Goal: Information Seeking & Learning: Learn about a topic

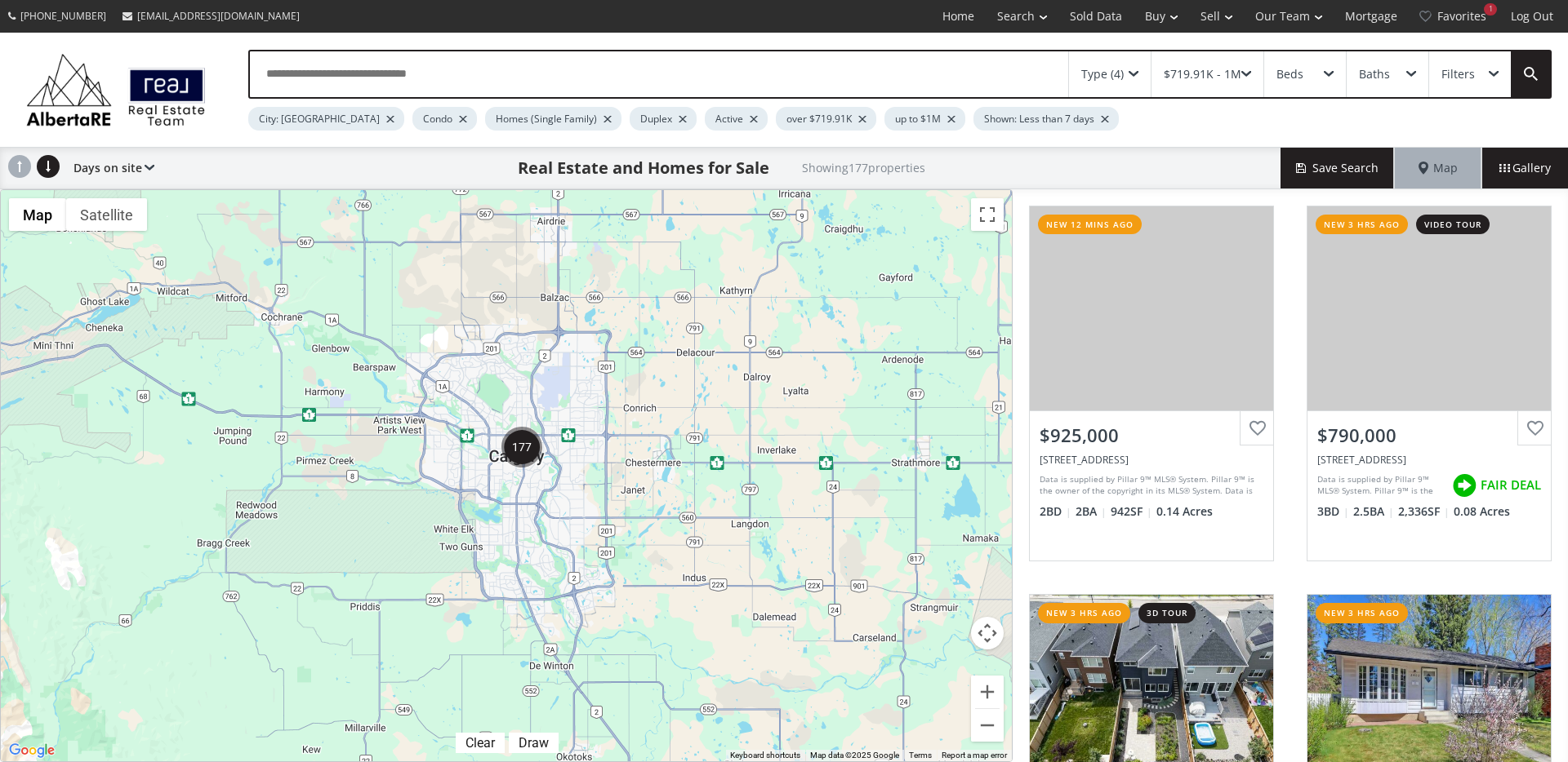
click at [948, 120] on div at bounding box center [951, 119] width 9 height 7
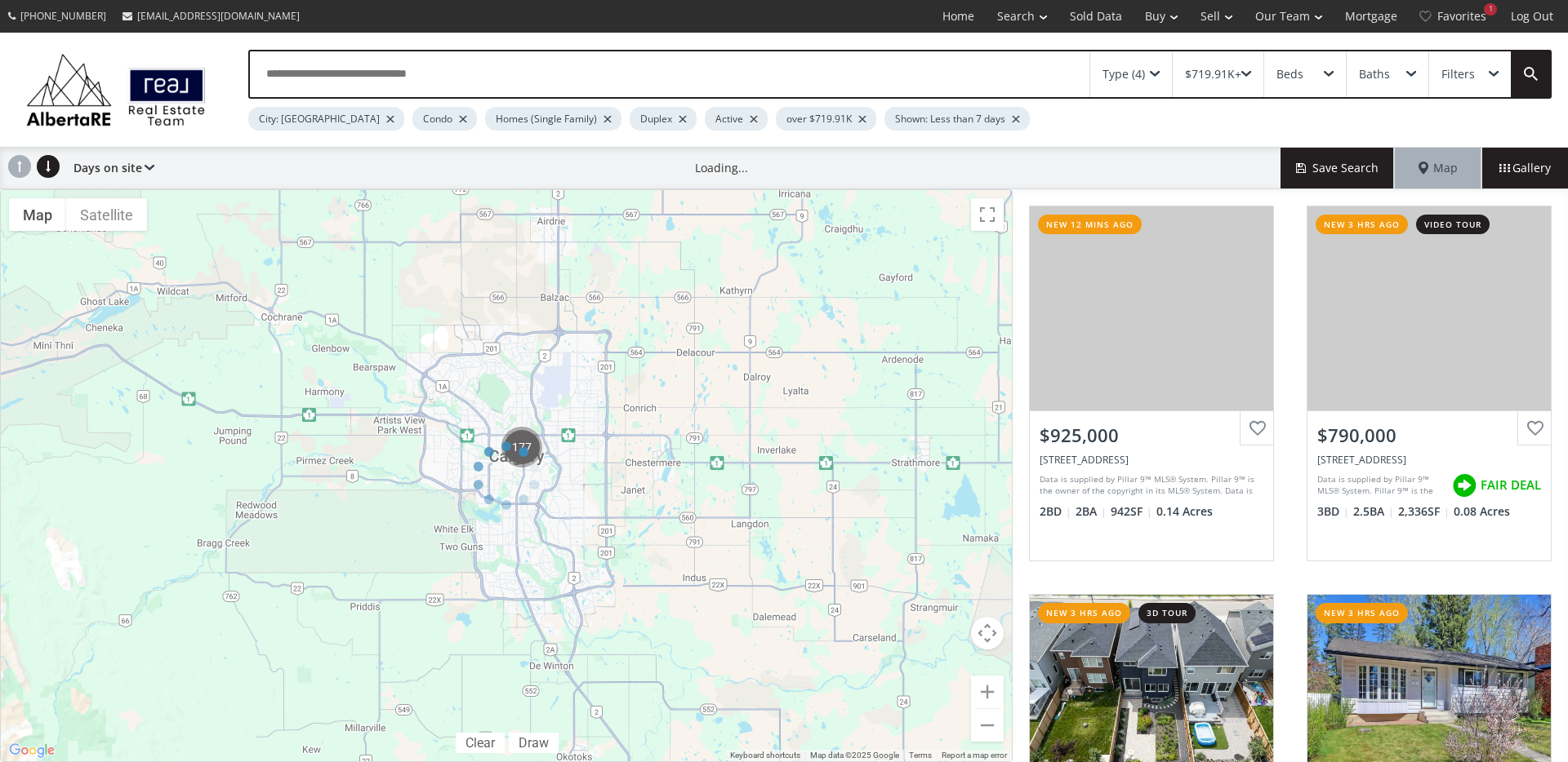
click at [858, 120] on div at bounding box center [862, 119] width 9 height 7
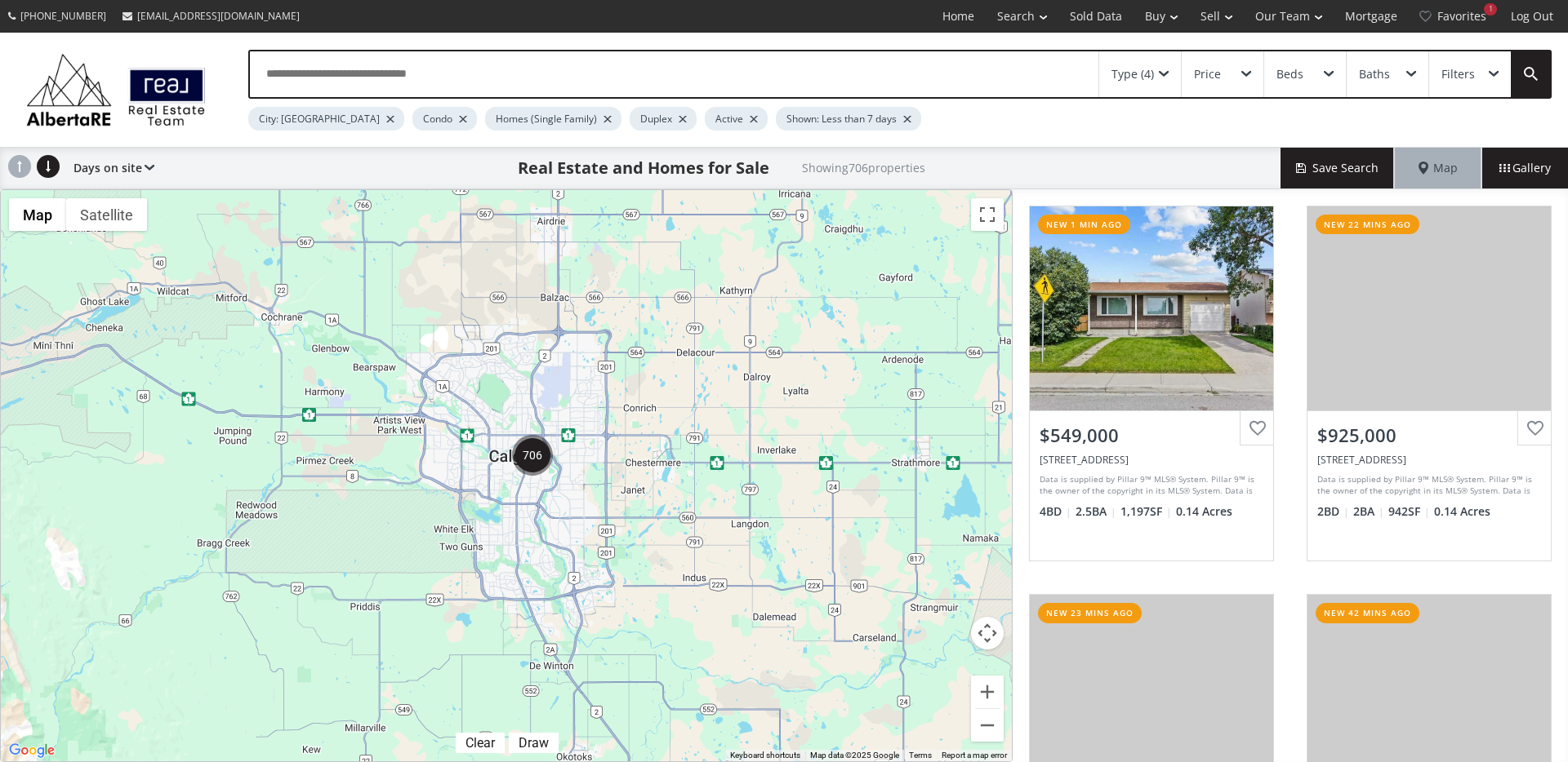
click at [1230, 83] on div "Price" at bounding box center [1222, 75] width 82 height 46
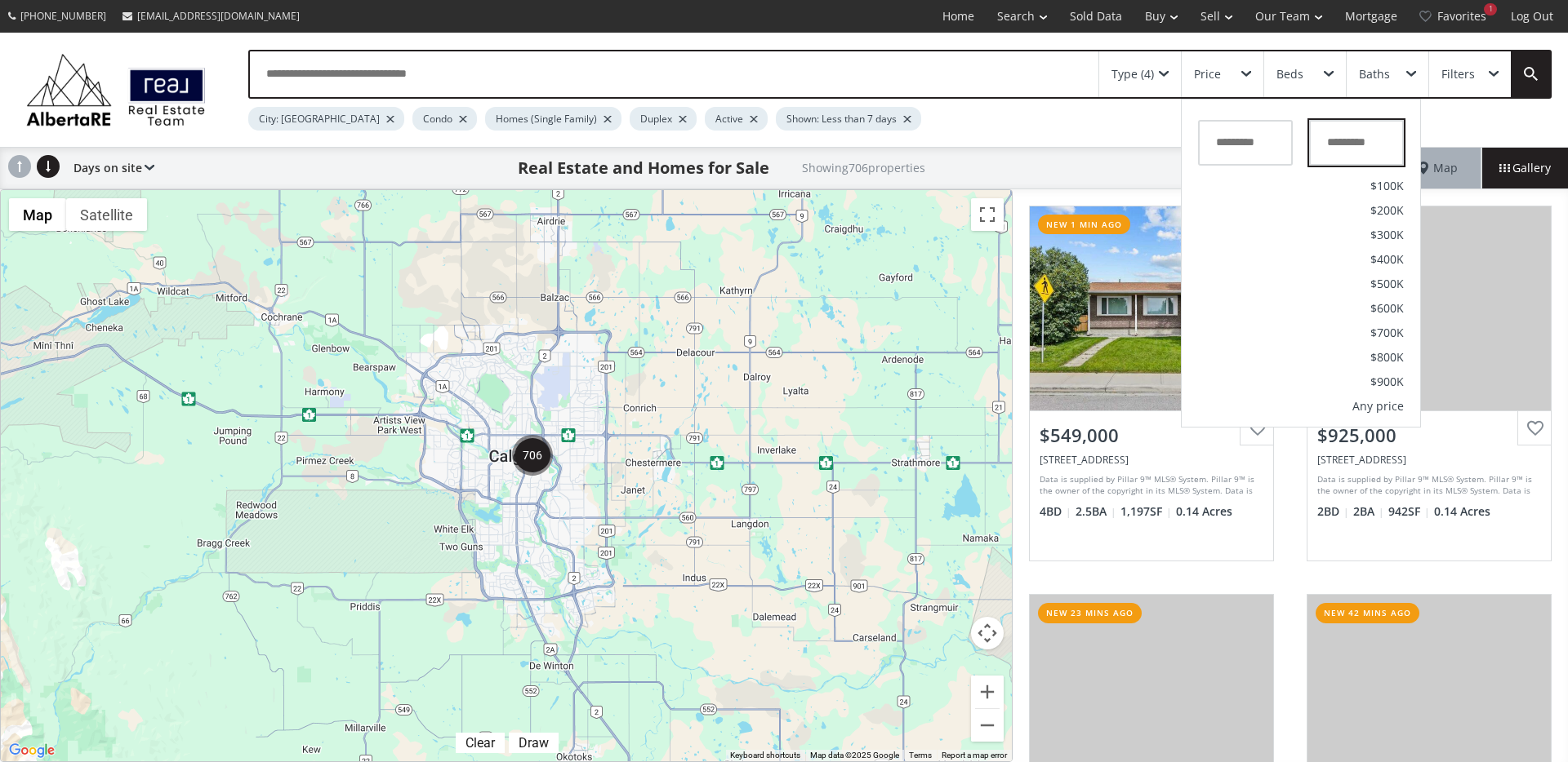
click at [1346, 145] on input "text" at bounding box center [1356, 143] width 95 height 46
type input "*******"
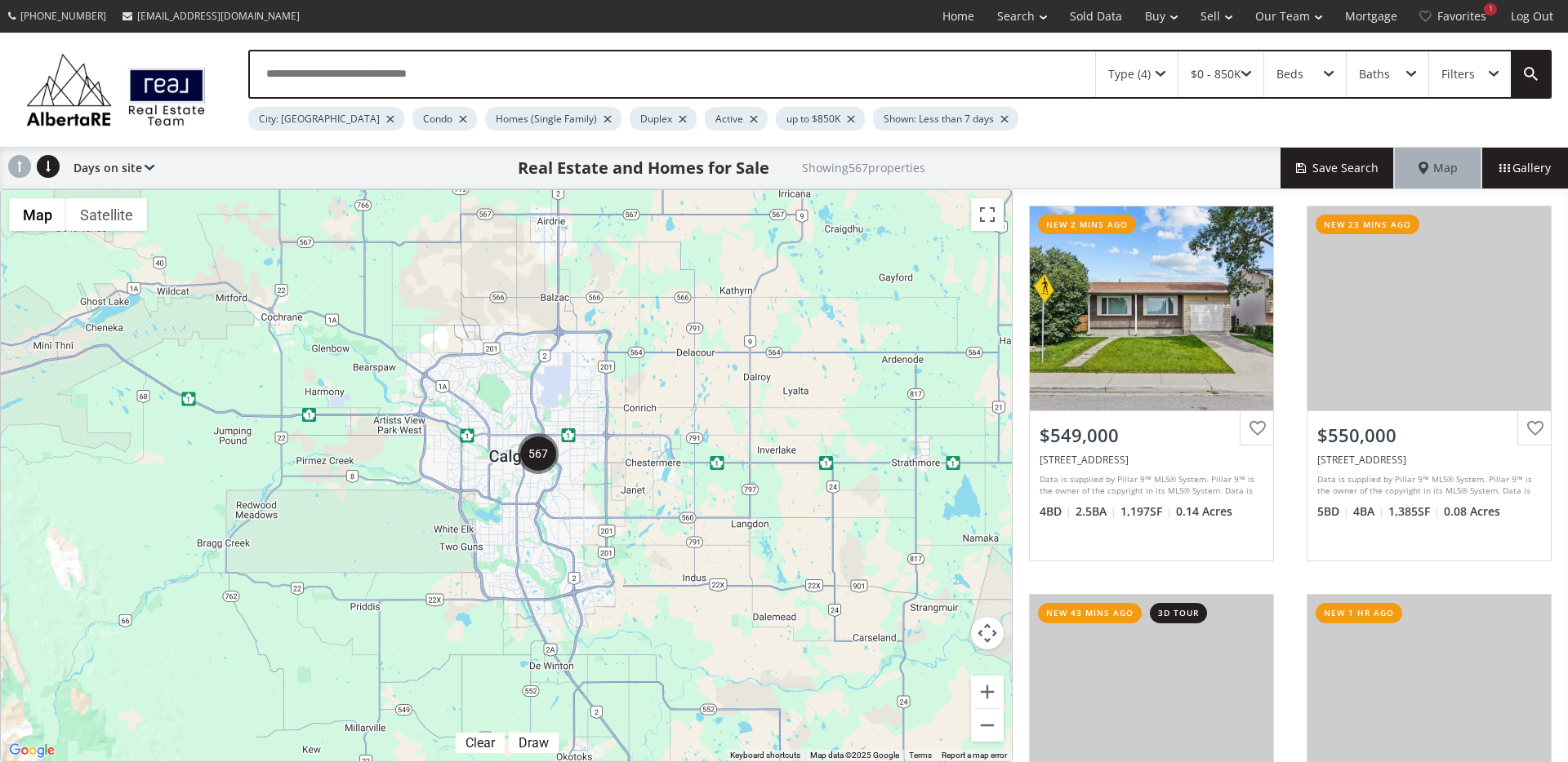
click at [1165, 74] on span at bounding box center [1160, 74] width 10 height 7
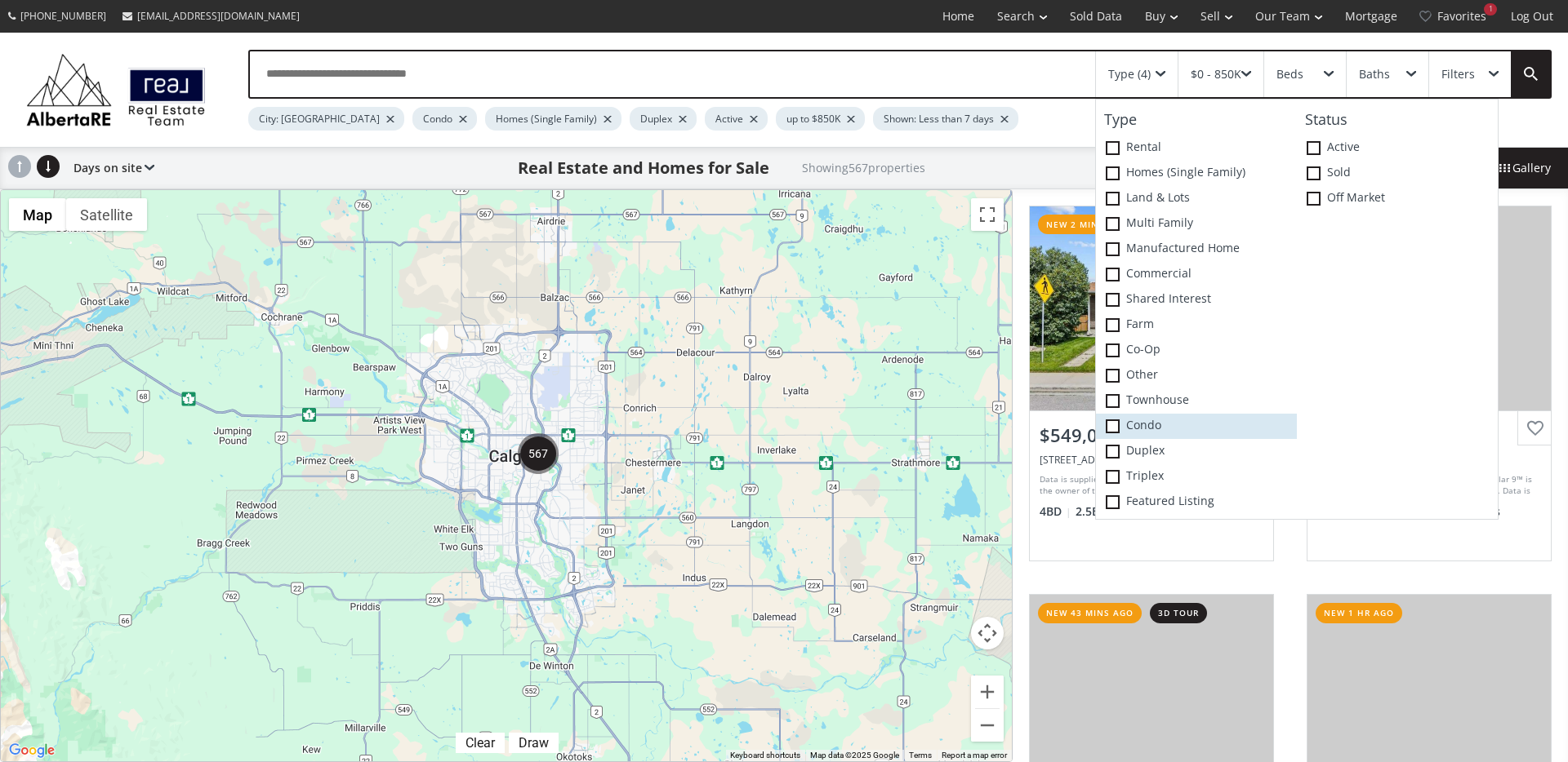
click at [1183, 434] on label "Condo" at bounding box center [1195, 427] width 200 height 25
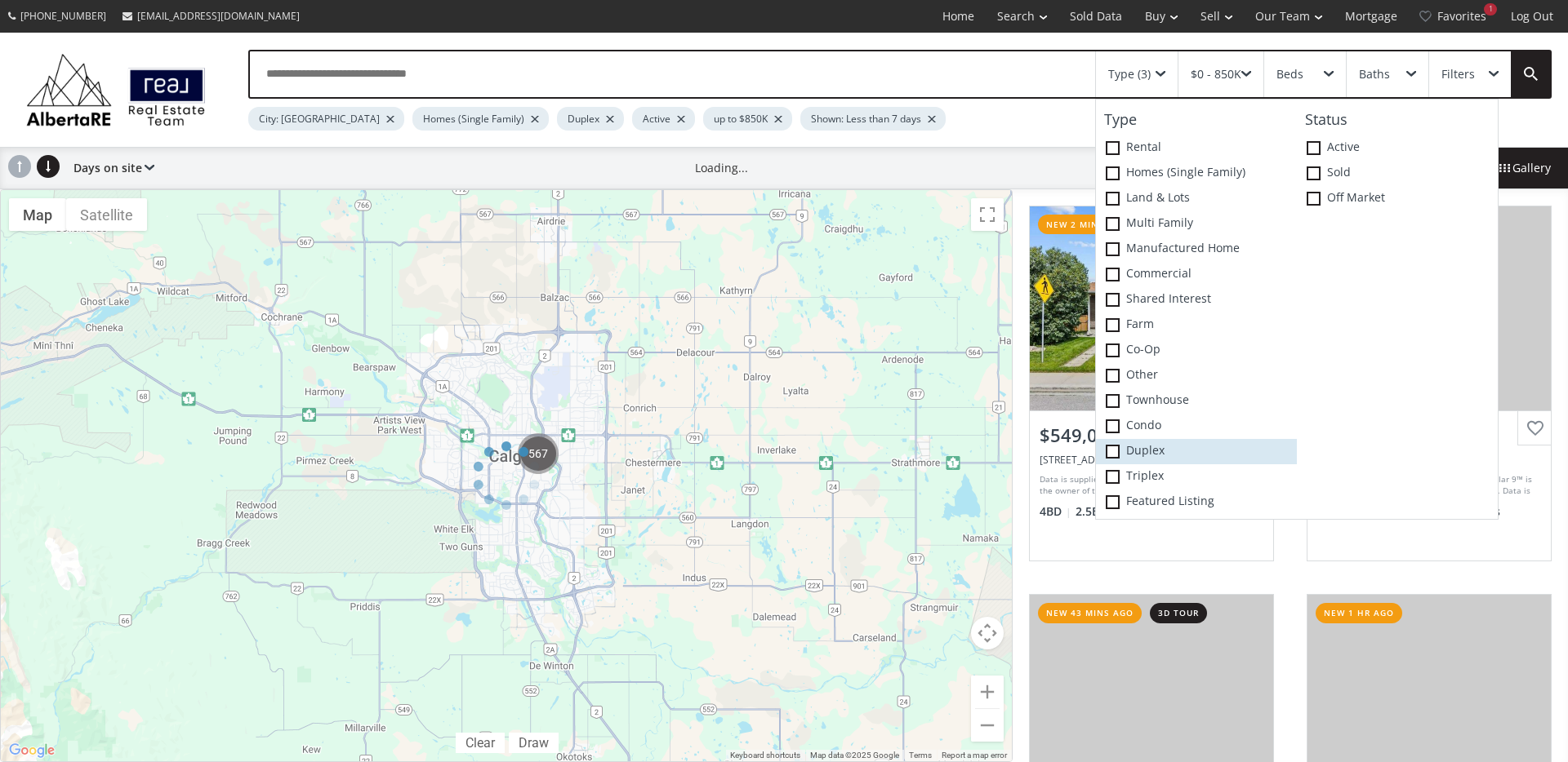
click at [1178, 448] on label "Duplex" at bounding box center [1195, 451] width 200 height 25
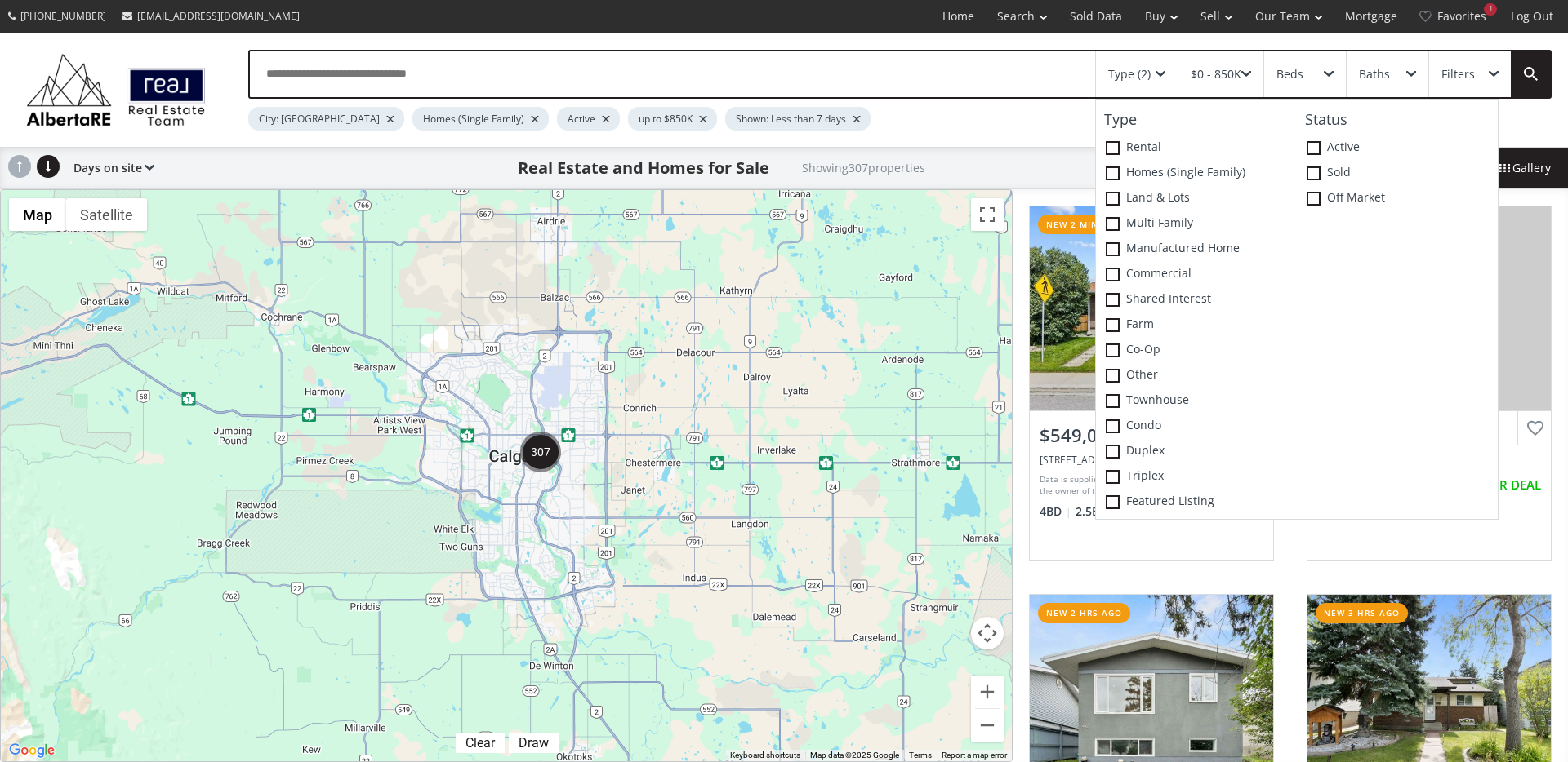
click at [909, 108] on div "City: Calgary Homes (Single Family) Active up to $850K Shown: Less than 7 days" at bounding box center [838, 114] width 1181 height 32
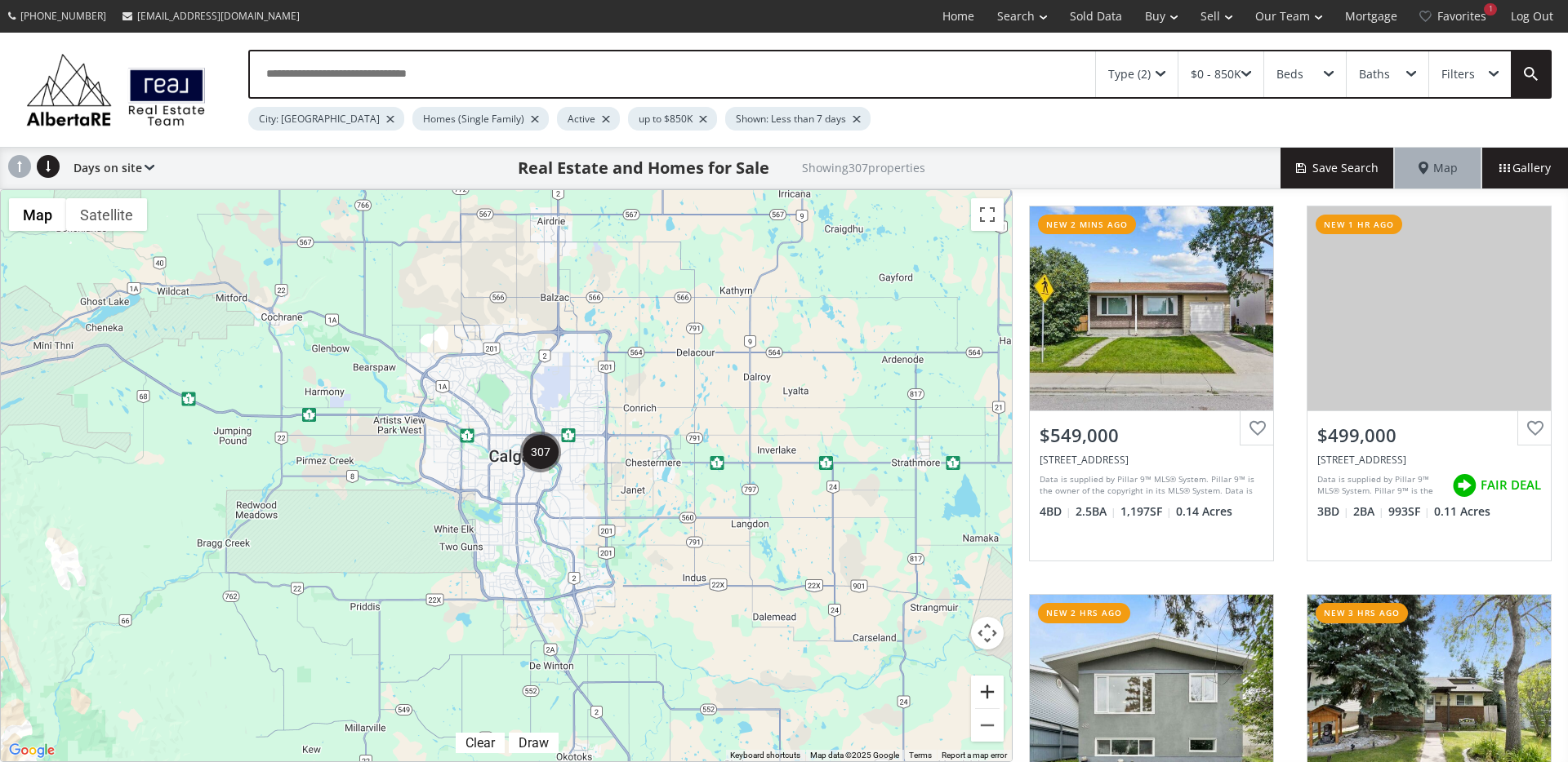
click at [994, 704] on button "Zoom in" at bounding box center [987, 692] width 33 height 33
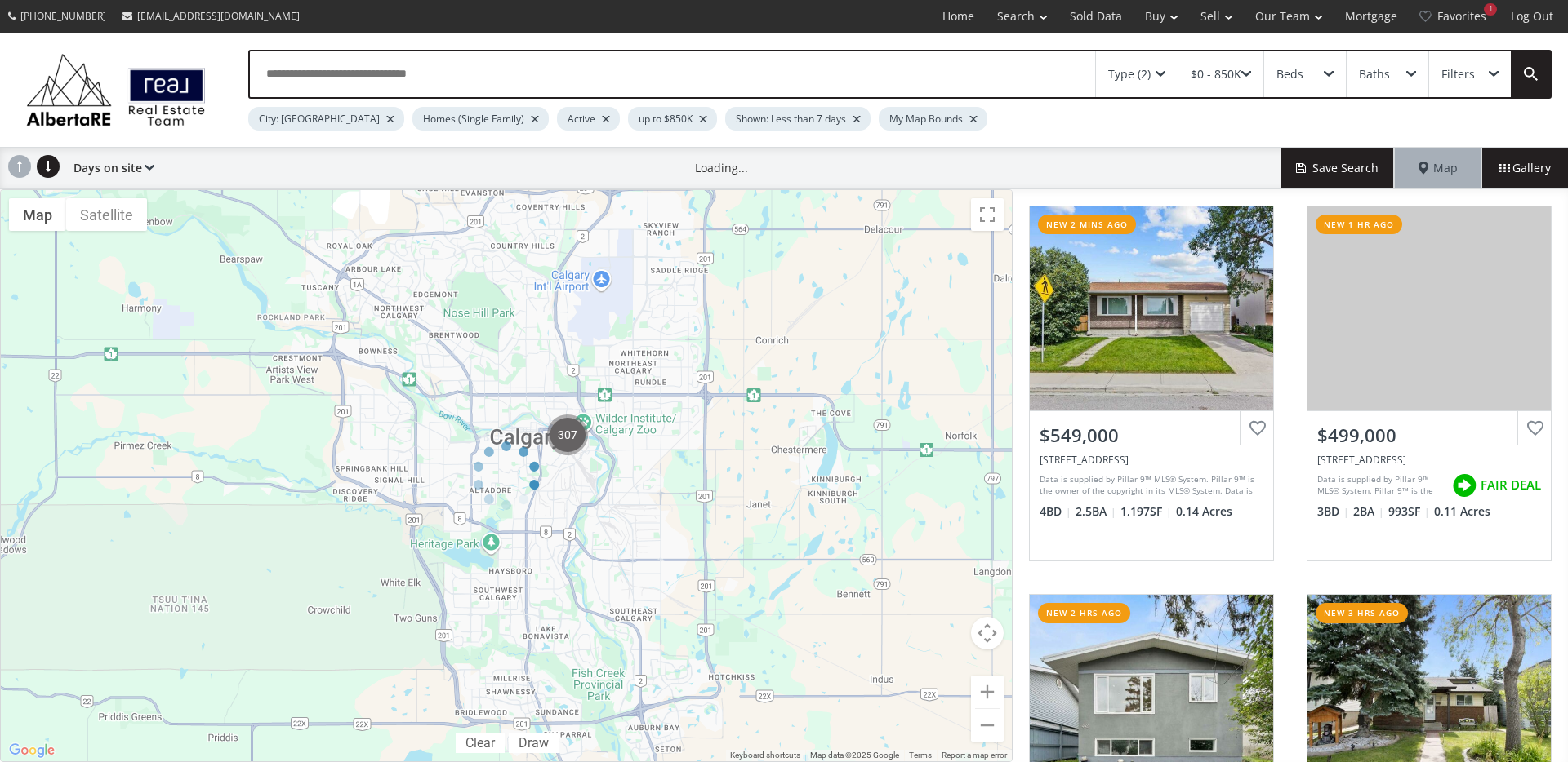
click at [993, 697] on div at bounding box center [506, 476] width 1013 height 573
click at [993, 696] on div at bounding box center [506, 476] width 1013 height 573
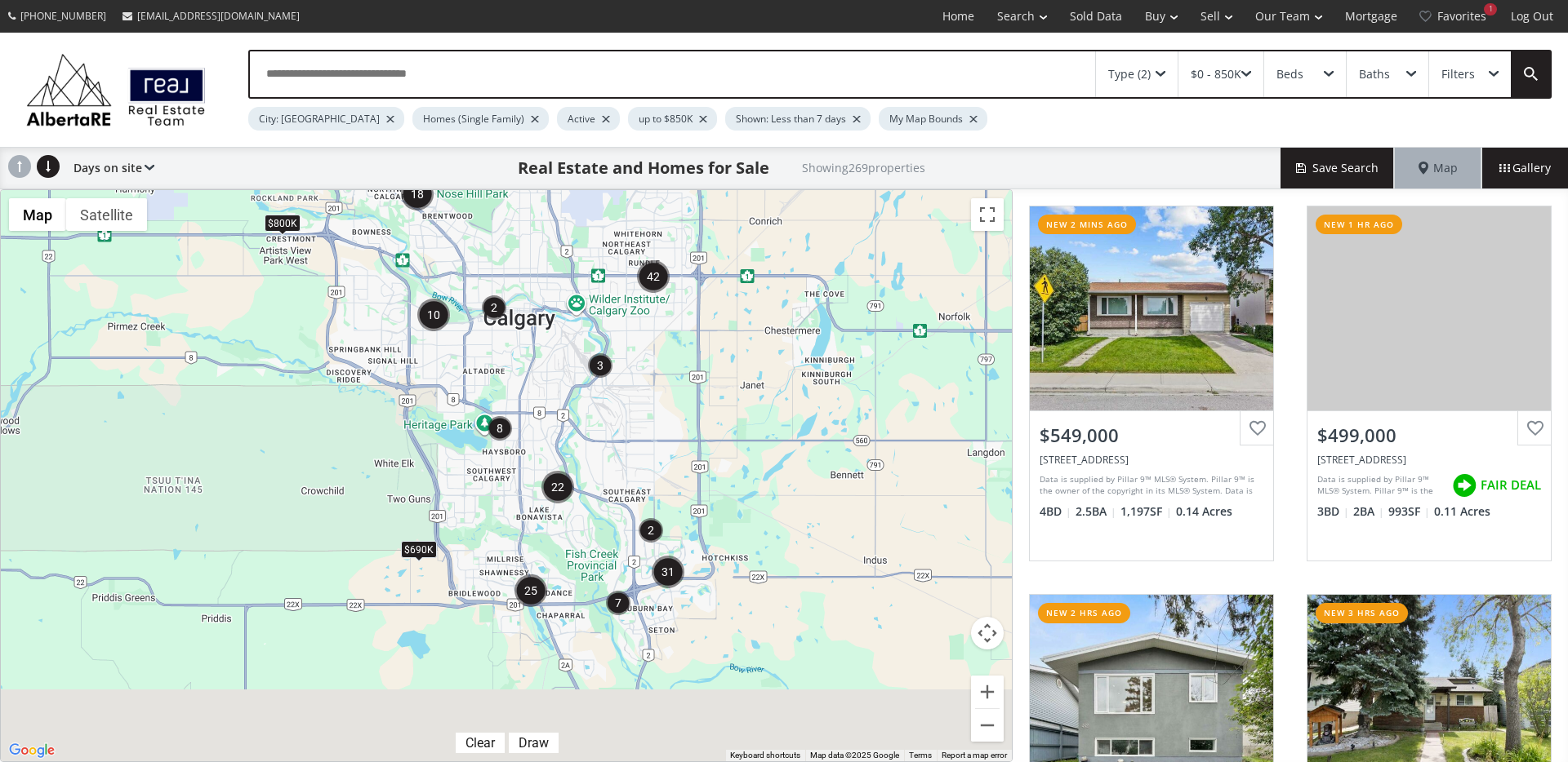
drag, startPoint x: 802, startPoint y: 673, endPoint x: 795, endPoint y: 552, distance: 121.2
click at [795, 552] on div "To navigate, press the arrow keys. $690K $800K" at bounding box center [506, 475] width 1011 height 571
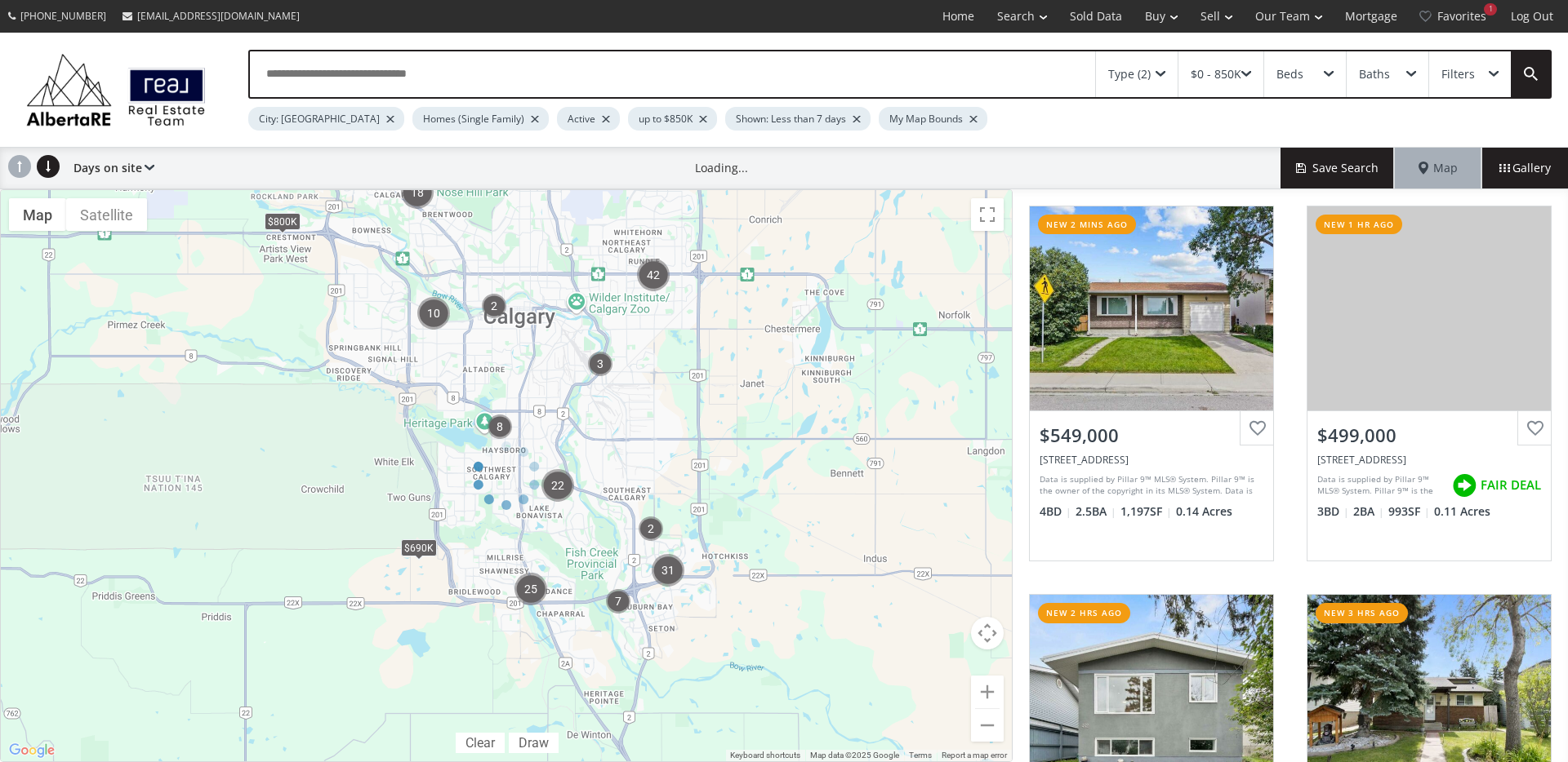
click at [981, 693] on div at bounding box center [506, 476] width 1013 height 573
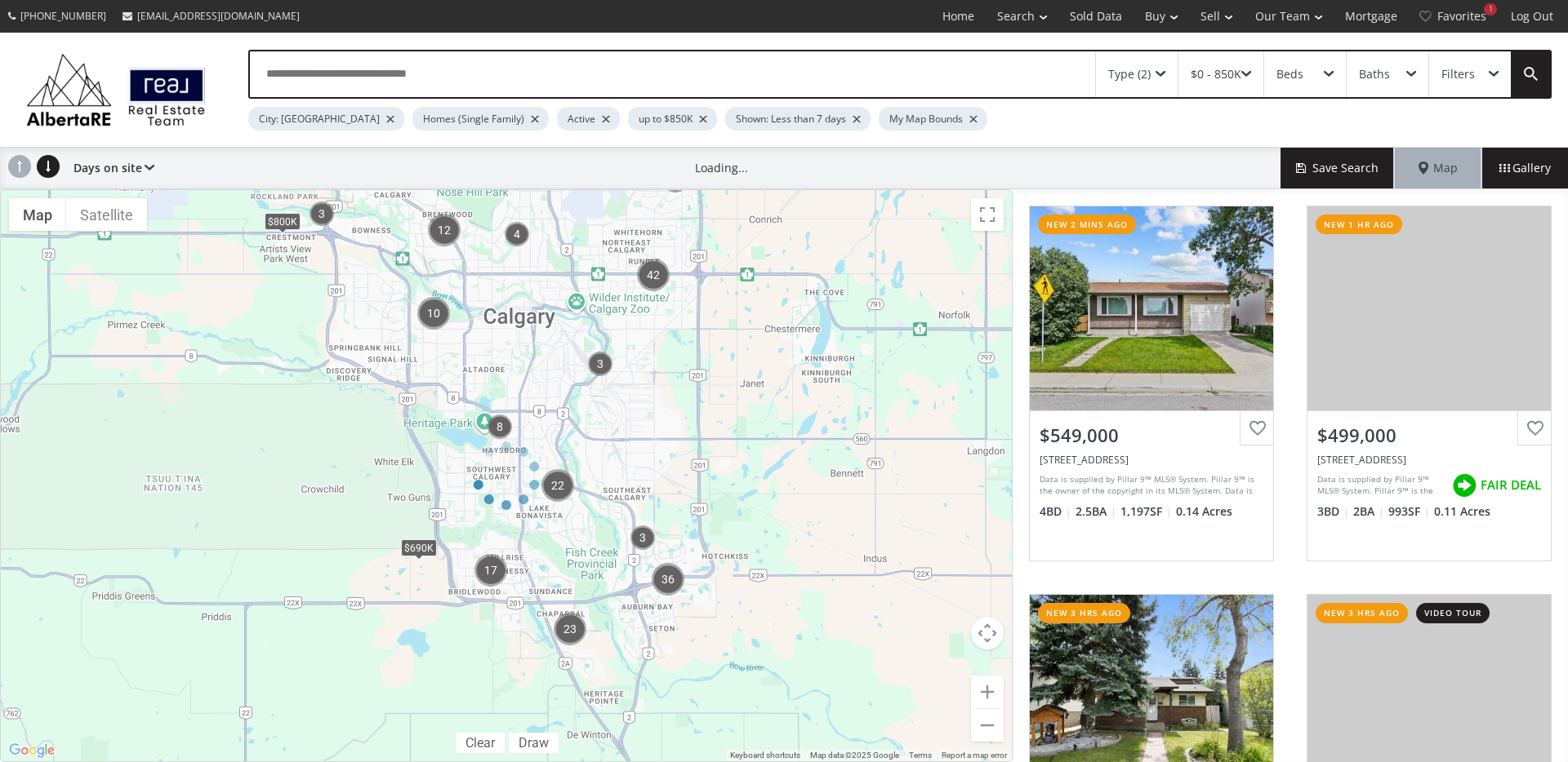
click at [981, 693] on div at bounding box center [506, 476] width 1013 height 573
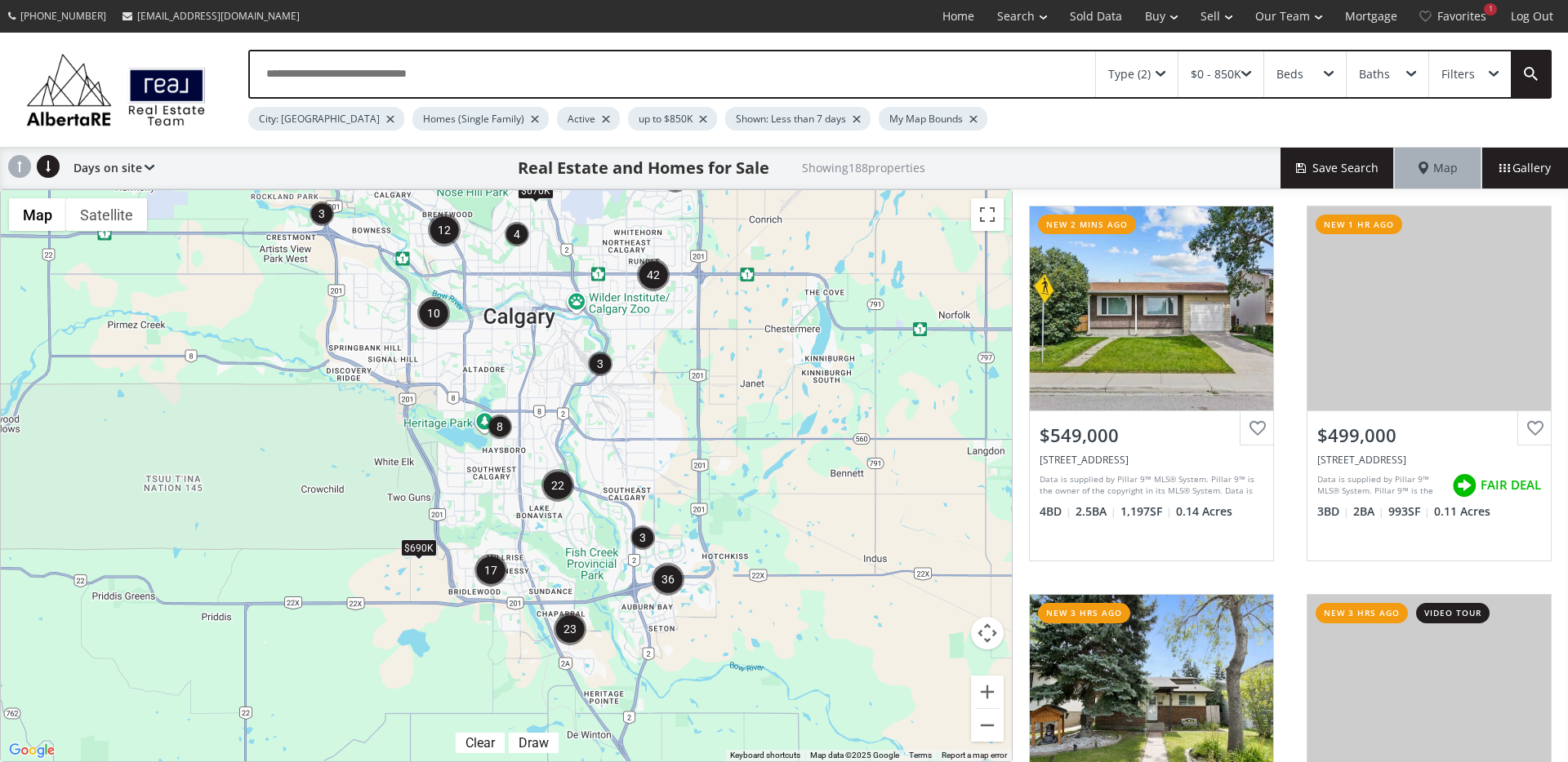
click at [593, 371] on img "3" at bounding box center [600, 364] width 25 height 25
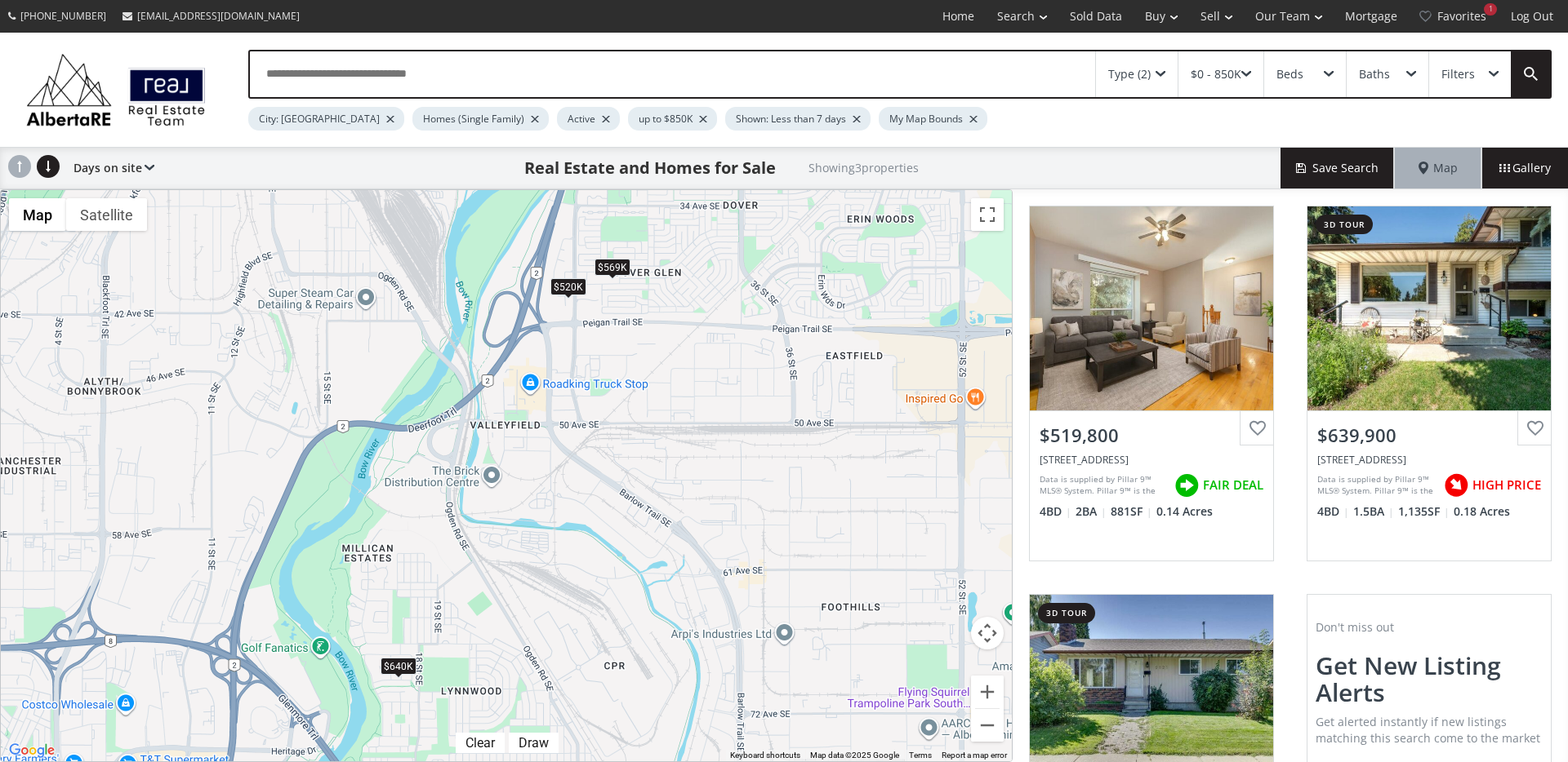
click at [565, 289] on div "$520K" at bounding box center [568, 287] width 35 height 17
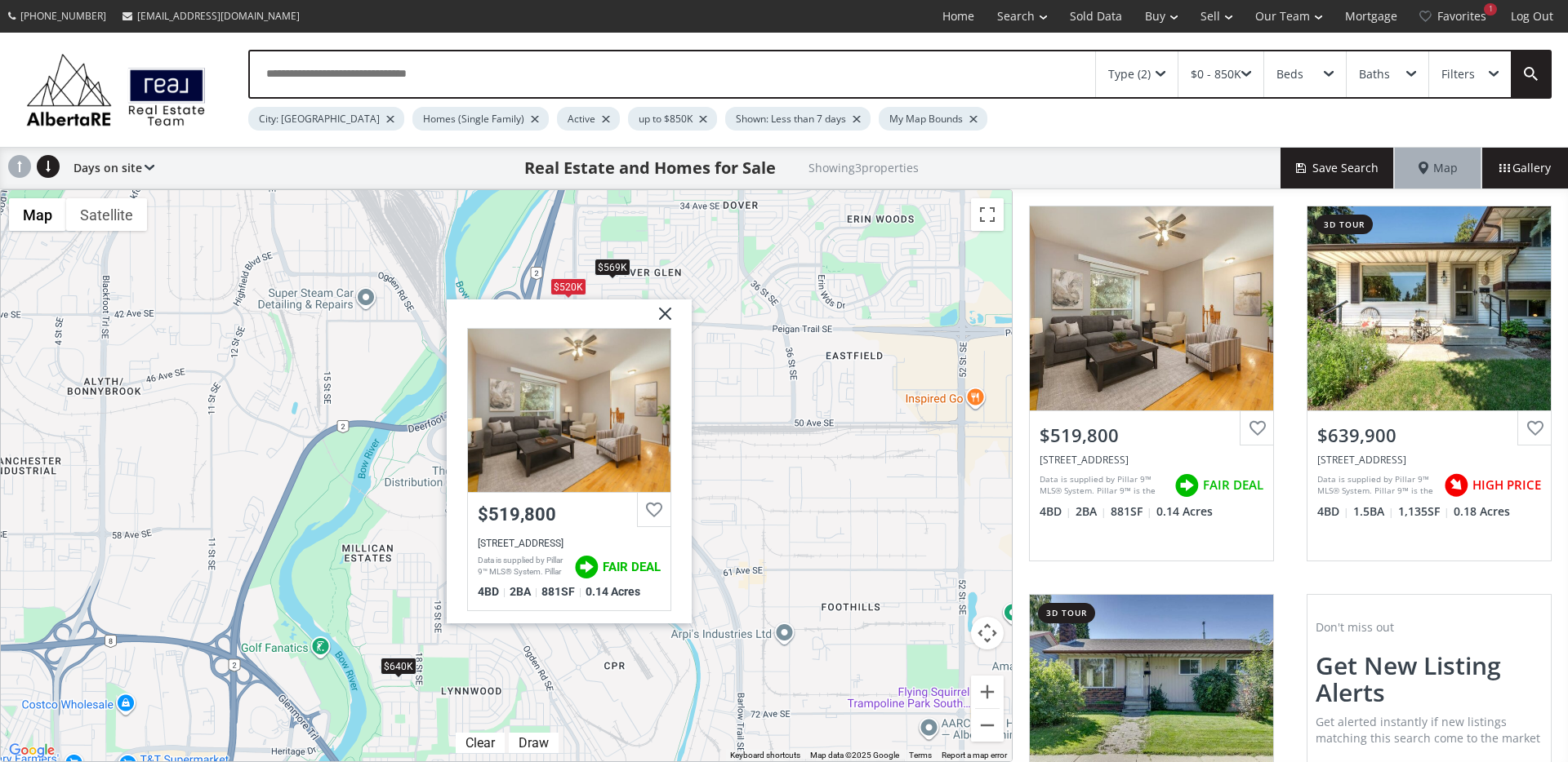
click at [620, 259] on div "$569K" at bounding box center [612, 267] width 35 height 17
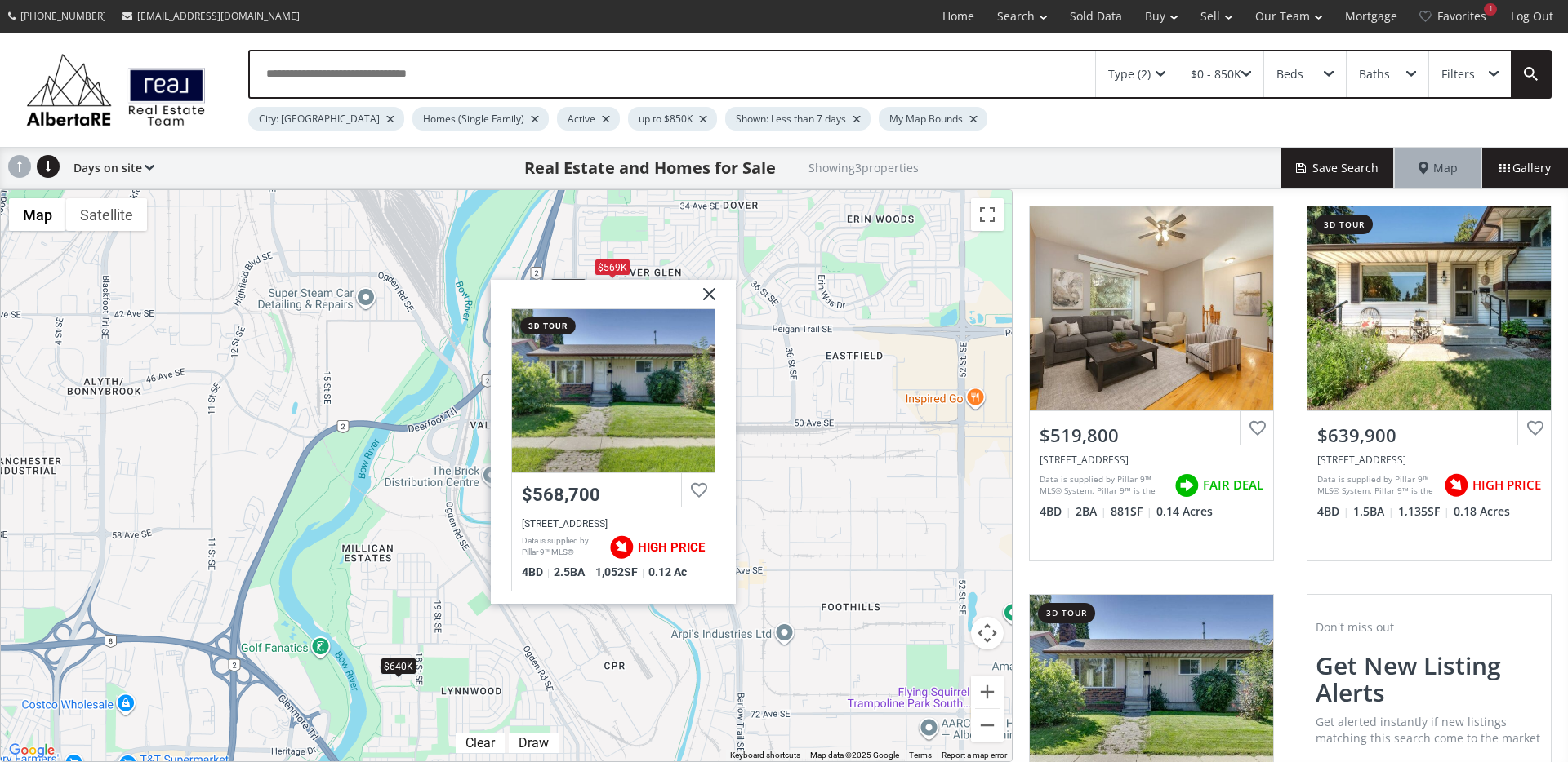
click at [699, 293] on img at bounding box center [703, 300] width 41 height 41
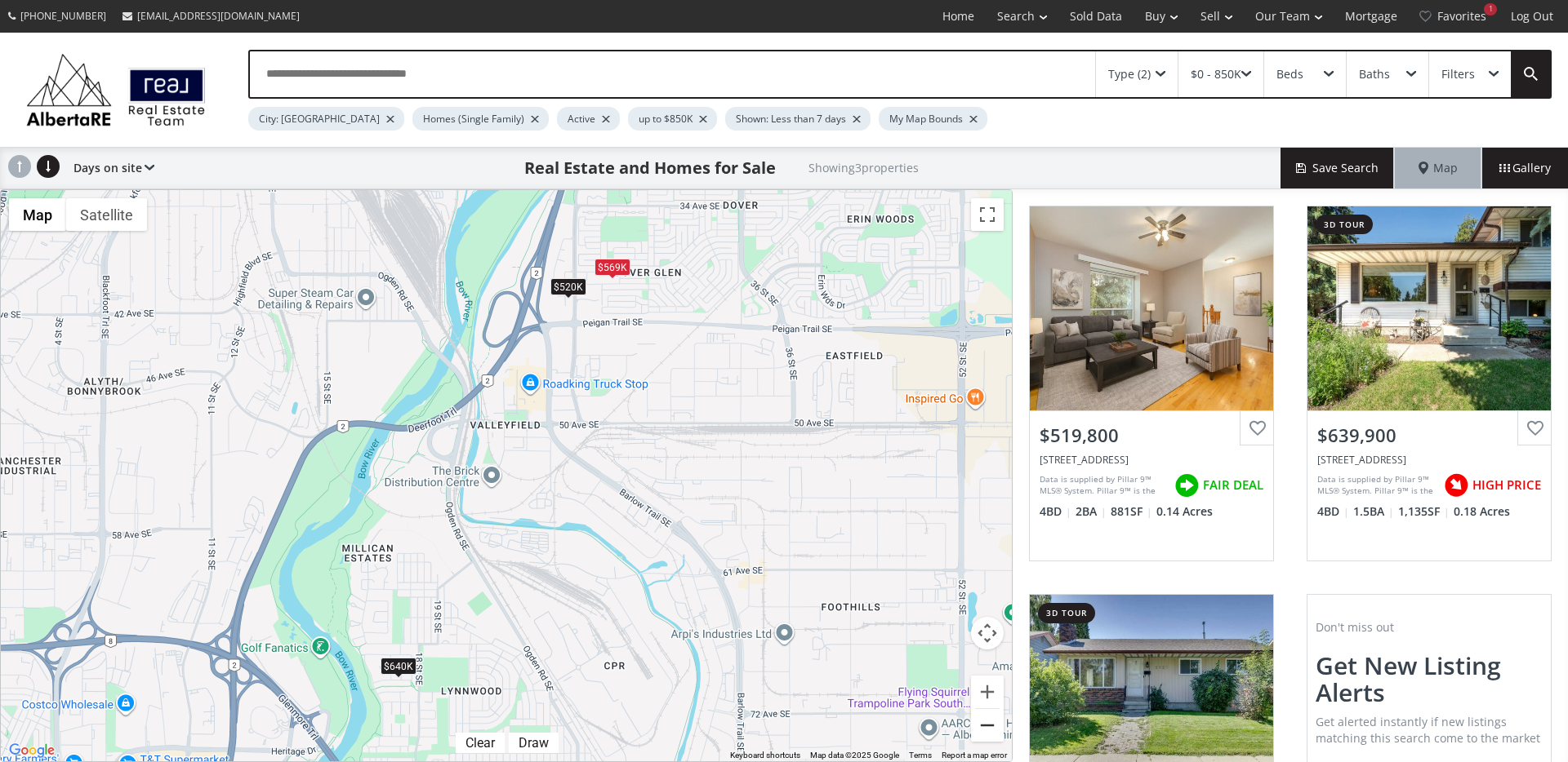
click at [986, 727] on button "Zoom out" at bounding box center [987, 726] width 33 height 33
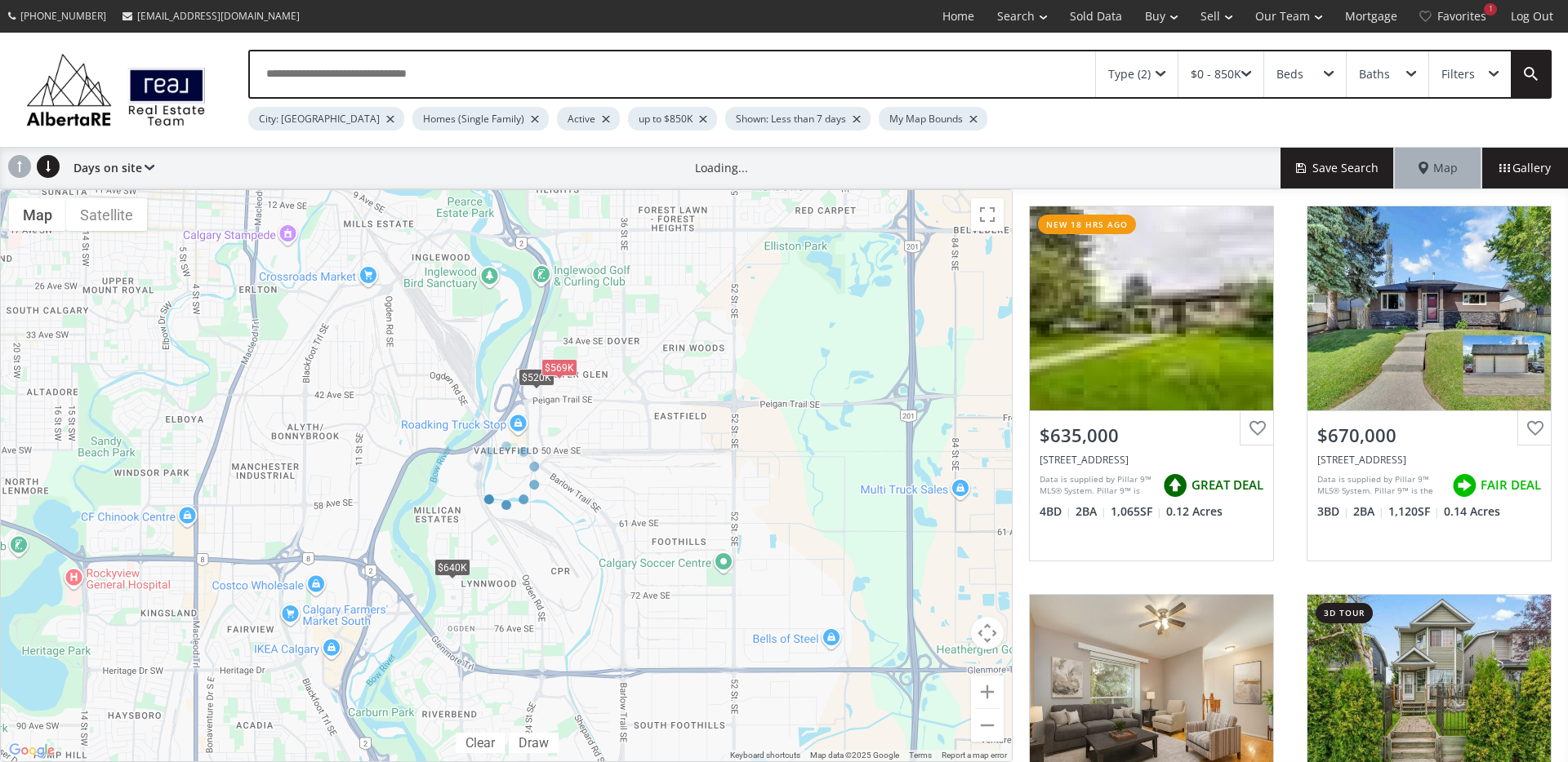
drag, startPoint x: 684, startPoint y: 600, endPoint x: 776, endPoint y: 423, distance: 199.5
click at [776, 423] on div at bounding box center [506, 476] width 1013 height 573
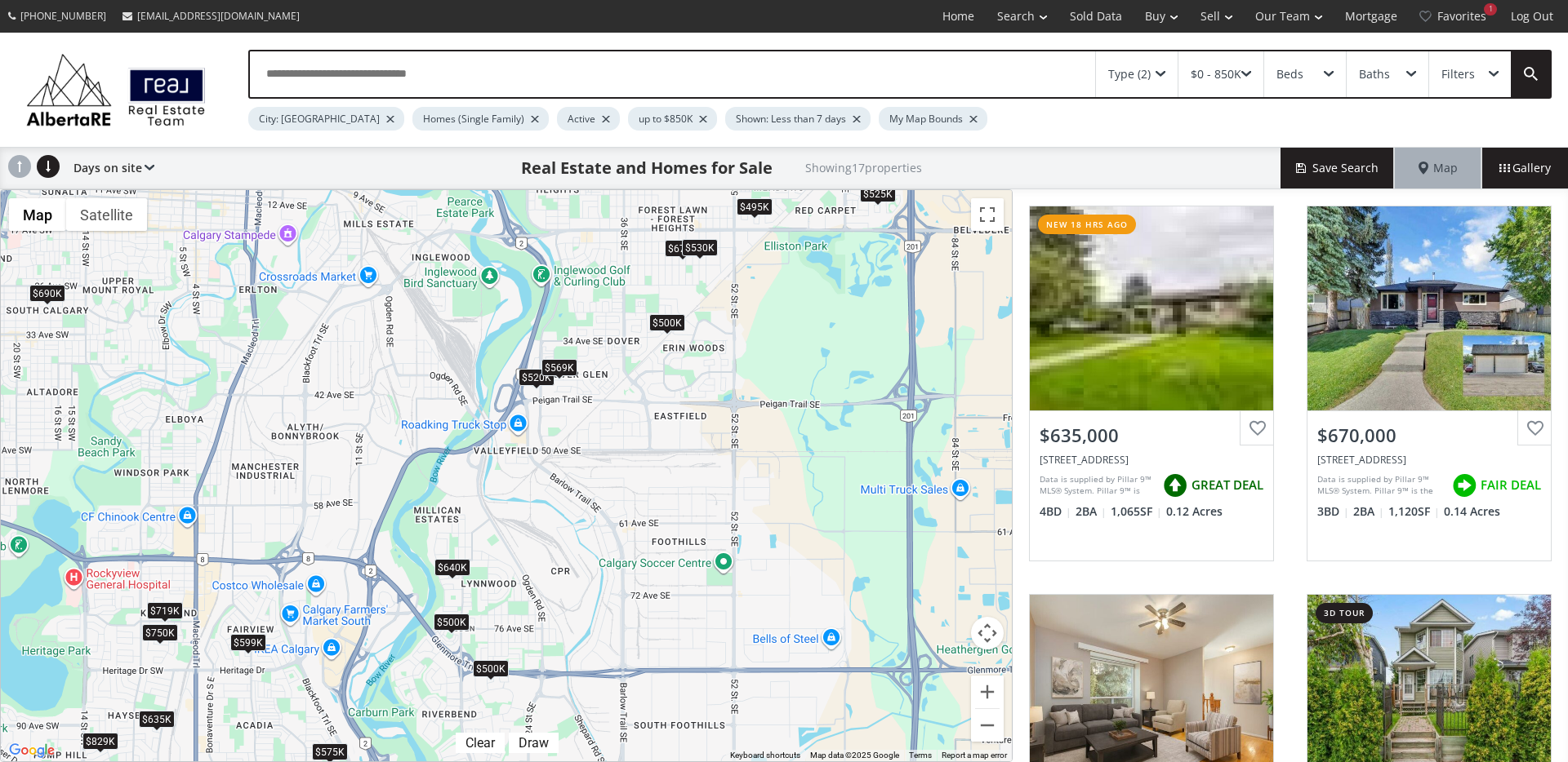
drag, startPoint x: 519, startPoint y: 436, endPoint x: 530, endPoint y: 419, distance: 20.2
click at [530, 418] on div "← Move left → Move right ↑ Move up ↓ Move down + Zoom in - Zoom out Home Jump l…" at bounding box center [506, 476] width 1013 height 573
click at [466, 563] on div "$640K" at bounding box center [452, 567] width 35 height 17
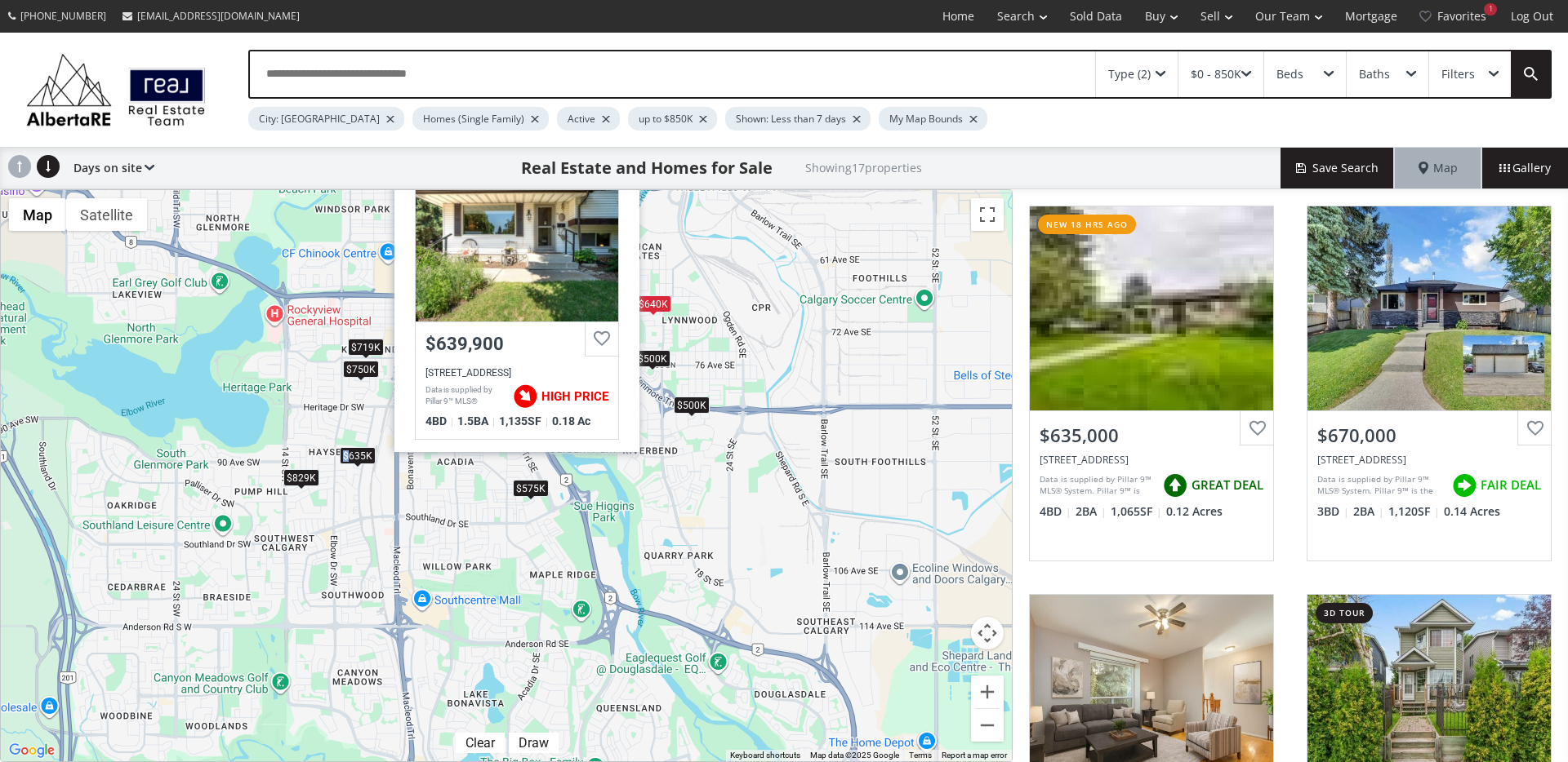
drag, startPoint x: 634, startPoint y: 612, endPoint x: 834, endPoint y: 348, distance: 331.2
click at [834, 348] on div "To navigate, press the arrow keys. $635K $670K $520K $500K $690K $599K $530K $4…" at bounding box center [506, 475] width 1011 height 571
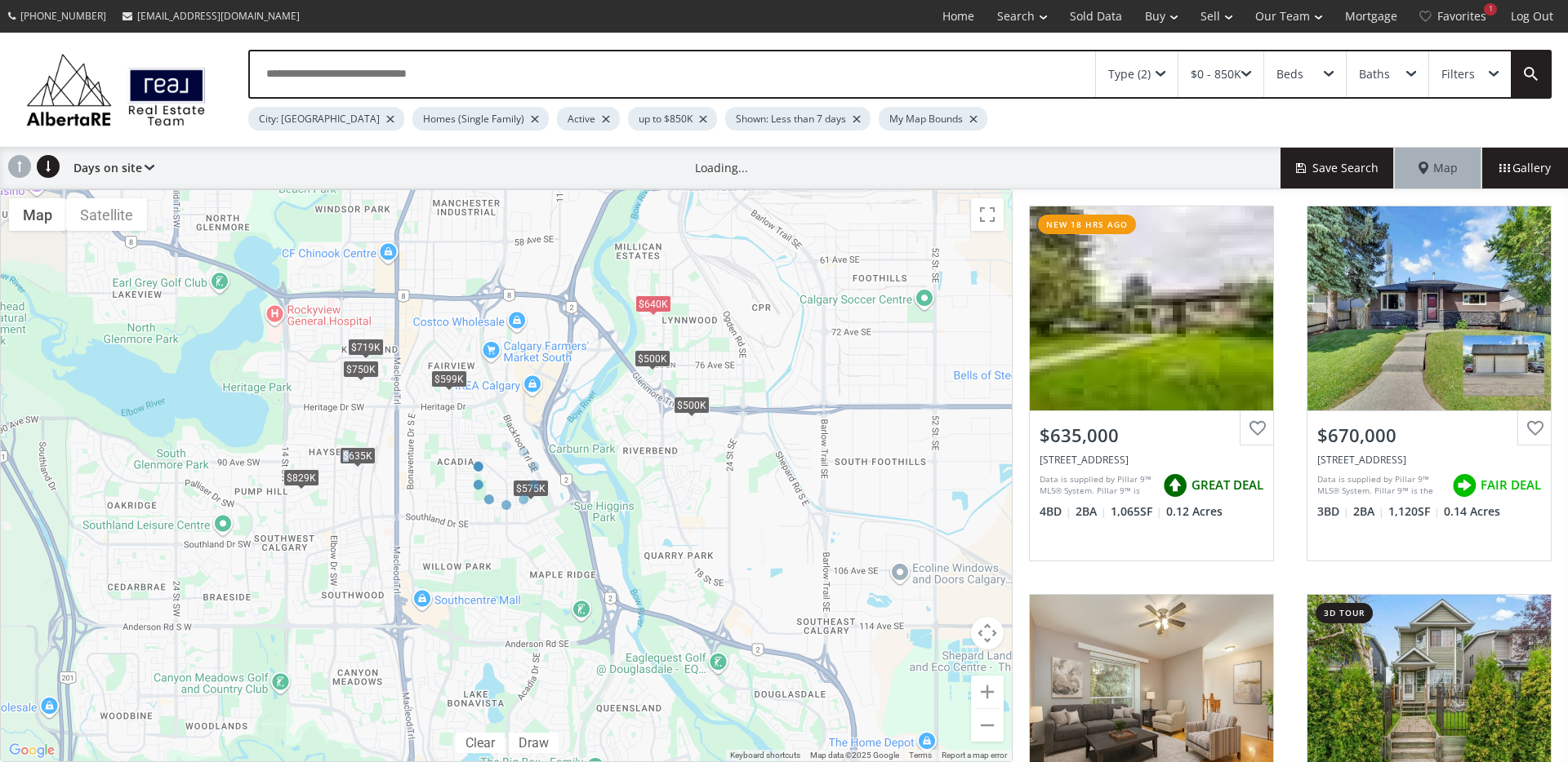
click at [694, 409] on div at bounding box center [506, 476] width 1013 height 573
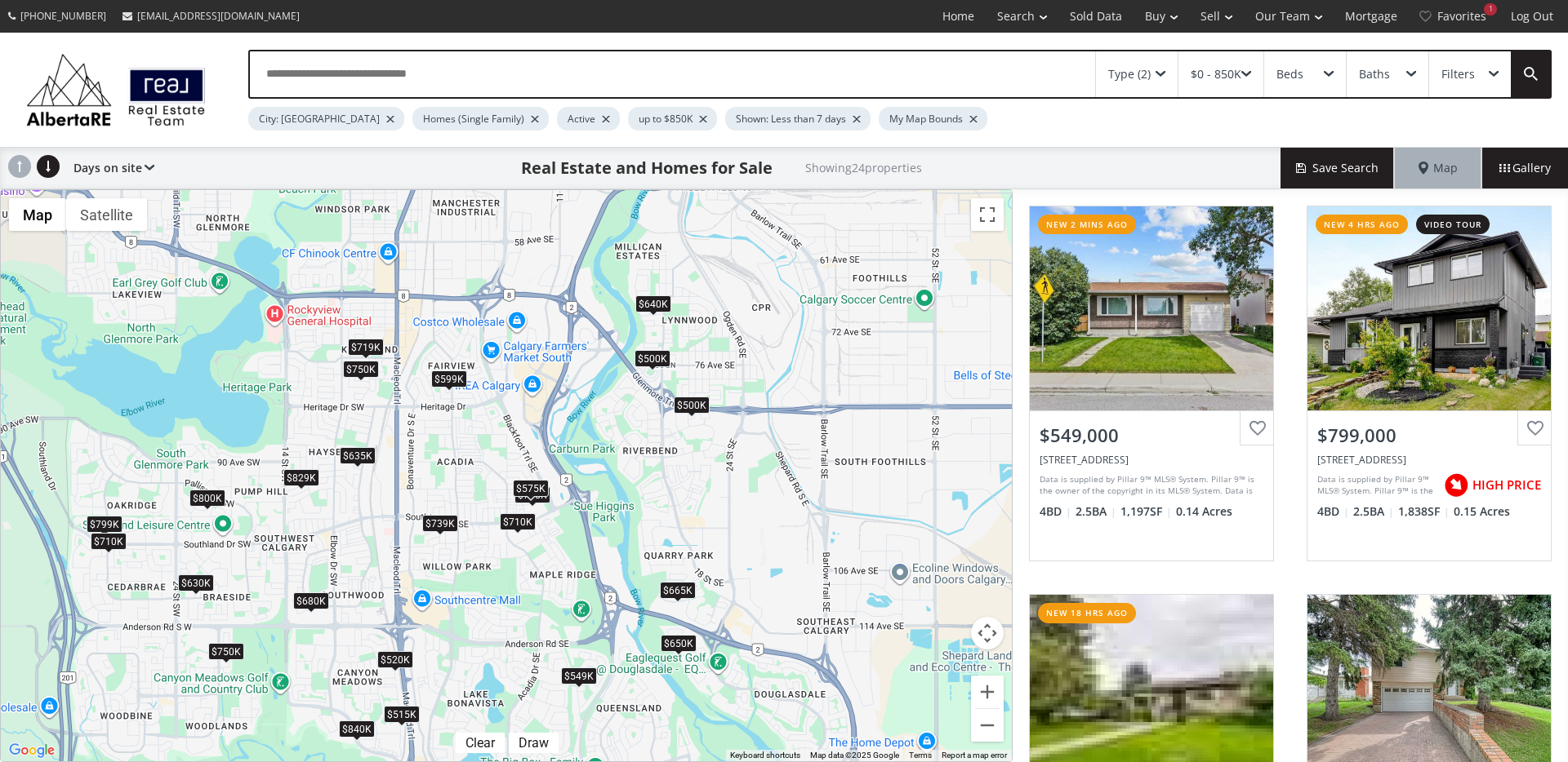
click at [692, 409] on div "$500K" at bounding box center [690, 405] width 35 height 17
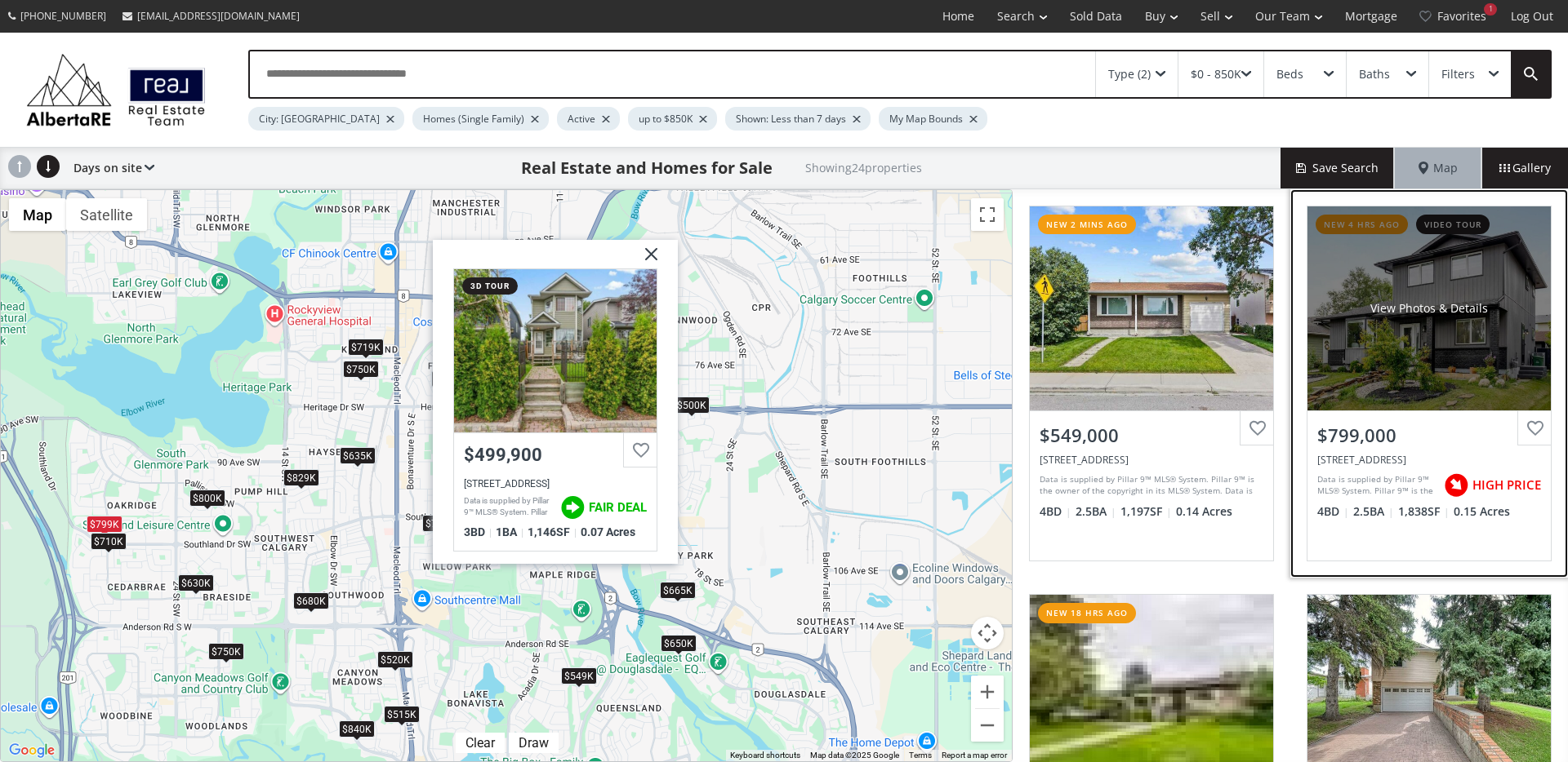
click at [1459, 349] on div "View Photos & Details" at bounding box center [1429, 308] width 244 height 204
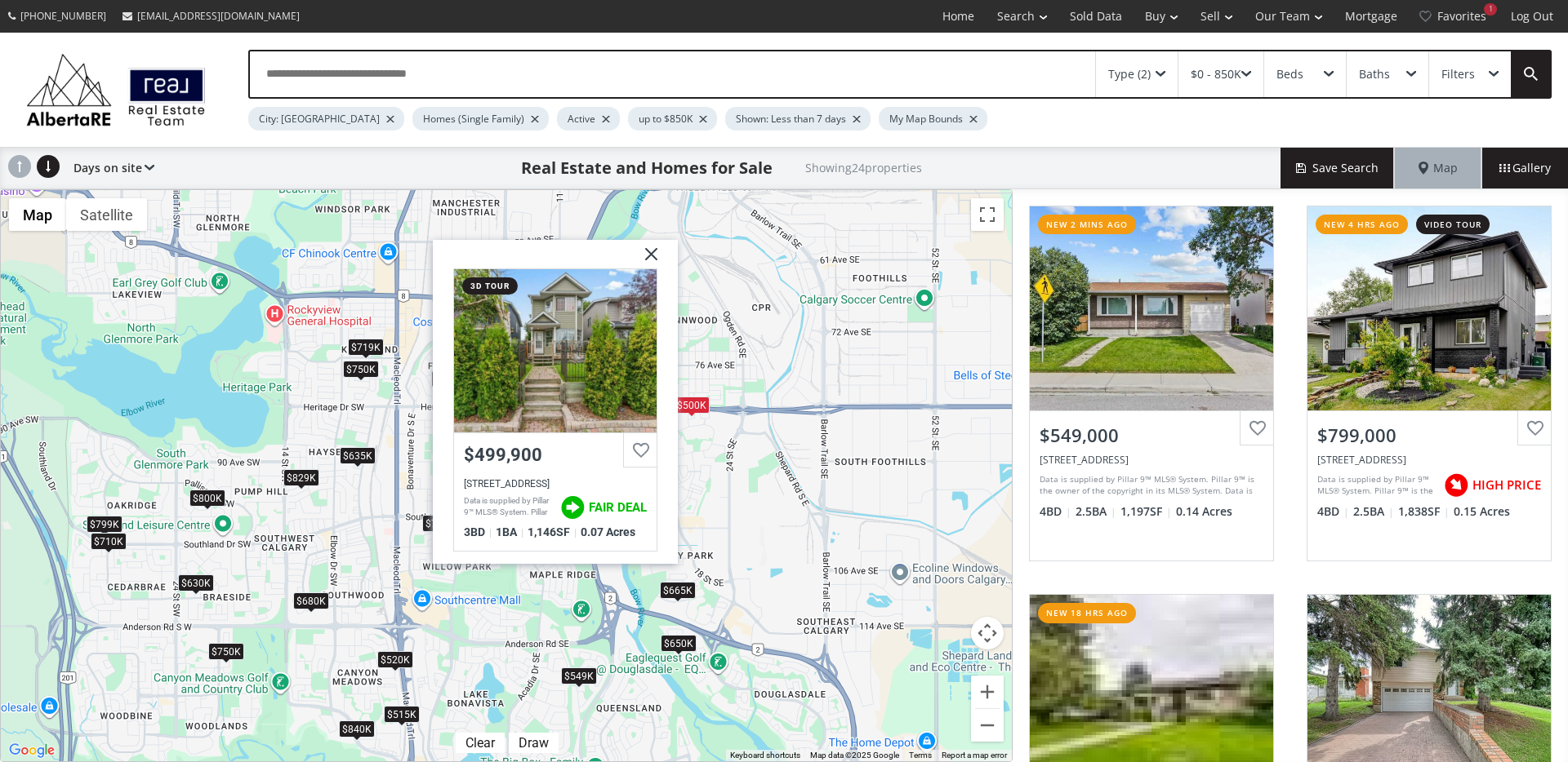
click at [722, 458] on div "To navigate, press the arrow keys. $549K $799K $635K $680K $500K $665K $599K $7…" at bounding box center [506, 475] width 1011 height 571
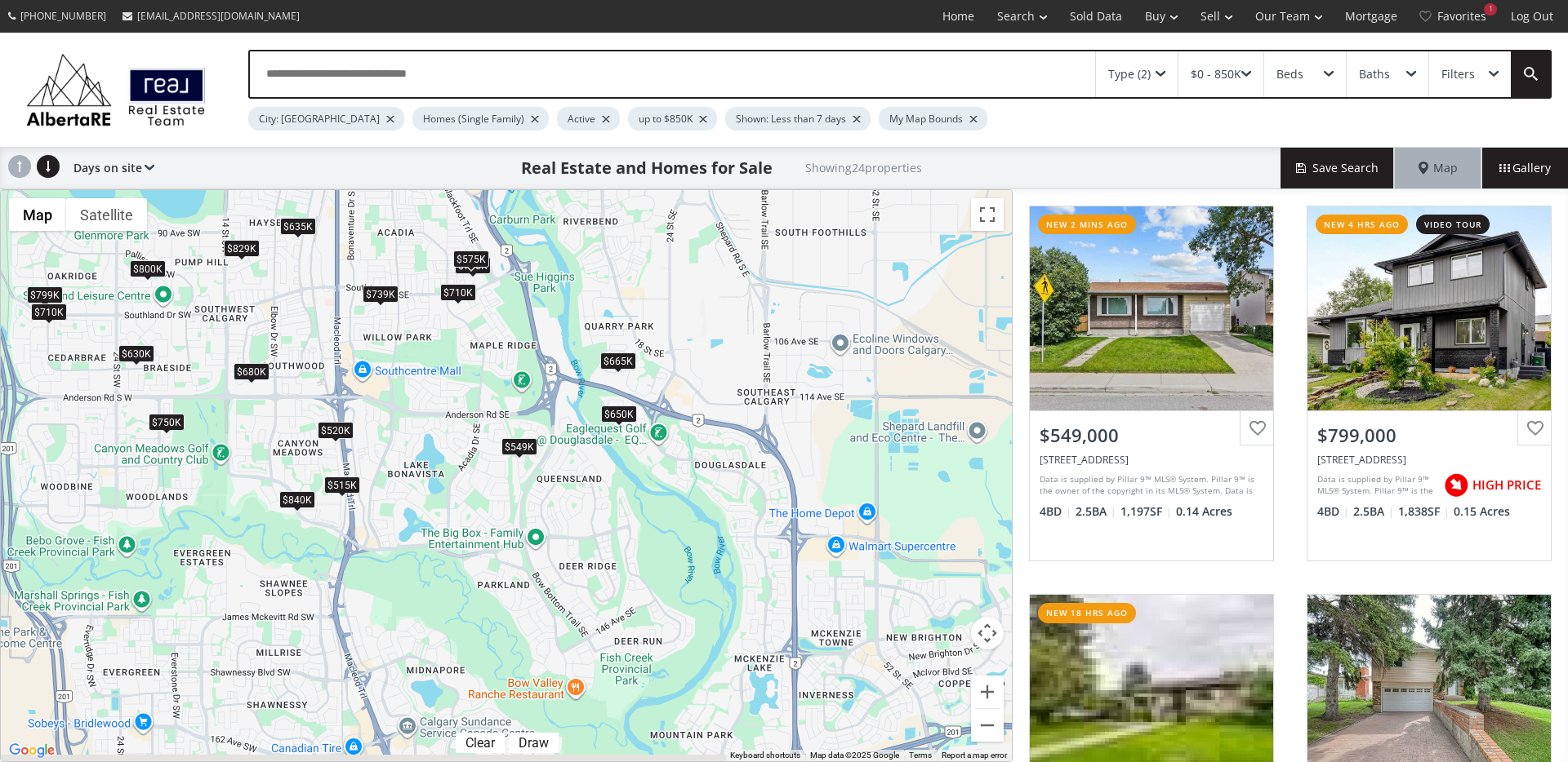
drag, startPoint x: 654, startPoint y: 530, endPoint x: 610, endPoint y: 343, distance: 192.1
click at [610, 343] on div "To navigate, press the arrow keys. $549K $799K $635K $680K $500K $665K $599K $7…" at bounding box center [506, 475] width 1011 height 571
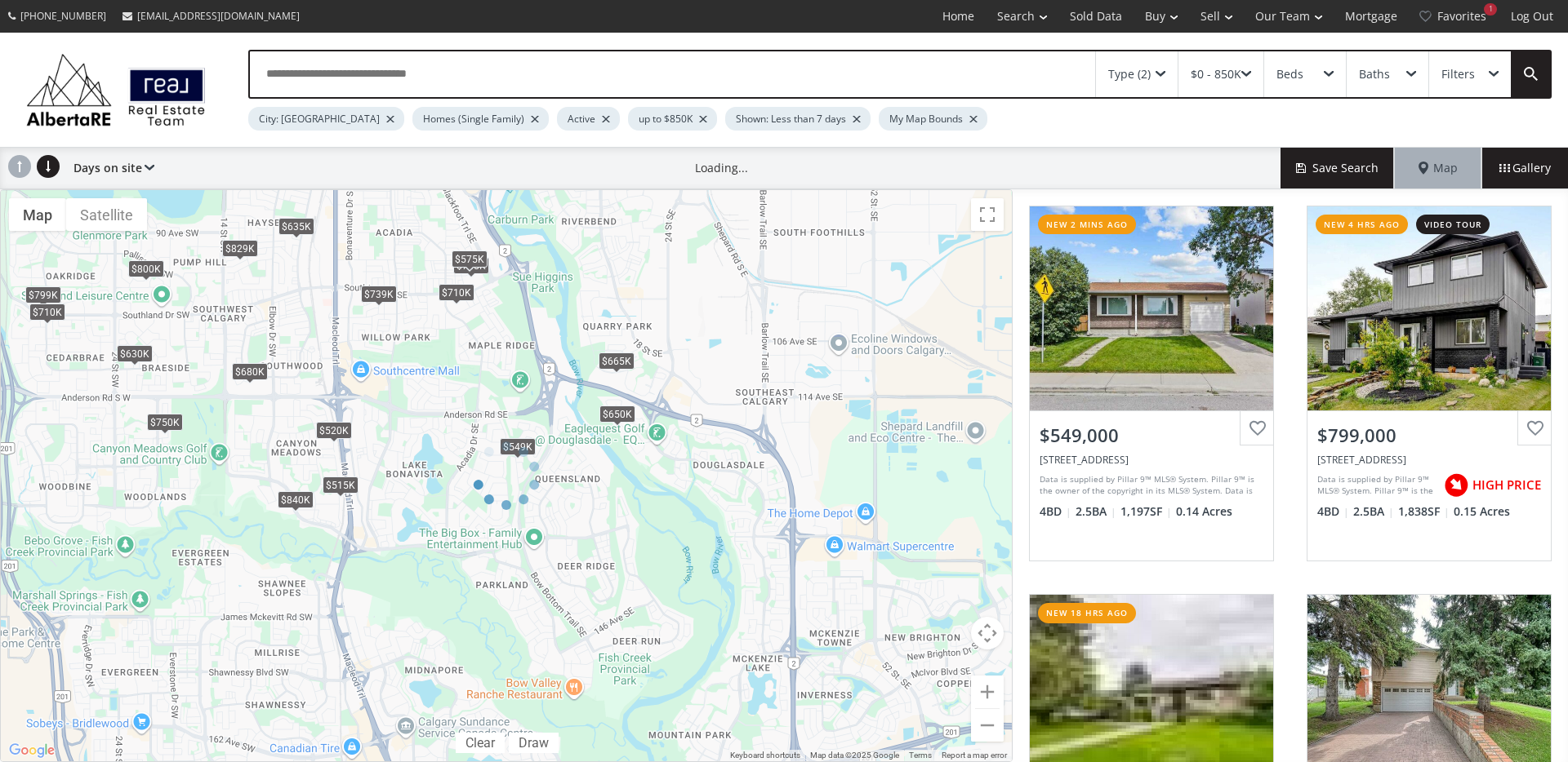
click at [612, 358] on div at bounding box center [506, 476] width 1013 height 573
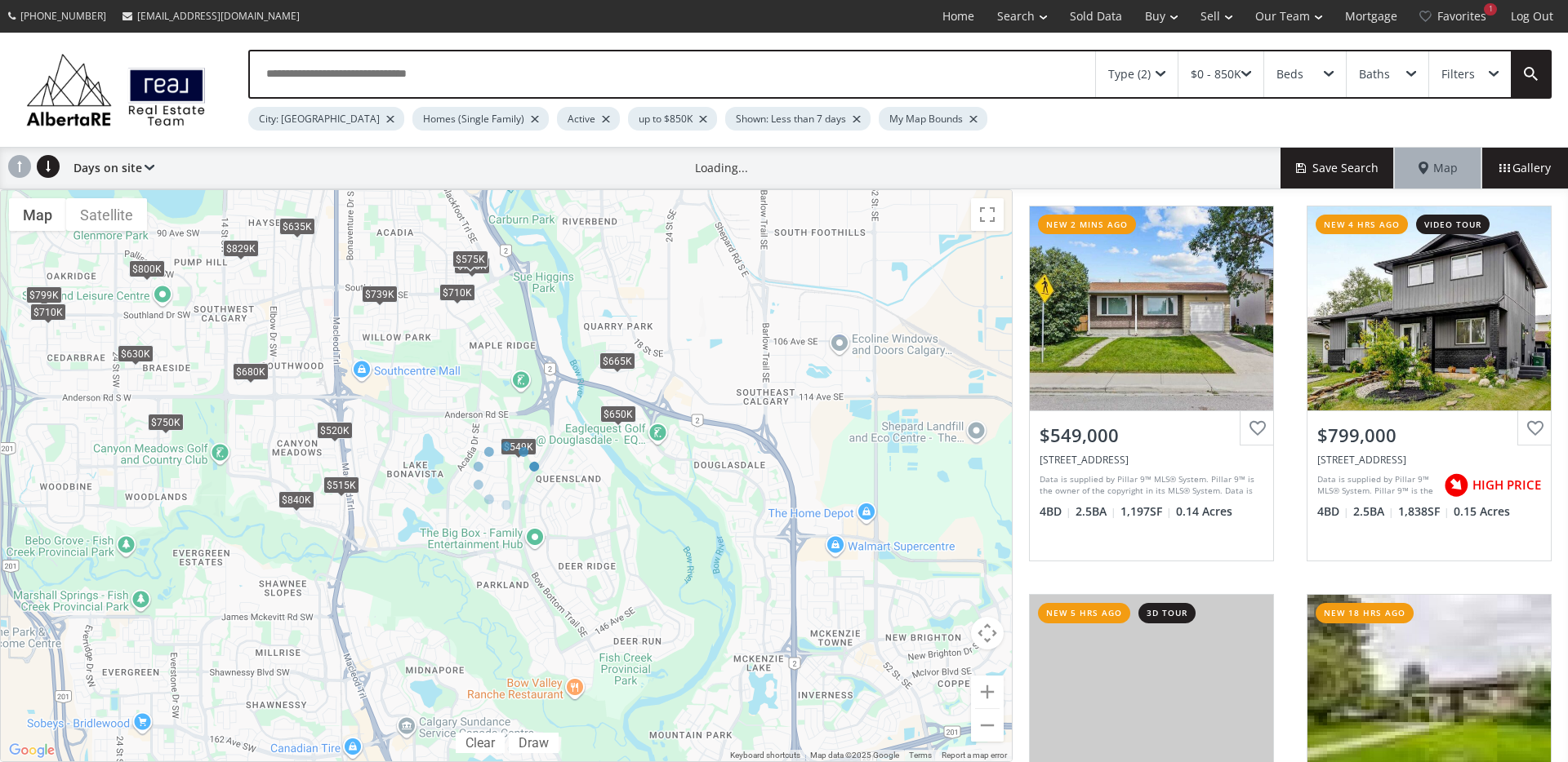
click at [612, 358] on div at bounding box center [506, 476] width 1013 height 573
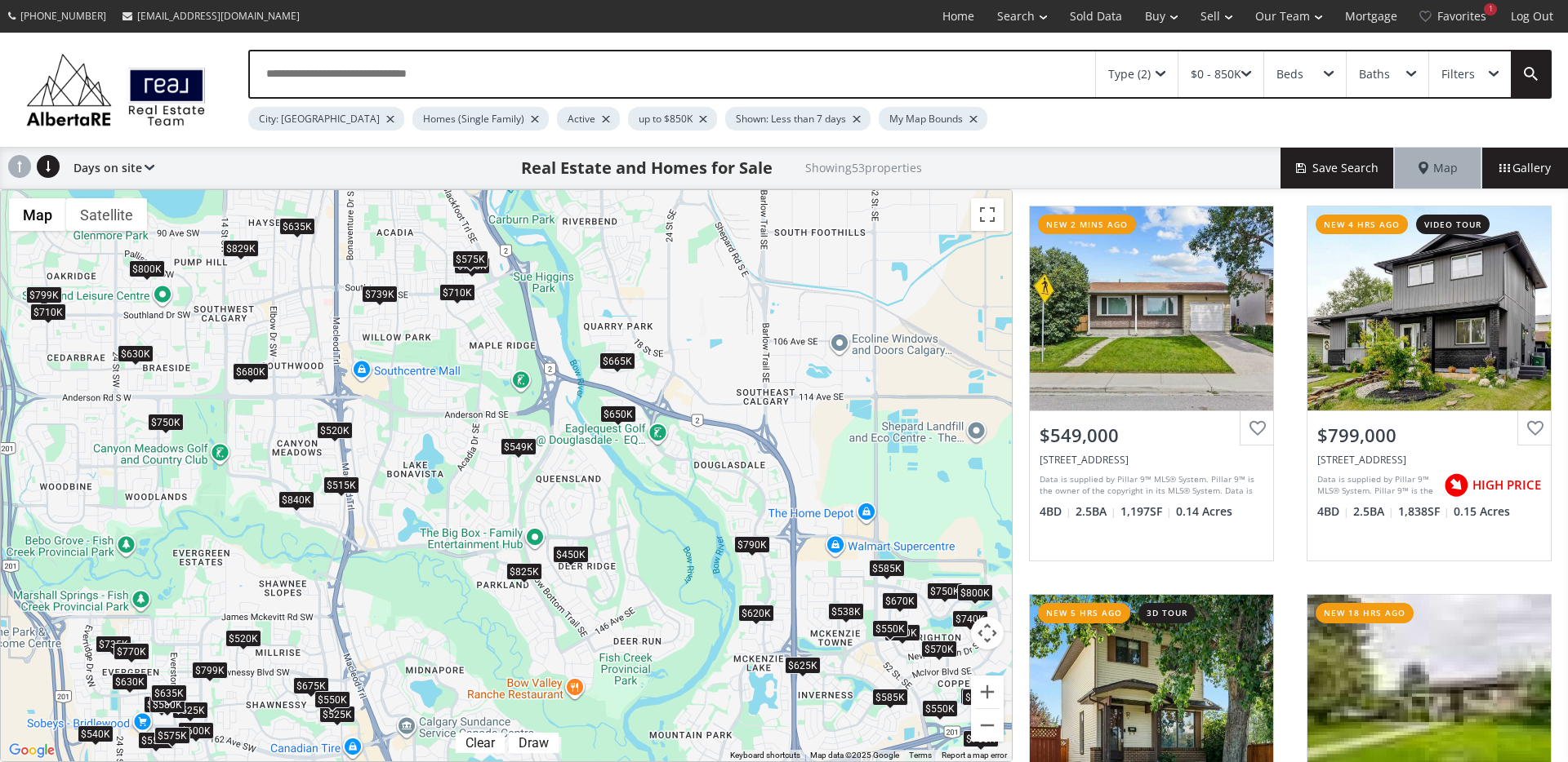
click at [612, 358] on div "$665K" at bounding box center [617, 361] width 35 height 17
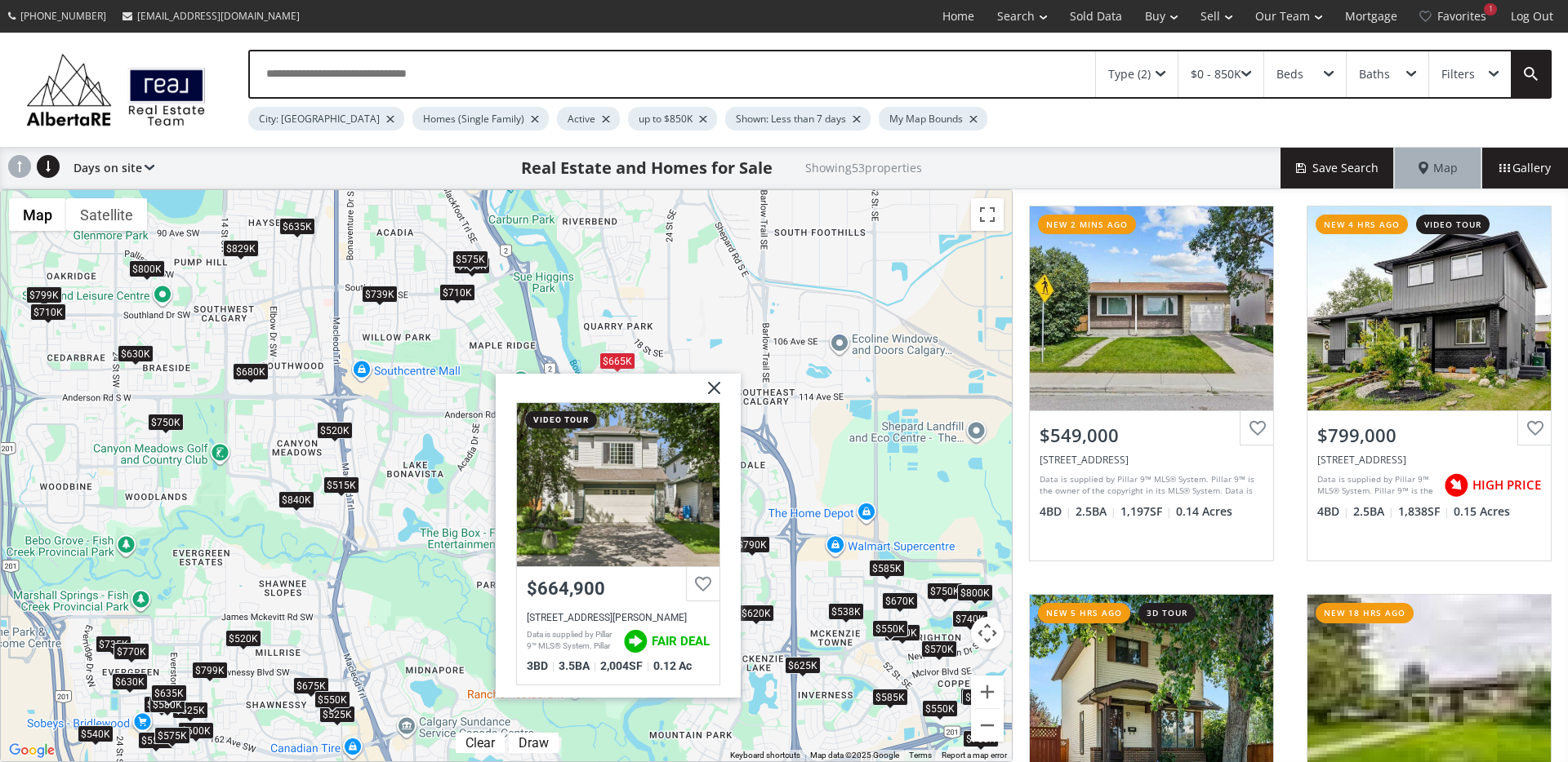
drag, startPoint x: 715, startPoint y: 390, endPoint x: 716, endPoint y: 398, distance: 8.1
click at [715, 390] on img at bounding box center [708, 394] width 41 height 41
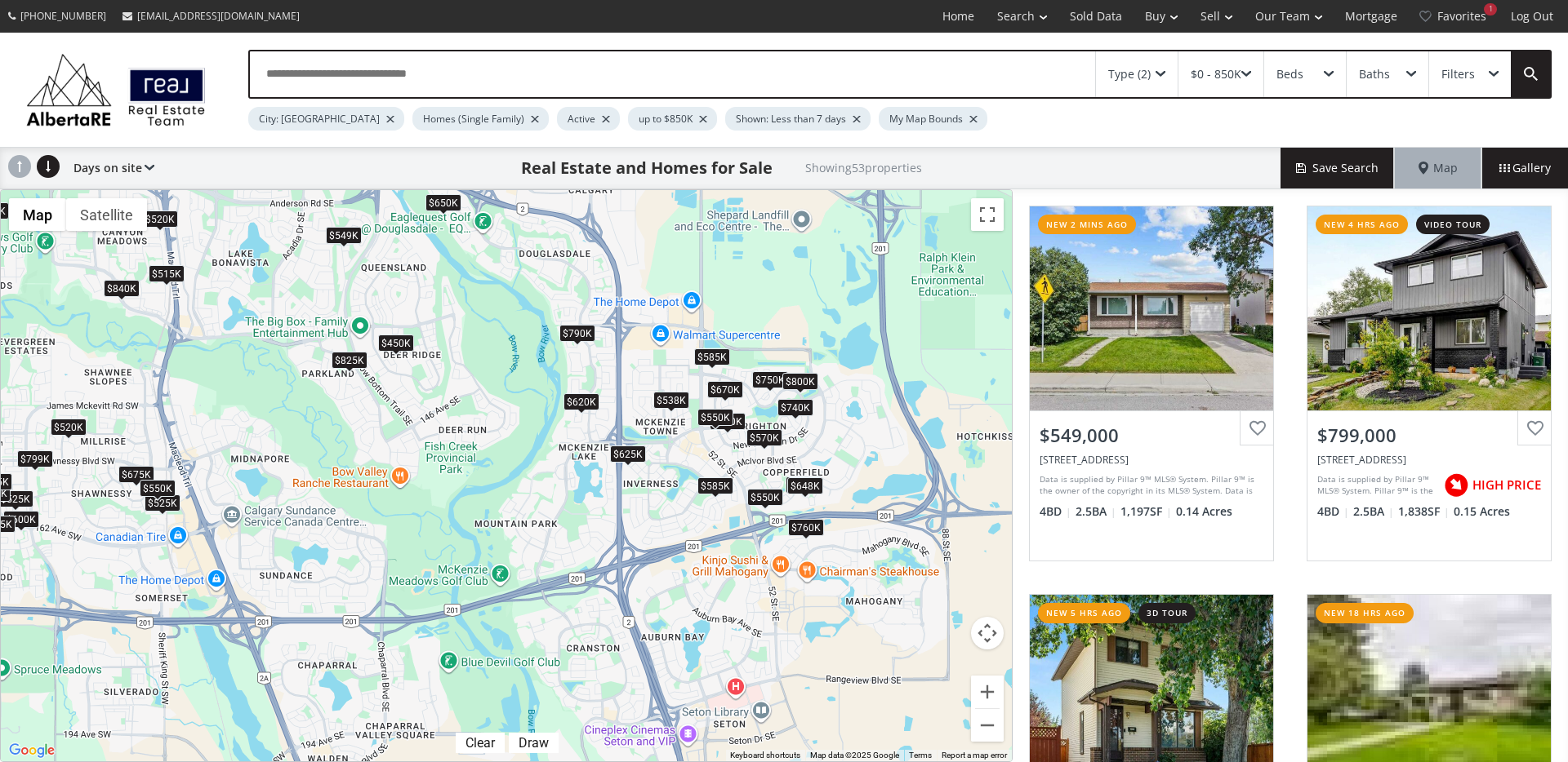
drag, startPoint x: 737, startPoint y: 508, endPoint x: 627, endPoint y: 380, distance: 168.8
click at [627, 380] on div "To navigate, press the arrow keys. $549K $799K $525K $635K $570K $450K $600K $5…" at bounding box center [506, 475] width 1011 height 571
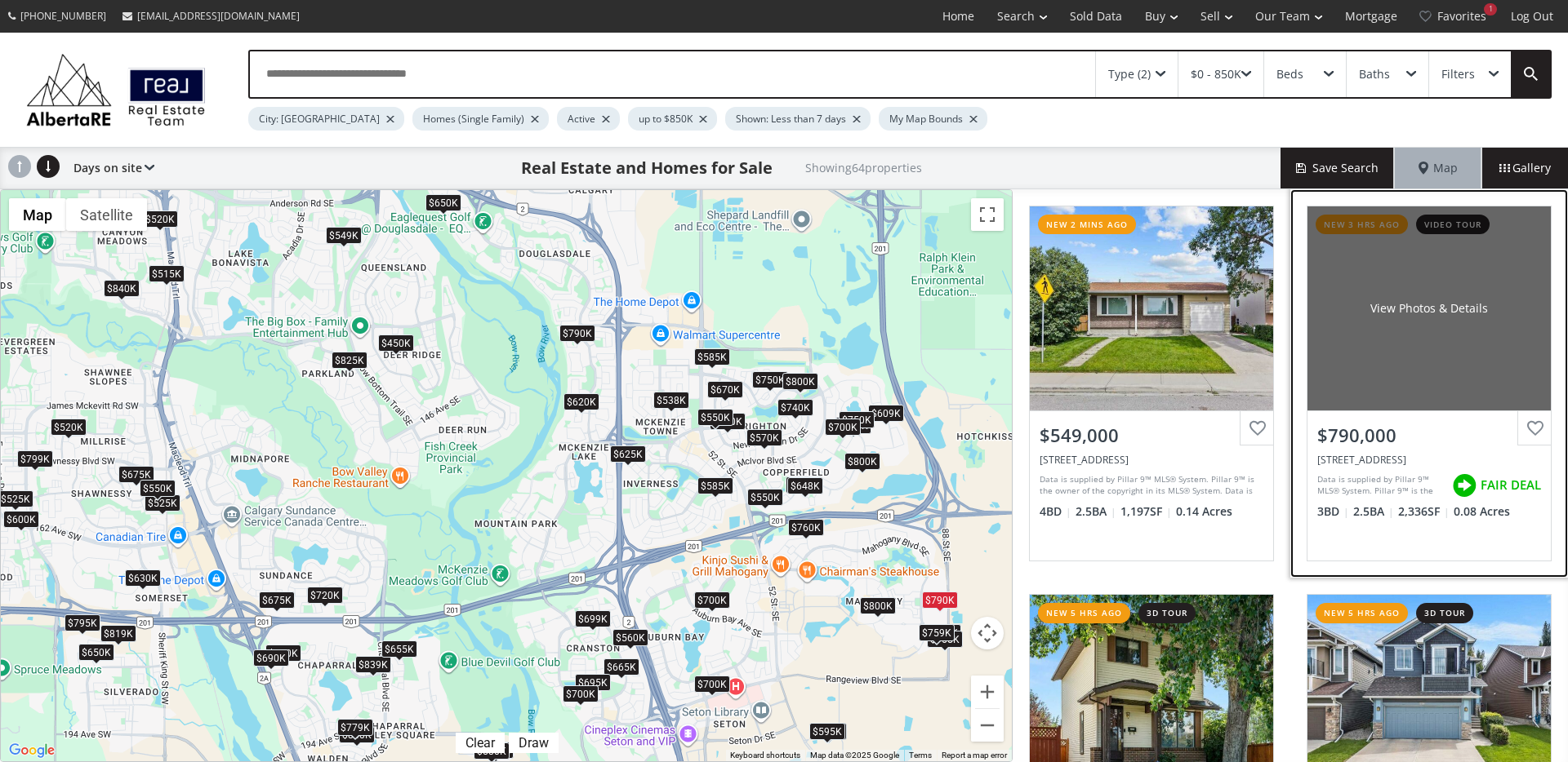
click at [1447, 372] on div "View Photos & Details" at bounding box center [1429, 308] width 244 height 204
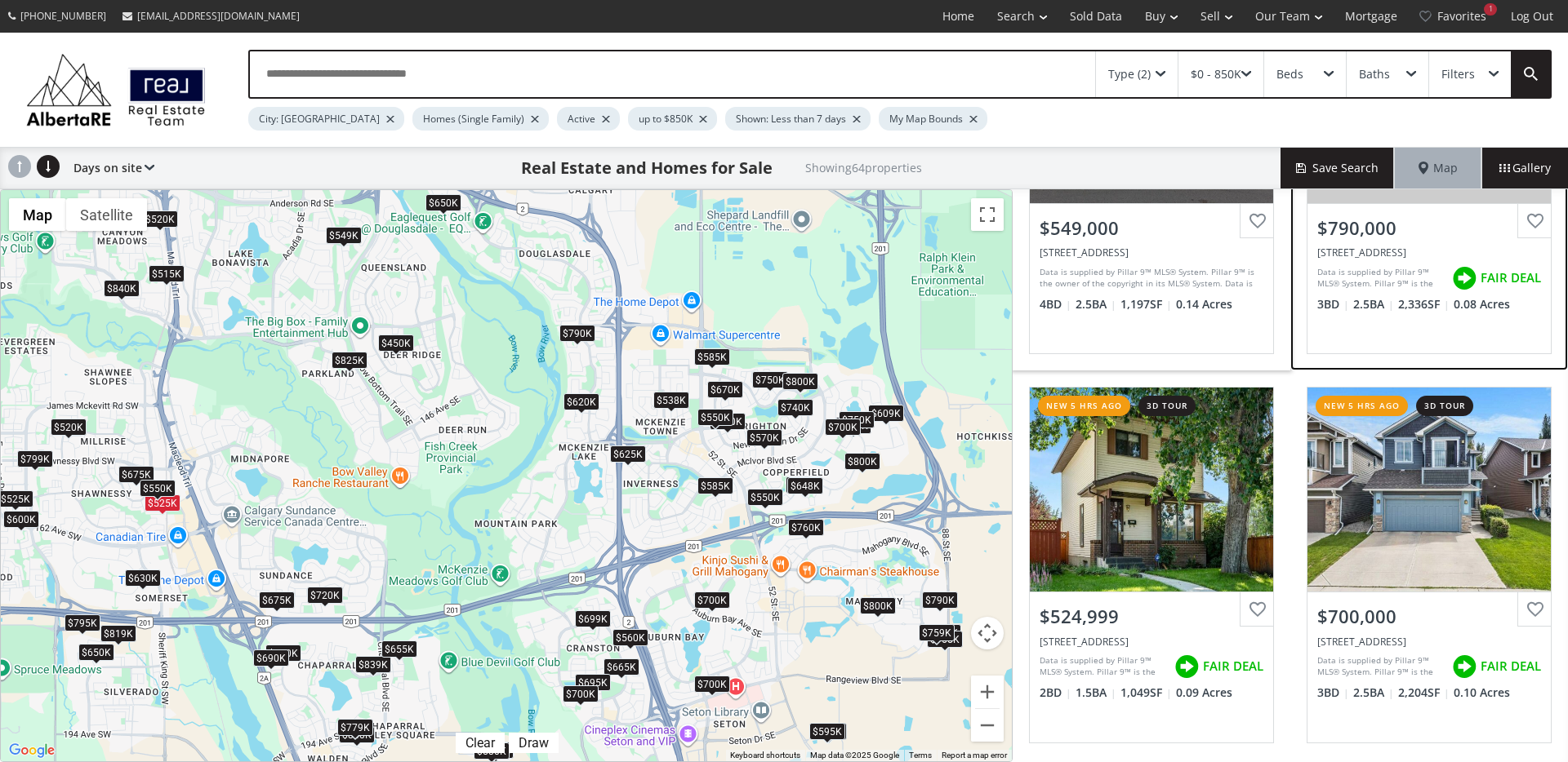
scroll to position [223, 0]
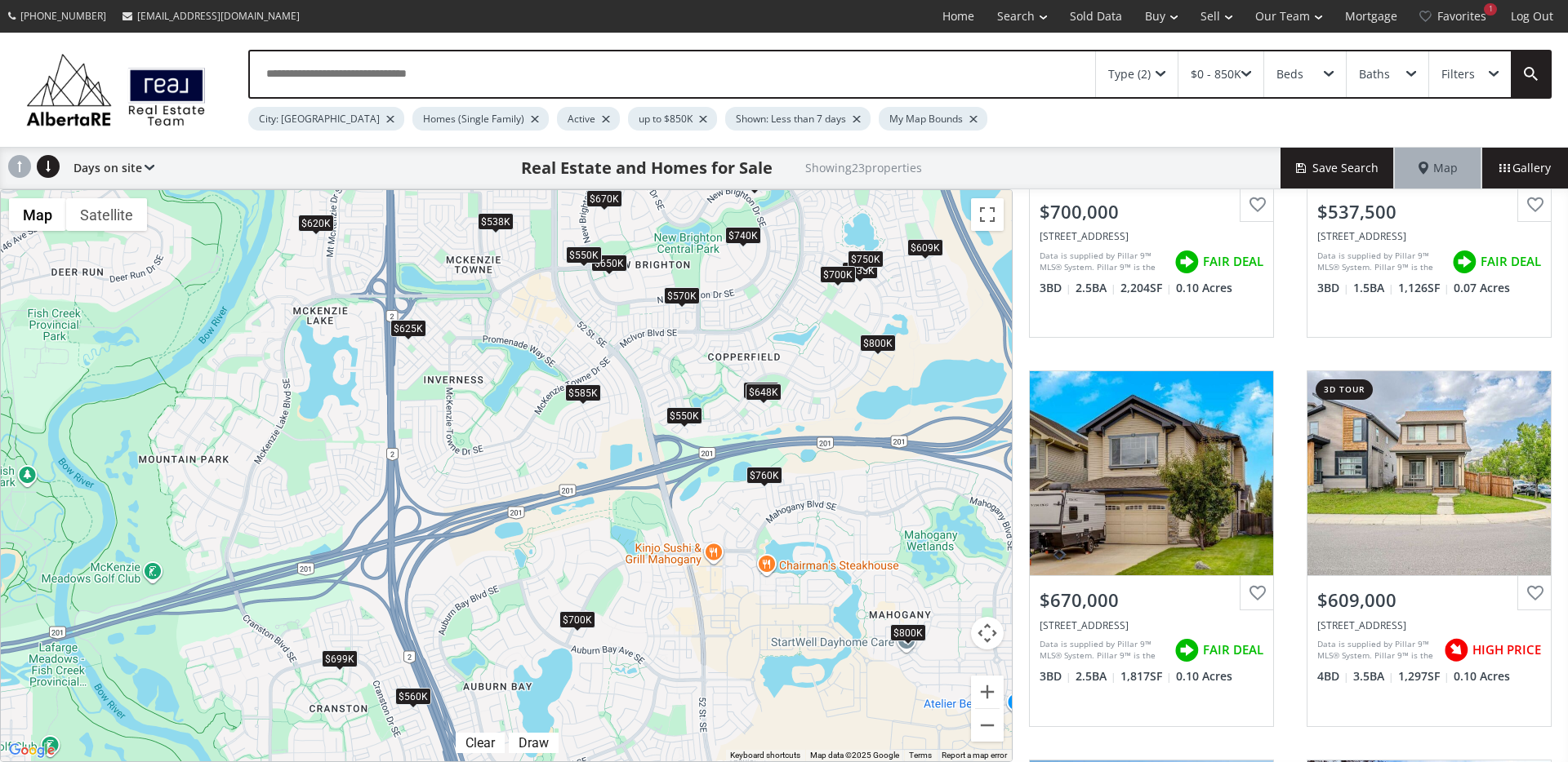
click at [765, 394] on div "$648K" at bounding box center [762, 392] width 35 height 17
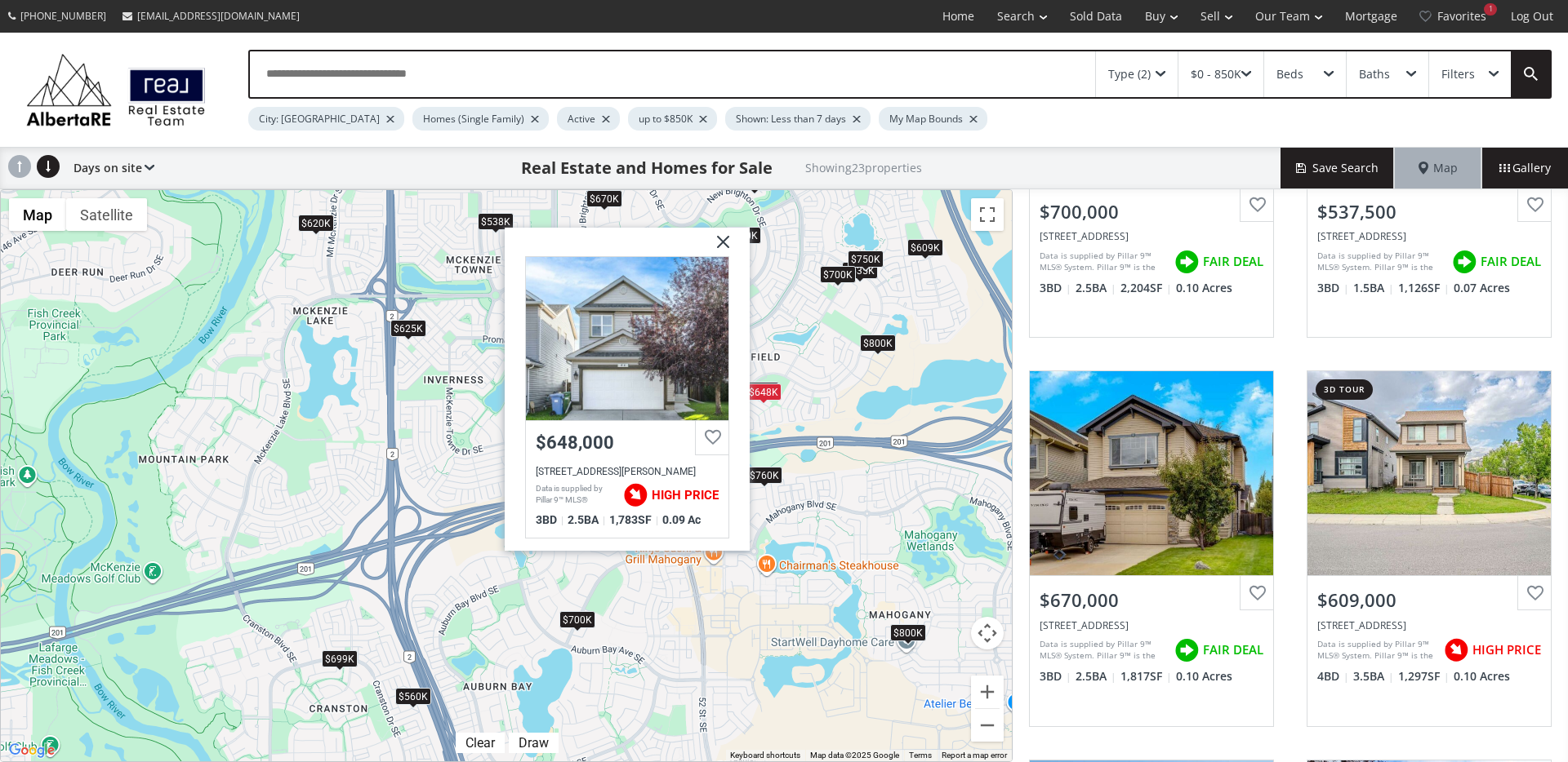
click at [864, 343] on div "$800K" at bounding box center [877, 343] width 35 height 17
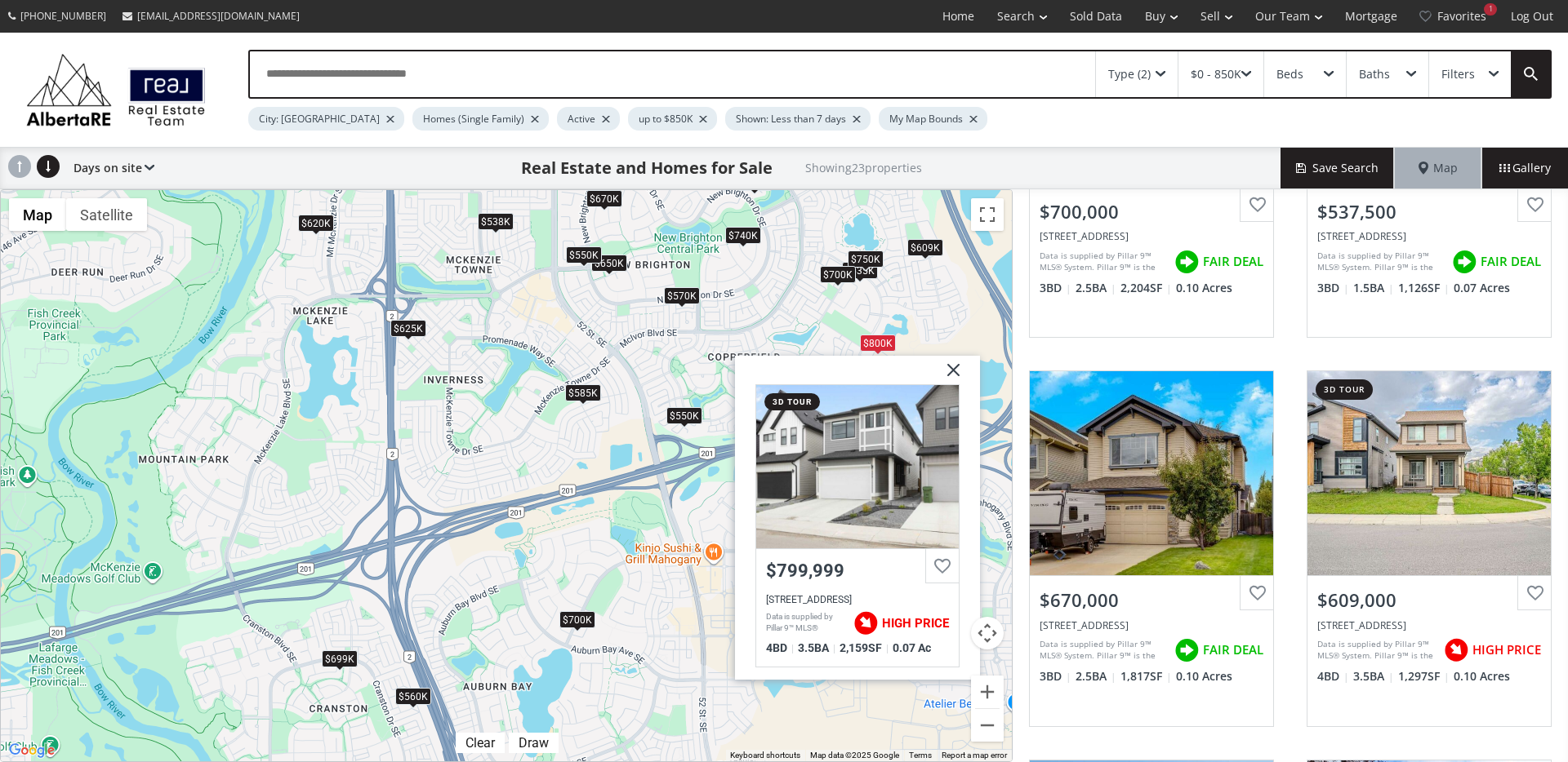
click at [737, 239] on div "$740K" at bounding box center [742, 236] width 35 height 17
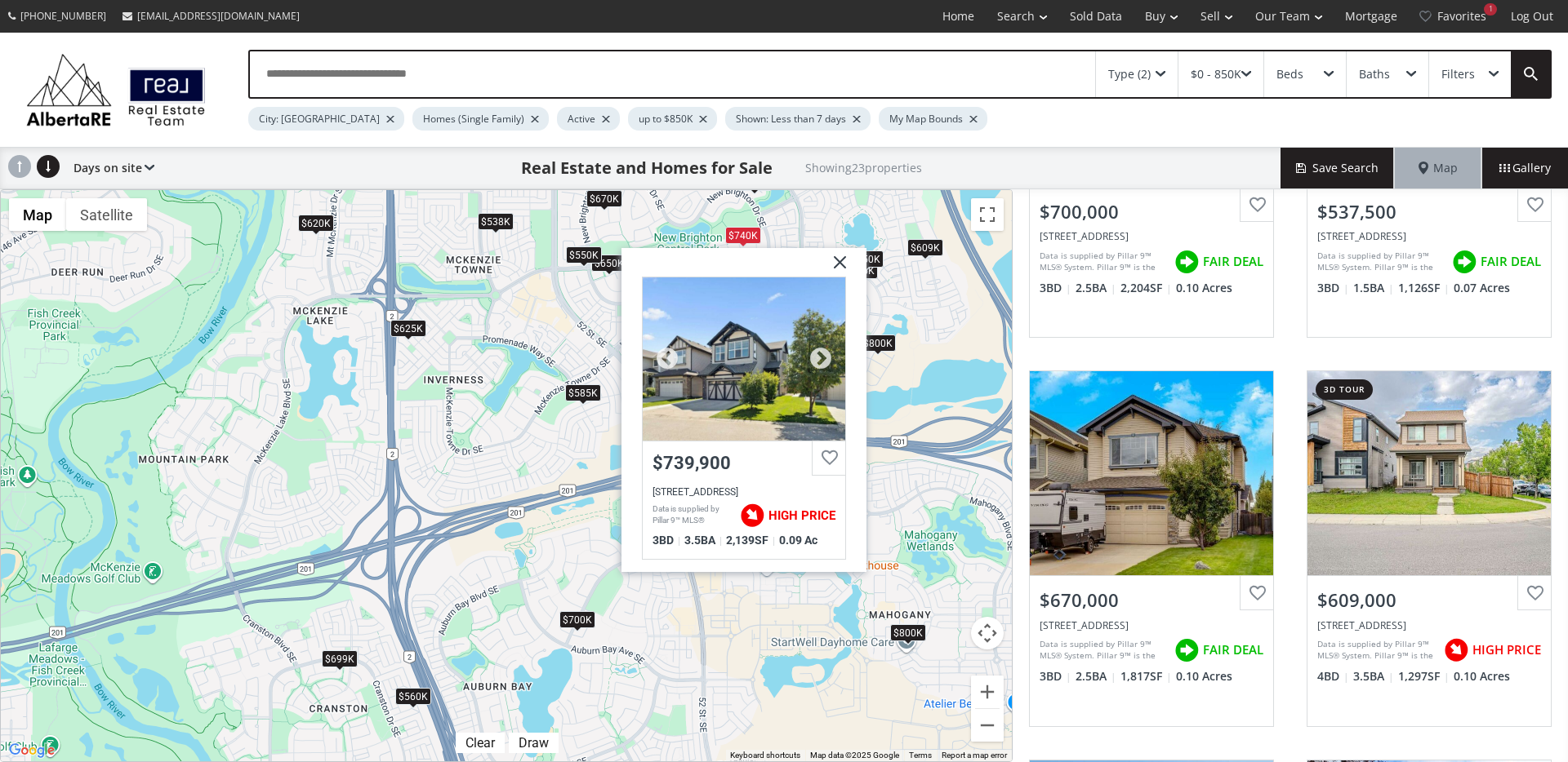
click at [715, 367] on div at bounding box center [743, 358] width 202 height 163
click at [838, 265] on img at bounding box center [833, 268] width 41 height 41
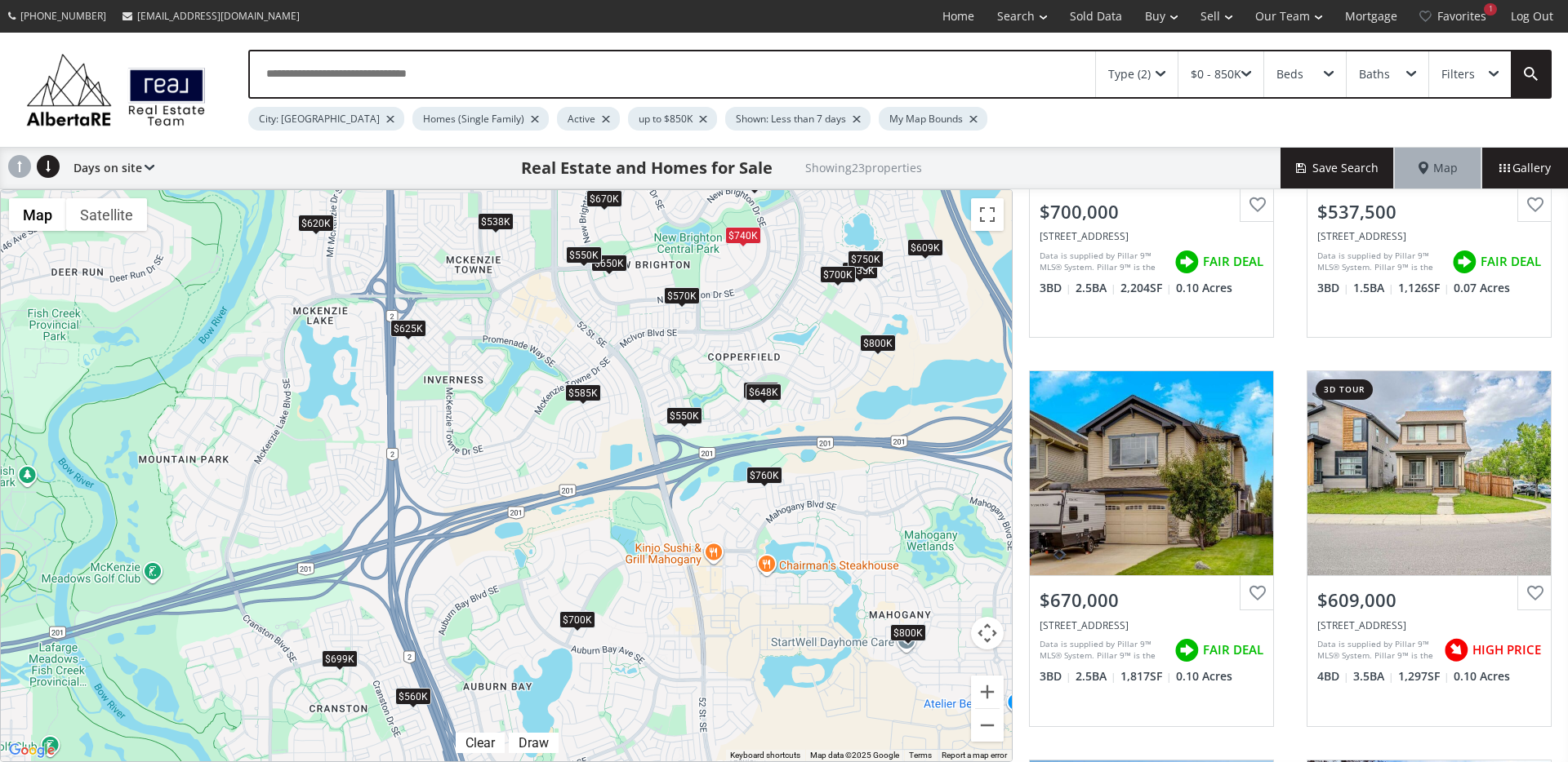
click at [915, 631] on div "$800K" at bounding box center [907, 633] width 35 height 17
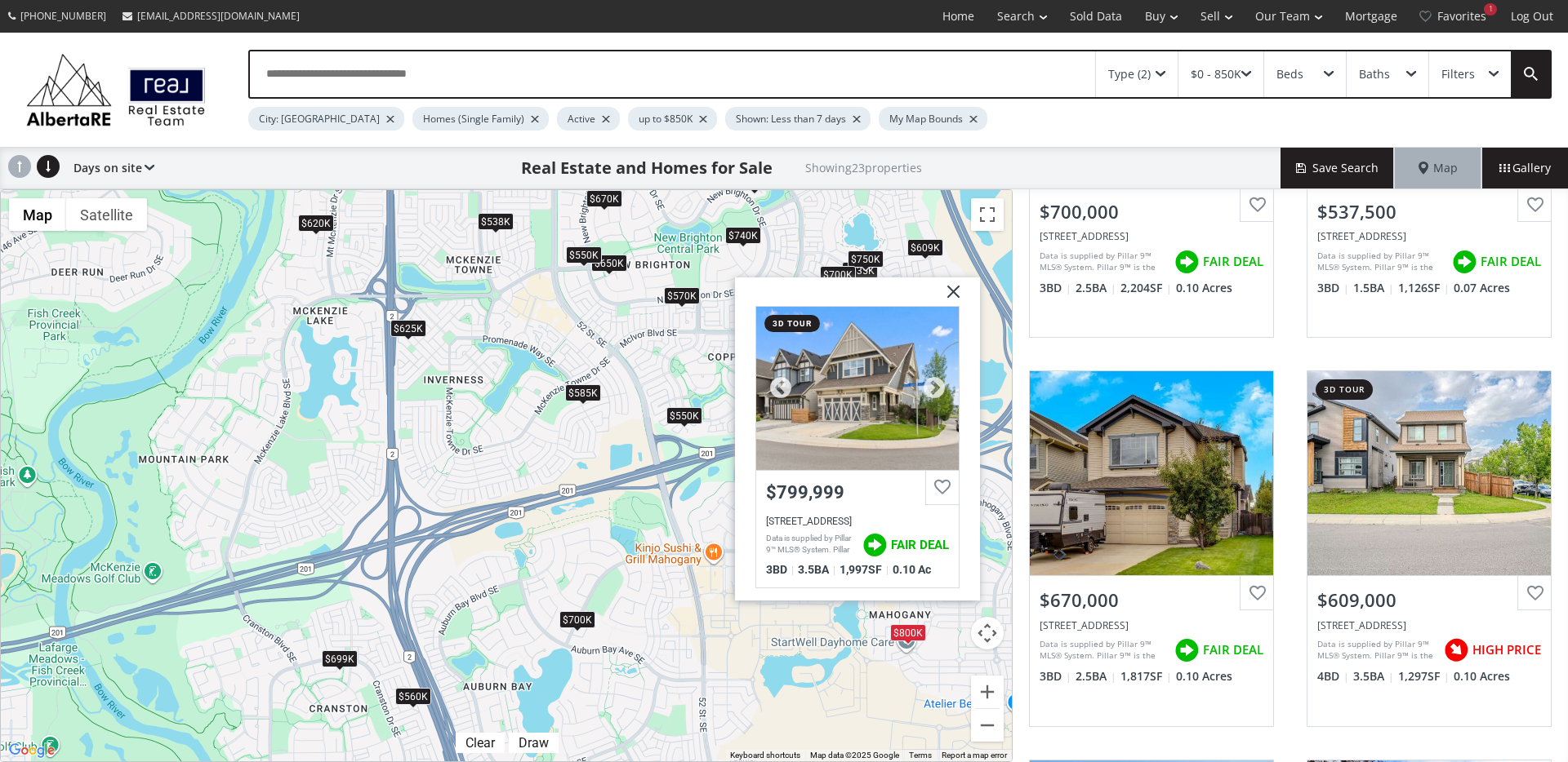
click at [907, 452] on div at bounding box center [856, 388] width 202 height 163
click at [954, 289] on img at bounding box center [947, 297] width 41 height 41
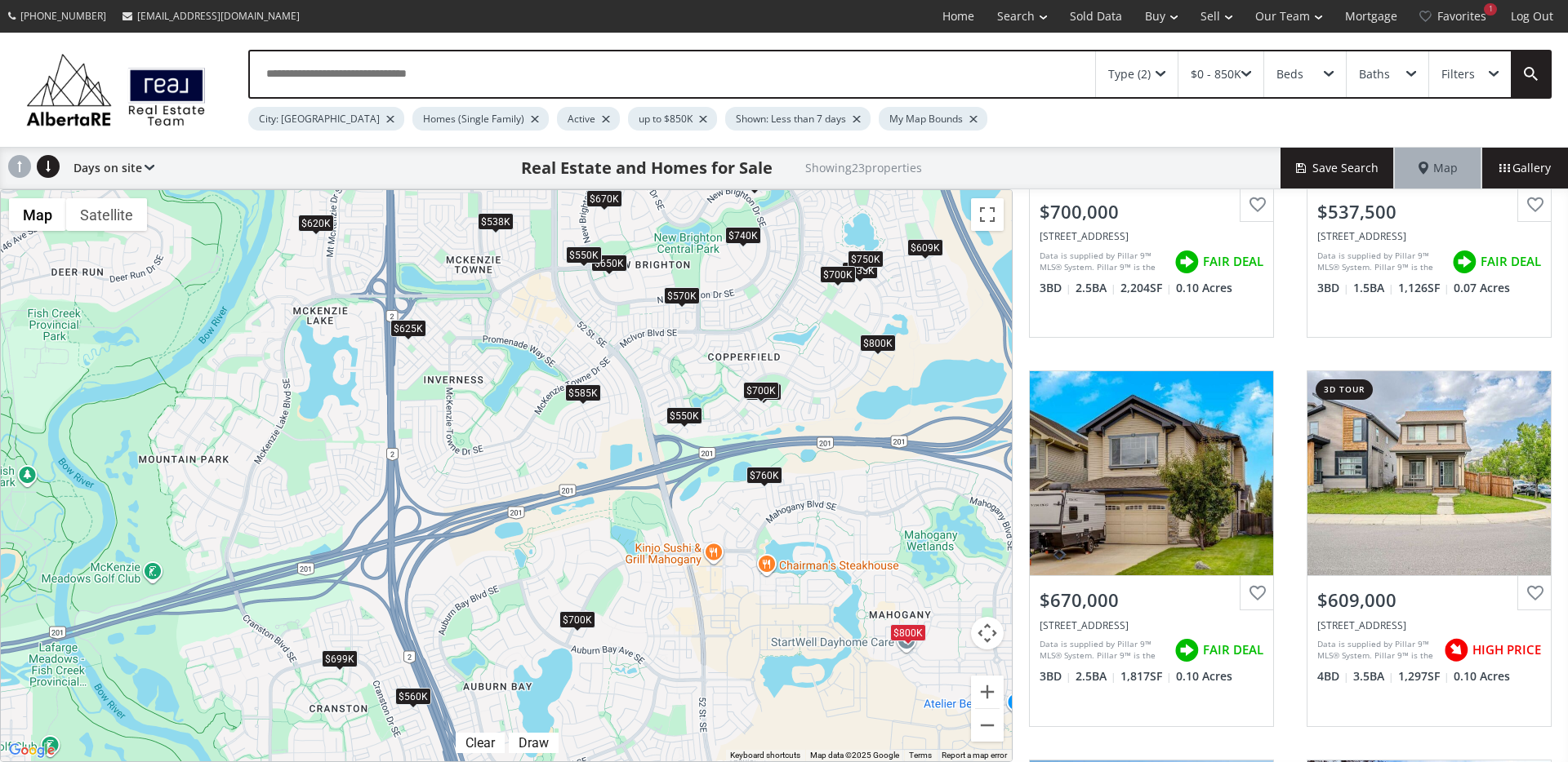
click at [774, 397] on div "$700K" at bounding box center [761, 390] width 35 height 17
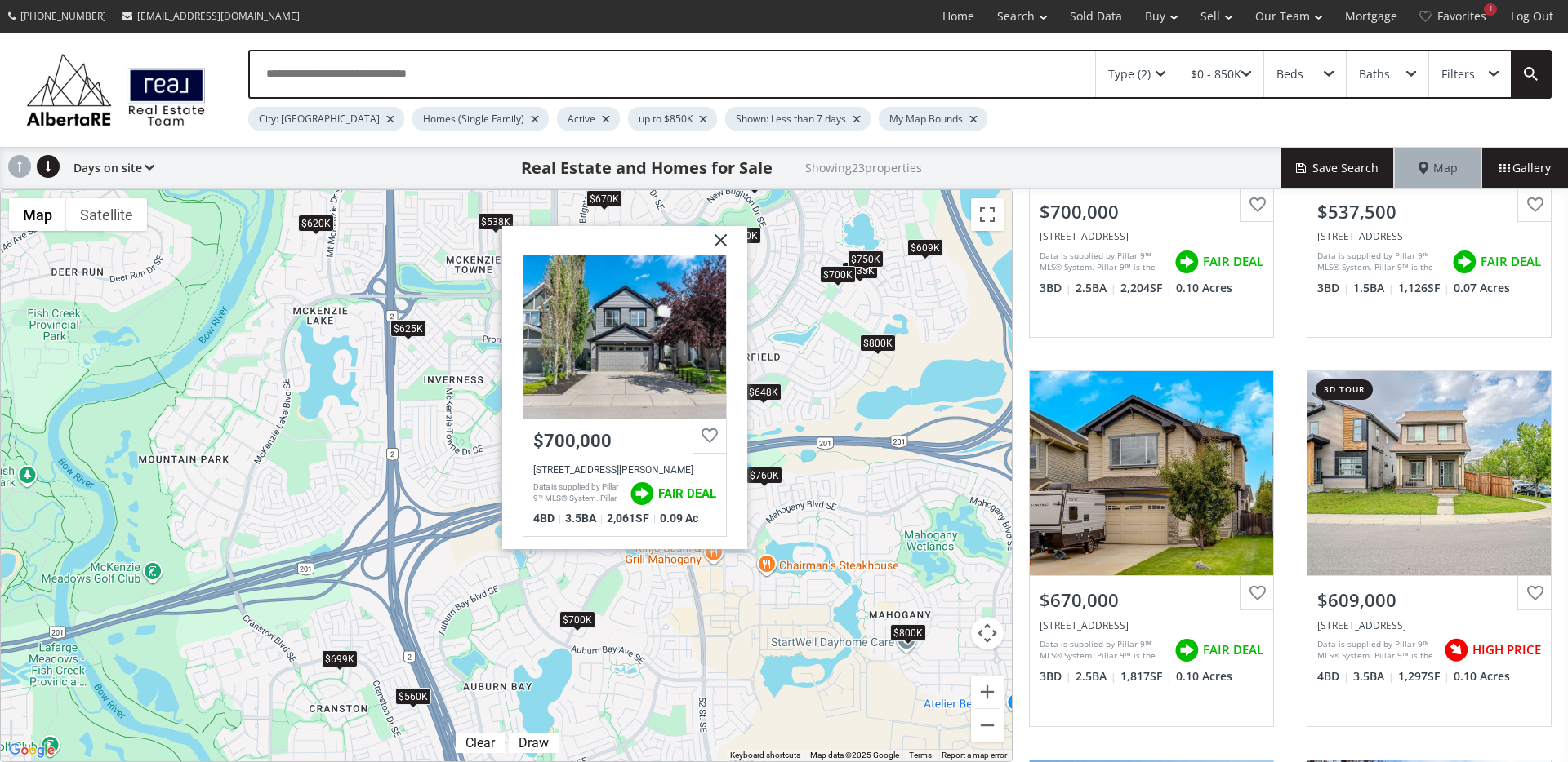
click at [757, 476] on div "$760K" at bounding box center [763, 475] width 35 height 17
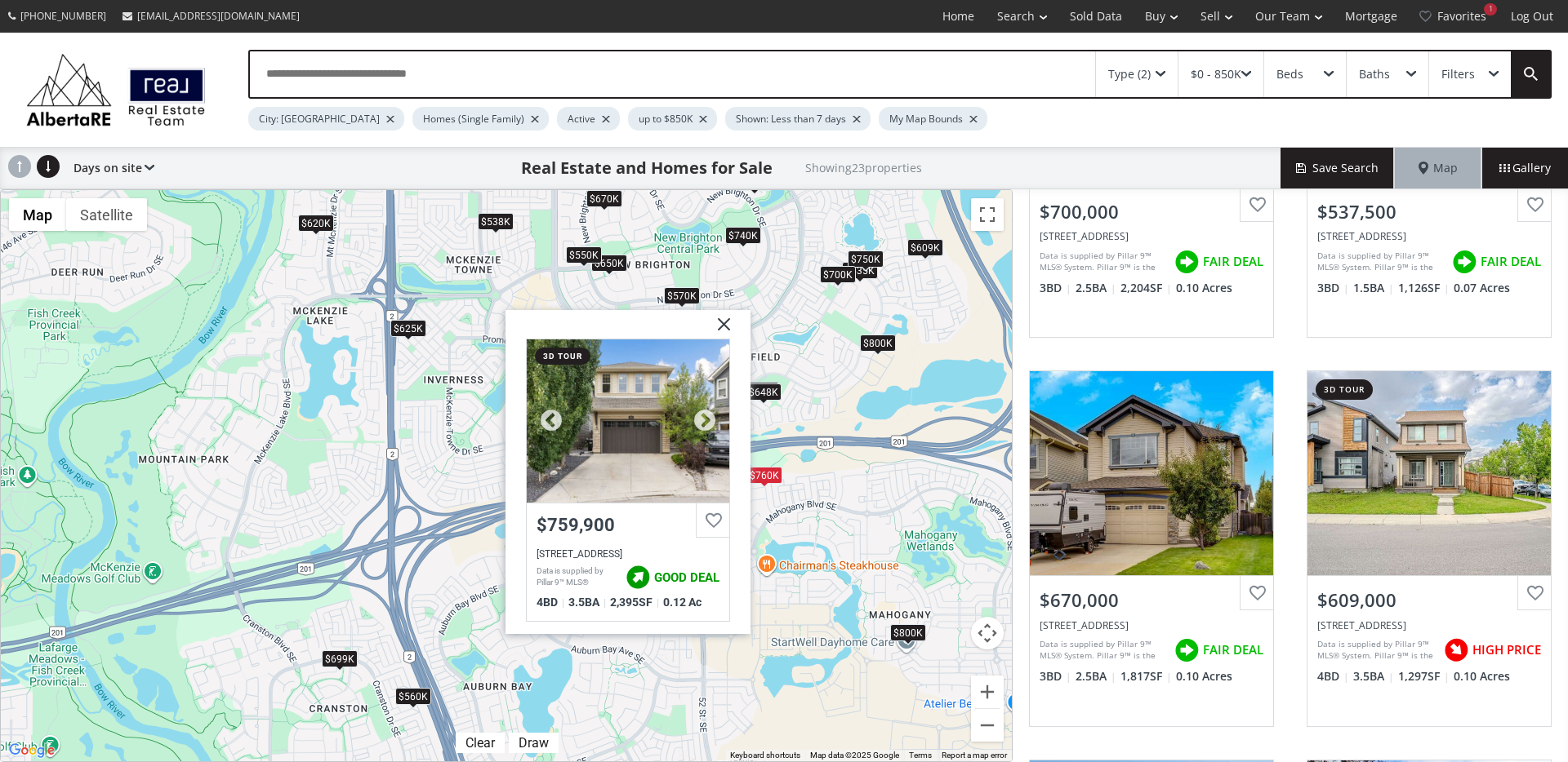
click at [649, 431] on div at bounding box center [627, 421] width 202 height 163
click at [723, 321] on img at bounding box center [717, 331] width 41 height 41
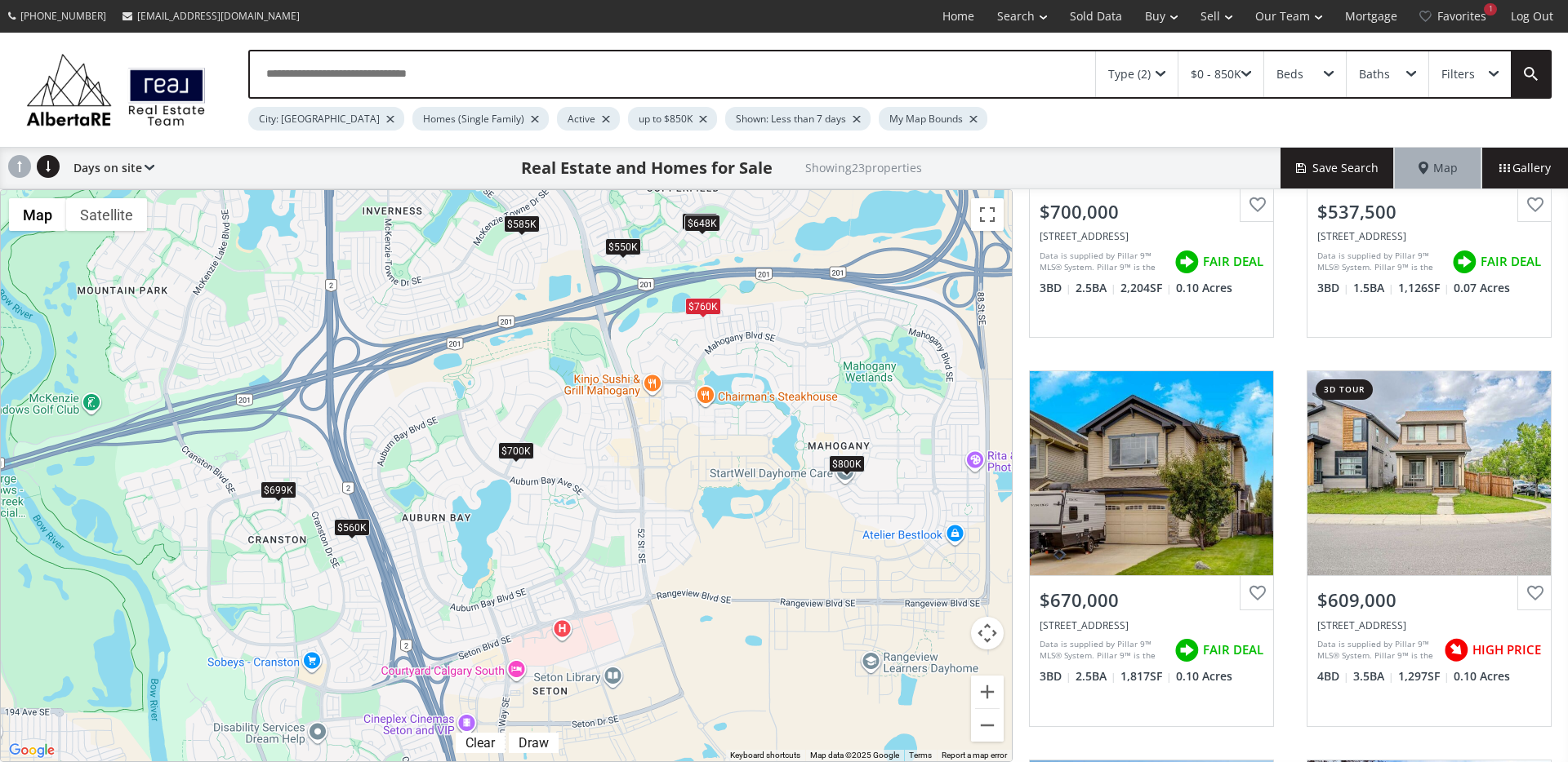
drag, startPoint x: 629, startPoint y: 639, endPoint x: 570, endPoint y: 474, distance: 175.2
click at [570, 474] on div "To navigate, press the arrow keys. $700K $538K $670K $609K $635K $550K $570K $7…" at bounding box center [506, 475] width 1011 height 571
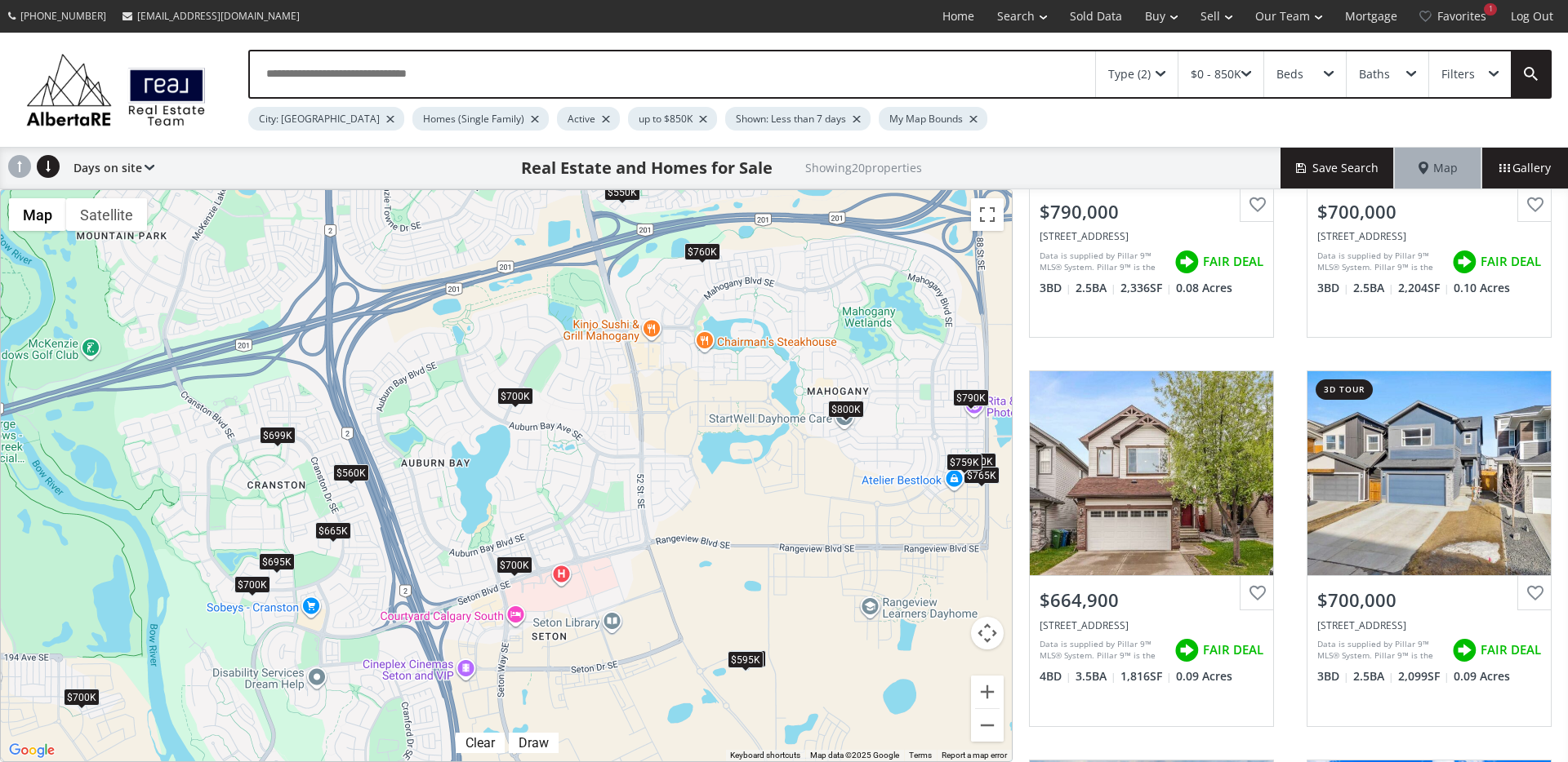
drag, startPoint x: 728, startPoint y: 569, endPoint x: 728, endPoint y: 511, distance: 58.0
click at [728, 511] on div "To navigate, press the arrow keys. $790K $700K $665K $700K $582K $720K $595K $6…" at bounding box center [506, 475] width 1011 height 571
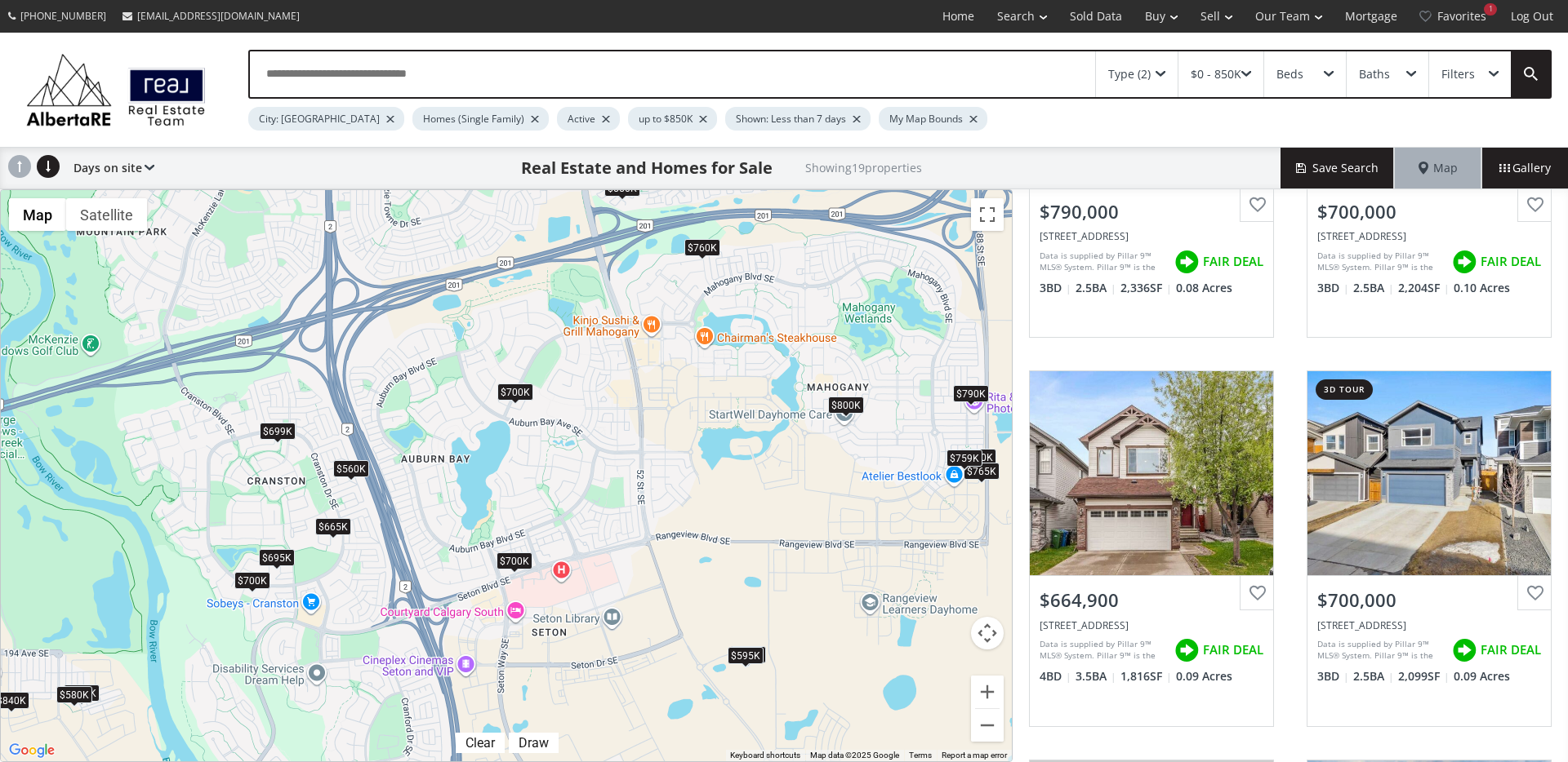
click at [700, 244] on div "$760K" at bounding box center [701, 247] width 35 height 17
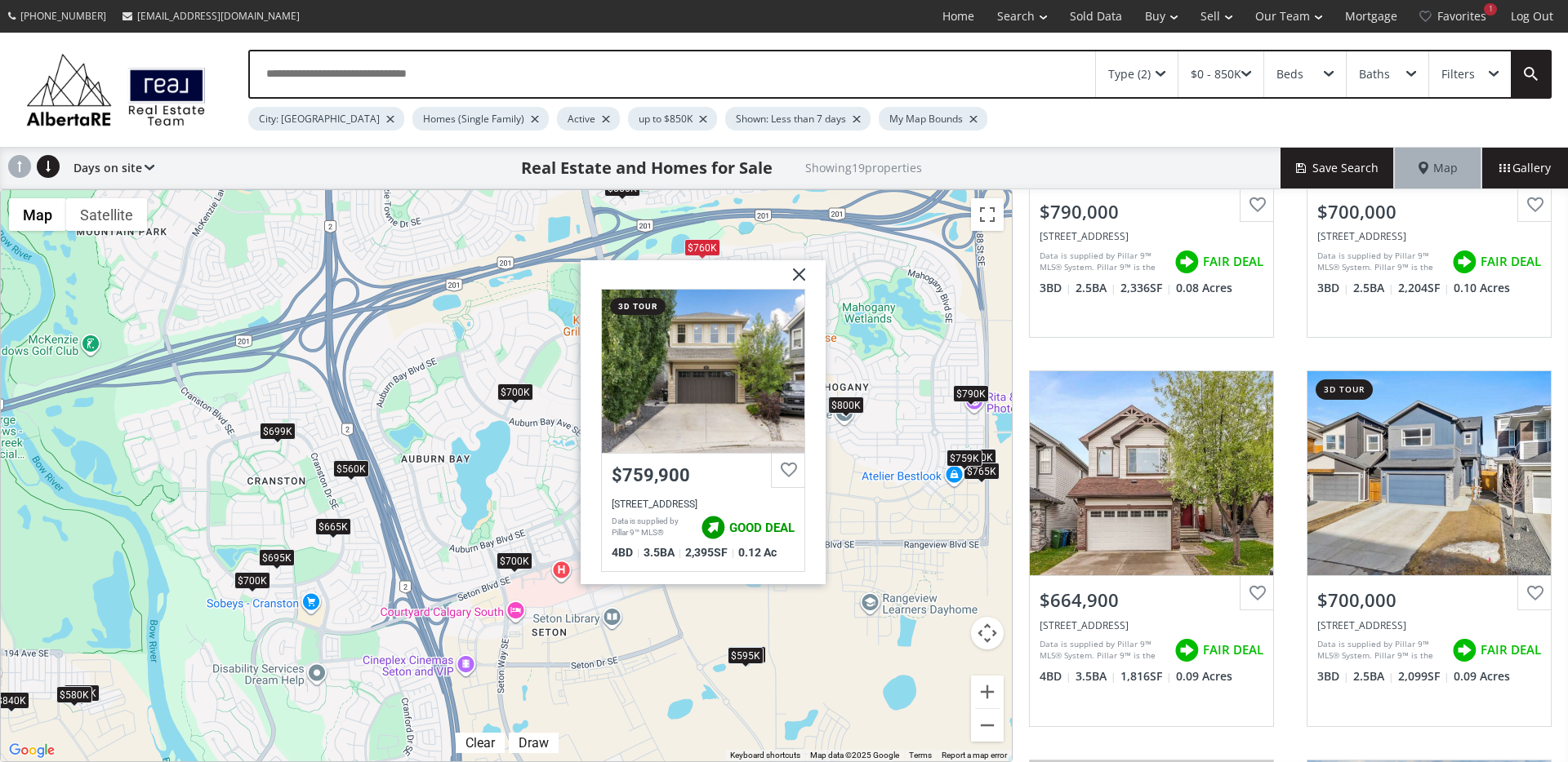
click at [515, 400] on span at bounding box center [515, 403] width 7 height 7
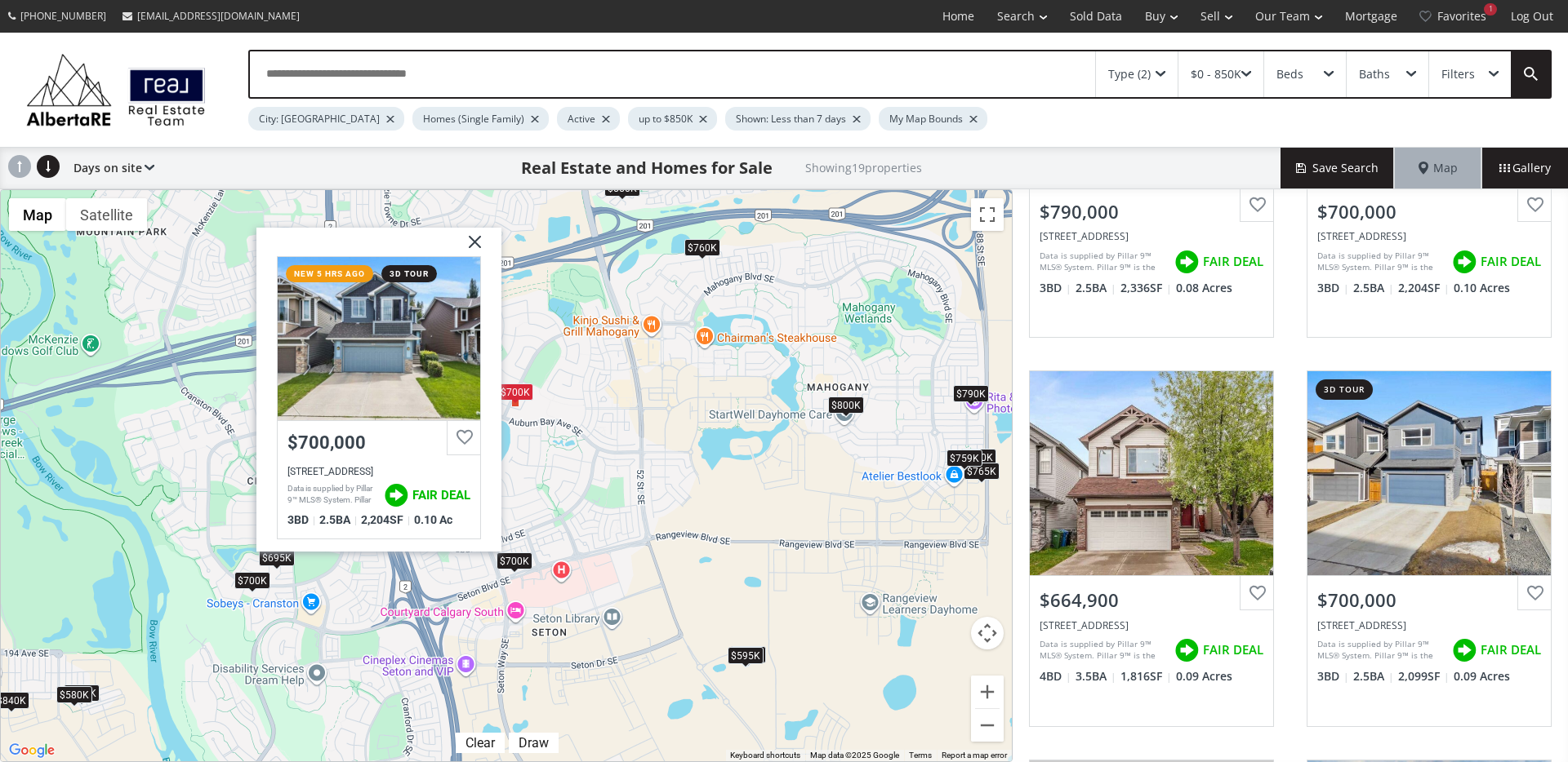
click at [517, 566] on div "$700K" at bounding box center [514, 561] width 35 height 17
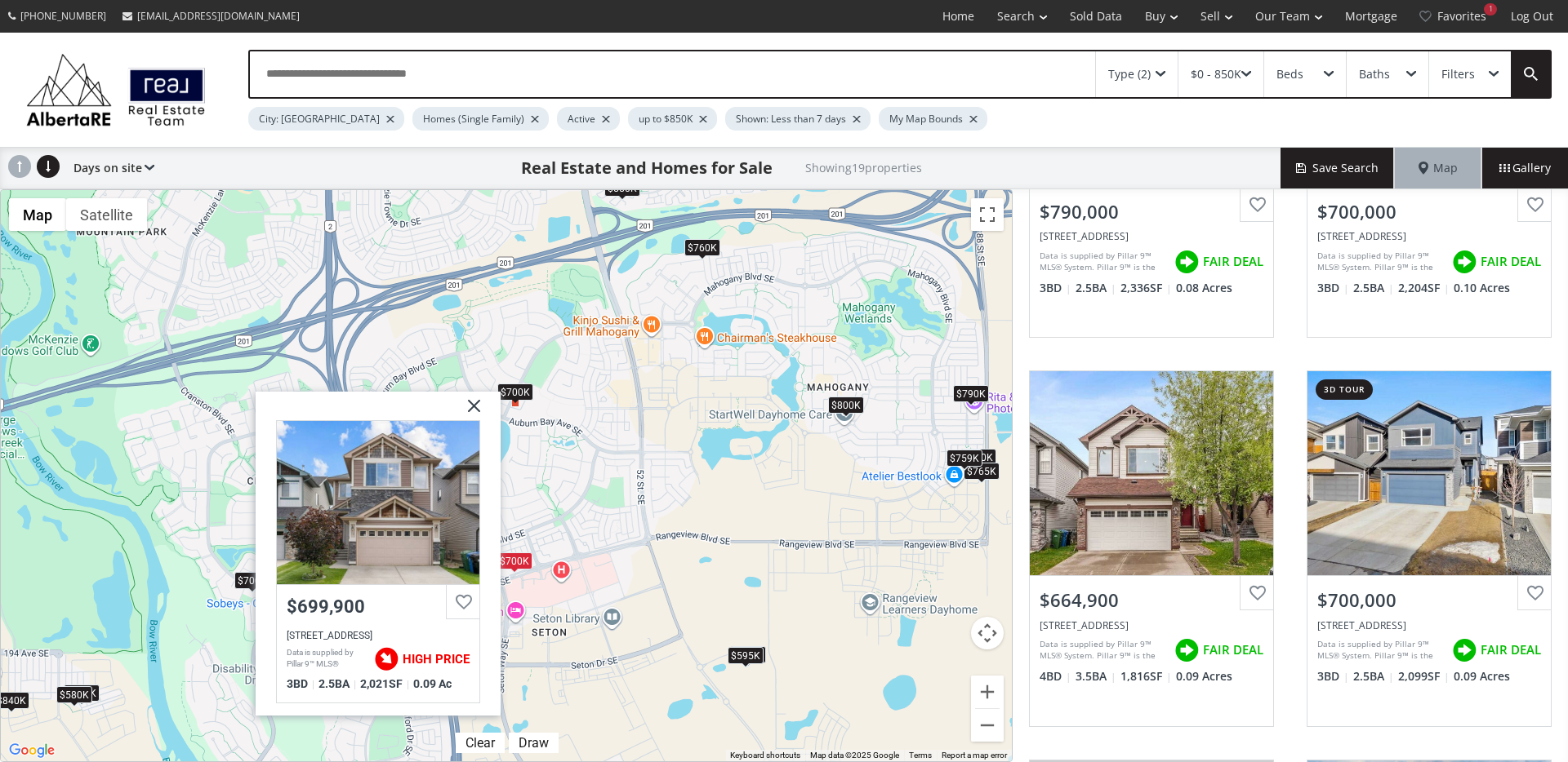
click at [964, 460] on div "$759K" at bounding box center [964, 458] width 35 height 17
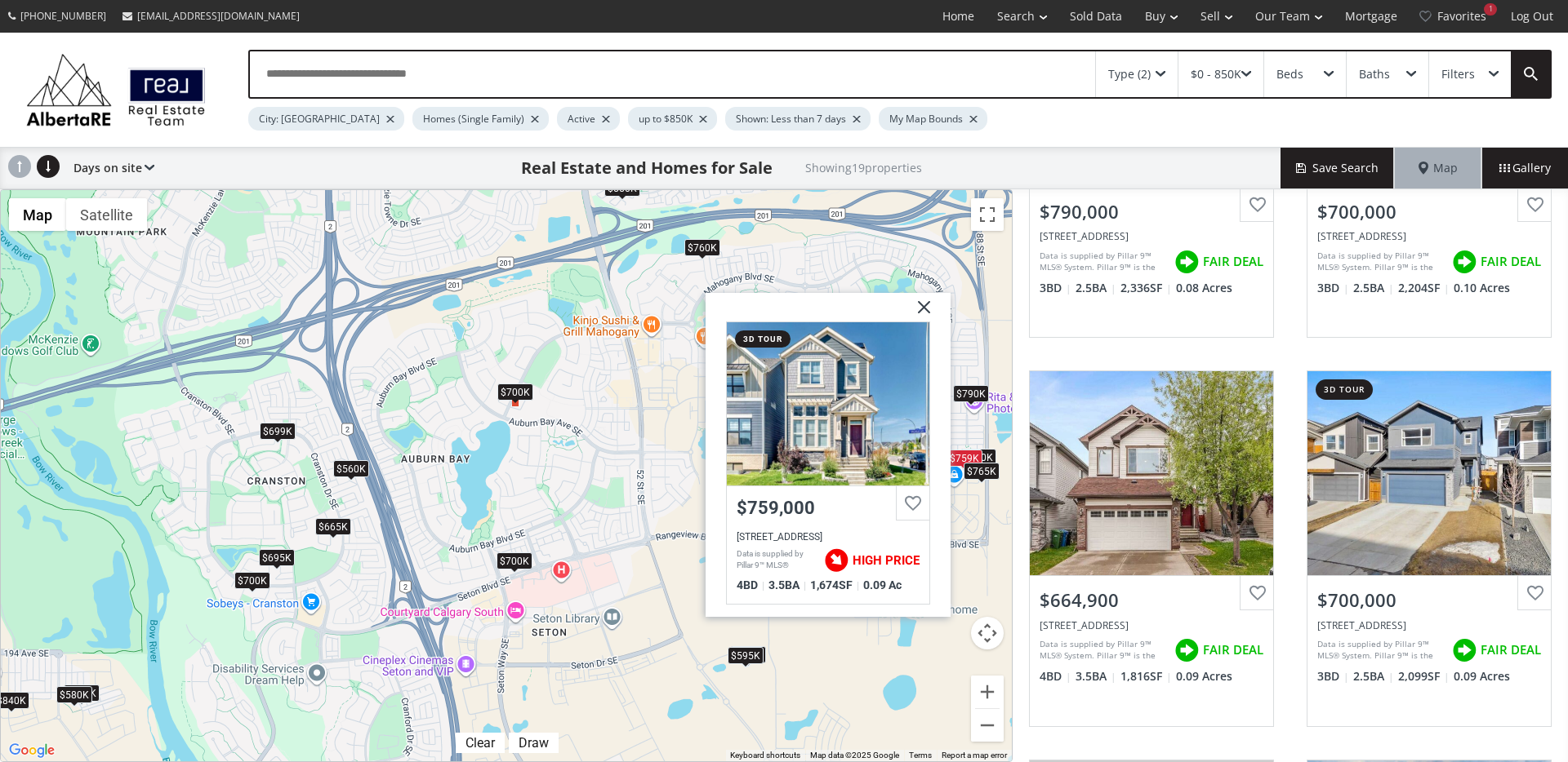
click at [986, 473] on div "$765K" at bounding box center [981, 472] width 35 height 17
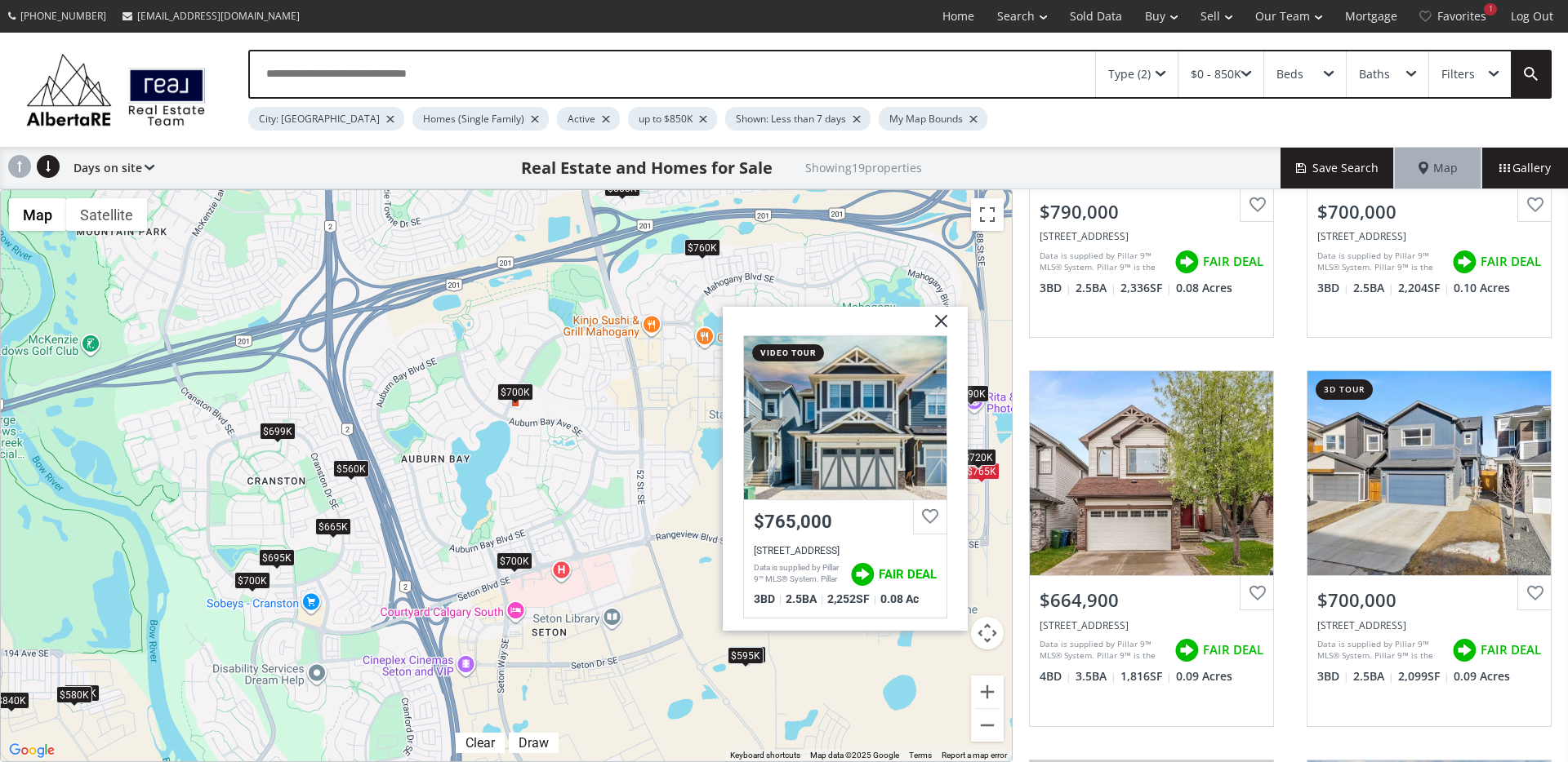
click at [988, 454] on div "$720K" at bounding box center [977, 457] width 35 height 17
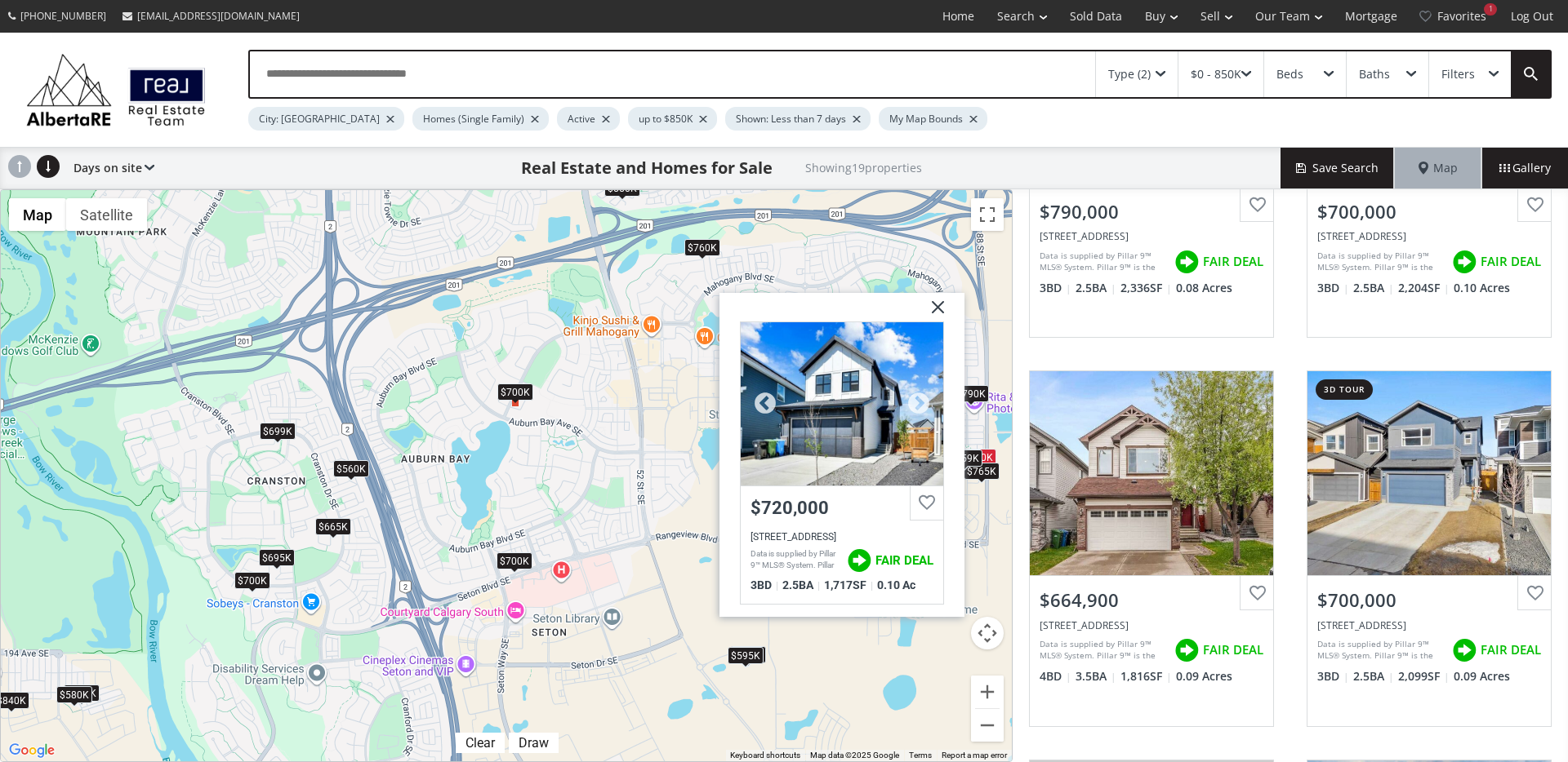
click at [791, 441] on div at bounding box center [841, 404] width 202 height 163
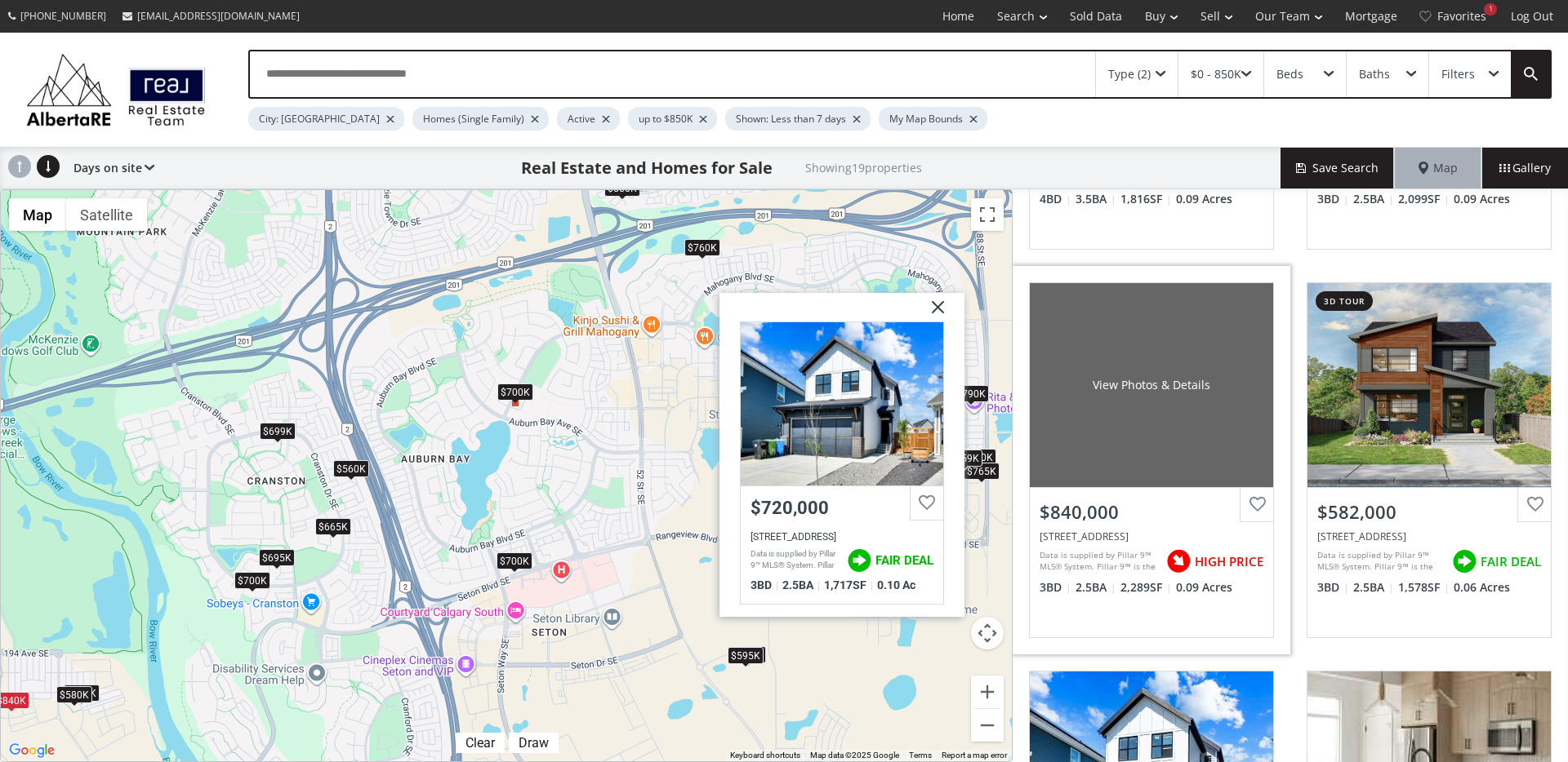
scroll to position [696, 0]
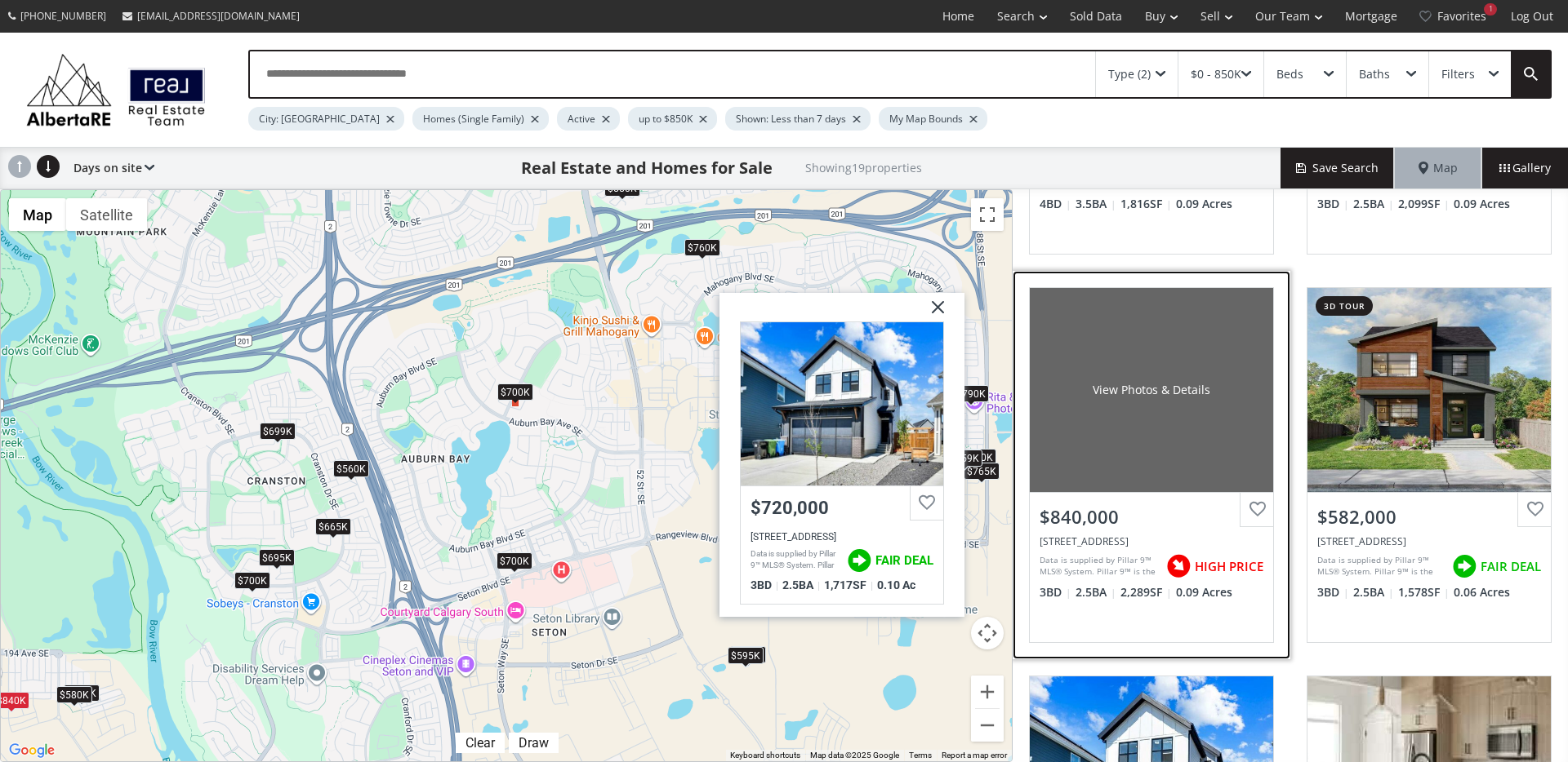
click at [1115, 557] on div "Data is supplied by Pillar 9™ MLS® System. Pillar 9™ is the owner of the copyri…" at bounding box center [1098, 566] width 118 height 25
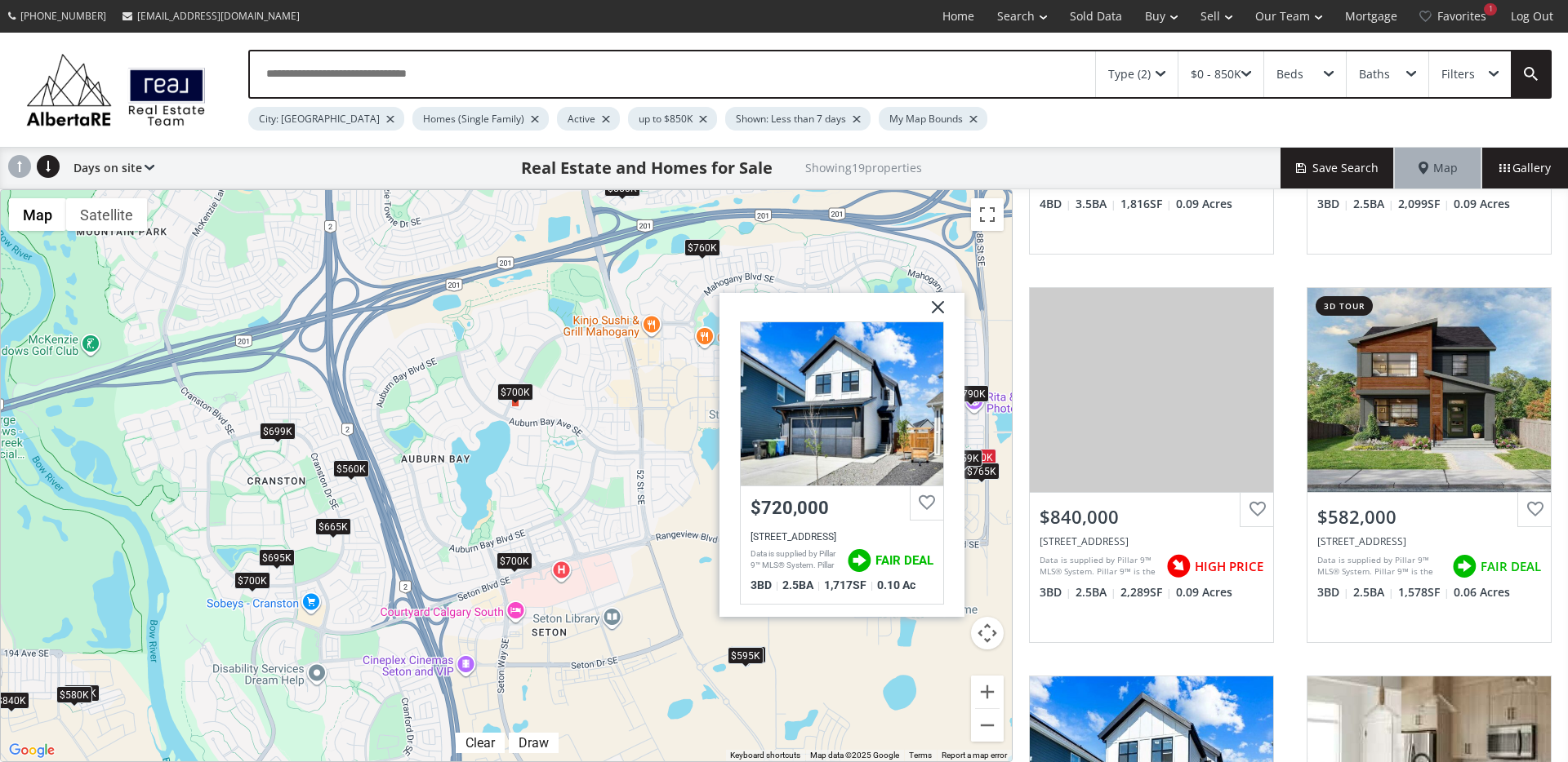
click at [948, 306] on img at bounding box center [931, 313] width 41 height 41
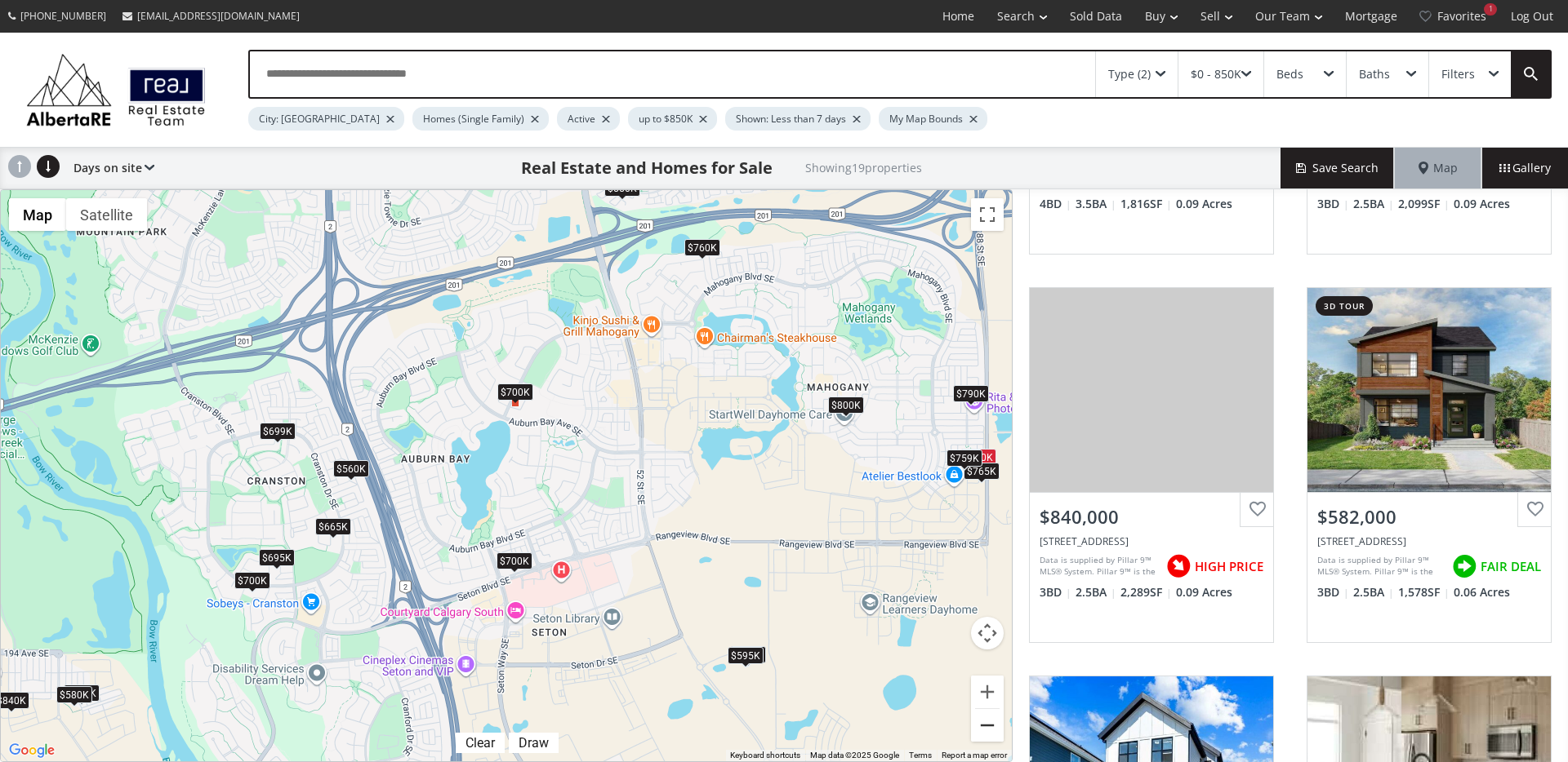
click at [994, 712] on button "Zoom out" at bounding box center [987, 726] width 33 height 33
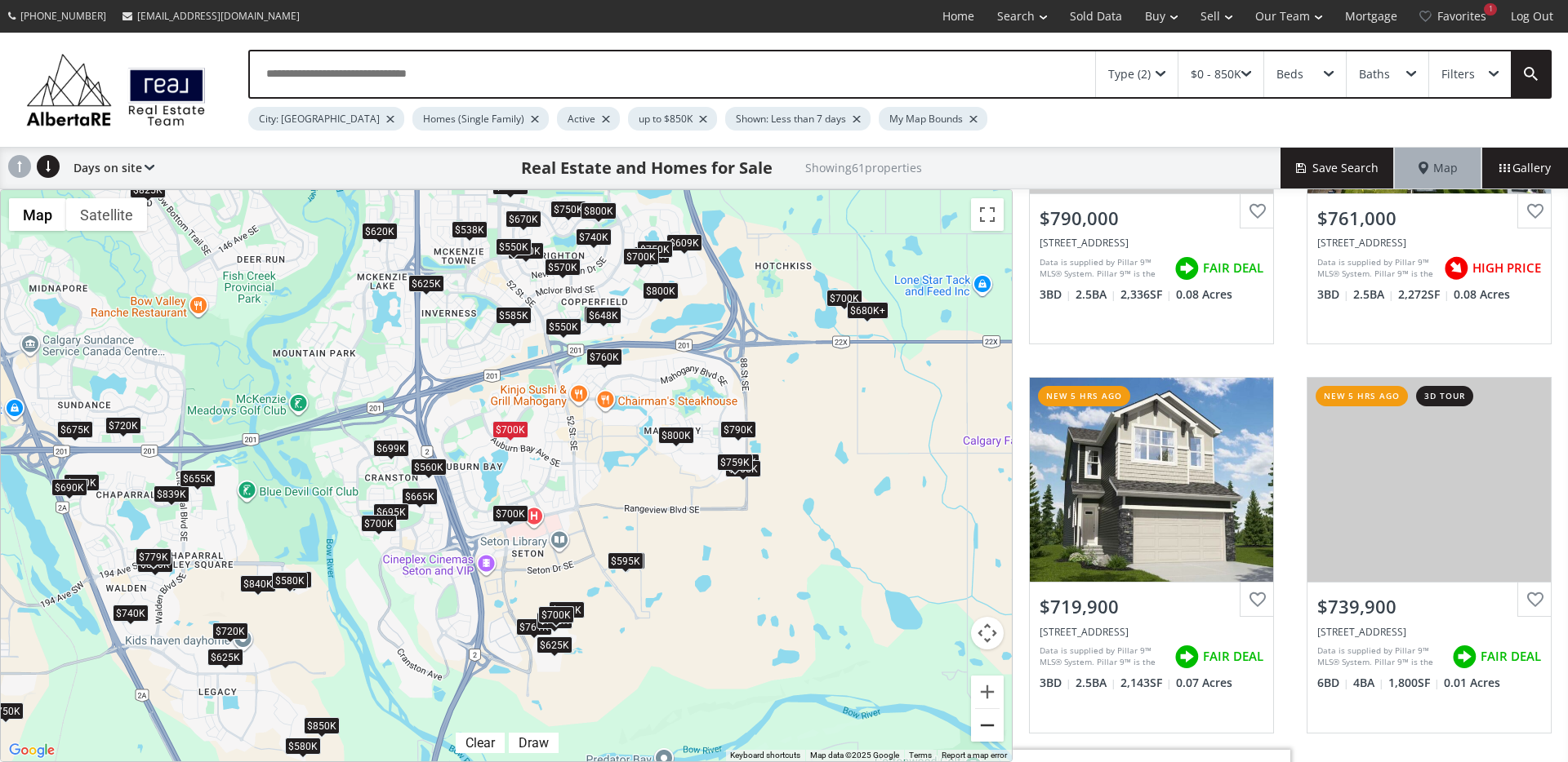
scroll to position [217, 0]
click at [986, 684] on button "Zoom in" at bounding box center [987, 692] width 33 height 33
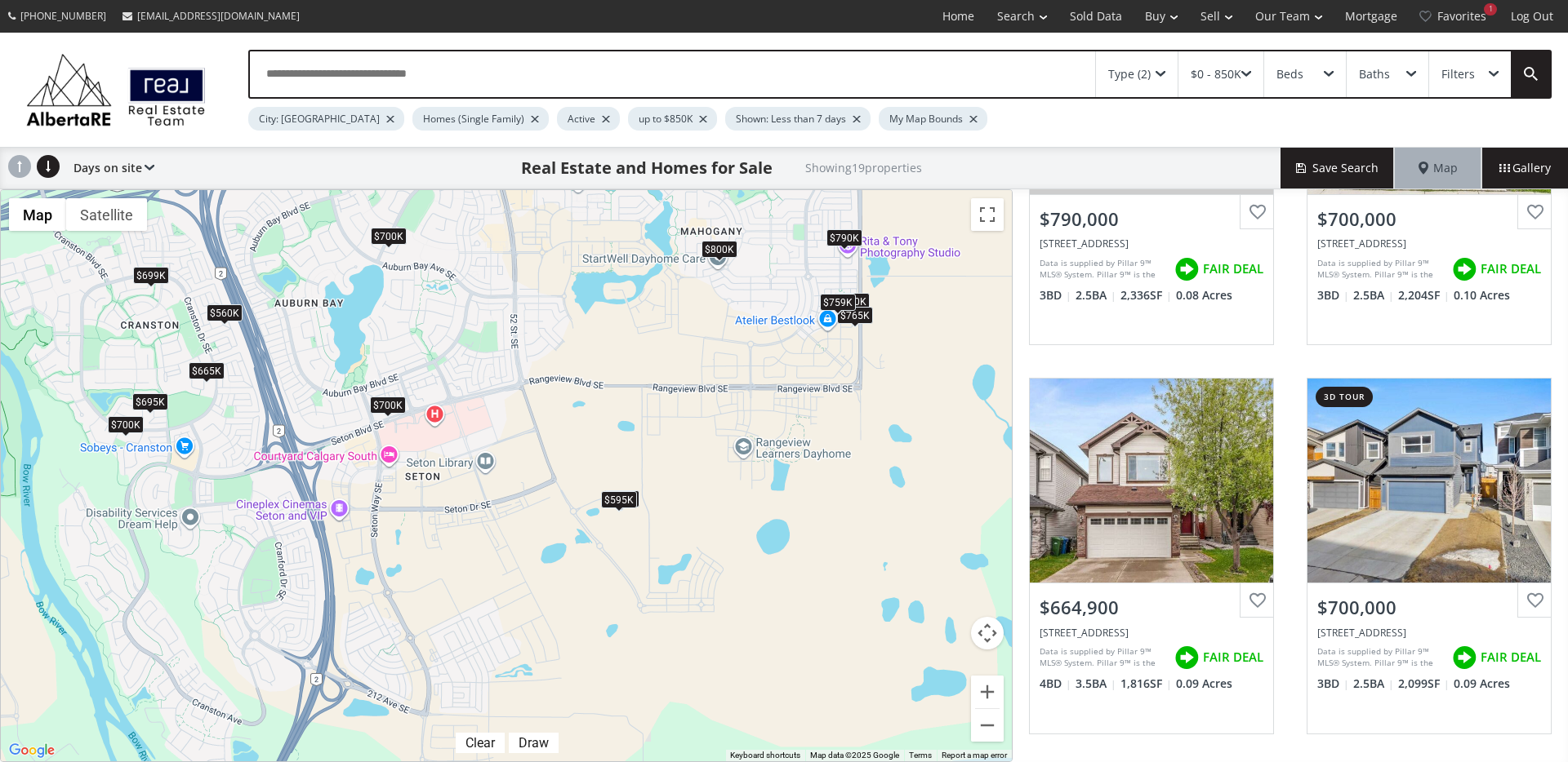
drag, startPoint x: 793, startPoint y: 607, endPoint x: 669, endPoint y: 464, distance: 189.3
click at [669, 464] on div "To navigate, press the arrow keys. $790K $700K $665K $700K $840K $582K $720K $5…" at bounding box center [506, 475] width 1011 height 571
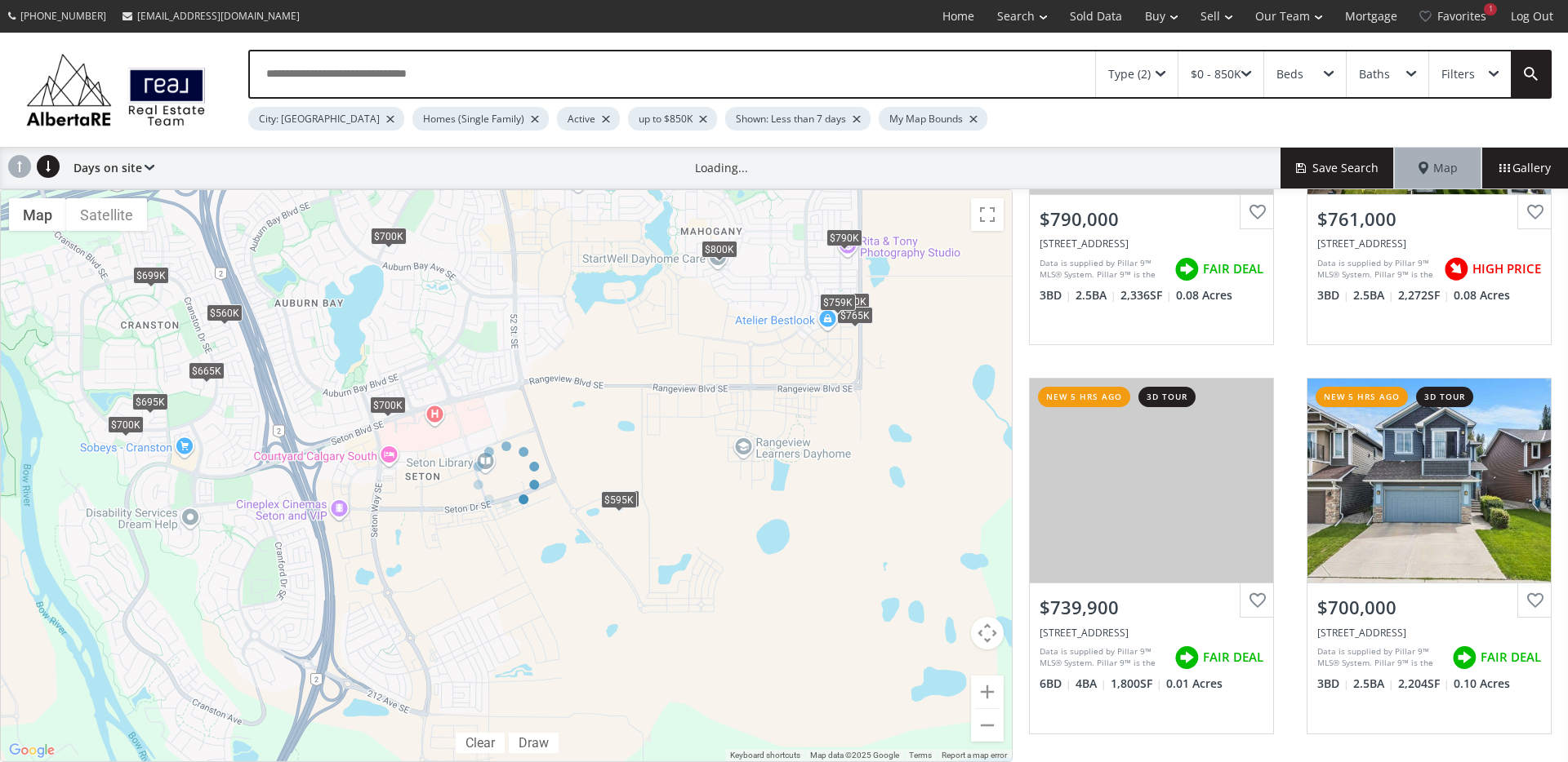
drag, startPoint x: 841, startPoint y: 581, endPoint x: 1214, endPoint y: 107, distance: 603.2
click at [843, 636] on div at bounding box center [506, 476] width 1013 height 573
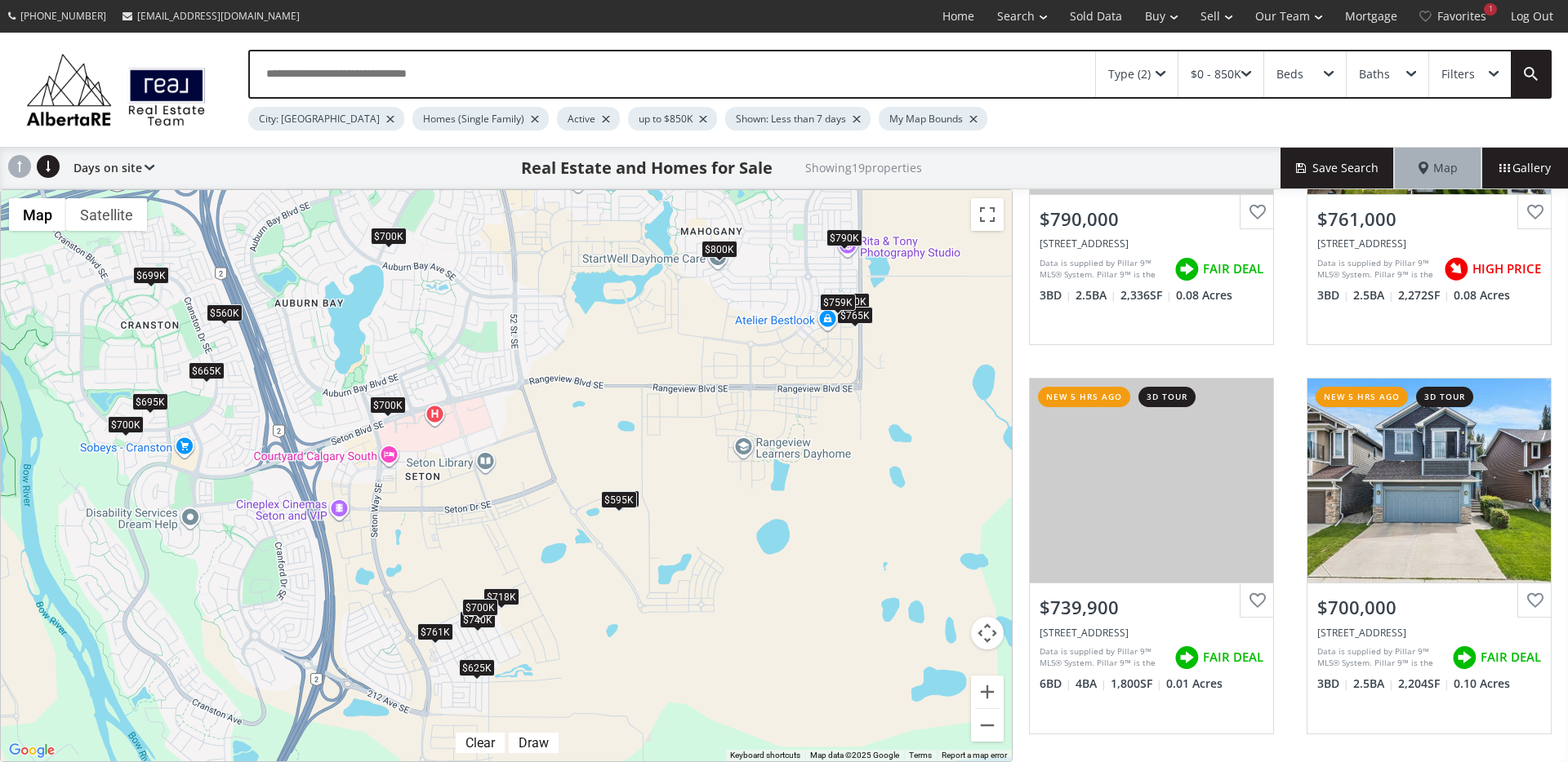
click at [842, 300] on div "$759K" at bounding box center [837, 302] width 35 height 17
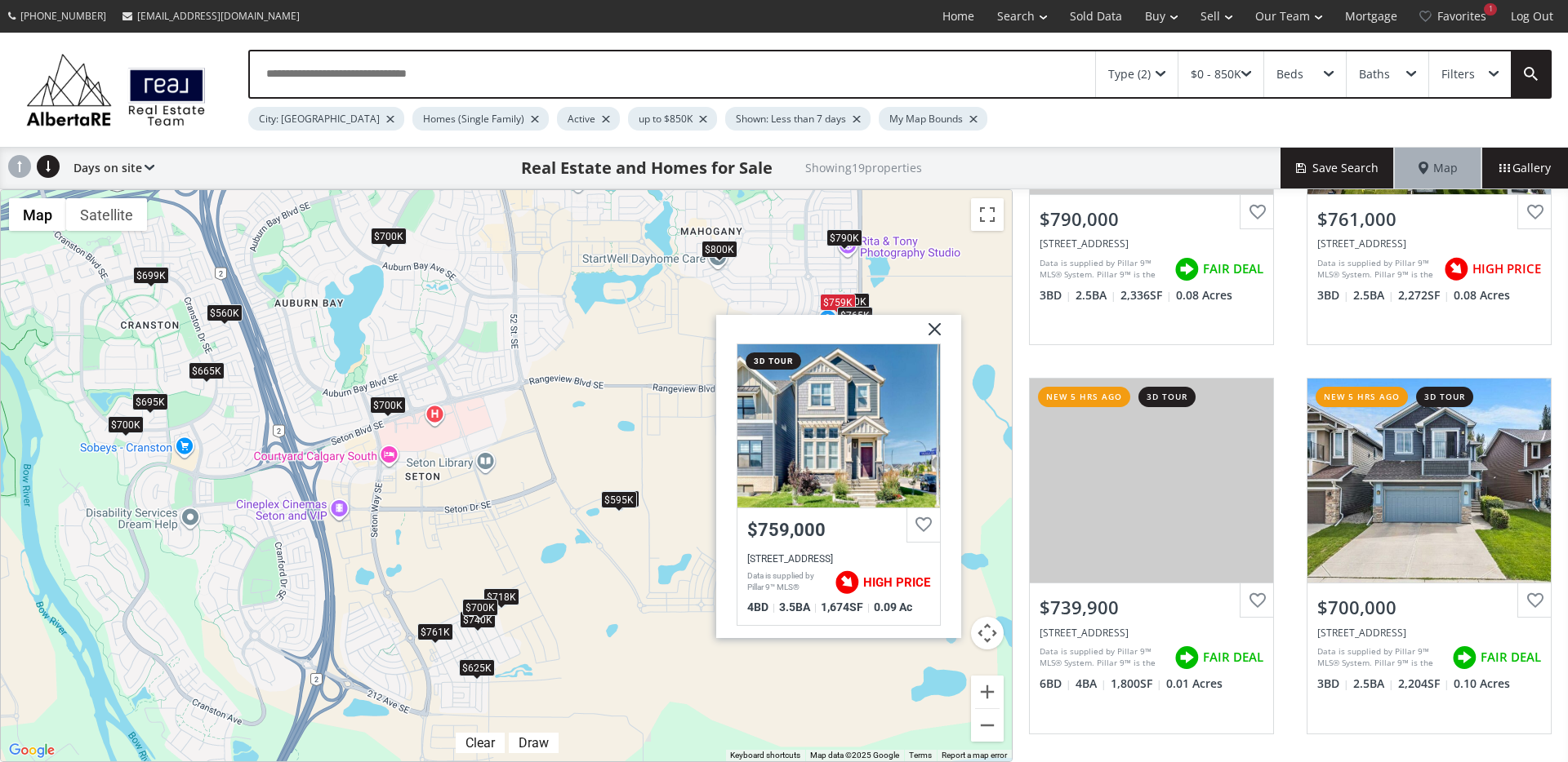
click at [855, 311] on div "$765K" at bounding box center [854, 315] width 35 height 17
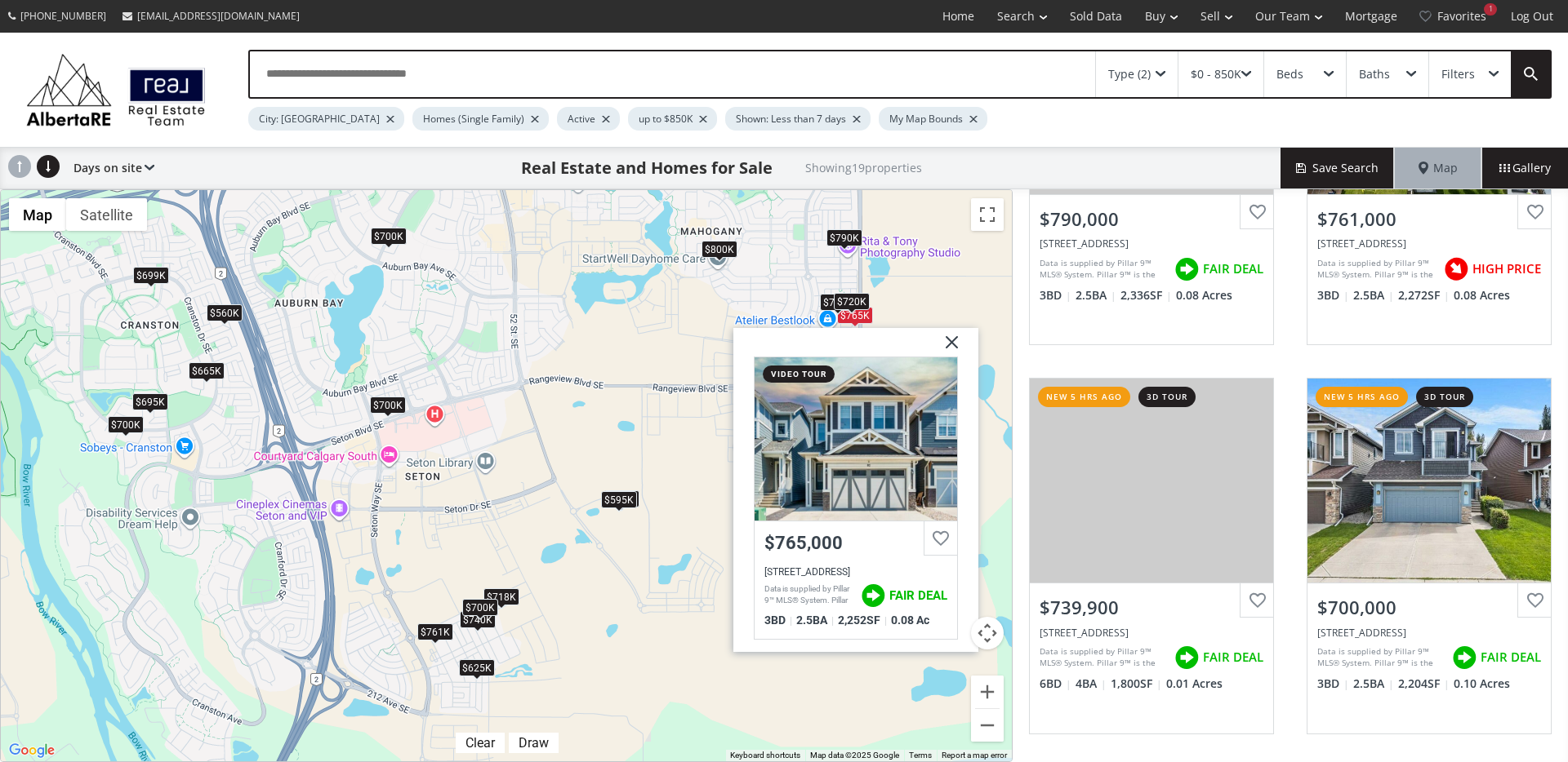
click at [859, 301] on div "$720K" at bounding box center [851, 302] width 35 height 17
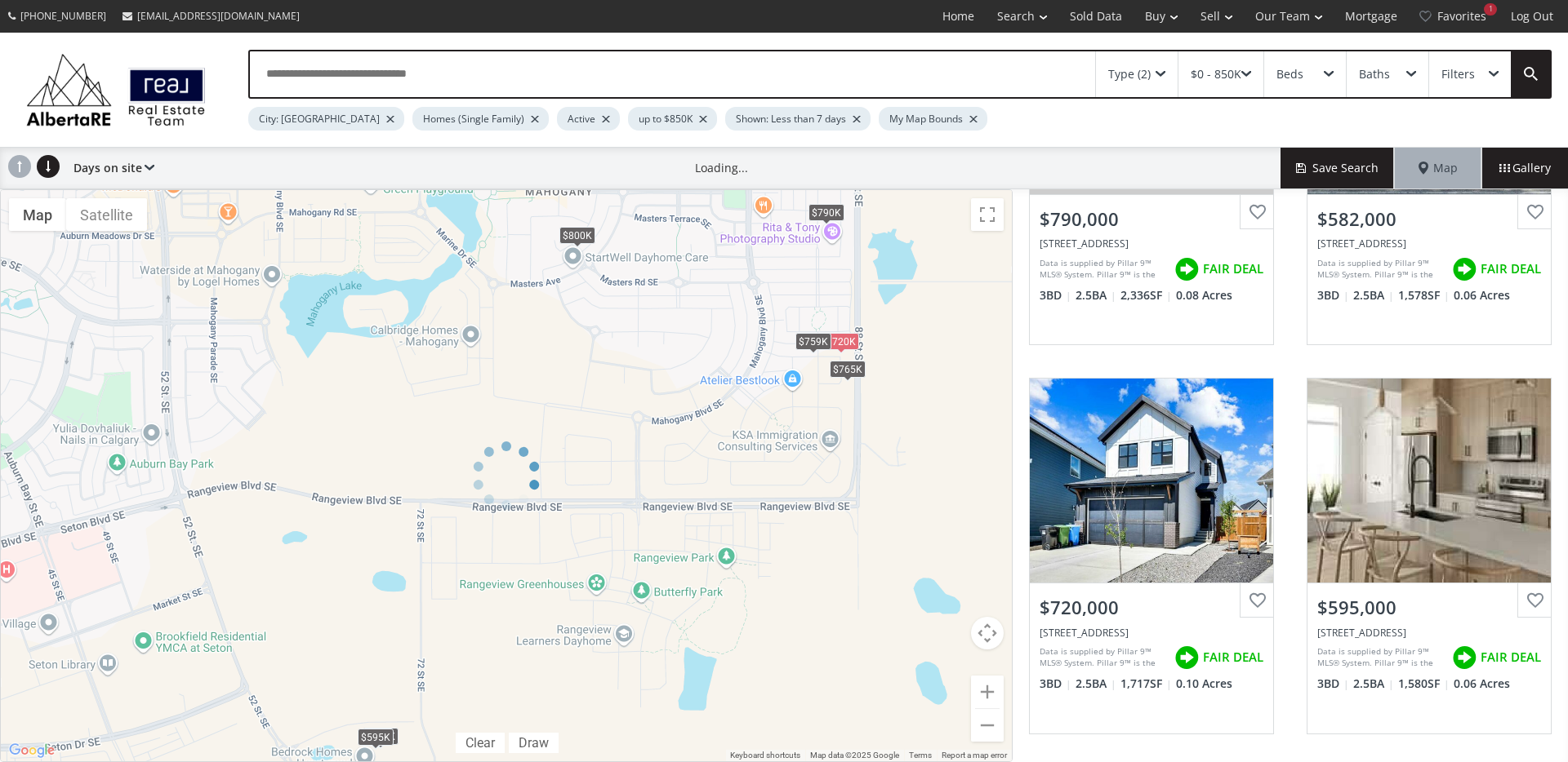
click at [831, 211] on div at bounding box center [506, 476] width 1013 height 573
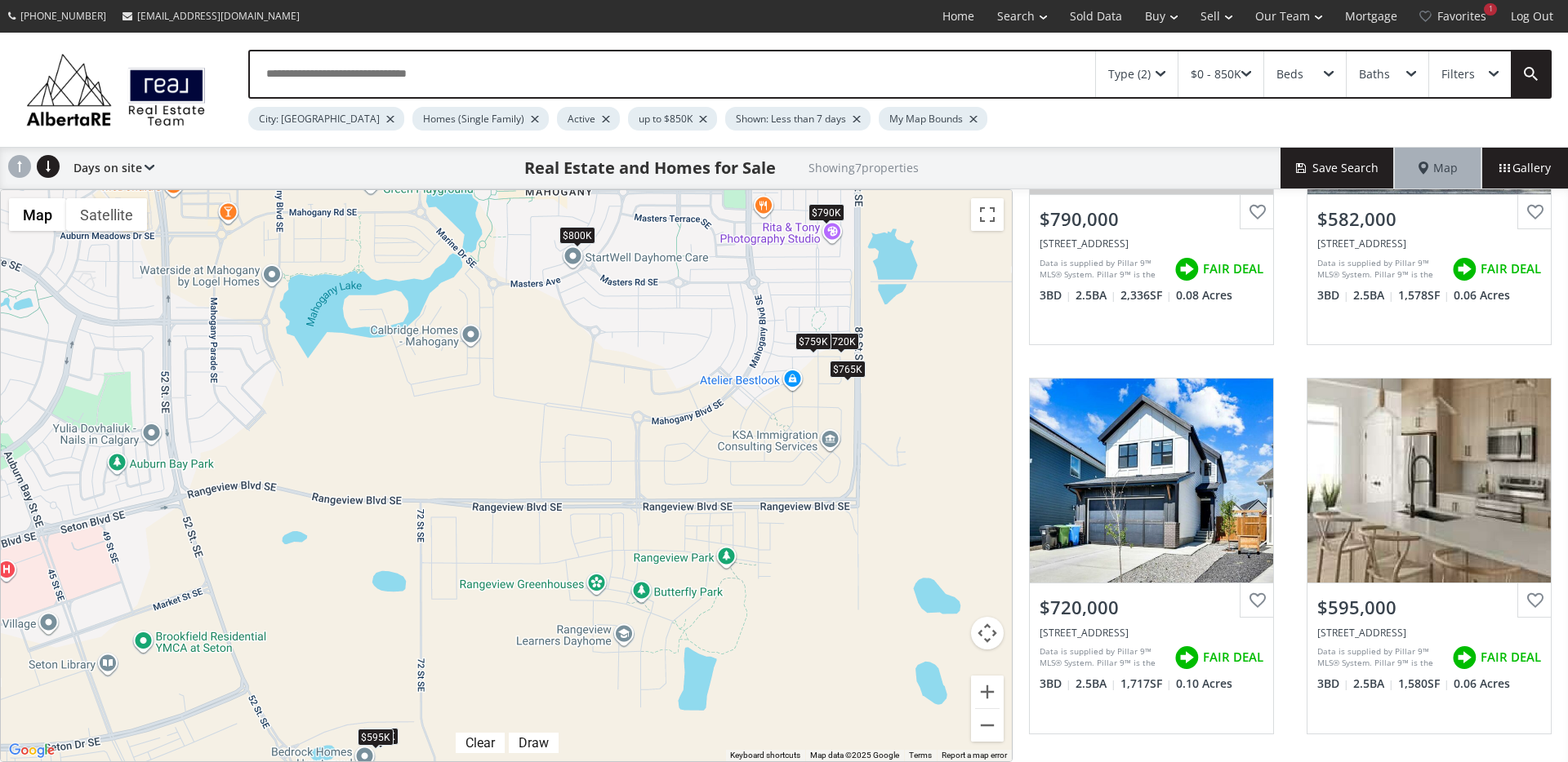
click at [831, 210] on div "$790K" at bounding box center [826, 213] width 35 height 17
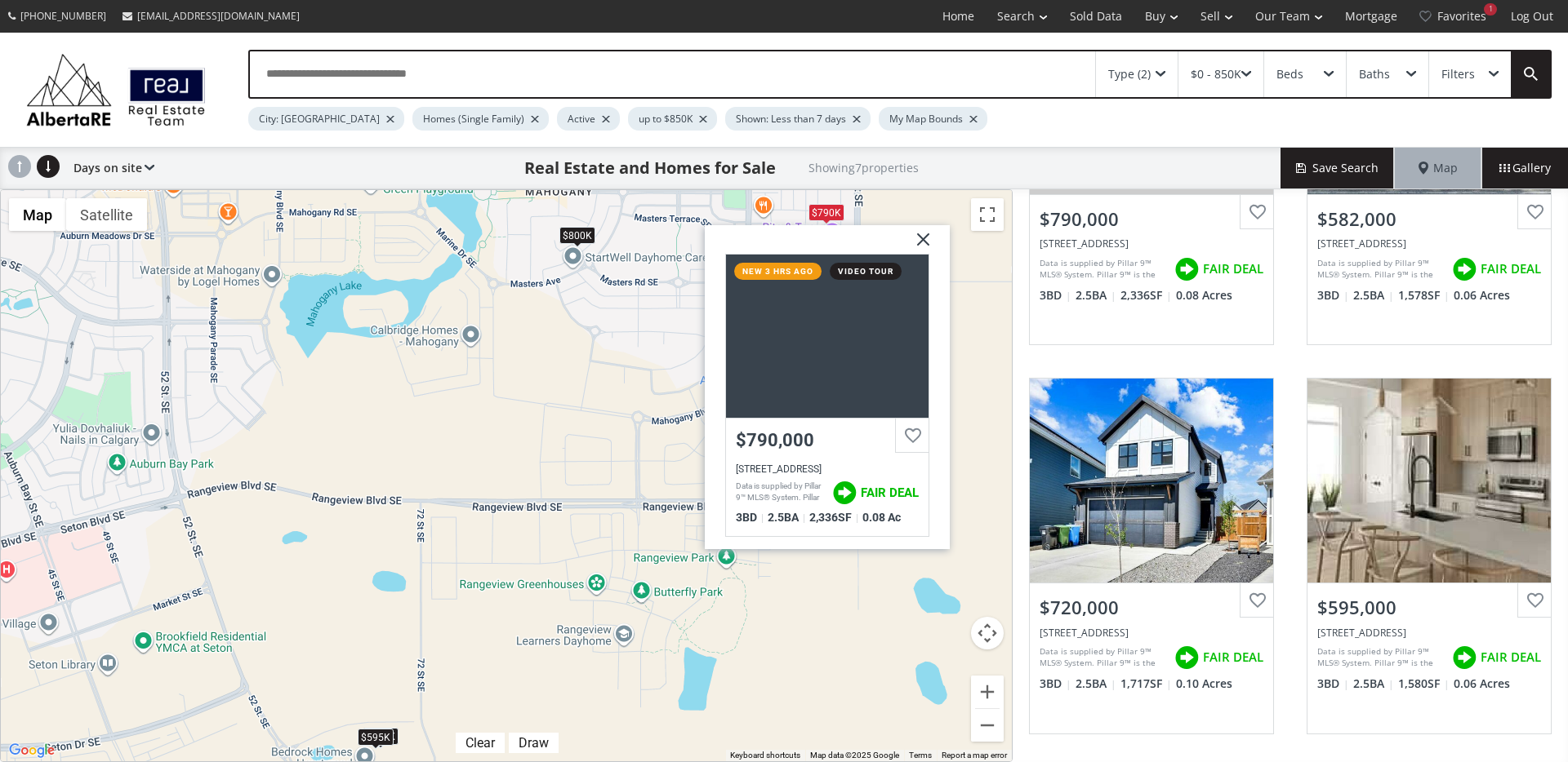
click at [563, 235] on div "$800K" at bounding box center [576, 236] width 35 height 17
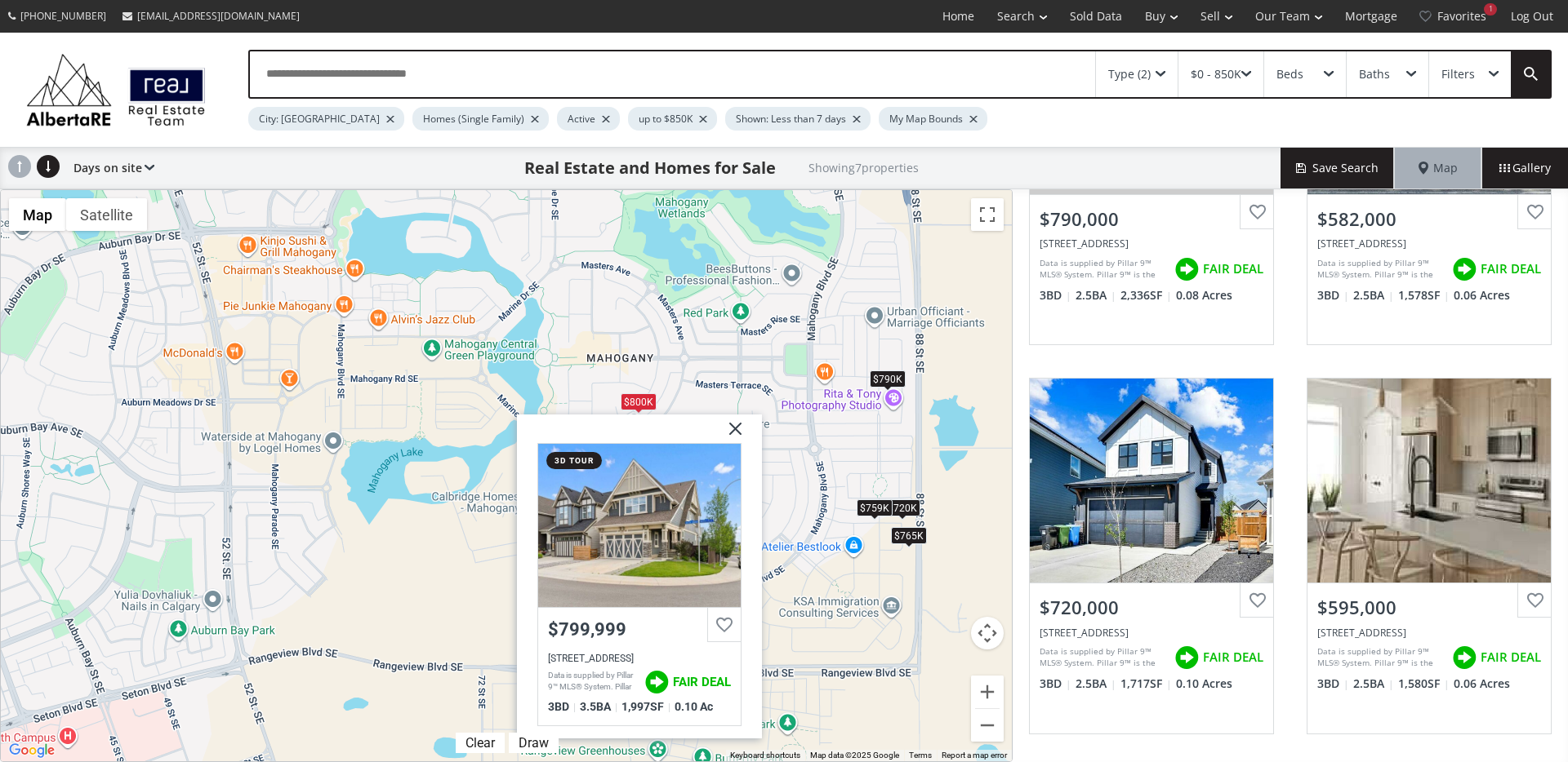
drag, startPoint x: 775, startPoint y: 312, endPoint x: 836, endPoint y: 479, distance: 177.8
click at [836, 479] on div "To navigate, press the arrow keys. $790K $582K $720K $595K $800K $765K $759K Ma…" at bounding box center [506, 475] width 1011 height 571
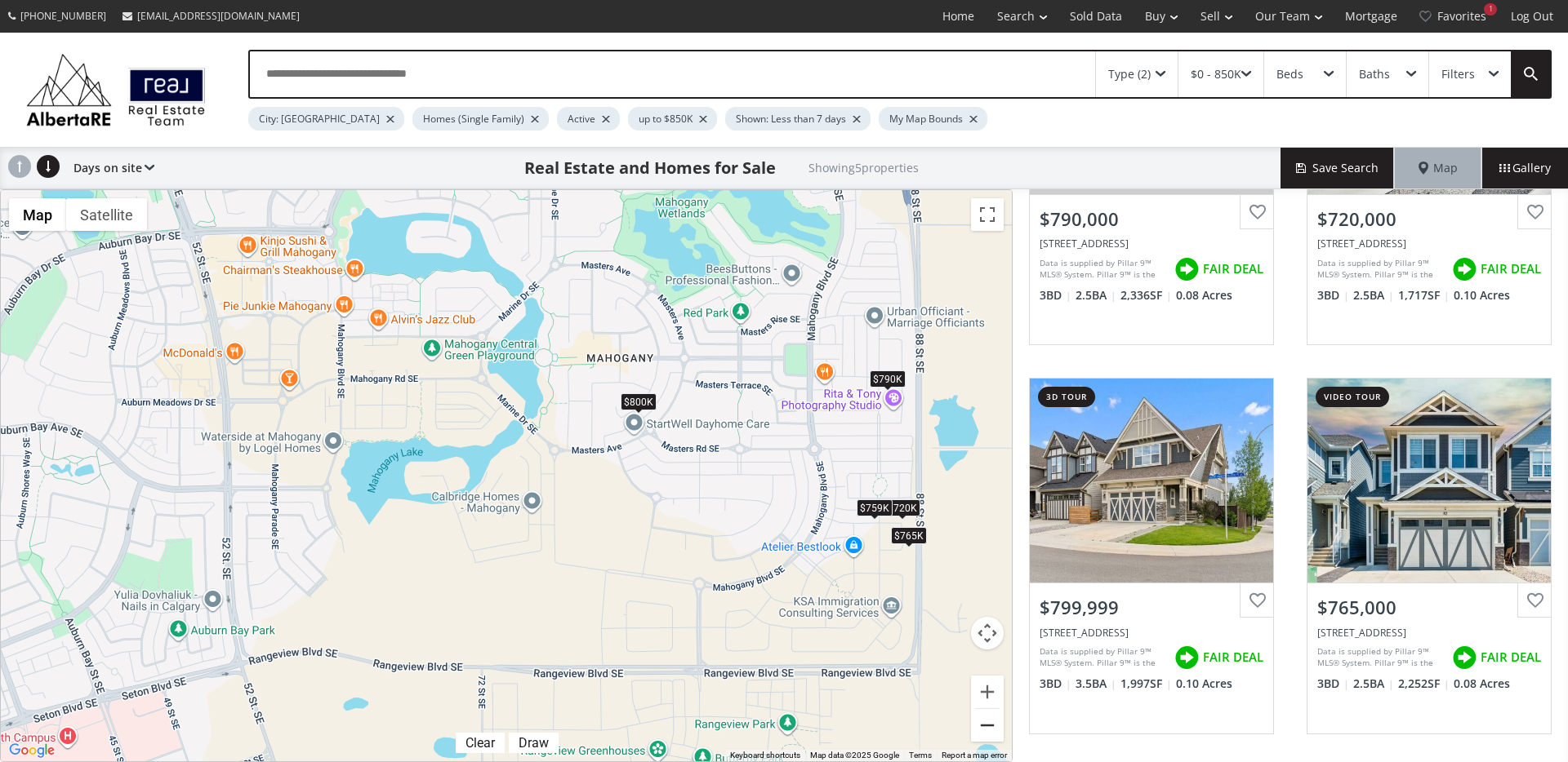
click at [992, 722] on button "Zoom out" at bounding box center [987, 726] width 33 height 33
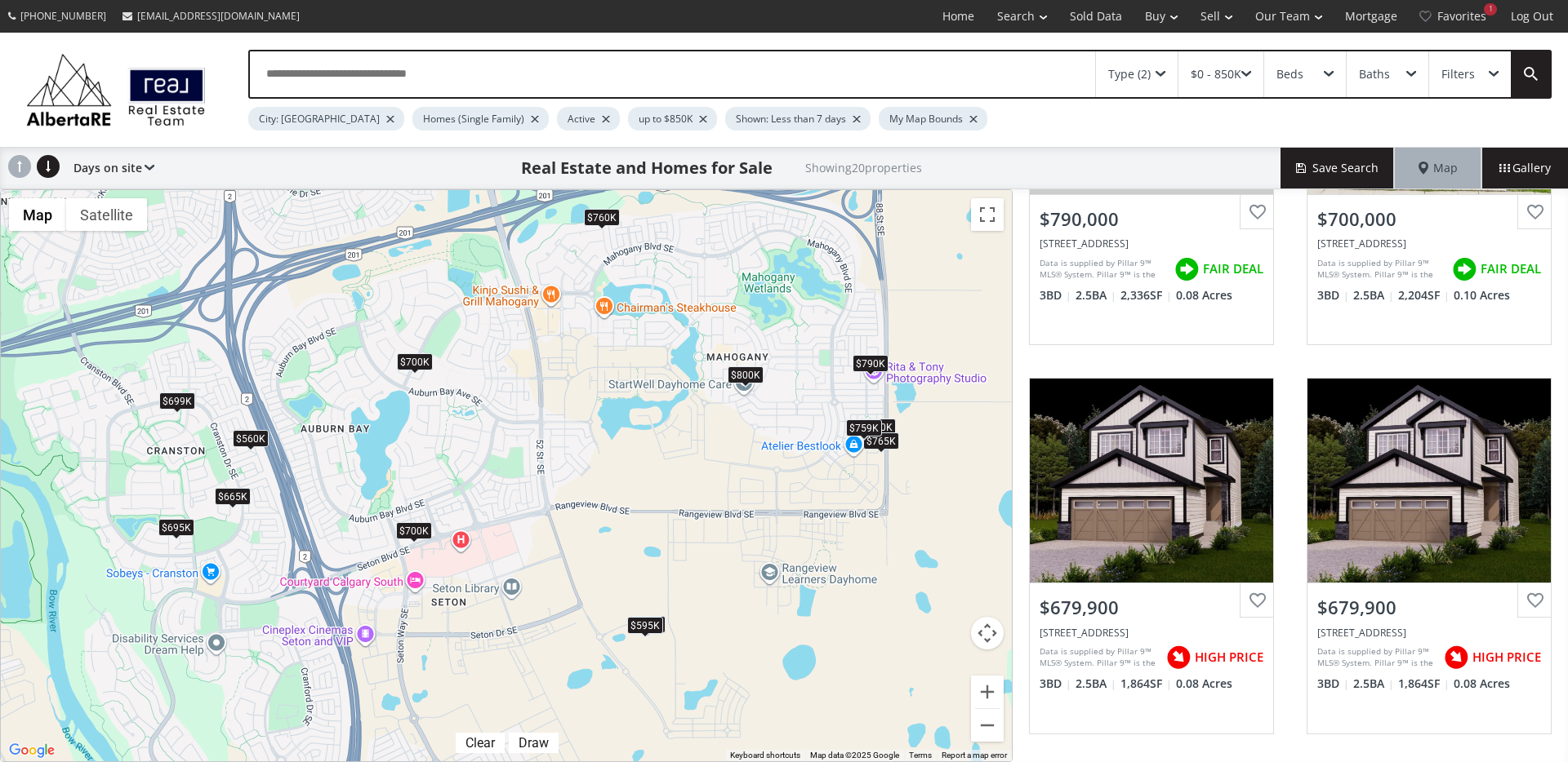
drag, startPoint x: 517, startPoint y: 638, endPoint x: 690, endPoint y: 558, distance: 190.6
click at [690, 556] on div "To navigate, press the arrow keys. $790K $700K $680K+ $680K+ $665K $582K $720K …" at bounding box center [506, 475] width 1011 height 571
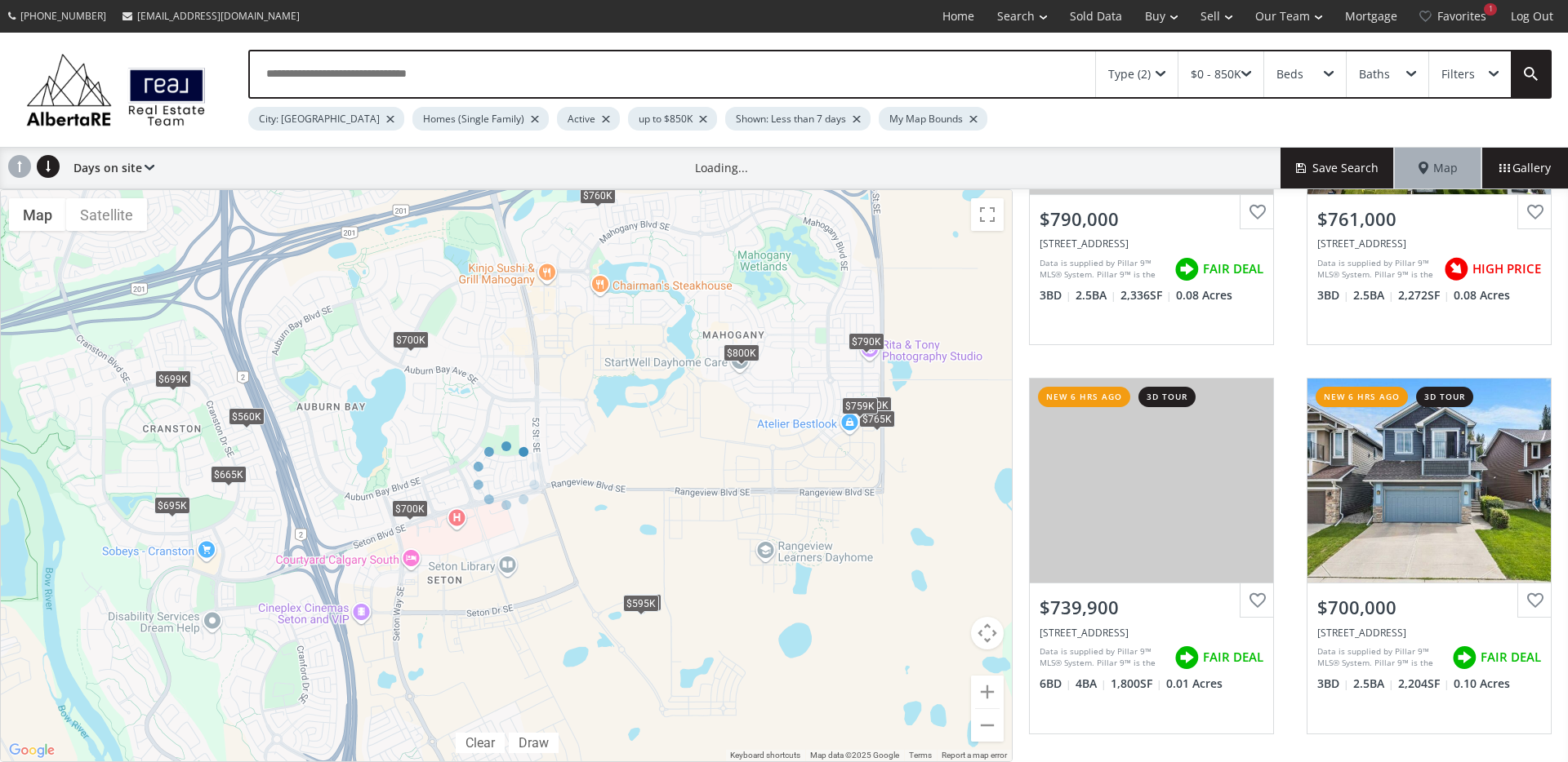
click at [430, 513] on div "To navigate, press the arrow keys. $790K $700K $680K+ $680K+ $665K $582K $720K …" at bounding box center [506, 475] width 1011 height 571
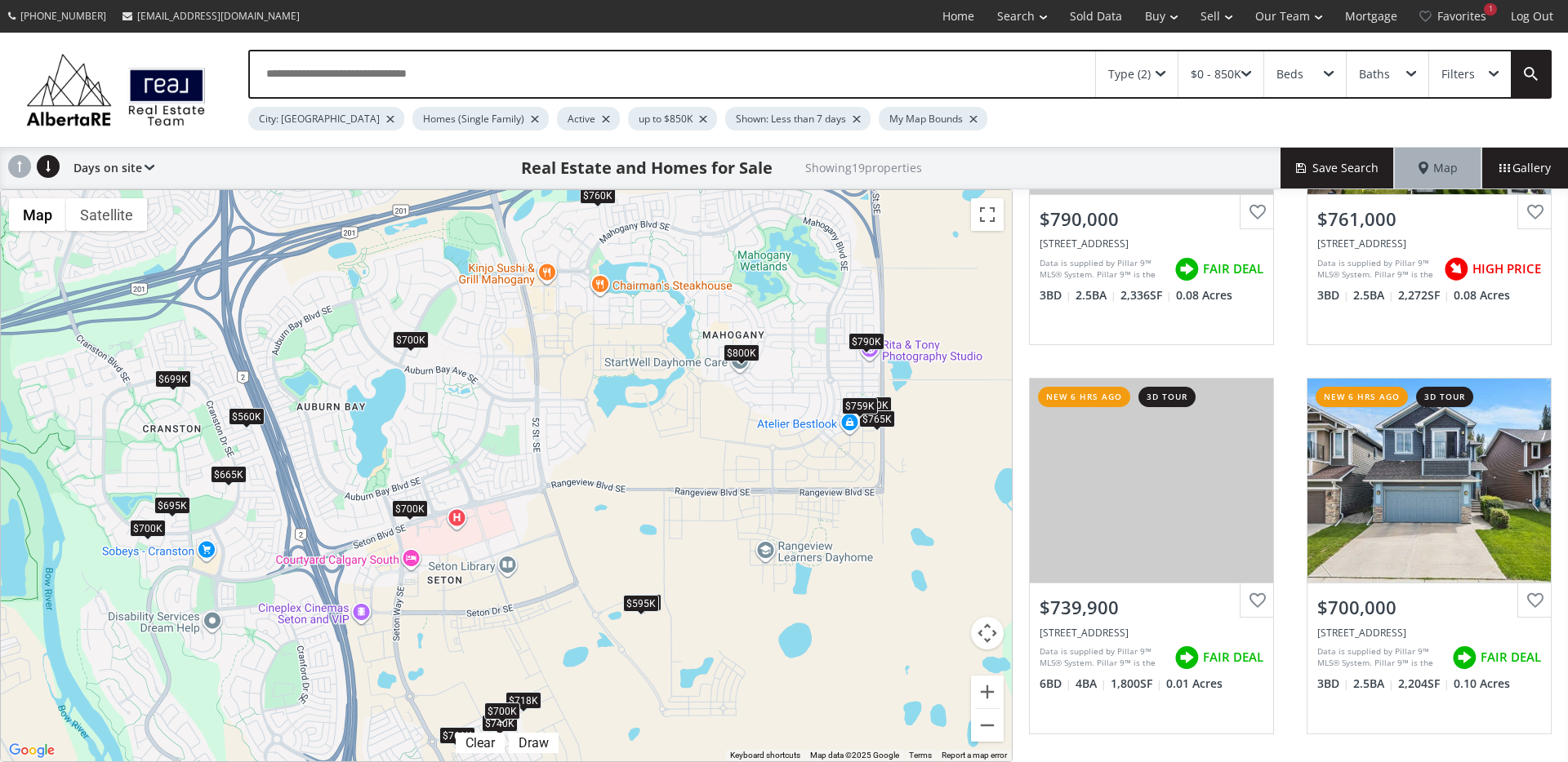
click at [412, 510] on div "$700K" at bounding box center [410, 509] width 35 height 17
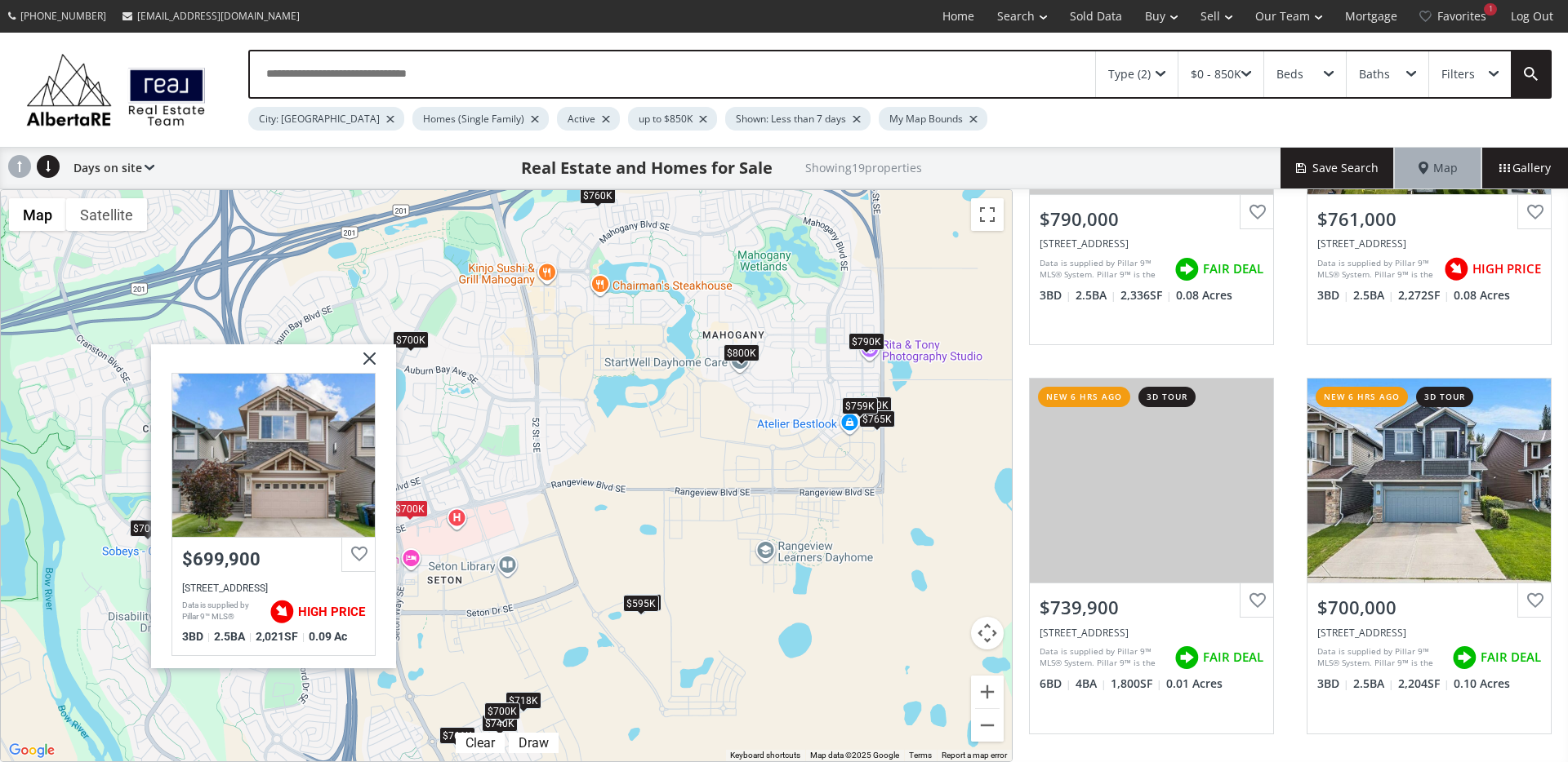
click at [422, 344] on div "$700K" at bounding box center [410, 340] width 35 height 17
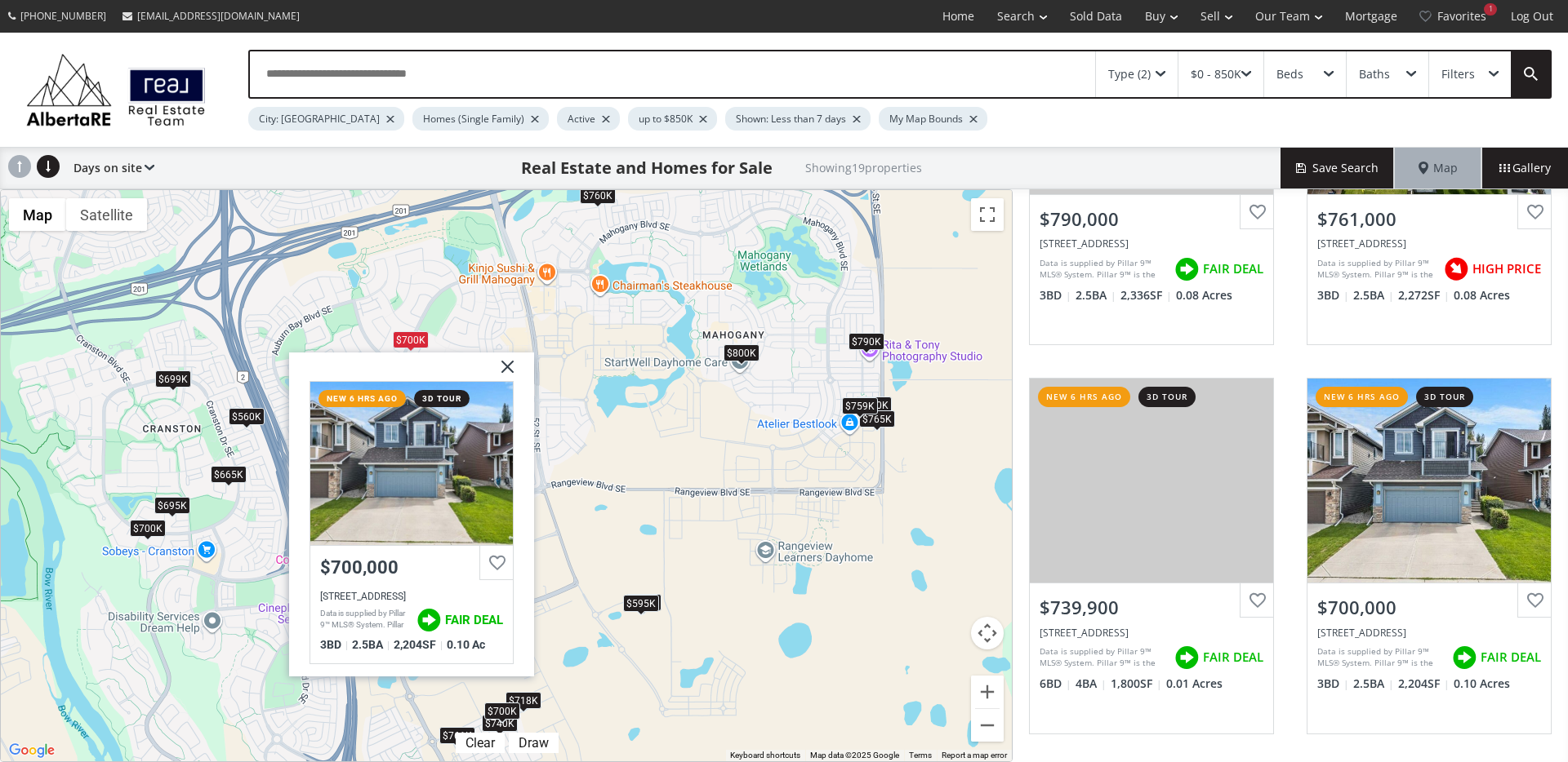
click at [598, 200] on div "$760K" at bounding box center [597, 196] width 35 height 17
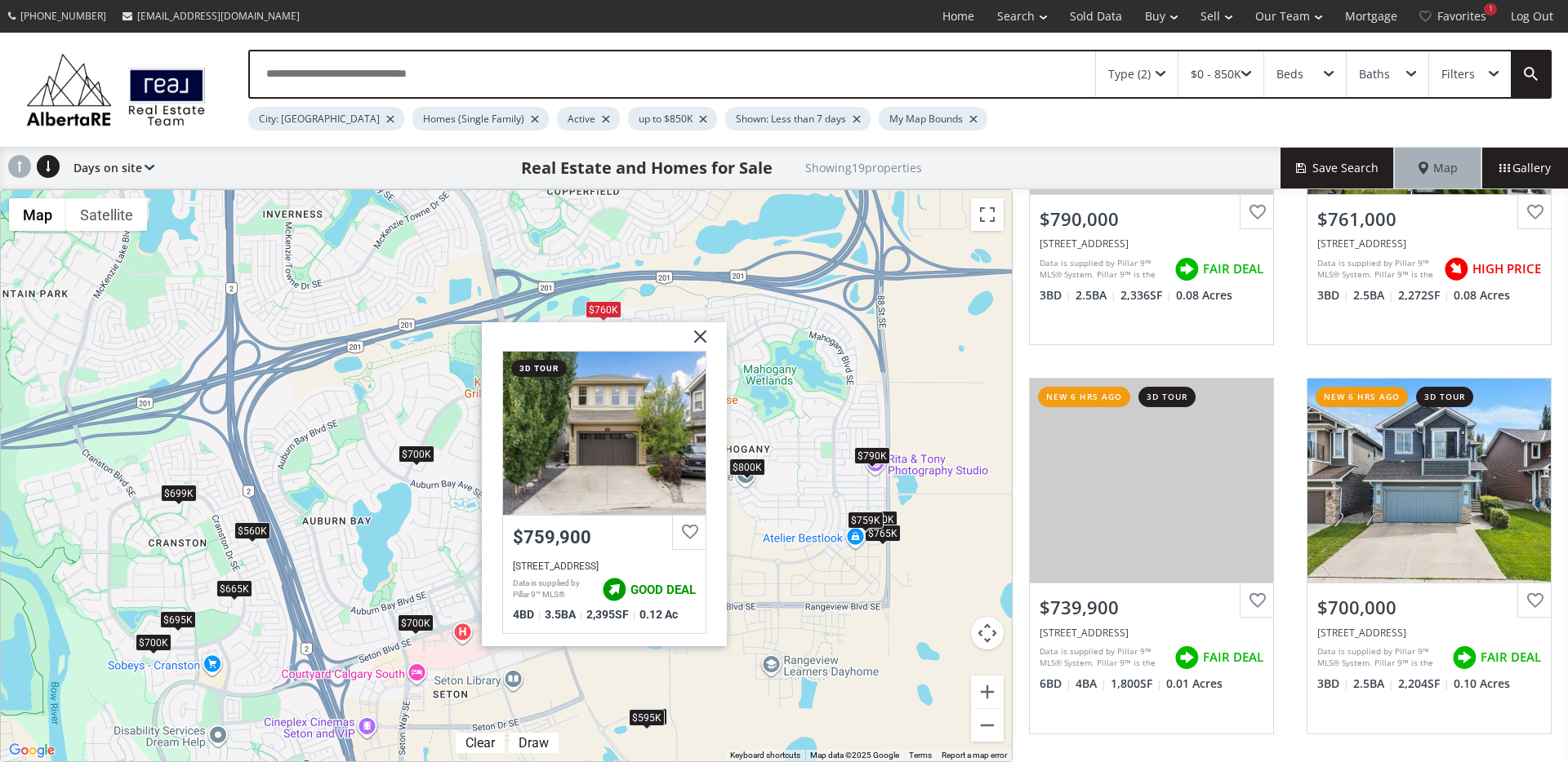
drag, startPoint x: 759, startPoint y: 316, endPoint x: 764, endPoint y: 377, distance: 61.2
click at [764, 377] on div "To navigate, press the arrow keys. $790K $761K $740K $700K $665K $582K $720K $5…" at bounding box center [506, 475] width 1011 height 571
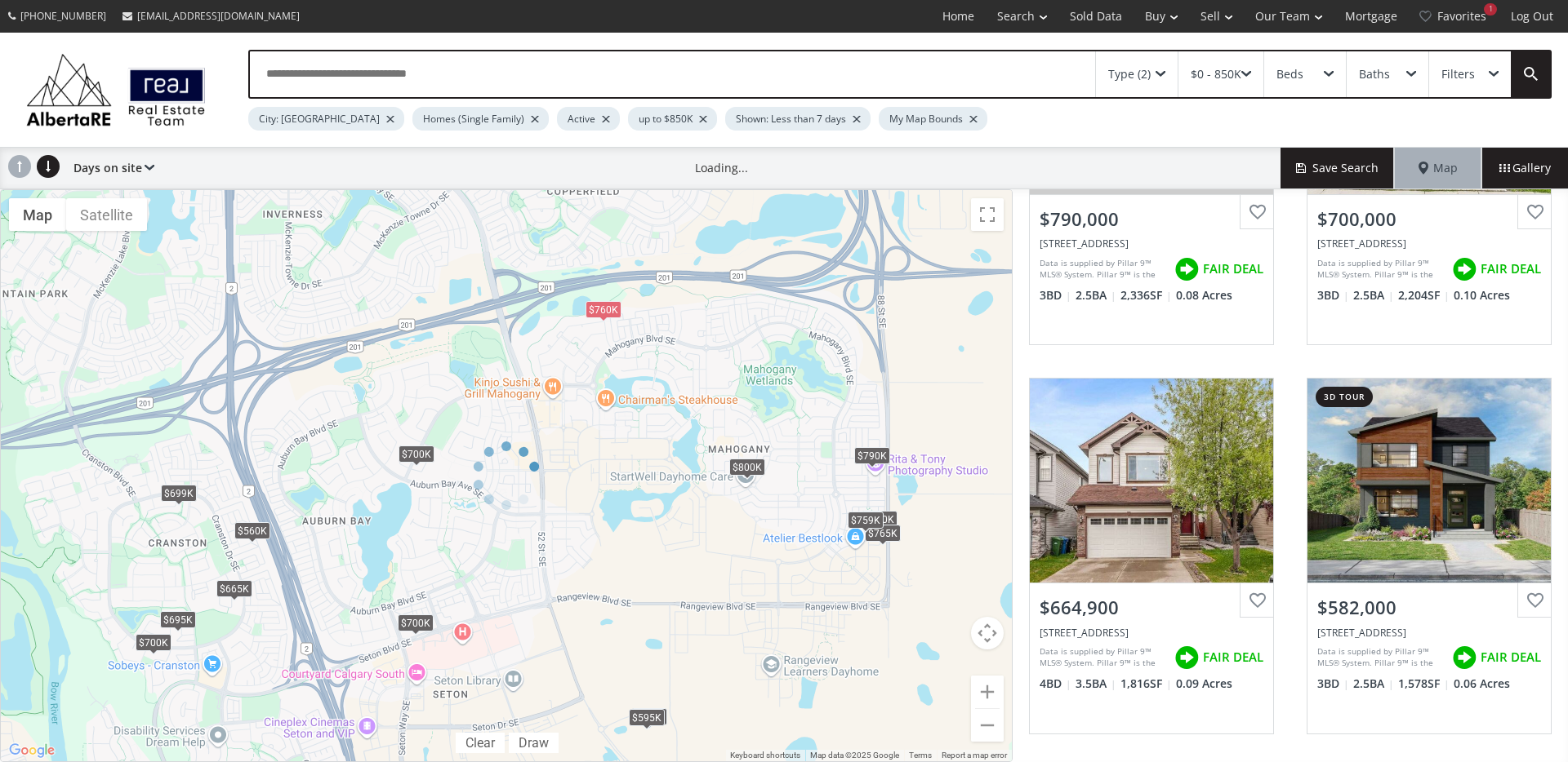
click at [989, 684] on div at bounding box center [506, 476] width 1013 height 573
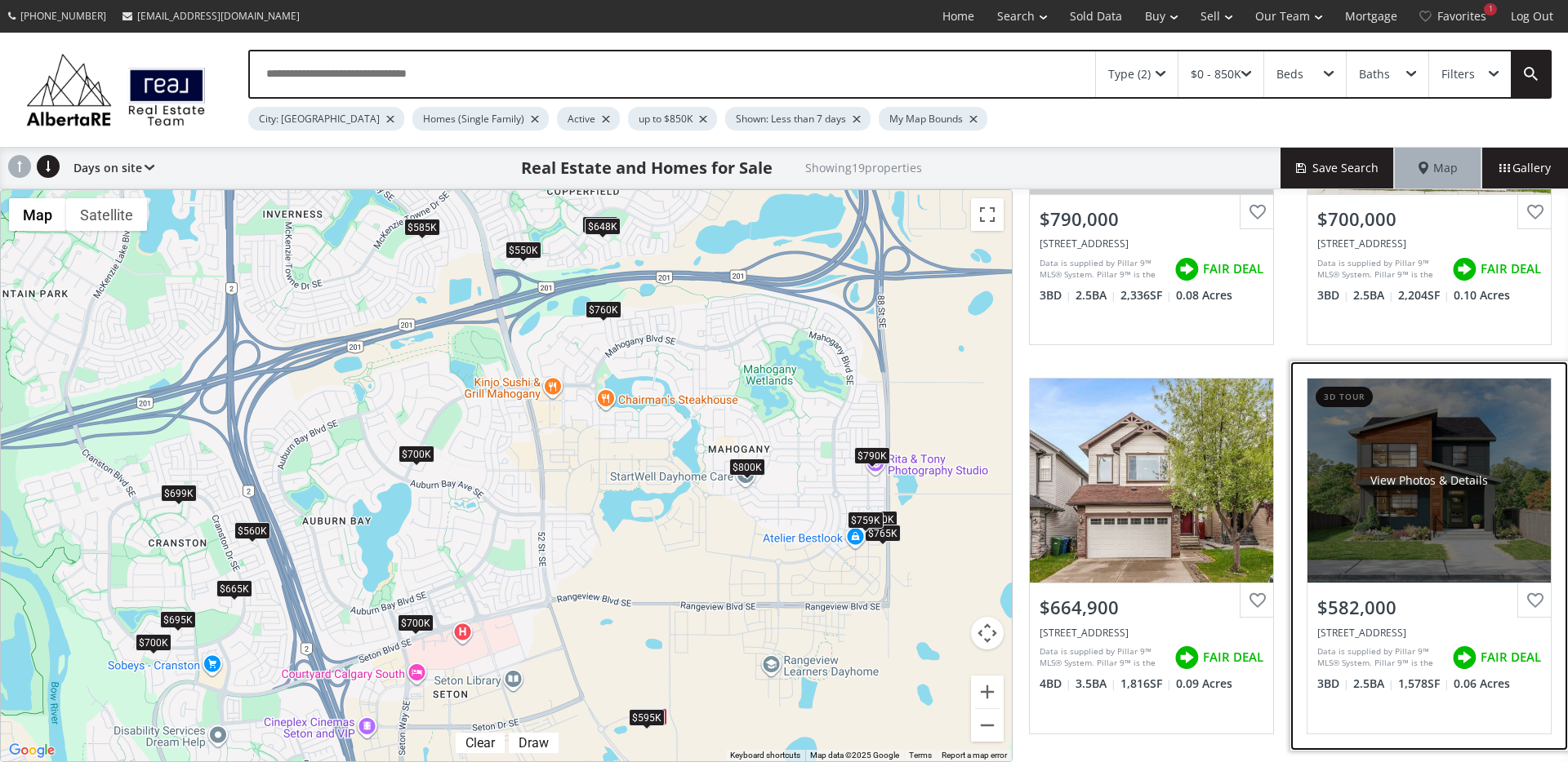
click at [1383, 551] on div "View Photos & Details" at bounding box center [1429, 480] width 244 height 204
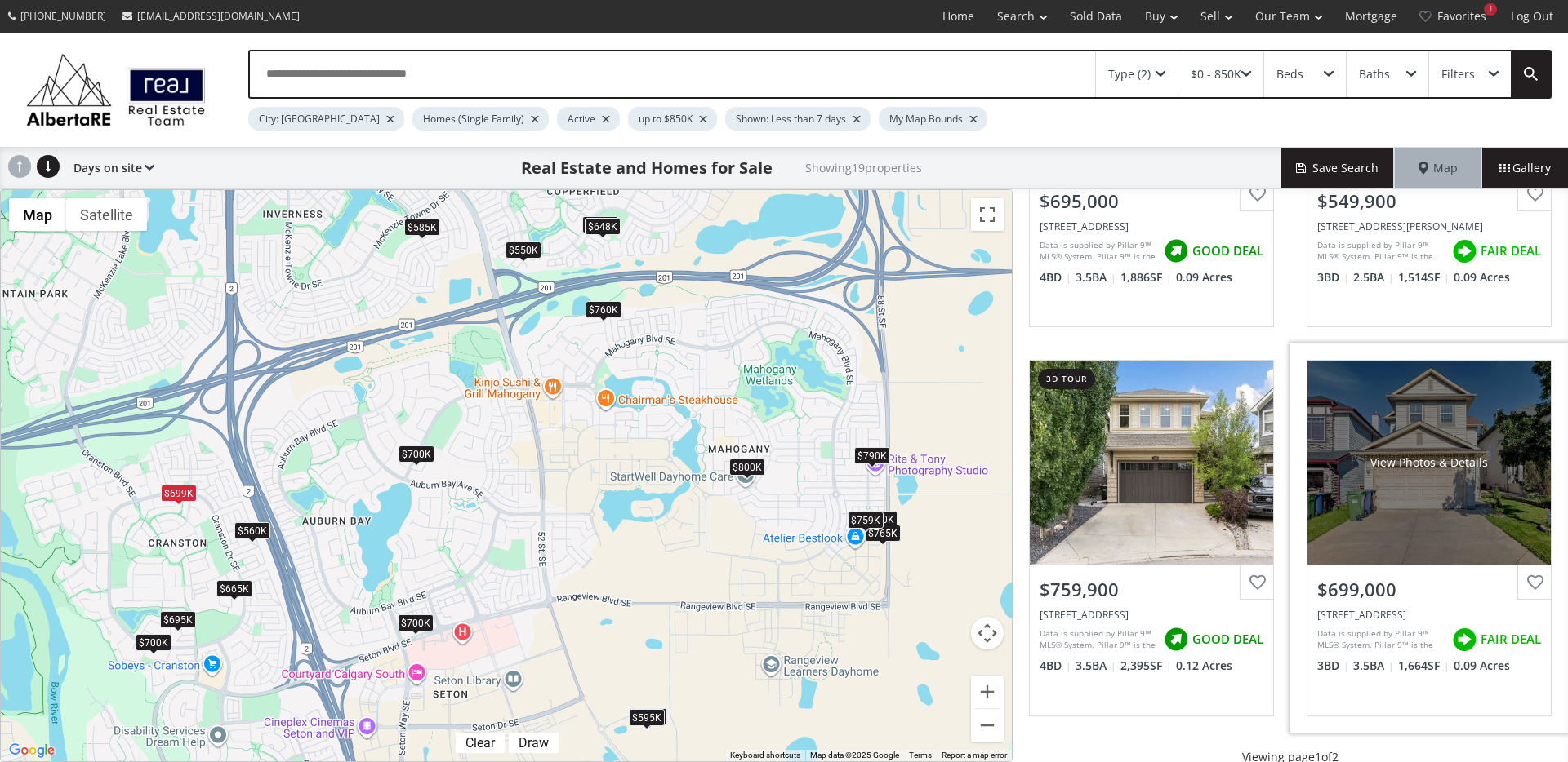
scroll to position [1459, 0]
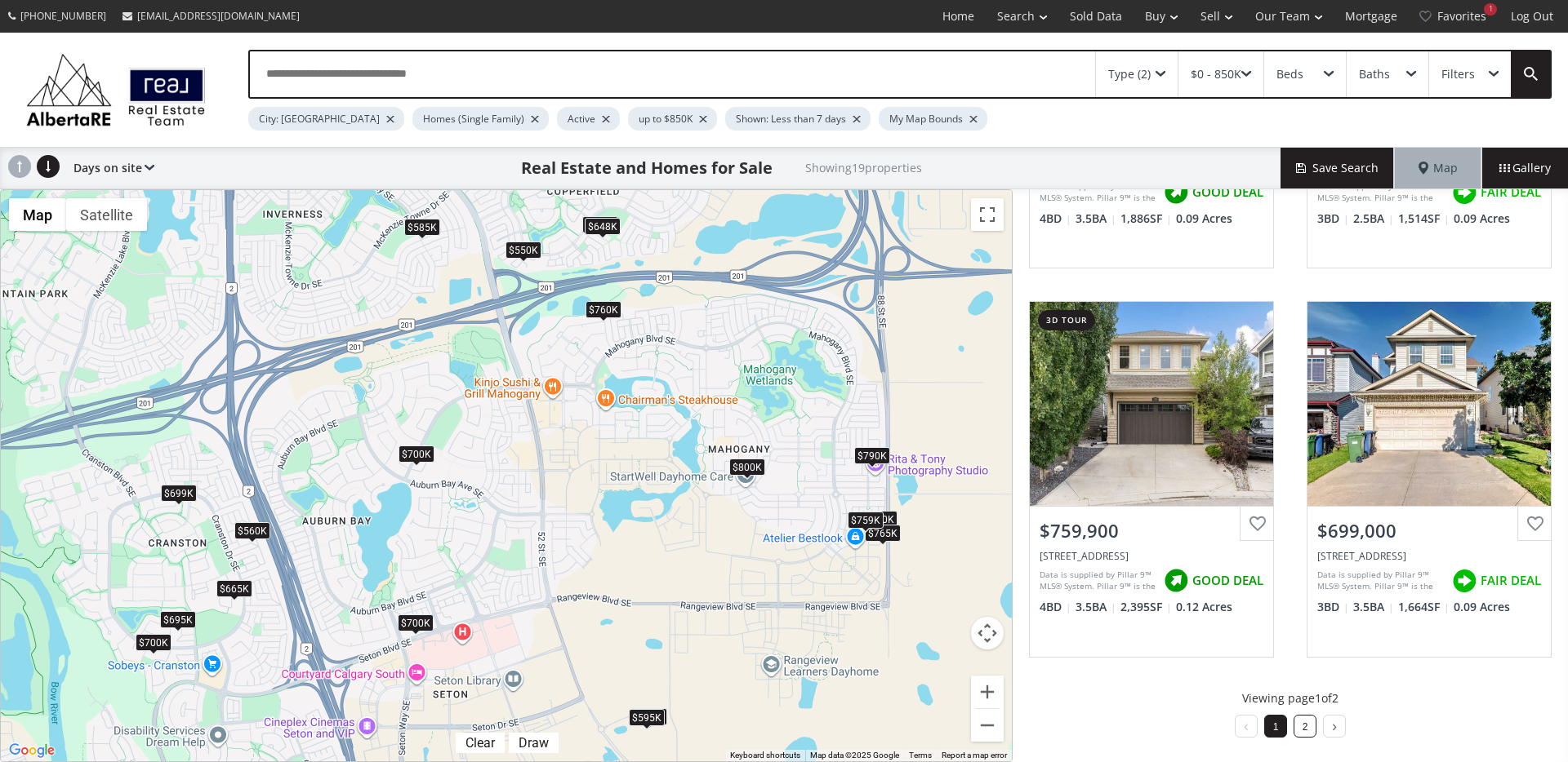
click at [1298, 732] on li "2" at bounding box center [1305, 727] width 23 height 23
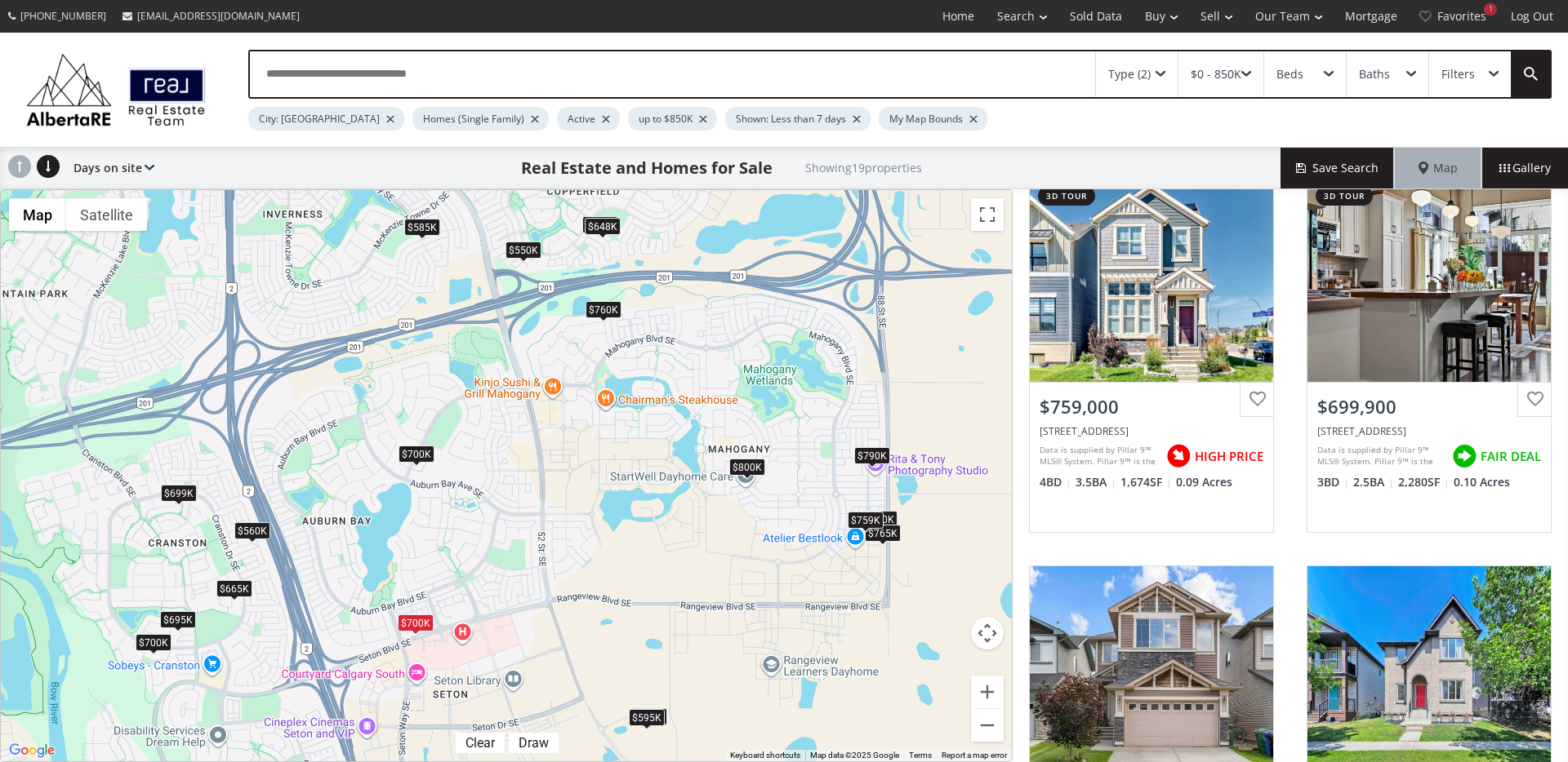
scroll to position [781, 0]
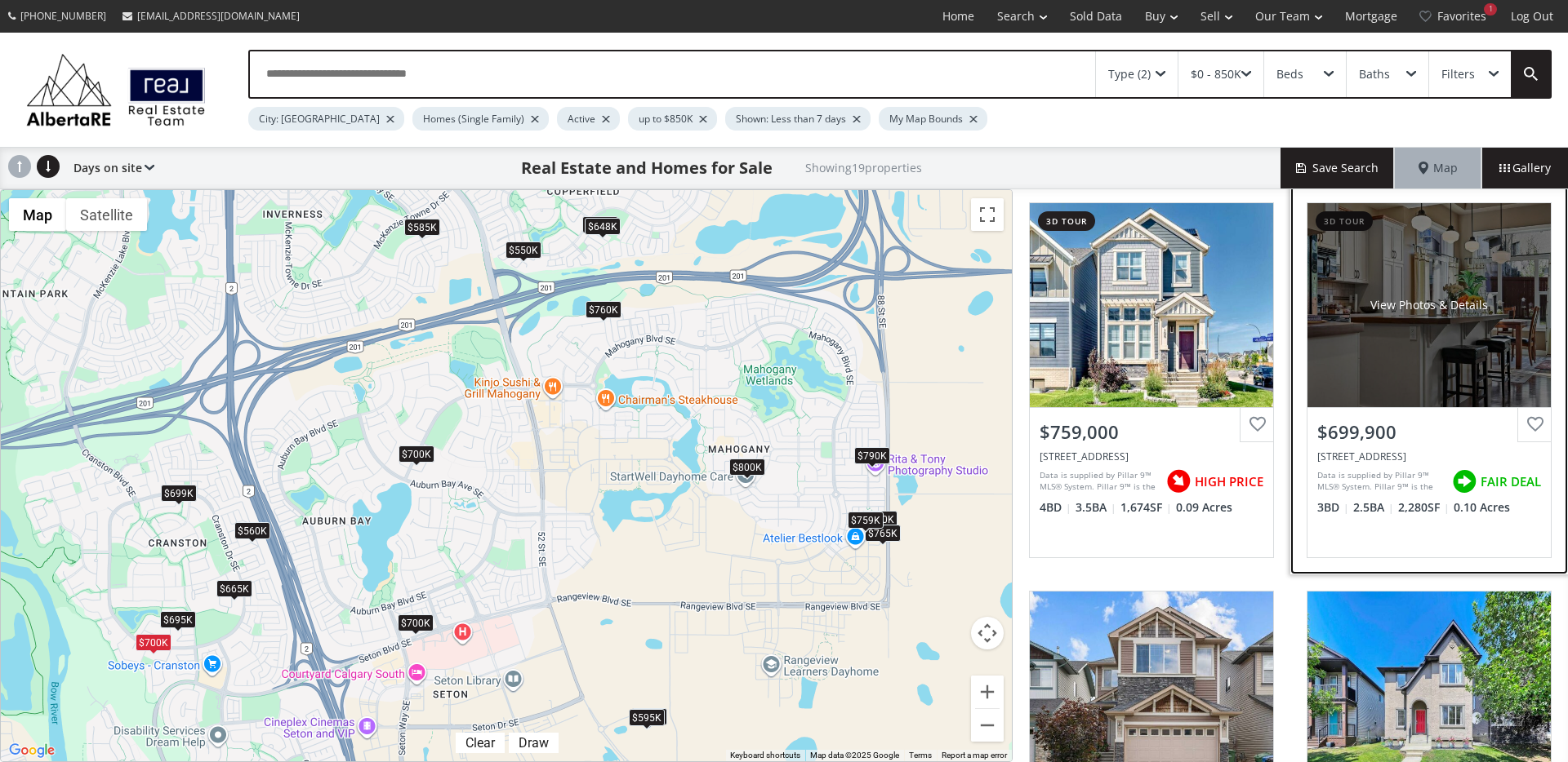
click at [1453, 350] on div "View Photos & Details" at bounding box center [1429, 305] width 244 height 204
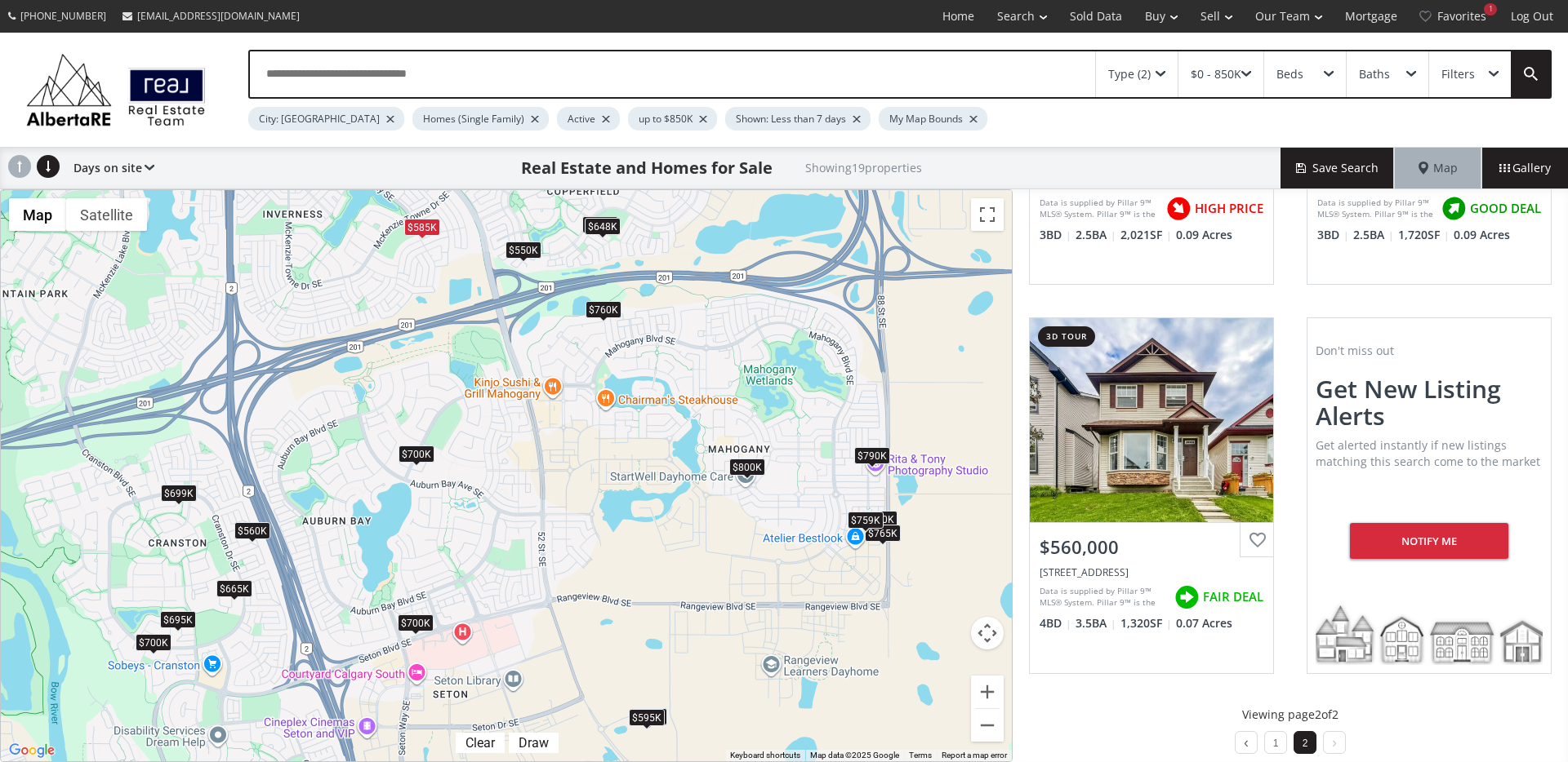
scroll to position [1459, 0]
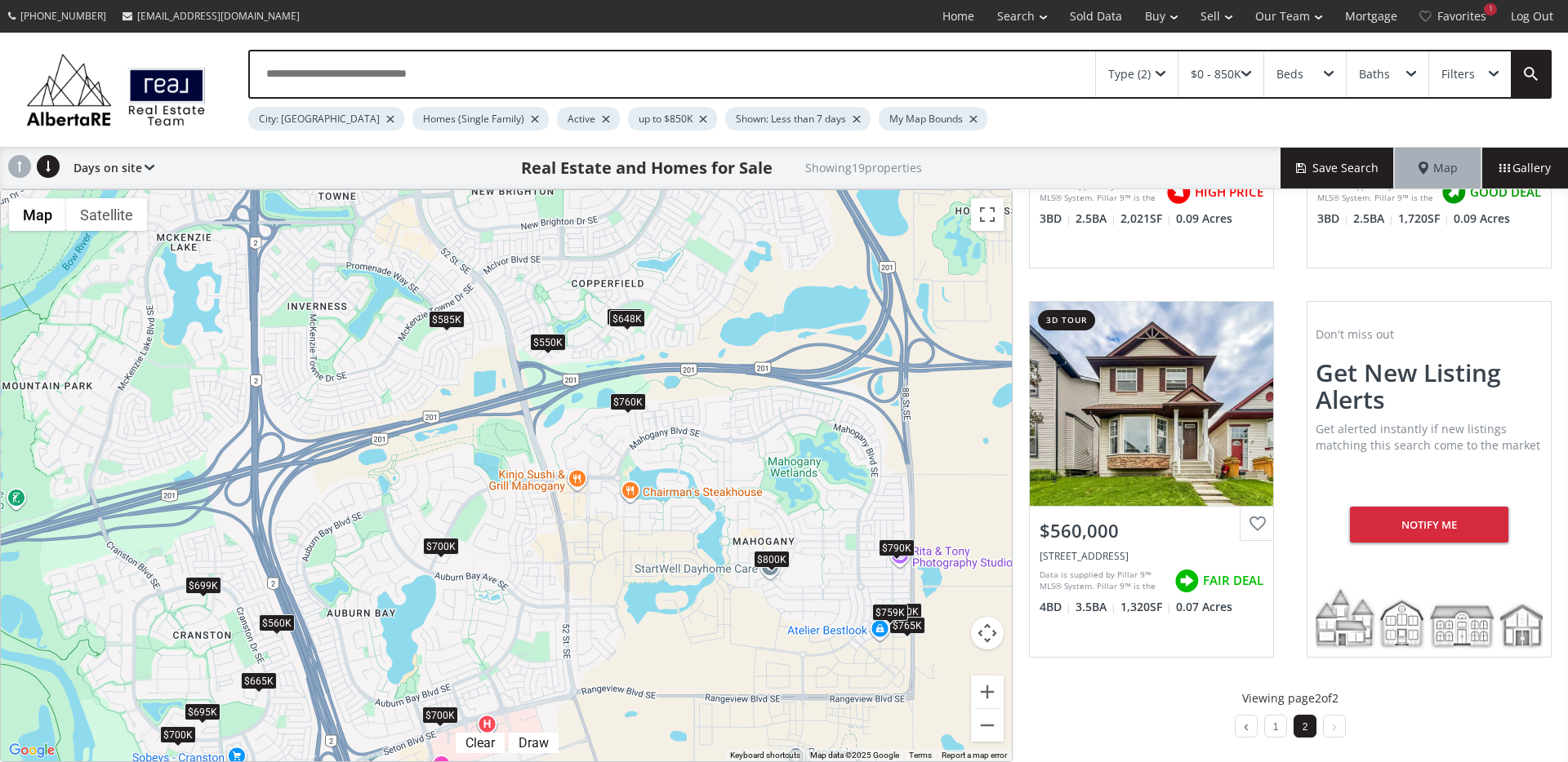
drag, startPoint x: 731, startPoint y: 584, endPoint x: 759, endPoint y: 677, distance: 97.1
click at [757, 677] on div "To navigate, press the arrow keys. $790K $700K $665K $582K $720K $595K $695K $5…" at bounding box center [506, 475] width 1011 height 571
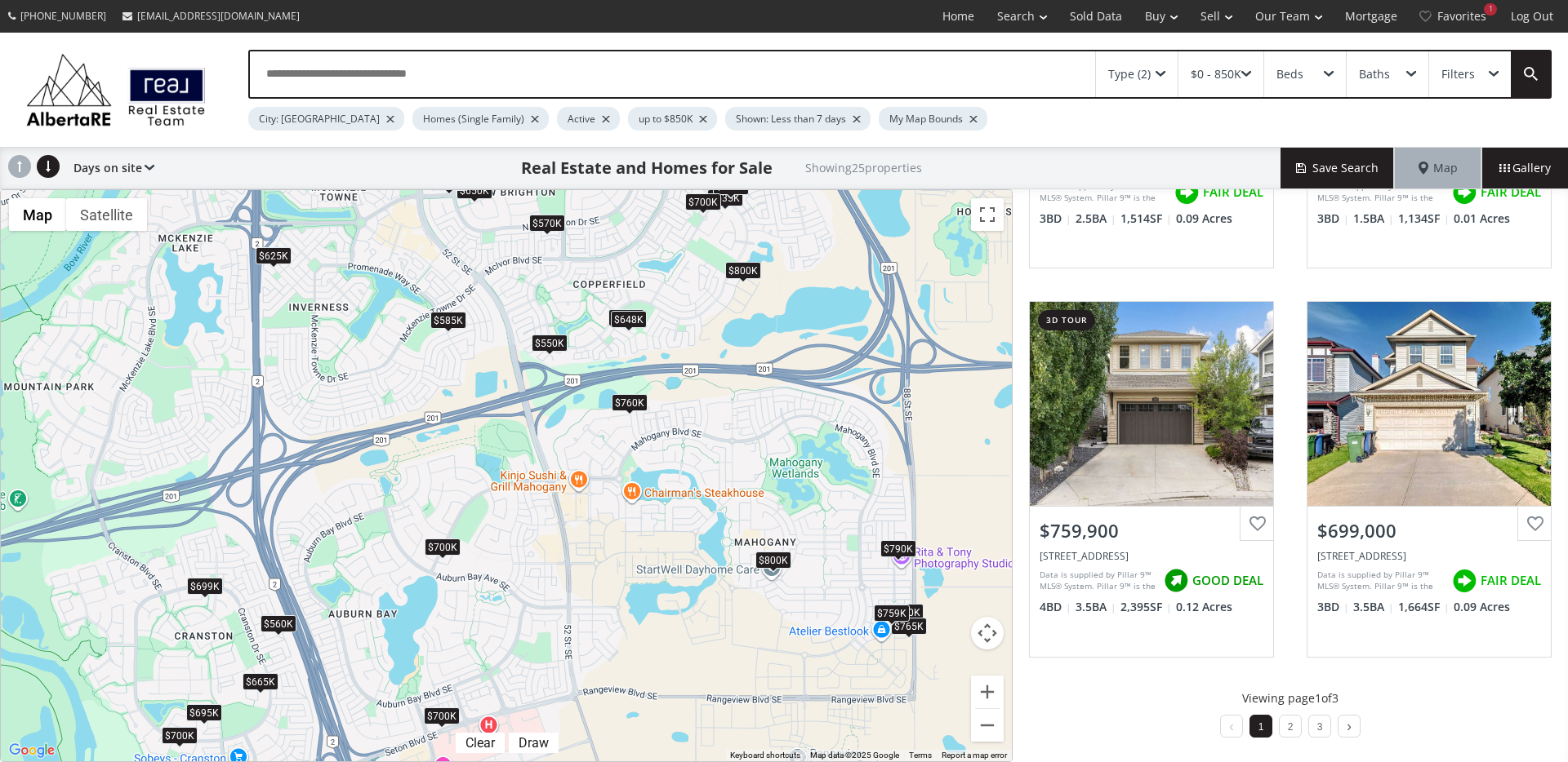
click at [629, 321] on div "$648K" at bounding box center [628, 319] width 35 height 17
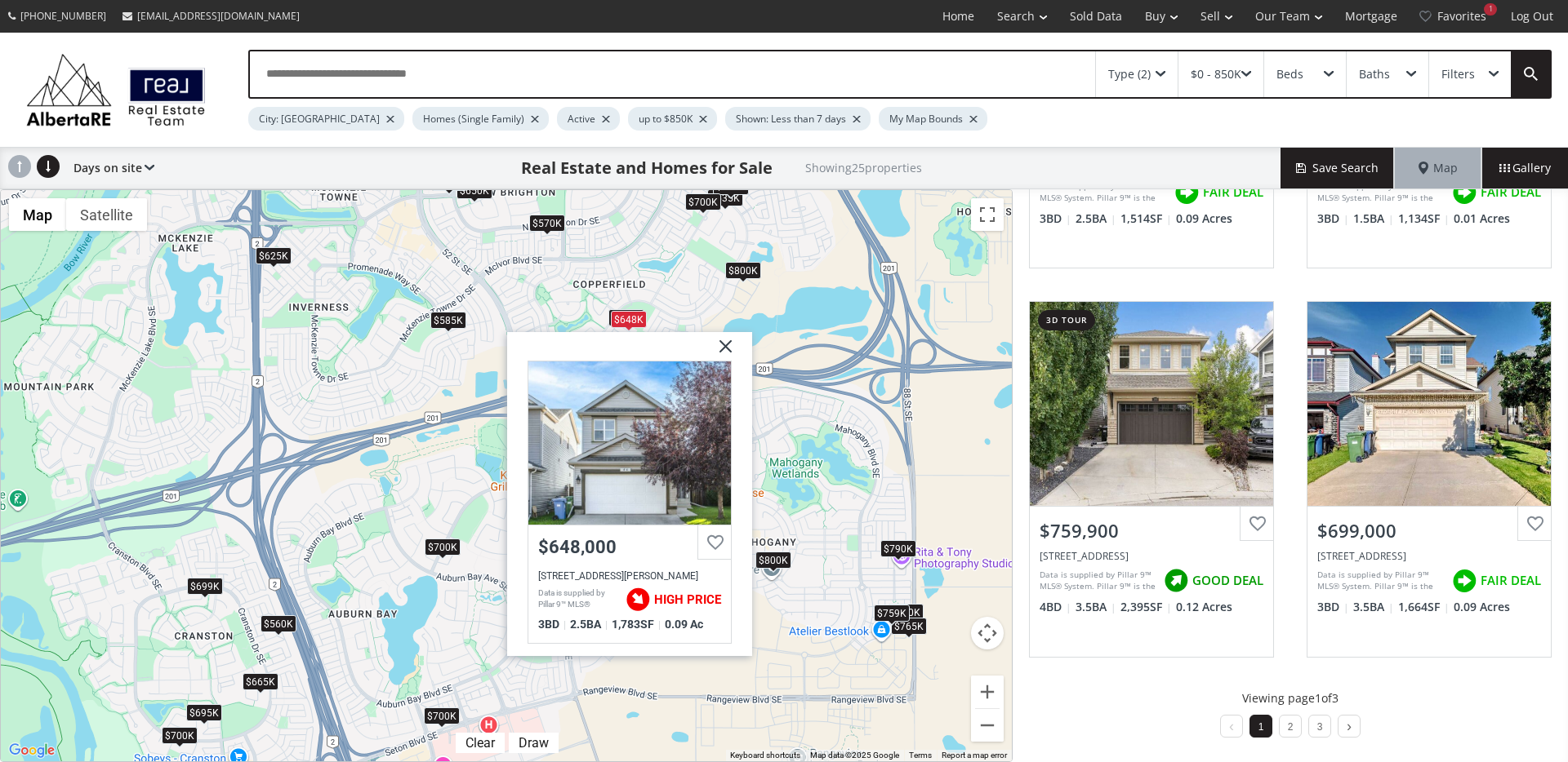
click at [740, 265] on div "$800K" at bounding box center [742, 270] width 35 height 17
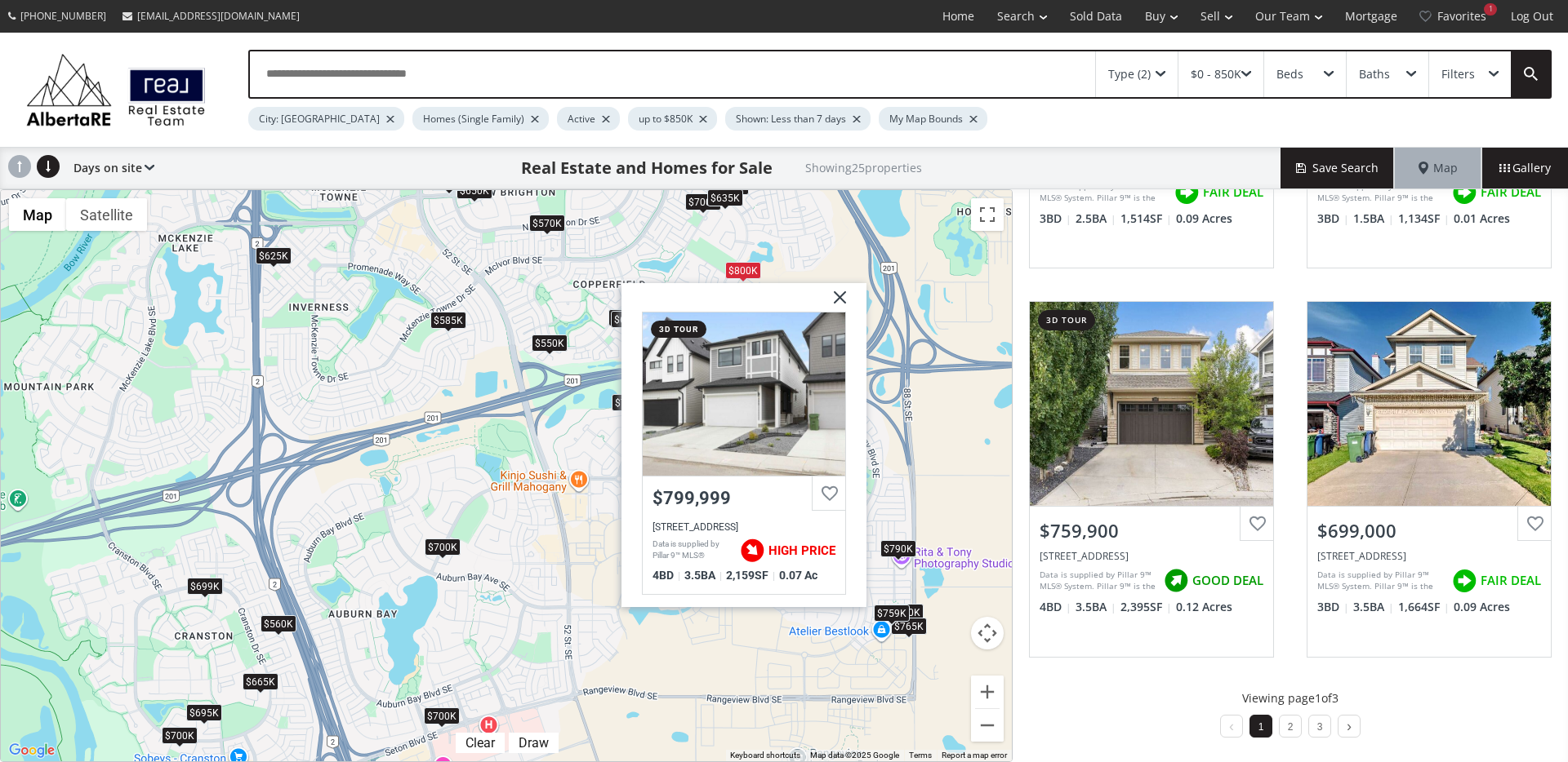
click at [725, 192] on div "$635K" at bounding box center [724, 198] width 35 height 17
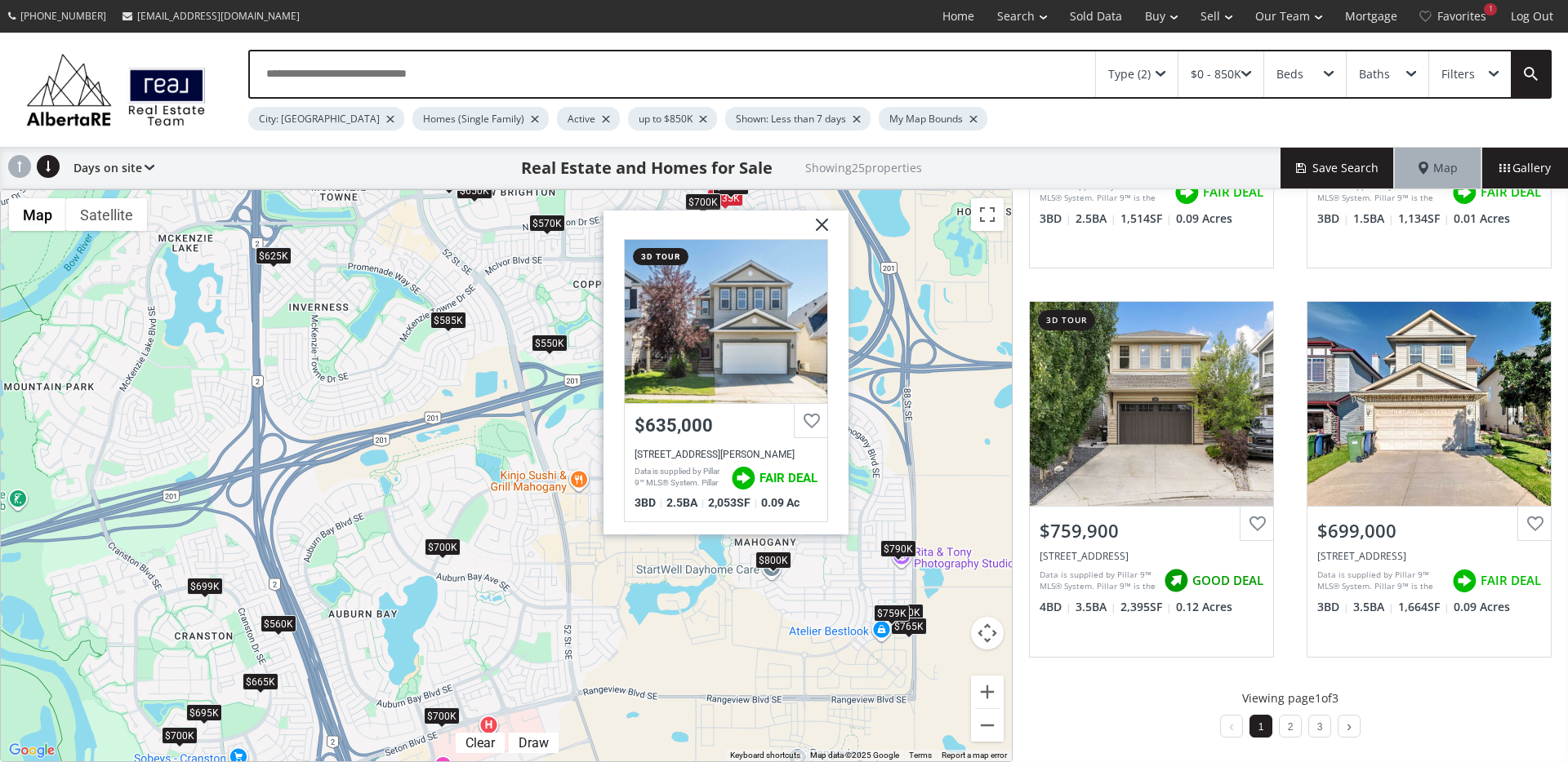
click at [699, 202] on div "$700K" at bounding box center [702, 202] width 35 height 17
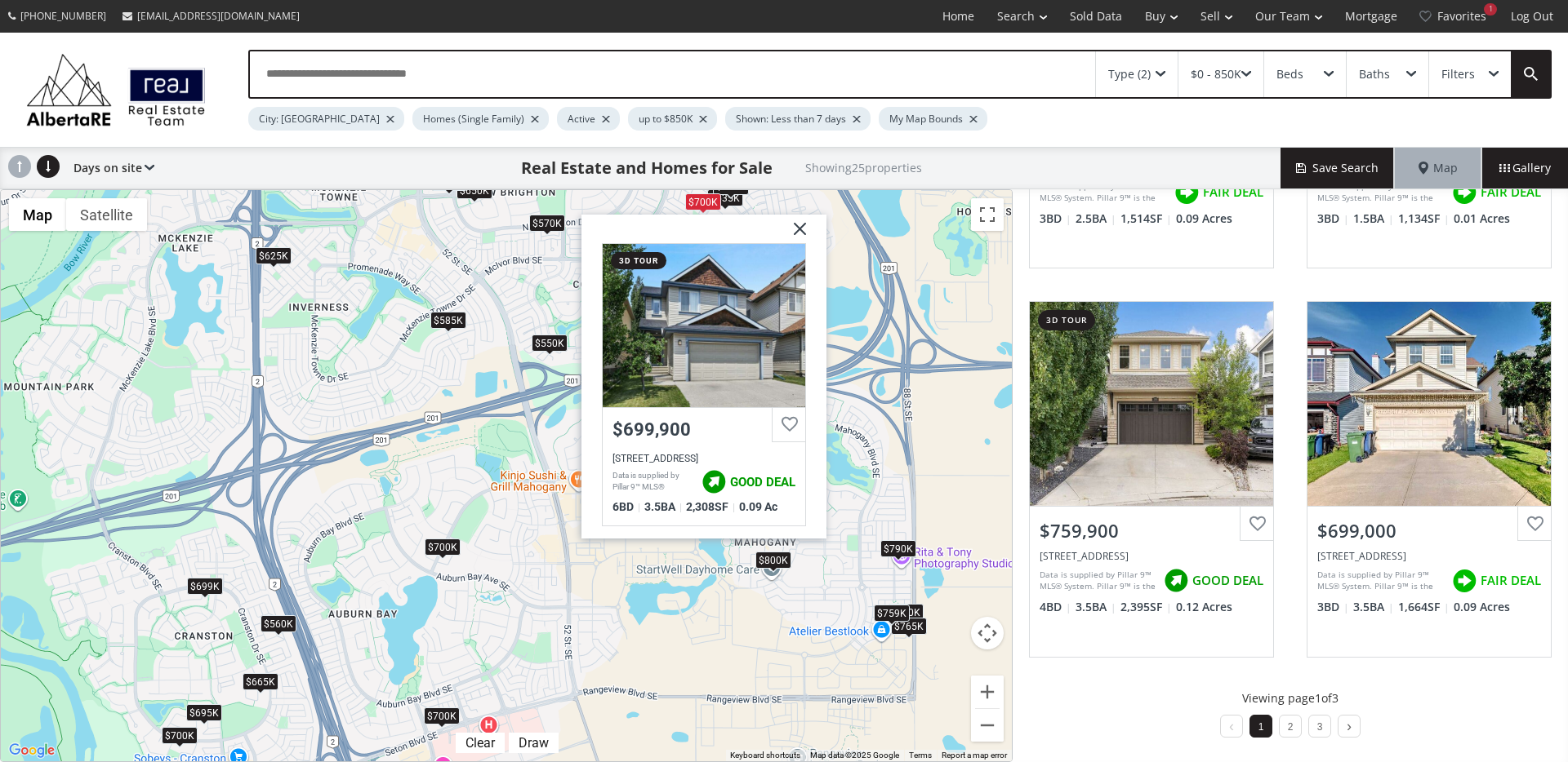
click at [566, 236] on div "To navigate, press the arrow keys. $790K $700K $665K $720K $695K $635K $550K $5…" at bounding box center [506, 475] width 1011 height 571
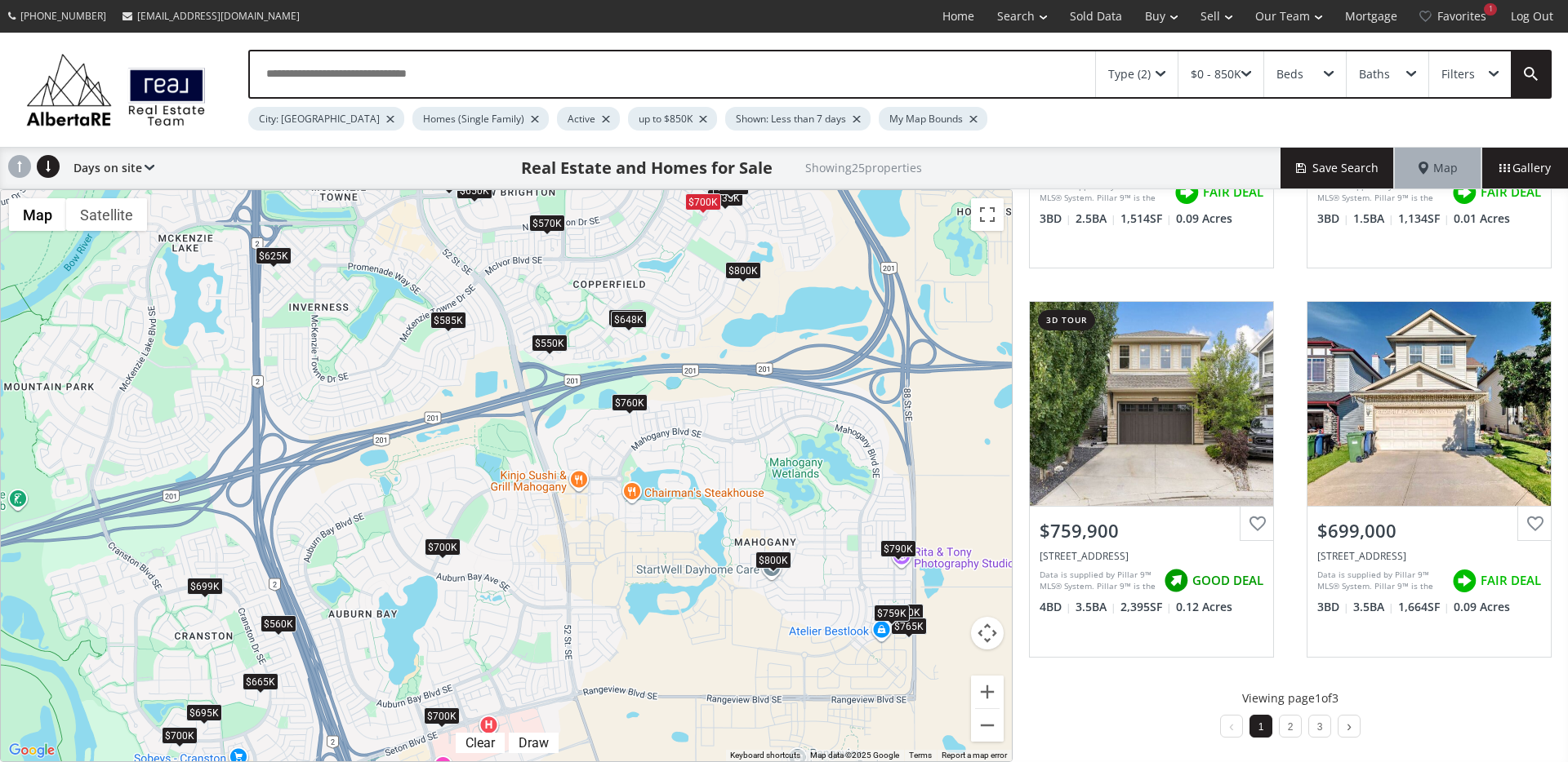
click at [546, 219] on div "$570K" at bounding box center [547, 223] width 35 height 17
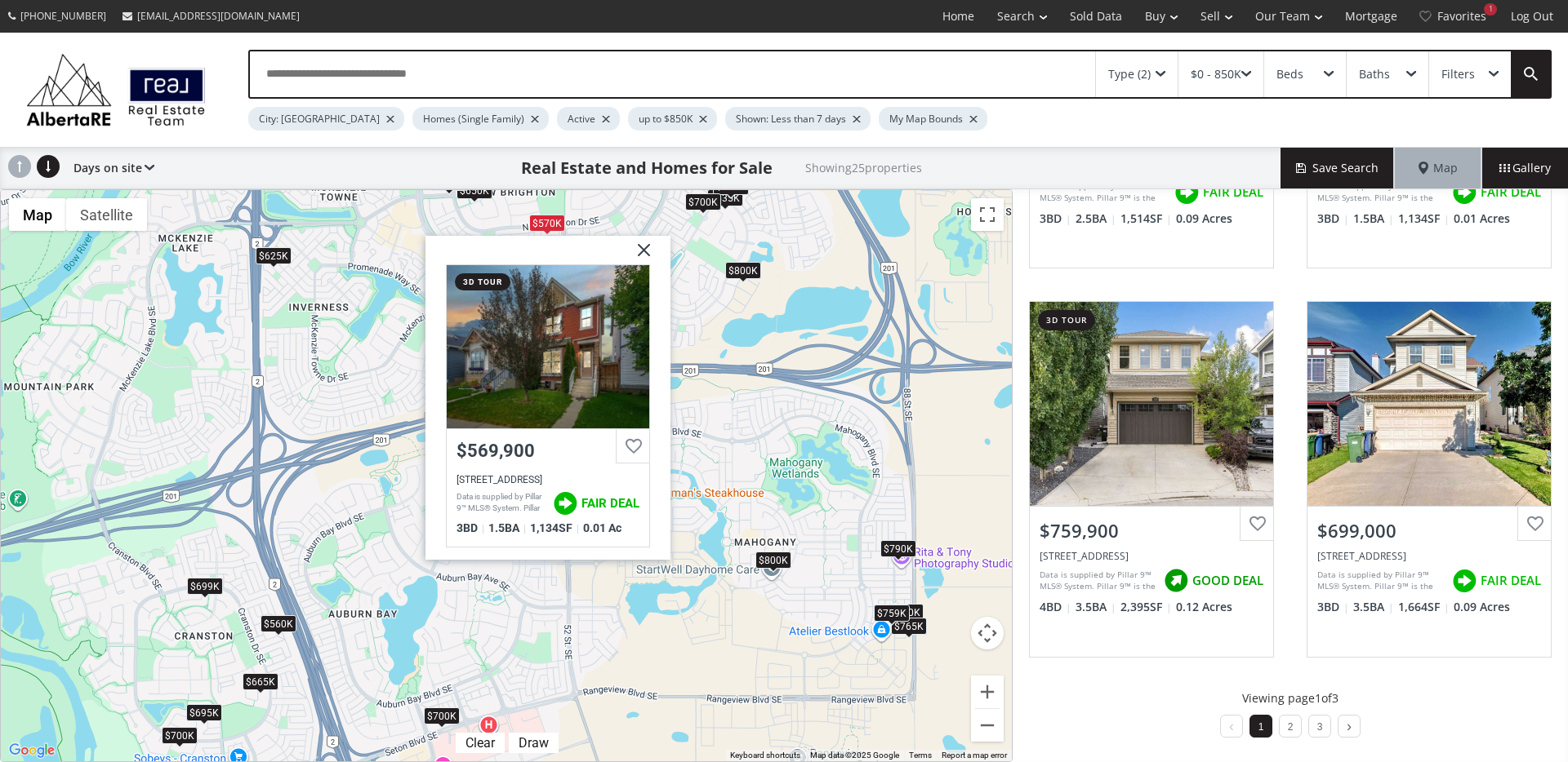
click at [271, 263] on div "$625K" at bounding box center [272, 256] width 35 height 17
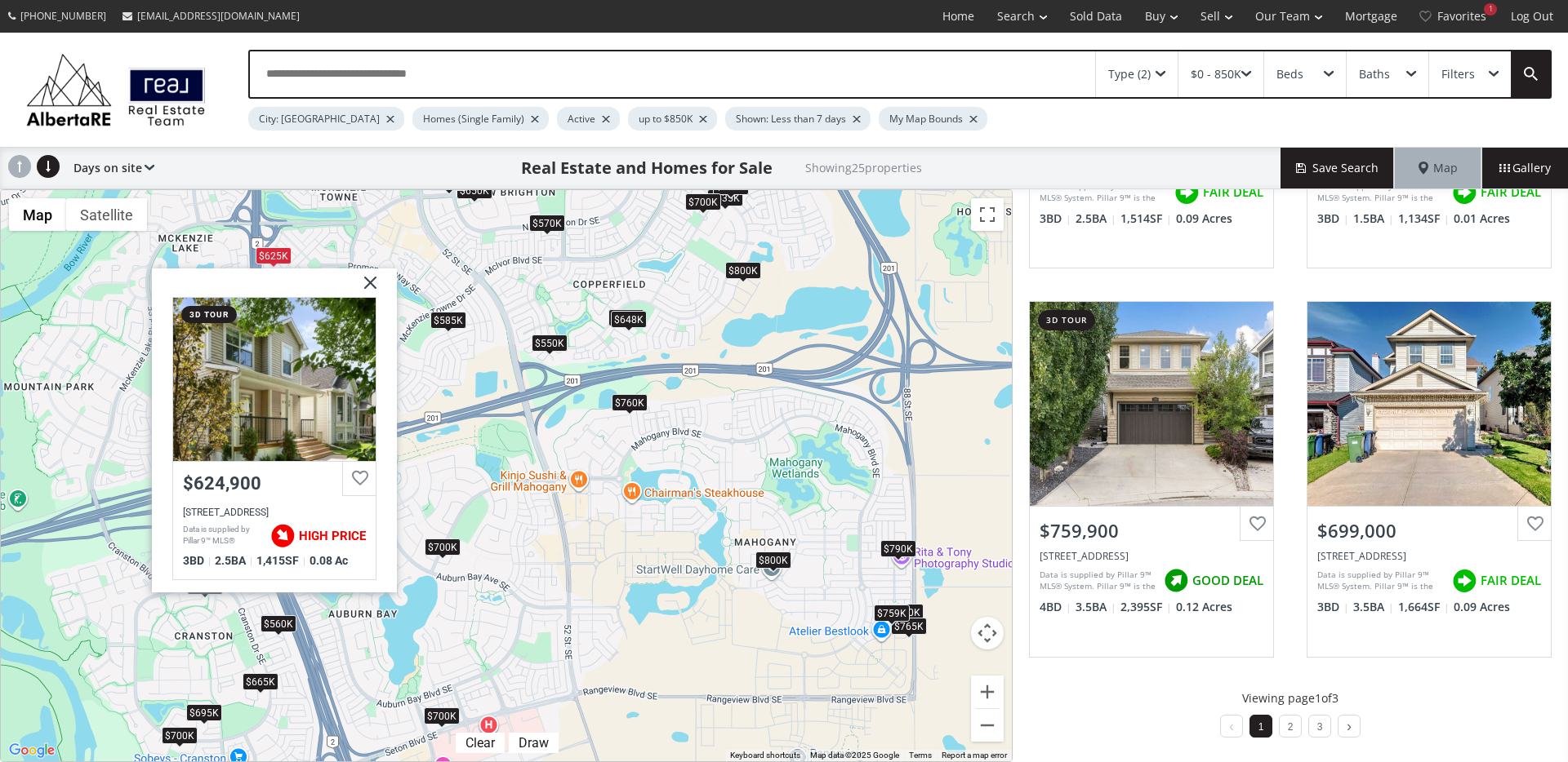
click at [442, 329] on div "$585K" at bounding box center [448, 320] width 35 height 17
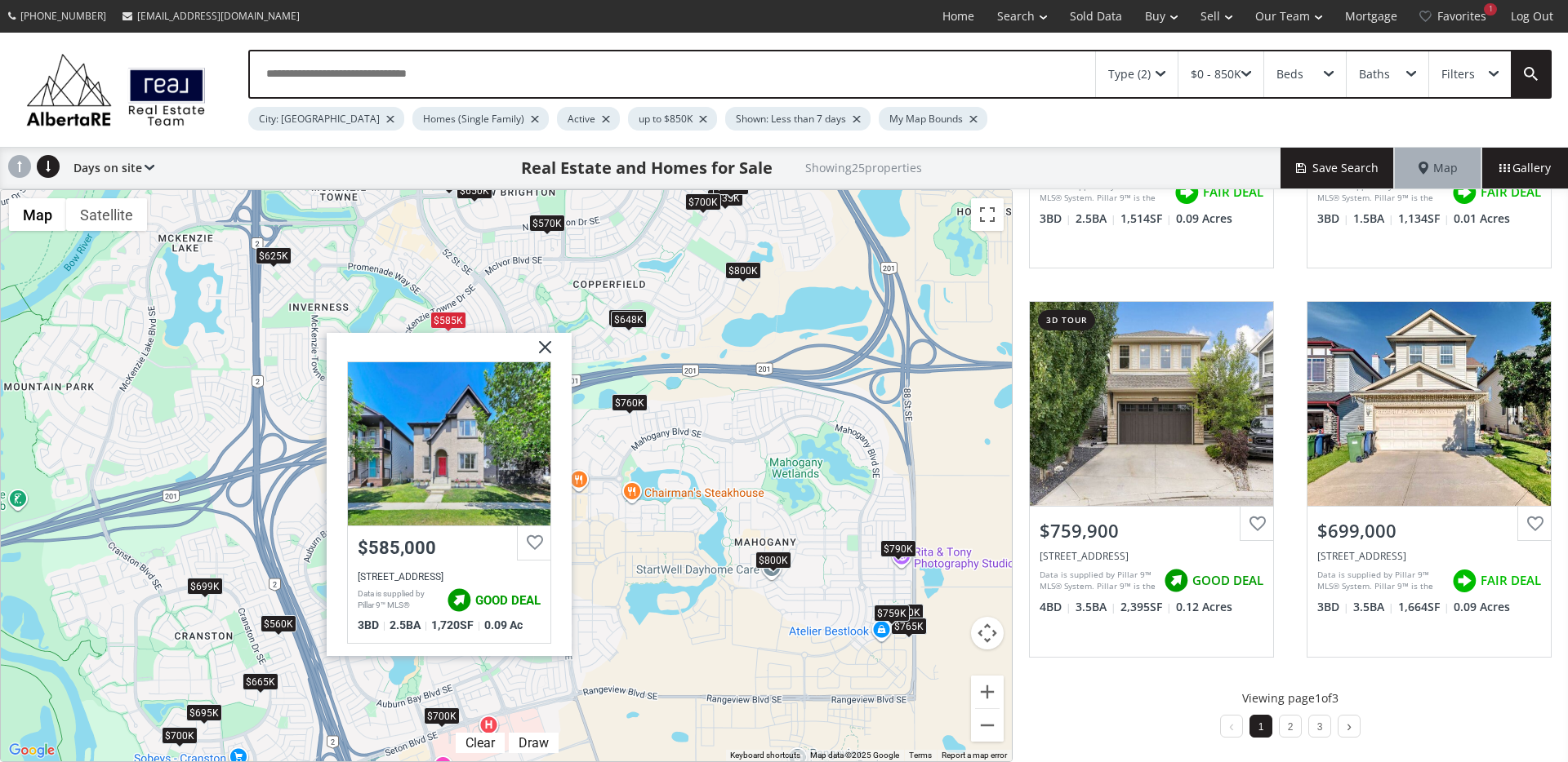
click at [477, 196] on div "$650K" at bounding box center [474, 191] width 35 height 17
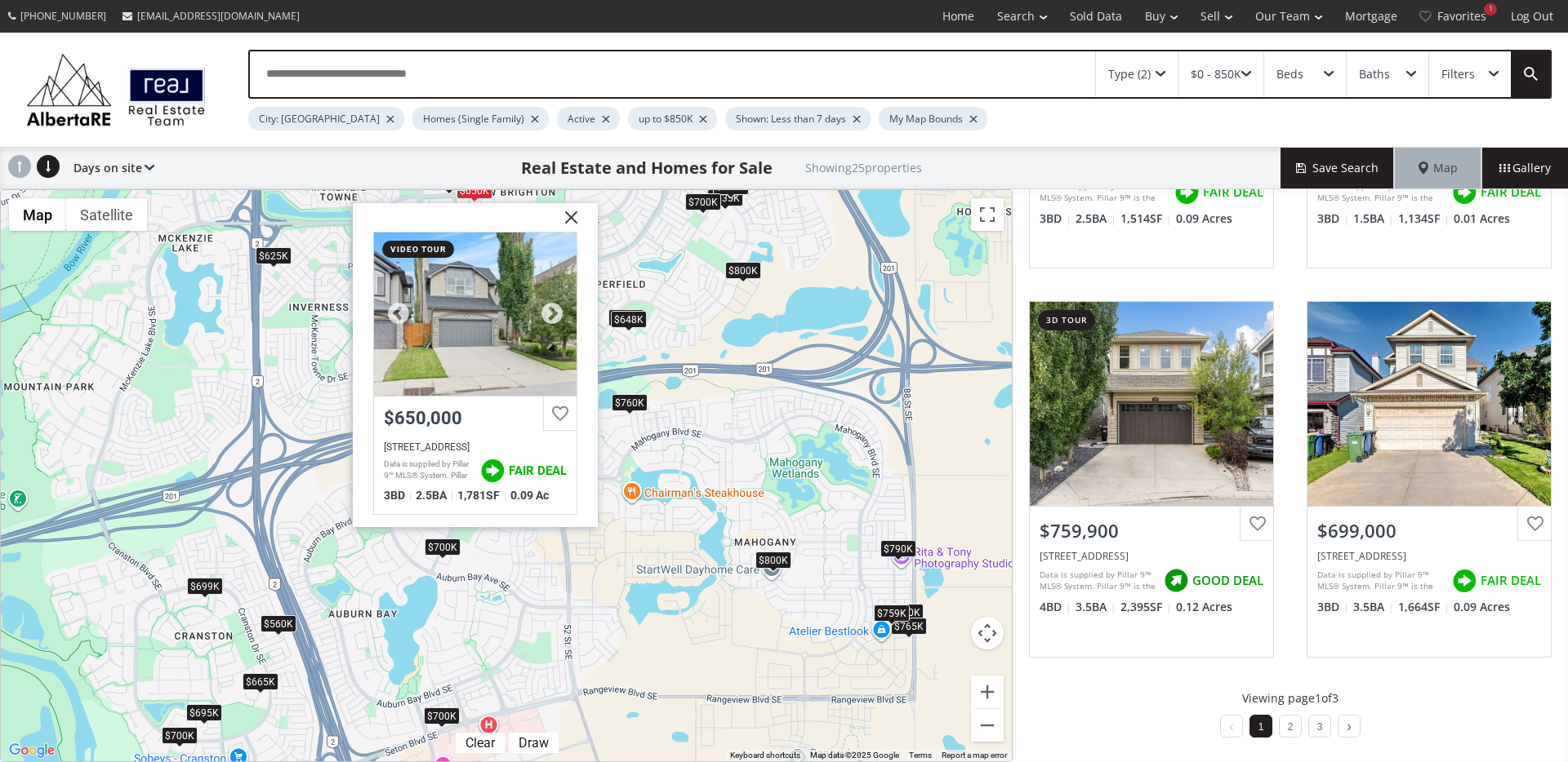
click at [477, 339] on div at bounding box center [475, 314] width 202 height 163
click at [580, 219] on img at bounding box center [565, 223] width 41 height 41
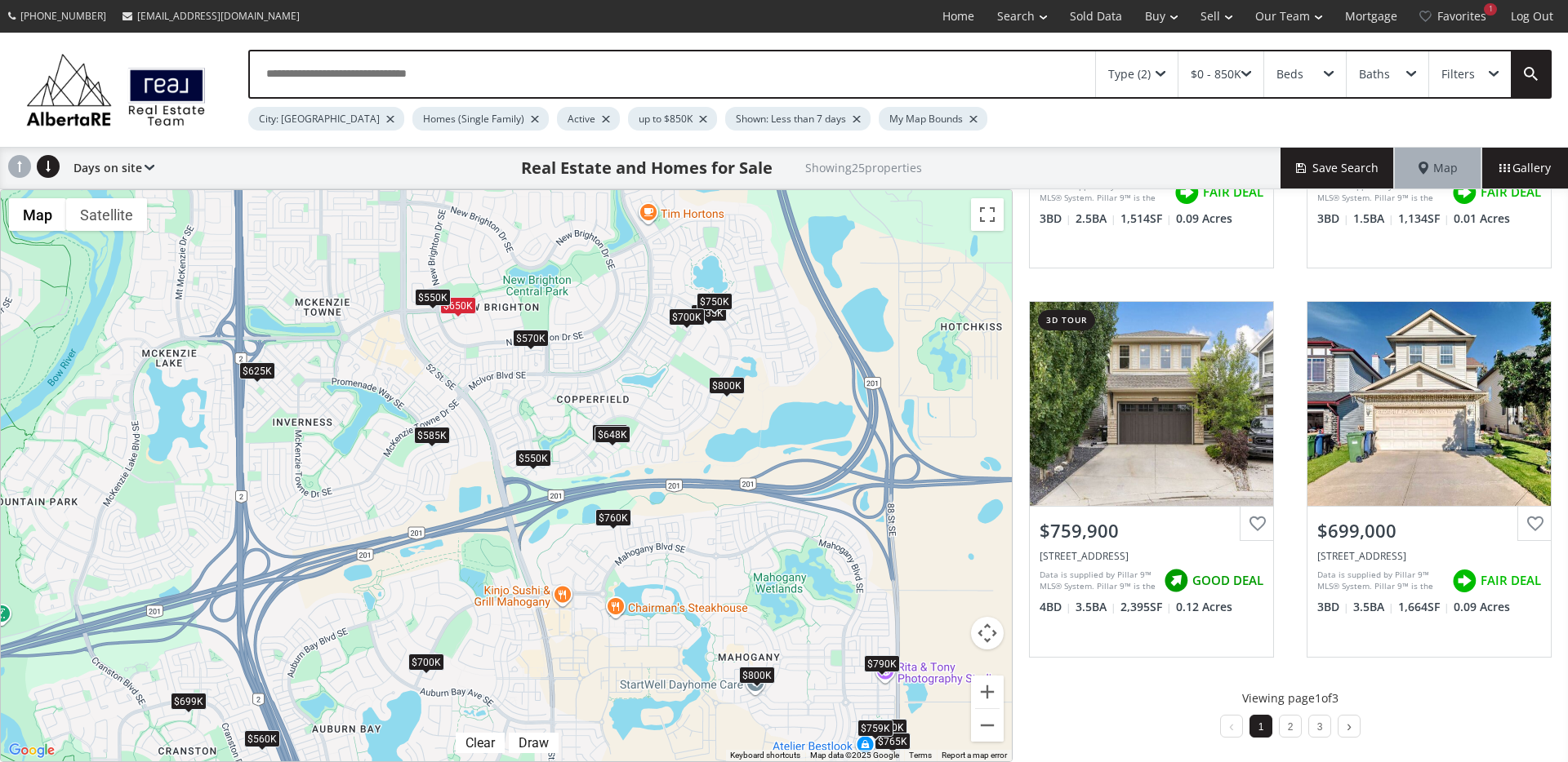
drag, startPoint x: 702, startPoint y: 470, endPoint x: 684, endPoint y: 594, distance: 125.3
click at [684, 594] on div "To navigate, press the arrow keys. $790K $700K $665K $720K $695K $635K $550K $5…" at bounding box center [506, 475] width 1011 height 571
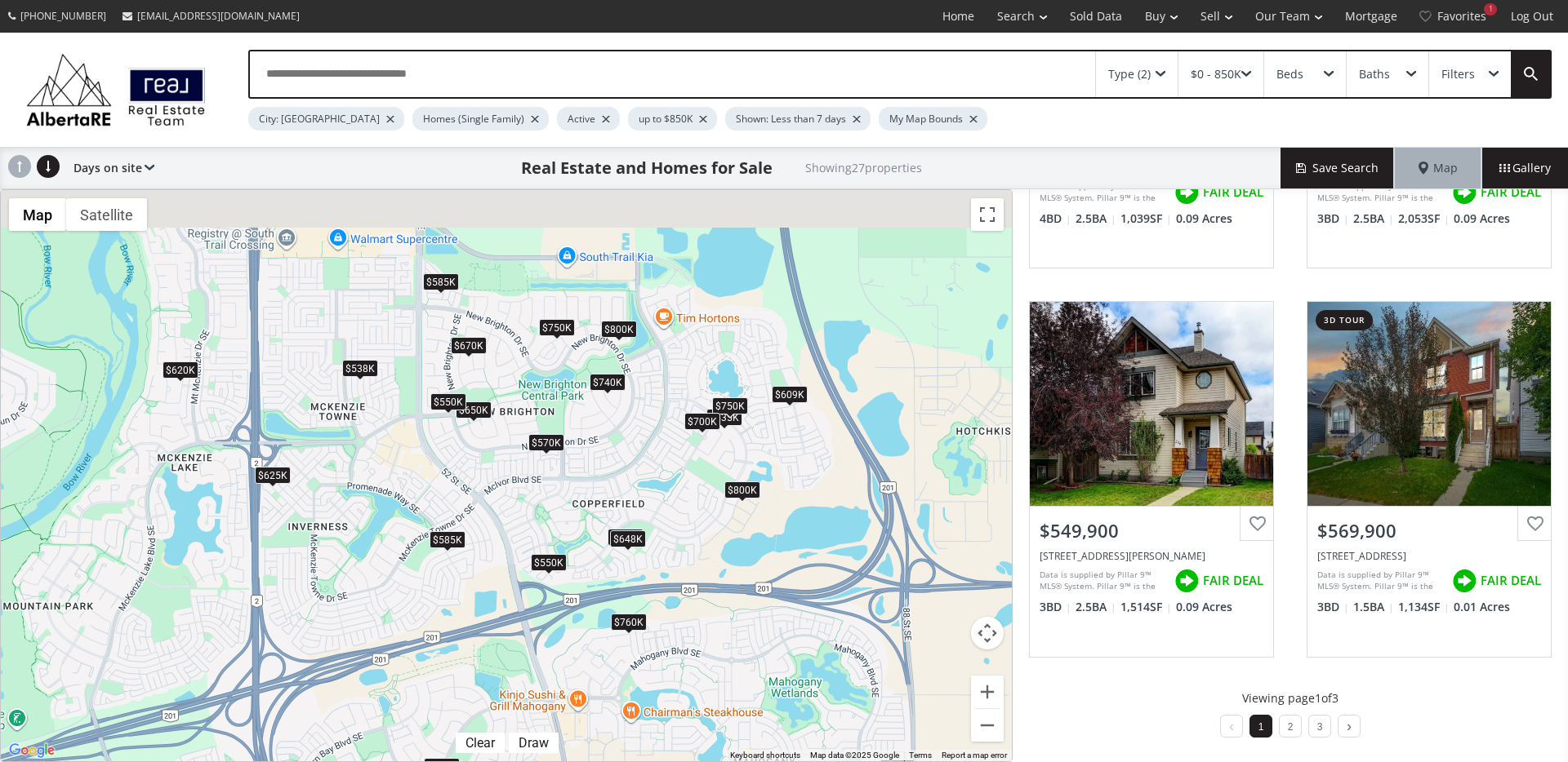
drag, startPoint x: 634, startPoint y: 409, endPoint x: 653, endPoint y: 496, distance: 89.1
click at [653, 496] on div "To navigate, press the arrow keys. $790K $700K $720K $538K $670K $609K $585K $6…" at bounding box center [506, 475] width 1011 height 571
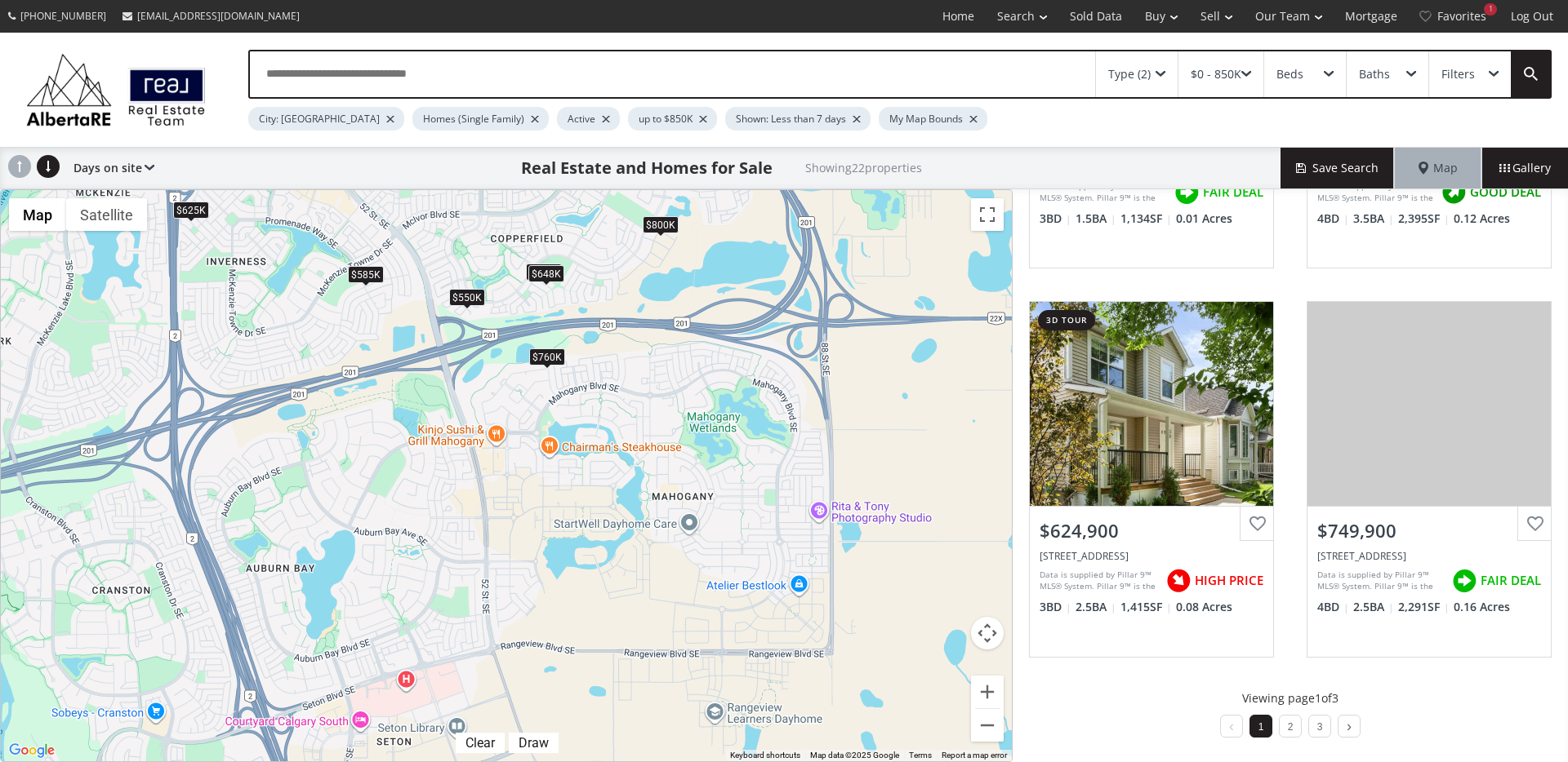
drag, startPoint x: 613, startPoint y: 315, endPoint x: 588, endPoint y: 228, distance: 90.5
click at [588, 225] on div "To navigate, press the arrow keys. $538K $670K $609K $585K $635K $550K $570K $7…" at bounding box center [506, 475] width 1011 height 571
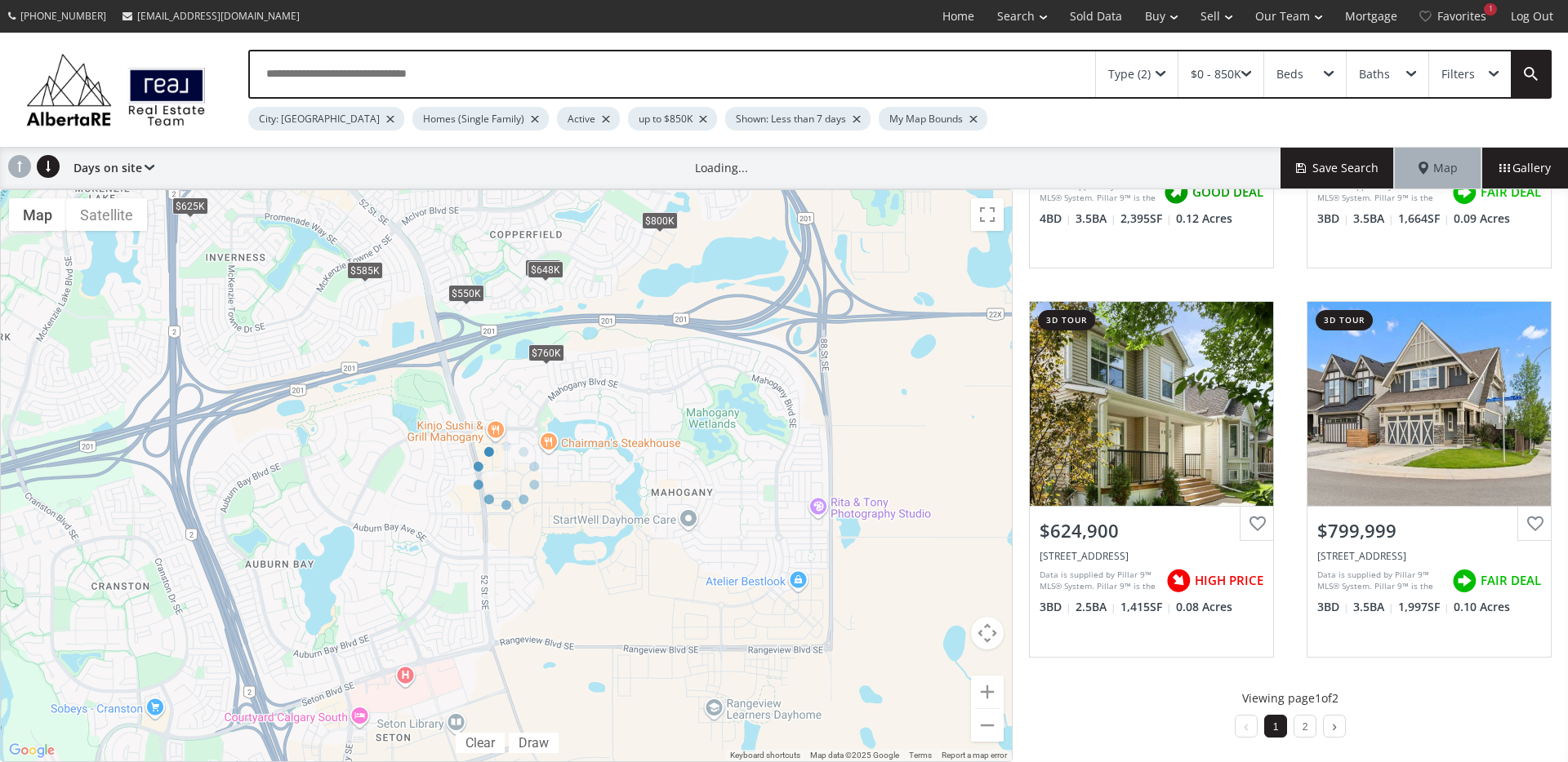
drag, startPoint x: 596, startPoint y: 548, endPoint x: 618, endPoint y: 438, distance: 112.2
click at [618, 438] on div at bounding box center [506, 476] width 1013 height 573
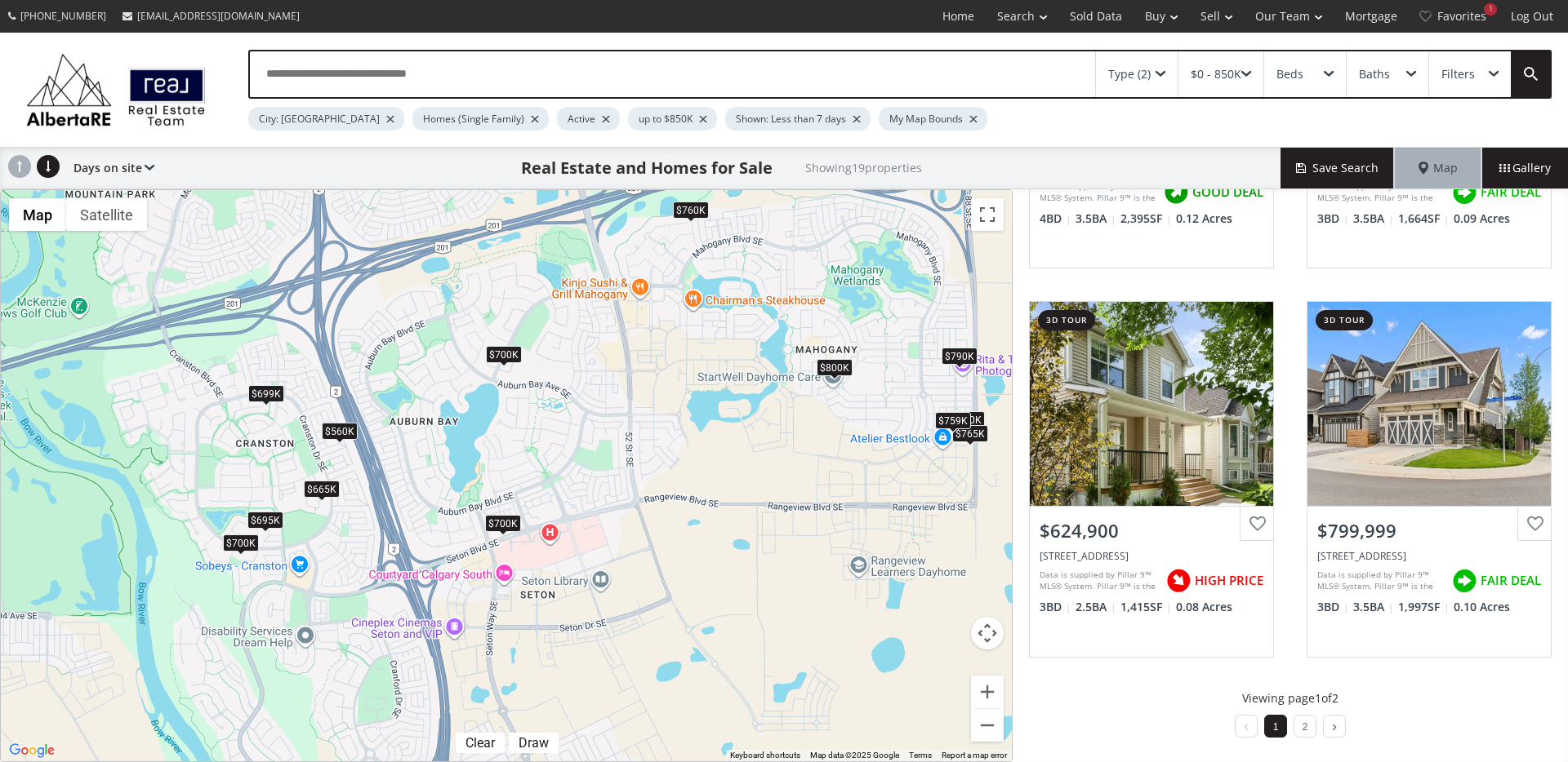
drag, startPoint x: 420, startPoint y: 574, endPoint x: 564, endPoint y: 431, distance: 202.9
click at [564, 431] on div "To navigate, press the arrow keys. $790K $700K $665K $720K $695K $550K $760K $6…" at bounding box center [506, 475] width 1011 height 571
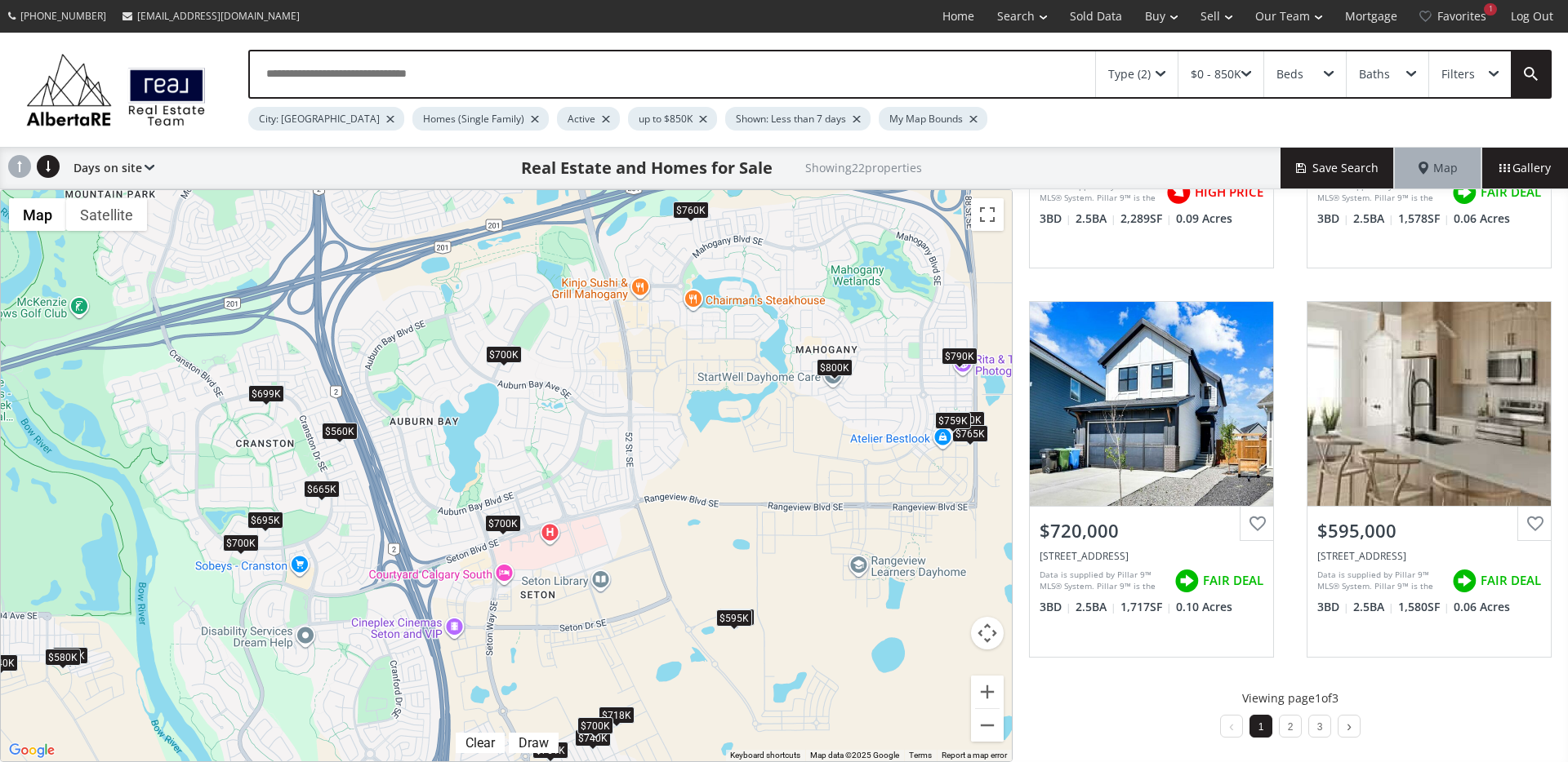
click at [842, 365] on div "$800K" at bounding box center [833, 368] width 35 height 17
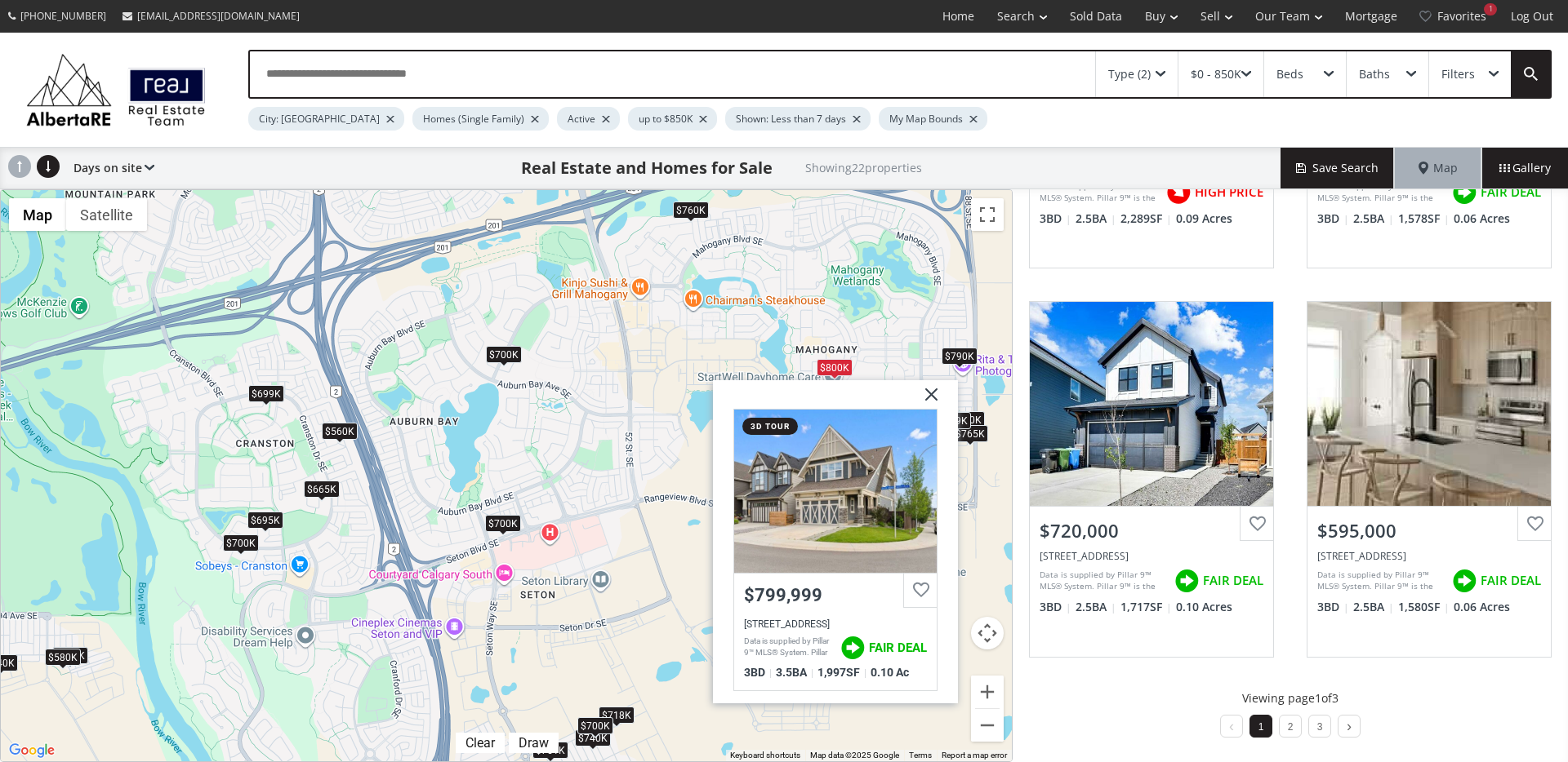
click at [947, 362] on div "$790K" at bounding box center [959, 357] width 35 height 17
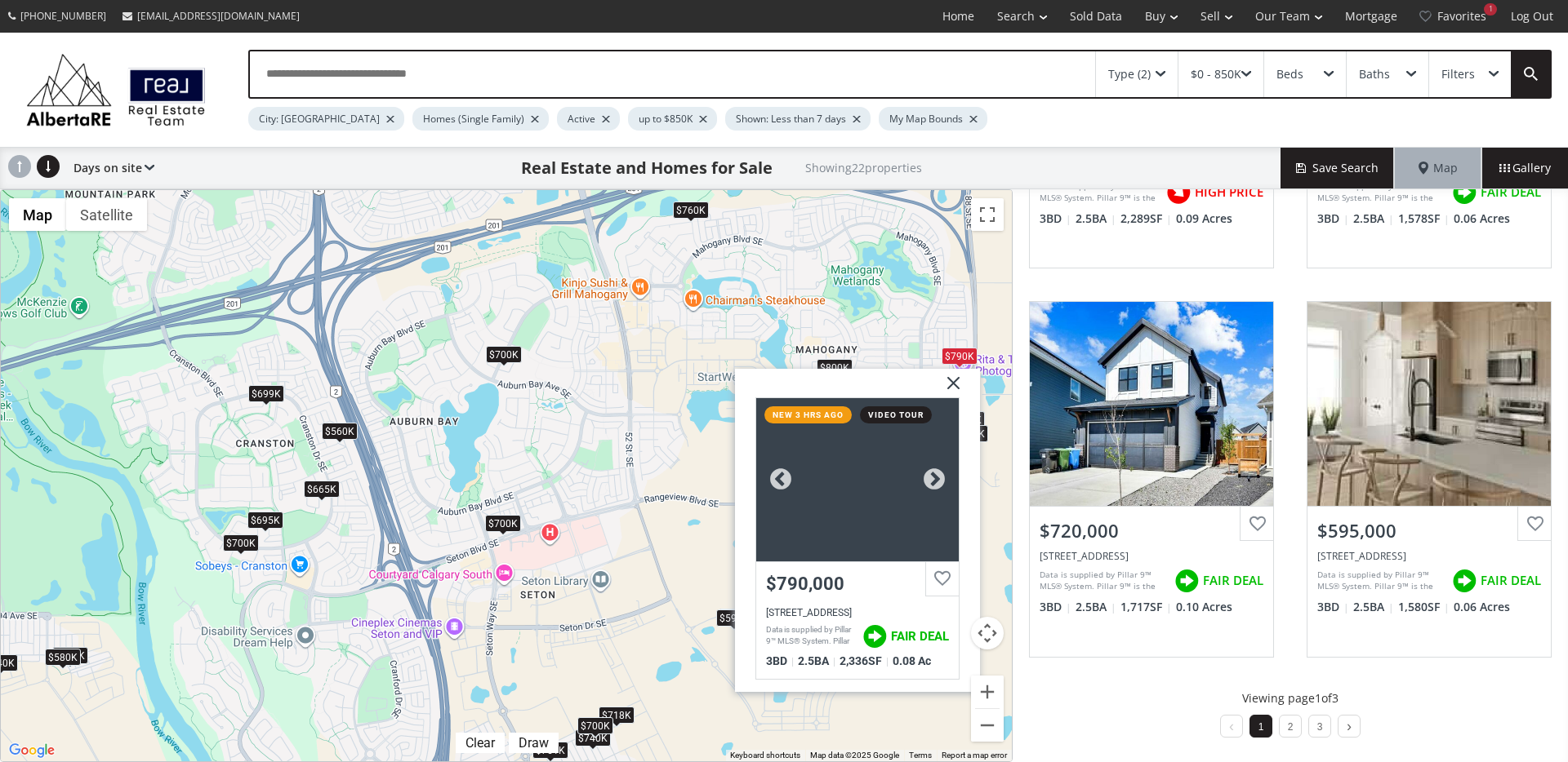
click at [828, 512] on div at bounding box center [856, 479] width 202 height 163
click at [952, 376] on img at bounding box center [947, 389] width 41 height 41
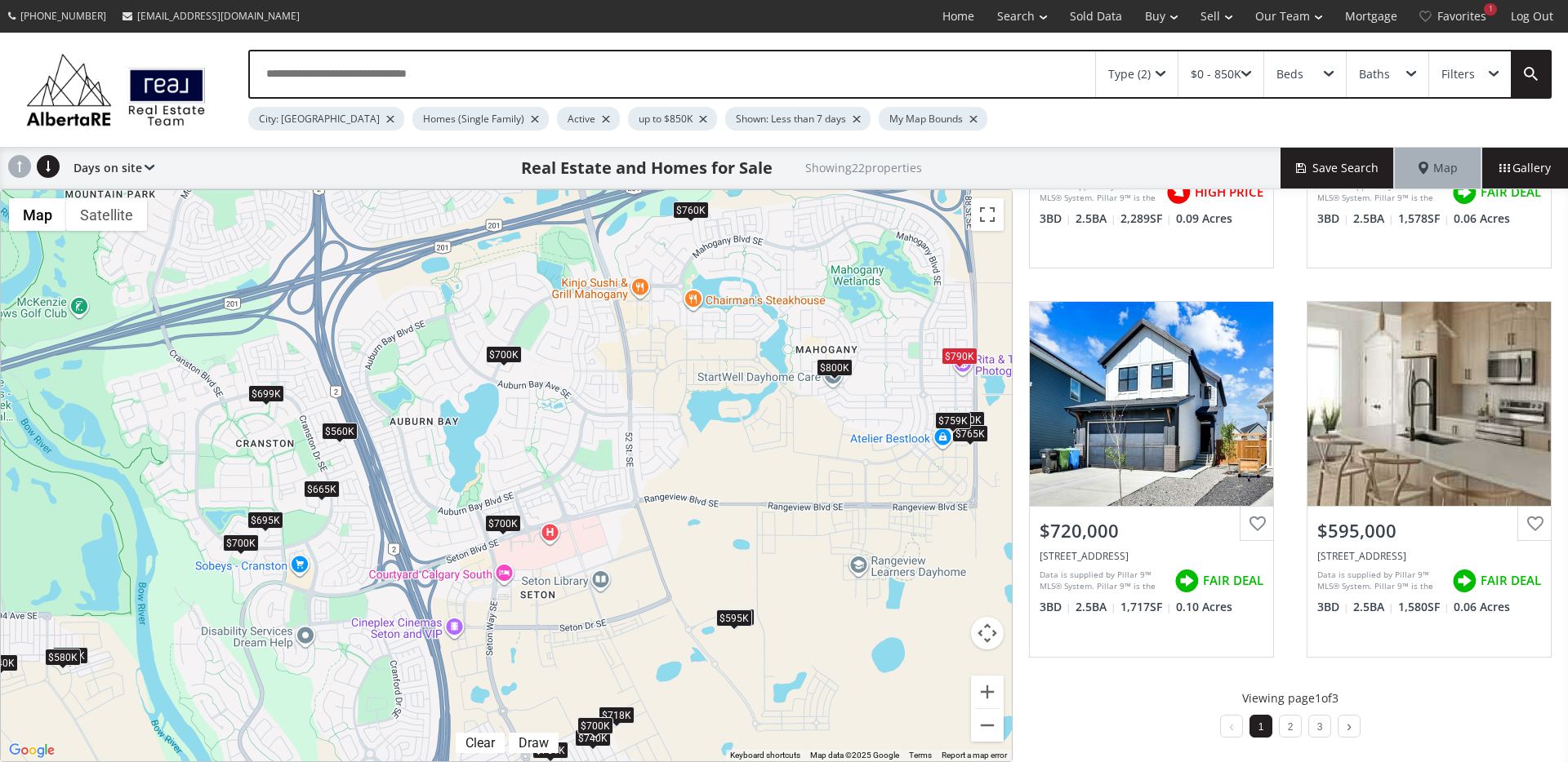
click at [950, 421] on div "$759K" at bounding box center [952, 421] width 35 height 17
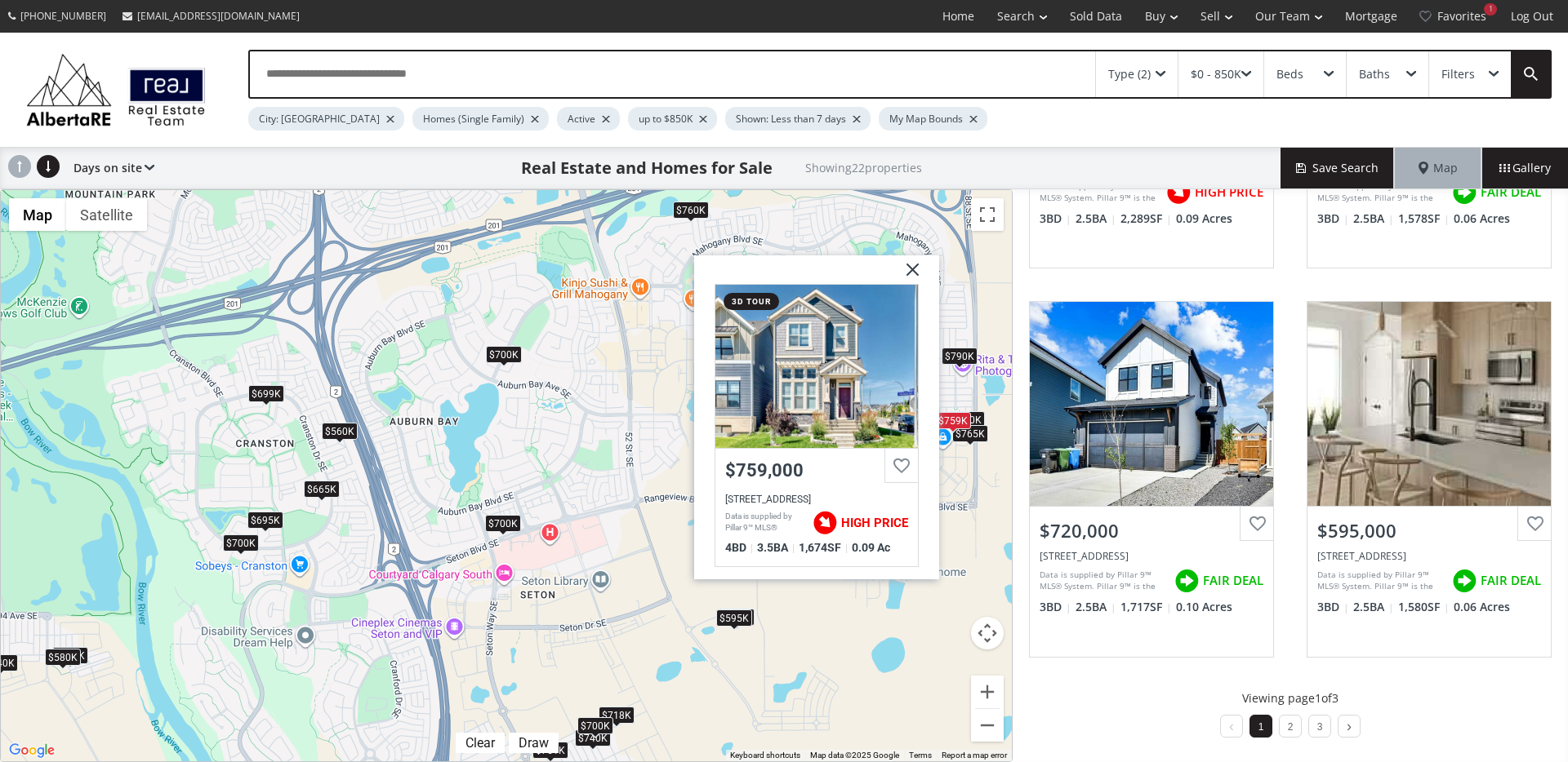
click at [984, 424] on div "To navigate, press the arrow keys. $790K $761K $740K $700K $665K $700K $840K $5…" at bounding box center [506, 475] width 1011 height 571
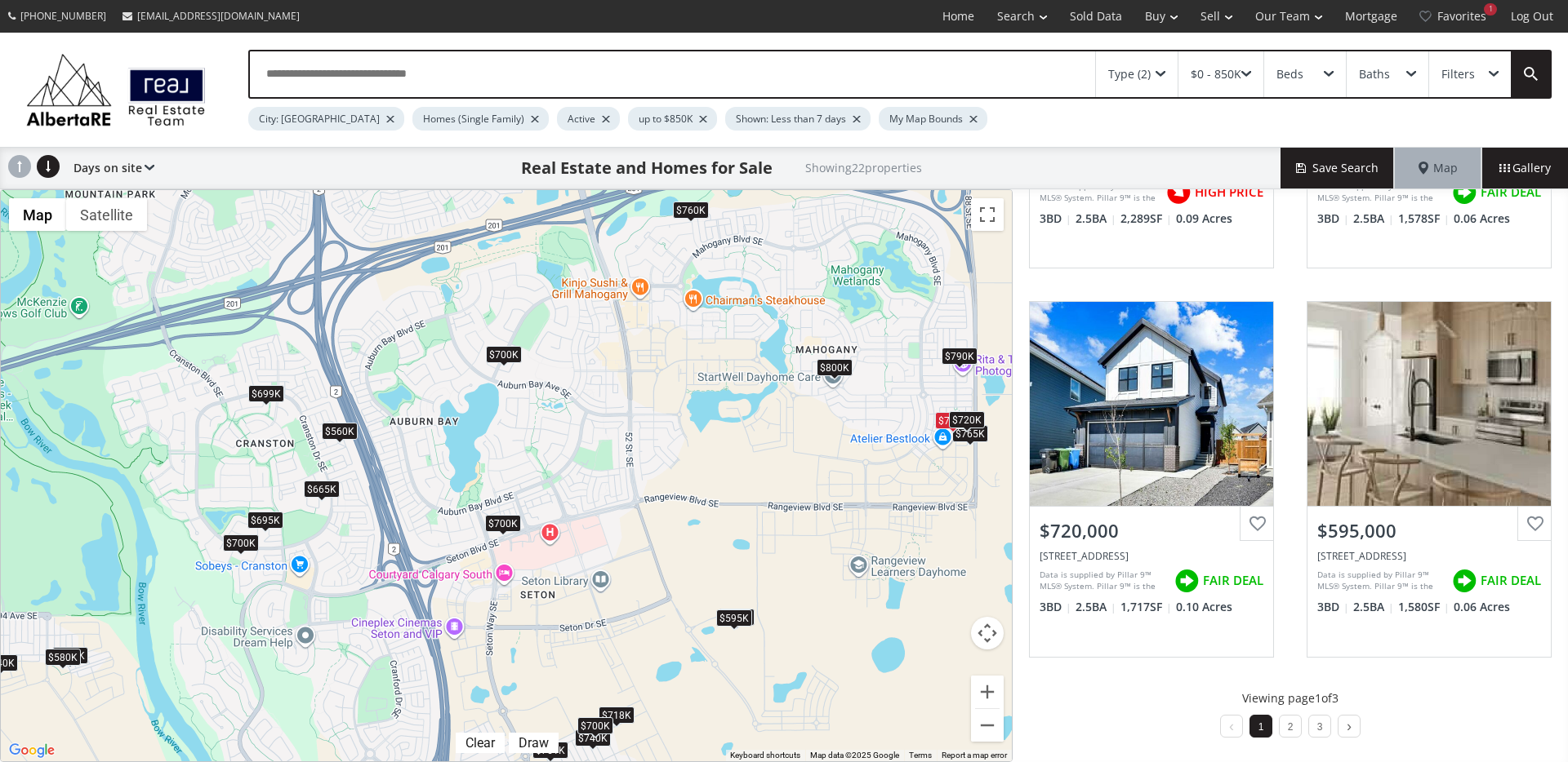
click at [976, 423] on div "$720K" at bounding box center [966, 420] width 35 height 17
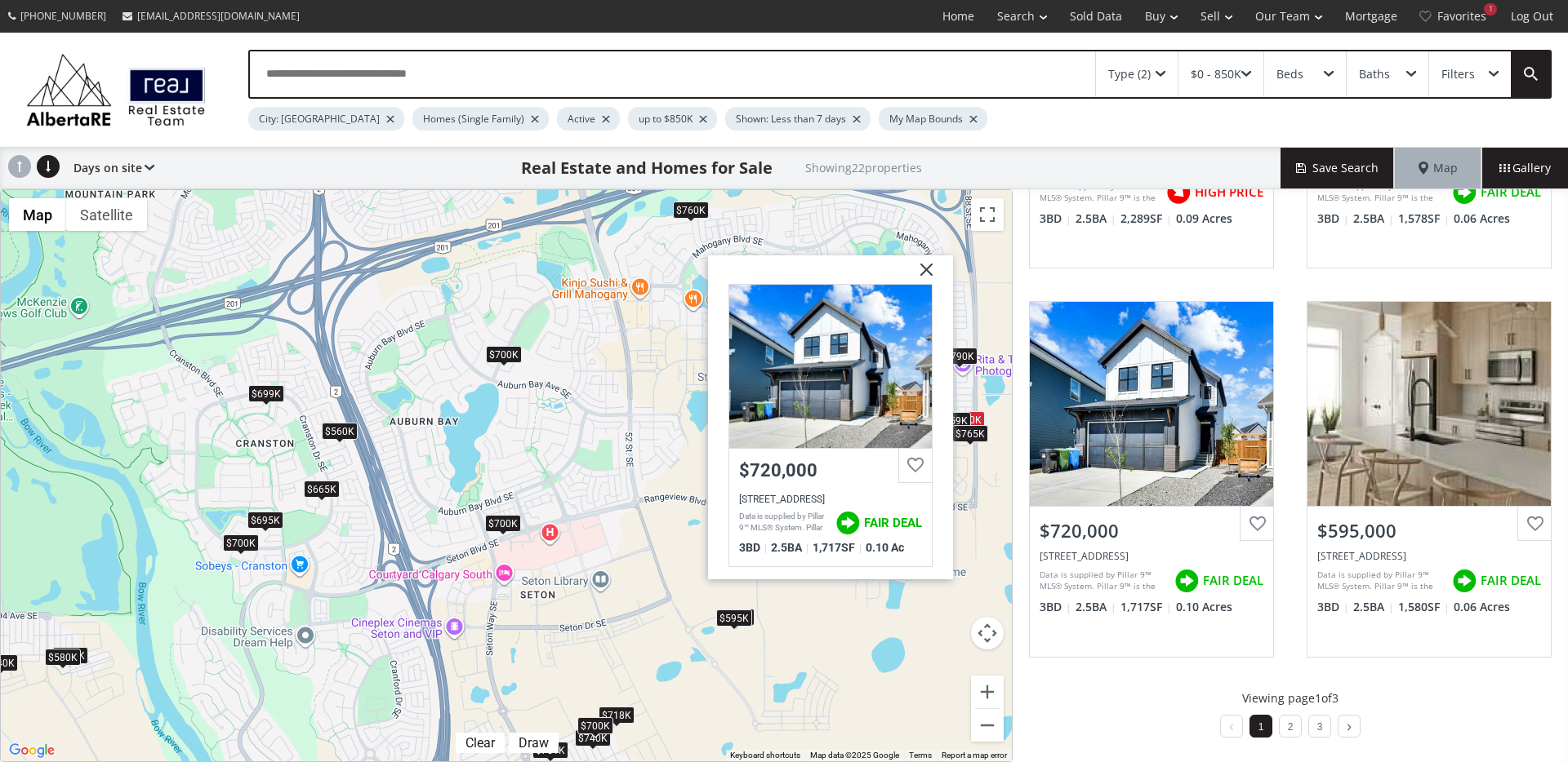
click at [979, 438] on div "$765K" at bounding box center [970, 434] width 35 height 17
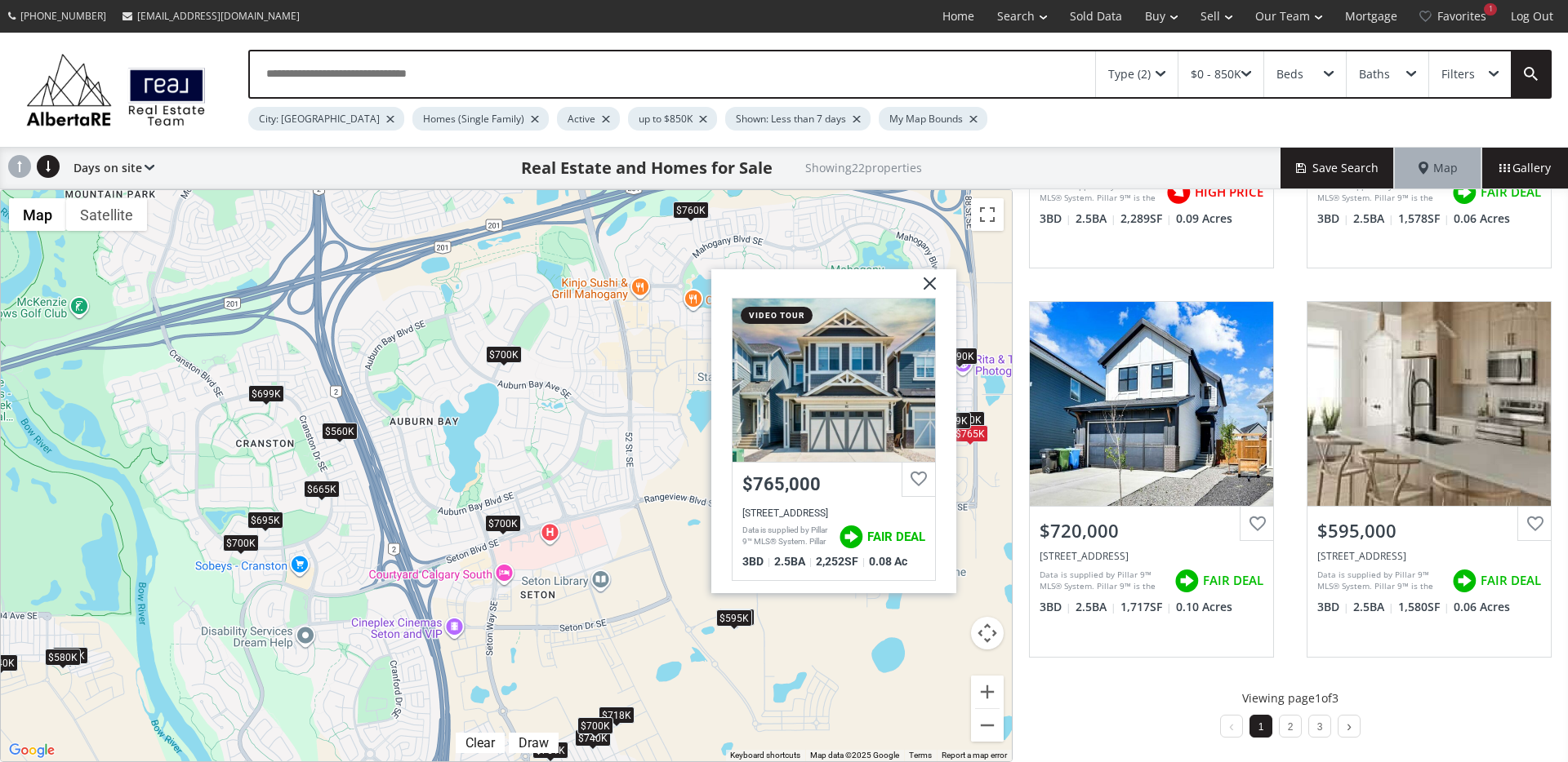
click at [928, 284] on img at bounding box center [924, 289] width 41 height 41
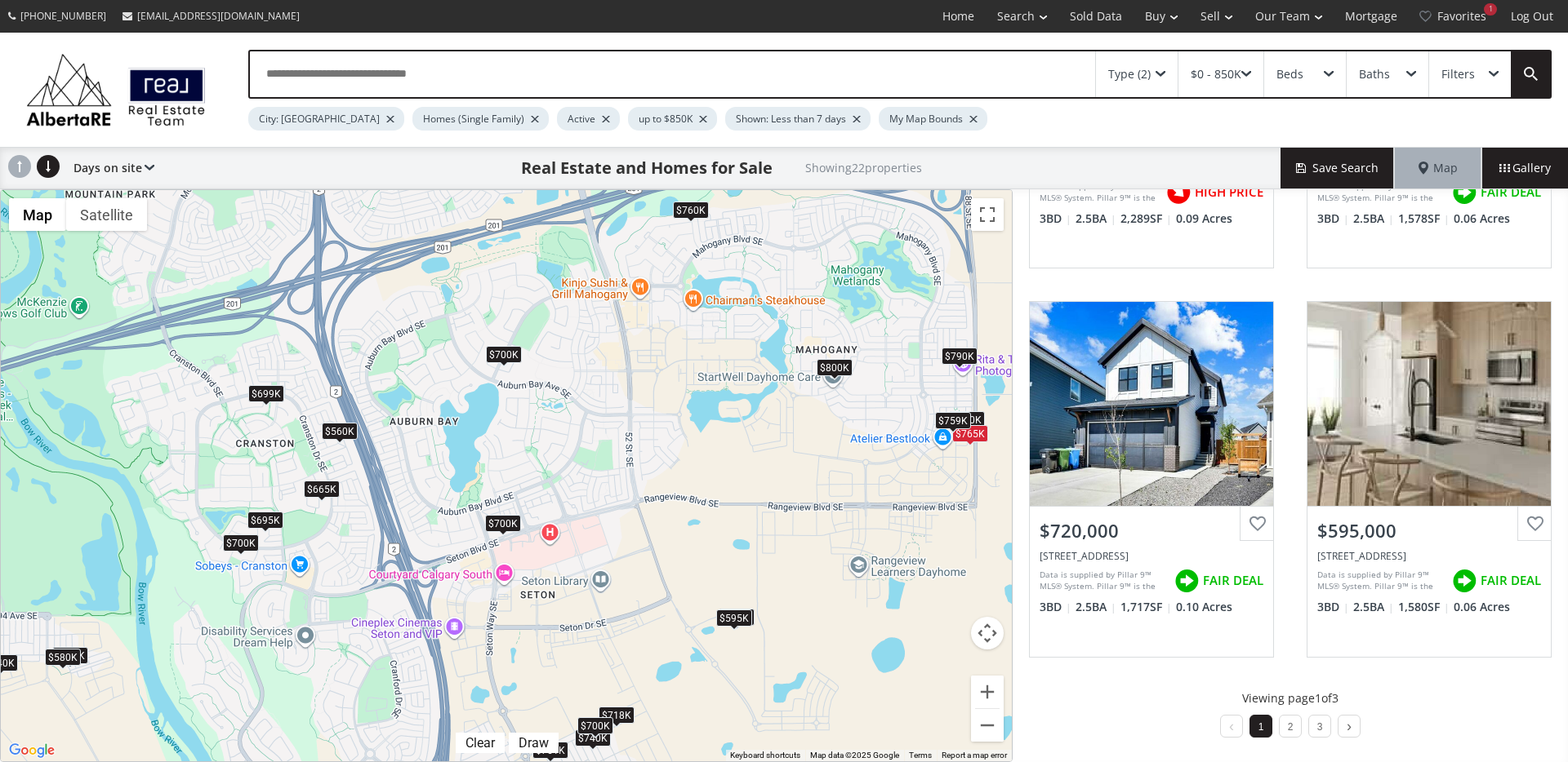
click at [686, 212] on div "$760K" at bounding box center [690, 210] width 35 height 17
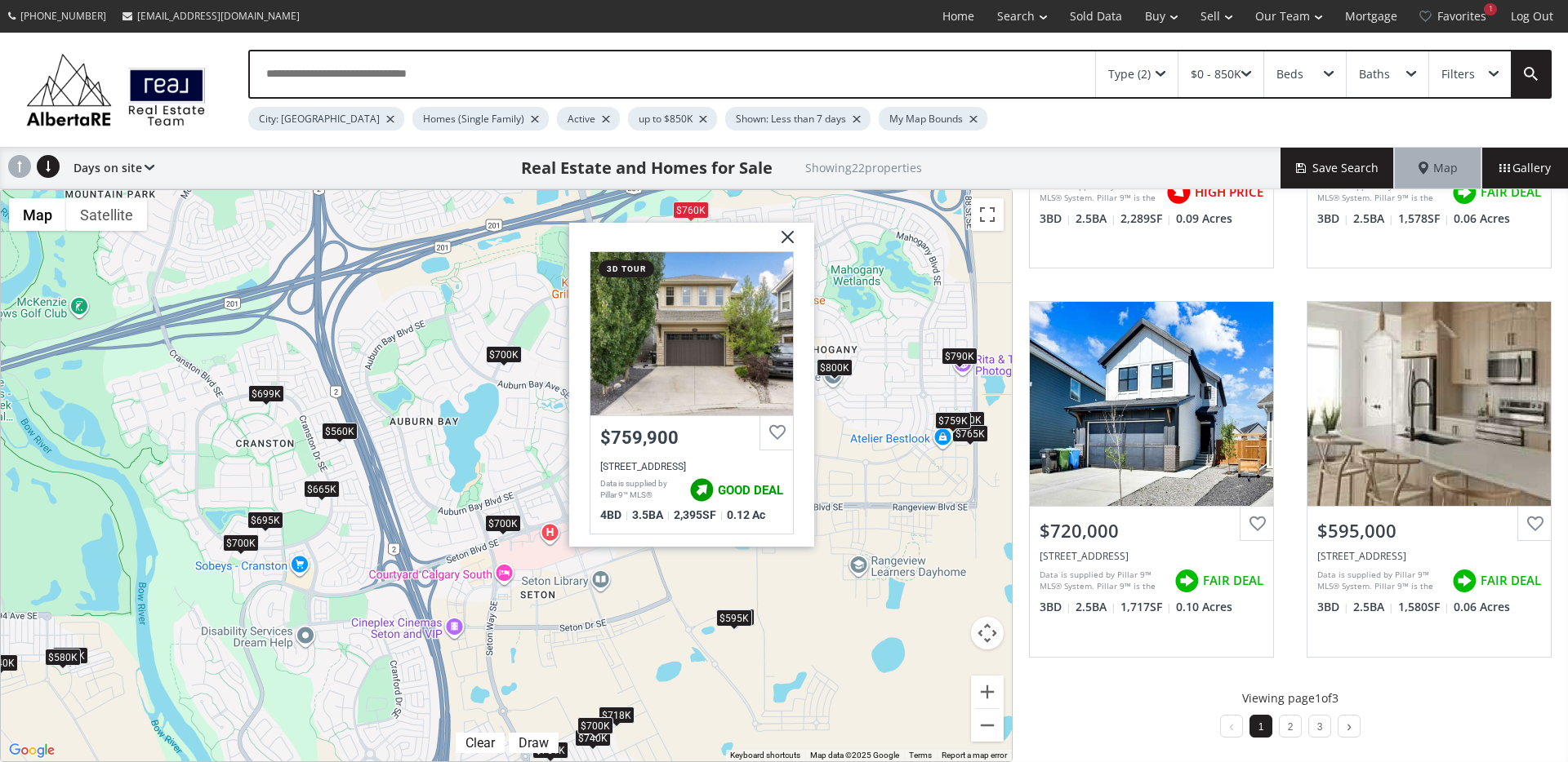
click at [829, 372] on div "$800K" at bounding box center [833, 368] width 35 height 17
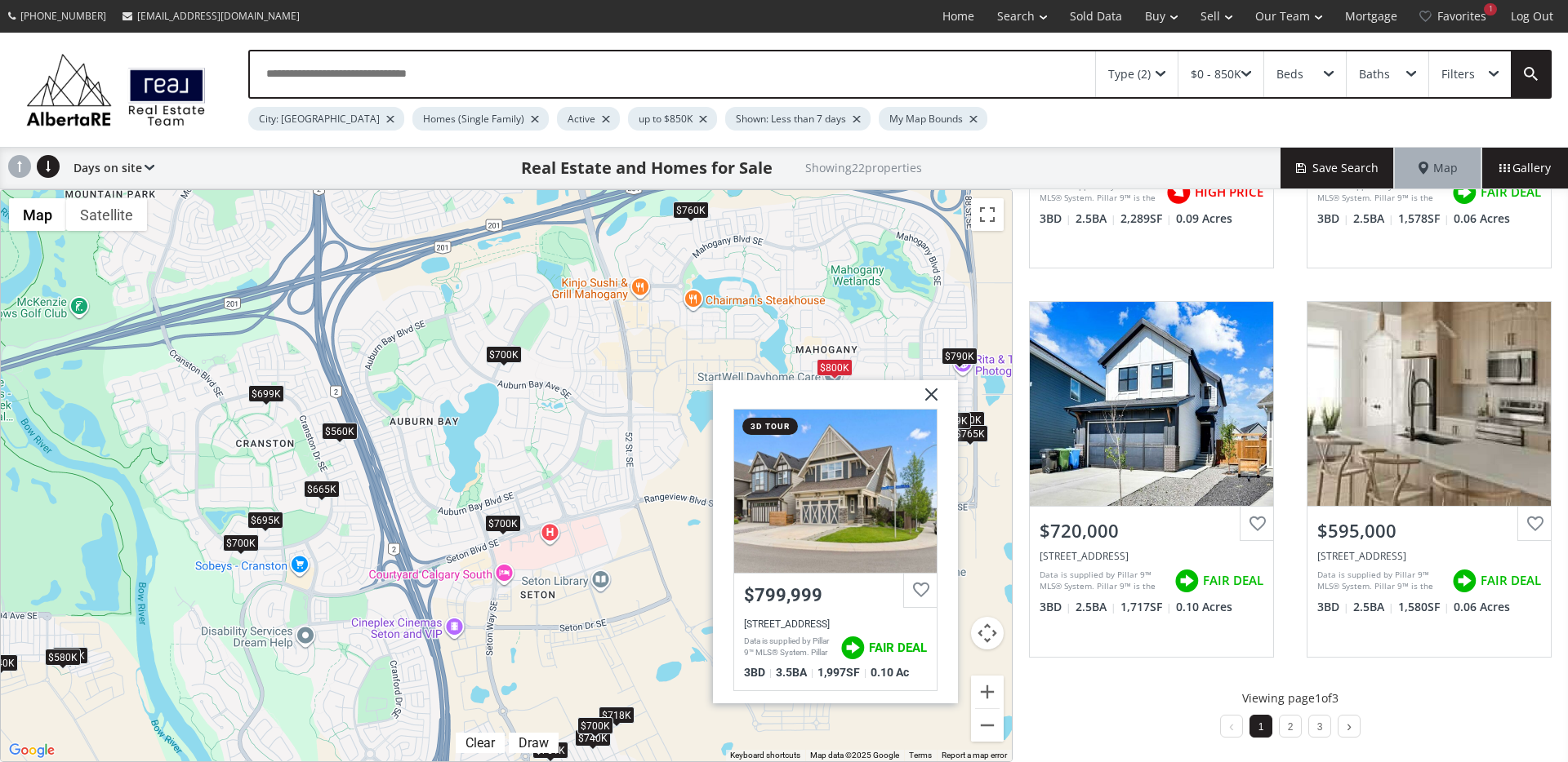
click at [941, 398] on img at bounding box center [924, 401] width 41 height 41
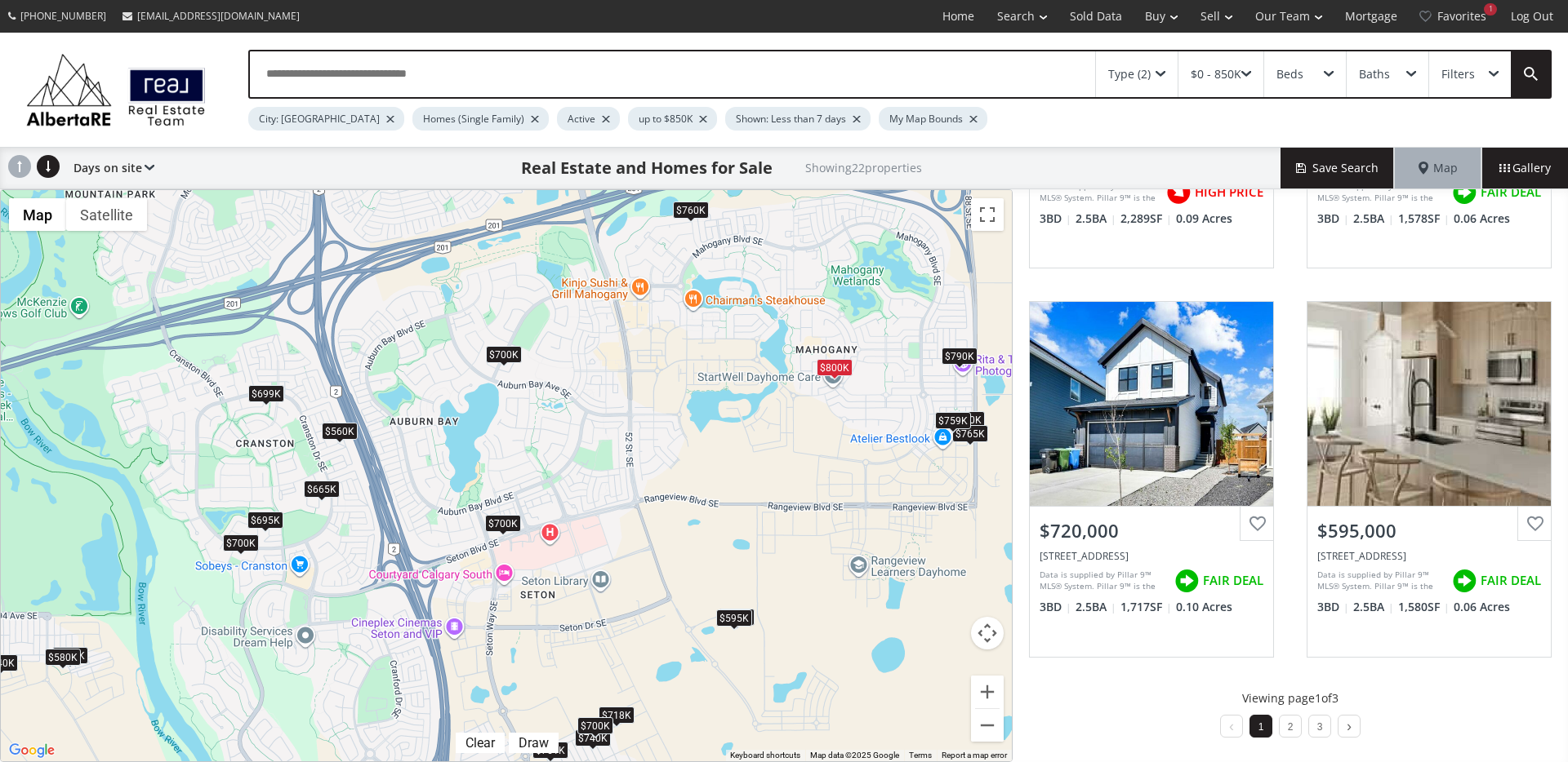
click at [506, 354] on div "$700K" at bounding box center [503, 355] width 35 height 17
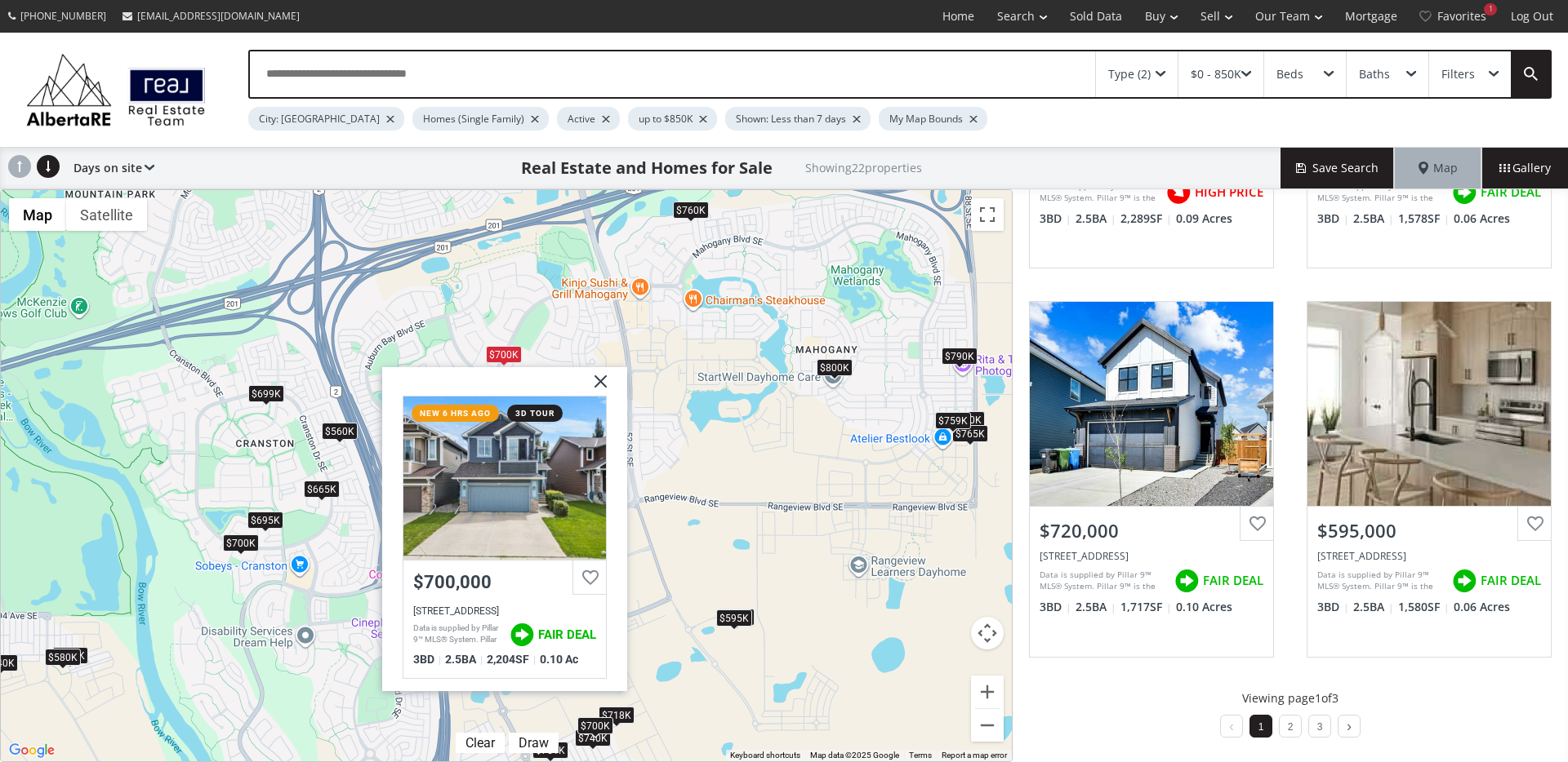
click at [691, 211] on div "$760K" at bounding box center [690, 210] width 35 height 17
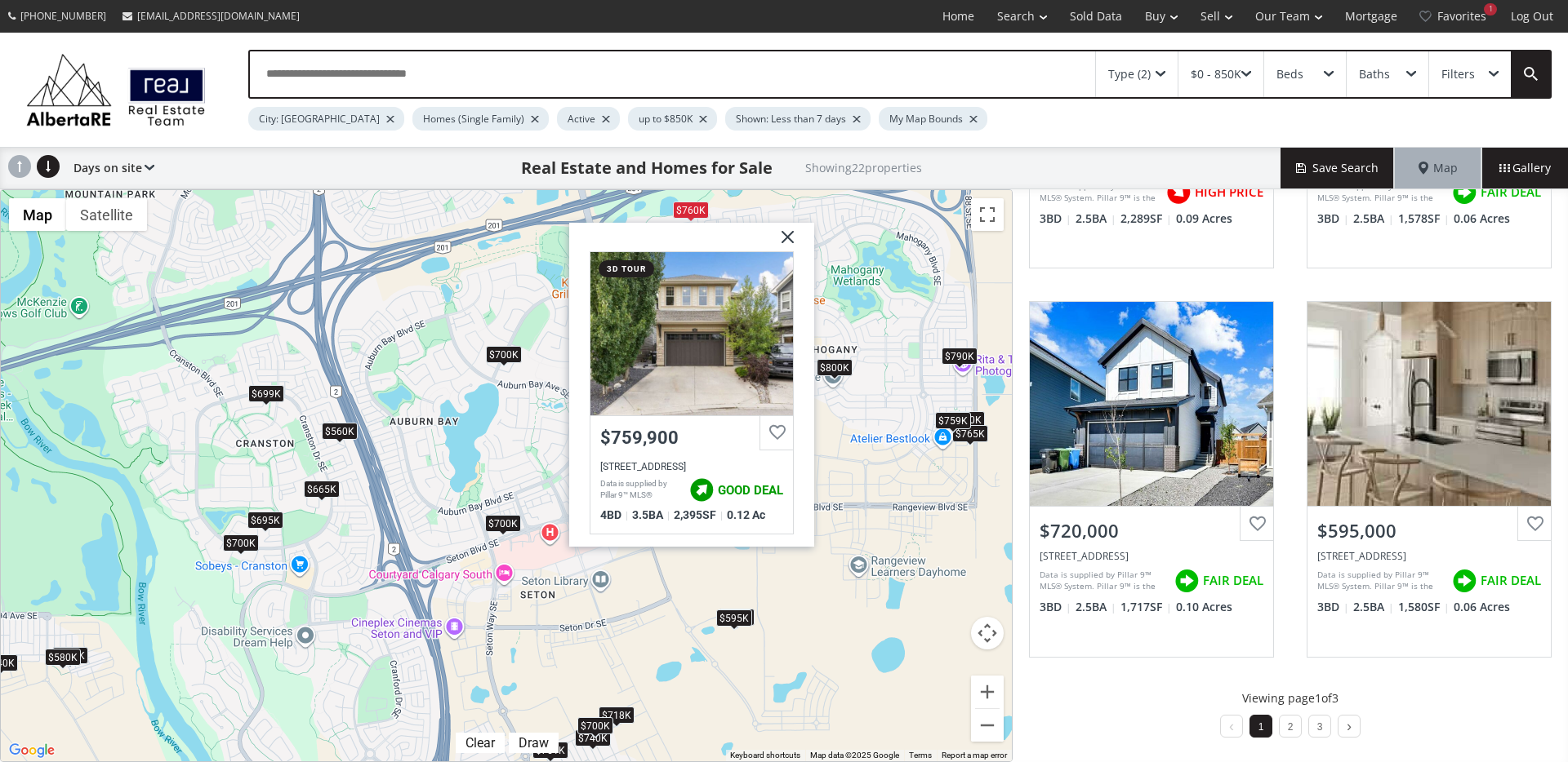
click at [502, 525] on div "$700K" at bounding box center [503, 523] width 35 height 17
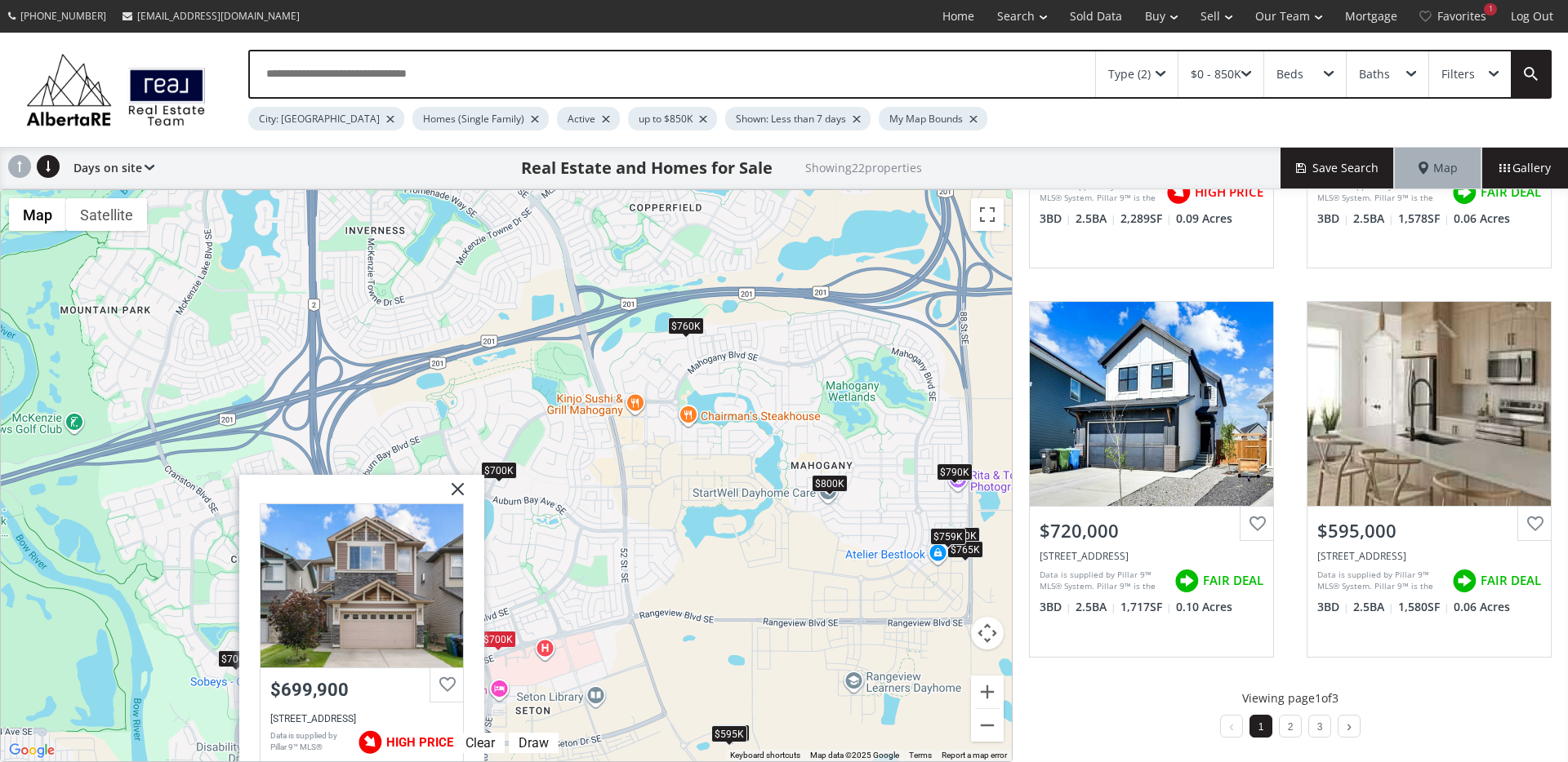
drag, startPoint x: 678, startPoint y: 547, endPoint x: 674, endPoint y: 590, distance: 43.2
click at [674, 590] on div "To navigate, press the arrow keys. $790K $761K $740K $700K $665K $700K $840K $5…" at bounding box center [506, 475] width 1011 height 571
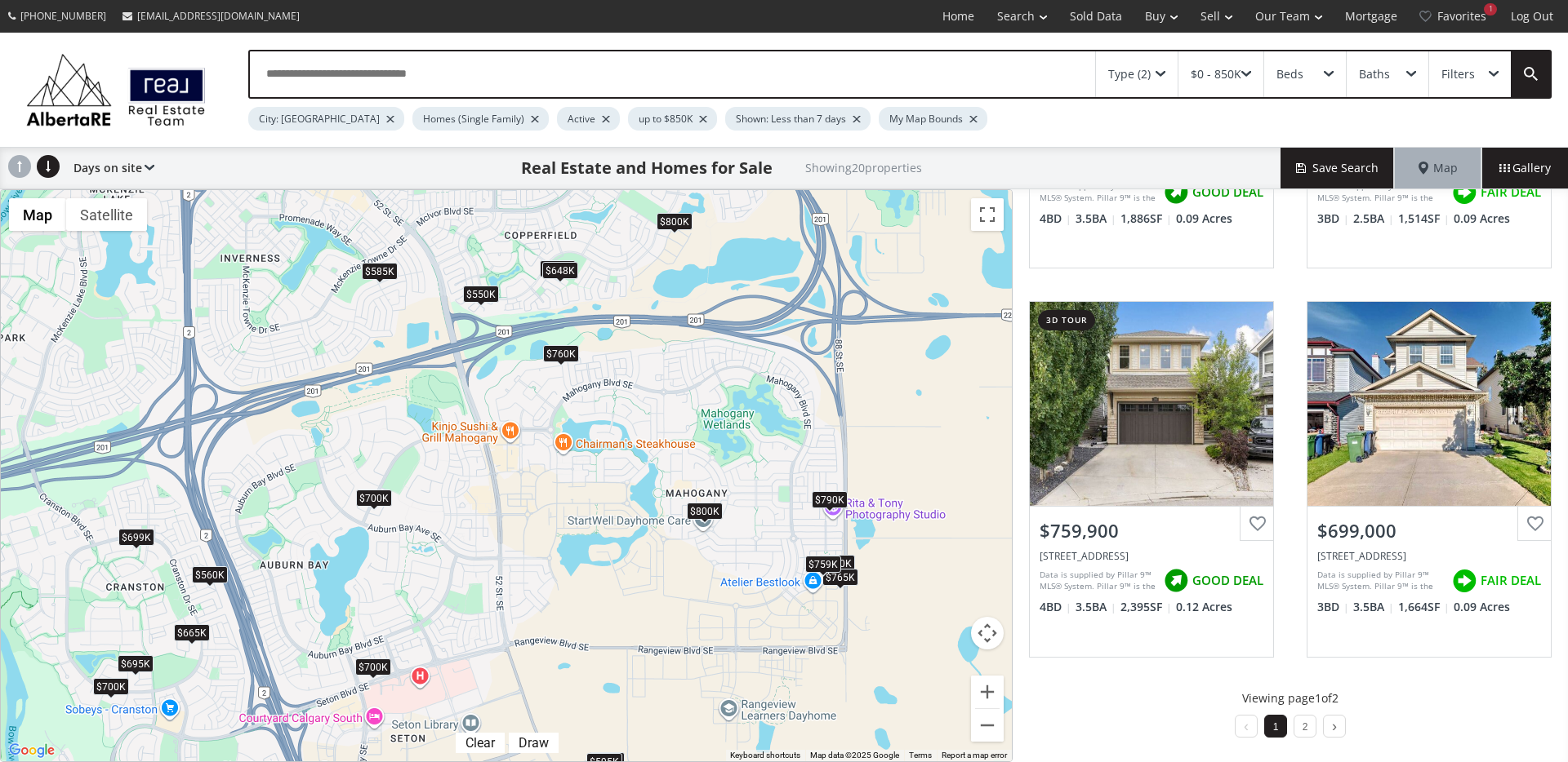
drag, startPoint x: 912, startPoint y: 590, endPoint x: 783, endPoint y: 615, distance: 131.4
click at [787, 617] on div "To navigate, press the arrow keys. $790K $700K $665K $582K $720K $595K $695K $5…" at bounding box center [506, 475] width 1011 height 571
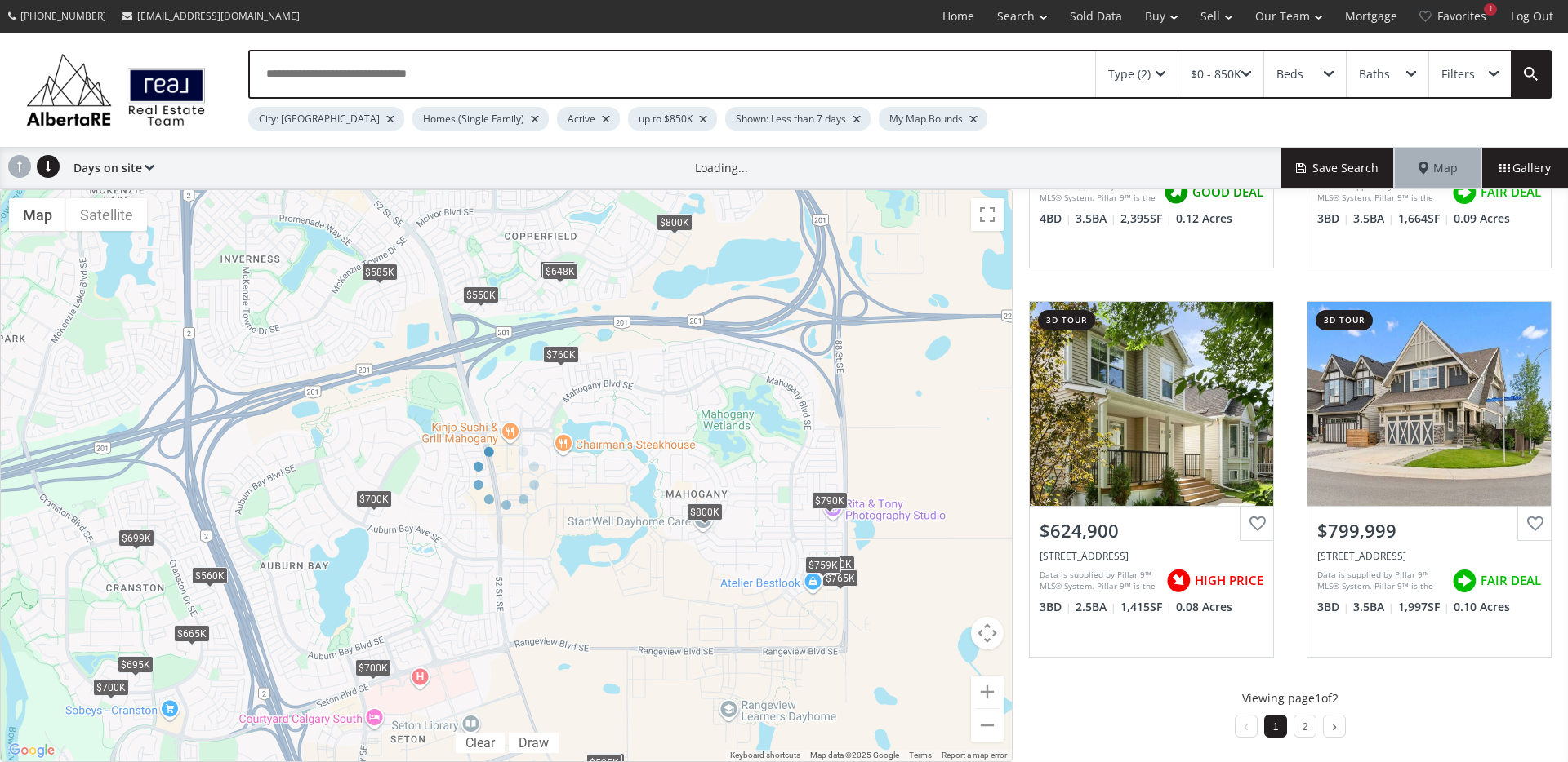
drag, startPoint x: 755, startPoint y: 512, endPoint x: 755, endPoint y: 568, distance: 56.0
click at [755, 568] on div at bounding box center [506, 476] width 1013 height 573
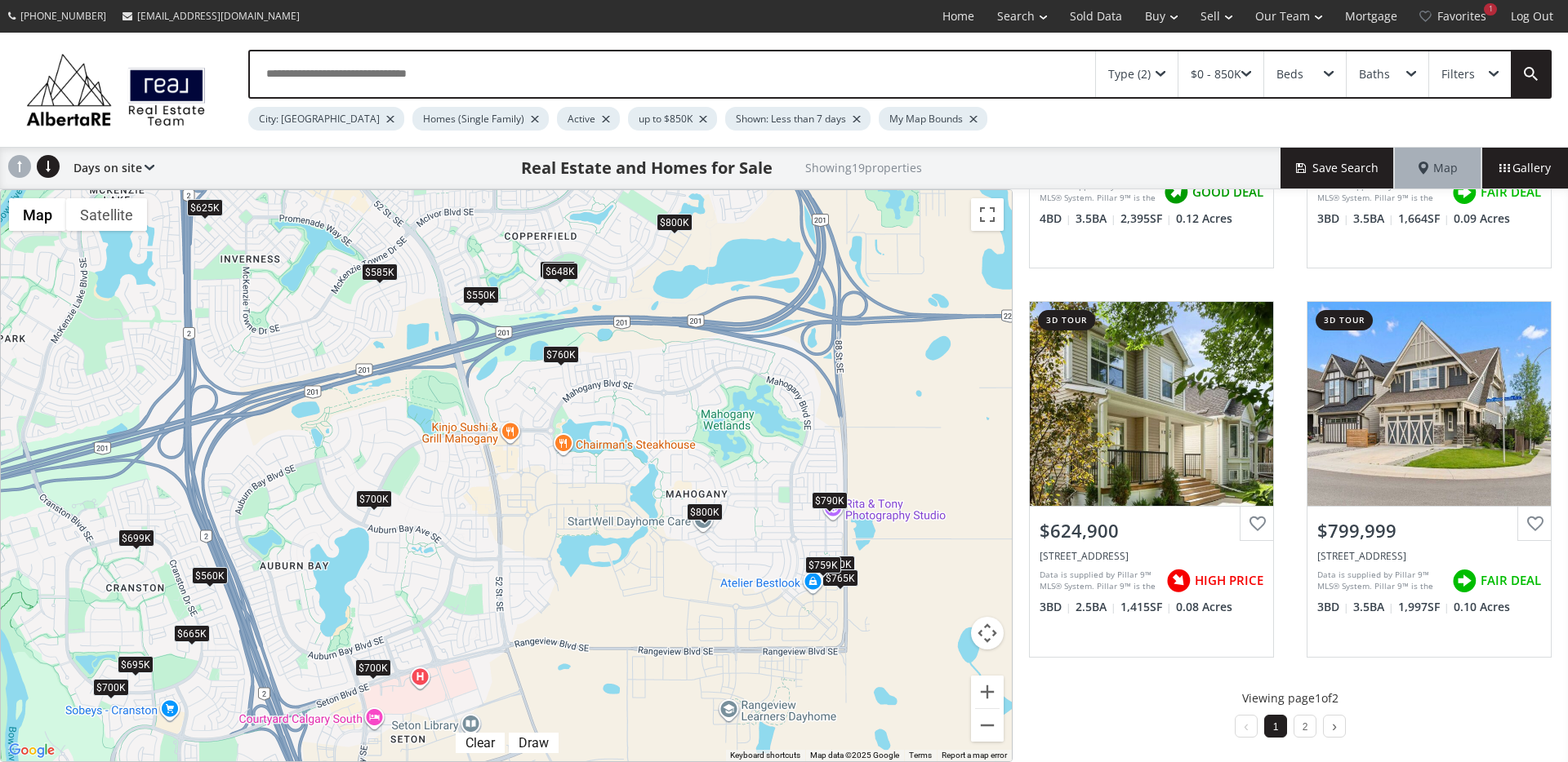
click at [670, 215] on div "$800K" at bounding box center [673, 222] width 35 height 17
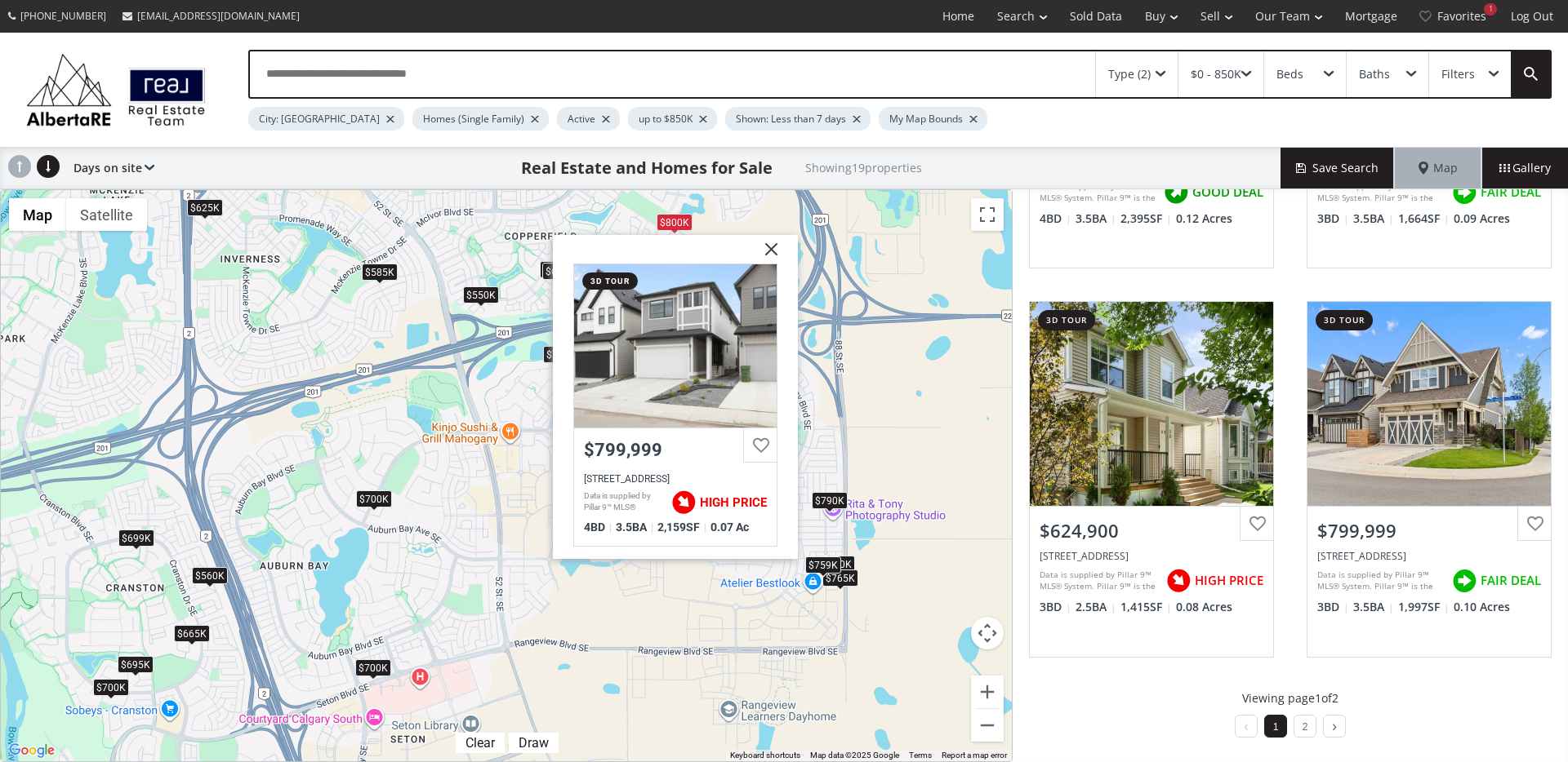
click at [482, 290] on div "$550K" at bounding box center [480, 295] width 35 height 17
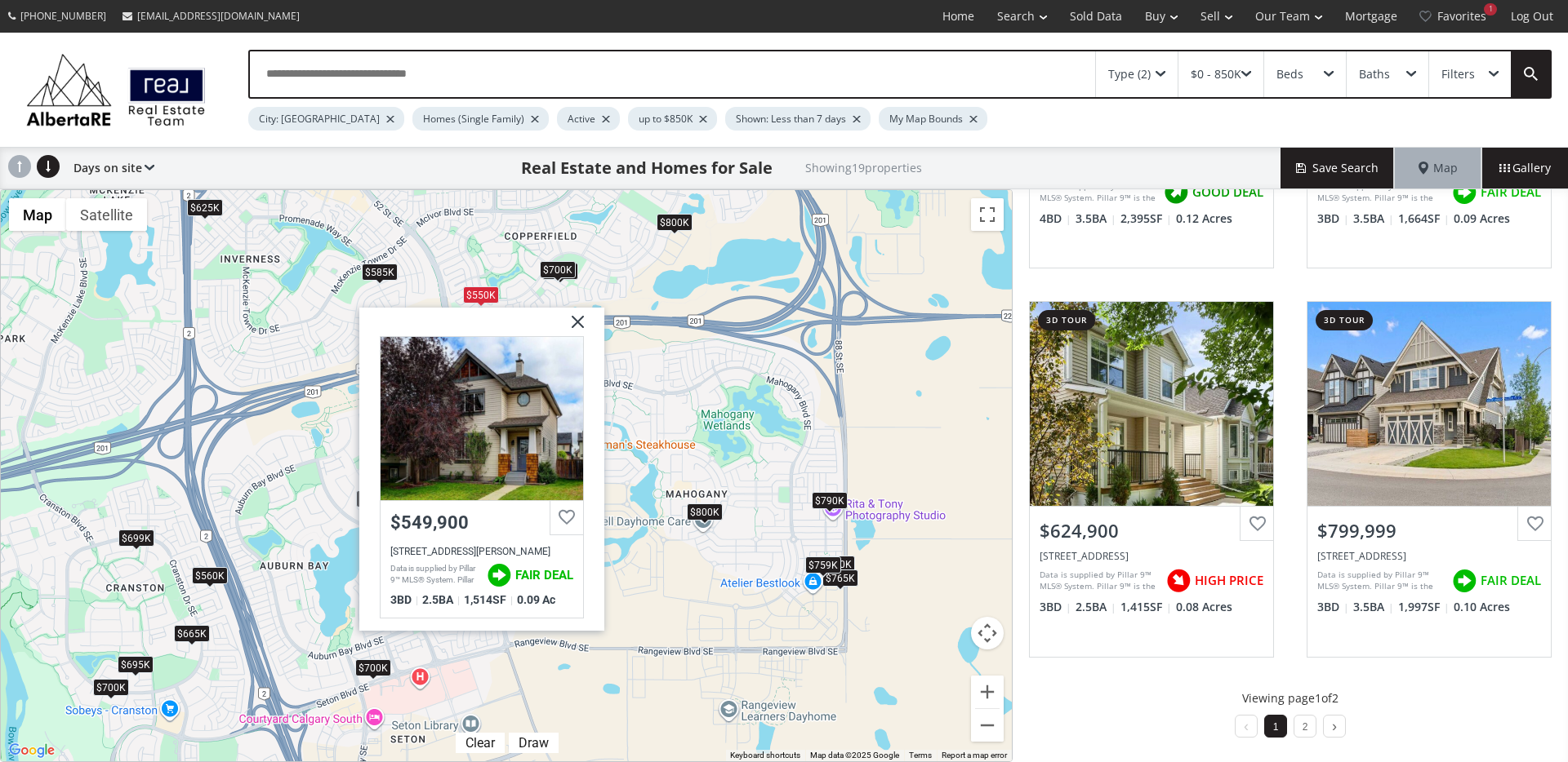
click at [554, 280] on span at bounding box center [557, 280] width 7 height 7
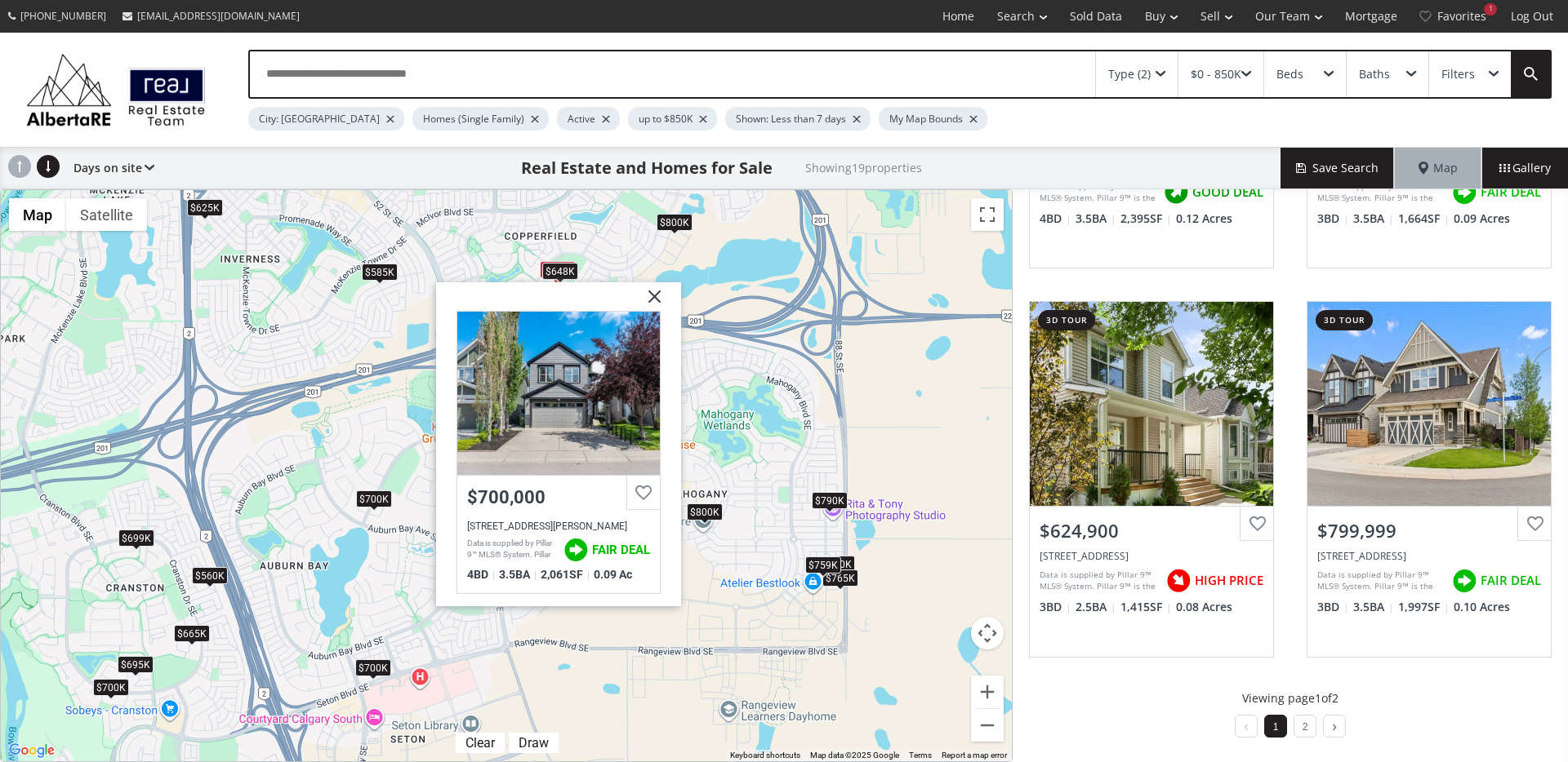
click at [195, 210] on div "$625K" at bounding box center [204, 208] width 35 height 17
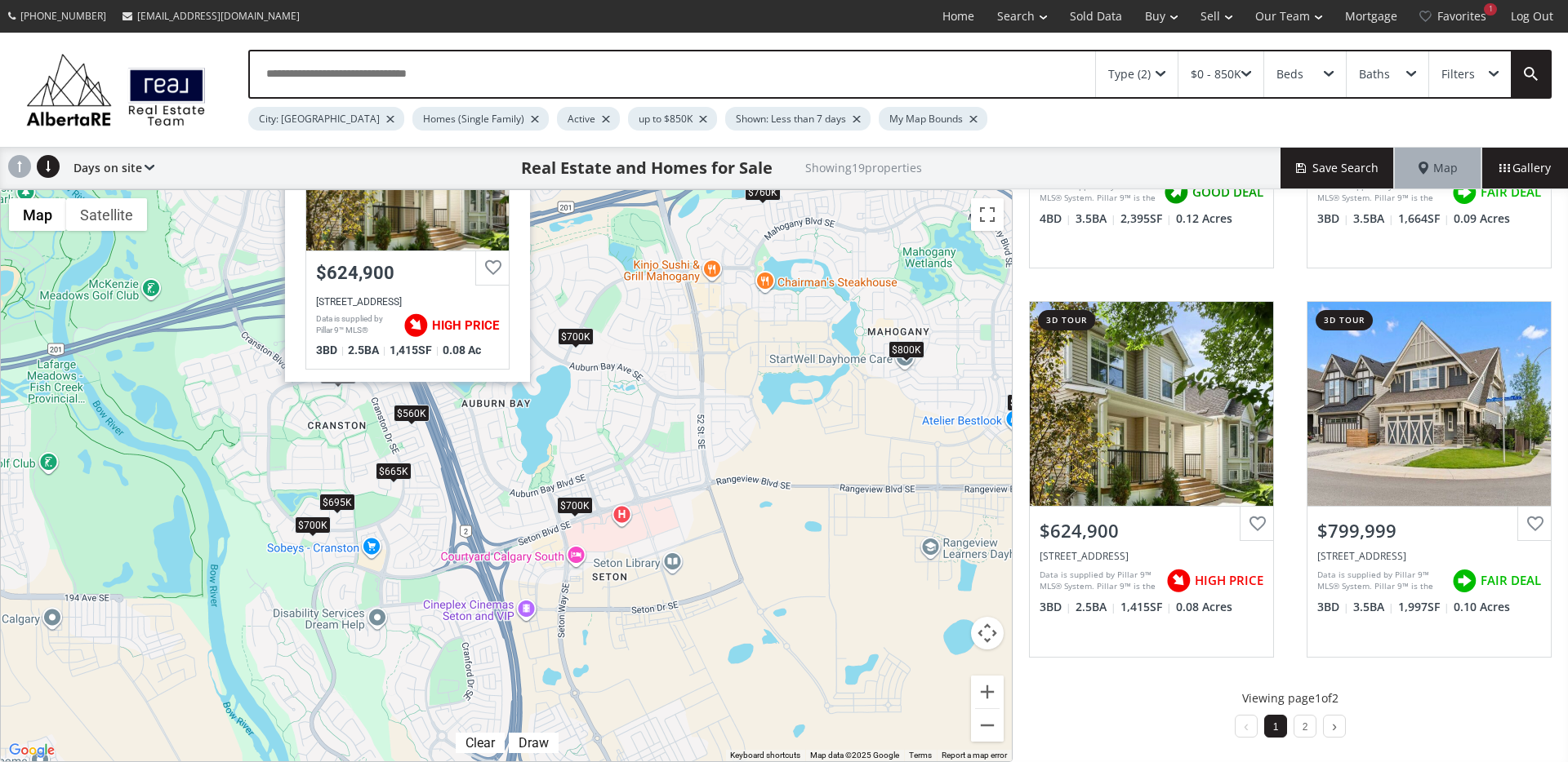
drag, startPoint x: 590, startPoint y: 434, endPoint x: 674, endPoint y: 327, distance: 136.0
click at [674, 327] on div "To navigate, press the arrow keys. $790K $700K $665K $720K $695K $550K $760K $6…" at bounding box center [506, 475] width 1011 height 571
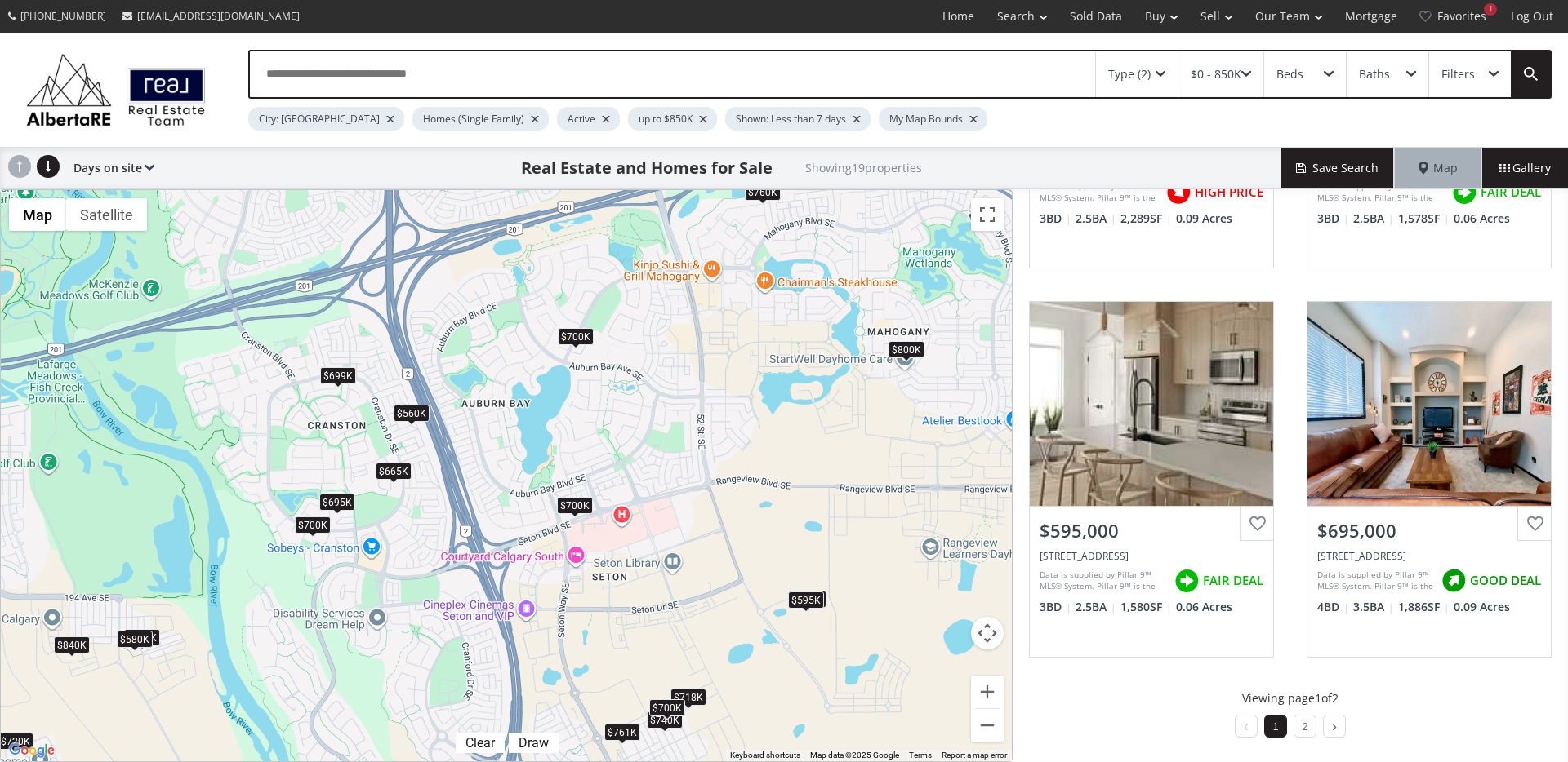
click at [342, 519] on div "To navigate, press the arrow keys. $761K $720K $740K $700K $665K $700K $840K $5…" at bounding box center [506, 475] width 1011 height 571
click at [347, 503] on div "$695K" at bounding box center [337, 502] width 35 height 17
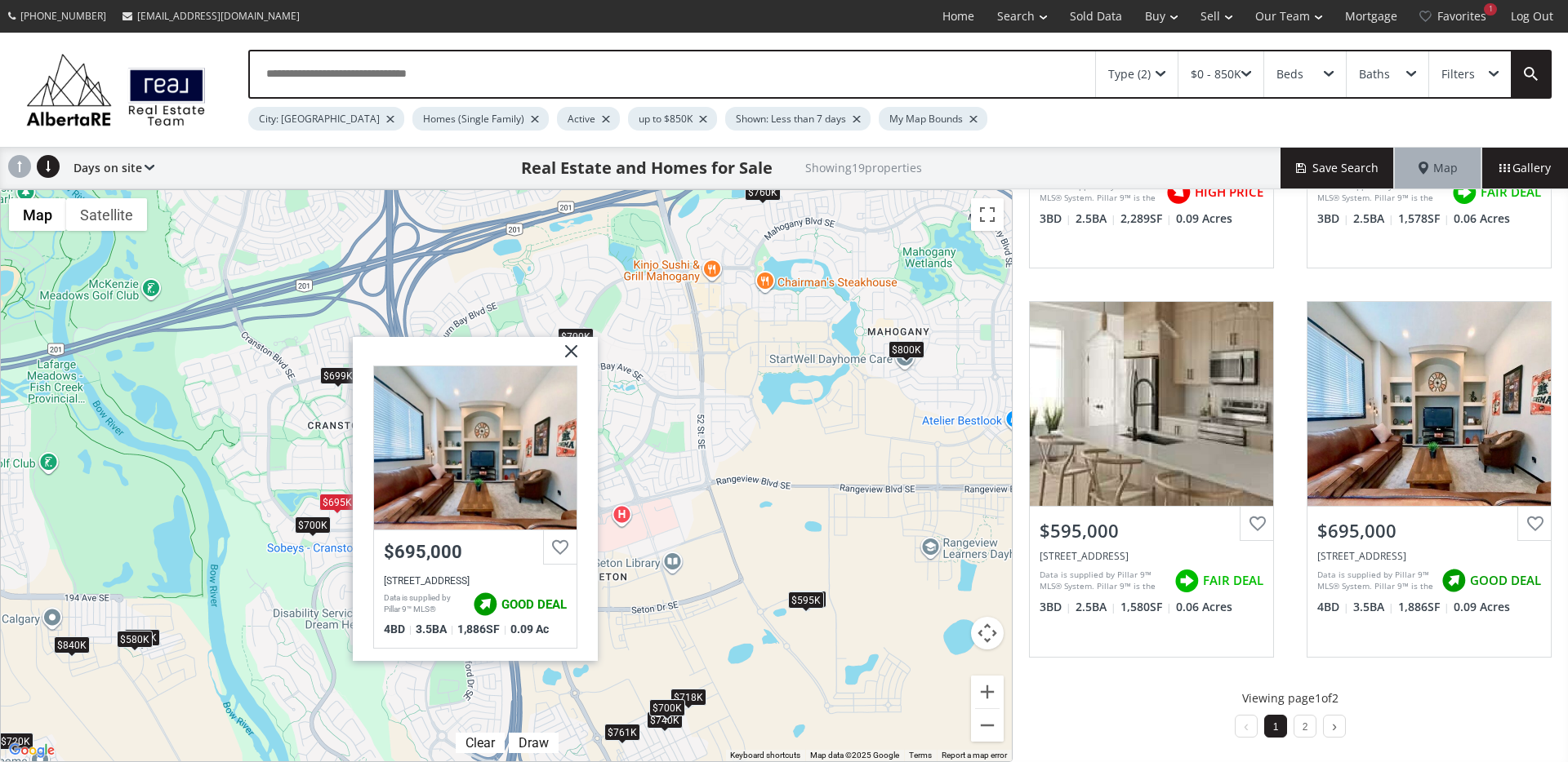
click at [316, 524] on div "$700K" at bounding box center [312, 525] width 35 height 17
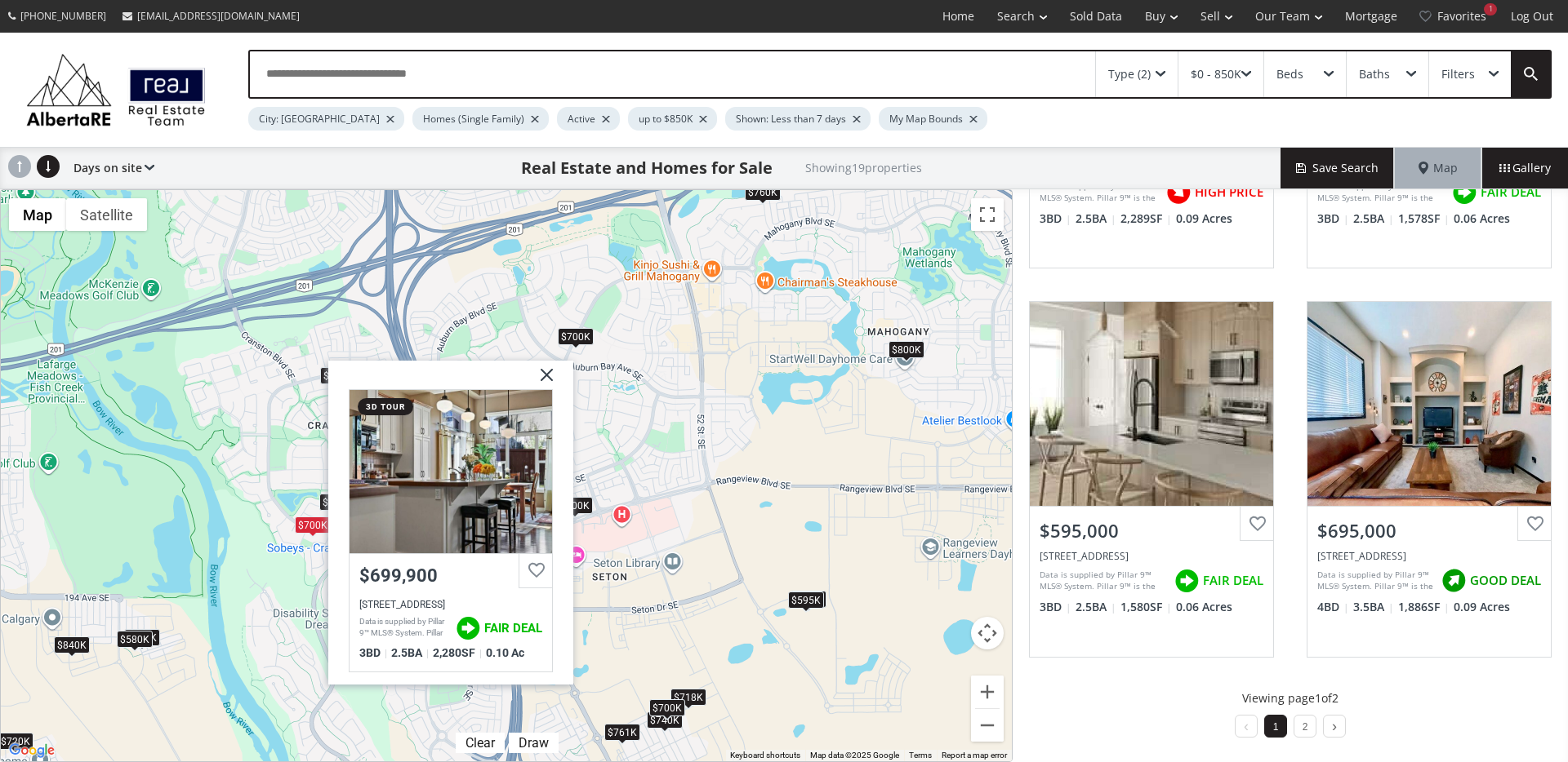
click at [547, 371] on img at bounding box center [540, 381] width 41 height 41
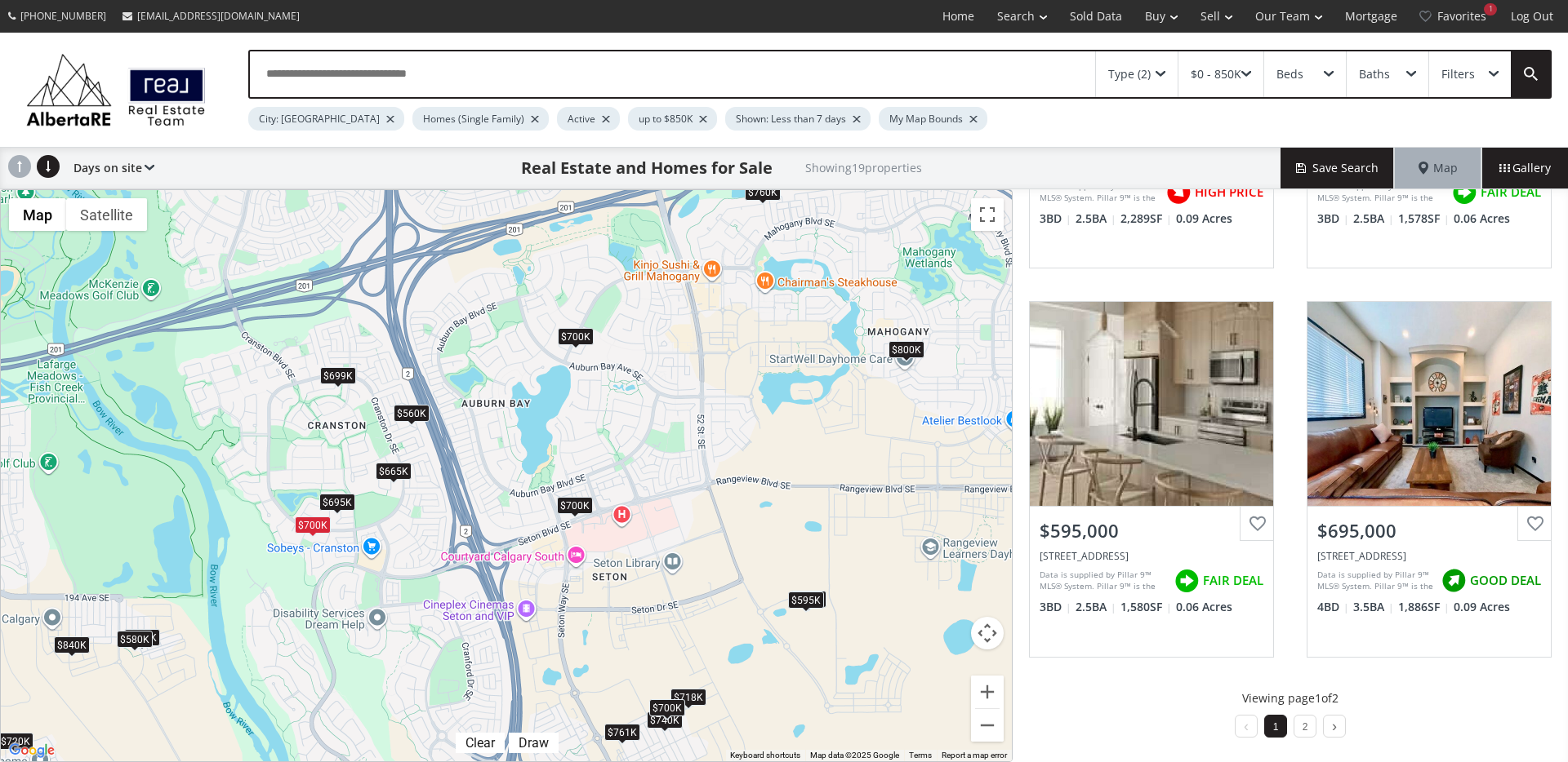
click at [404, 473] on div "$665K" at bounding box center [393, 472] width 35 height 17
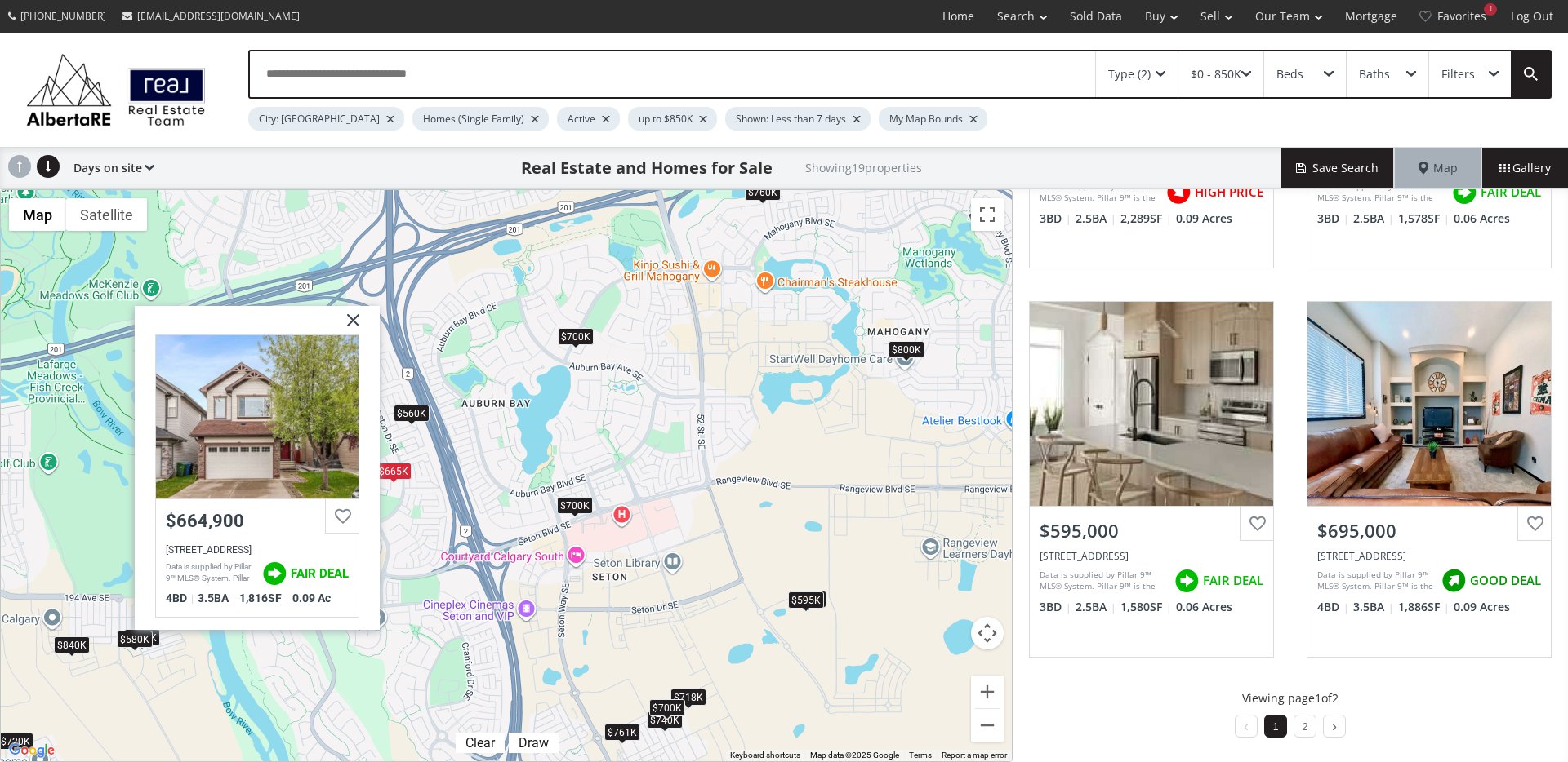
click at [409, 417] on div "$560K" at bounding box center [410, 413] width 35 height 17
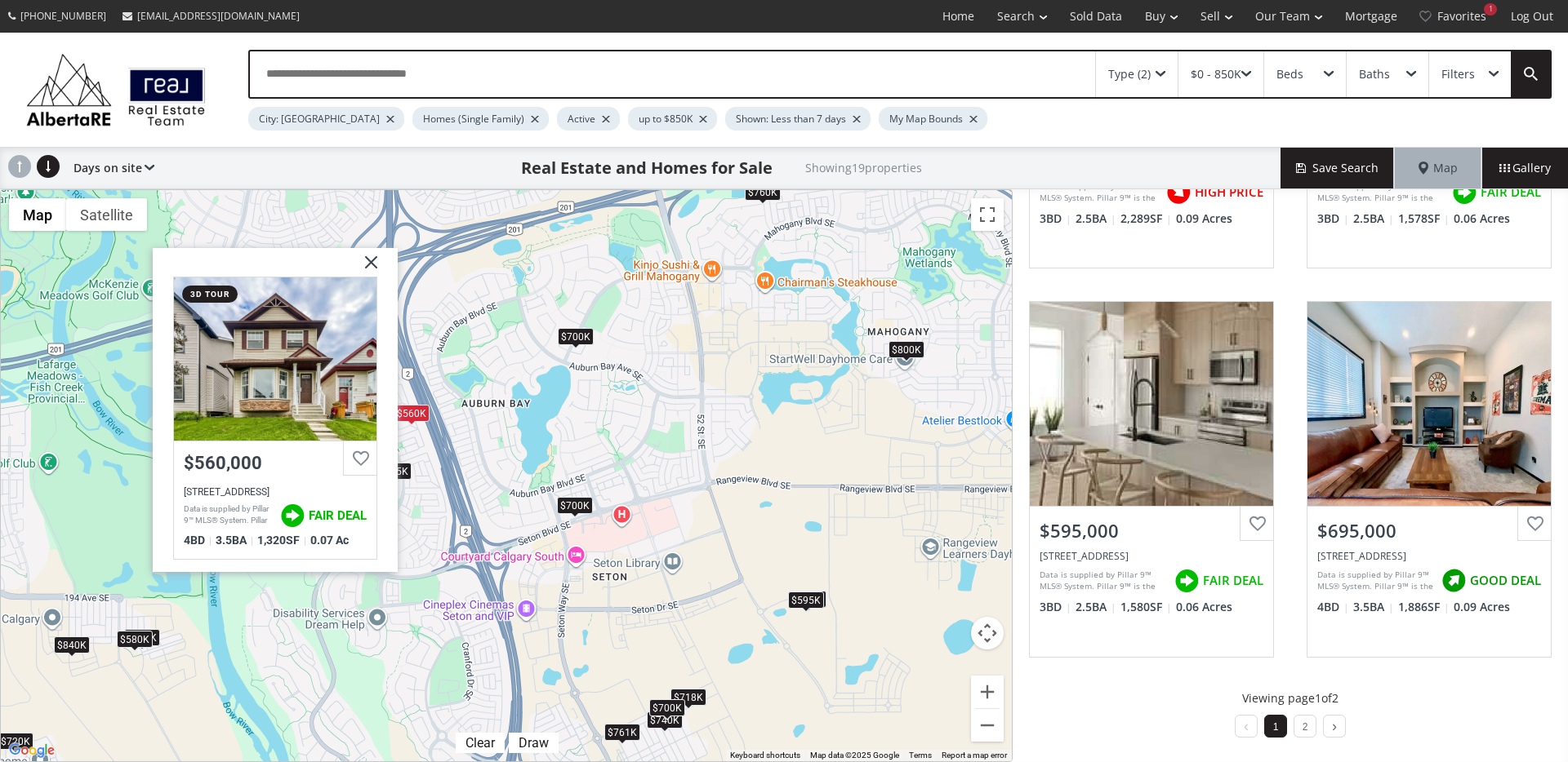
click at [376, 260] on img at bounding box center [364, 268] width 41 height 41
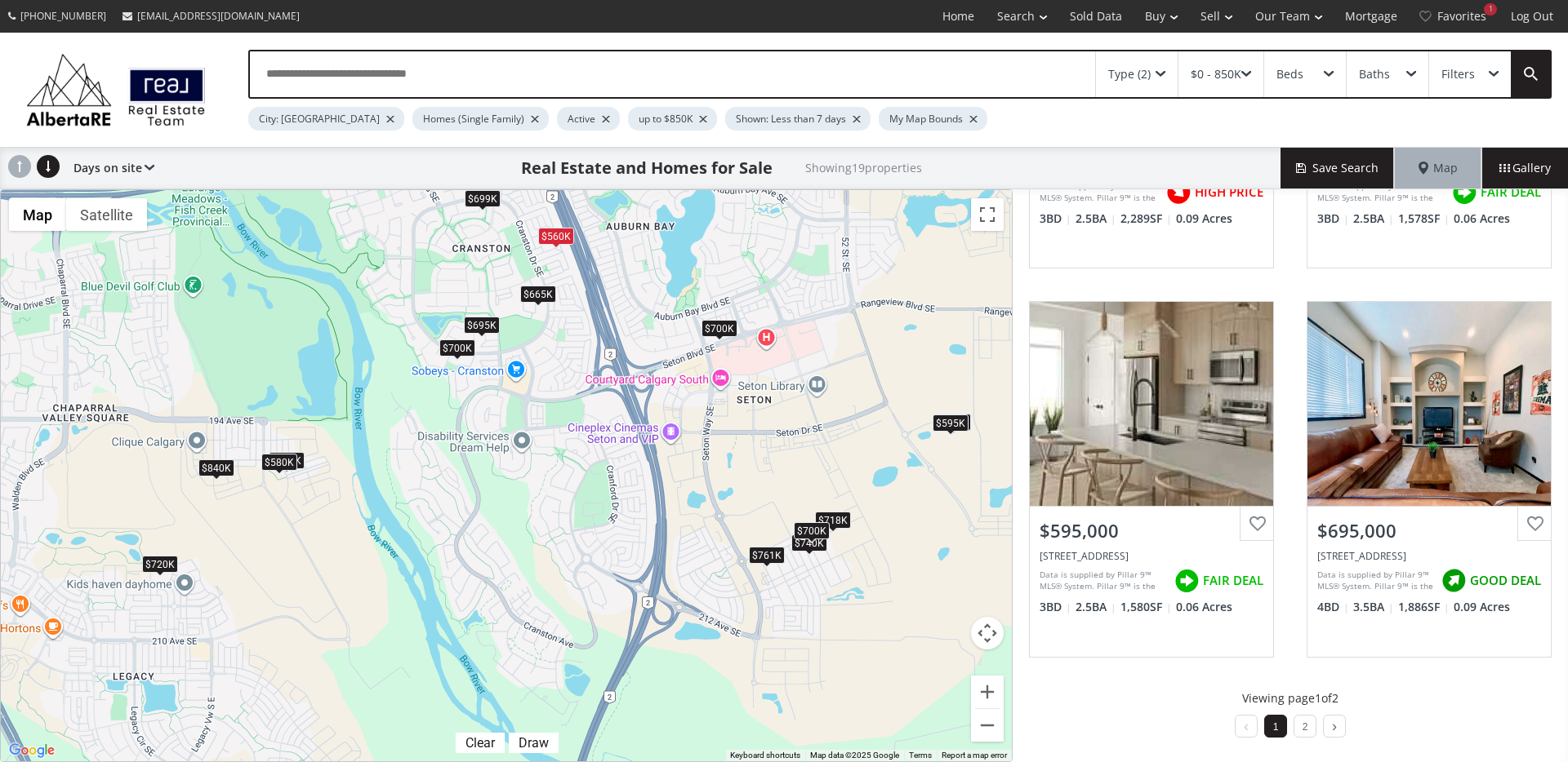
drag, startPoint x: 578, startPoint y: 606, endPoint x: 737, endPoint y: 440, distance: 229.9
click at [737, 440] on div "To navigate, press the arrow keys. $761K $720K $740K $700K $665K $700K $840K $5…" at bounding box center [506, 475] width 1011 height 571
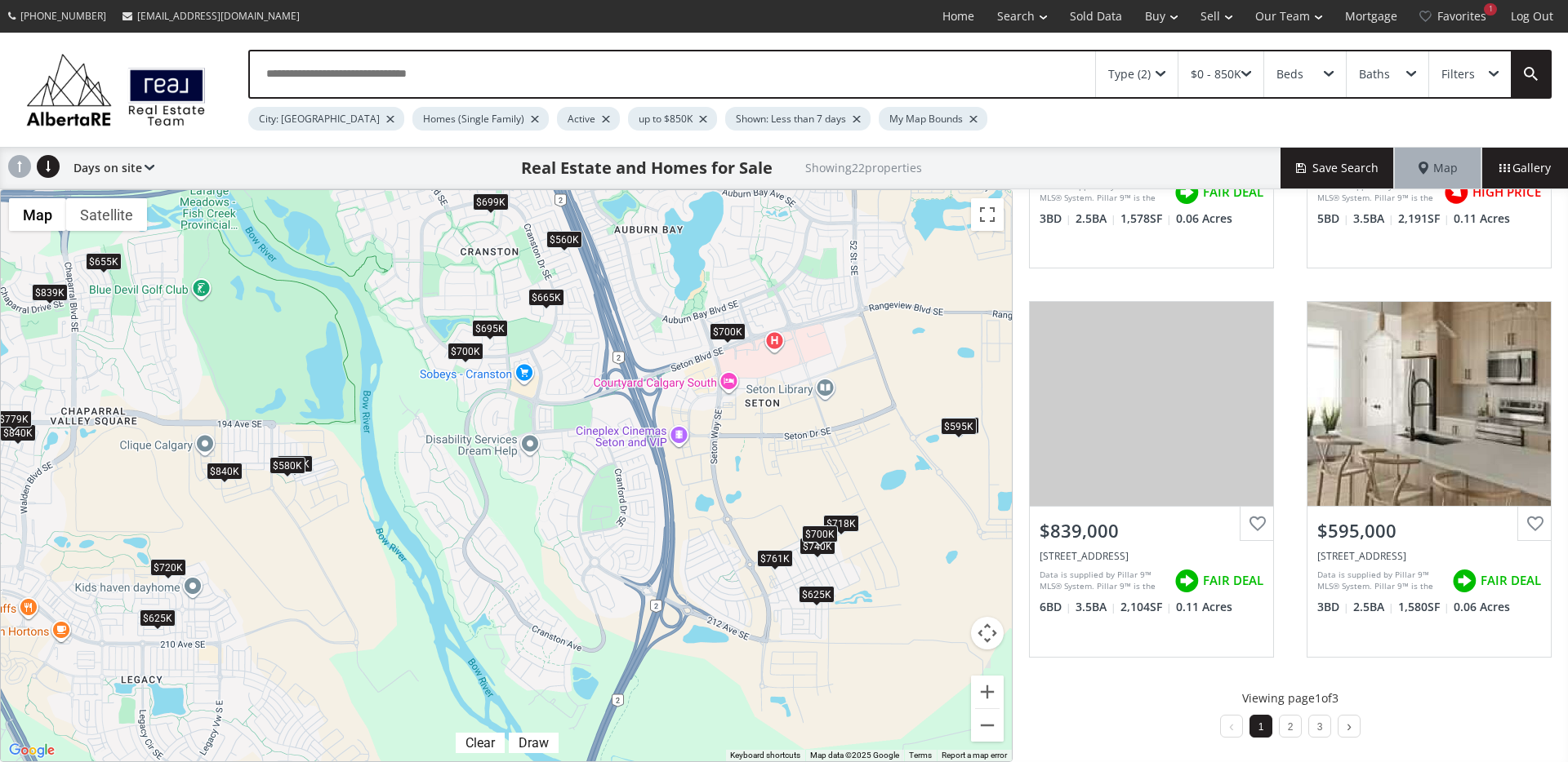
drag, startPoint x: 492, startPoint y: 492, endPoint x: 360, endPoint y: 494, distance: 132.0
click at [360, 494] on div "← Move left → Move right ↑ Move up ↓ Move down + Zoom in - Zoom out Home Jump l…" at bounding box center [506, 476] width 1013 height 573
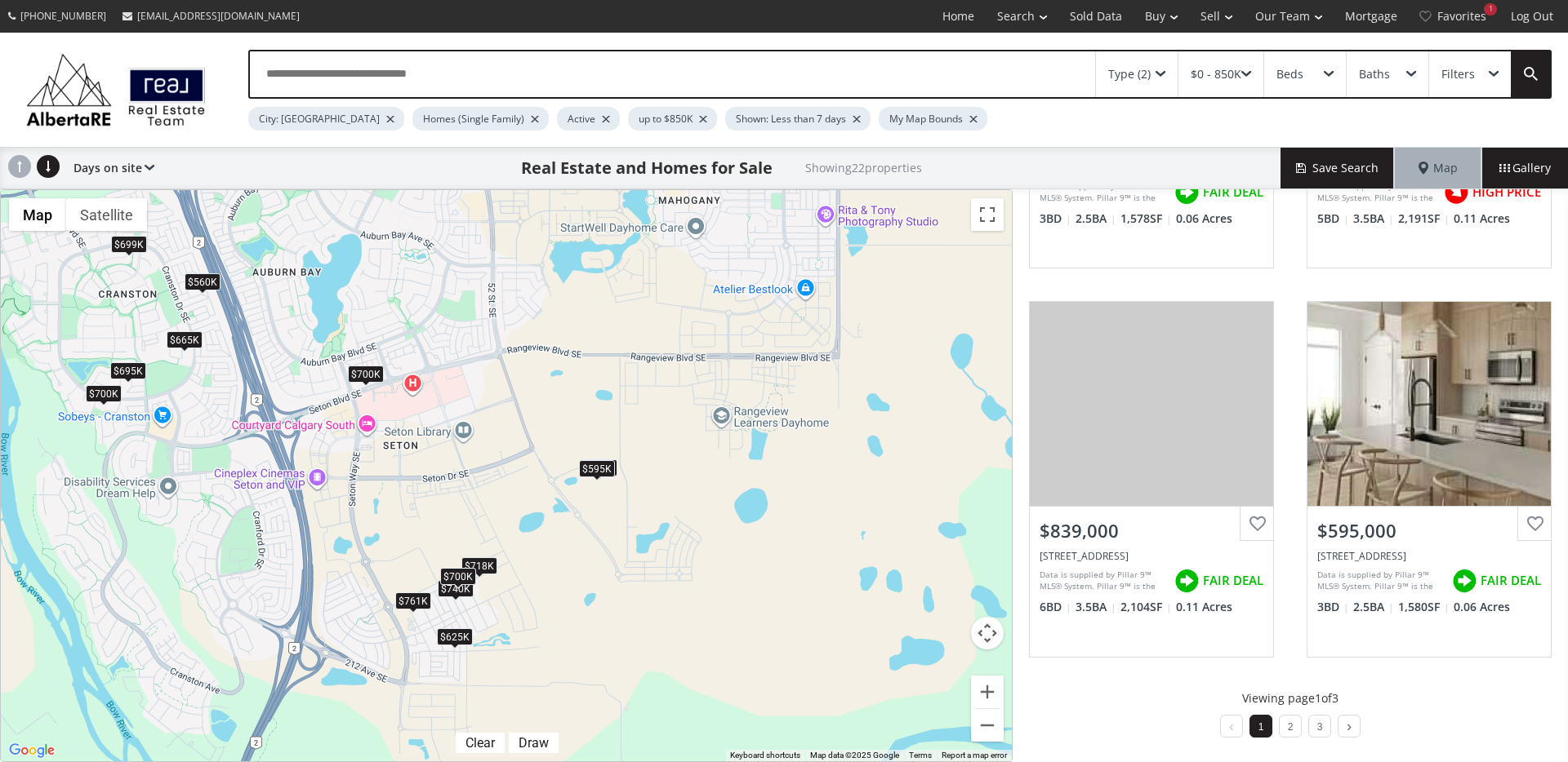
drag, startPoint x: 736, startPoint y: 478, endPoint x: 367, endPoint y: 524, distance: 371.9
click at [367, 524] on div "To navigate, press the arrow keys. $761K $720K $740K $665K $700K $840K $582K $8…" at bounding box center [506, 475] width 1011 height 571
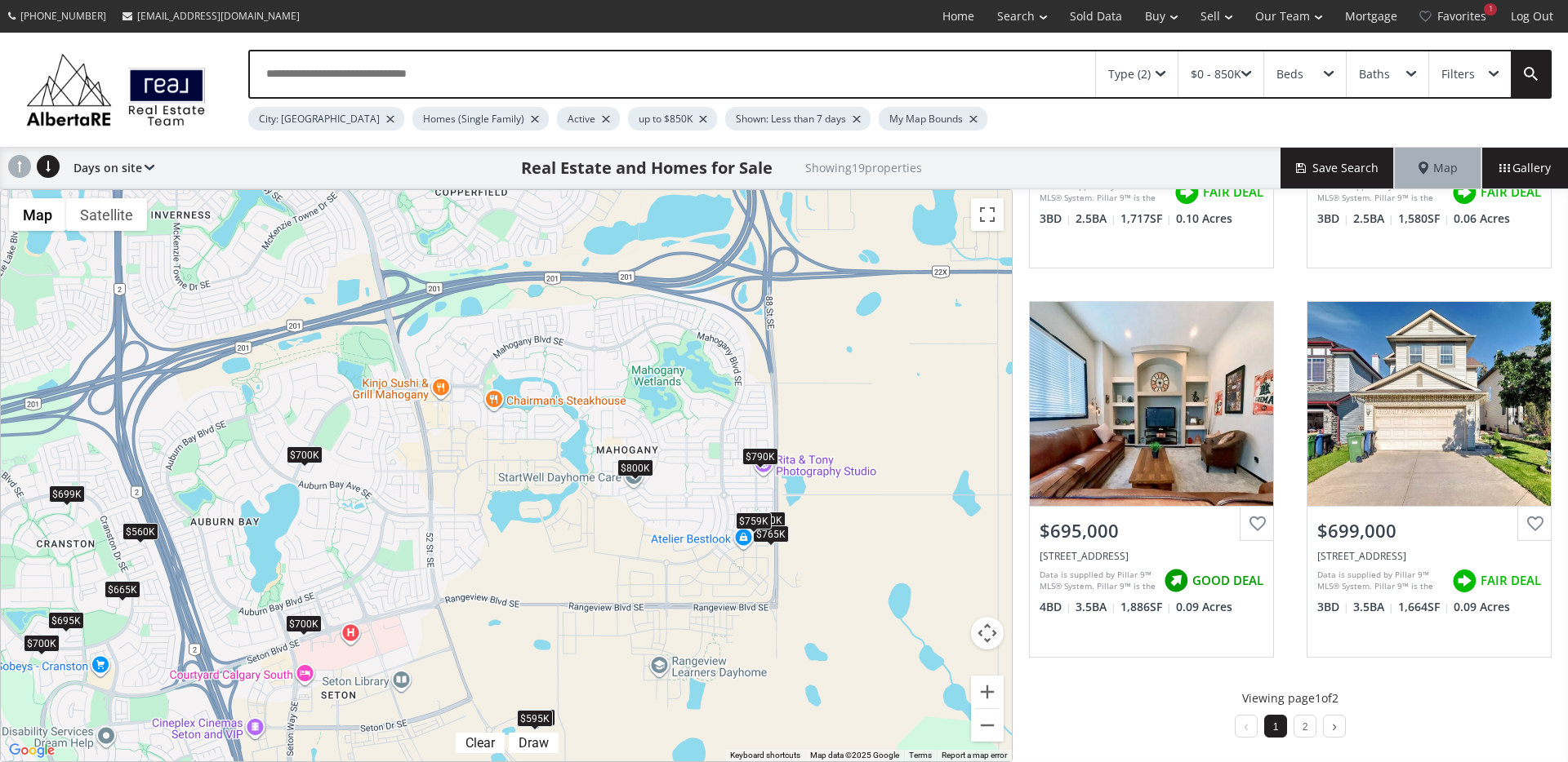
drag, startPoint x: 678, startPoint y: 439, endPoint x: 620, endPoint y: 689, distance: 256.6
click at [619, 689] on div "To navigate, press the arrow keys. $790K $761K $740K $700K $665K $582K $720K $5…" at bounding box center [506, 475] width 1011 height 571
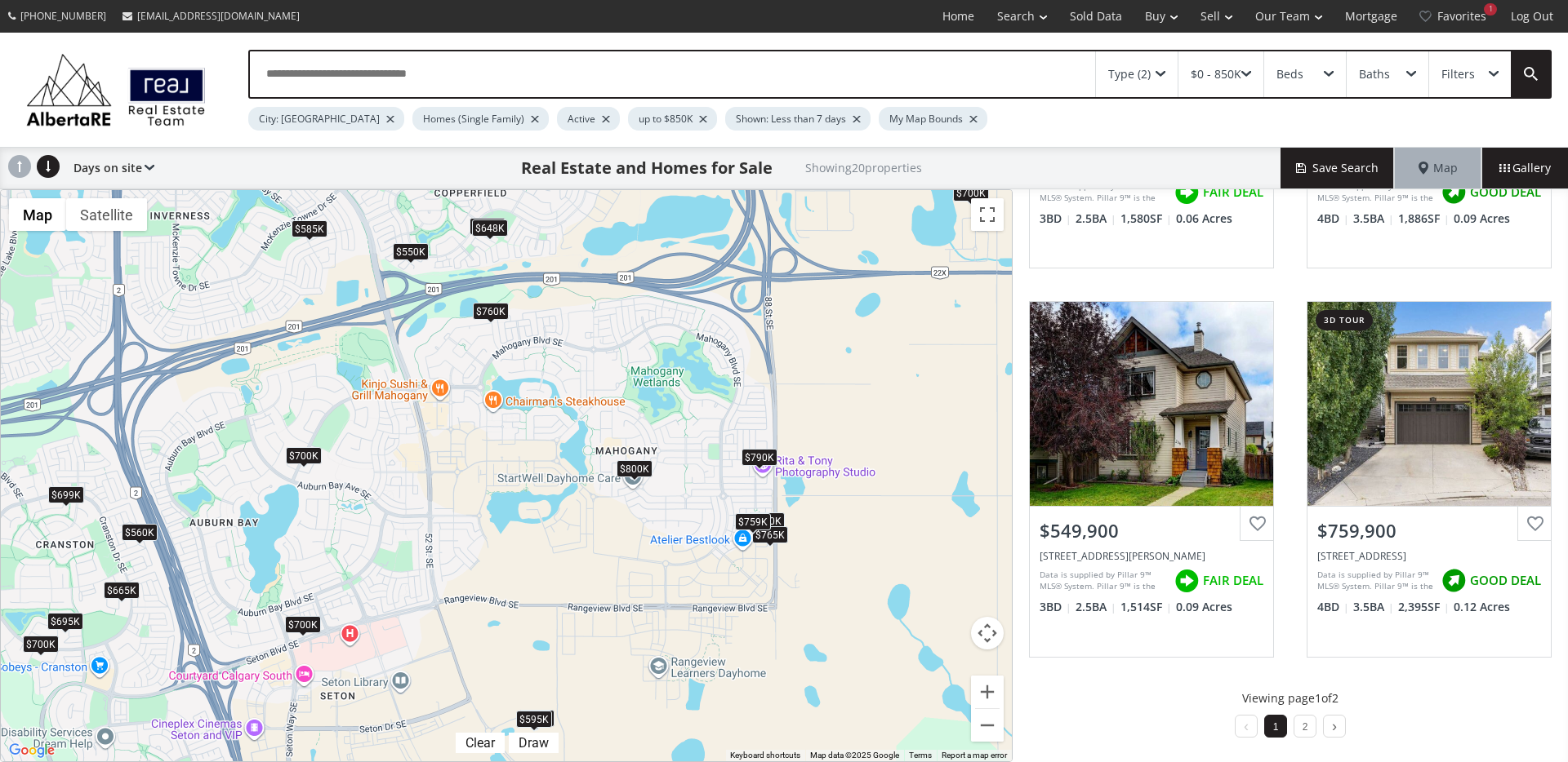
click at [640, 468] on div "$800K" at bounding box center [634, 469] width 35 height 17
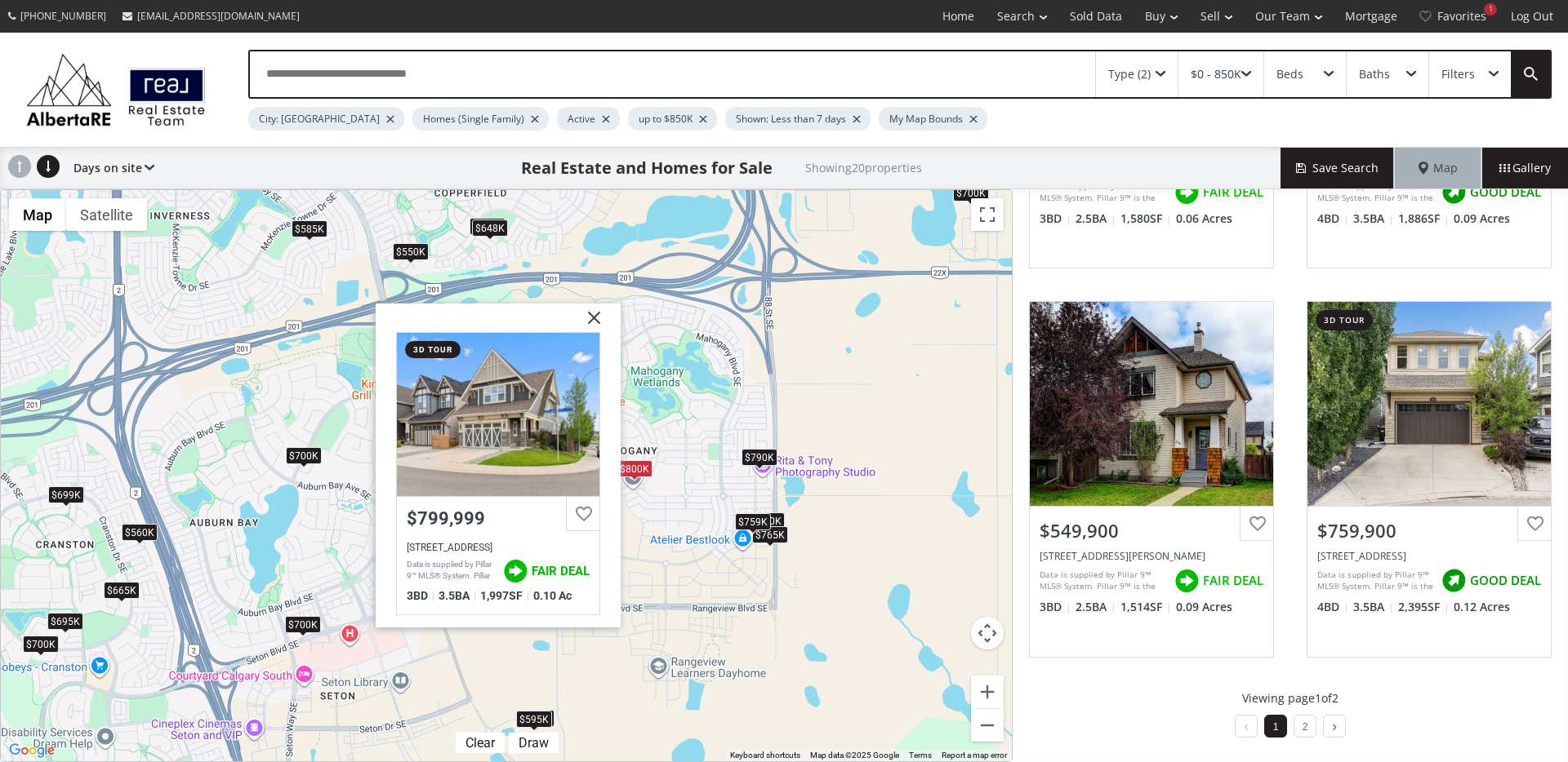
click at [767, 462] on div "$790K" at bounding box center [759, 457] width 35 height 17
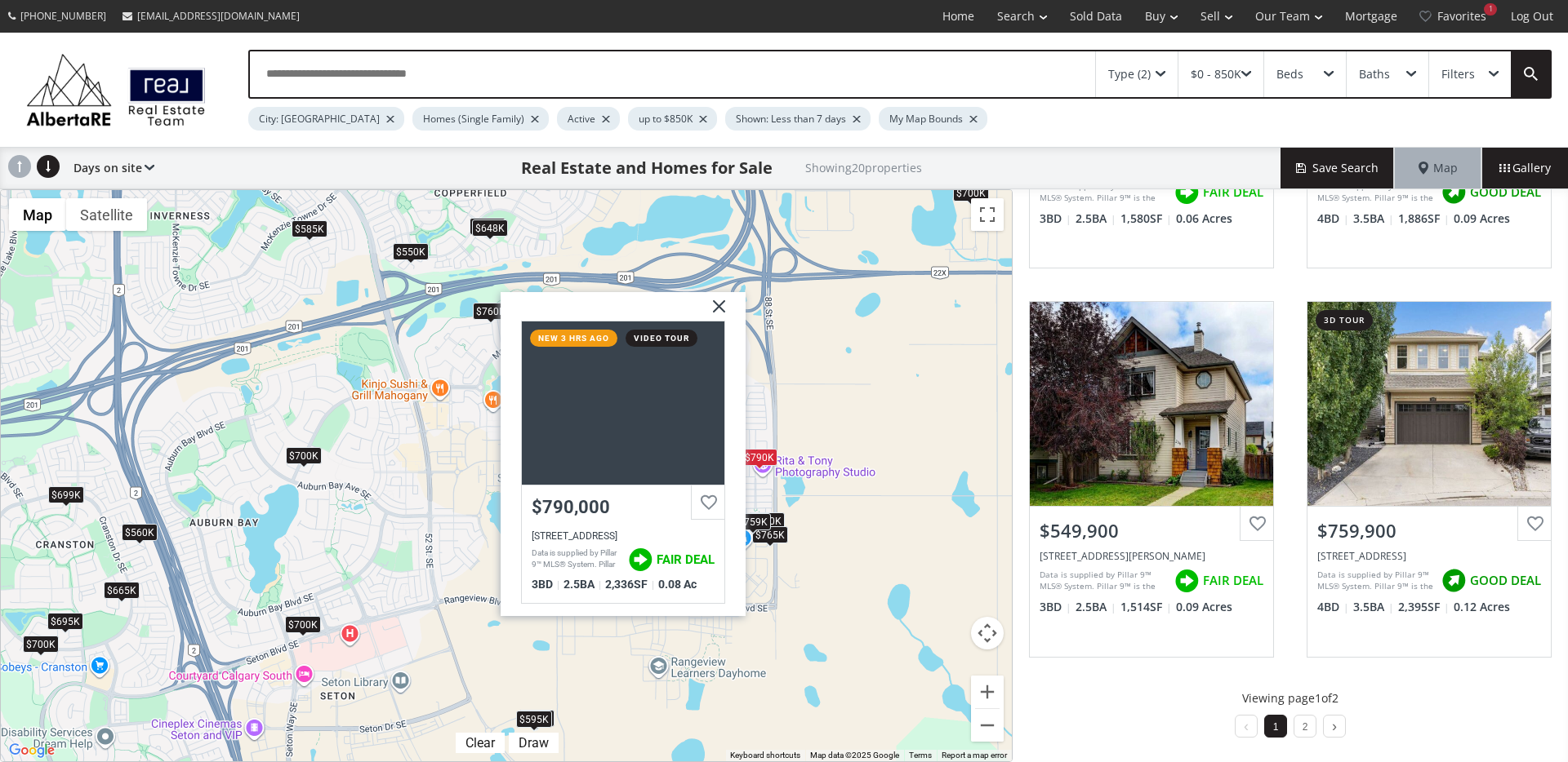
click at [766, 521] on div "$759K" at bounding box center [752, 521] width 35 height 17
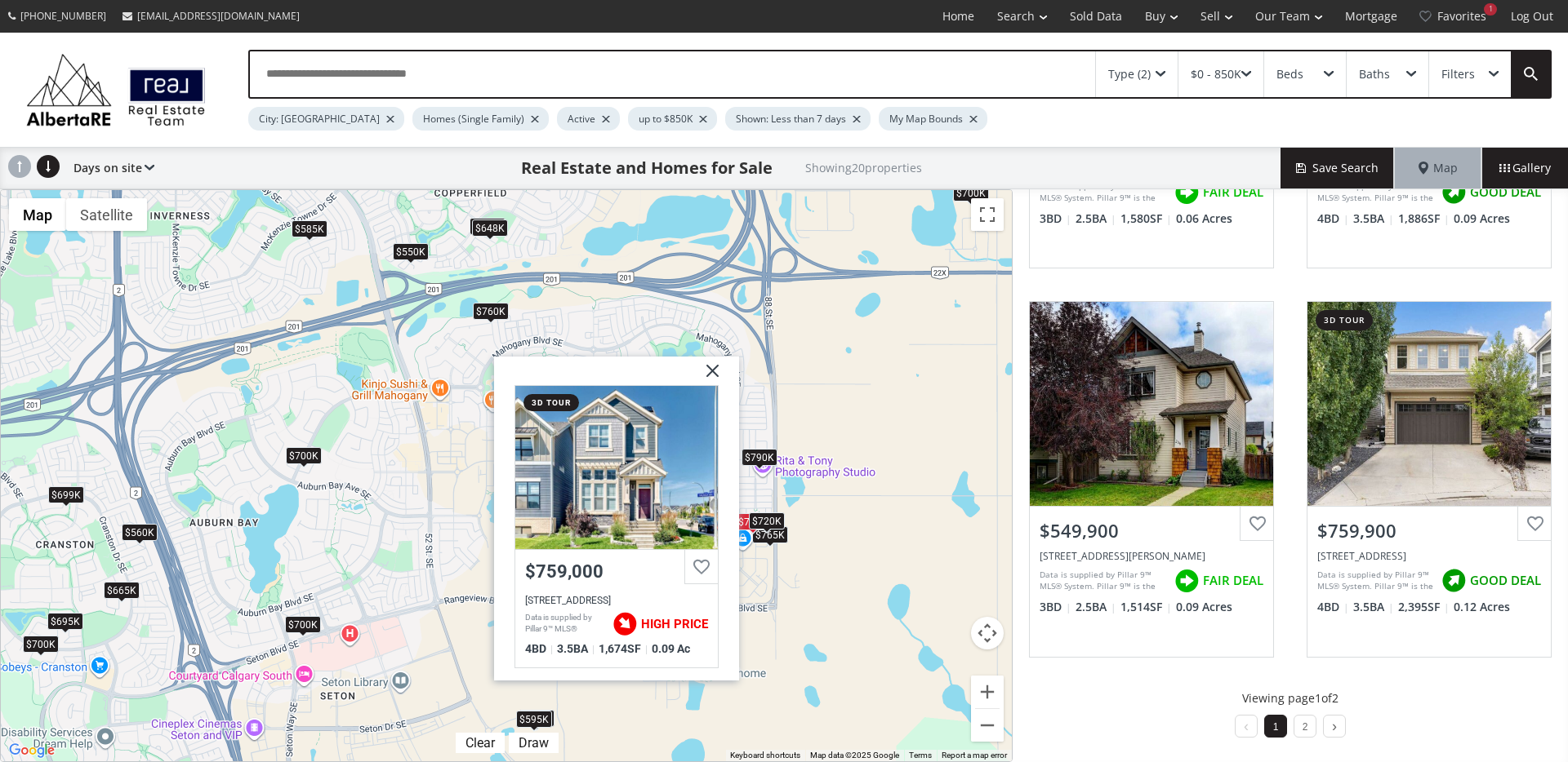
click at [782, 520] on div "$720K" at bounding box center [766, 521] width 35 height 17
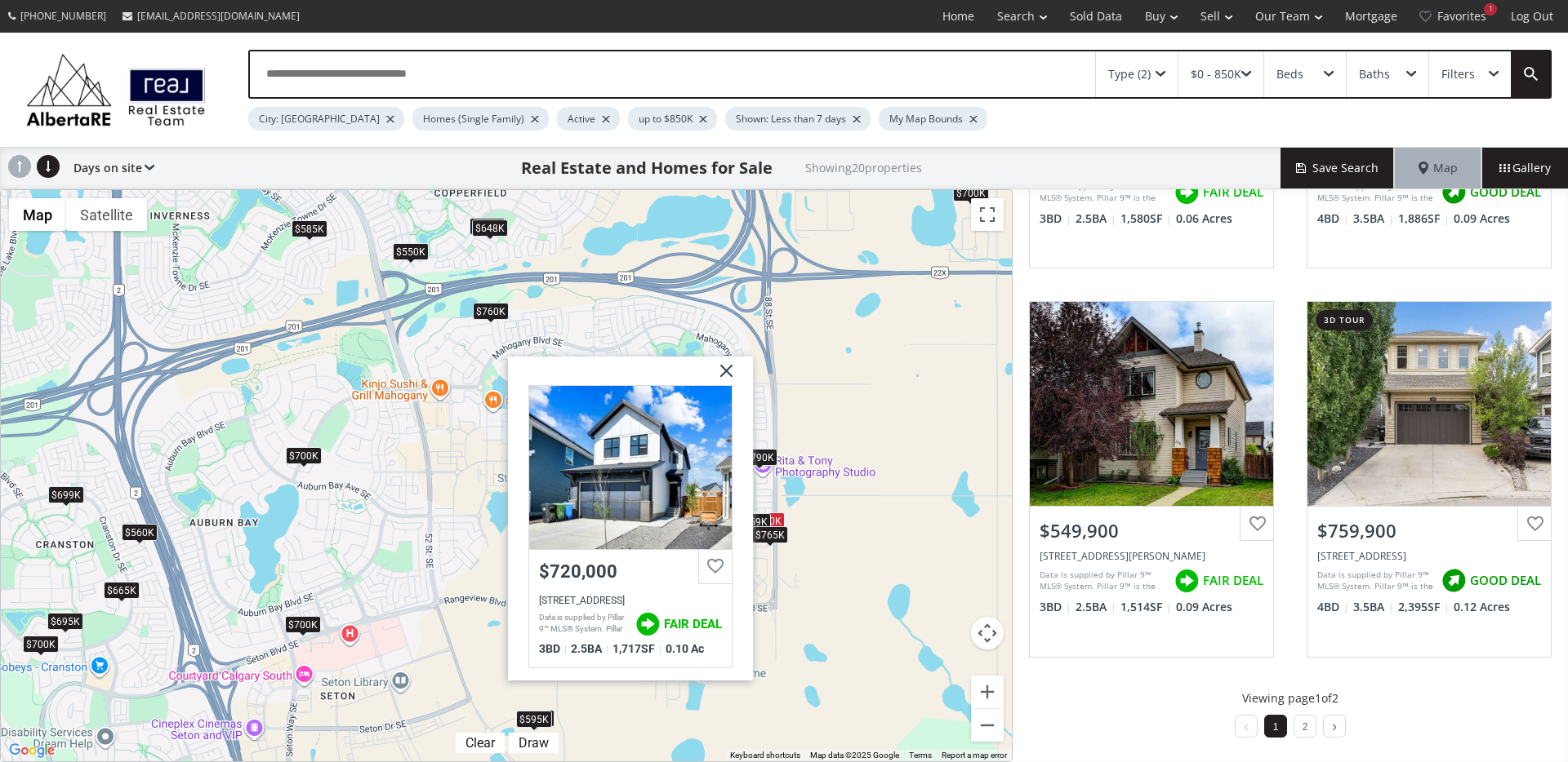
click at [773, 537] on div "$765K" at bounding box center [769, 535] width 35 height 17
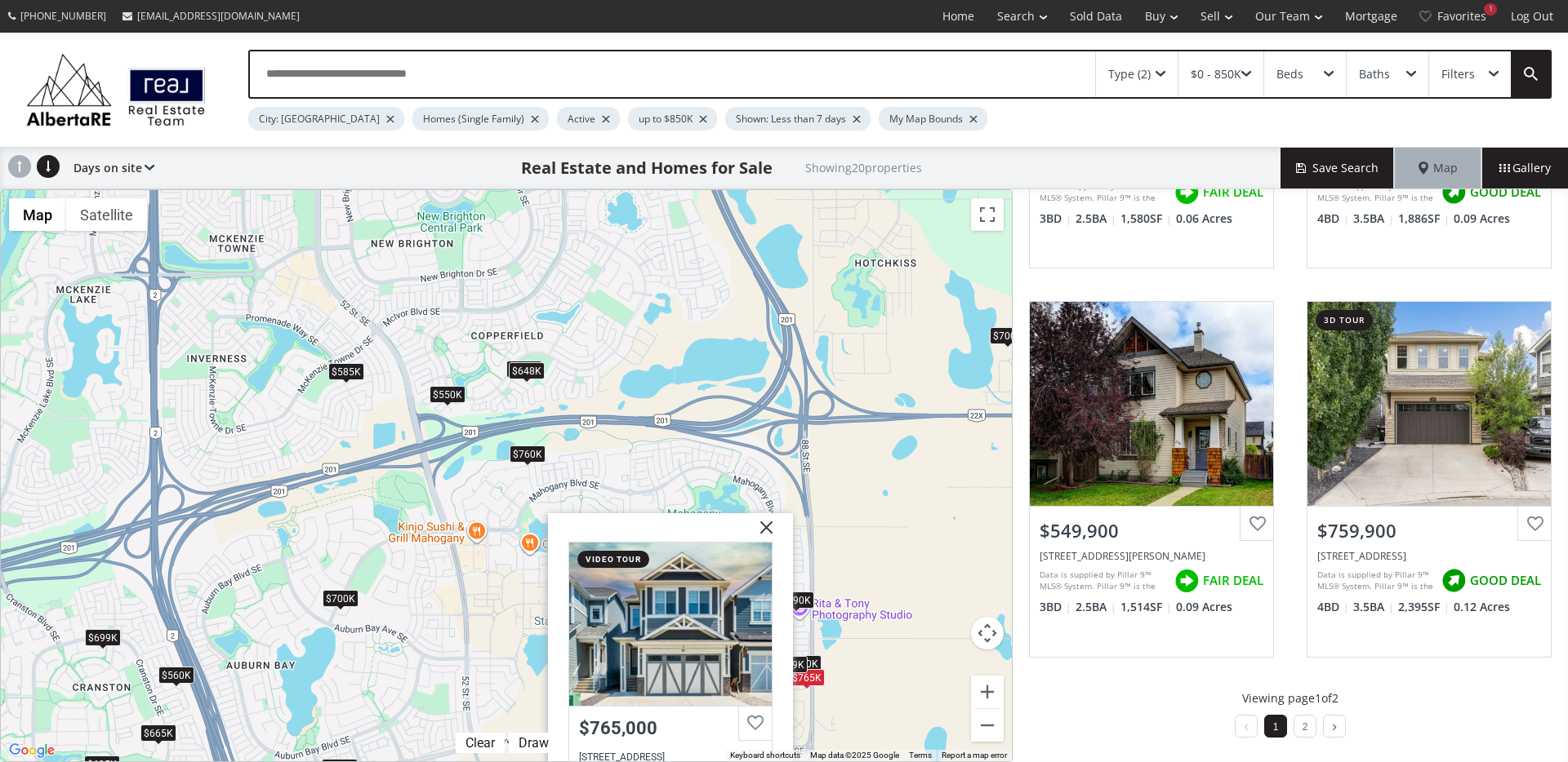
drag, startPoint x: 814, startPoint y: 531, endPoint x: 853, endPoint y: 679, distance: 153.1
click at [853, 679] on div "To navigate, press the arrow keys. $790K $700K $700K $665K $582K $720K $595K $6…" at bounding box center [506, 475] width 1011 height 571
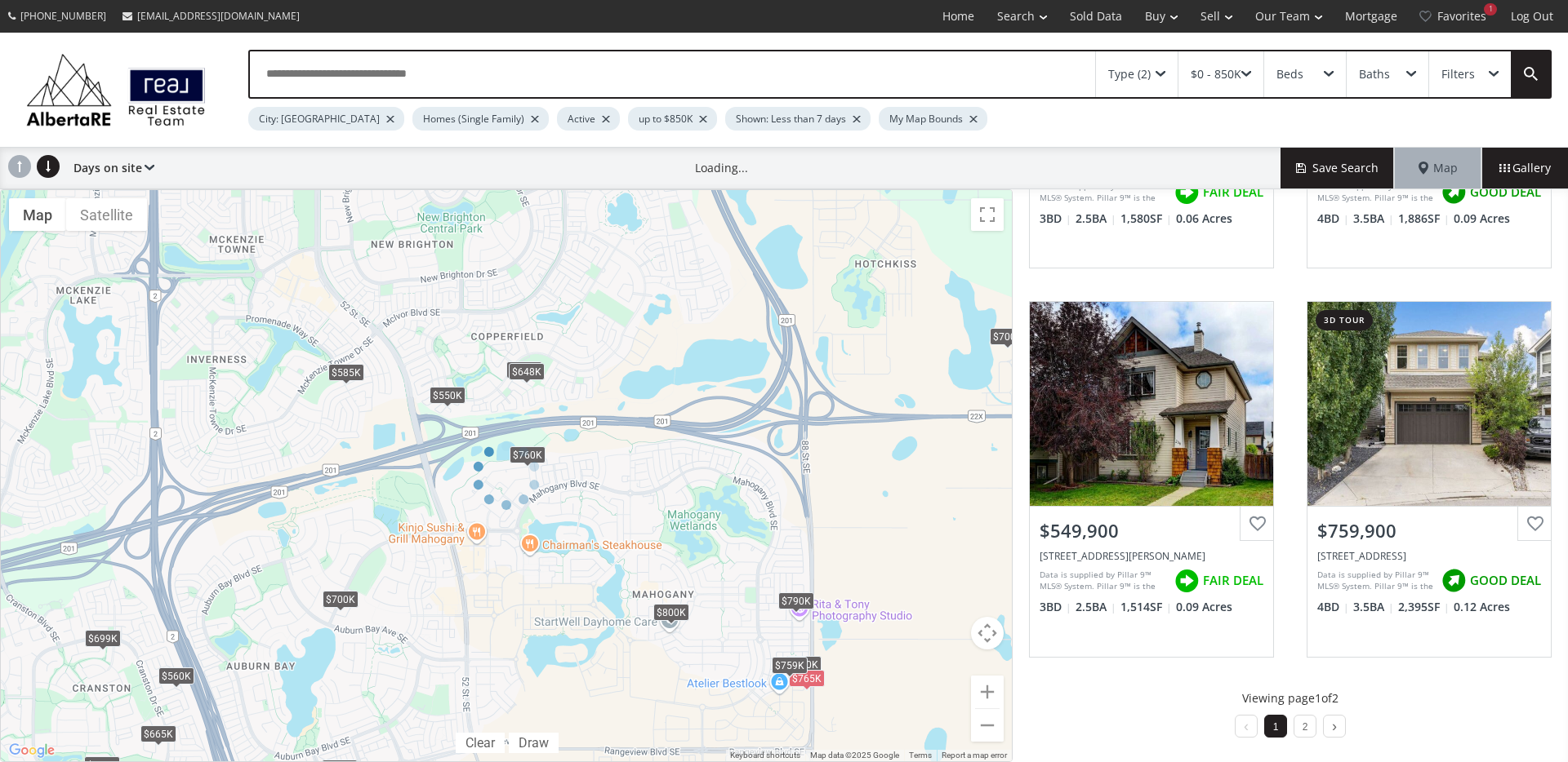
drag, startPoint x: 843, startPoint y: 508, endPoint x: 737, endPoint y: 536, distance: 109.6
click at [738, 536] on div at bounding box center [506, 476] width 1013 height 573
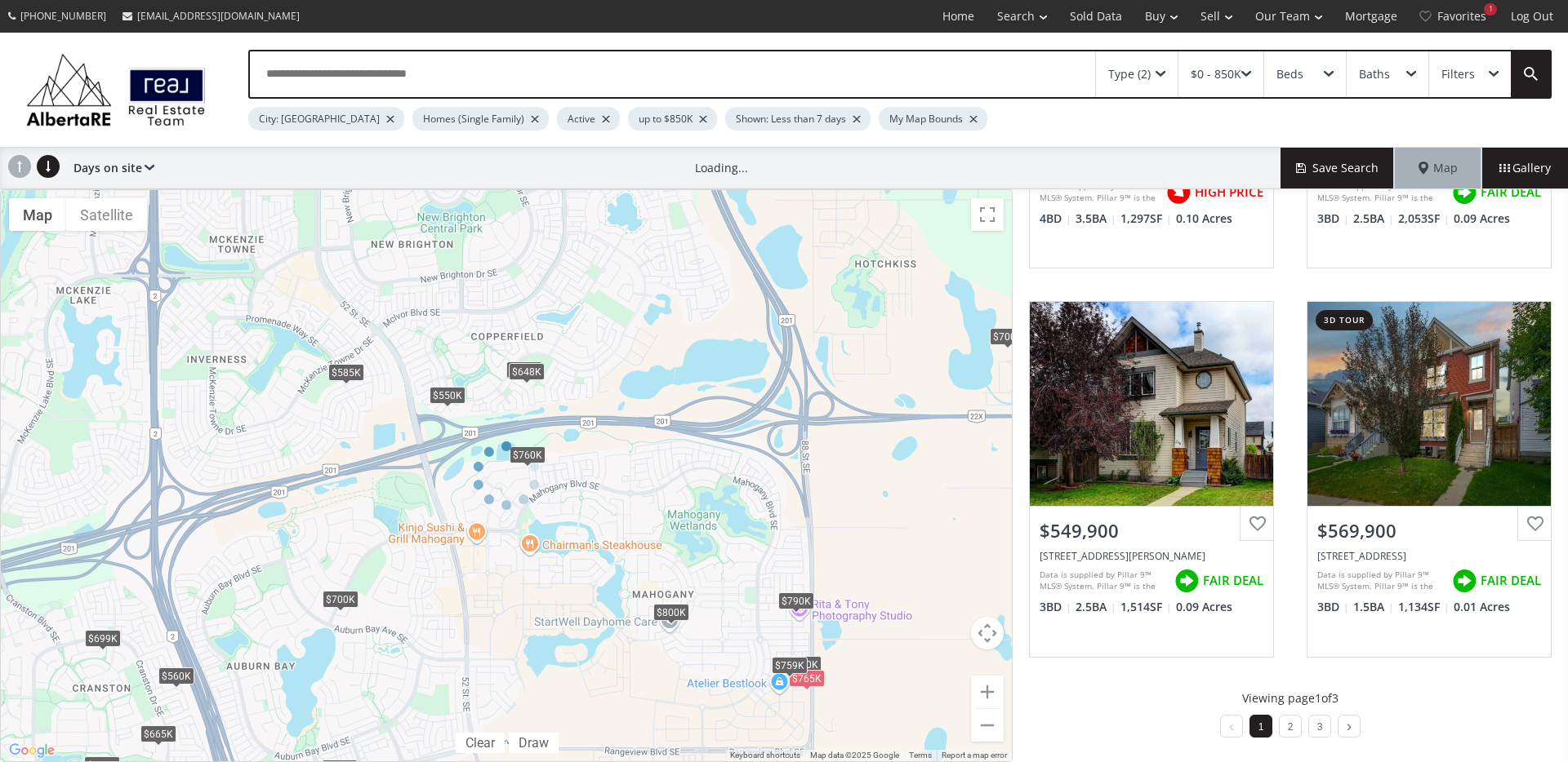
click at [998, 335] on div "← Move left → Move right ↑ Move up ↓ Move down + Zoom in - Zoom out Home Jump l…" at bounding box center [506, 476] width 1013 height 573
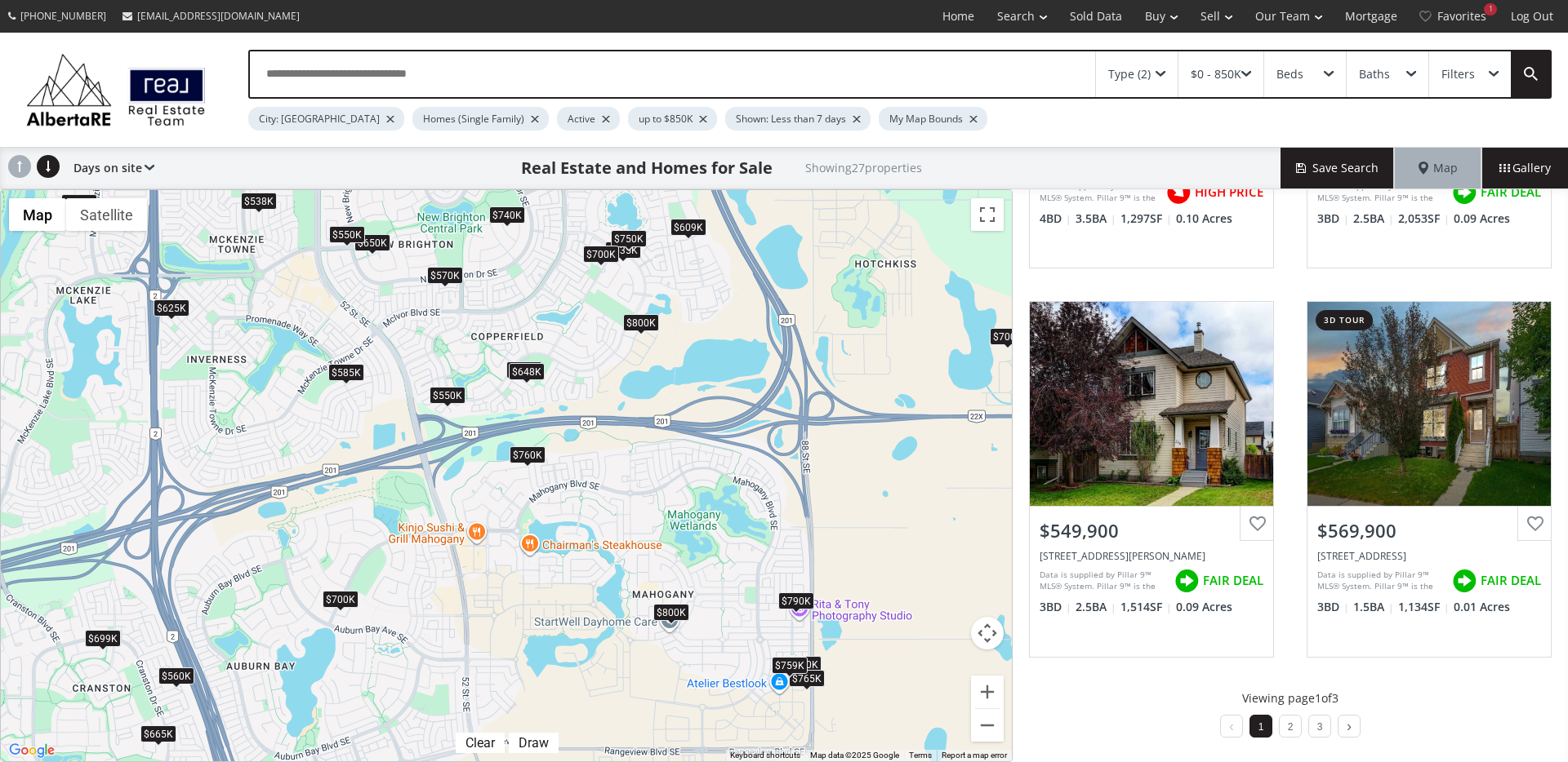
click at [999, 337] on div "$700K" at bounding box center [1007, 336] width 35 height 17
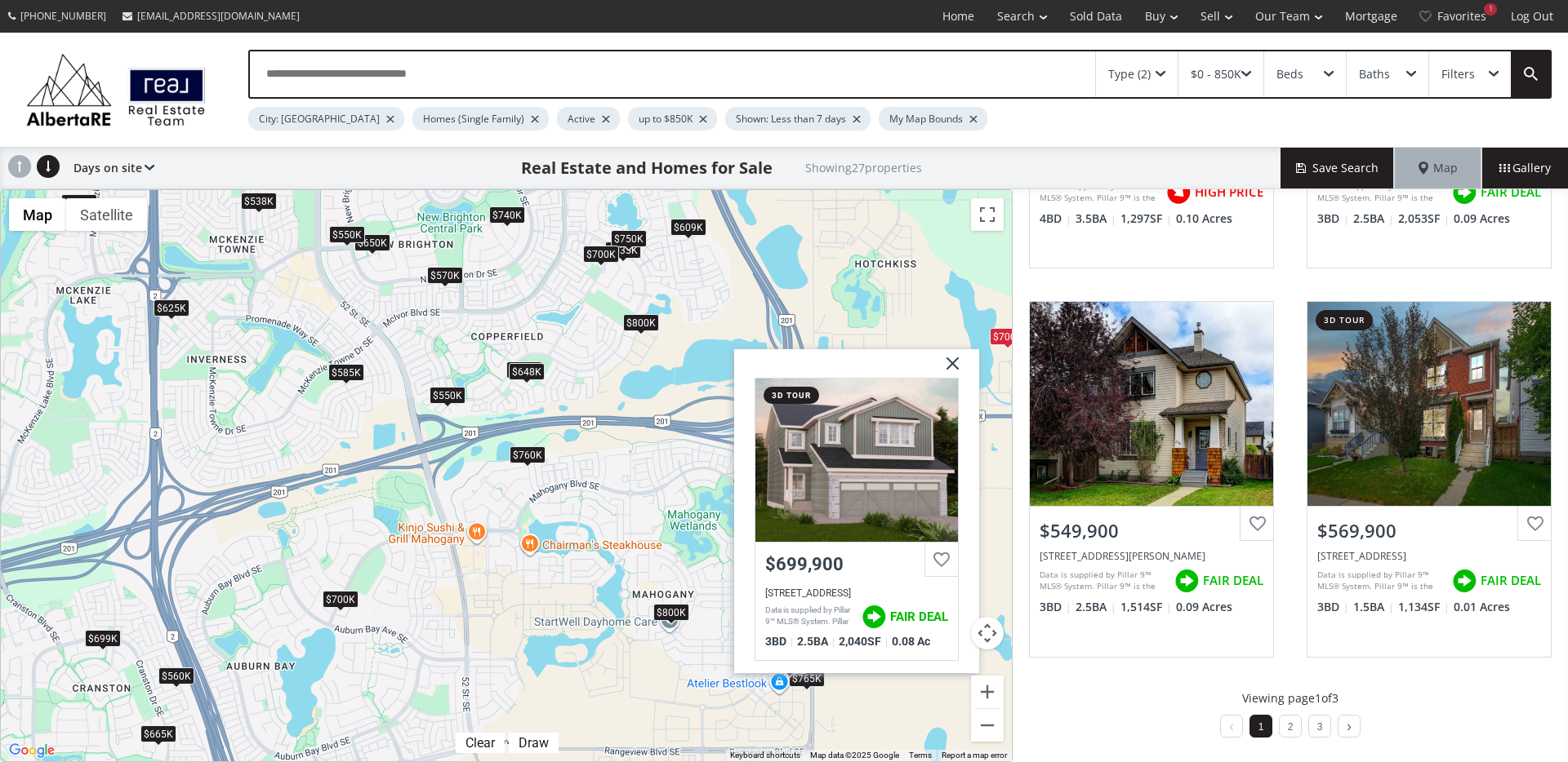
click at [519, 462] on div "$760K" at bounding box center [527, 455] width 35 height 17
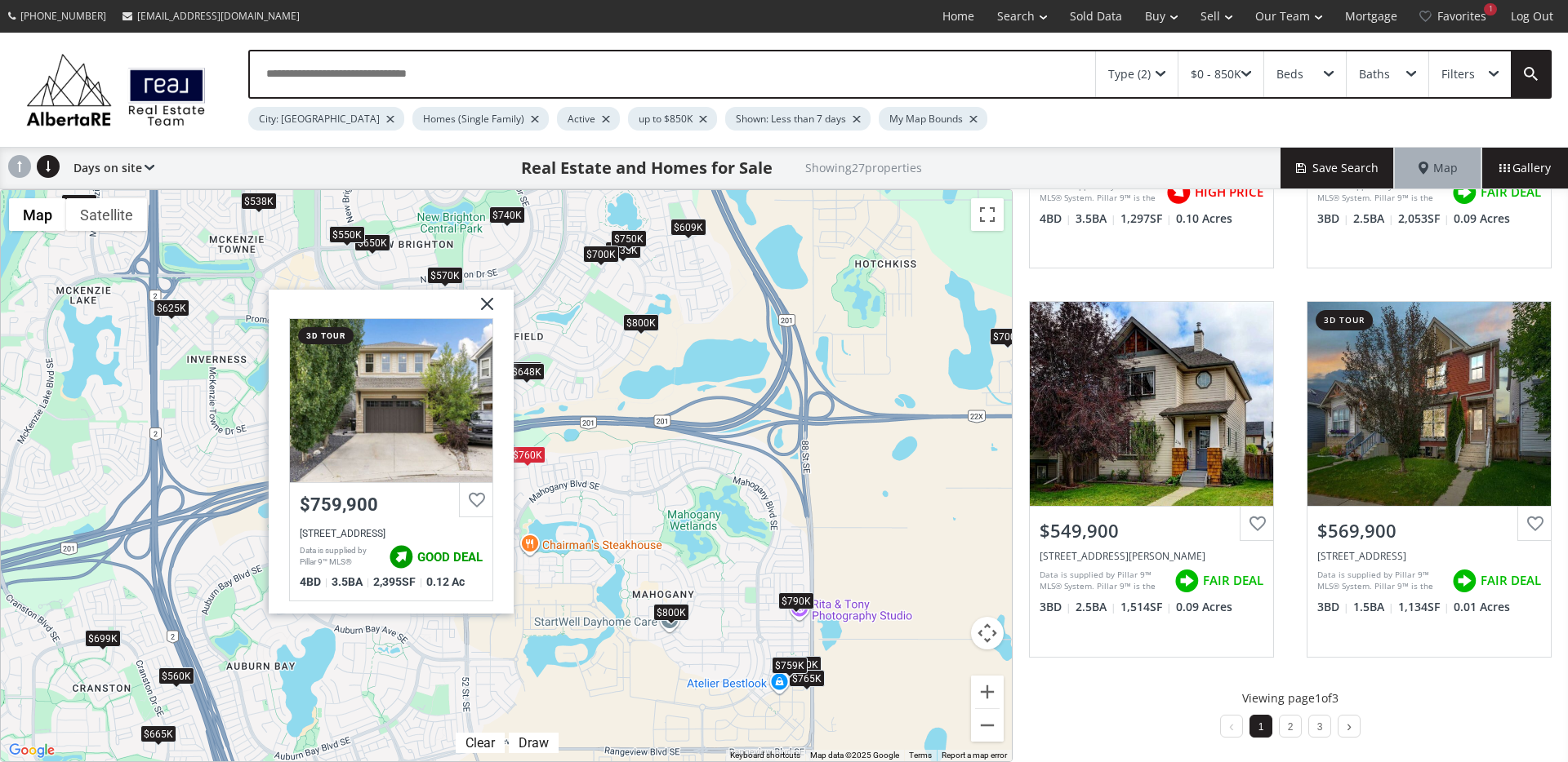
click at [480, 309] on img at bounding box center [480, 310] width 41 height 41
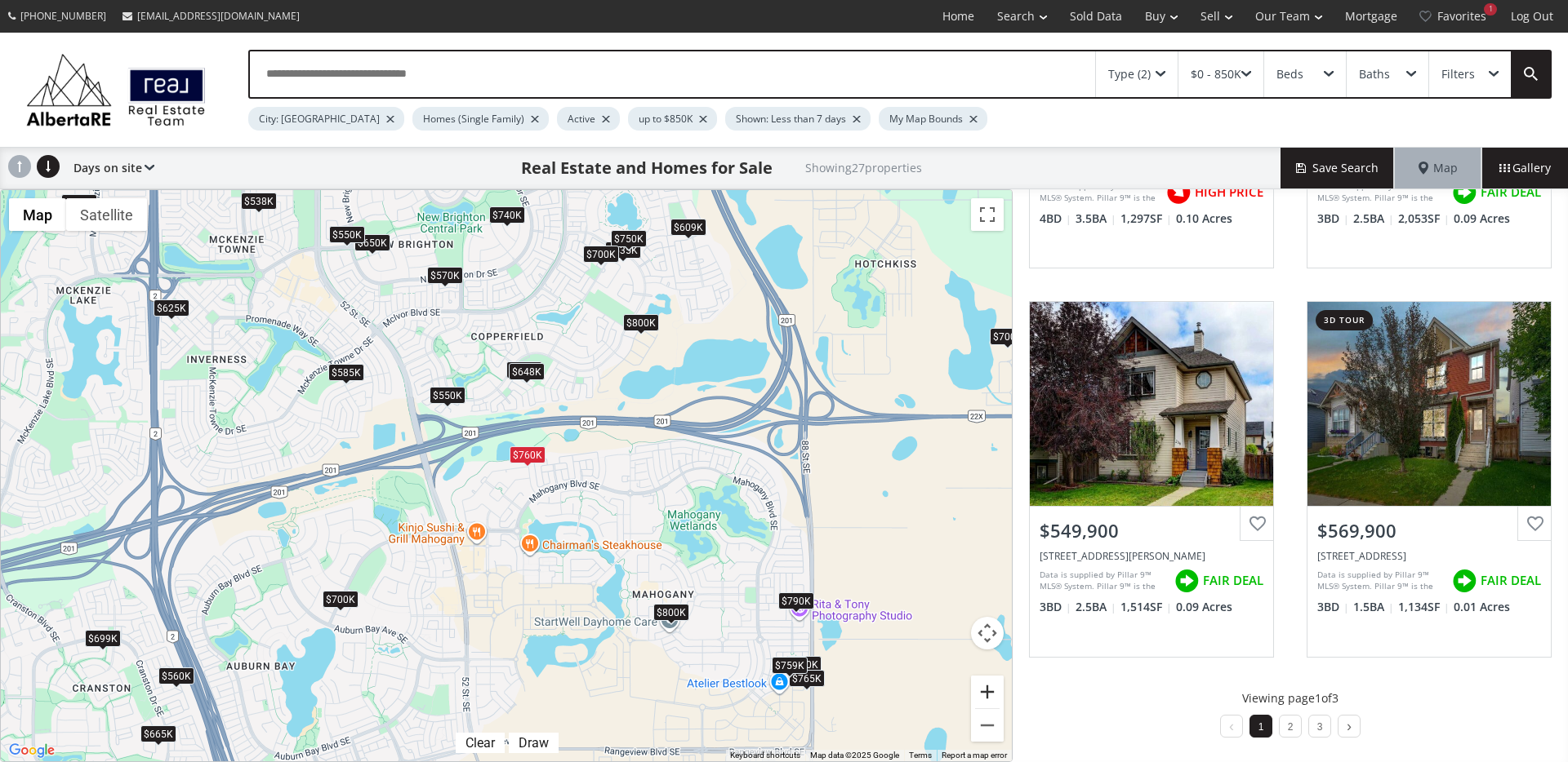
click at [992, 694] on button "Zoom in" at bounding box center [987, 692] width 33 height 33
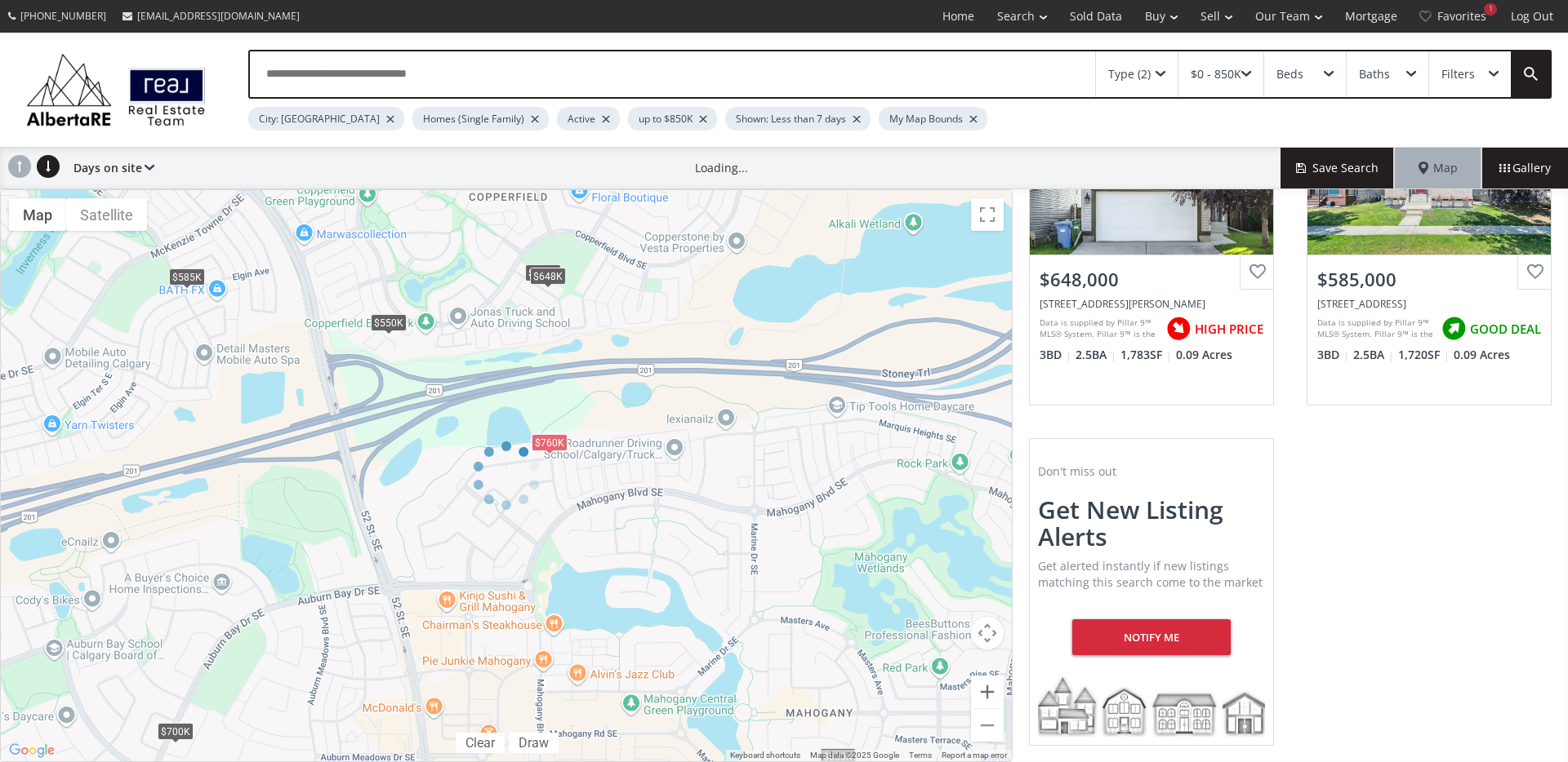
scroll to position [934, 0]
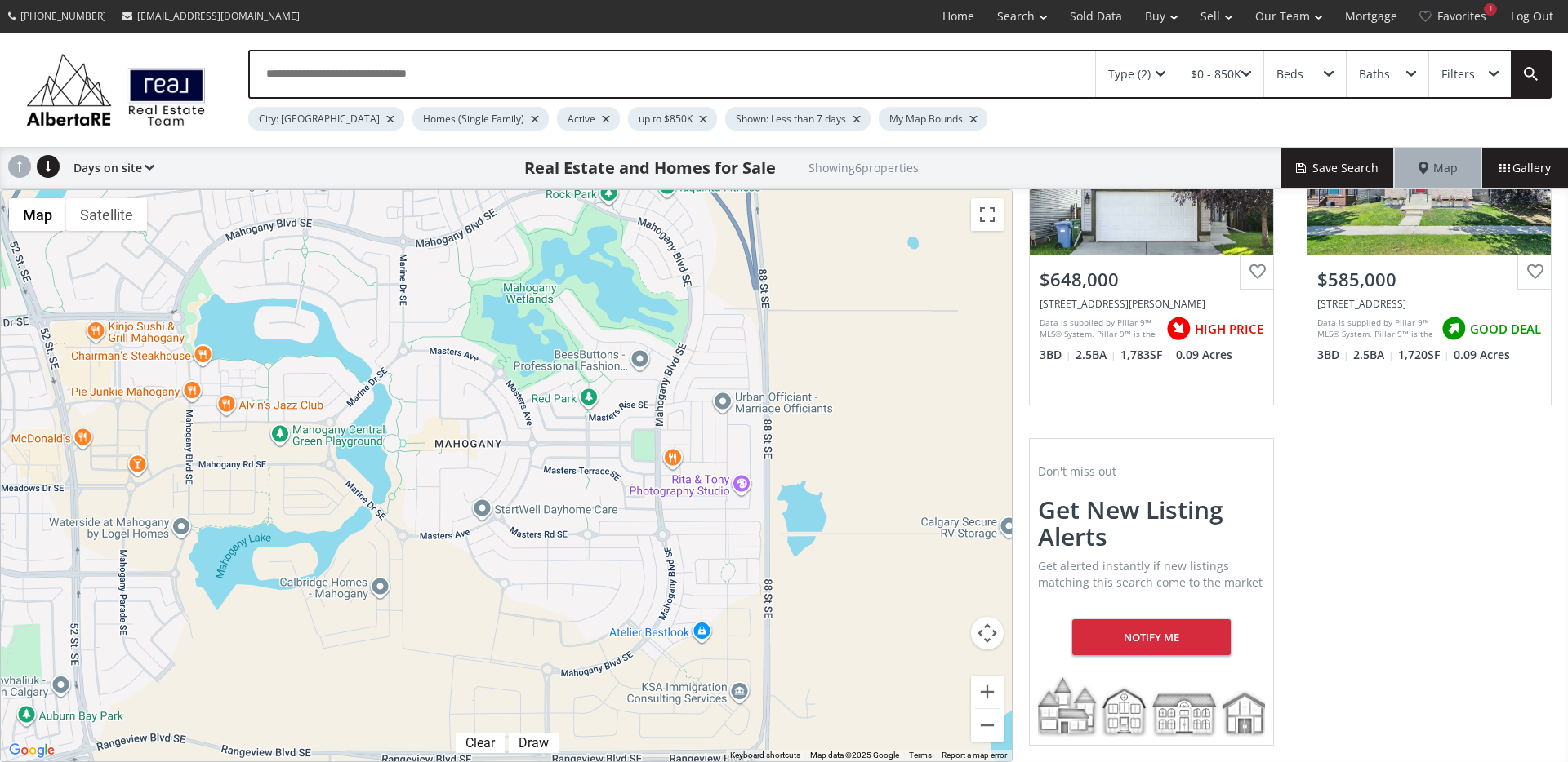
drag, startPoint x: 803, startPoint y: 639, endPoint x: 559, endPoint y: 404, distance: 338.8
click at [559, 404] on div "To navigate, press the arrow keys. $700K $550K $760K $700K $648K $585K" at bounding box center [506, 475] width 1011 height 571
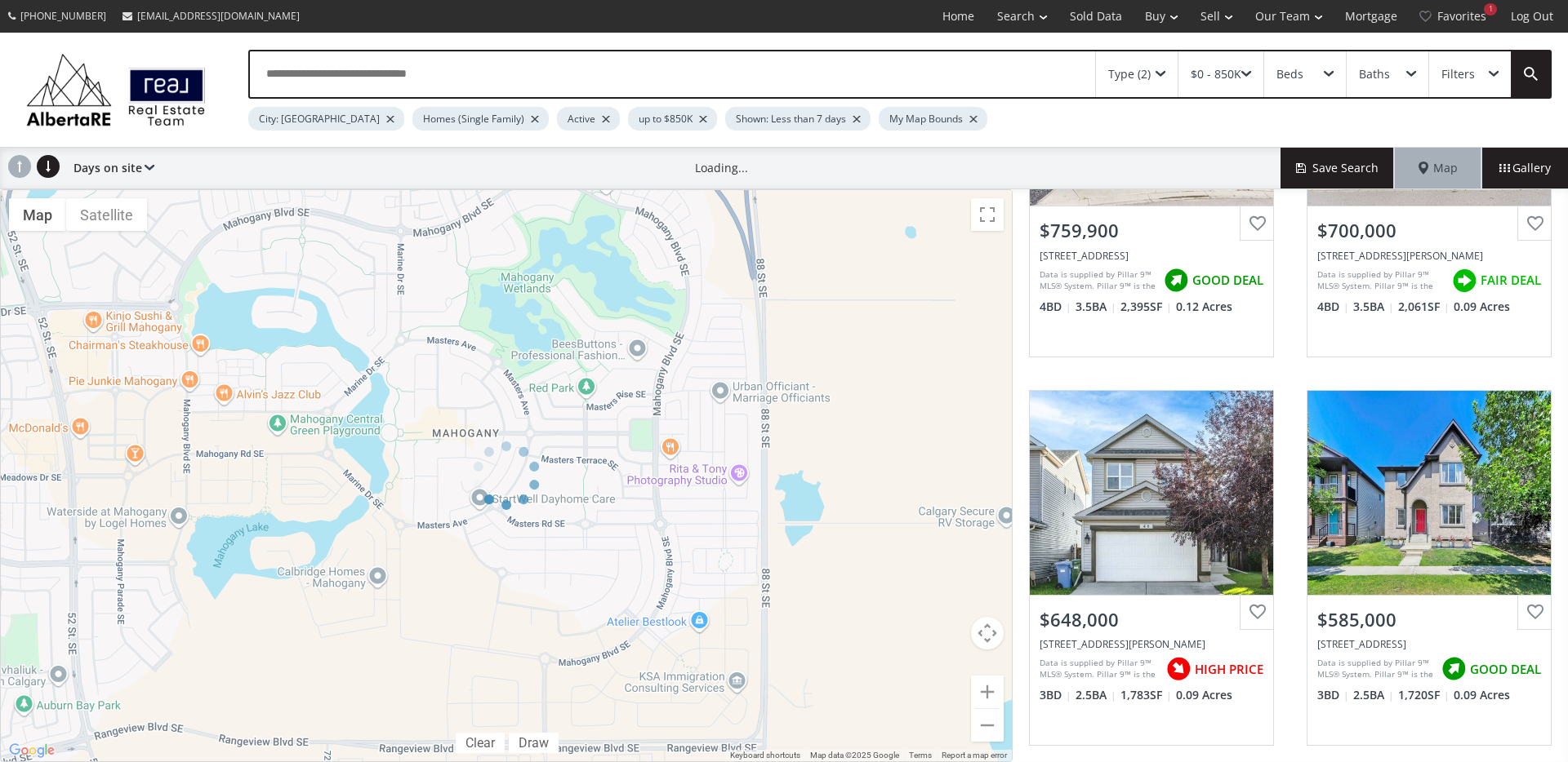
scroll to position [593, 0]
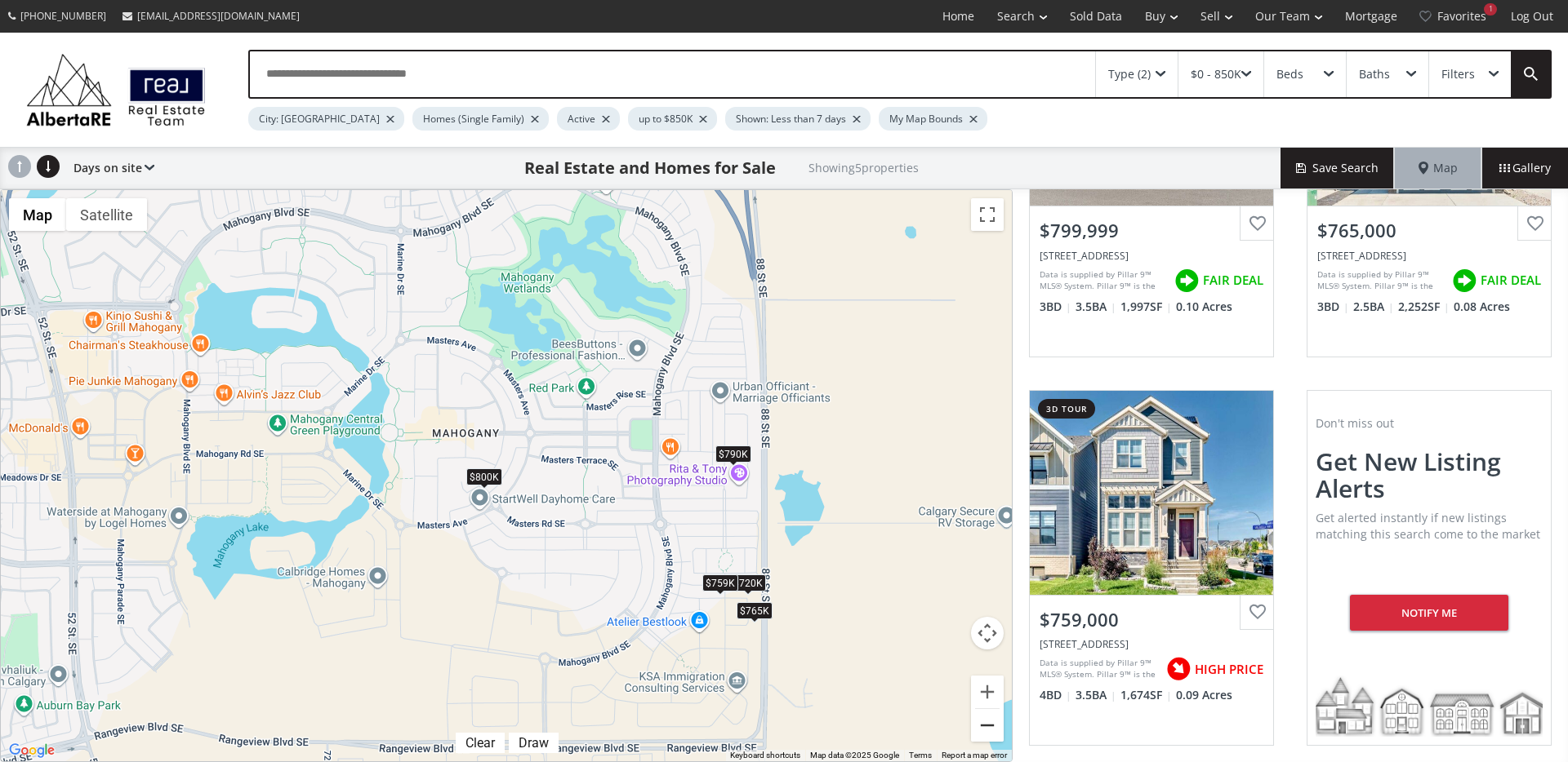
click at [994, 724] on button "Zoom out" at bounding box center [987, 726] width 33 height 33
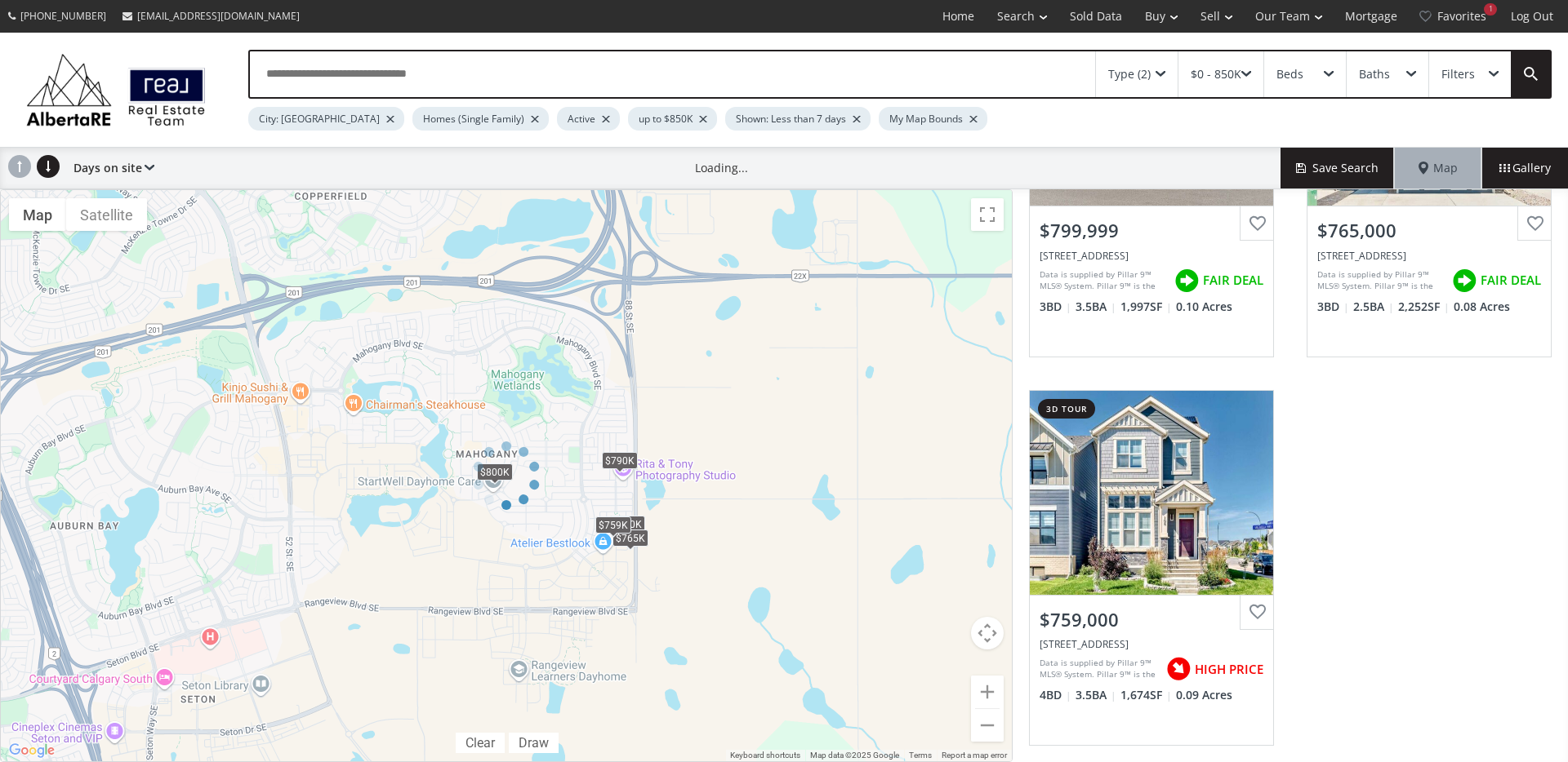
click at [994, 724] on div at bounding box center [506, 476] width 1013 height 573
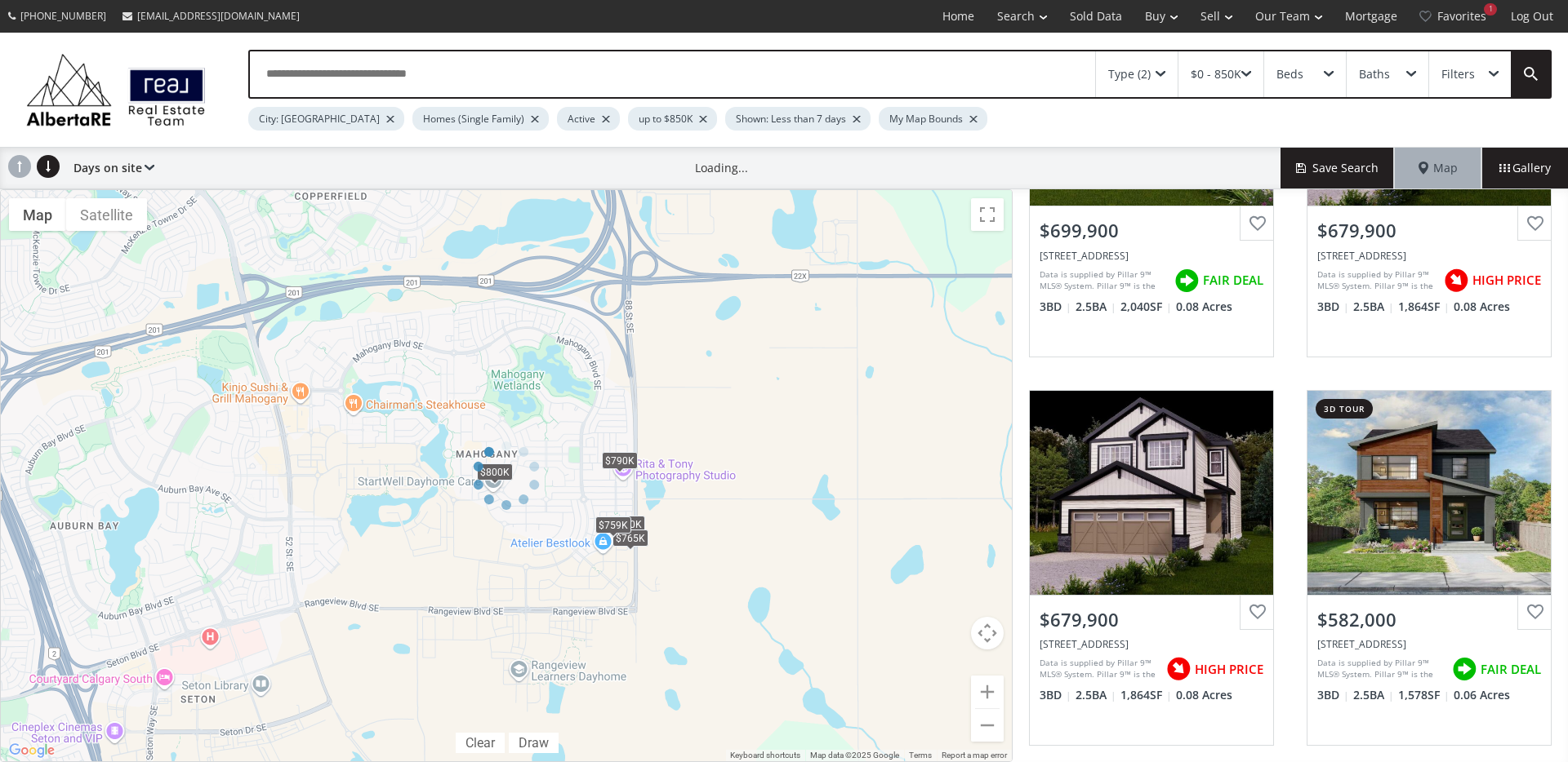
scroll to position [1459, 0]
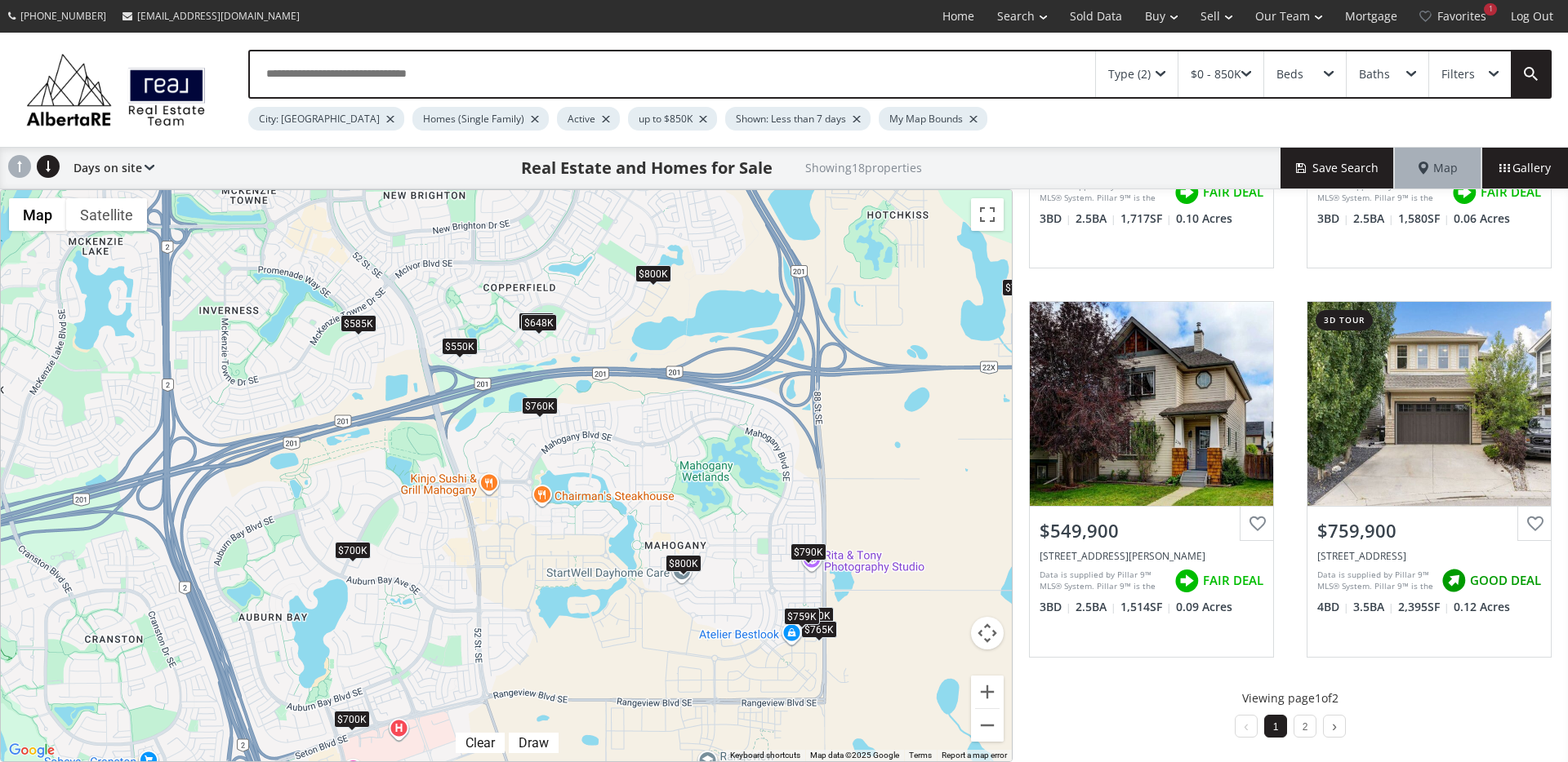
drag, startPoint x: 724, startPoint y: 613, endPoint x: 915, endPoint y: 704, distance: 211.6
click at [914, 705] on div "To navigate, press the arrow keys. $790K $700K $700K $680K+ $680K+ $582K $720K …" at bounding box center [506, 475] width 1011 height 571
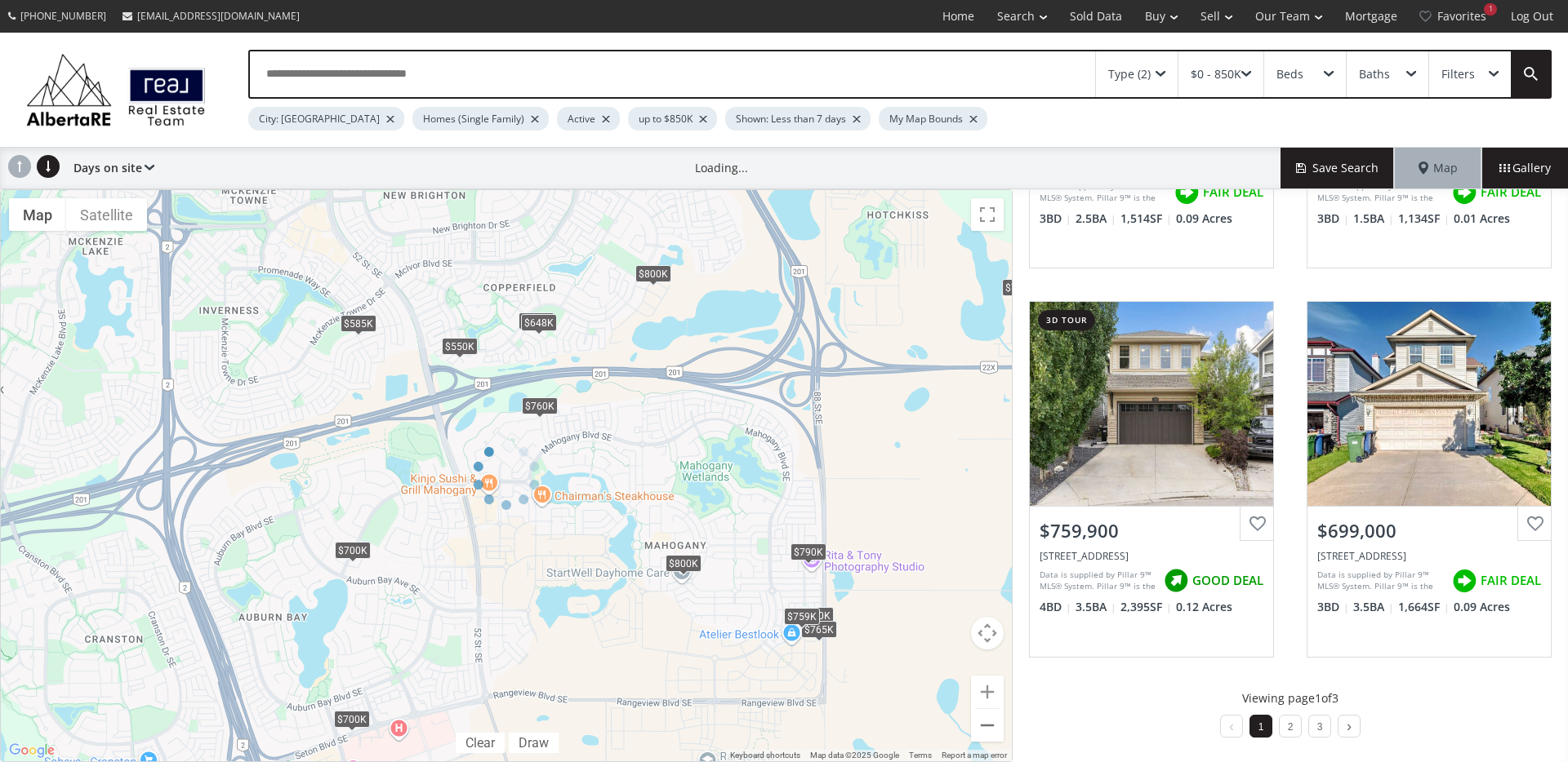
click at [986, 725] on div at bounding box center [506, 476] width 1013 height 573
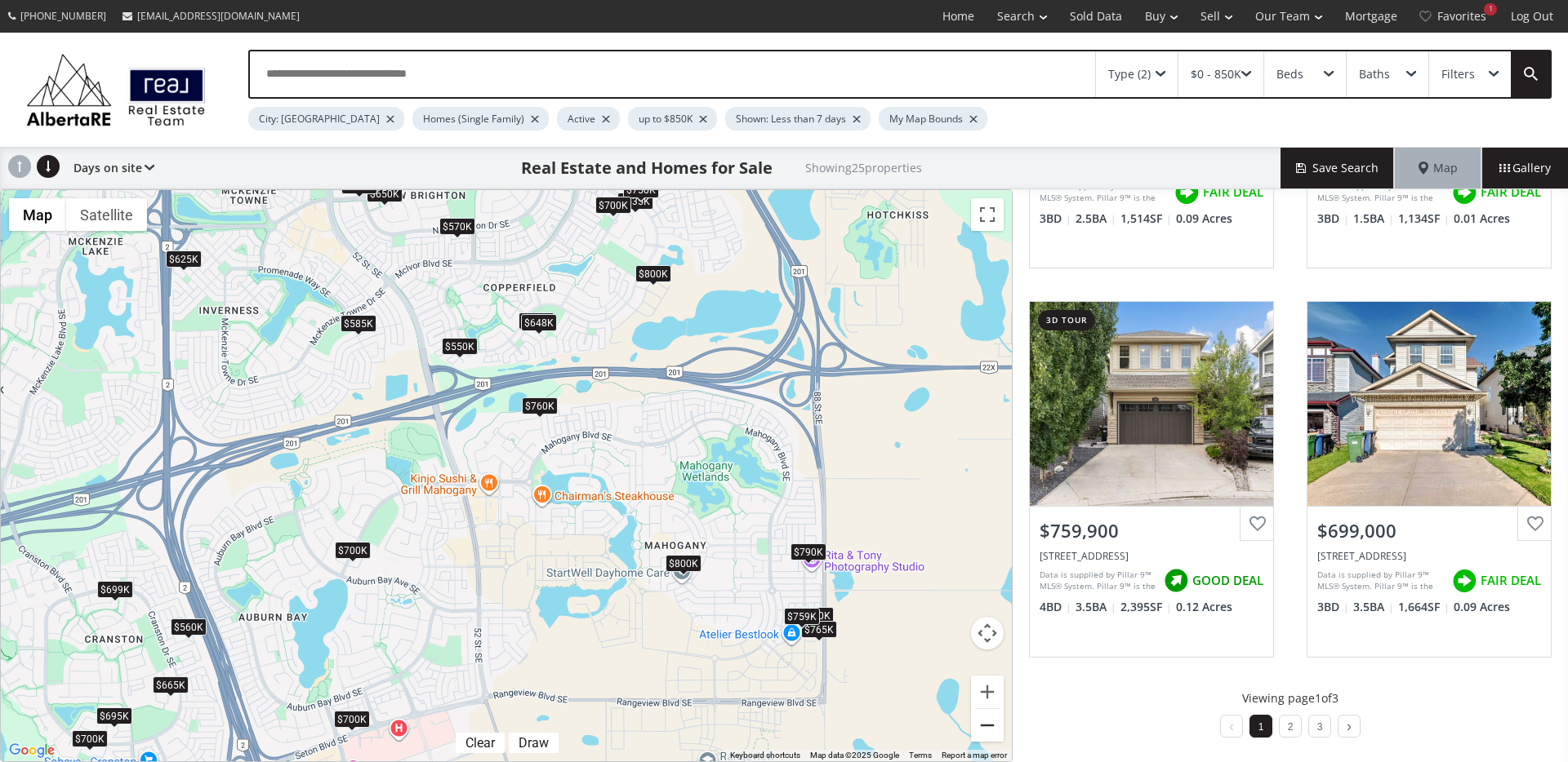
click at [986, 726] on button "Zoom out" at bounding box center [987, 726] width 33 height 33
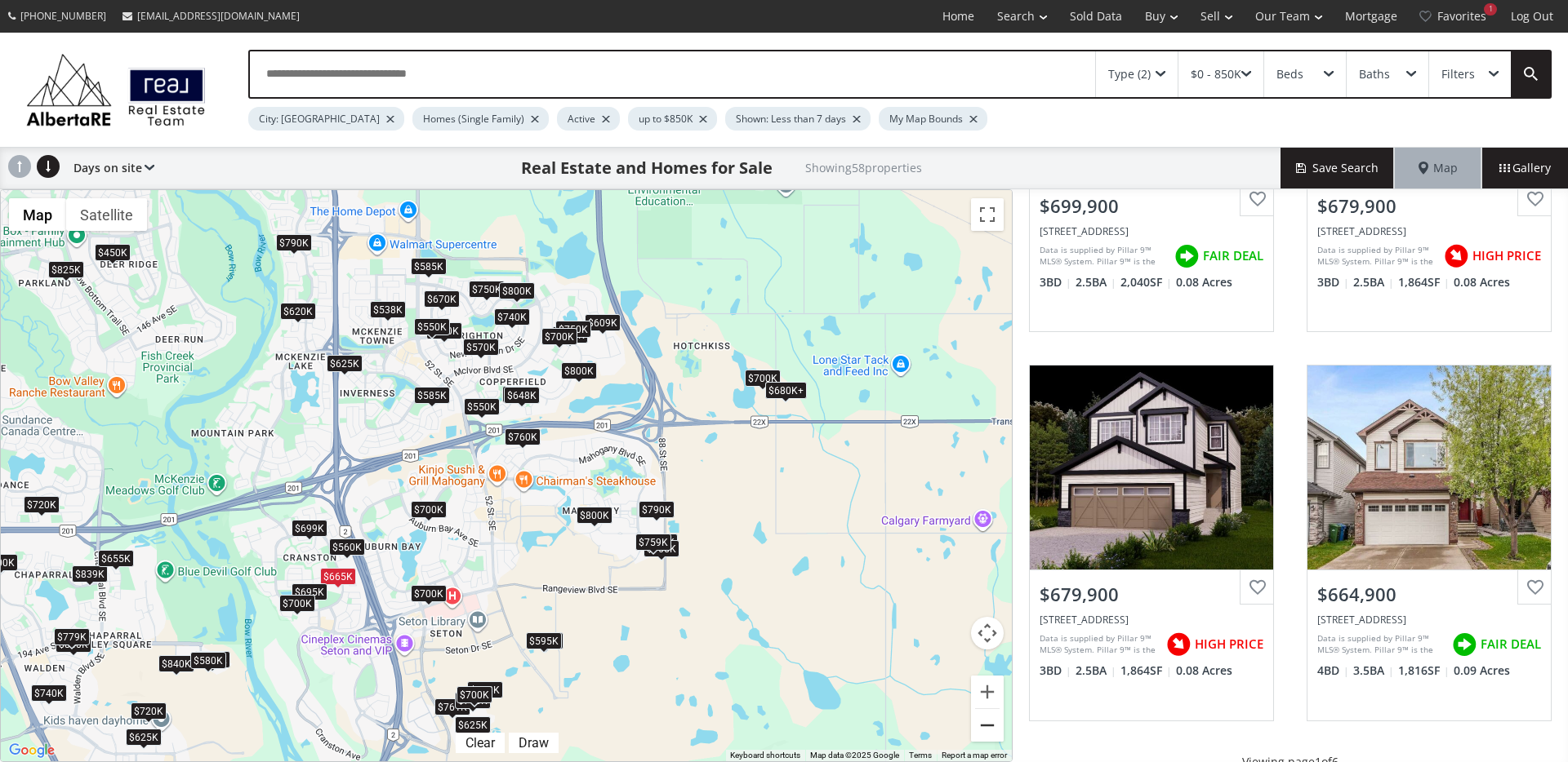
scroll to position [1459, 0]
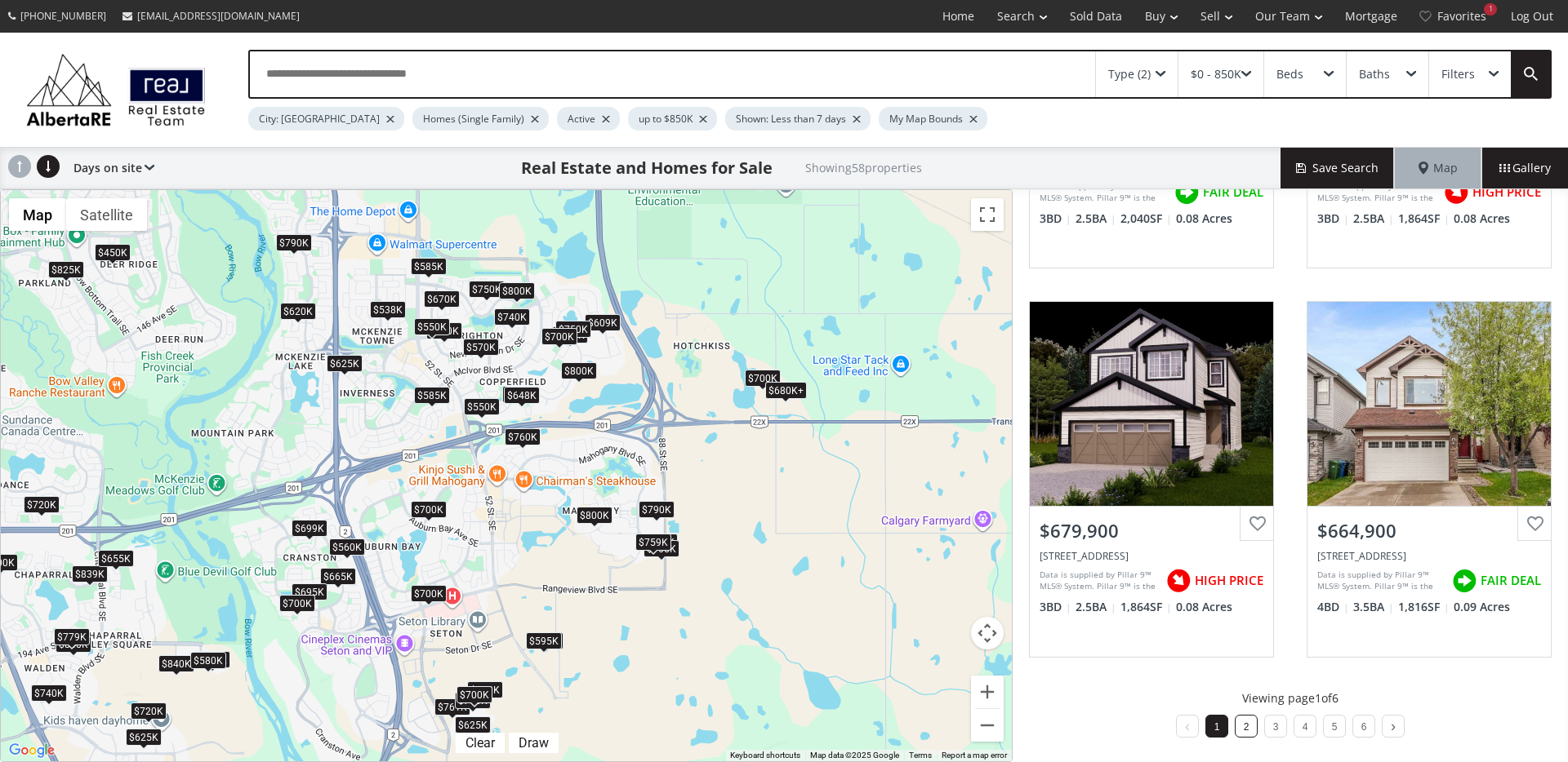
click at [1246, 733] on li "2" at bounding box center [1246, 727] width 23 height 23
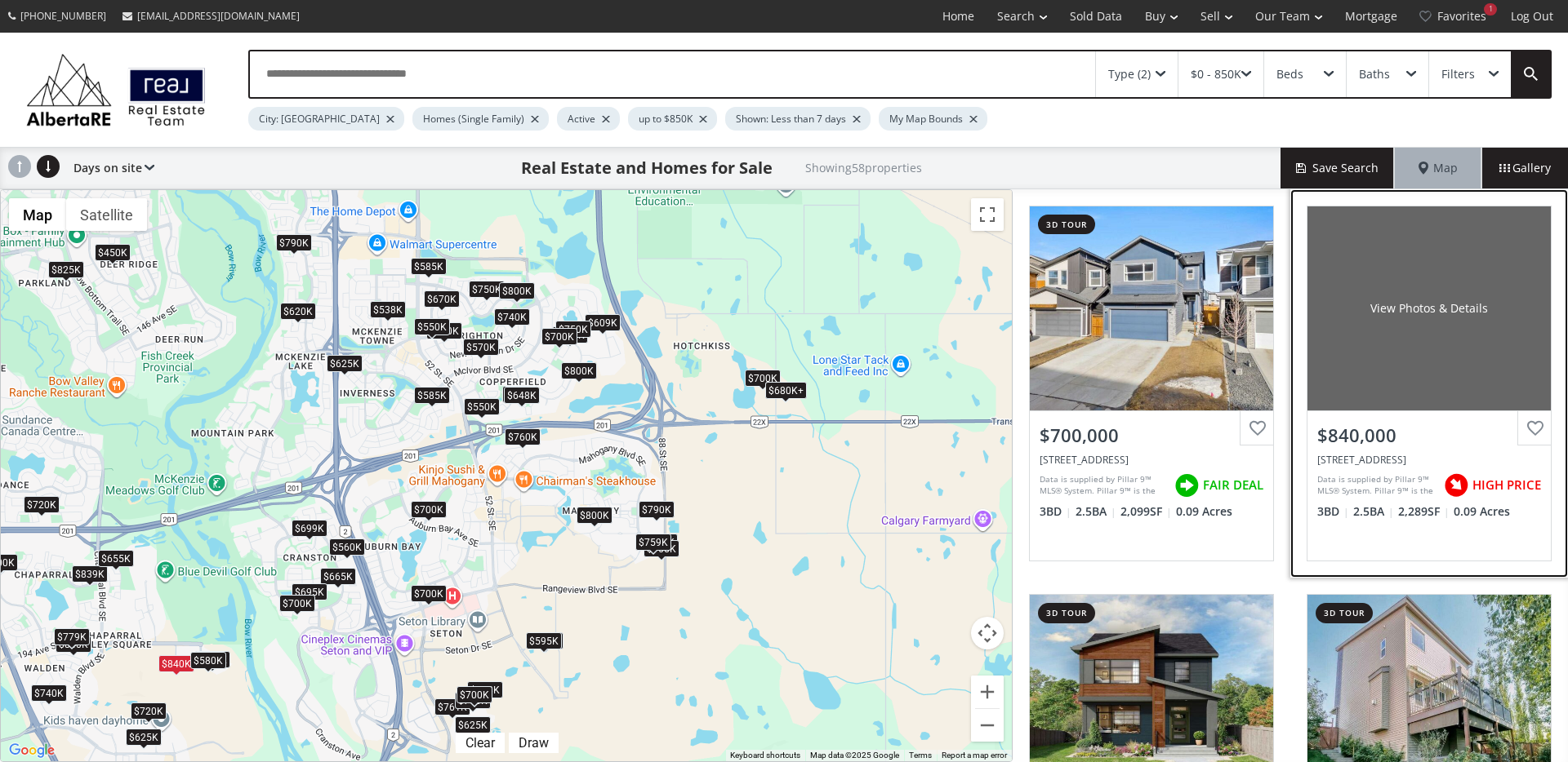
click at [1490, 332] on div "View Photos & Details" at bounding box center [1429, 308] width 244 height 204
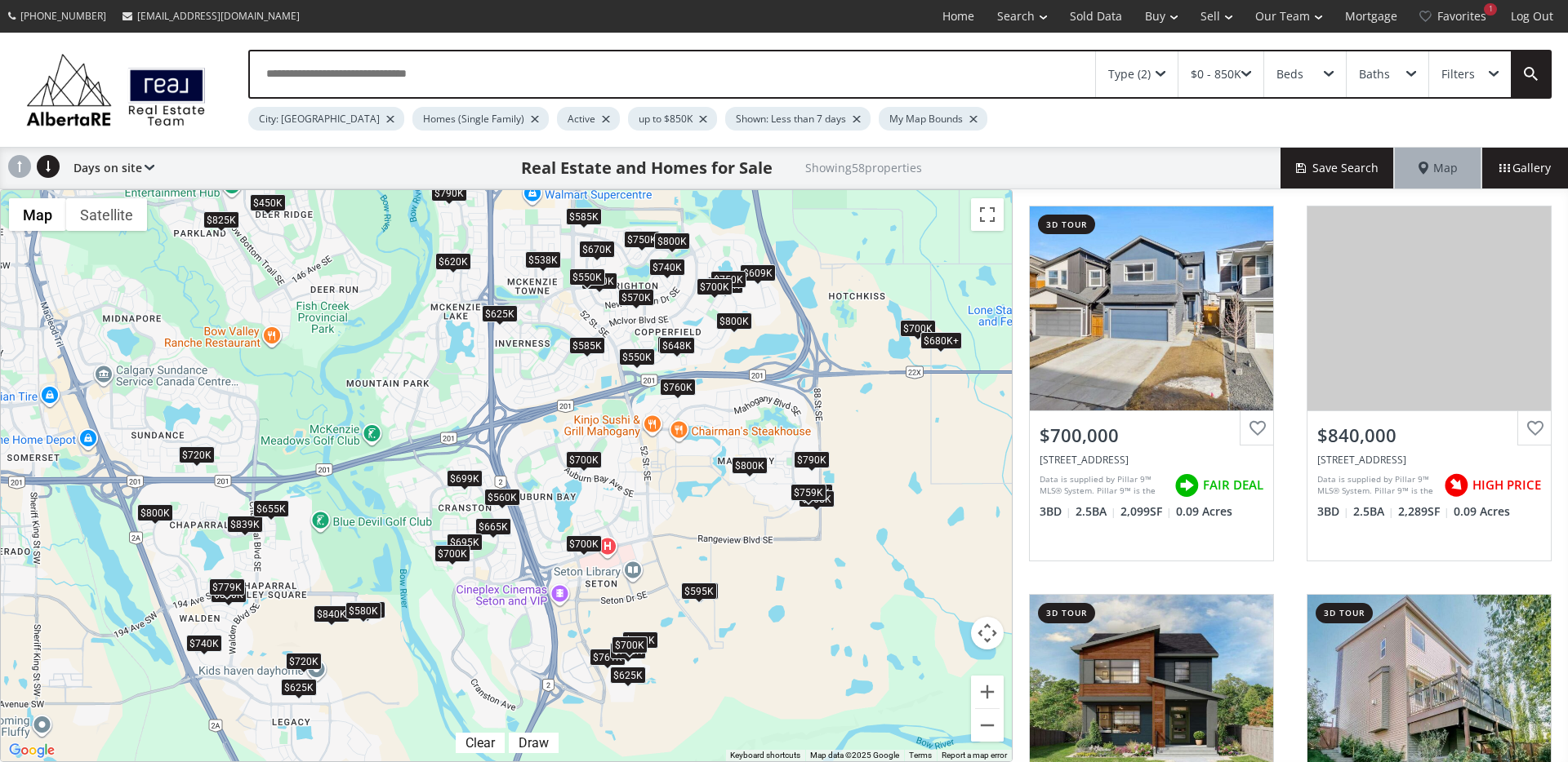
drag, startPoint x: 283, startPoint y: 596, endPoint x: 434, endPoint y: 549, distance: 158.1
click at [434, 549] on div "To navigate, press the arrow keys. $790K $761K $720K $740K $700K $450K $700K $6…" at bounding box center [506, 475] width 1011 height 571
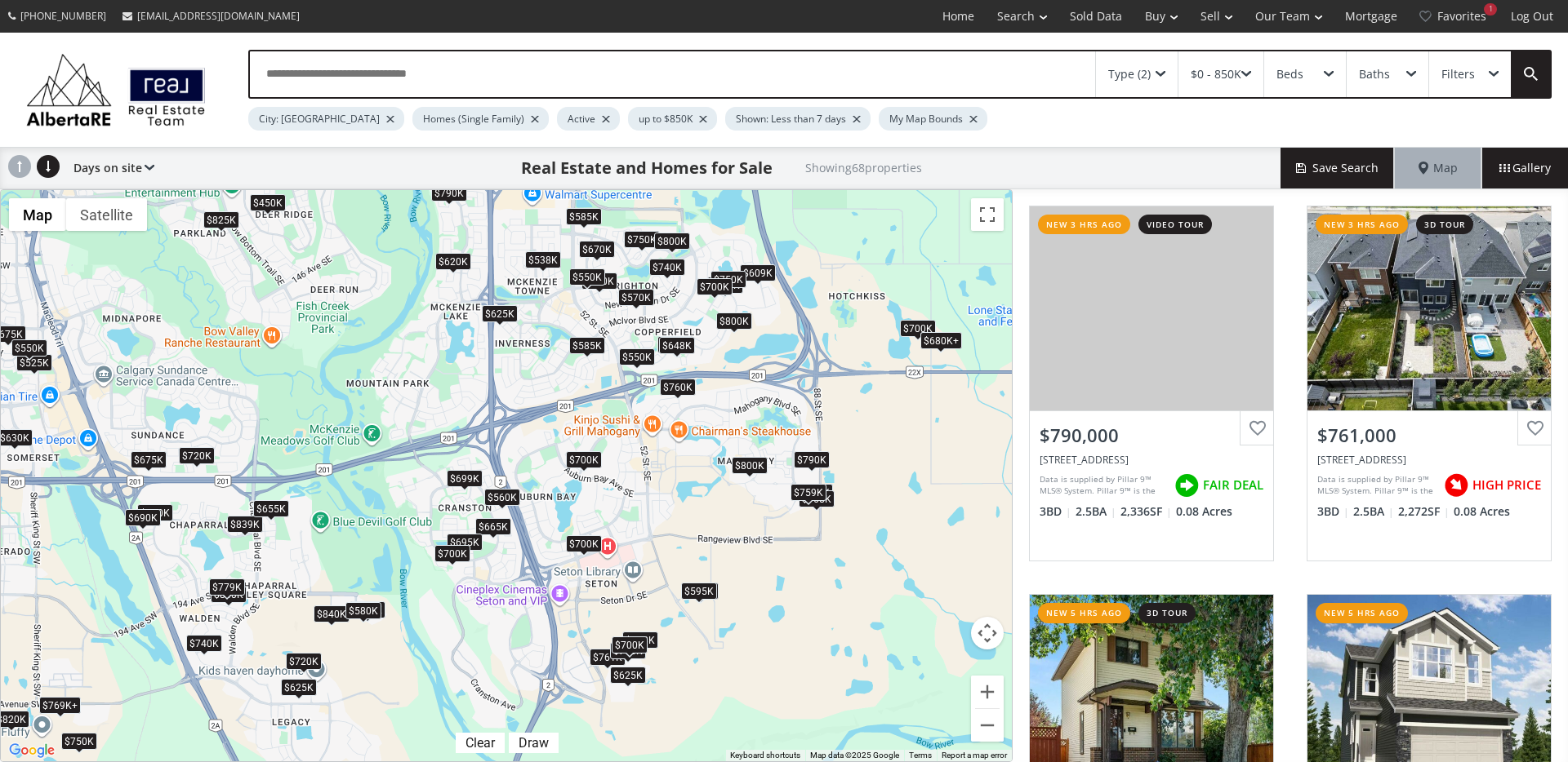
click at [366, 613] on div "$580K" at bounding box center [363, 611] width 35 height 17
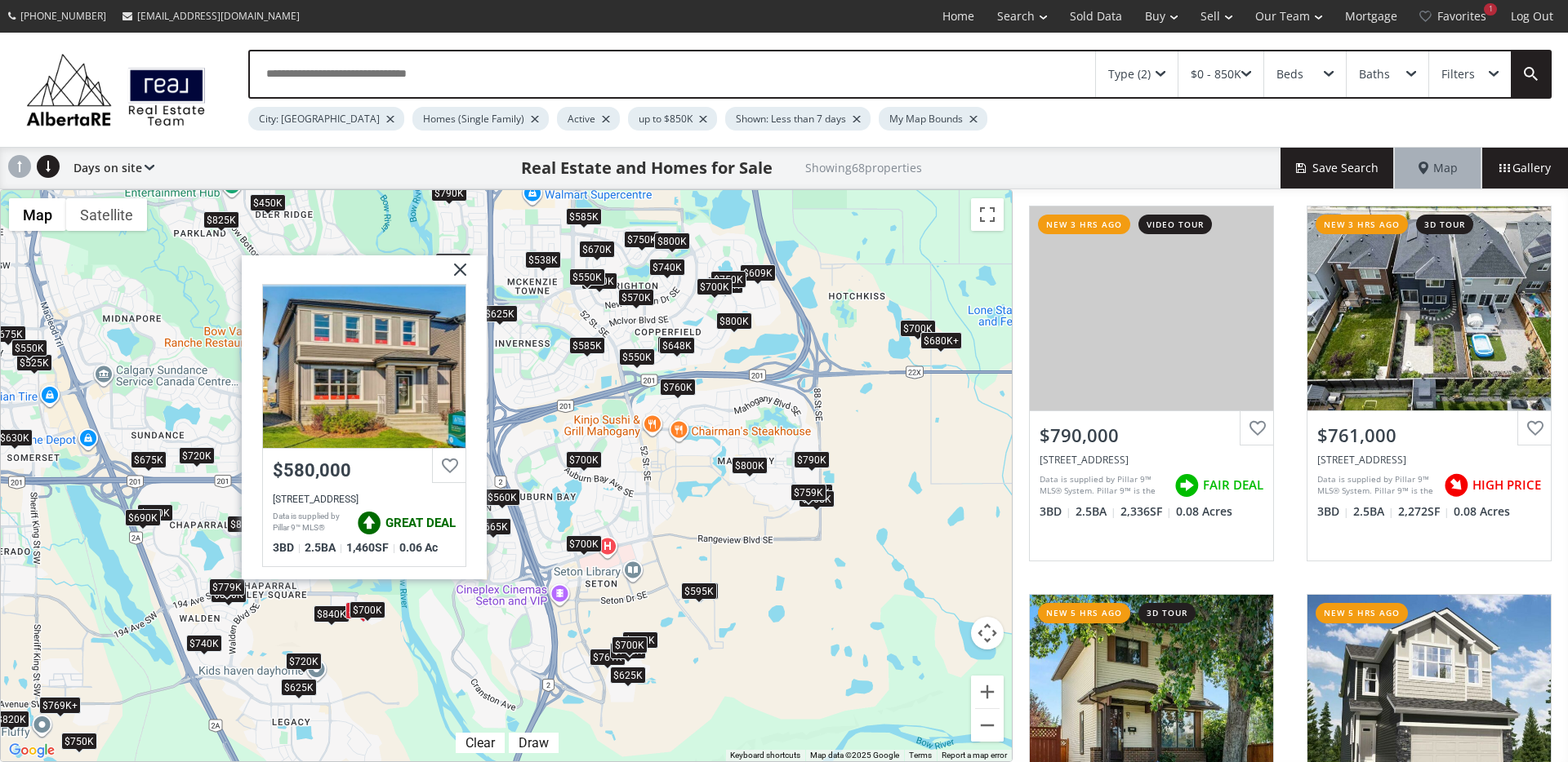
click at [382, 611] on div "$700K" at bounding box center [366, 610] width 35 height 17
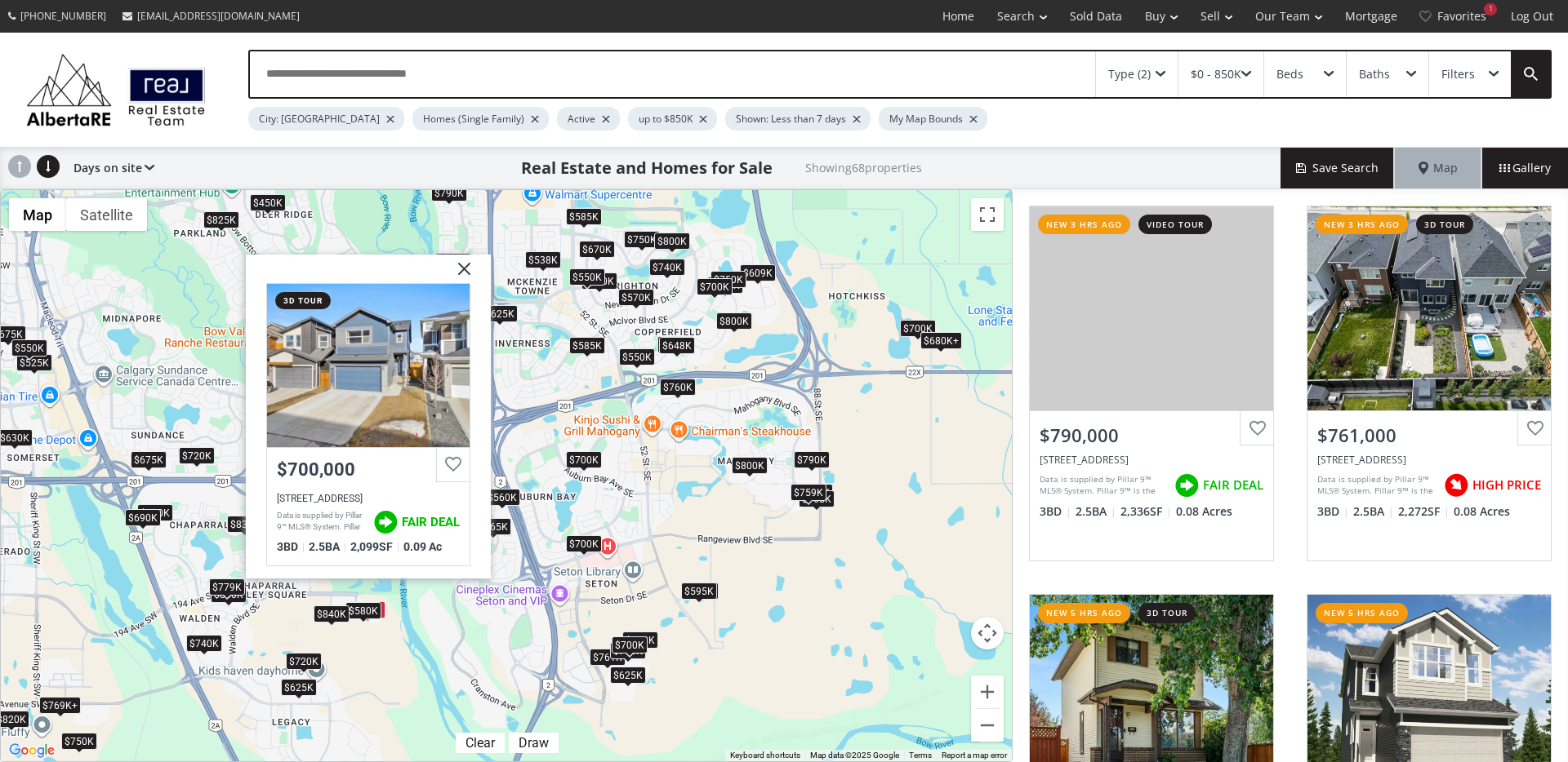
click at [321, 614] on div "$840K" at bounding box center [331, 614] width 35 height 17
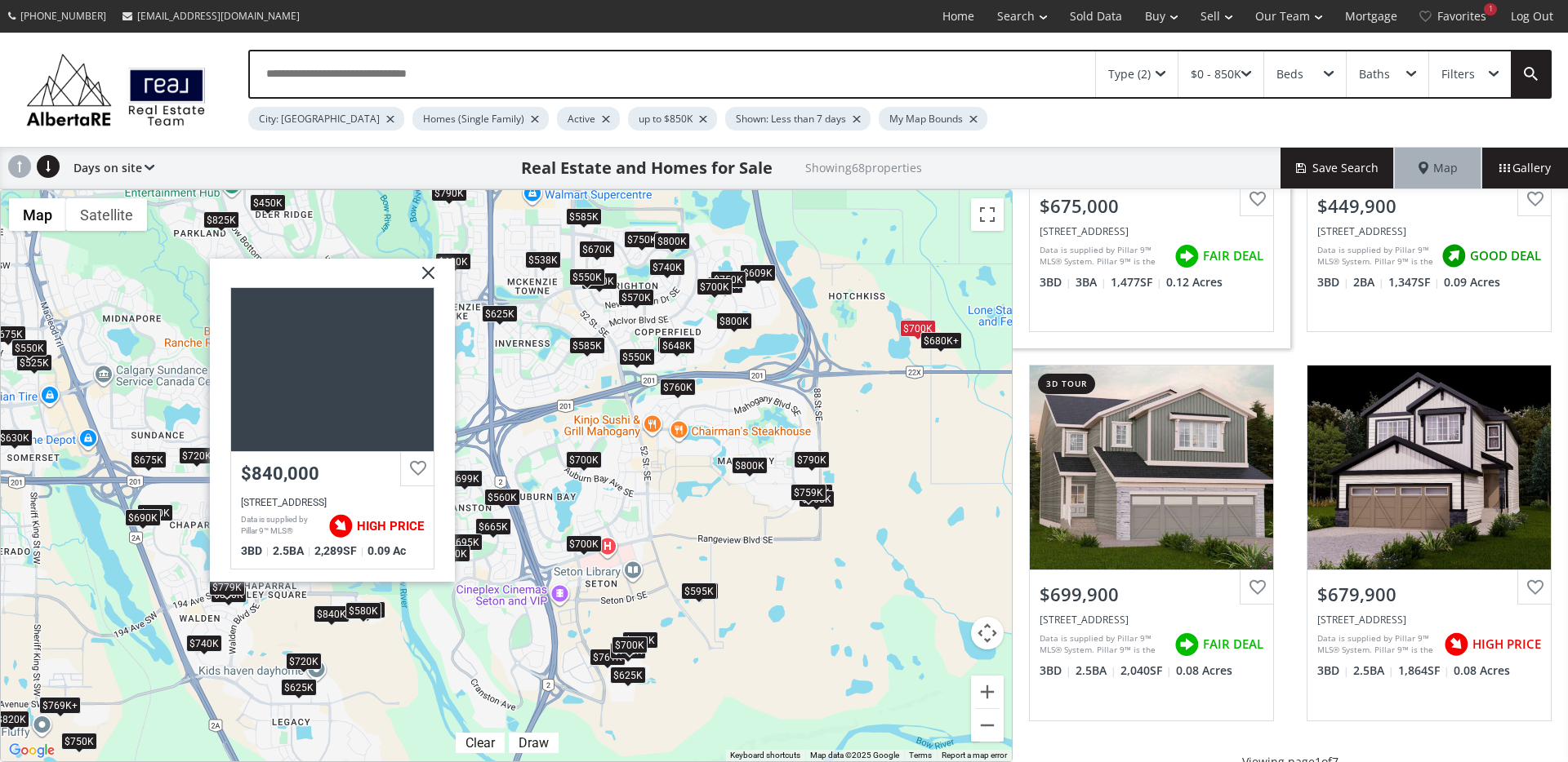
scroll to position [1459, 0]
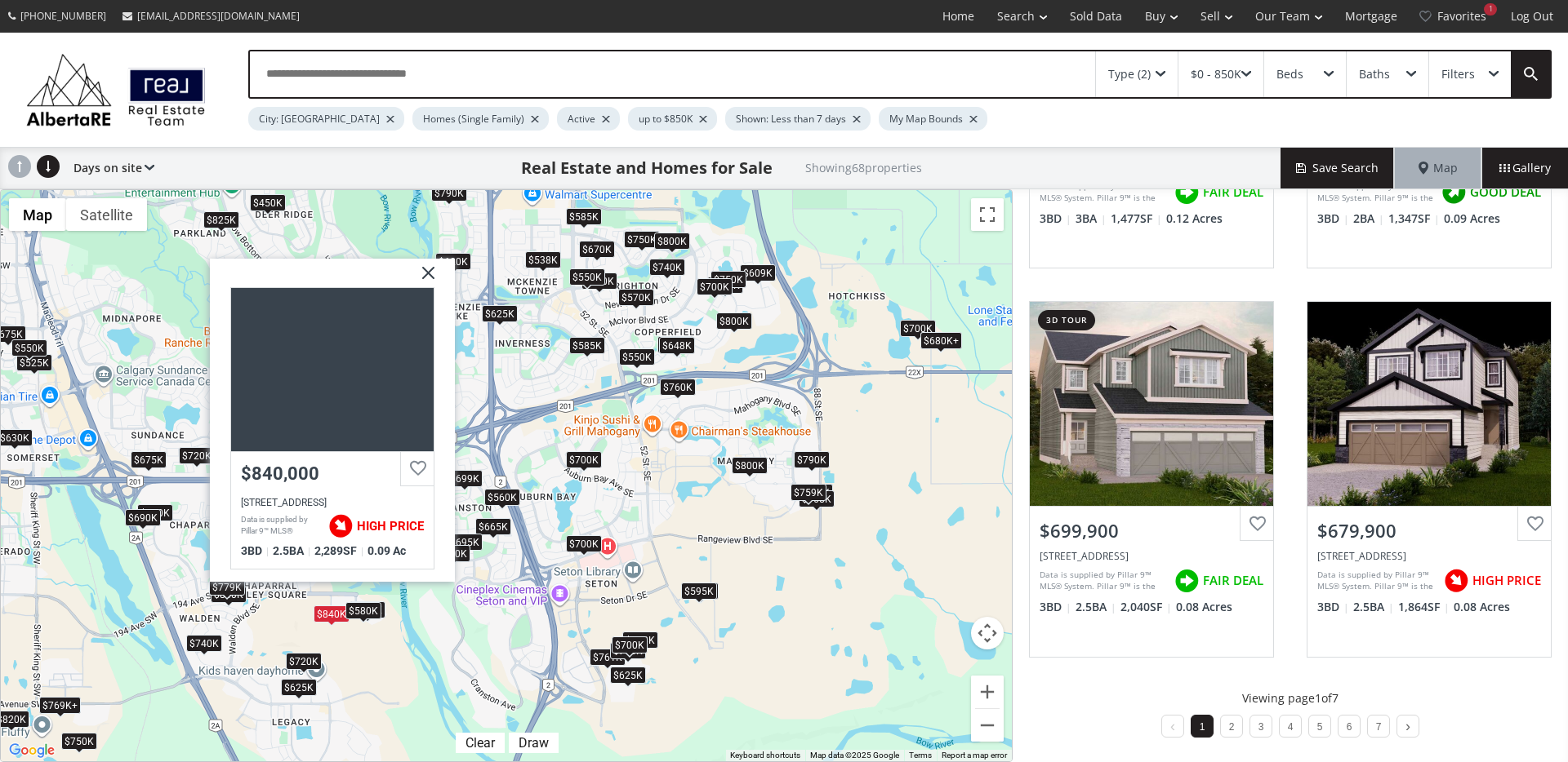
click at [1228, 726] on li "2" at bounding box center [1231, 727] width 23 height 23
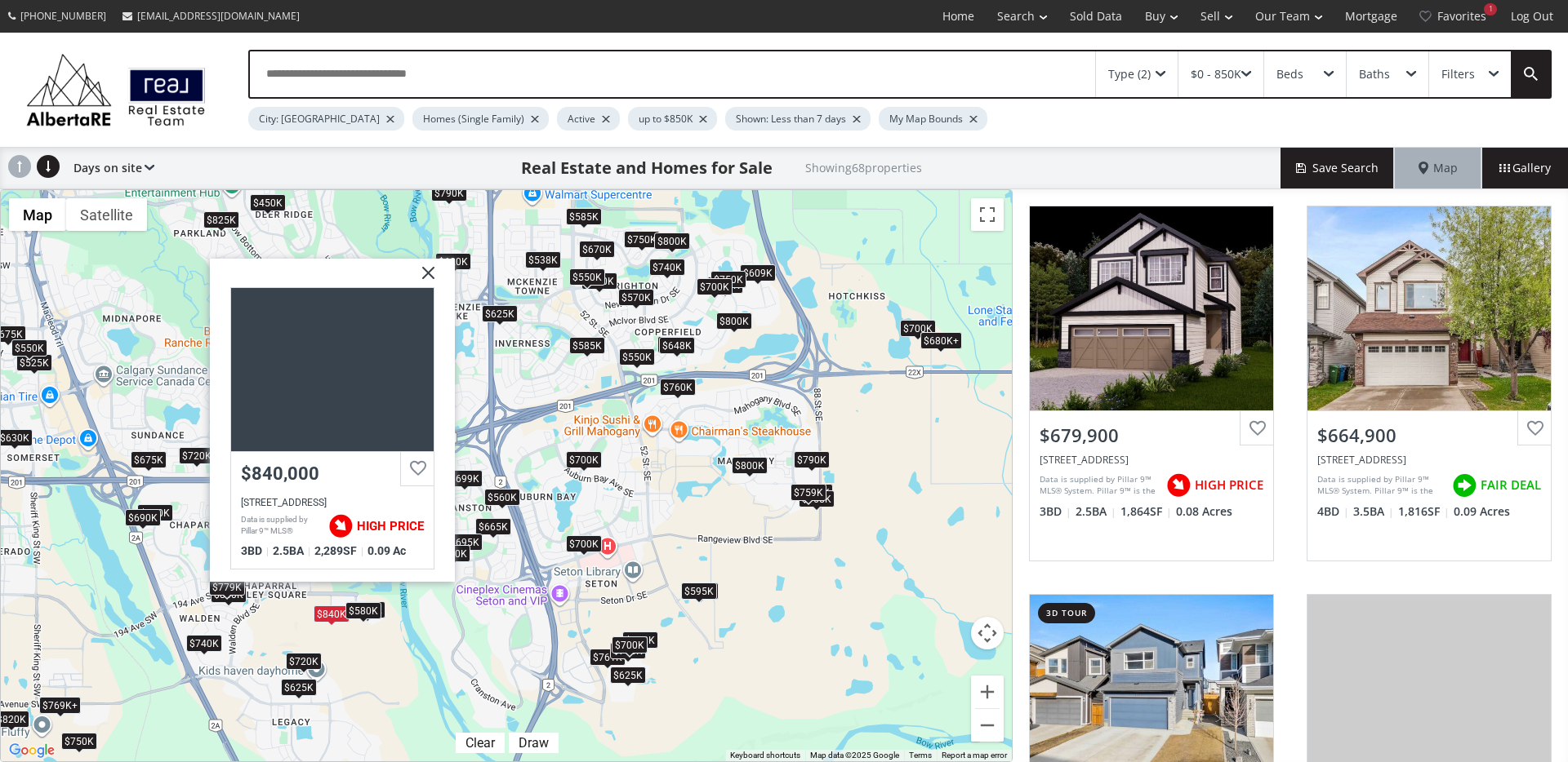
drag, startPoint x: 424, startPoint y: 271, endPoint x: 528, endPoint y: 299, distance: 107.7
click at [424, 271] on img at bounding box center [422, 279] width 41 height 41
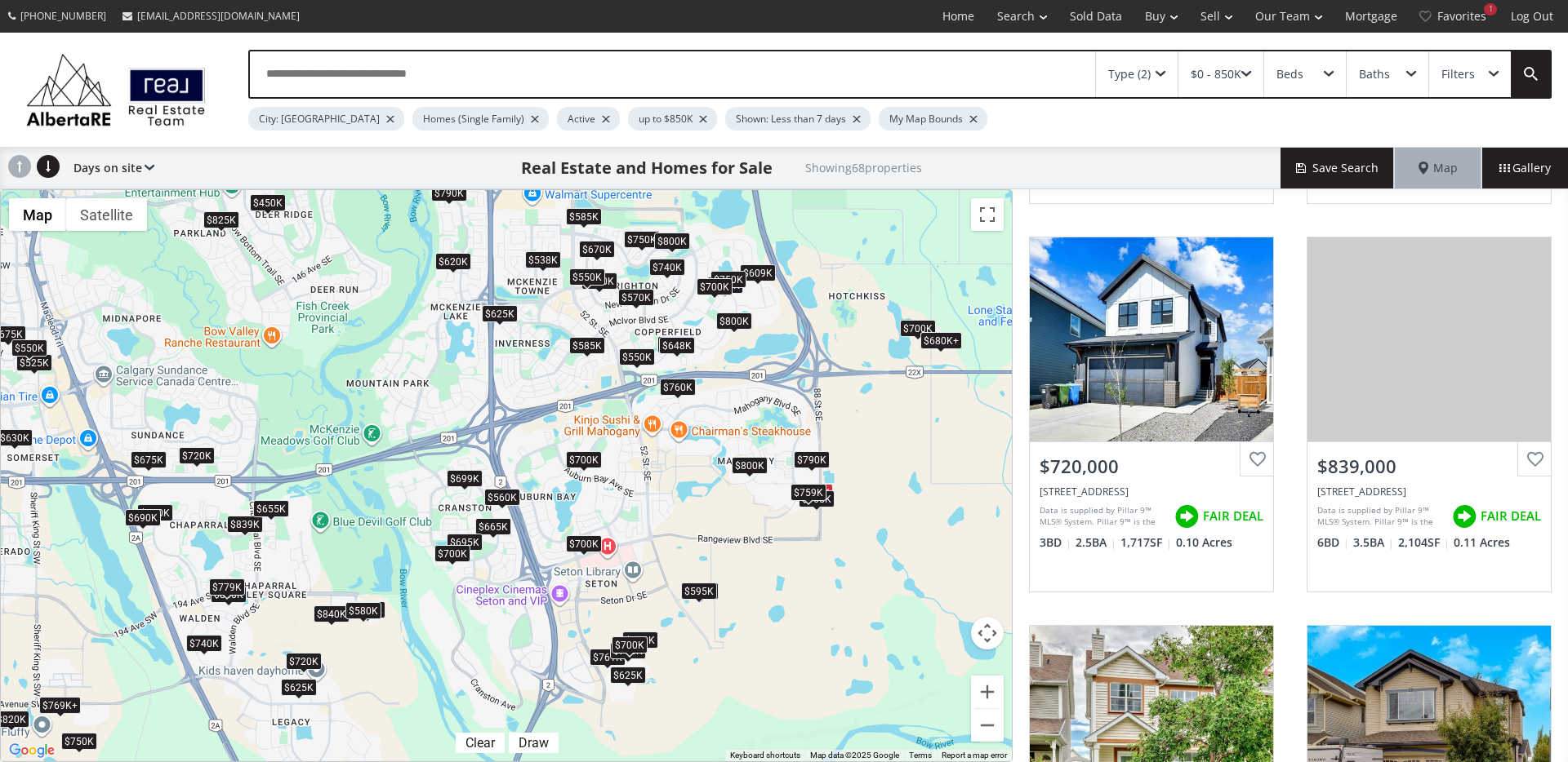
scroll to position [1160, 0]
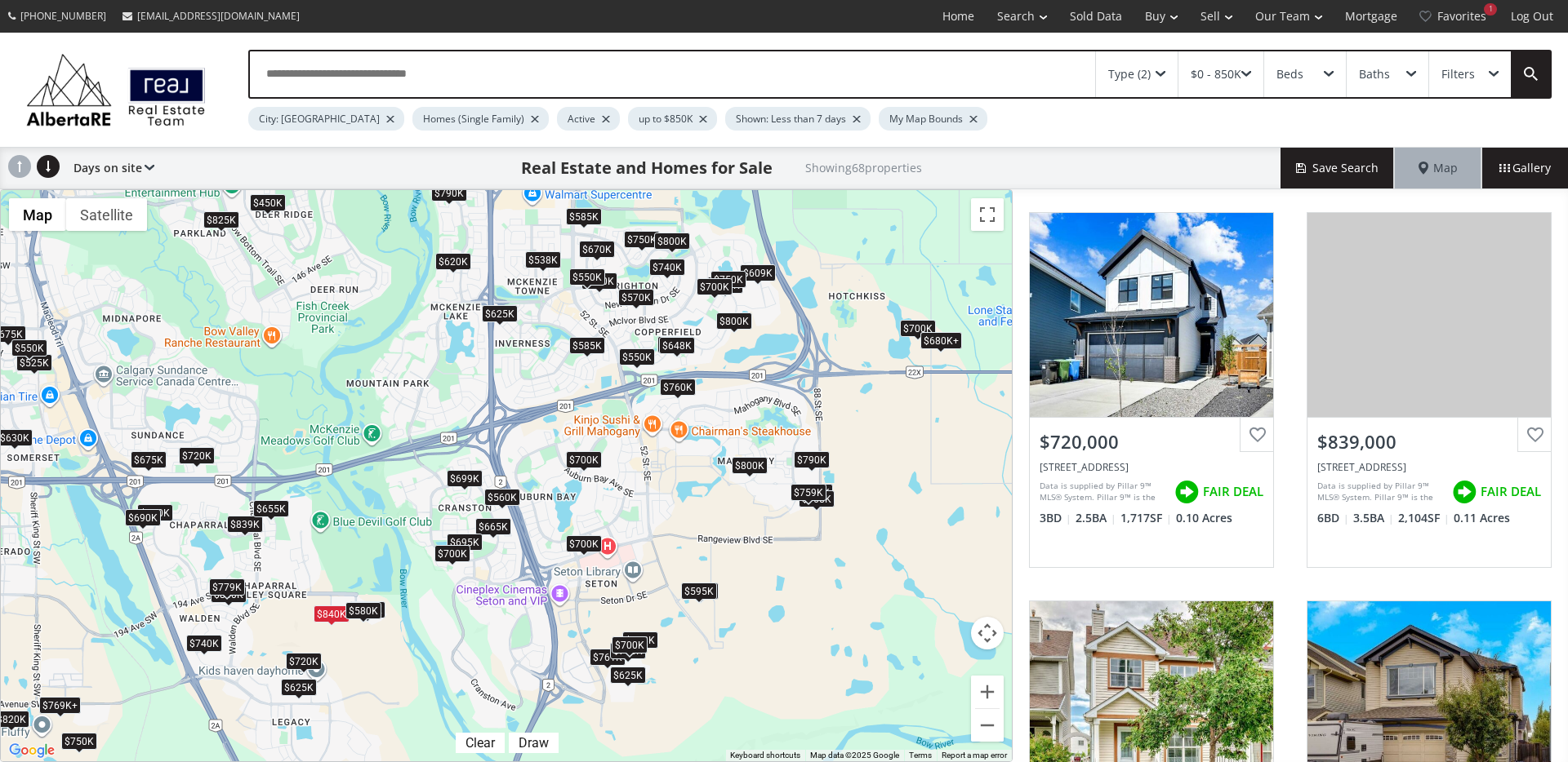
click at [790, 433] on div "To navigate, press the arrow keys. $790K $761K $525K $720K $740K $700K $675K $4…" at bounding box center [506, 475] width 1011 height 571
click at [679, 434] on div "To navigate, press the arrow keys. $790K $761K $525K $720K $740K $700K $675K $4…" at bounding box center [506, 475] width 1011 height 571
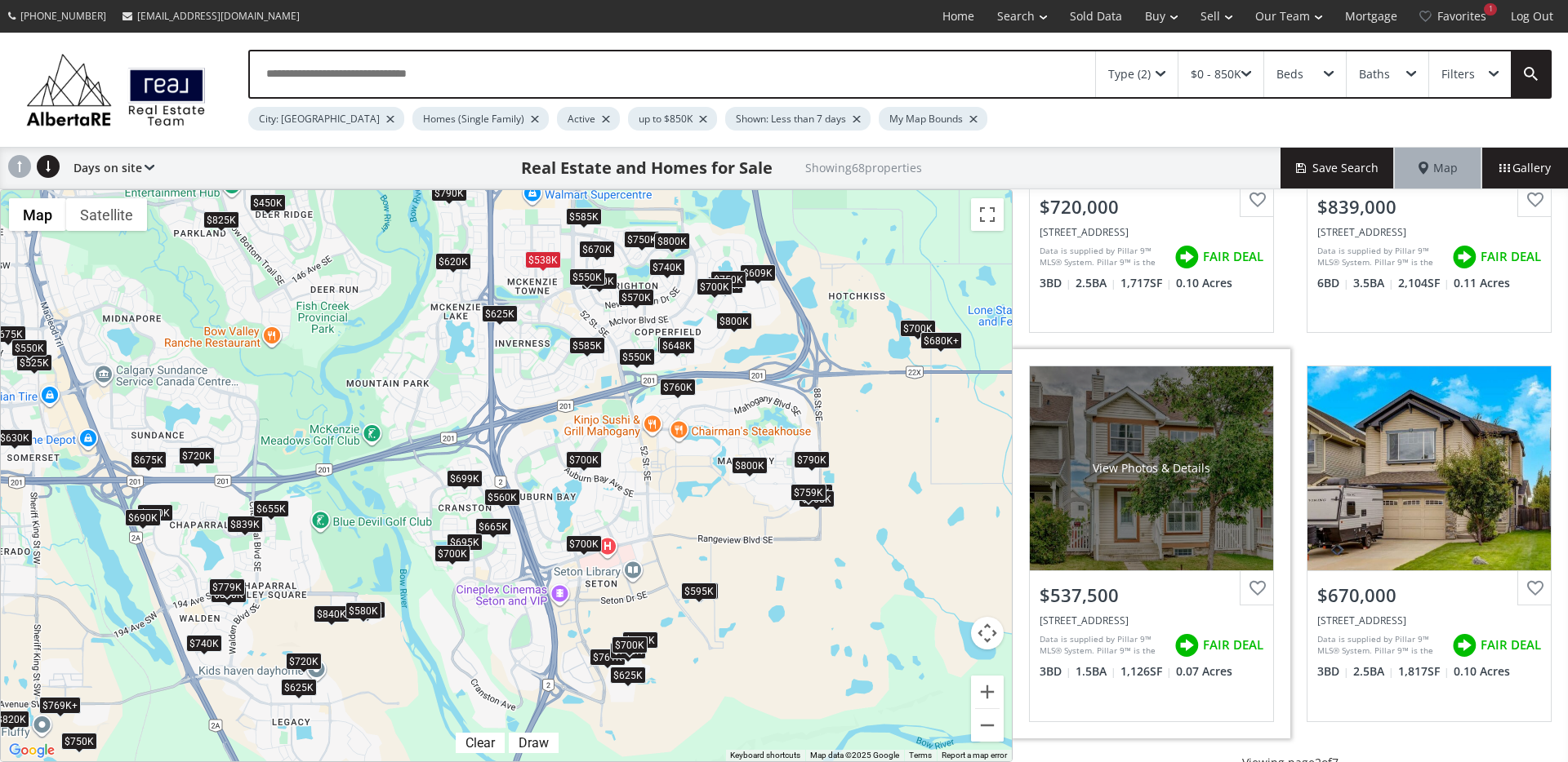
scroll to position [1459, 0]
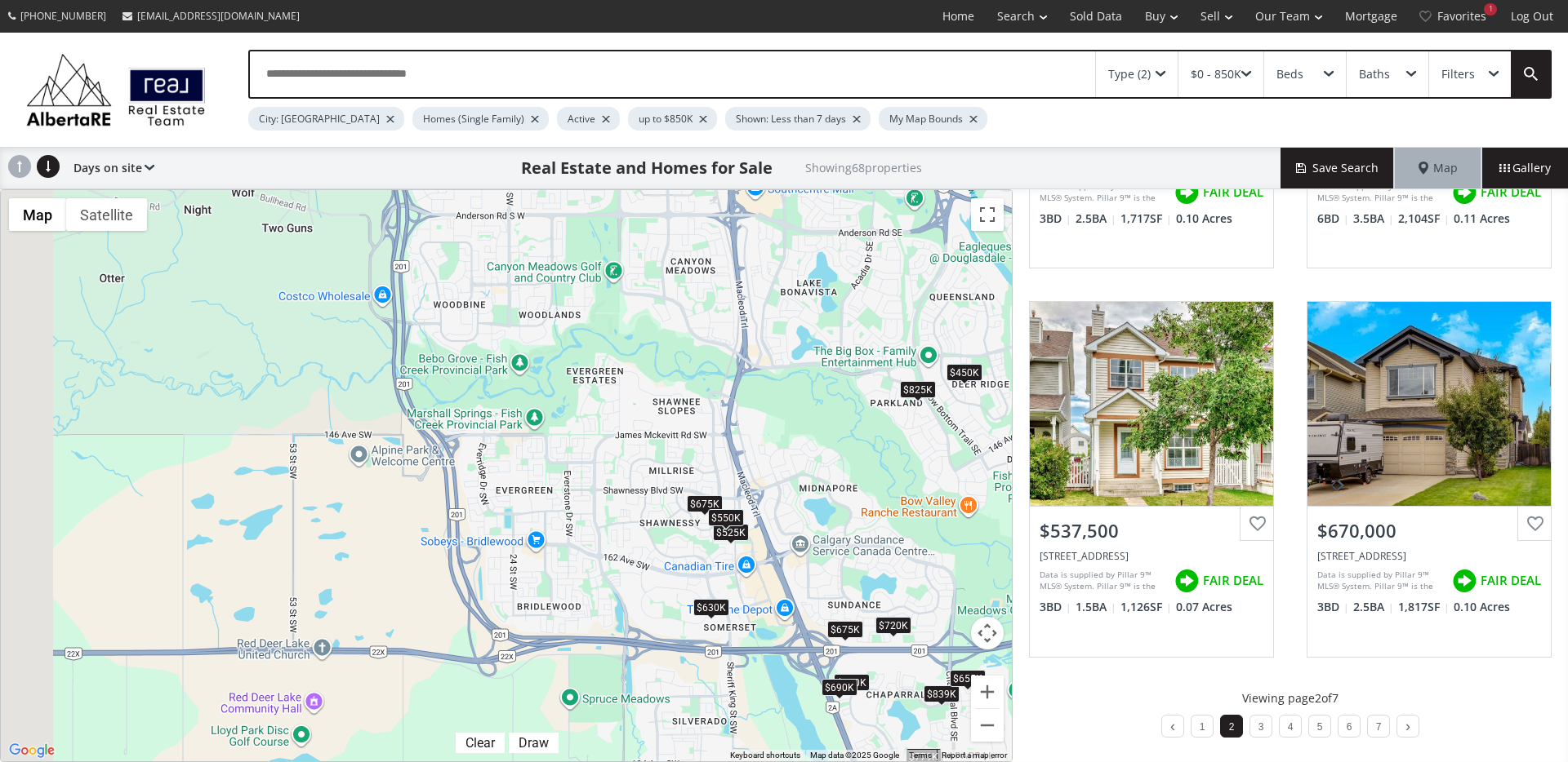
drag, startPoint x: 365, startPoint y: 416, endPoint x: 938, endPoint y: 552, distance: 588.9
click at [942, 551] on div "To navigate, press the arrow keys. $790K $761K $525K $720K $740K $700K $675K $4…" at bounding box center [506, 475] width 1011 height 571
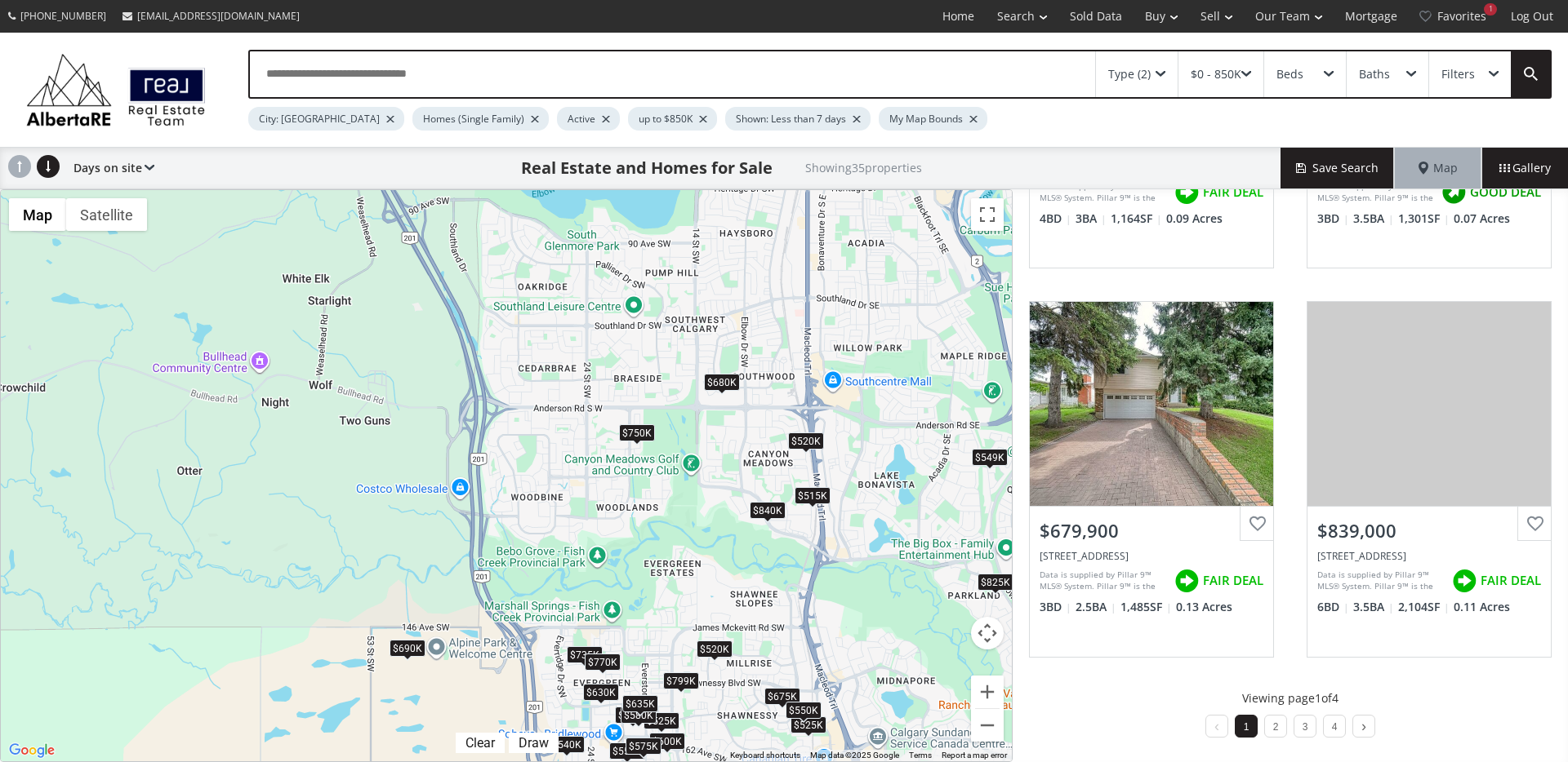
drag, startPoint x: 643, startPoint y: 365, endPoint x: 724, endPoint y: 598, distance: 246.7
click at [724, 598] on div "To navigate, press the arrow keys. $549K $525K $650K $675K $570K $450K $600K $5…" at bounding box center [506, 475] width 1011 height 571
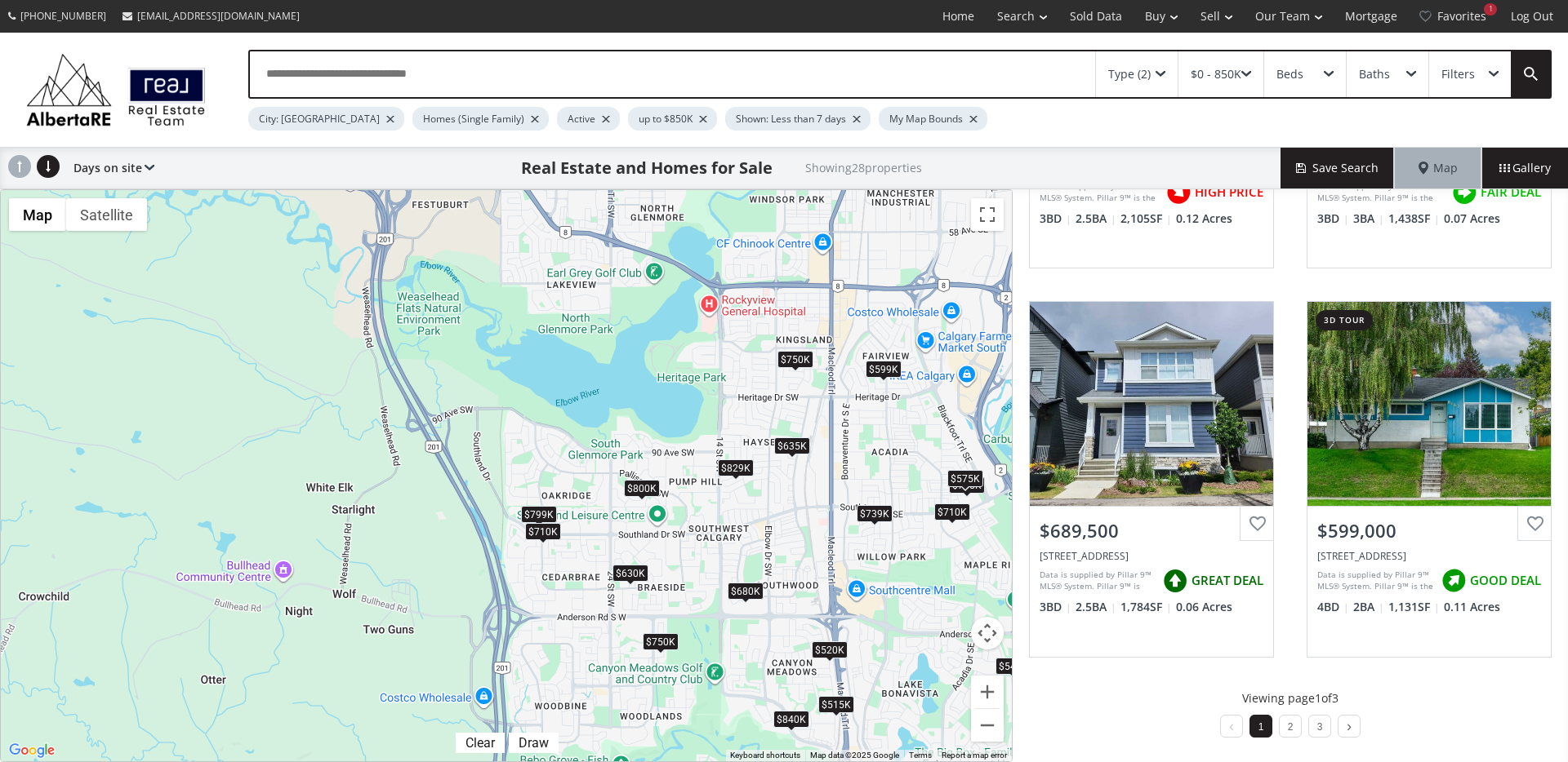
drag, startPoint x: 591, startPoint y: 518, endPoint x: 605, endPoint y: 629, distance: 111.9
click at [605, 629] on div "To navigate, press the arrow keys. $549K $799K $635K $680K $799K $675K $735K $6…" at bounding box center [506, 475] width 1011 height 571
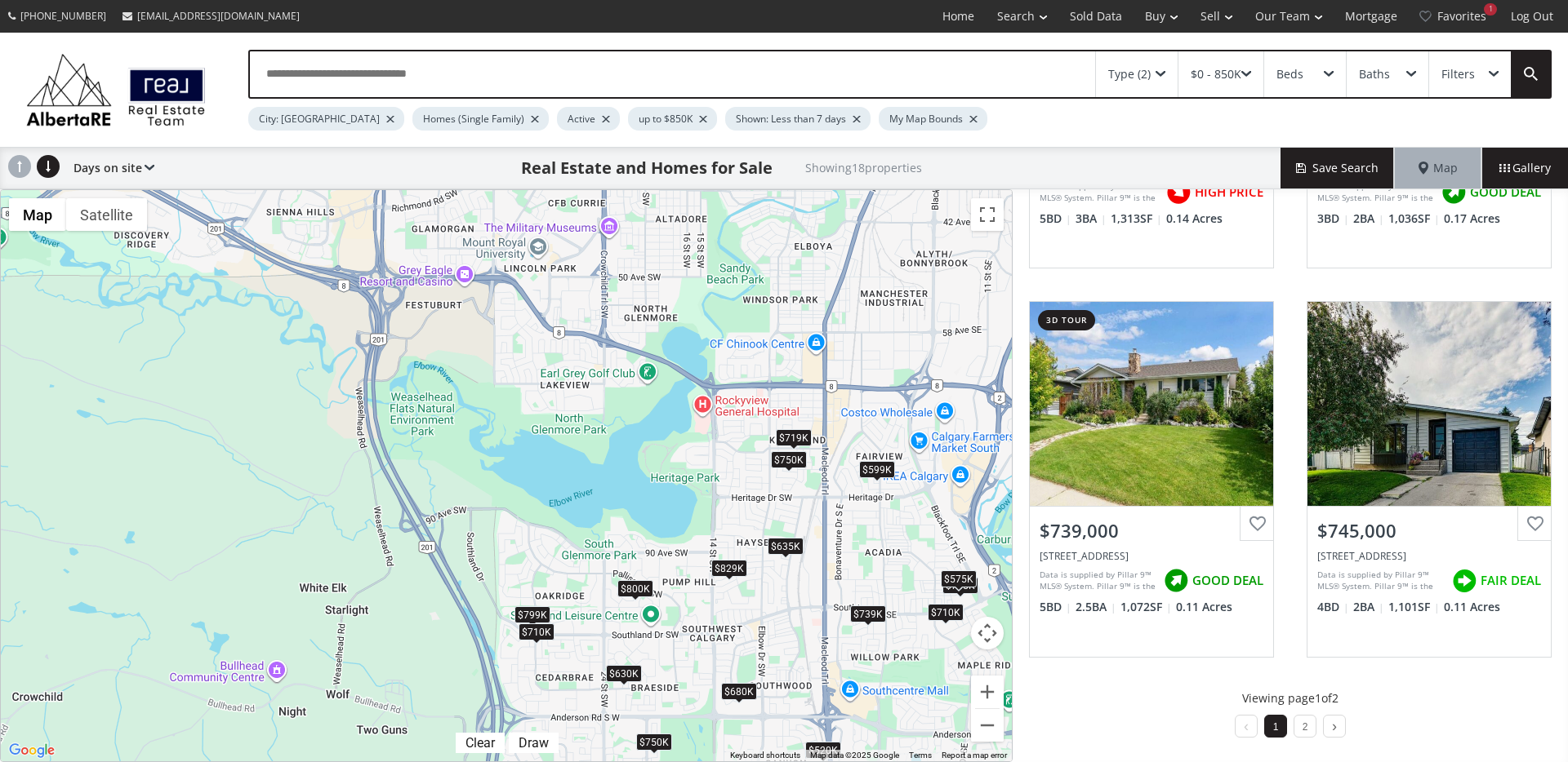
drag, startPoint x: 612, startPoint y: 465, endPoint x: 605, endPoint y: 566, distance: 101.2
click at [605, 566] on div "To navigate, press the arrow keys. $799K $635K $680K $599K $710K $630K $750K $5…" at bounding box center [506, 475] width 1011 height 571
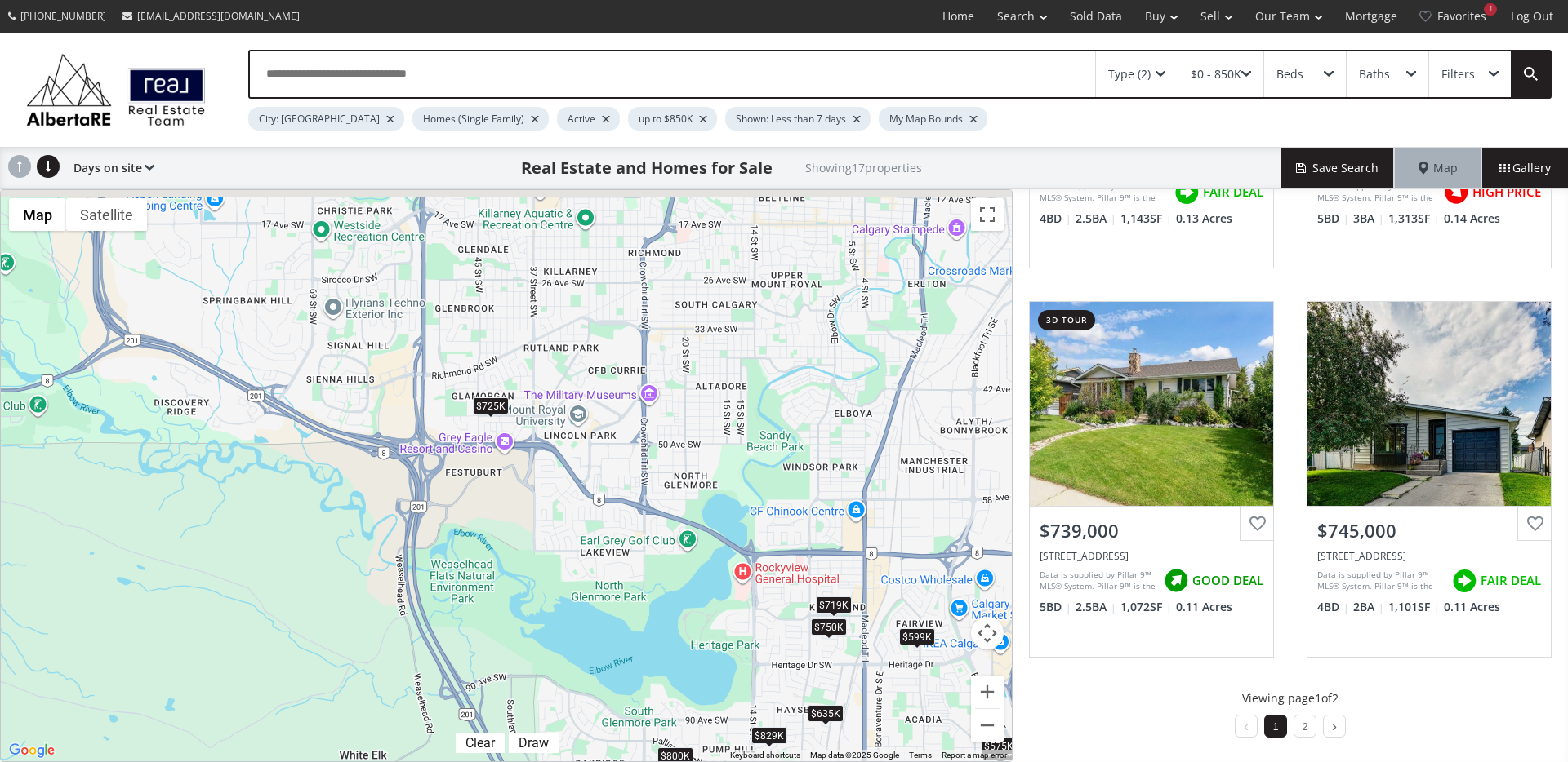
drag, startPoint x: 552, startPoint y: 497, endPoint x: 613, endPoint y: 623, distance: 140.0
click at [613, 623] on div "To navigate, press the arrow keys. $799K $635K $680K $599K $725K $710K $630K $7…" at bounding box center [506, 475] width 1011 height 571
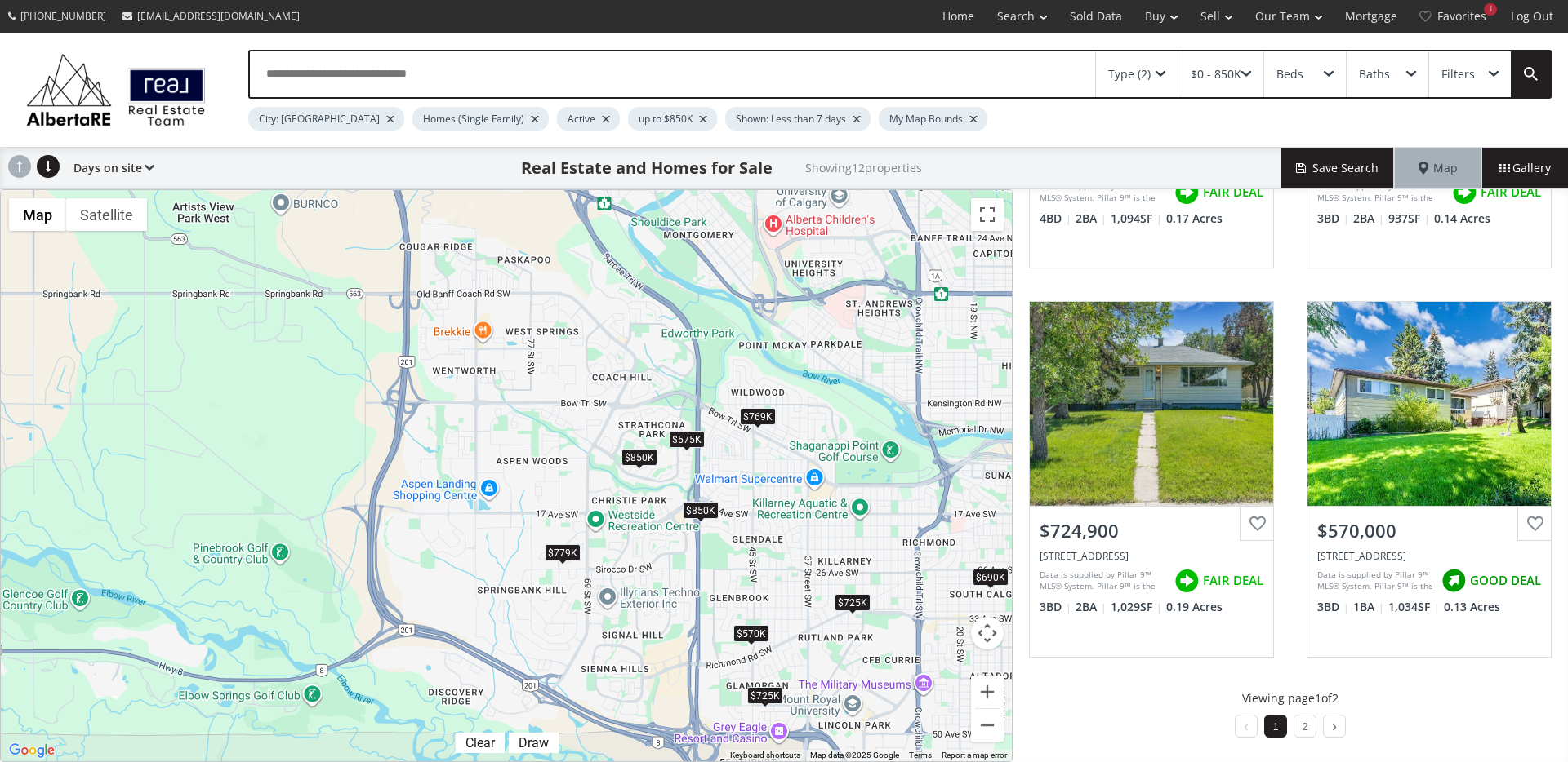
drag, startPoint x: 446, startPoint y: 382, endPoint x: 687, endPoint y: 612, distance: 333.1
click at [687, 612] on div "To navigate, press the arrow keys. $850K $690K $599K $725K $575K $779K $850K $7…" at bounding box center [506, 475] width 1011 height 571
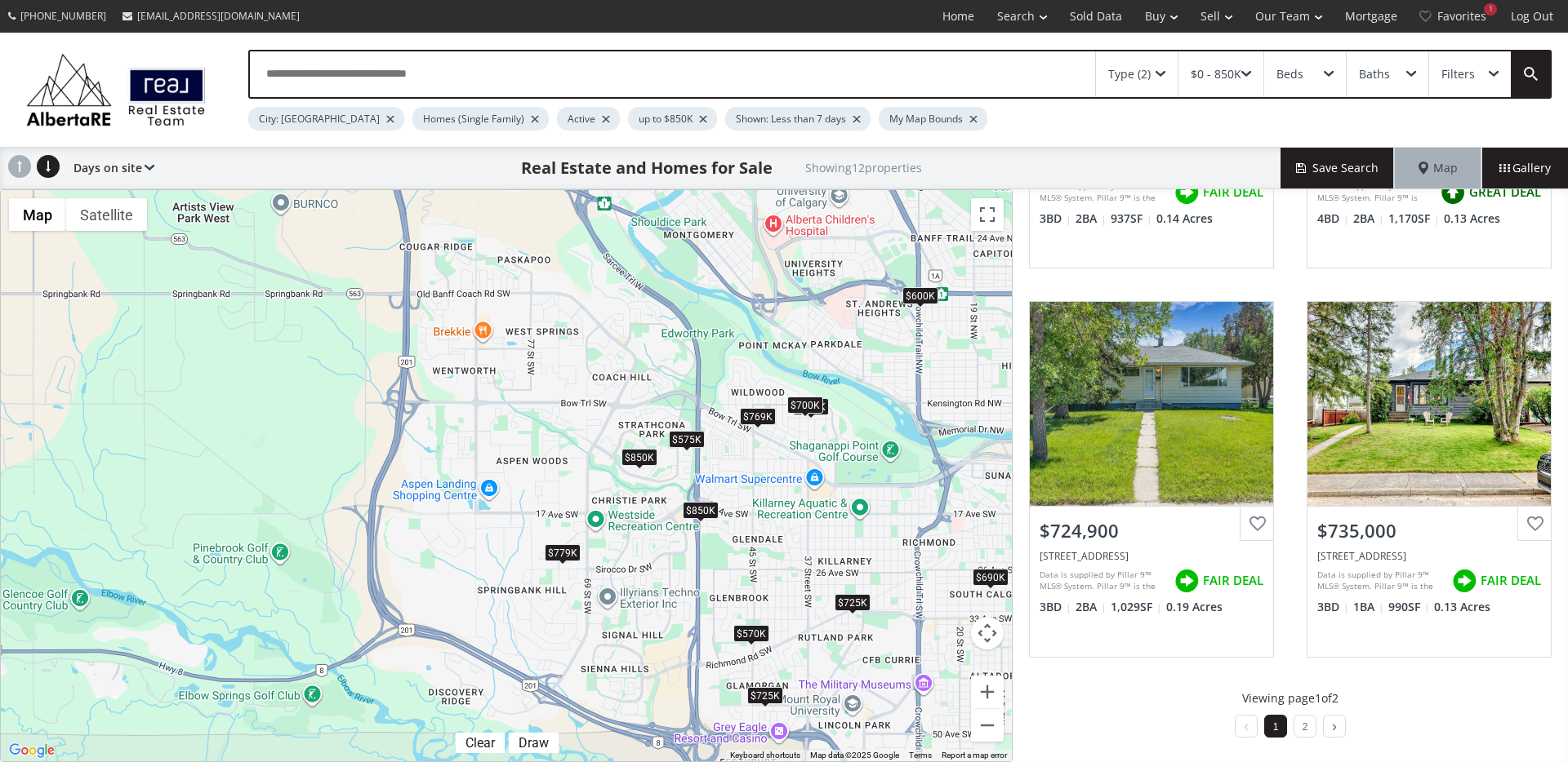
click at [556, 552] on div "$779K" at bounding box center [562, 553] width 35 height 17
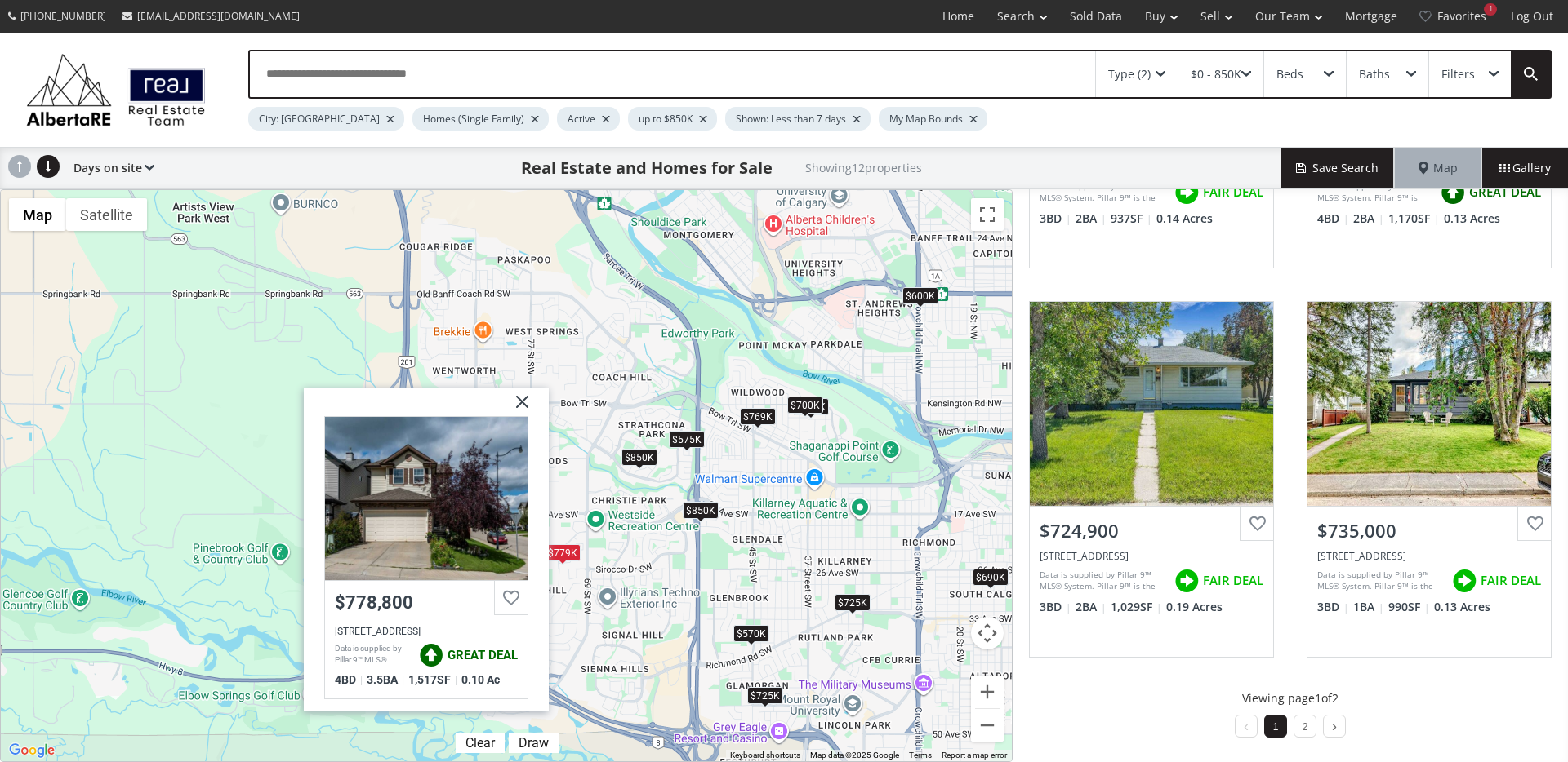
click at [641, 460] on div "$850K" at bounding box center [639, 457] width 35 height 17
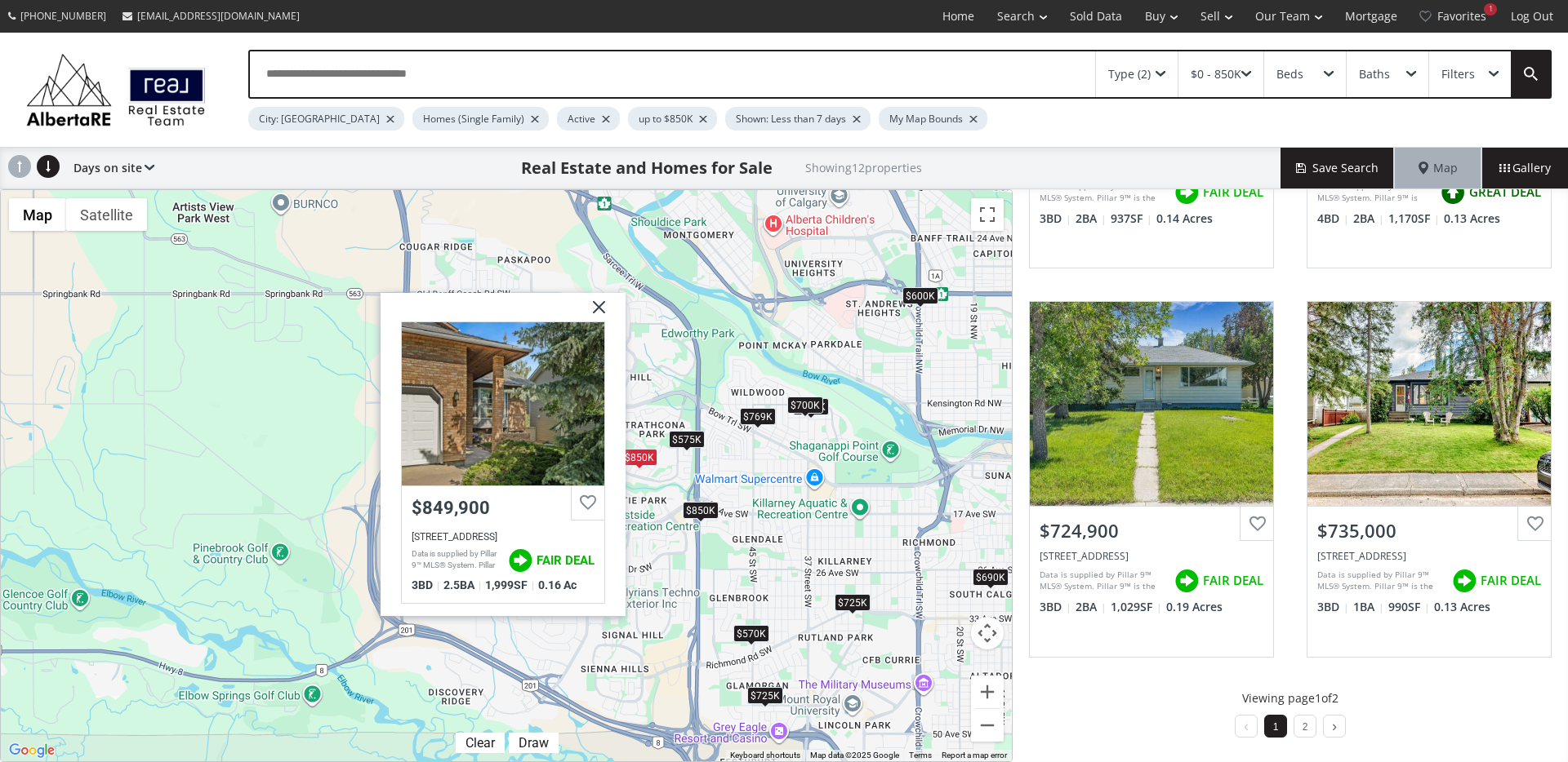
click at [695, 448] on div "$575K" at bounding box center [686, 440] width 35 height 17
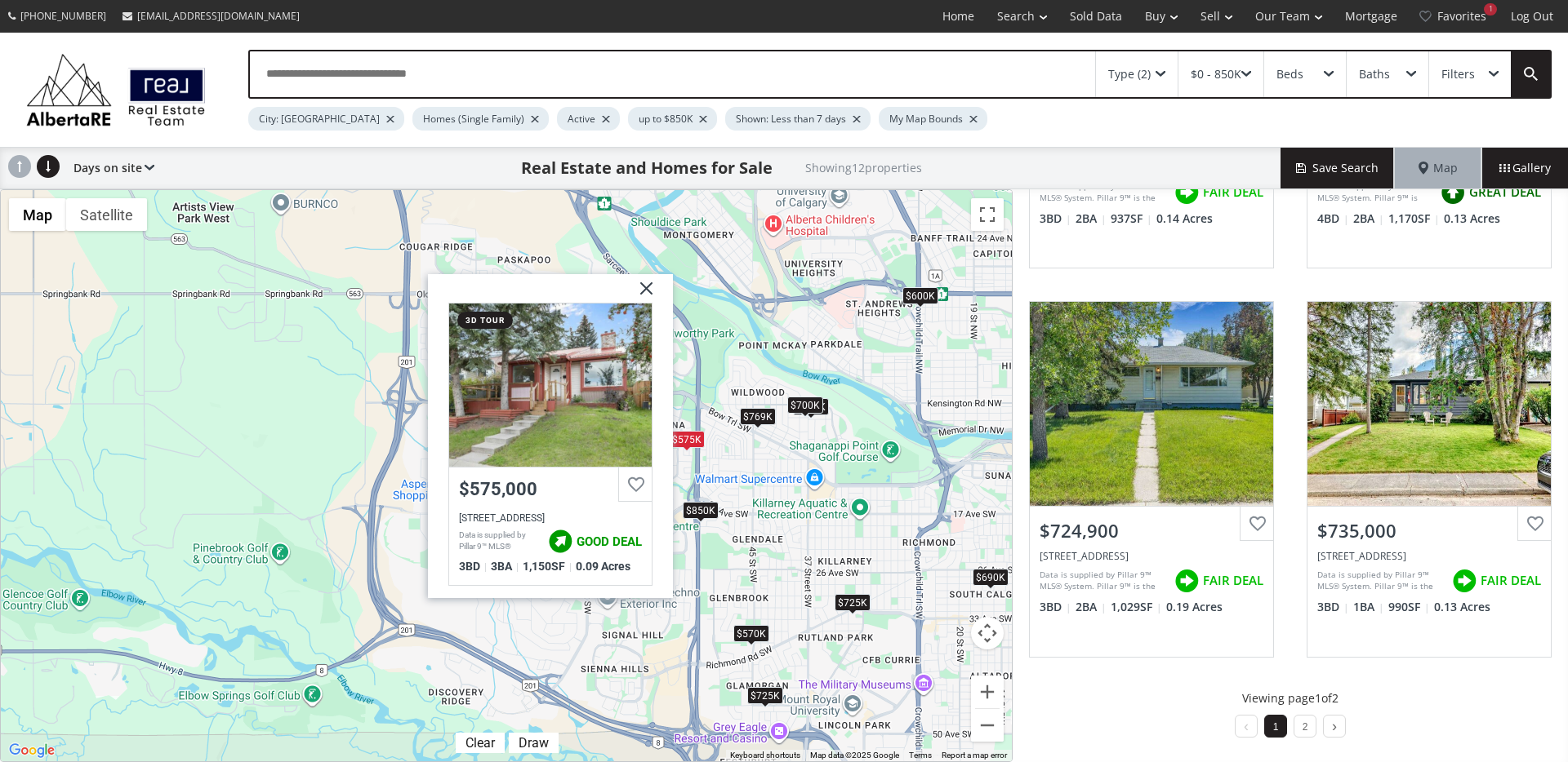
click at [703, 514] on div "$850K" at bounding box center [700, 511] width 35 height 17
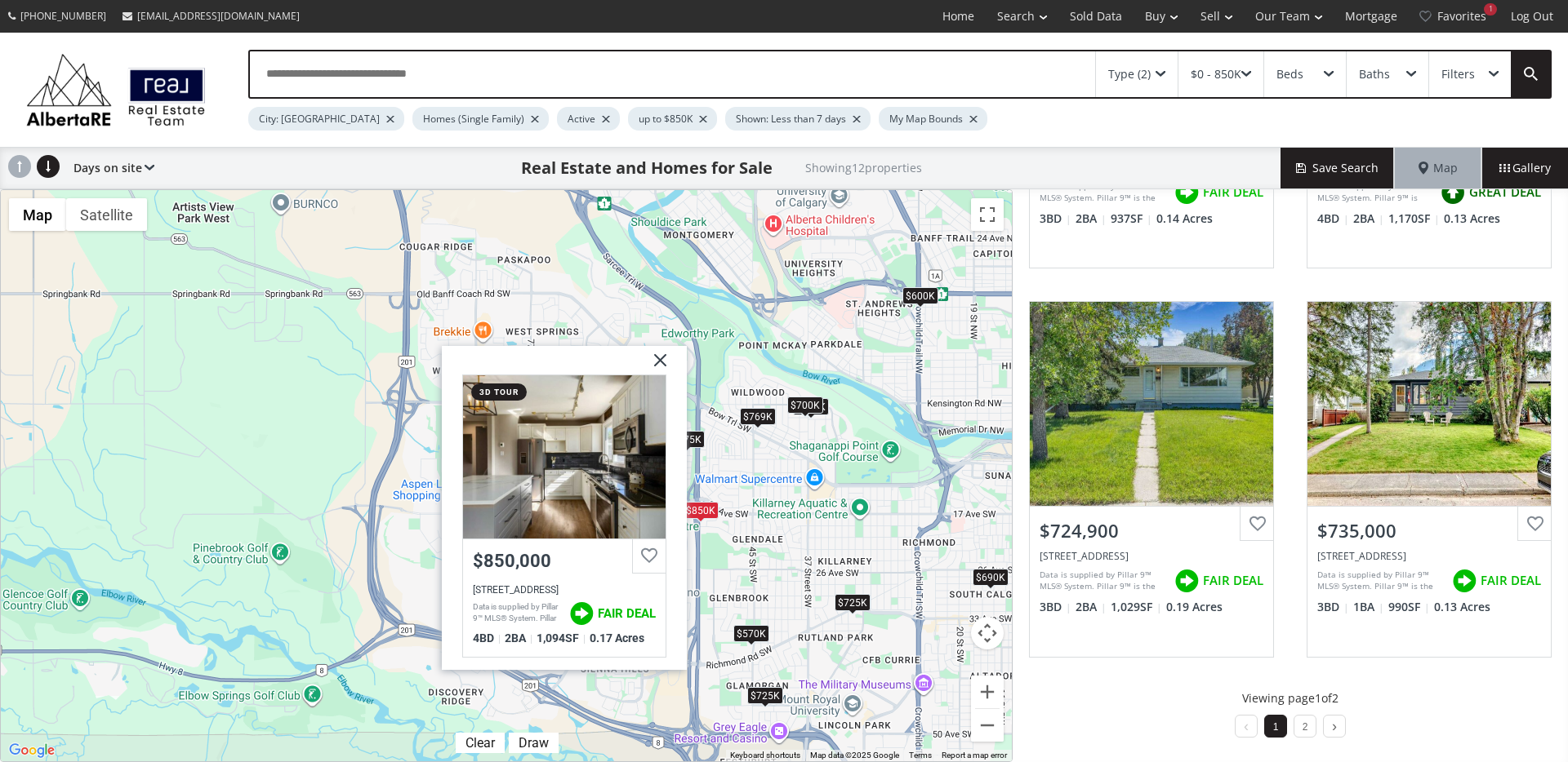
click at [664, 360] on img at bounding box center [654, 366] width 41 height 41
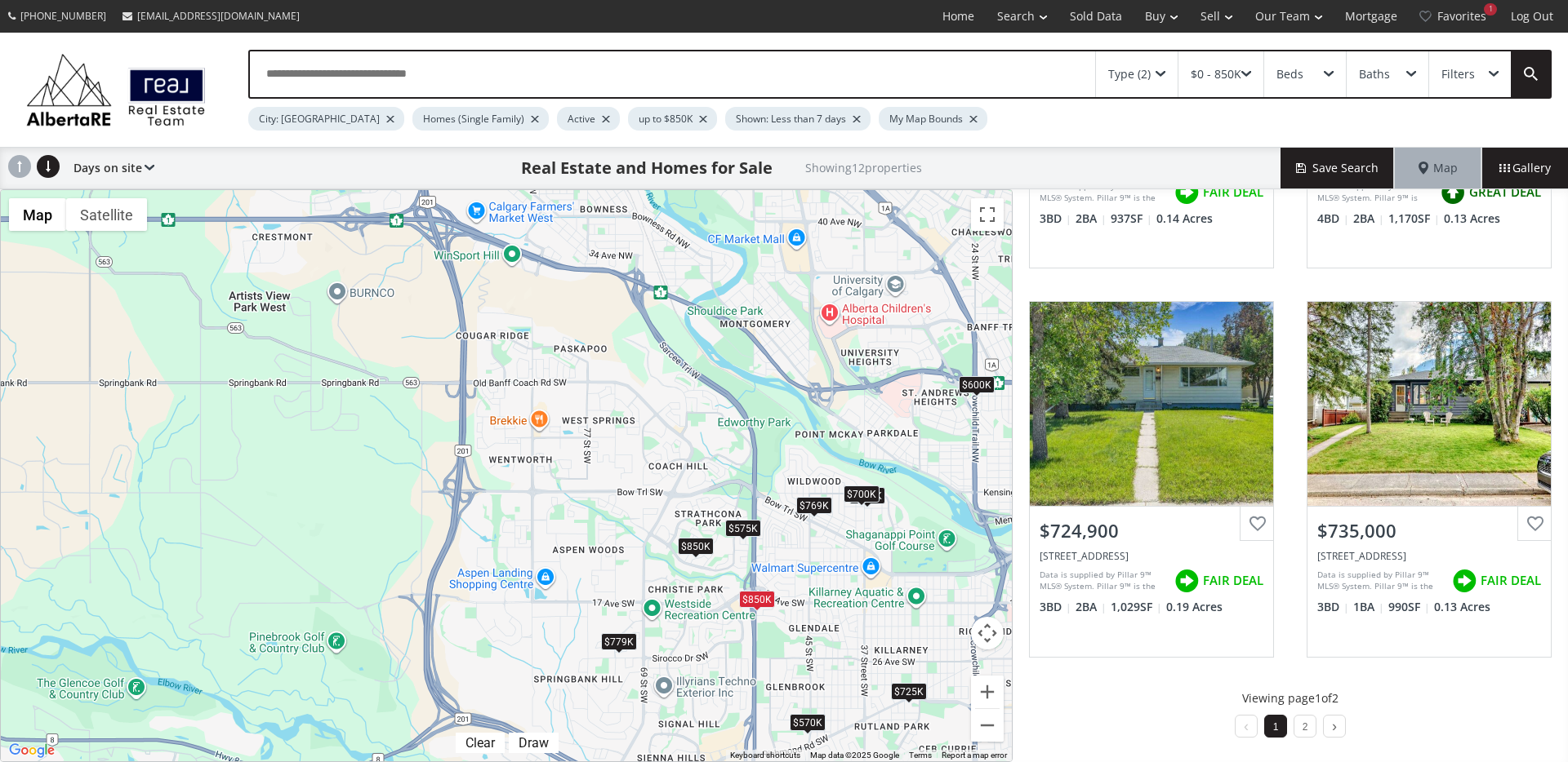
drag, startPoint x: 531, startPoint y: 365, endPoint x: 585, endPoint y: 447, distance: 98.2
click at [585, 447] on div "To navigate, press the arrow keys. $850K $690K $725K $575K $779K $850K $769K $6…" at bounding box center [506, 475] width 1011 height 571
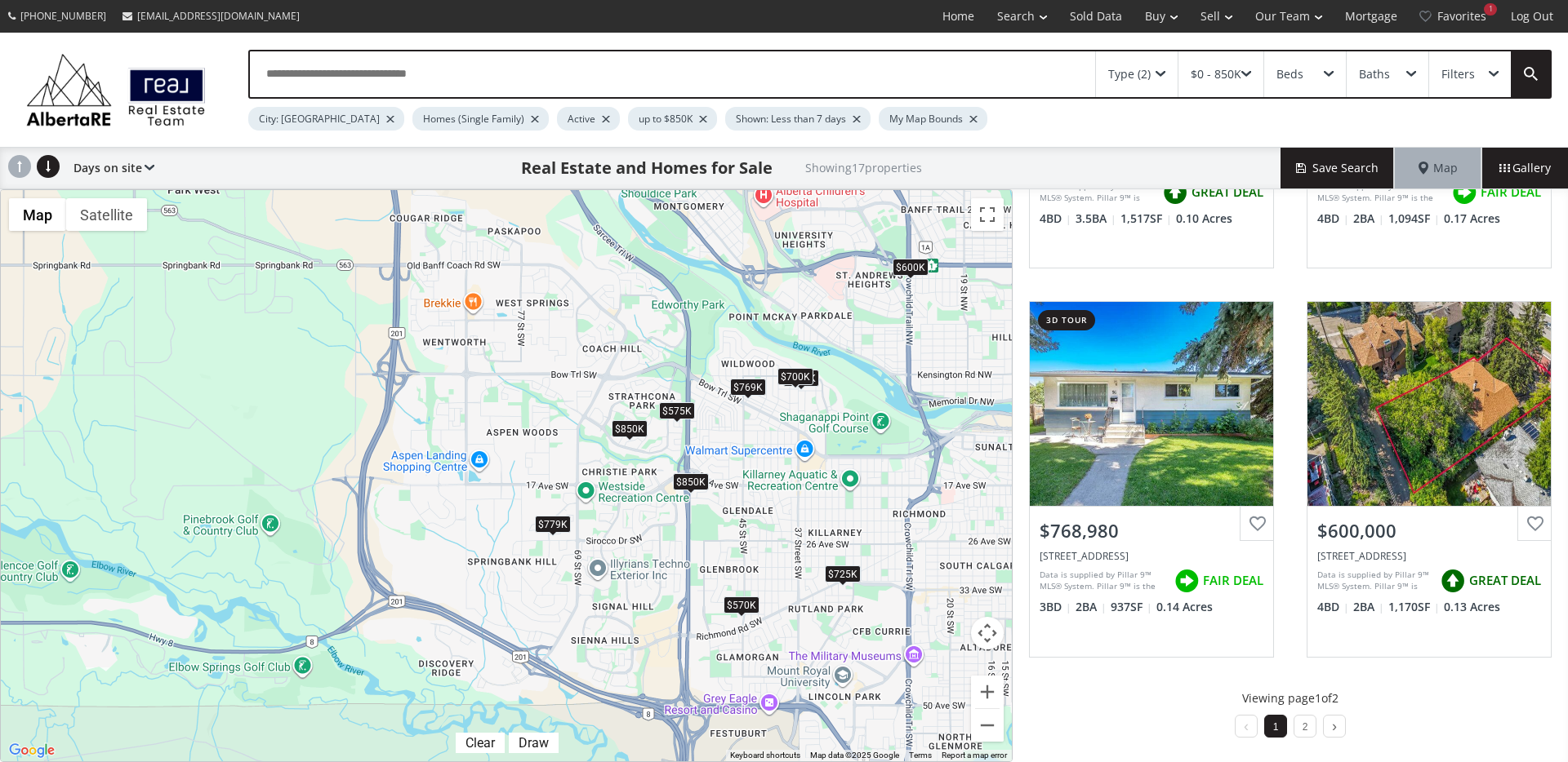
drag, startPoint x: 691, startPoint y: 579, endPoint x: 618, endPoint y: 451, distance: 147.4
click at [618, 451] on div "To navigate, press the arrow keys. $700K $850K $779K $765K $699K $575K $779K $8…" at bounding box center [506, 475] width 1011 height 571
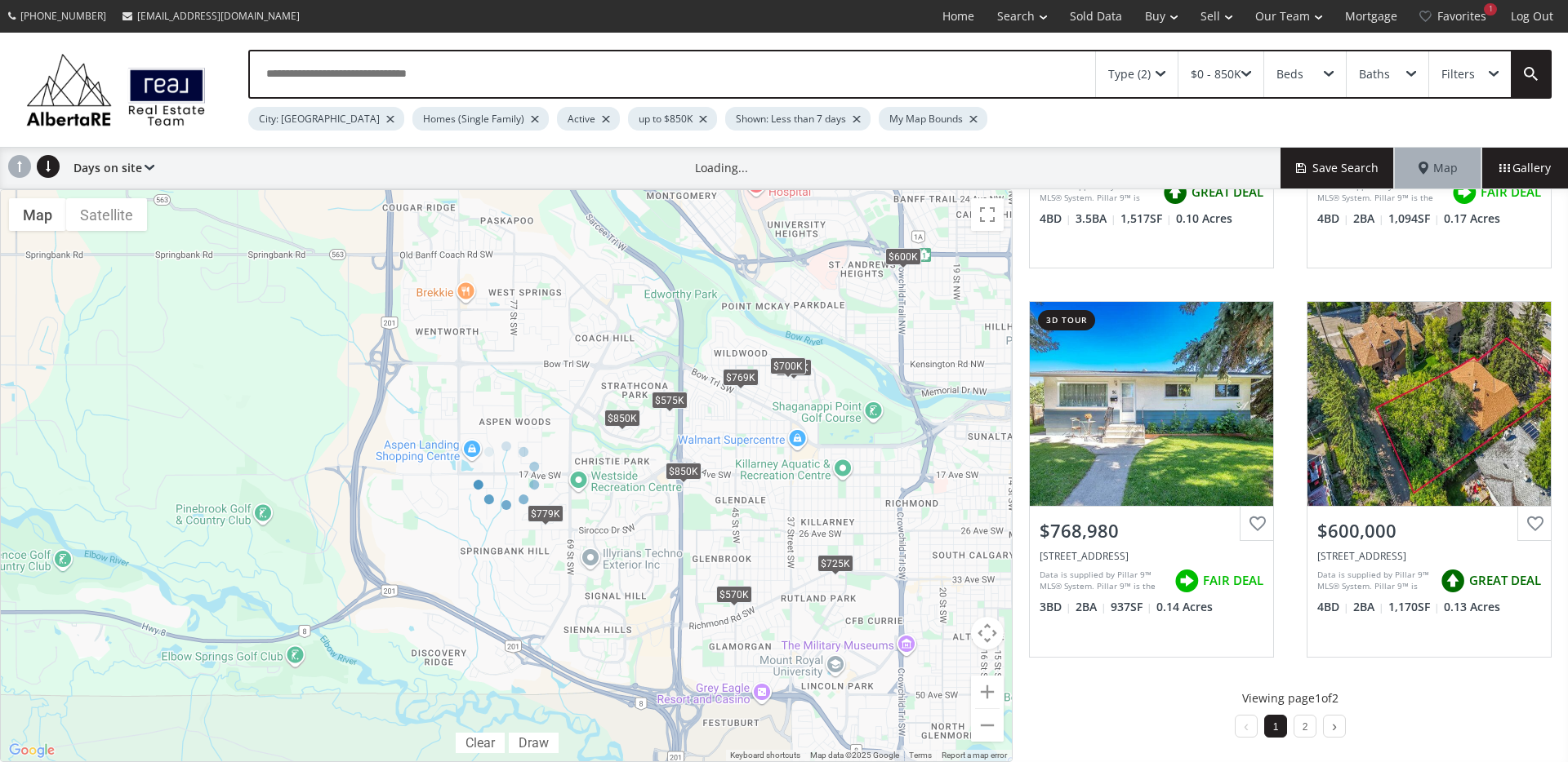
drag, startPoint x: 831, startPoint y: 557, endPoint x: 831, endPoint y: 569, distance: 12.0
click at [832, 557] on div at bounding box center [506, 476] width 1013 height 573
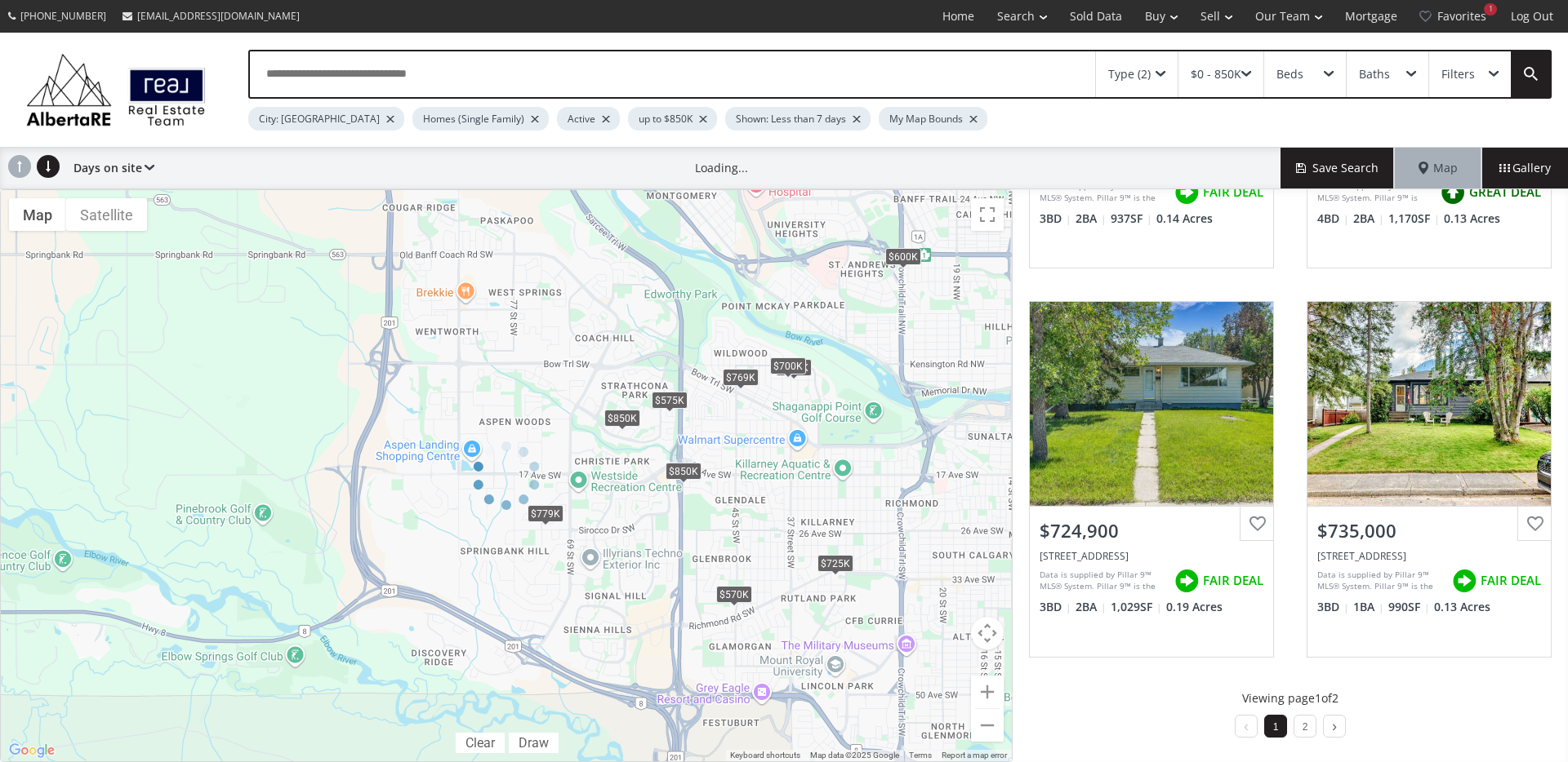
click at [830, 570] on div at bounding box center [506, 476] width 1013 height 573
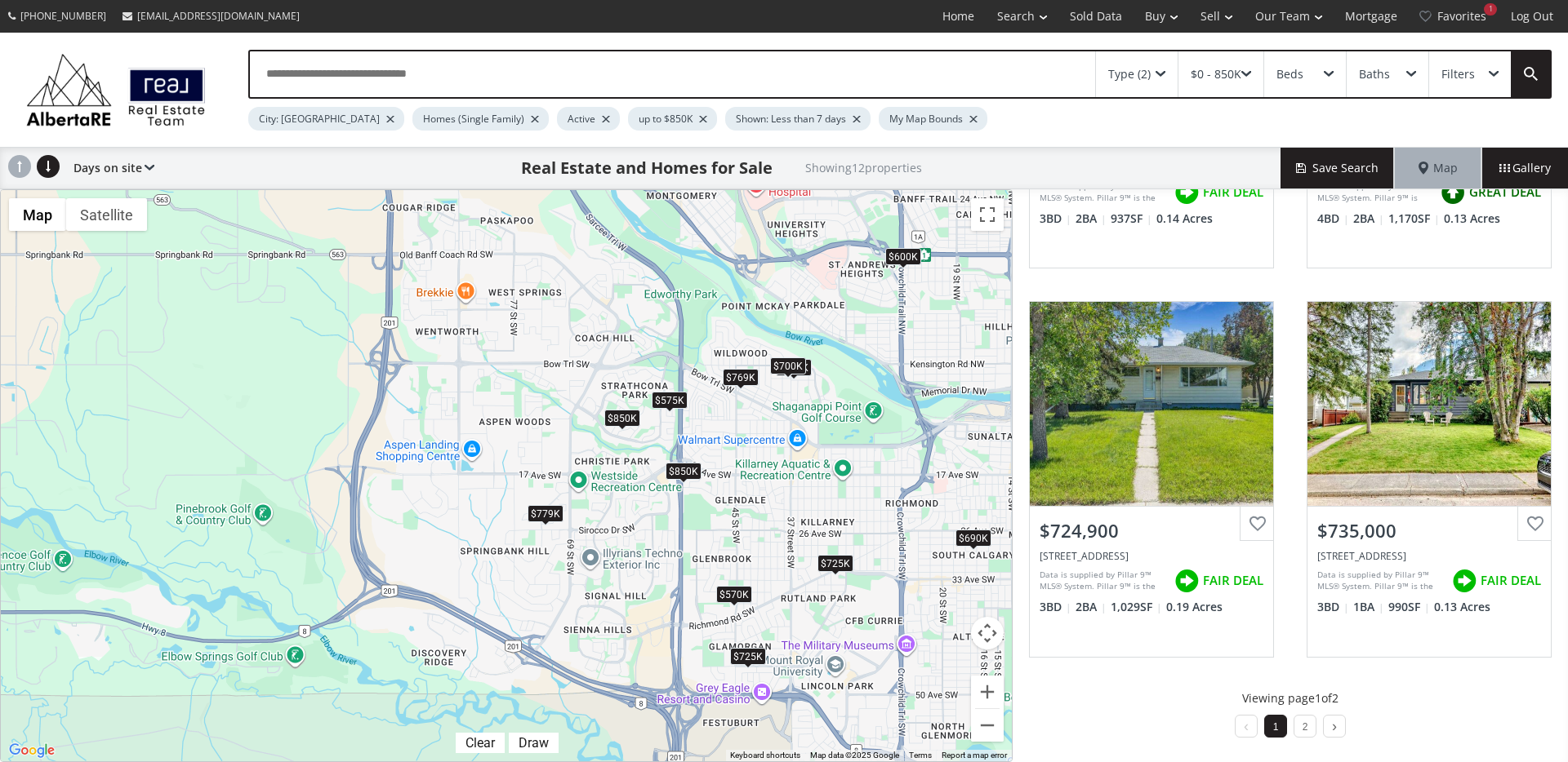
click at [830, 570] on div "$725K" at bounding box center [834, 564] width 35 height 17
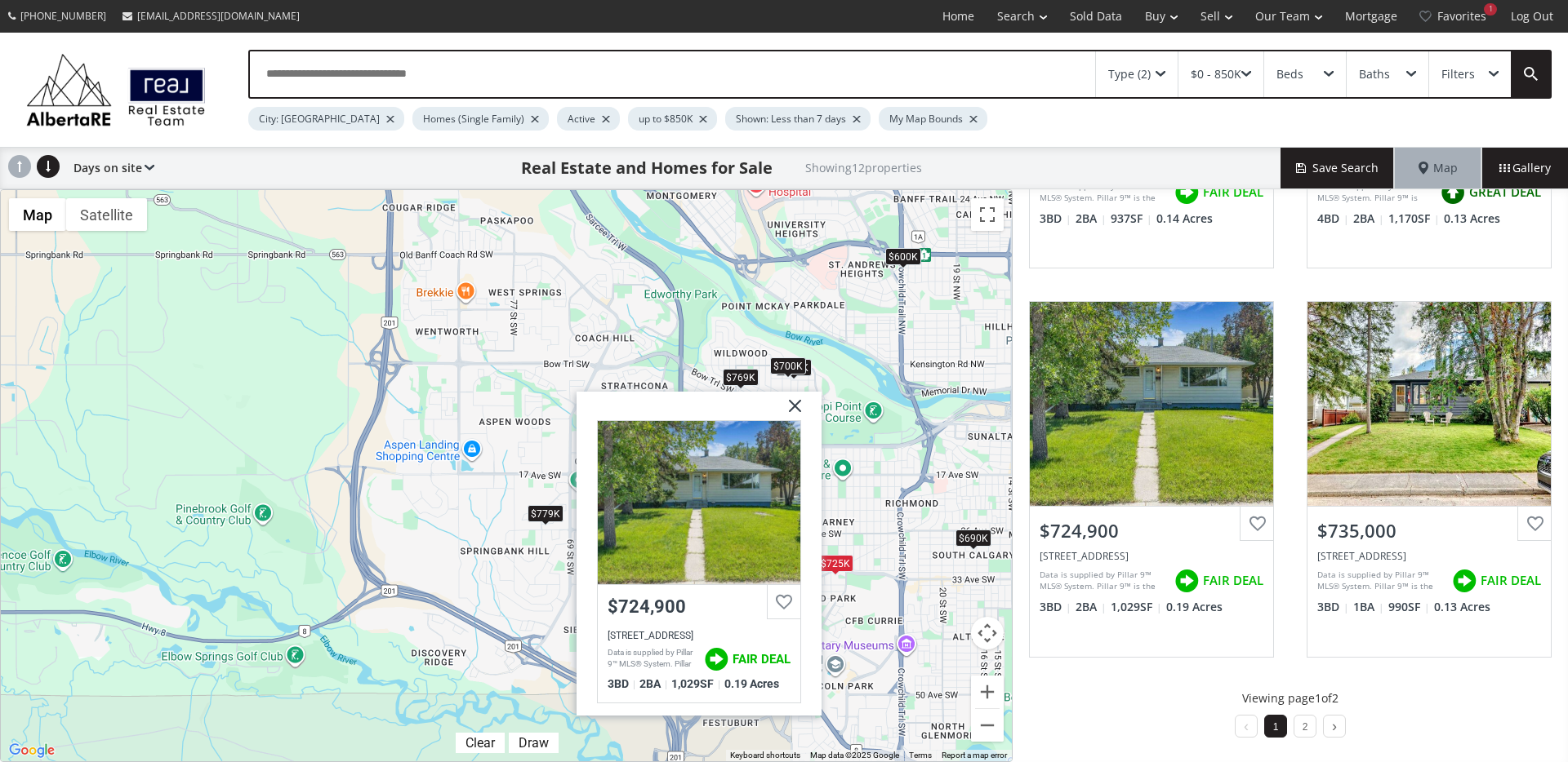
click at [964, 541] on div "$690K" at bounding box center [972, 539] width 35 height 17
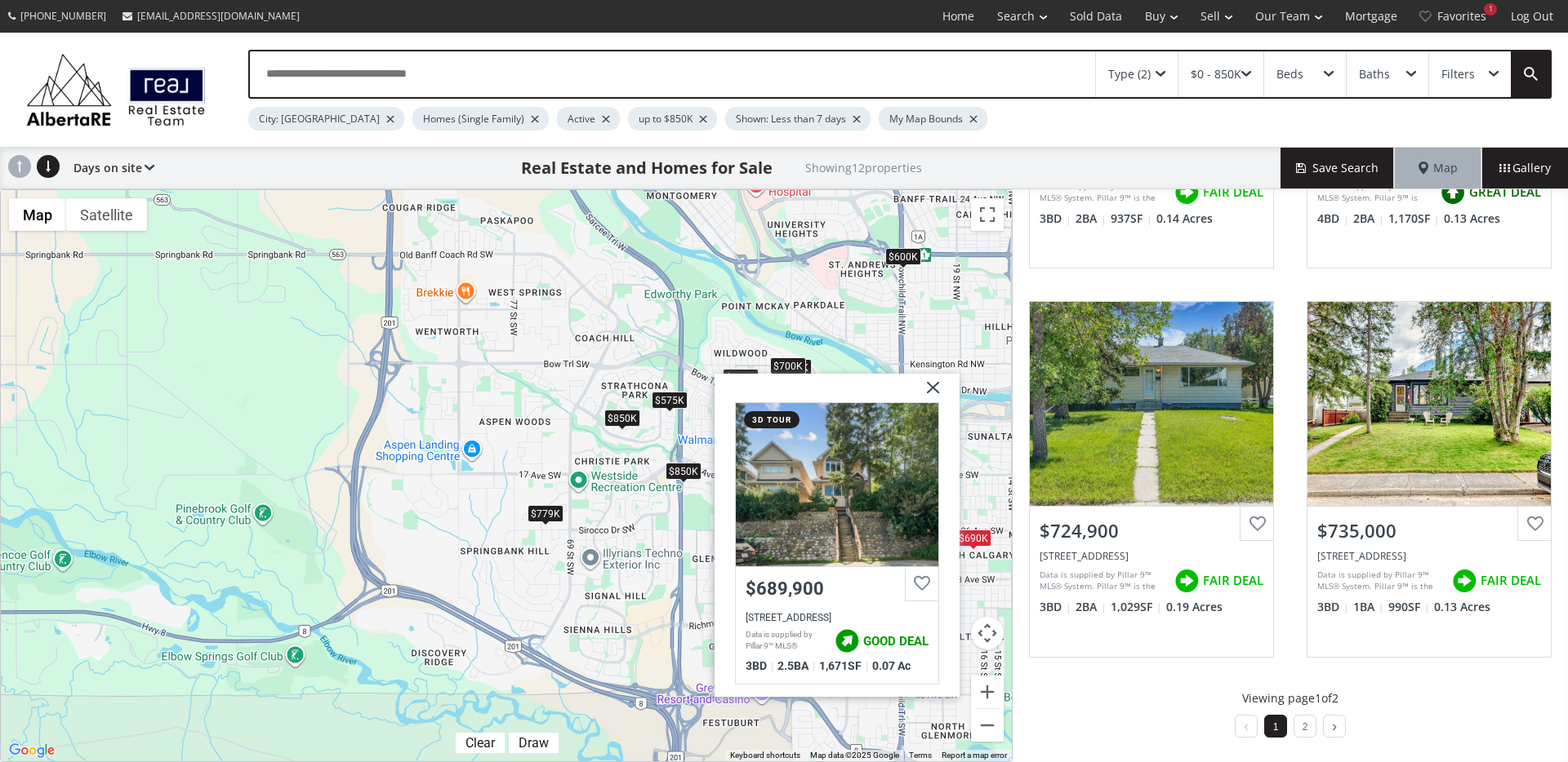
click at [779, 365] on div "$700K" at bounding box center [787, 366] width 35 height 17
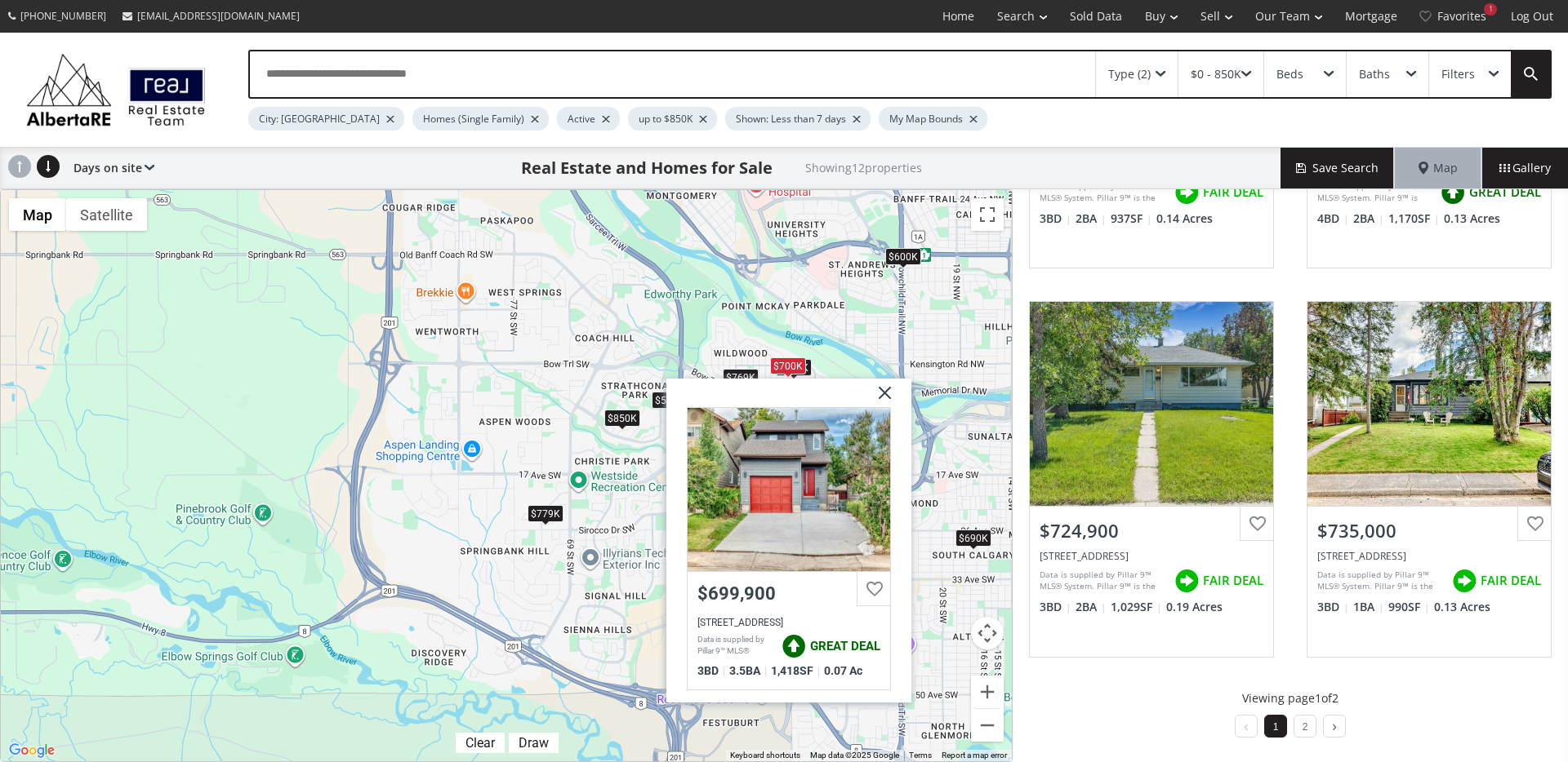
click at [743, 373] on div "$769K" at bounding box center [739, 378] width 35 height 17
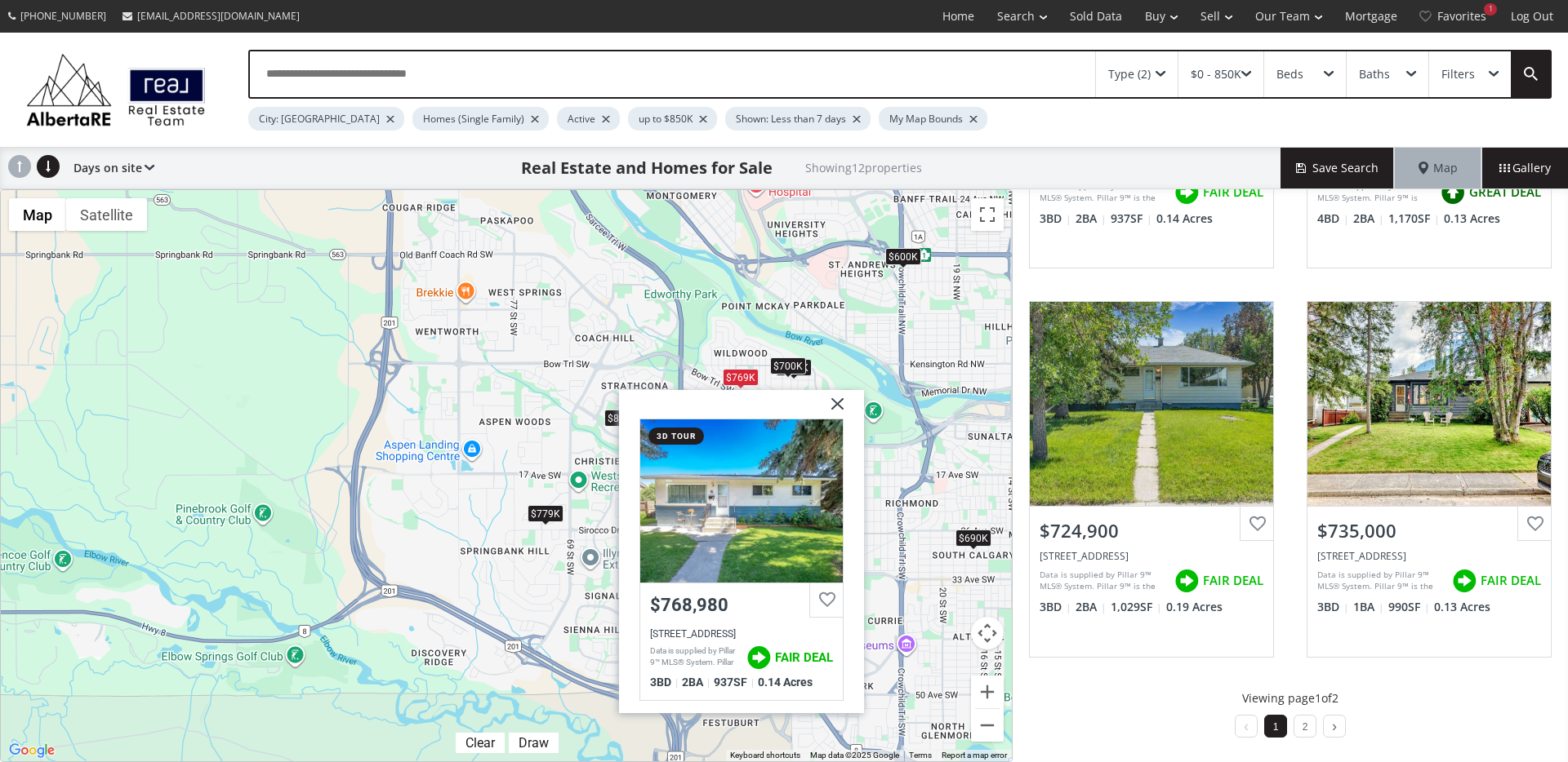
click at [849, 404] on img at bounding box center [831, 410] width 41 height 41
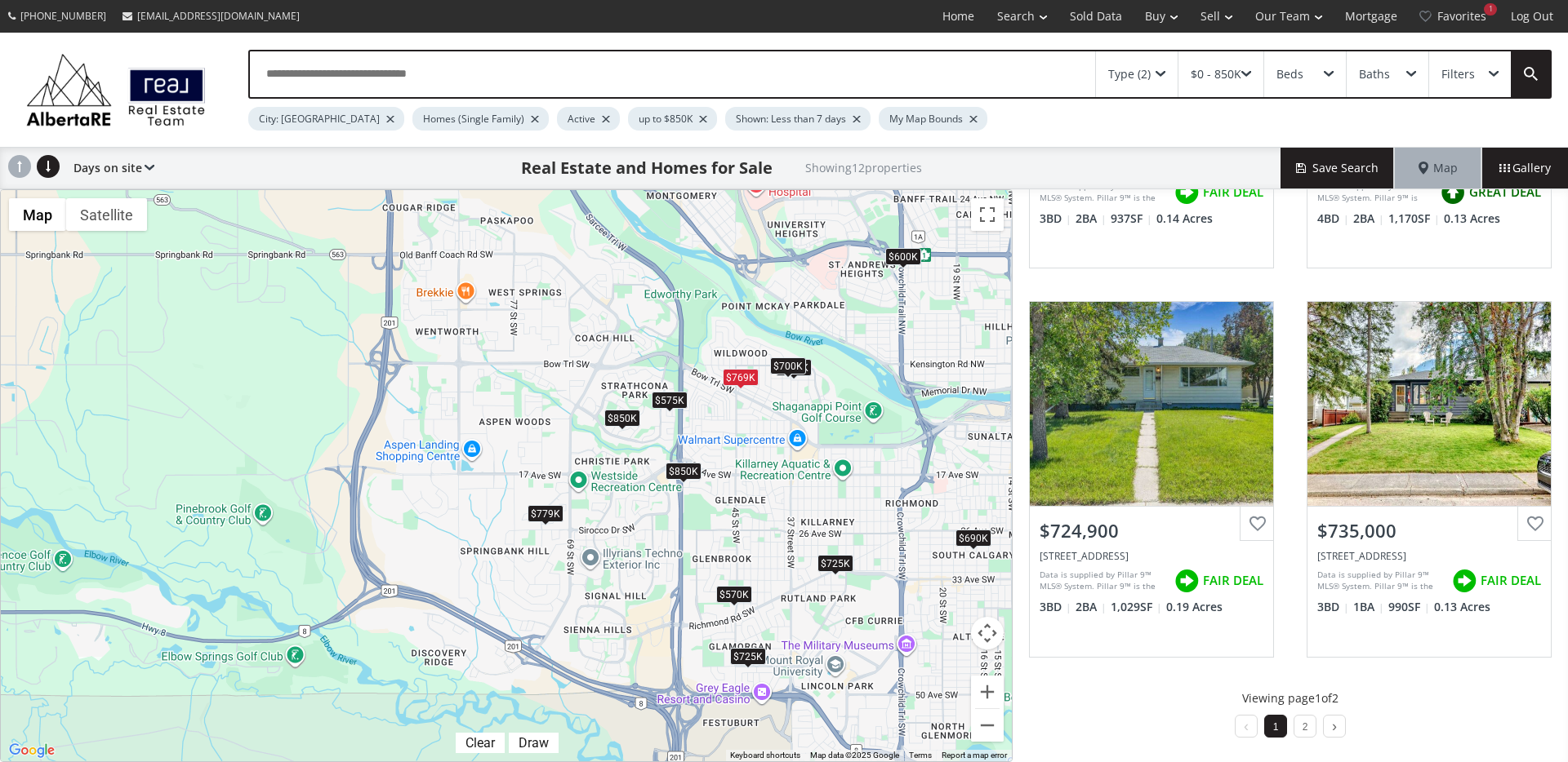
click at [901, 261] on div "$600K" at bounding box center [902, 257] width 35 height 17
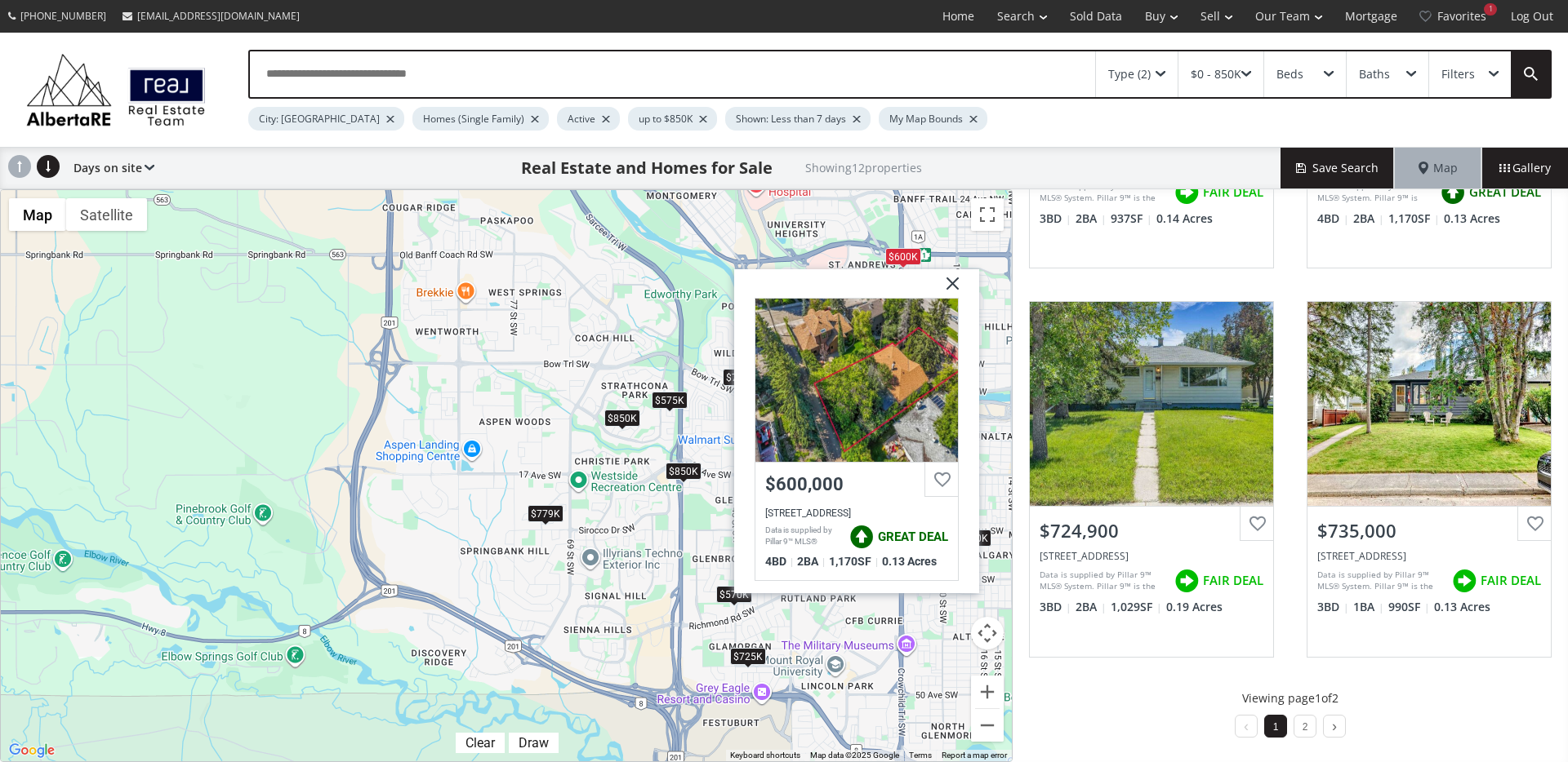
click at [948, 284] on img at bounding box center [946, 289] width 41 height 41
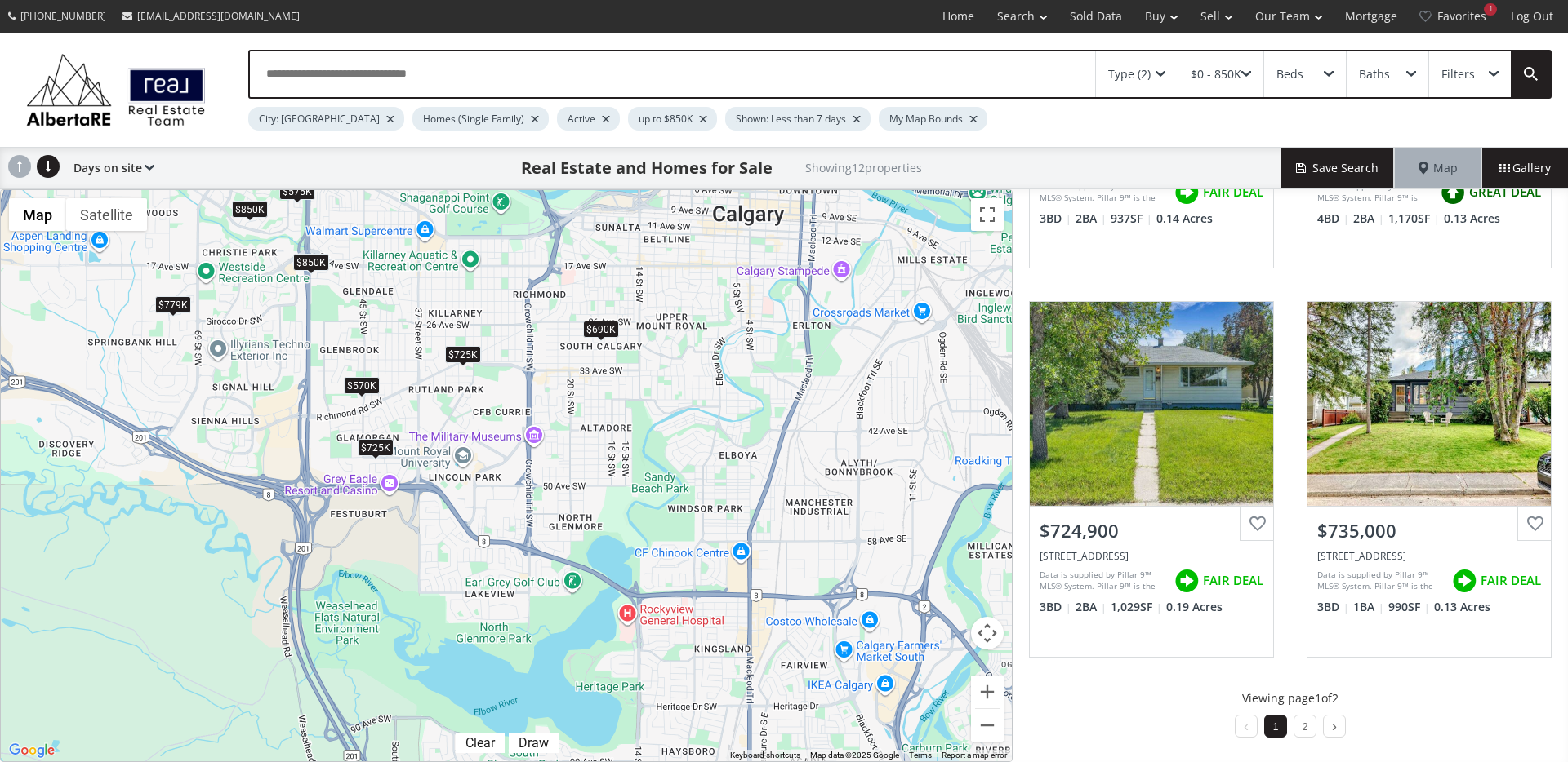
drag, startPoint x: 751, startPoint y: 541, endPoint x: 426, endPoint y: 374, distance: 365.4
click at [417, 365] on div "To navigate, press the arrow keys. $850K $690K $725K $575K $779K $850K $769K $6…" at bounding box center [506, 475] width 1011 height 571
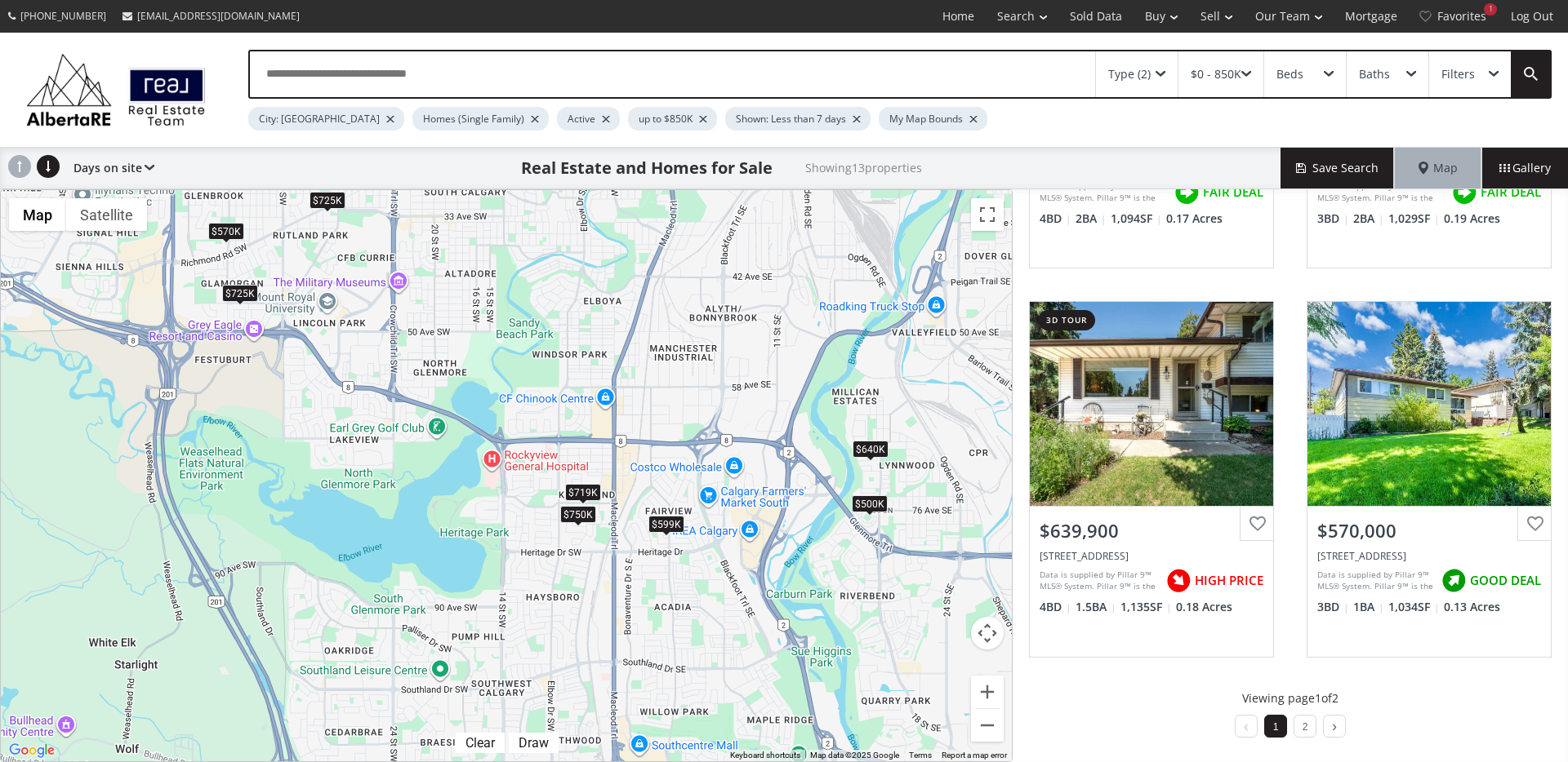
drag, startPoint x: 776, startPoint y: 590, endPoint x: 648, endPoint y: 450, distance: 189.7
click at [648, 450] on div "To navigate, press the arrow keys. $850K $690K $599K $725K $575K $779K $850K $7…" at bounding box center [506, 475] width 1011 height 571
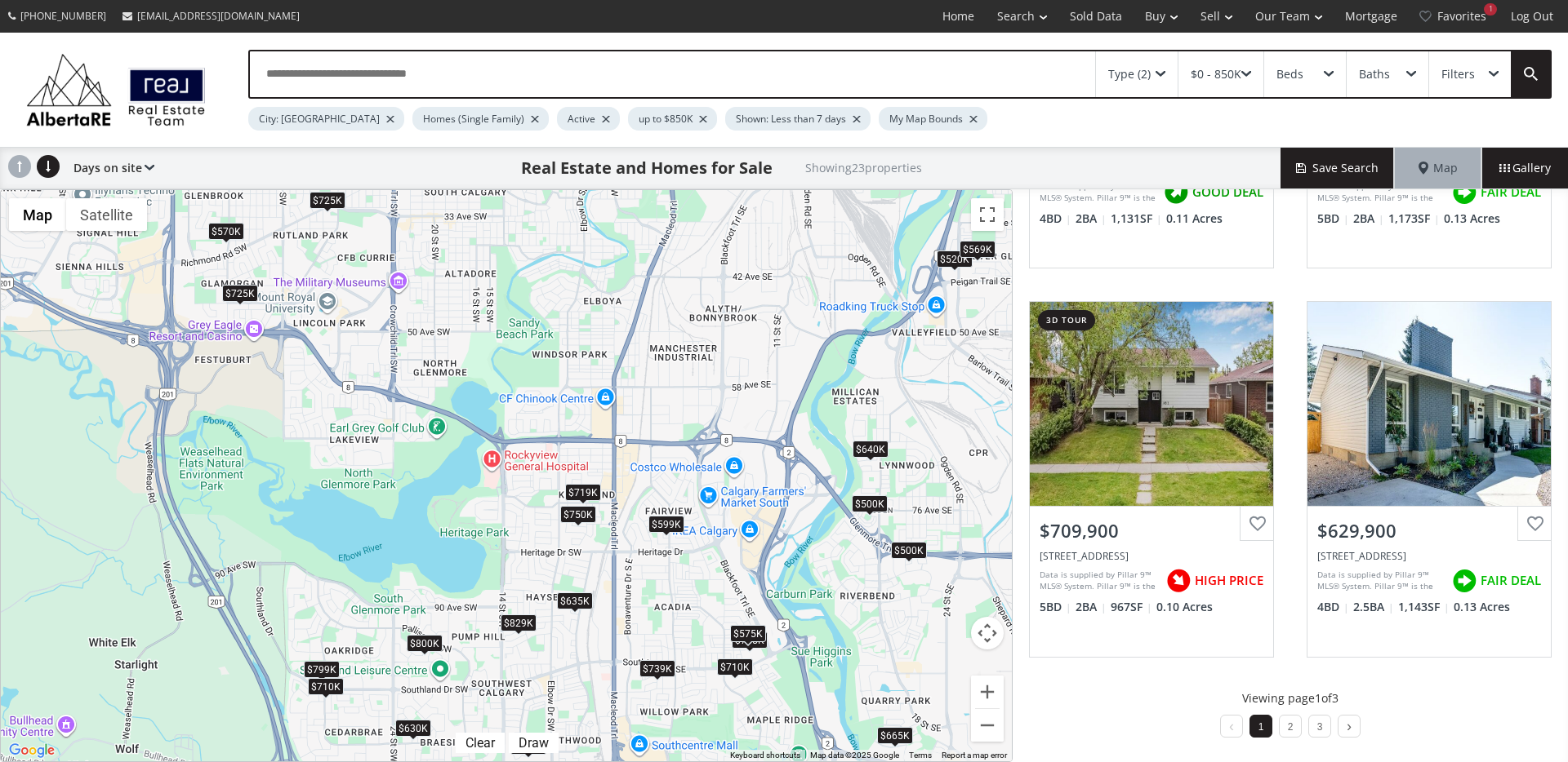
click at [589, 495] on div "$719K" at bounding box center [582, 493] width 35 height 17
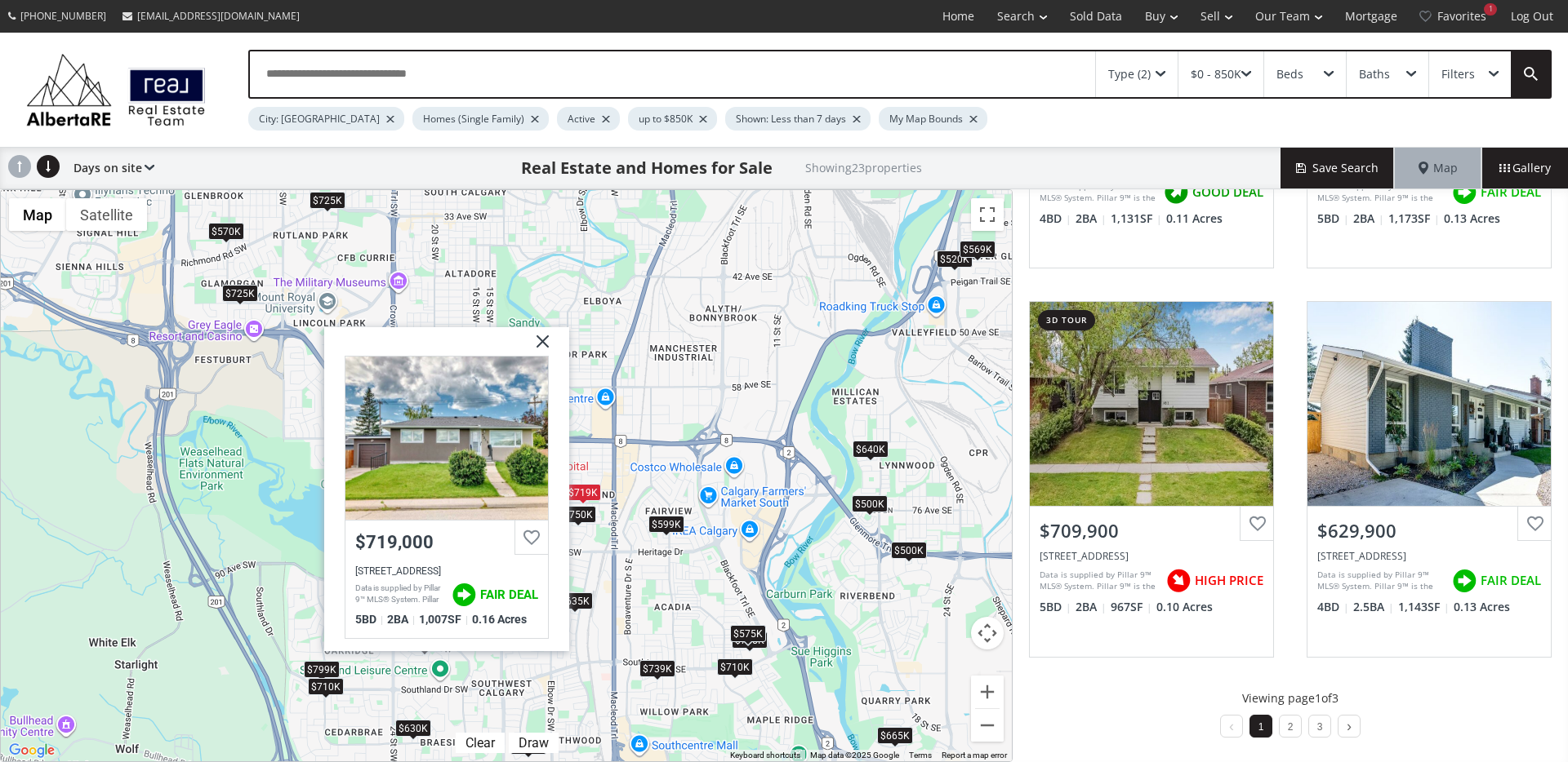
click at [550, 341] on img at bounding box center [536, 347] width 41 height 41
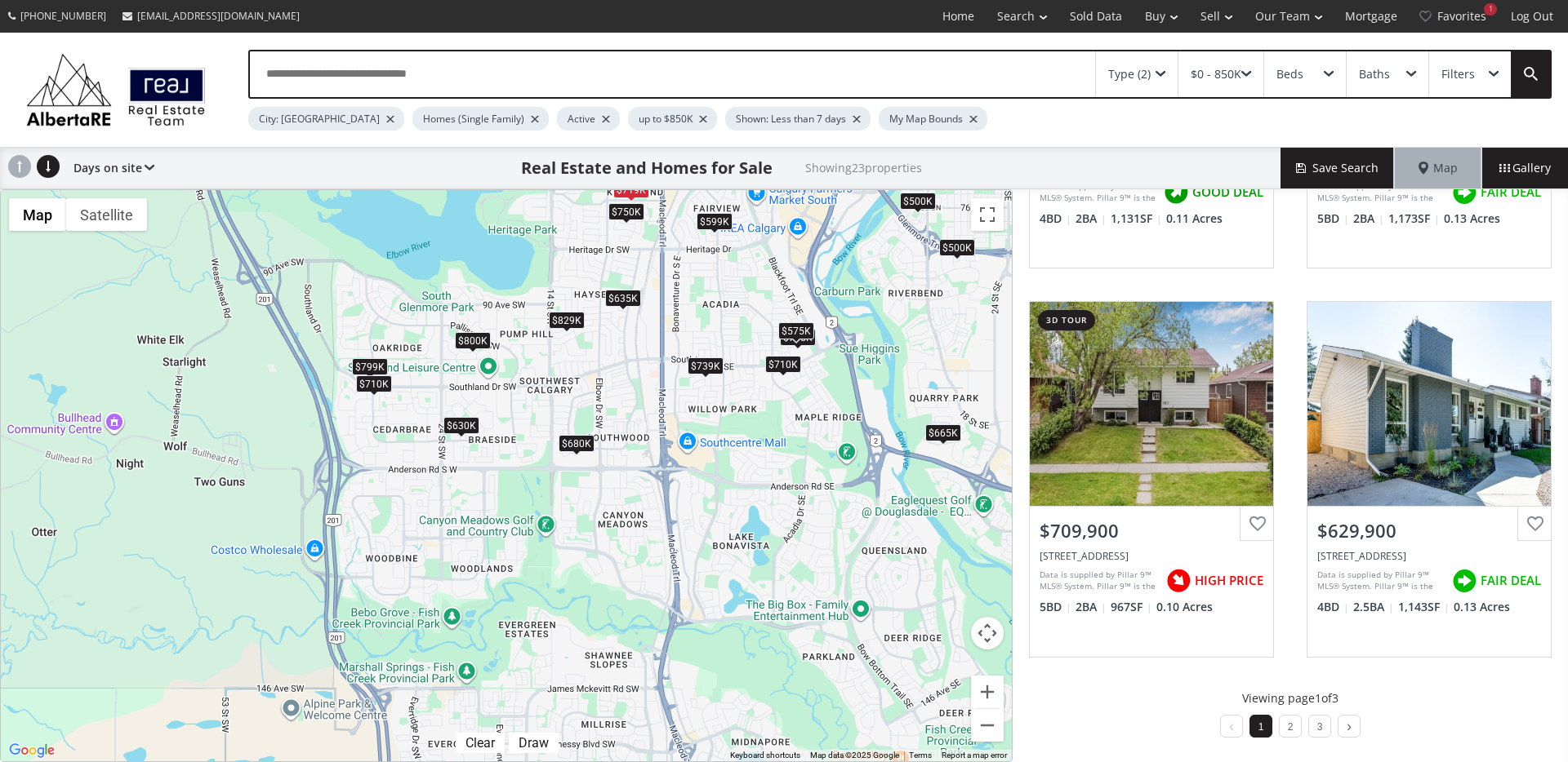
drag, startPoint x: 624, startPoint y: 642, endPoint x: 664, endPoint y: 386, distance: 259.1
click at [664, 386] on div "To navigate, press the arrow keys. $799K $635K $680K $520K $500K $665K $599K $7…" at bounding box center [506, 475] width 1011 height 571
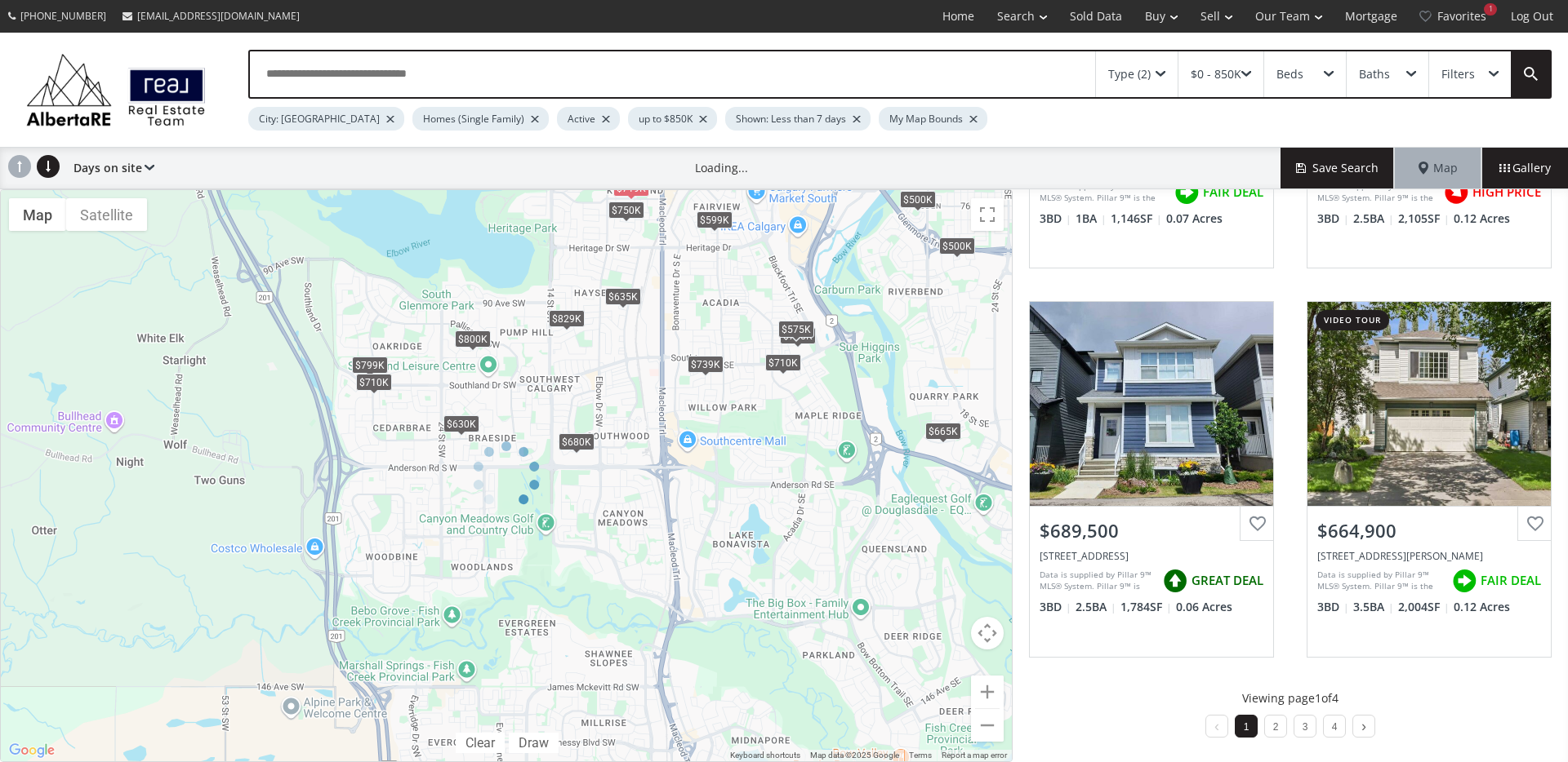
drag, startPoint x: 825, startPoint y: 457, endPoint x: 514, endPoint y: 530, distance: 319.5
click at [514, 530] on div "← Move left → Move right ↑ Move up ↓ Move down + Zoom in - Zoom out Home Jump l…" at bounding box center [506, 476] width 1013 height 573
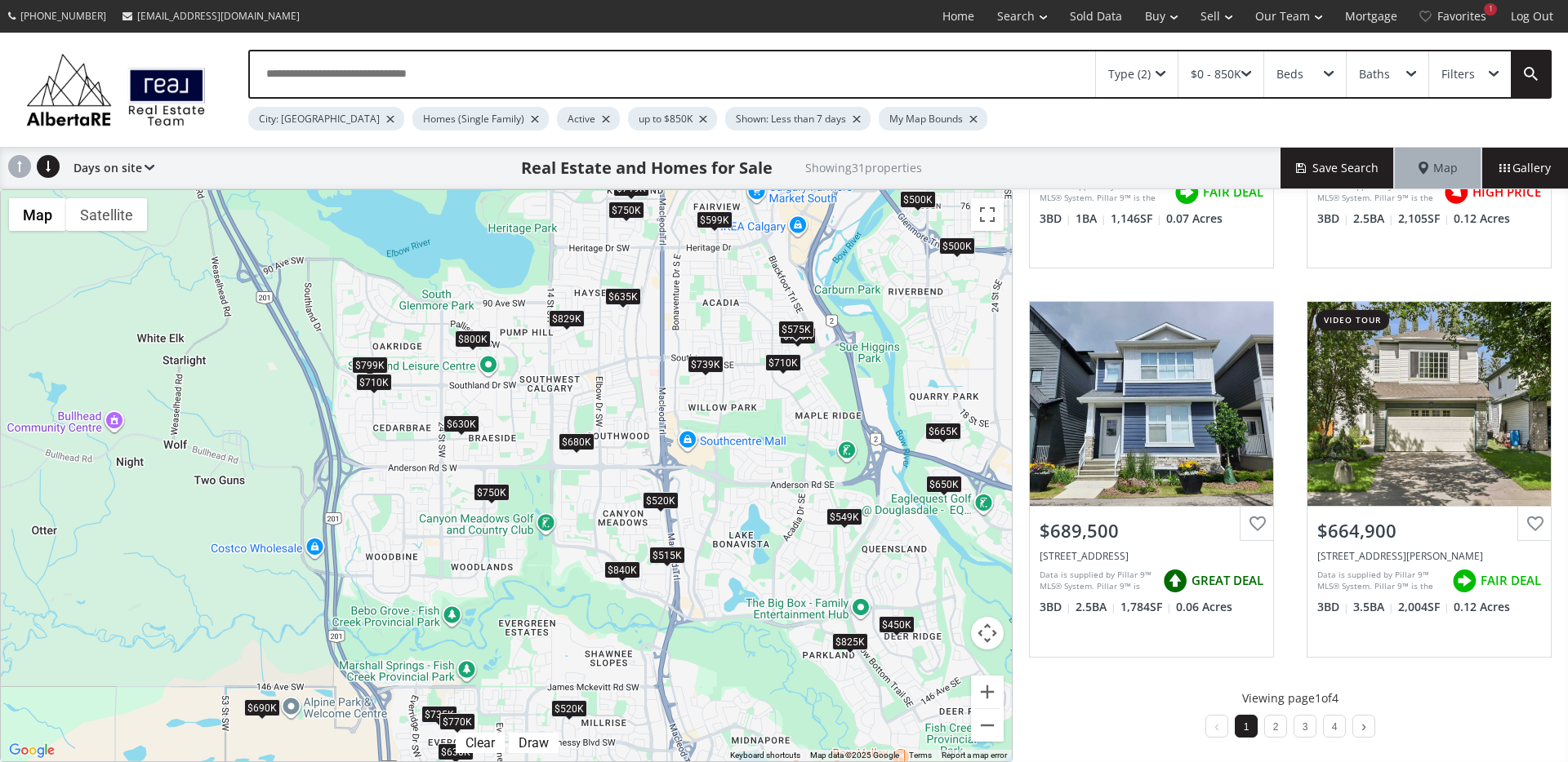
click at [620, 566] on div "$840K" at bounding box center [621, 570] width 35 height 17
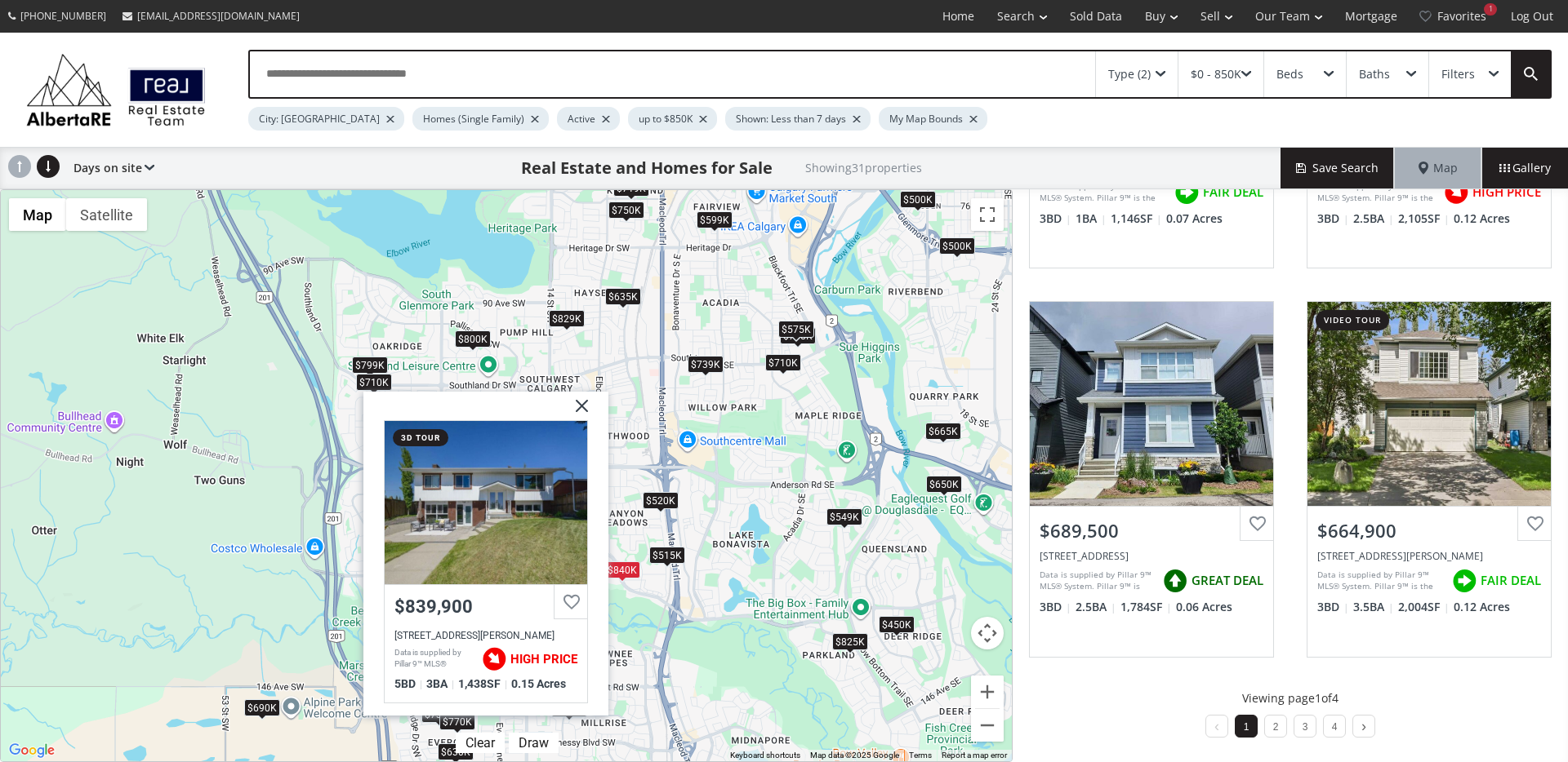
click at [573, 406] on img at bounding box center [575, 412] width 41 height 41
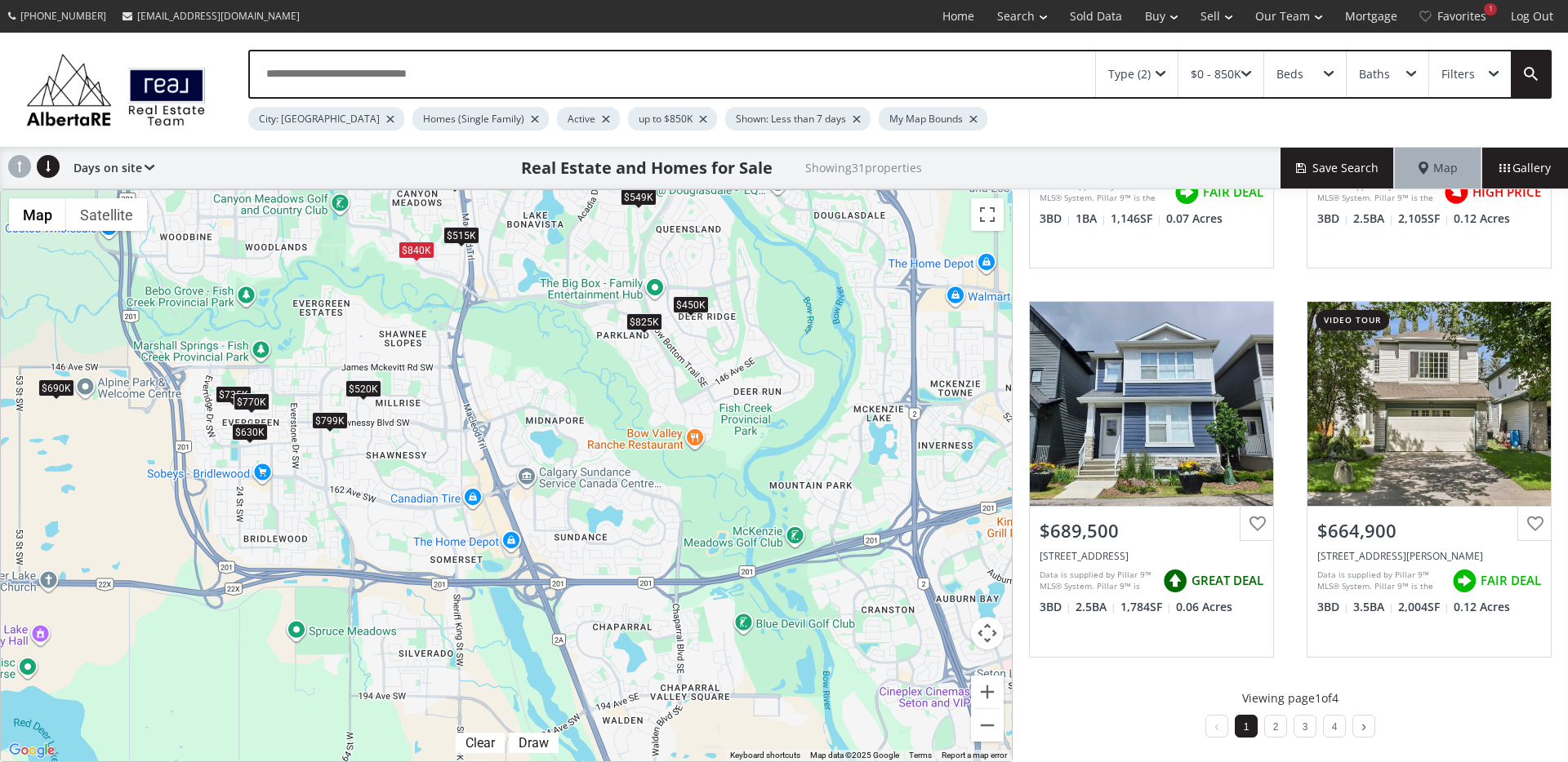
drag, startPoint x: 639, startPoint y: 429, endPoint x: 534, endPoint y: 261, distance: 198.1
click at [530, 252] on div "To navigate, press the arrow keys. $549K $799K $635K $450K $680K $799K $500K $7…" at bounding box center [506, 475] width 1011 height 571
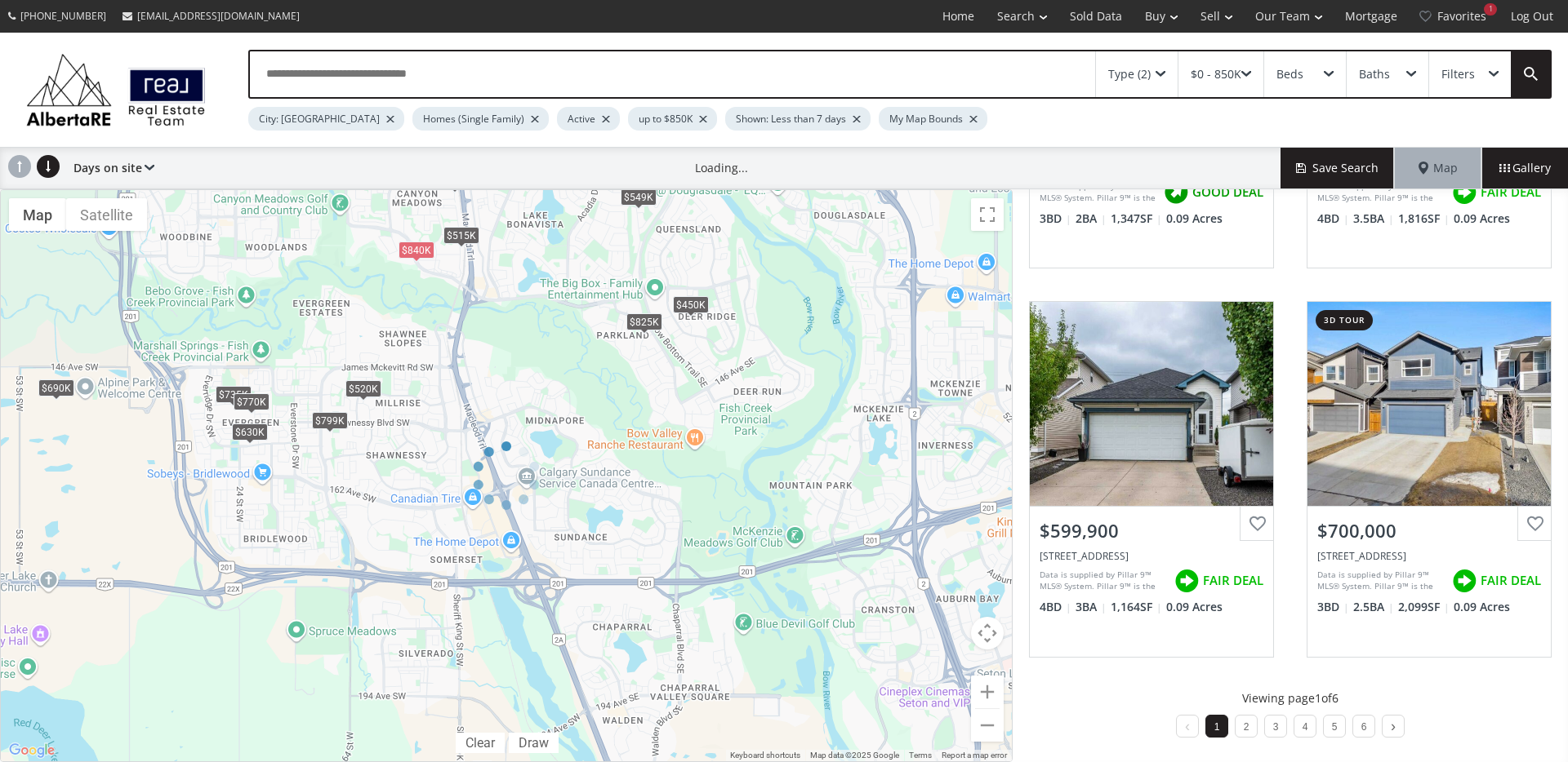
click at [321, 422] on div at bounding box center [506, 476] width 1013 height 573
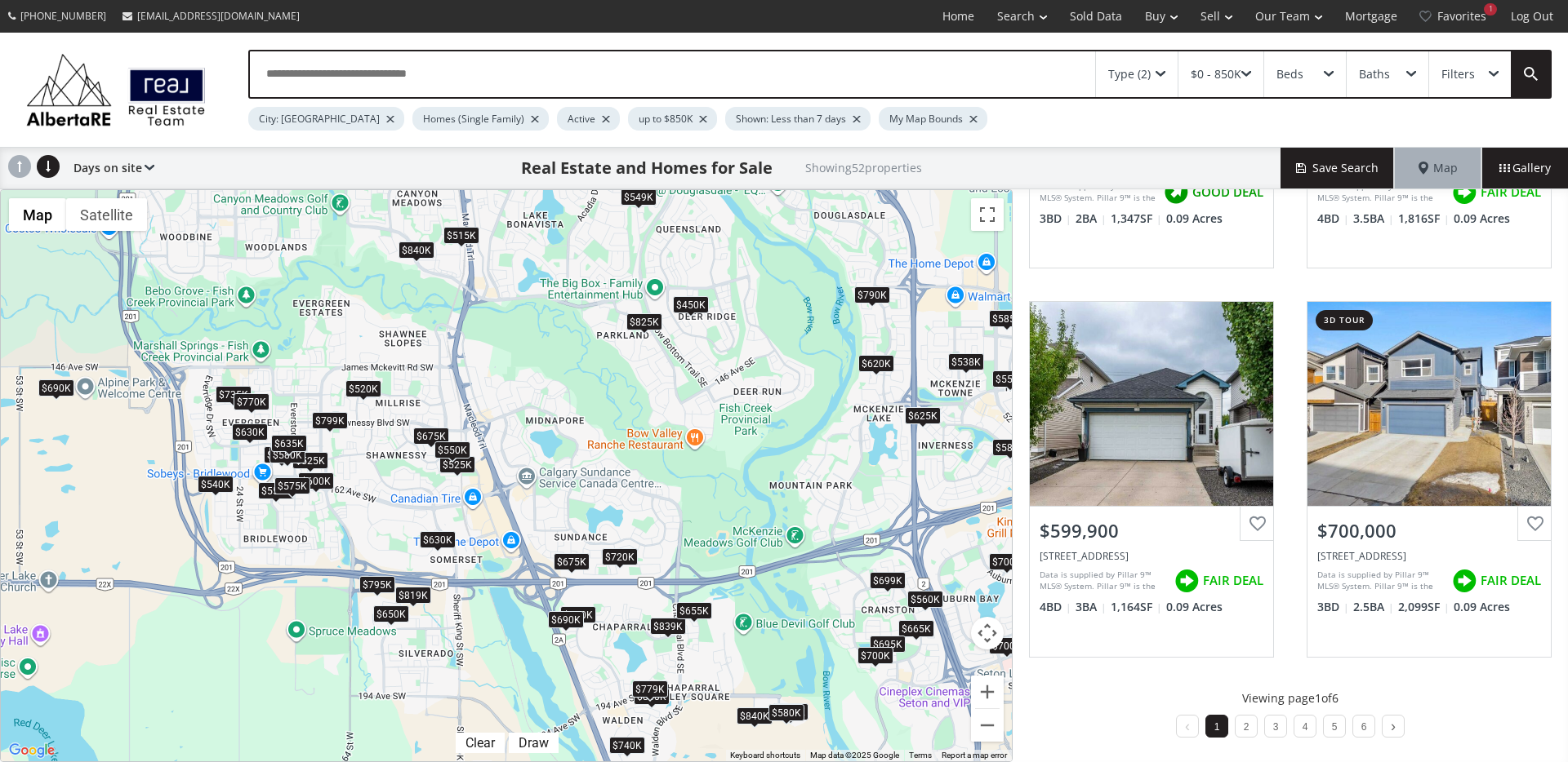
click at [330, 420] on div "$799K" at bounding box center [329, 421] width 35 height 17
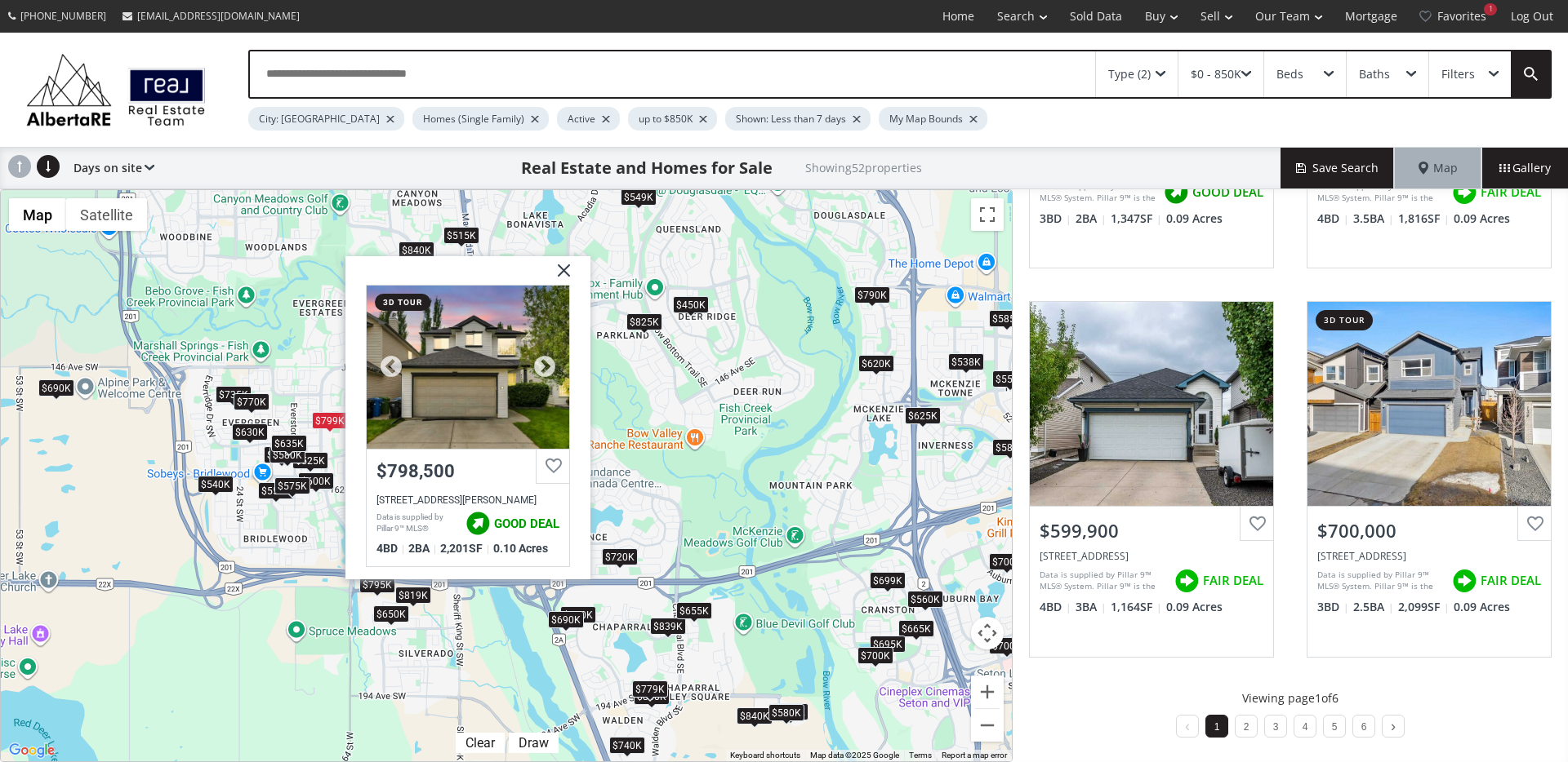
click at [433, 387] on div at bounding box center [467, 367] width 202 height 163
click at [559, 268] on img at bounding box center [557, 276] width 41 height 41
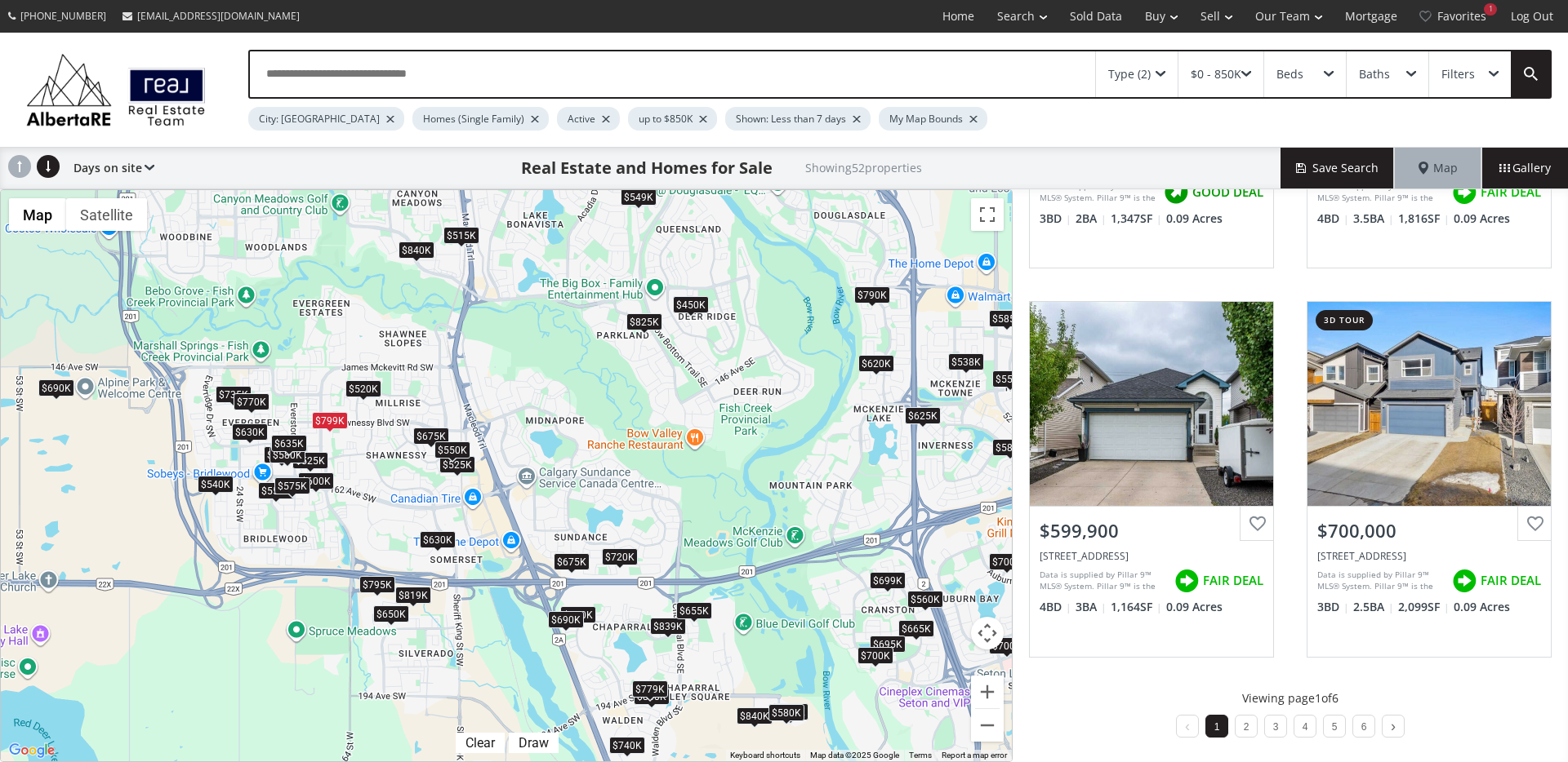
click at [638, 324] on div "$825K" at bounding box center [644, 322] width 35 height 17
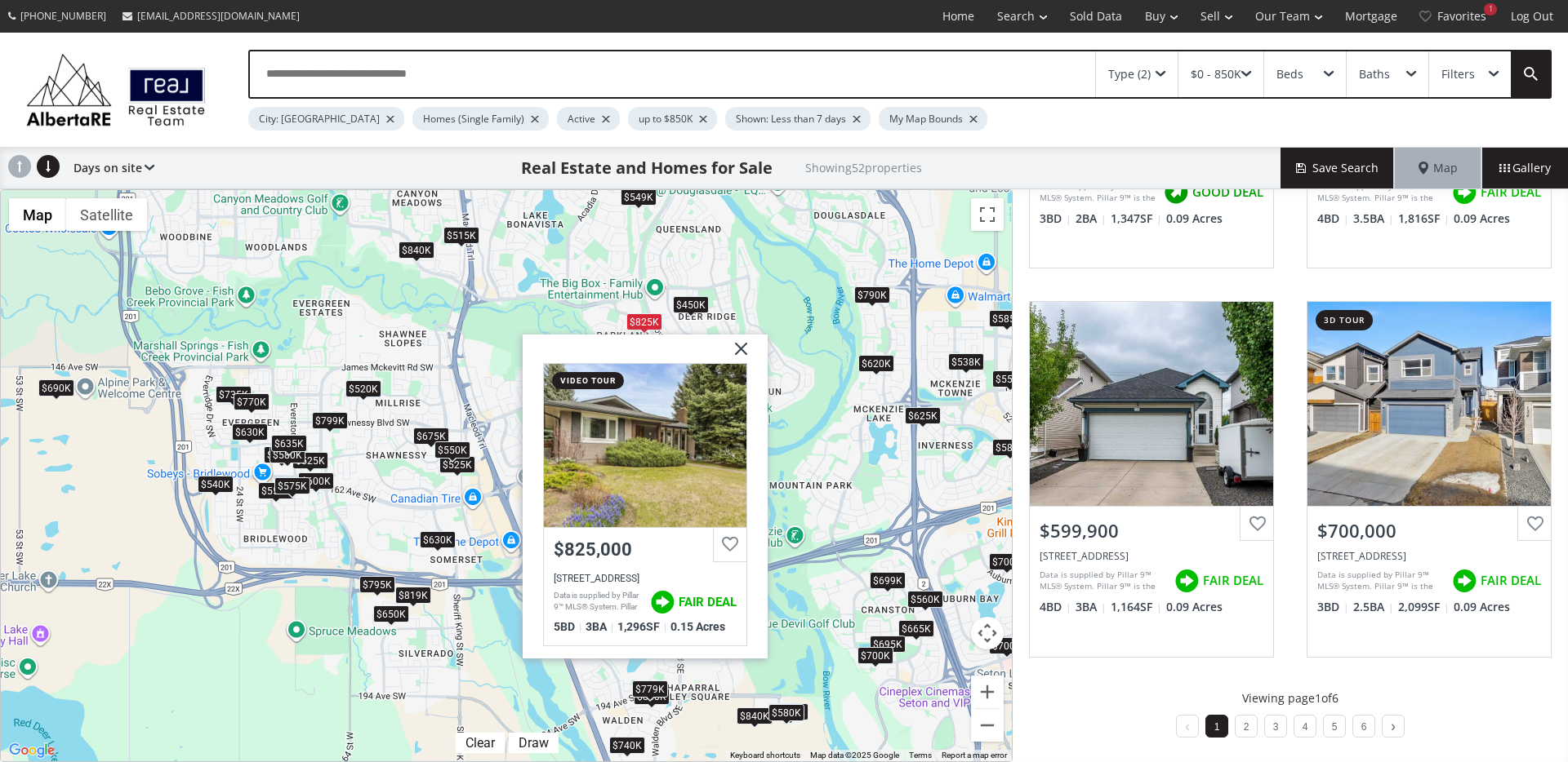
click at [735, 344] on img at bounding box center [735, 355] width 41 height 41
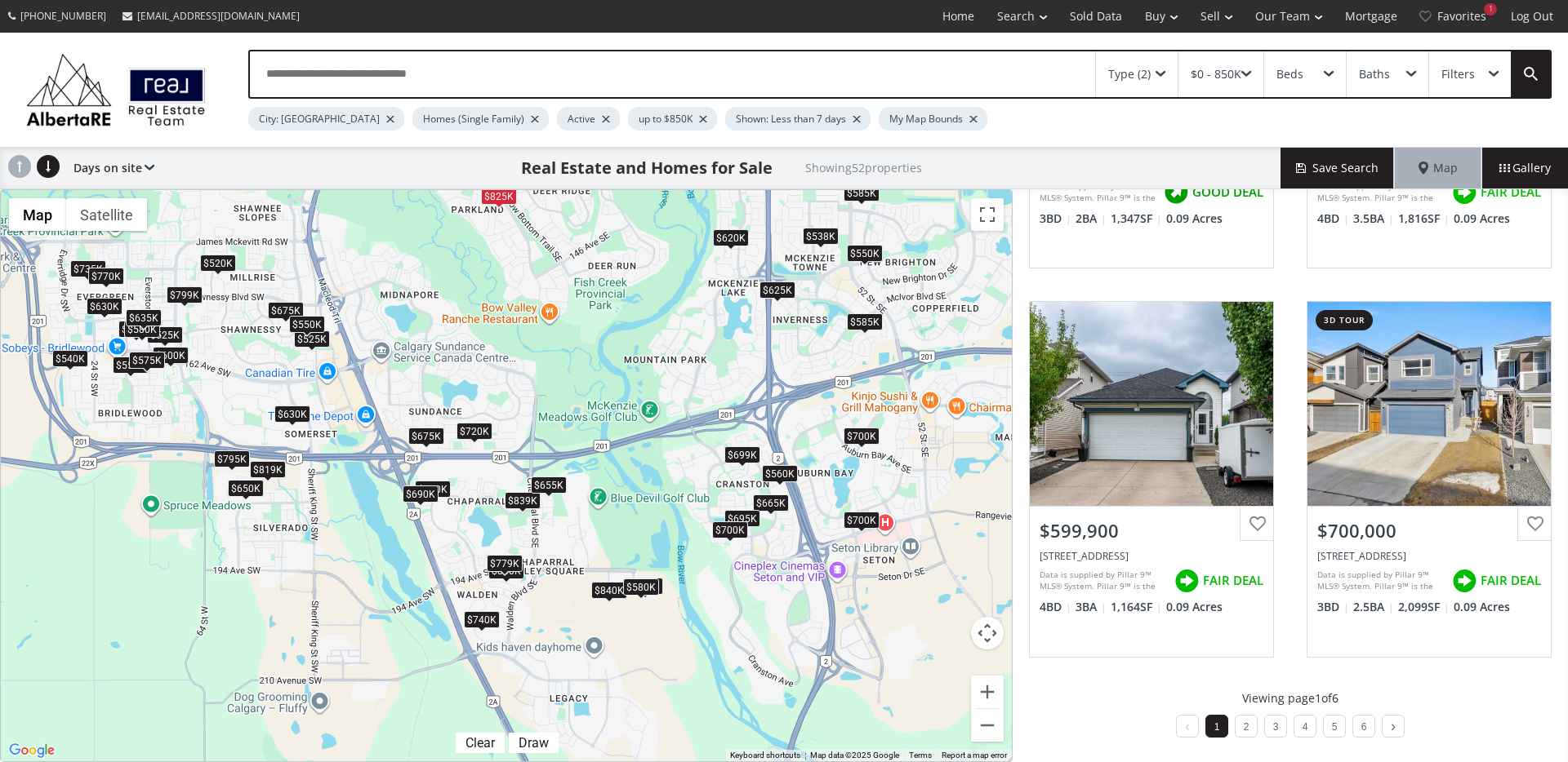
drag, startPoint x: 715, startPoint y: 604, endPoint x: 595, endPoint y: 497, distance: 160.8
click at [595, 496] on div "To navigate, press the arrow keys. $549K $525K $700K $650K $675K $570K $450K $6…" at bounding box center [506, 475] width 1011 height 571
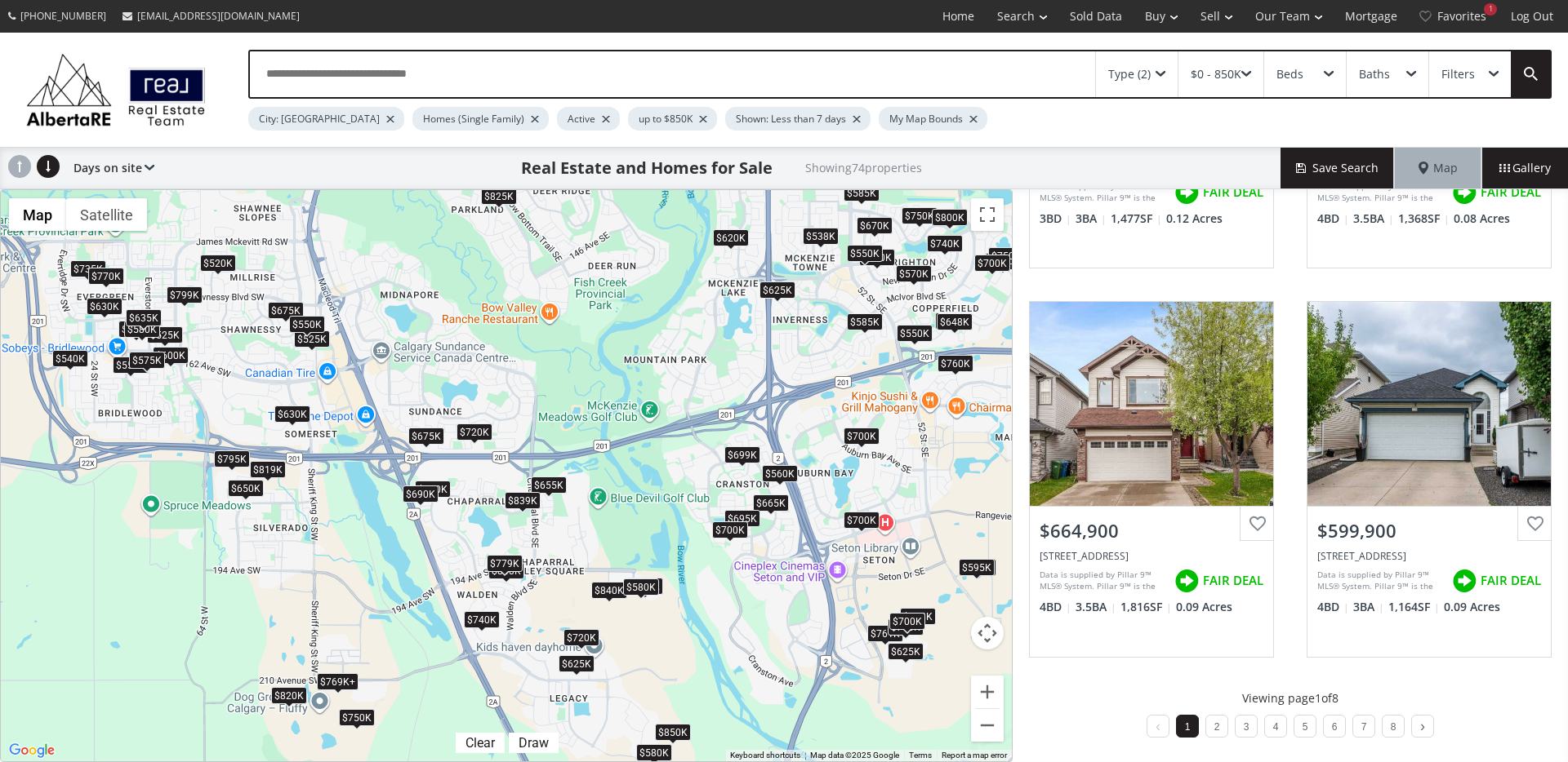
click at [529, 502] on div "$839K" at bounding box center [522, 500] width 35 height 17
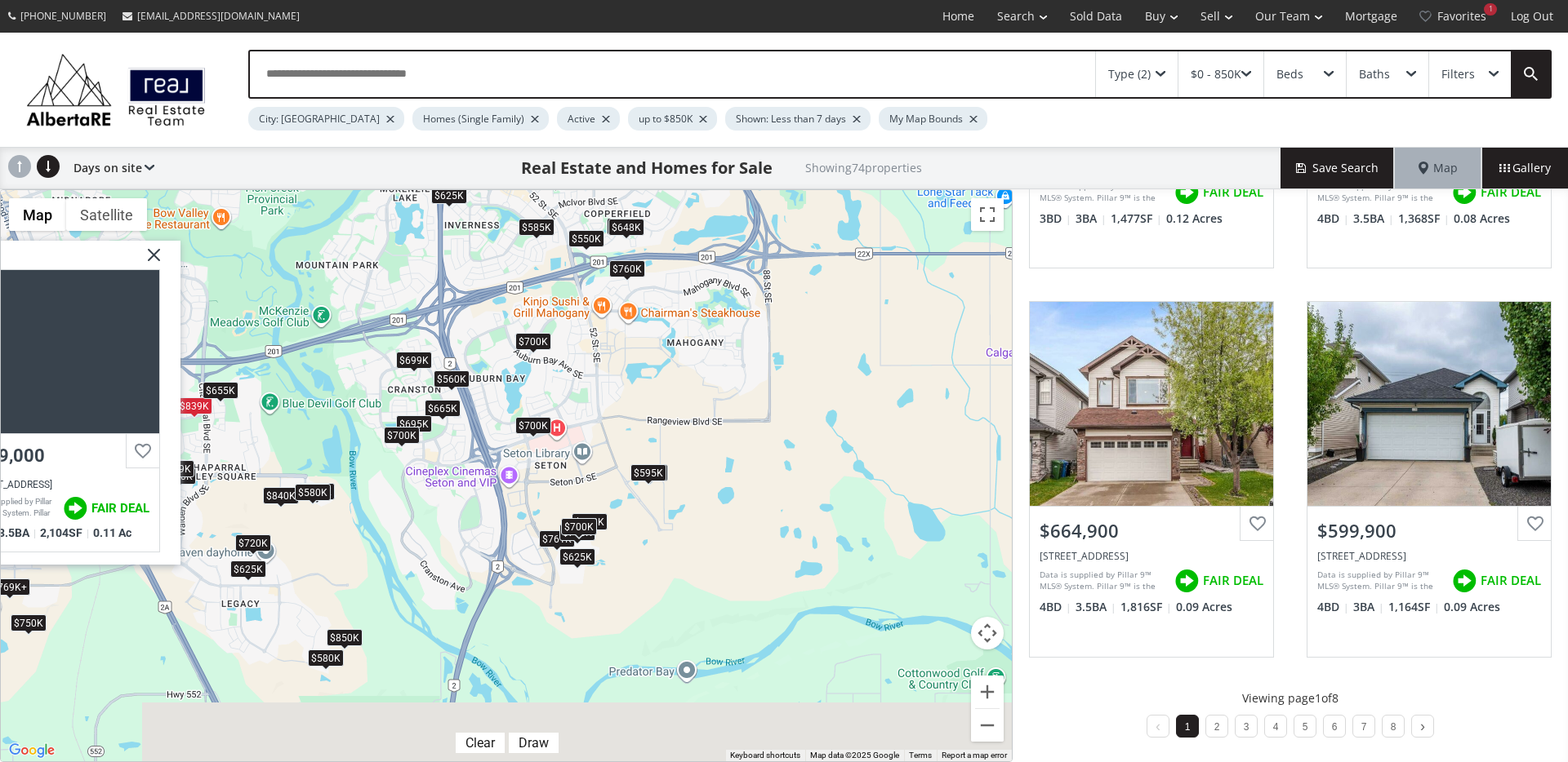
drag, startPoint x: 732, startPoint y: 555, endPoint x: 400, endPoint y: 459, distance: 345.6
click at [400, 459] on div "To navigate, press the arrow keys. $761K $525K $720K $740K $700K $650K $675K $5…" at bounding box center [506, 475] width 1011 height 571
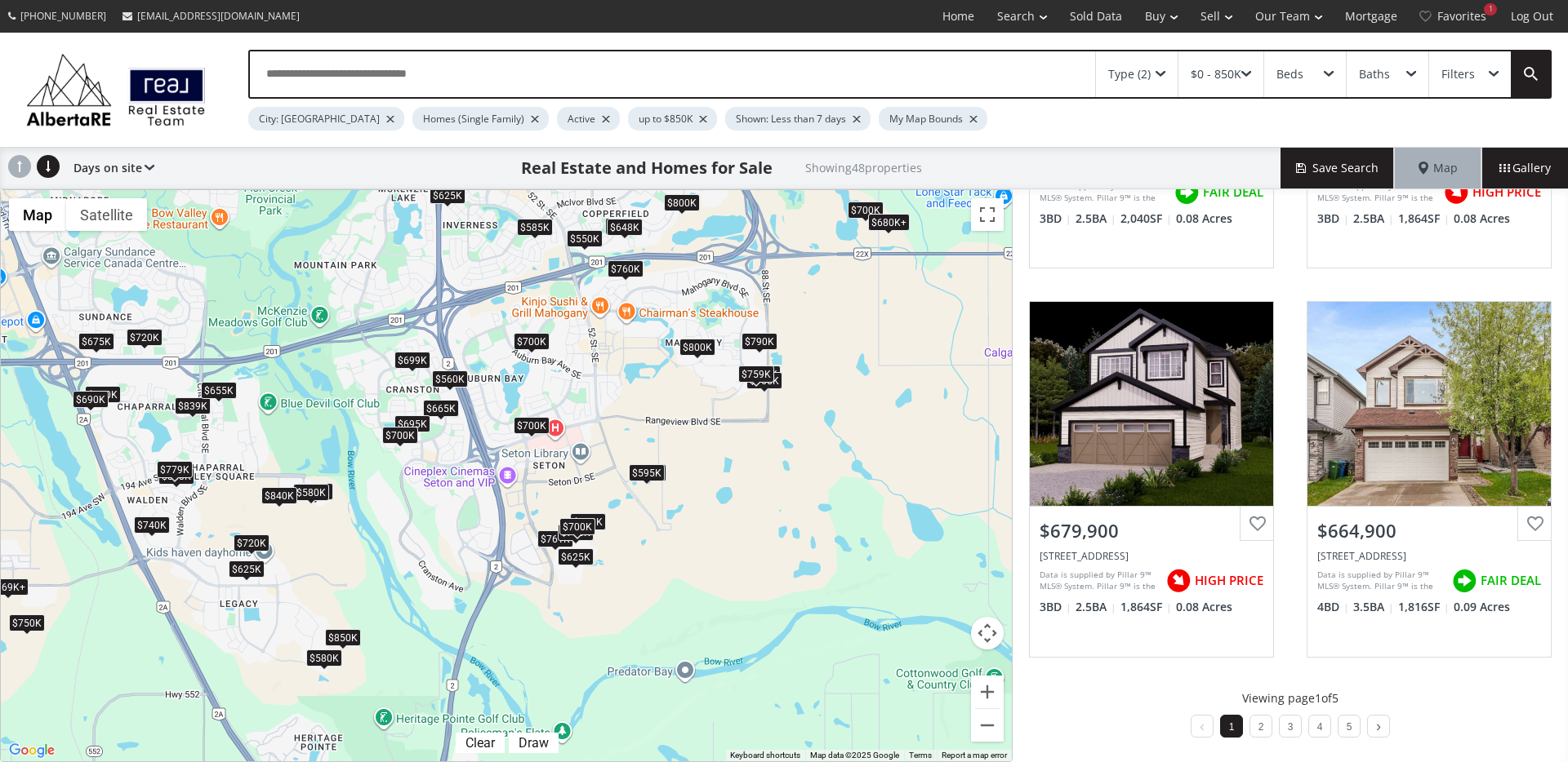
click at [288, 499] on div "$840K" at bounding box center [278, 496] width 35 height 17
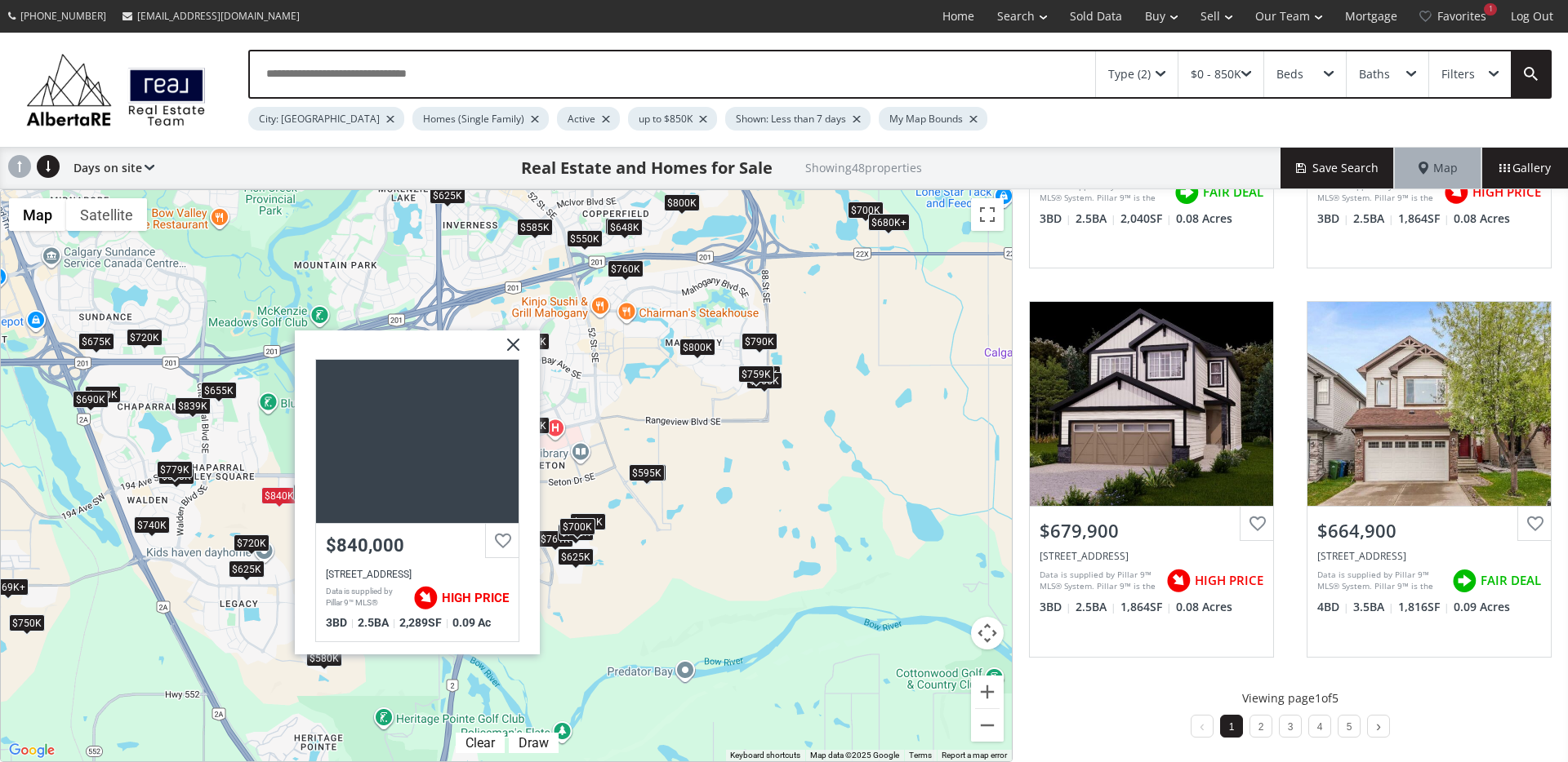
click at [506, 347] on img at bounding box center [506, 351] width 41 height 41
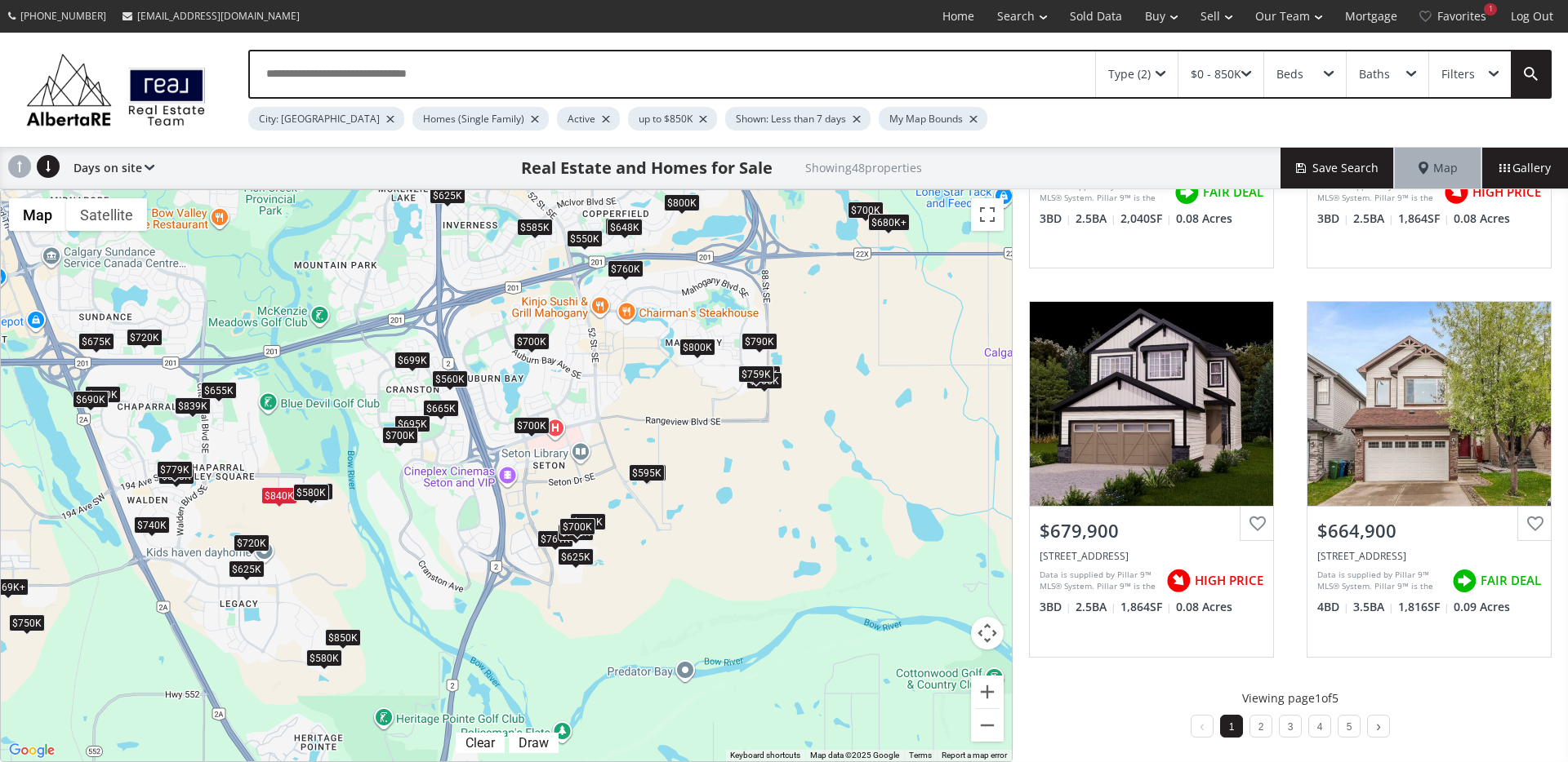
click at [305, 491] on div "$580K" at bounding box center [311, 493] width 35 height 17
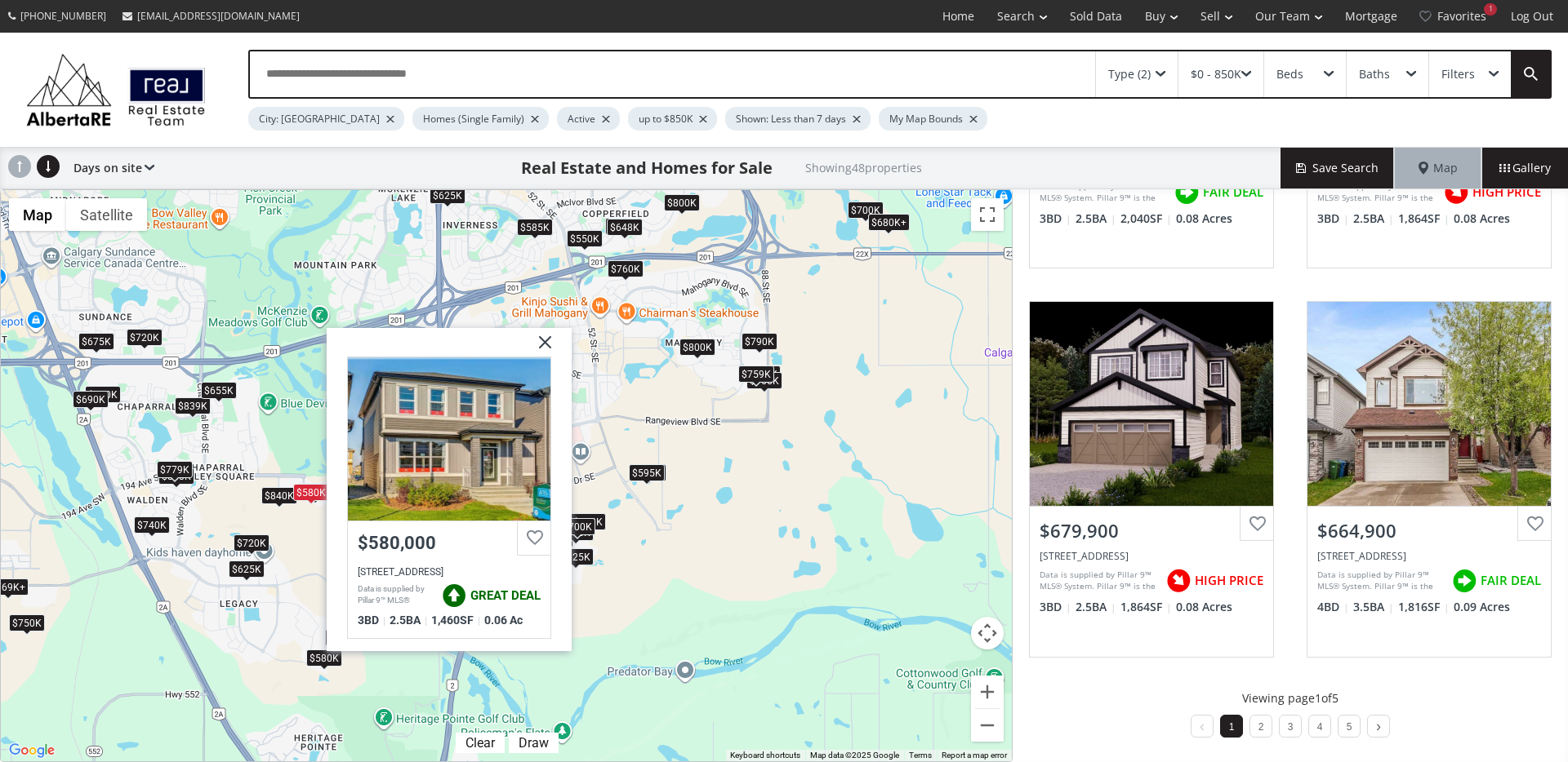
click at [549, 340] on img at bounding box center [539, 348] width 41 height 41
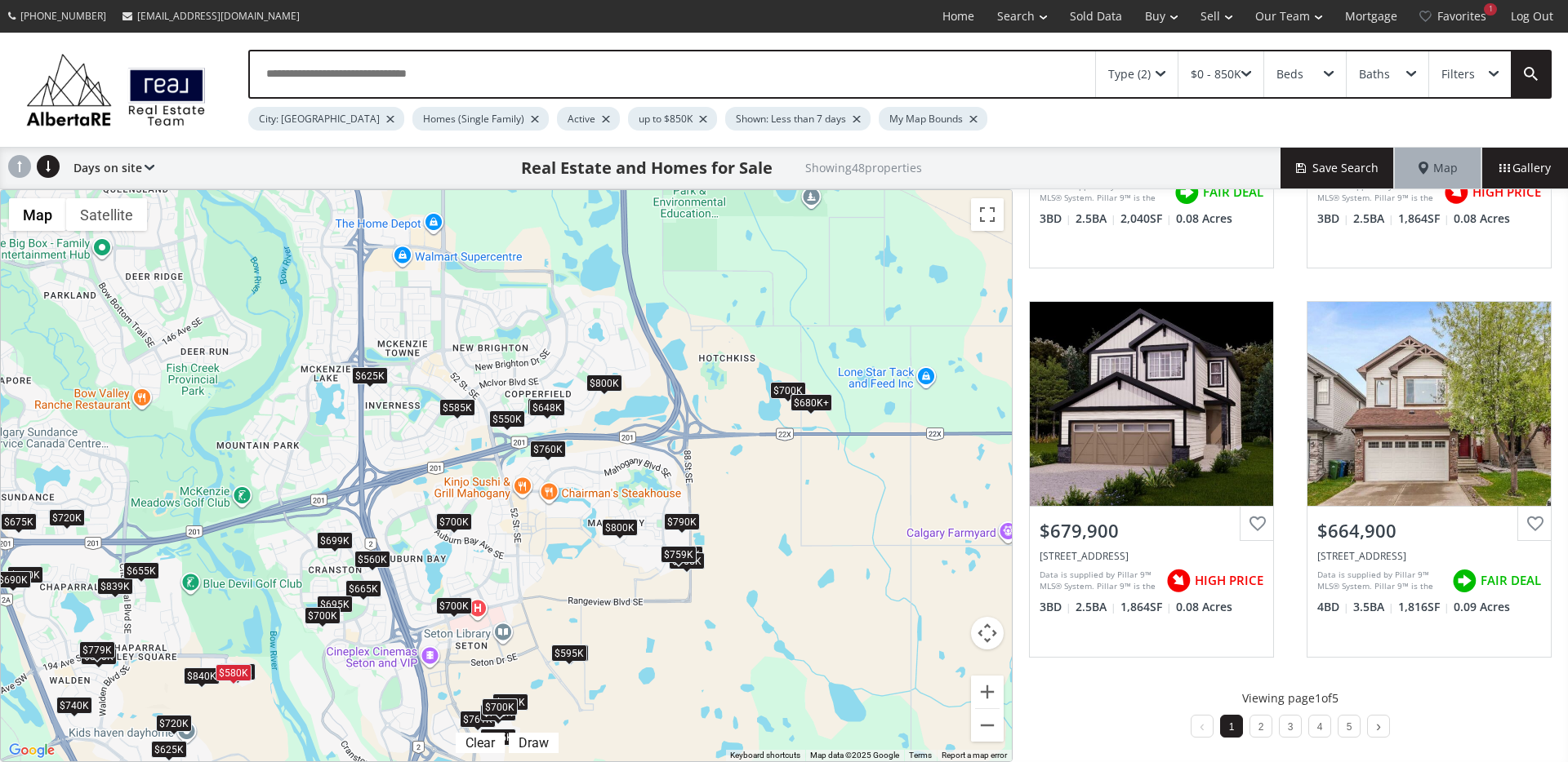
drag, startPoint x: 924, startPoint y: 340, endPoint x: 844, endPoint y: 481, distance: 162.1
click at [845, 521] on div "To navigate, press the arrow keys. $790K $761K $720K $740K $700K $675K $700K $6…" at bounding box center [506, 475] width 1011 height 571
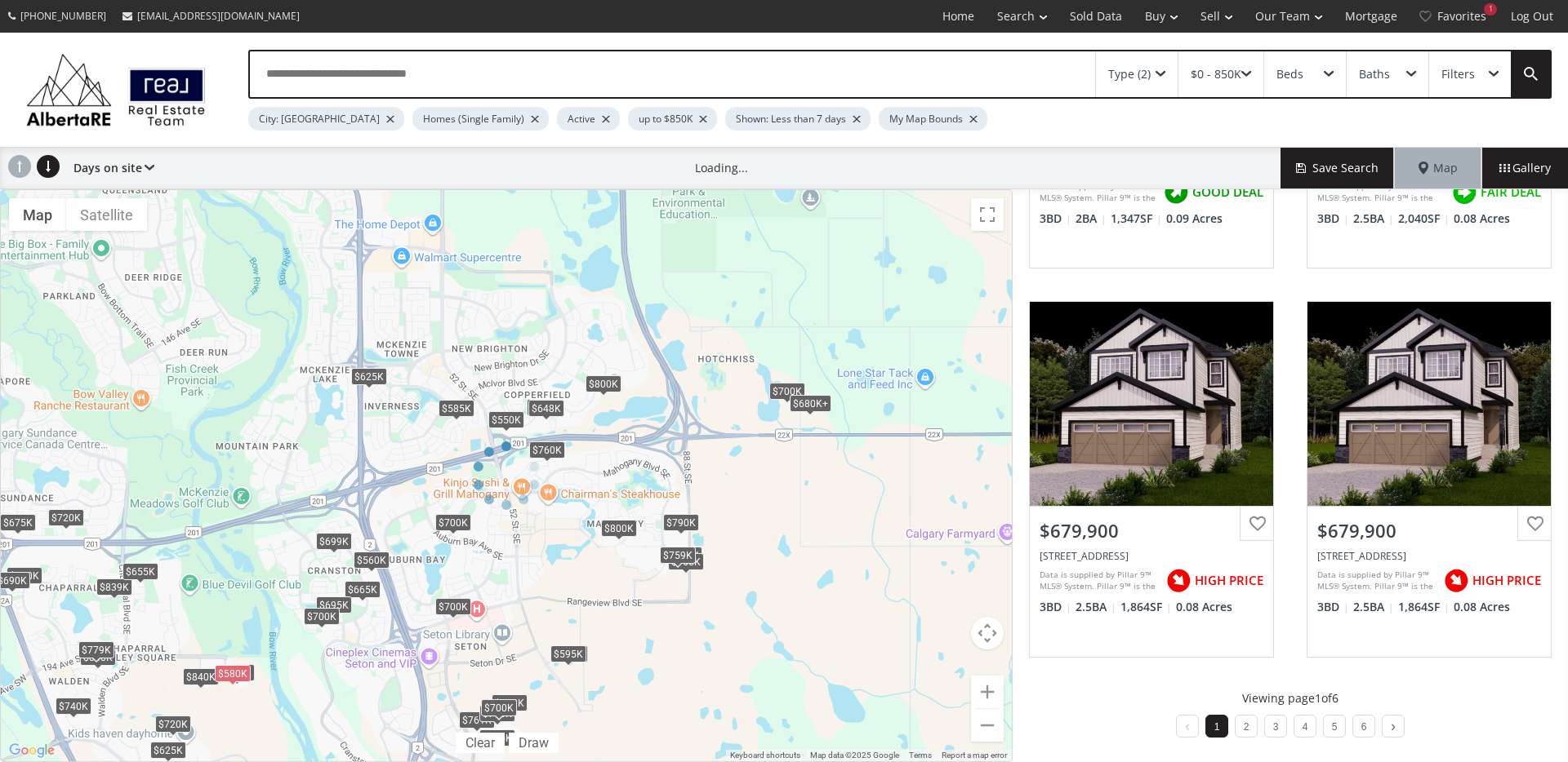
drag, startPoint x: 486, startPoint y: 552, endPoint x: 611, endPoint y: 416, distance: 184.7
click at [611, 416] on div at bounding box center [506, 476] width 1013 height 573
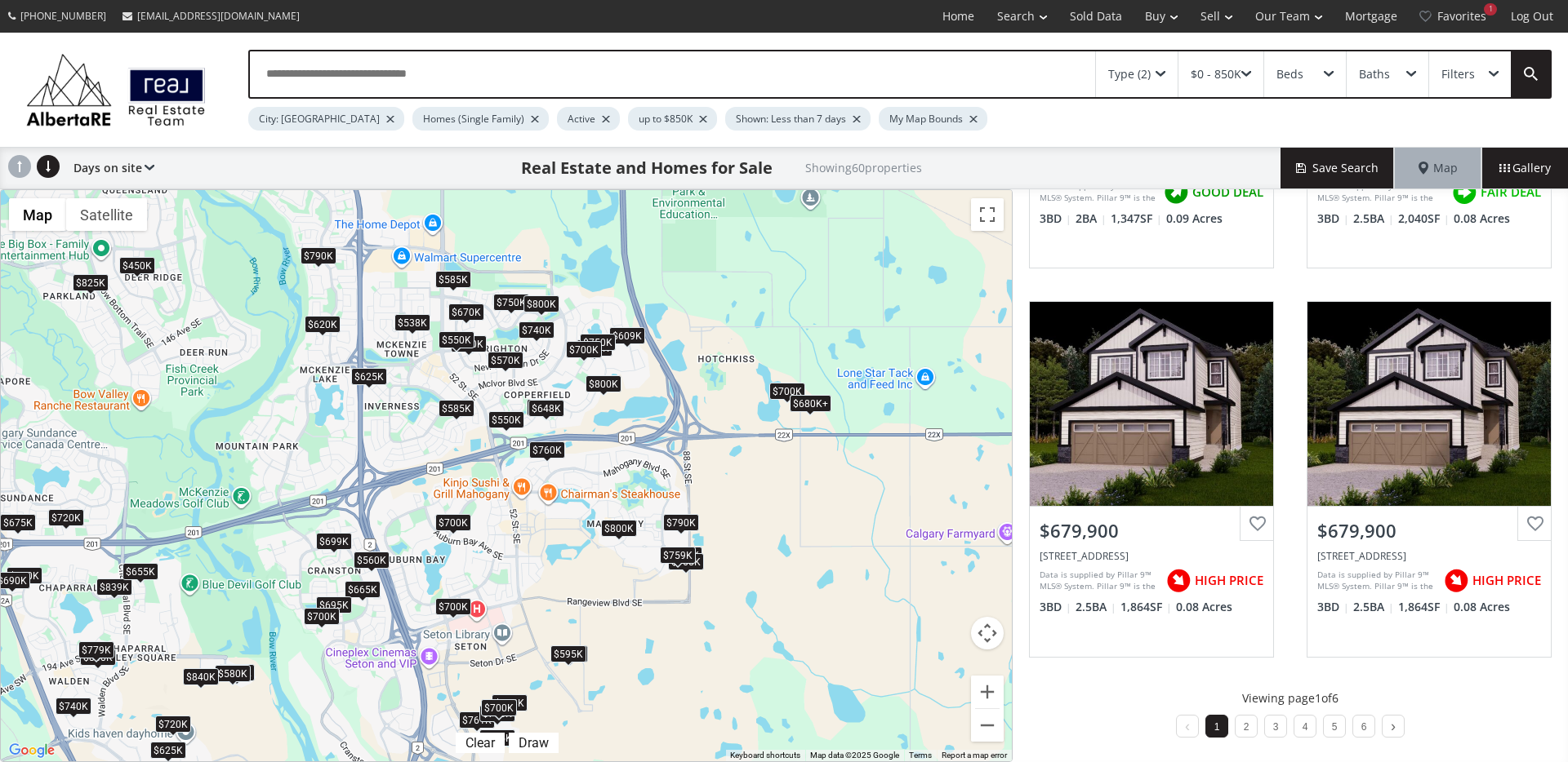
click at [203, 677] on div "$840K" at bounding box center [200, 677] width 35 height 17
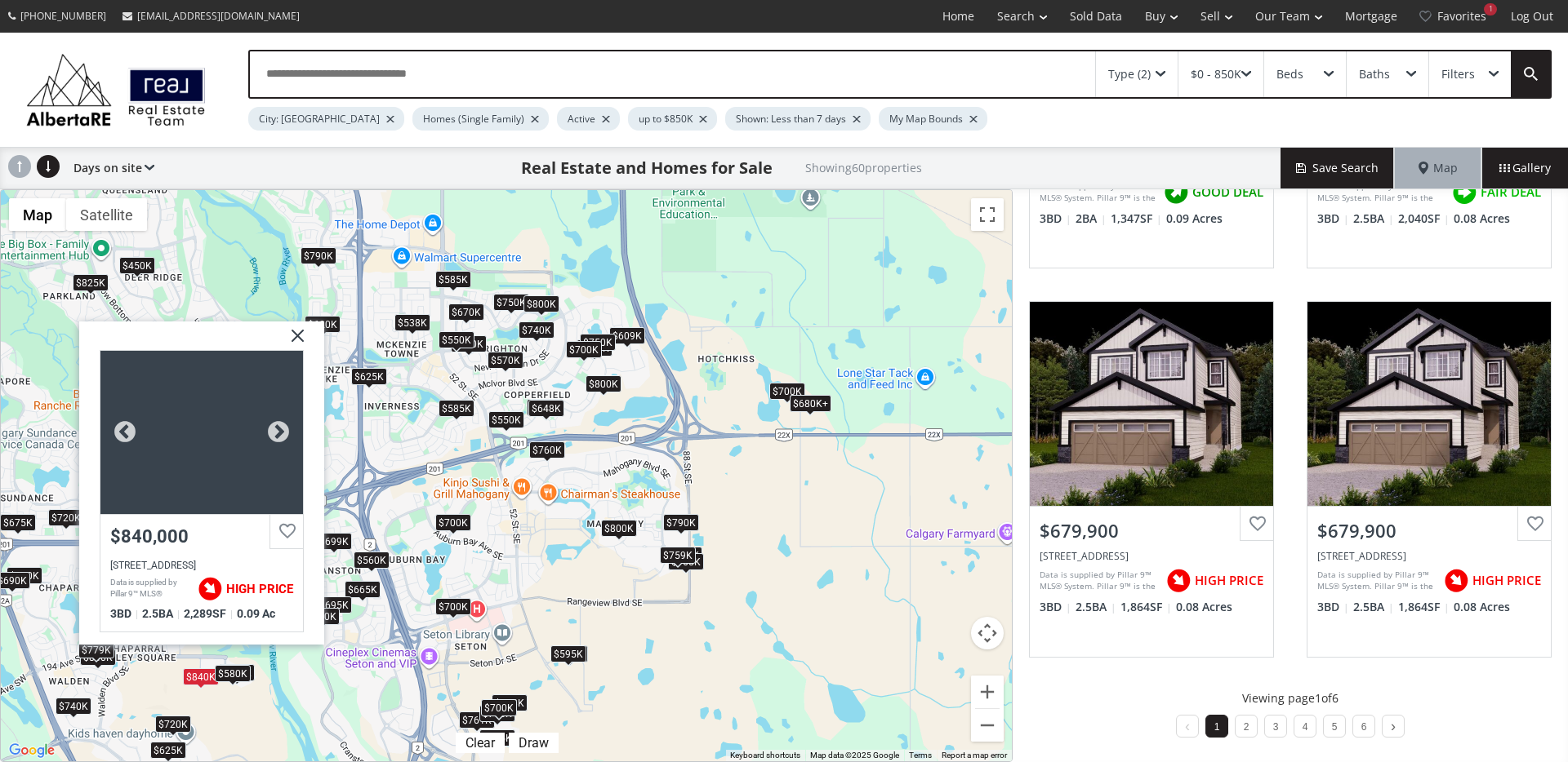
click at [195, 499] on div at bounding box center [201, 432] width 202 height 163
click at [295, 335] on img at bounding box center [292, 341] width 41 height 41
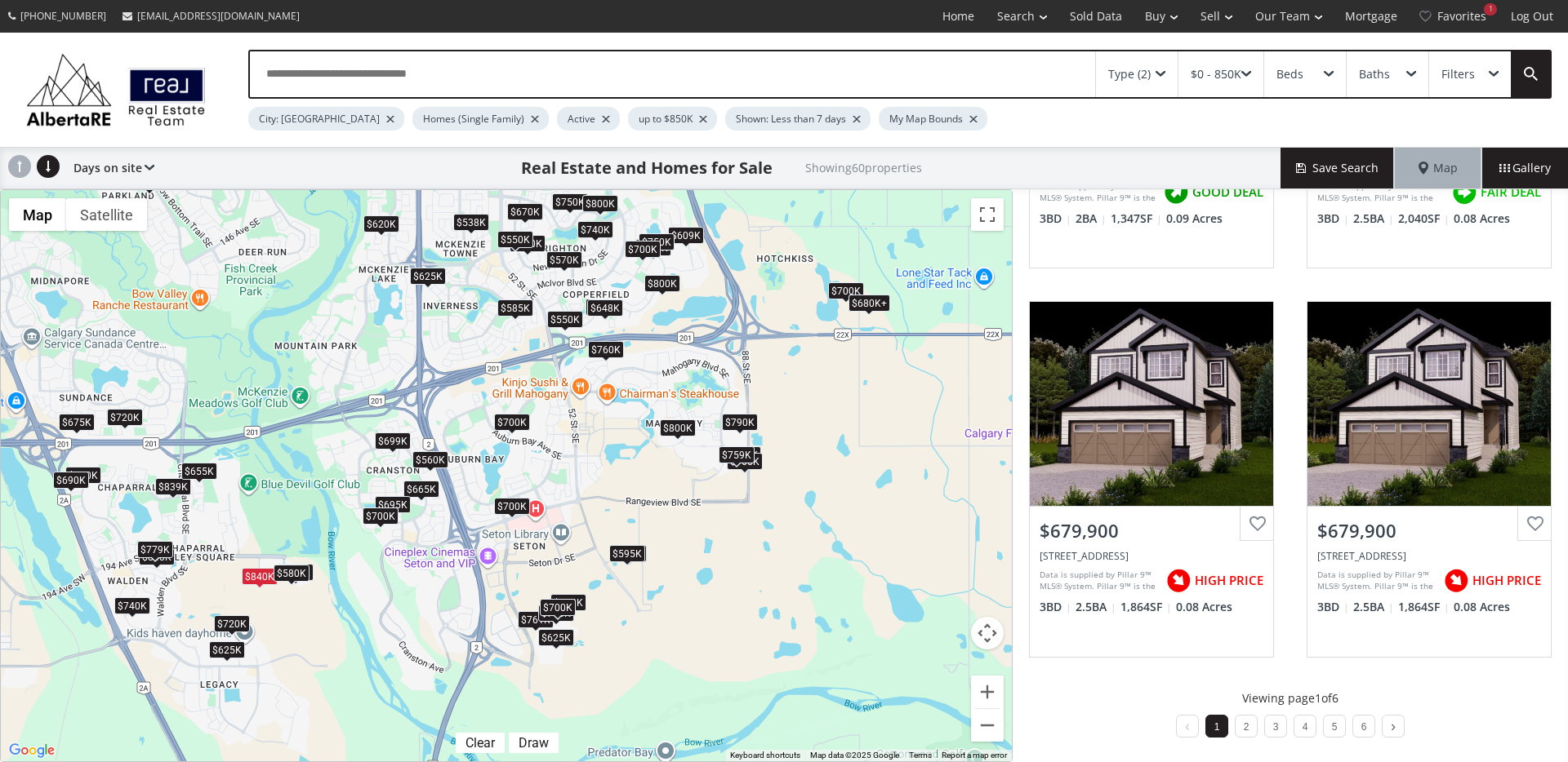
drag, startPoint x: 761, startPoint y: 589, endPoint x: 839, endPoint y: 547, distance: 88.6
click at [810, 512] on div "To navigate, press the arrow keys. $790K $761K $720K $740K $700K $675K $450K $7…" at bounding box center [506, 475] width 1011 height 571
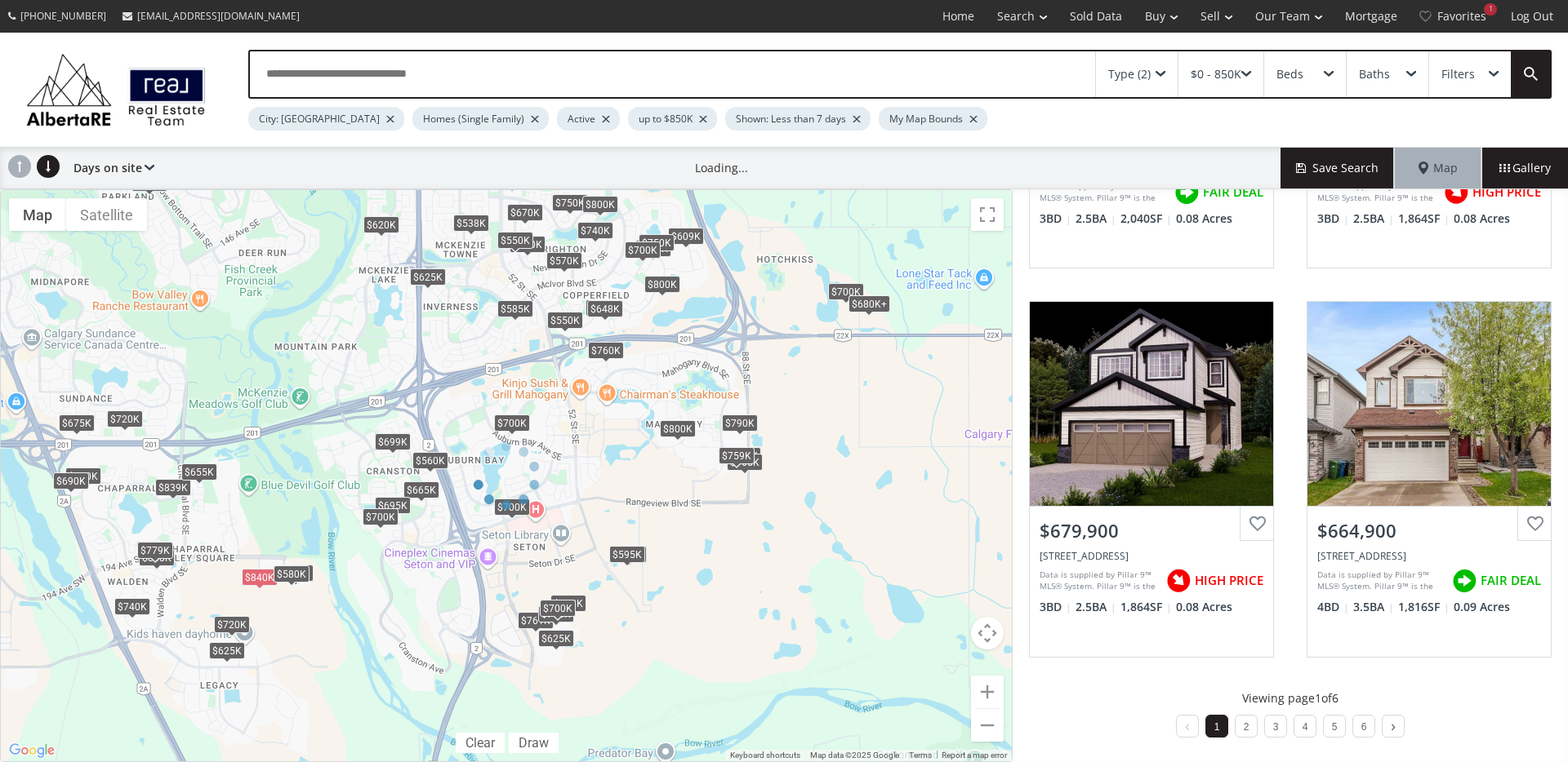
click at [975, 690] on div at bounding box center [506, 476] width 1013 height 573
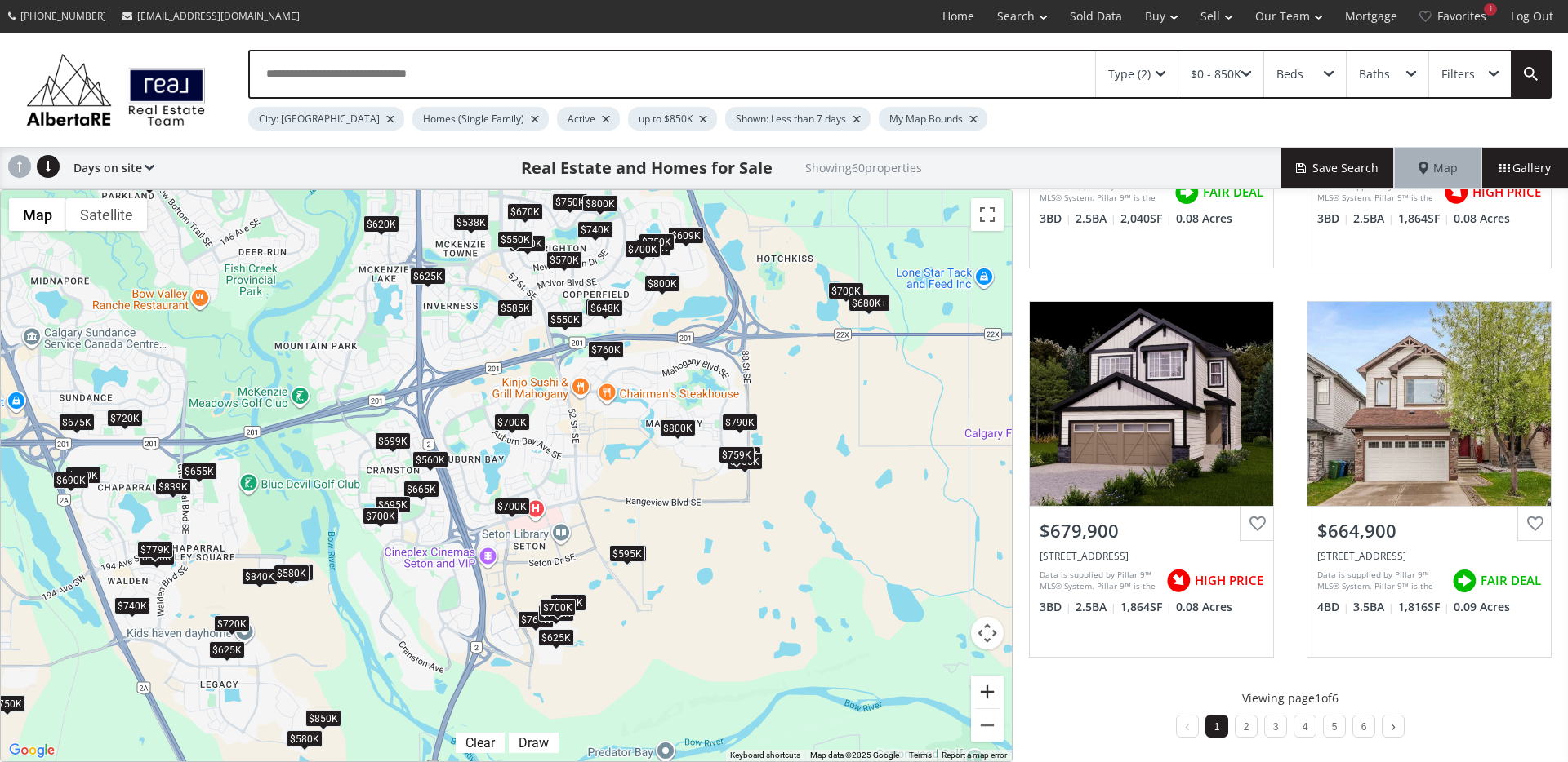
click at [984, 689] on button "Zoom in" at bounding box center [987, 692] width 33 height 33
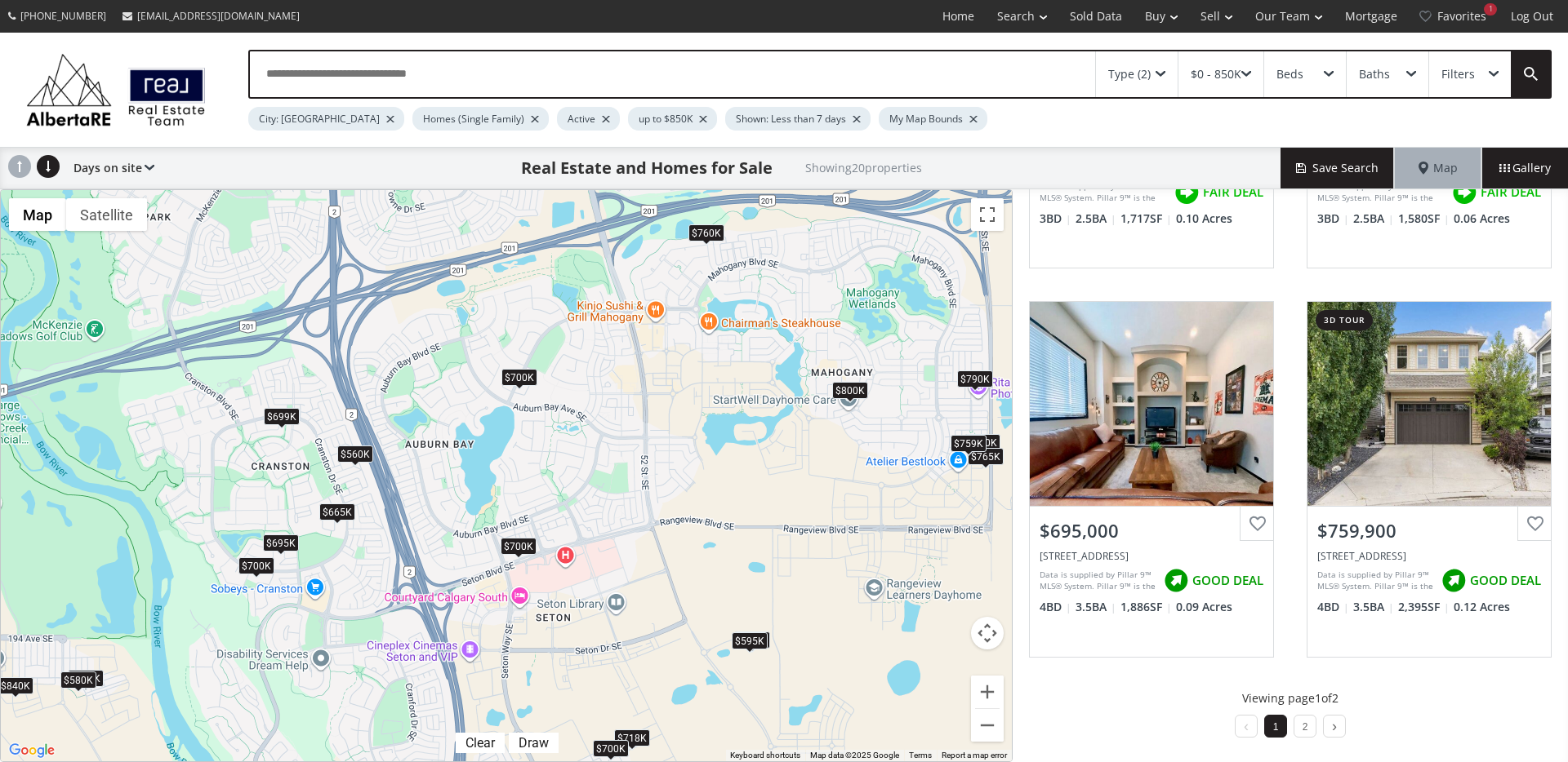
click at [1167, 83] on div "Type (2)" at bounding box center [1135, 75] width 82 height 46
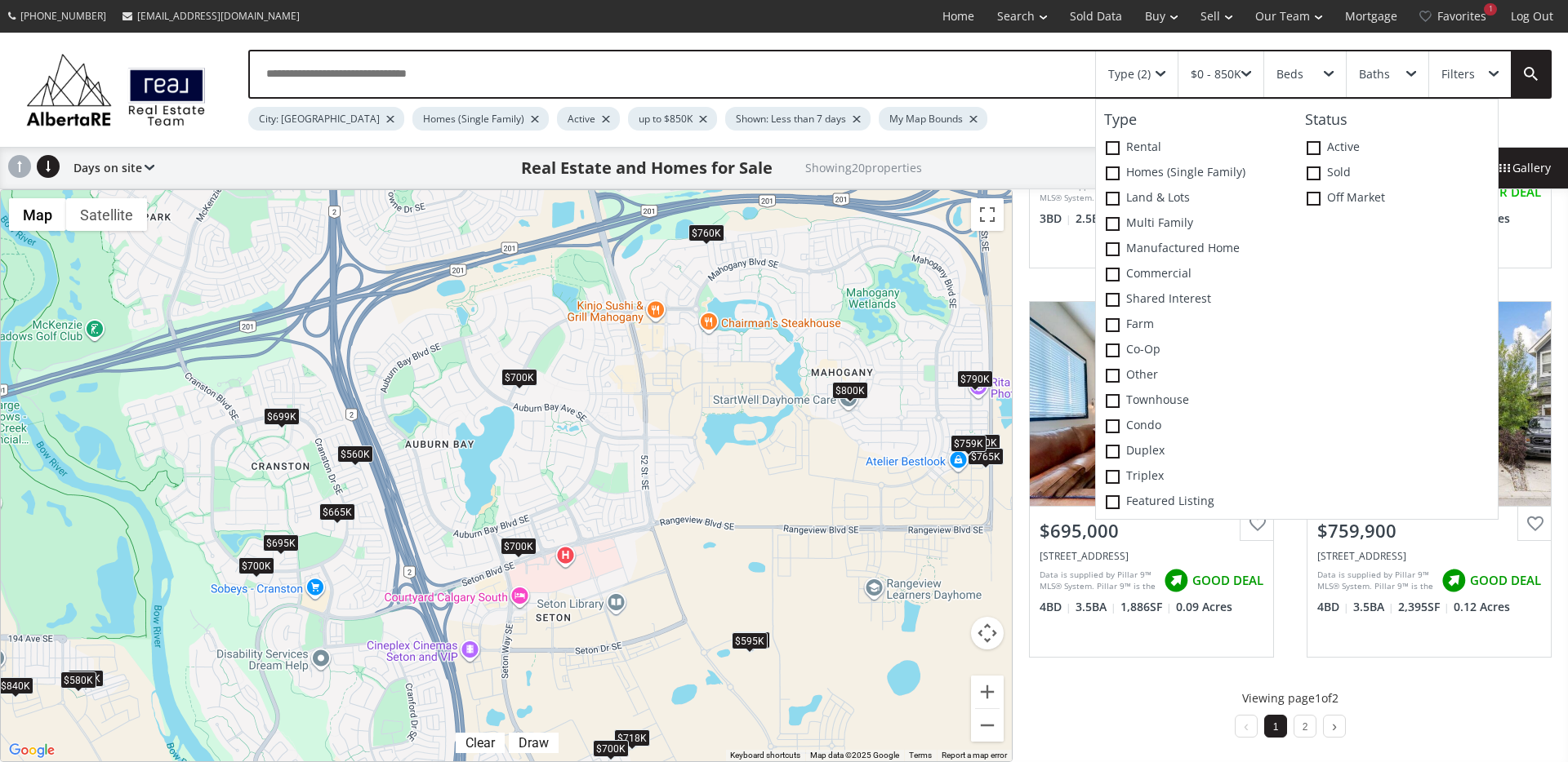
click at [1460, 79] on div "Filters" at bounding box center [1458, 75] width 34 height 12
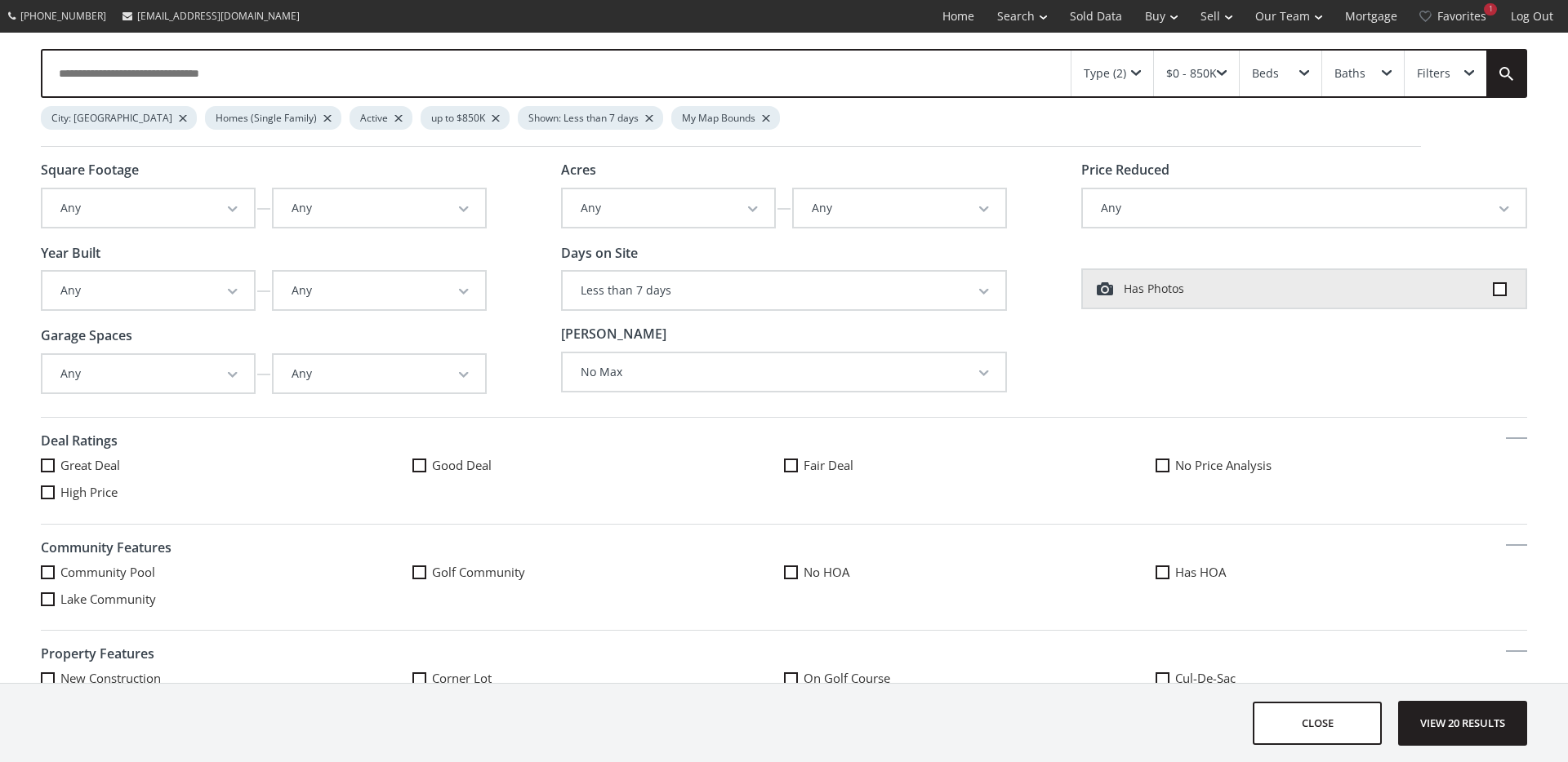
click at [278, 294] on button "Any" at bounding box center [379, 289] width 211 height 37
click at [240, 296] on button "Any" at bounding box center [148, 289] width 211 height 37
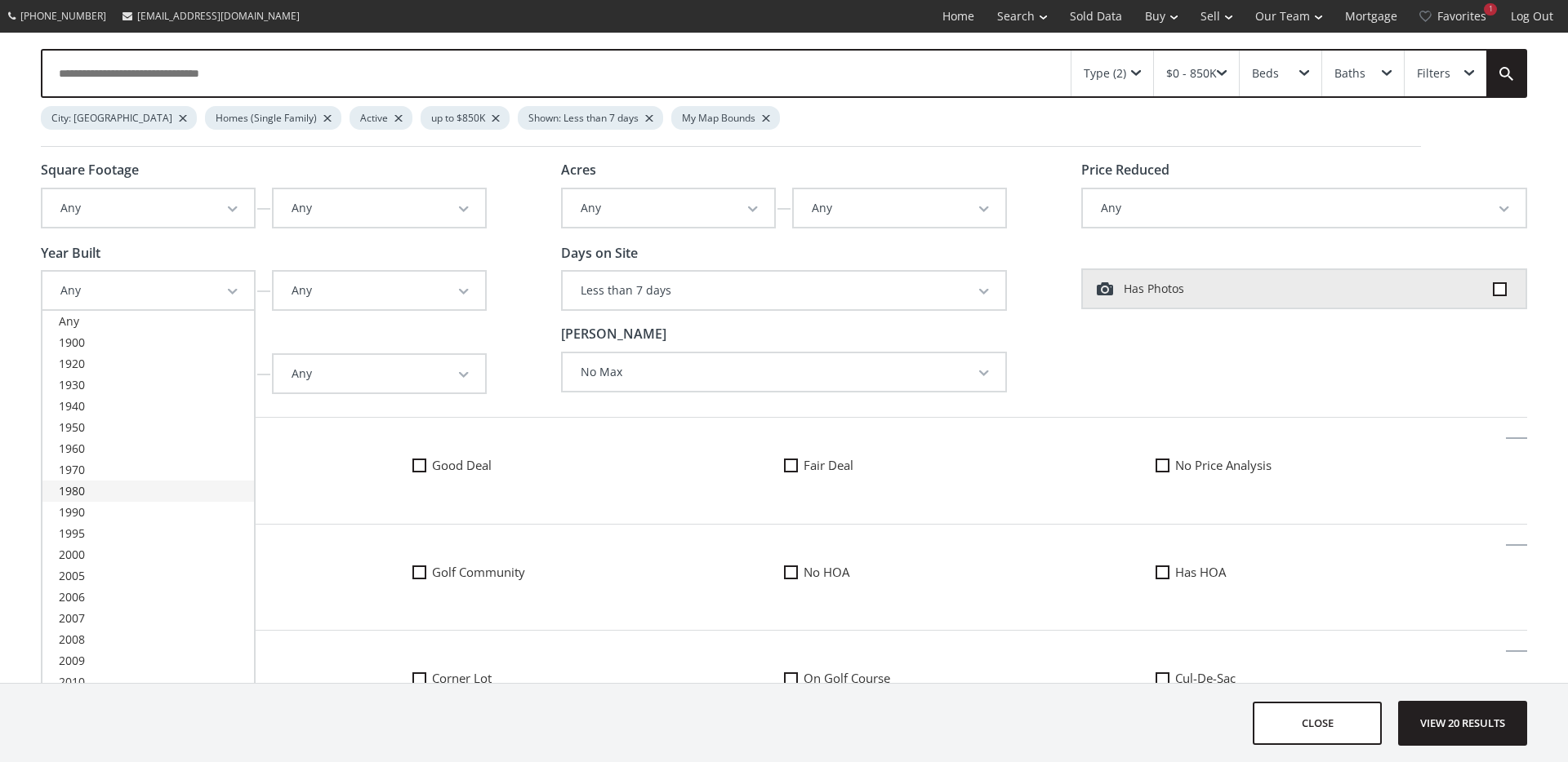
scroll to position [245, 0]
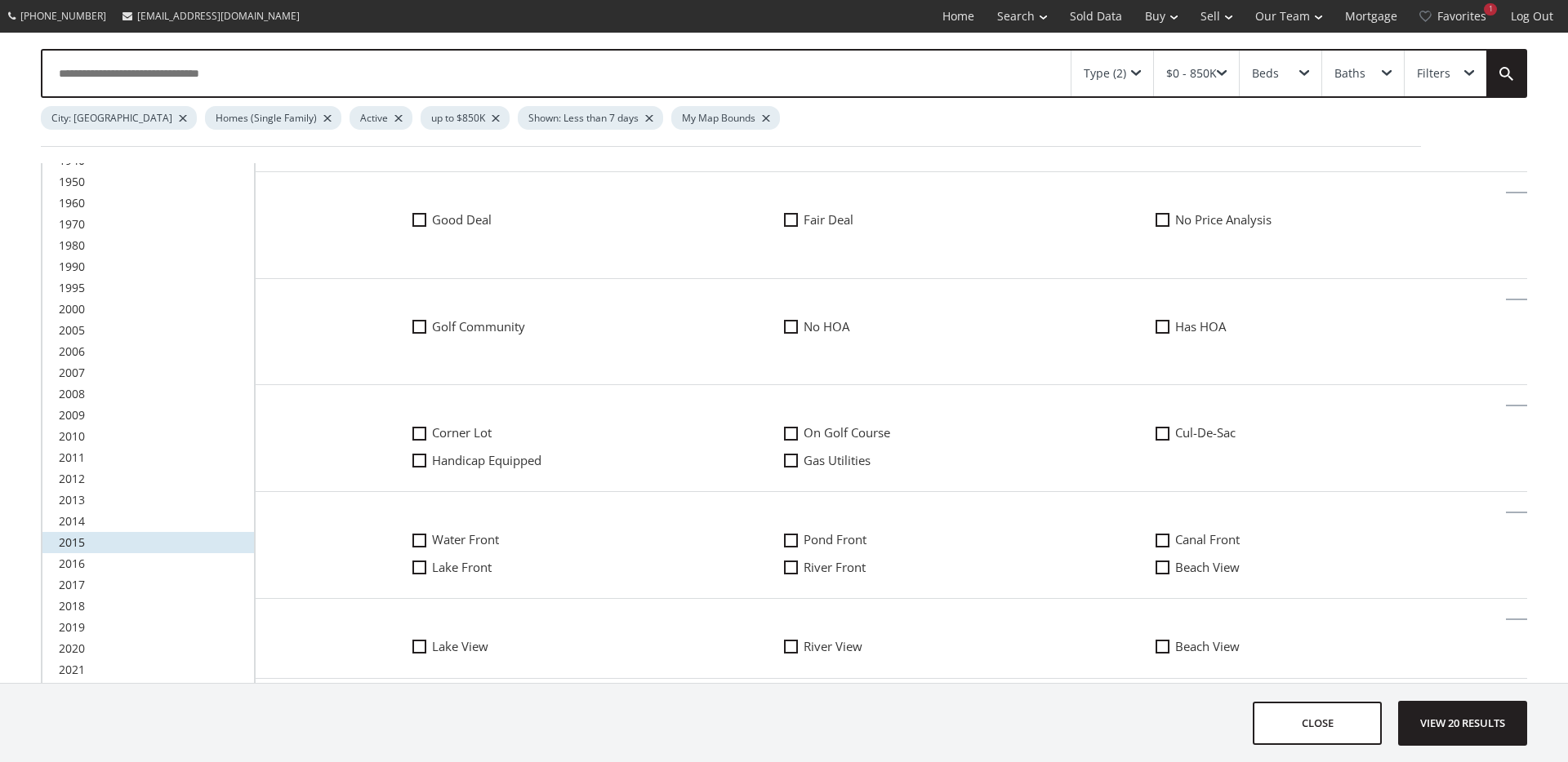
click at [130, 548] on link "2015" at bounding box center [148, 543] width 211 height 21
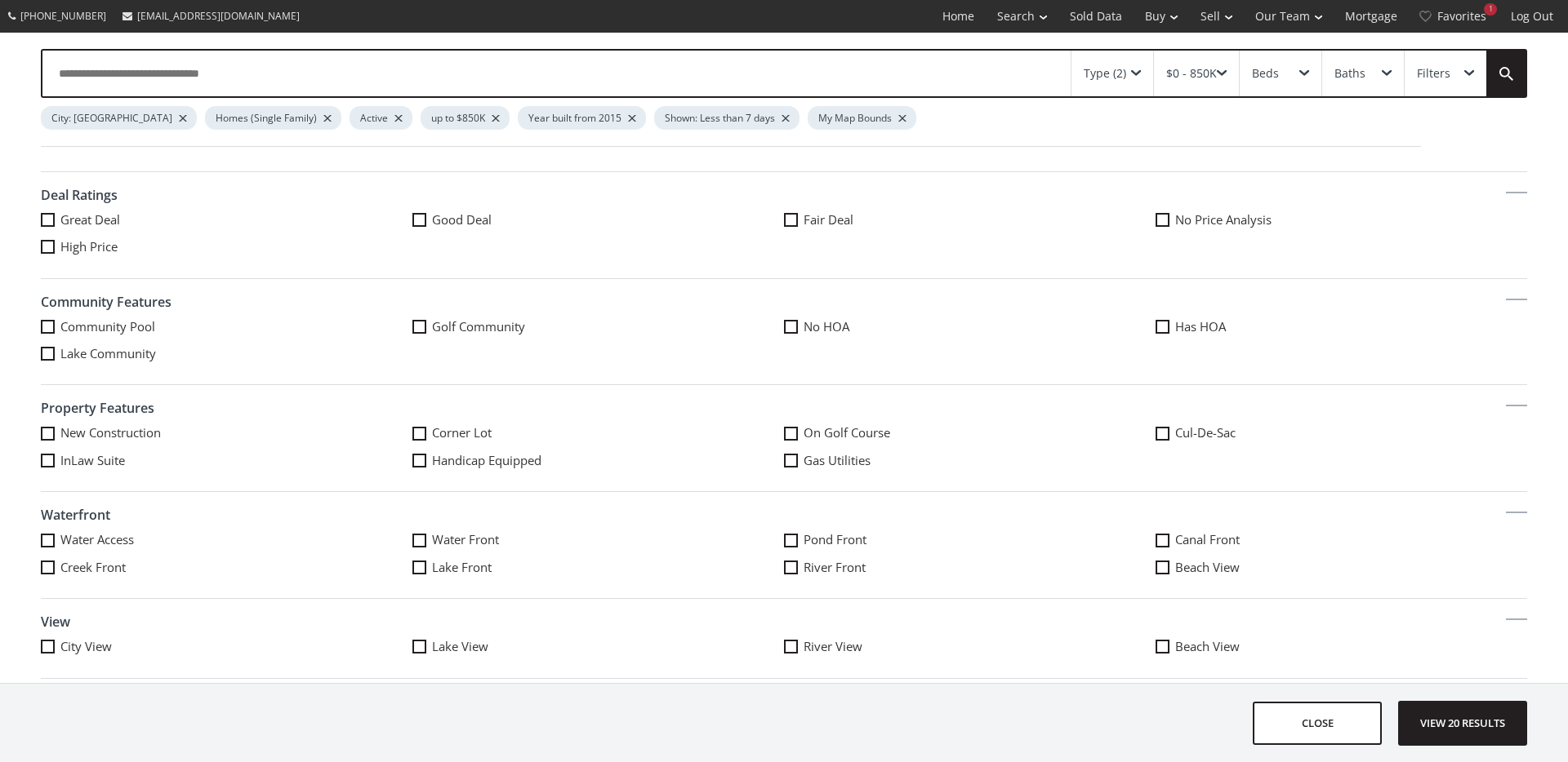
scroll to position [0, 0]
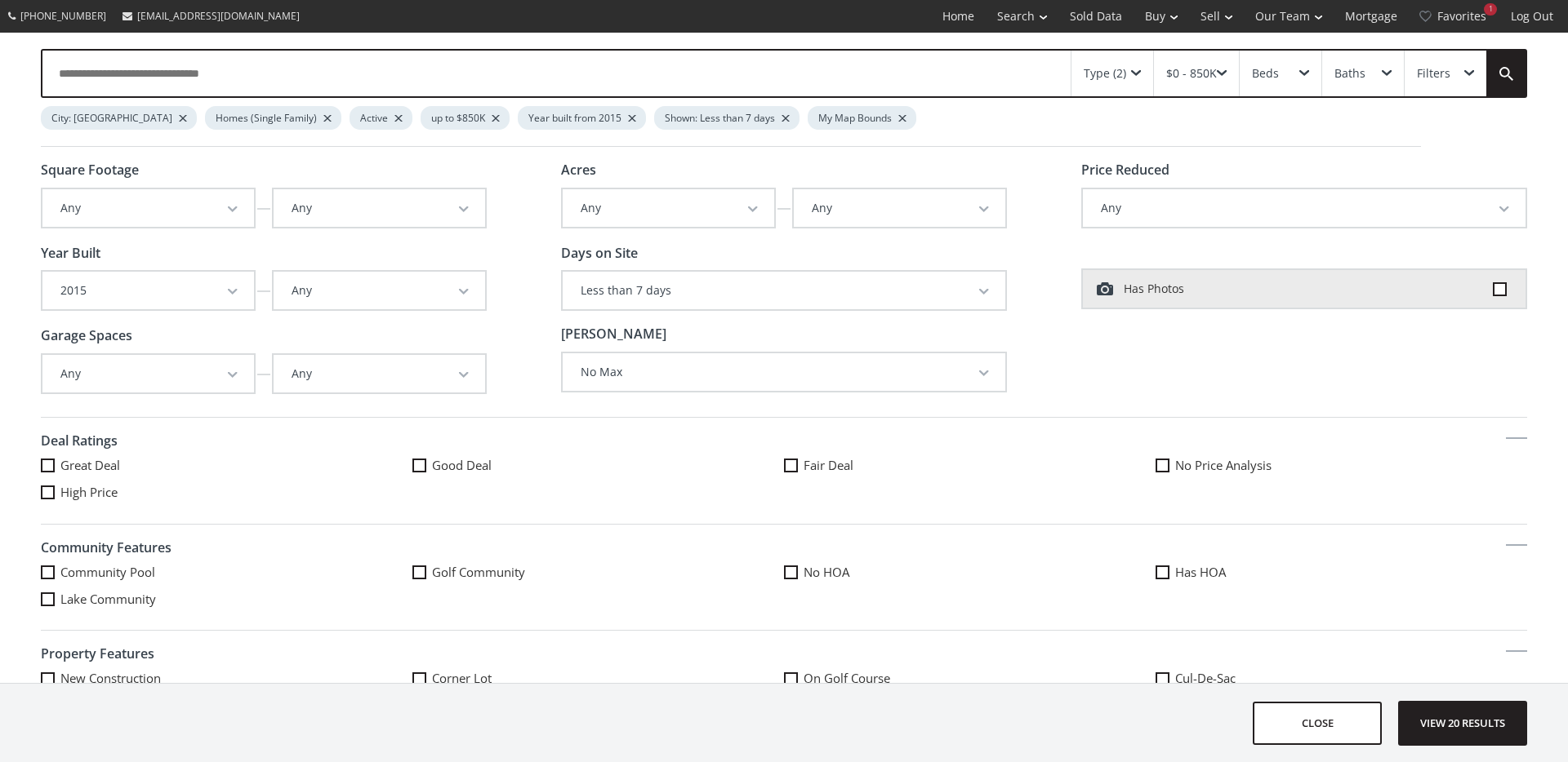
click at [295, 300] on button "Any" at bounding box center [379, 289] width 211 height 37
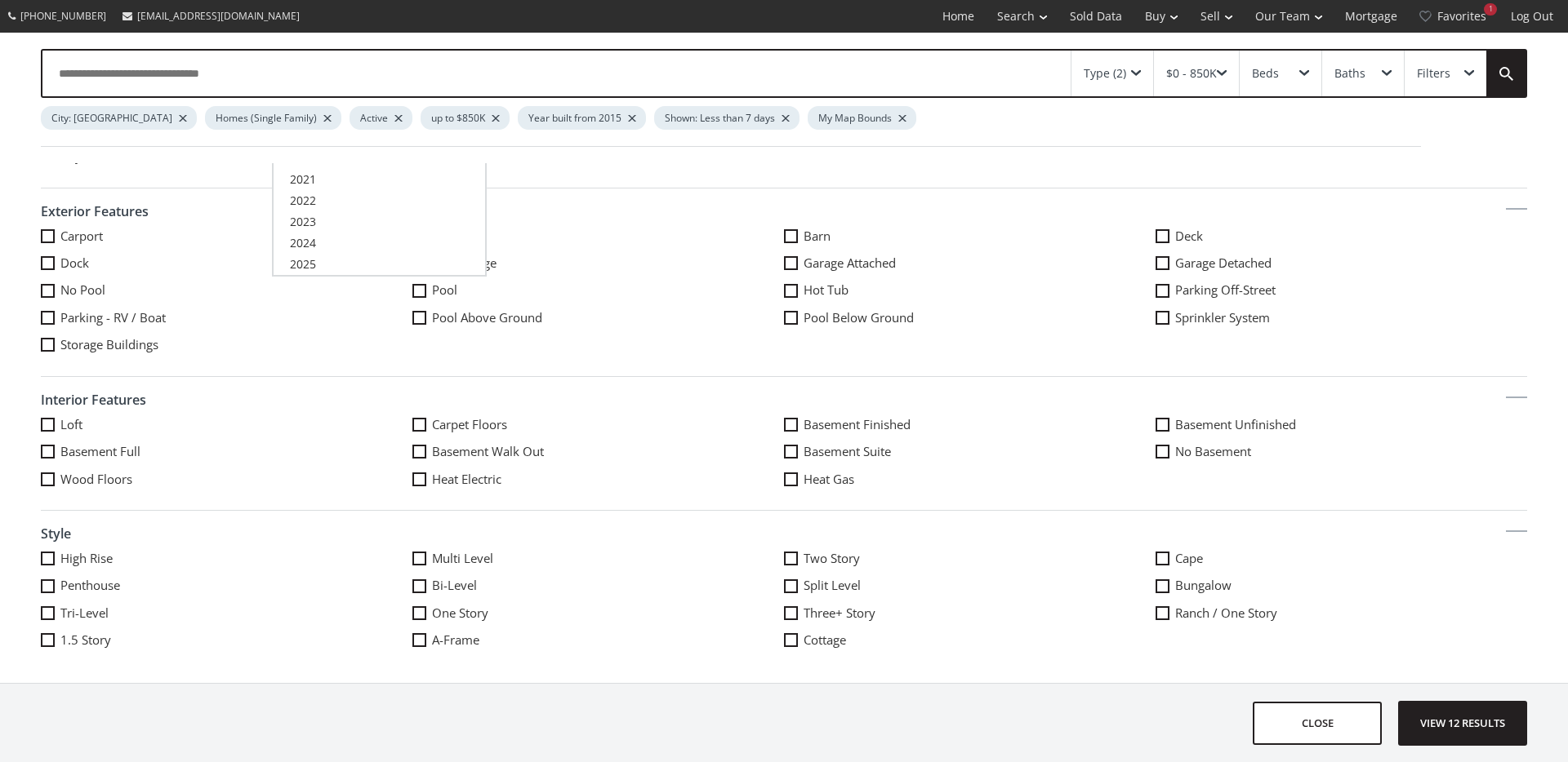
scroll to position [740, 0]
click at [315, 255] on span "2025" at bounding box center [302, 260] width 26 height 15
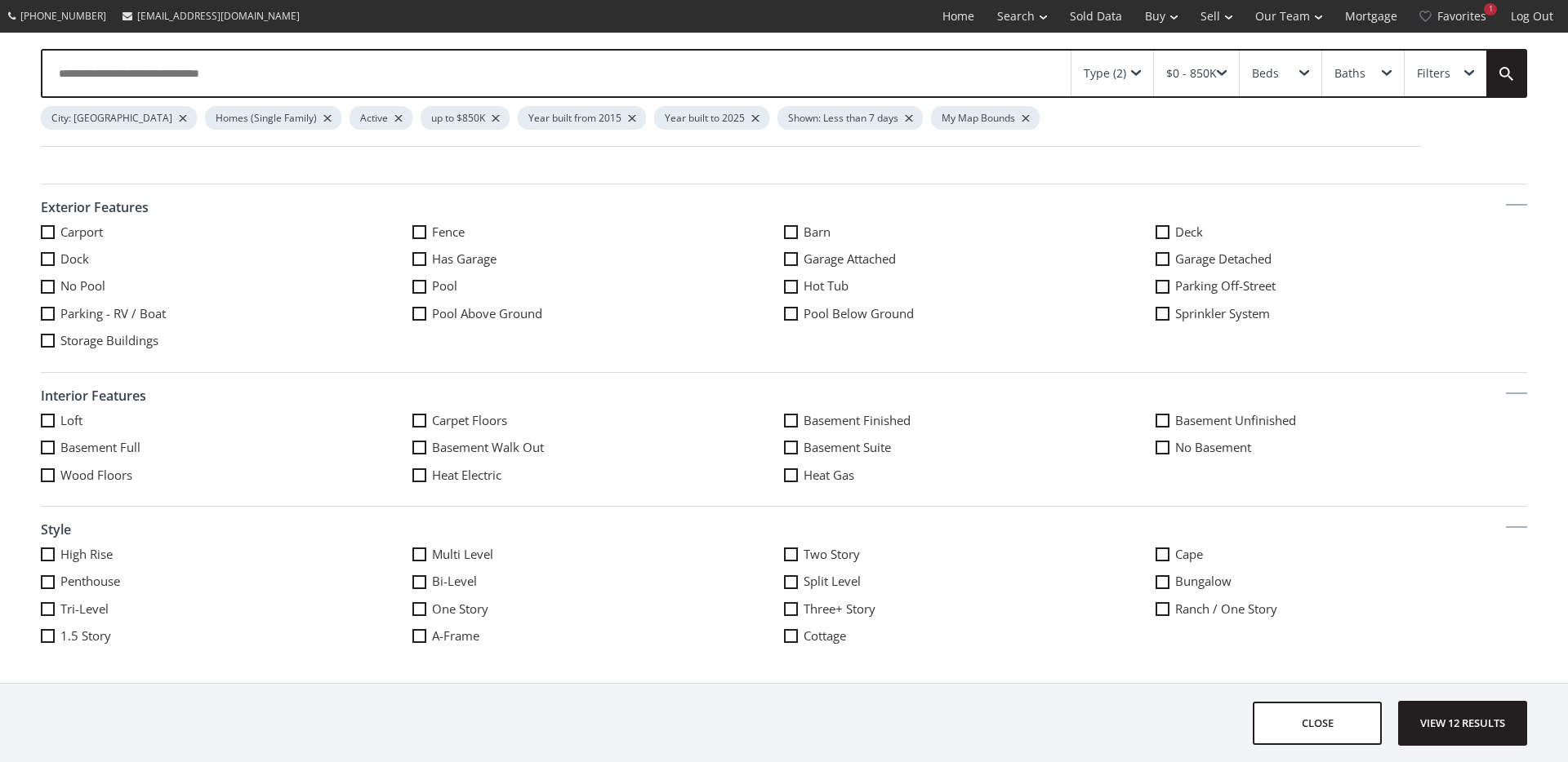
scroll to position [0, 0]
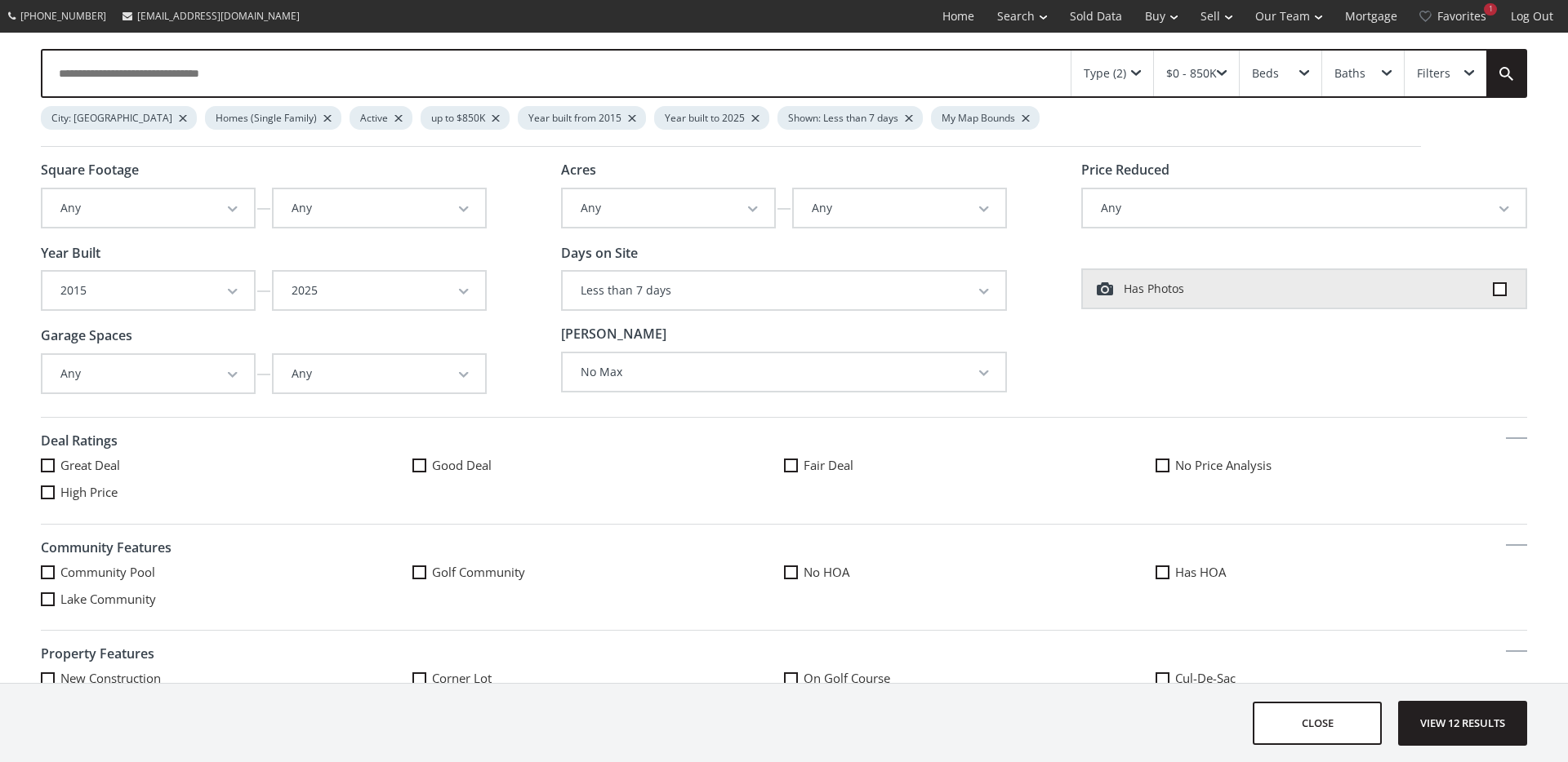
click at [1477, 738] on span "View 12 results" at bounding box center [1463, 723] width 119 height 43
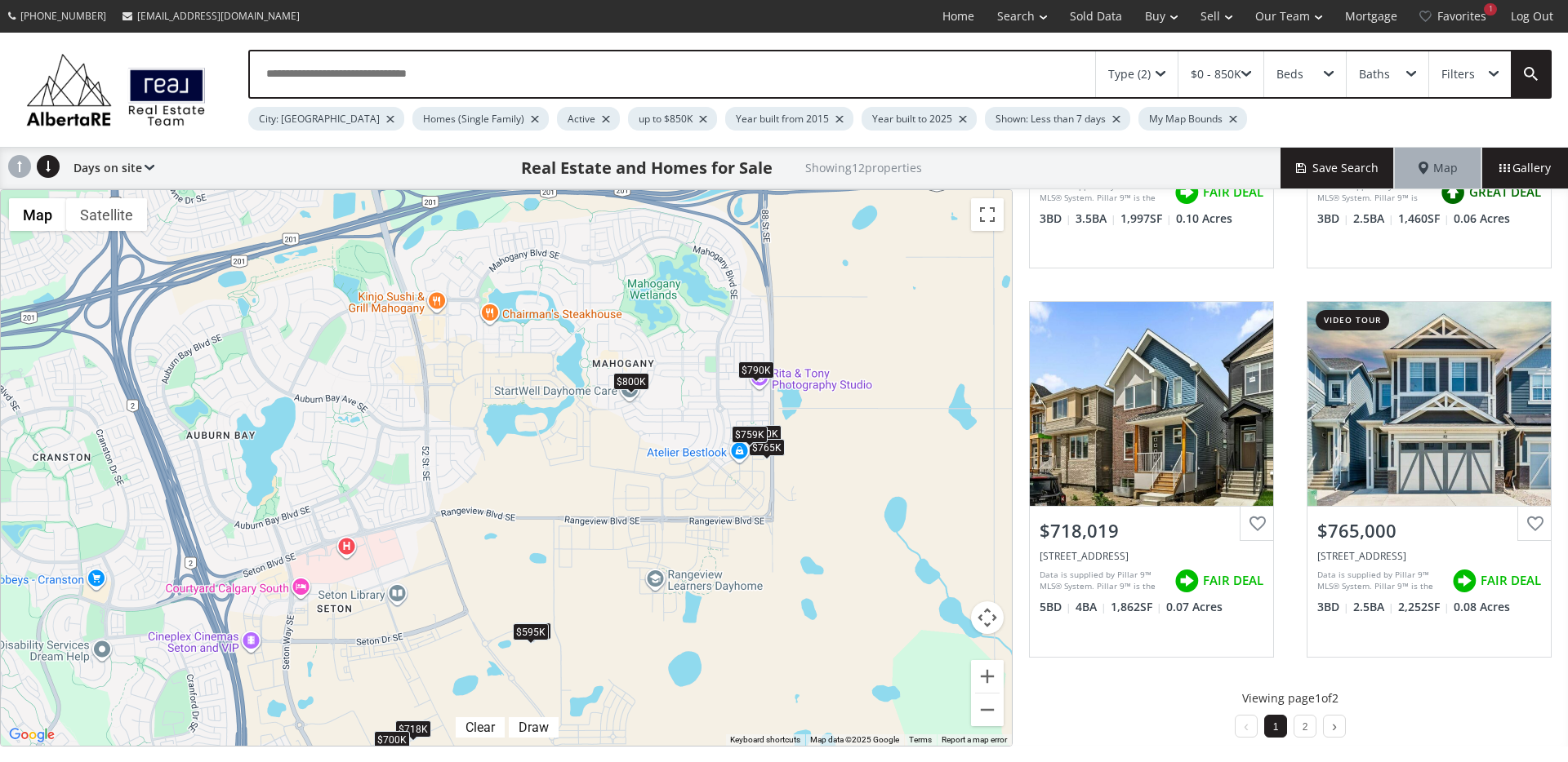
drag, startPoint x: 843, startPoint y: 463, endPoint x: 623, endPoint y: 462, distance: 220.0
click at [623, 462] on div "To navigate, press the arrow keys. $790K $700K $840K $582K $720K $595K $800K $5…" at bounding box center [506, 468] width 1011 height 556
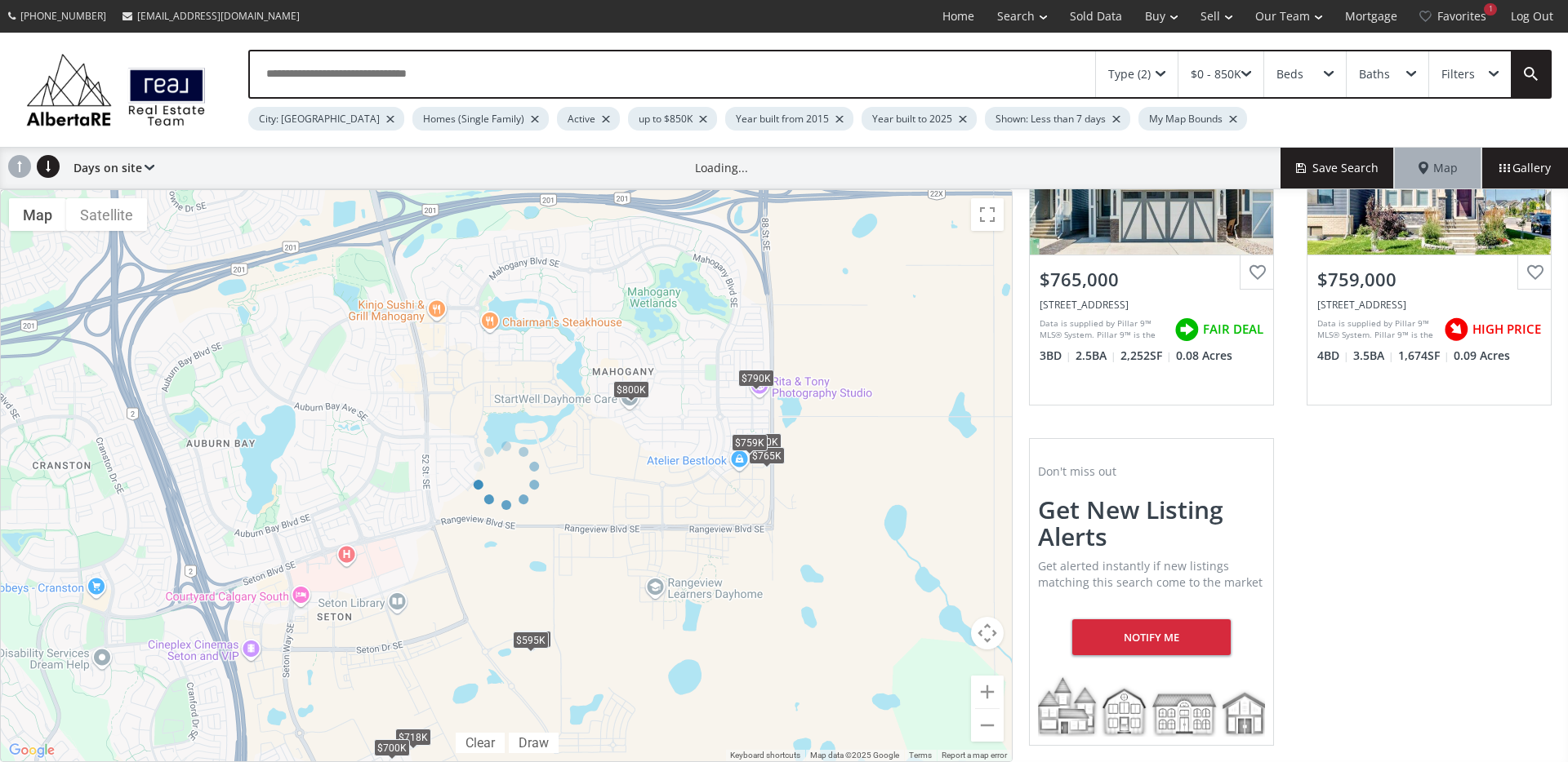
scroll to position [1322, 0]
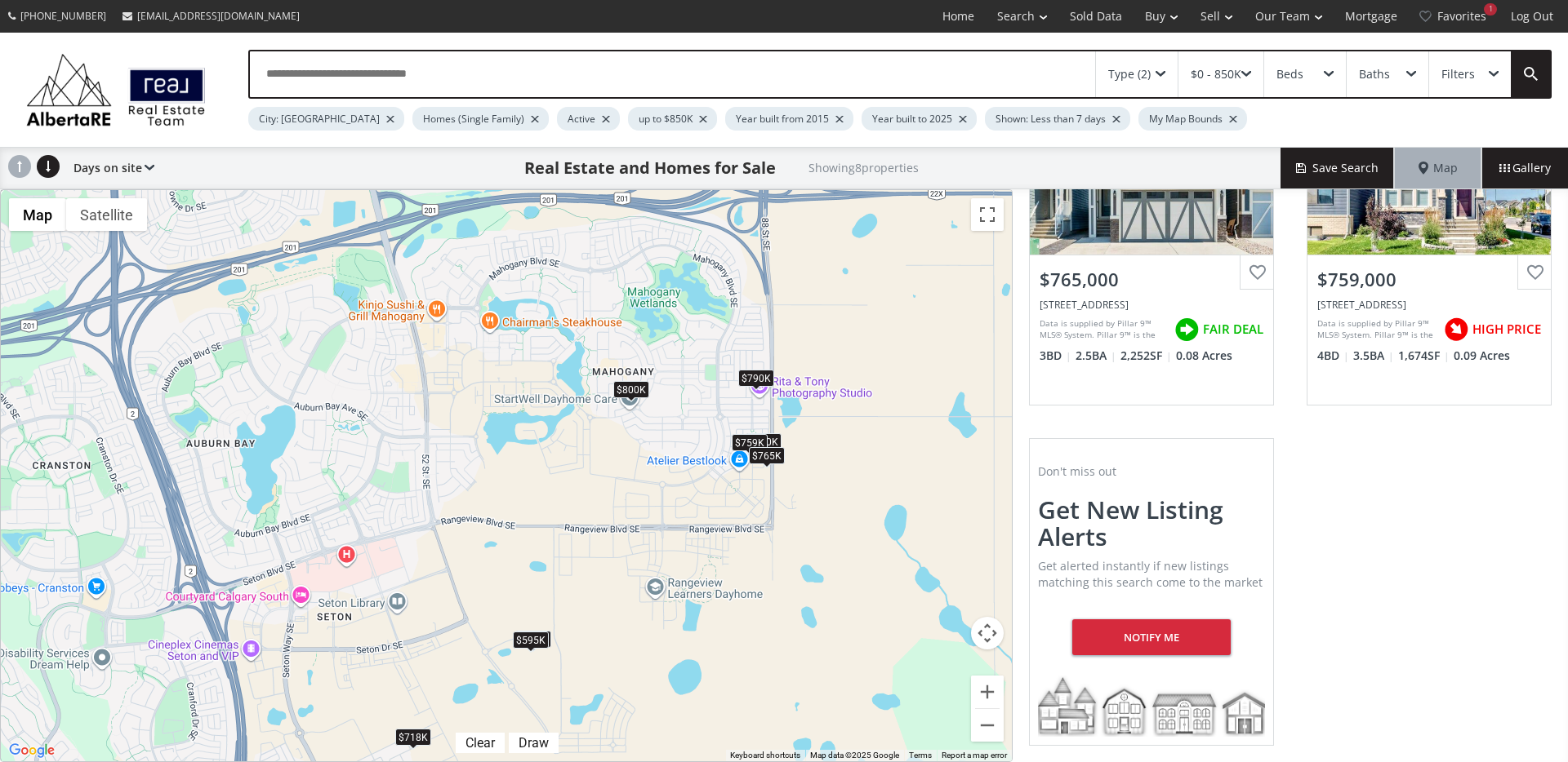
click at [766, 459] on div "$765K" at bounding box center [766, 456] width 35 height 17
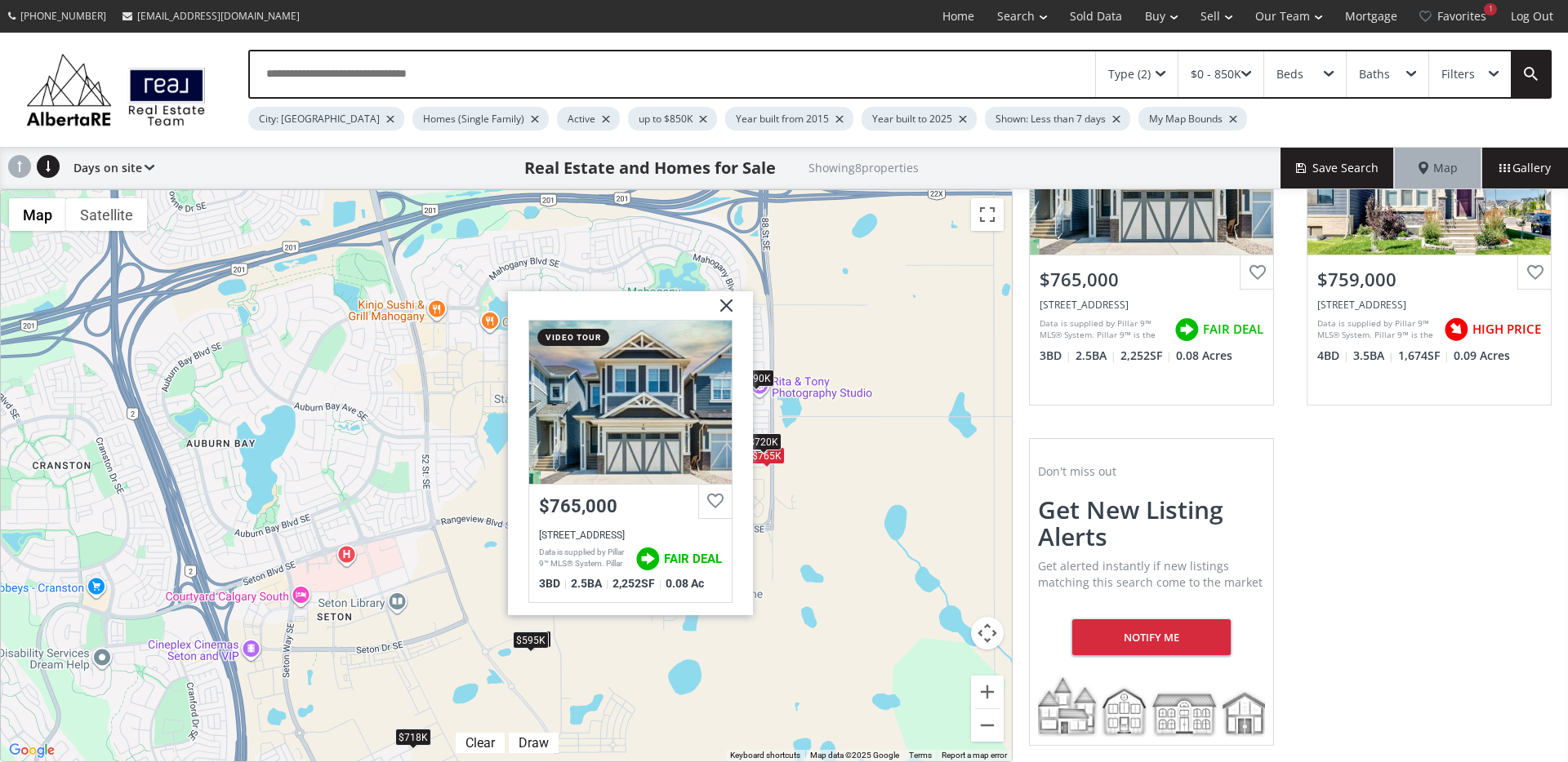
click at [776, 440] on div "$720K" at bounding box center [762, 442] width 35 height 17
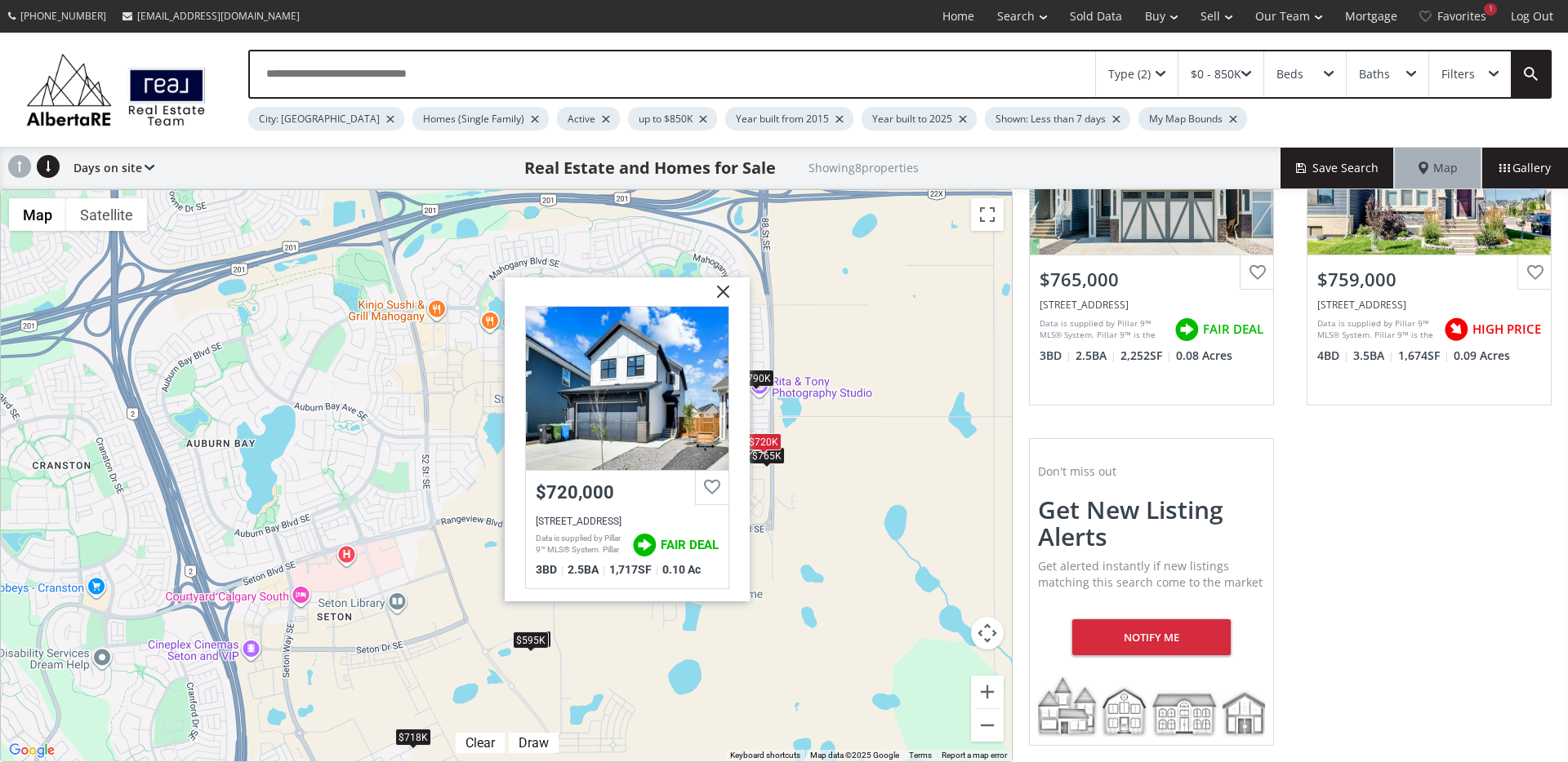
click at [757, 442] on div "$720K" at bounding box center [762, 442] width 35 height 17
click at [735, 289] on img at bounding box center [716, 297] width 41 height 41
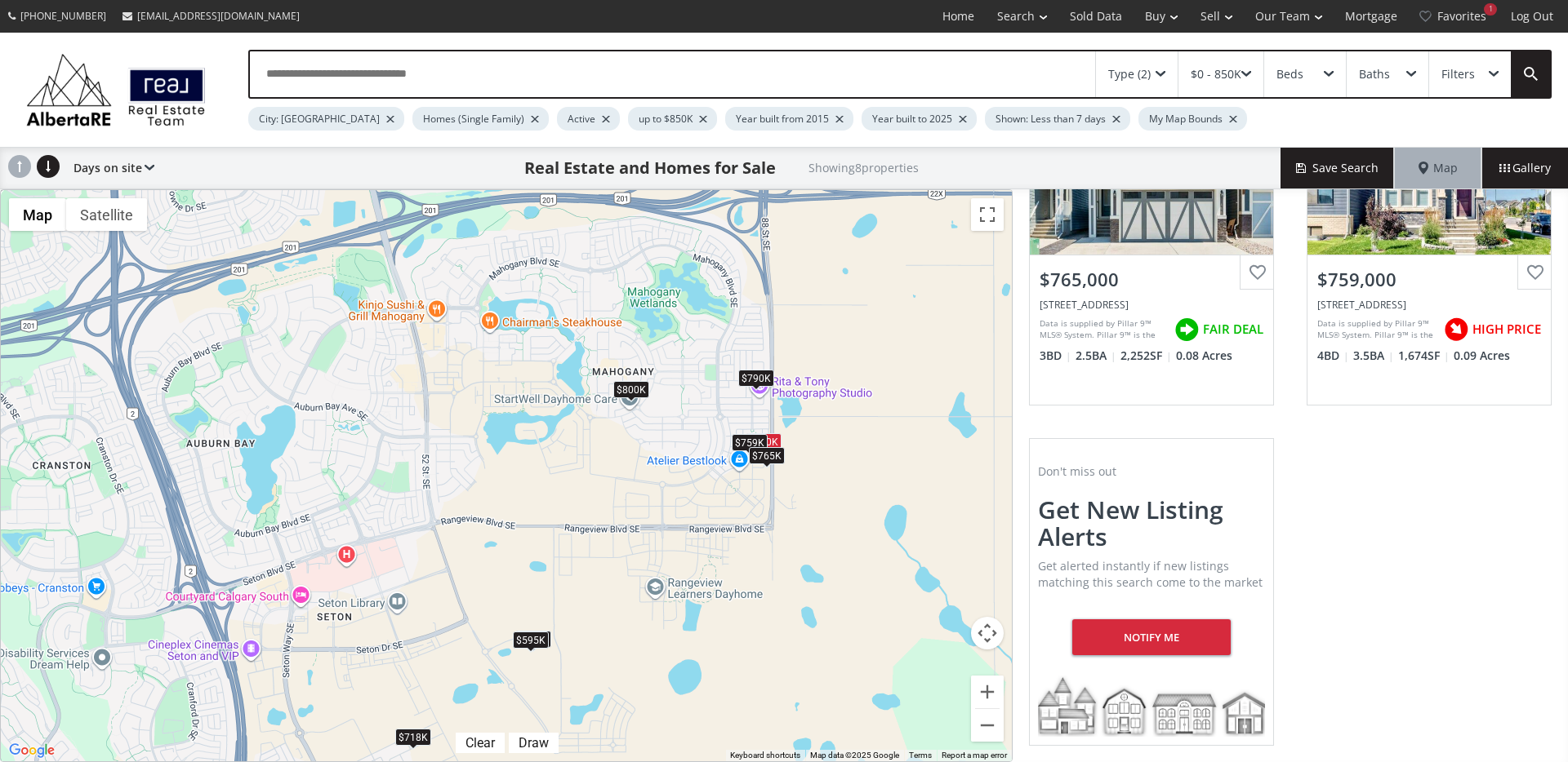
click at [770, 462] on div "$765K" at bounding box center [766, 456] width 35 height 17
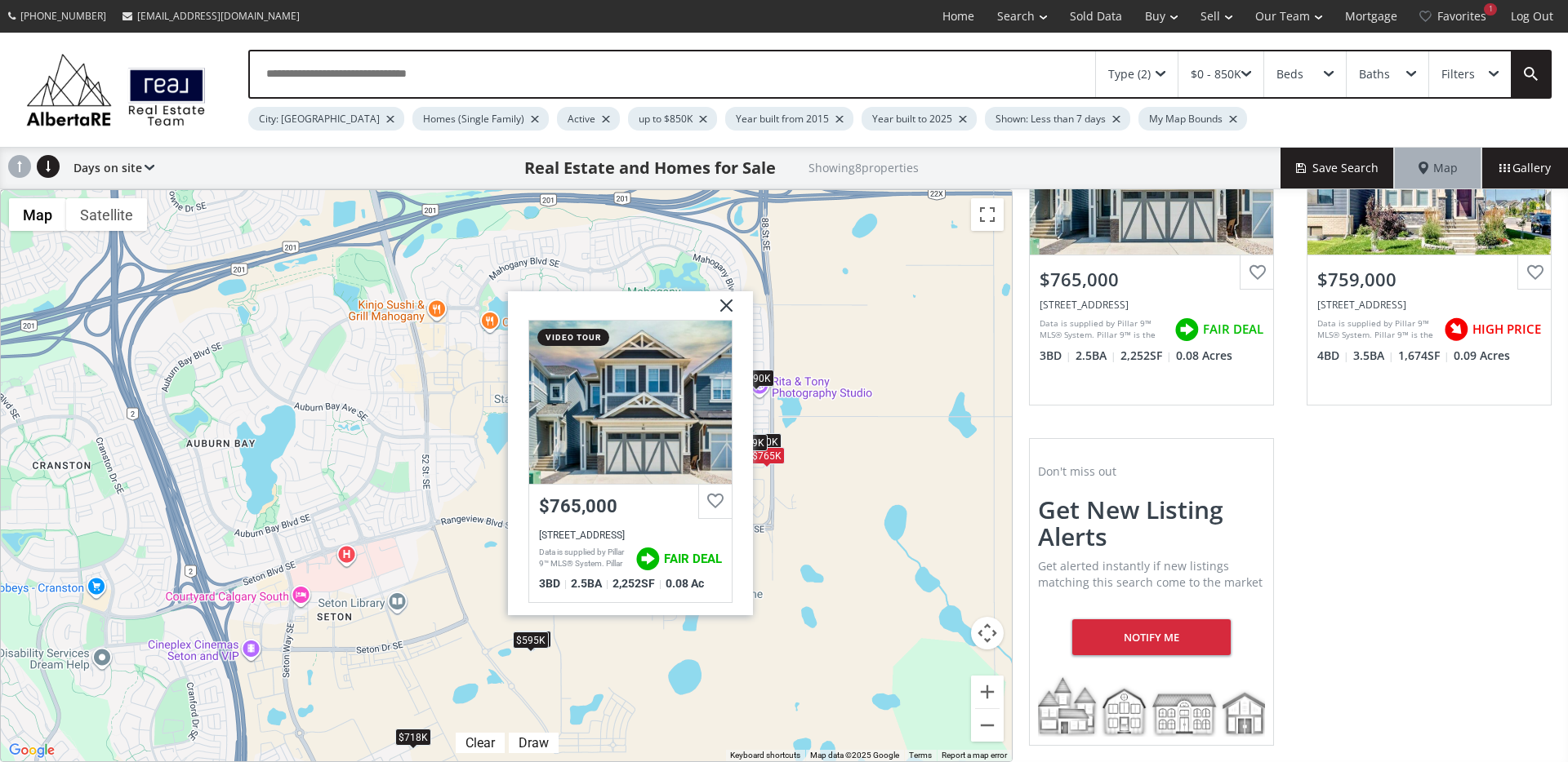
drag, startPoint x: 721, startPoint y: 300, endPoint x: 789, endPoint y: 274, distance: 72.8
click at [721, 300] on img at bounding box center [720, 312] width 41 height 41
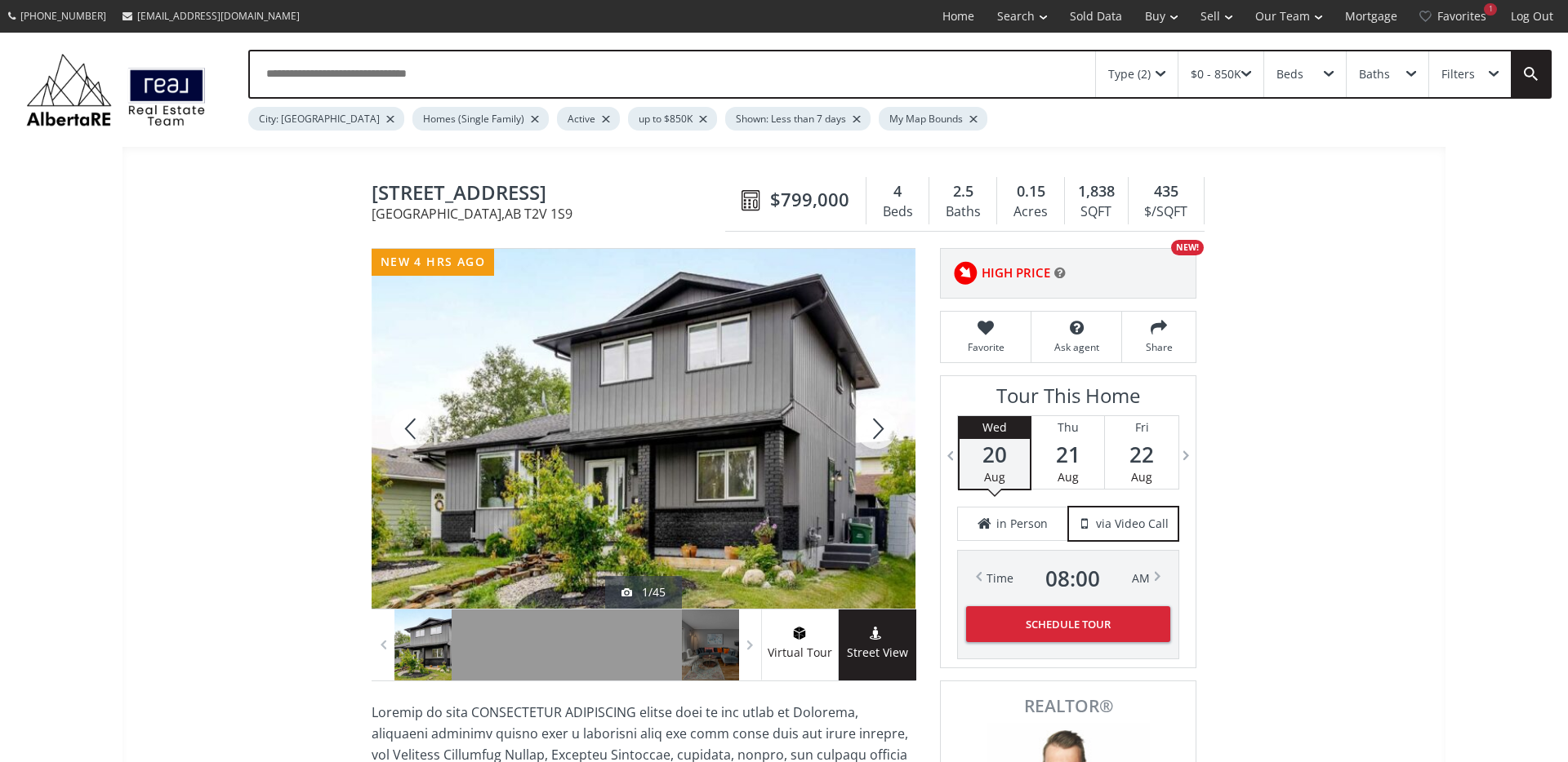
click at [861, 438] on div at bounding box center [877, 428] width 79 height 359
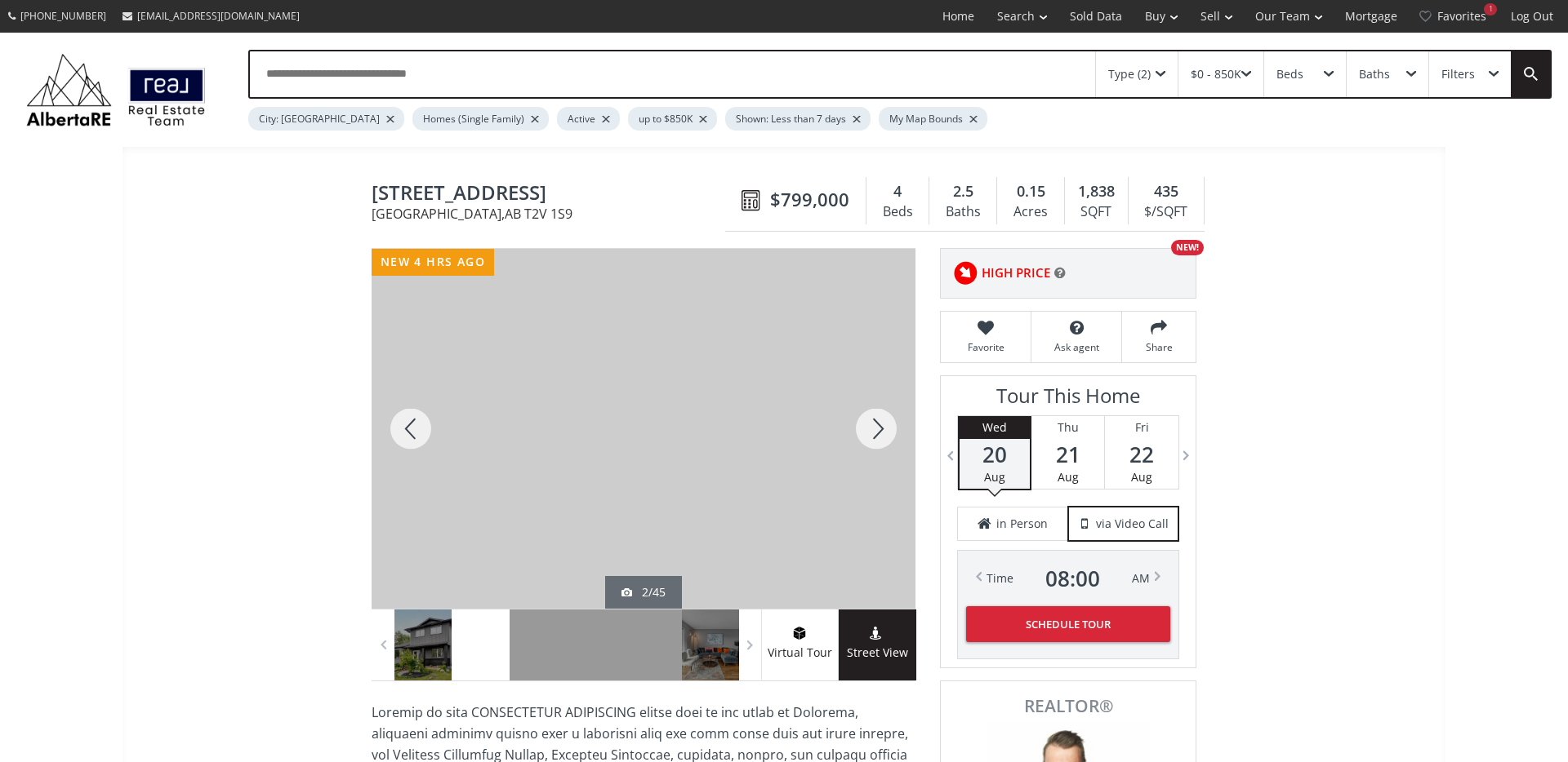
click at [868, 436] on div at bounding box center [877, 428] width 79 height 359
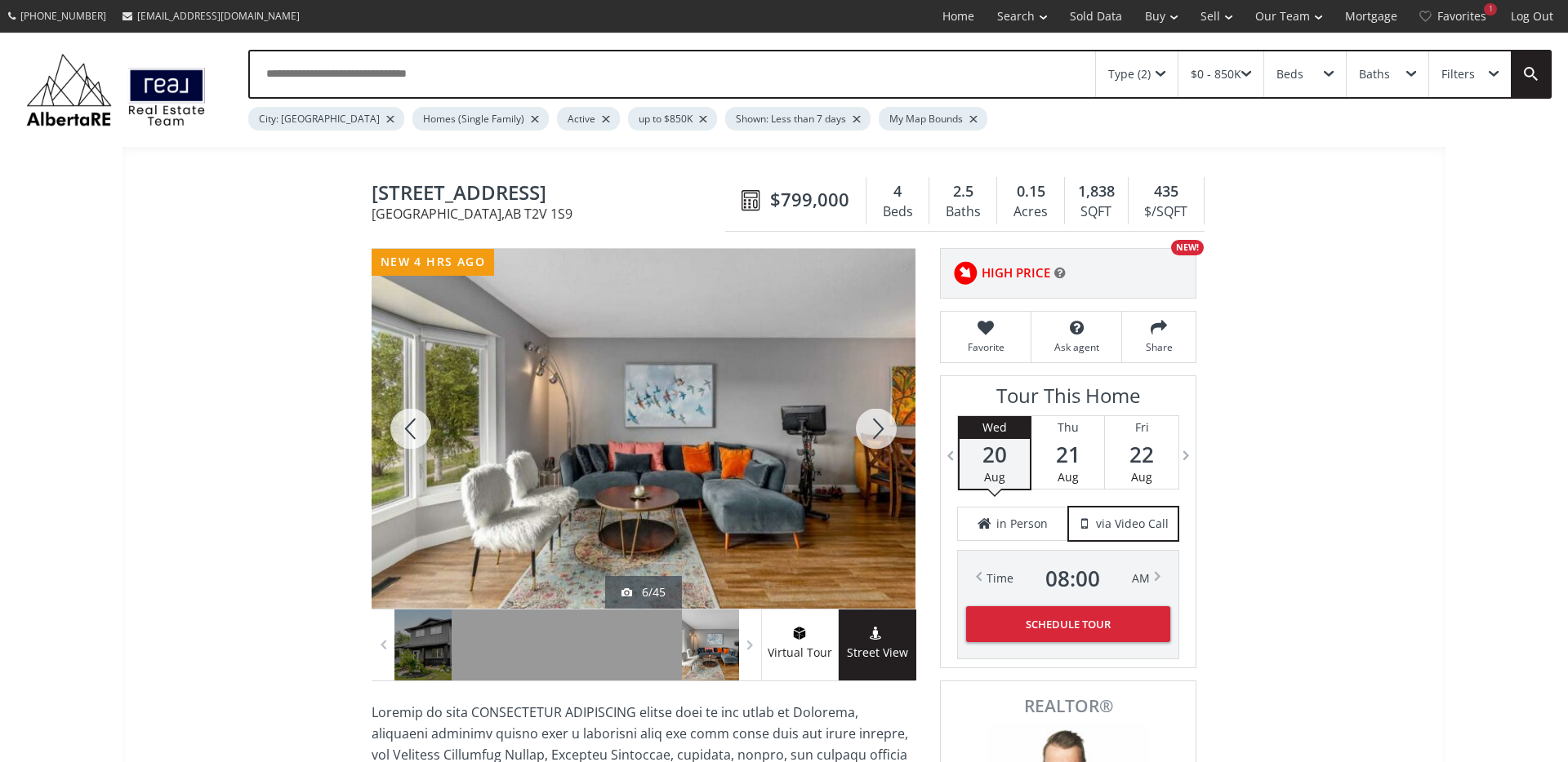
click at [868, 436] on div at bounding box center [877, 428] width 79 height 359
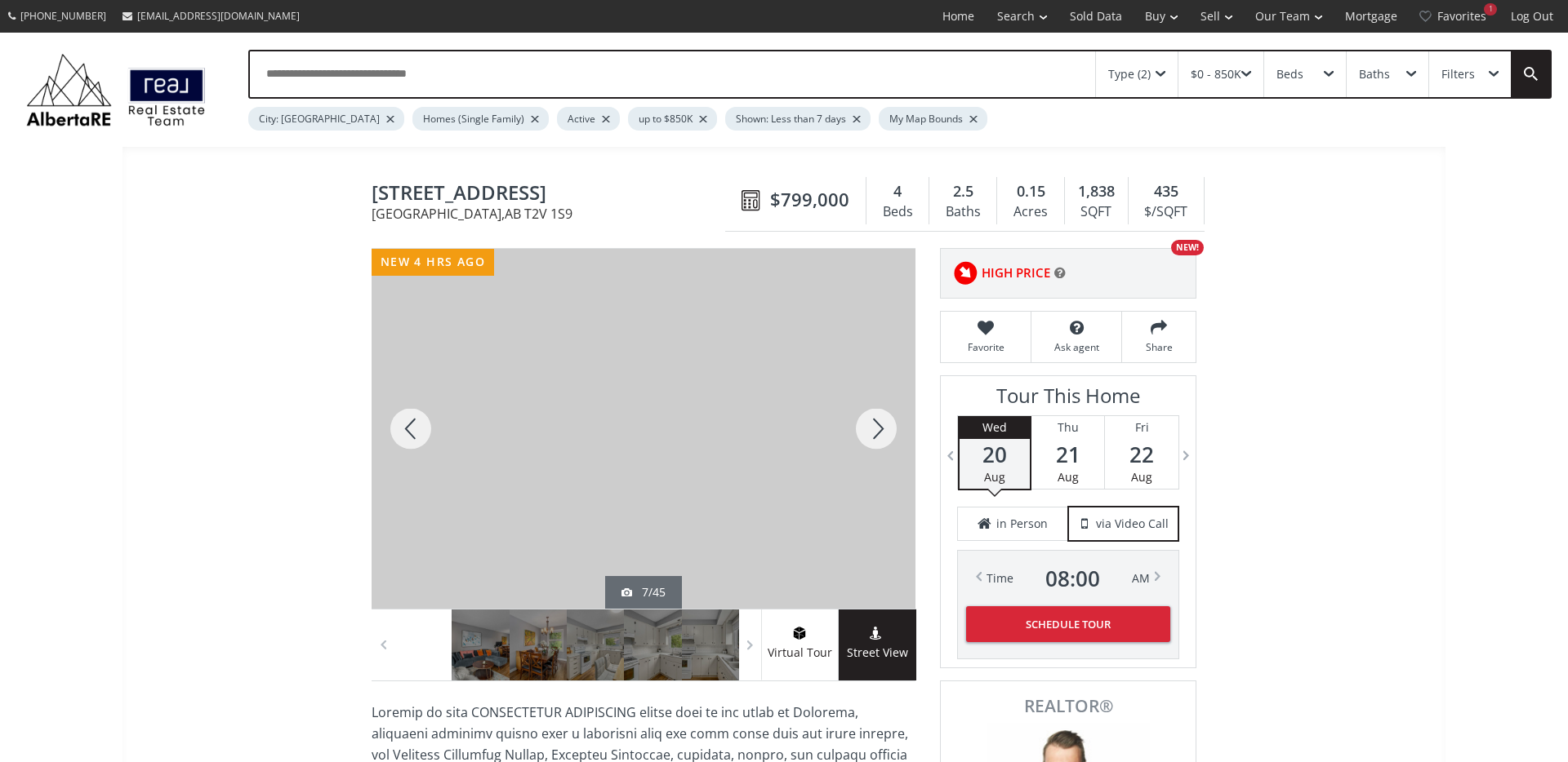
click at [868, 436] on div at bounding box center [877, 428] width 79 height 359
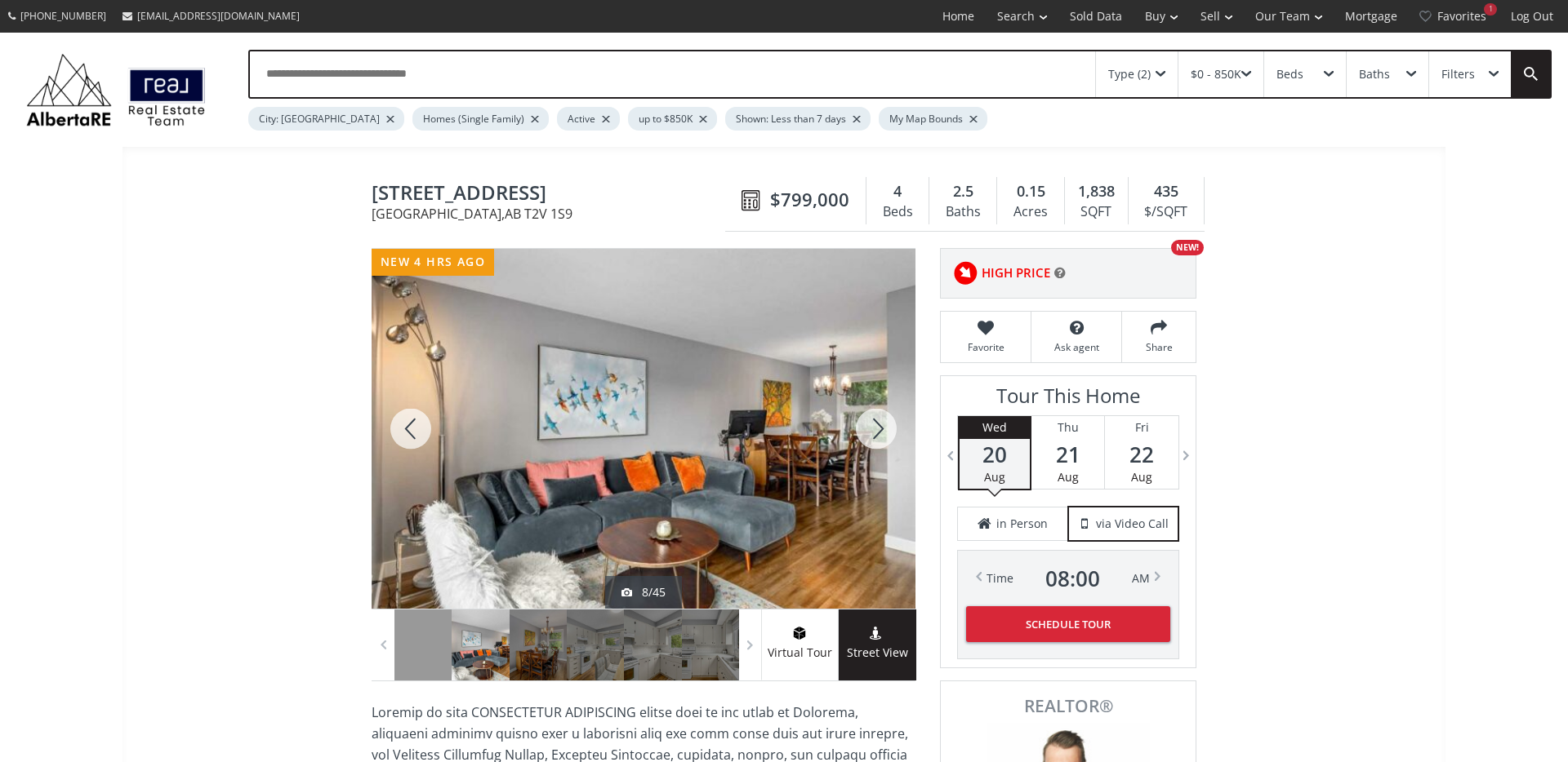
click at [868, 436] on div at bounding box center [877, 428] width 79 height 359
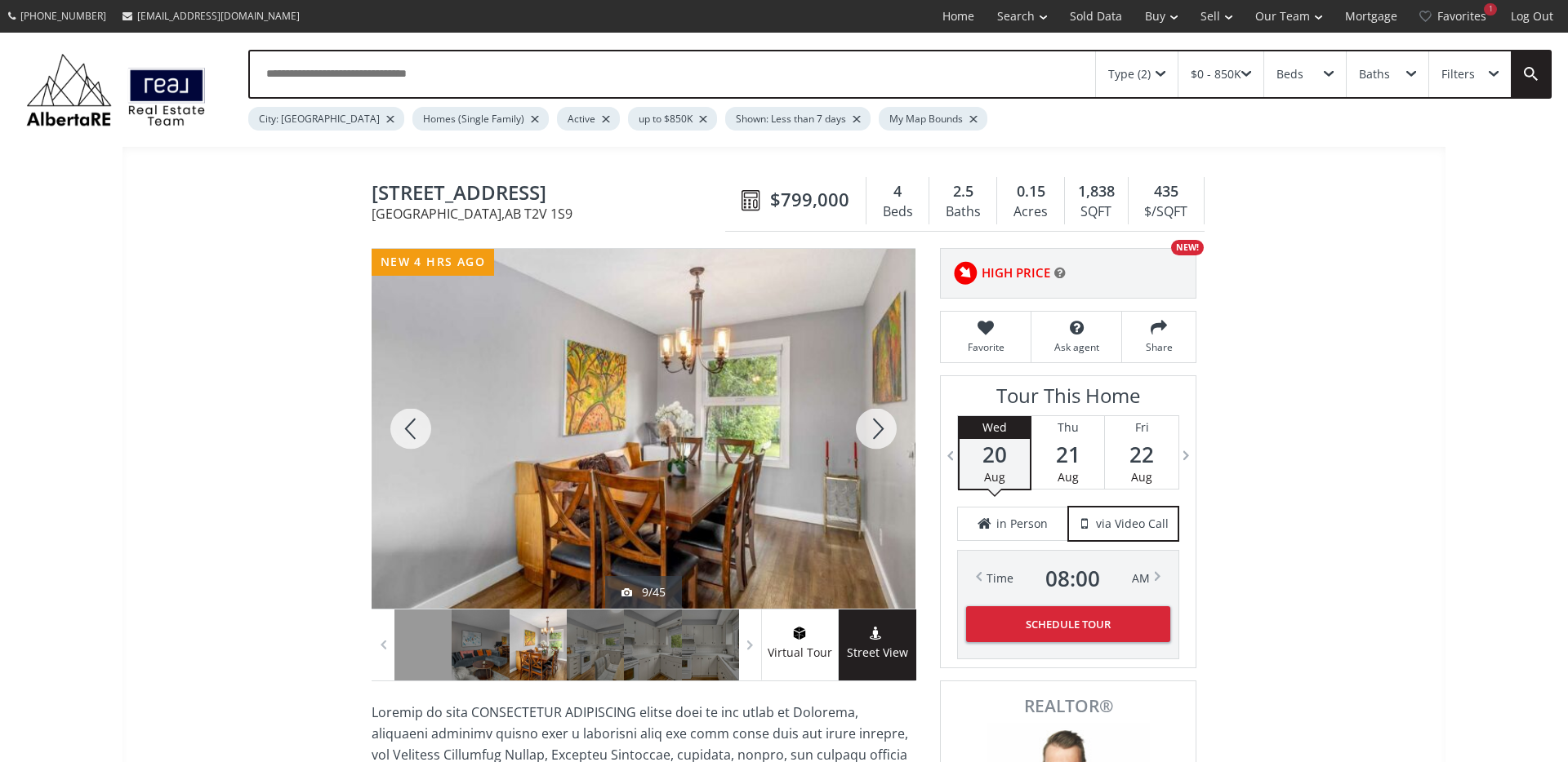
click at [868, 436] on div at bounding box center [877, 428] width 79 height 359
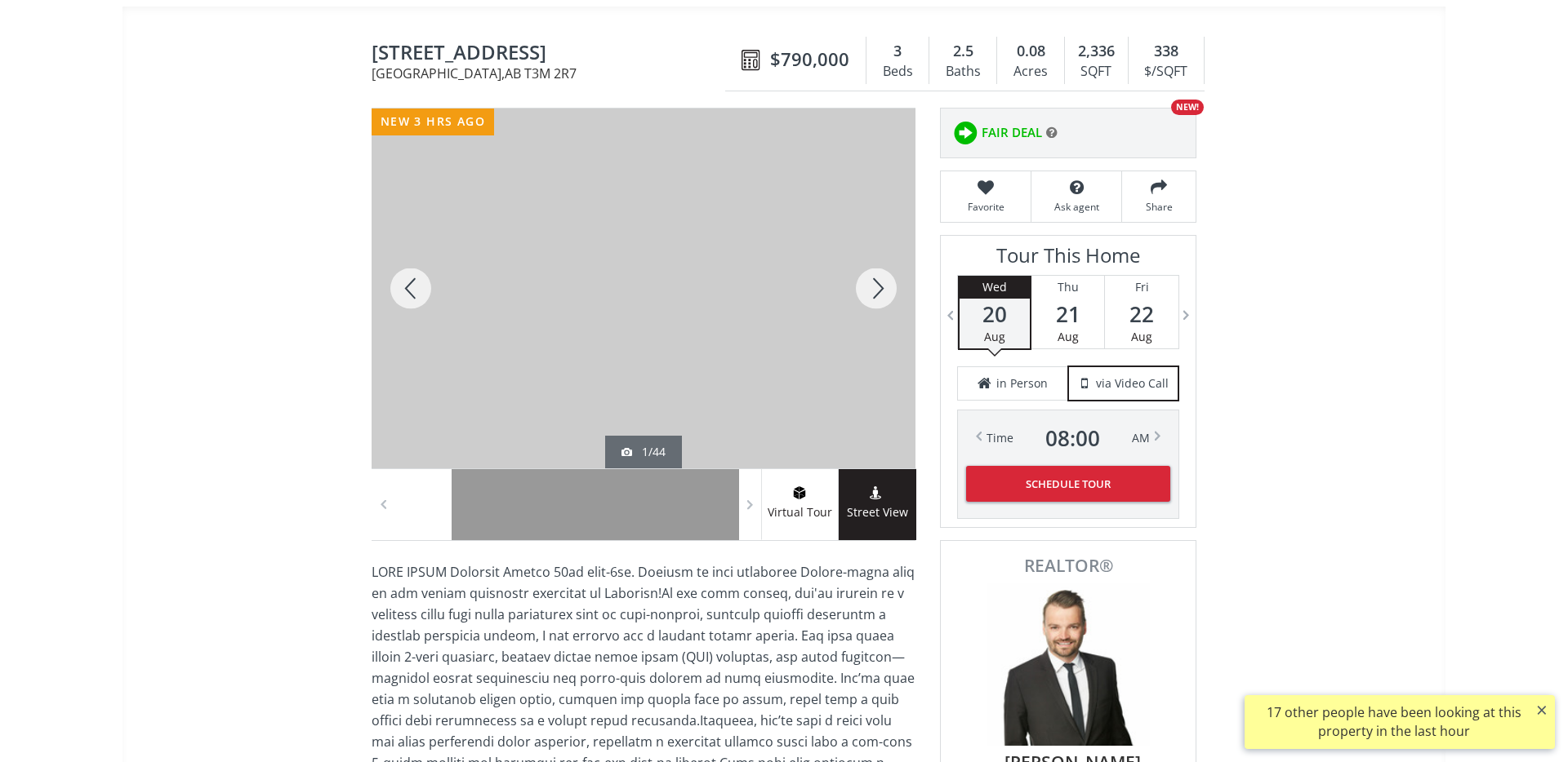
scroll to position [143, 0]
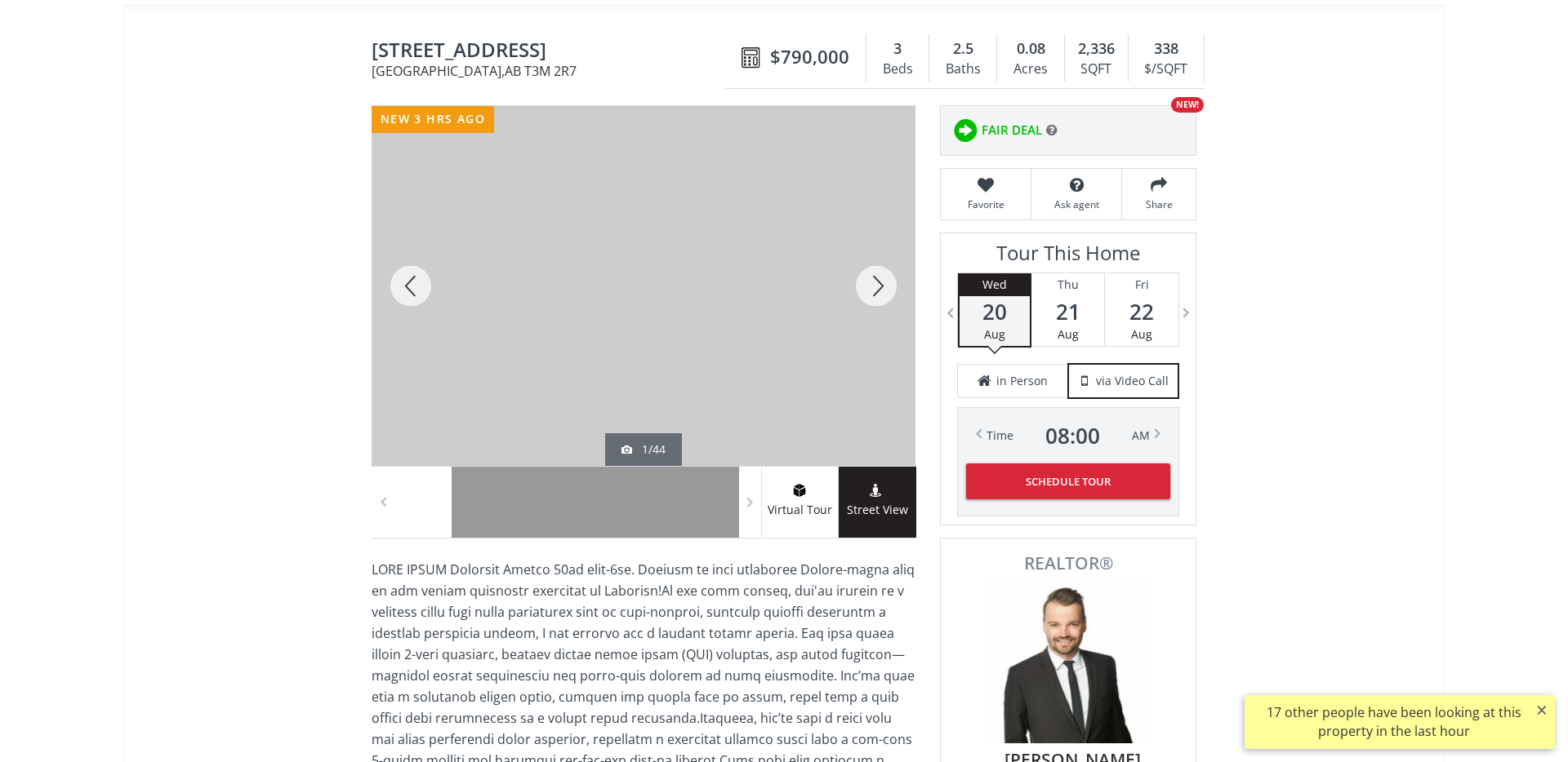
click at [872, 284] on div at bounding box center [877, 286] width 79 height 359
click at [871, 285] on div at bounding box center [877, 286] width 79 height 359
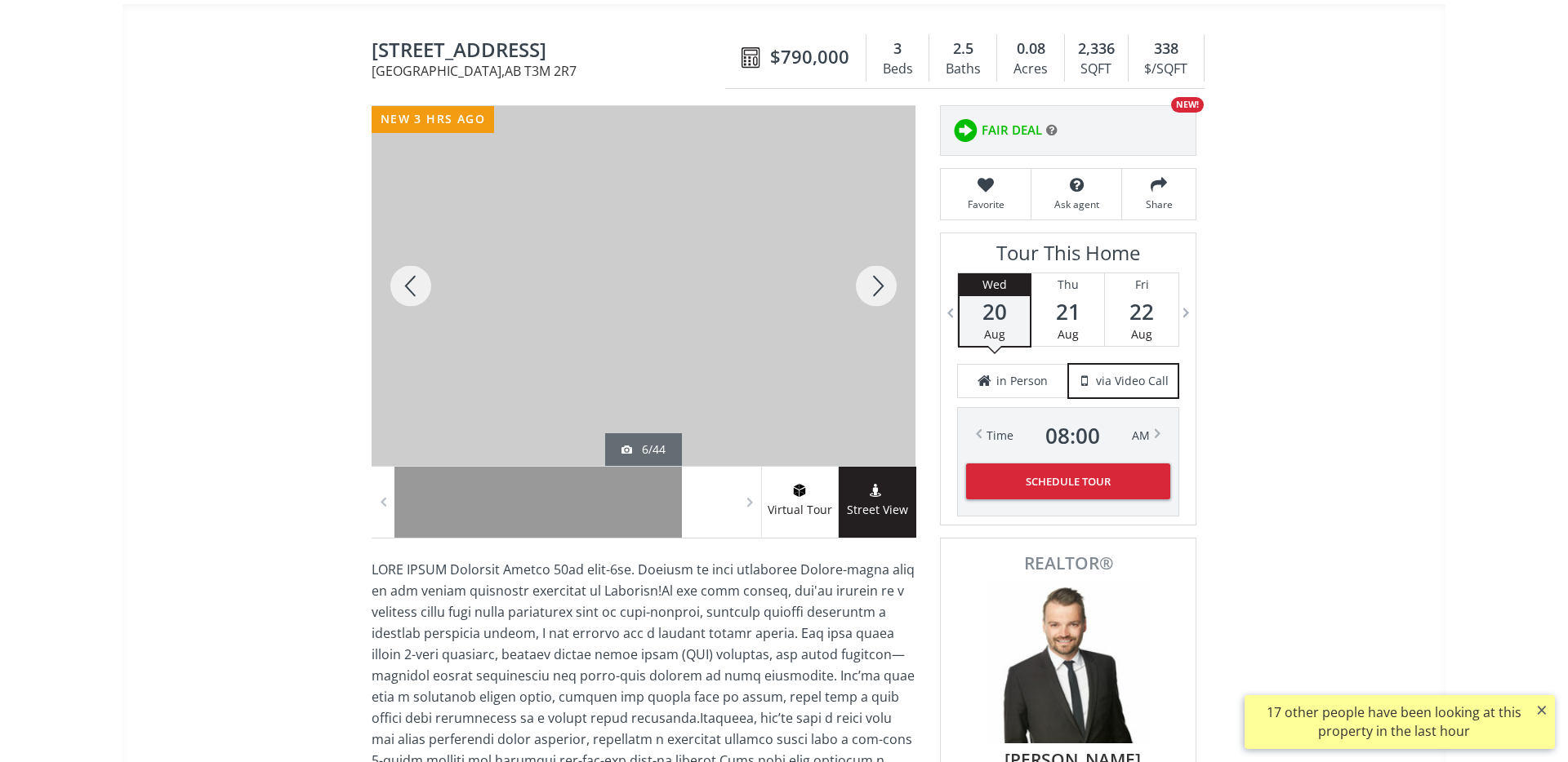
click at [871, 285] on div at bounding box center [877, 286] width 79 height 359
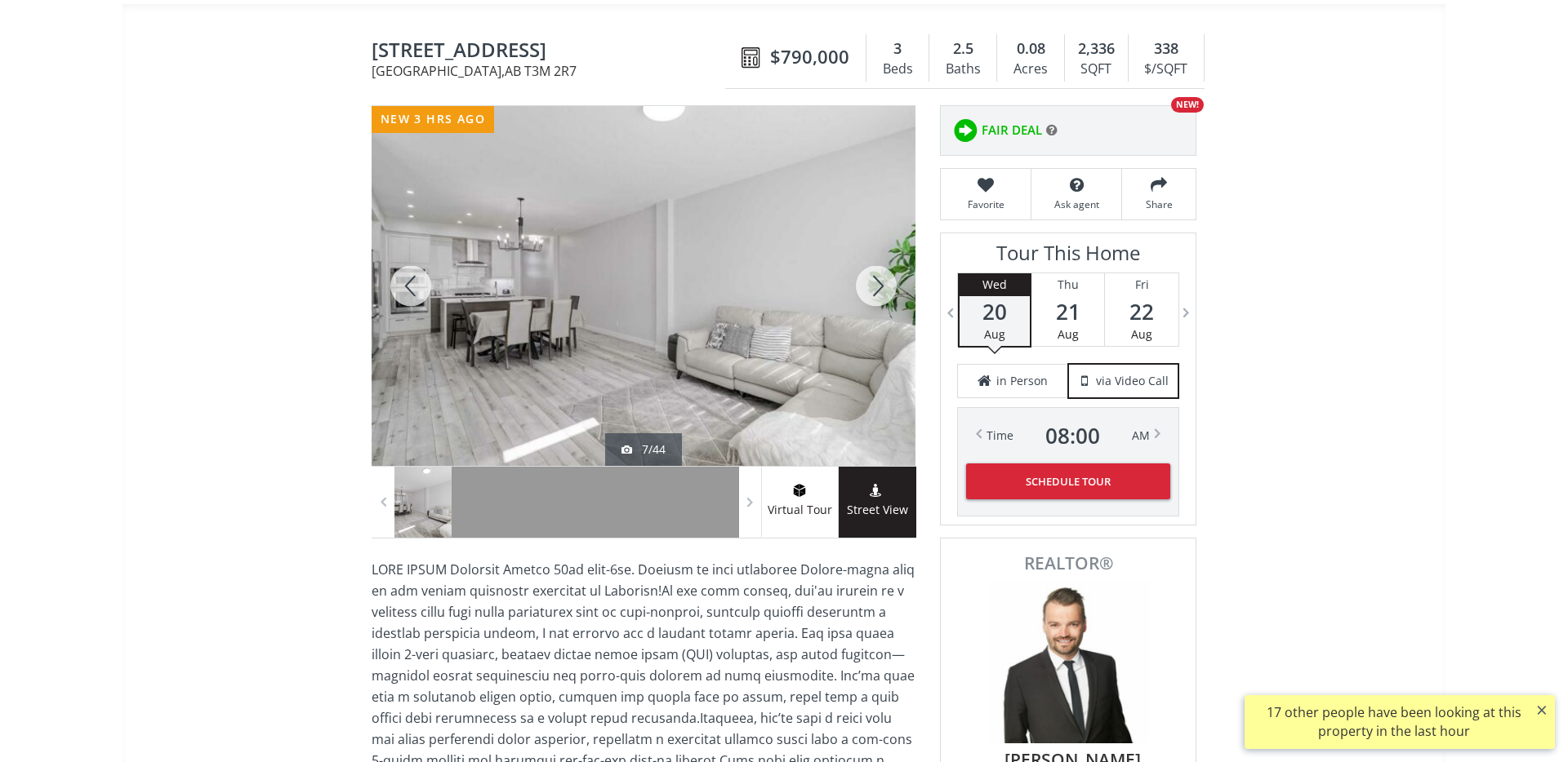
click at [871, 285] on div at bounding box center [877, 286] width 79 height 359
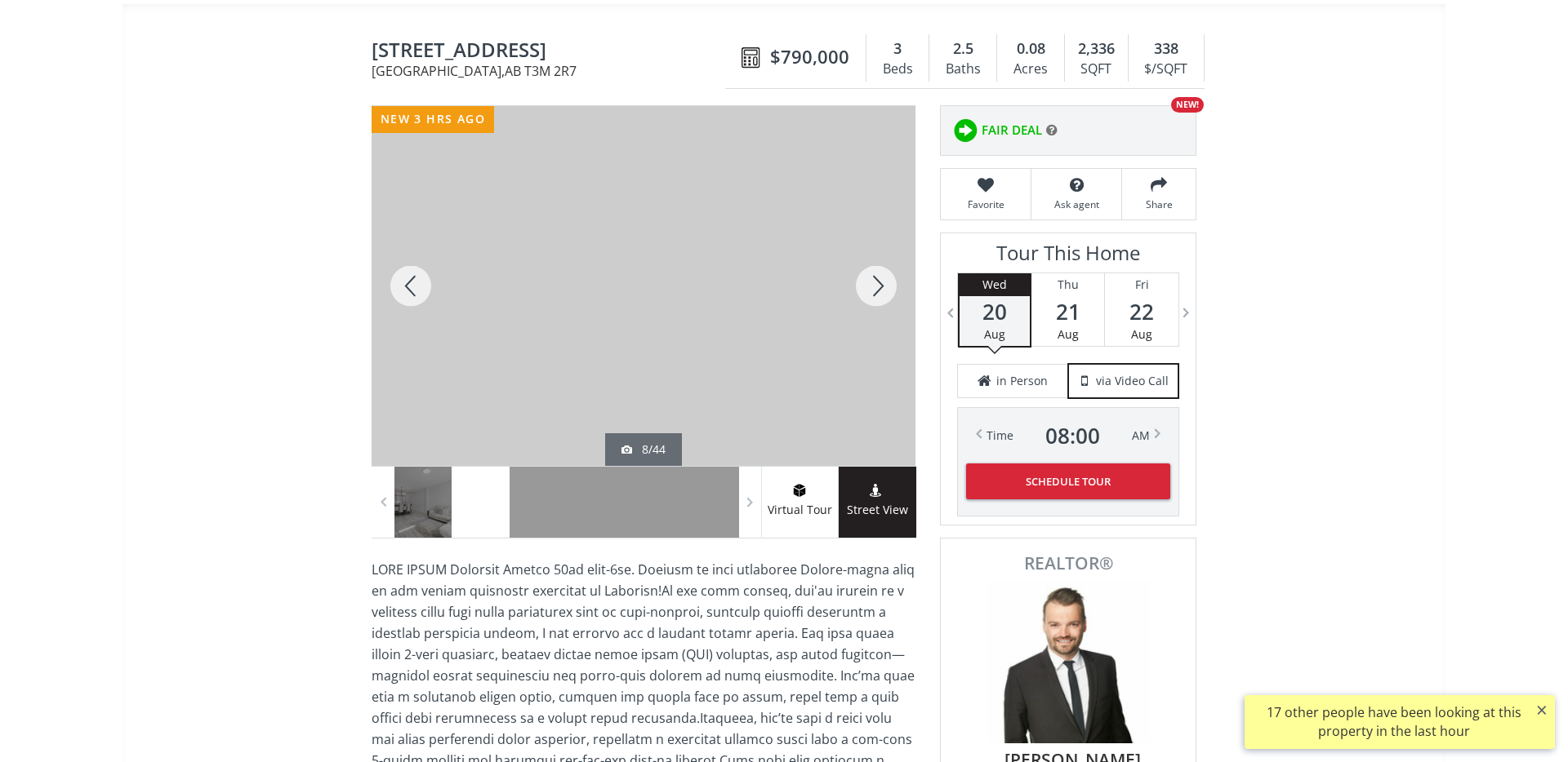
click at [871, 285] on div at bounding box center [877, 286] width 79 height 359
click at [411, 283] on div at bounding box center [410, 286] width 79 height 359
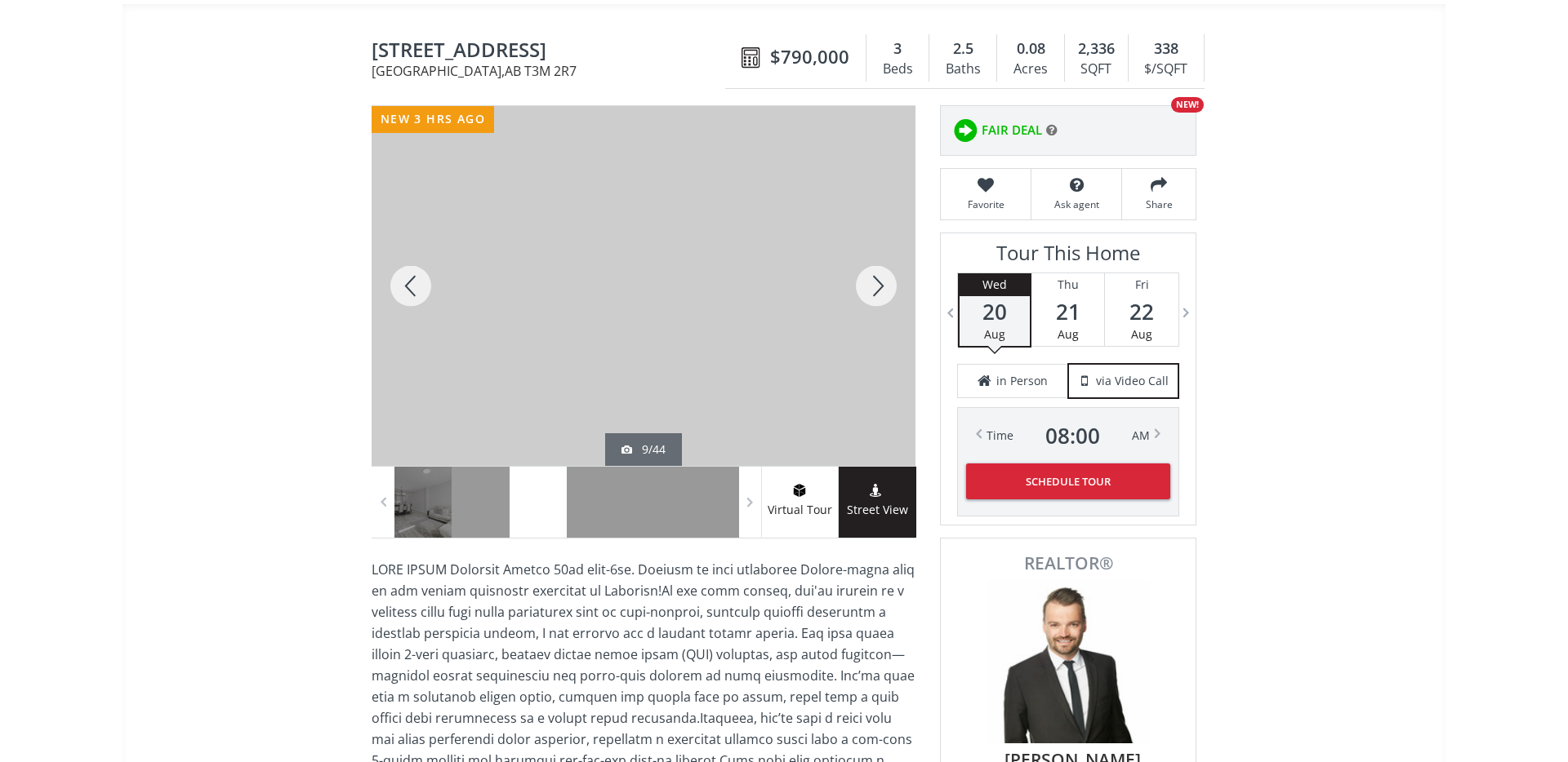
click at [865, 283] on div at bounding box center [877, 286] width 79 height 359
click at [893, 283] on div at bounding box center [877, 286] width 79 height 359
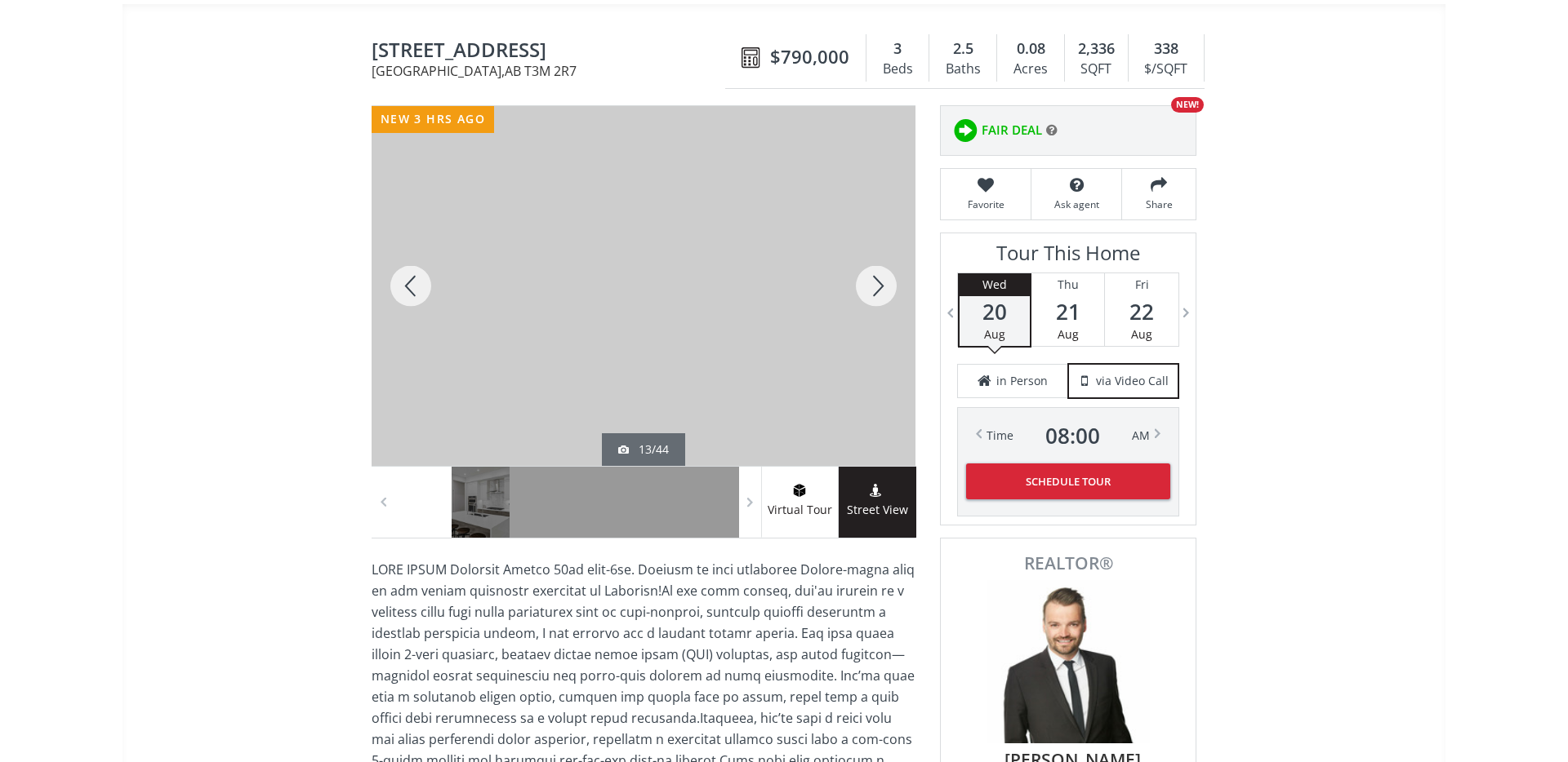
click at [893, 283] on div at bounding box center [877, 286] width 79 height 359
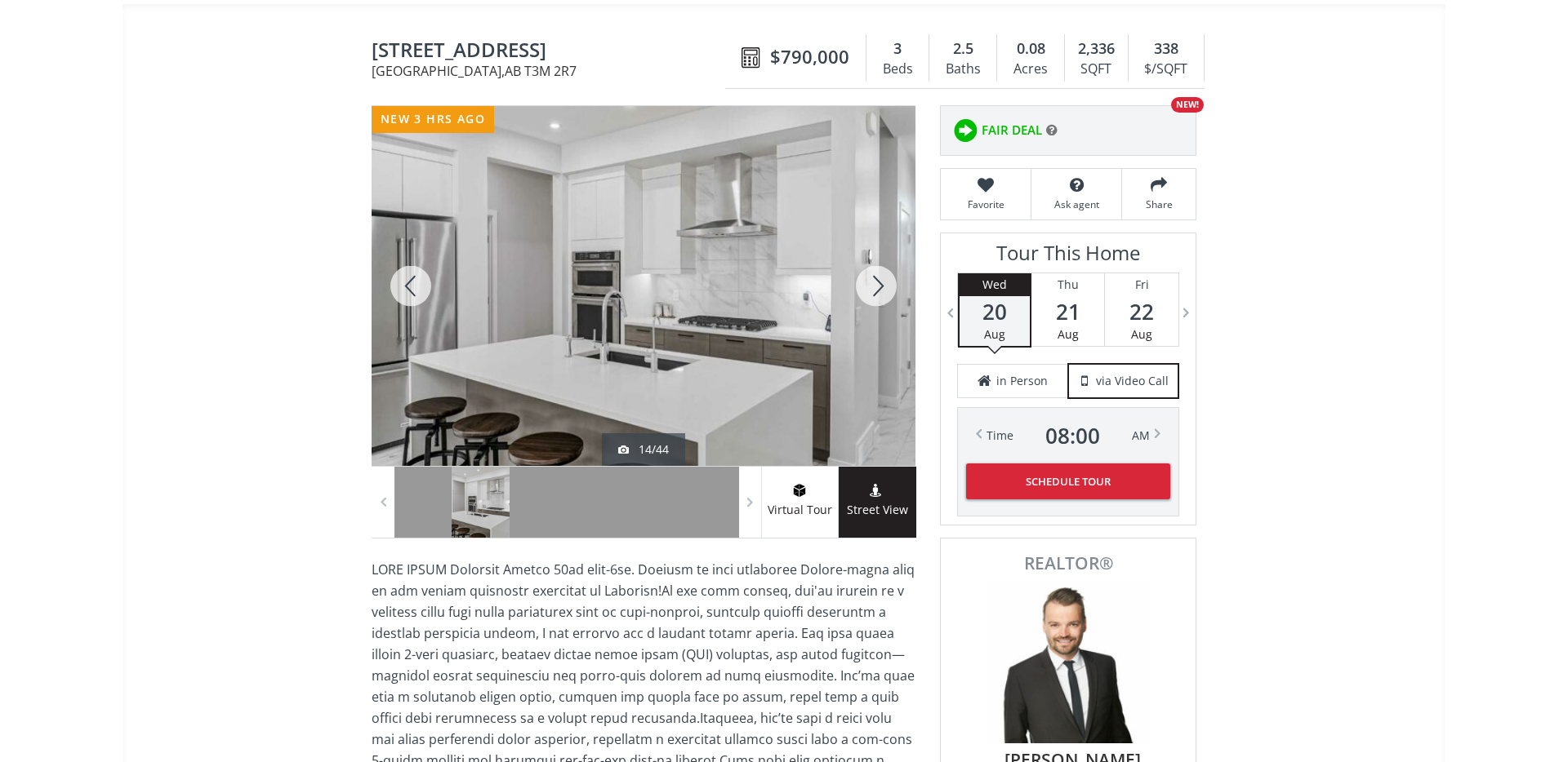
click at [893, 283] on div at bounding box center [877, 286] width 79 height 359
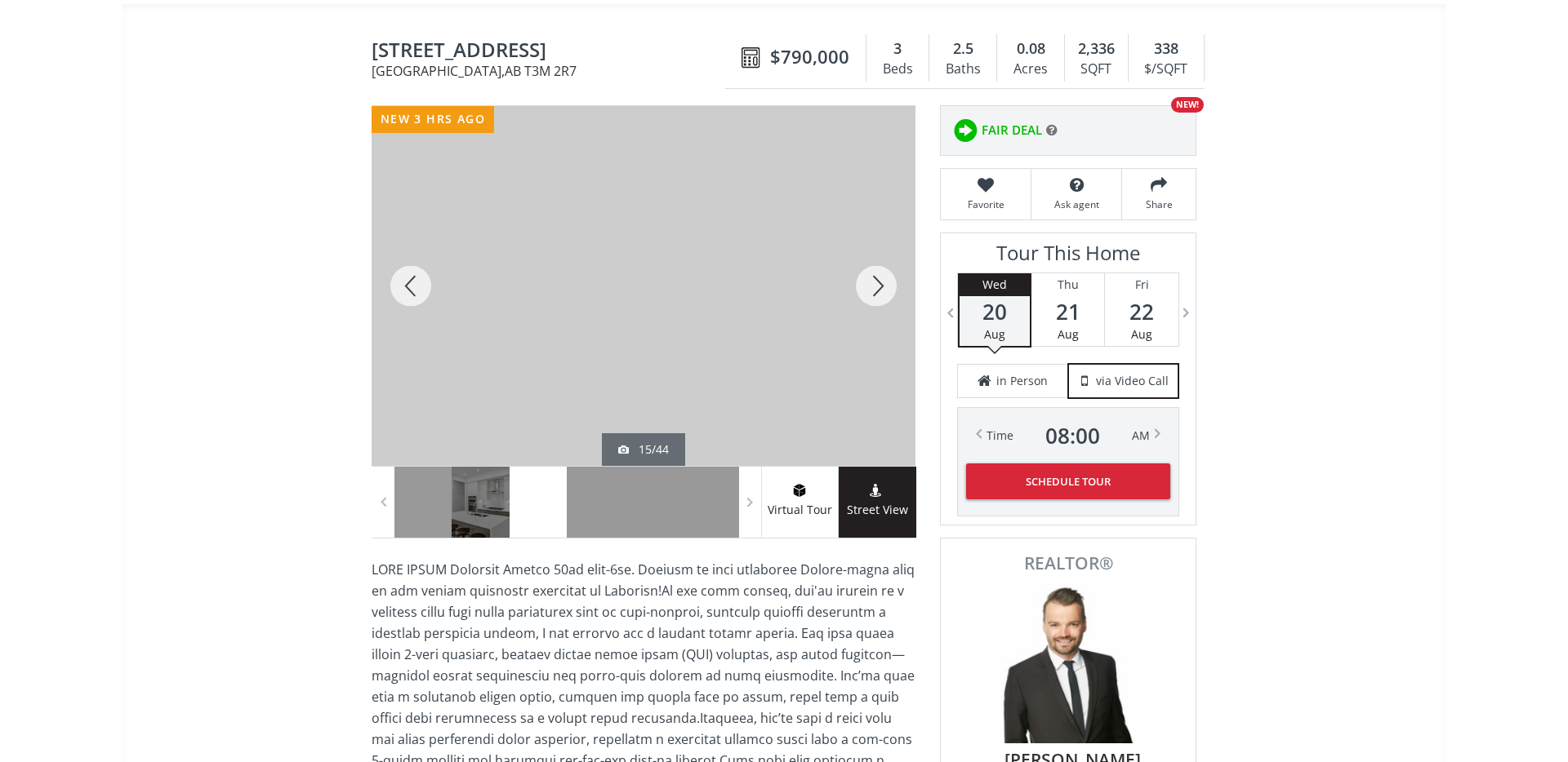
click at [893, 283] on div at bounding box center [877, 286] width 79 height 359
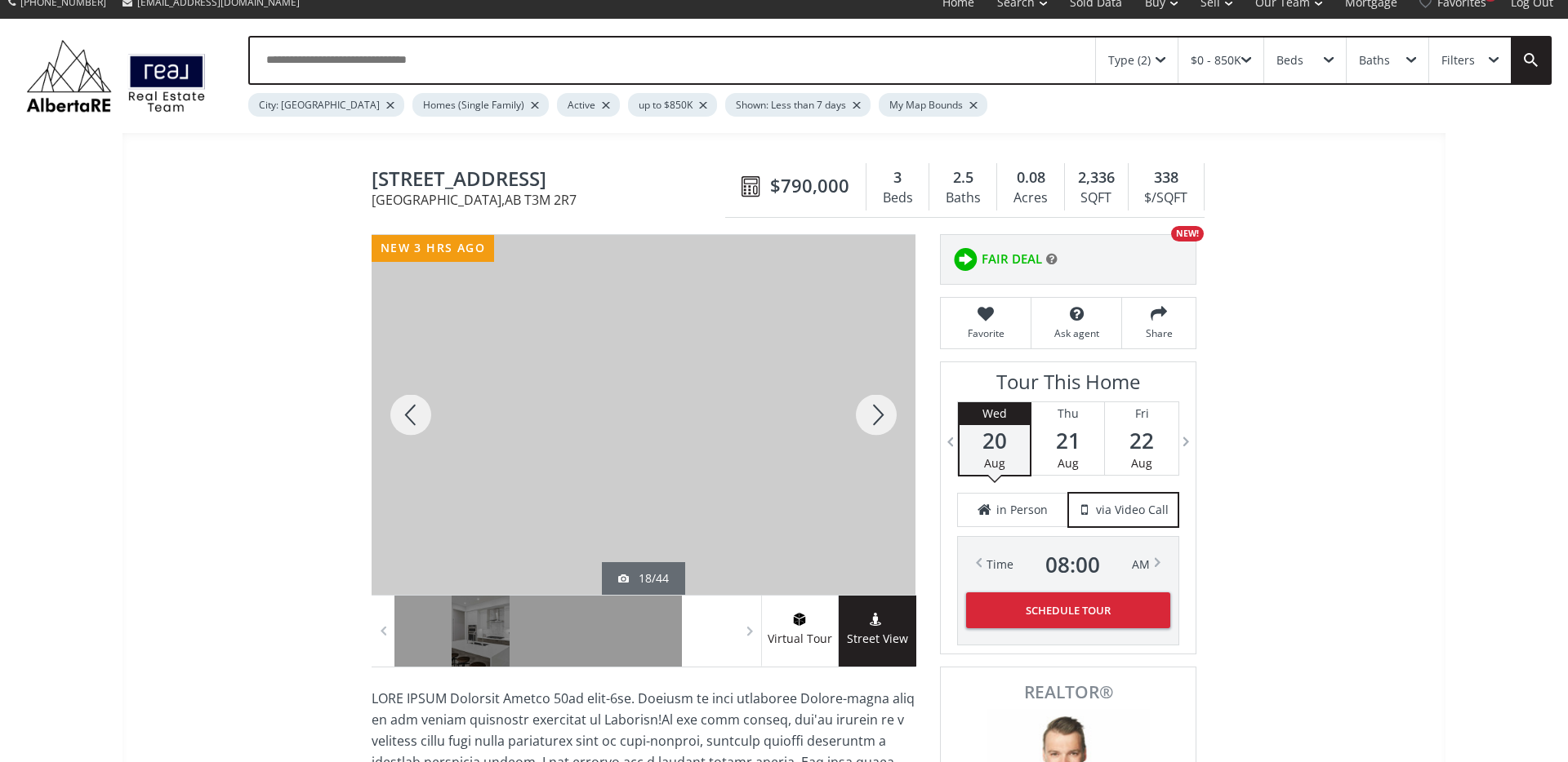
scroll to position [0, 0]
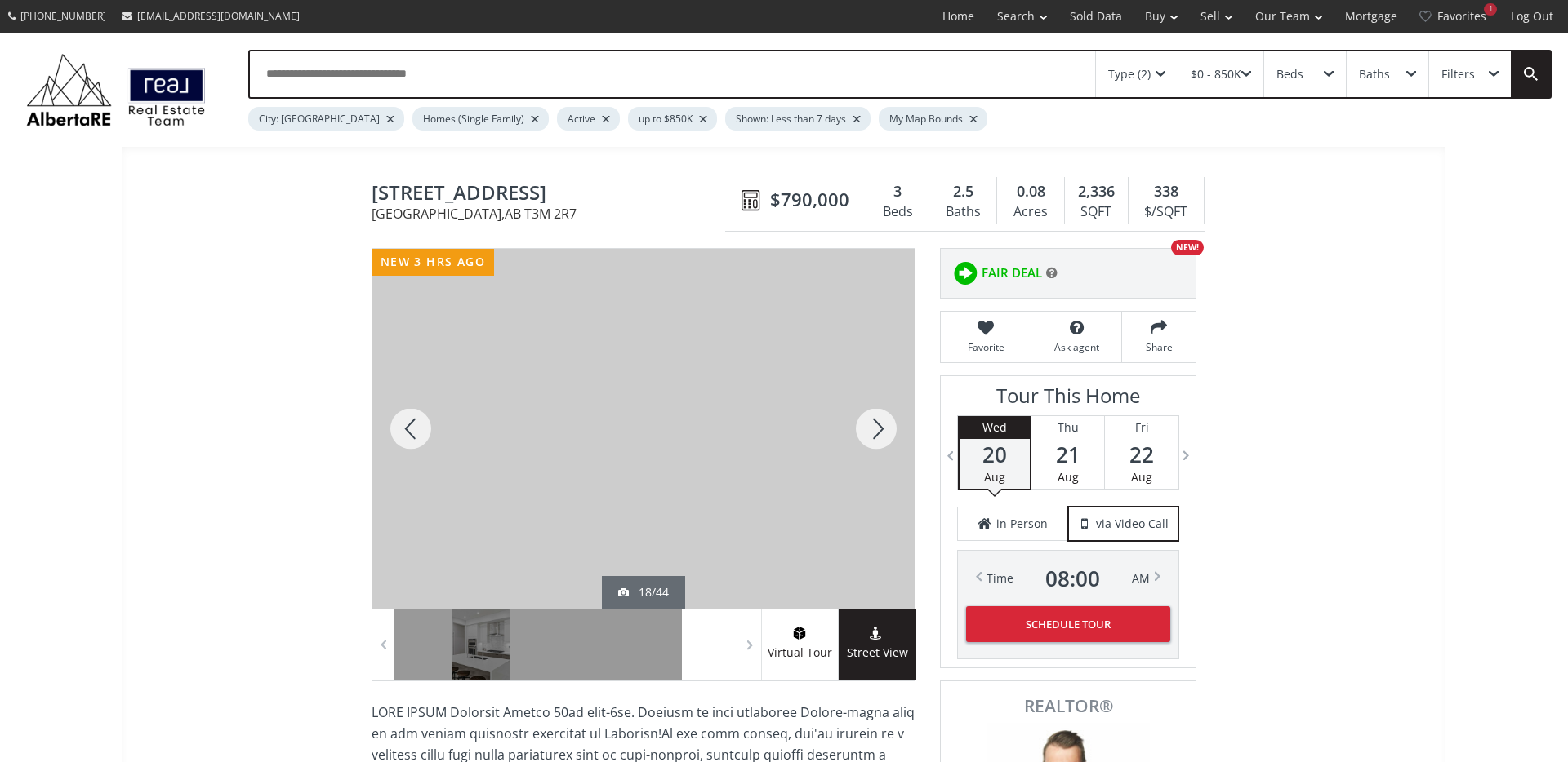
drag, startPoint x: 578, startPoint y: 192, endPoint x: 365, endPoint y: 194, distance: 213.0
click at [891, 433] on div at bounding box center [877, 428] width 79 height 359
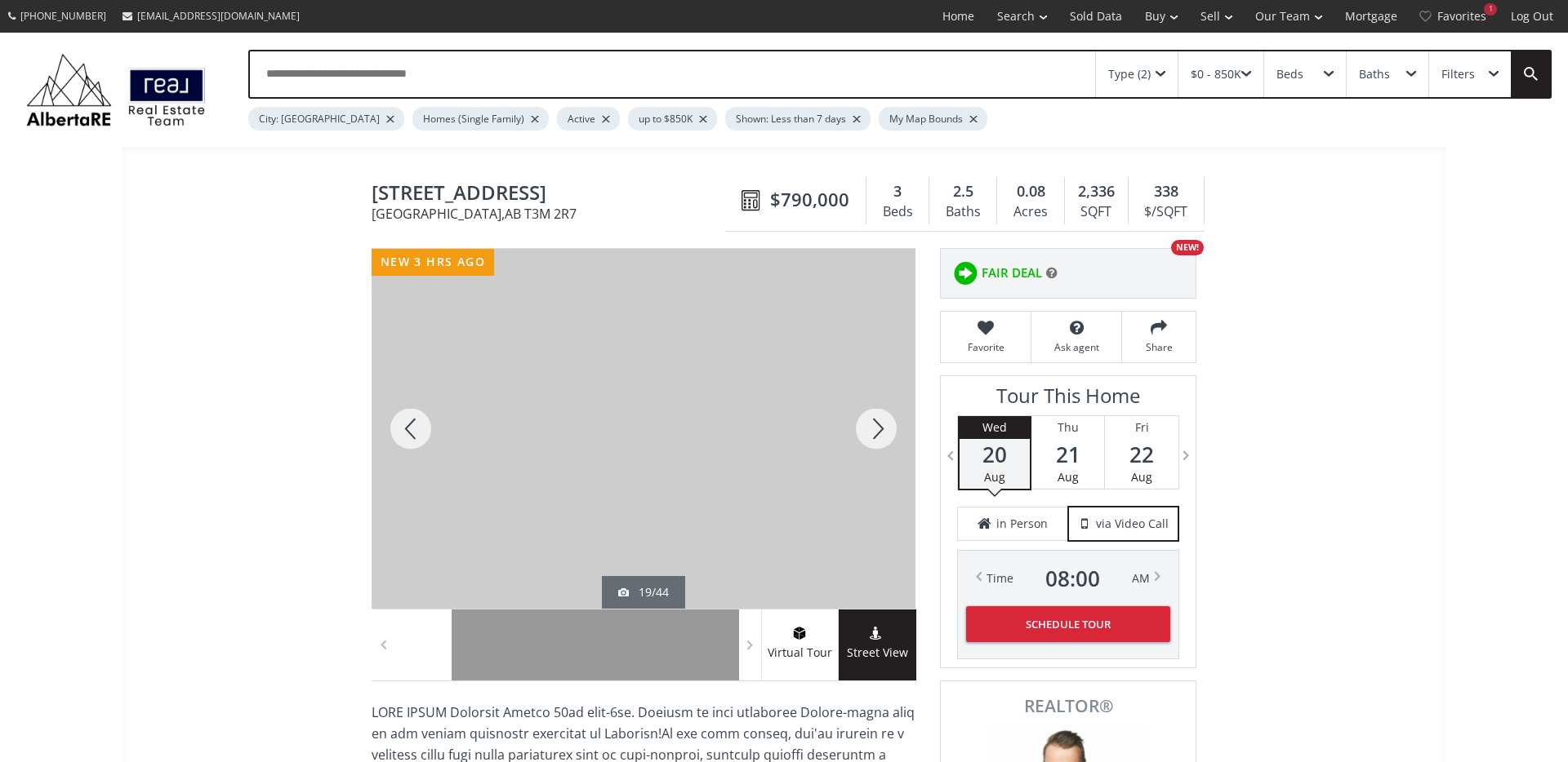
click at [891, 433] on div at bounding box center [877, 428] width 79 height 359
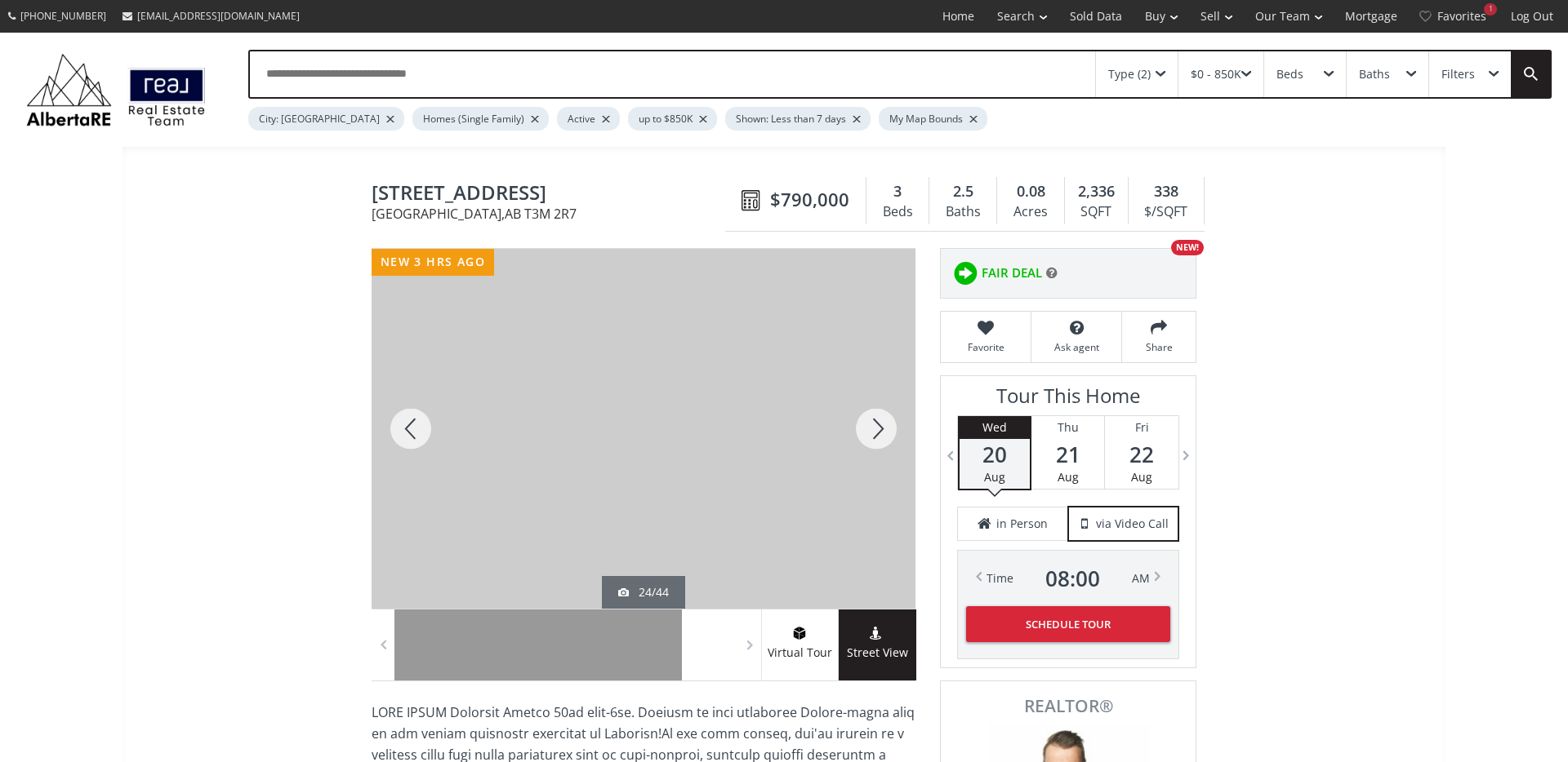
click at [891, 433] on div at bounding box center [877, 428] width 79 height 359
click at [871, 432] on div at bounding box center [877, 428] width 79 height 359
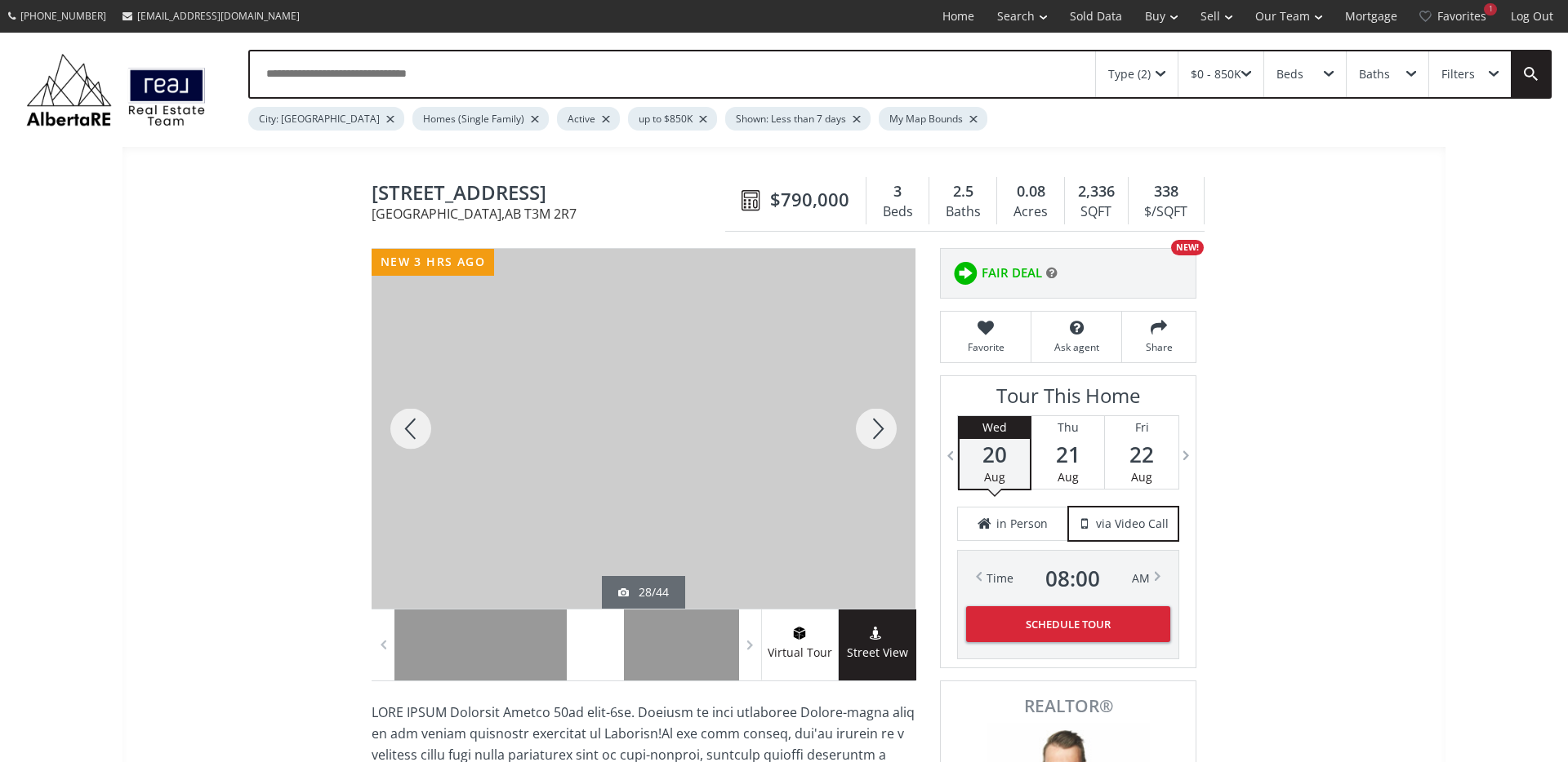
click at [871, 432] on div at bounding box center [877, 428] width 79 height 359
click at [869, 434] on div at bounding box center [877, 427] width 79 height 359
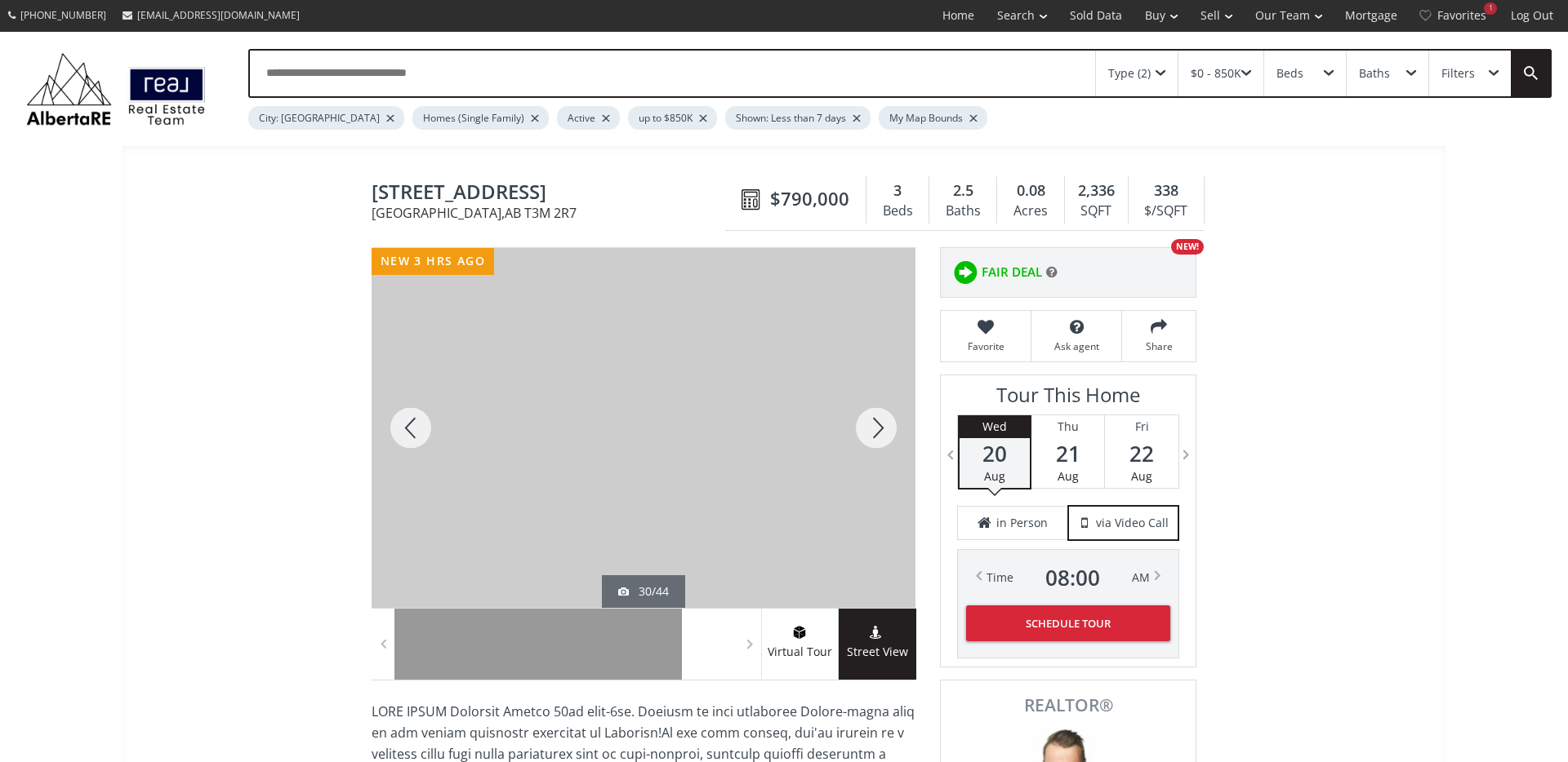
click at [880, 434] on div at bounding box center [877, 427] width 79 height 359
click at [879, 435] on div at bounding box center [877, 427] width 79 height 359
click at [385, 646] on span at bounding box center [383, 644] width 16 height 25
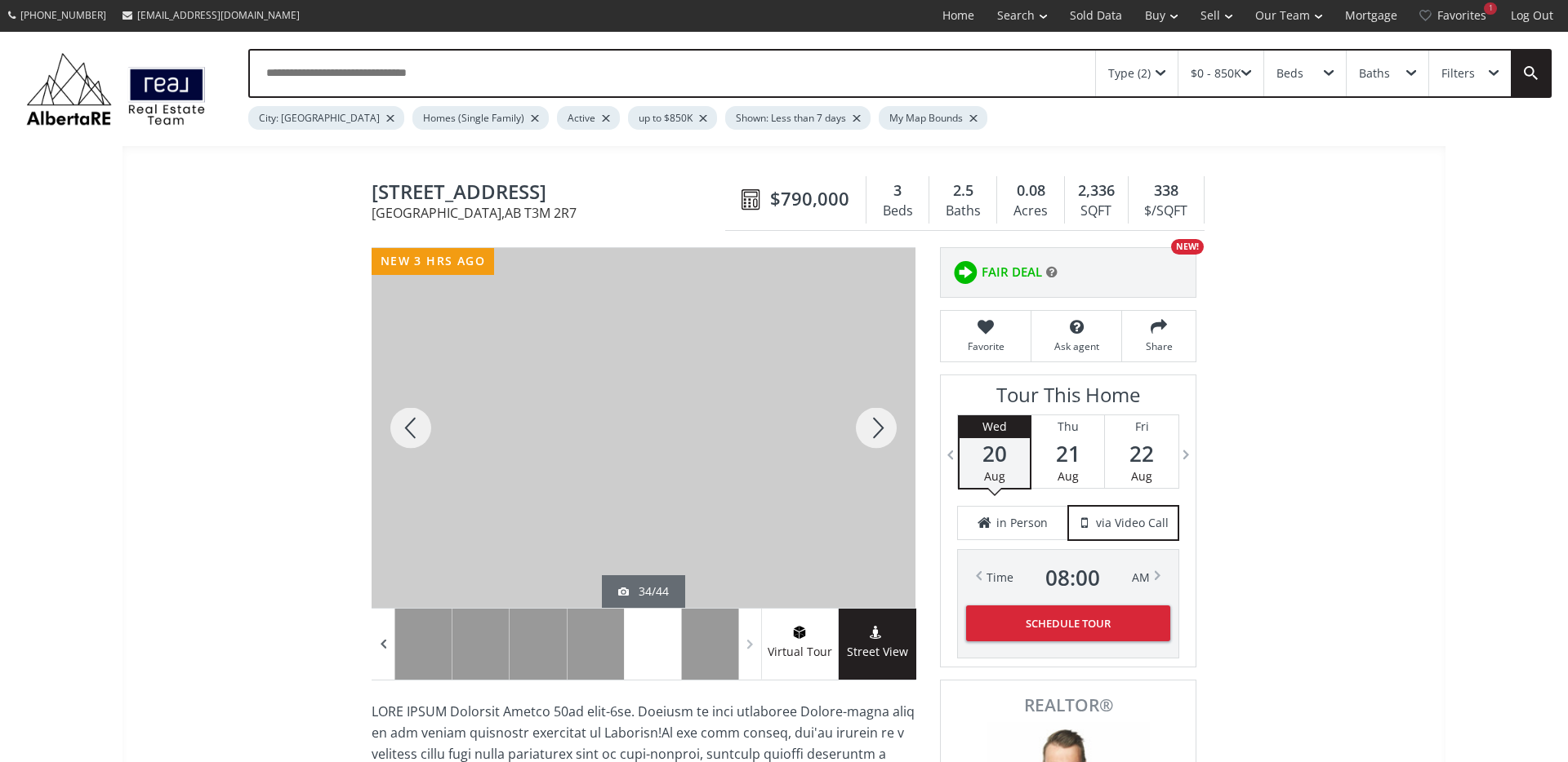
click at [385, 646] on span at bounding box center [383, 644] width 16 height 25
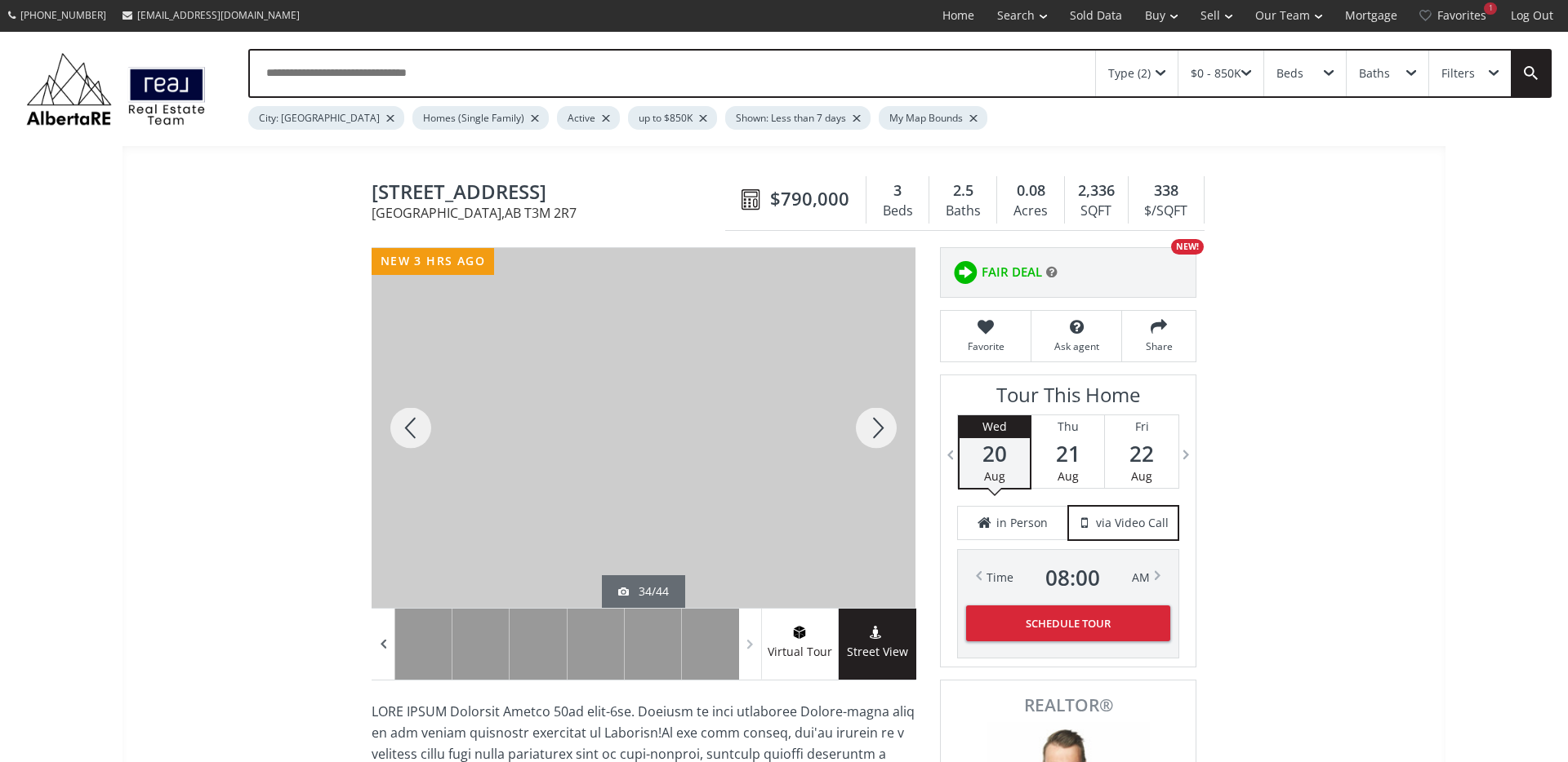
click at [385, 647] on span at bounding box center [383, 644] width 16 height 25
click at [385, 646] on span at bounding box center [383, 644] width 16 height 25
click at [385, 647] on span at bounding box center [383, 644] width 16 height 25
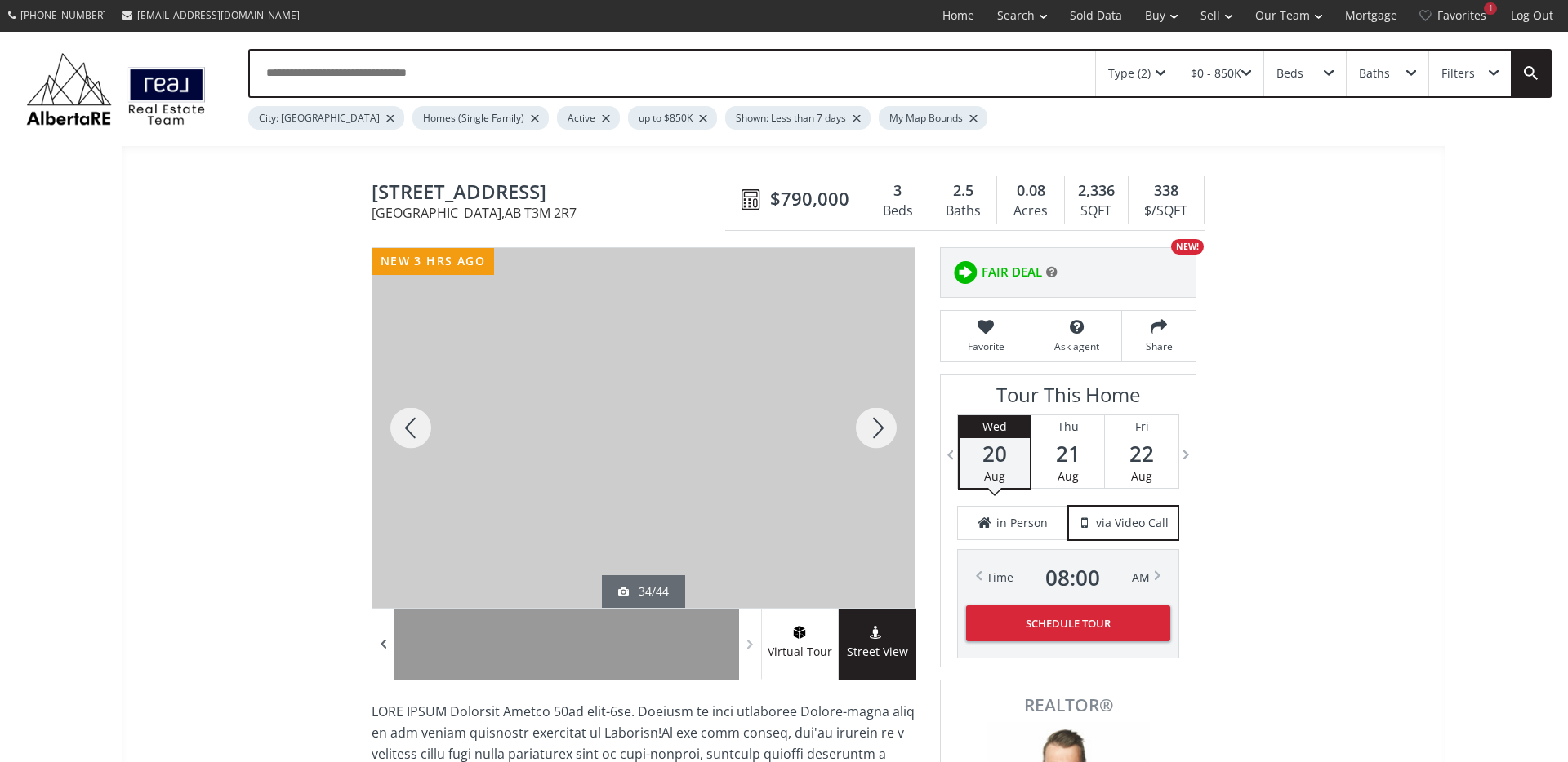
click at [385, 647] on span at bounding box center [383, 644] width 16 height 25
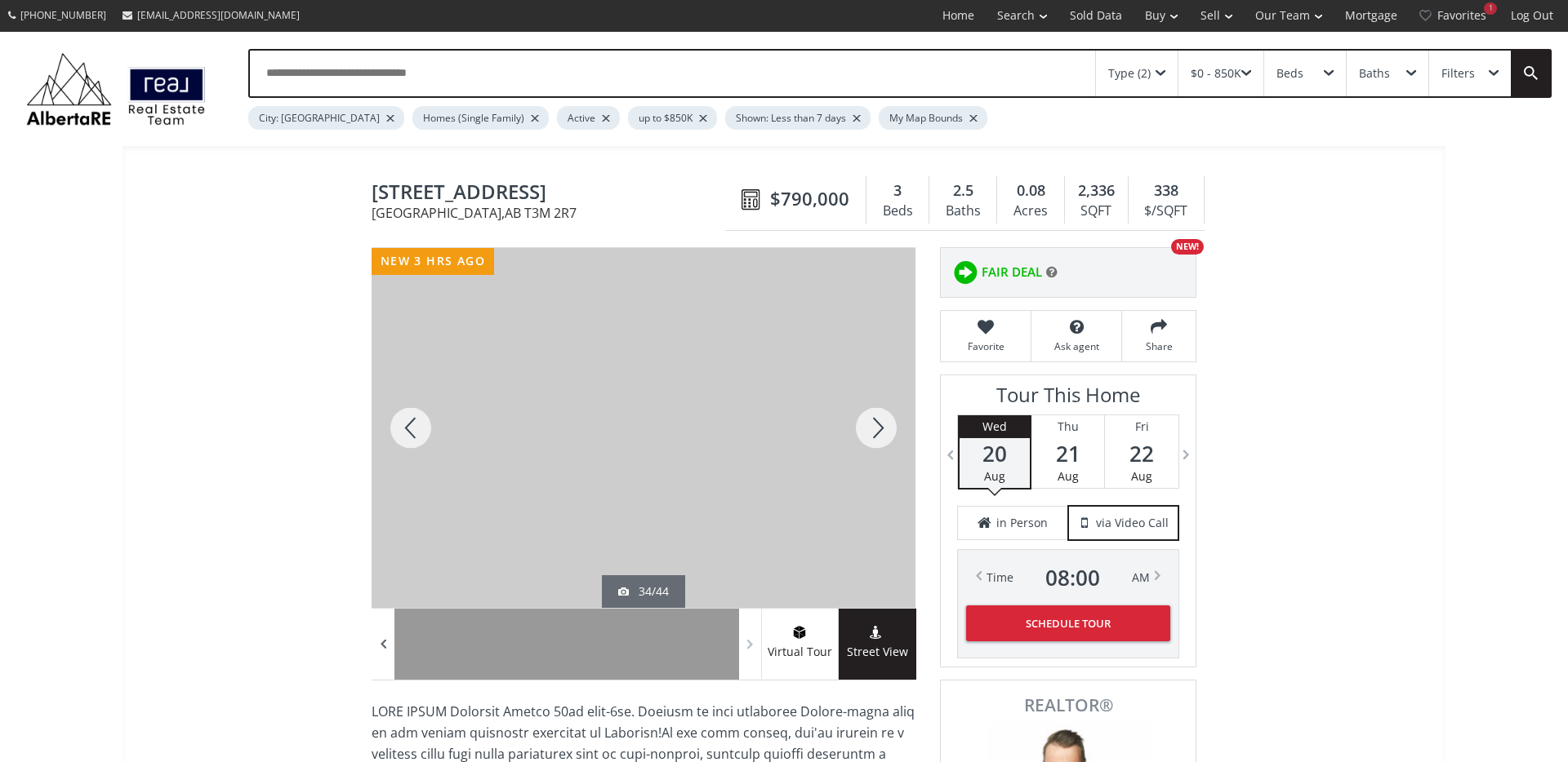
click at [386, 647] on span at bounding box center [383, 644] width 16 height 25
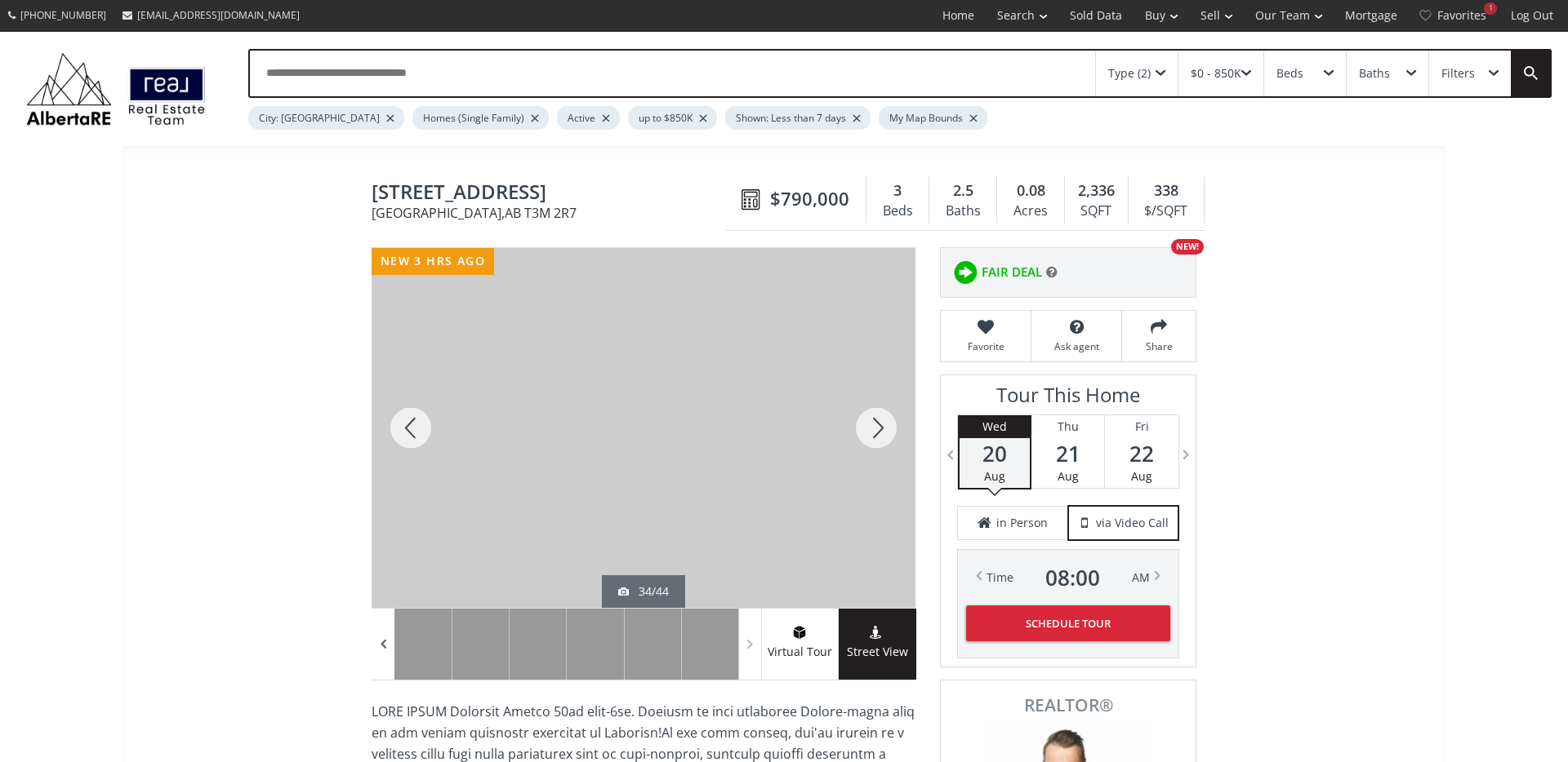
click at [386, 647] on span at bounding box center [383, 644] width 16 height 25
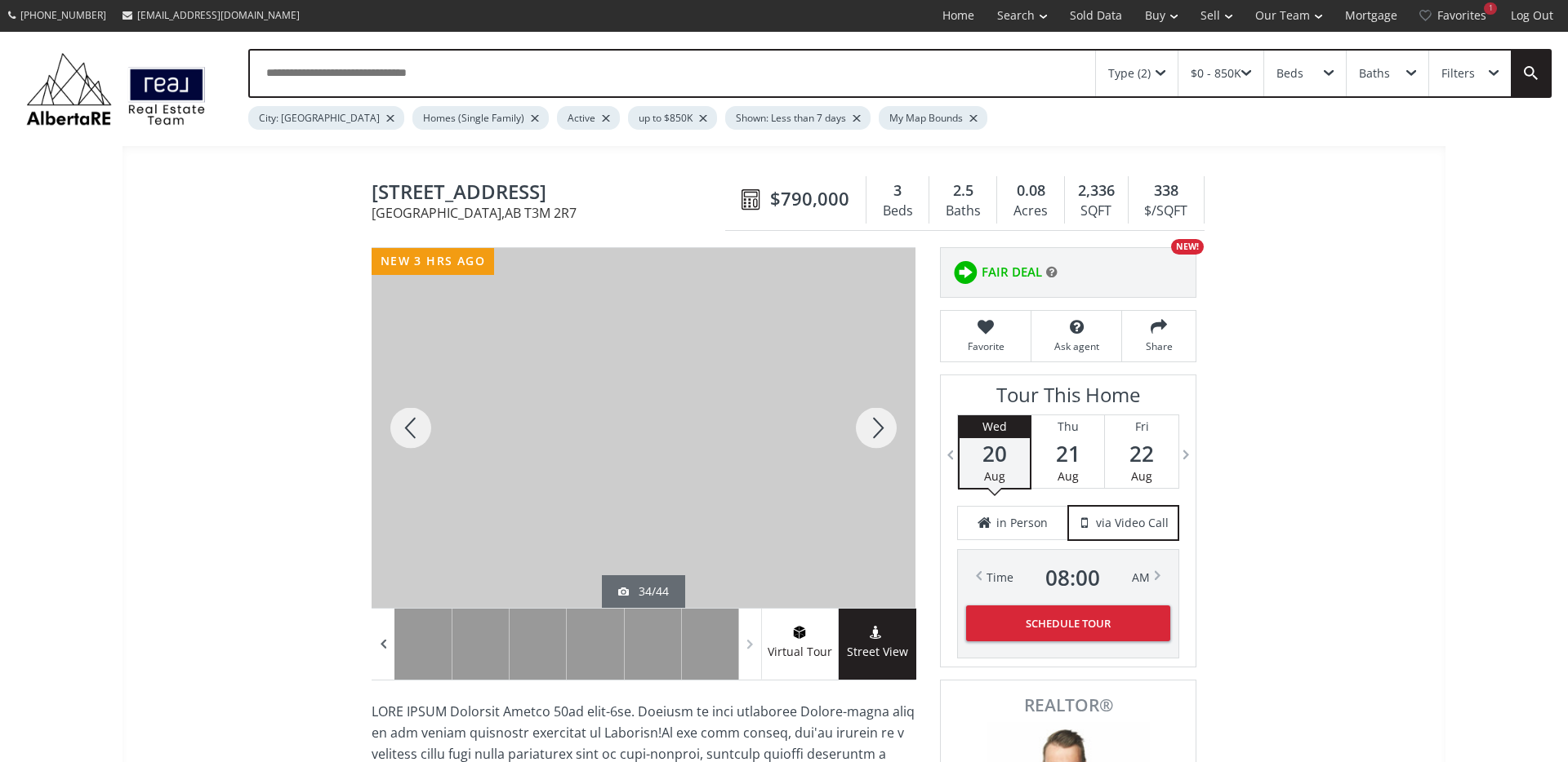
click at [386, 647] on span at bounding box center [383, 644] width 16 height 25
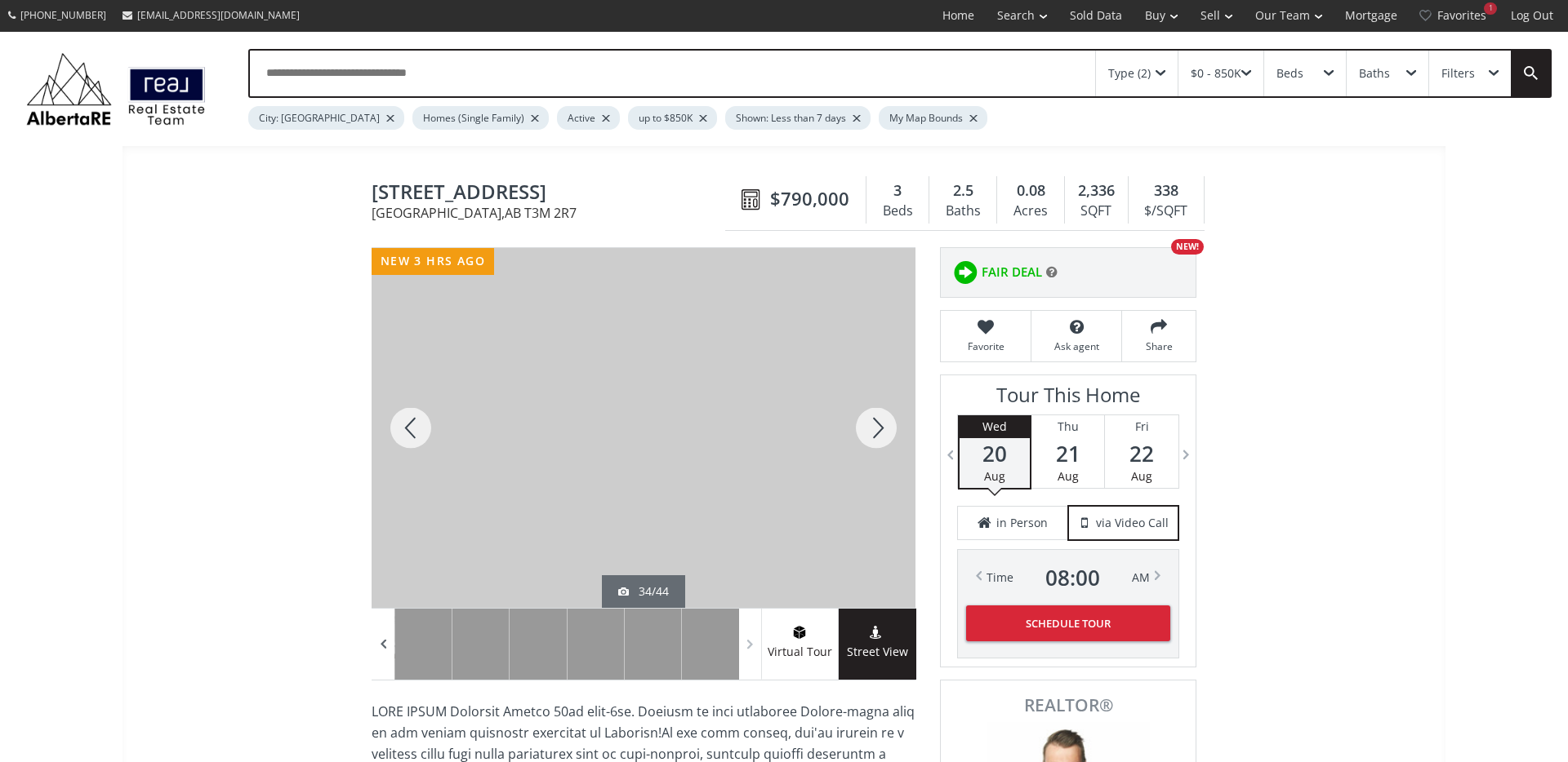
click at [386, 647] on span at bounding box center [383, 644] width 16 height 25
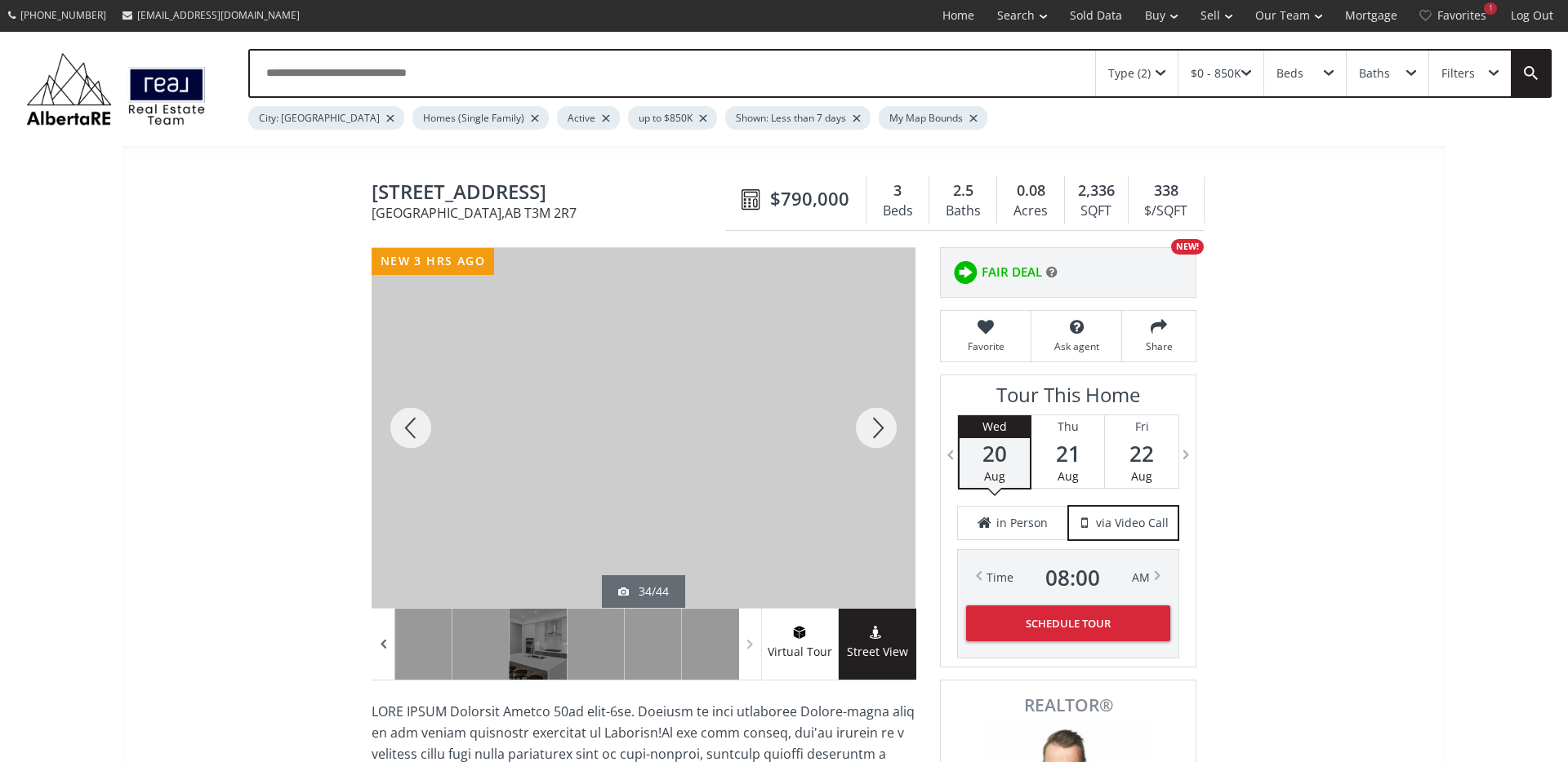
click at [386, 647] on span at bounding box center [383, 644] width 16 height 25
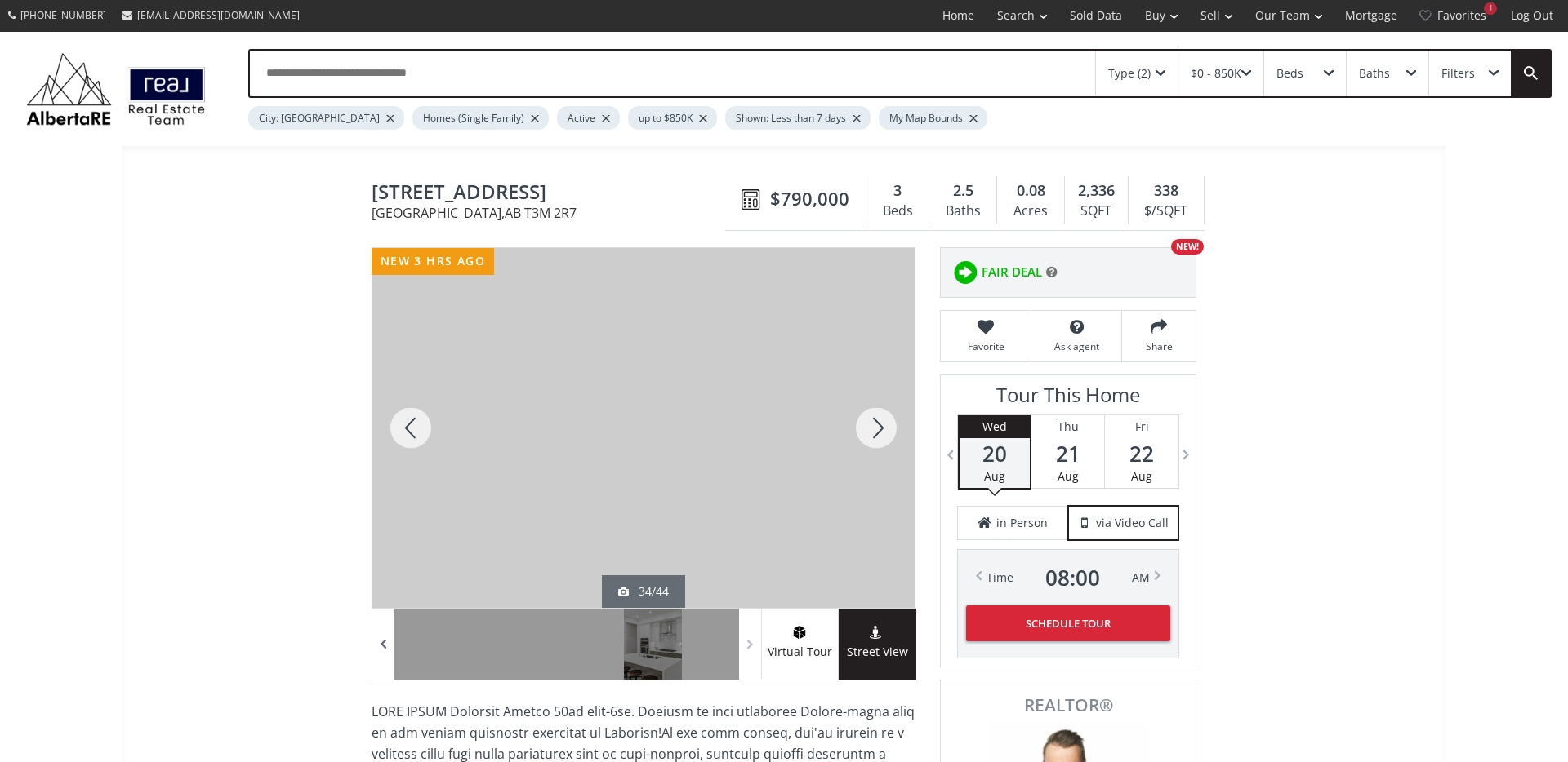
click at [386, 647] on span at bounding box center [383, 644] width 16 height 25
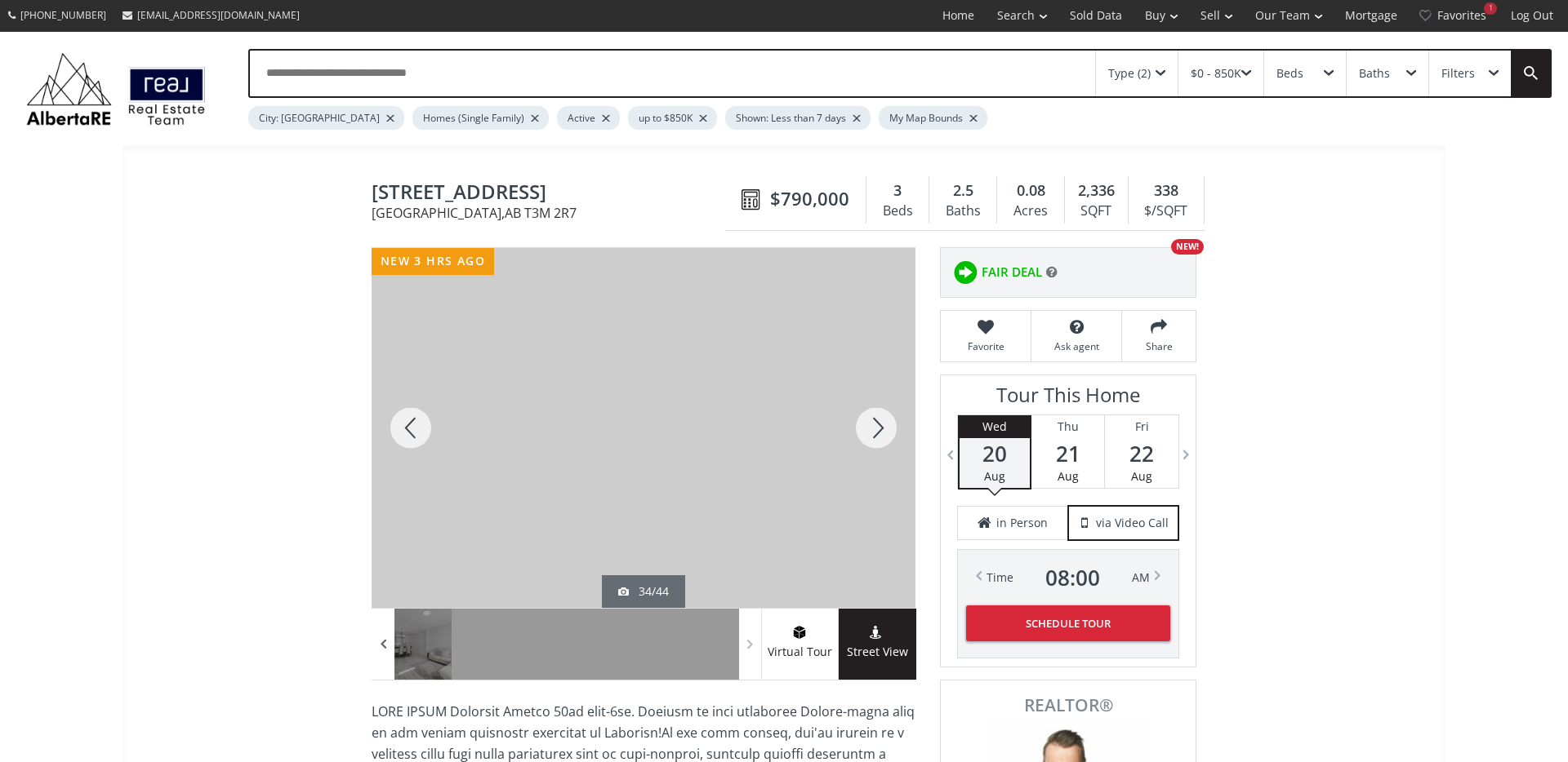
click at [386, 647] on span at bounding box center [383, 644] width 16 height 25
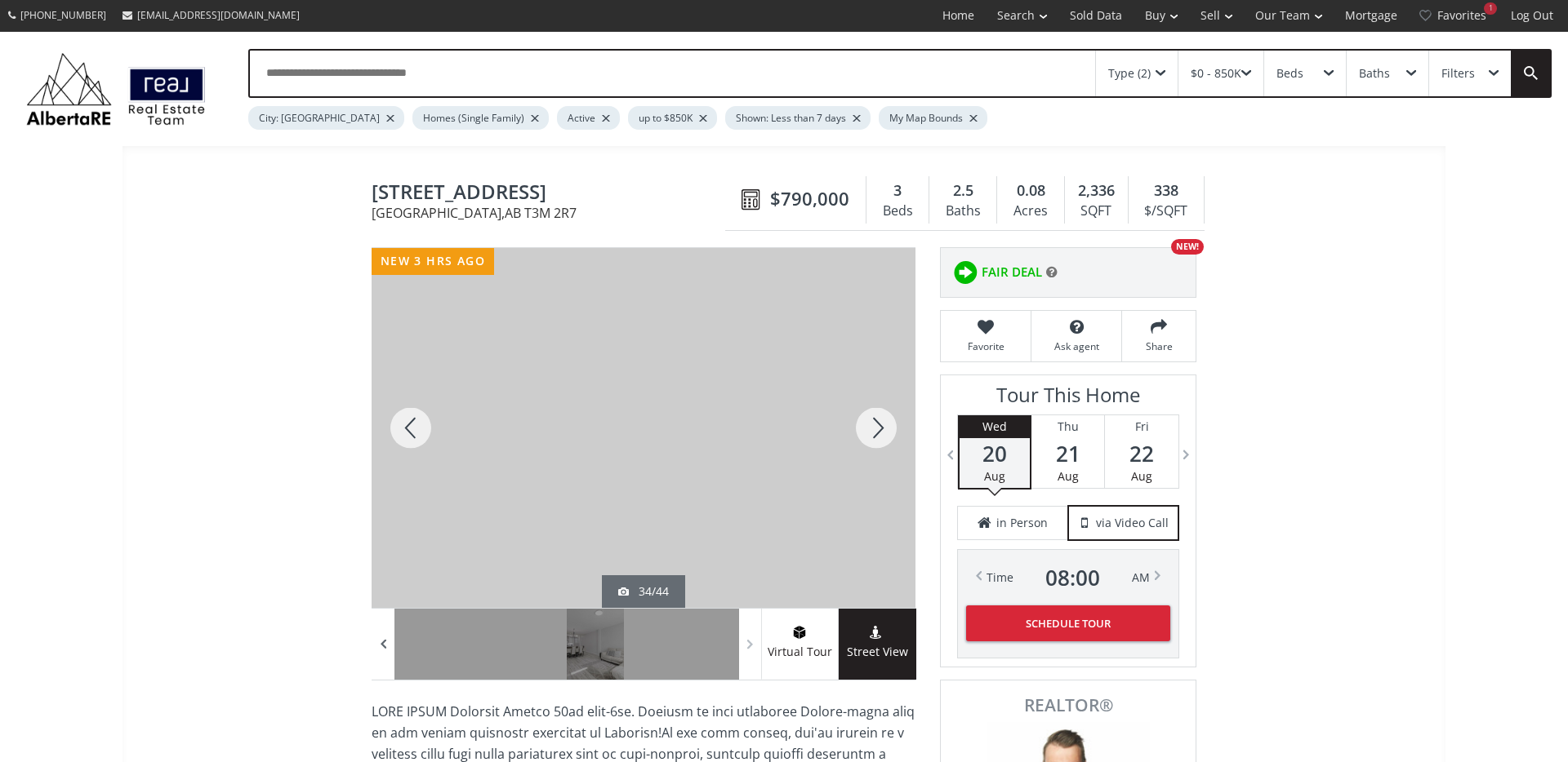
click at [386, 647] on span at bounding box center [383, 644] width 16 height 25
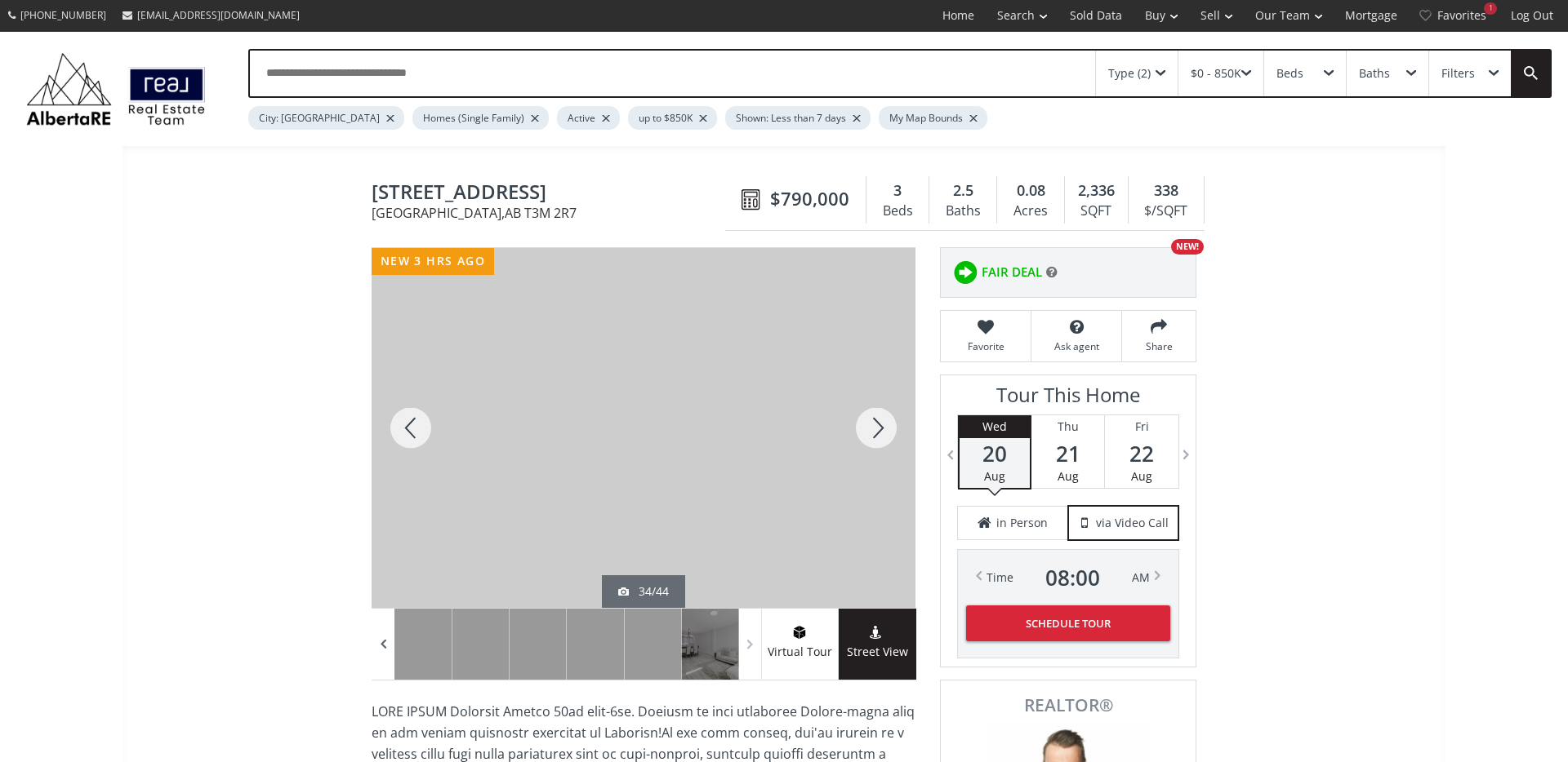
click at [386, 647] on span at bounding box center [383, 644] width 16 height 25
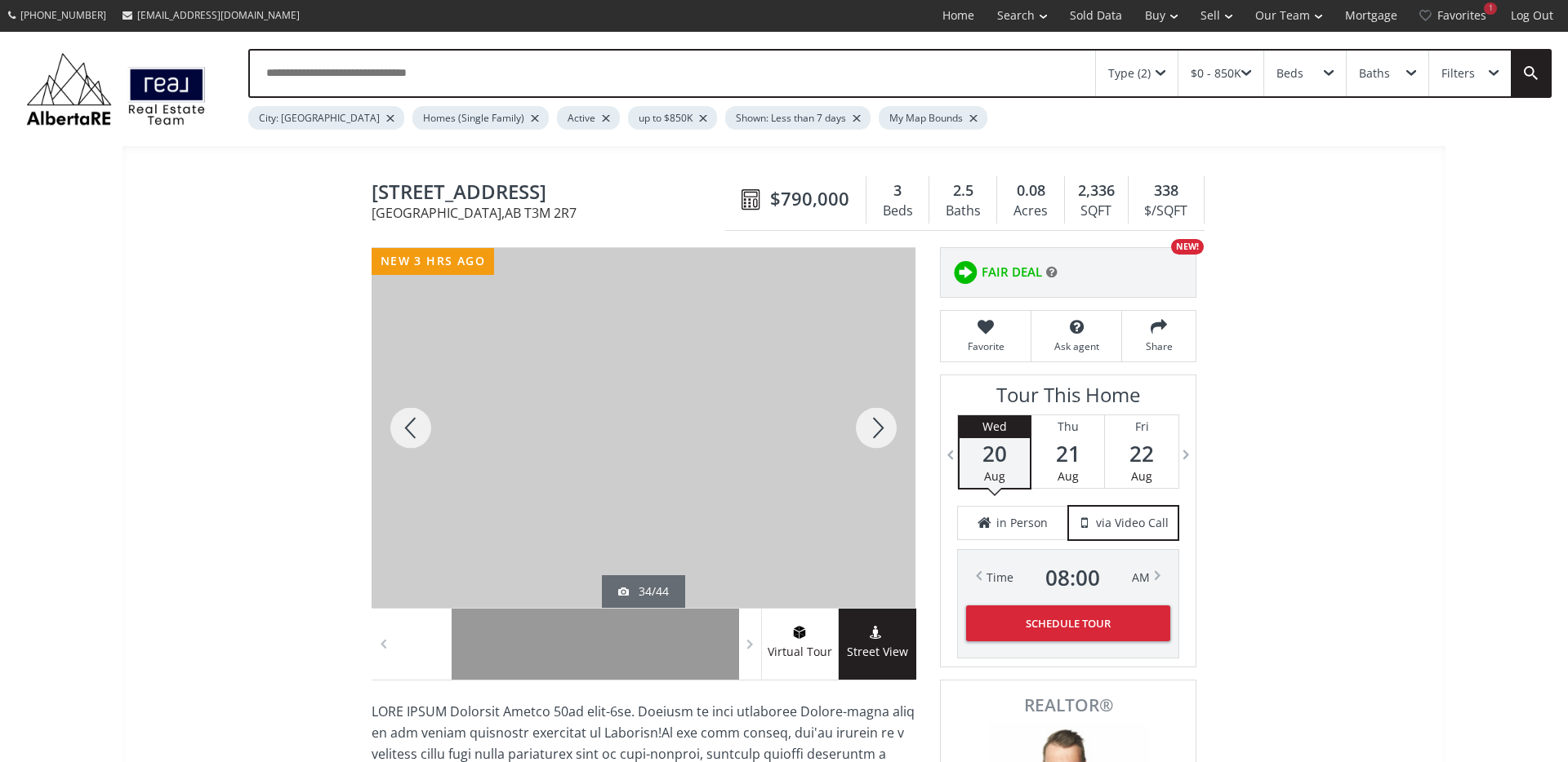
click at [424, 646] on div at bounding box center [423, 644] width 58 height 71
click at [882, 429] on div at bounding box center [877, 427] width 79 height 359
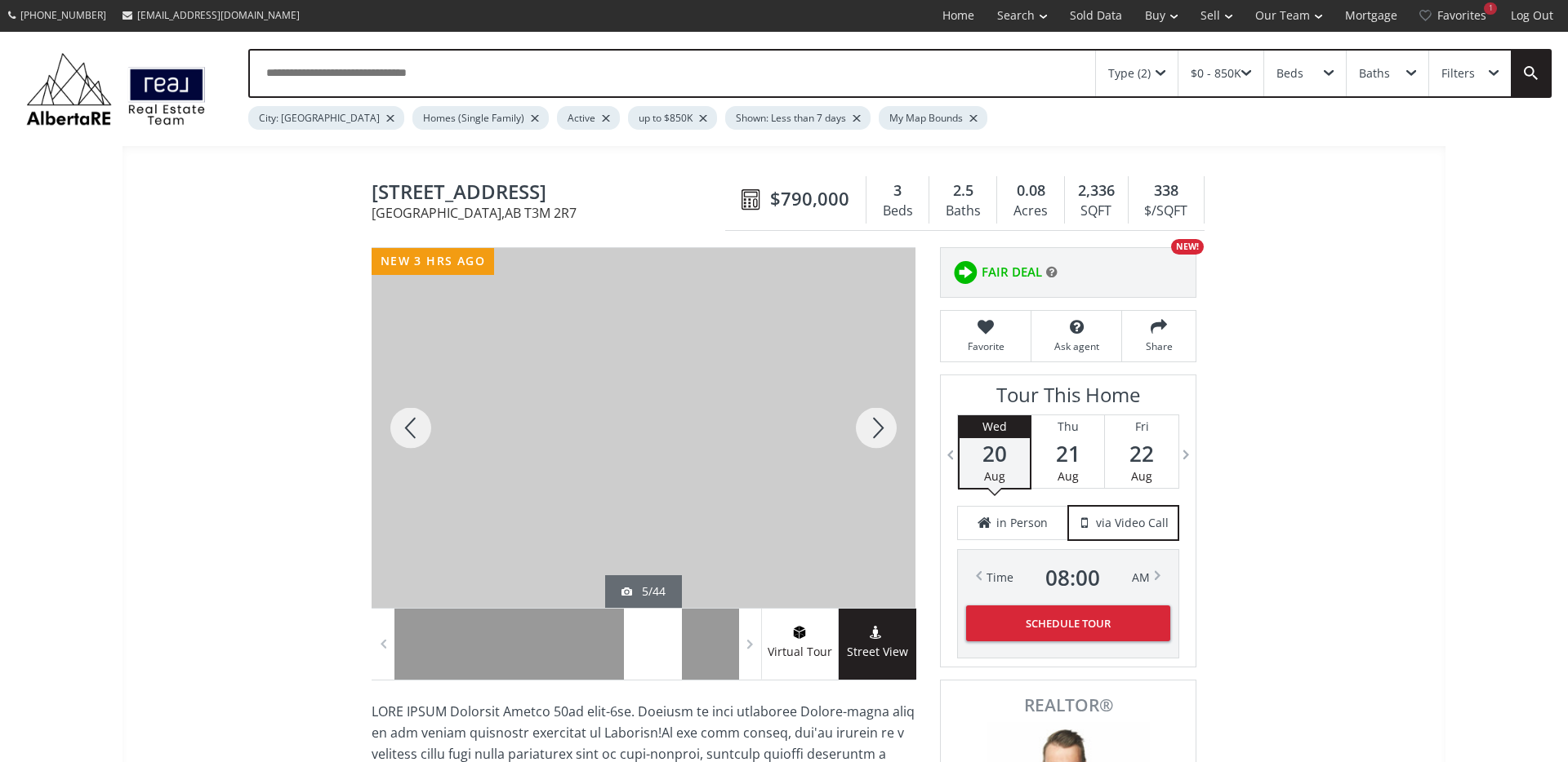
click at [882, 429] on div at bounding box center [877, 427] width 79 height 359
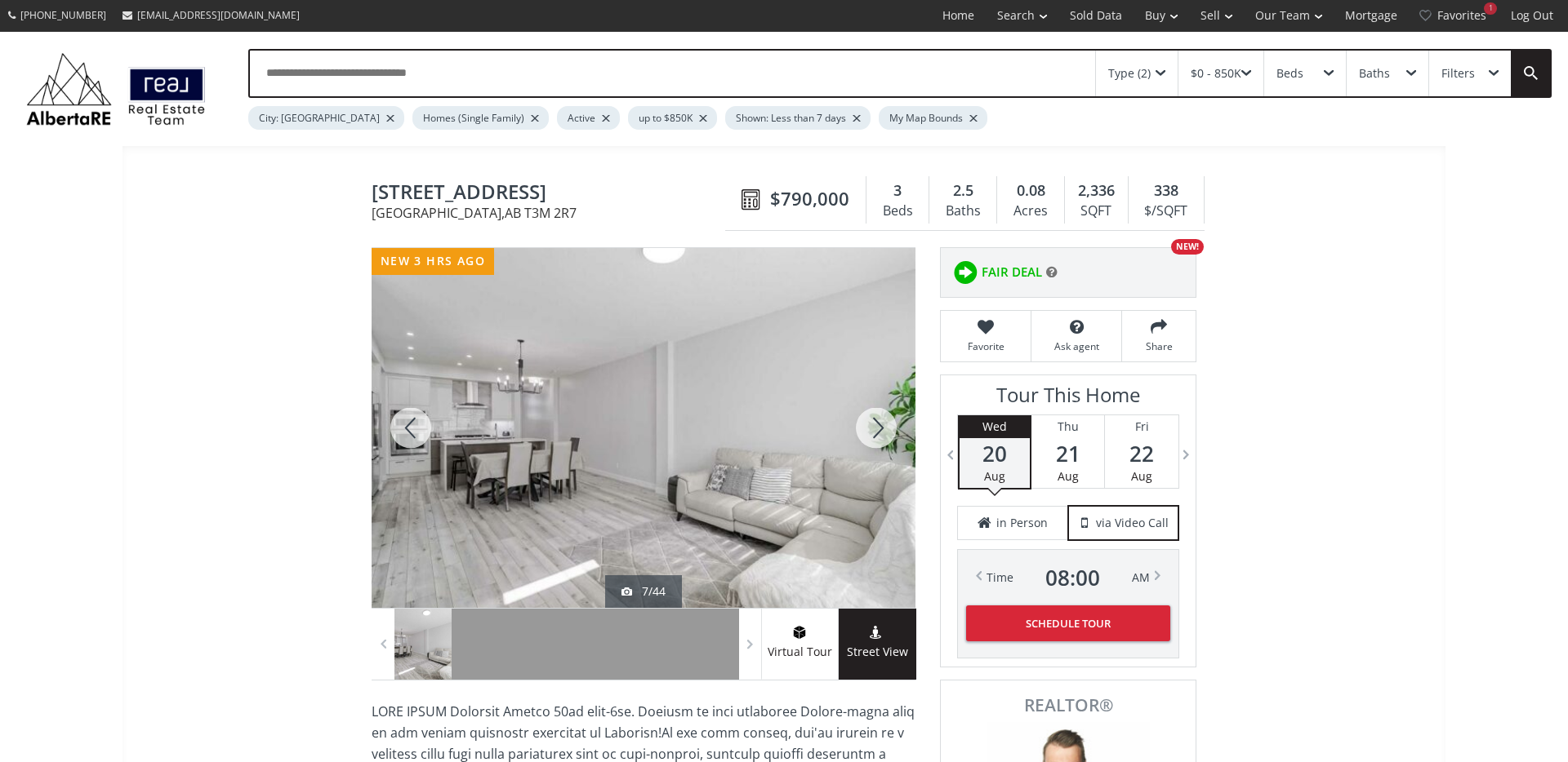
click at [882, 429] on div at bounding box center [877, 427] width 79 height 359
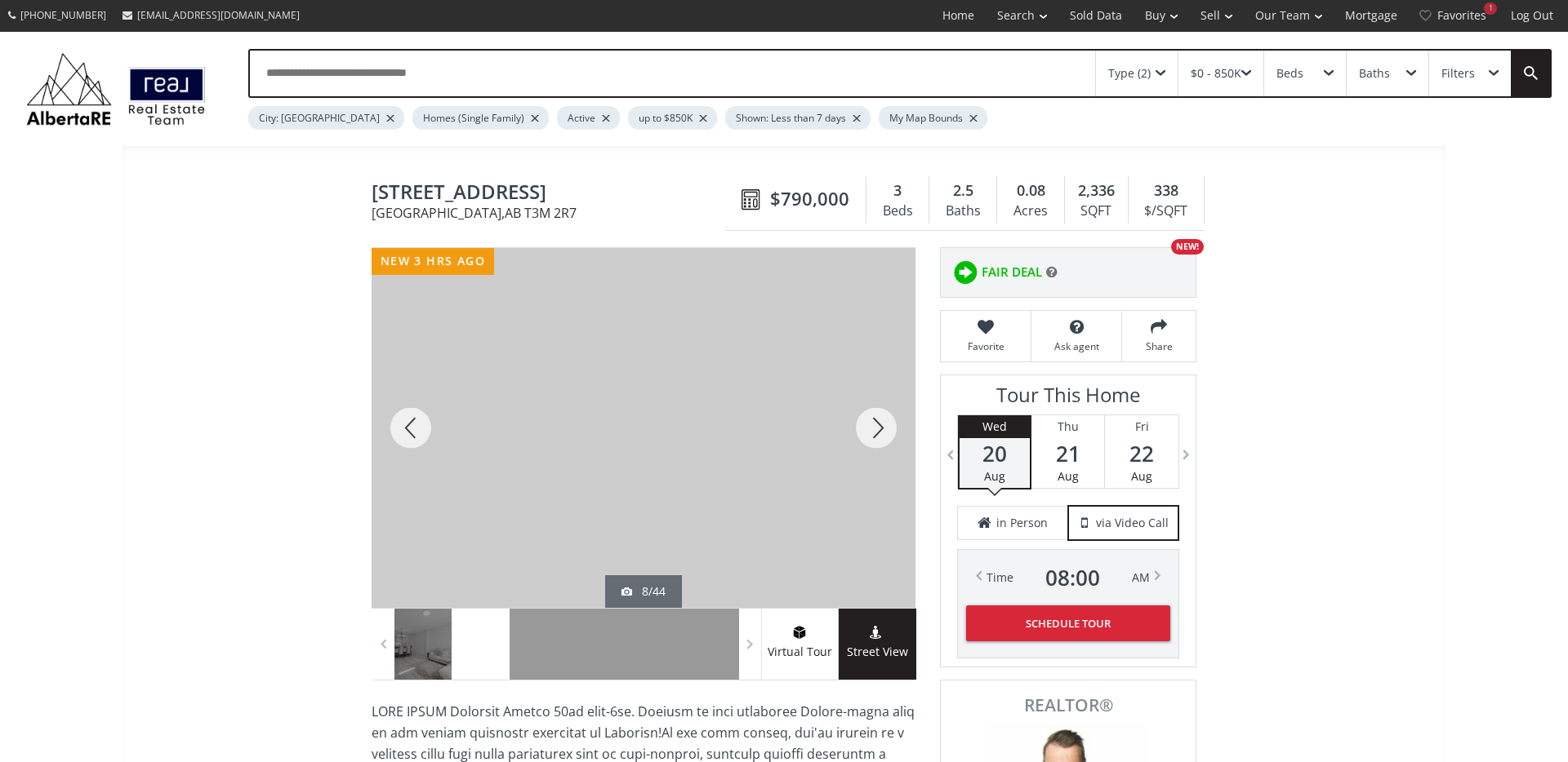
click at [882, 429] on div at bounding box center [877, 427] width 79 height 359
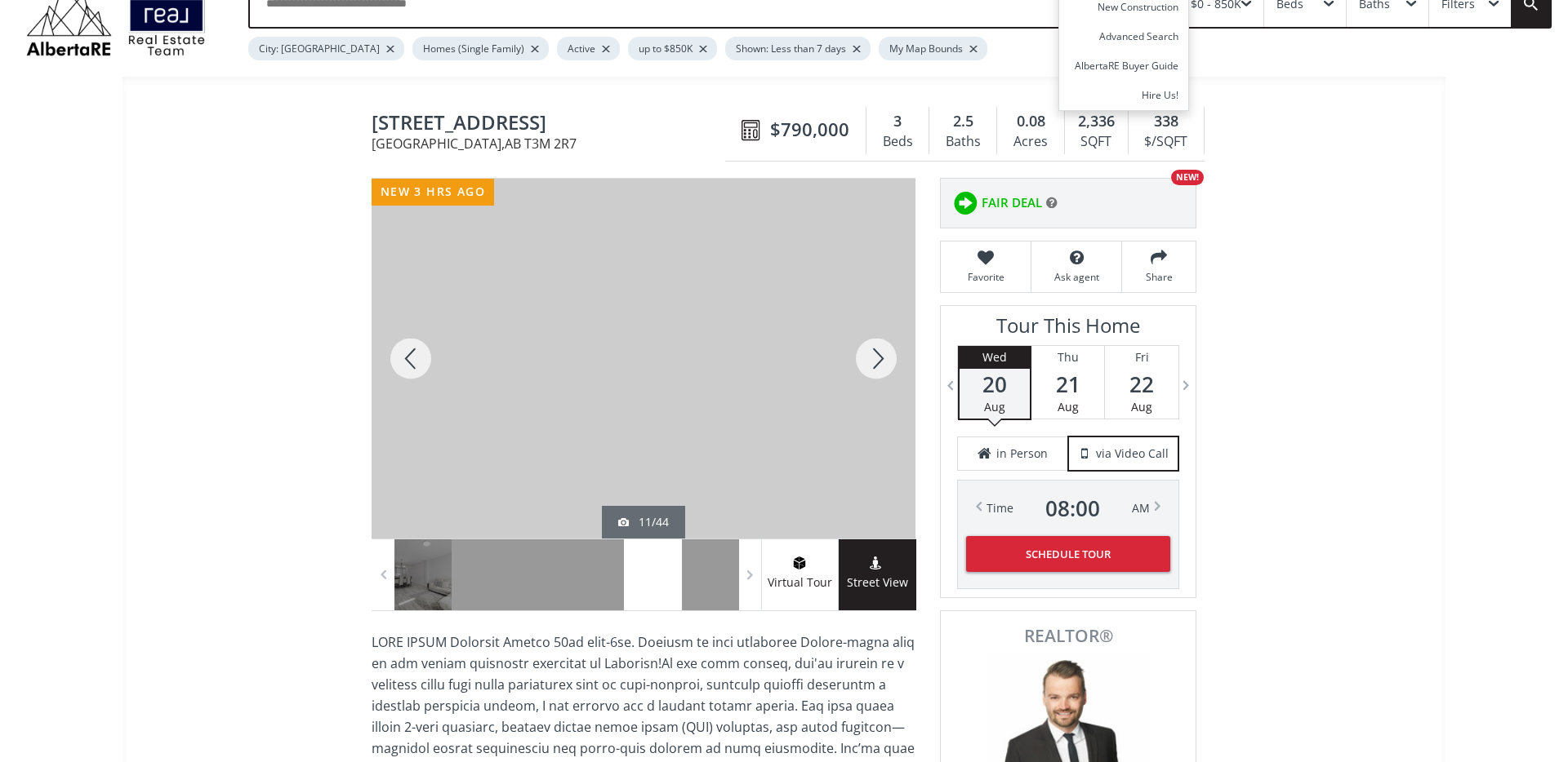
scroll to position [0, 0]
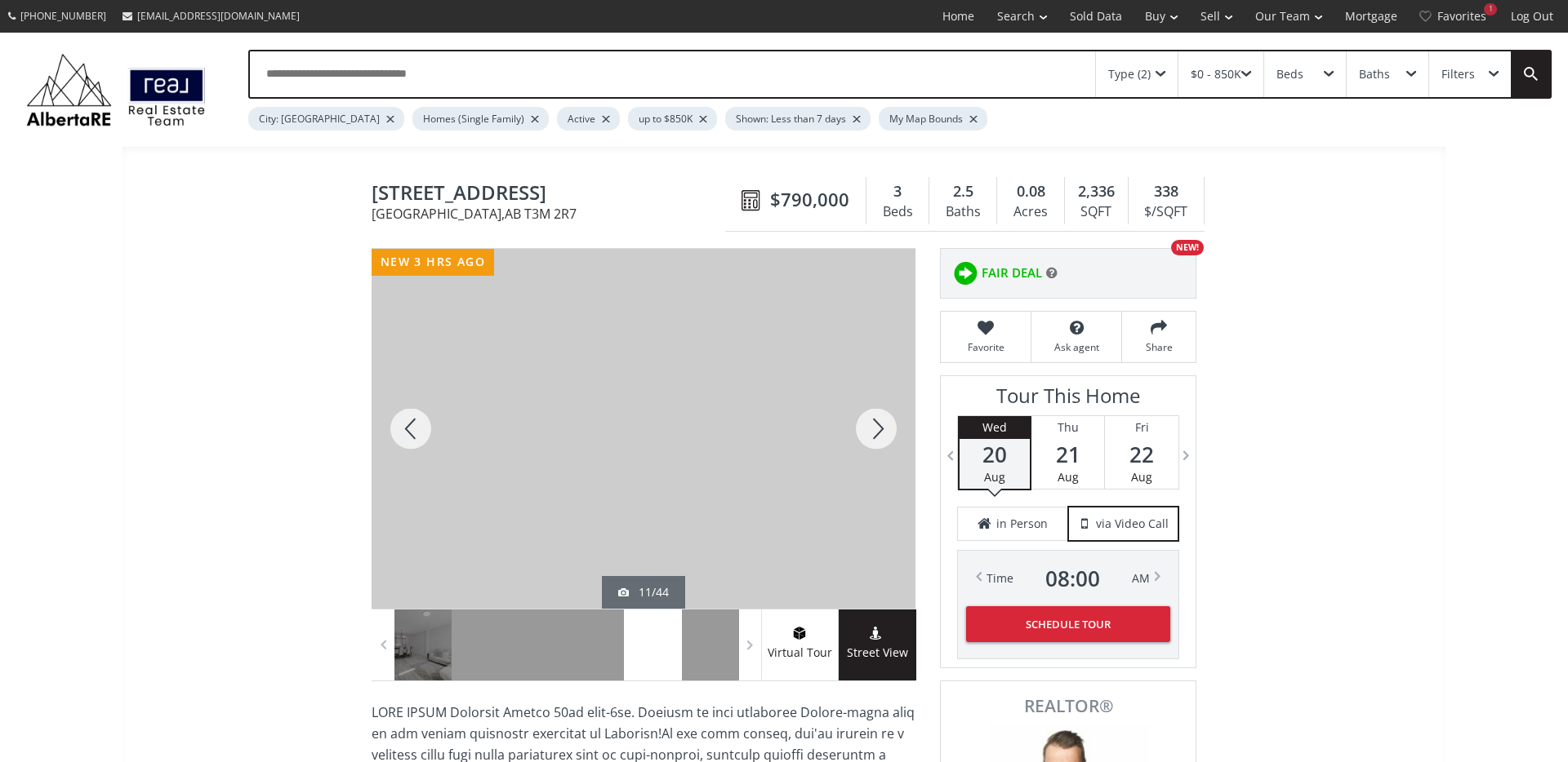
click at [884, 425] on div at bounding box center [877, 428] width 79 height 359
click at [883, 425] on div at bounding box center [877, 428] width 79 height 359
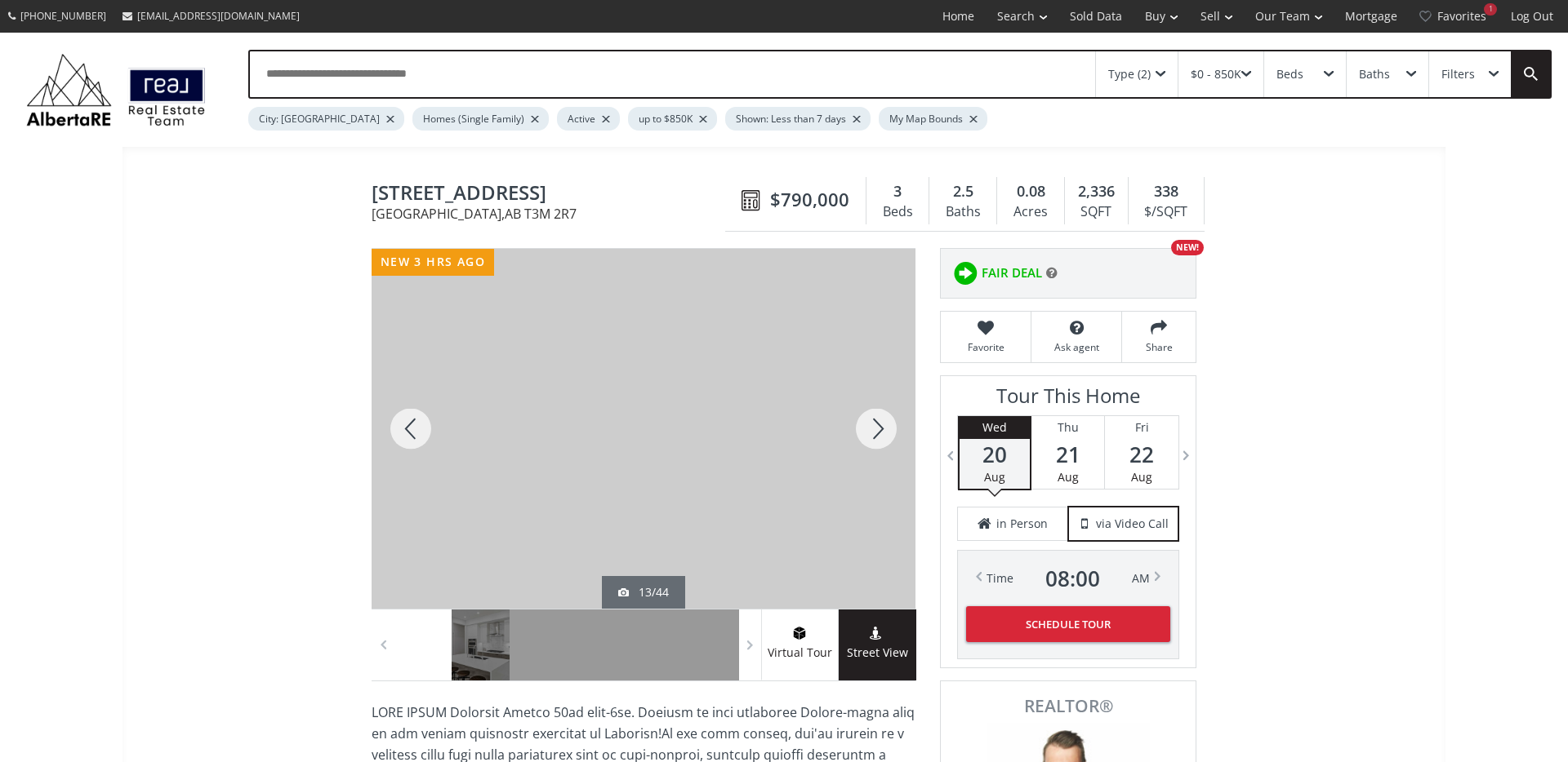
click at [883, 425] on div at bounding box center [877, 428] width 79 height 359
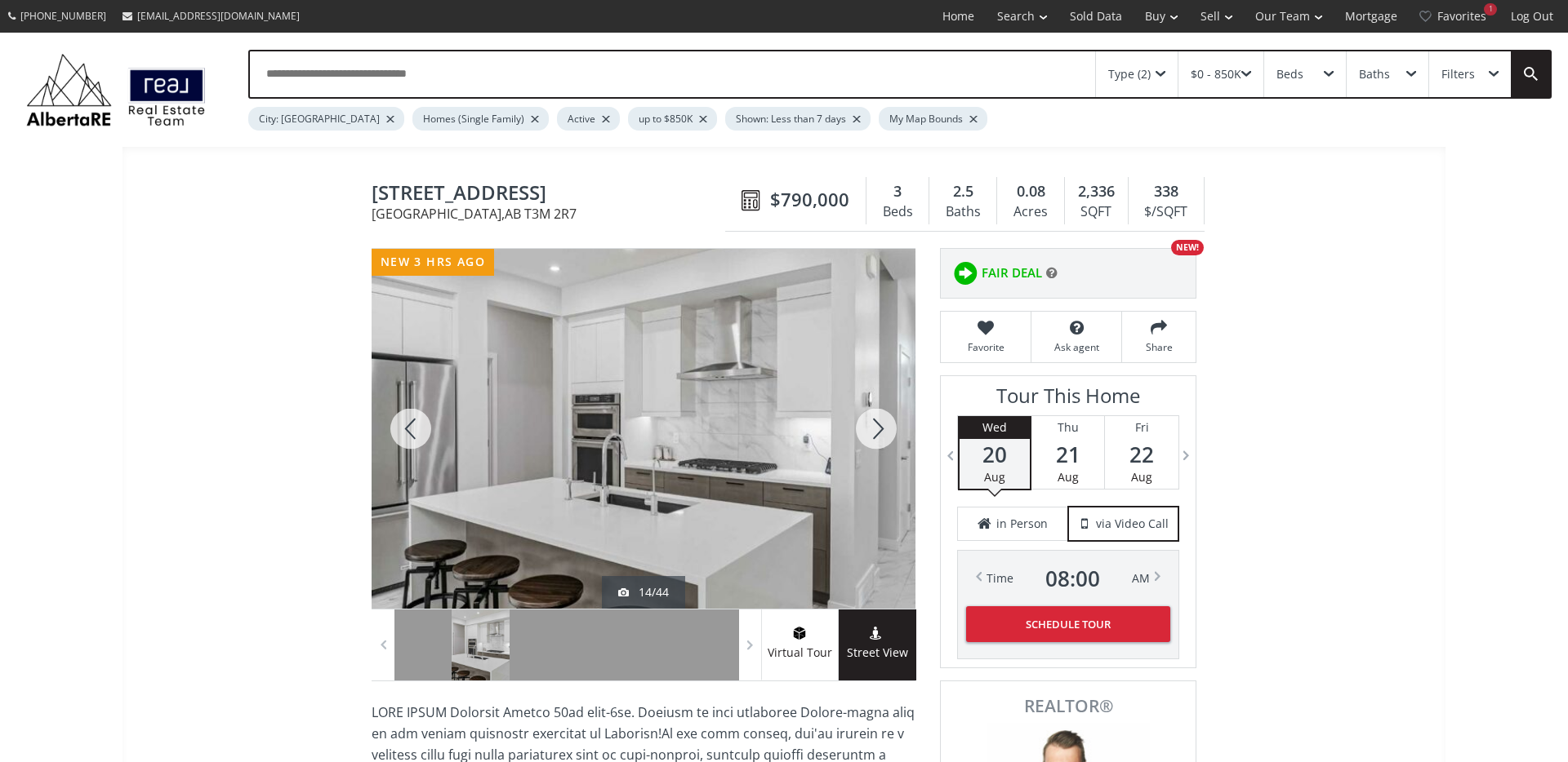
click at [883, 425] on div at bounding box center [877, 428] width 79 height 359
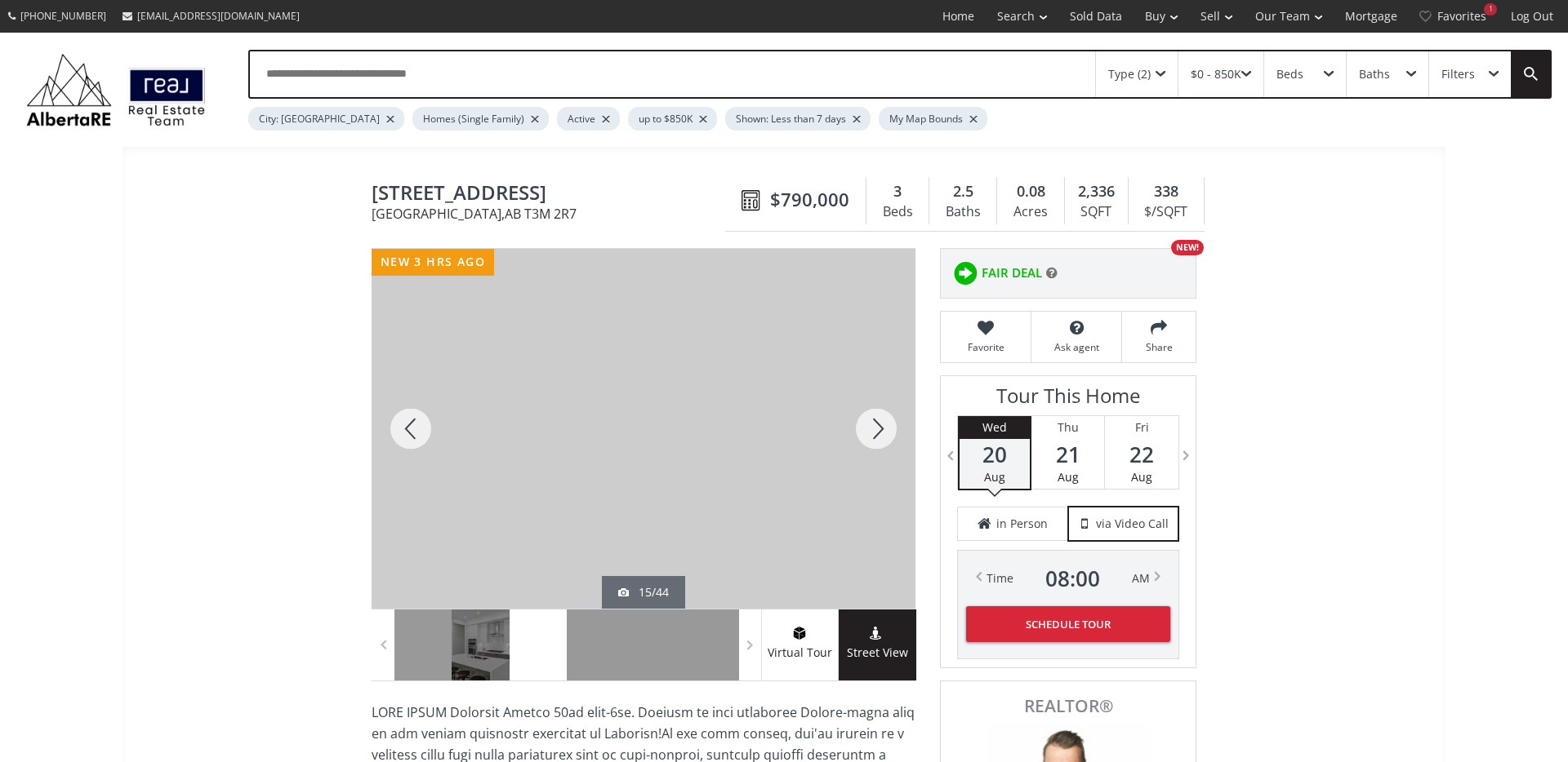
click at [883, 425] on div at bounding box center [877, 428] width 79 height 359
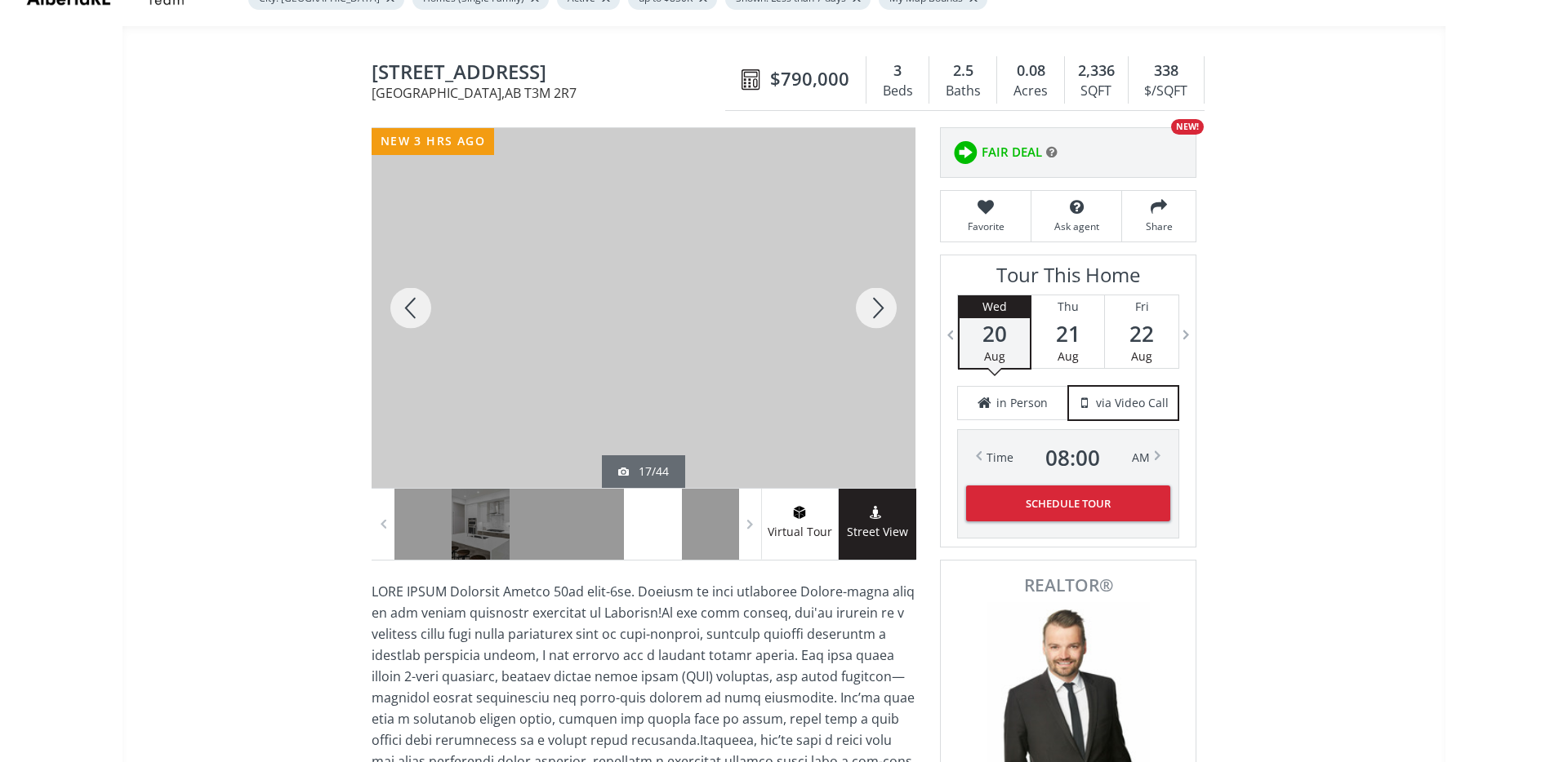
scroll to position [114, 0]
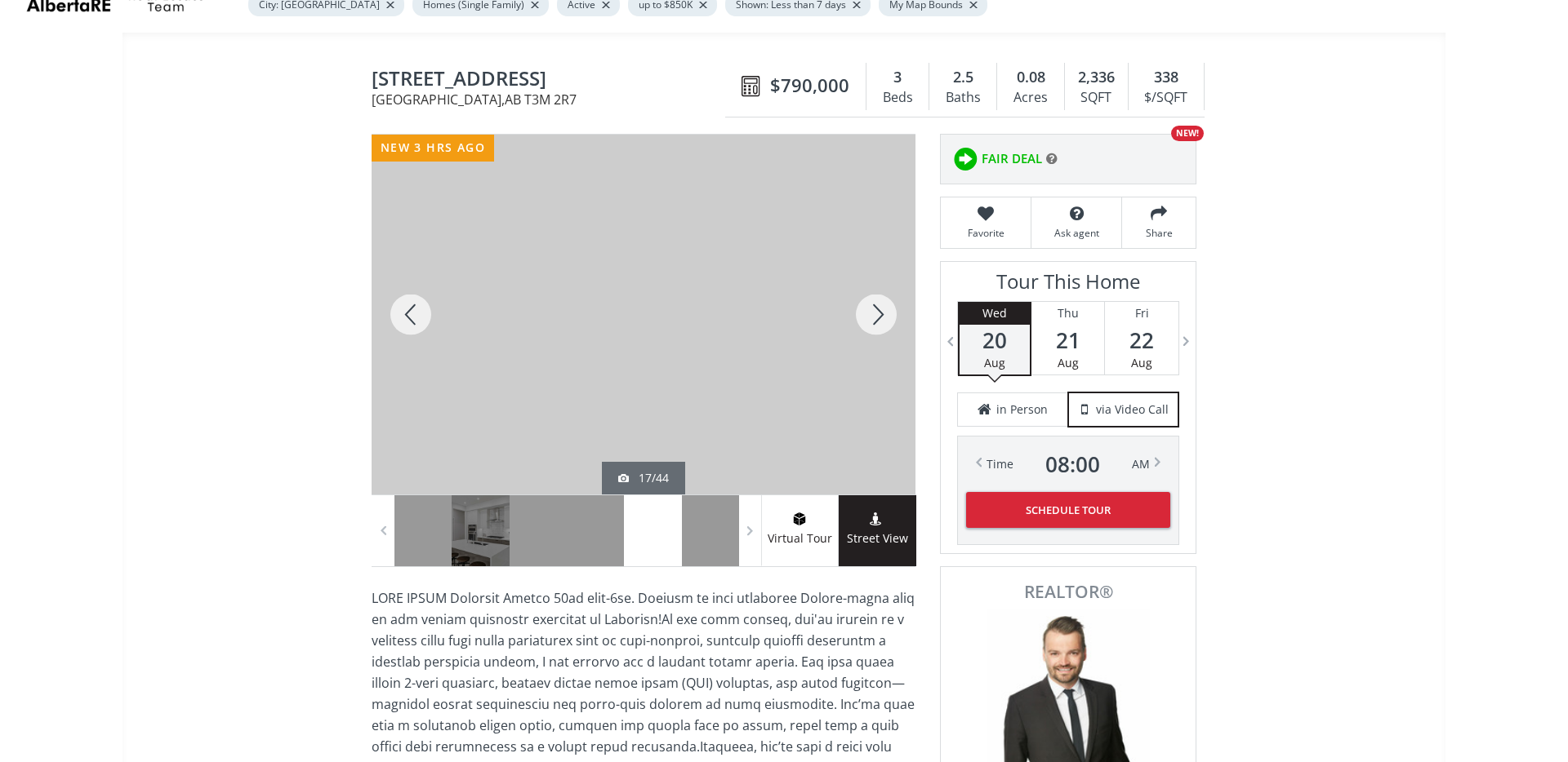
click at [888, 296] on div at bounding box center [877, 313] width 79 height 359
click at [887, 296] on div at bounding box center [877, 313] width 79 height 359
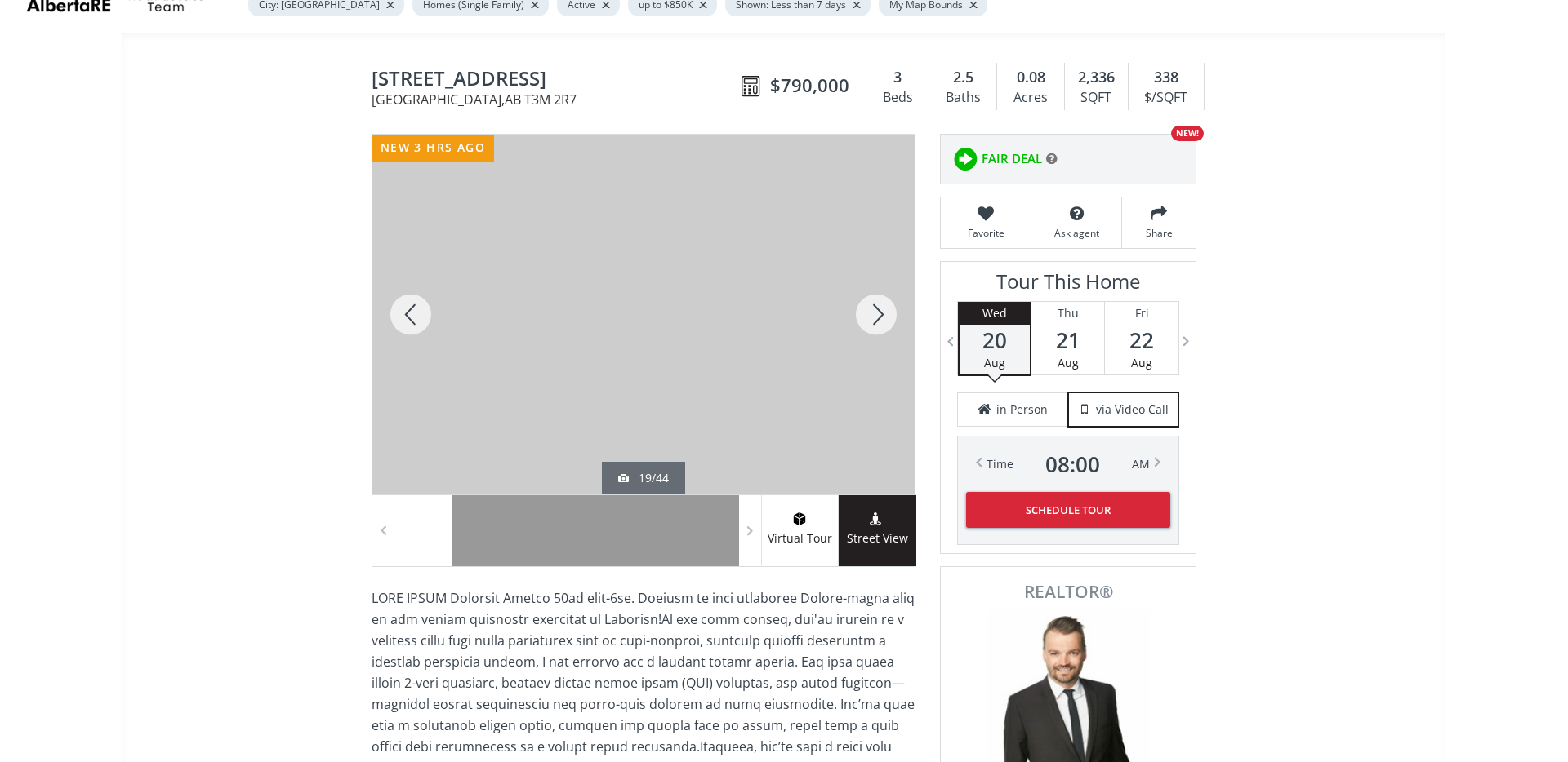
click at [887, 296] on div at bounding box center [877, 313] width 79 height 359
click at [884, 312] on div at bounding box center [877, 313] width 79 height 359
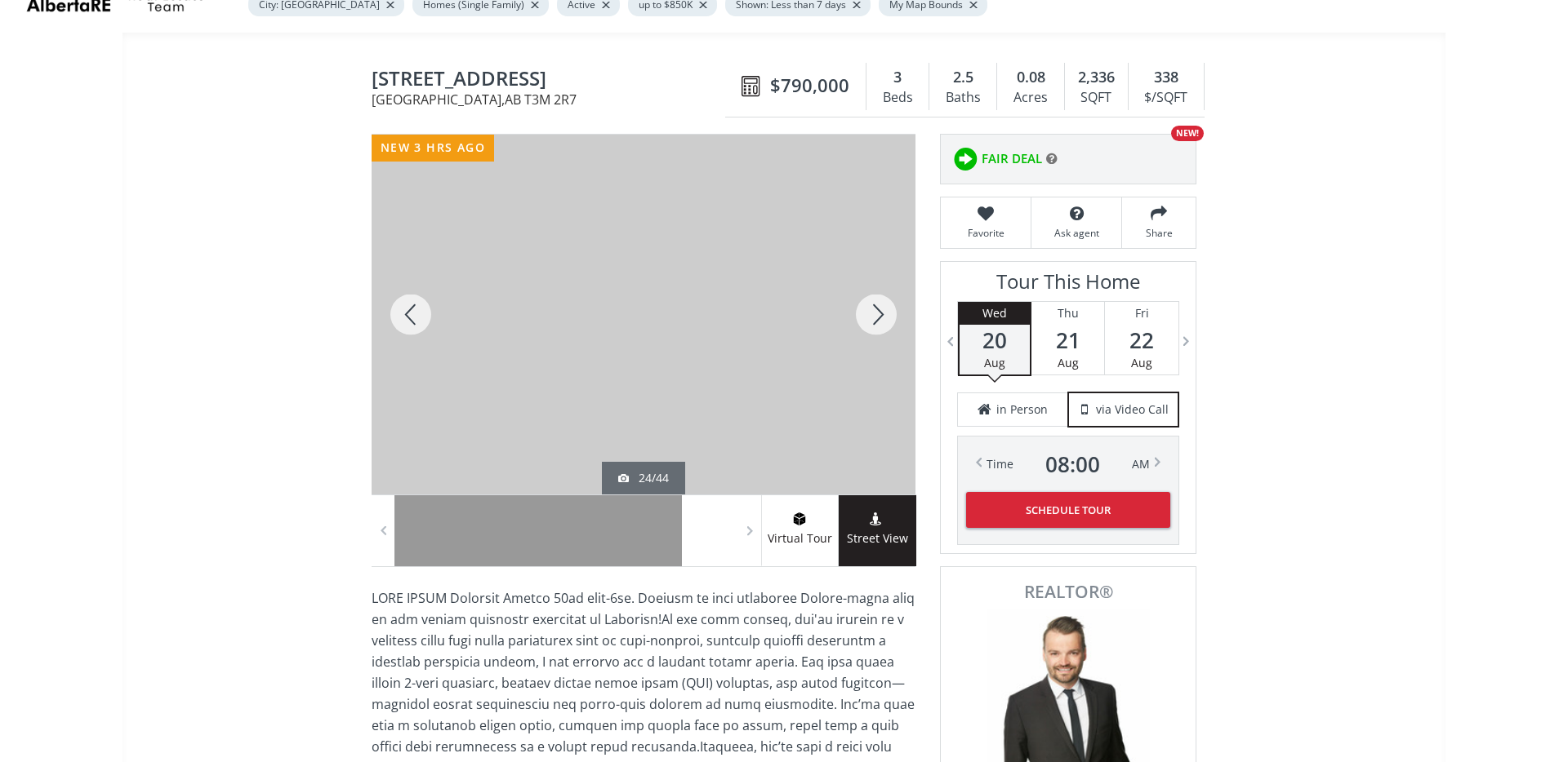
click at [884, 312] on div at bounding box center [877, 313] width 79 height 359
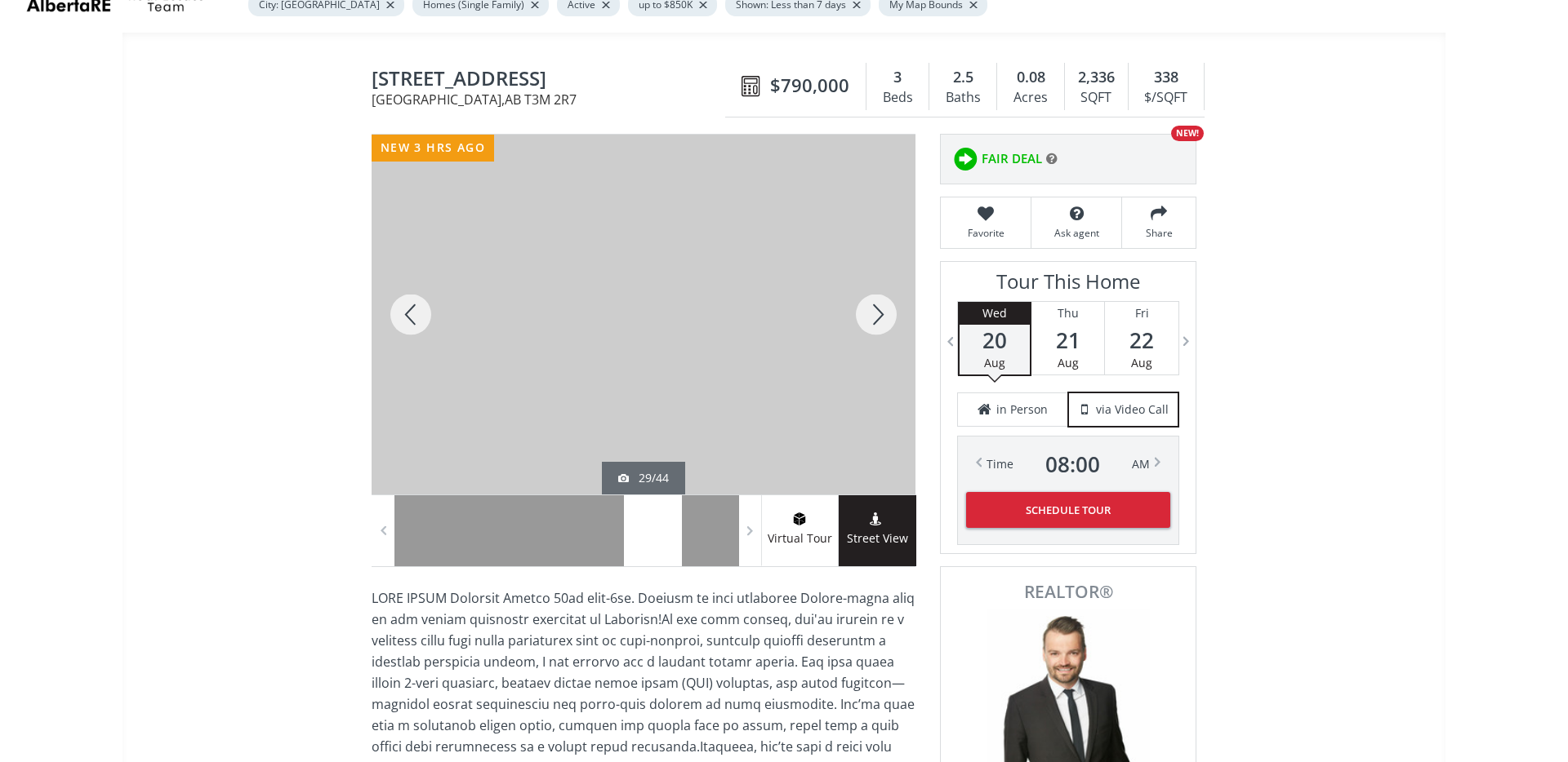
click at [884, 312] on div at bounding box center [877, 313] width 79 height 359
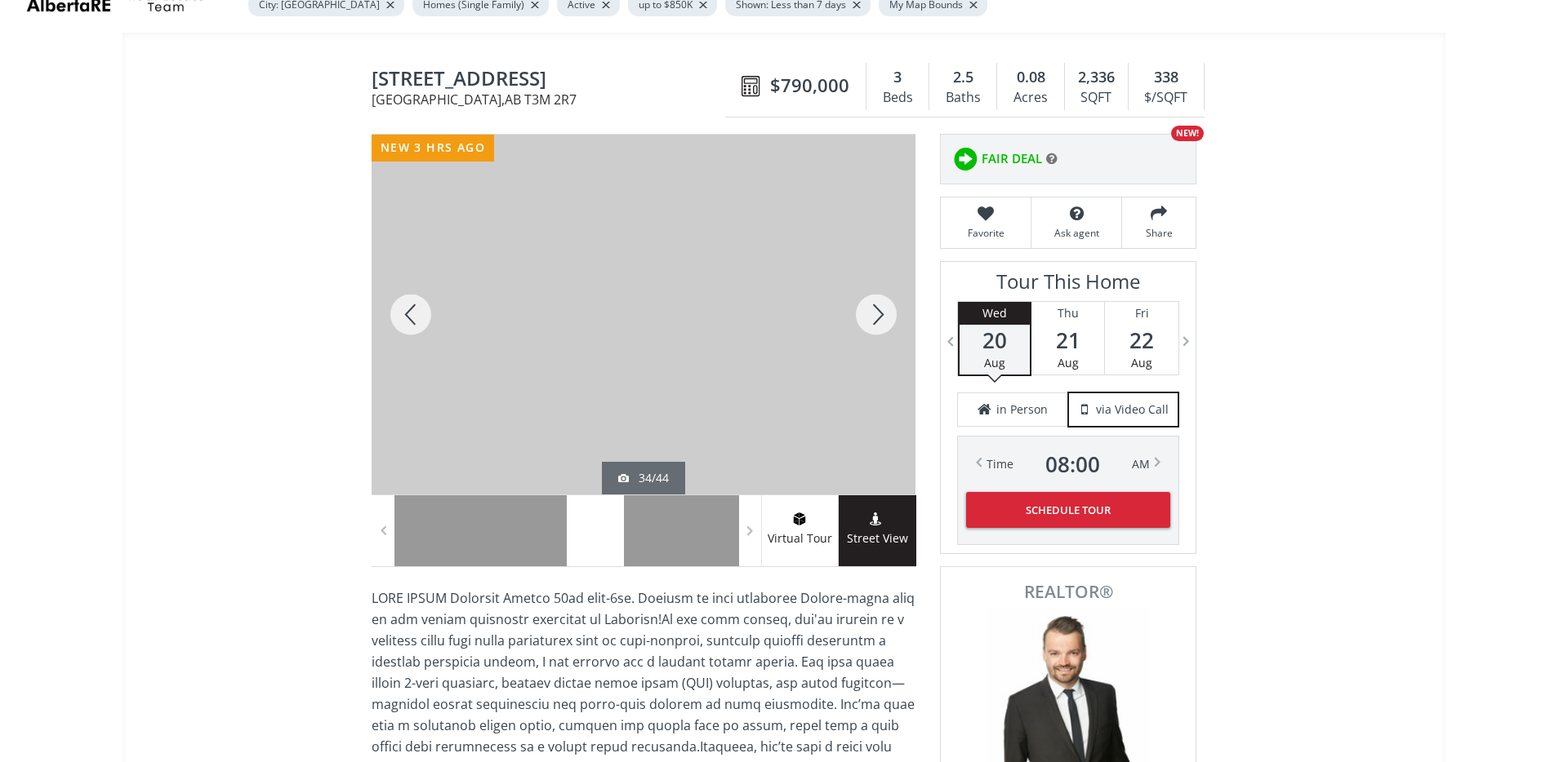
click at [884, 312] on div at bounding box center [877, 313] width 79 height 359
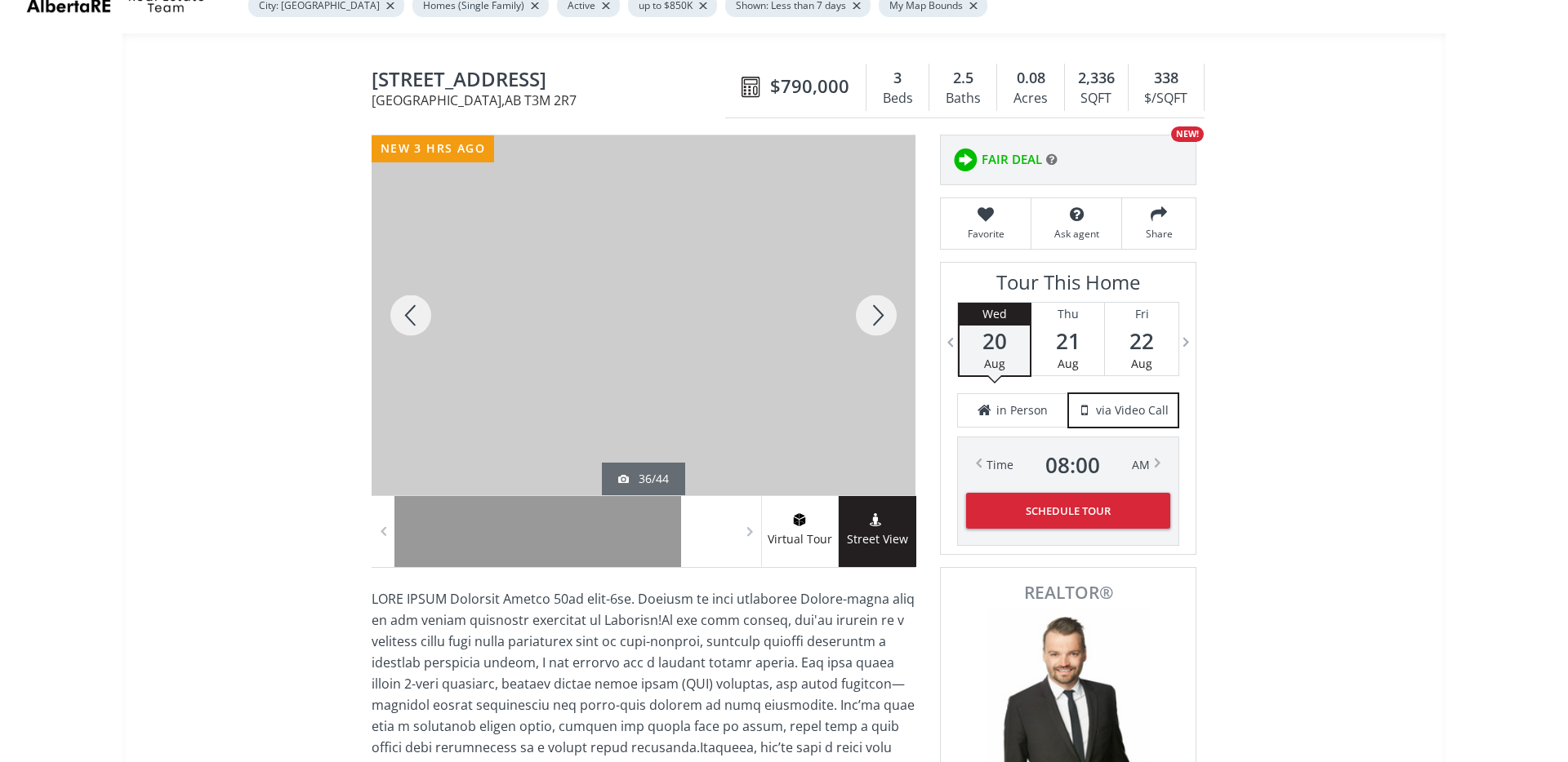
click at [883, 312] on div at bounding box center [877, 314] width 79 height 359
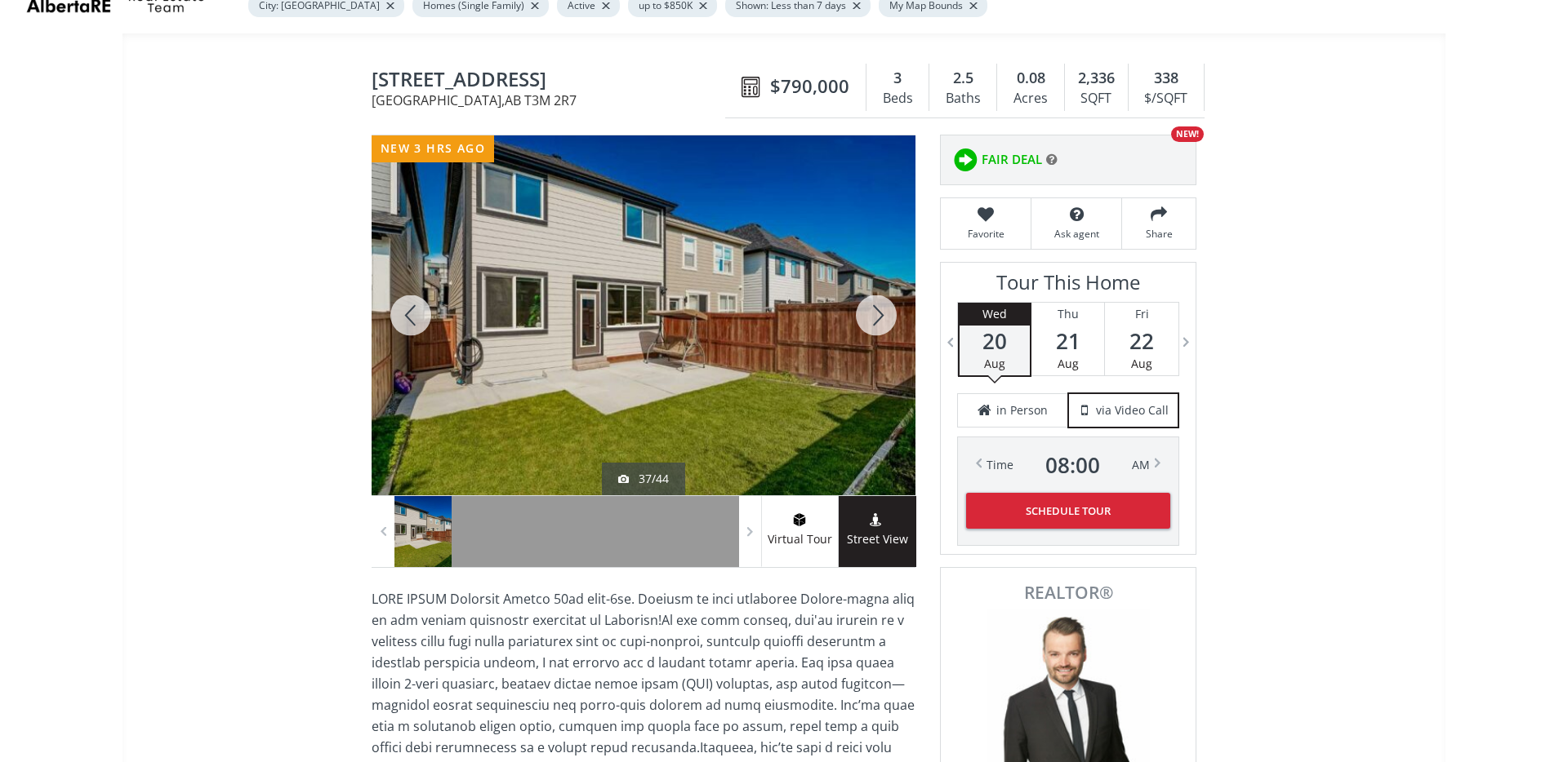
click at [884, 312] on div at bounding box center [877, 314] width 79 height 359
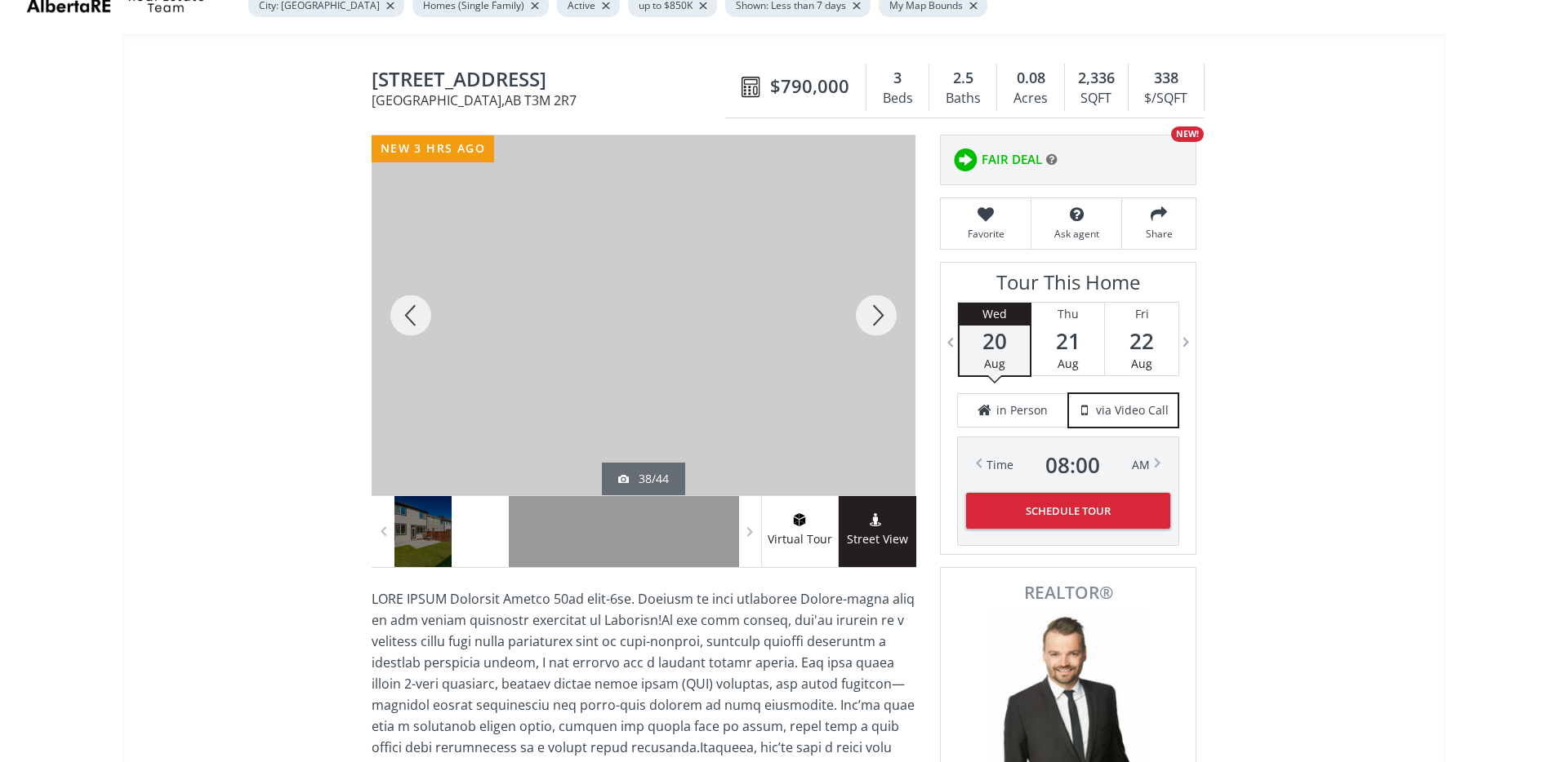
click at [884, 312] on div at bounding box center [877, 314] width 79 height 359
click at [883, 312] on div at bounding box center [877, 314] width 79 height 359
click at [883, 312] on div at bounding box center [877, 314] width 79 height 359
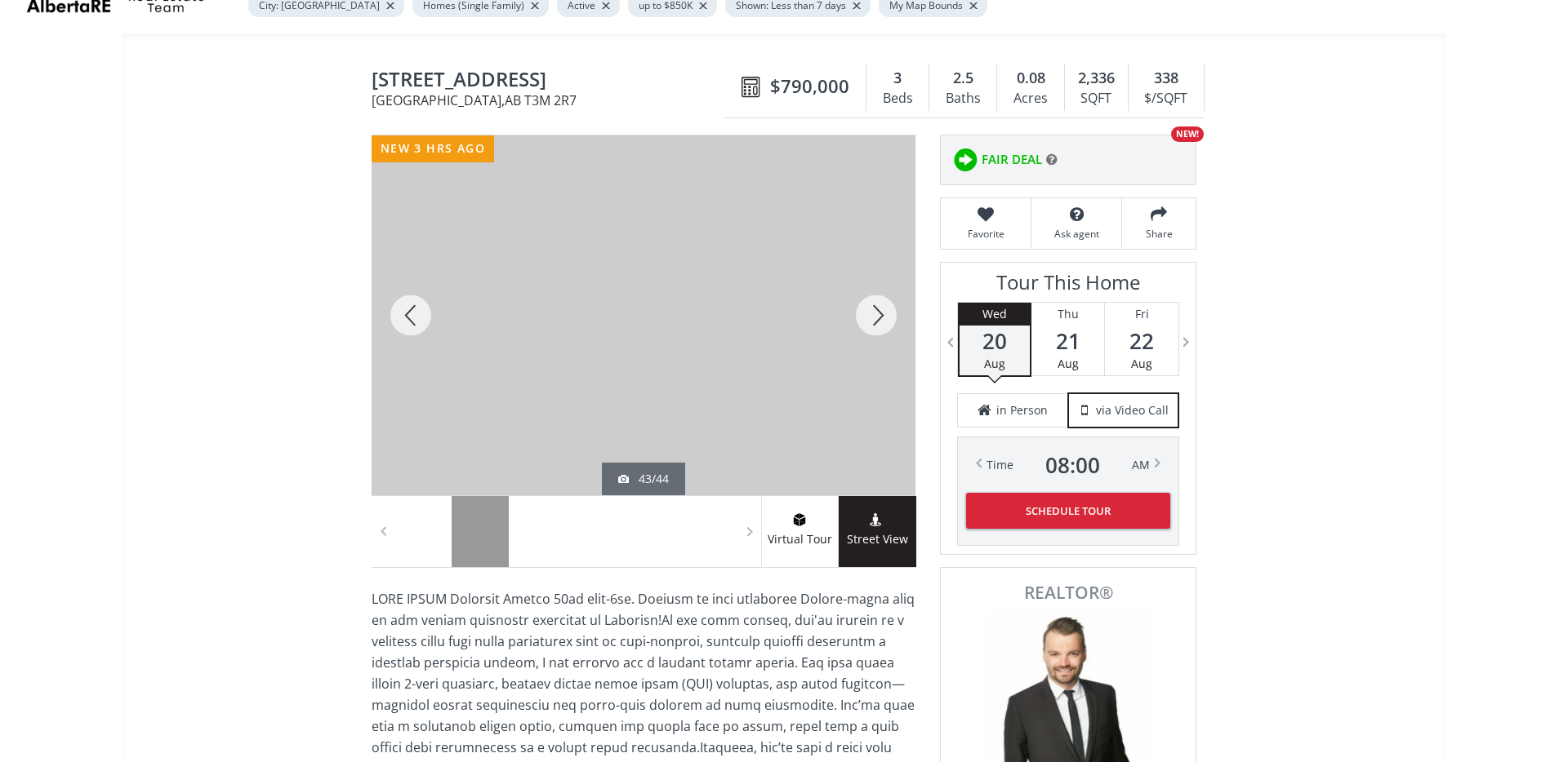
click at [883, 312] on div at bounding box center [877, 314] width 79 height 359
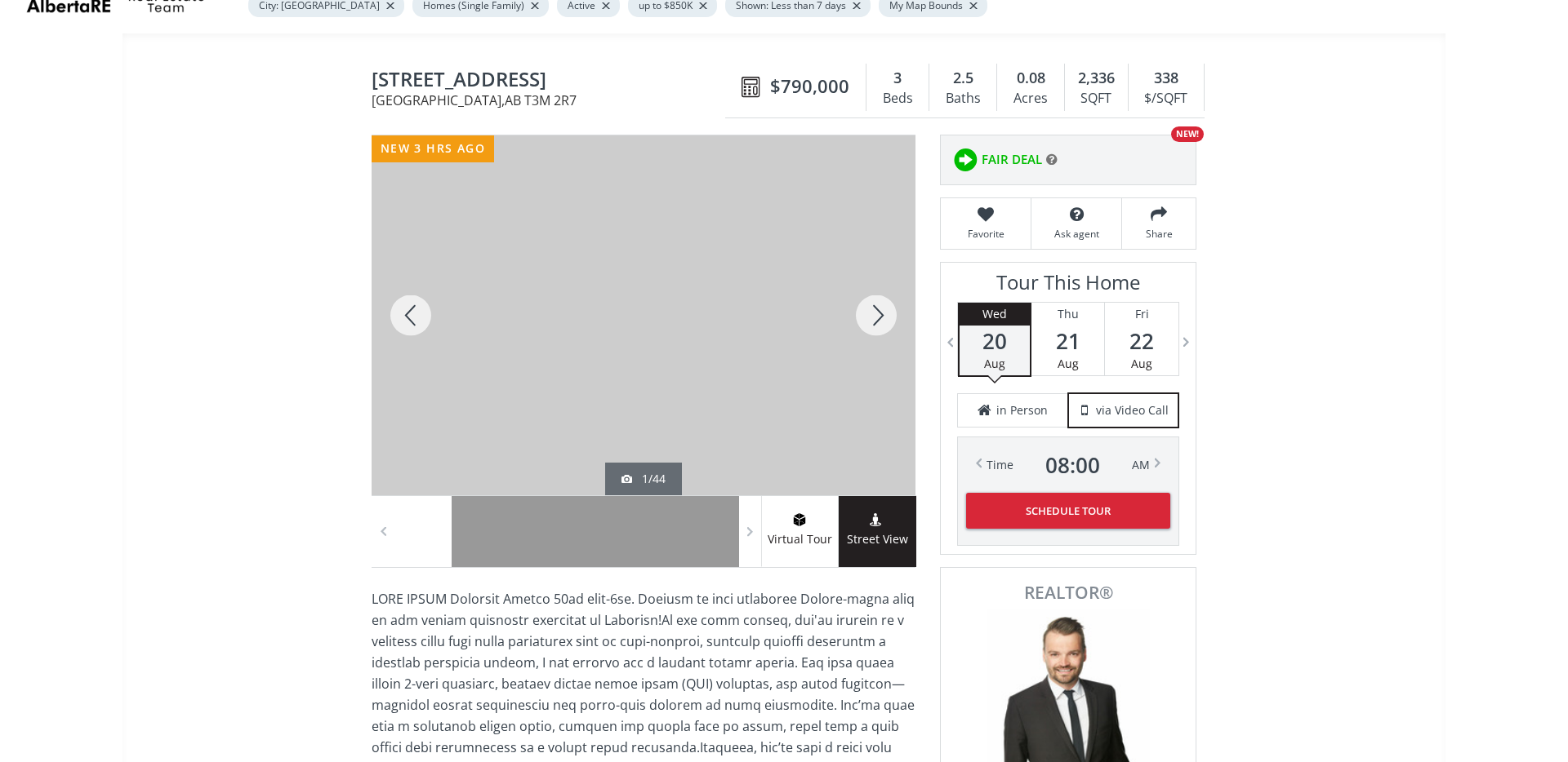
click at [883, 312] on div at bounding box center [877, 314] width 79 height 359
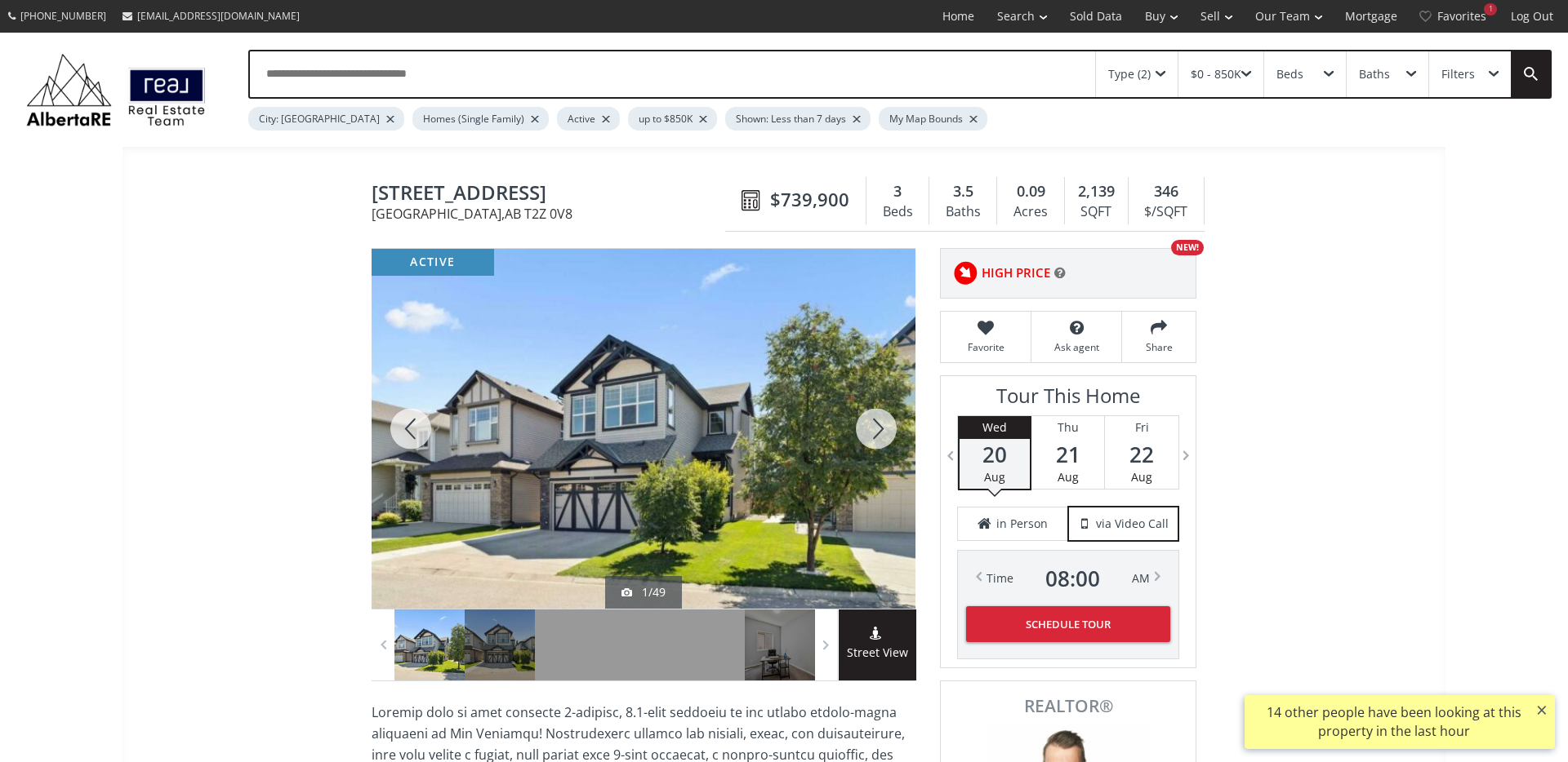
click at [875, 422] on div at bounding box center [877, 428] width 79 height 359
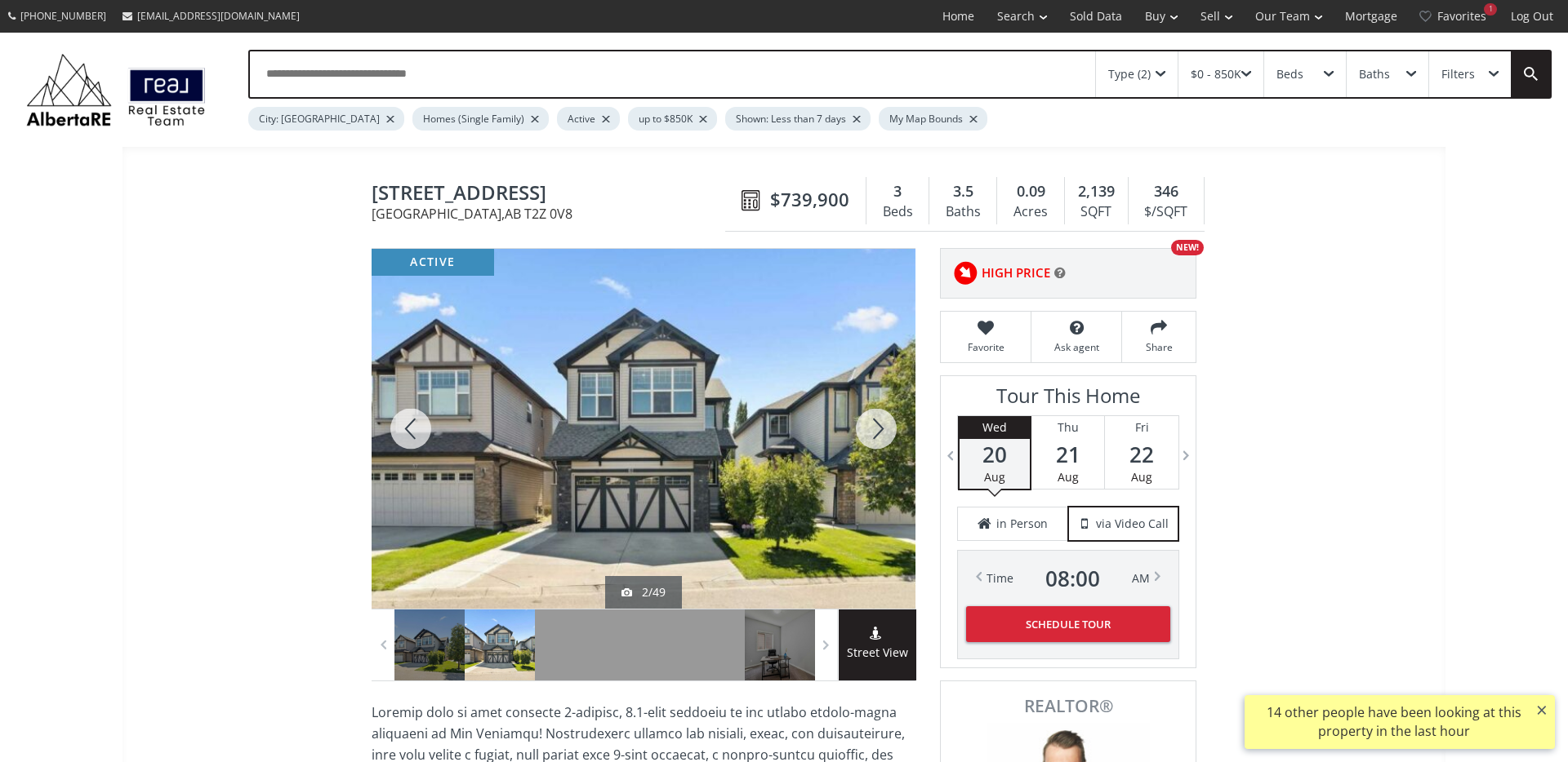
click at [875, 423] on div at bounding box center [877, 428] width 79 height 359
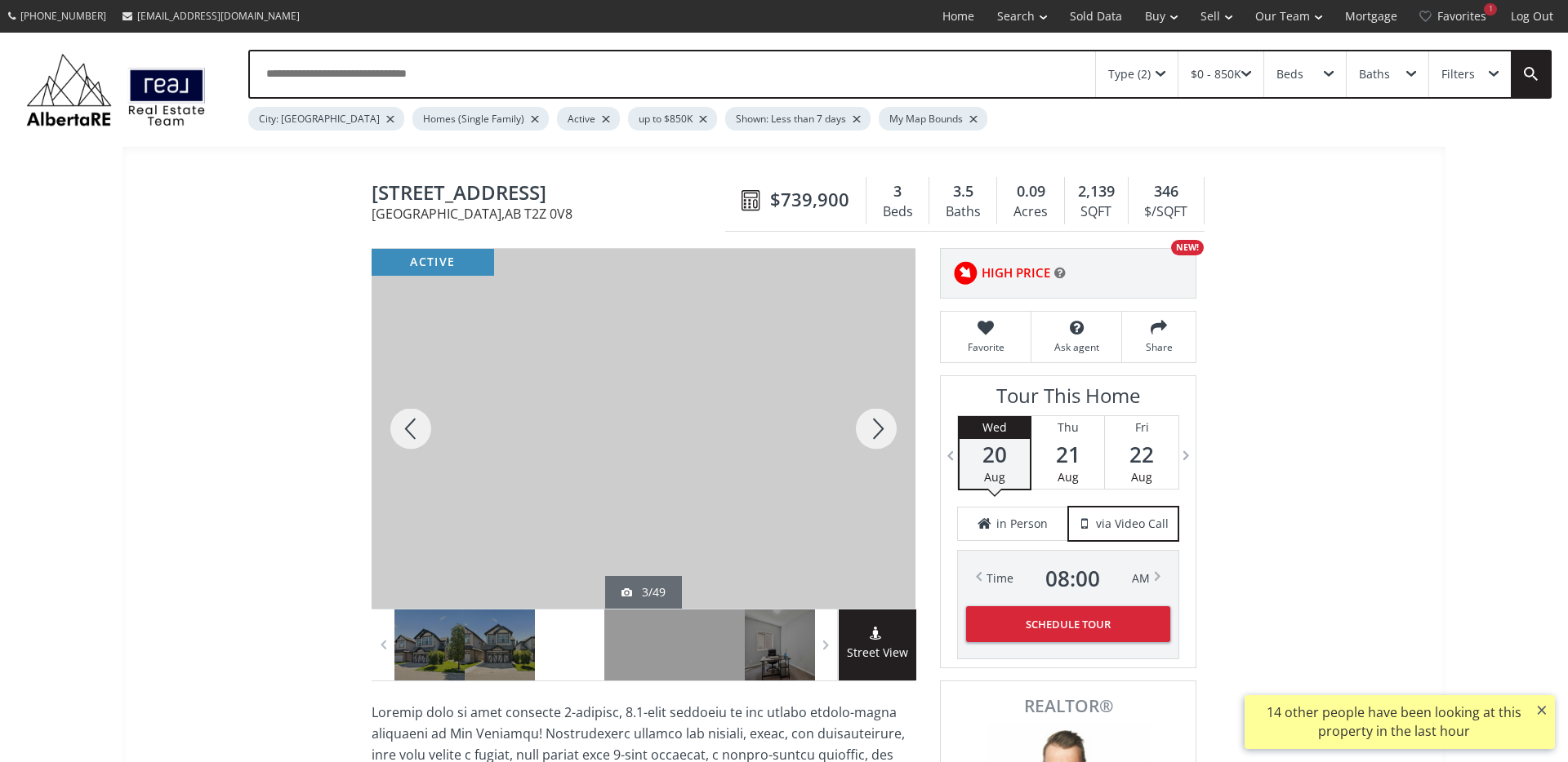
click at [875, 423] on div at bounding box center [877, 428] width 79 height 359
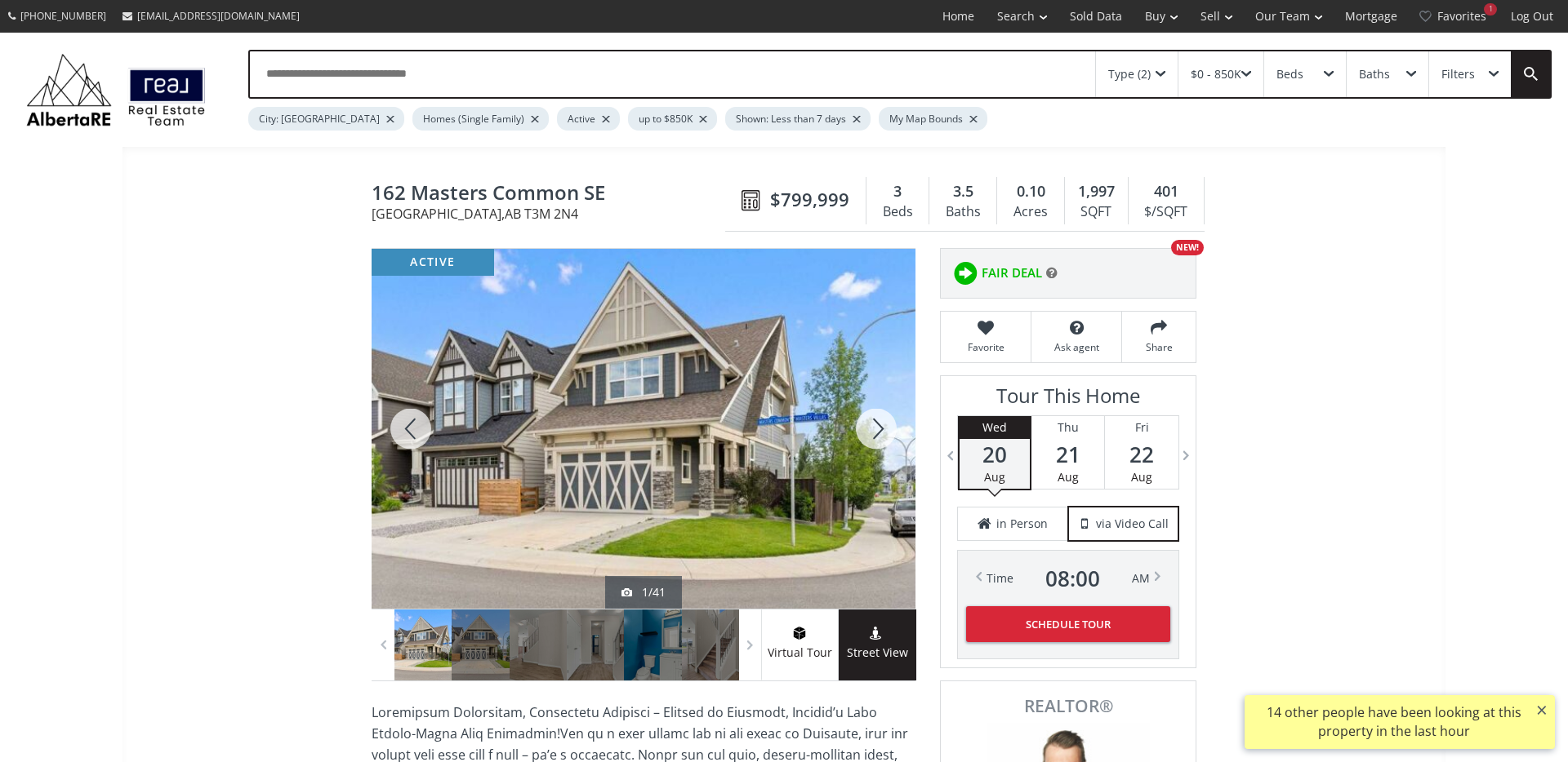
click at [888, 429] on div at bounding box center [877, 428] width 79 height 359
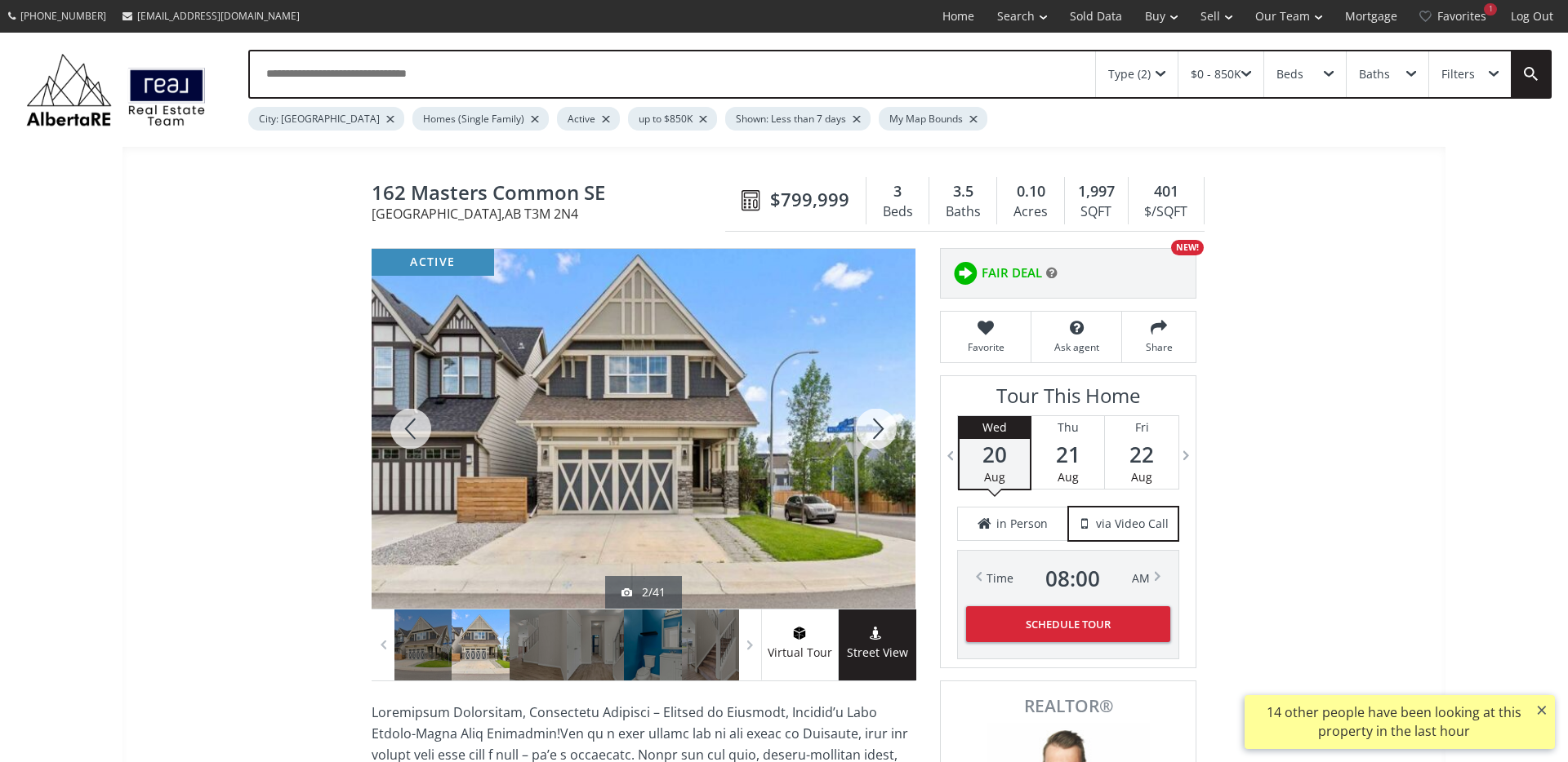
click at [887, 429] on div at bounding box center [877, 428] width 79 height 359
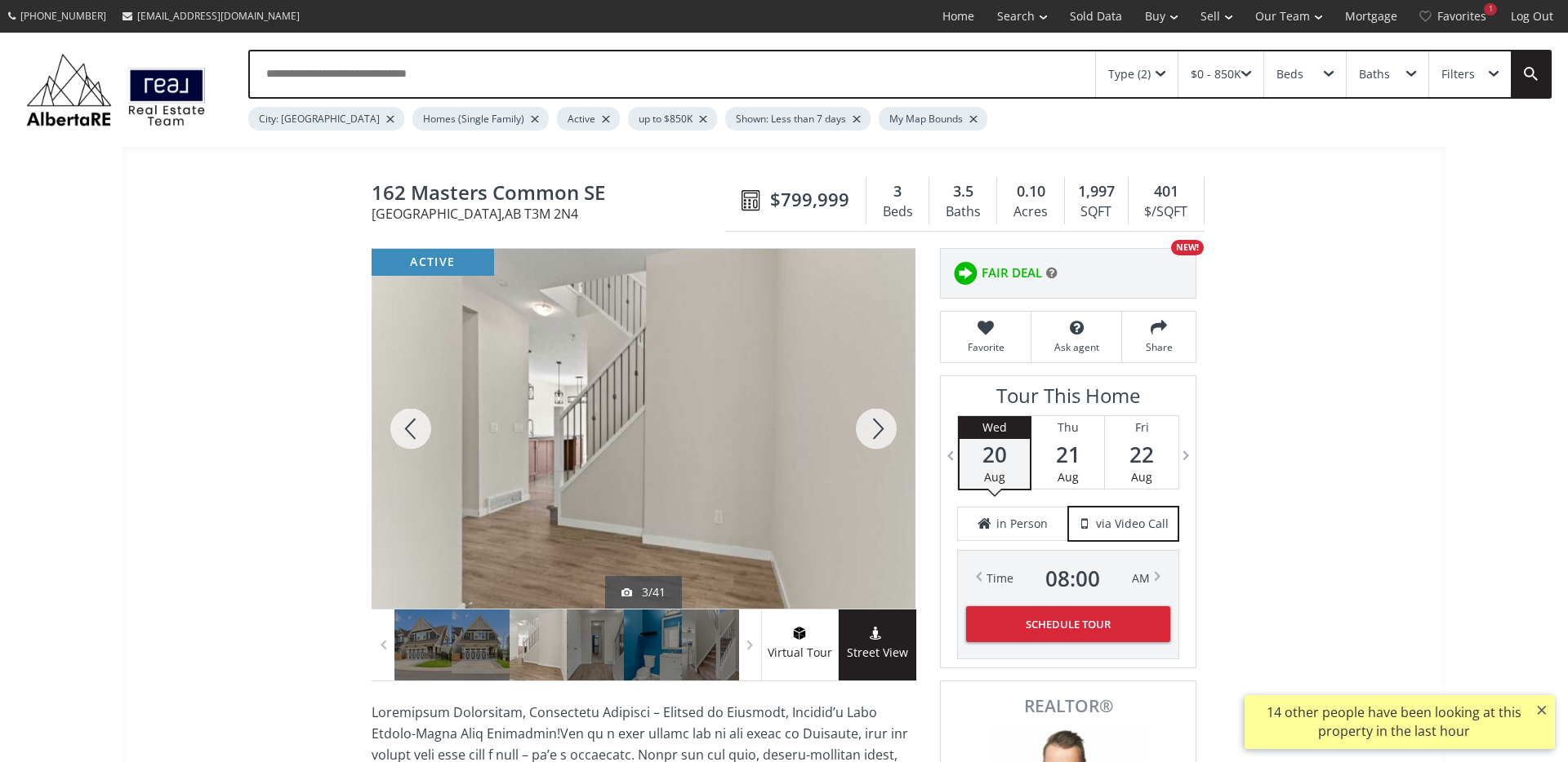
click at [880, 424] on div at bounding box center [877, 428] width 79 height 359
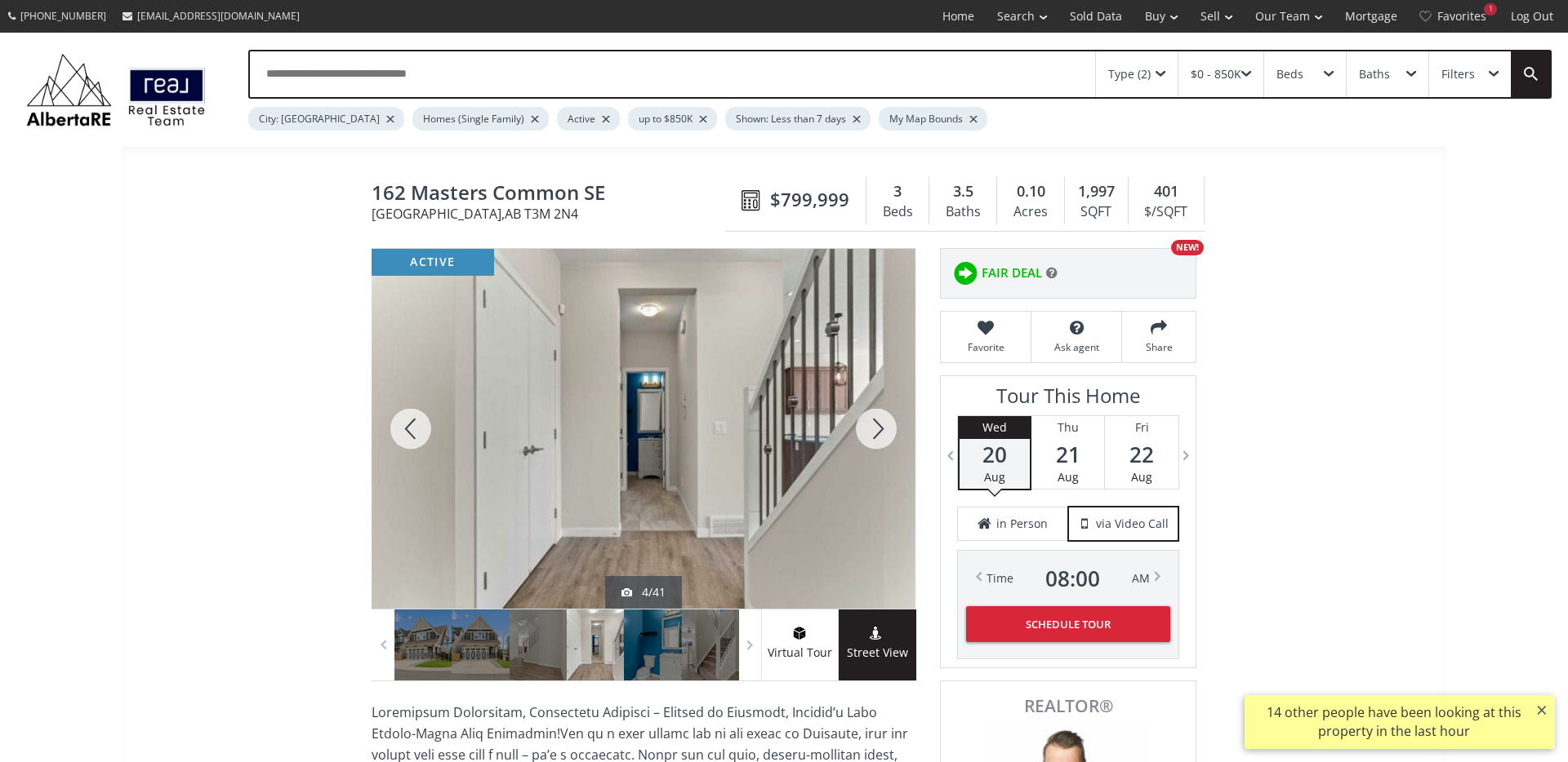
click at [880, 424] on div at bounding box center [877, 428] width 79 height 359
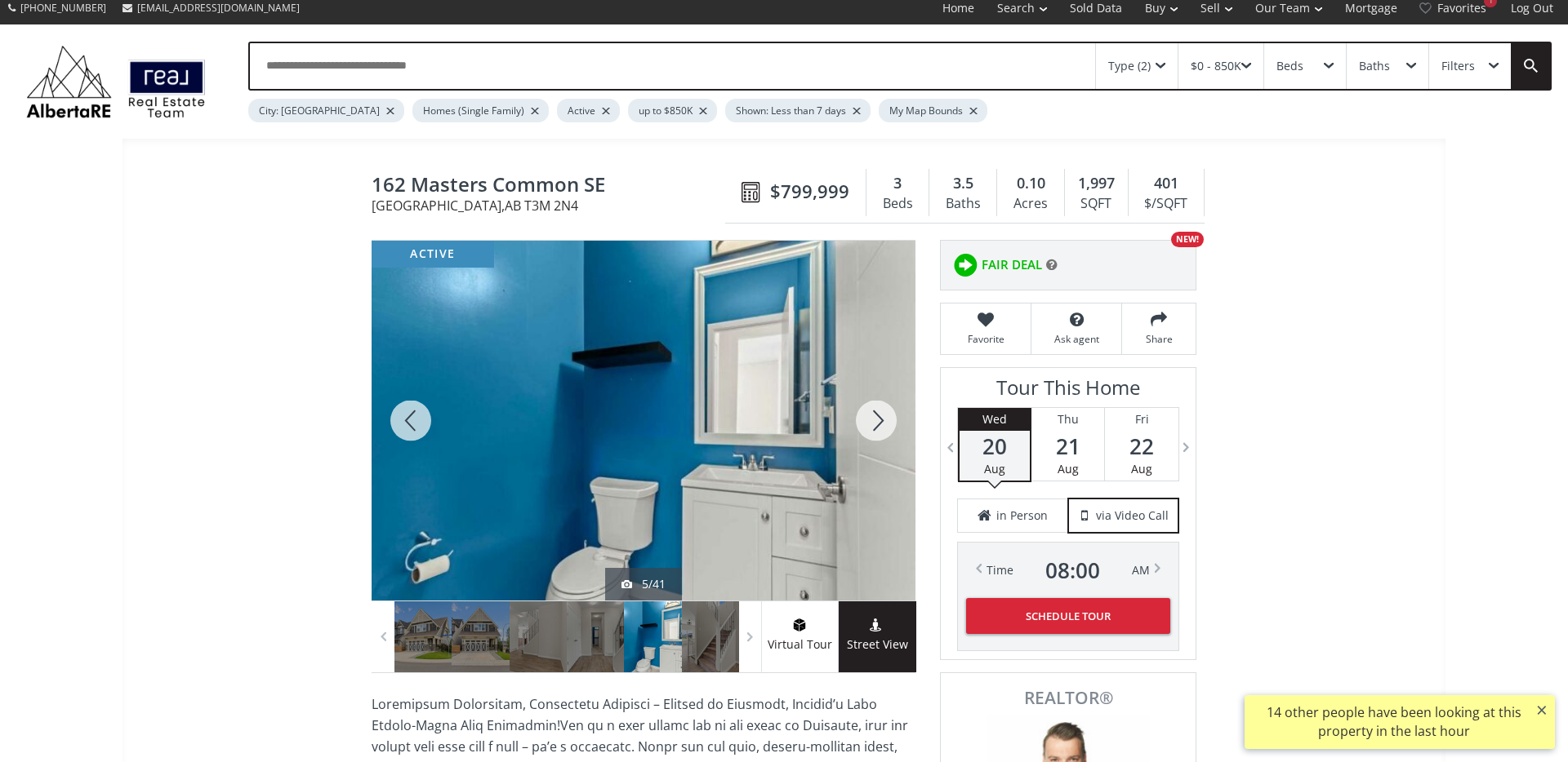
click at [878, 424] on div at bounding box center [877, 420] width 79 height 359
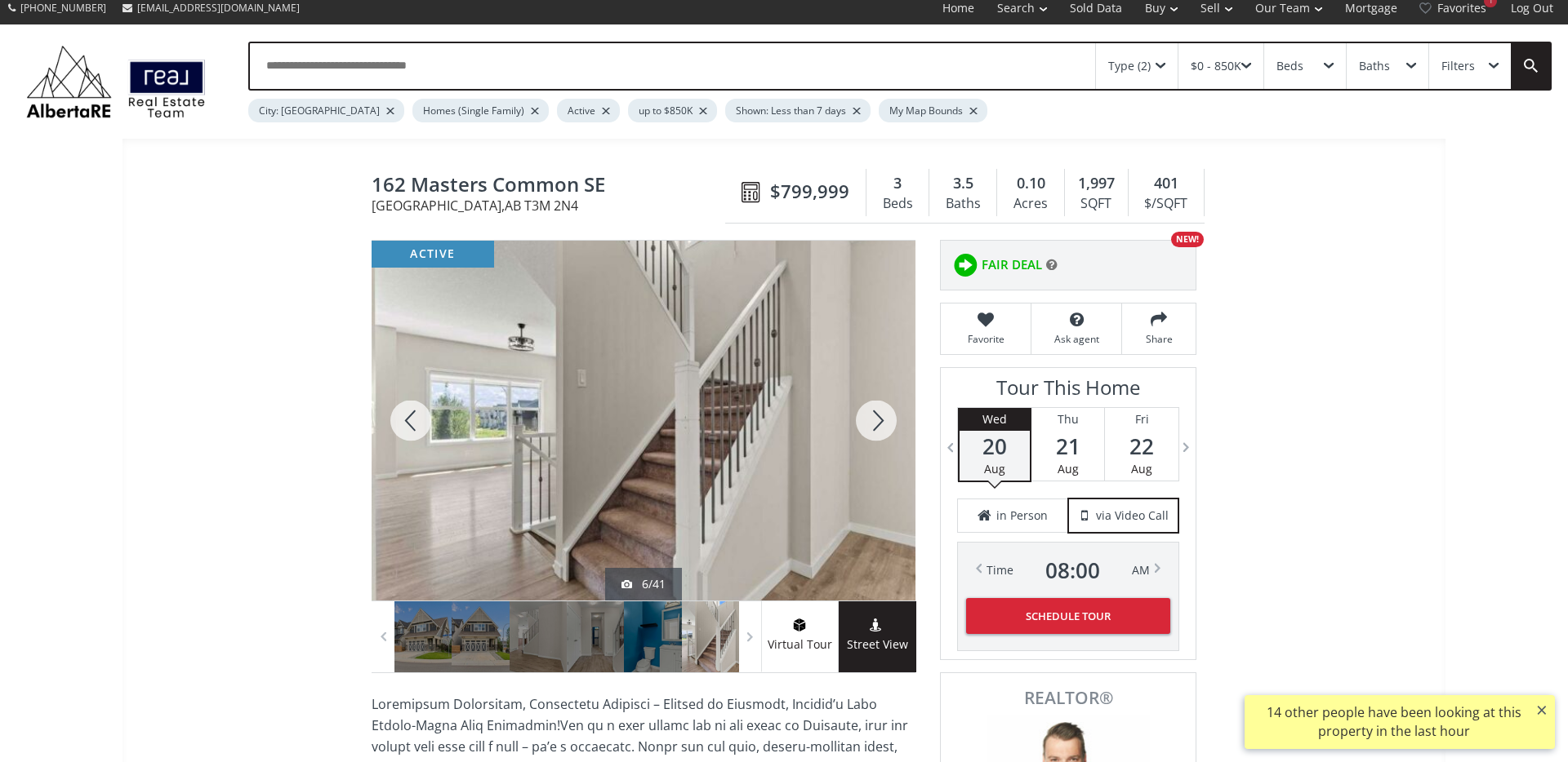
click at [878, 423] on div at bounding box center [877, 420] width 79 height 359
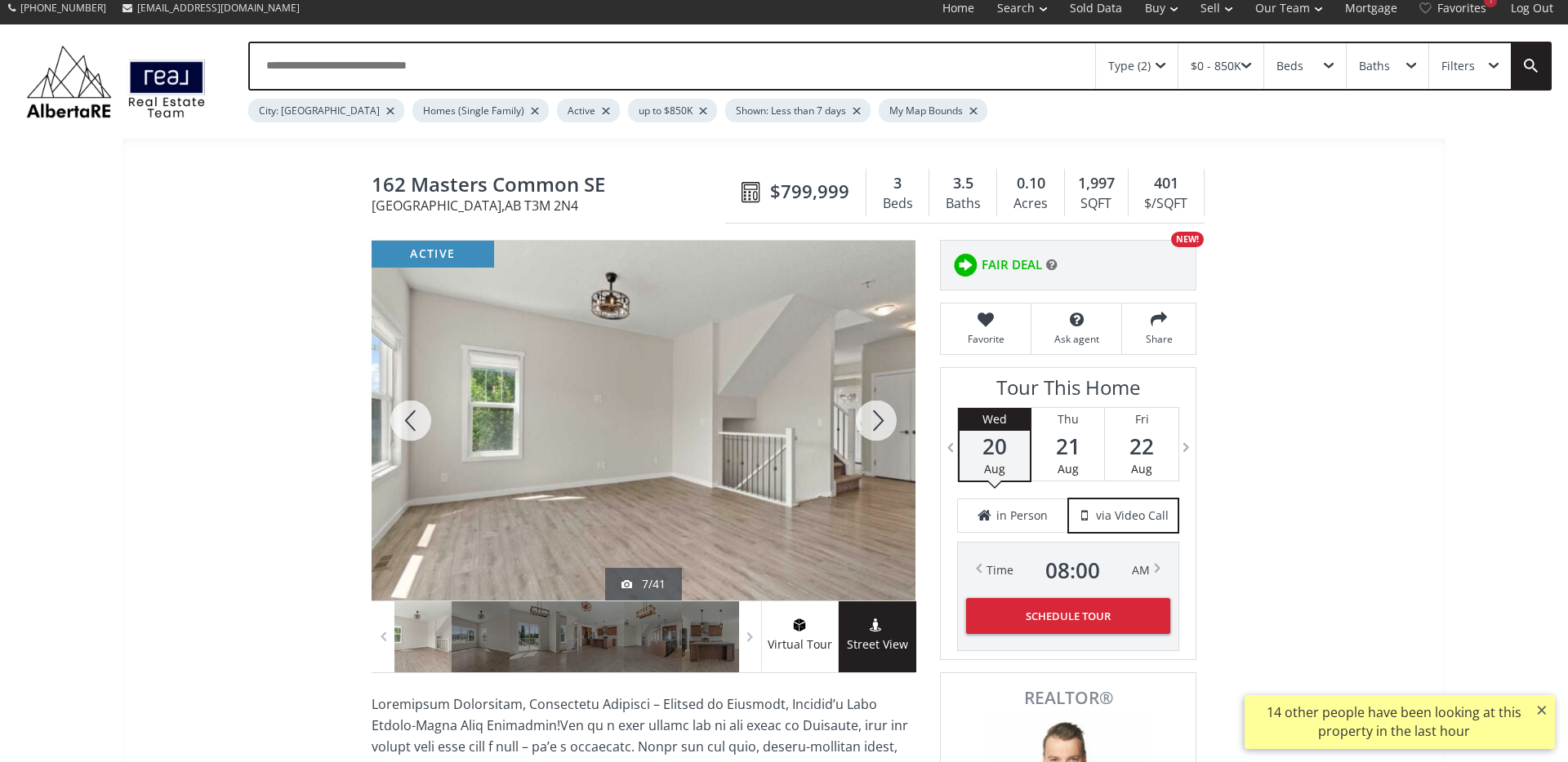
click at [878, 423] on div at bounding box center [877, 420] width 79 height 359
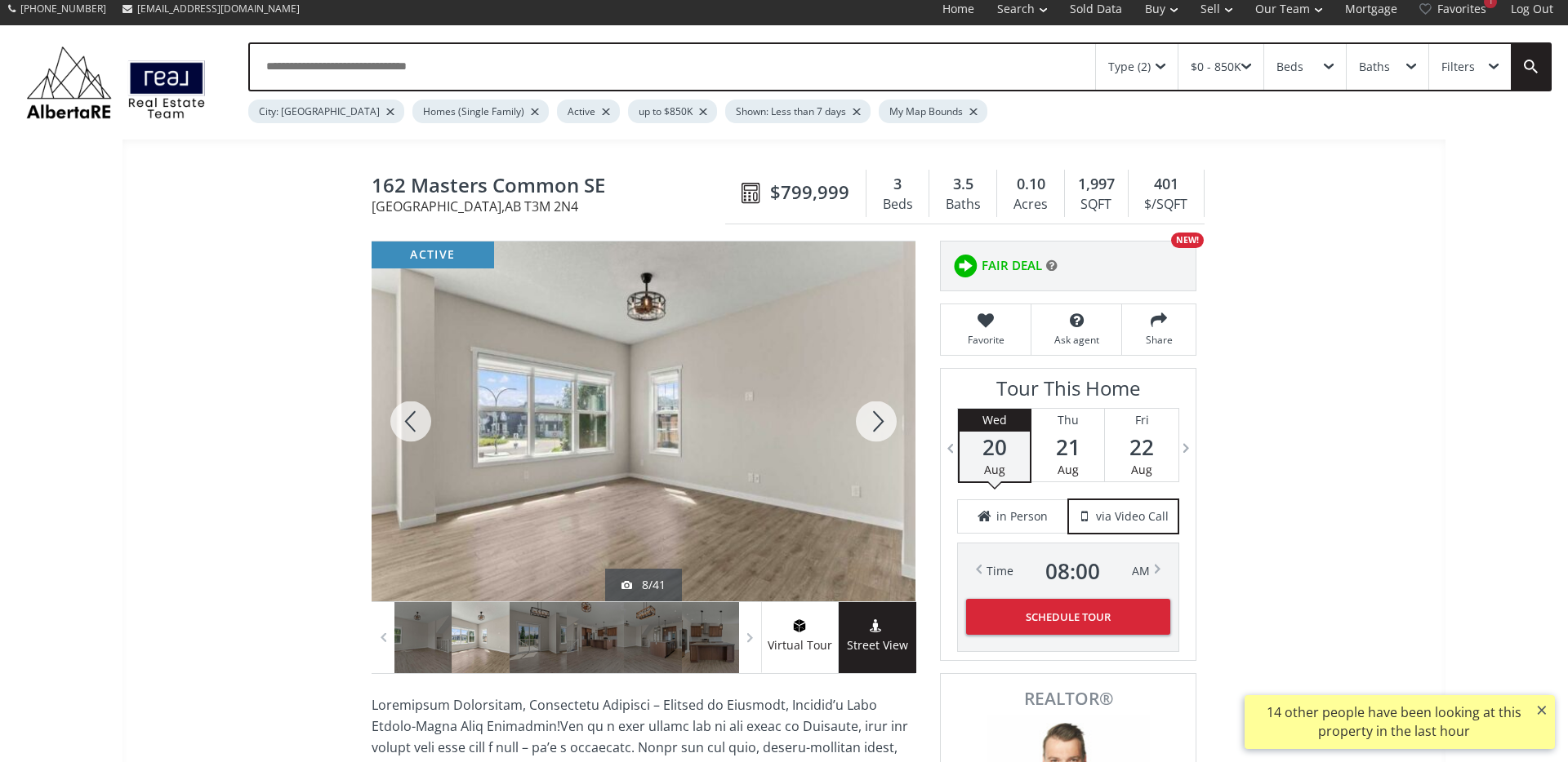
click at [878, 423] on div at bounding box center [877, 421] width 79 height 359
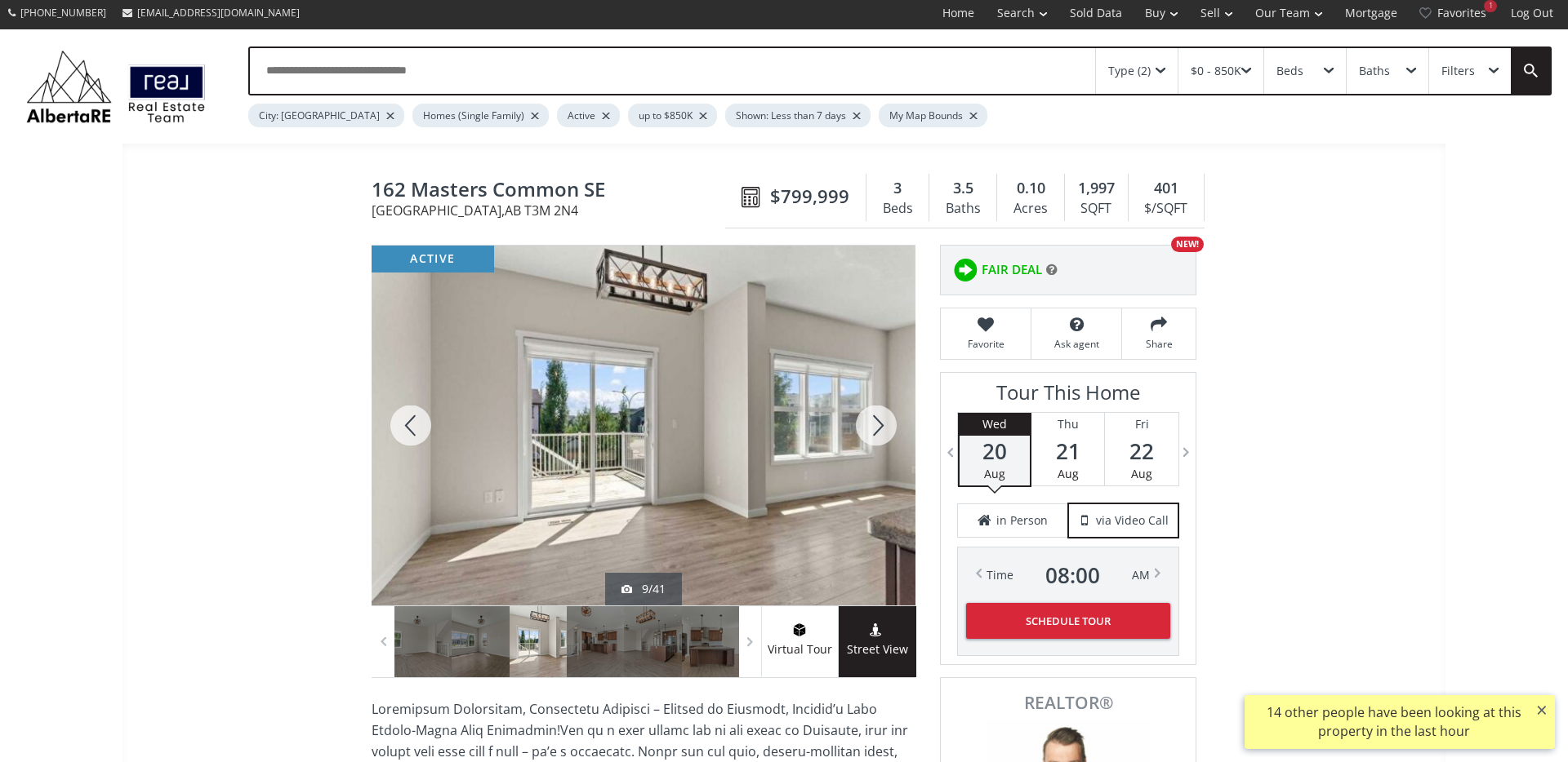
click at [878, 423] on div at bounding box center [877, 425] width 79 height 359
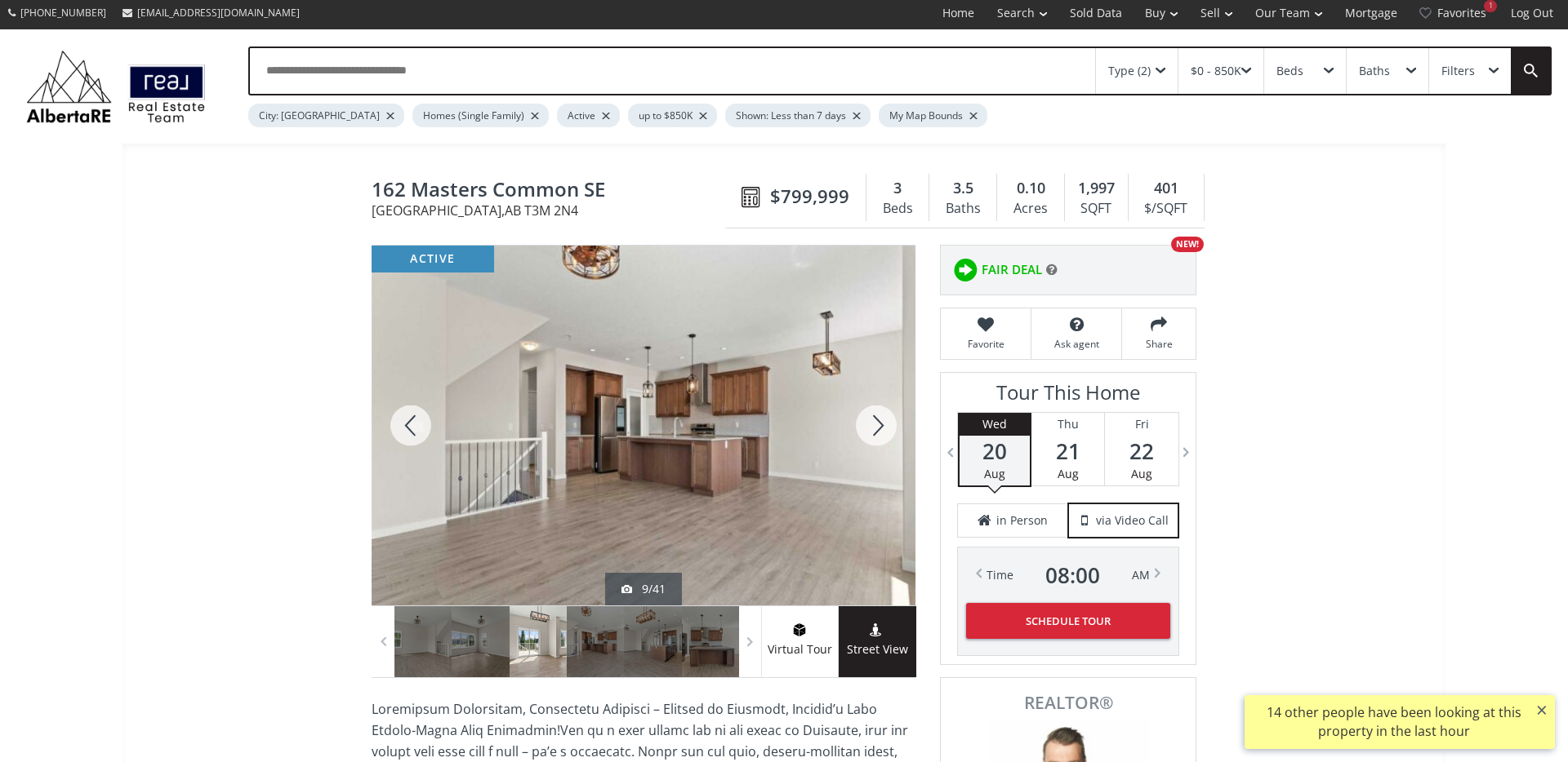
scroll to position [12, 0]
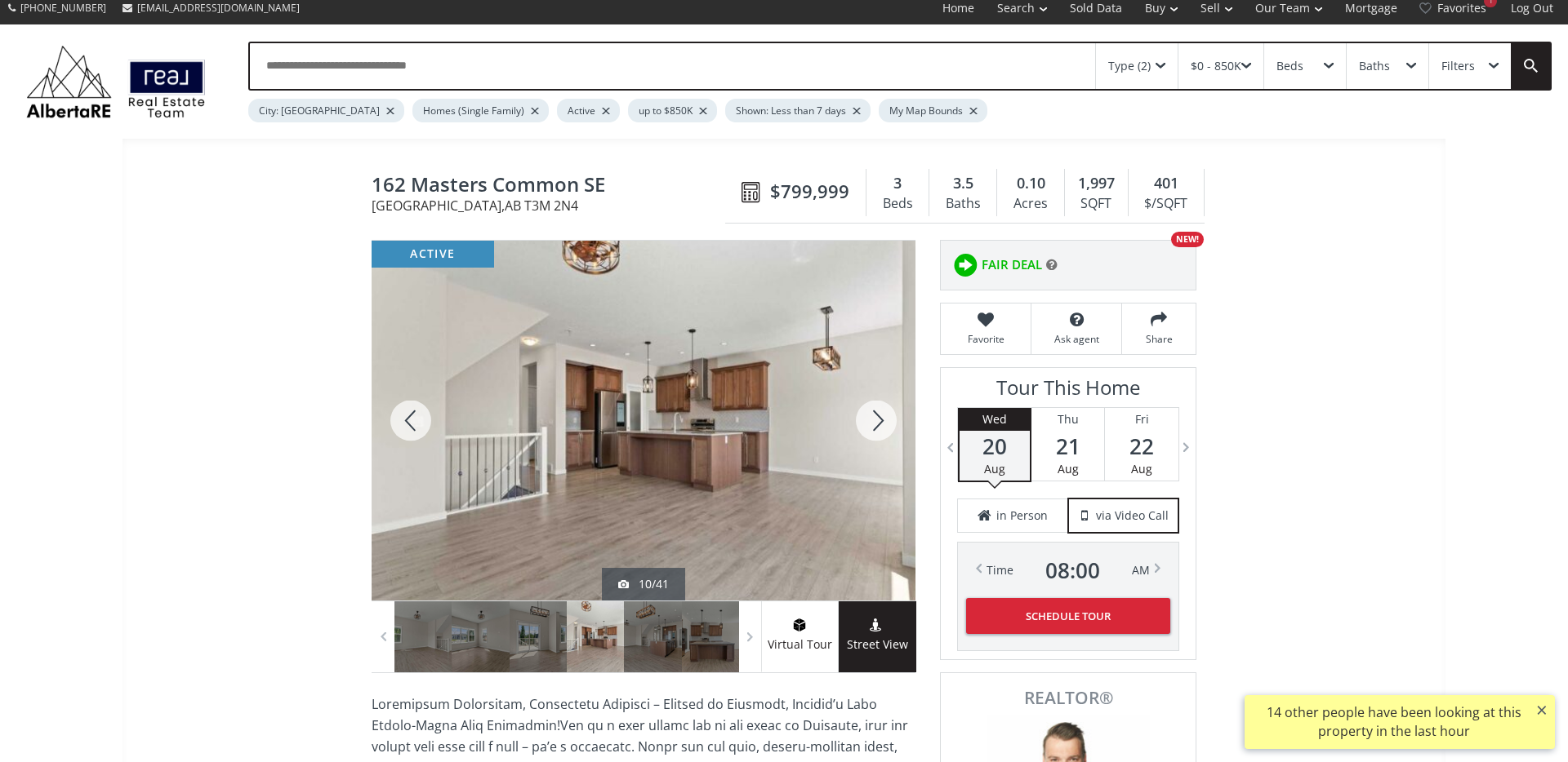
click at [878, 423] on div at bounding box center [877, 420] width 79 height 359
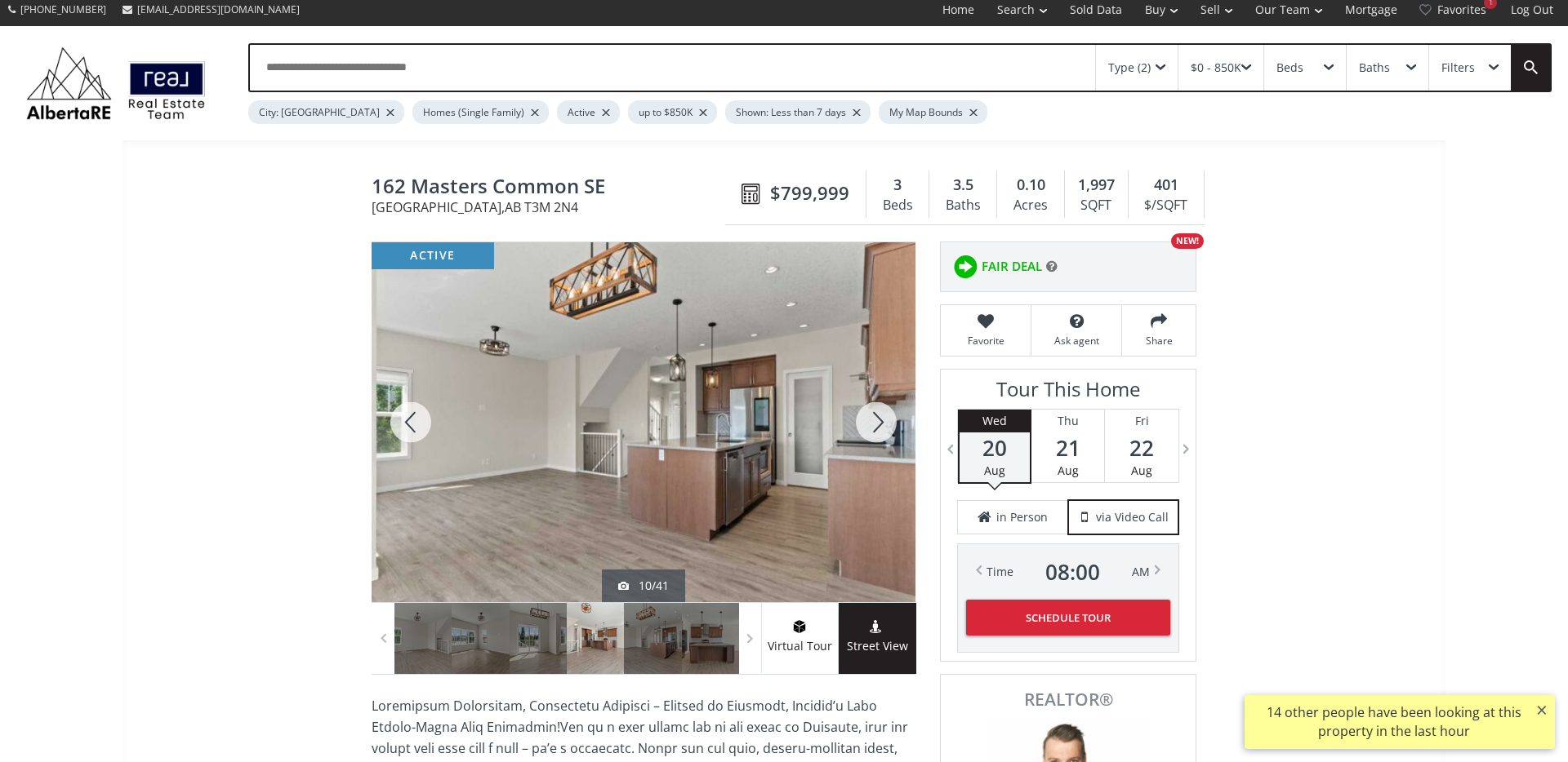
scroll to position [8, 0]
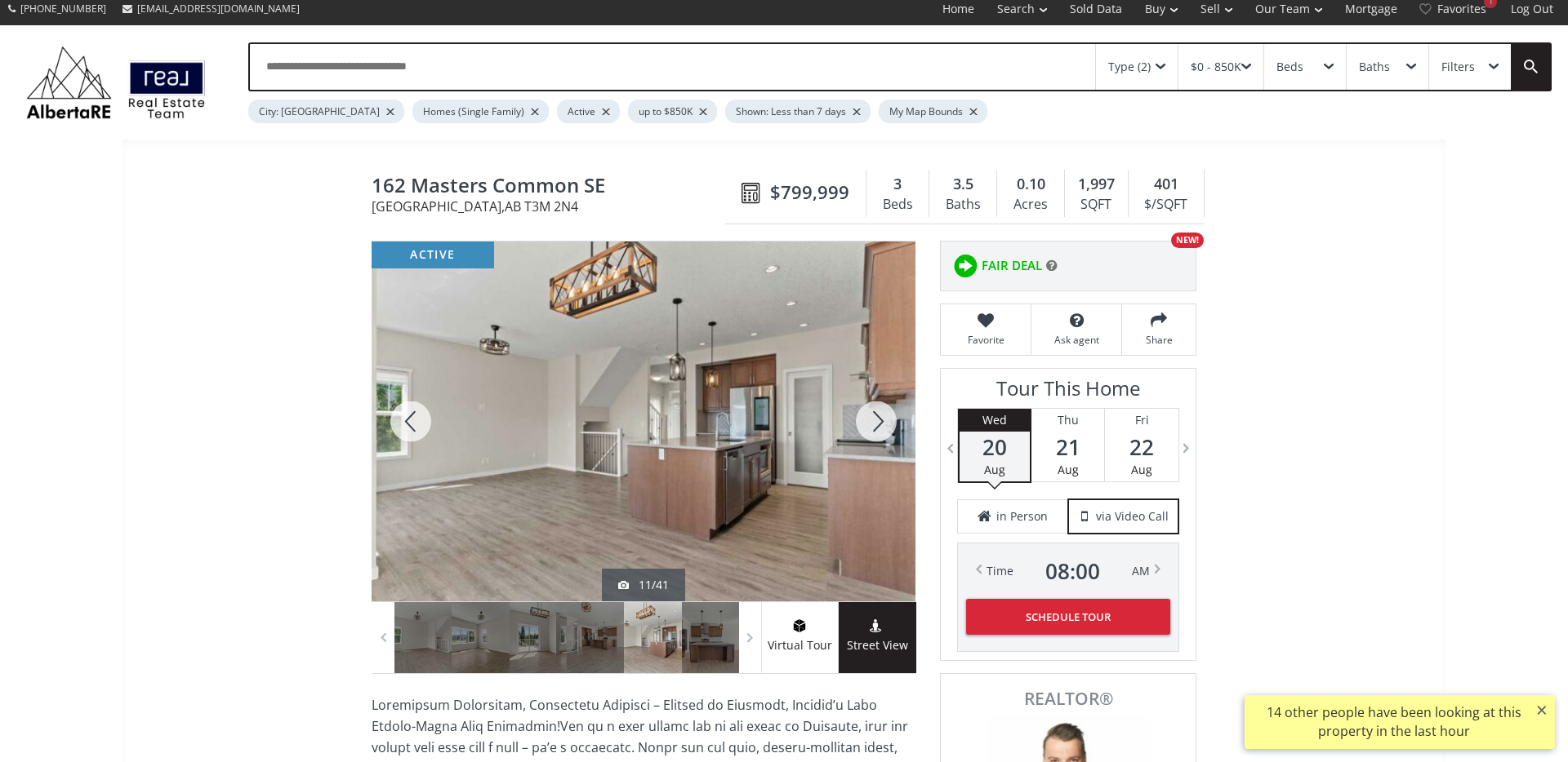
click at [878, 423] on div at bounding box center [877, 421] width 79 height 359
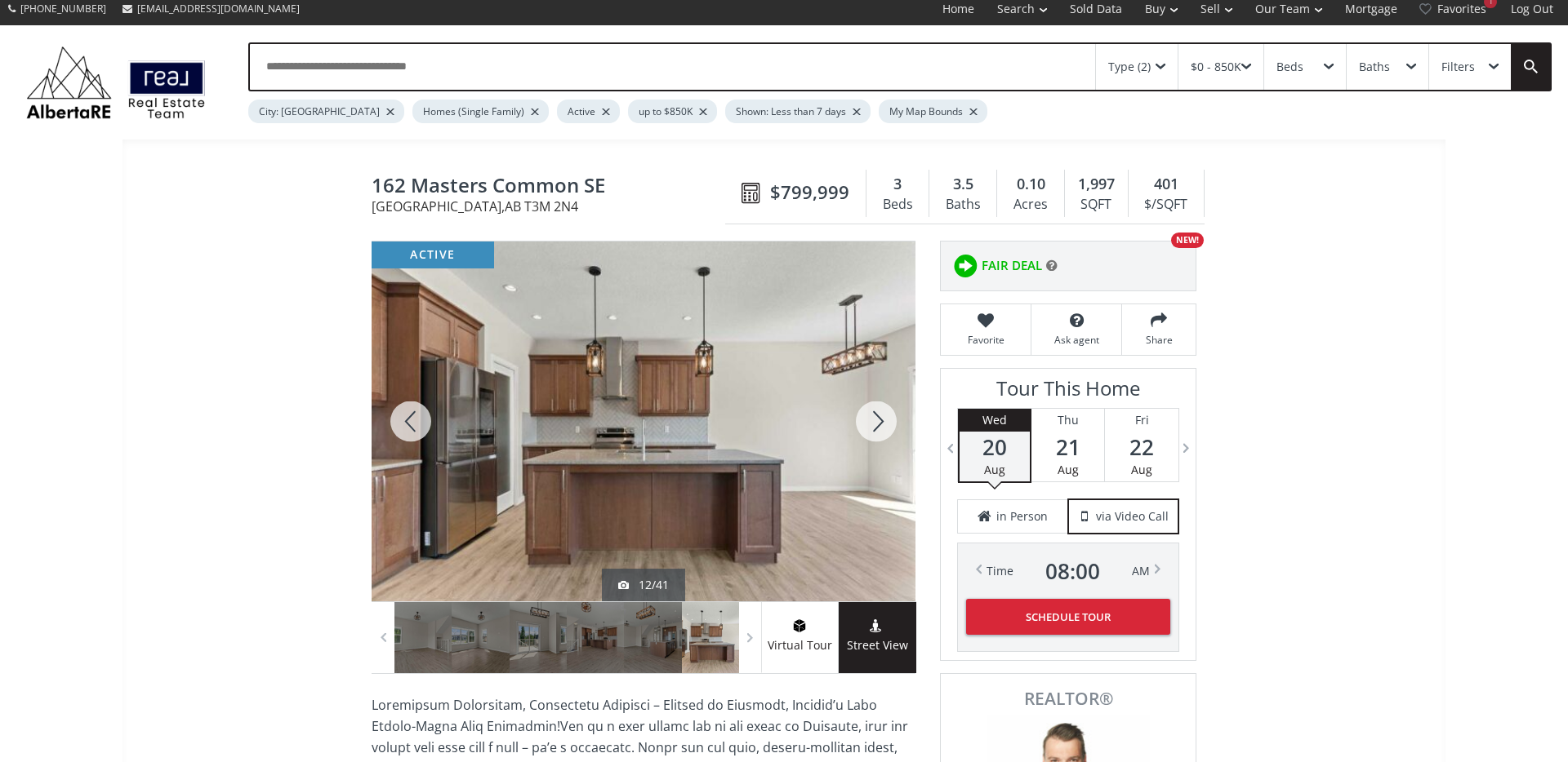
click at [878, 423] on div at bounding box center [877, 421] width 79 height 359
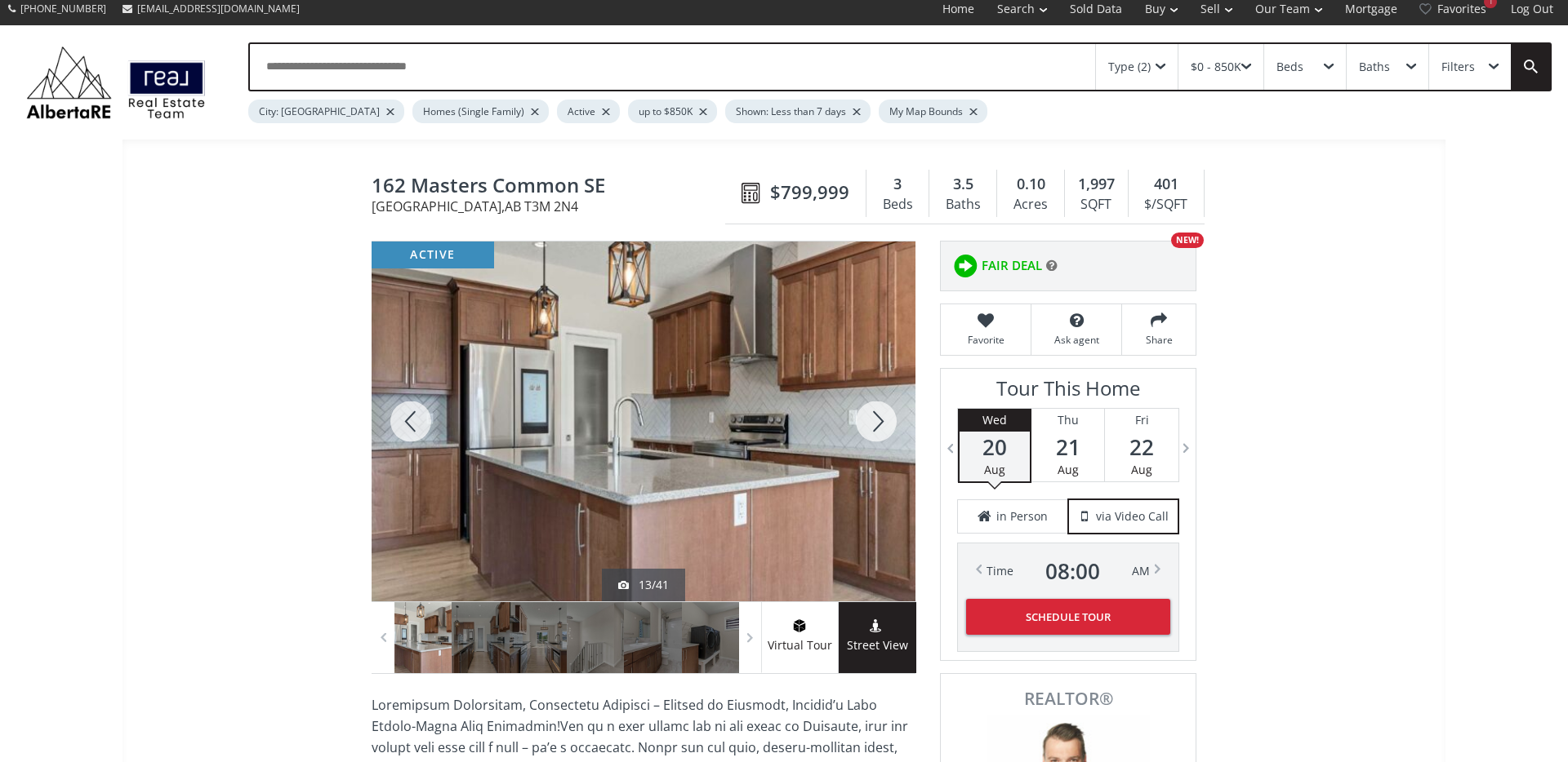
click at [878, 423] on div at bounding box center [877, 421] width 79 height 359
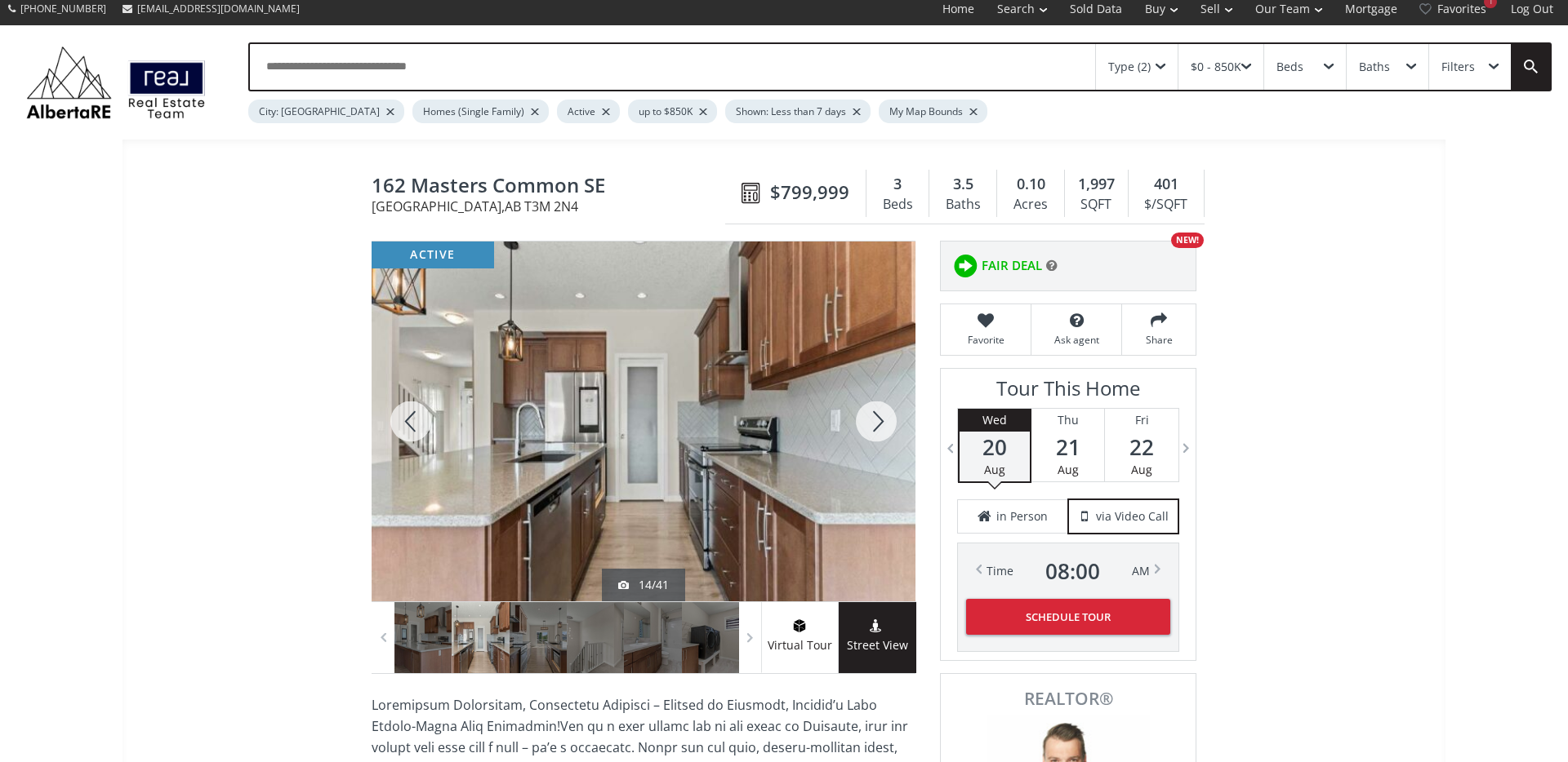
click at [878, 423] on div at bounding box center [877, 421] width 79 height 359
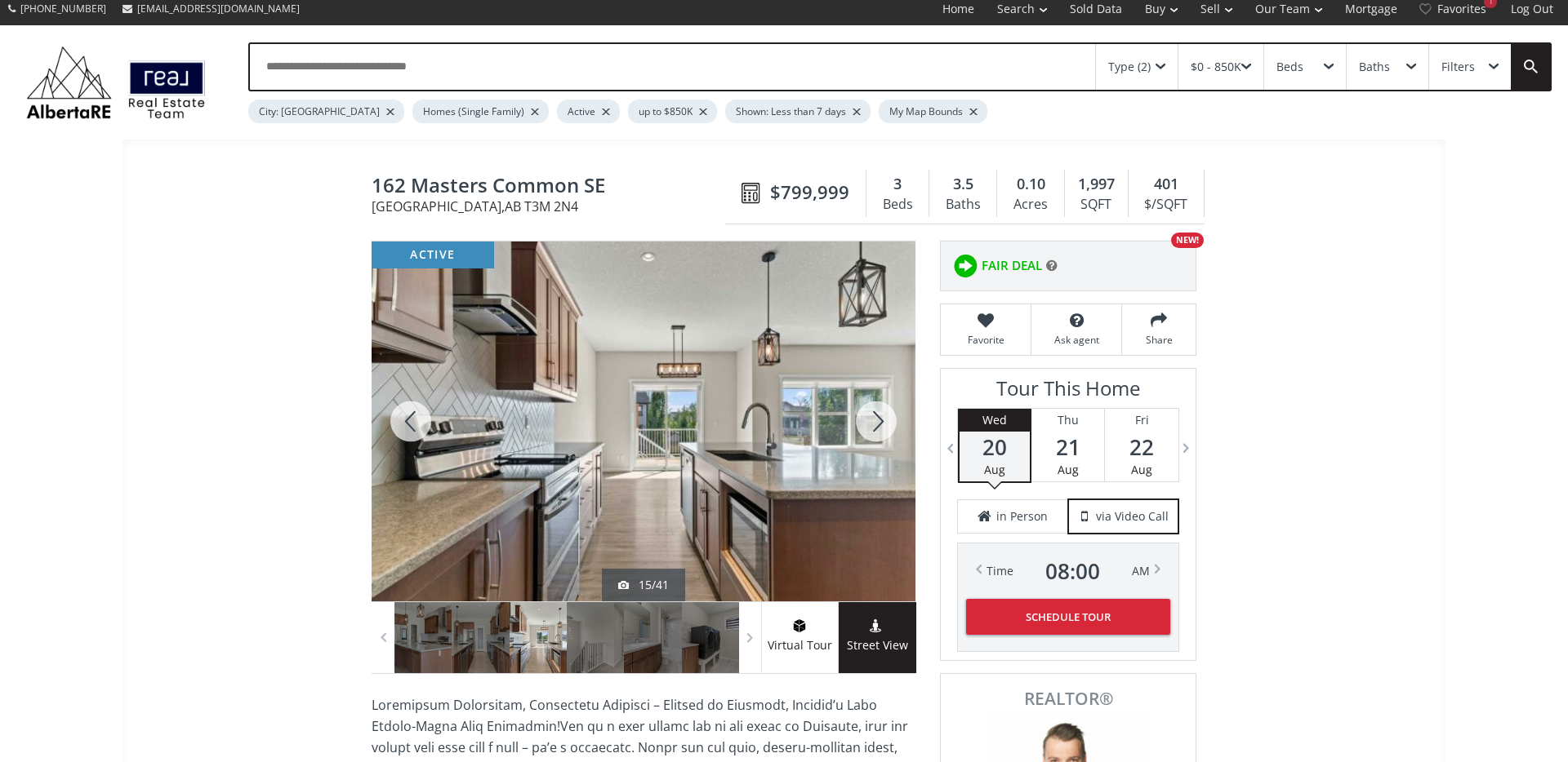
click at [878, 423] on div at bounding box center [877, 421] width 79 height 359
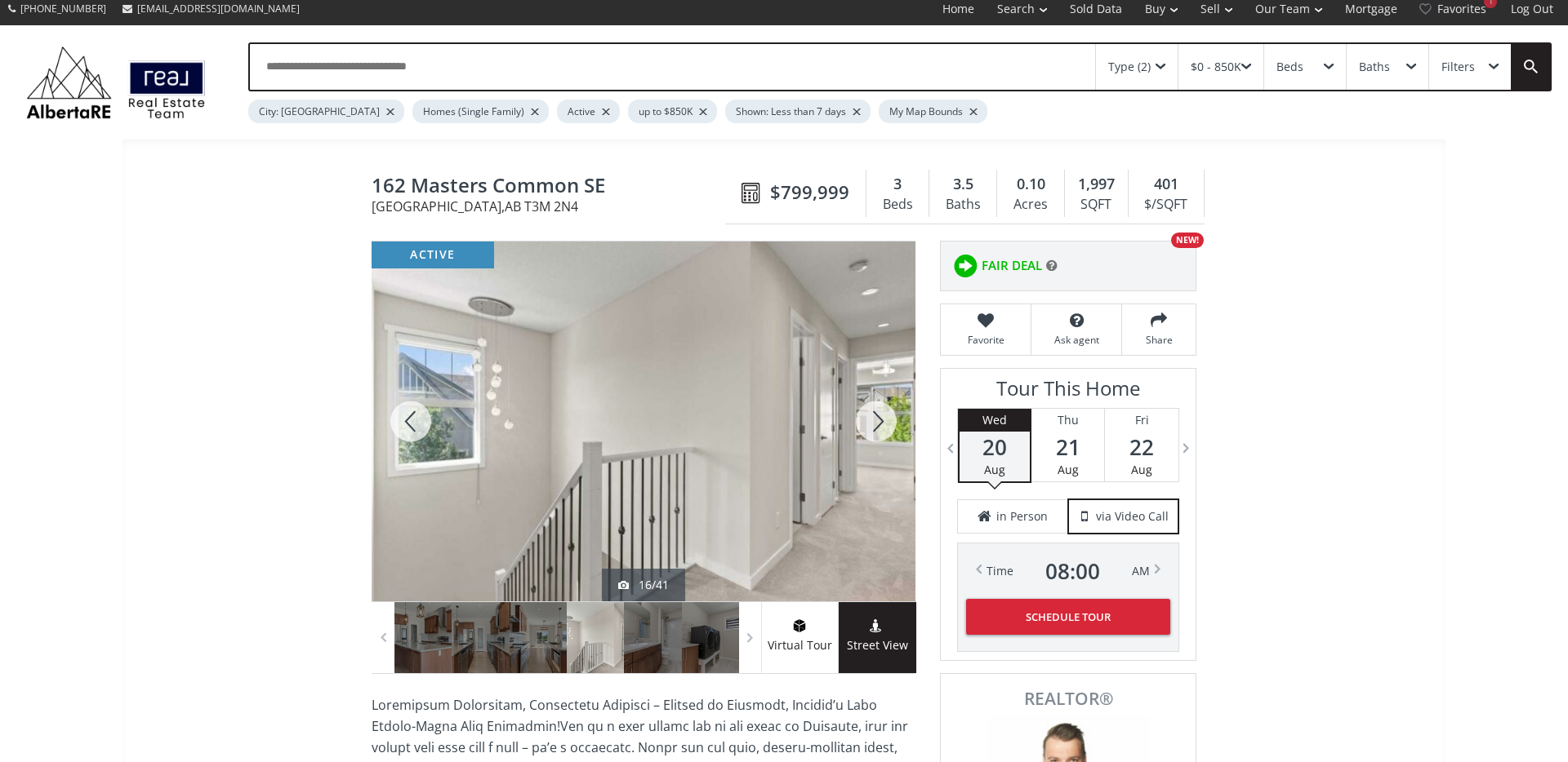
click at [878, 423] on div at bounding box center [877, 421] width 79 height 359
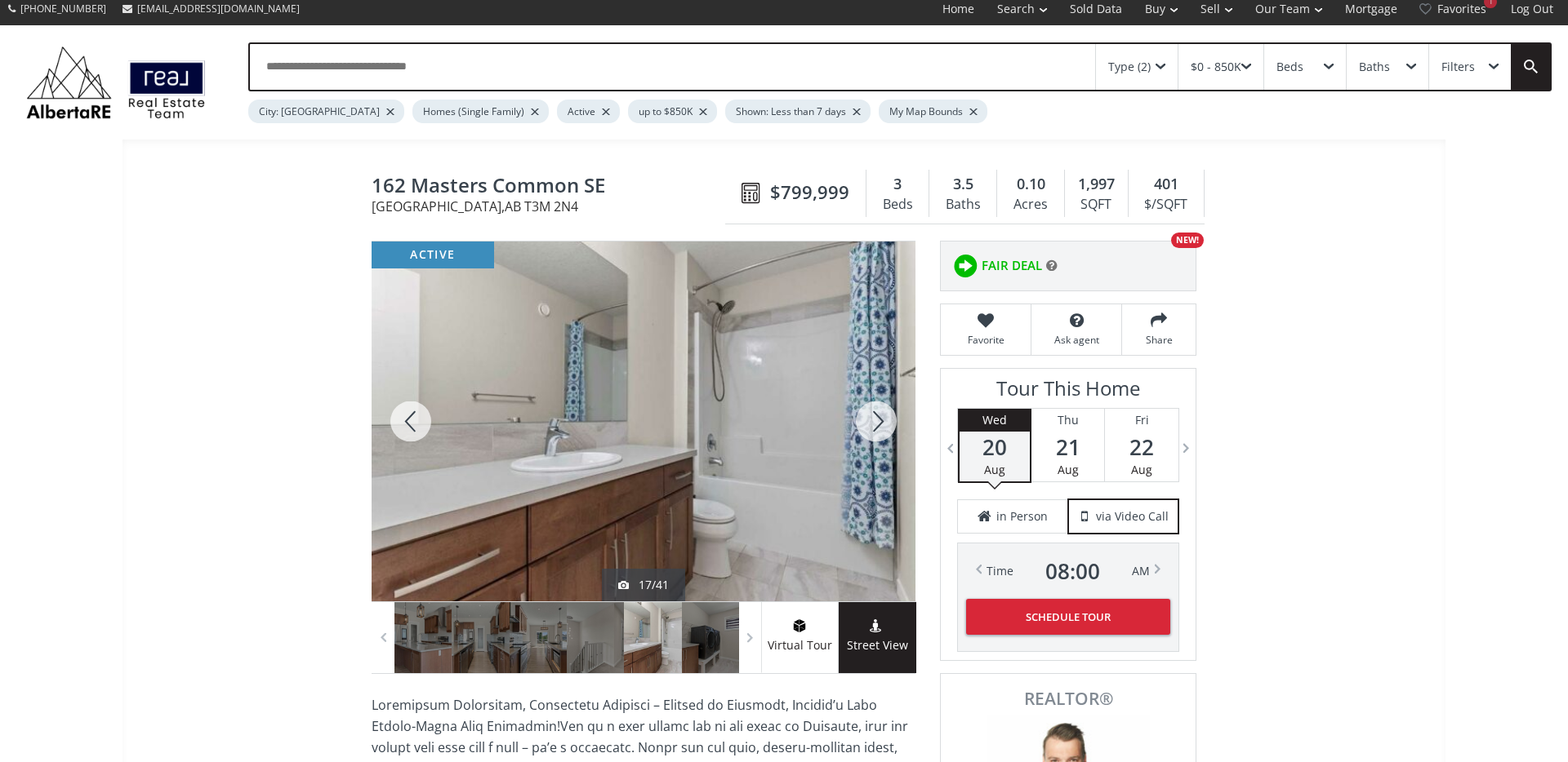
click at [878, 423] on div at bounding box center [877, 421] width 79 height 359
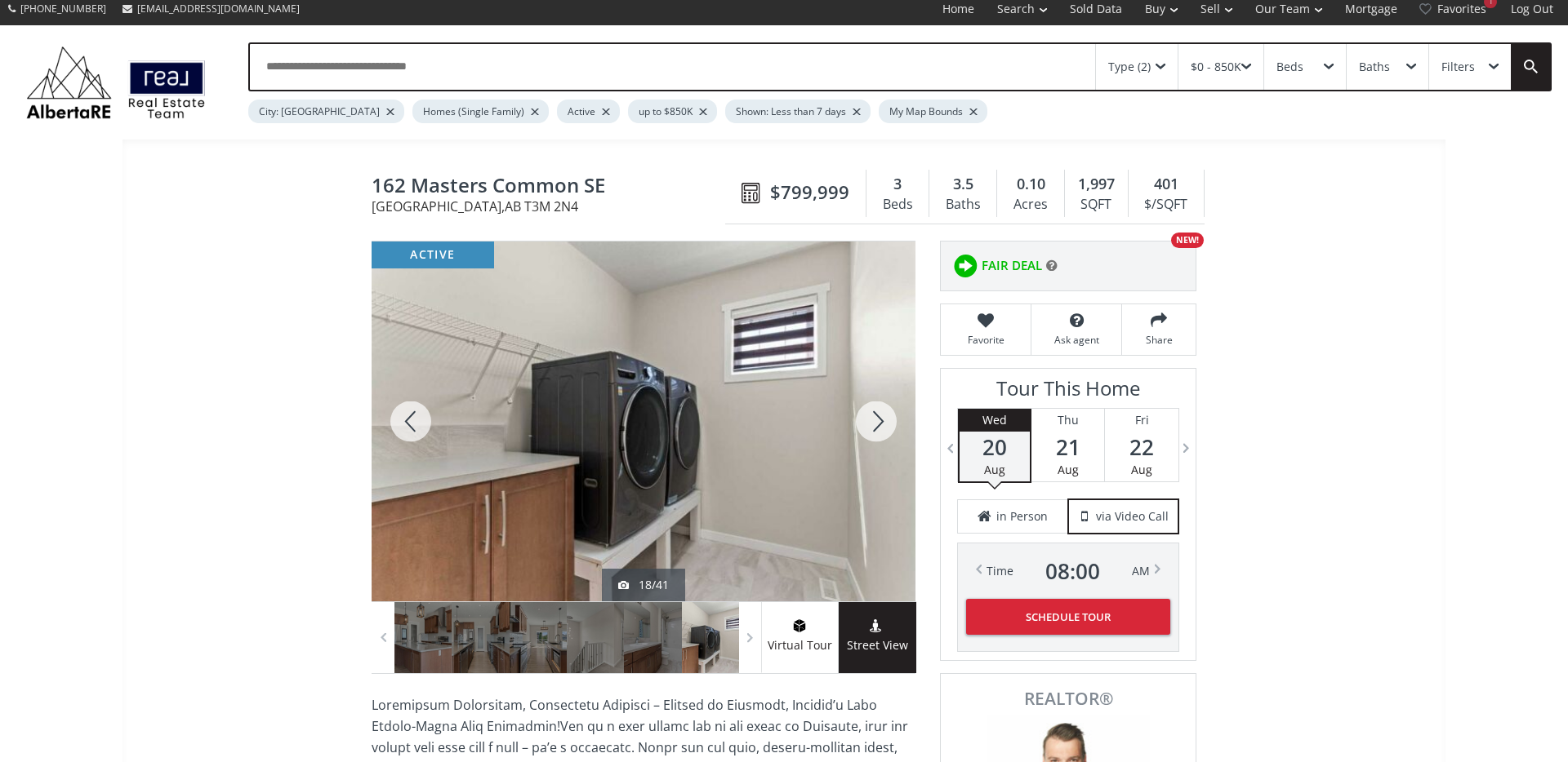
click at [878, 423] on div at bounding box center [877, 421] width 79 height 359
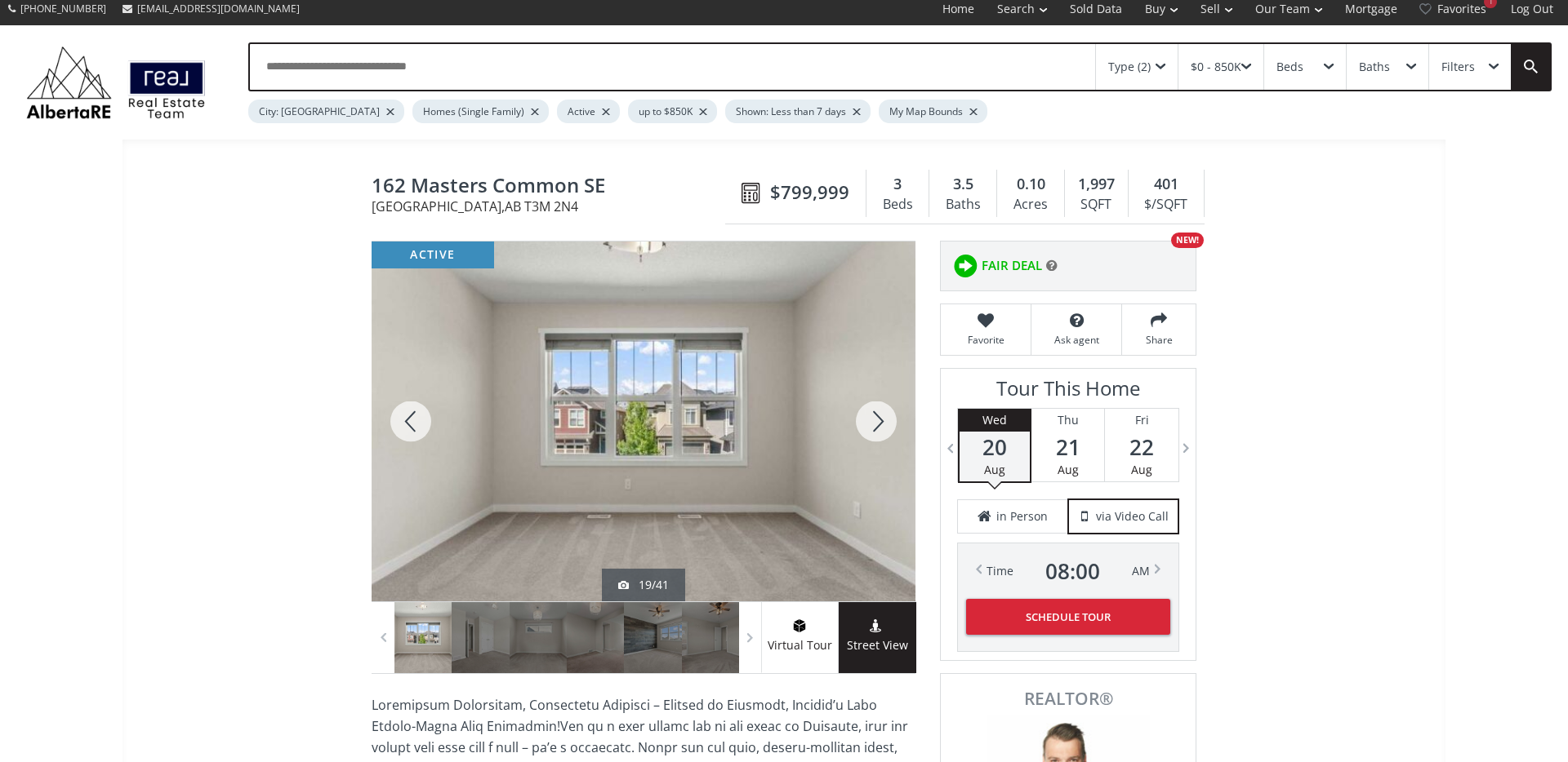
click at [878, 423] on div at bounding box center [877, 421] width 79 height 359
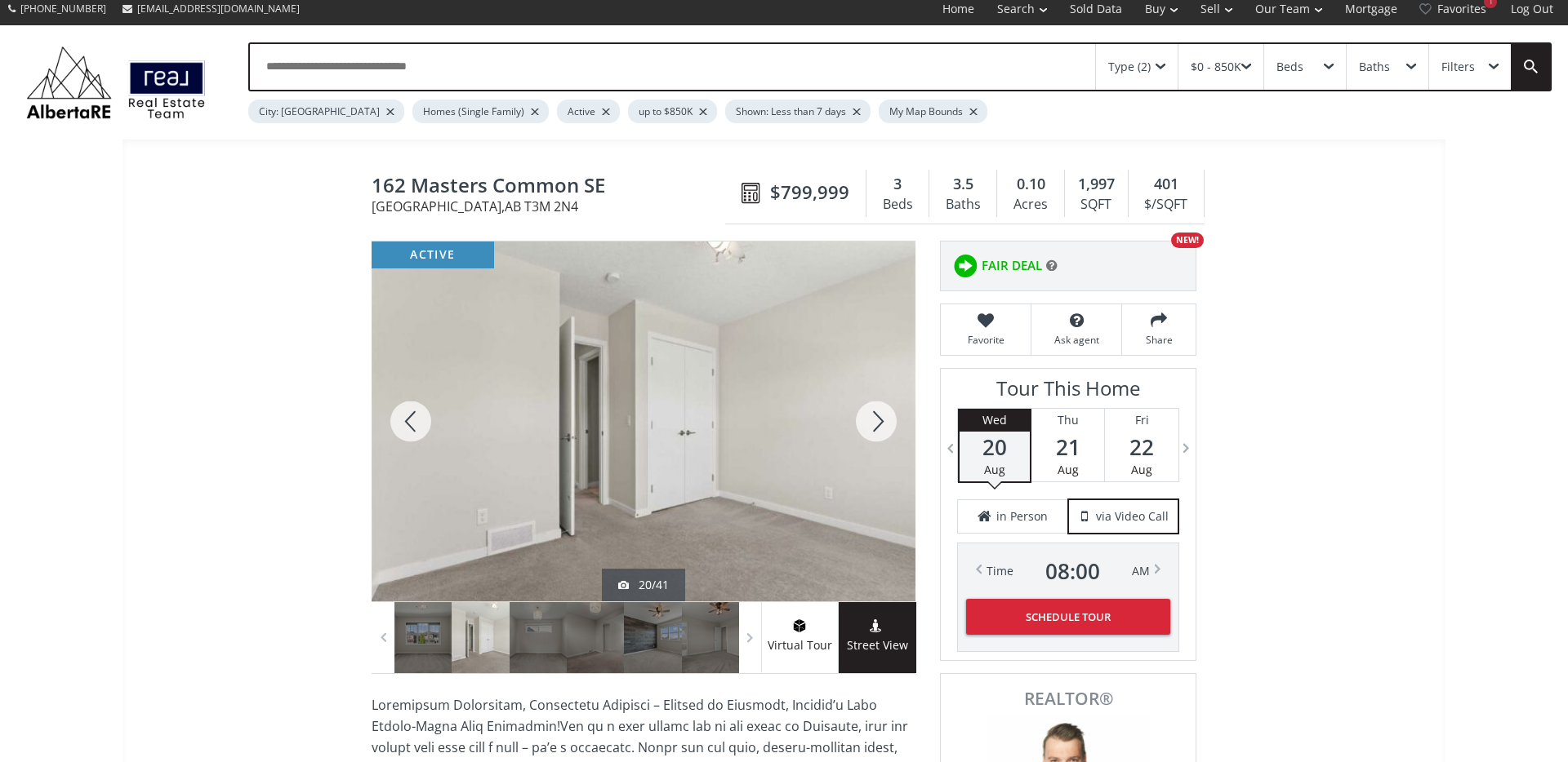
click at [878, 423] on div at bounding box center [877, 421] width 79 height 359
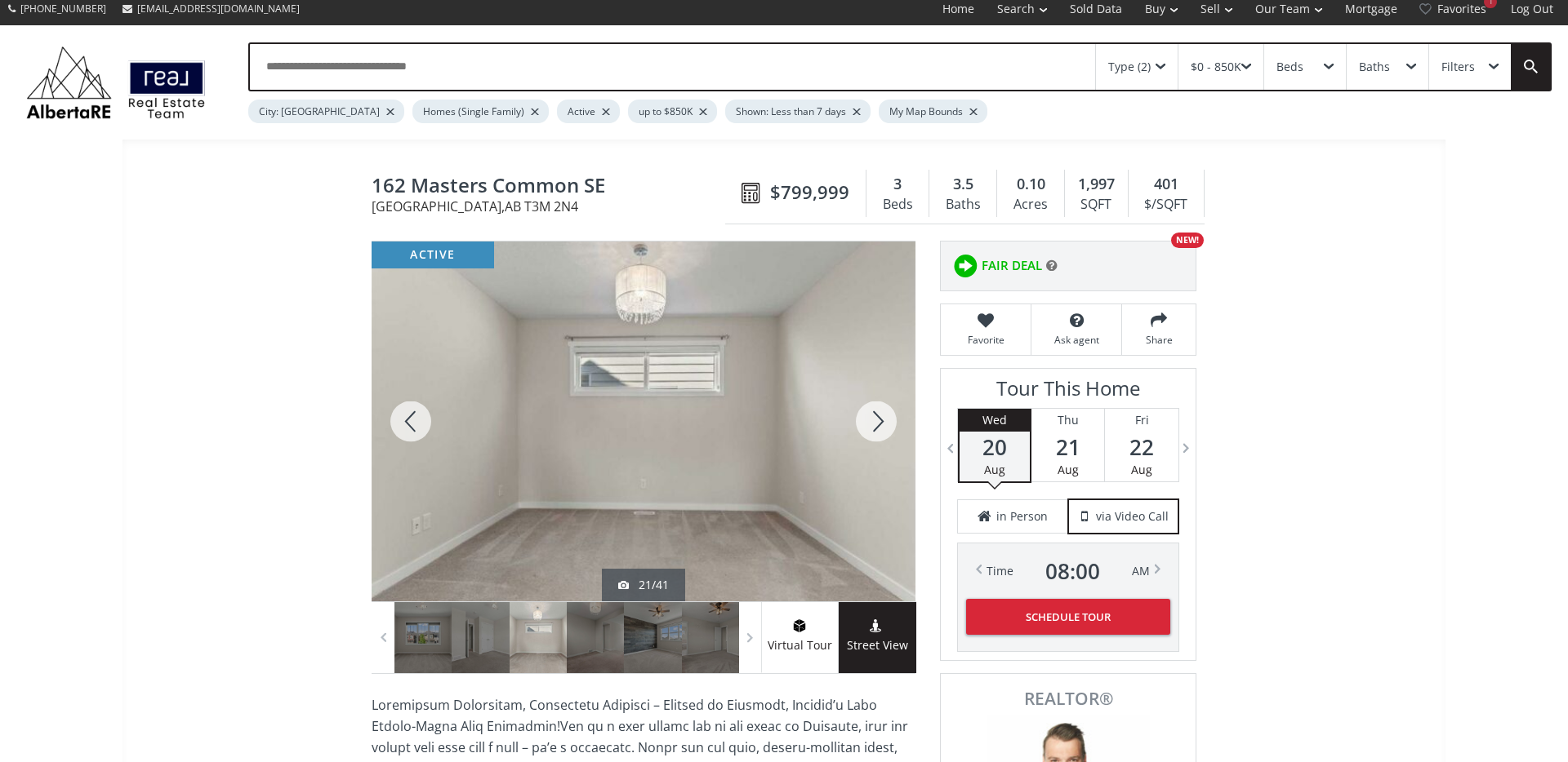
click at [878, 423] on div at bounding box center [877, 421] width 79 height 359
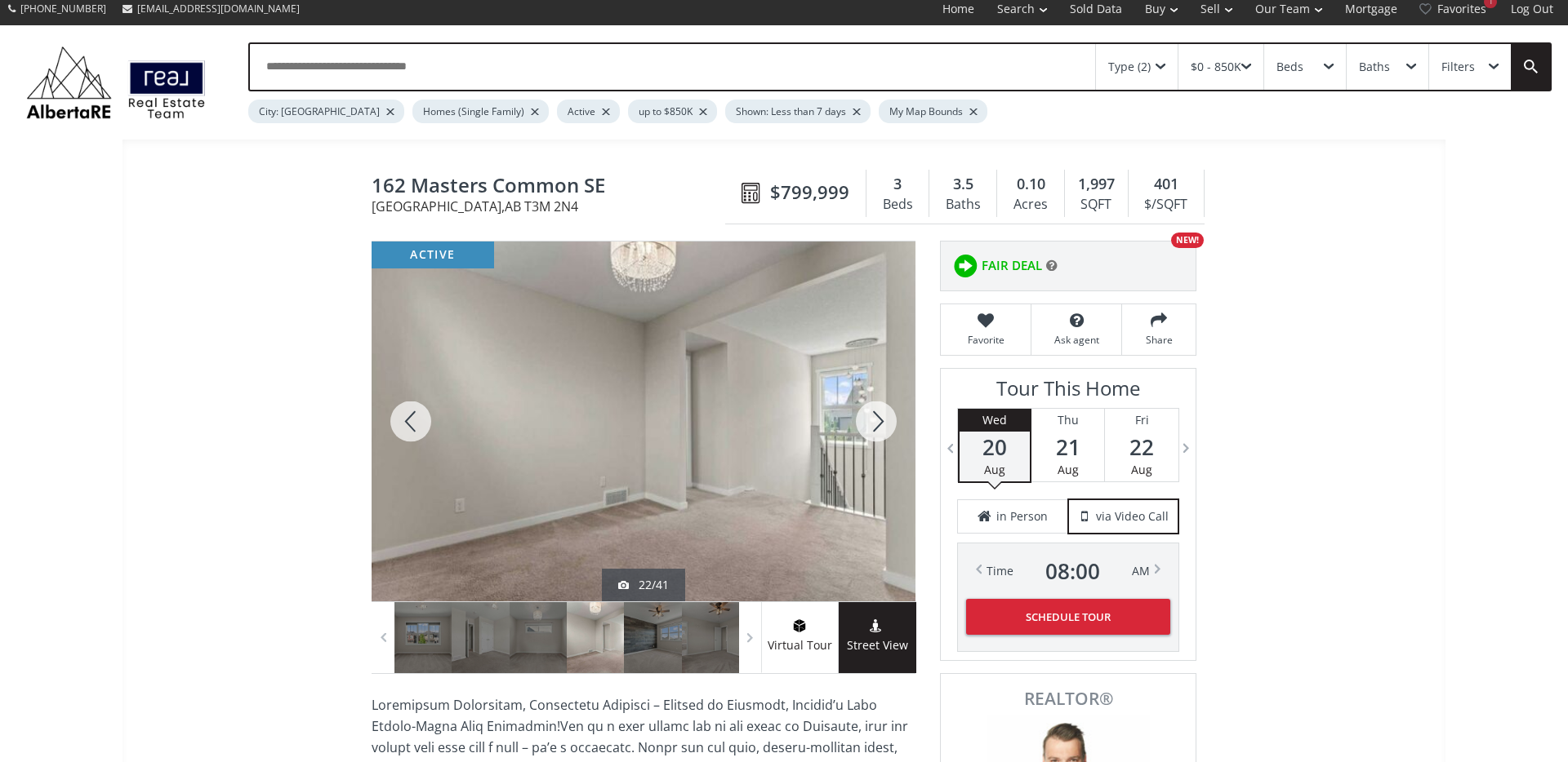
click at [878, 424] on div at bounding box center [877, 421] width 79 height 359
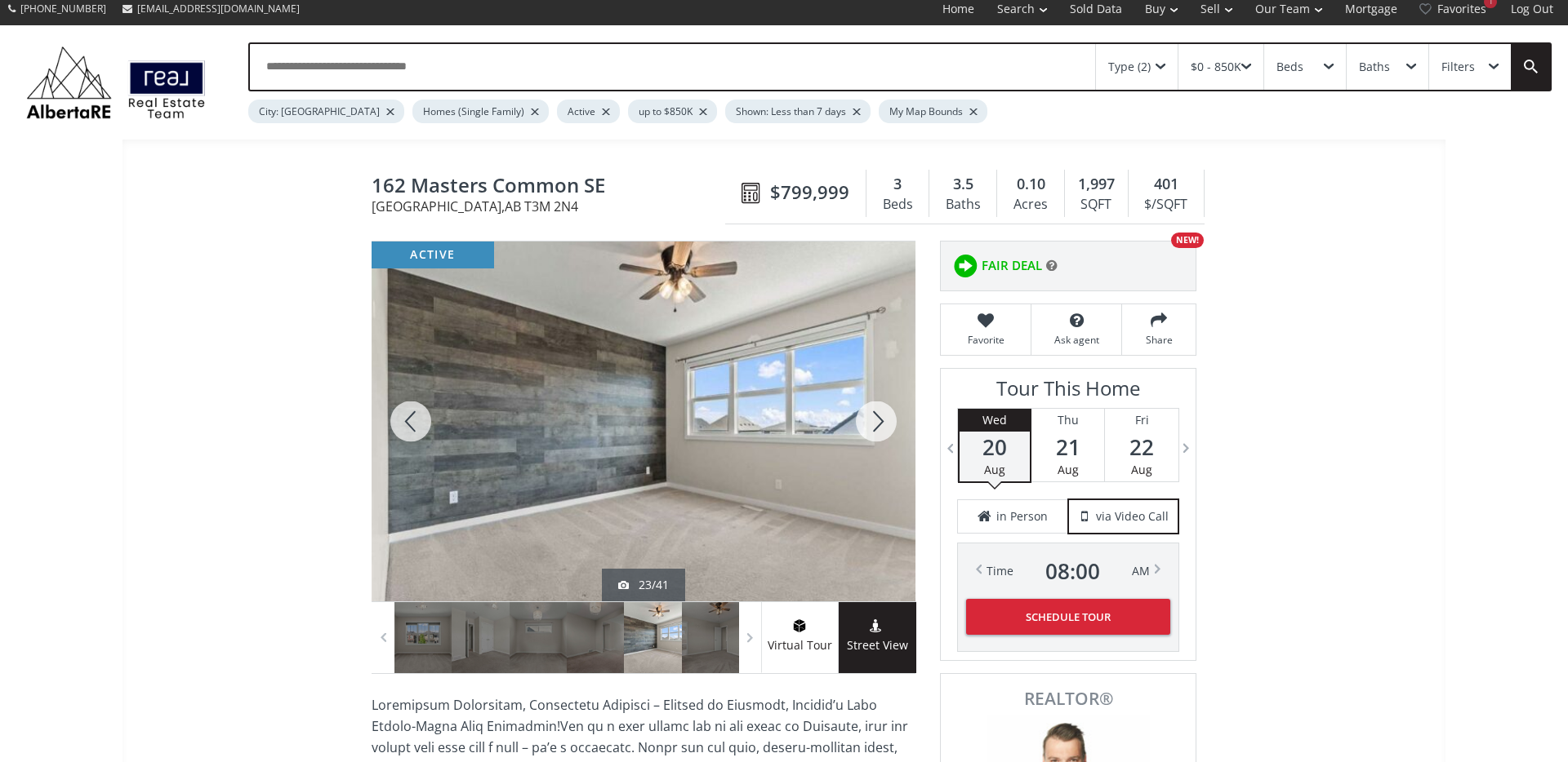
click at [878, 424] on div at bounding box center [877, 421] width 79 height 359
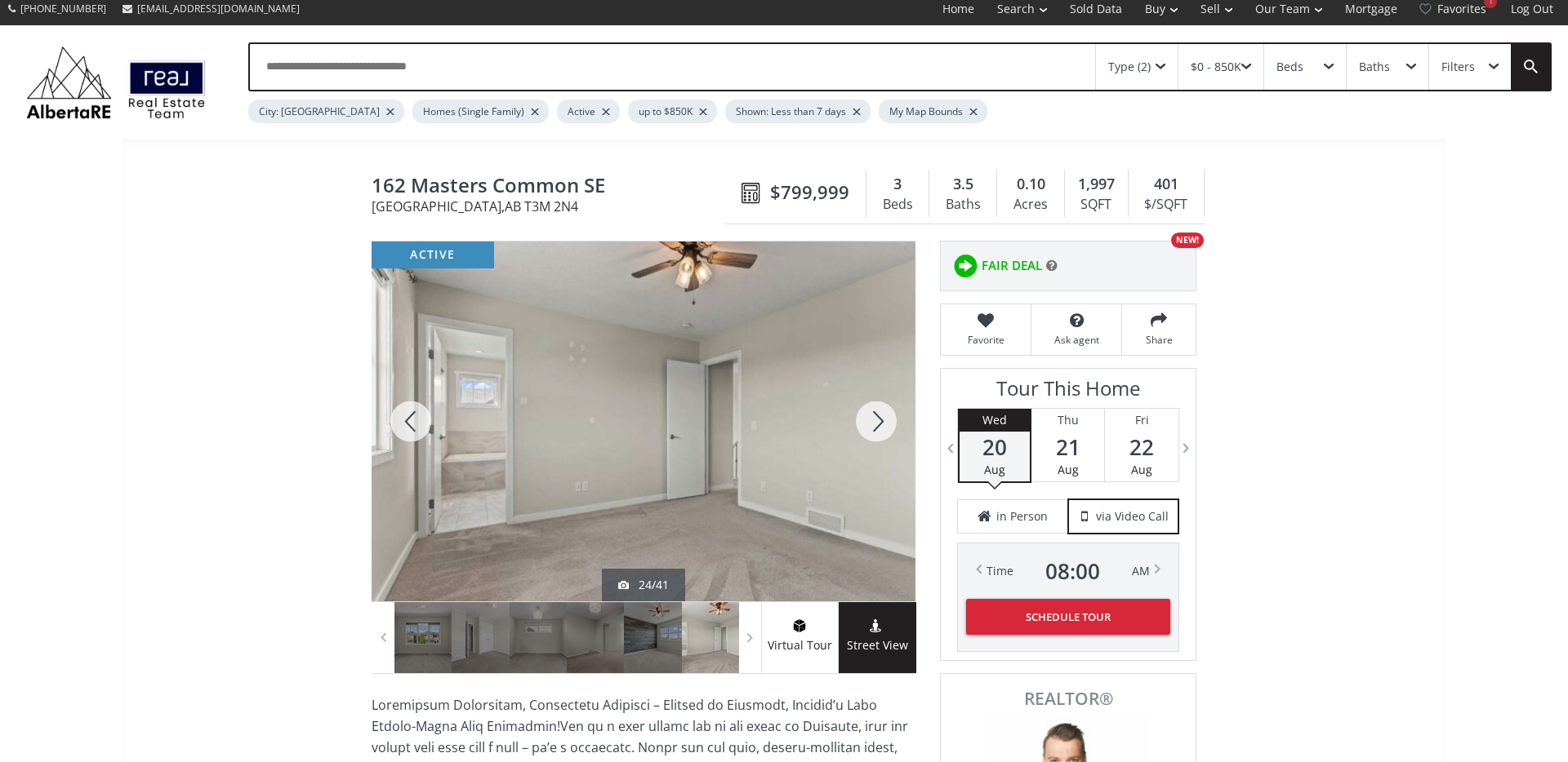
click at [878, 424] on div at bounding box center [877, 421] width 79 height 359
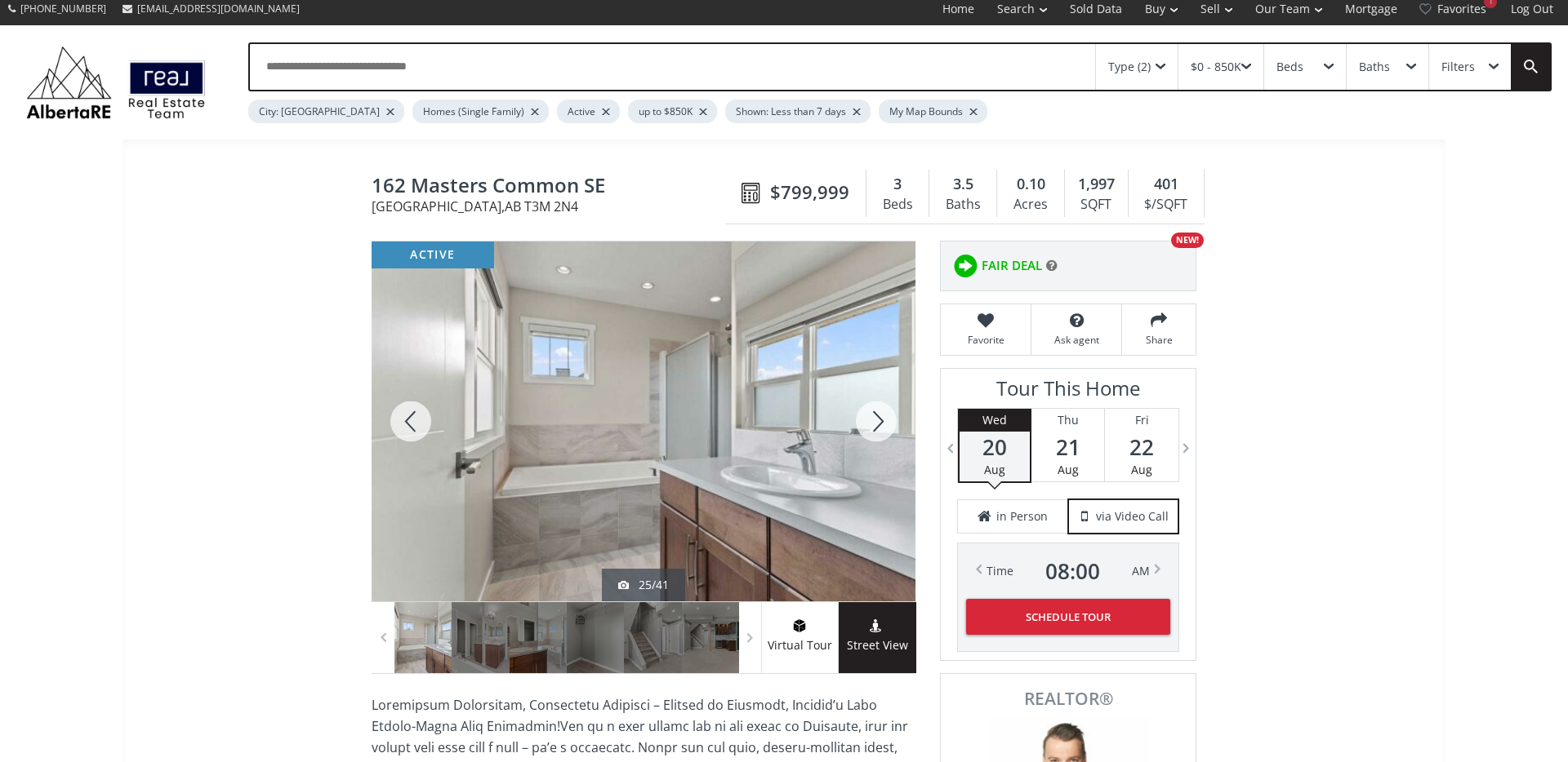
click at [878, 424] on div at bounding box center [877, 421] width 79 height 359
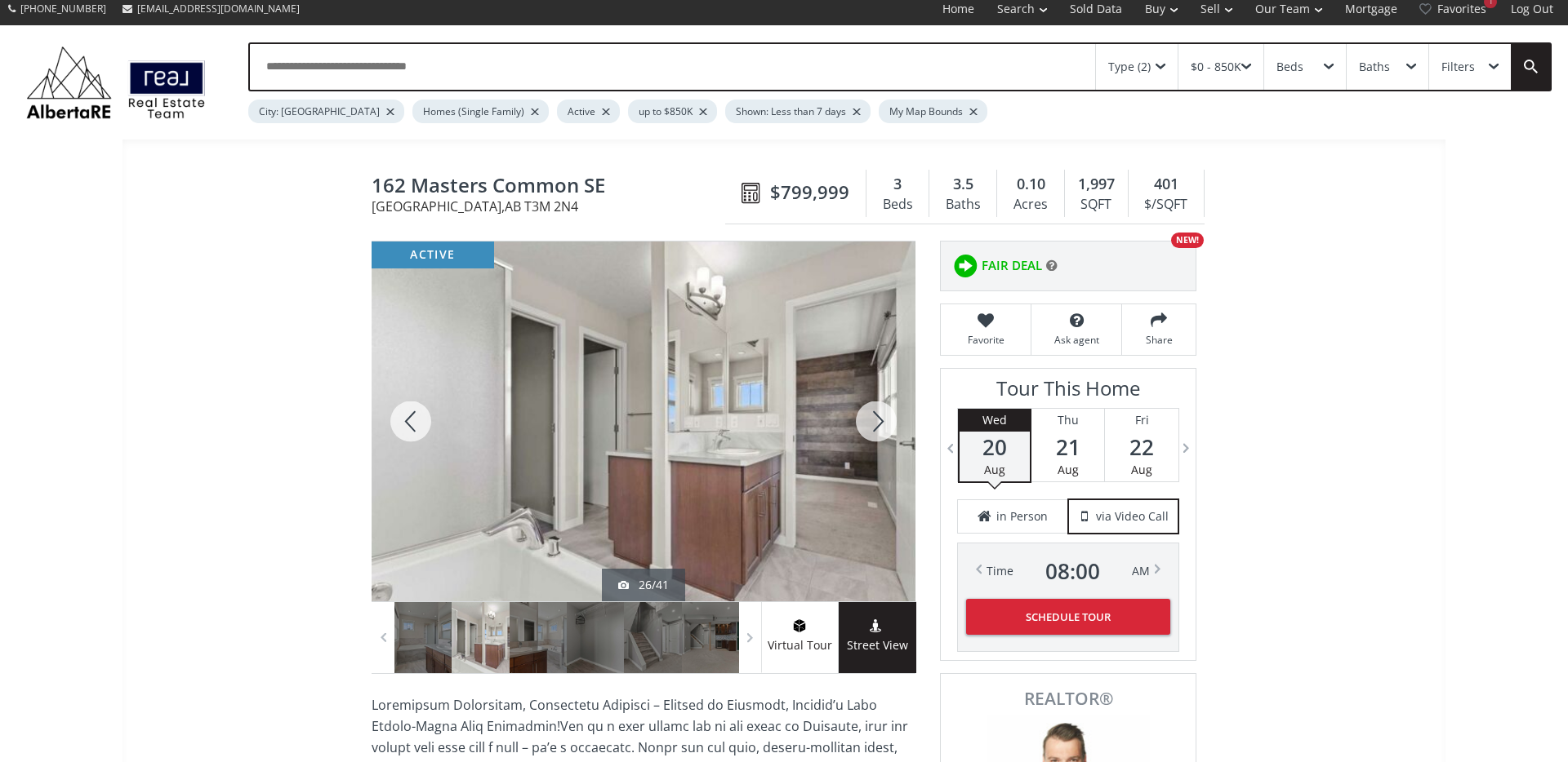
click at [878, 424] on div at bounding box center [877, 421] width 79 height 359
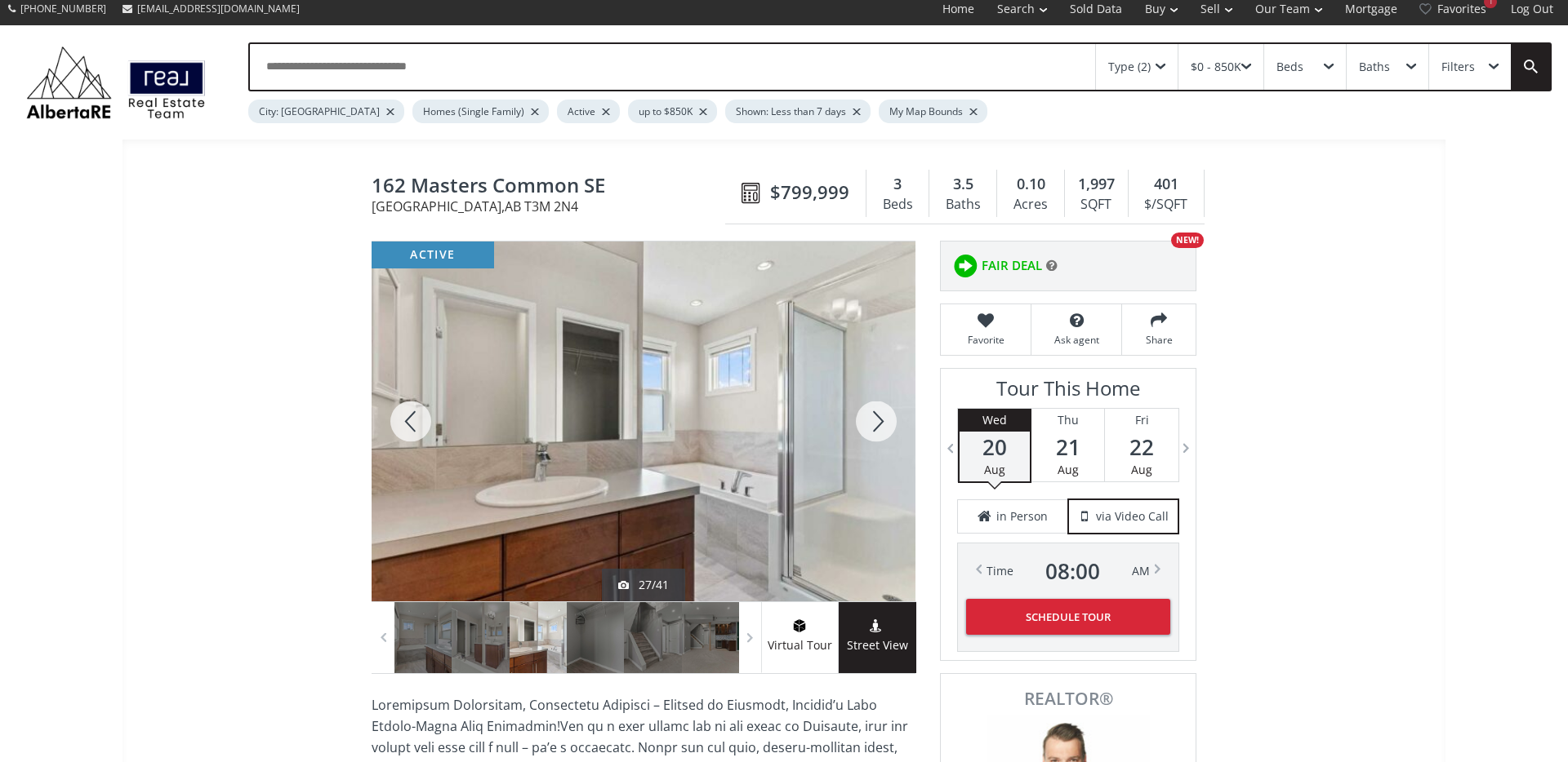
click at [878, 424] on div at bounding box center [877, 421] width 79 height 359
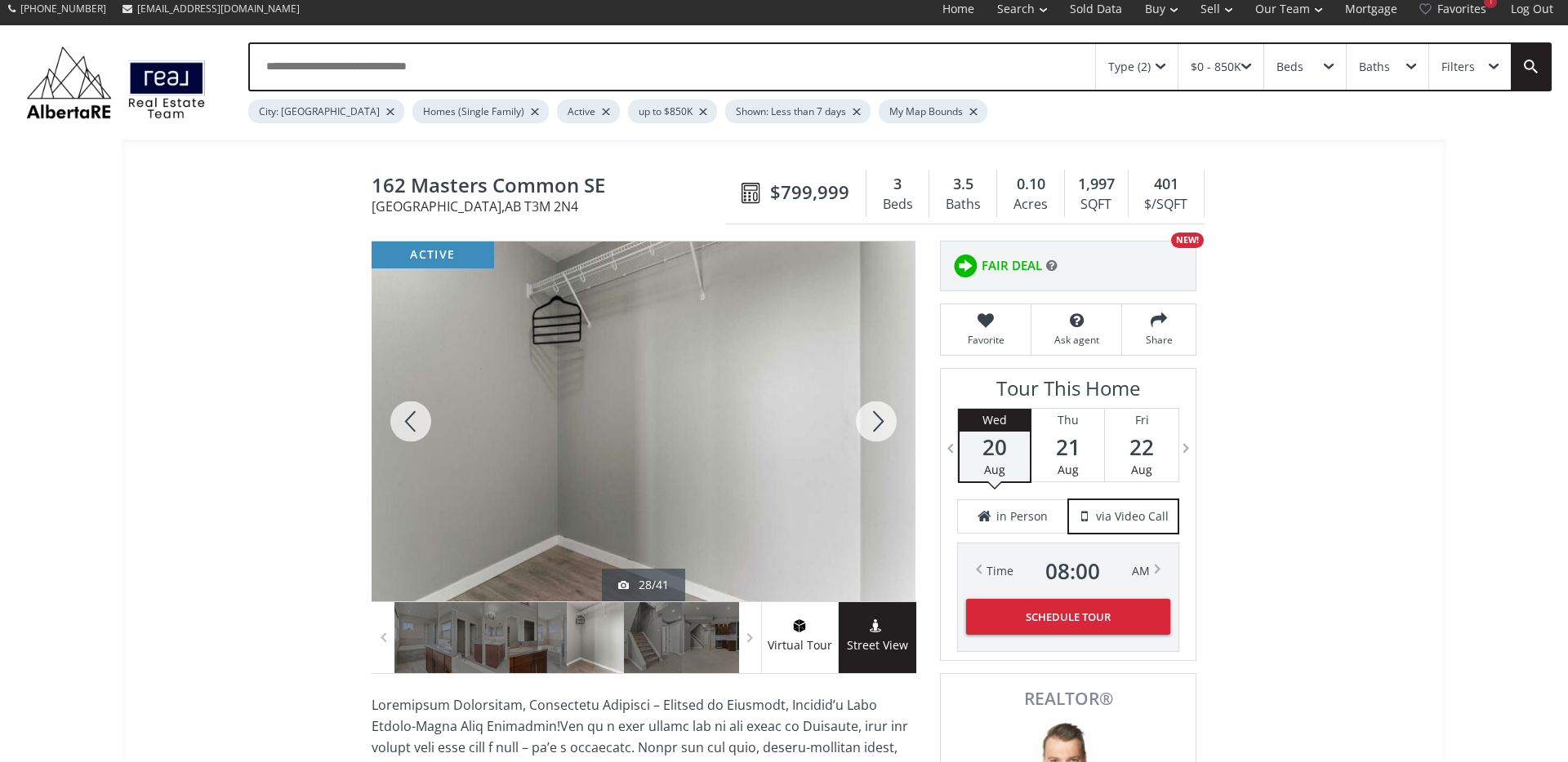
click at [878, 424] on div at bounding box center [877, 421] width 79 height 359
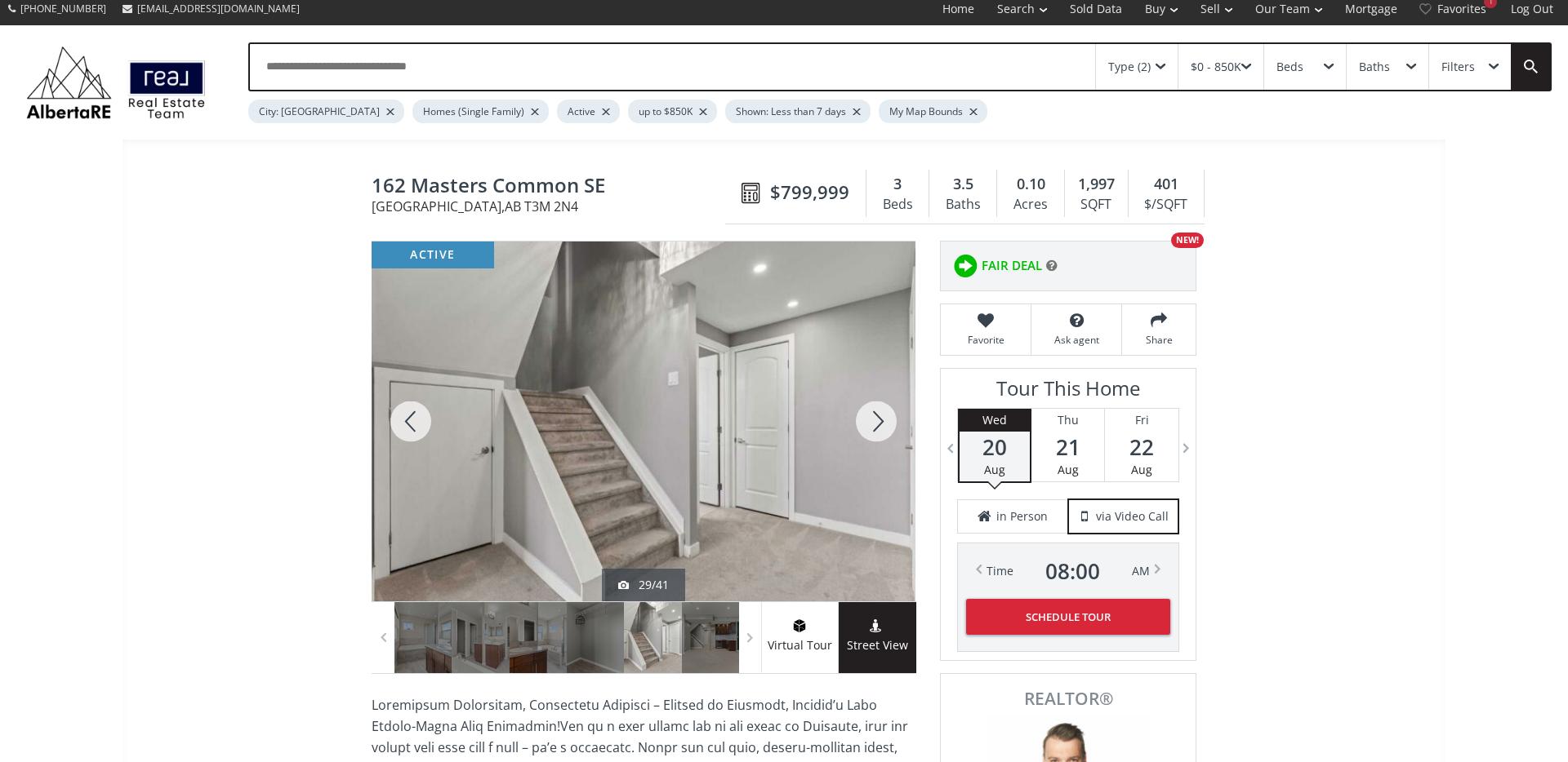
click at [878, 424] on div at bounding box center [877, 421] width 79 height 359
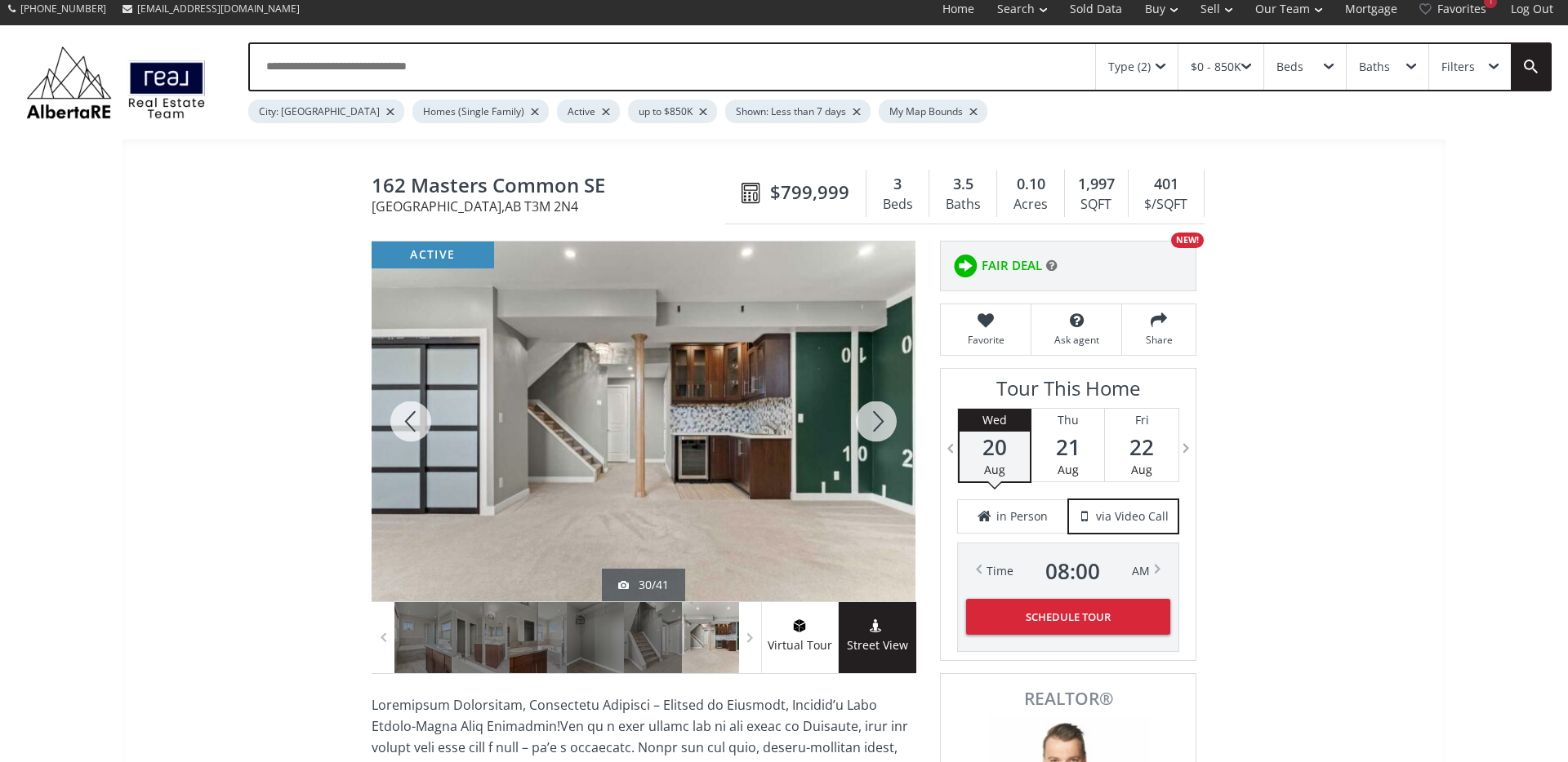
click at [878, 424] on div at bounding box center [877, 421] width 79 height 359
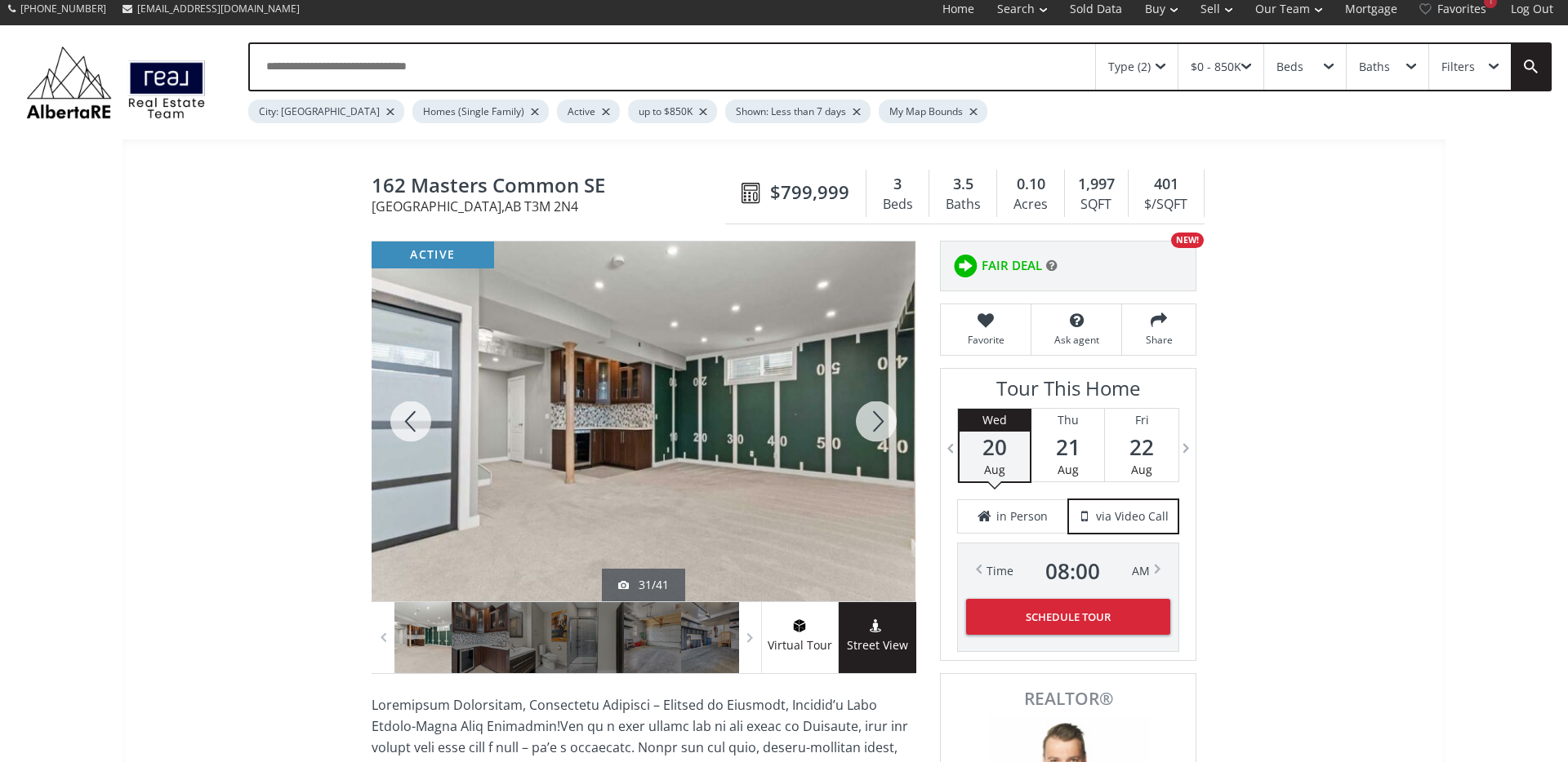
click at [878, 424] on div at bounding box center [877, 421] width 79 height 359
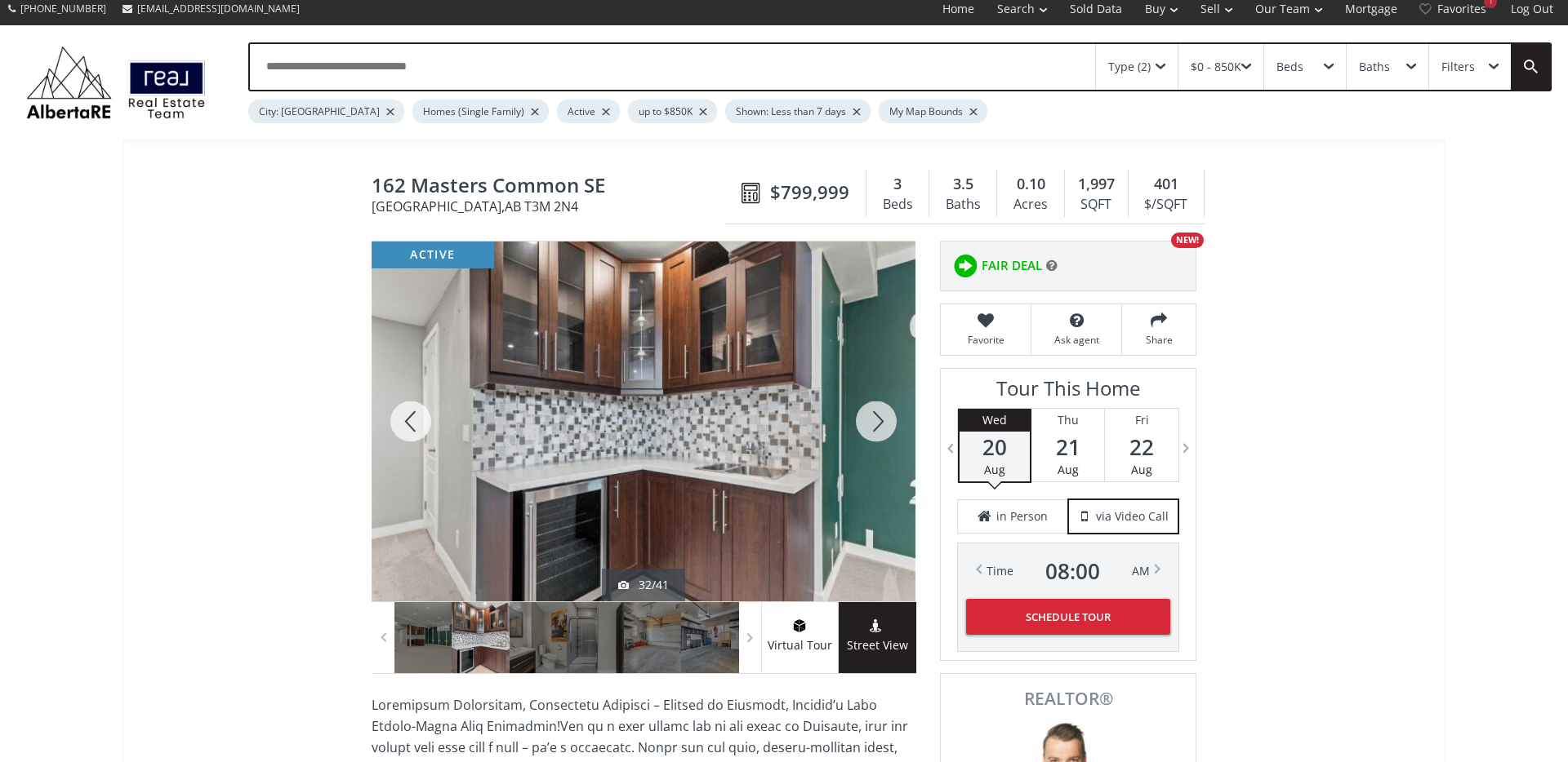
click at [878, 424] on div at bounding box center [877, 421] width 79 height 359
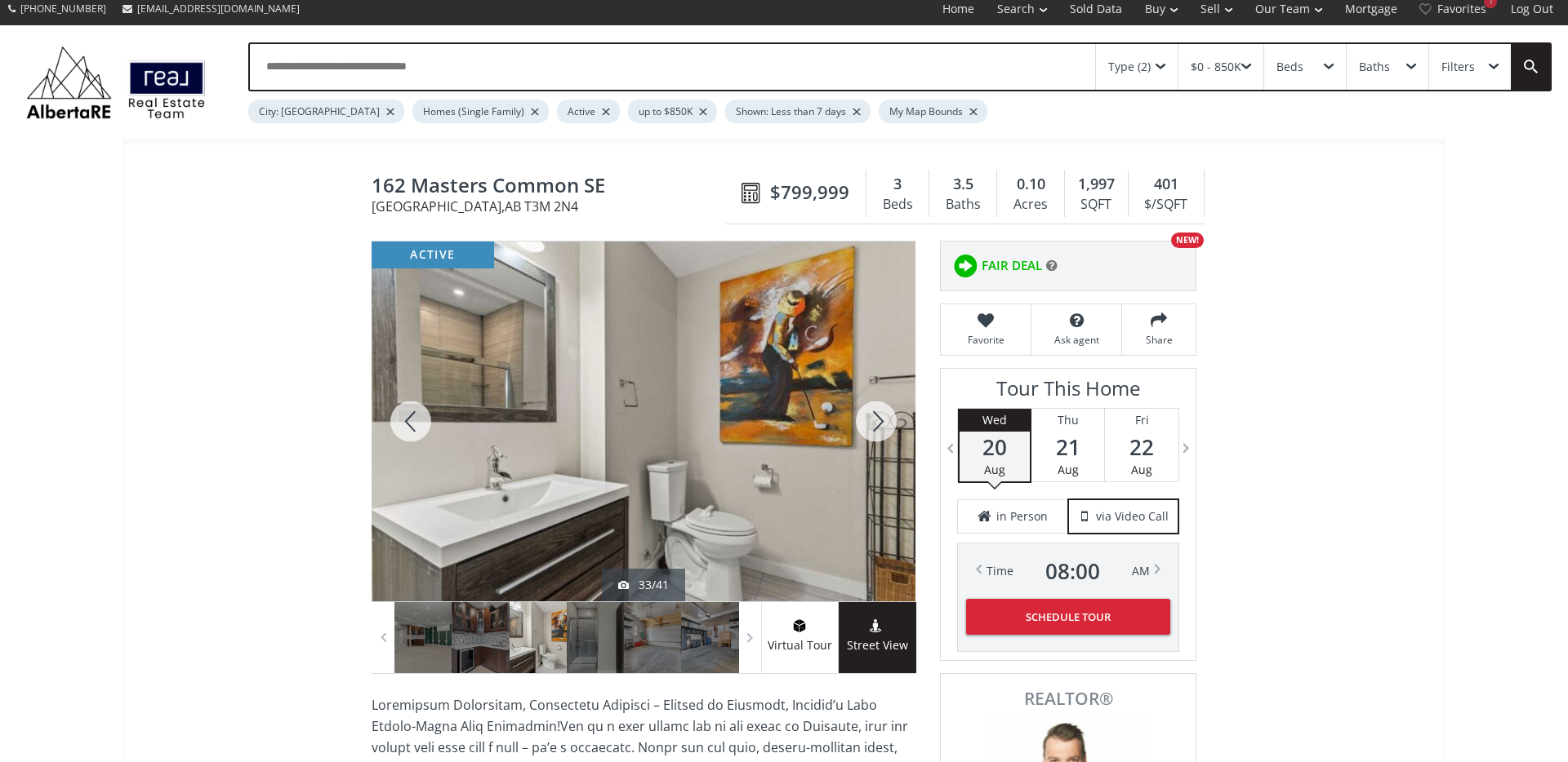
click at [878, 424] on div at bounding box center [877, 421] width 79 height 359
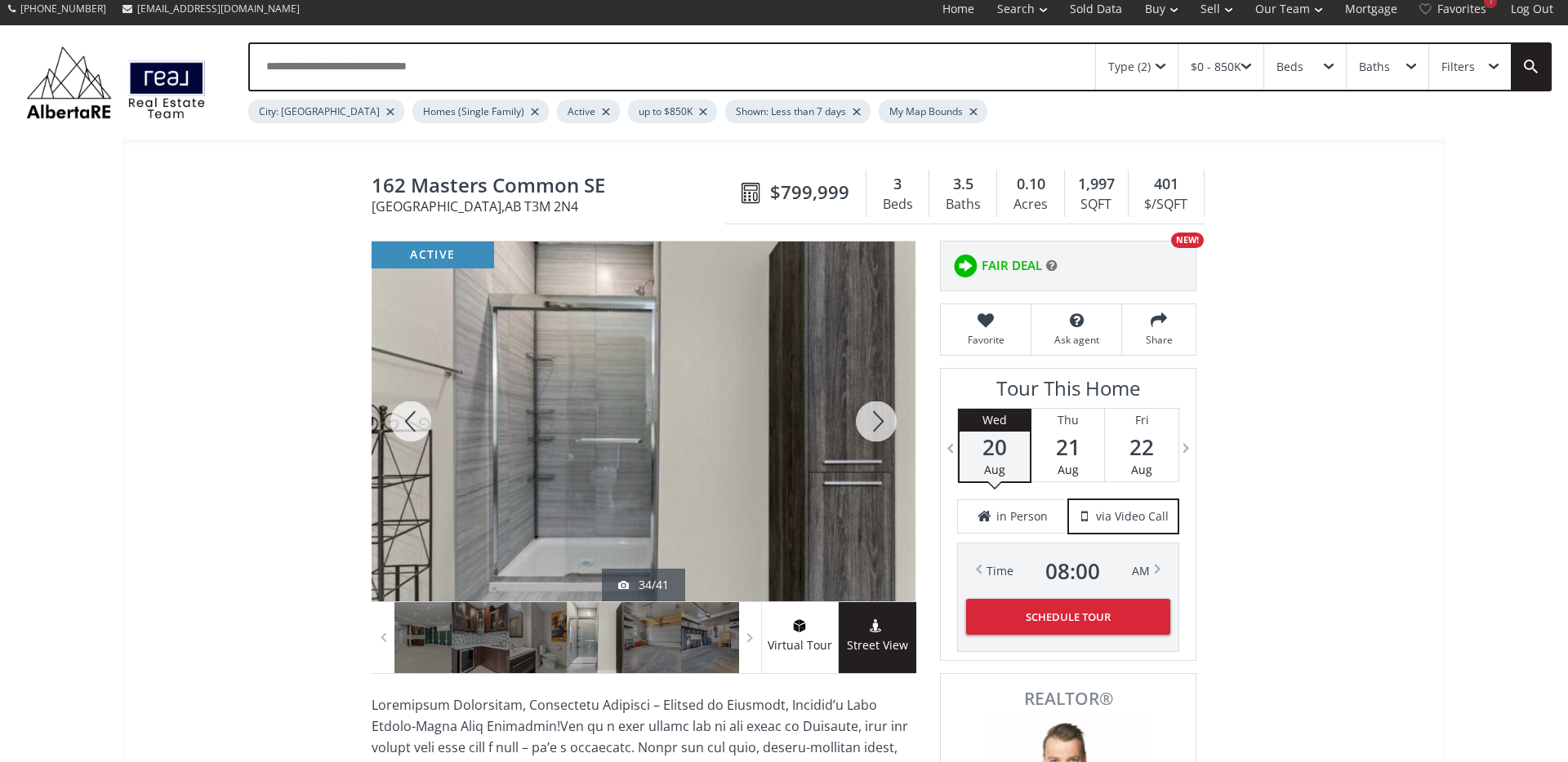
click at [878, 424] on div at bounding box center [877, 421] width 79 height 359
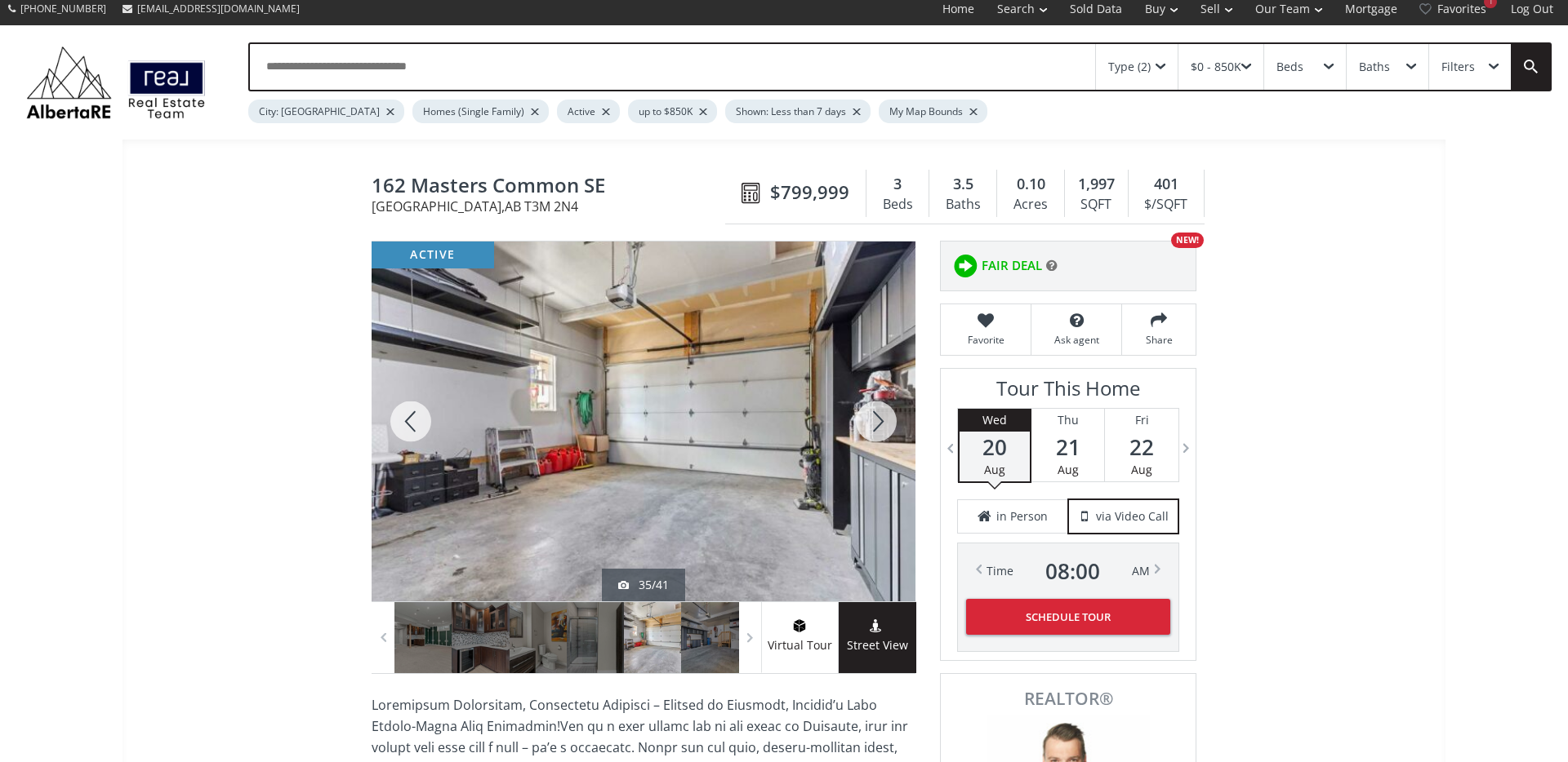
click at [878, 424] on div at bounding box center [877, 421] width 79 height 359
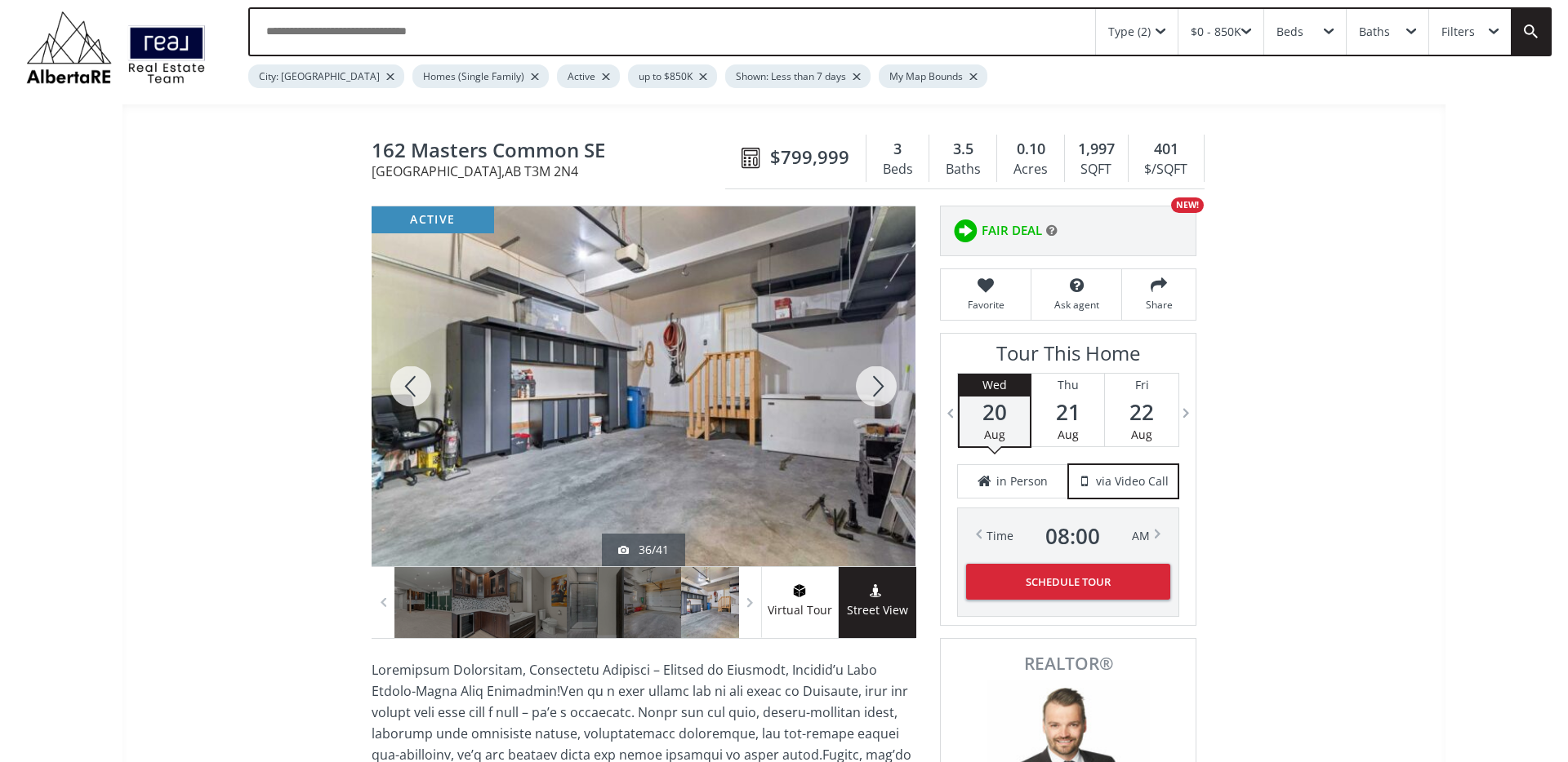
scroll to position [35, 0]
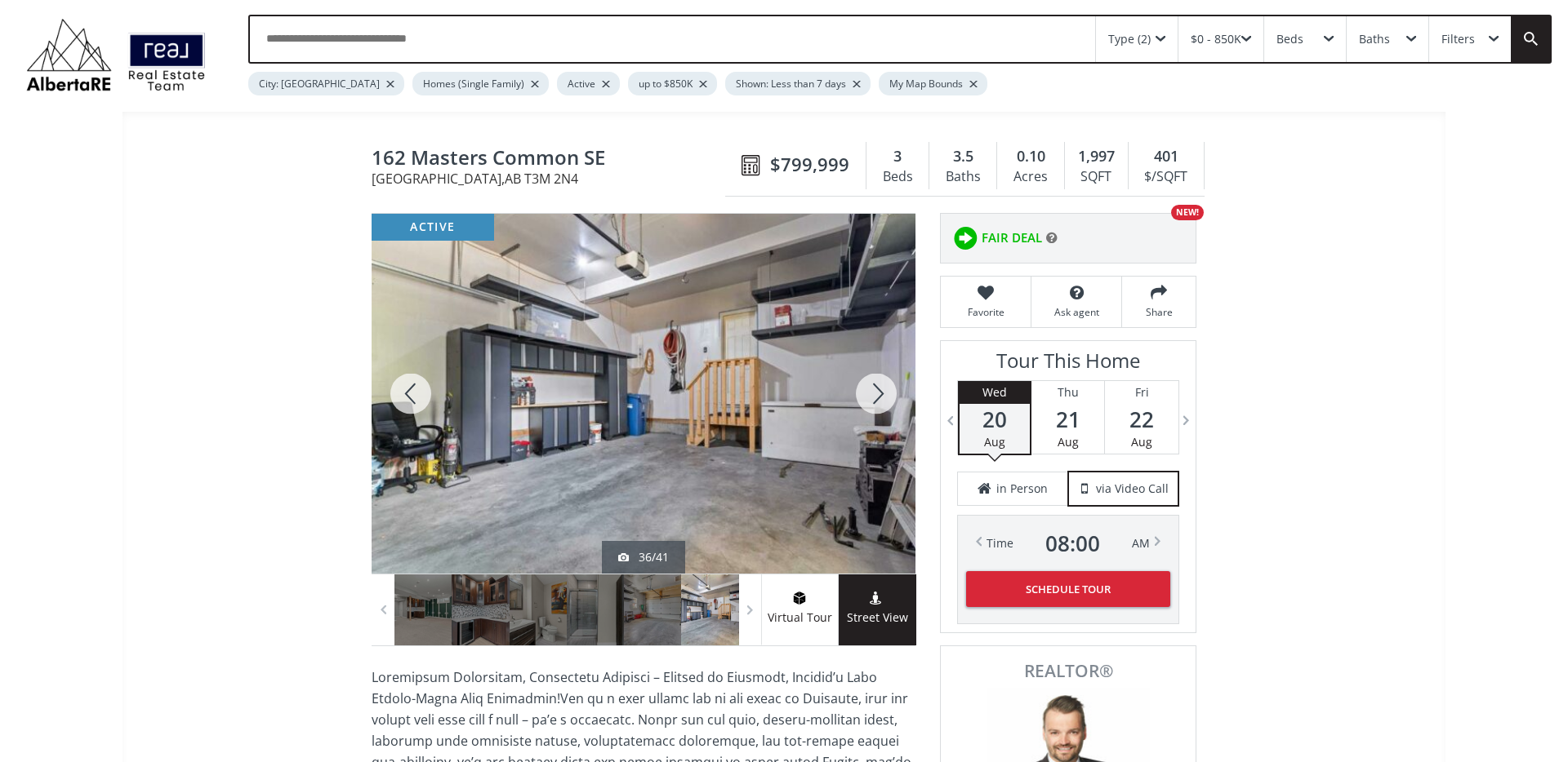
click at [889, 383] on div at bounding box center [877, 393] width 79 height 359
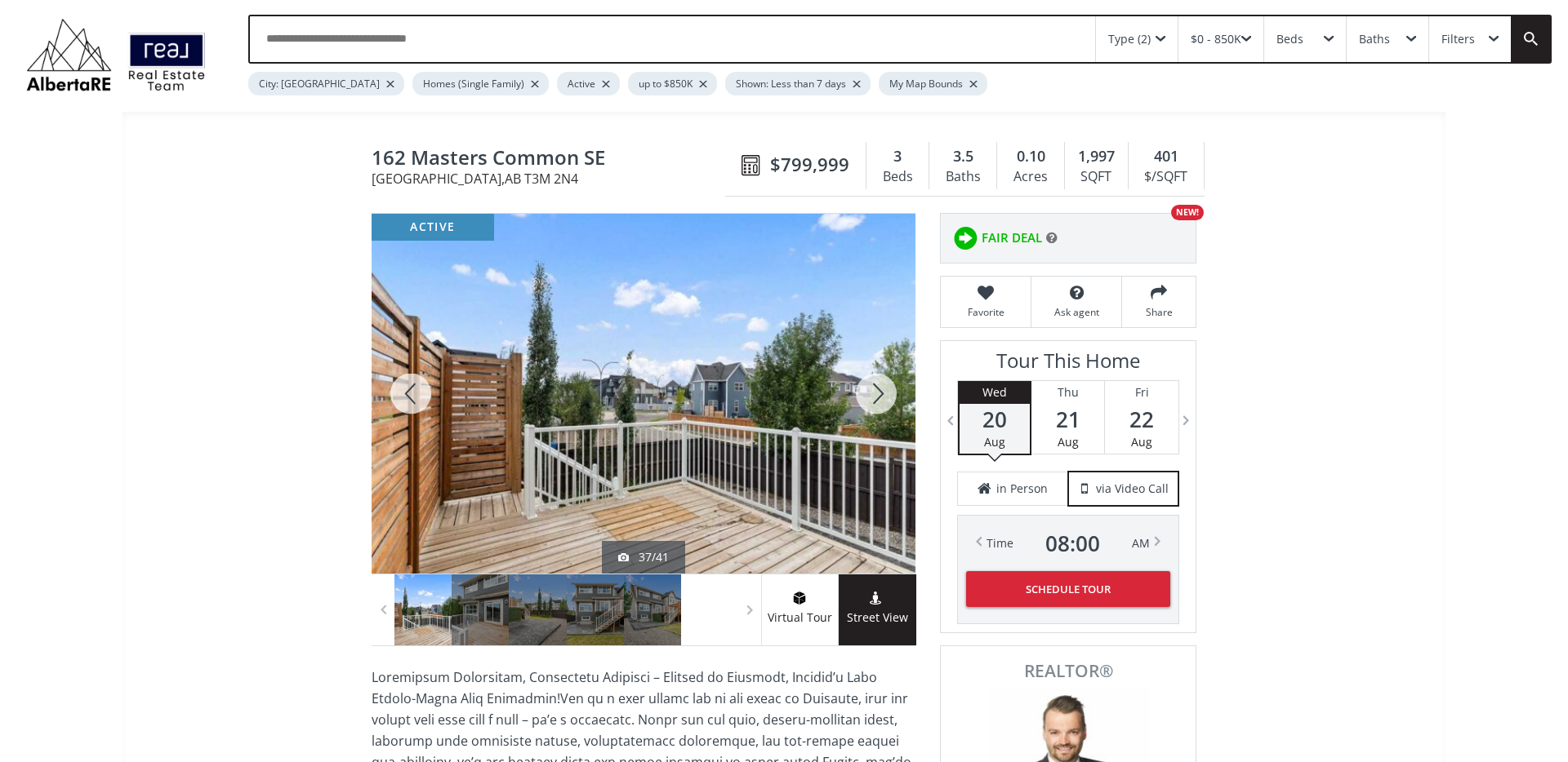
click at [882, 388] on div at bounding box center [877, 393] width 79 height 359
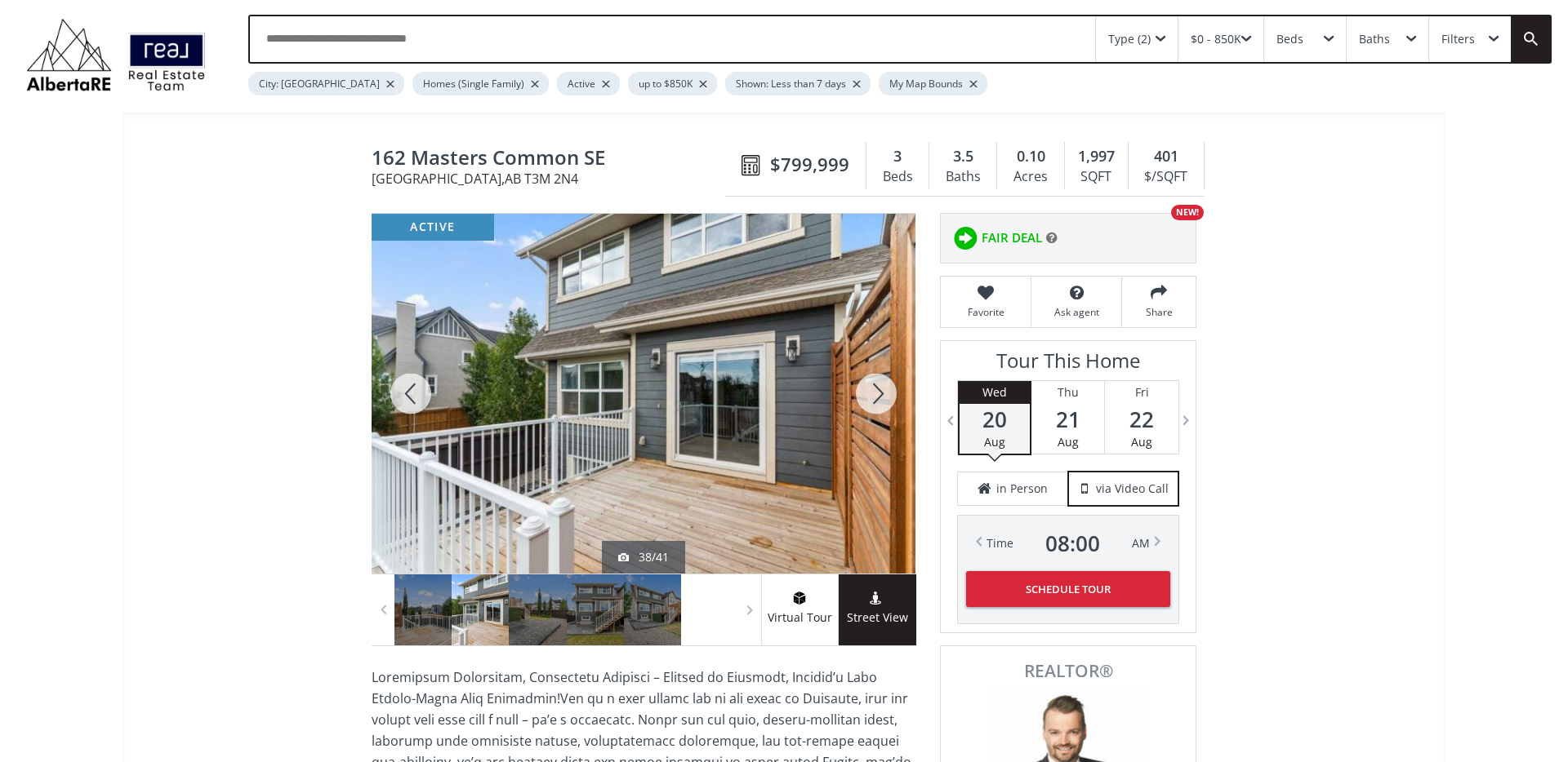
click at [882, 388] on div at bounding box center [877, 393] width 79 height 359
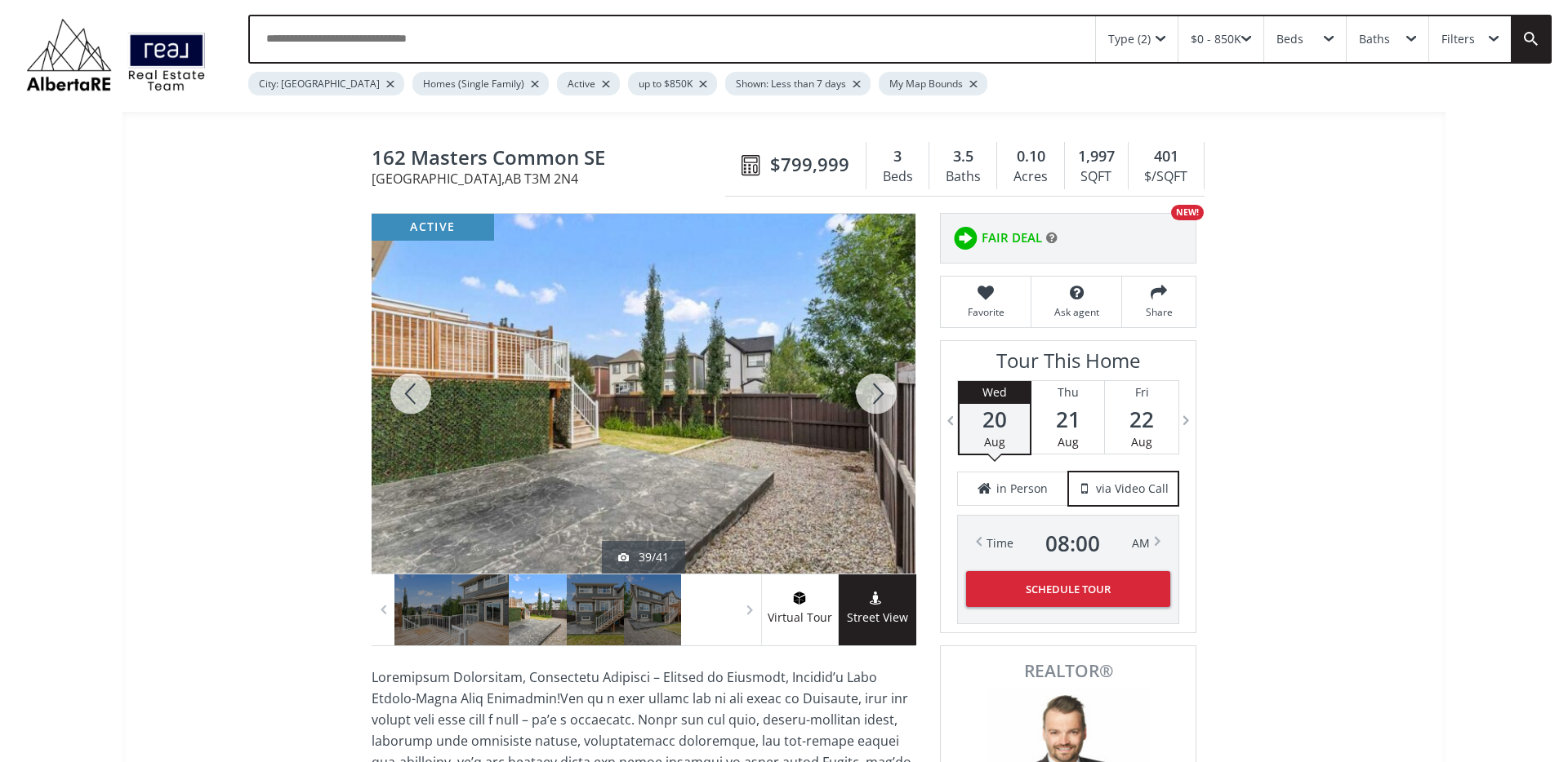
click at [882, 388] on div at bounding box center [877, 393] width 79 height 359
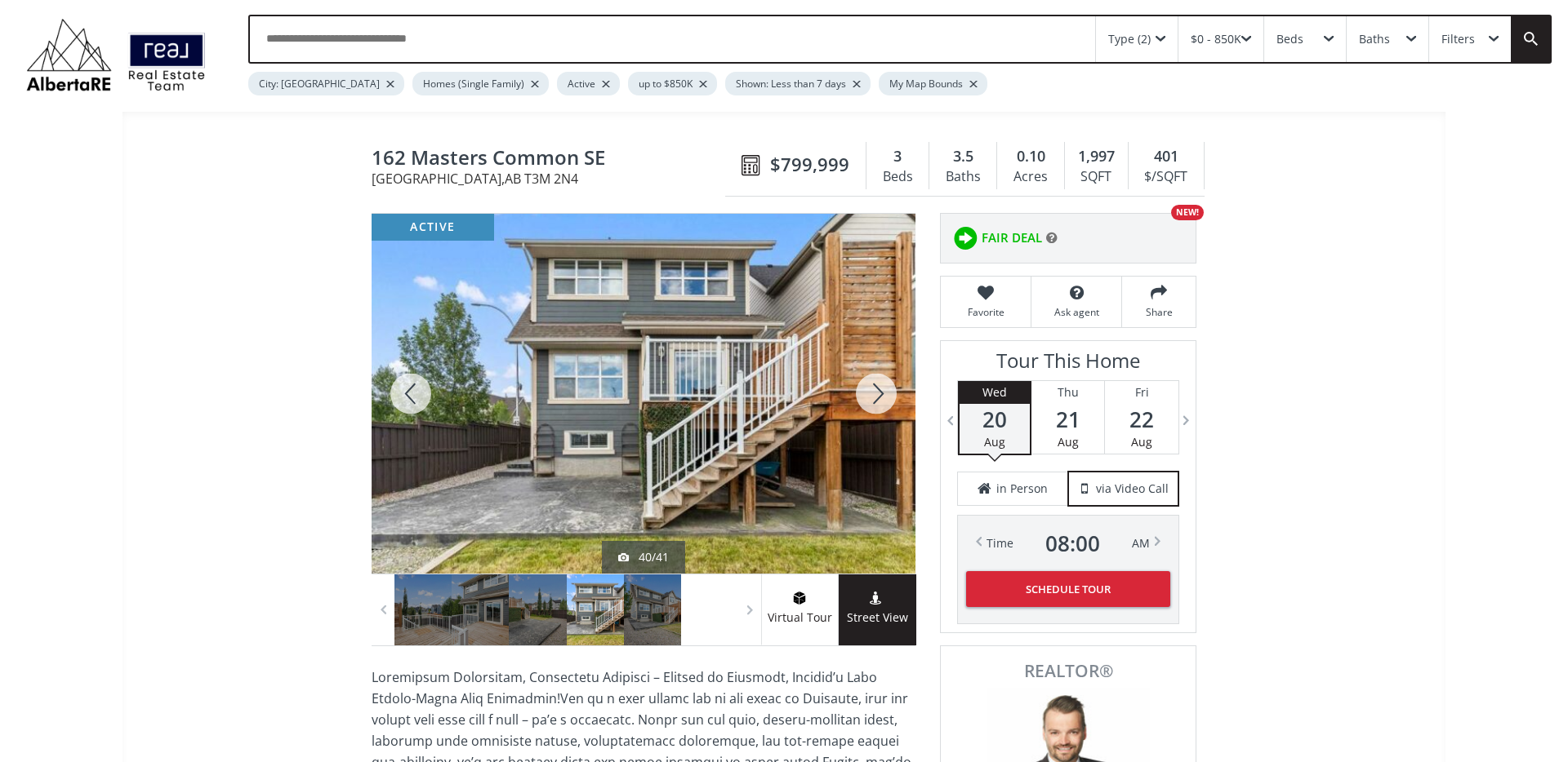
click at [882, 388] on div at bounding box center [877, 393] width 79 height 359
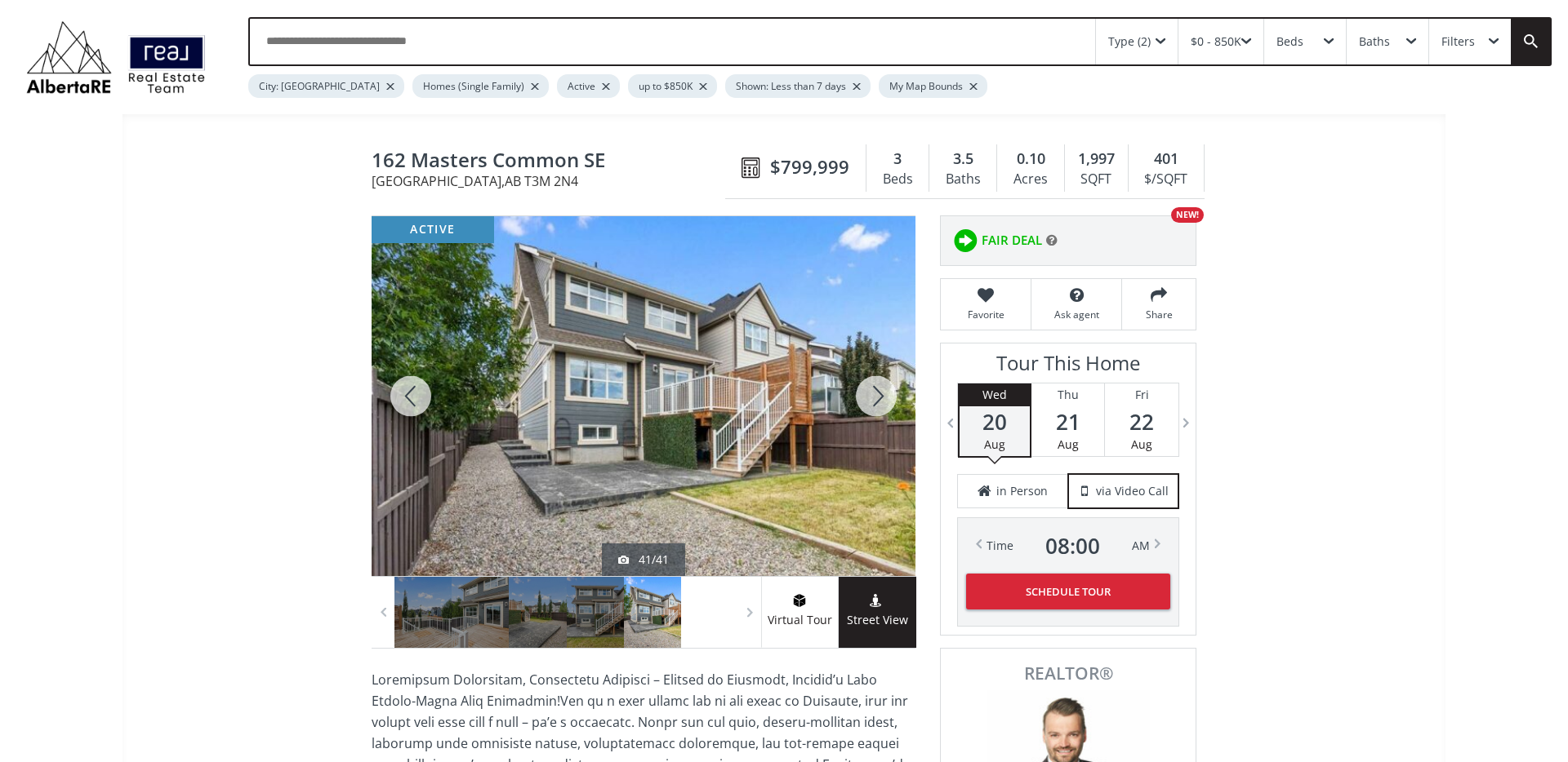
click at [882, 388] on div at bounding box center [877, 396] width 79 height 359
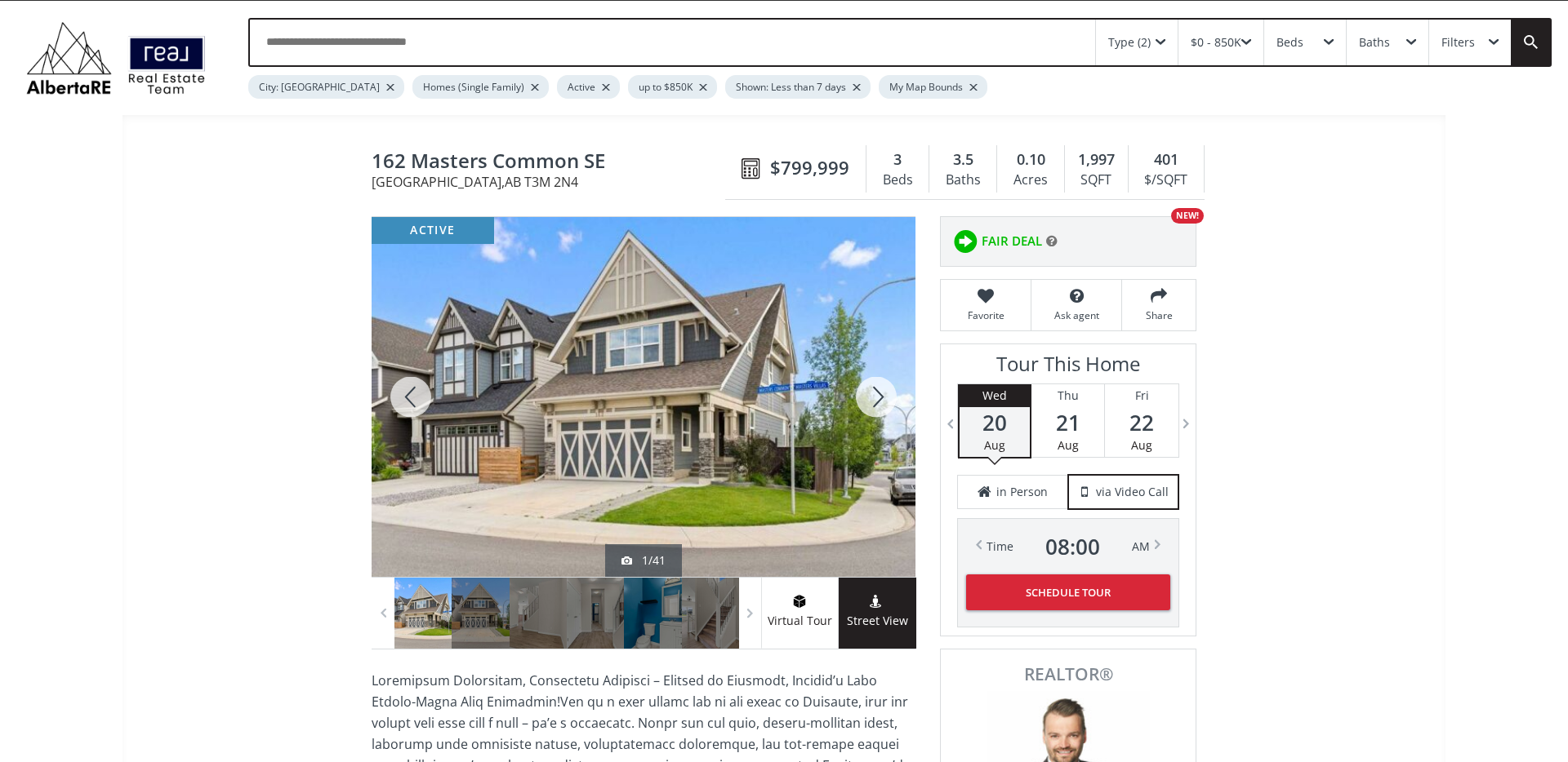
scroll to position [28, 0]
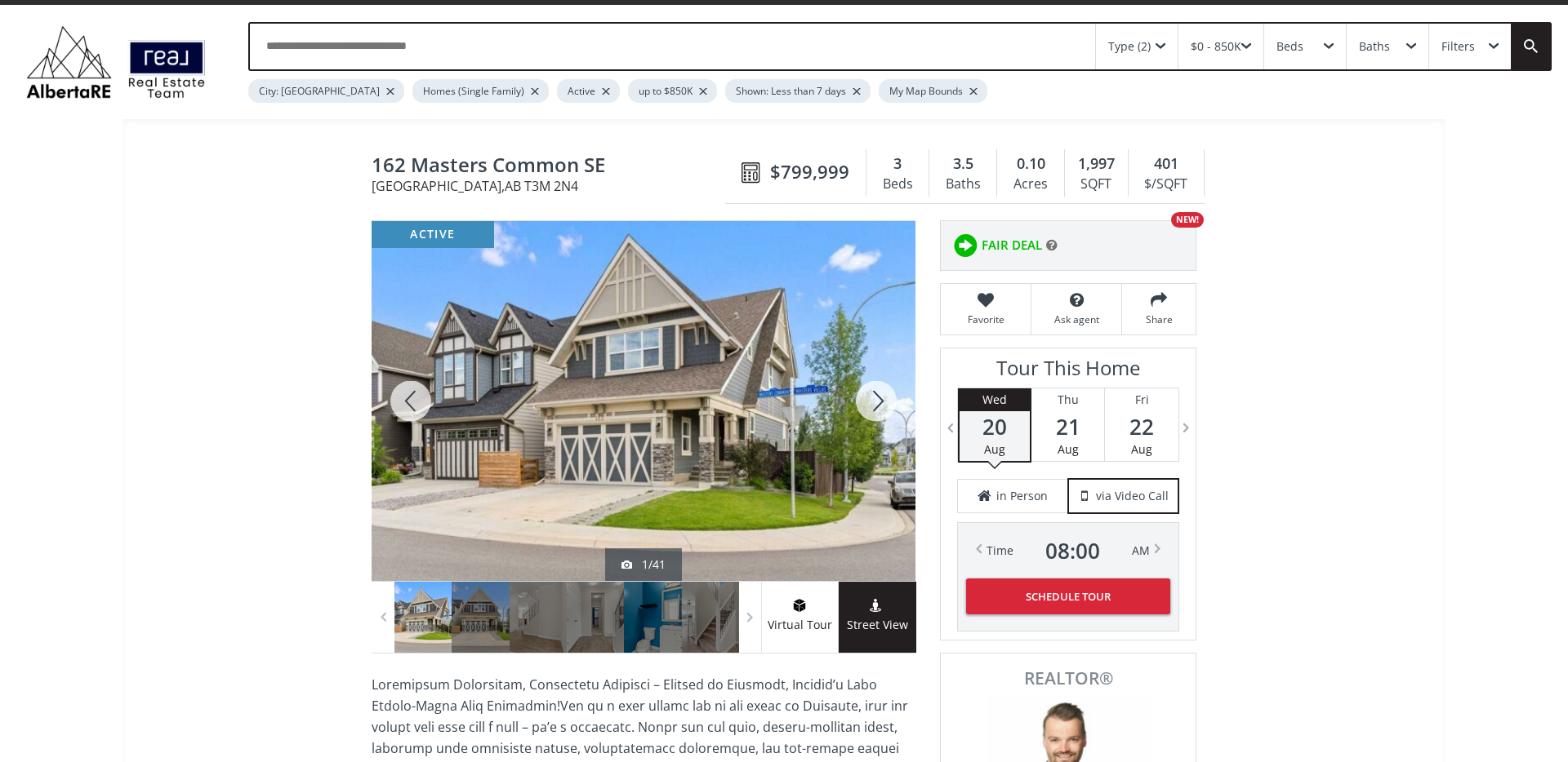
click at [876, 394] on div at bounding box center [877, 401] width 79 height 359
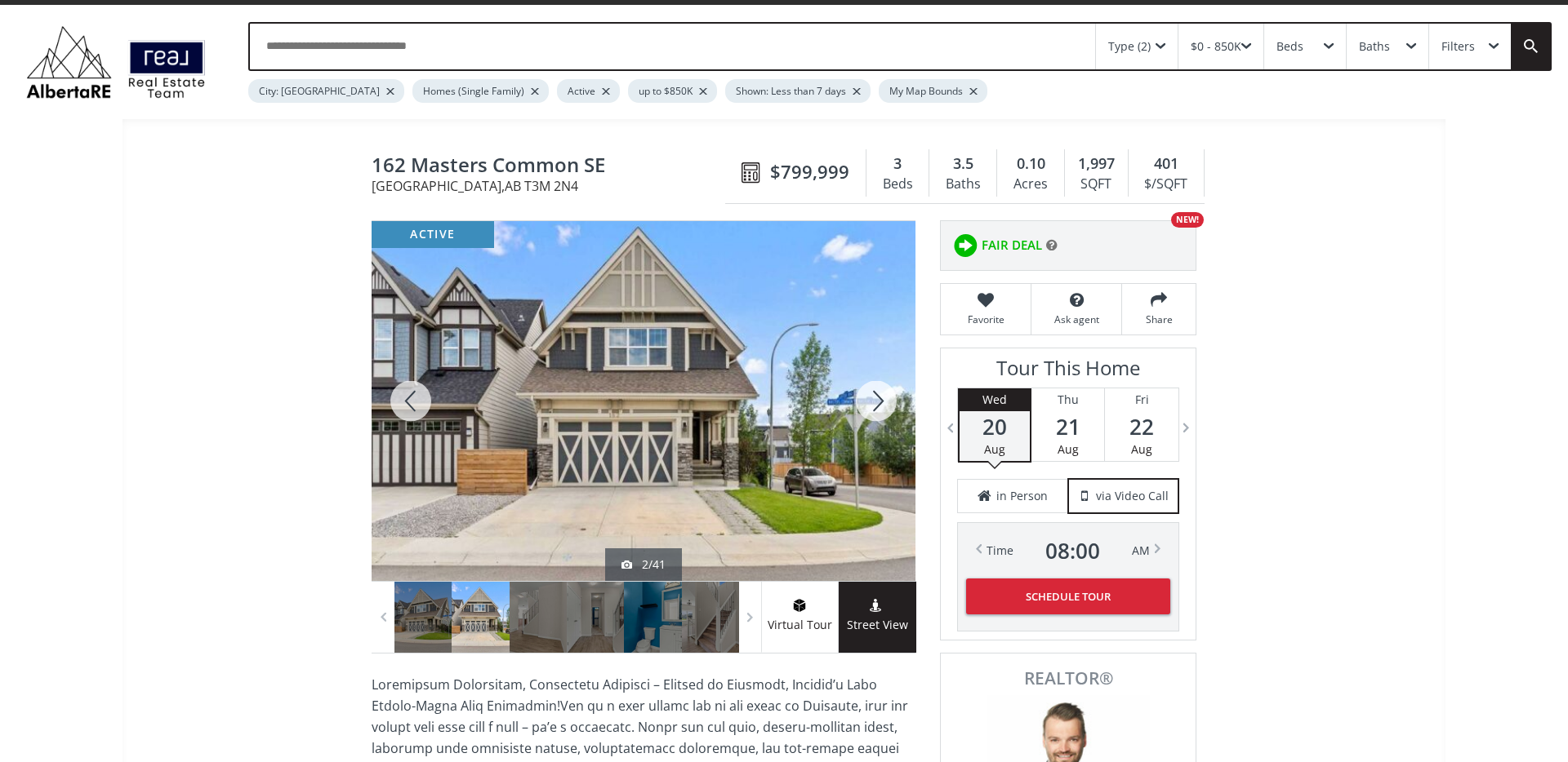
click at [876, 394] on div at bounding box center [877, 401] width 79 height 359
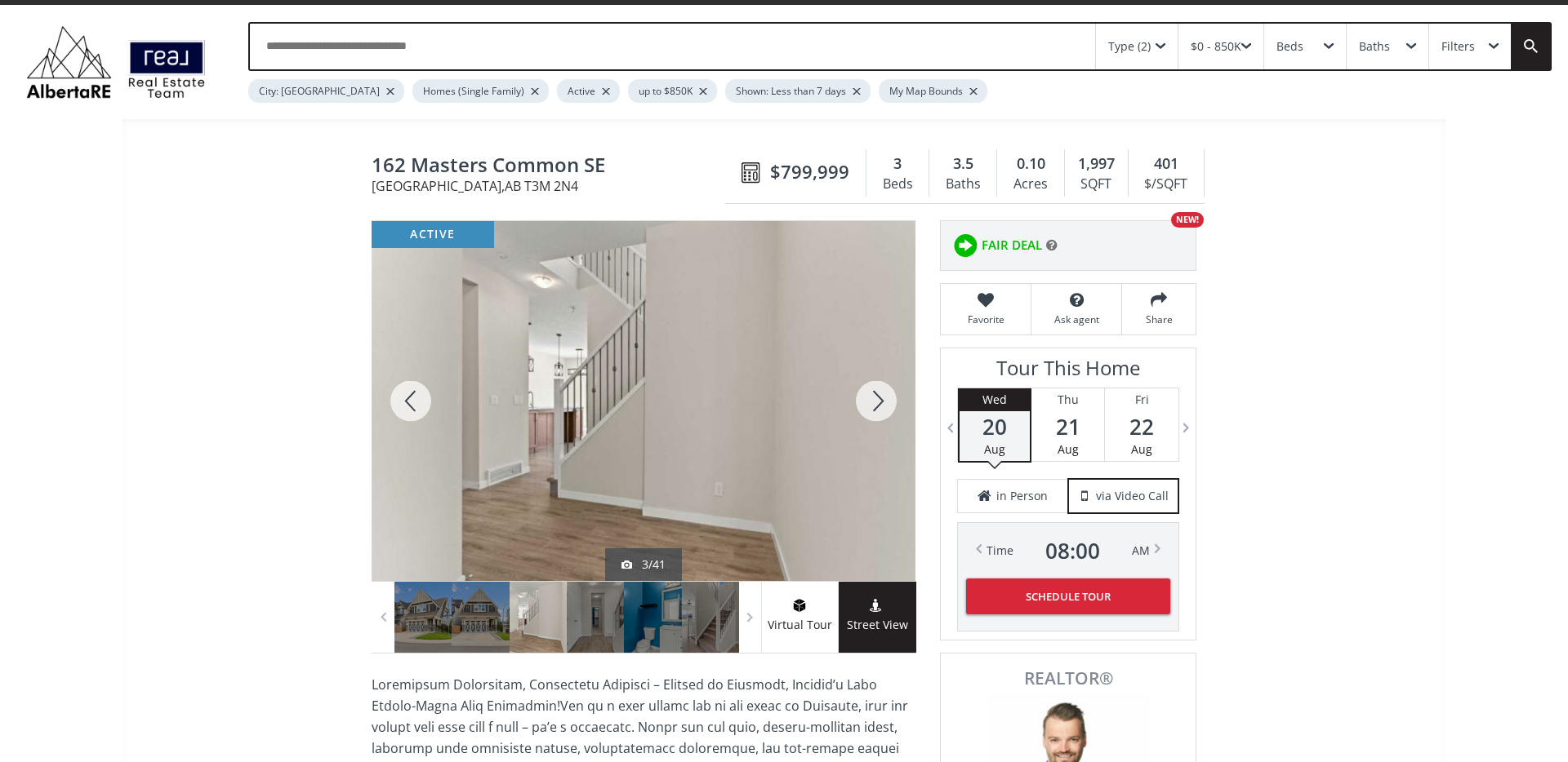
click at [512, 167] on span "162 Masters Common SE" at bounding box center [551, 167] width 362 height 25
copy span "162 Masters Common SE"
click at [883, 408] on div at bounding box center [877, 401] width 79 height 359
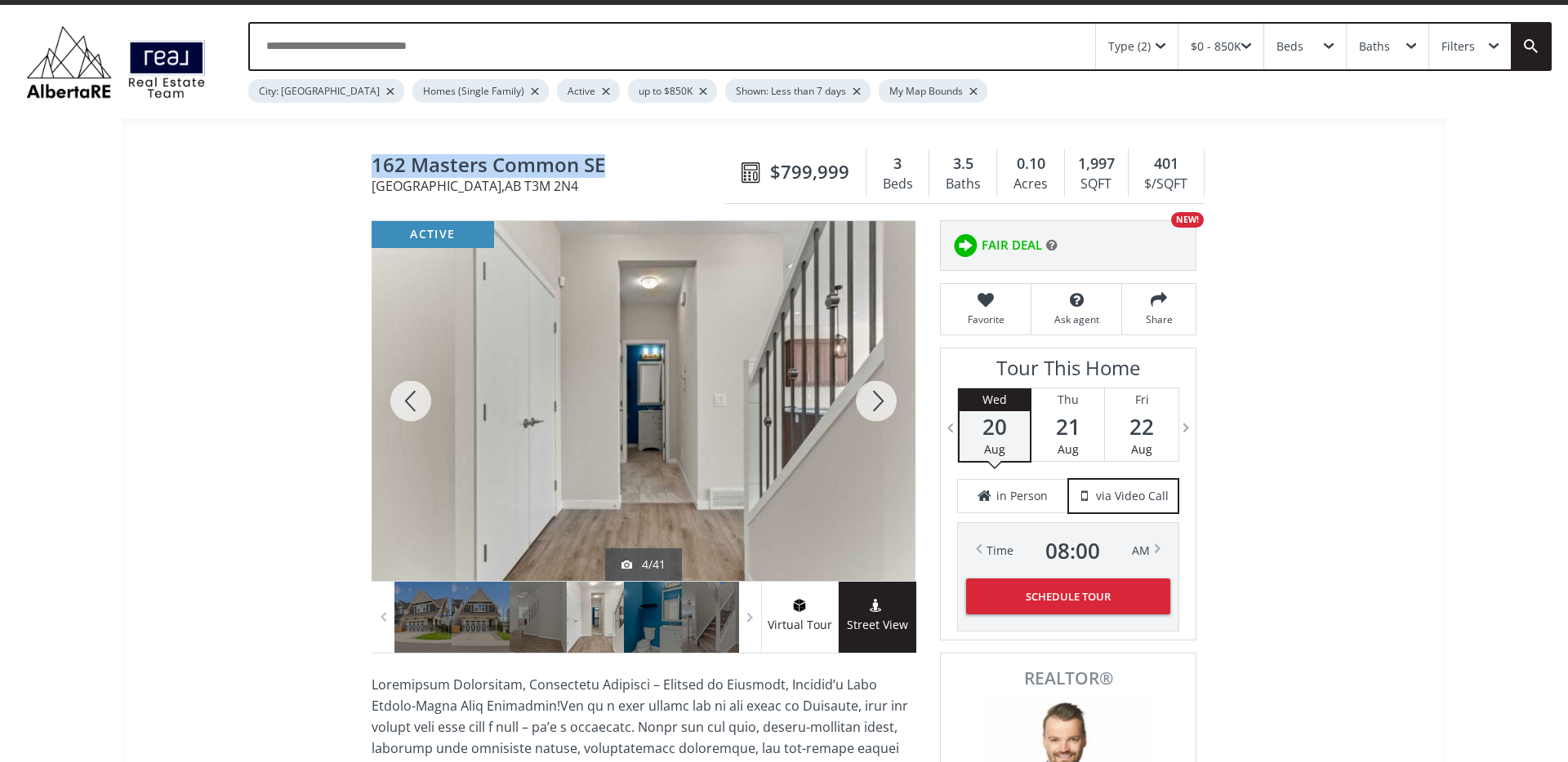
click at [884, 408] on div at bounding box center [877, 401] width 79 height 359
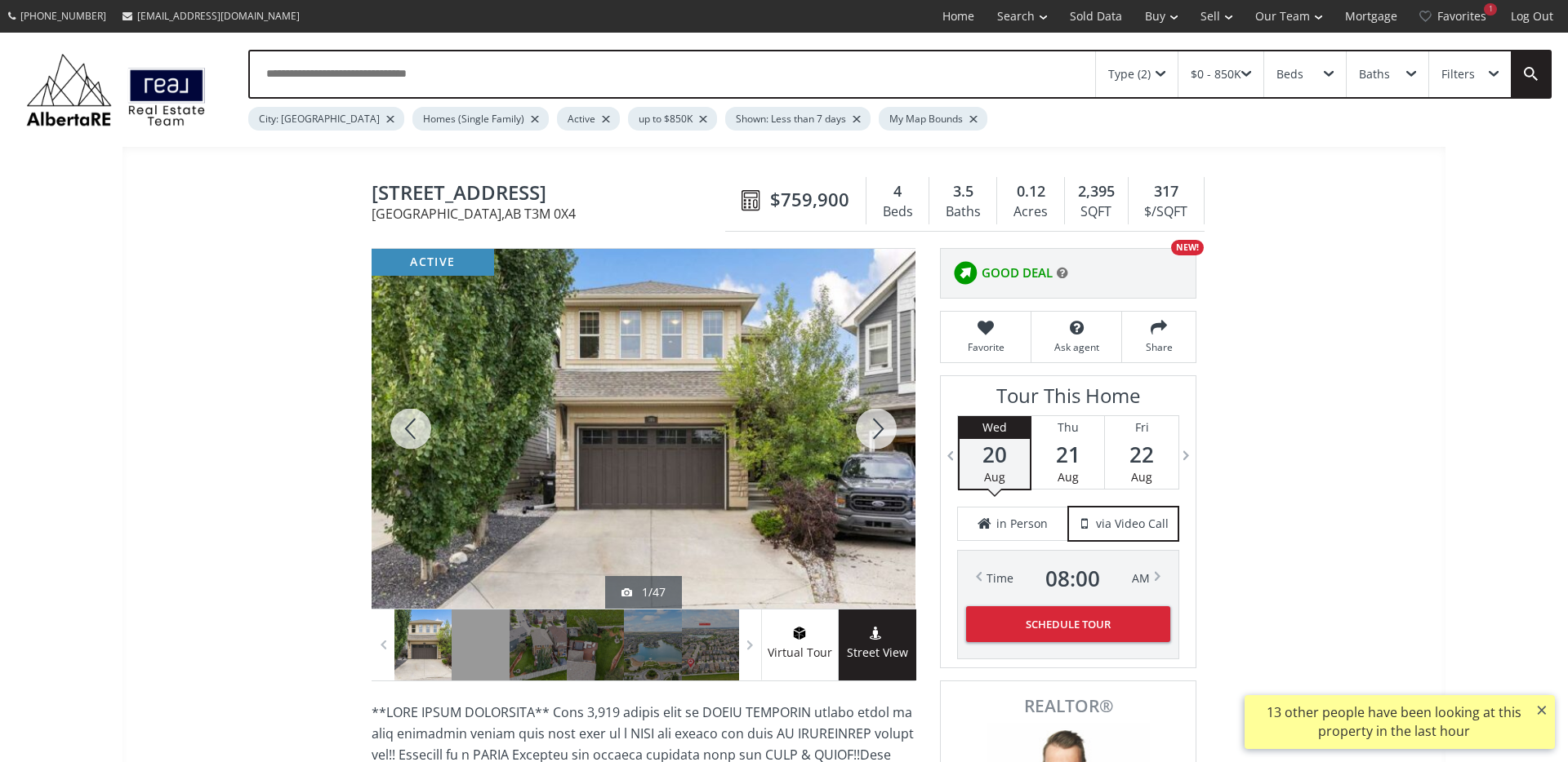
click at [879, 431] on div at bounding box center [877, 428] width 79 height 359
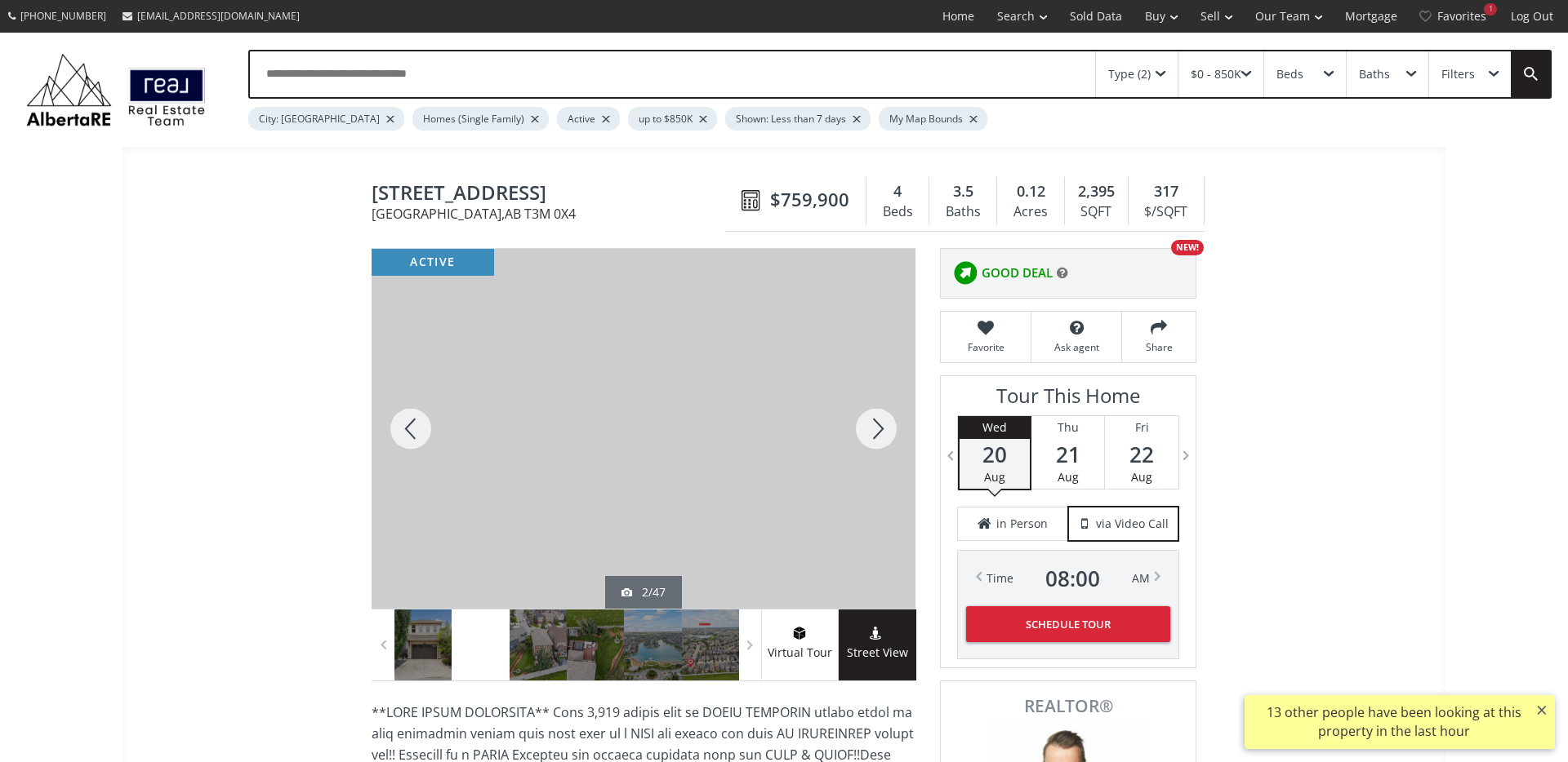
click at [879, 431] on div at bounding box center [877, 428] width 79 height 359
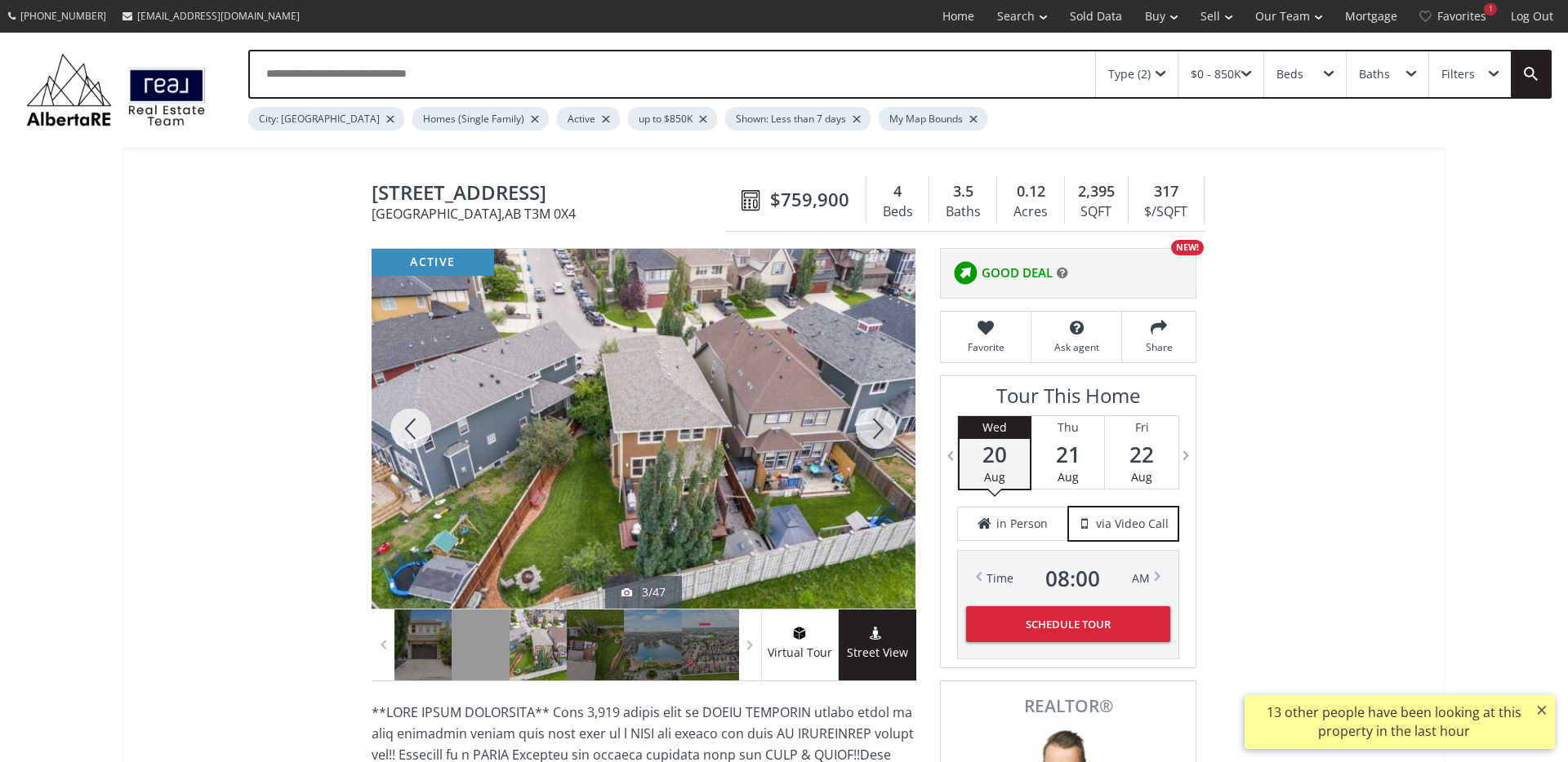
click at [879, 431] on div at bounding box center [877, 428] width 79 height 359
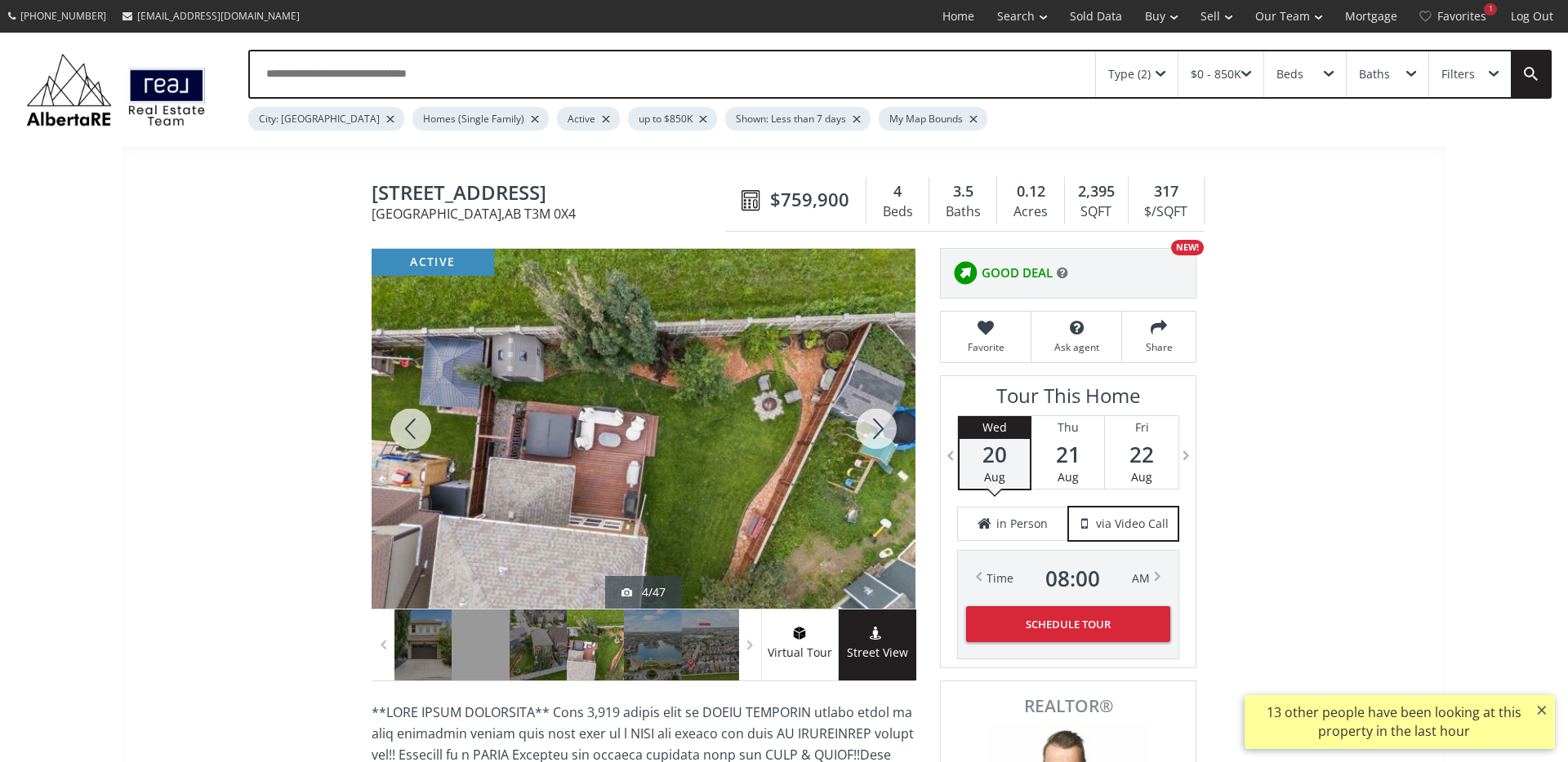
click at [879, 431] on div at bounding box center [877, 428] width 79 height 359
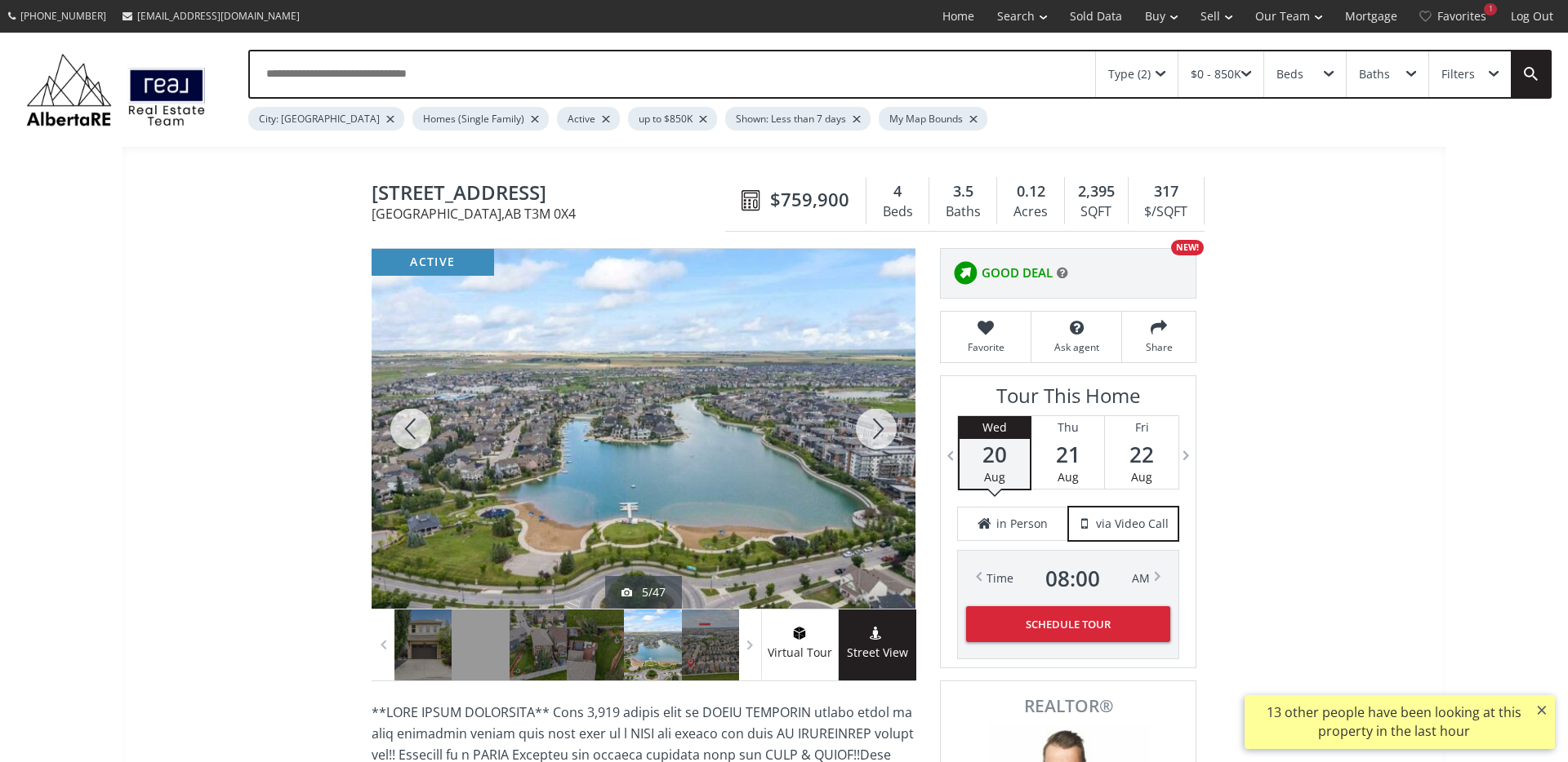
click at [879, 431] on div at bounding box center [877, 428] width 79 height 359
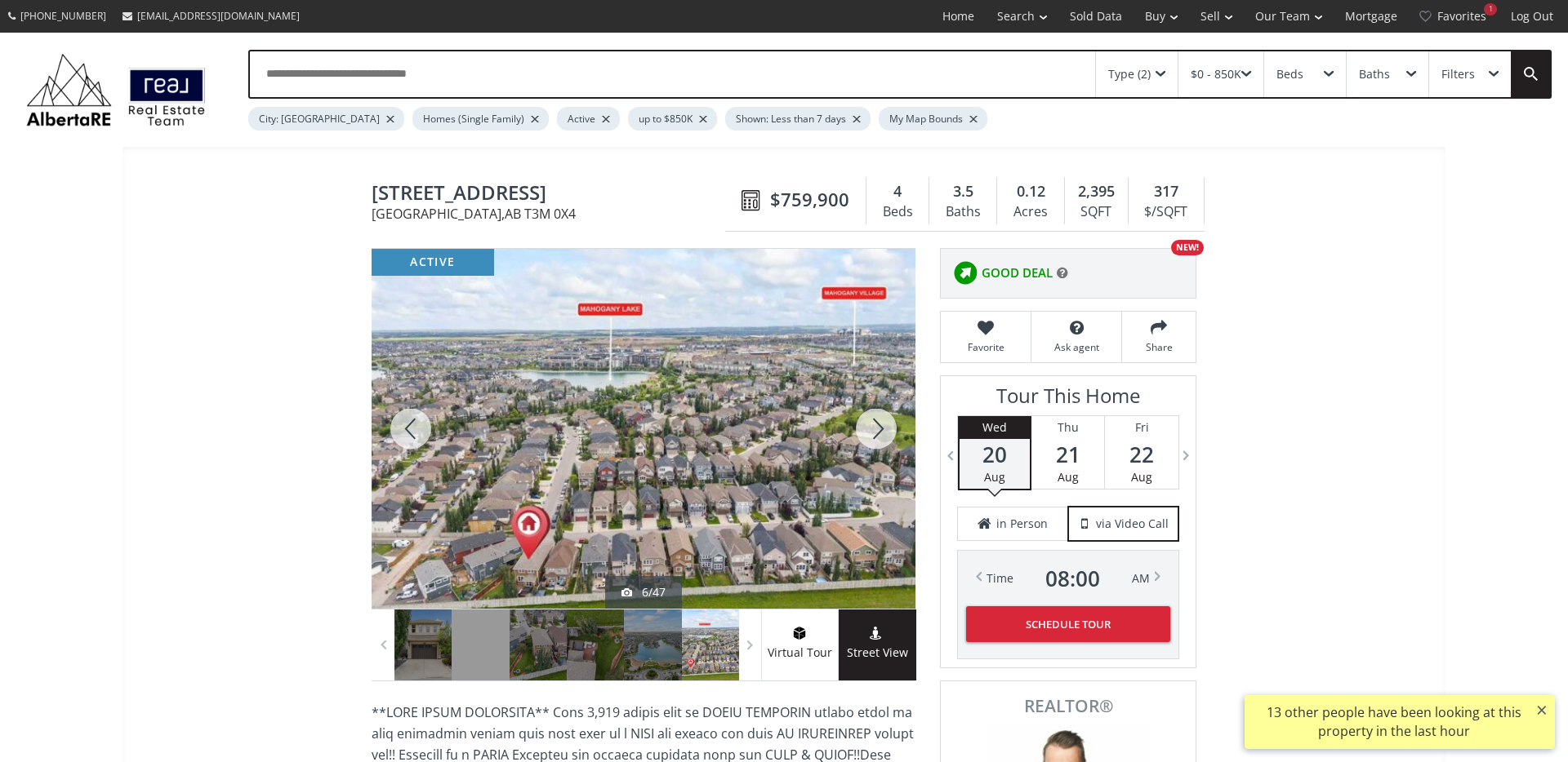
click at [879, 431] on div at bounding box center [877, 428] width 79 height 359
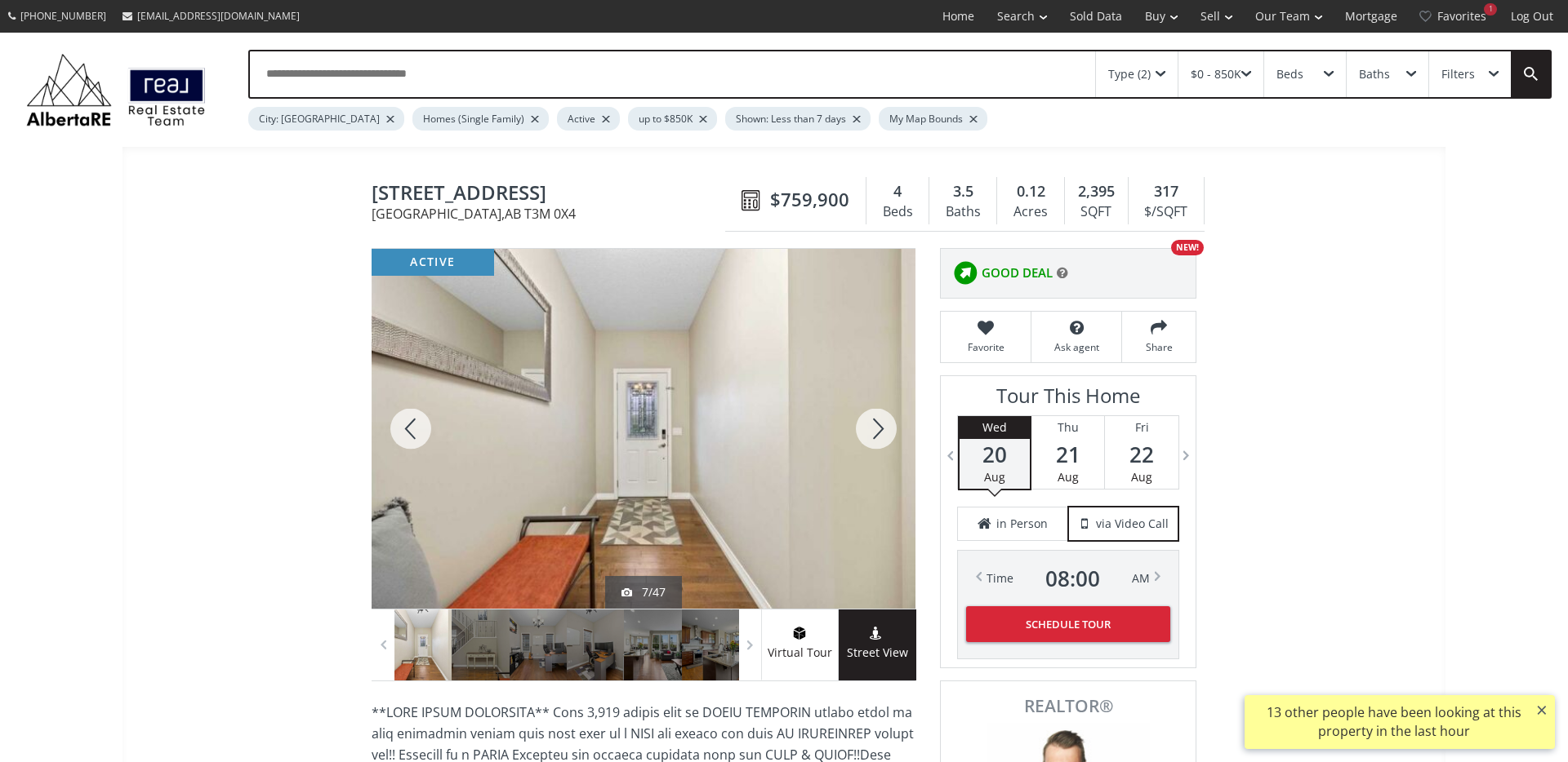
click at [879, 431] on div at bounding box center [877, 428] width 79 height 359
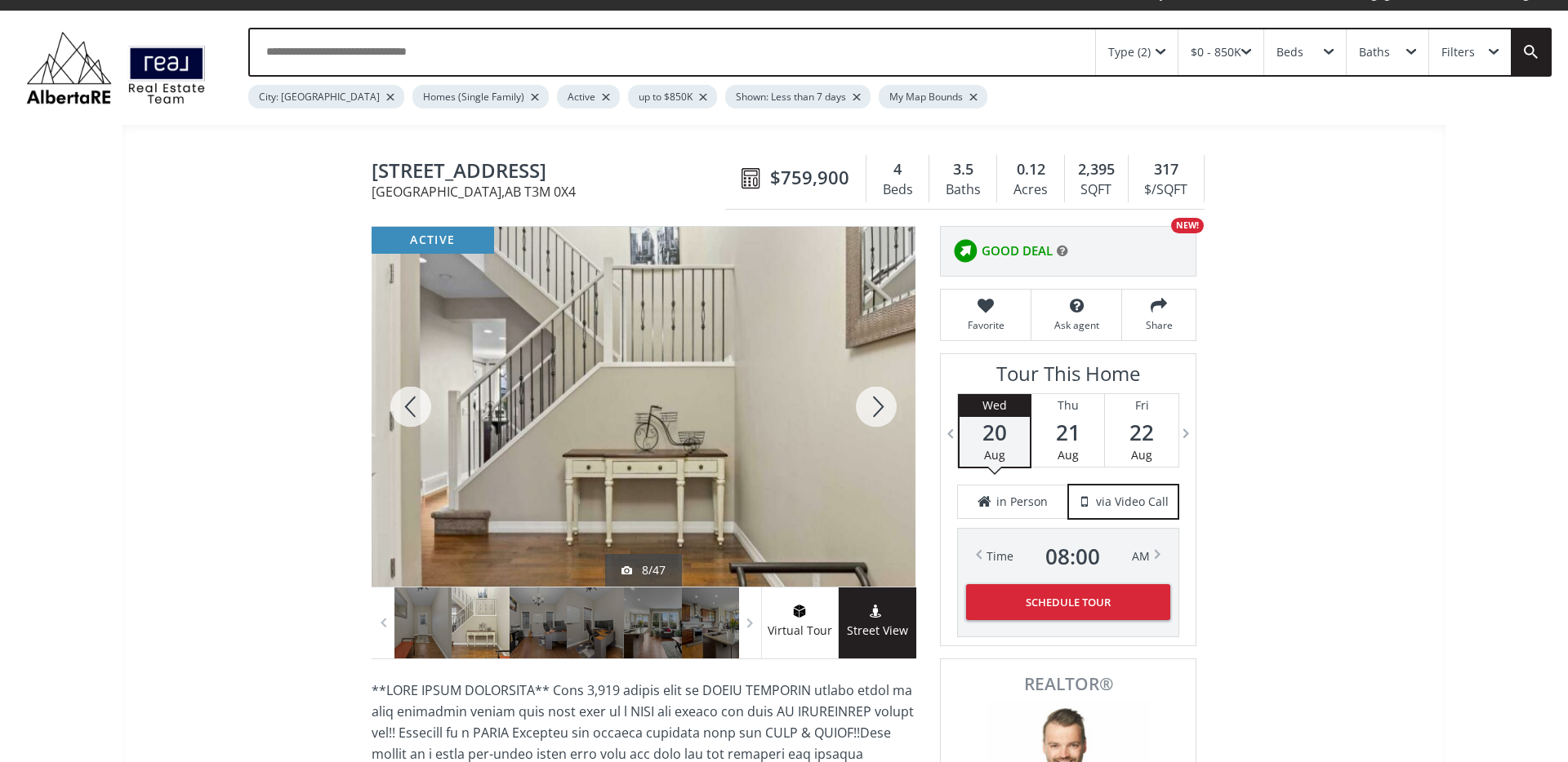
scroll to position [15, 0]
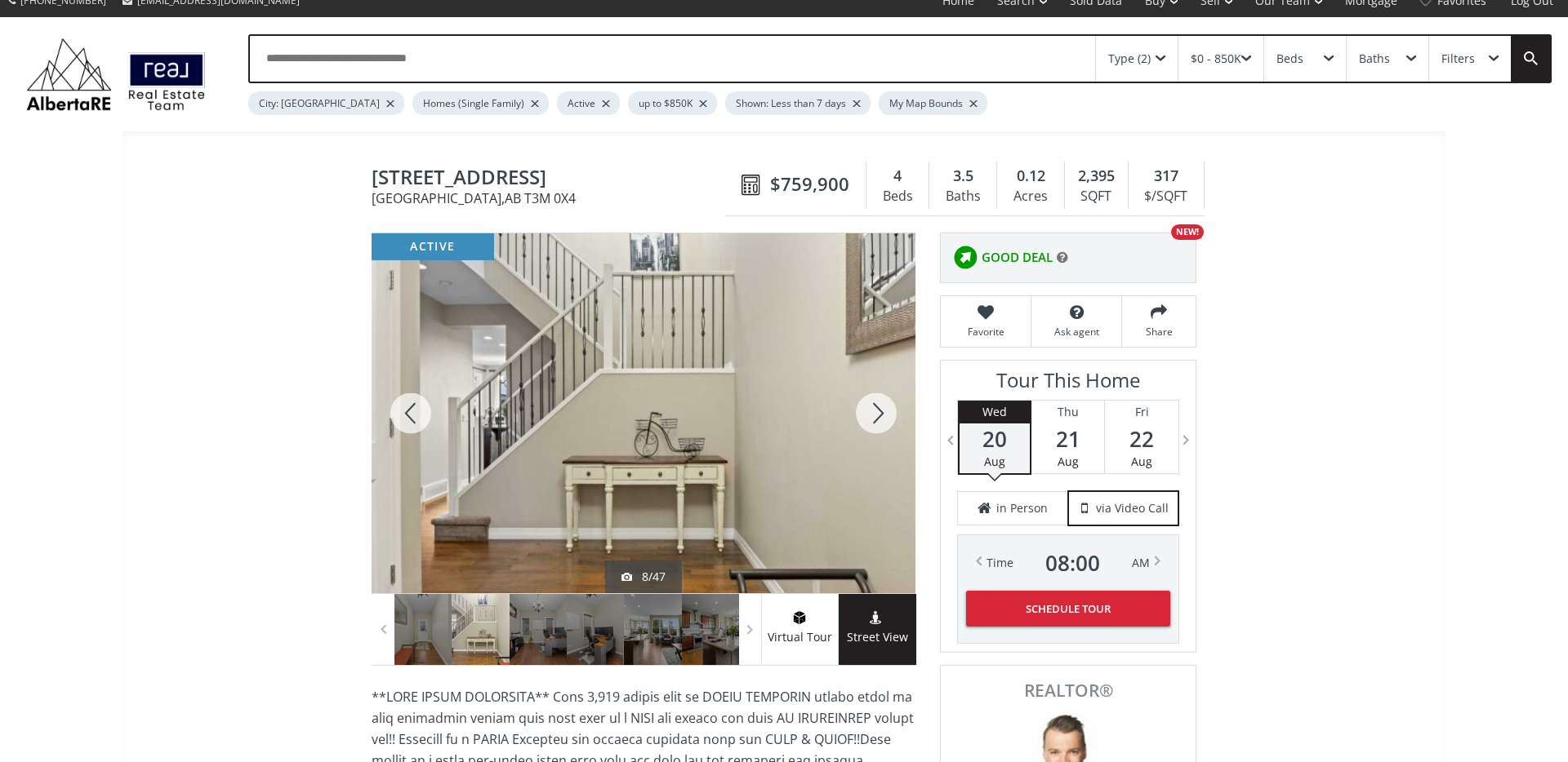
click at [879, 392] on div at bounding box center [877, 412] width 79 height 359
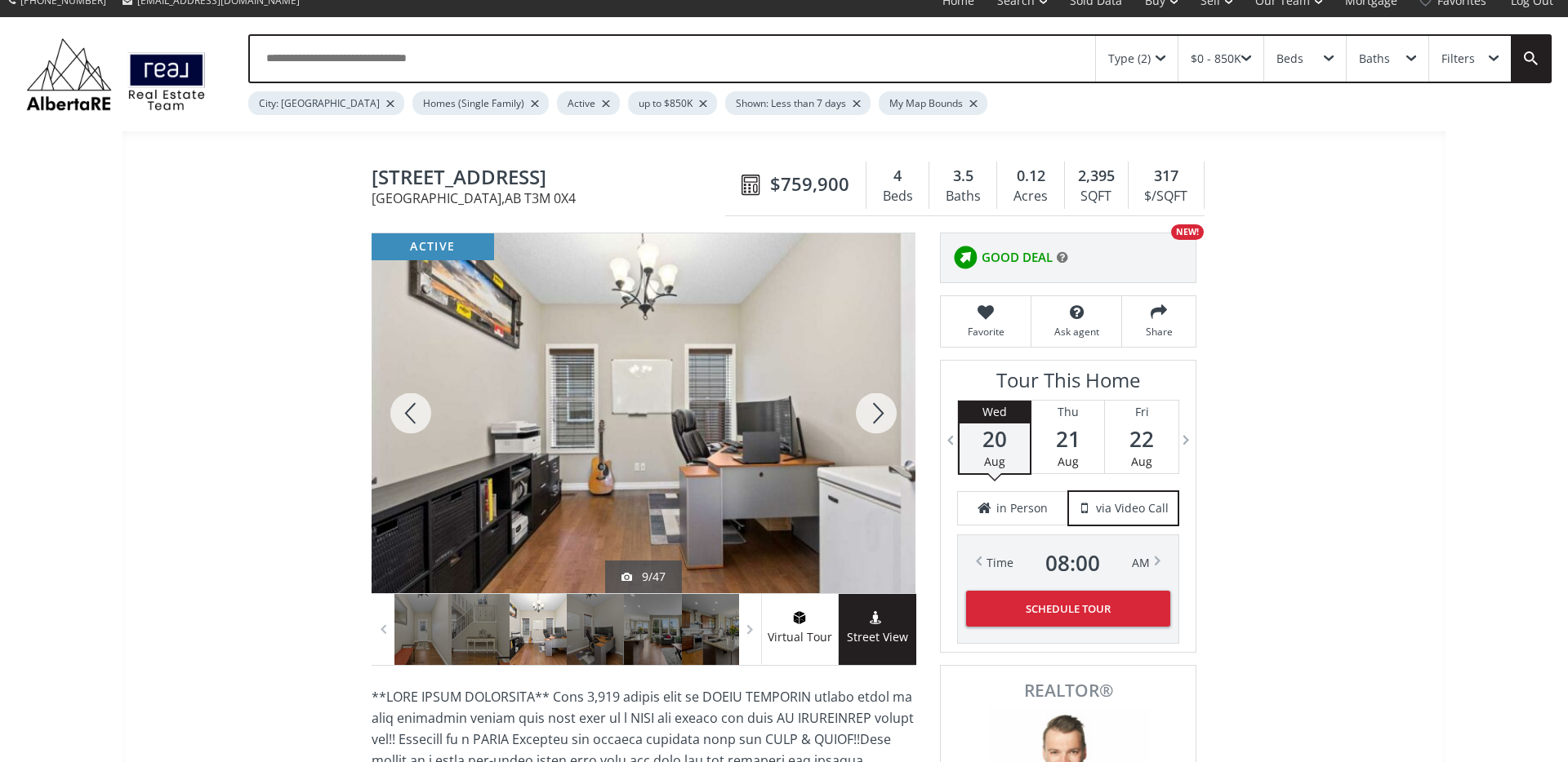
click at [877, 405] on div at bounding box center [877, 412] width 79 height 359
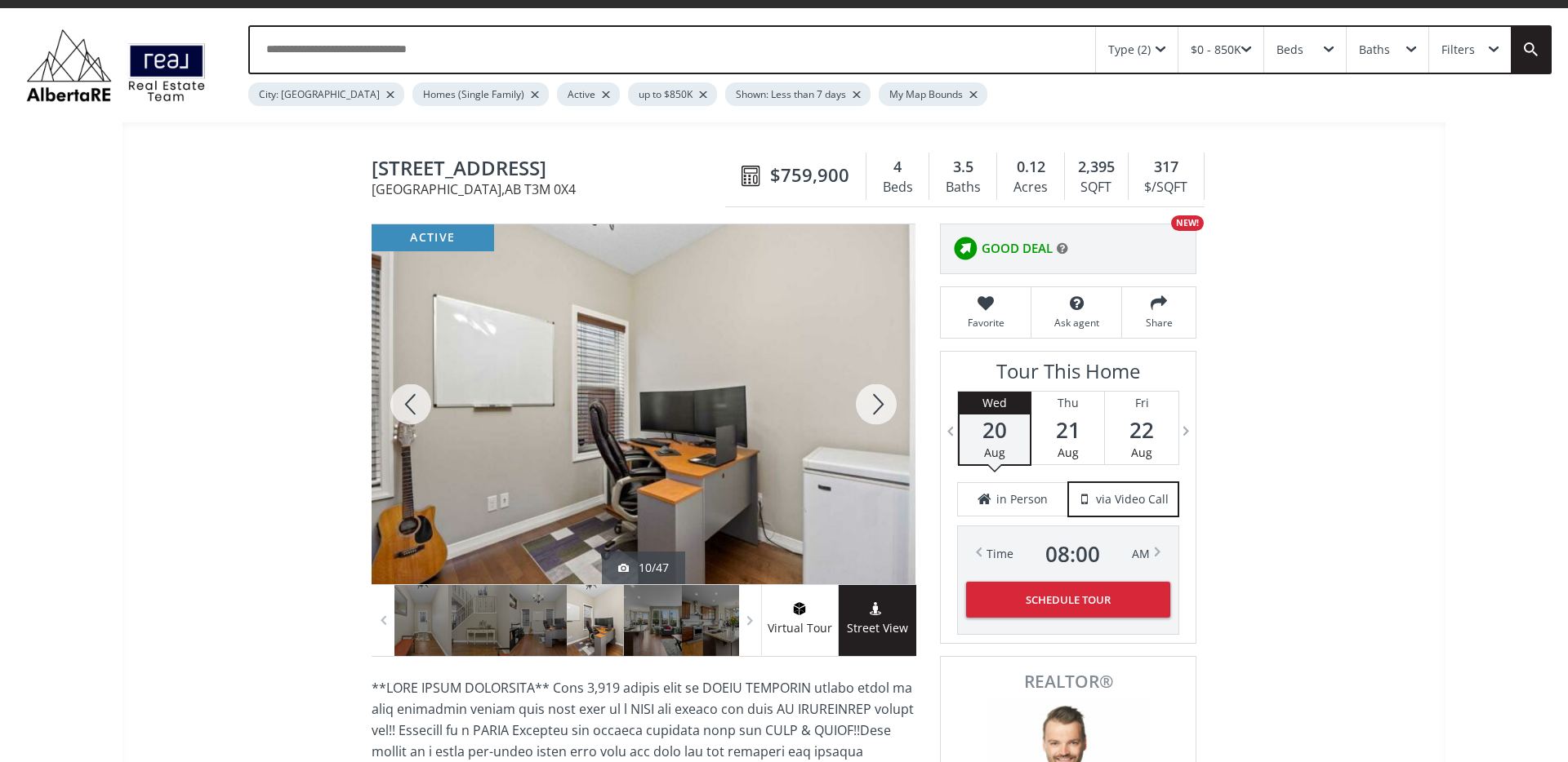
scroll to position [27, 0]
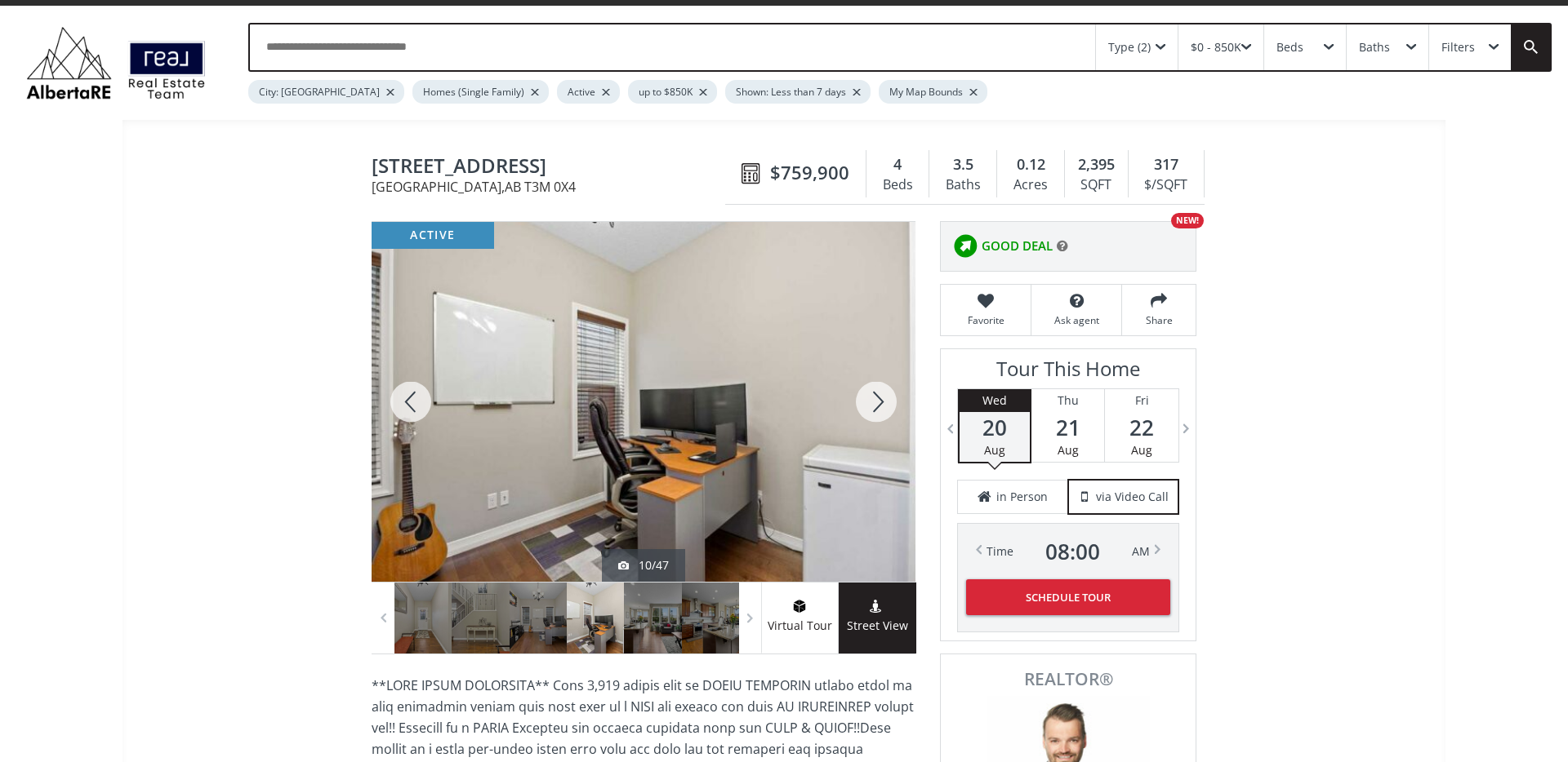
click at [877, 405] on div at bounding box center [877, 402] width 79 height 359
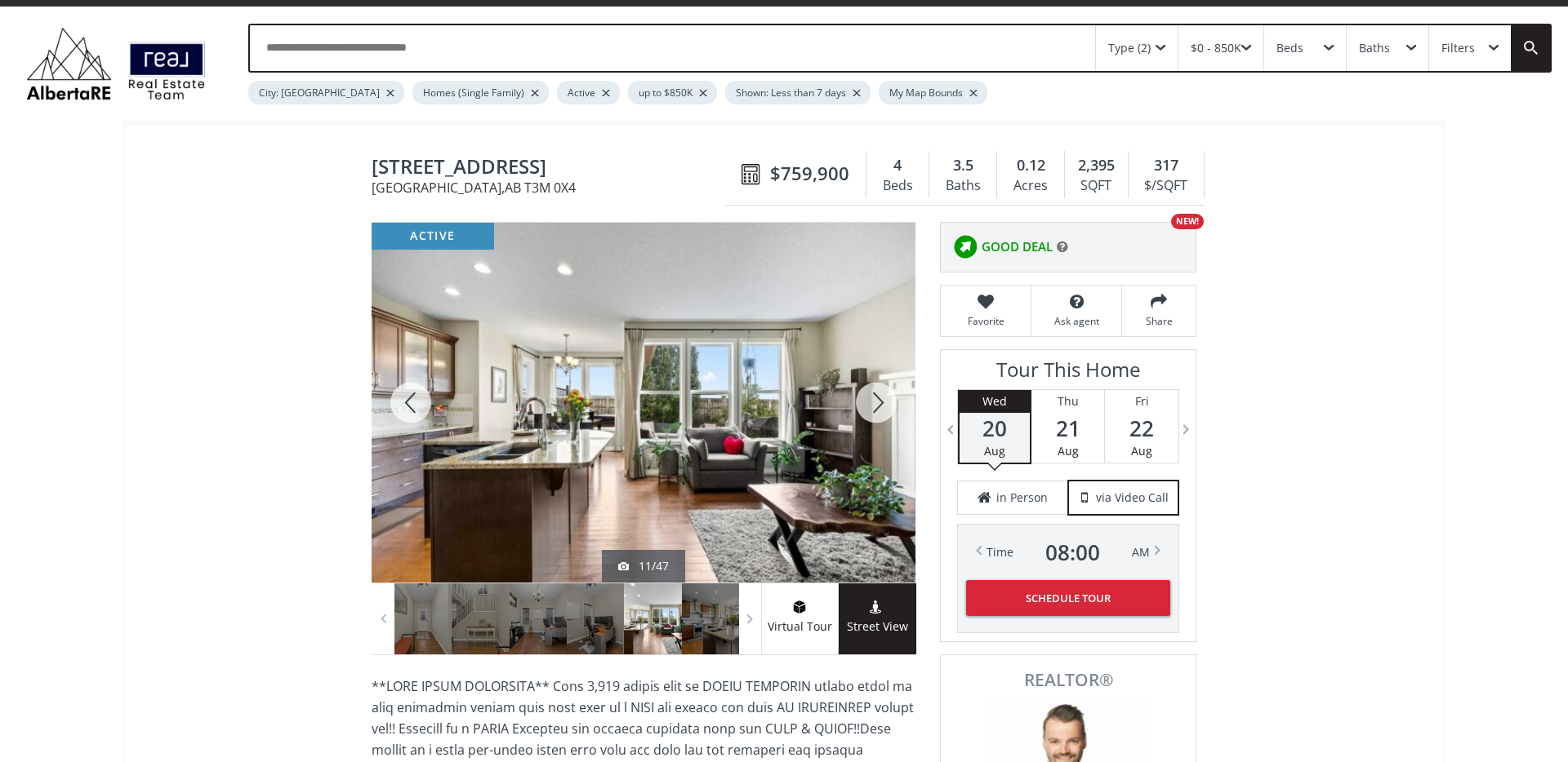
click at [877, 405] on div at bounding box center [877, 402] width 79 height 359
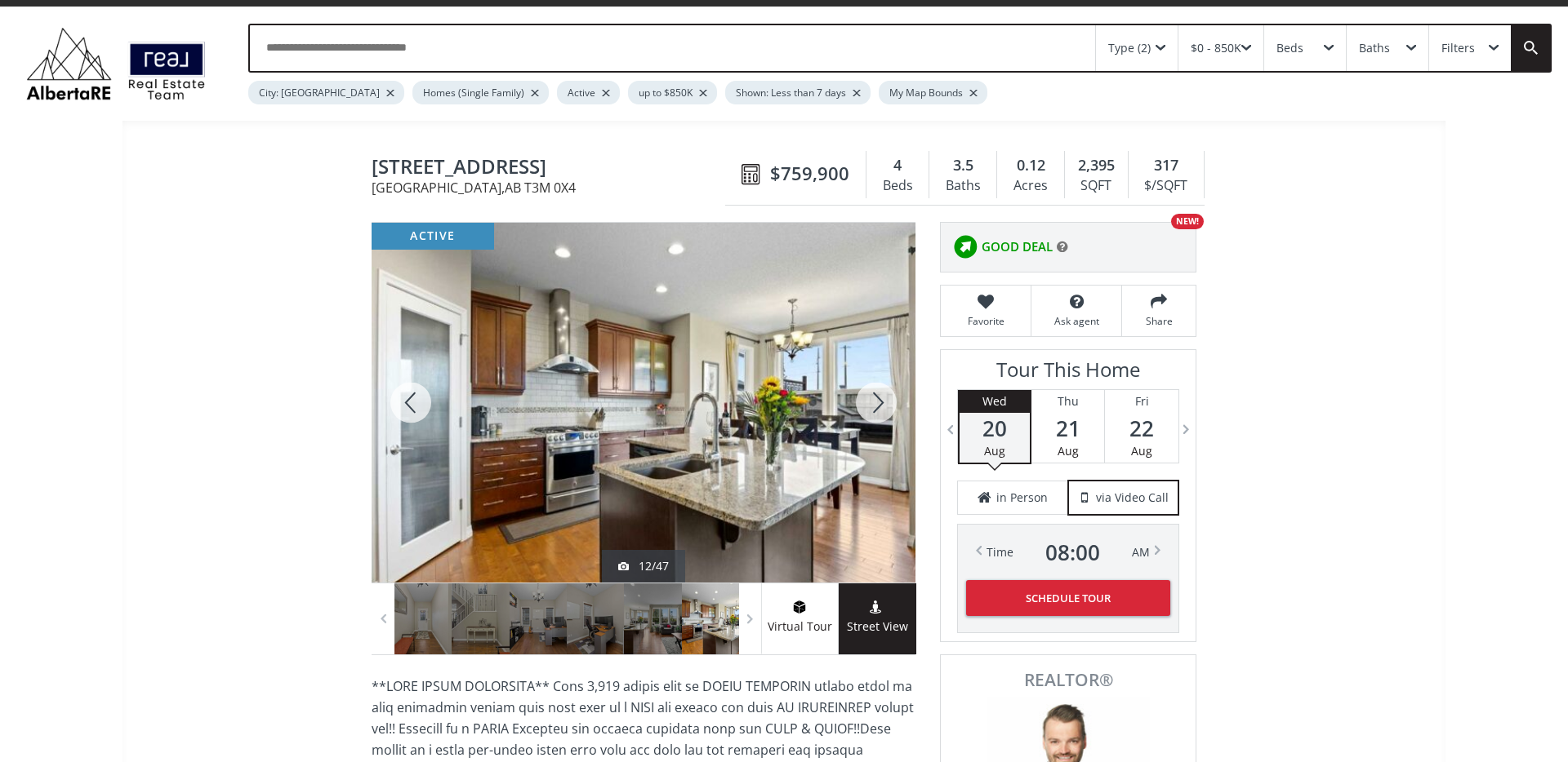
click at [877, 405] on div at bounding box center [877, 402] width 79 height 359
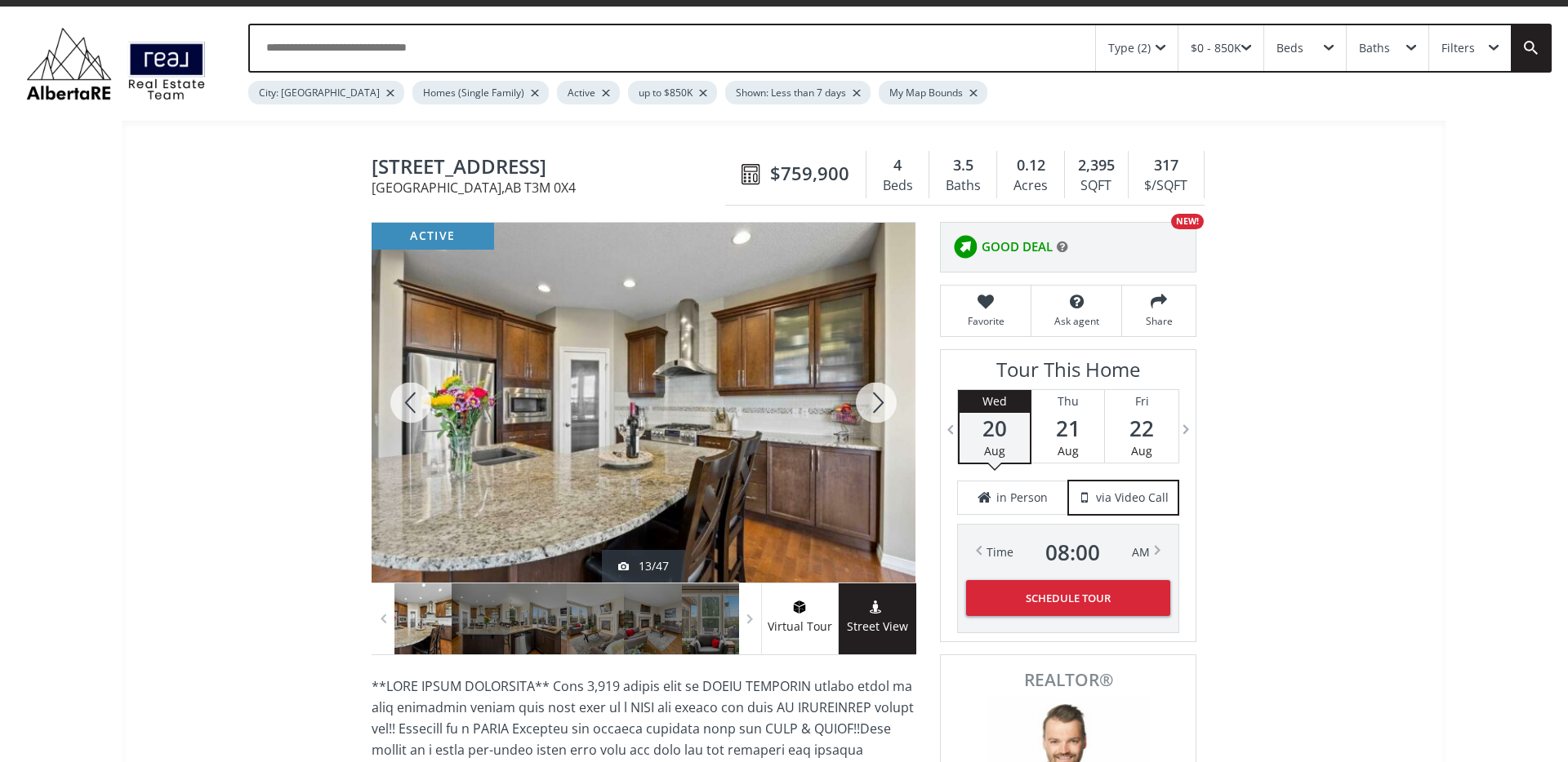
click at [877, 405] on div at bounding box center [877, 402] width 79 height 359
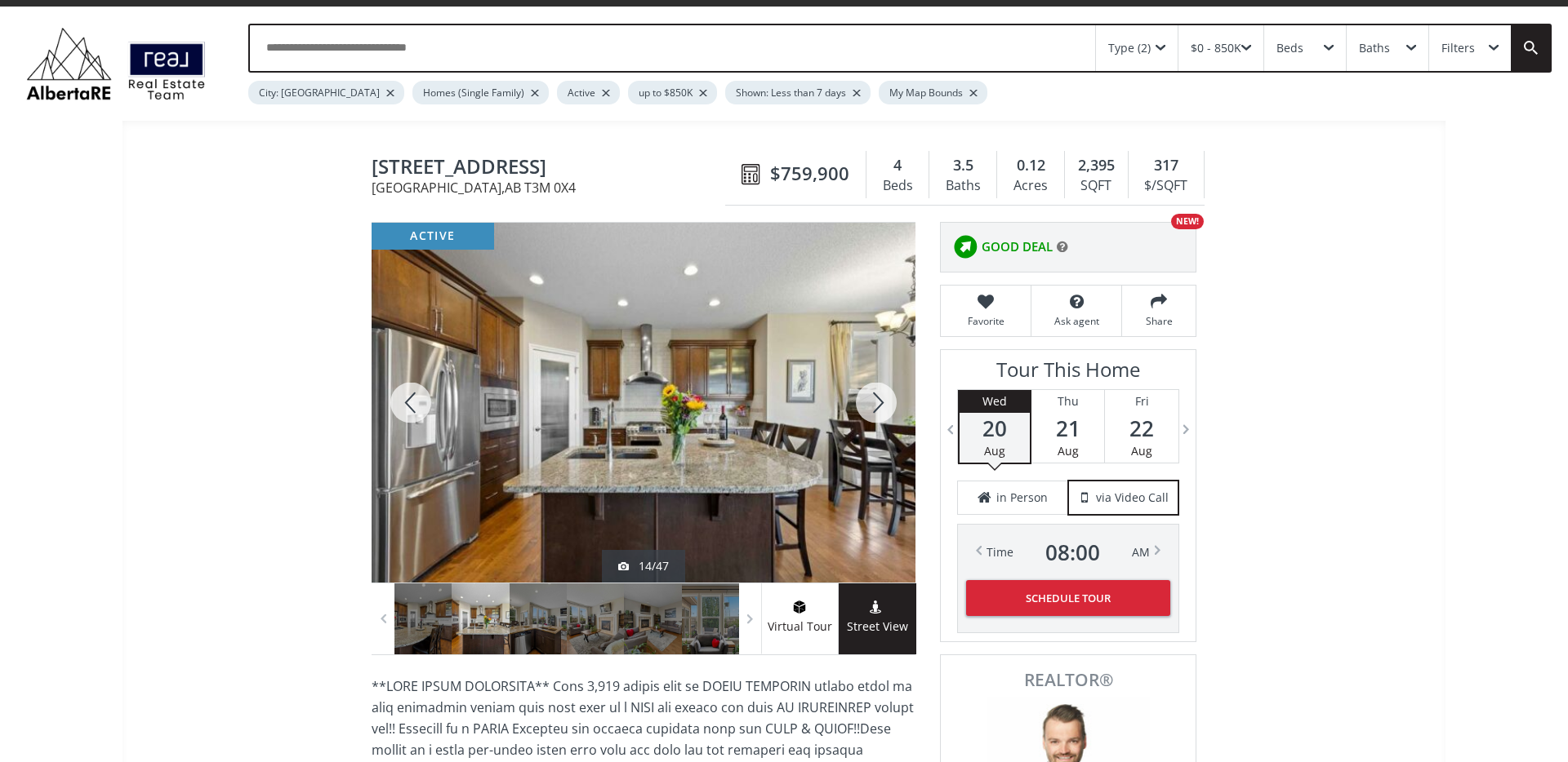
click at [876, 405] on div at bounding box center [877, 402] width 79 height 359
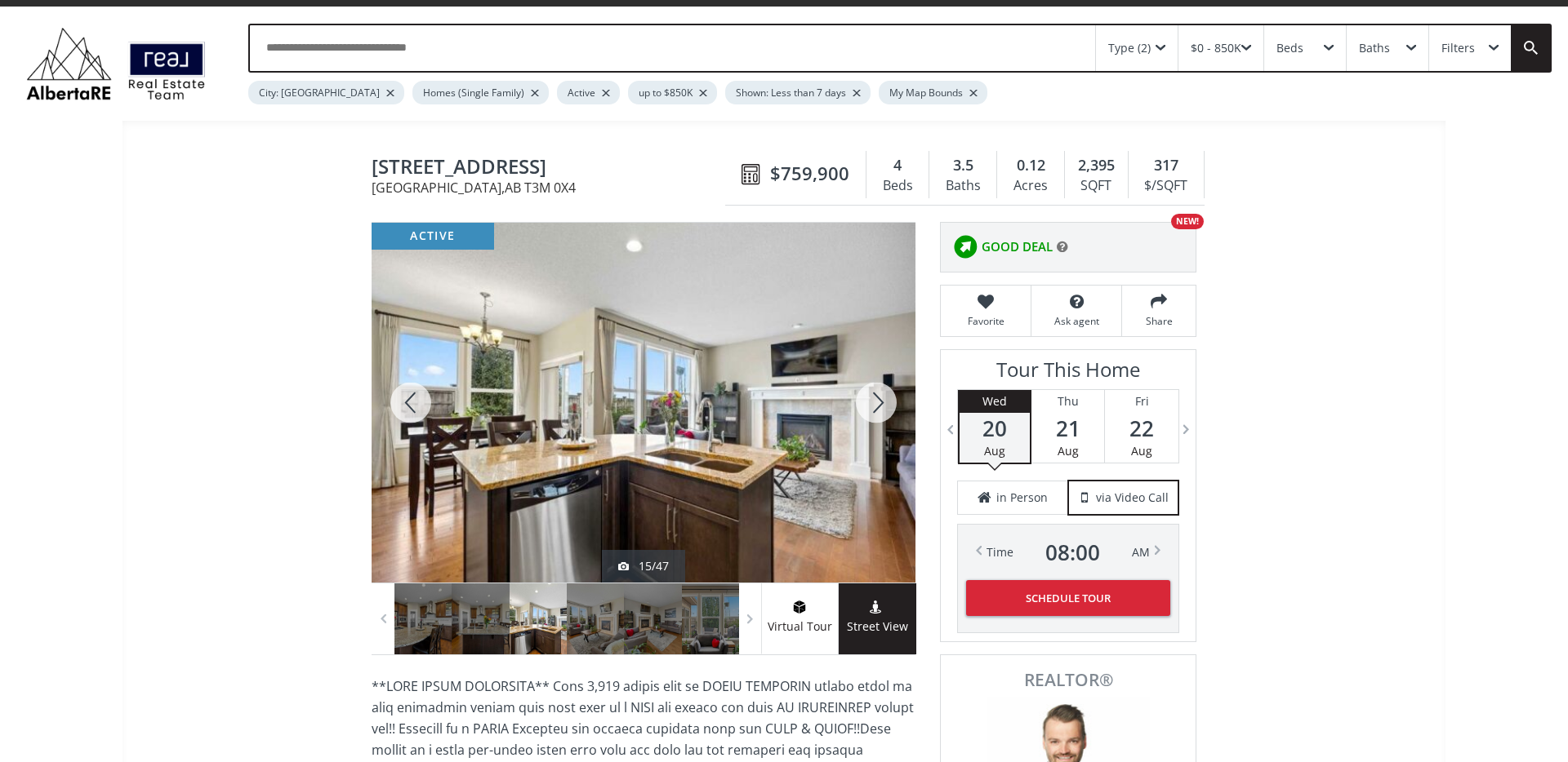
click at [876, 405] on div at bounding box center [877, 402] width 79 height 359
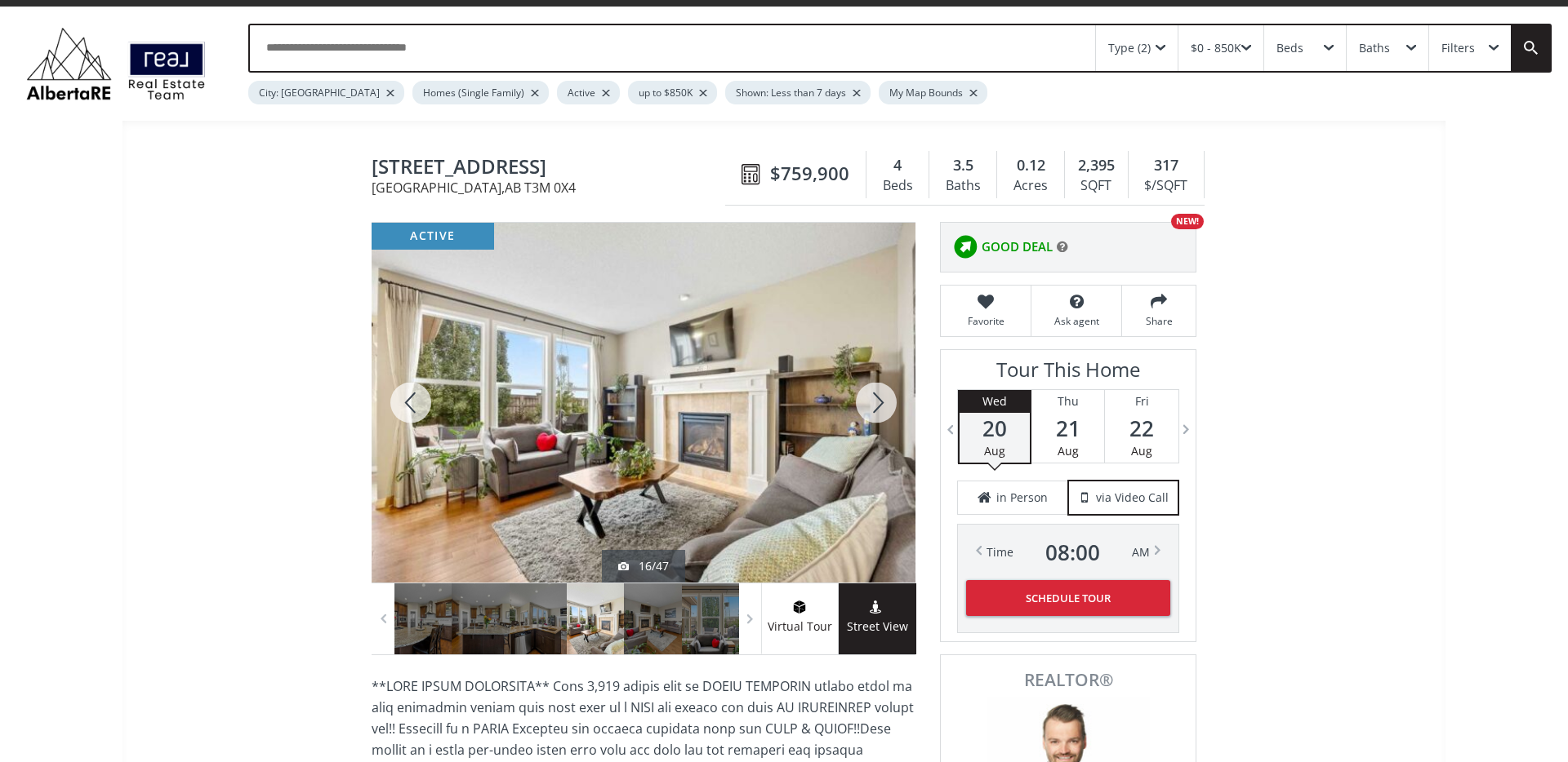
click at [876, 405] on div at bounding box center [877, 402] width 79 height 359
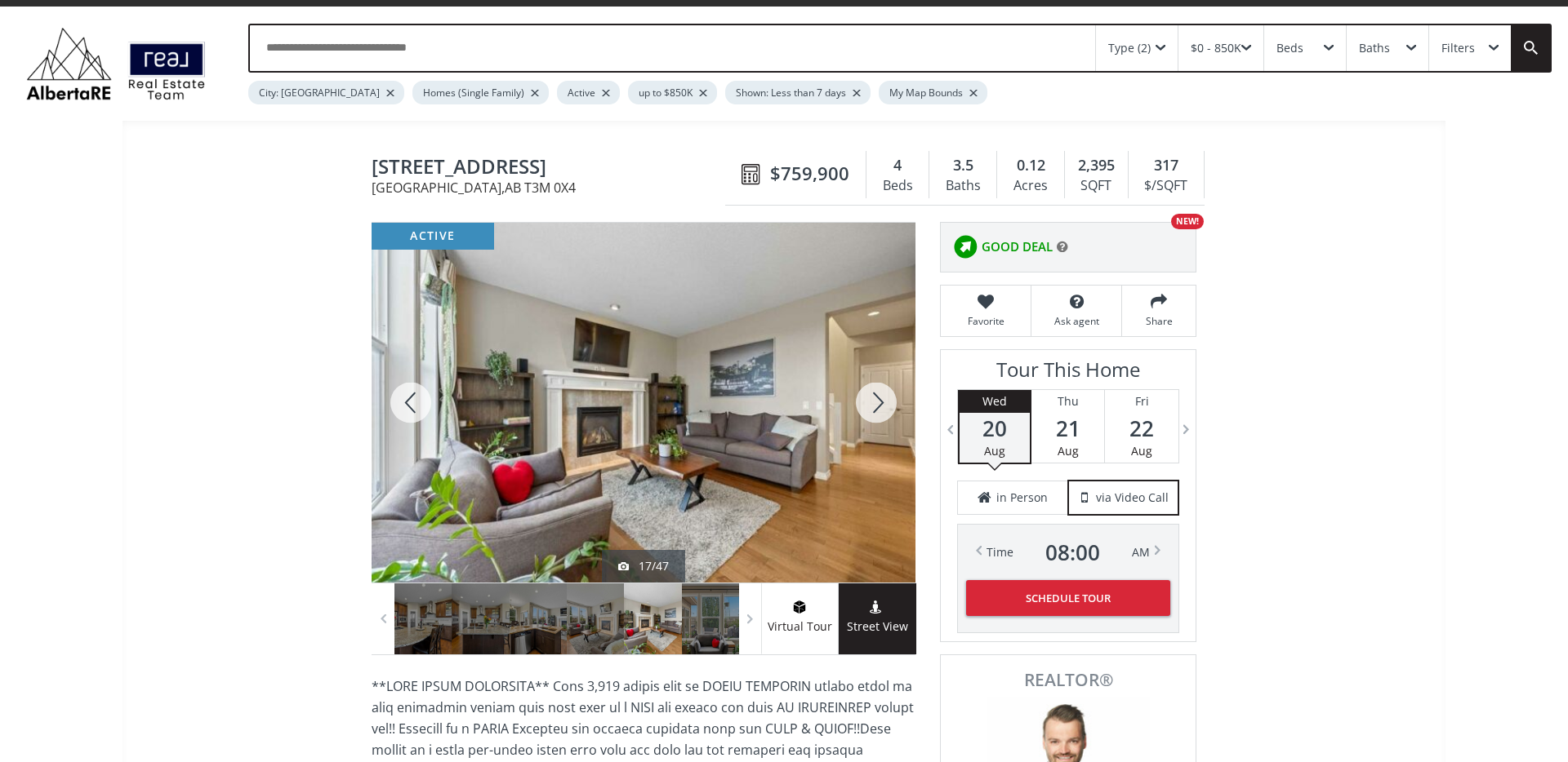
click at [876, 405] on div at bounding box center [877, 402] width 79 height 359
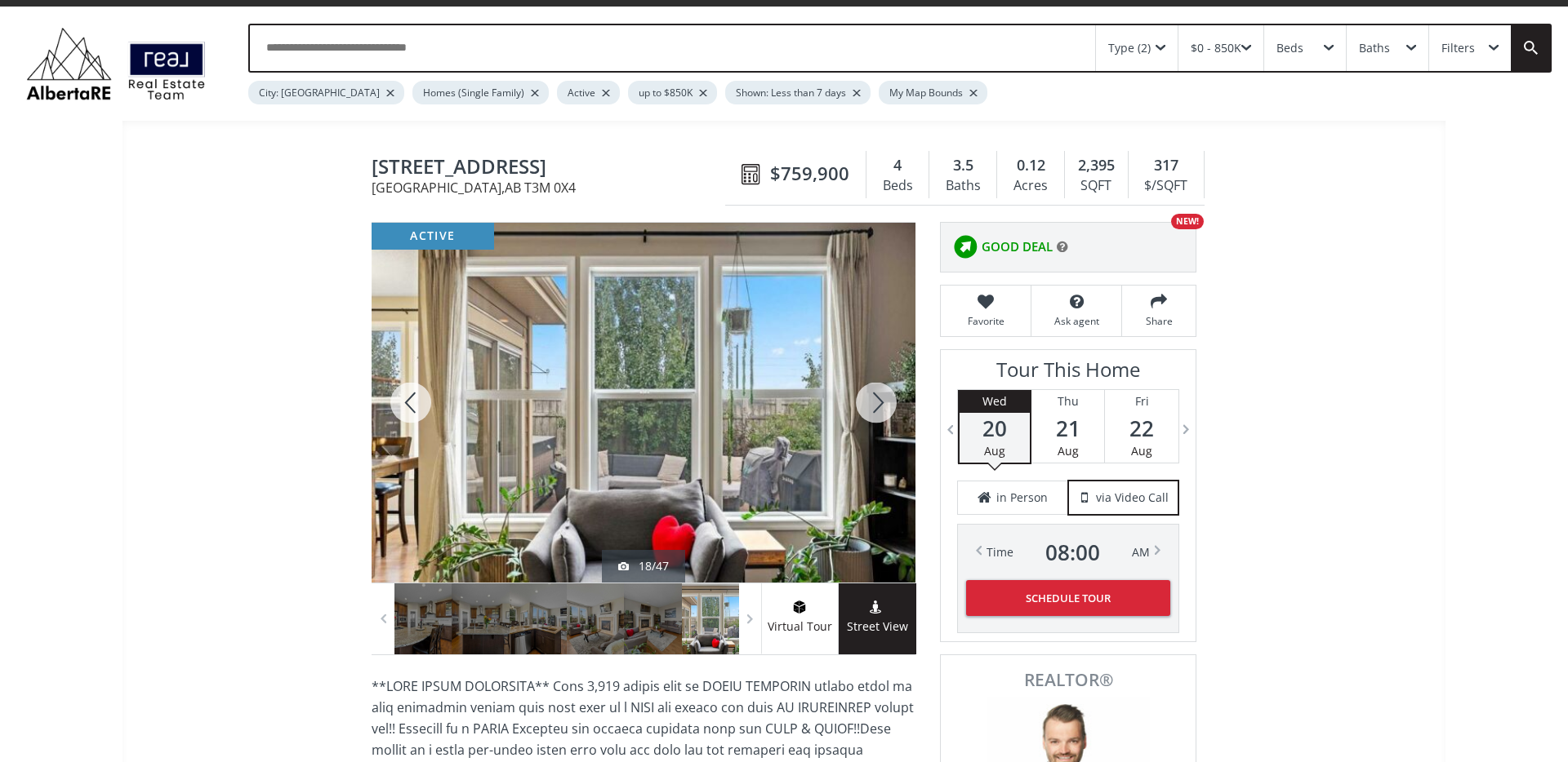
click at [876, 405] on div at bounding box center [877, 402] width 79 height 359
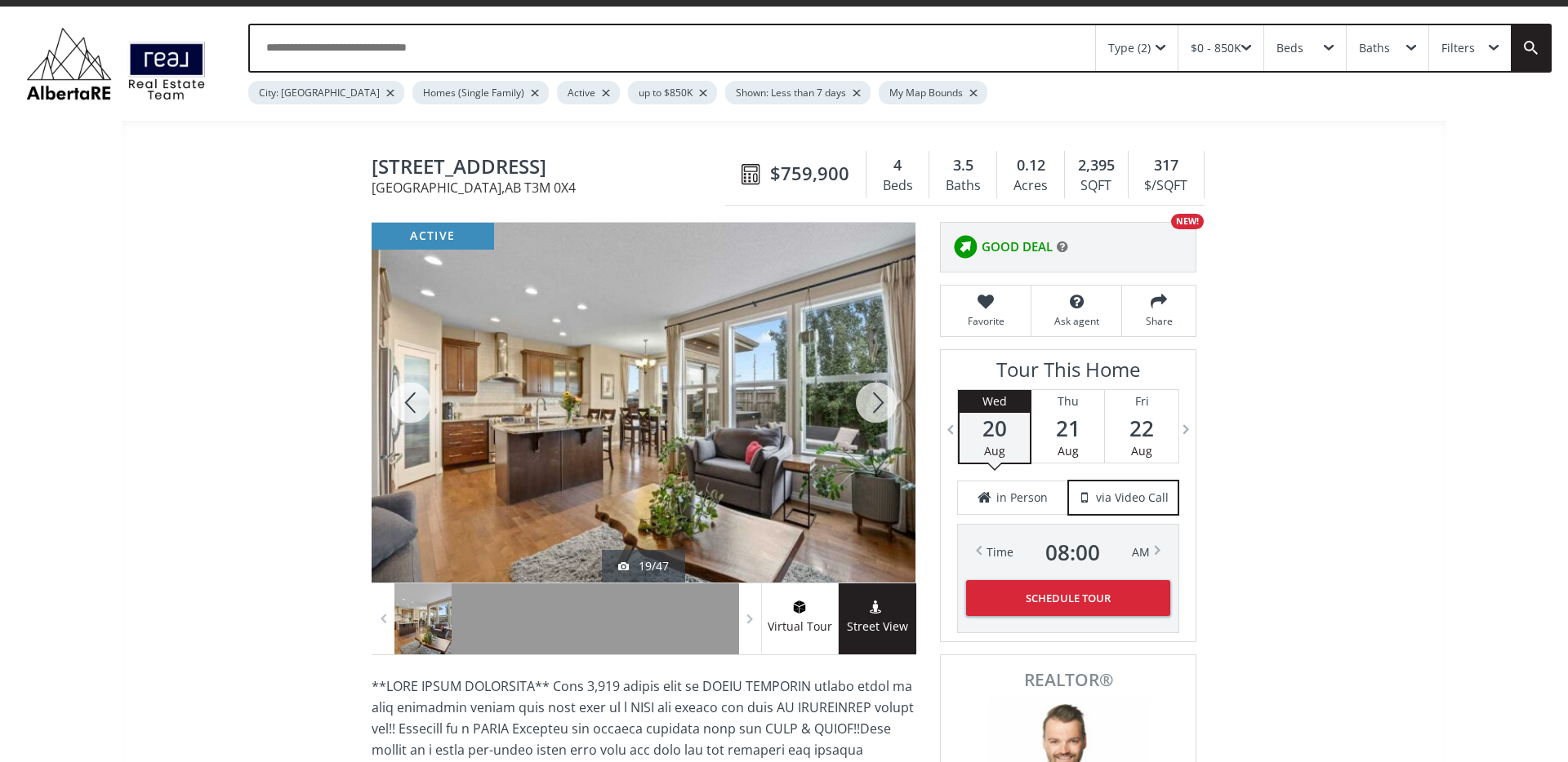
click at [876, 405] on div at bounding box center [877, 402] width 79 height 359
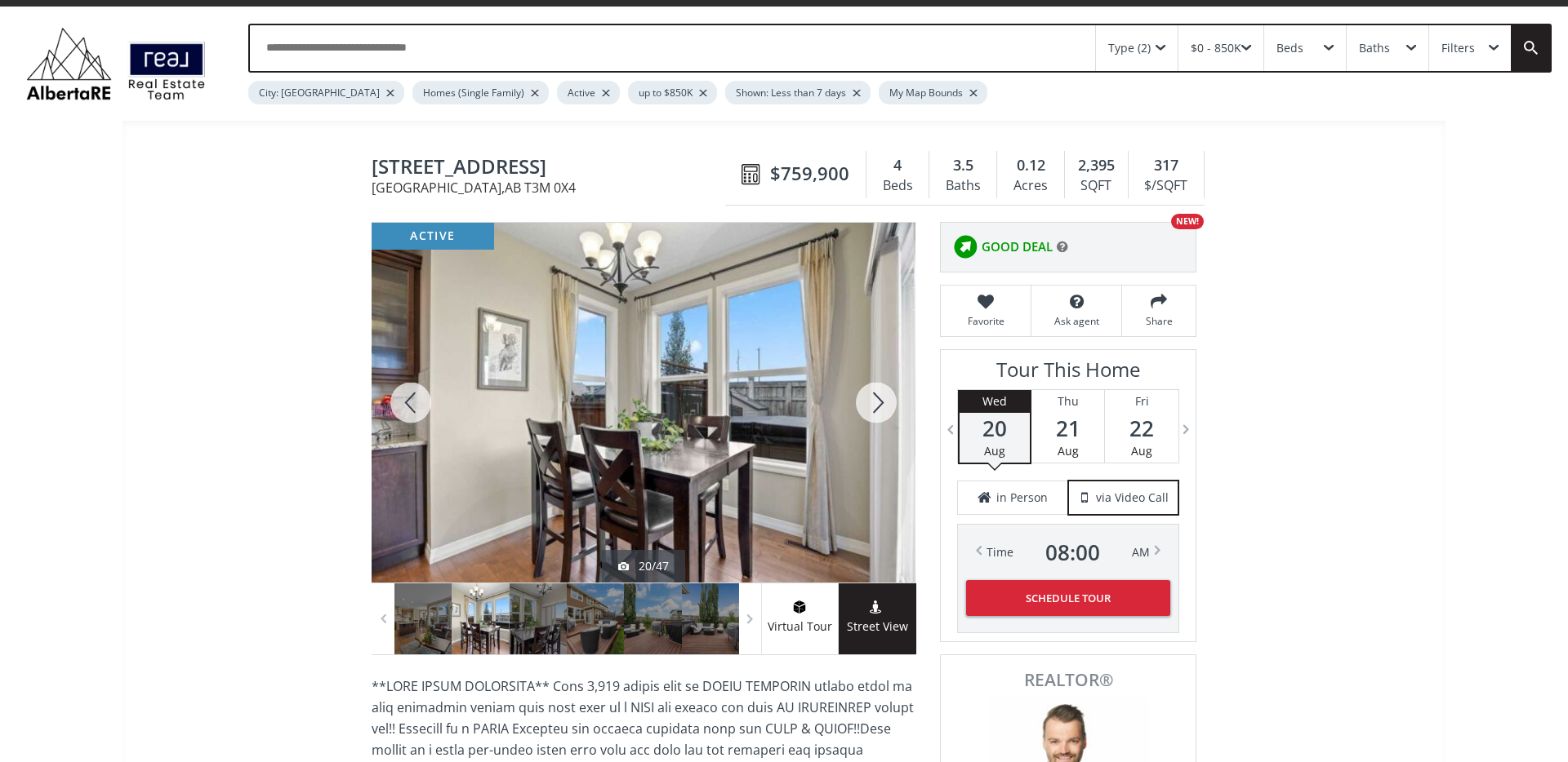
click at [876, 405] on div at bounding box center [877, 402] width 79 height 359
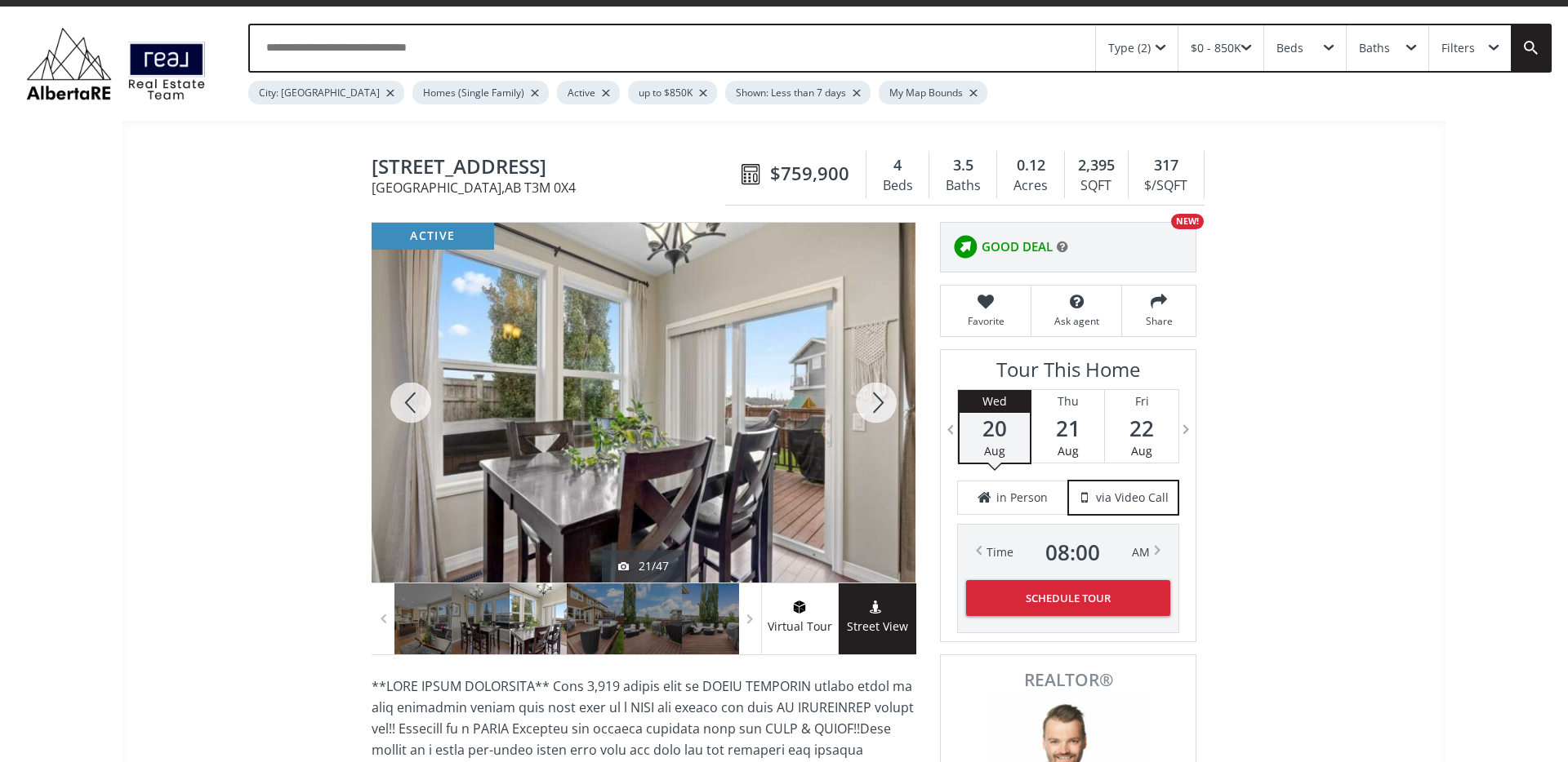
click at [876, 405] on div at bounding box center [877, 402] width 79 height 359
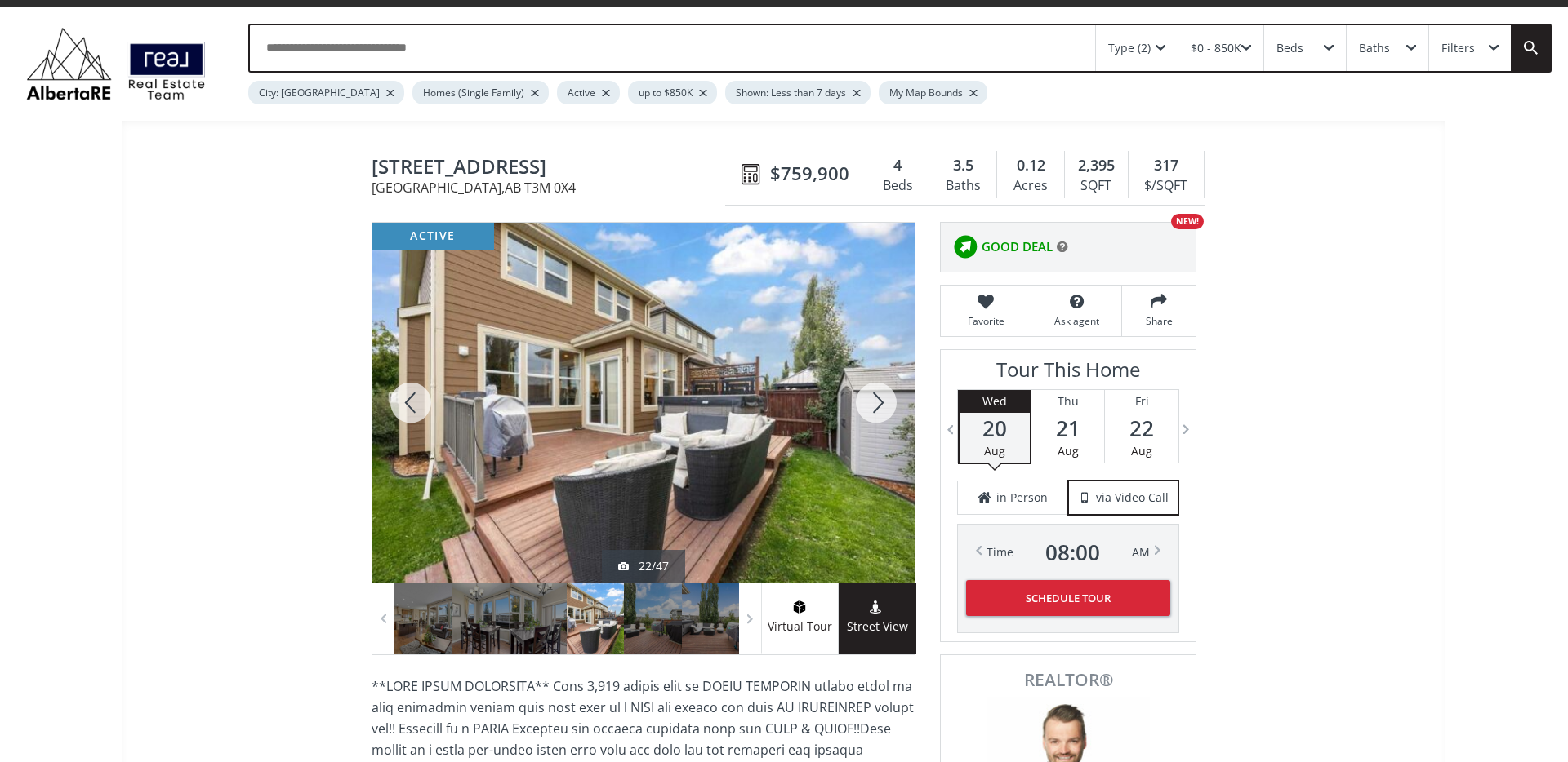
click at [876, 405] on div at bounding box center [877, 402] width 79 height 359
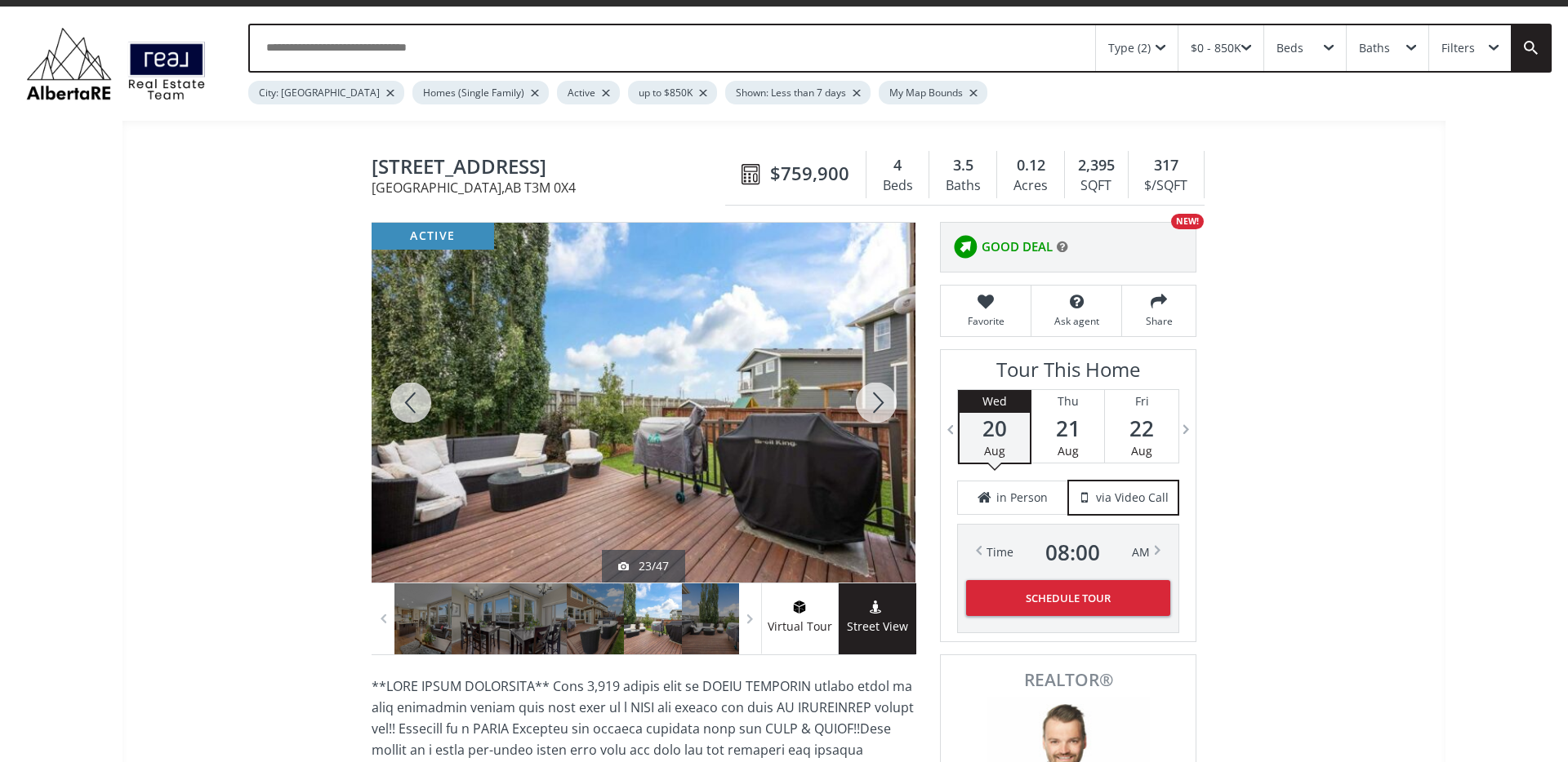
click at [876, 405] on div at bounding box center [877, 402] width 79 height 359
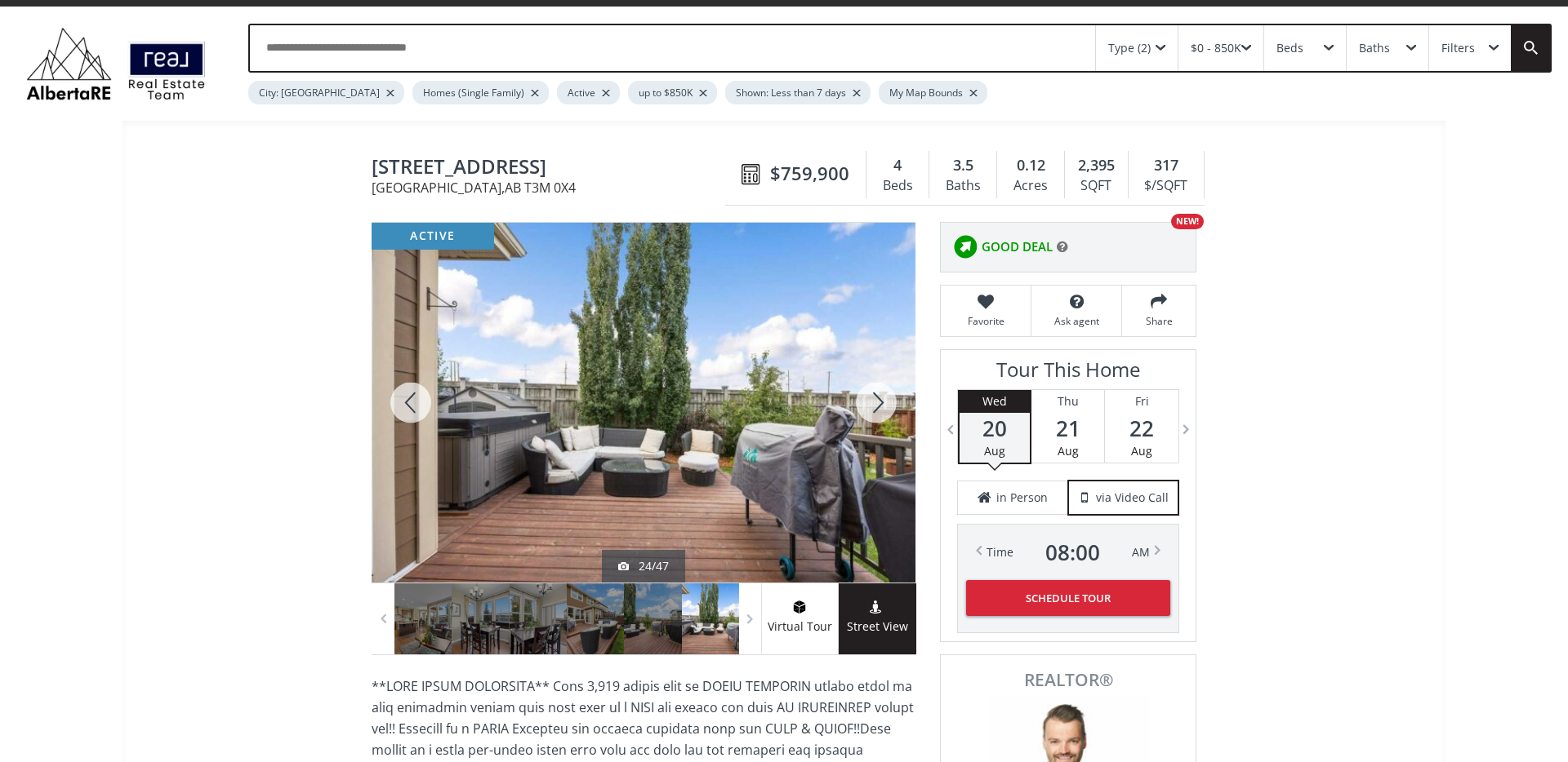
click at [876, 405] on div at bounding box center [877, 402] width 79 height 359
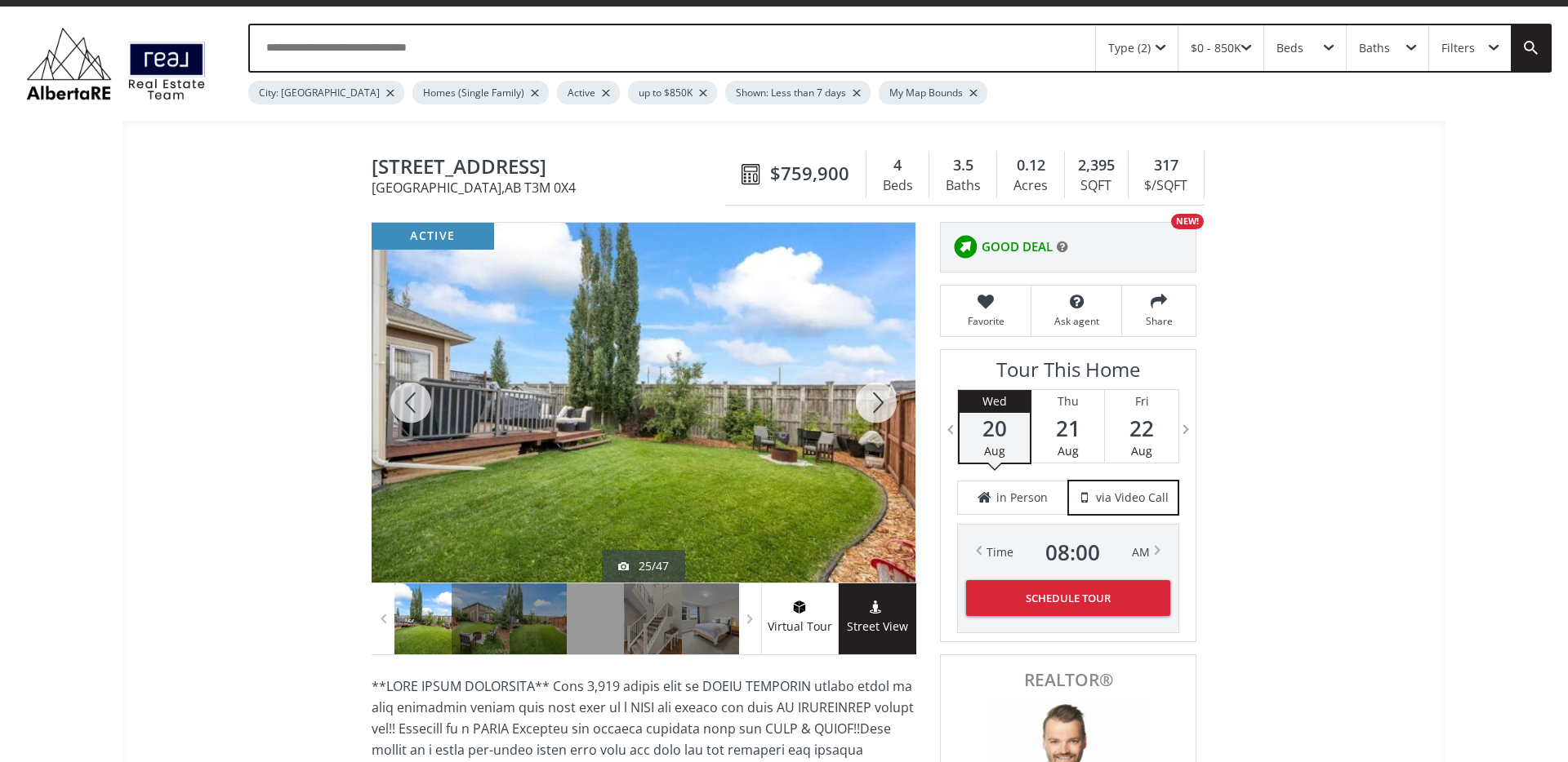
click at [876, 405] on div at bounding box center [877, 402] width 79 height 359
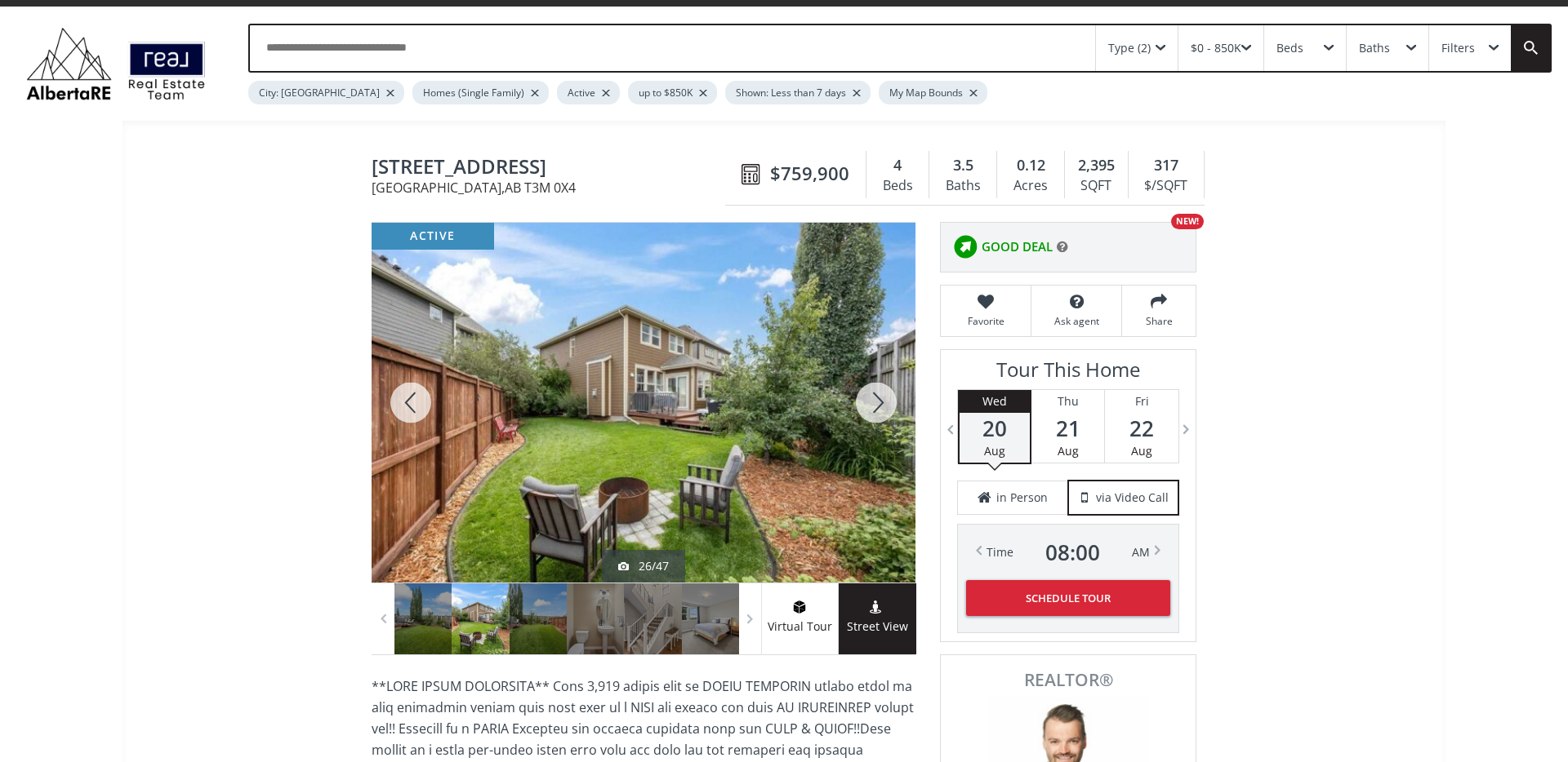
click at [876, 405] on div at bounding box center [877, 402] width 79 height 359
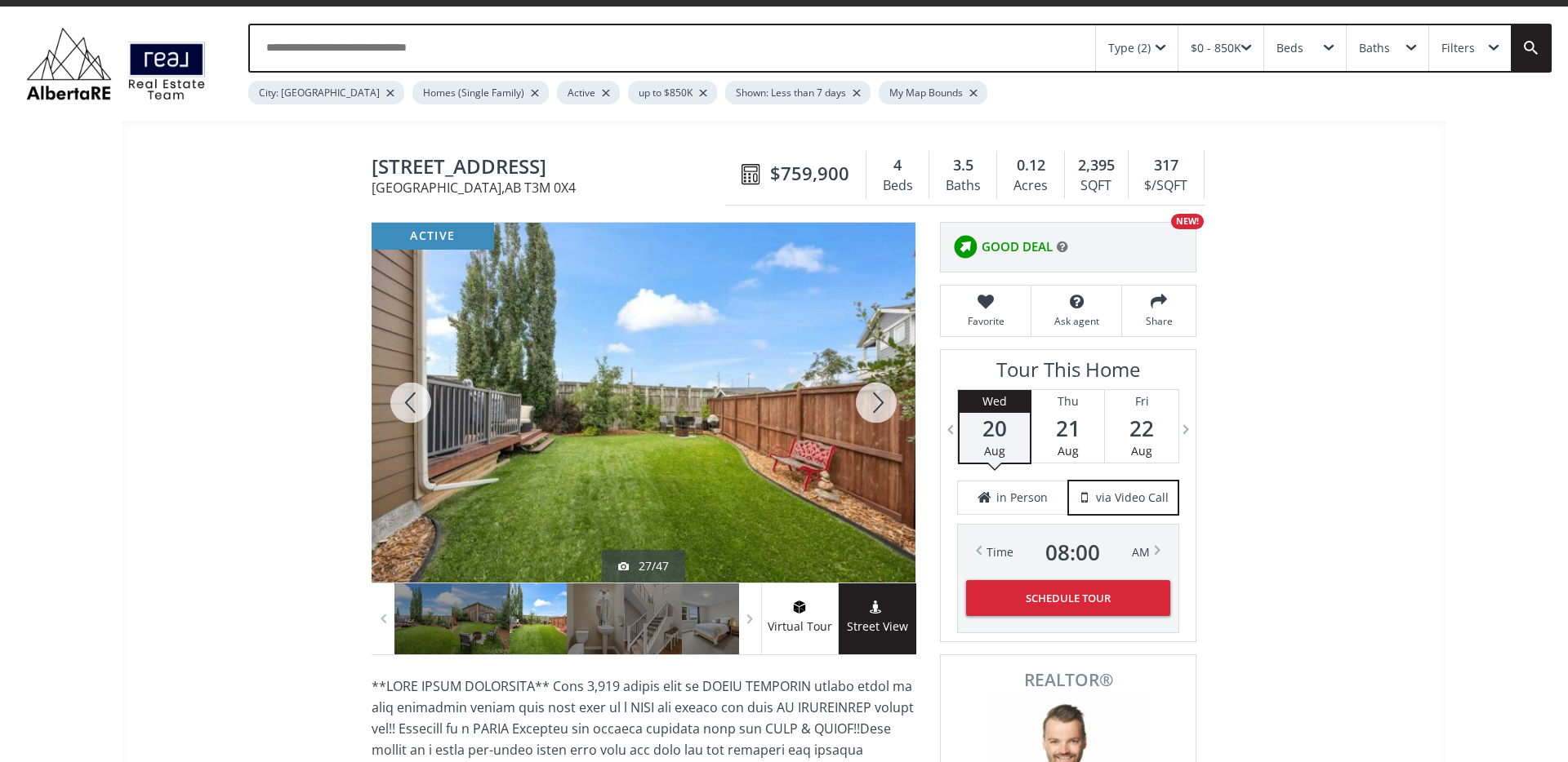
click at [876, 405] on div at bounding box center [877, 402] width 79 height 359
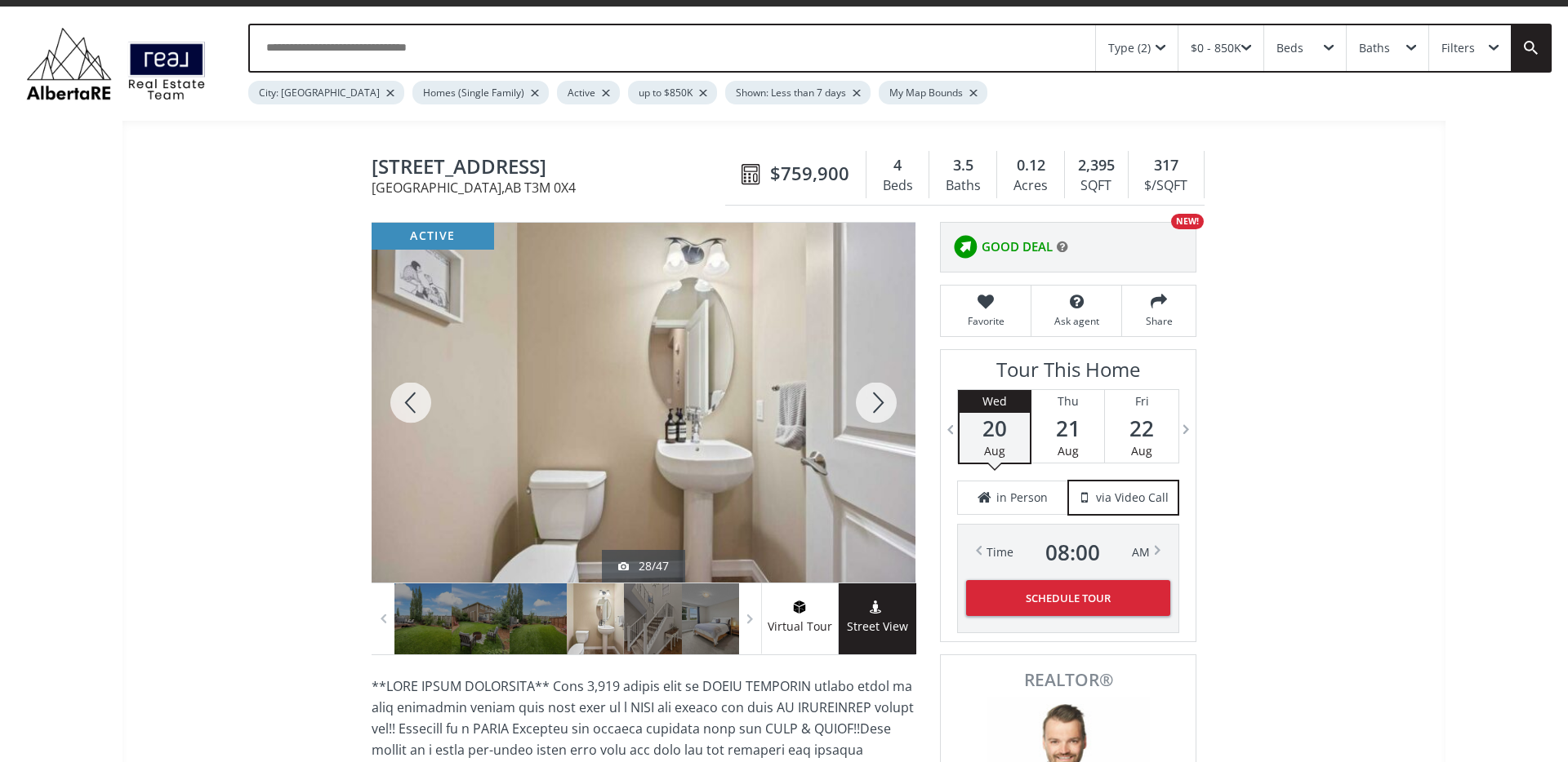
click at [876, 405] on div at bounding box center [877, 402] width 79 height 359
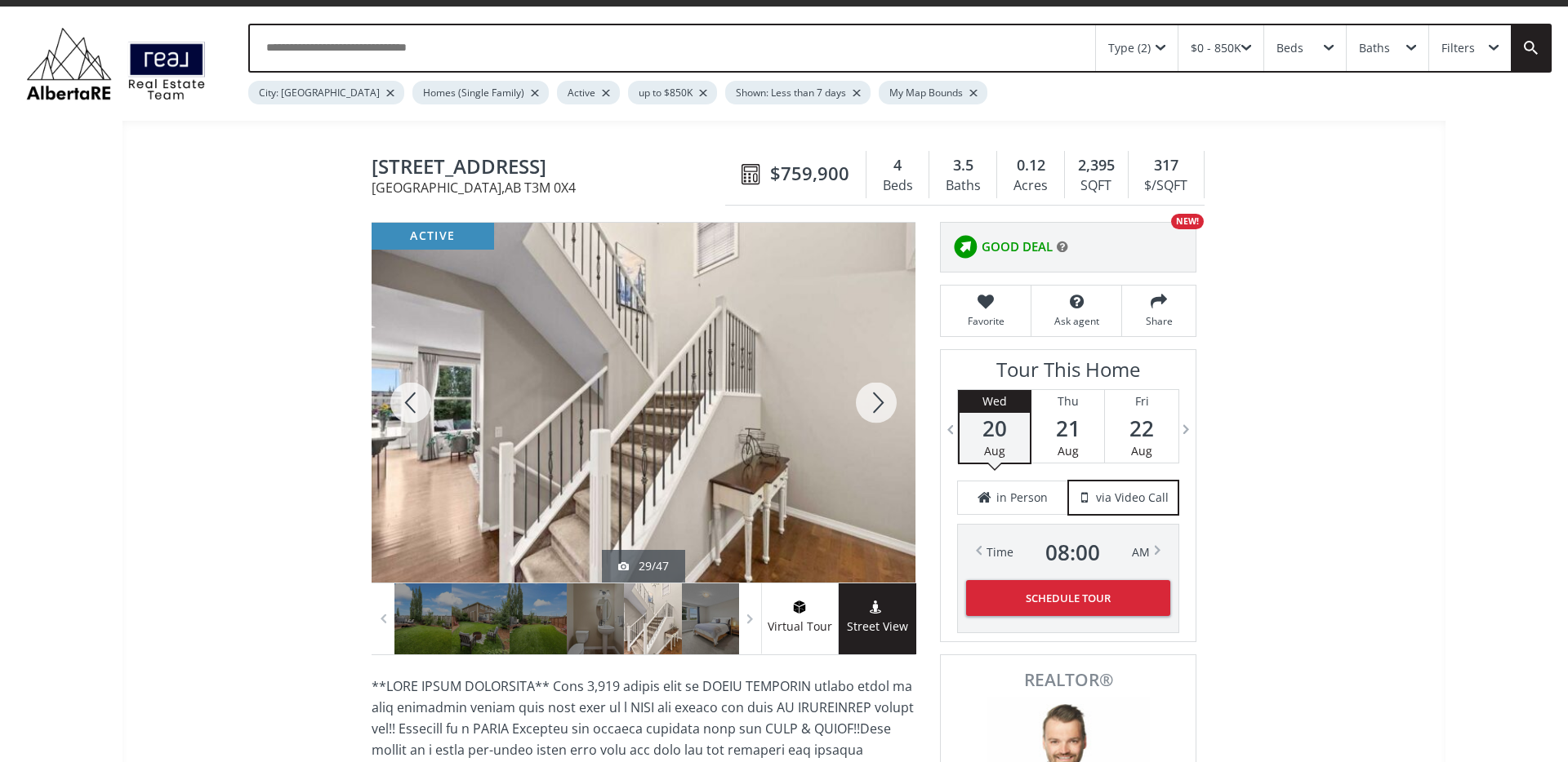
click at [876, 405] on div at bounding box center [877, 402] width 79 height 359
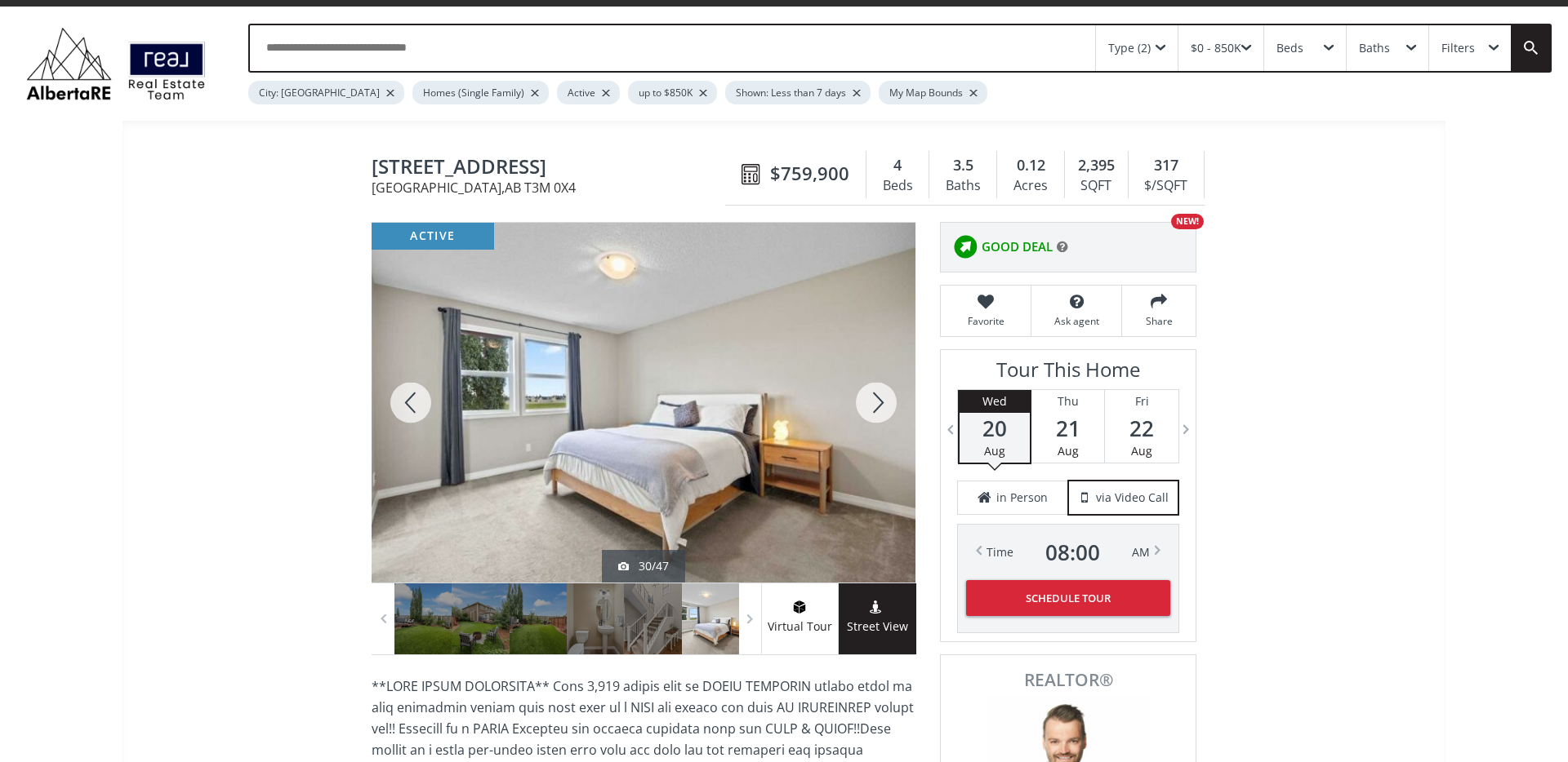
click at [876, 405] on div at bounding box center [877, 402] width 79 height 359
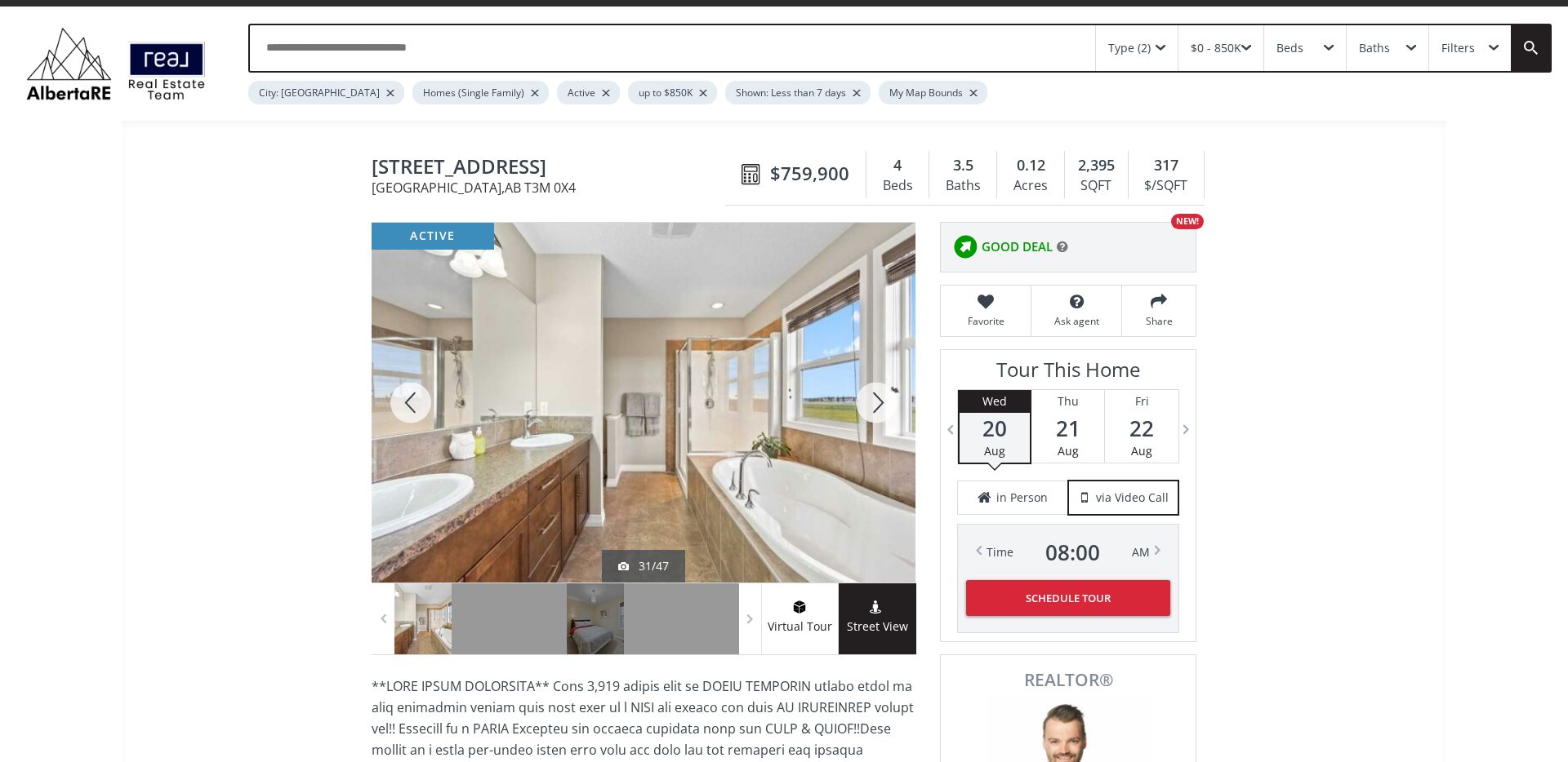
click at [876, 405] on div at bounding box center [877, 402] width 79 height 359
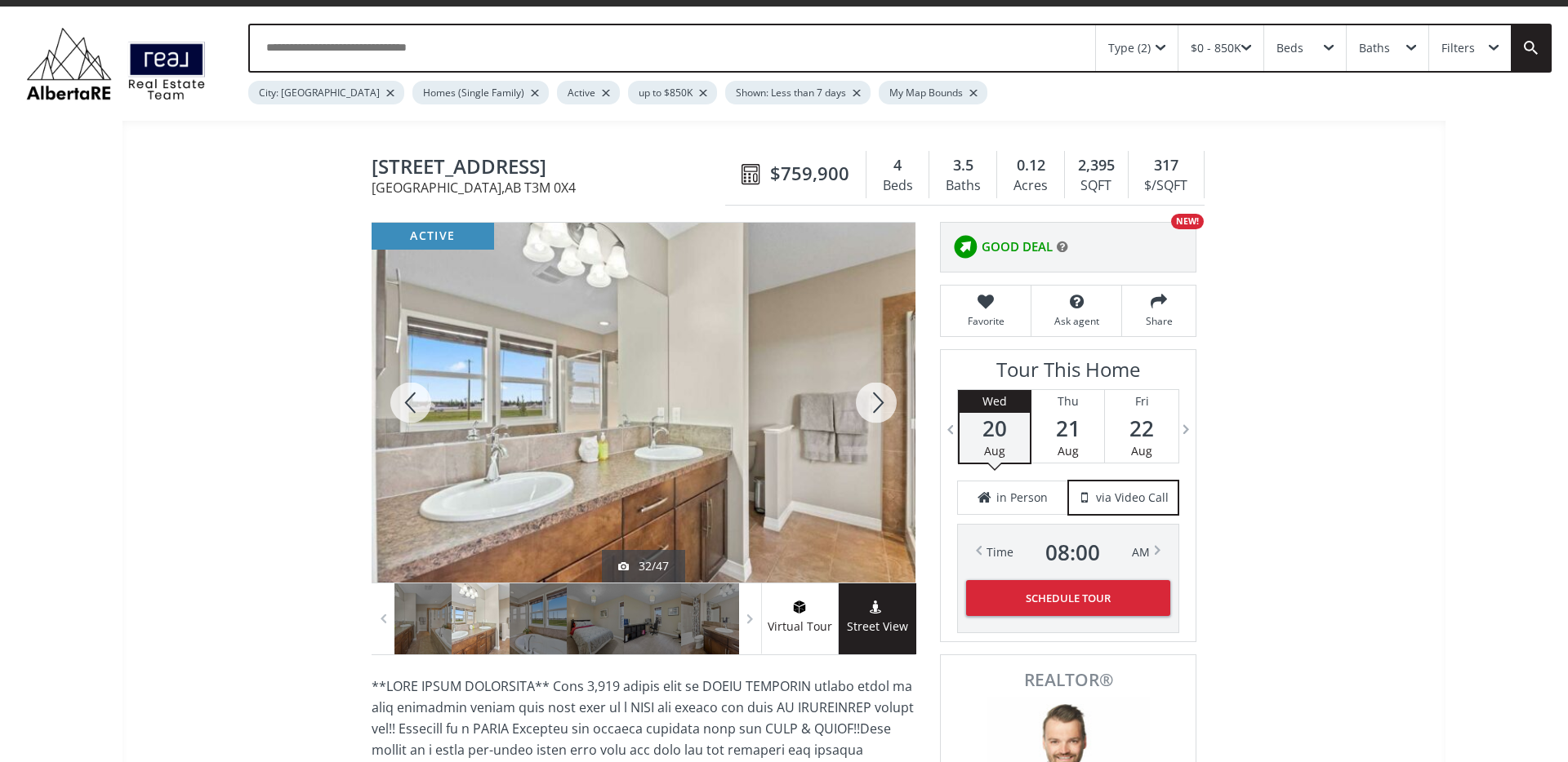
click at [402, 397] on div at bounding box center [410, 402] width 79 height 359
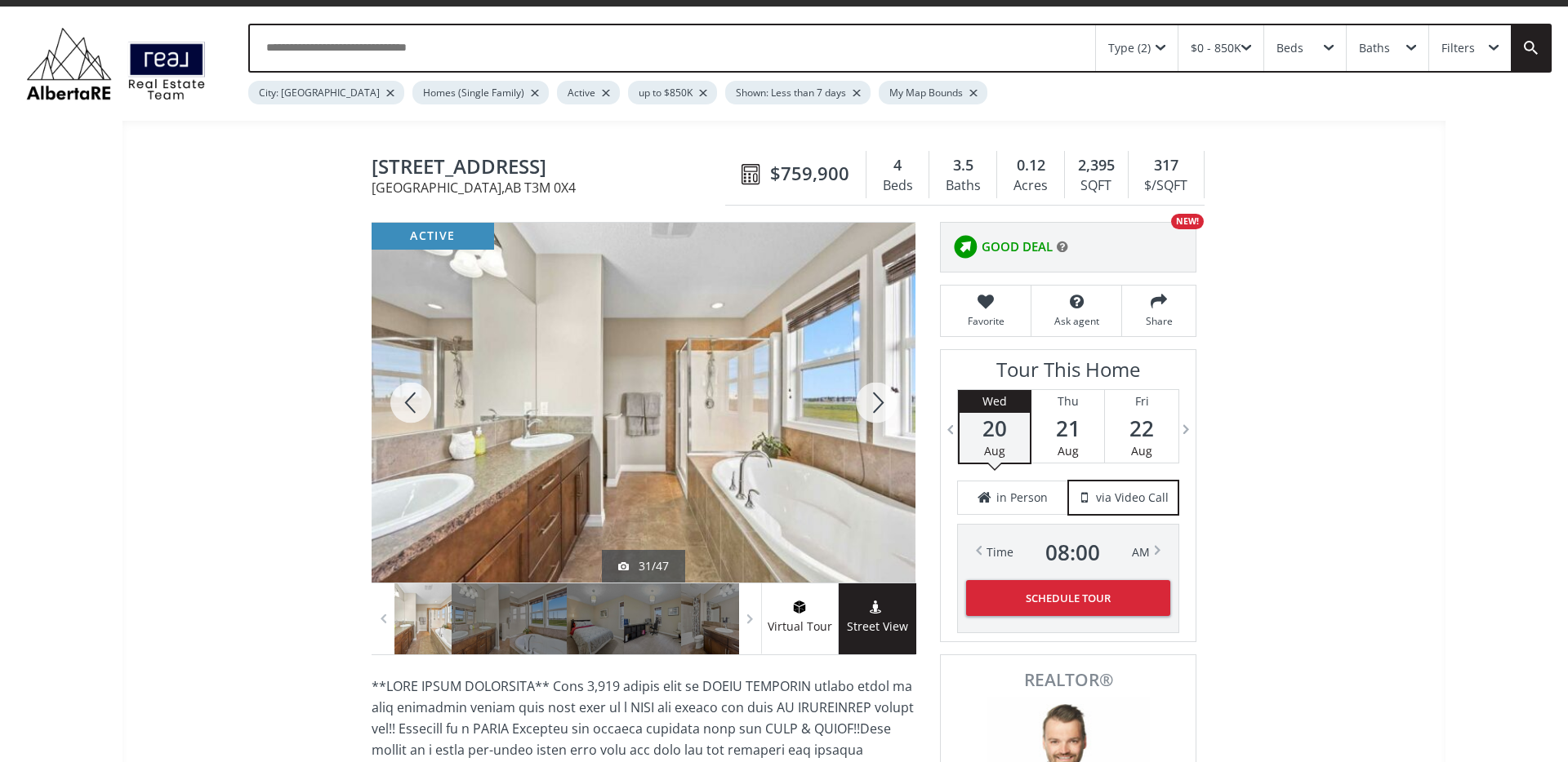
click at [873, 400] on div at bounding box center [877, 402] width 79 height 359
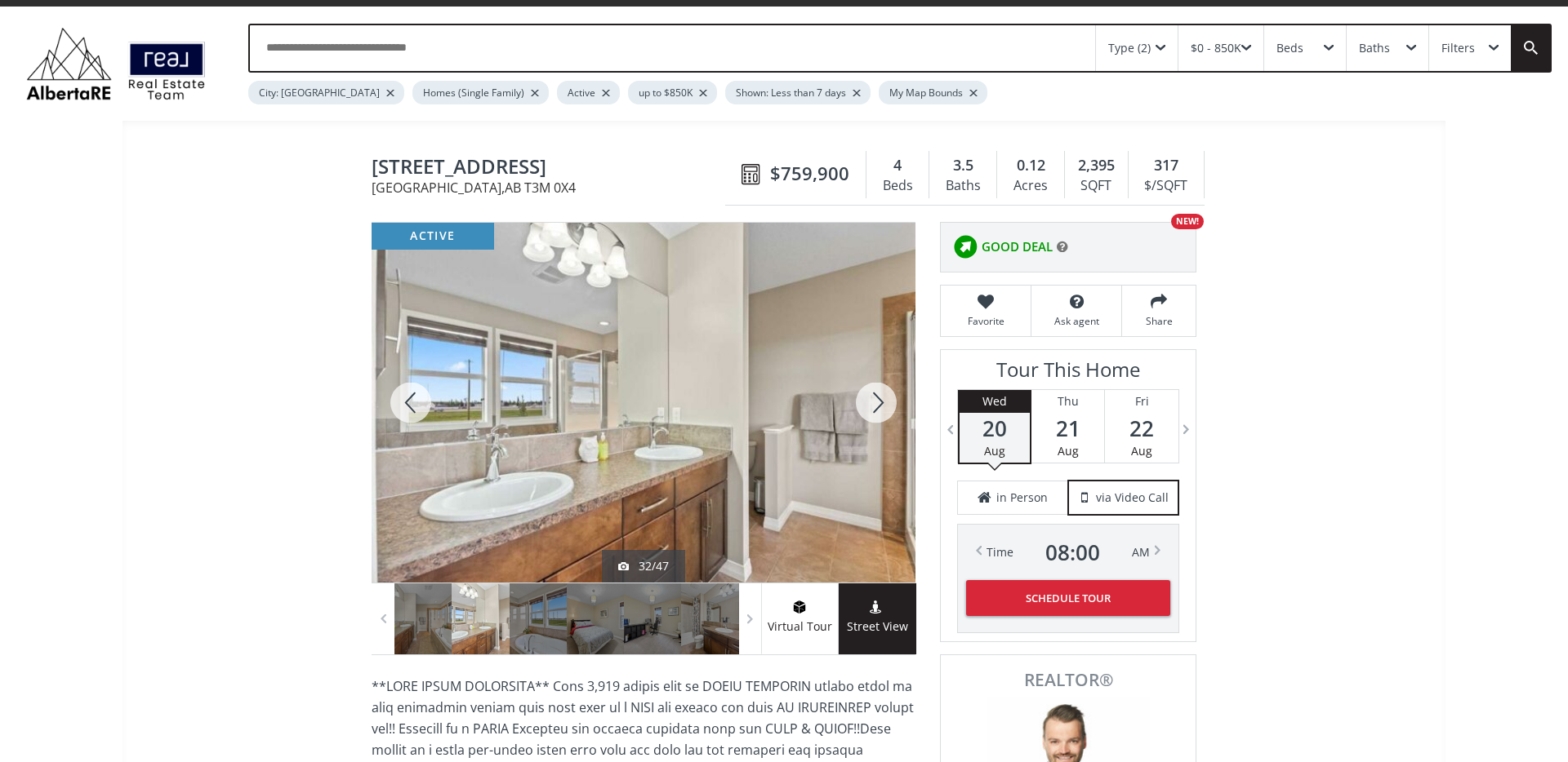
click at [873, 400] on div at bounding box center [877, 402] width 79 height 359
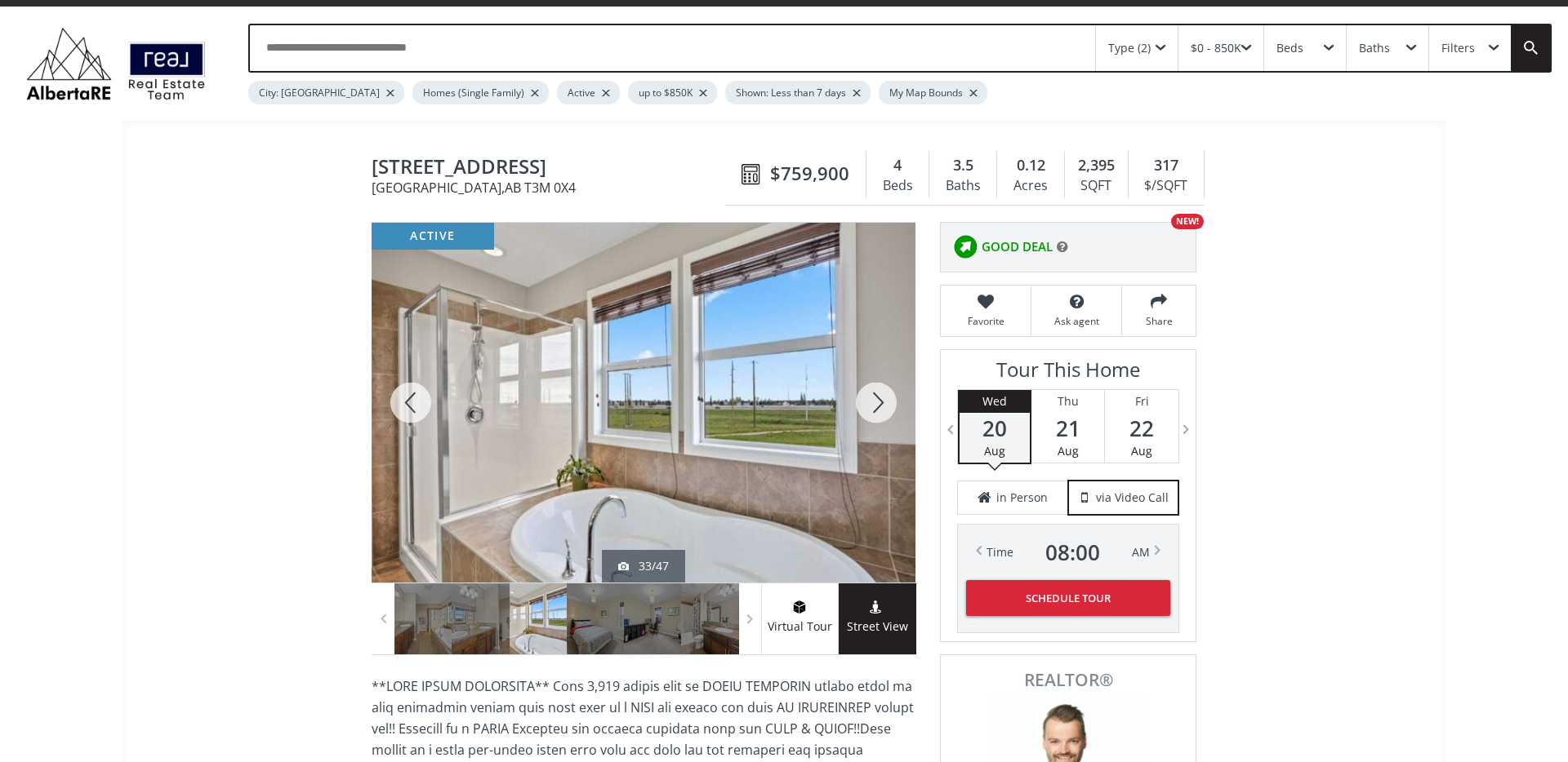
click at [873, 400] on div at bounding box center [877, 402] width 79 height 359
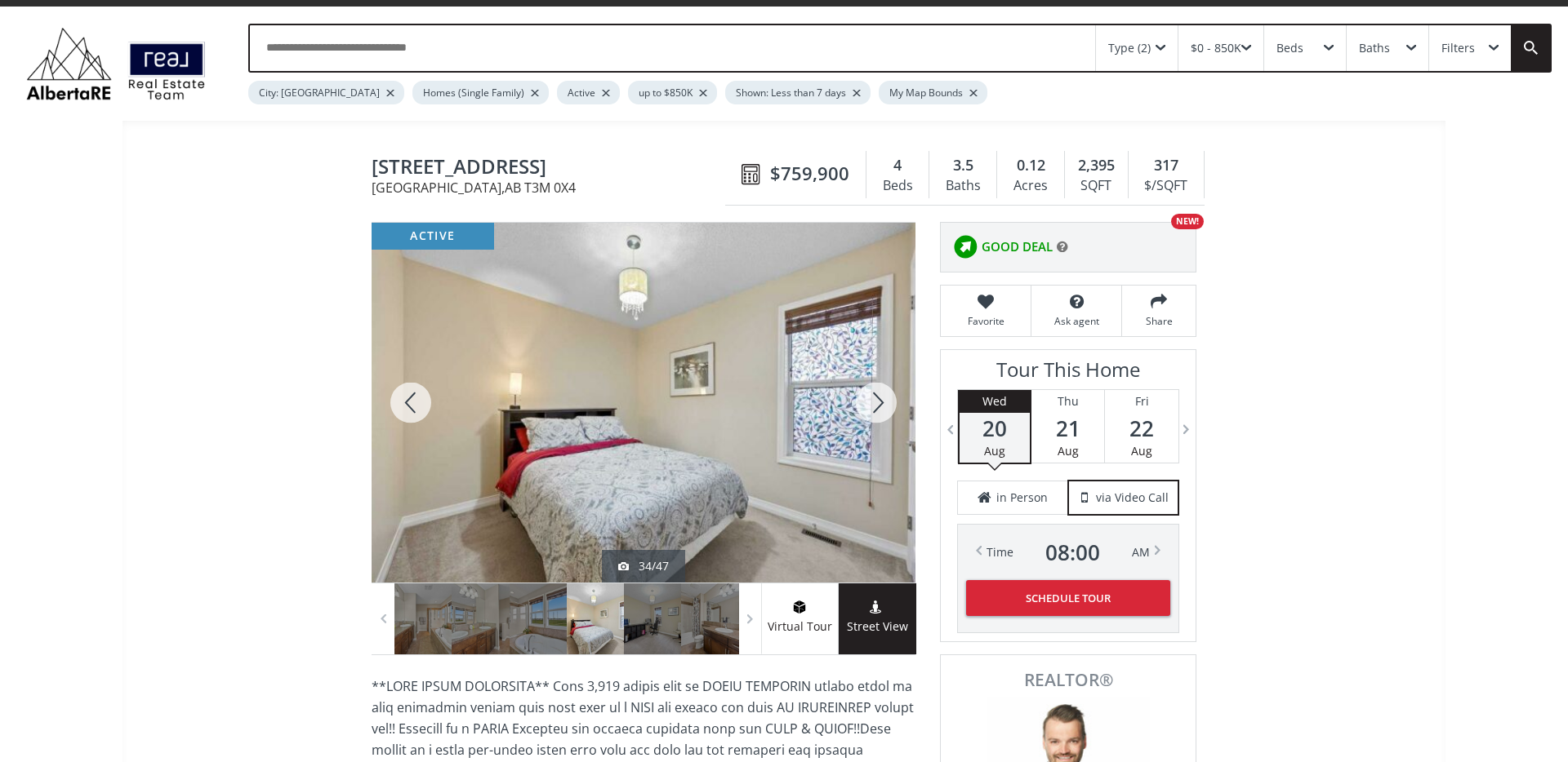
click at [873, 400] on div at bounding box center [877, 402] width 79 height 359
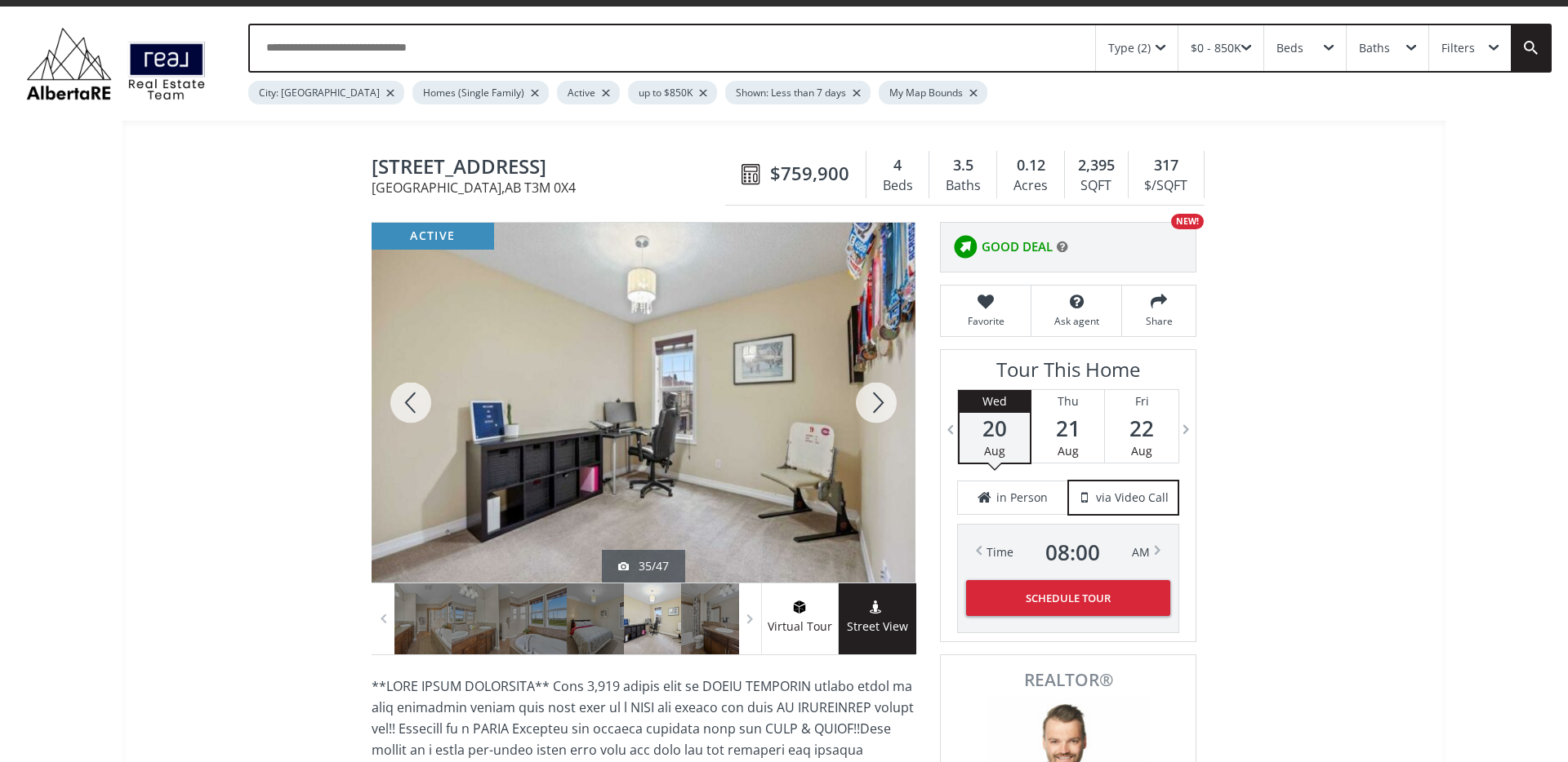
click at [873, 400] on div at bounding box center [877, 402] width 79 height 359
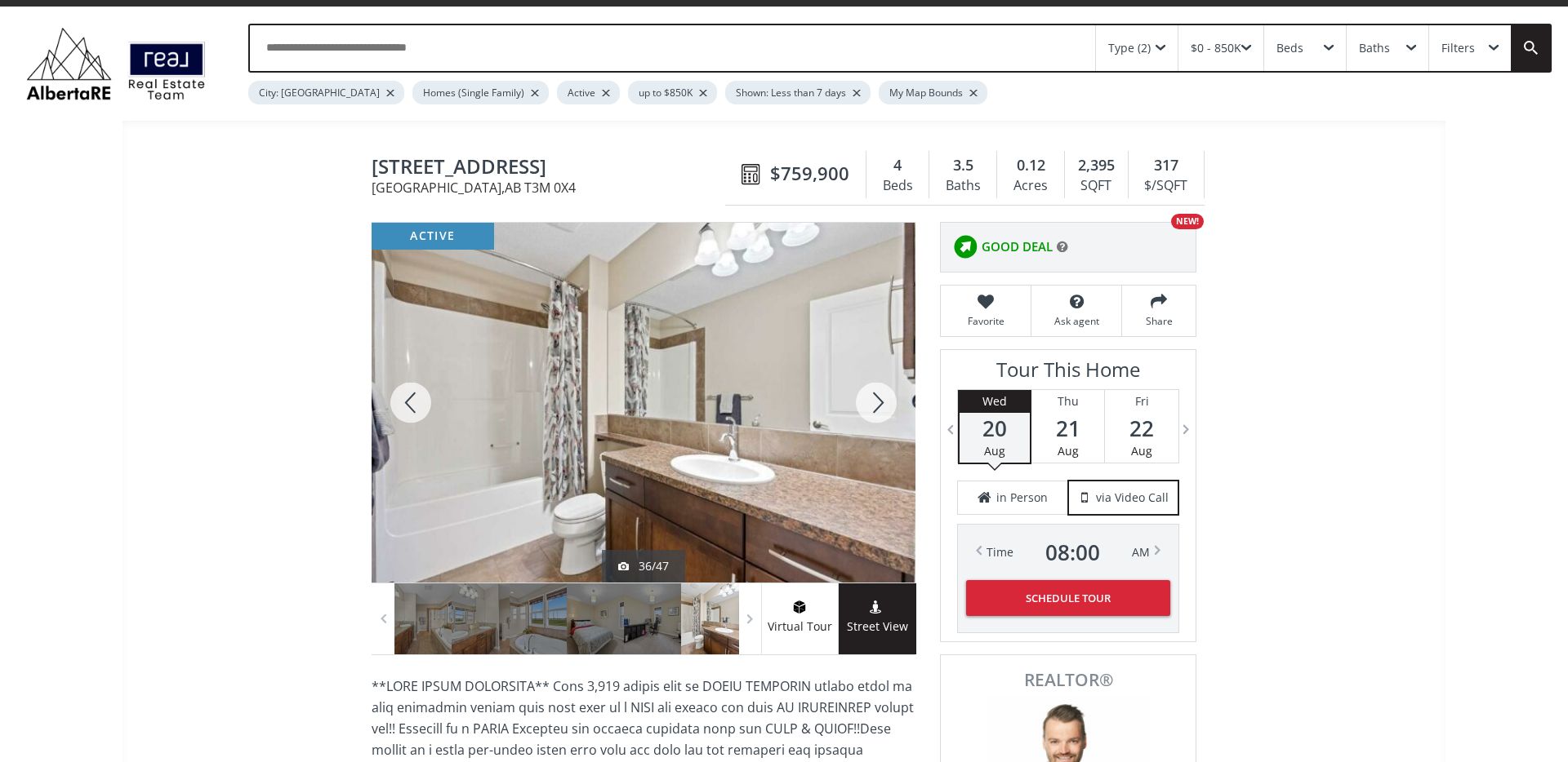
click at [873, 400] on div at bounding box center [877, 402] width 79 height 359
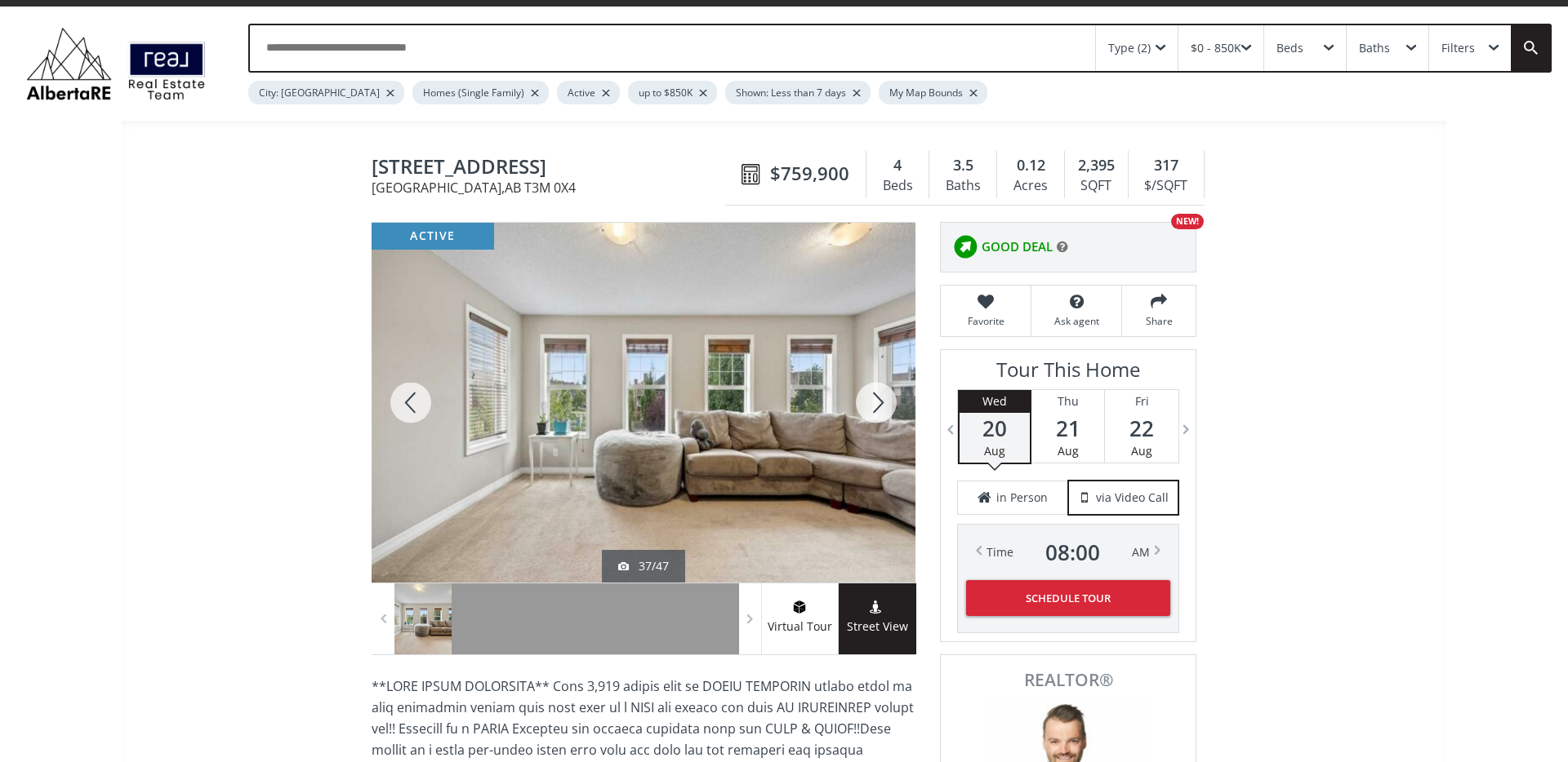
click at [872, 400] on div at bounding box center [877, 402] width 79 height 359
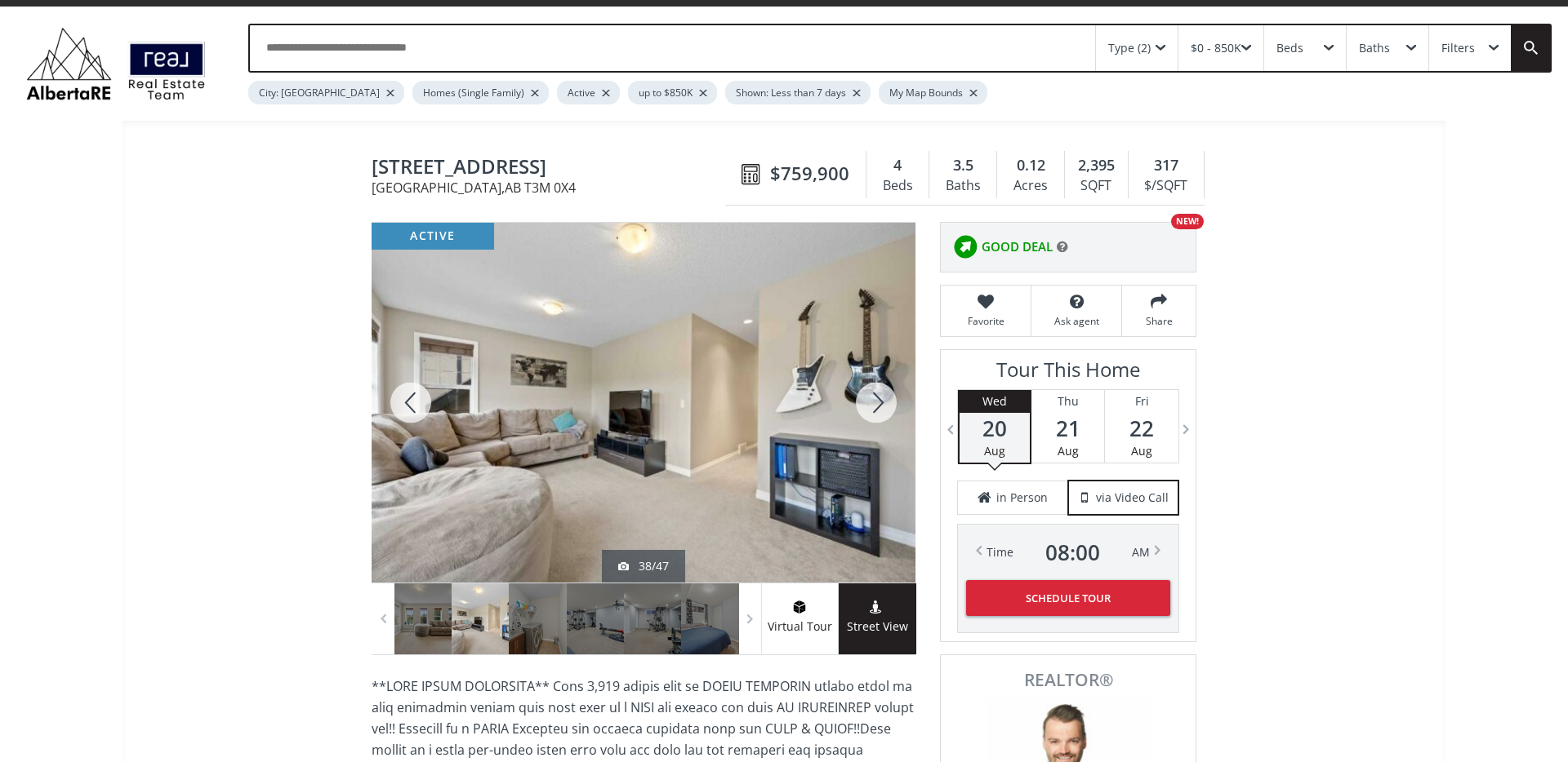
click at [872, 401] on div at bounding box center [877, 402] width 79 height 359
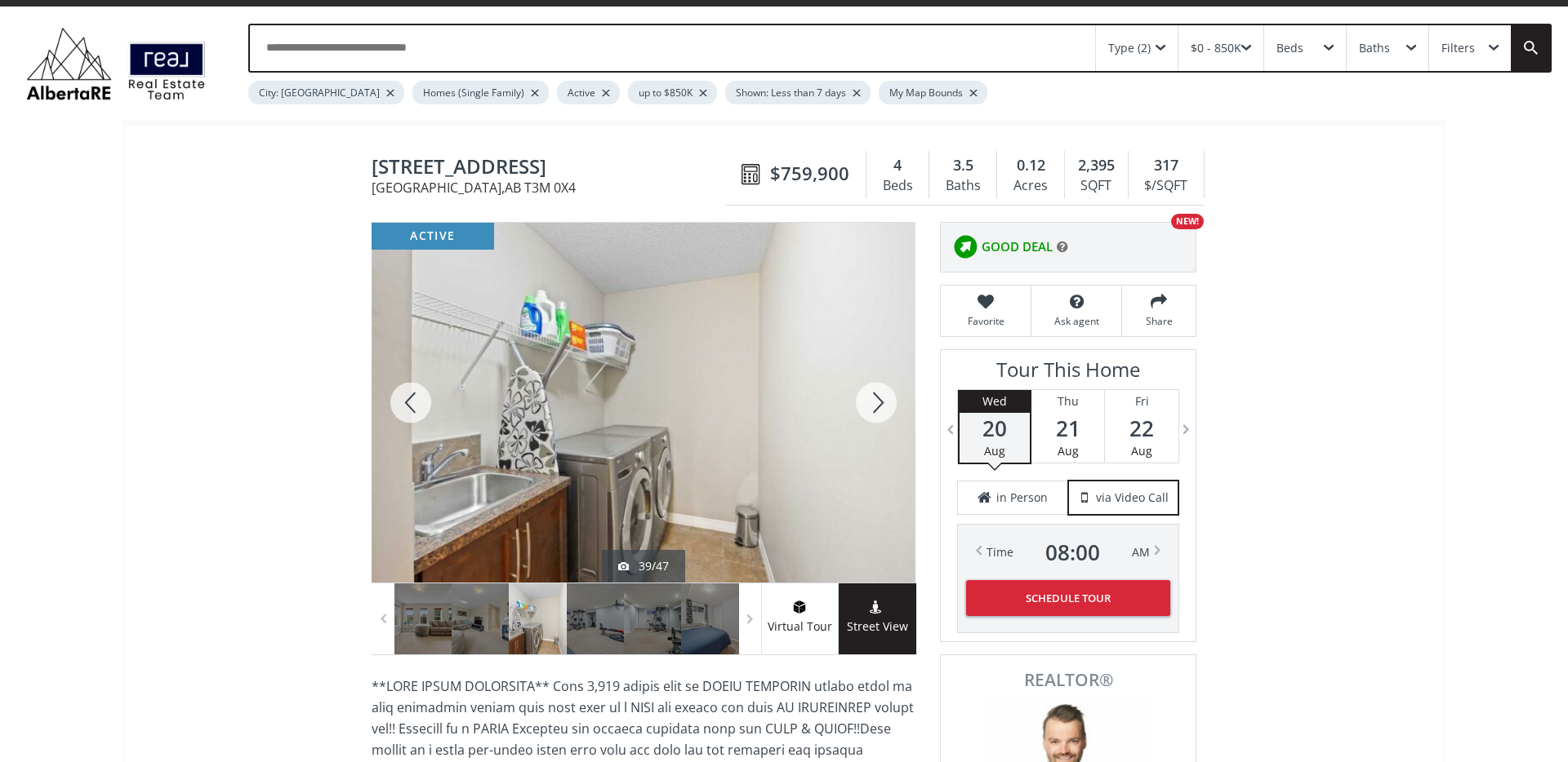
click at [872, 400] on div at bounding box center [877, 402] width 79 height 359
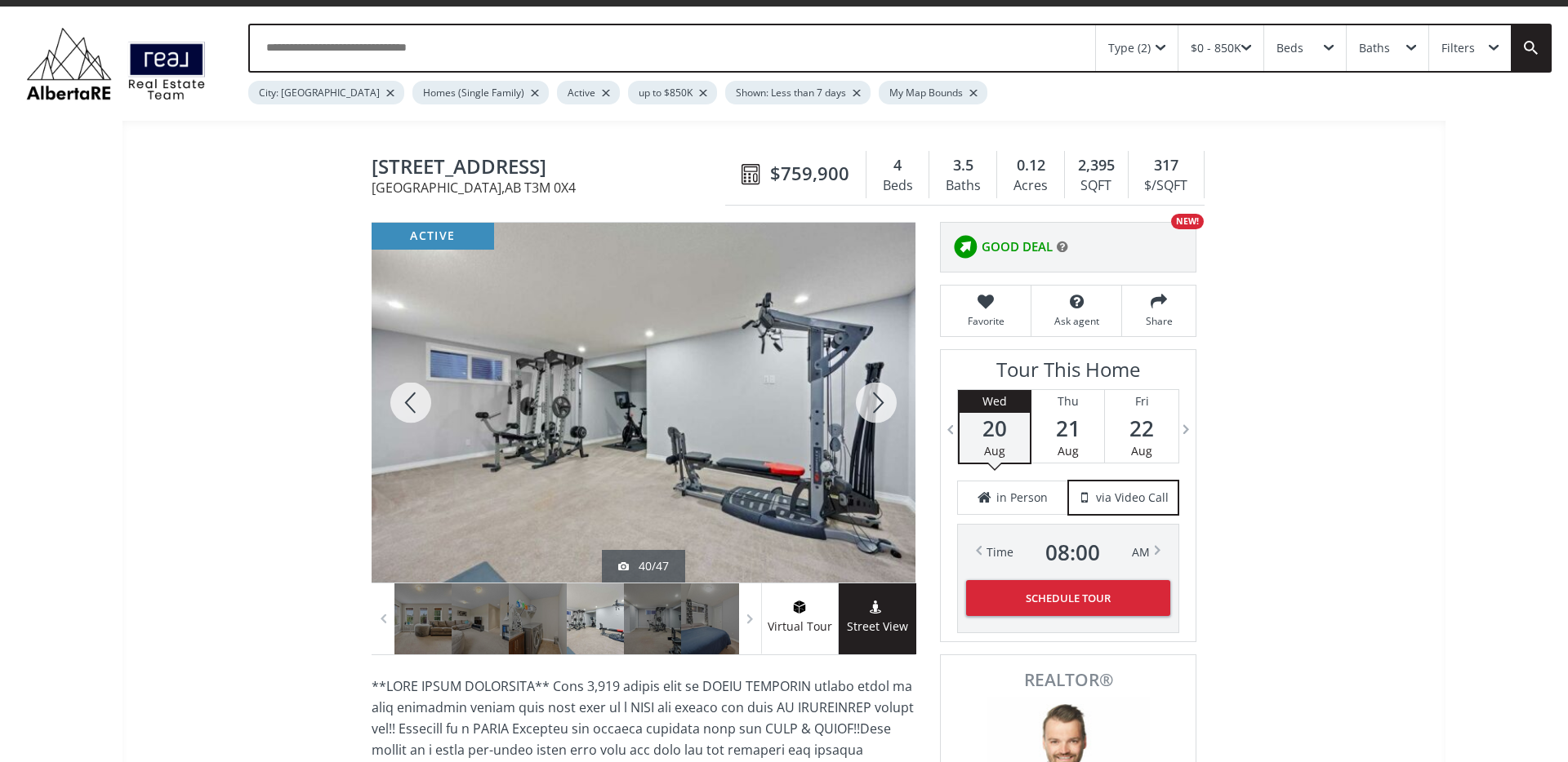
click at [872, 400] on div at bounding box center [877, 402] width 79 height 359
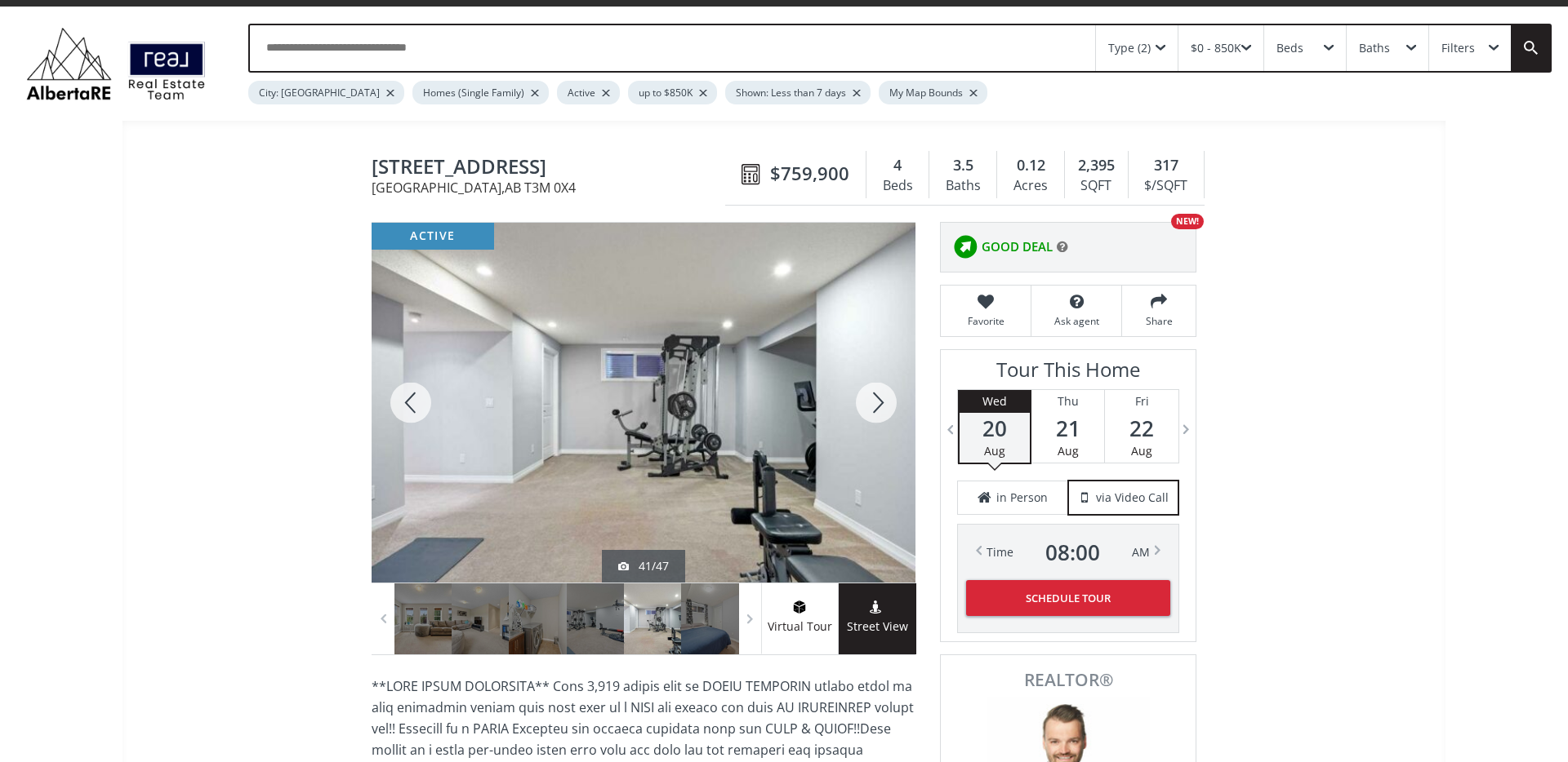
click at [872, 400] on div at bounding box center [877, 402] width 79 height 359
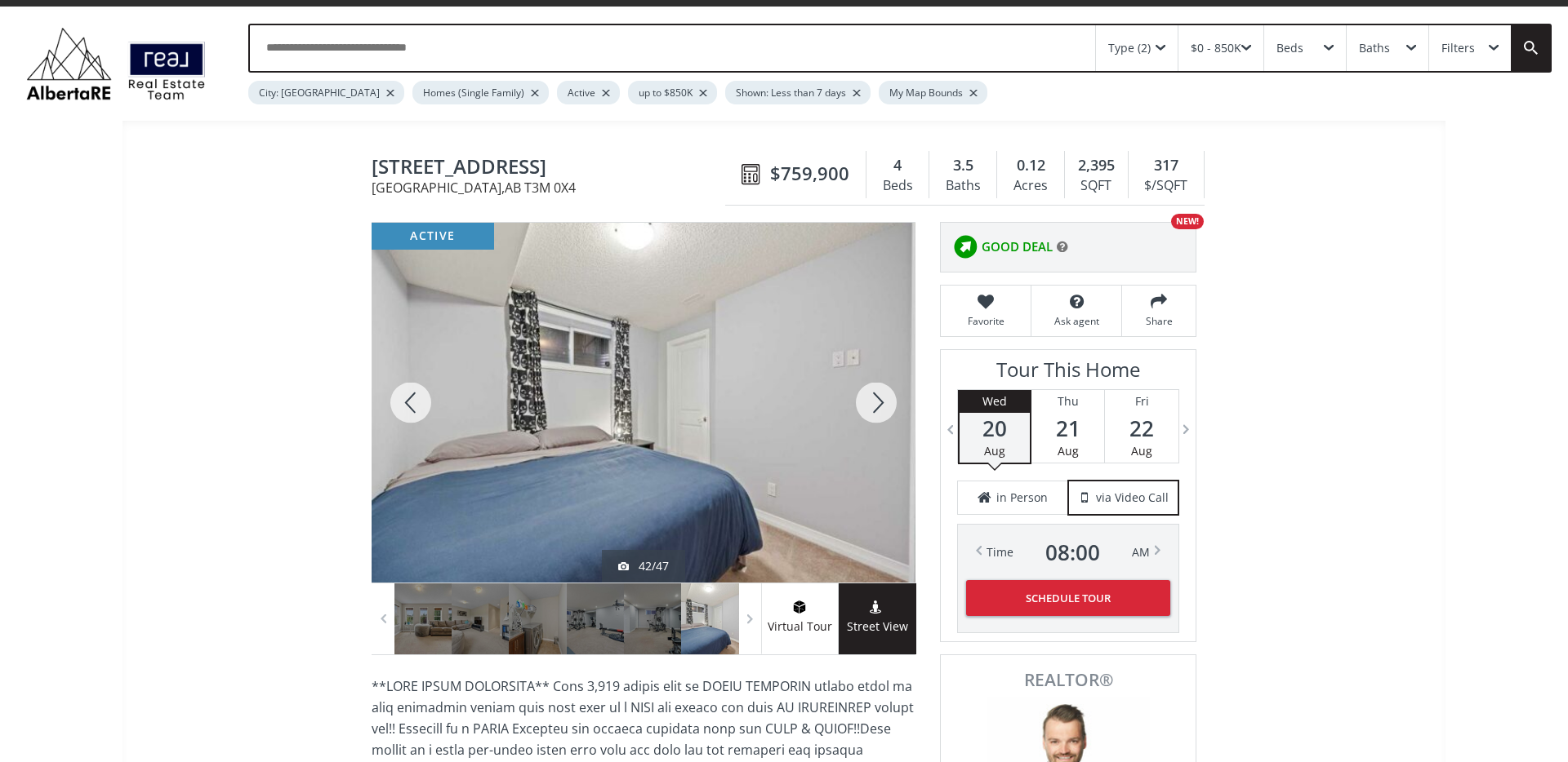
click at [872, 400] on div at bounding box center [877, 402] width 79 height 359
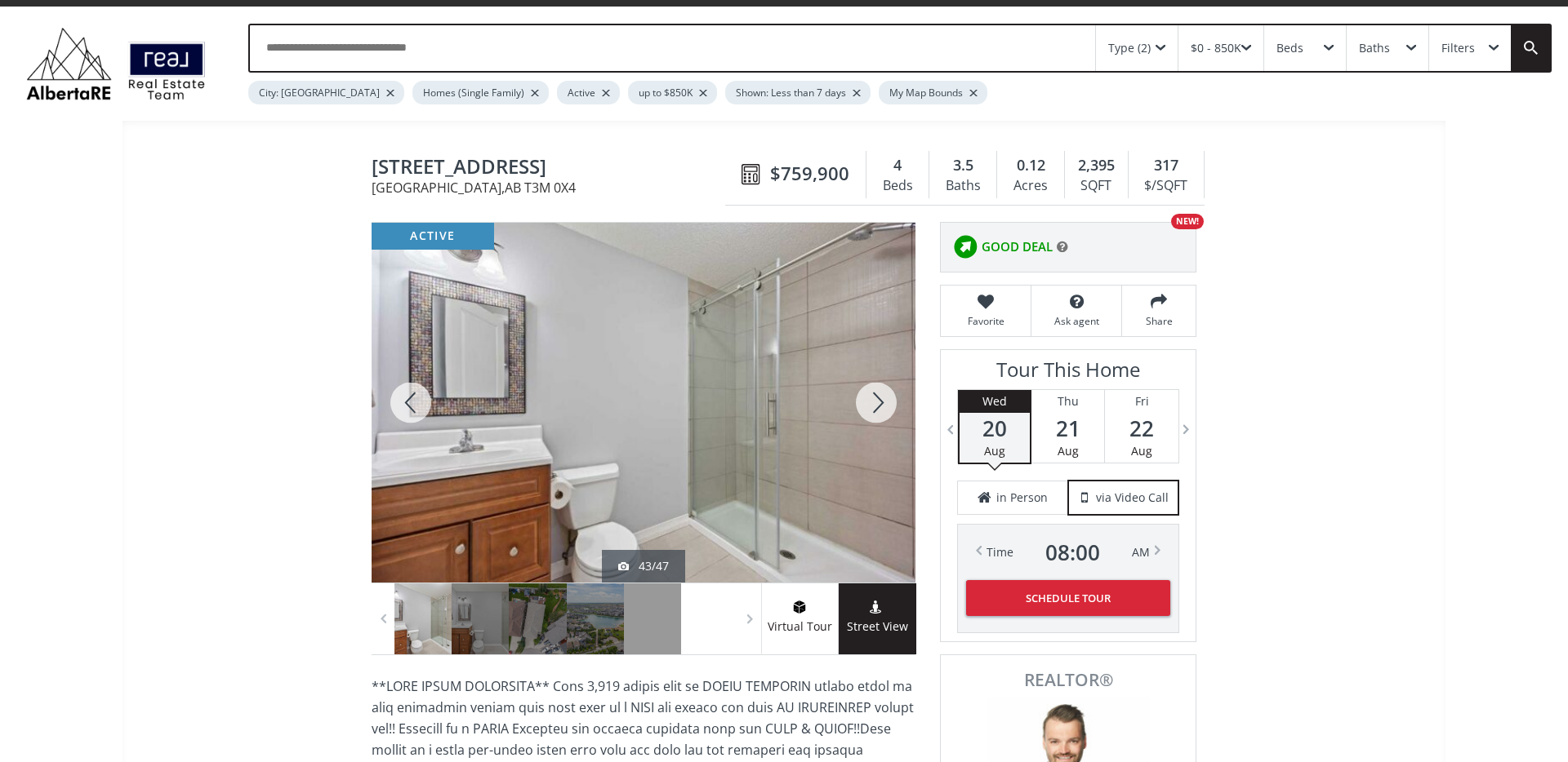
click at [872, 400] on div at bounding box center [877, 402] width 79 height 359
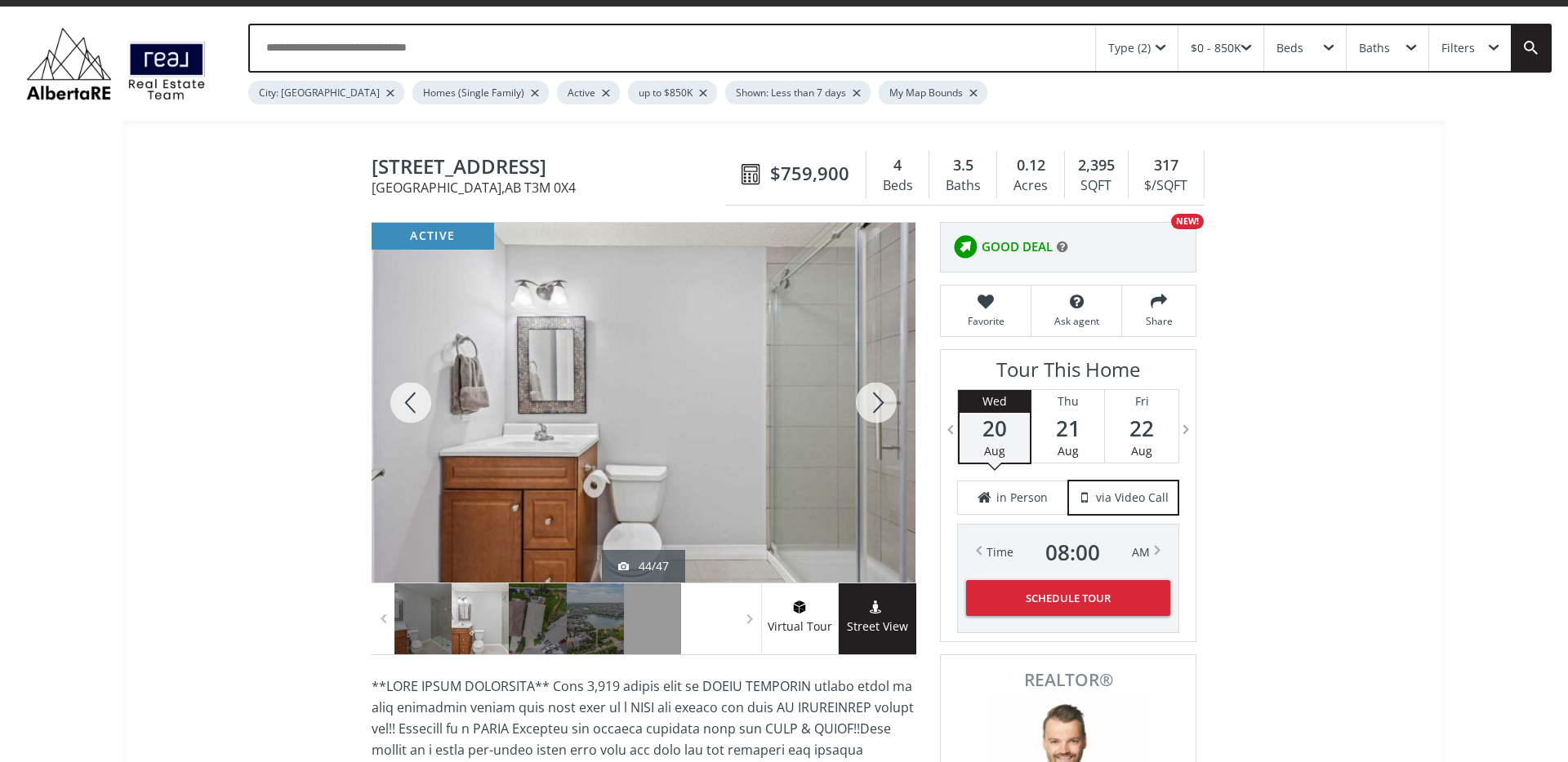
click at [872, 400] on div at bounding box center [877, 402] width 79 height 359
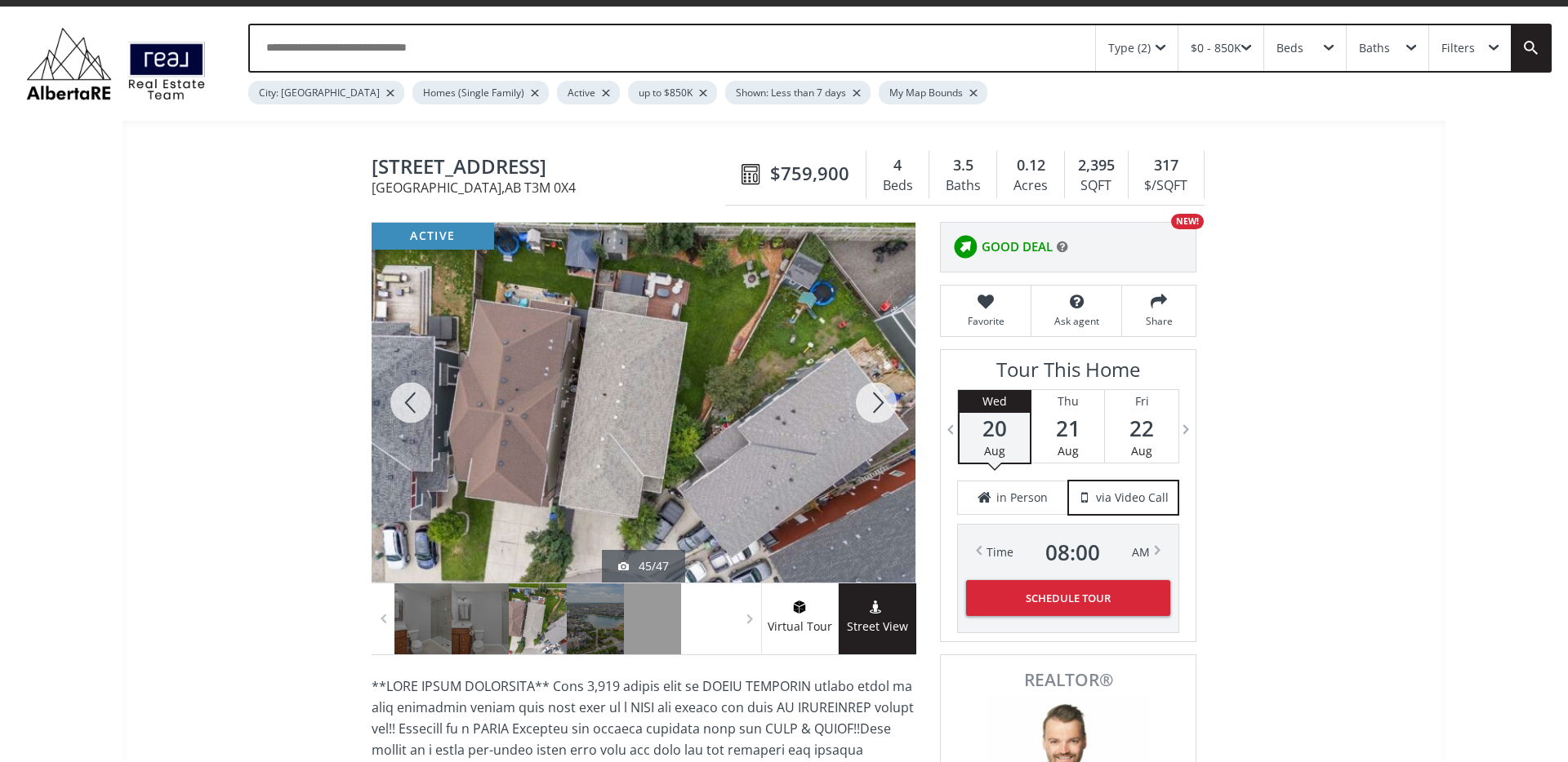
click at [872, 400] on div at bounding box center [877, 402] width 79 height 359
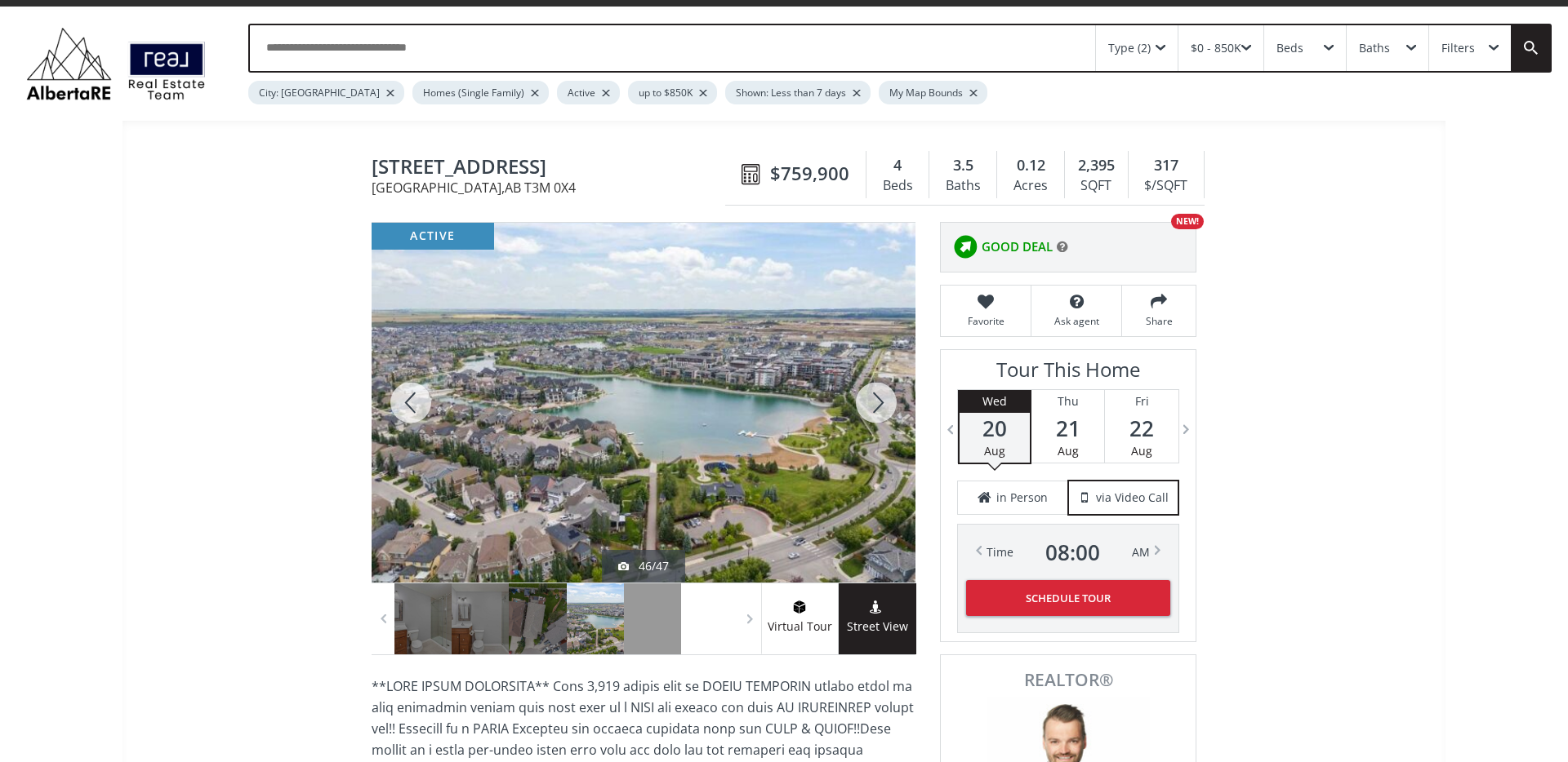
click at [872, 400] on div at bounding box center [877, 402] width 79 height 359
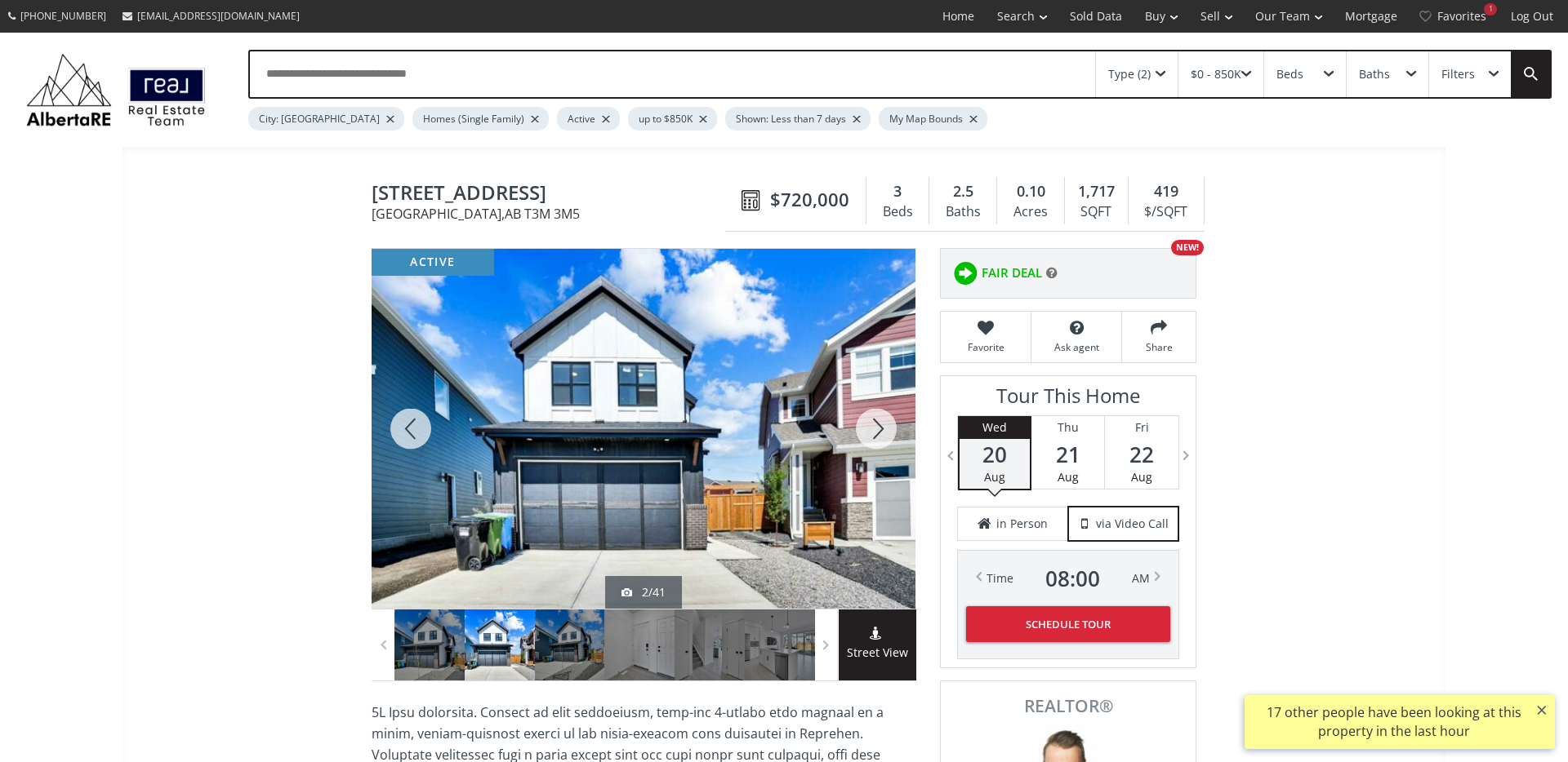
click at [871, 420] on div at bounding box center [877, 428] width 79 height 359
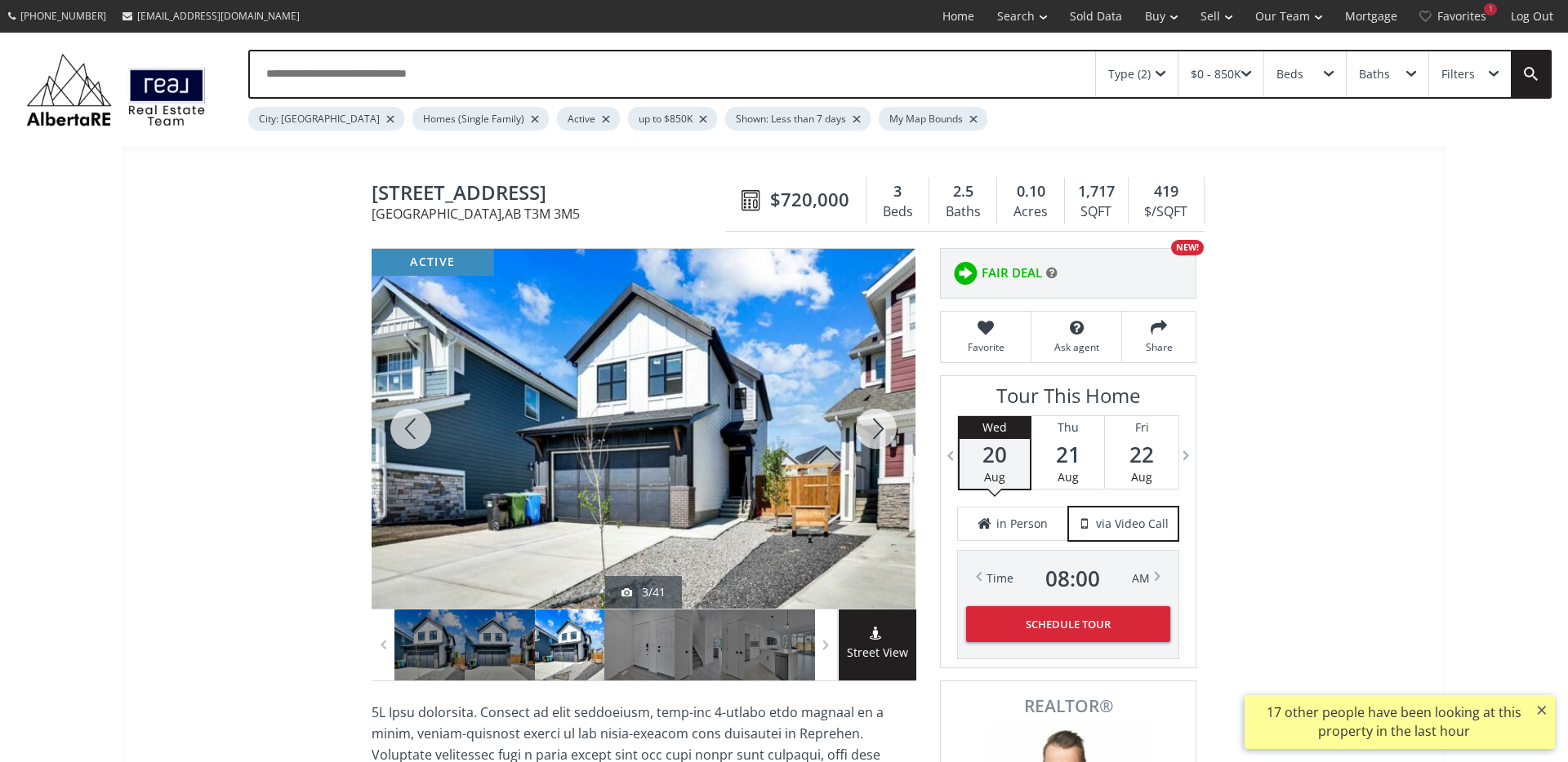
click at [871, 420] on div at bounding box center [877, 428] width 79 height 359
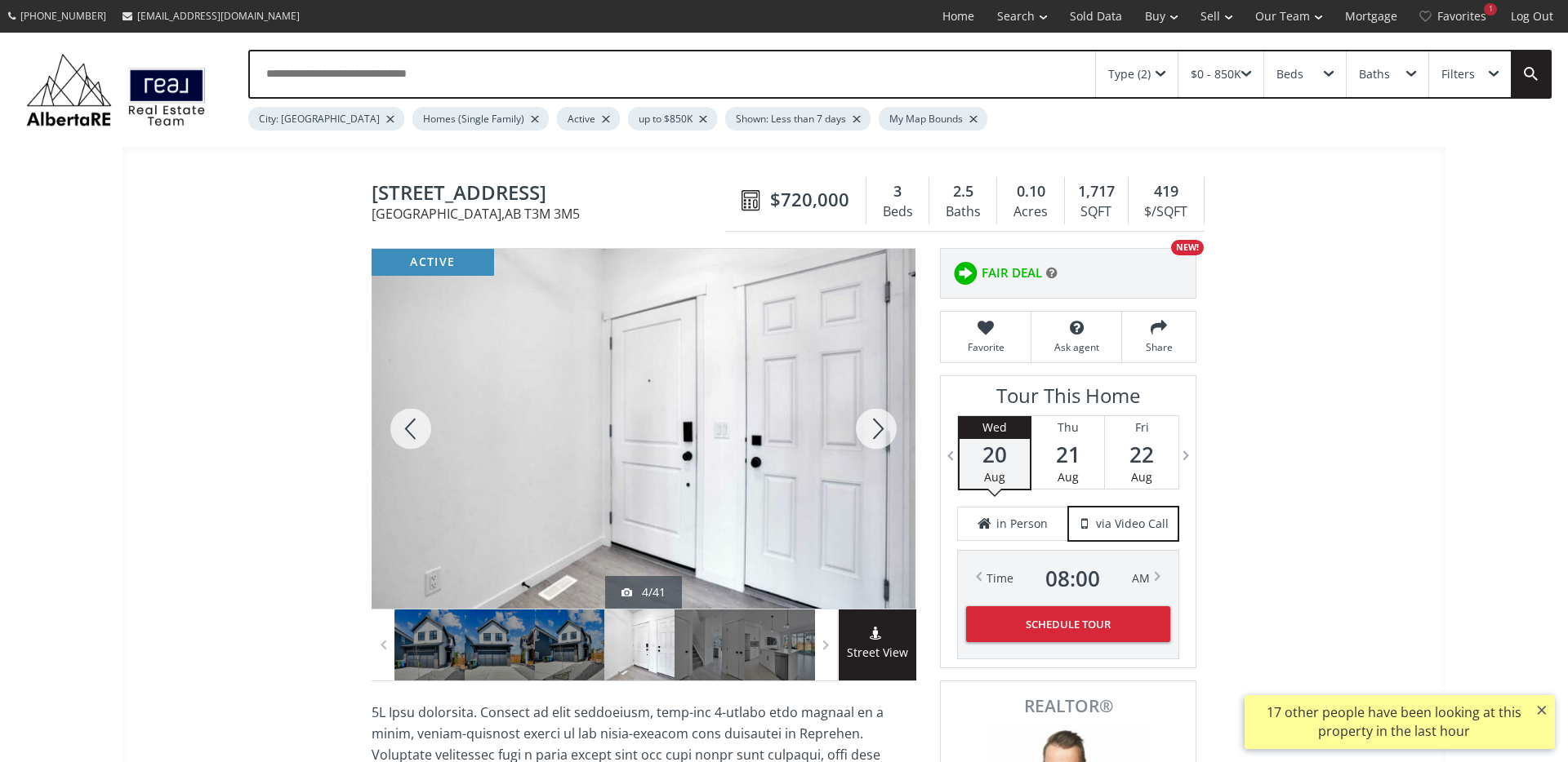
click at [871, 420] on div at bounding box center [877, 428] width 79 height 359
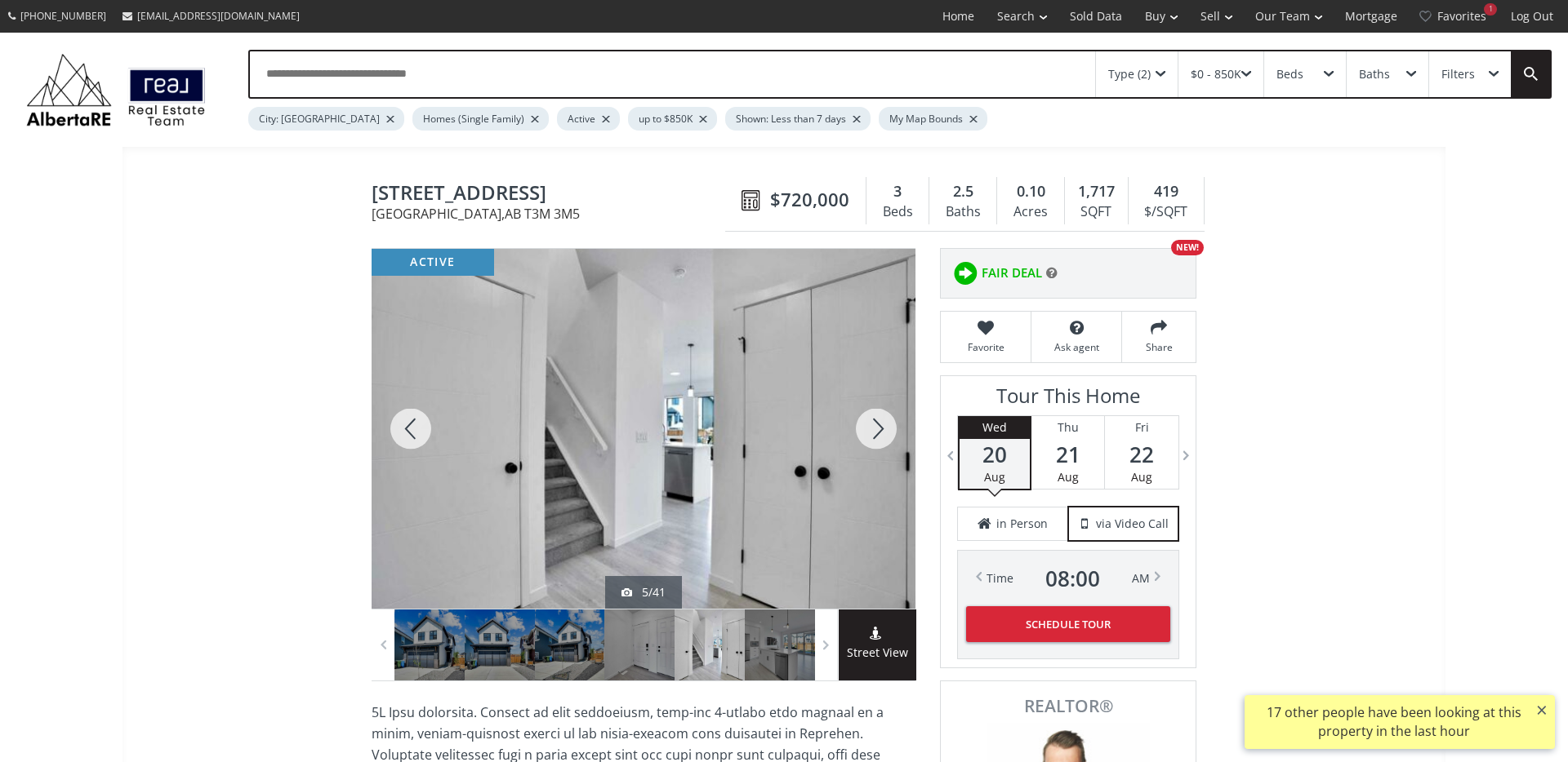
click at [871, 420] on div at bounding box center [877, 428] width 79 height 359
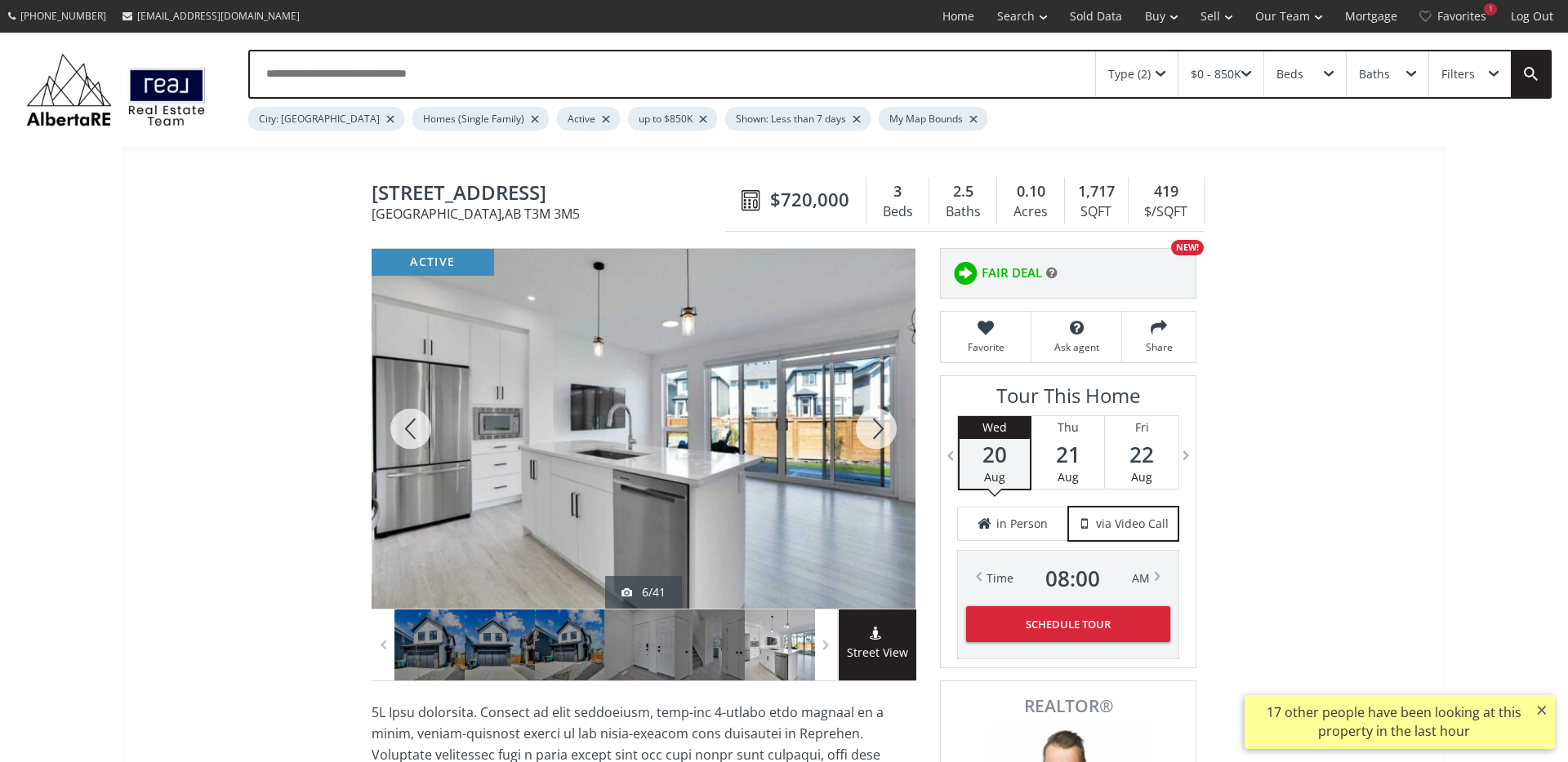
click at [871, 420] on div at bounding box center [877, 428] width 79 height 359
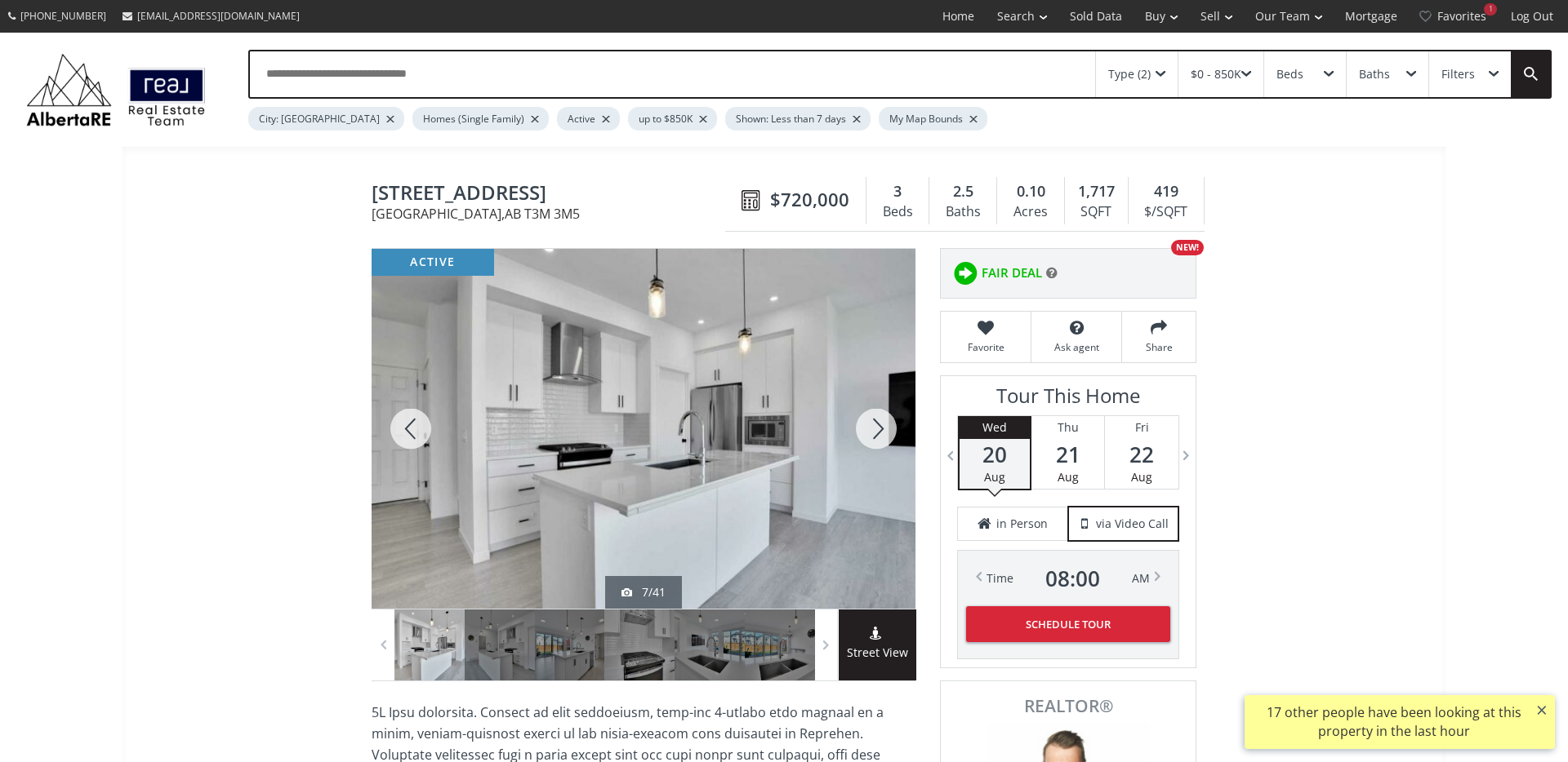
click at [871, 420] on div at bounding box center [877, 428] width 79 height 359
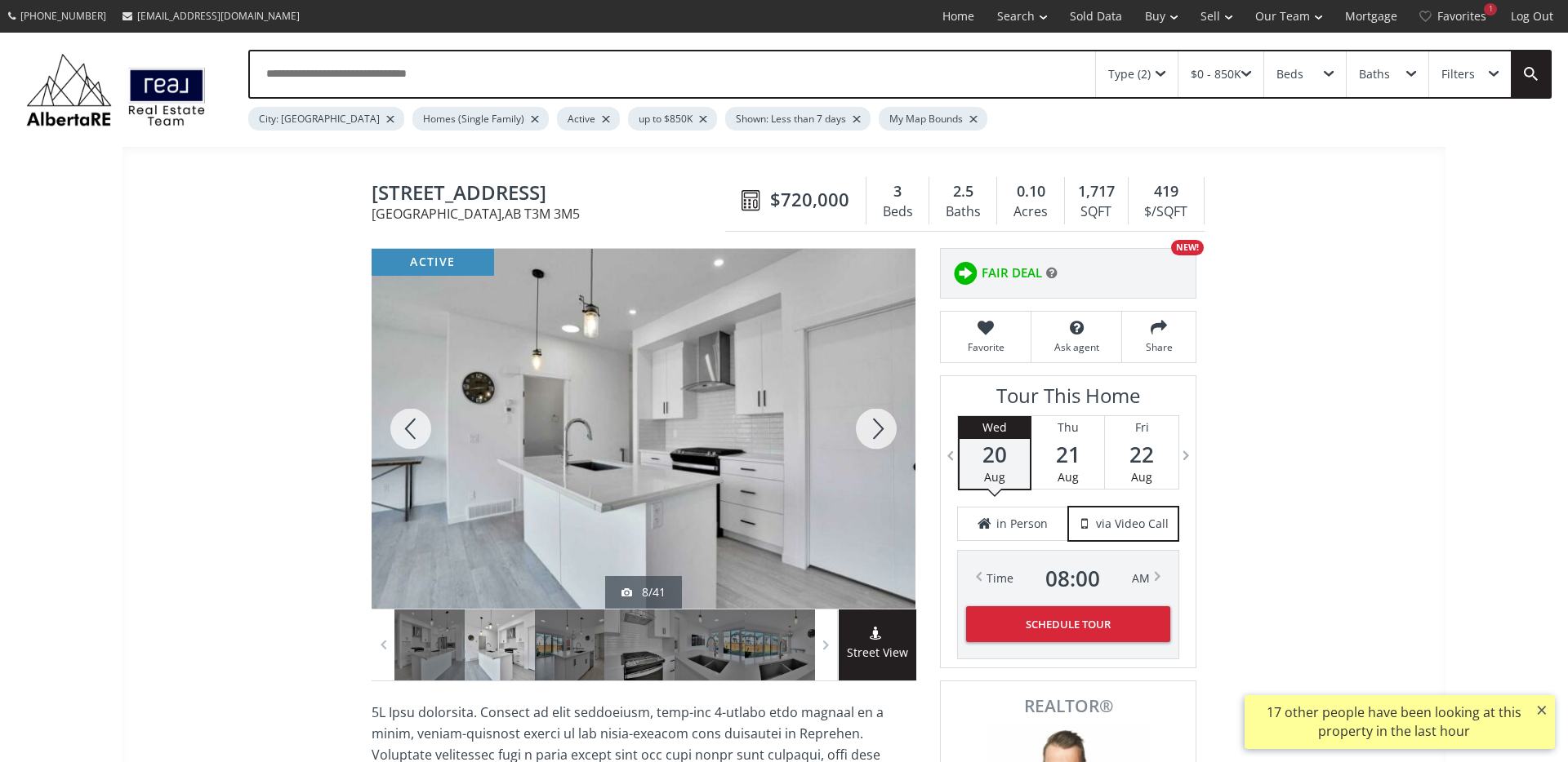
click at [871, 420] on div at bounding box center [877, 428] width 79 height 359
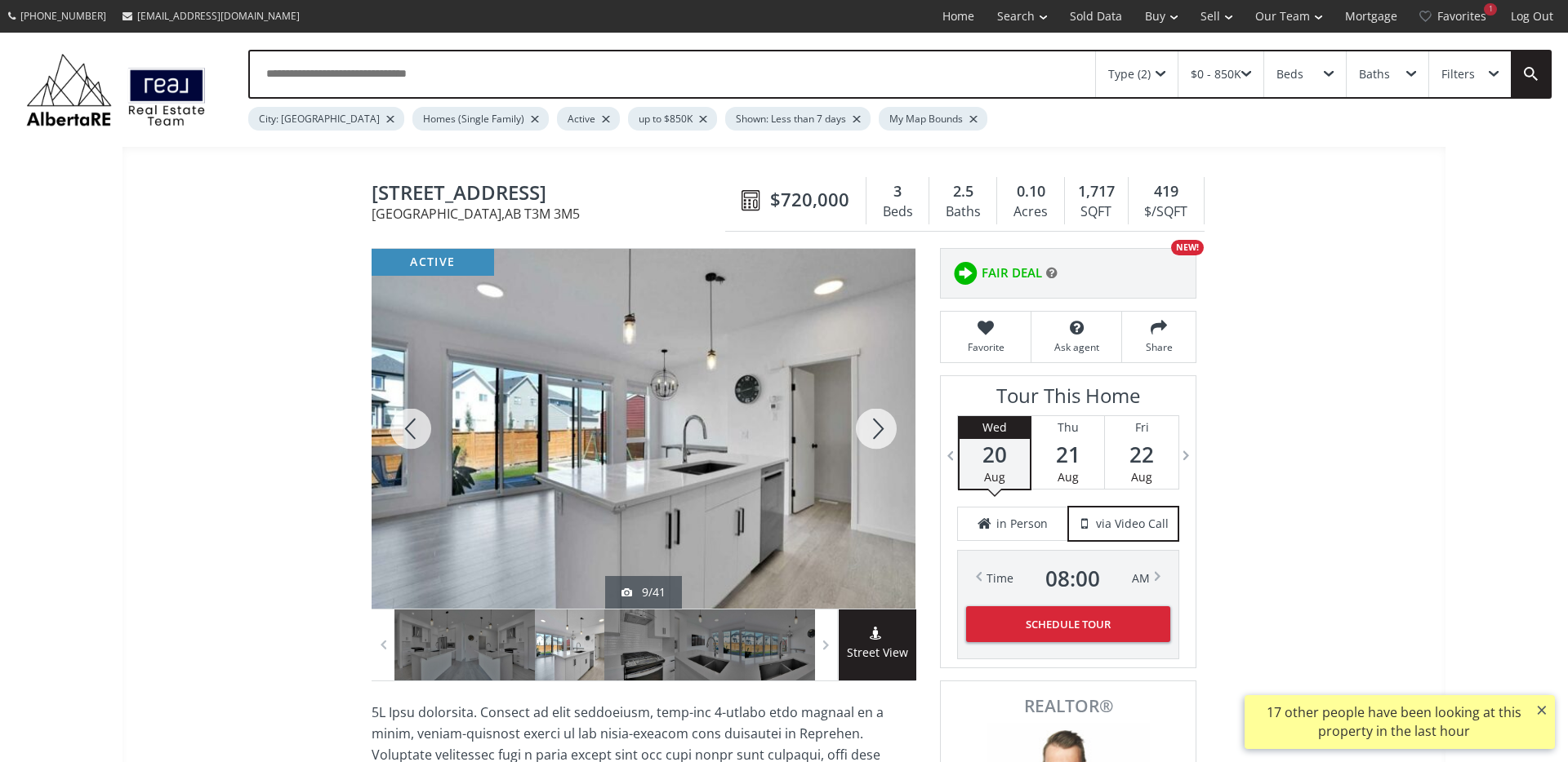
click at [871, 420] on div at bounding box center [877, 428] width 79 height 359
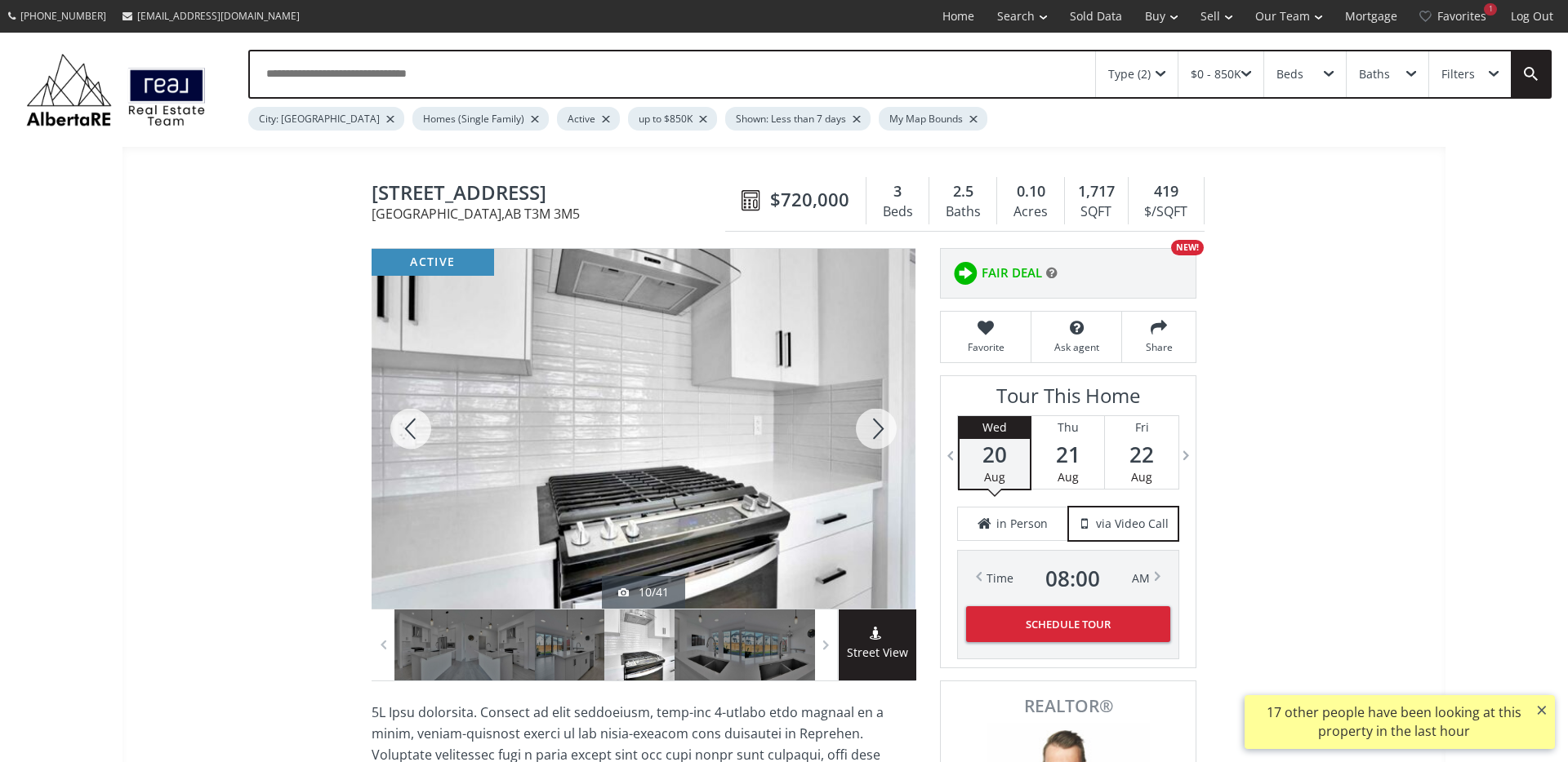
click at [871, 420] on div at bounding box center [877, 428] width 79 height 359
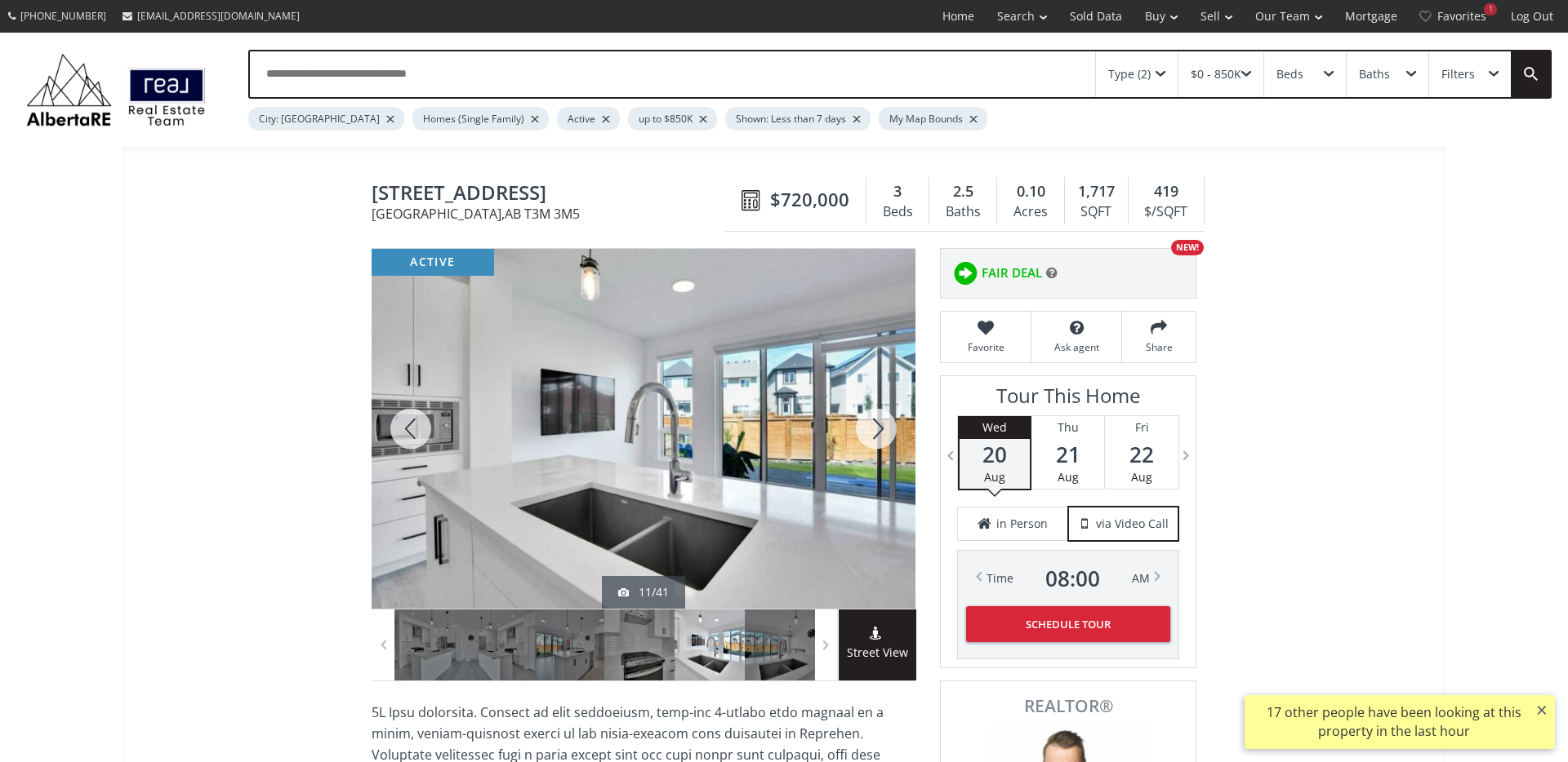
click at [871, 420] on div at bounding box center [877, 428] width 79 height 359
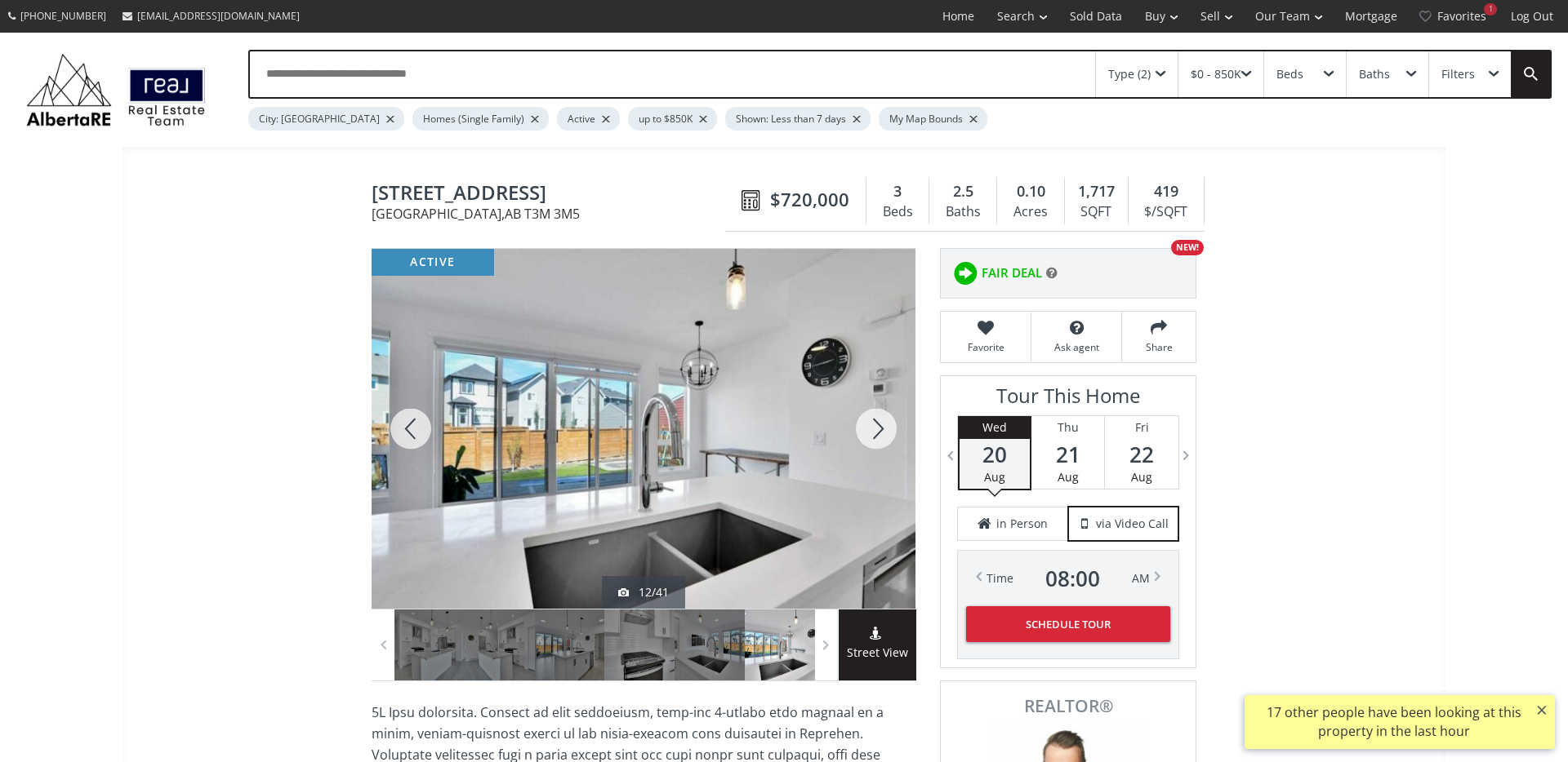
click at [871, 420] on div at bounding box center [877, 428] width 79 height 359
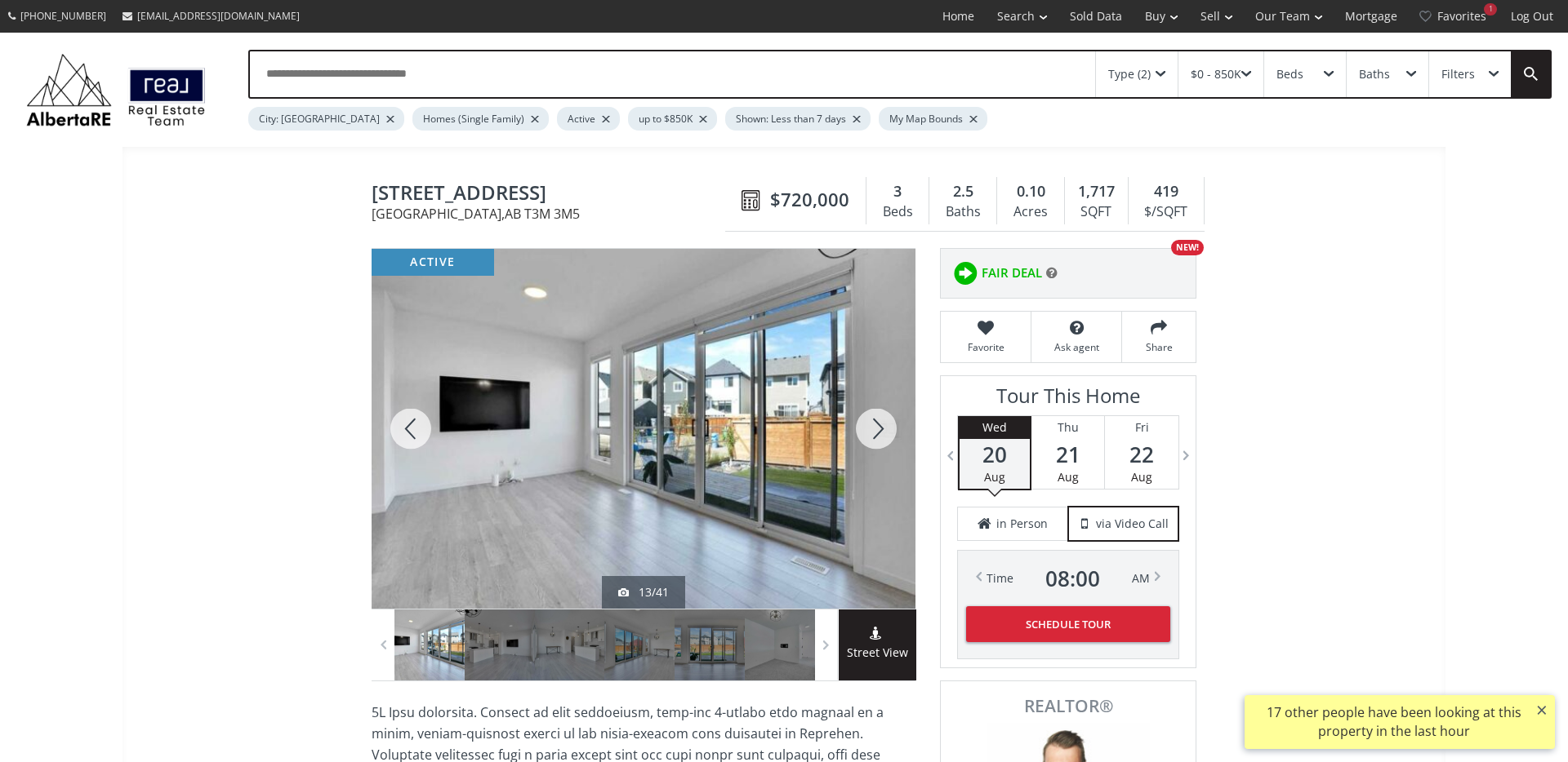
click at [871, 420] on div at bounding box center [877, 428] width 79 height 359
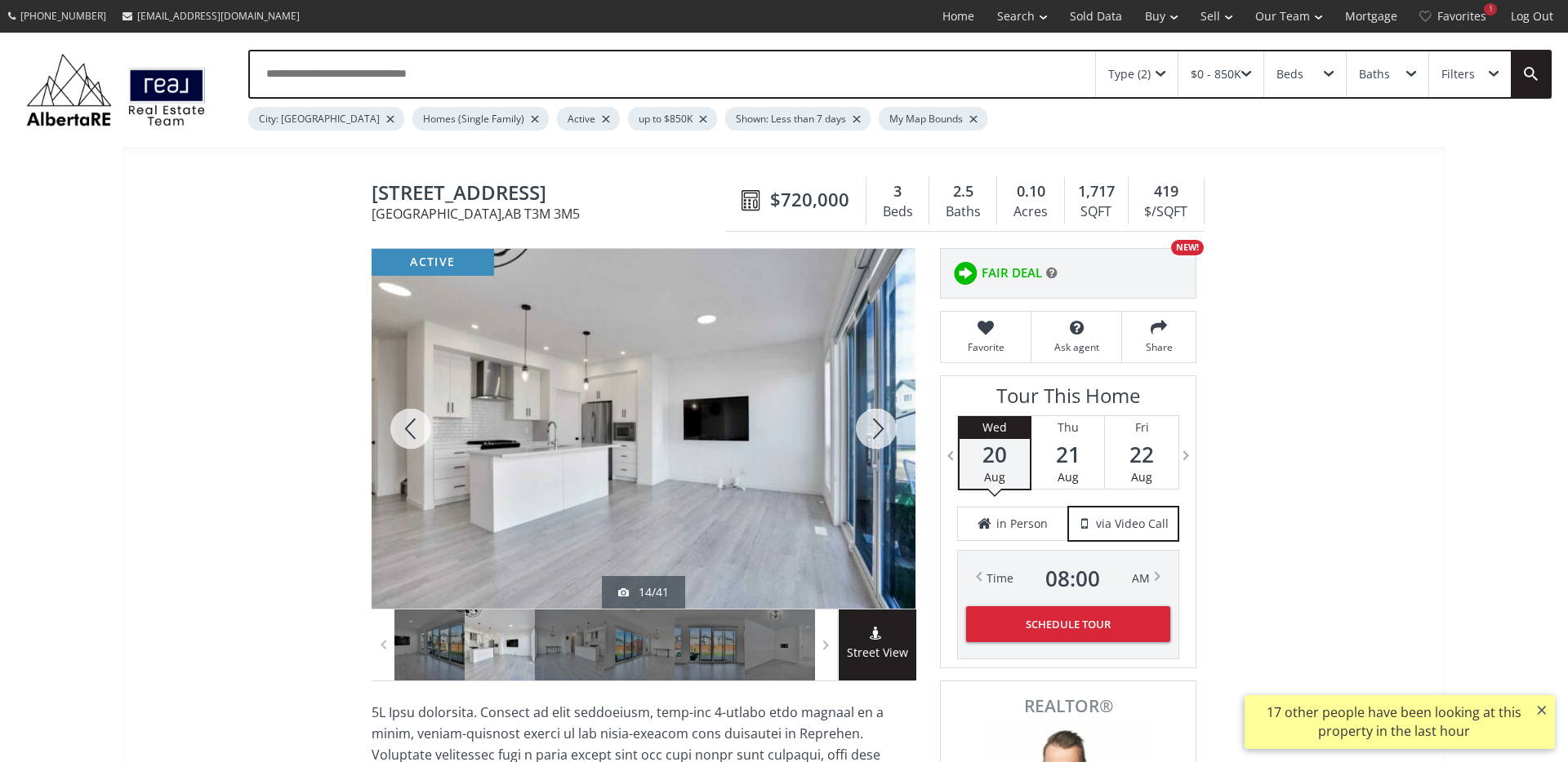
click at [871, 420] on div at bounding box center [877, 428] width 79 height 359
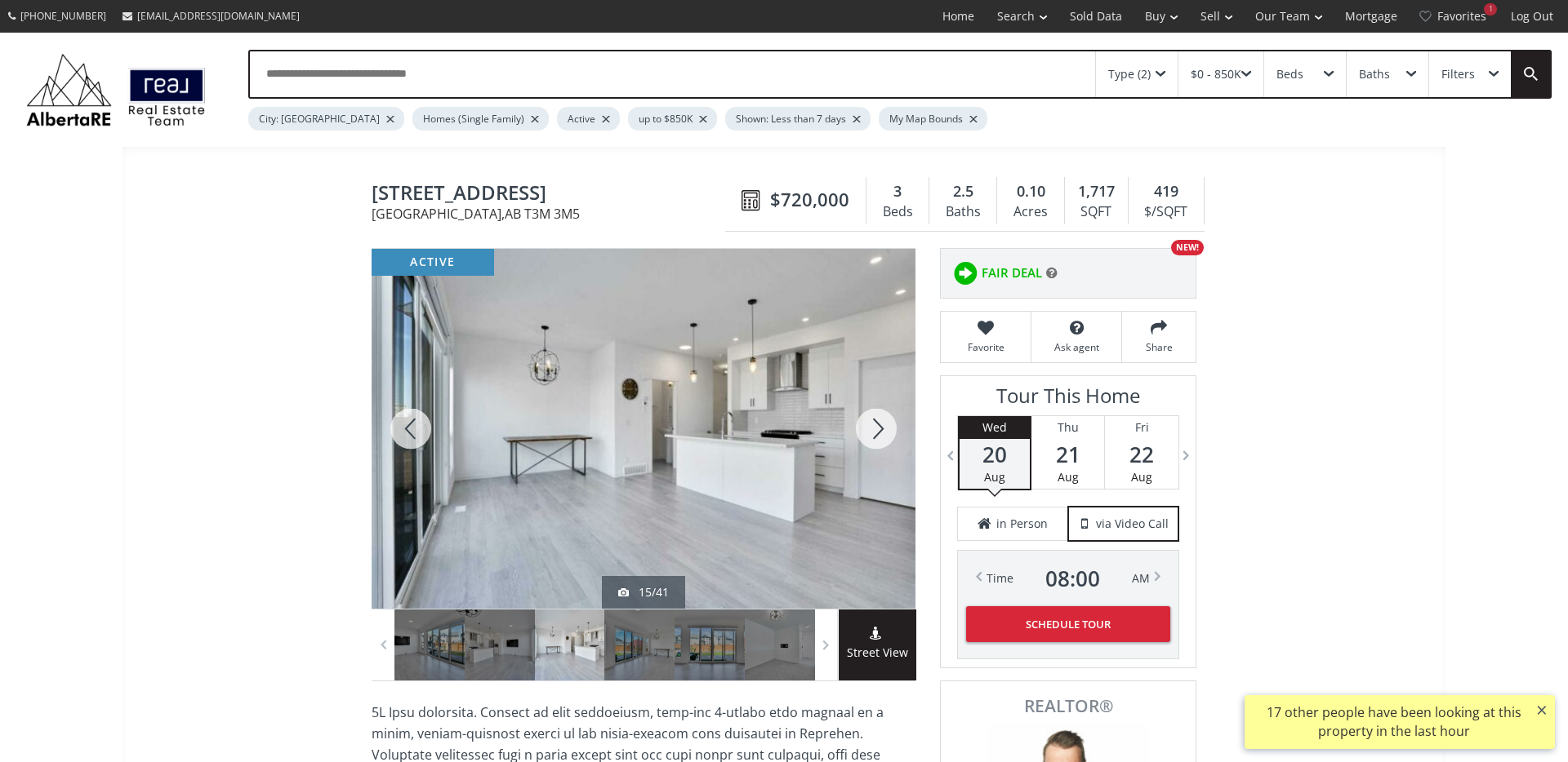
click at [871, 420] on div at bounding box center [877, 428] width 79 height 359
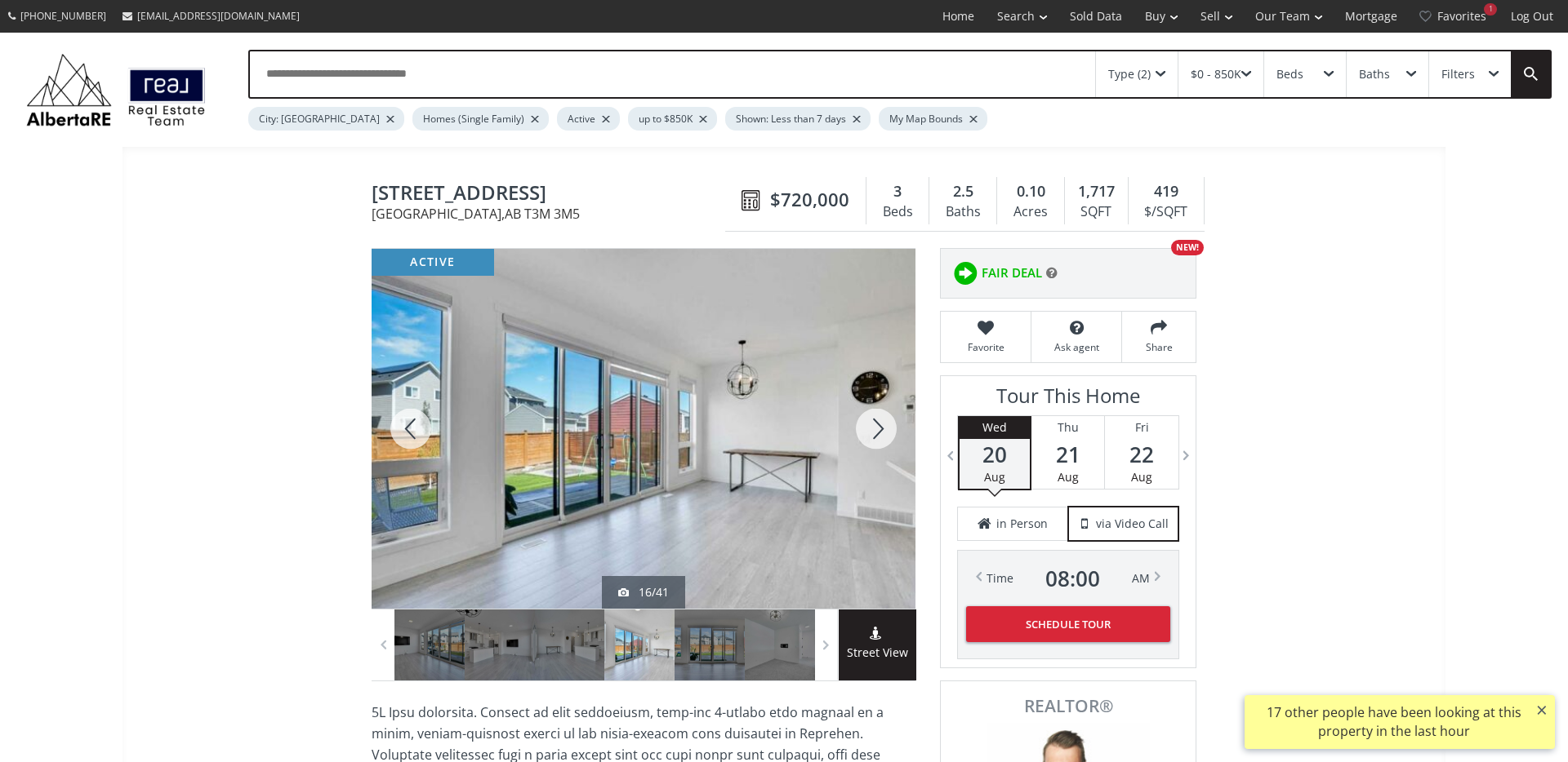
click at [871, 420] on div at bounding box center [877, 428] width 79 height 359
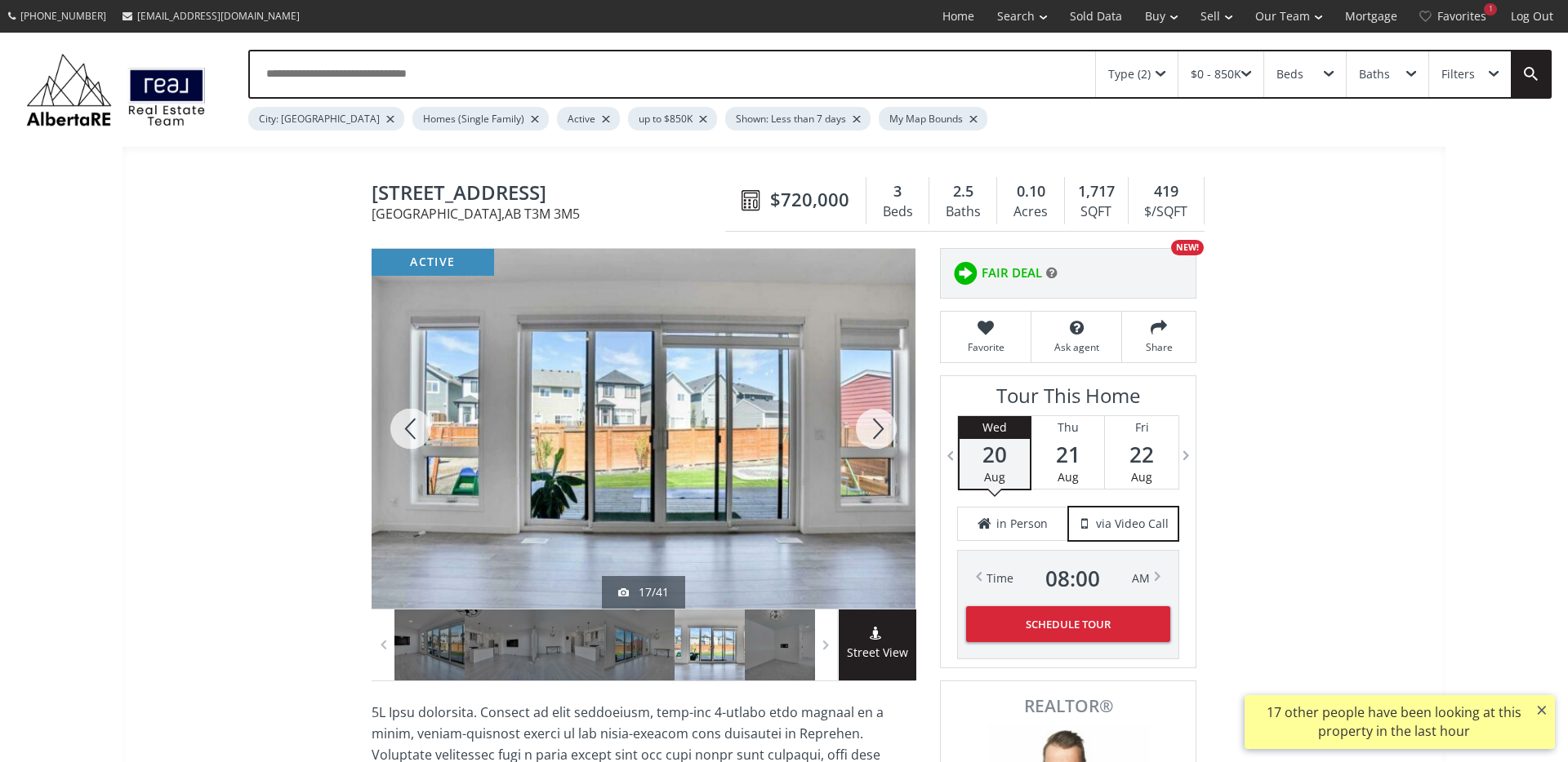
click at [871, 420] on div at bounding box center [877, 428] width 79 height 359
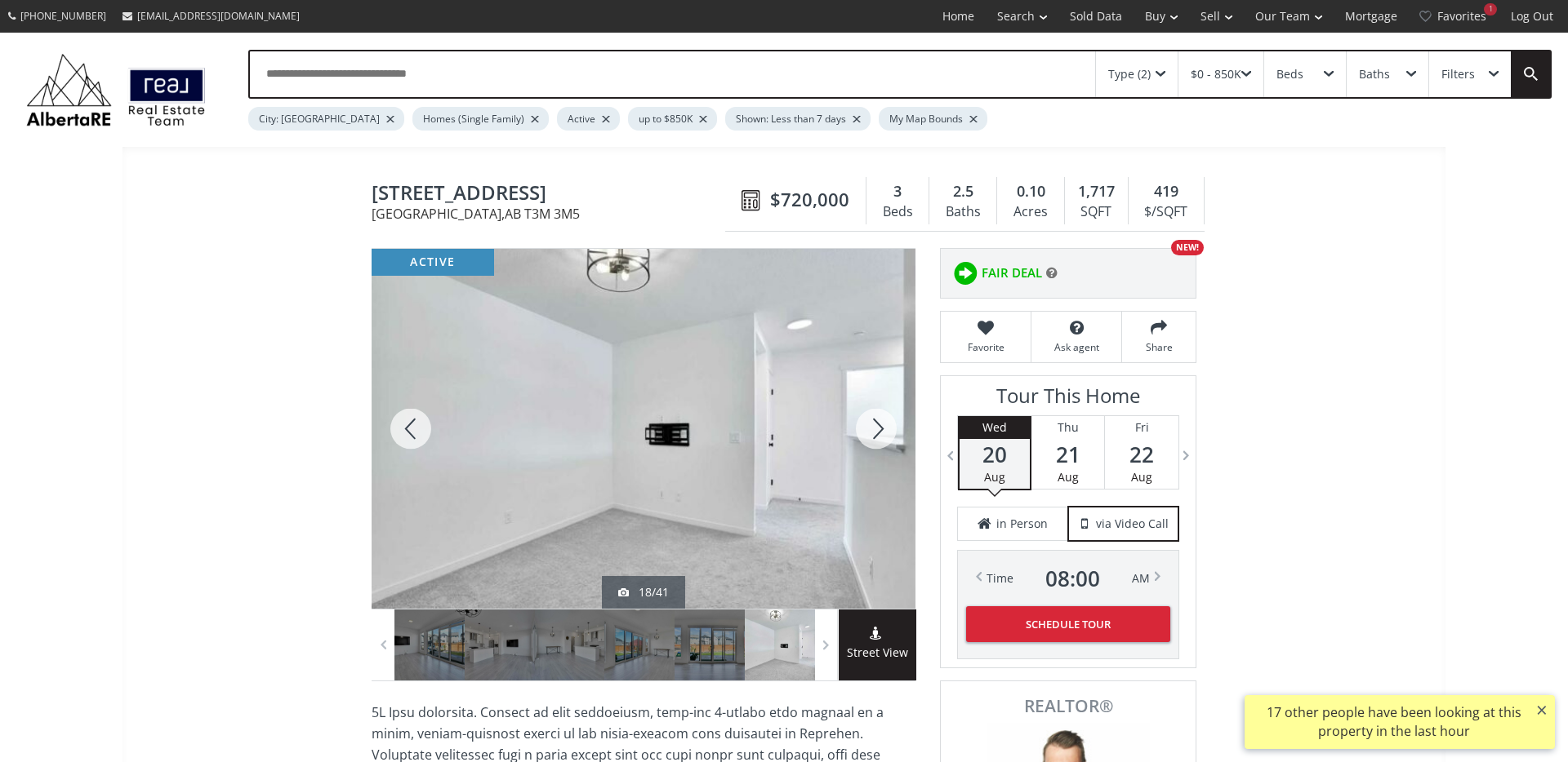
click at [871, 420] on div at bounding box center [877, 428] width 79 height 359
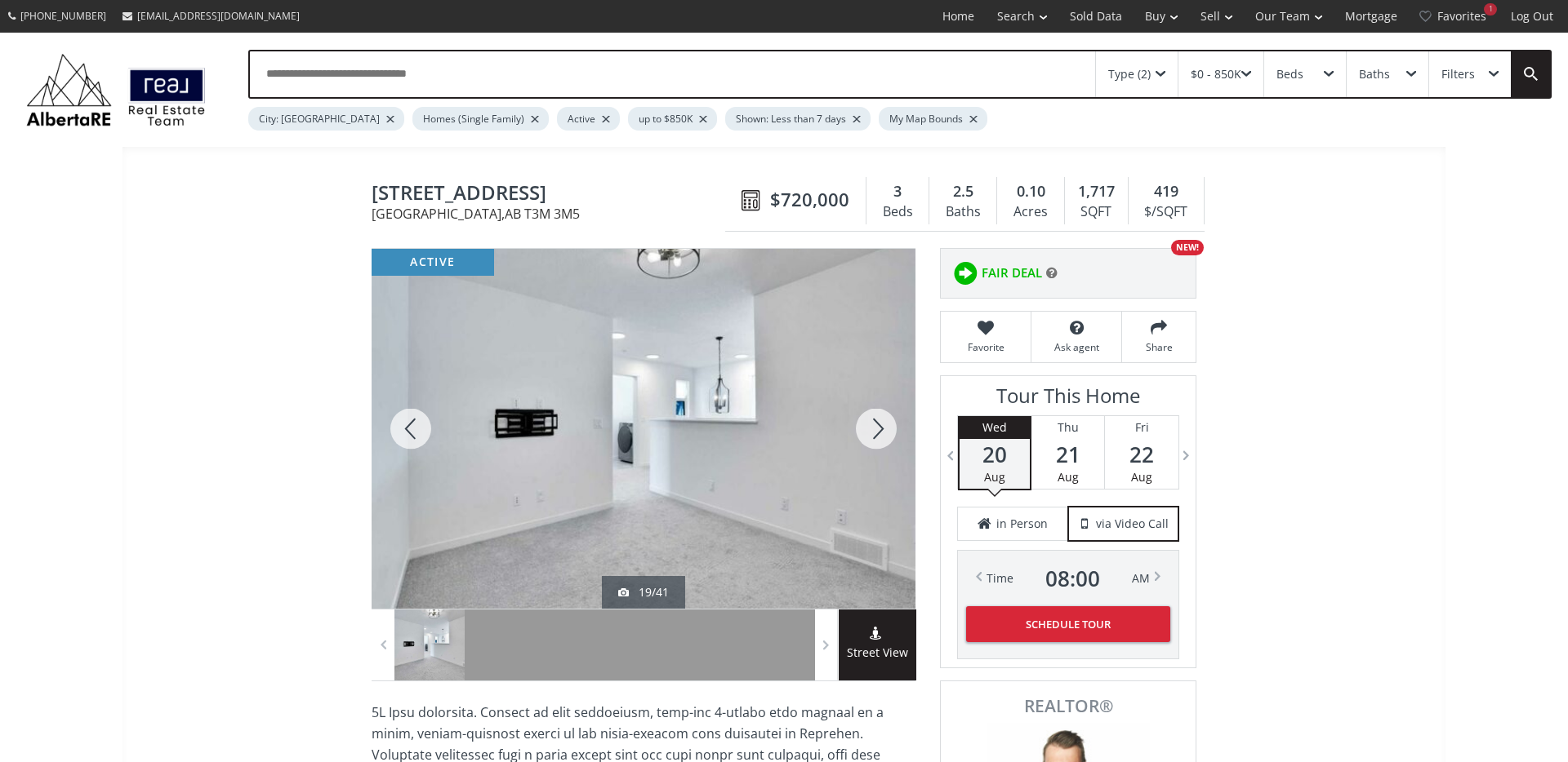
click at [870, 420] on div at bounding box center [877, 428] width 79 height 359
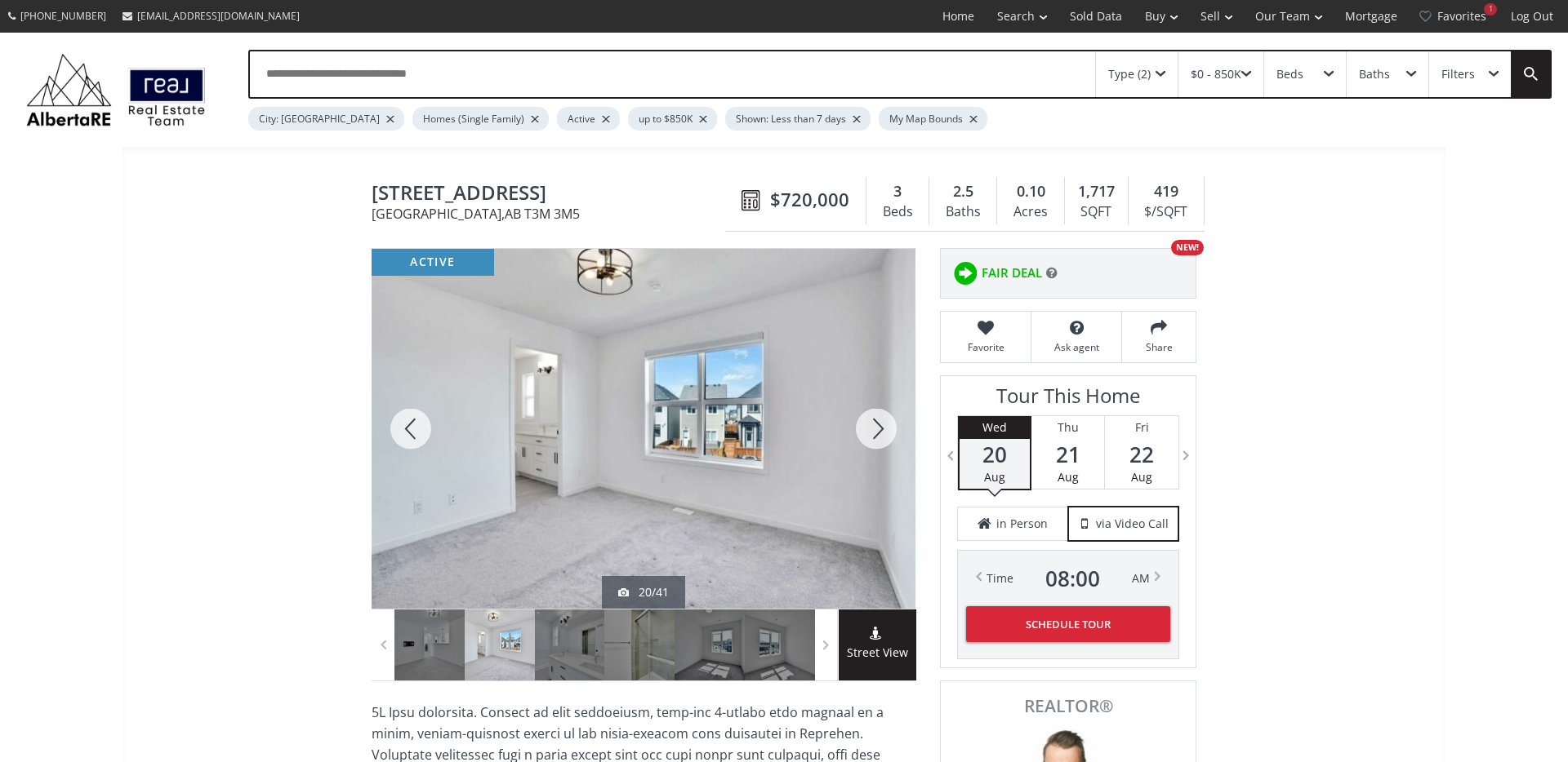
click at [869, 420] on div at bounding box center [877, 428] width 79 height 359
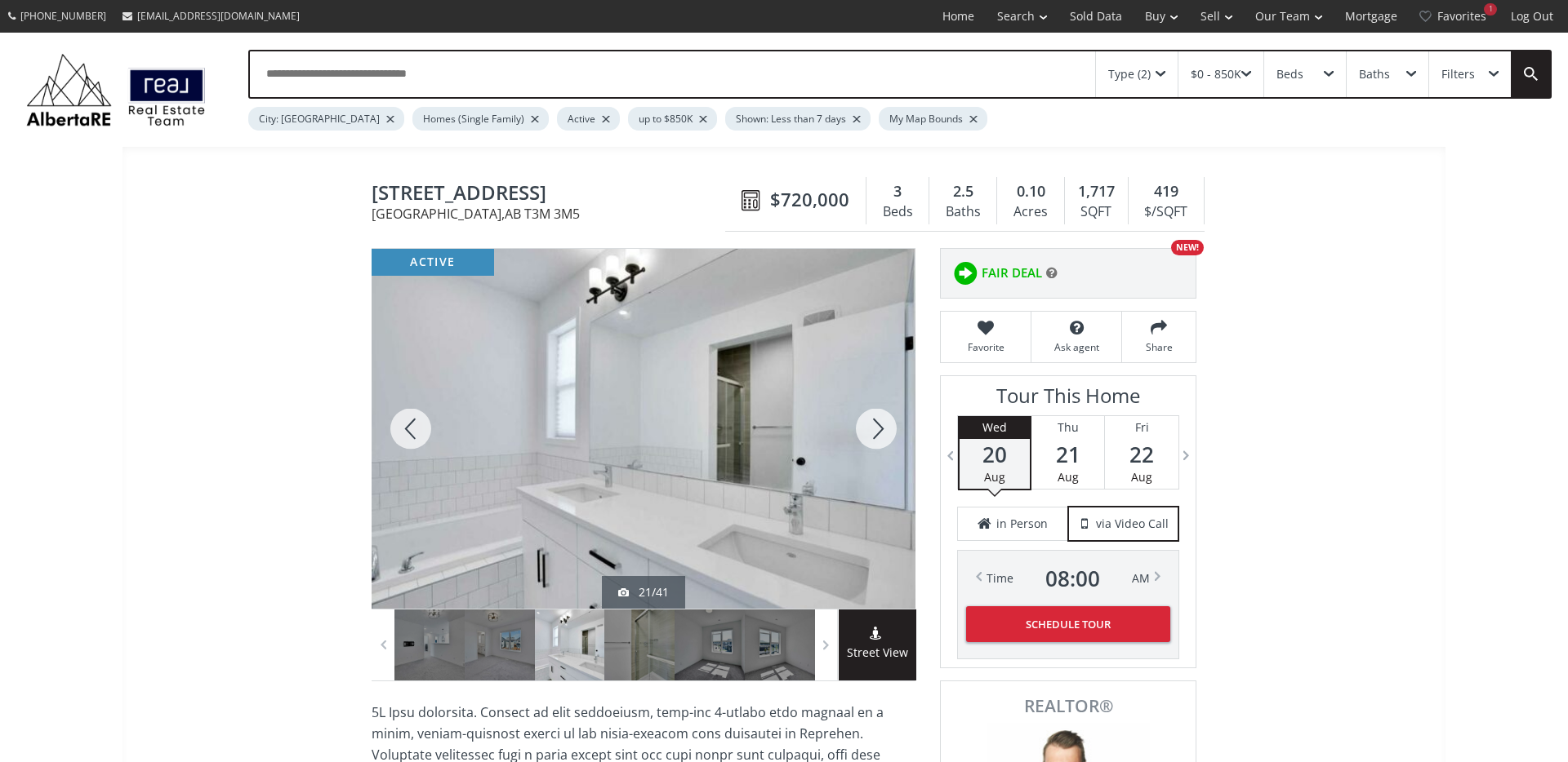
click at [399, 425] on div at bounding box center [410, 428] width 79 height 359
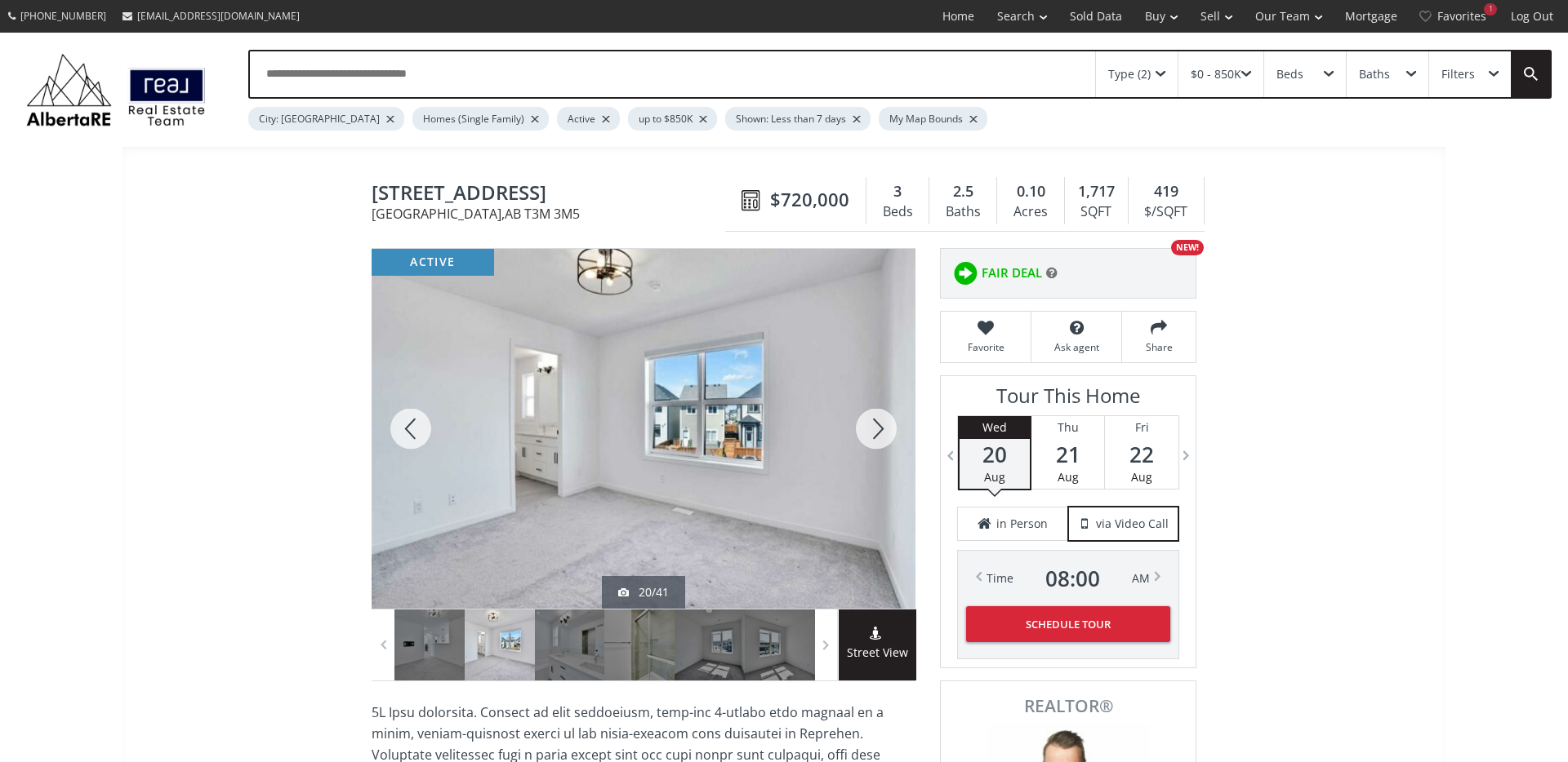
click at [868, 433] on div at bounding box center [877, 428] width 79 height 359
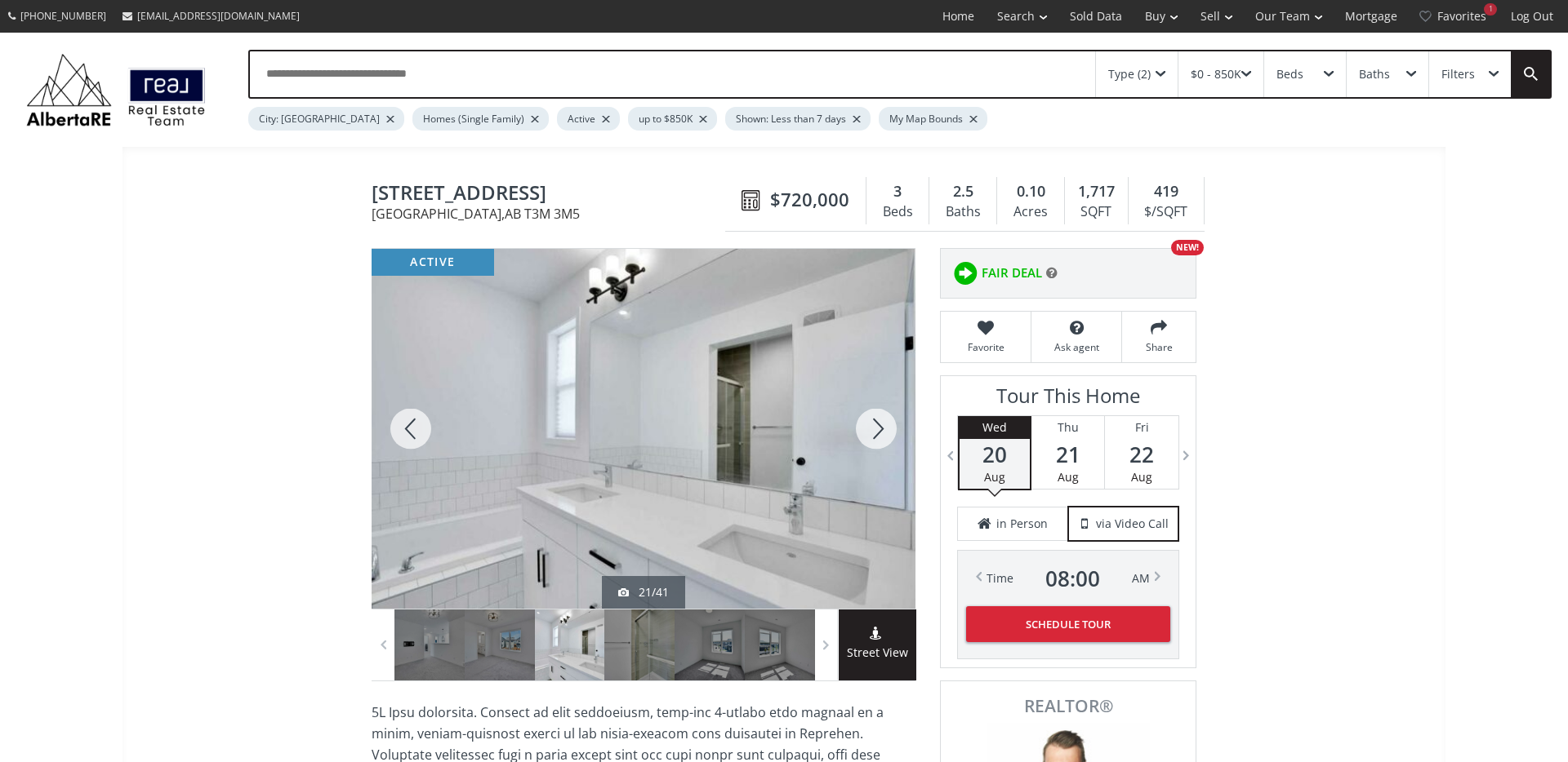
click at [866, 433] on div at bounding box center [877, 428] width 79 height 359
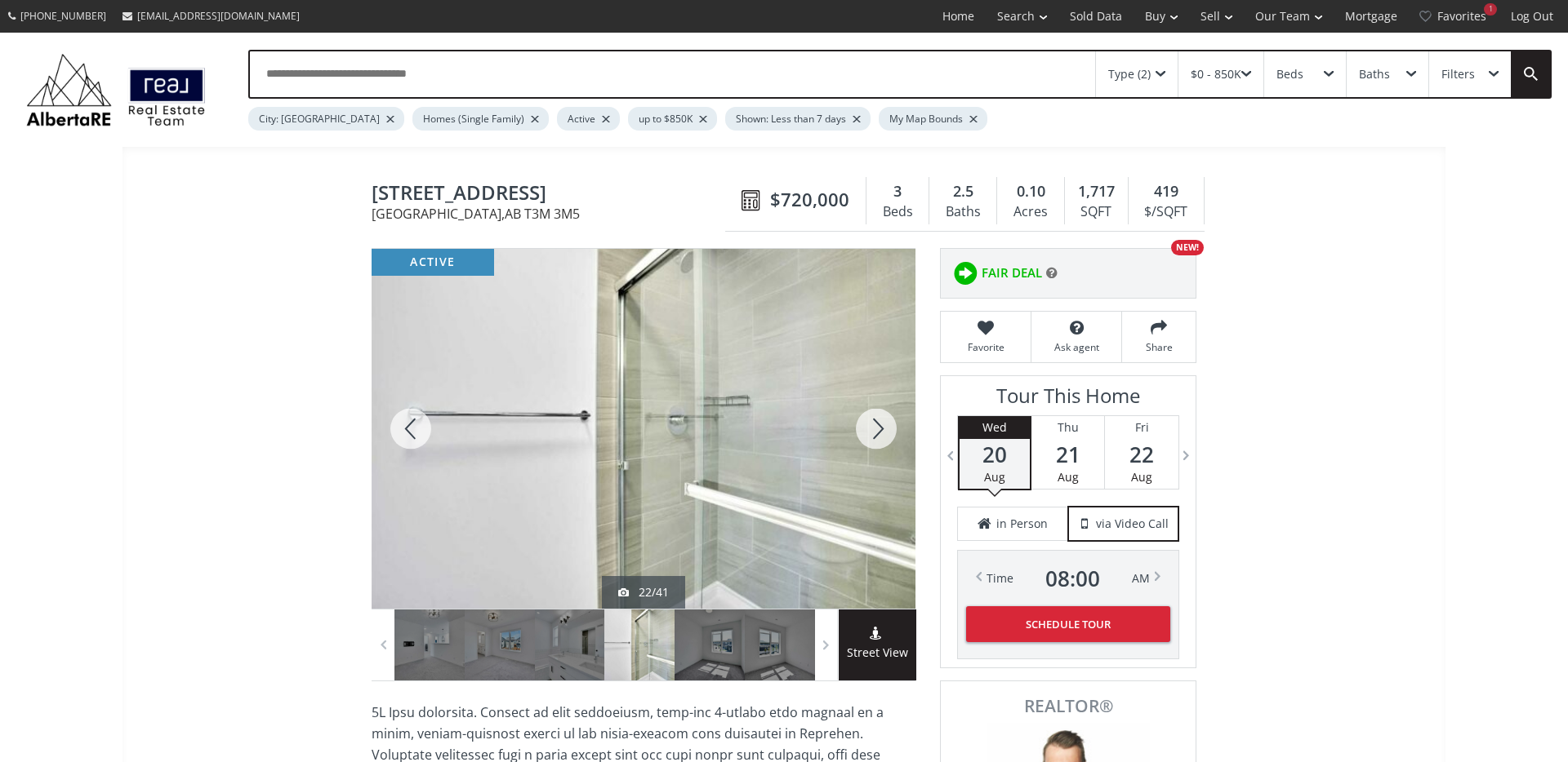
click at [866, 433] on div at bounding box center [877, 428] width 79 height 359
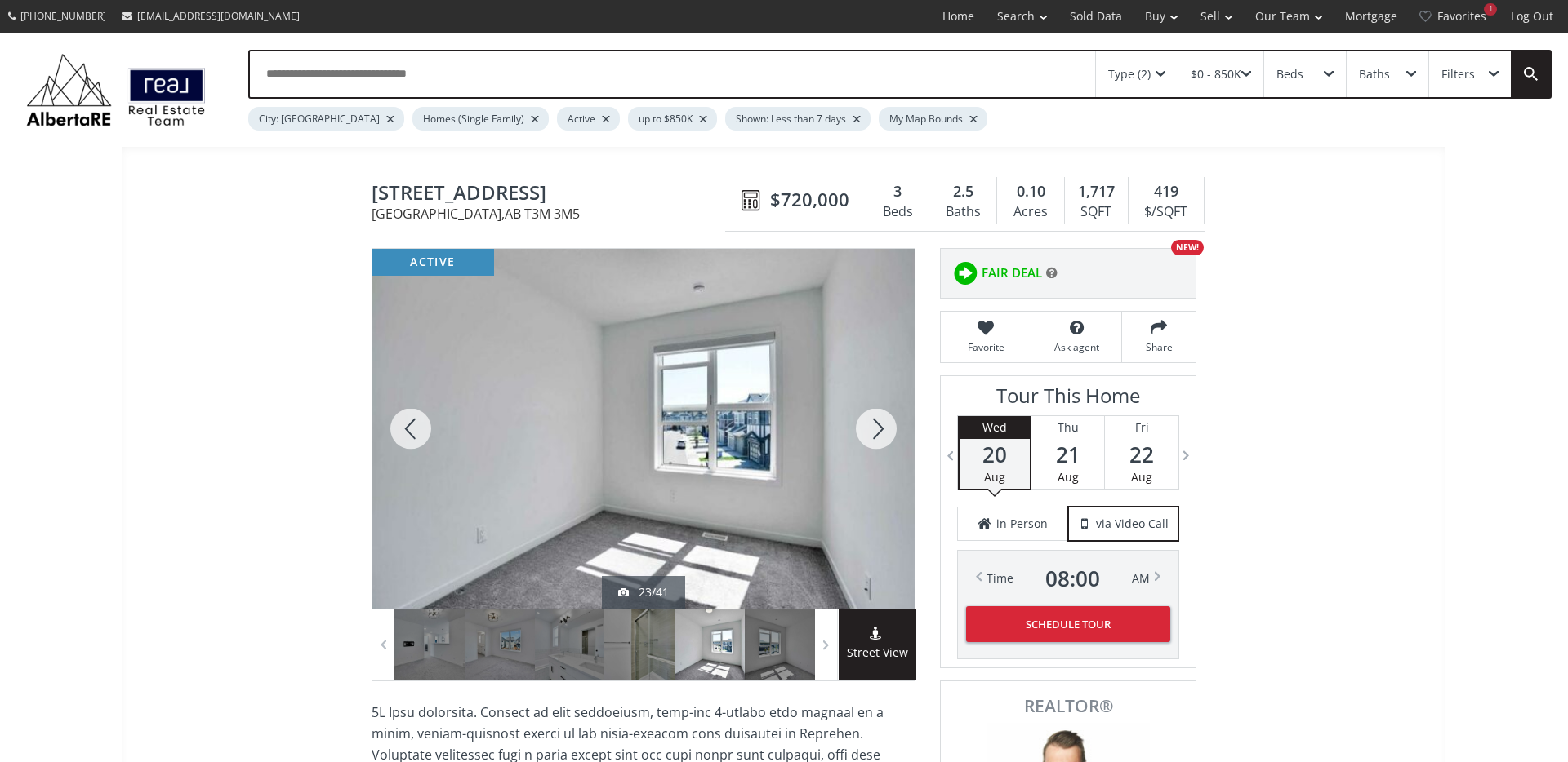
click at [866, 433] on div at bounding box center [877, 428] width 79 height 359
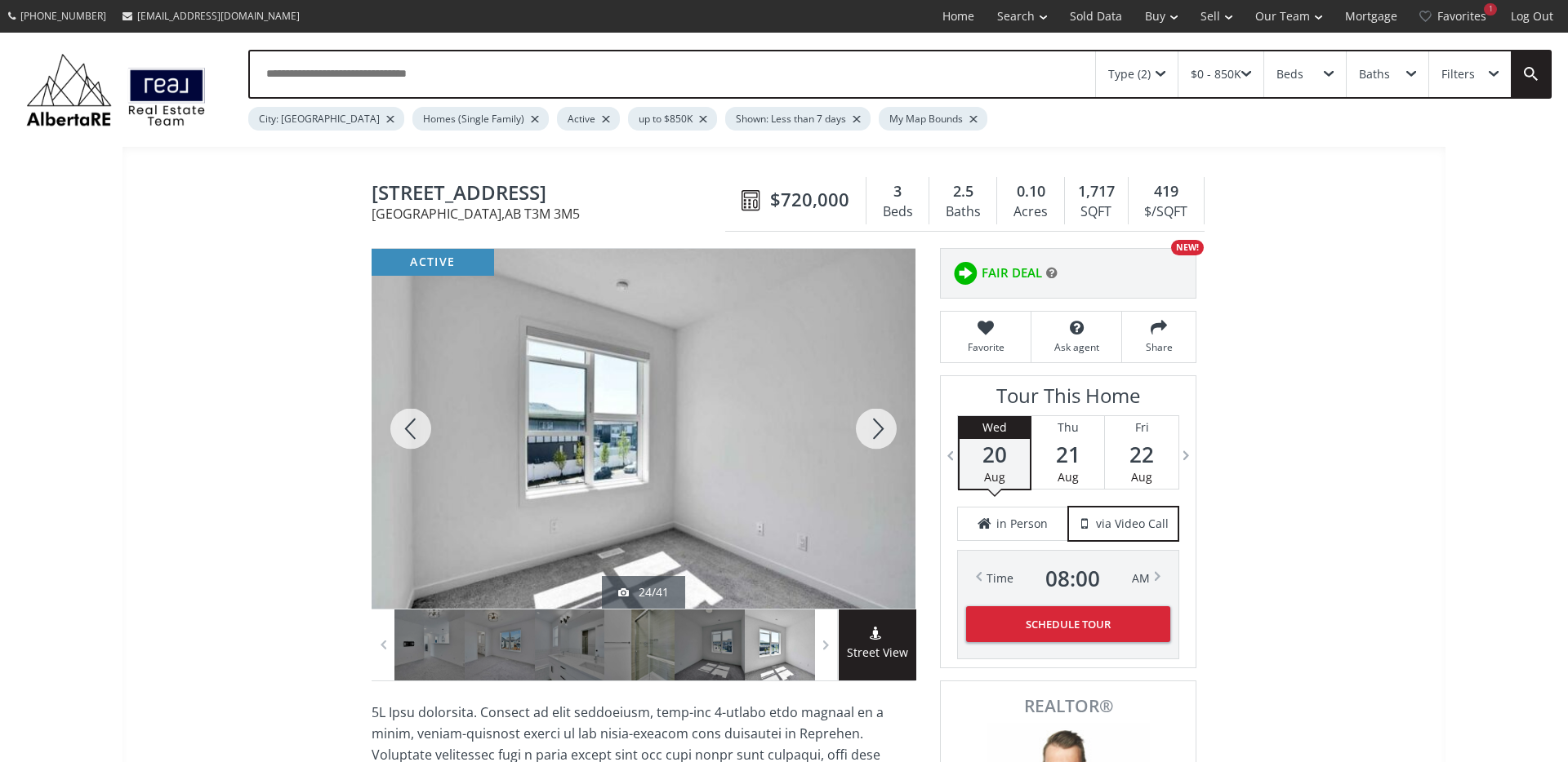
click at [866, 433] on div at bounding box center [877, 428] width 79 height 359
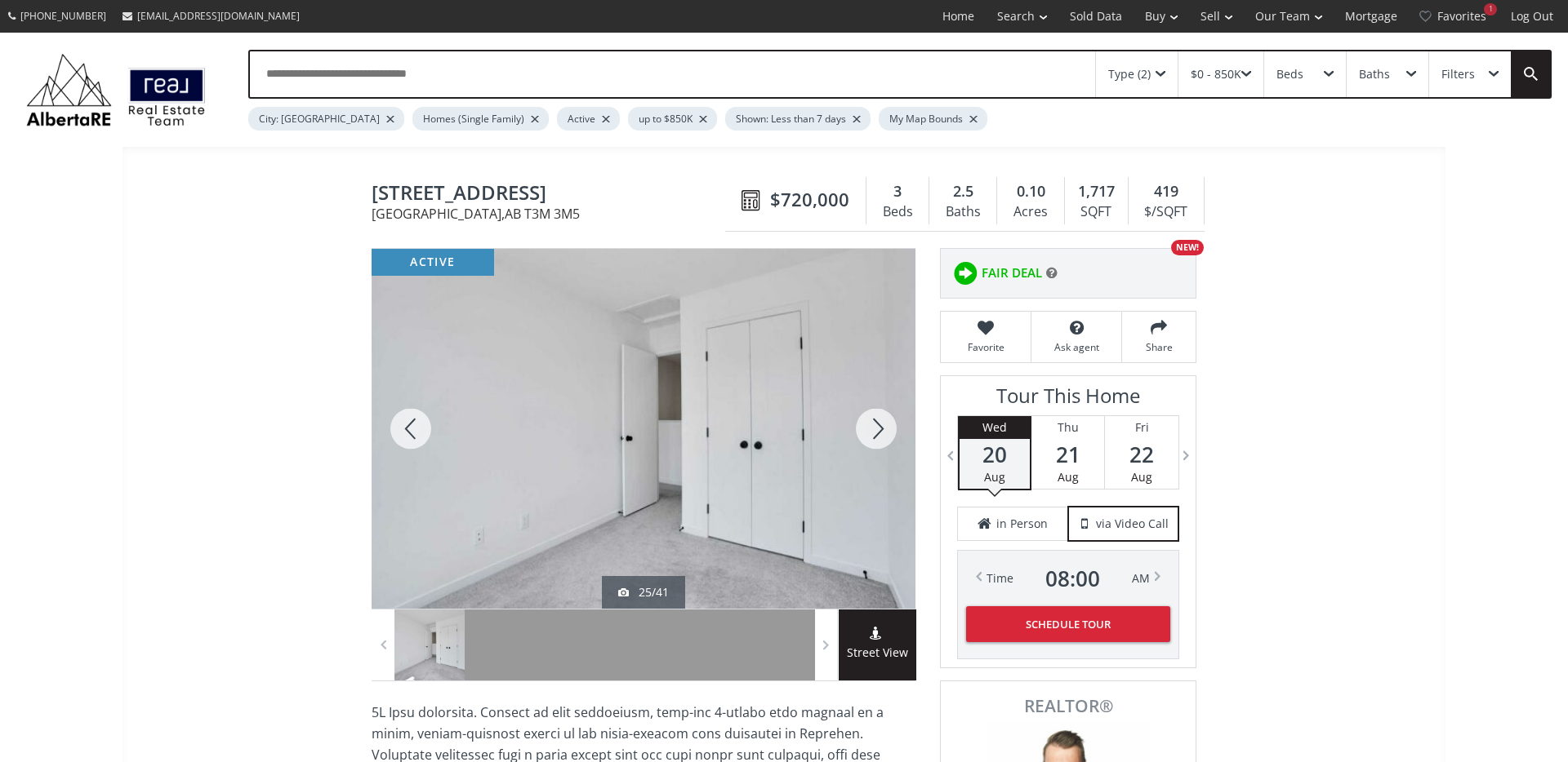
click at [866, 433] on div at bounding box center [877, 428] width 79 height 359
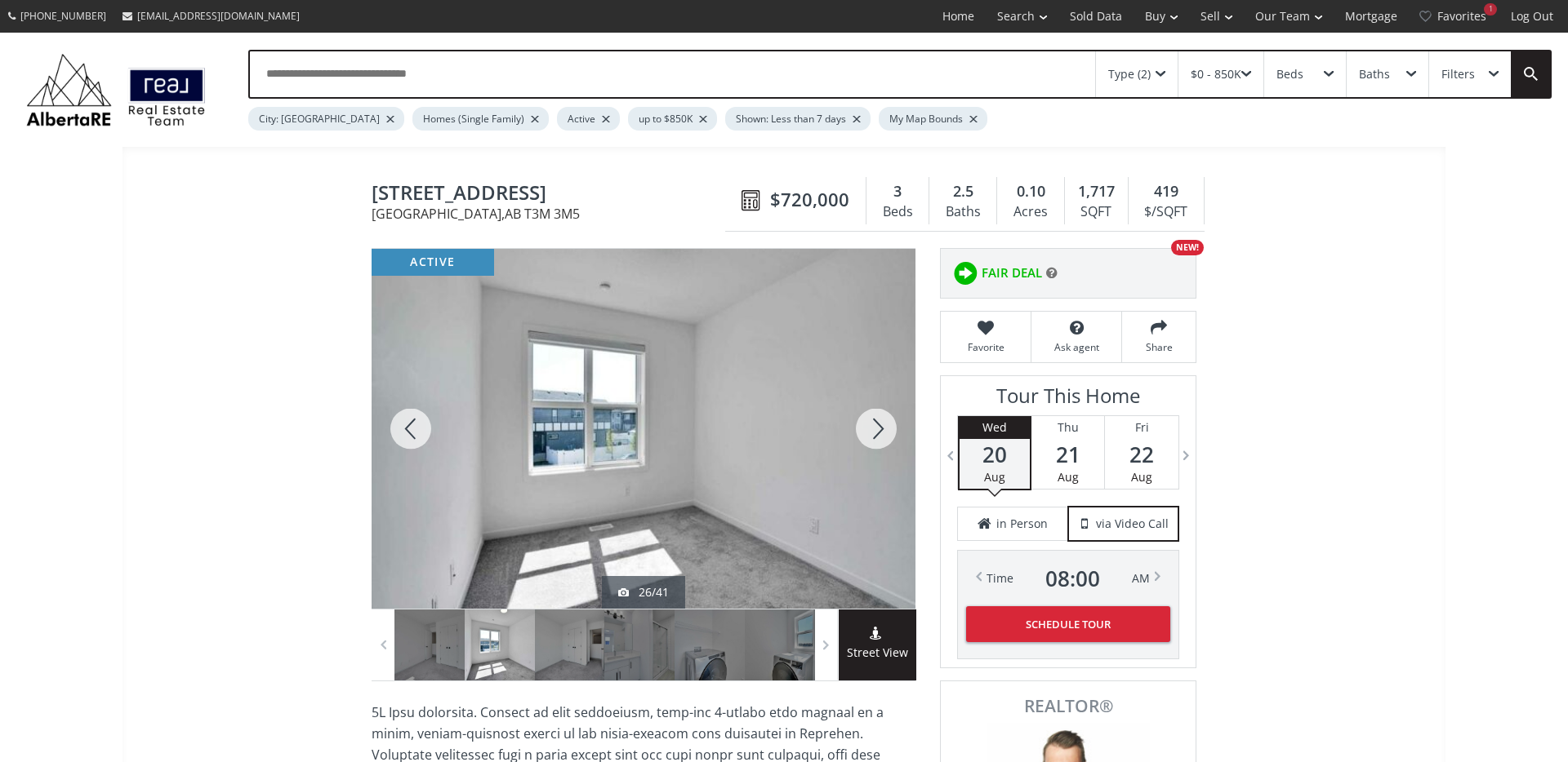
click at [866, 433] on div at bounding box center [877, 428] width 79 height 359
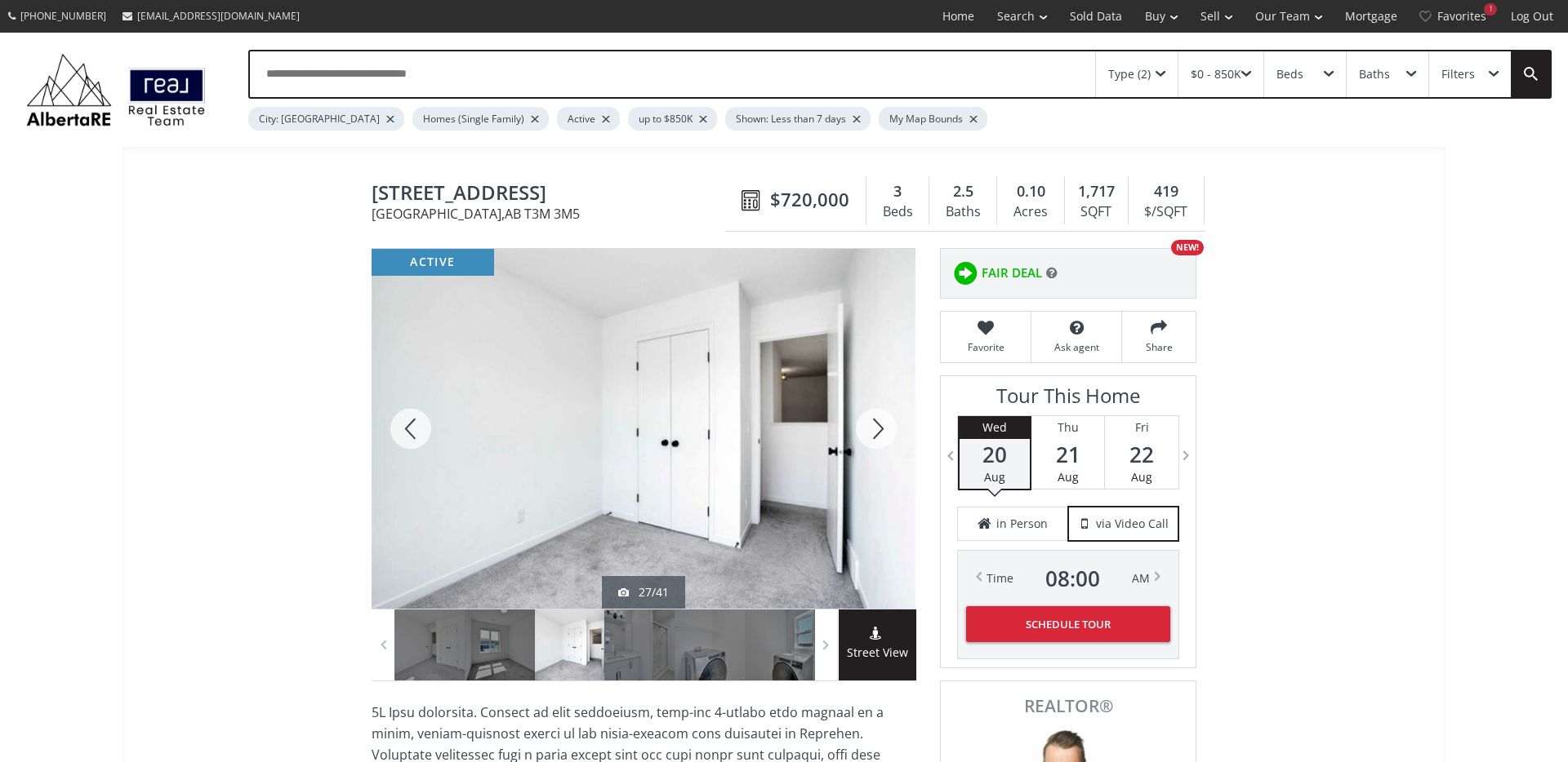
click at [866, 433] on div at bounding box center [877, 428] width 79 height 359
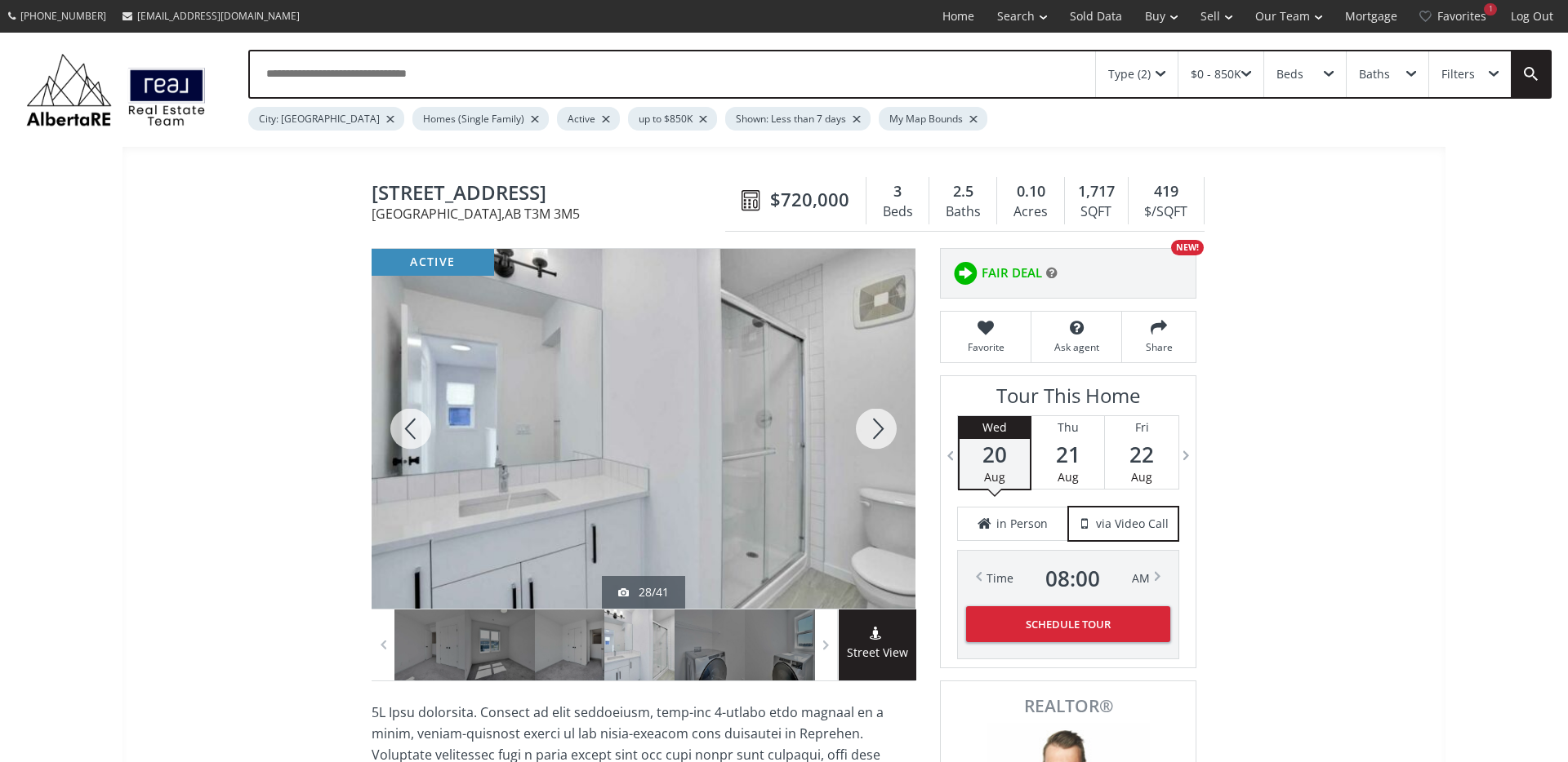
click at [876, 435] on div at bounding box center [877, 428] width 79 height 359
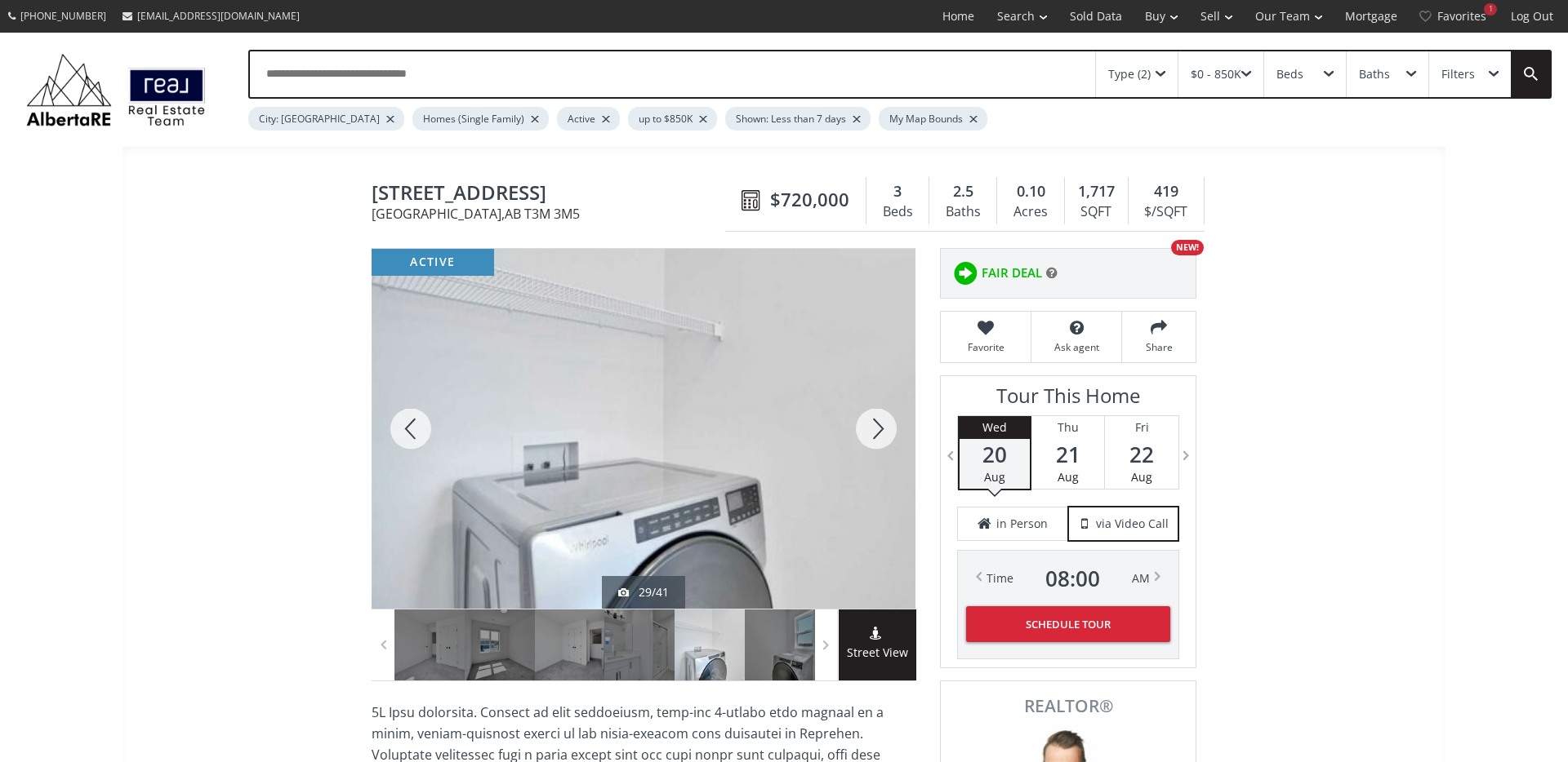
click at [875, 435] on div at bounding box center [877, 428] width 79 height 359
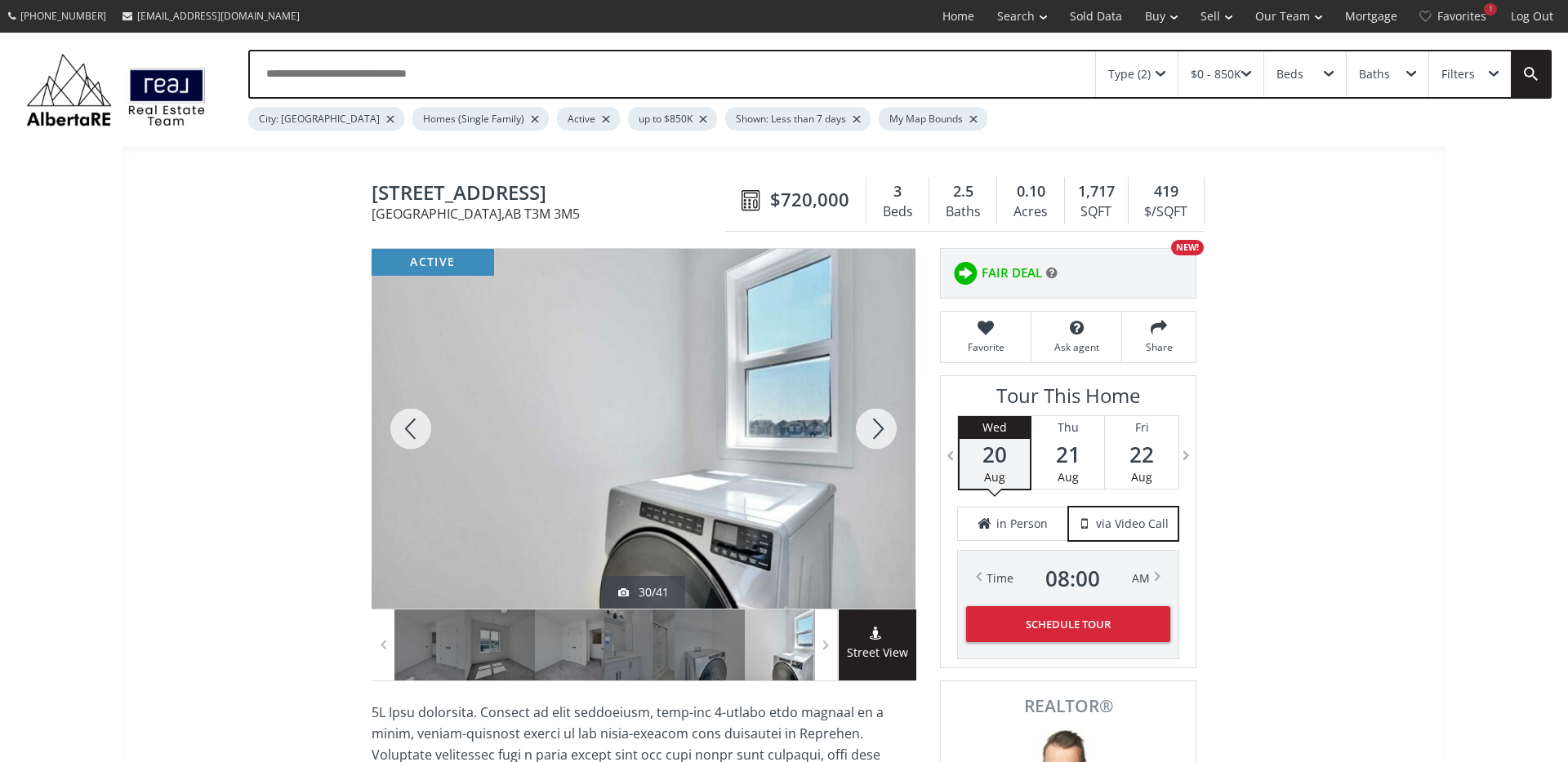
click at [875, 435] on div at bounding box center [877, 428] width 79 height 359
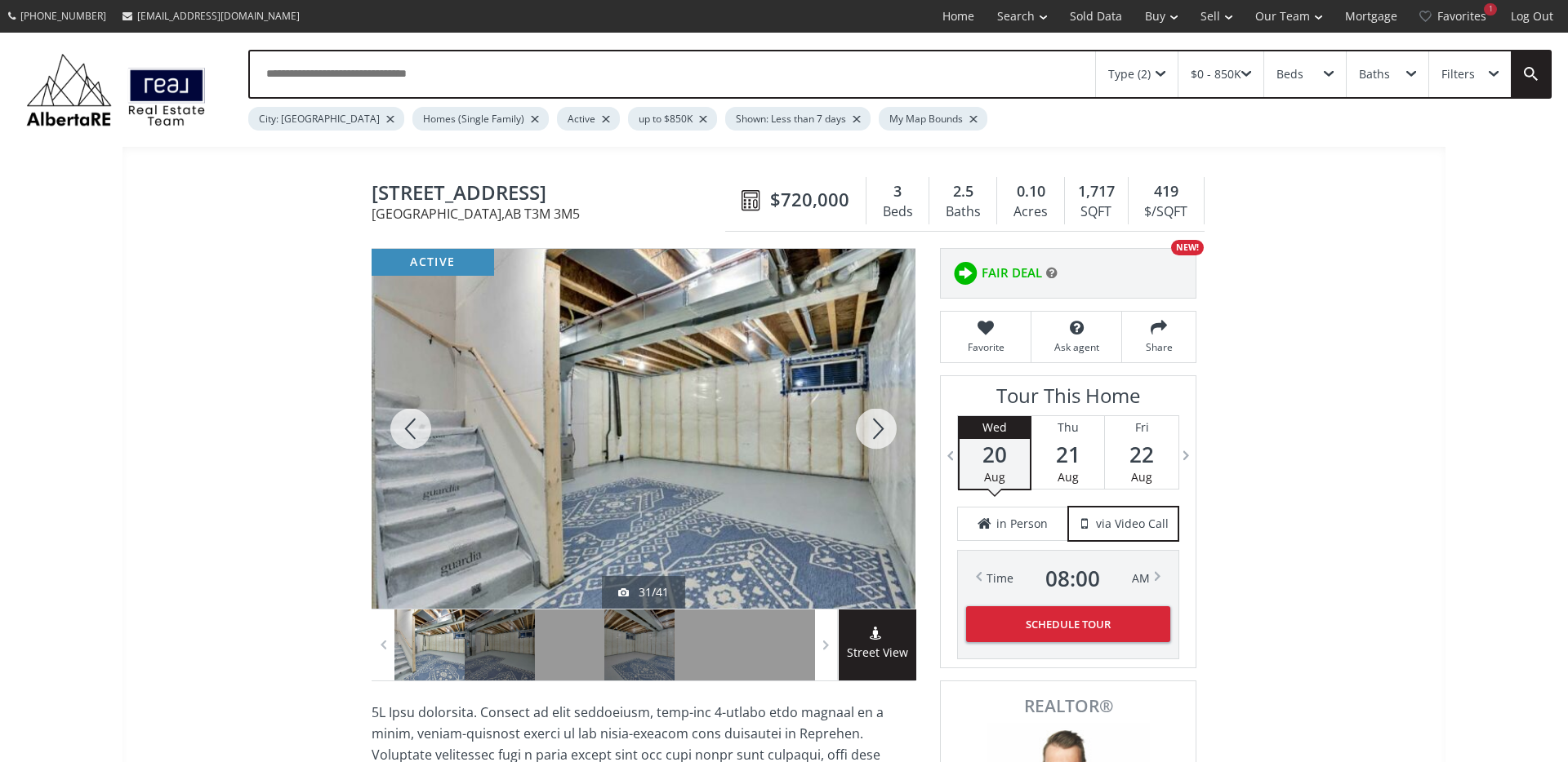
click at [863, 432] on div at bounding box center [877, 428] width 79 height 359
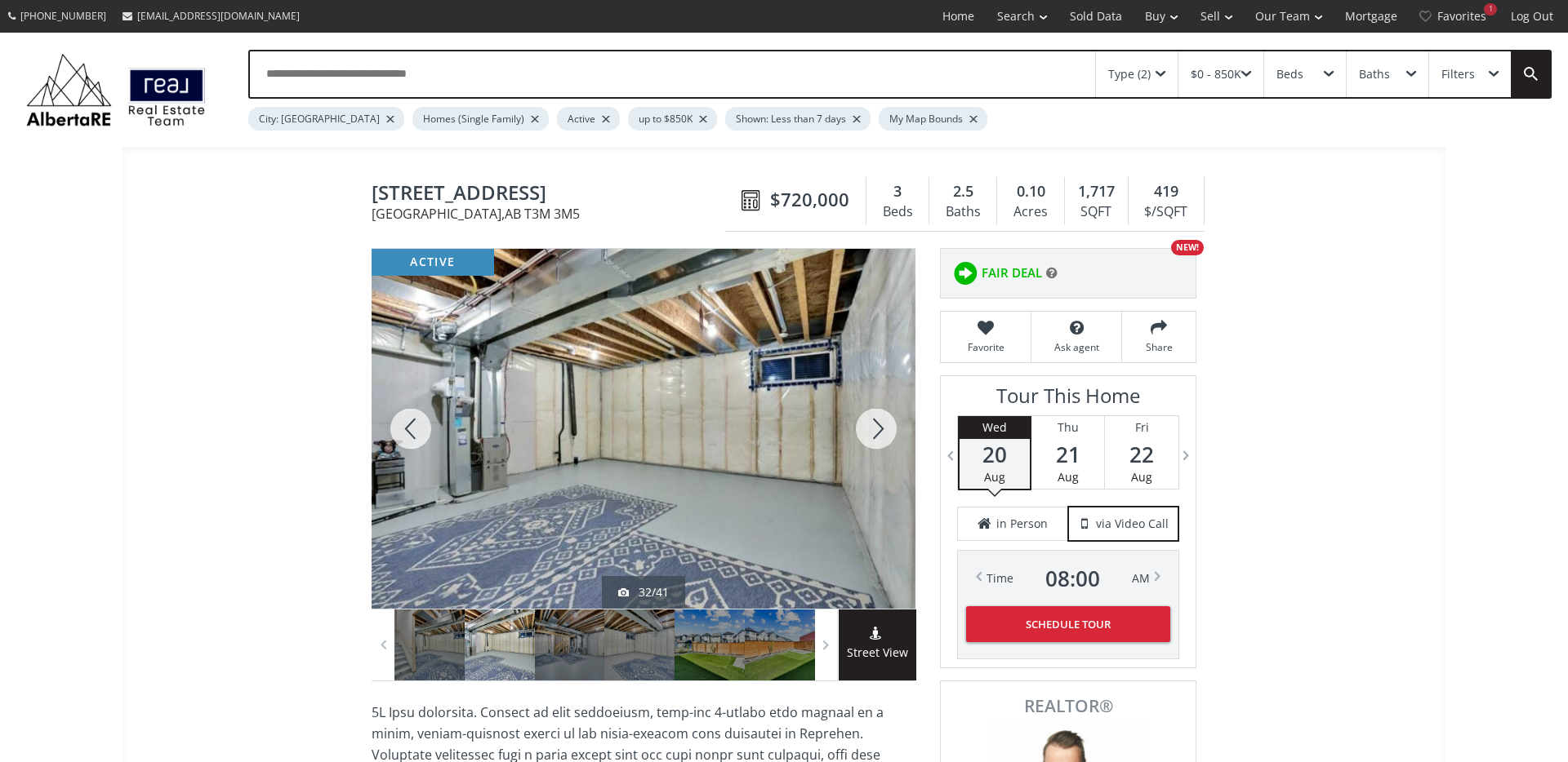
click at [863, 432] on div at bounding box center [877, 428] width 79 height 359
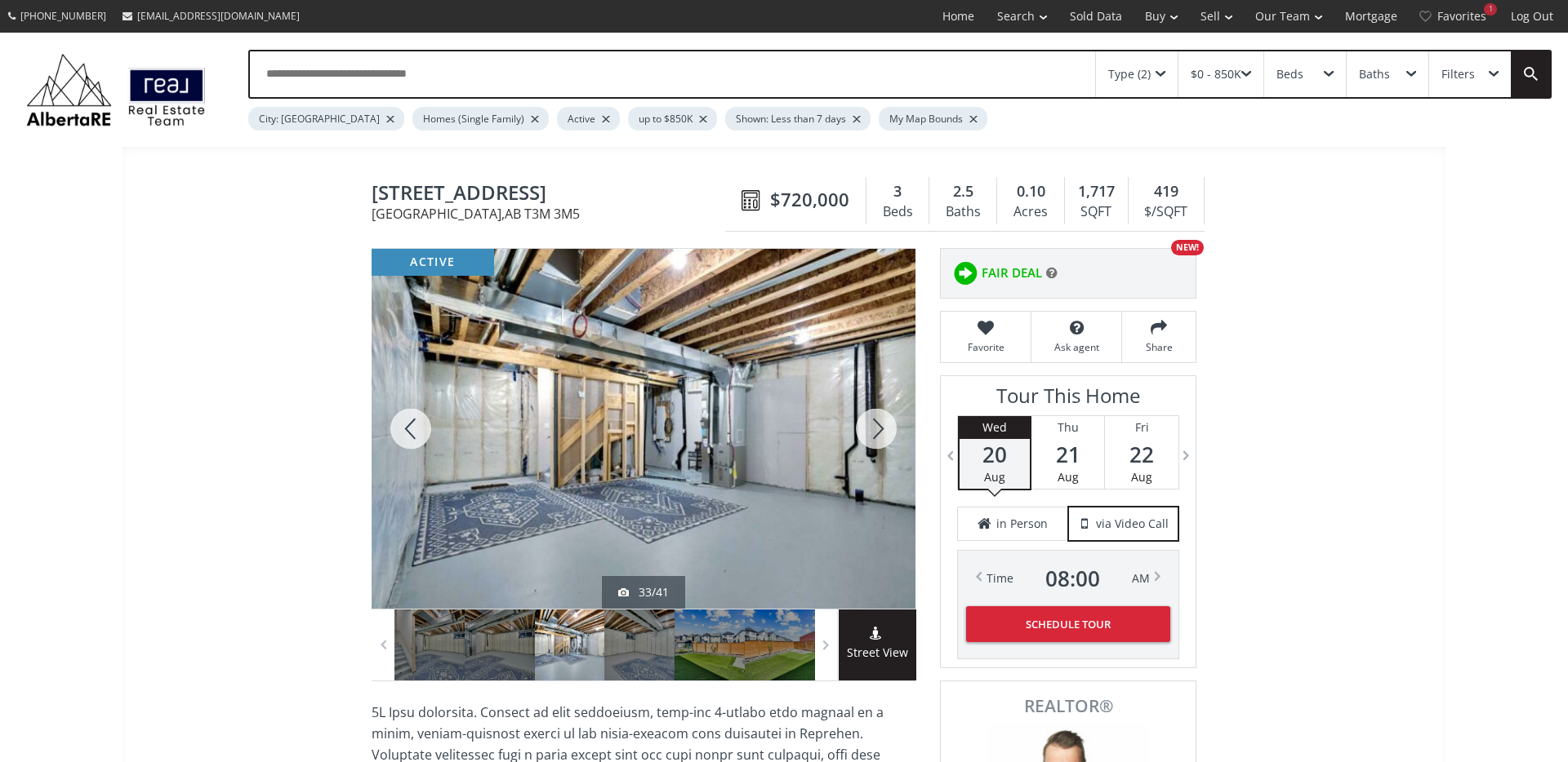
click at [863, 432] on div at bounding box center [877, 428] width 79 height 359
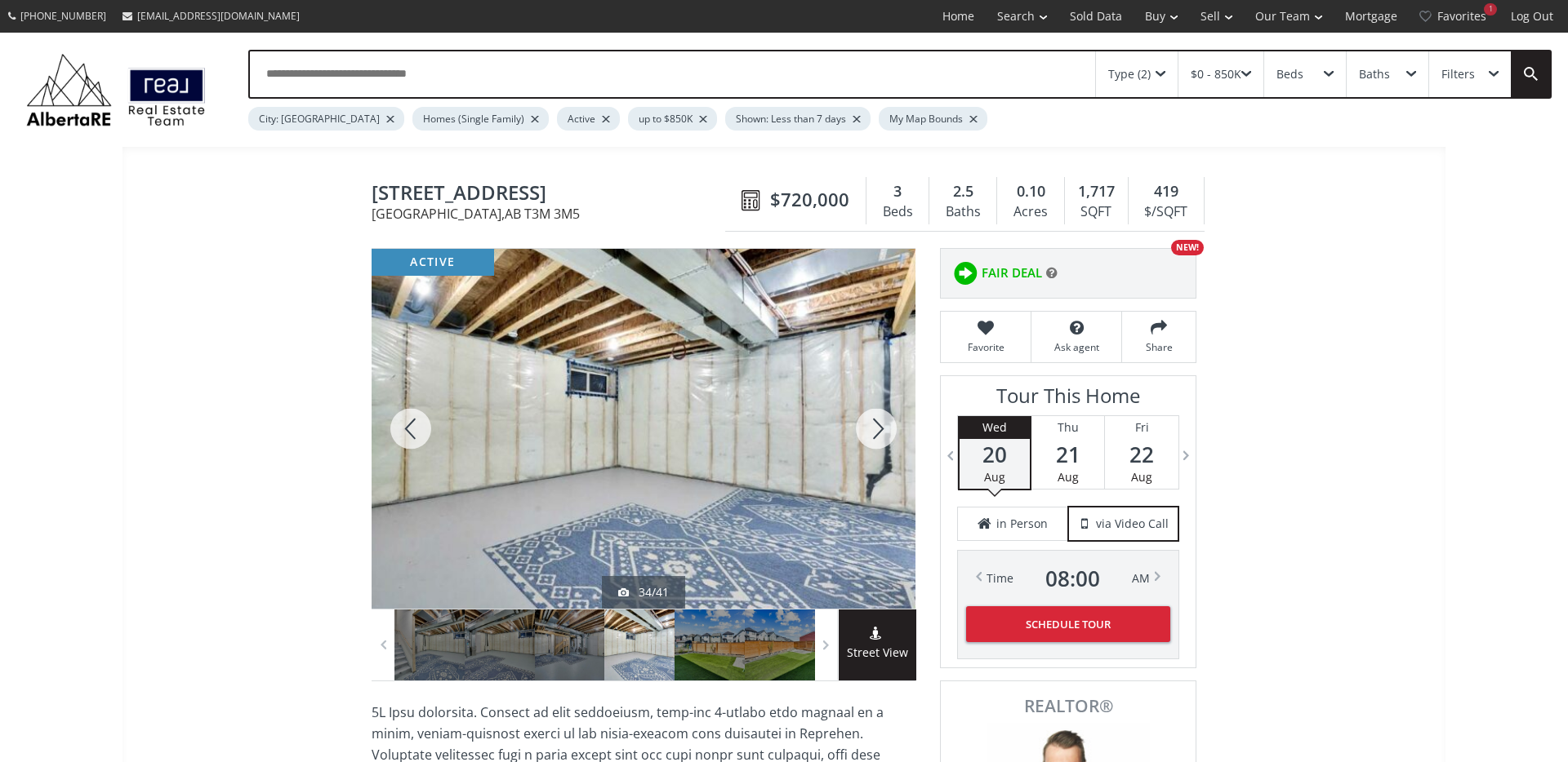
click at [863, 432] on div at bounding box center [877, 428] width 79 height 359
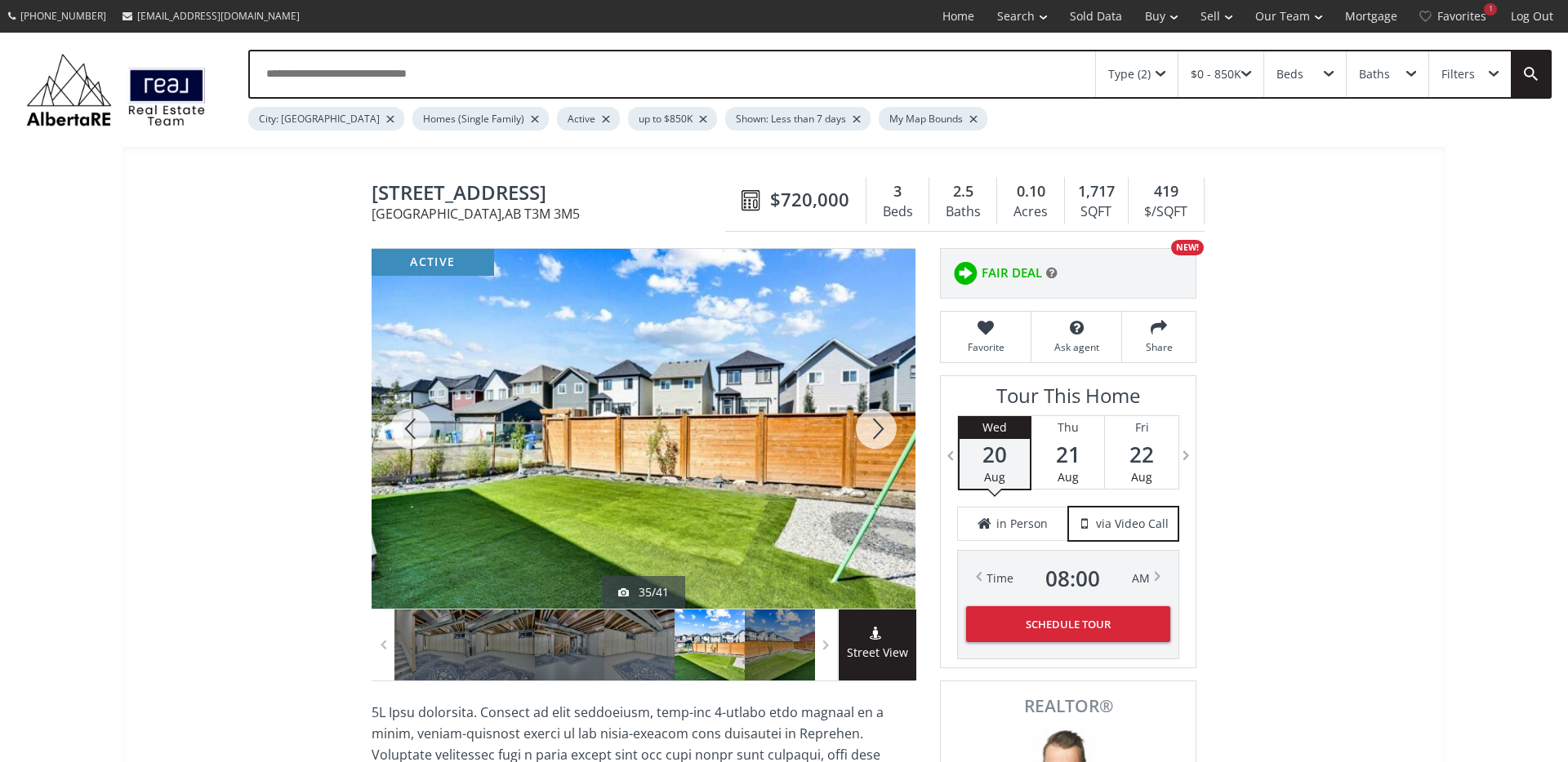
click at [863, 432] on div at bounding box center [877, 428] width 79 height 359
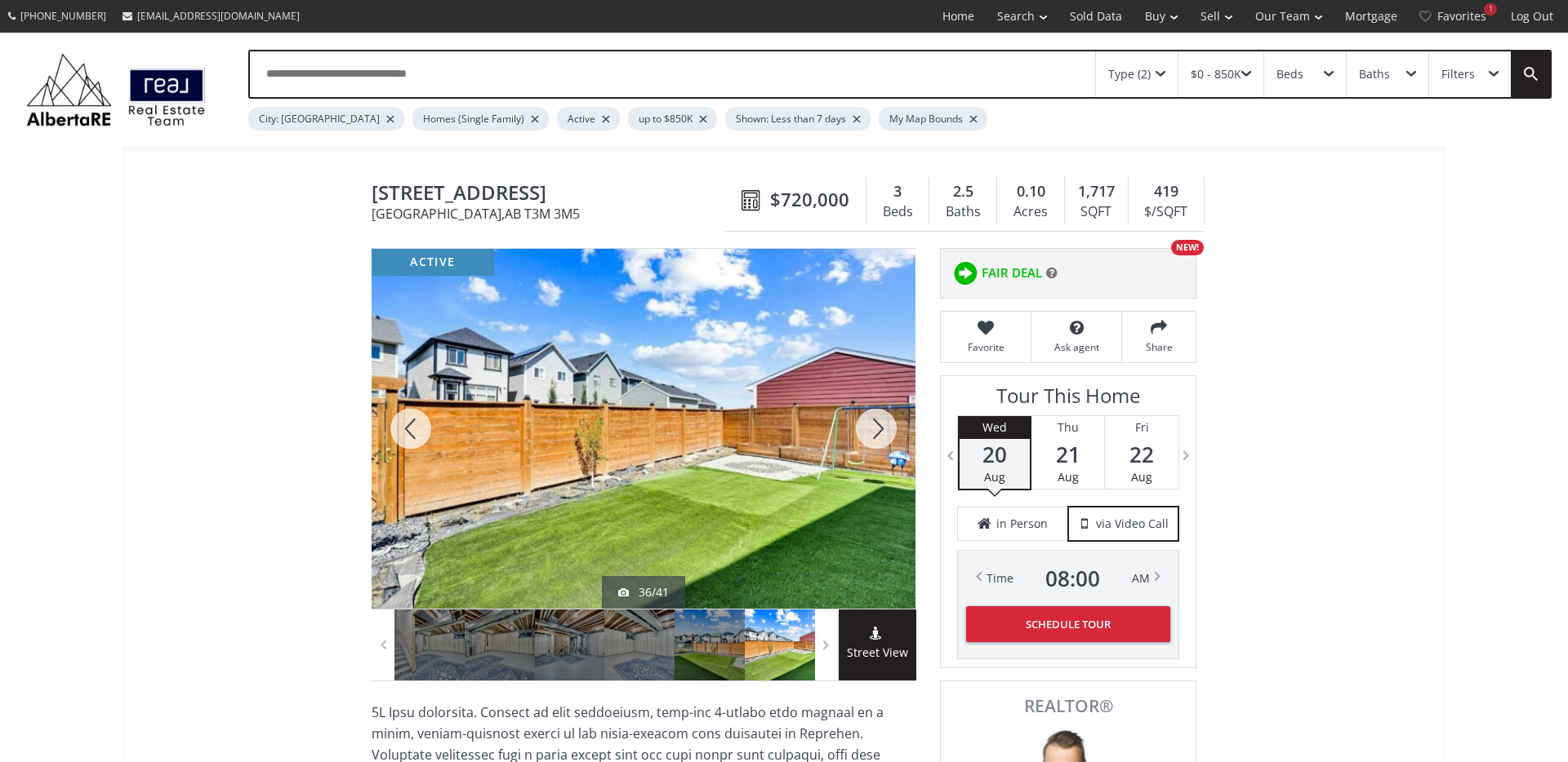
click at [863, 432] on div at bounding box center [877, 428] width 79 height 359
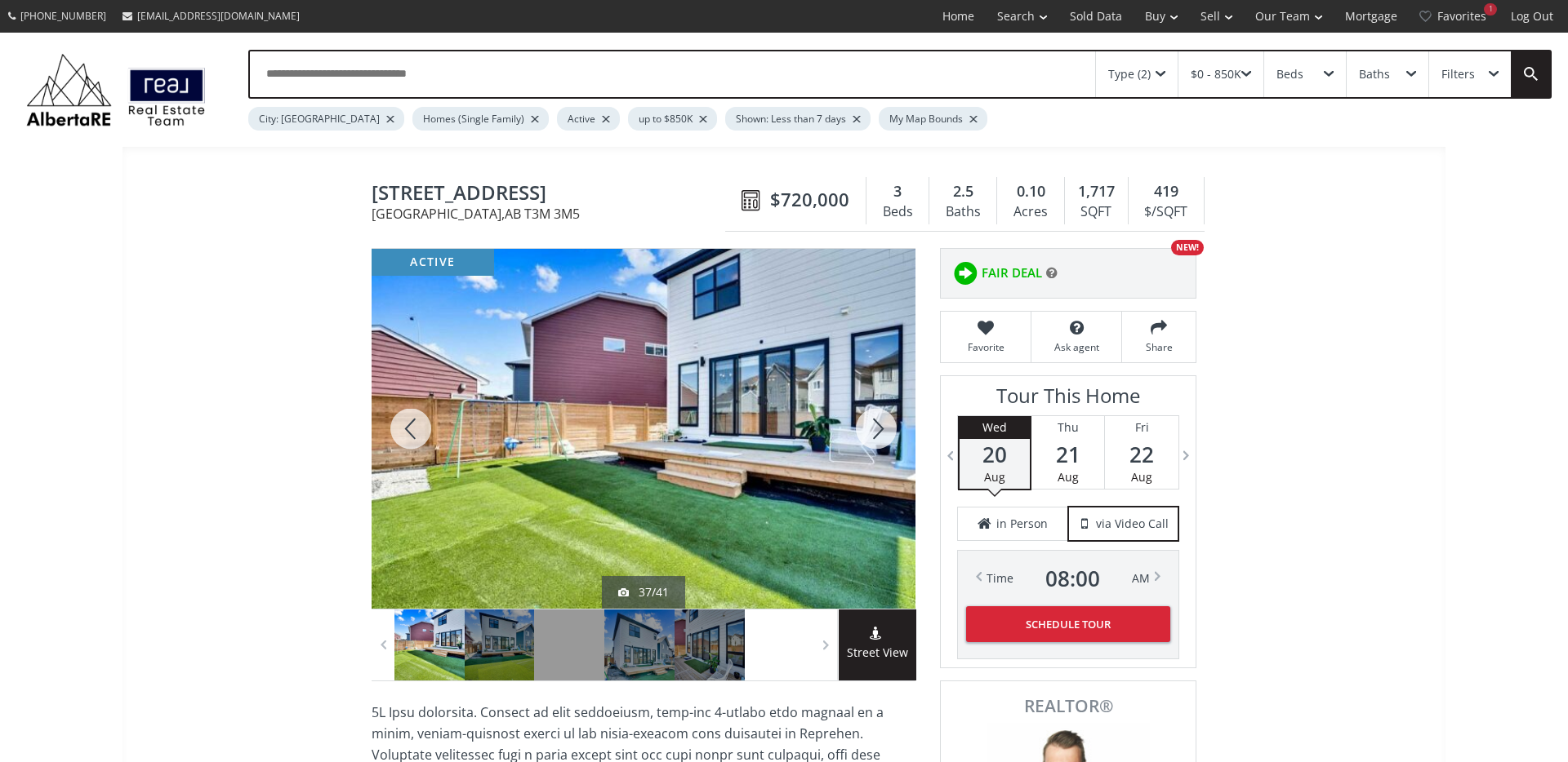
click at [863, 432] on div at bounding box center [877, 428] width 79 height 359
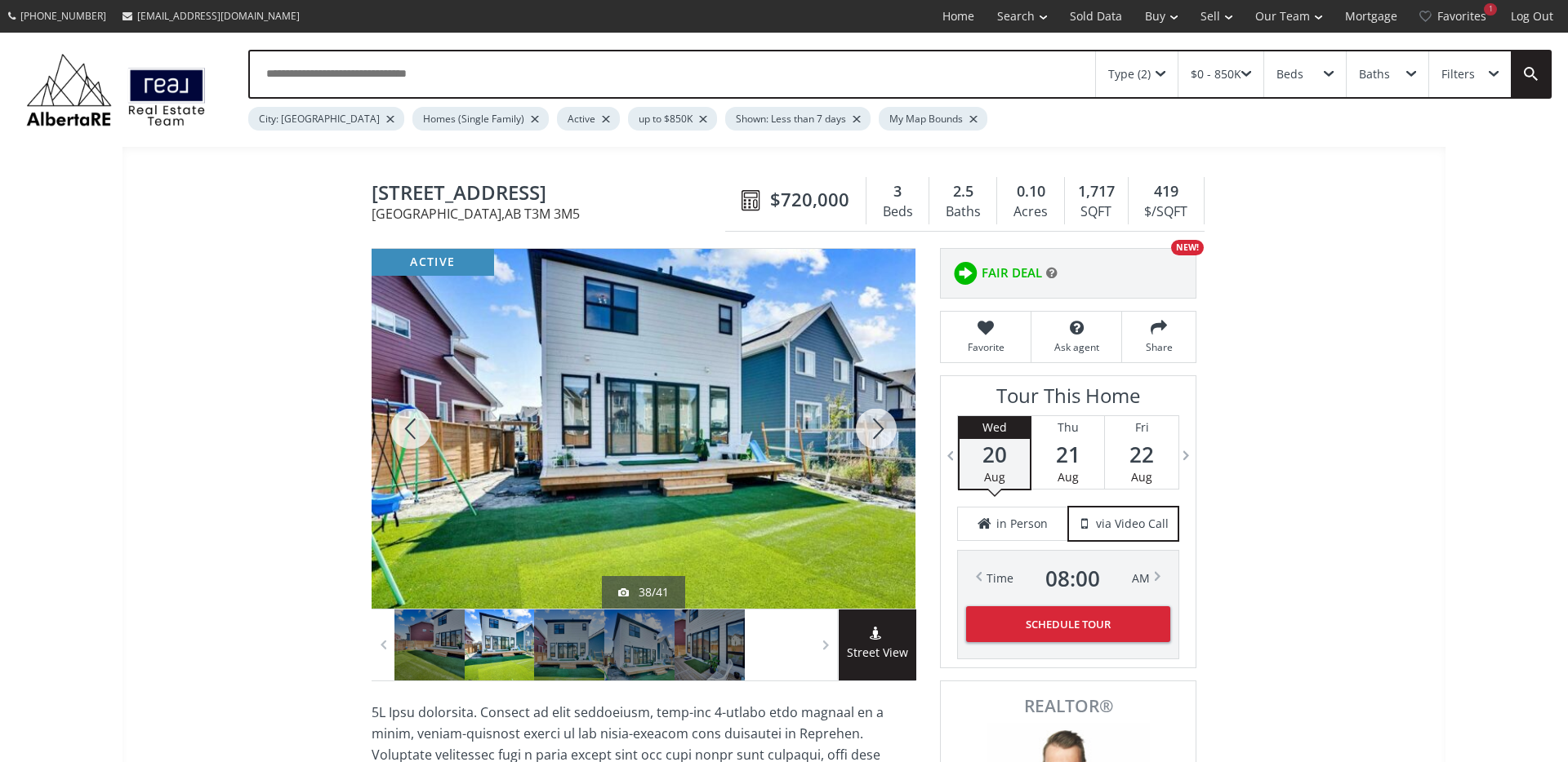
click at [863, 432] on div at bounding box center [877, 428] width 79 height 359
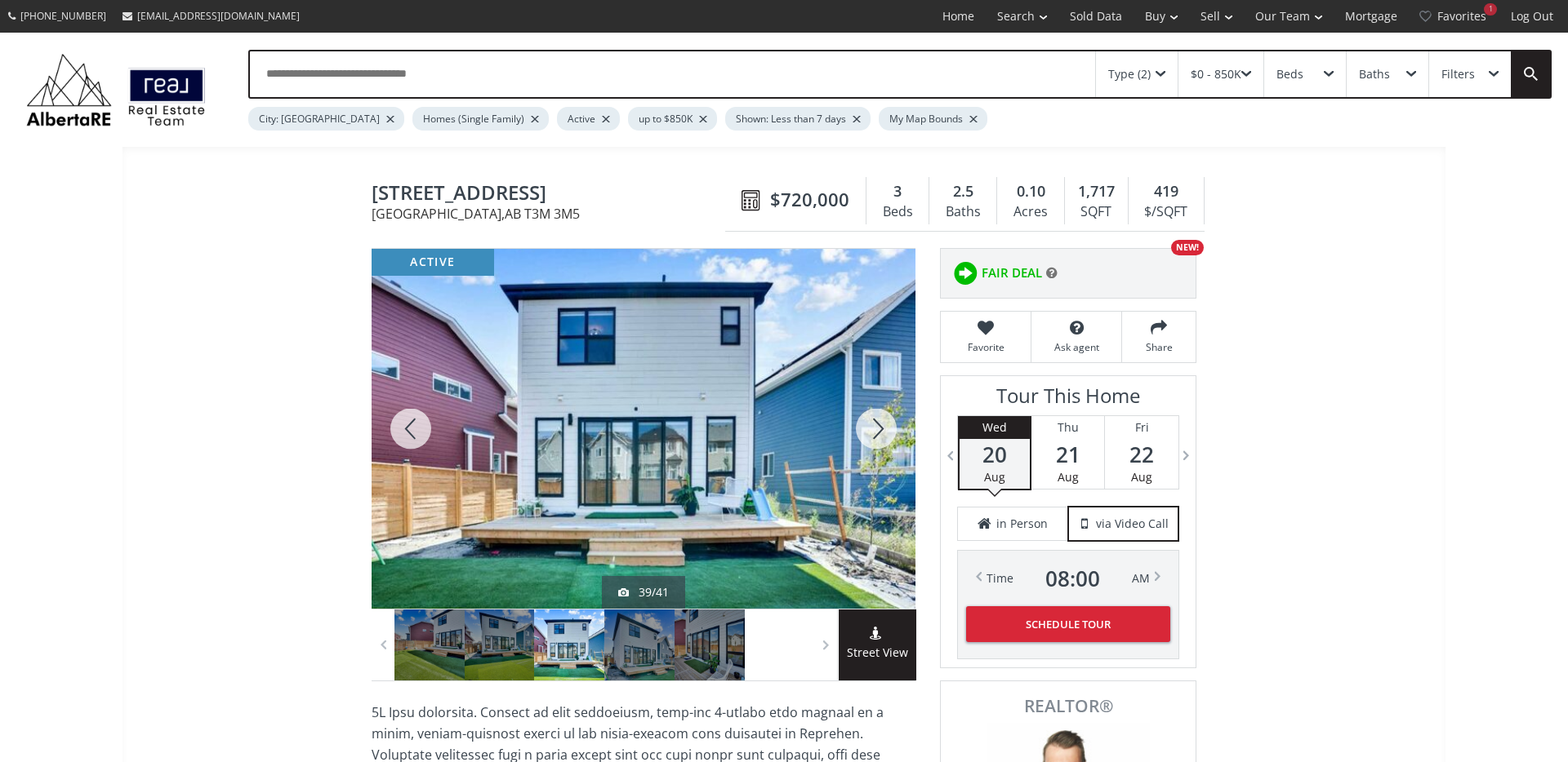
click at [863, 432] on div at bounding box center [877, 428] width 79 height 359
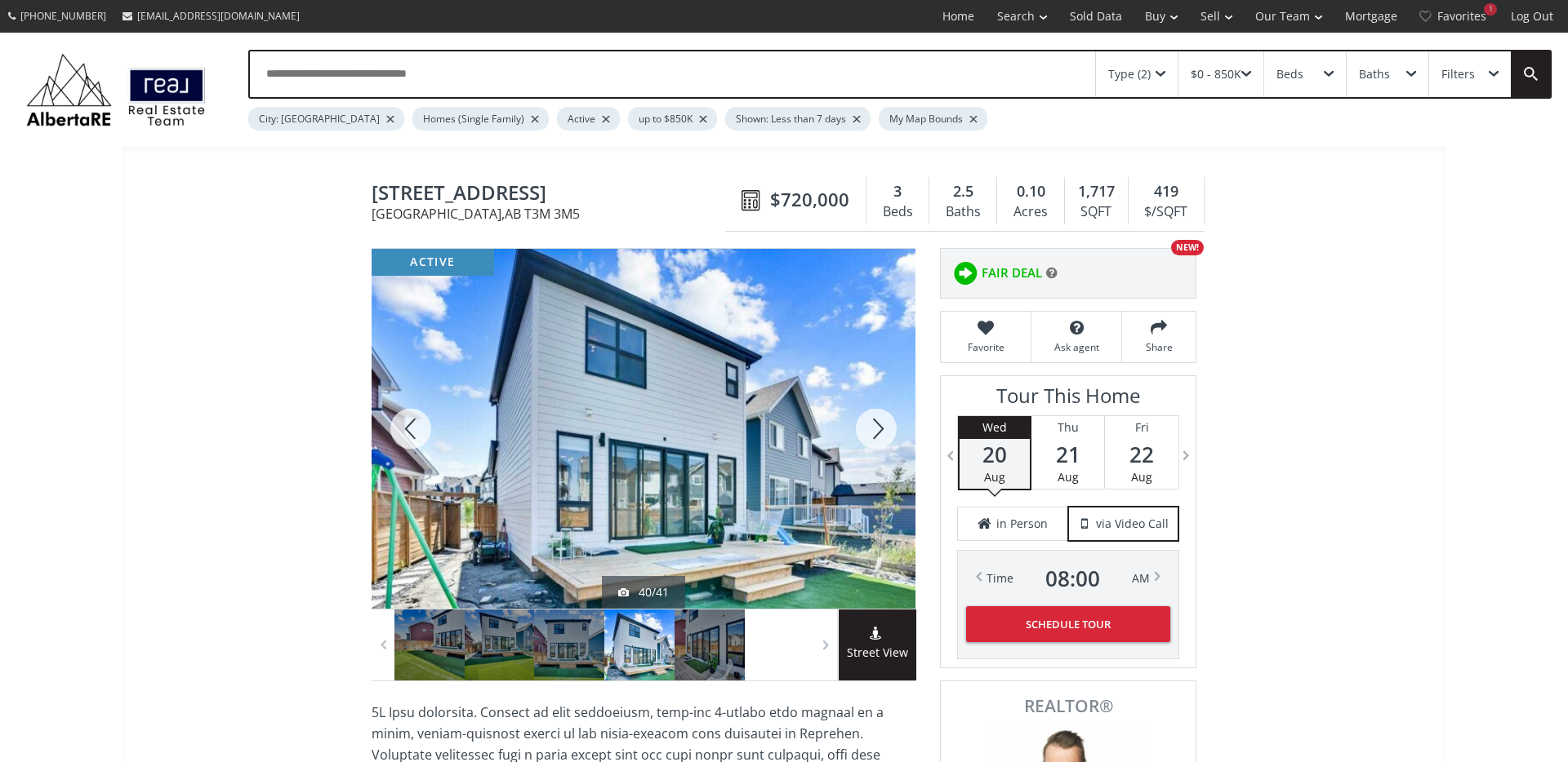
click at [863, 432] on div at bounding box center [877, 428] width 79 height 359
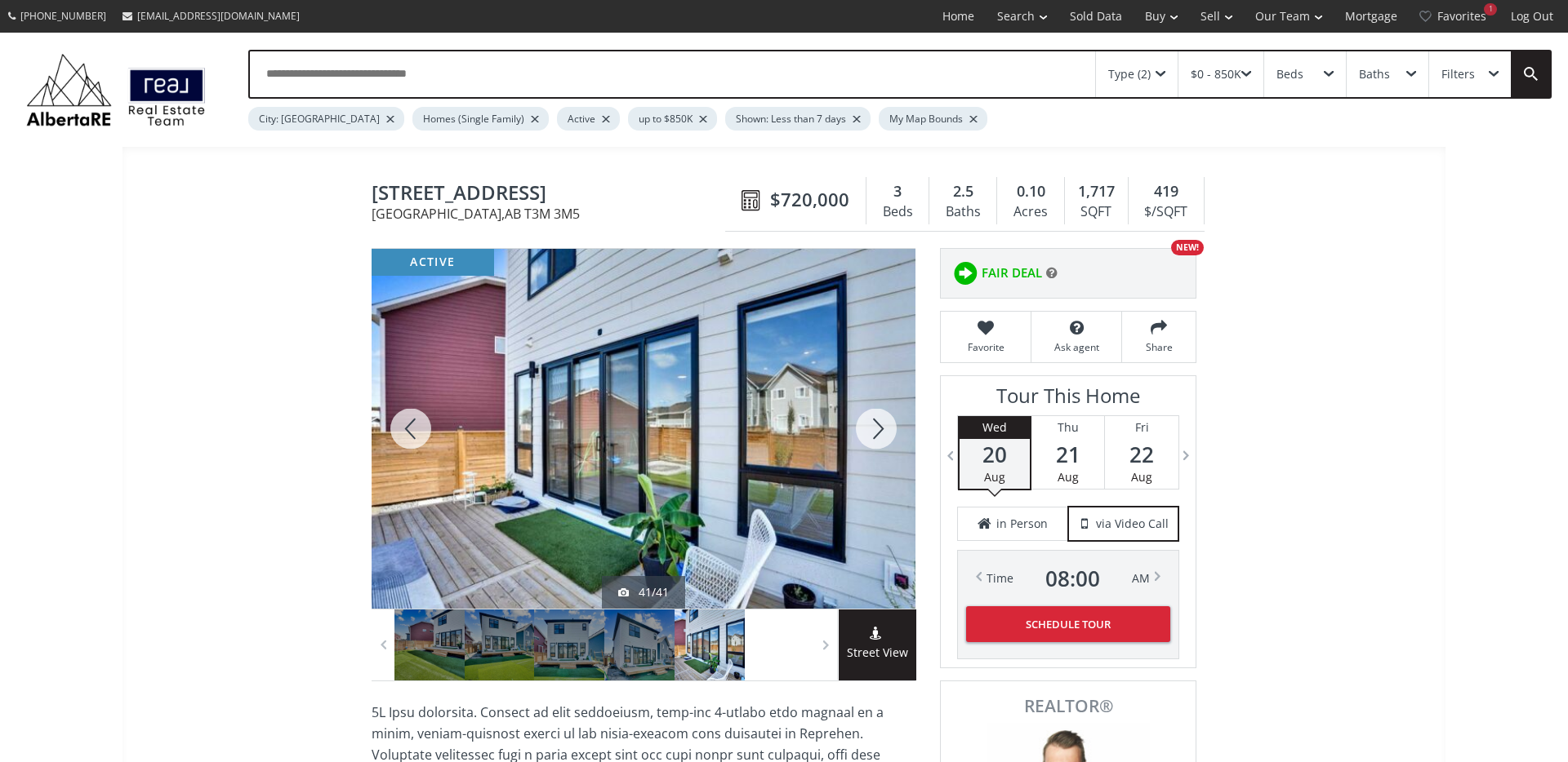
click at [863, 432] on div at bounding box center [877, 428] width 79 height 359
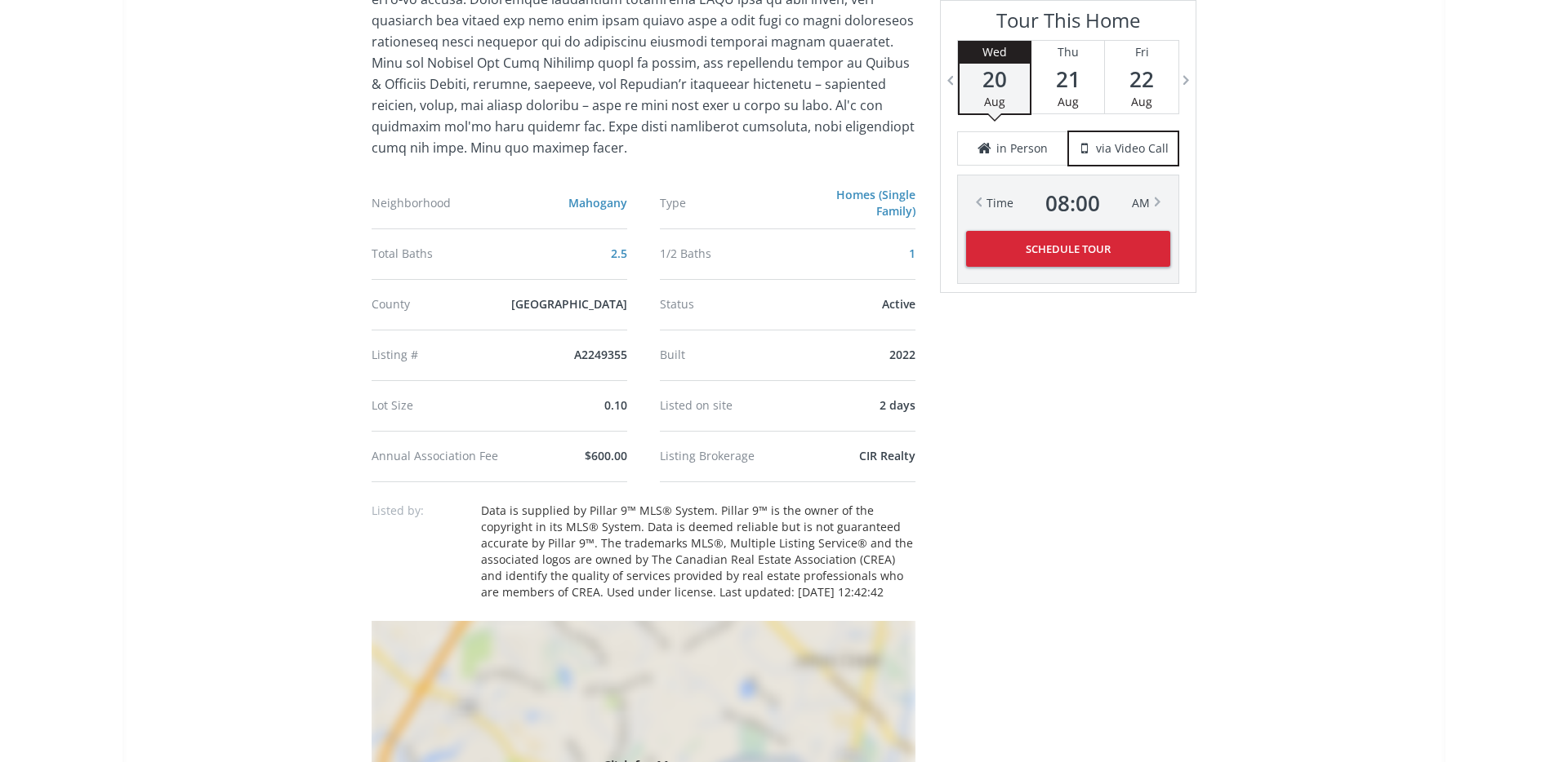
scroll to position [1227, 0]
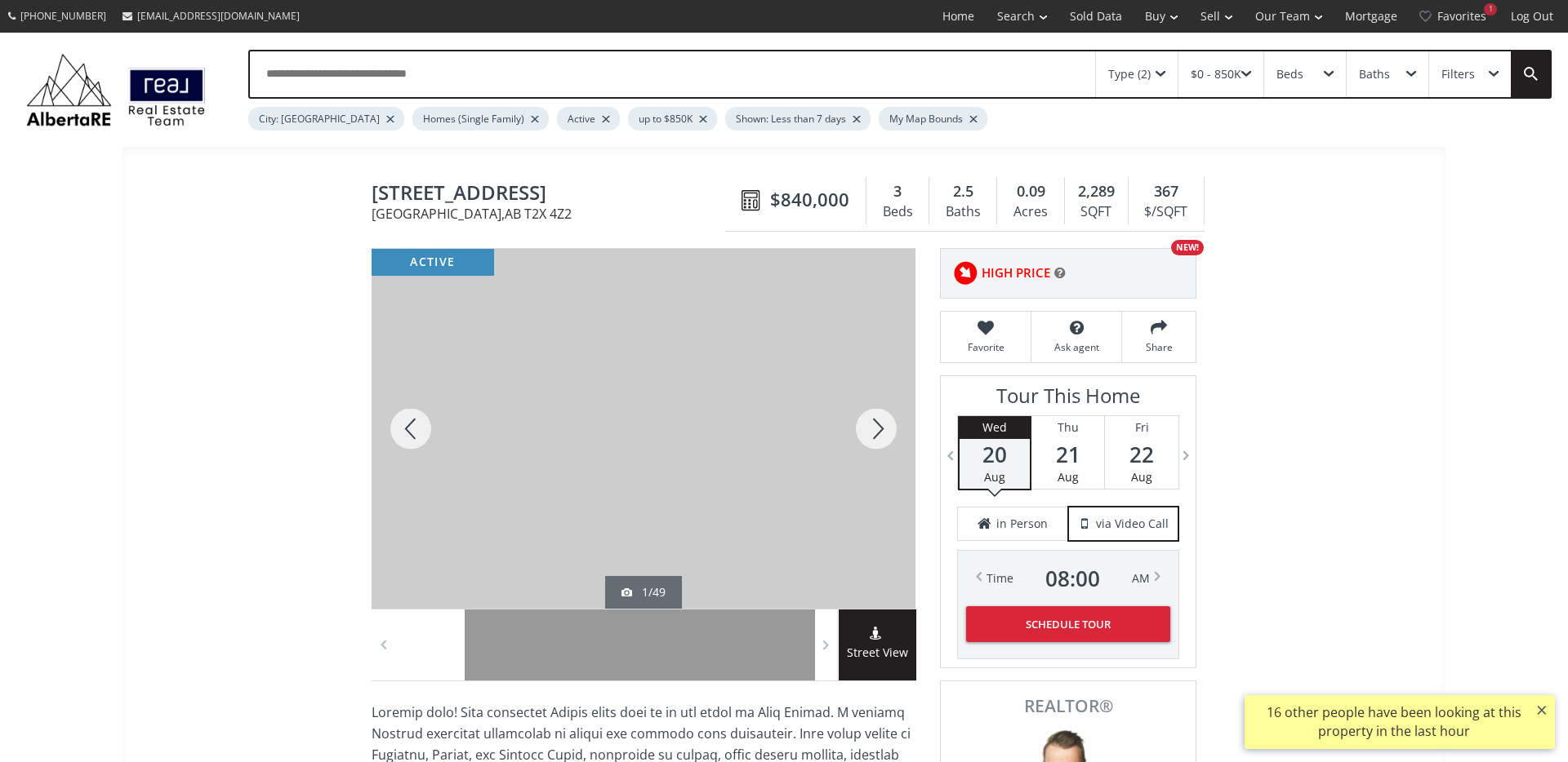
click at [887, 429] on div at bounding box center [877, 428] width 79 height 359
click at [881, 428] on div at bounding box center [877, 428] width 79 height 359
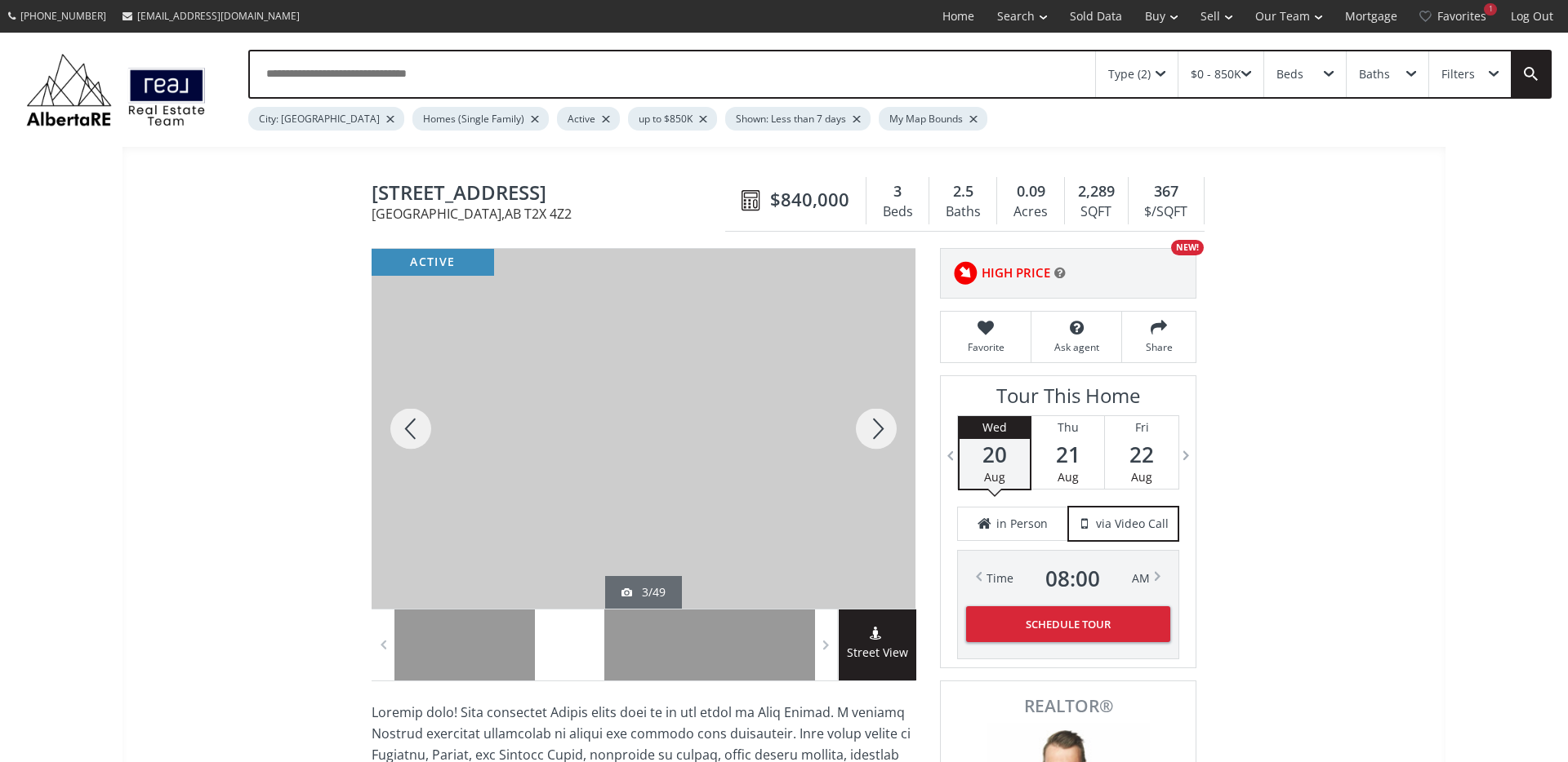
click at [397, 409] on div at bounding box center [410, 428] width 79 height 359
click at [878, 428] on div at bounding box center [877, 428] width 79 height 359
click at [877, 428] on div at bounding box center [877, 428] width 79 height 359
click at [876, 428] on div at bounding box center [877, 428] width 79 height 359
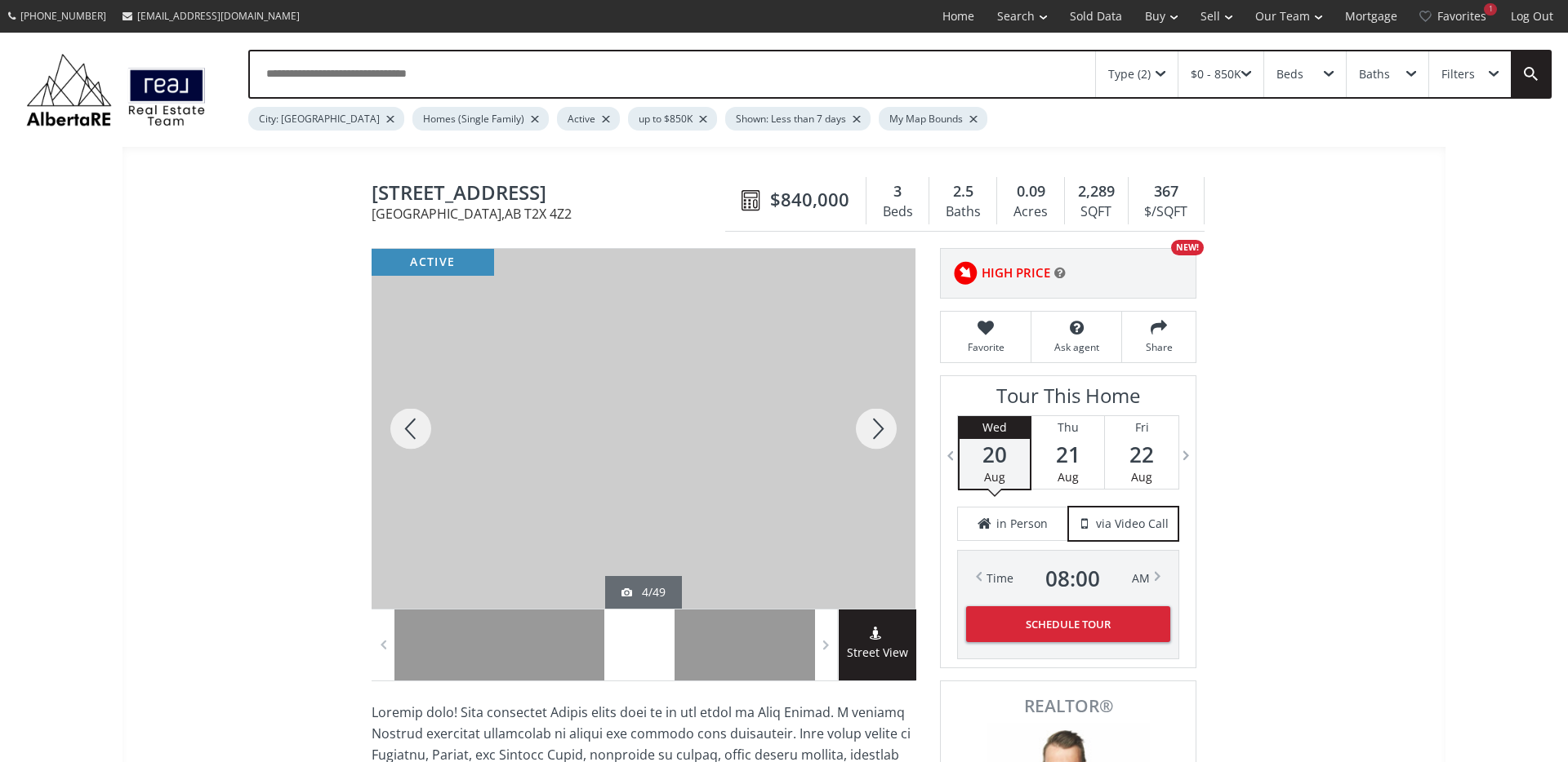
click at [873, 427] on div at bounding box center [877, 428] width 79 height 359
click at [873, 427] on div at bounding box center [877, 428] width 79 height 359
click at [874, 427] on div at bounding box center [877, 428] width 79 height 359
click at [873, 427] on div at bounding box center [877, 428] width 79 height 359
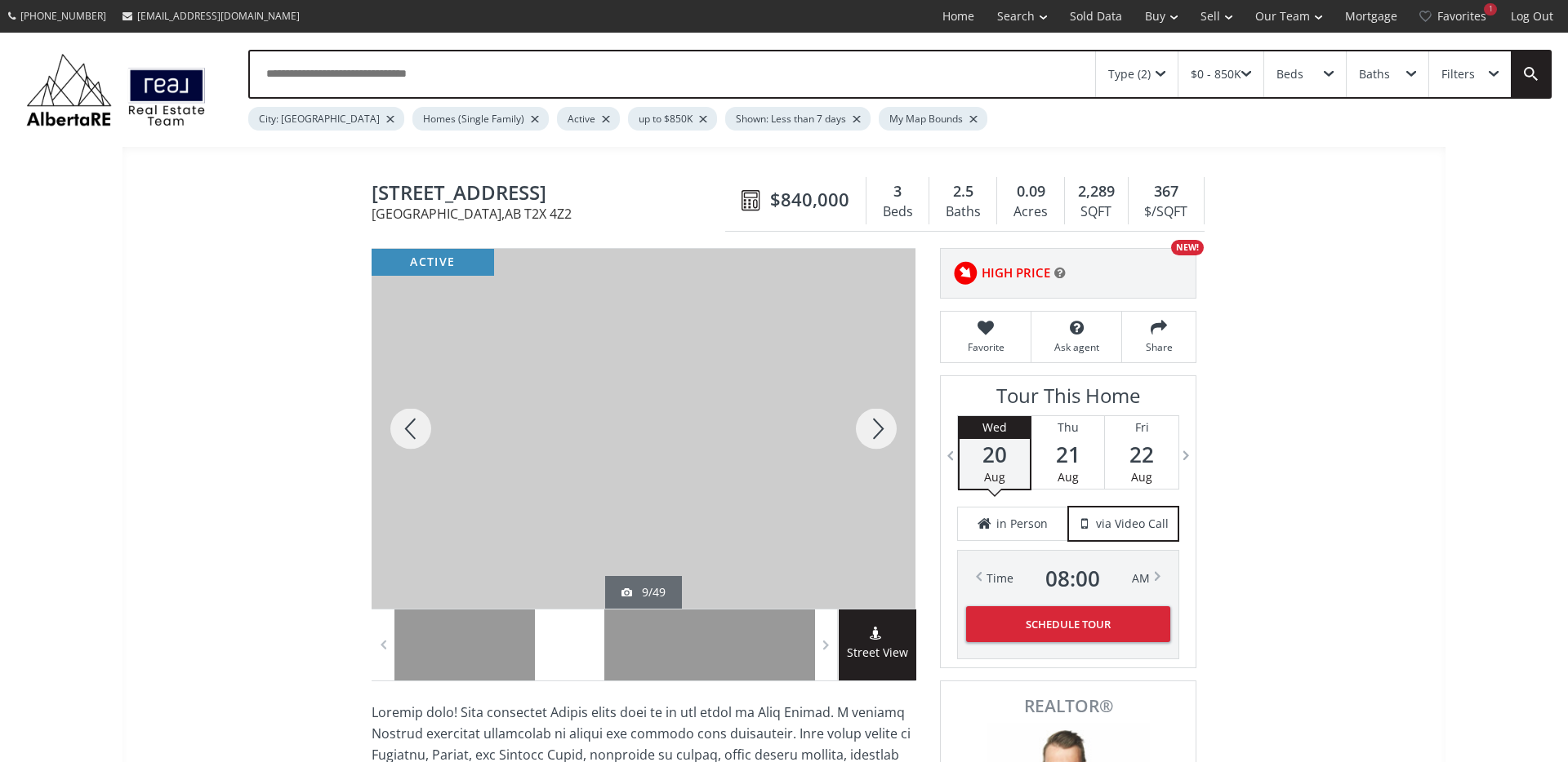
click at [873, 427] on div at bounding box center [877, 428] width 79 height 359
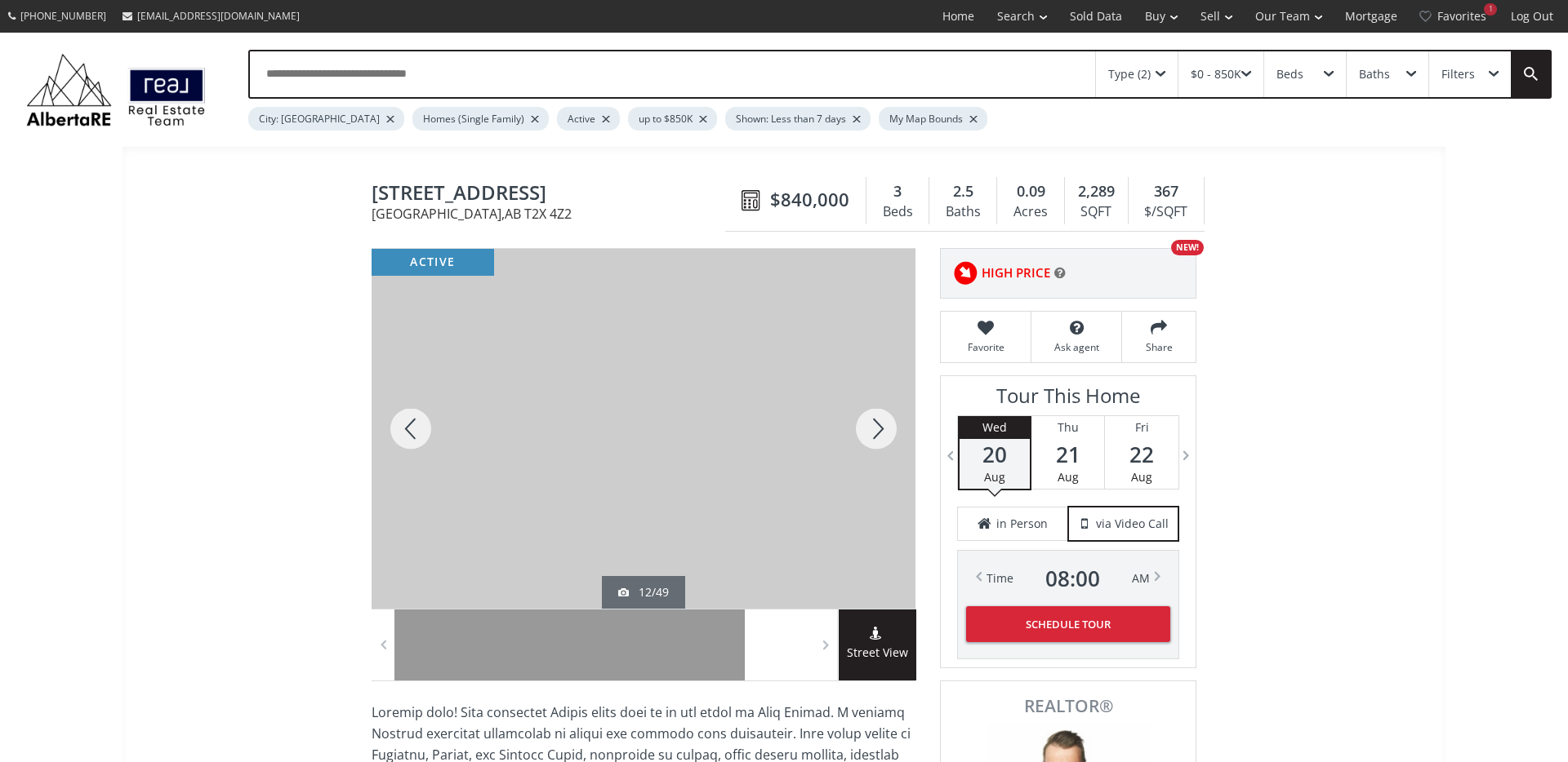
click at [873, 427] on div at bounding box center [877, 428] width 79 height 359
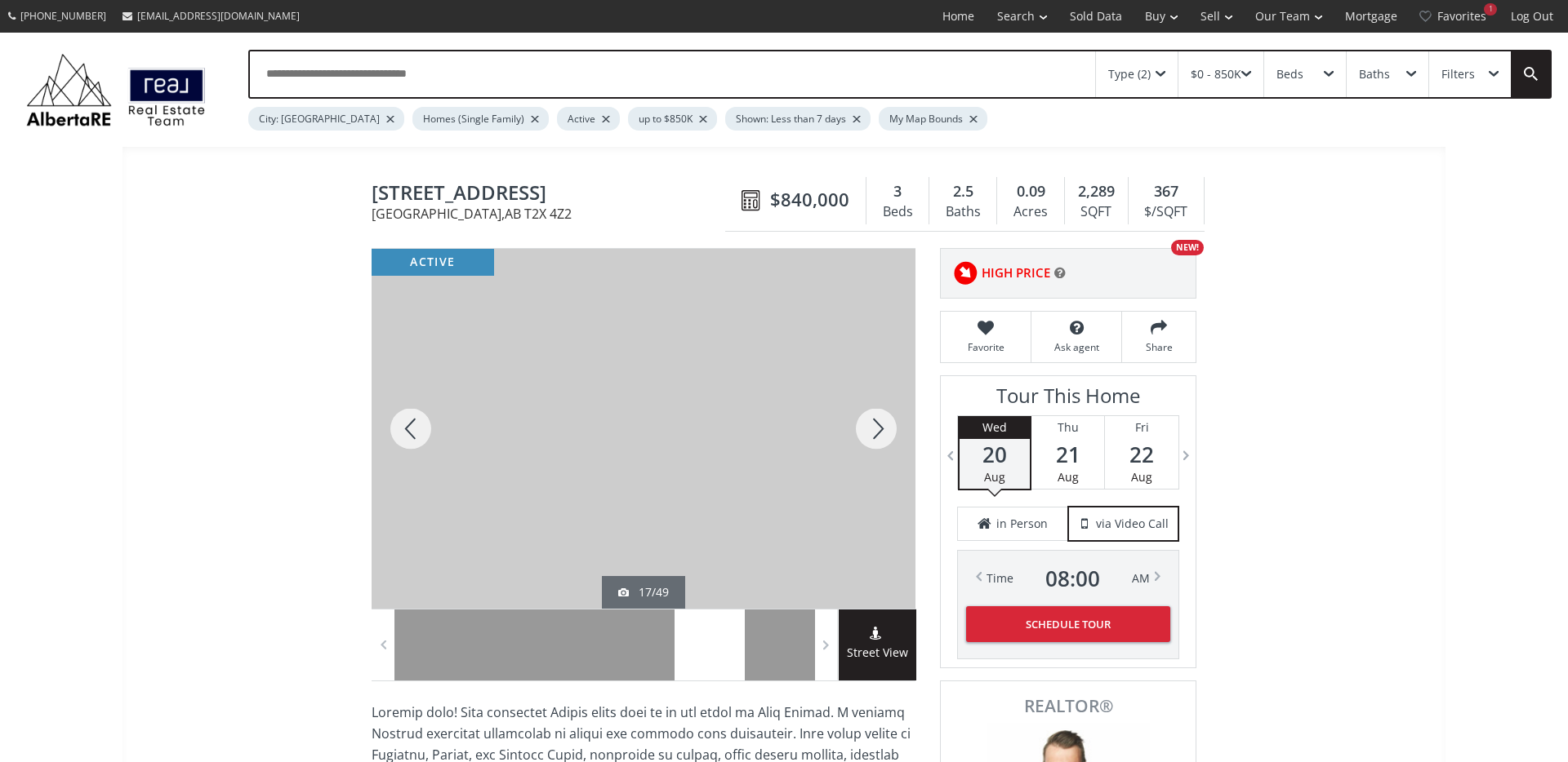
click at [873, 427] on div at bounding box center [877, 428] width 79 height 359
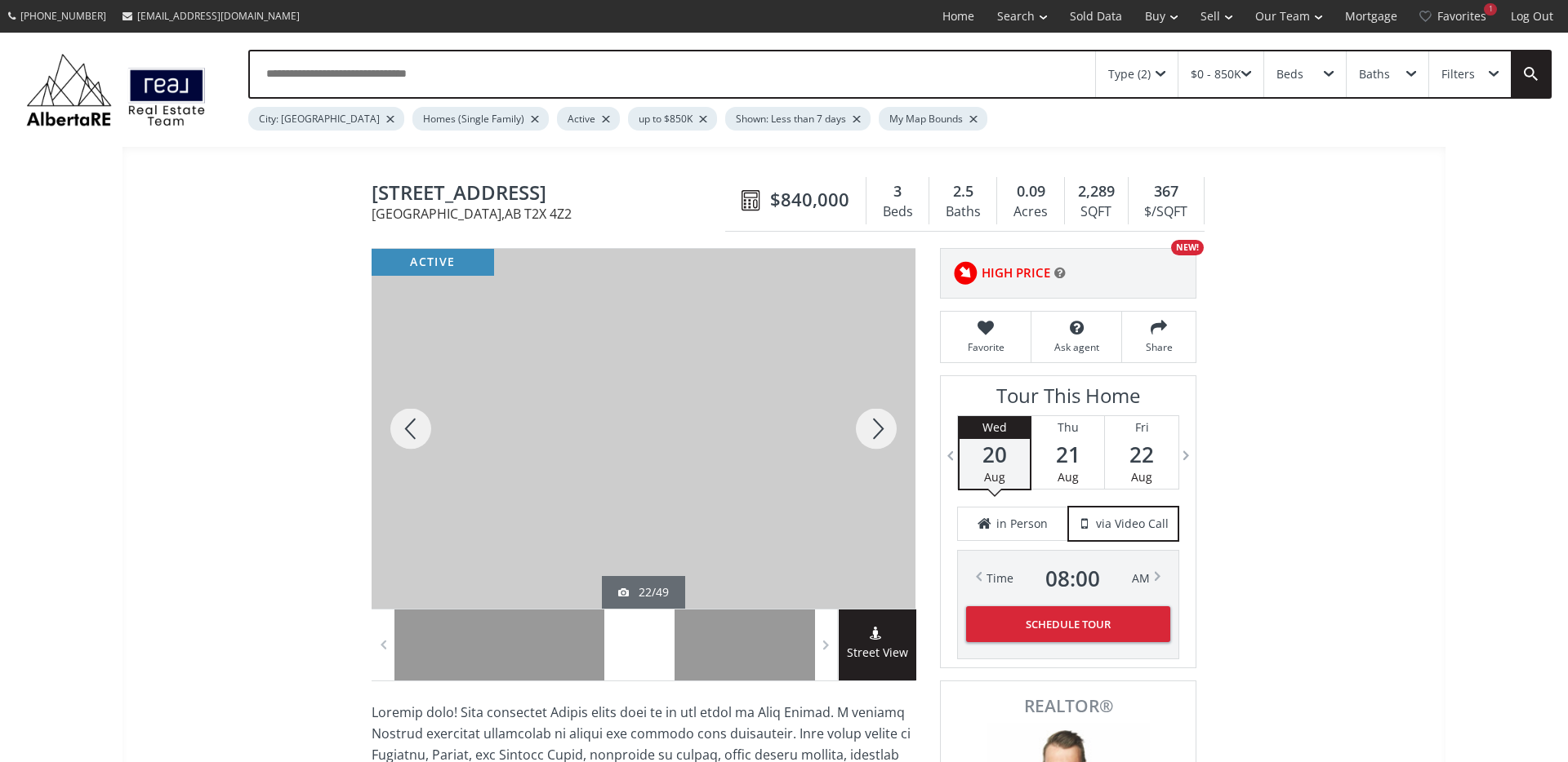
click at [873, 427] on div at bounding box center [877, 428] width 79 height 359
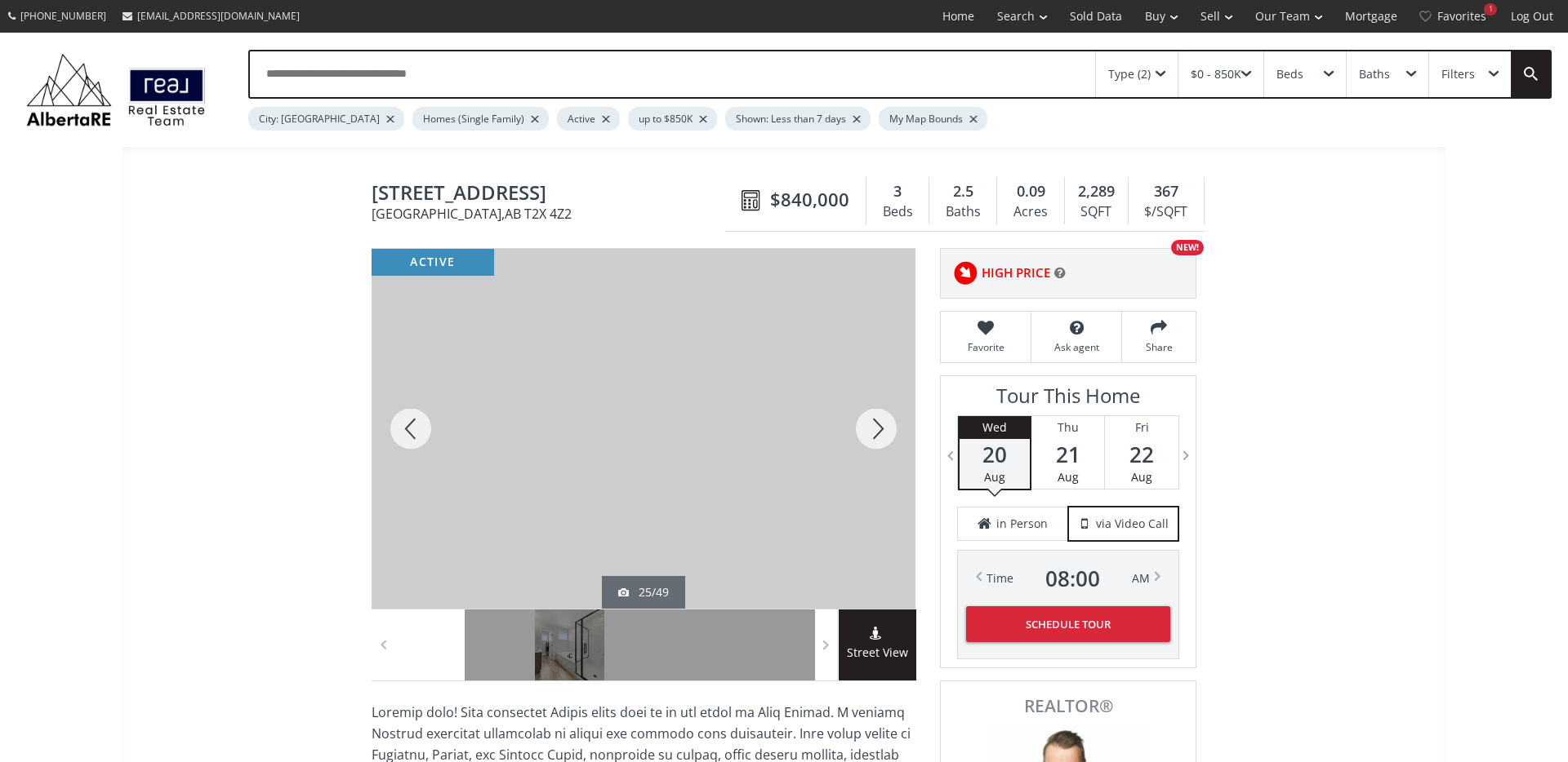
click at [873, 427] on div at bounding box center [877, 428] width 79 height 359
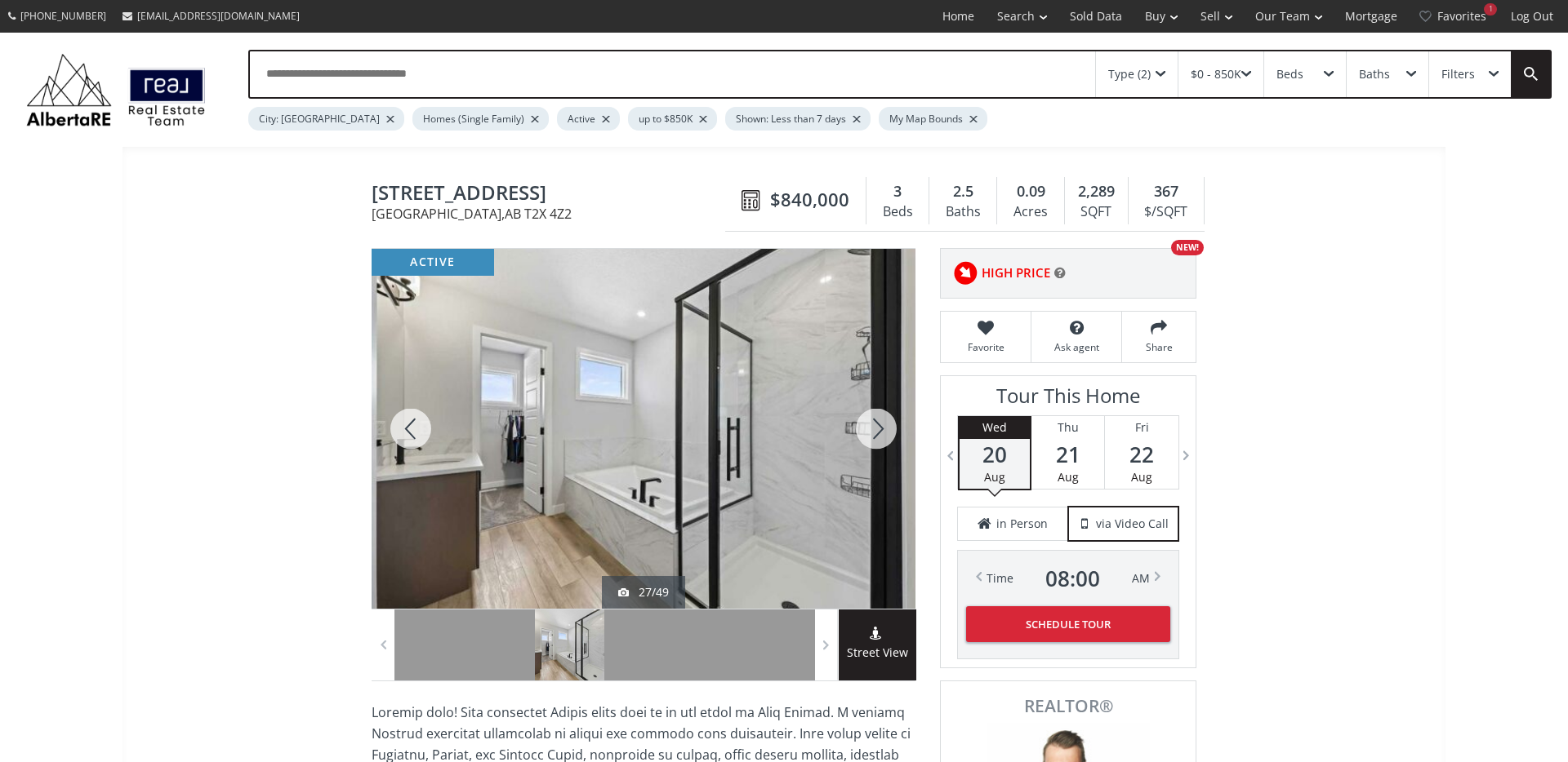
click at [873, 427] on div at bounding box center [877, 428] width 79 height 359
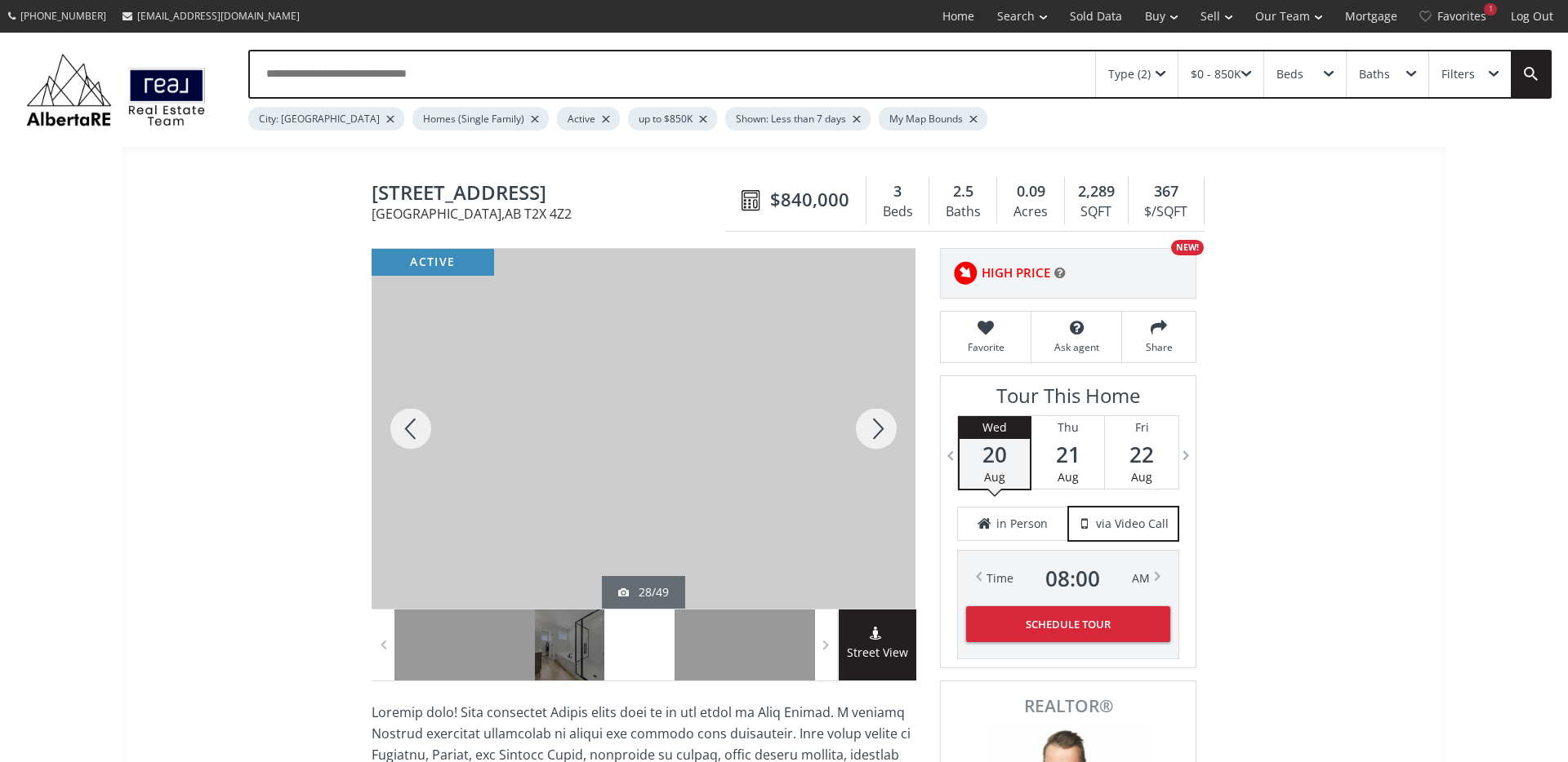
click at [873, 427] on div at bounding box center [877, 428] width 79 height 359
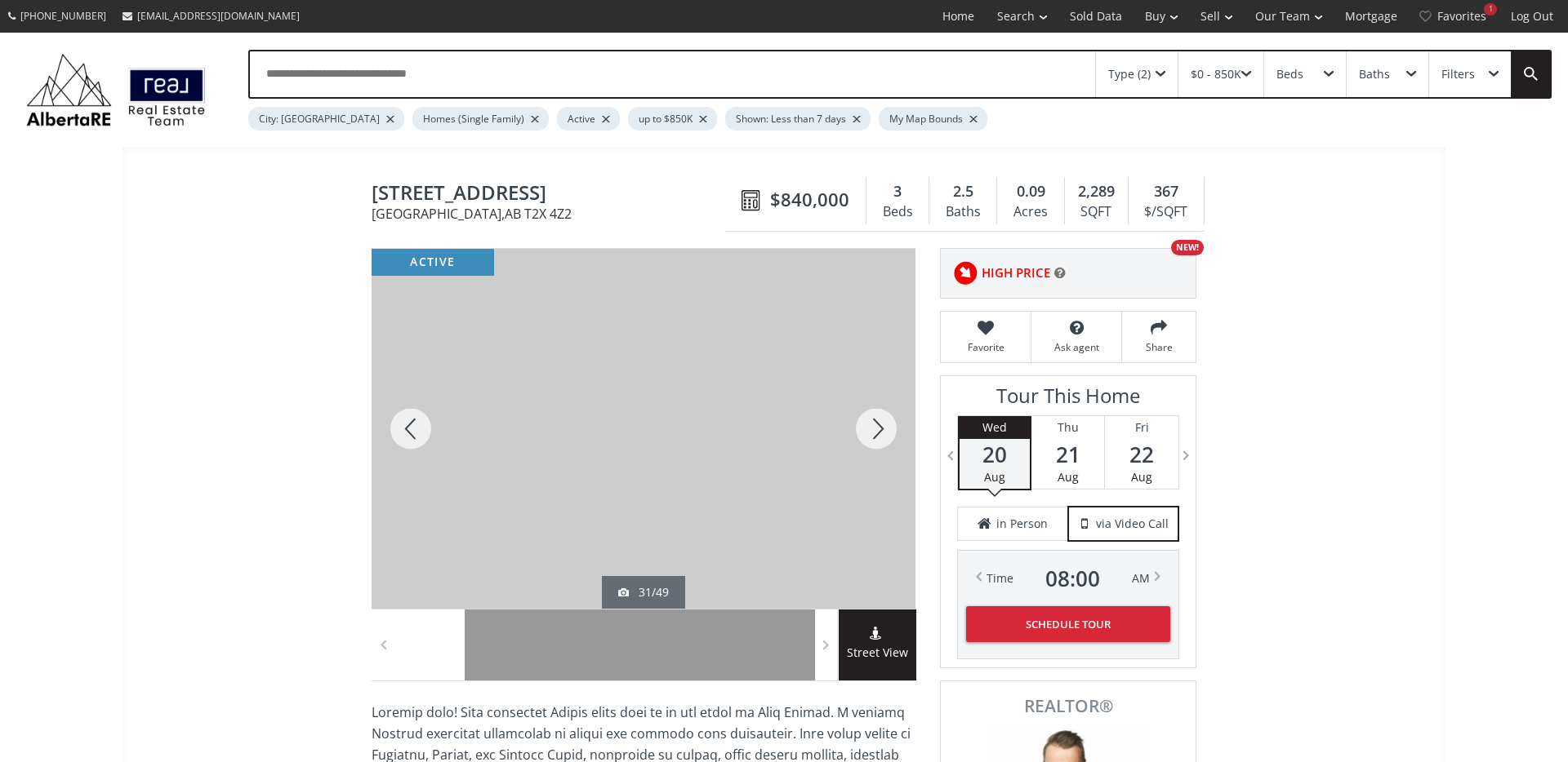
click at [397, 427] on div at bounding box center [410, 428] width 79 height 359
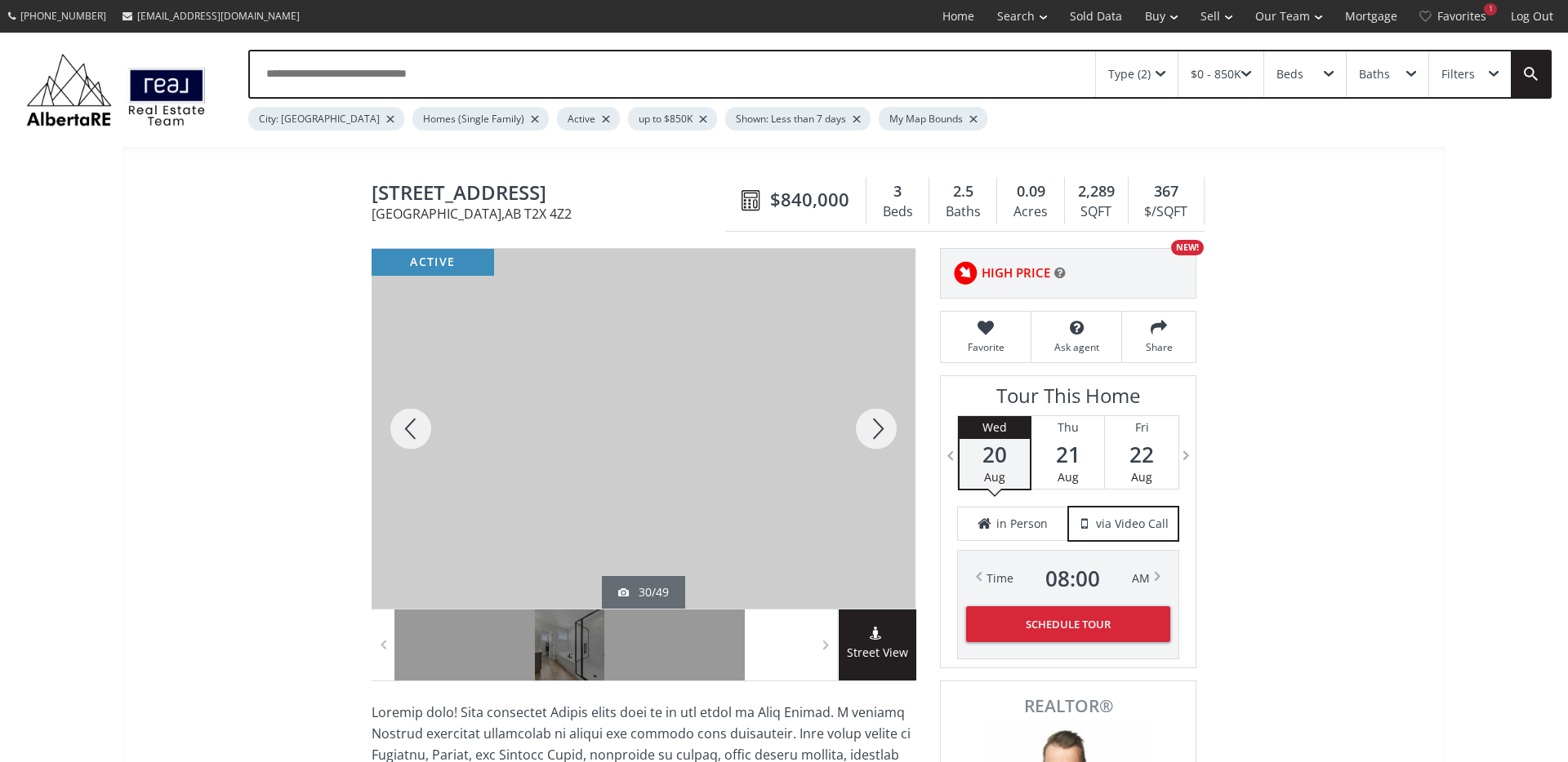
click at [886, 430] on div at bounding box center [877, 428] width 79 height 359
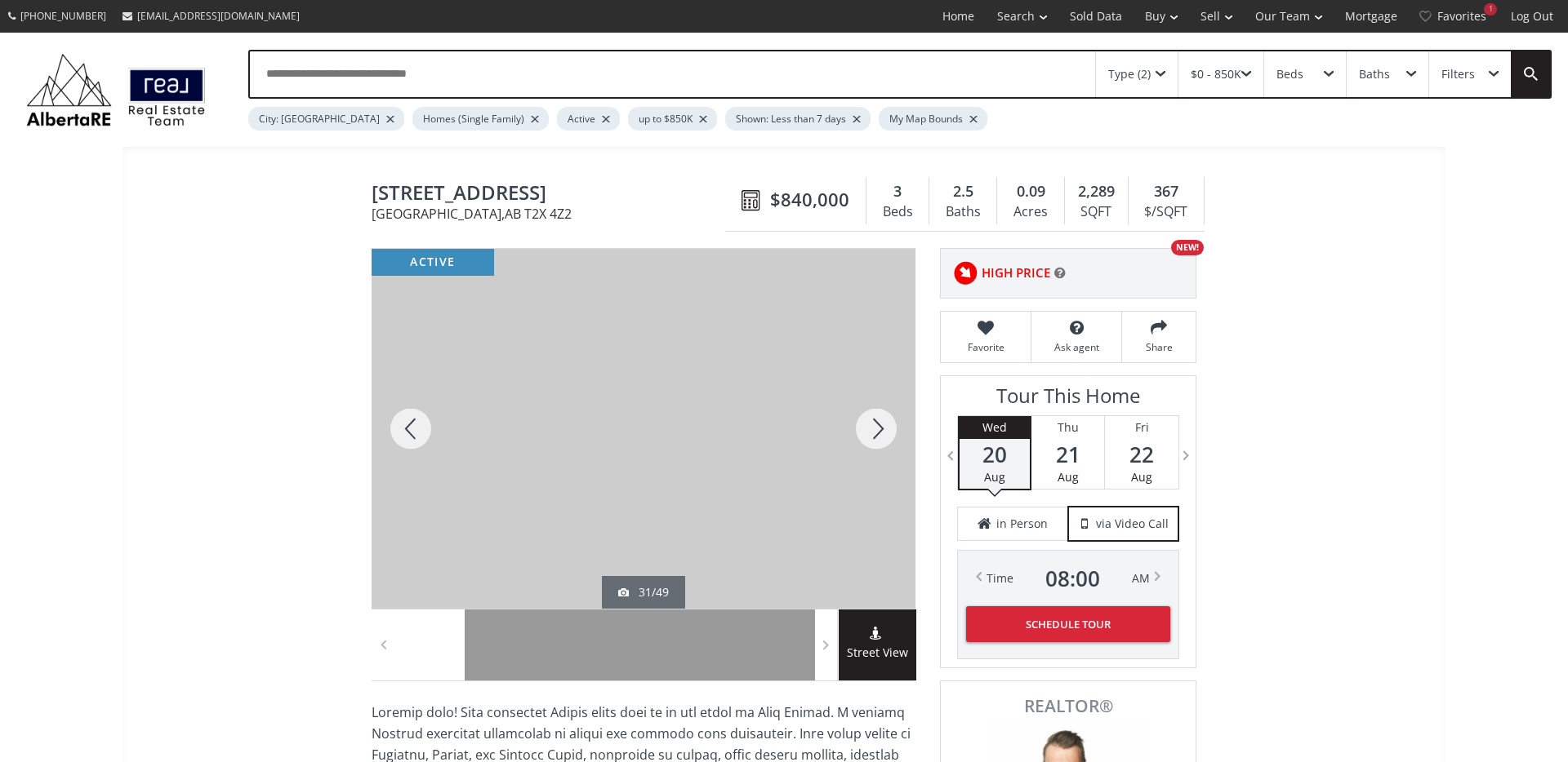
click at [886, 430] on div at bounding box center [877, 428] width 79 height 359
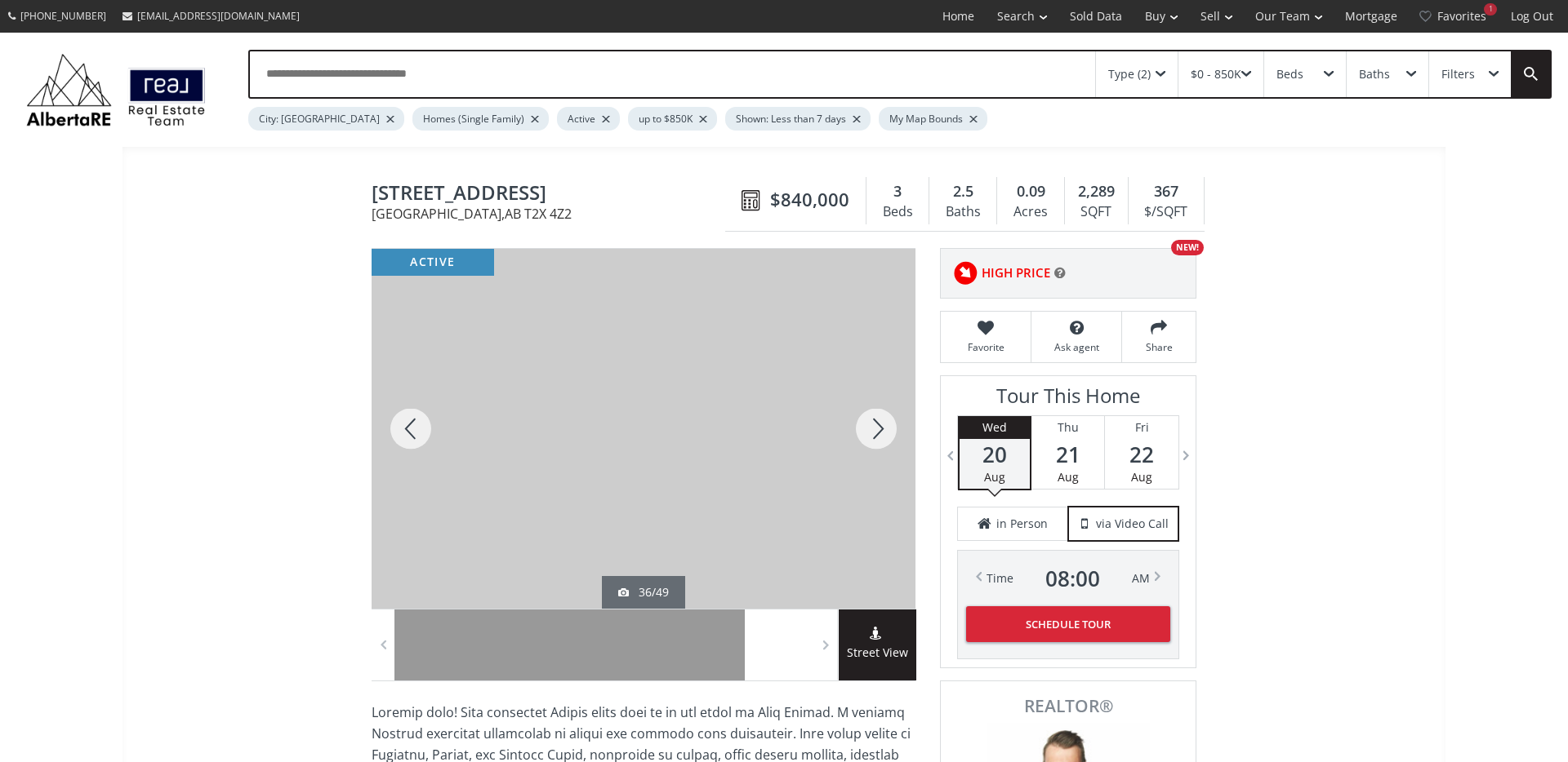
click at [886, 430] on div at bounding box center [877, 428] width 79 height 359
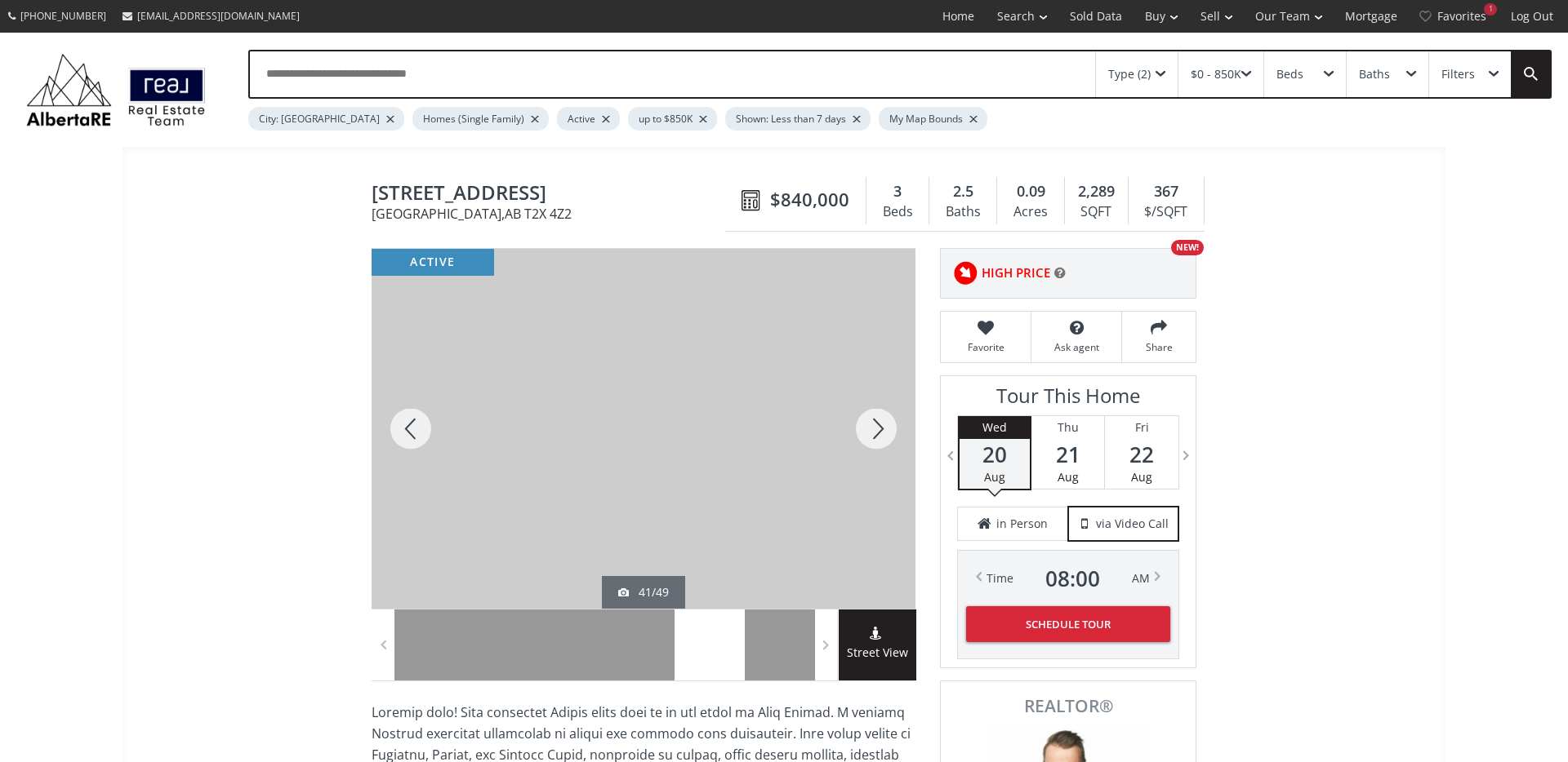
click at [886, 430] on div at bounding box center [877, 428] width 79 height 359
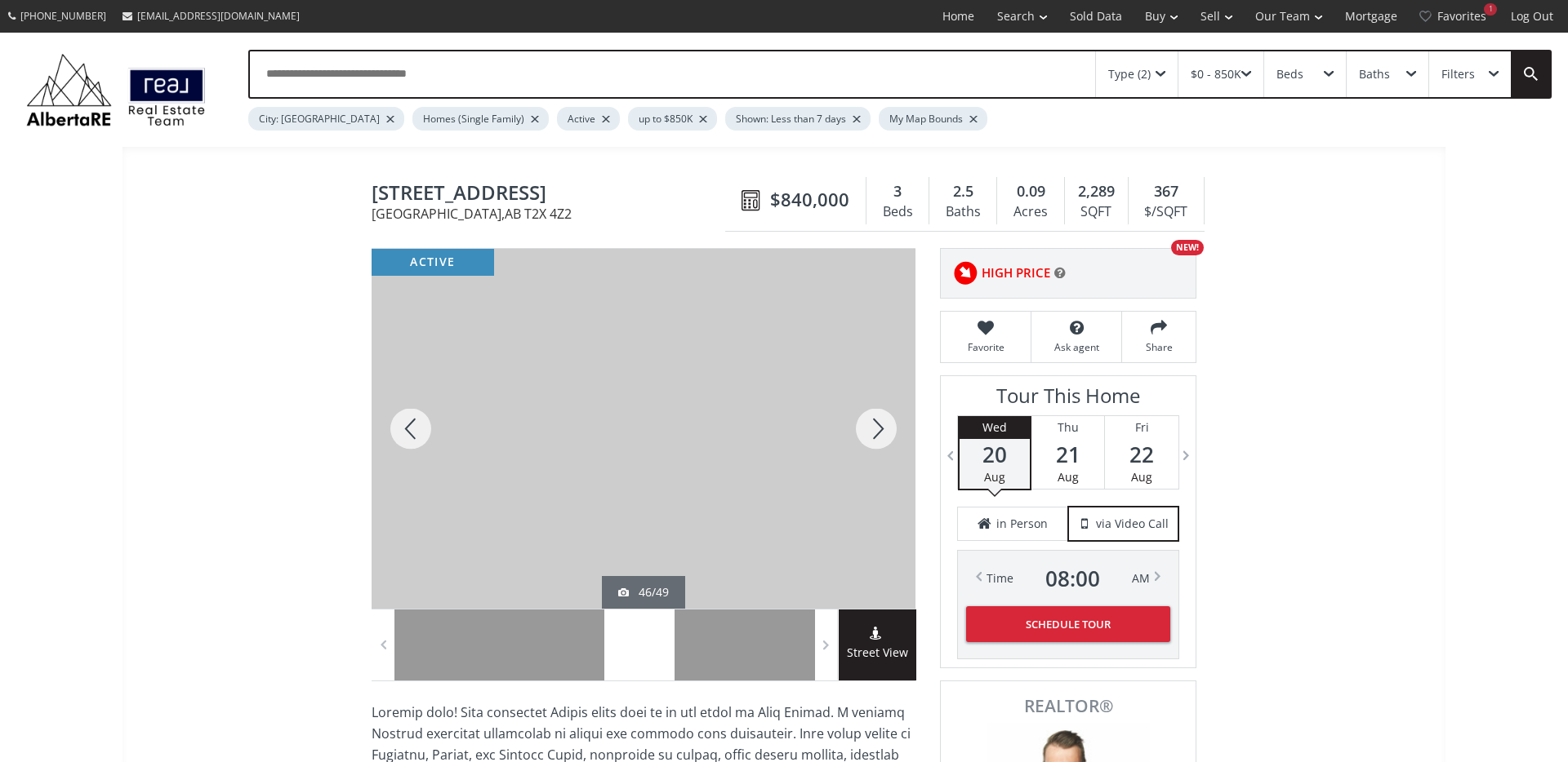
click at [886, 430] on div at bounding box center [877, 428] width 79 height 359
click at [402, 427] on div at bounding box center [410, 428] width 79 height 359
click at [884, 435] on div at bounding box center [877, 428] width 79 height 359
click at [883, 435] on div at bounding box center [877, 428] width 79 height 359
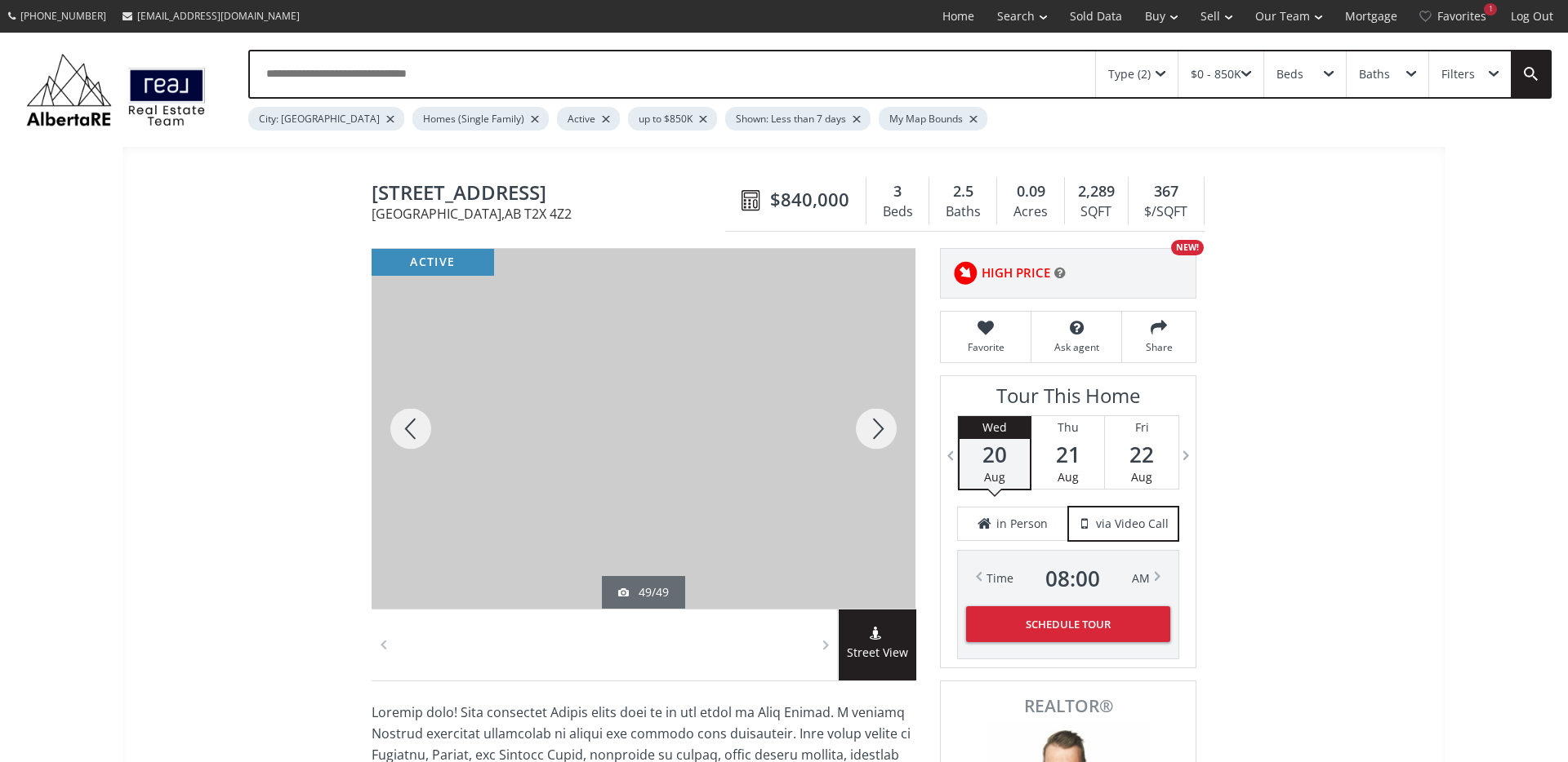
click at [883, 435] on div at bounding box center [877, 428] width 79 height 359
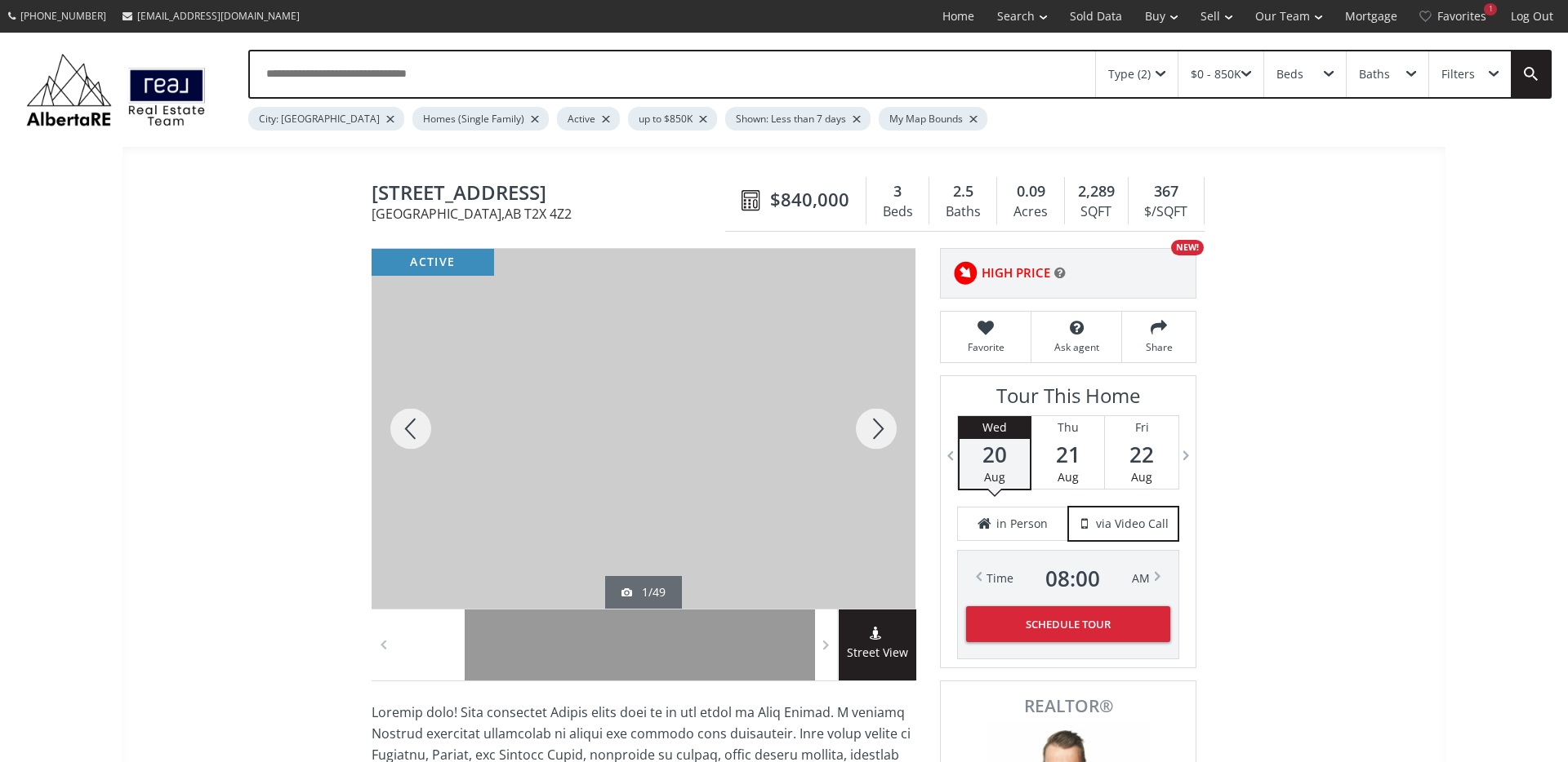
click at [883, 435] on div at bounding box center [877, 428] width 79 height 359
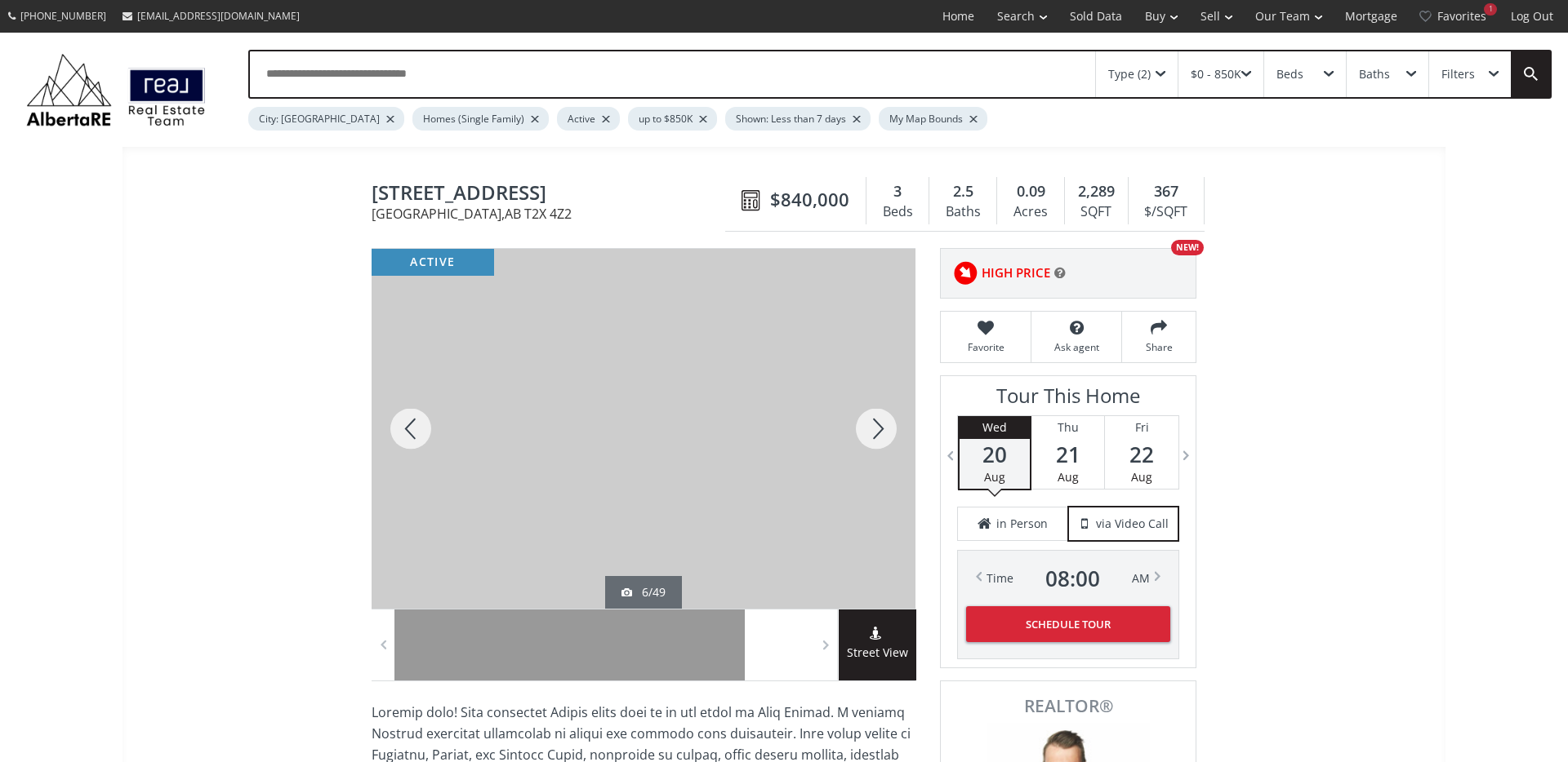
click at [882, 435] on div at bounding box center [877, 428] width 79 height 359
click at [881, 436] on div at bounding box center [877, 428] width 79 height 359
click at [881, 435] on div at bounding box center [877, 428] width 79 height 359
click at [878, 431] on div at bounding box center [877, 428] width 79 height 359
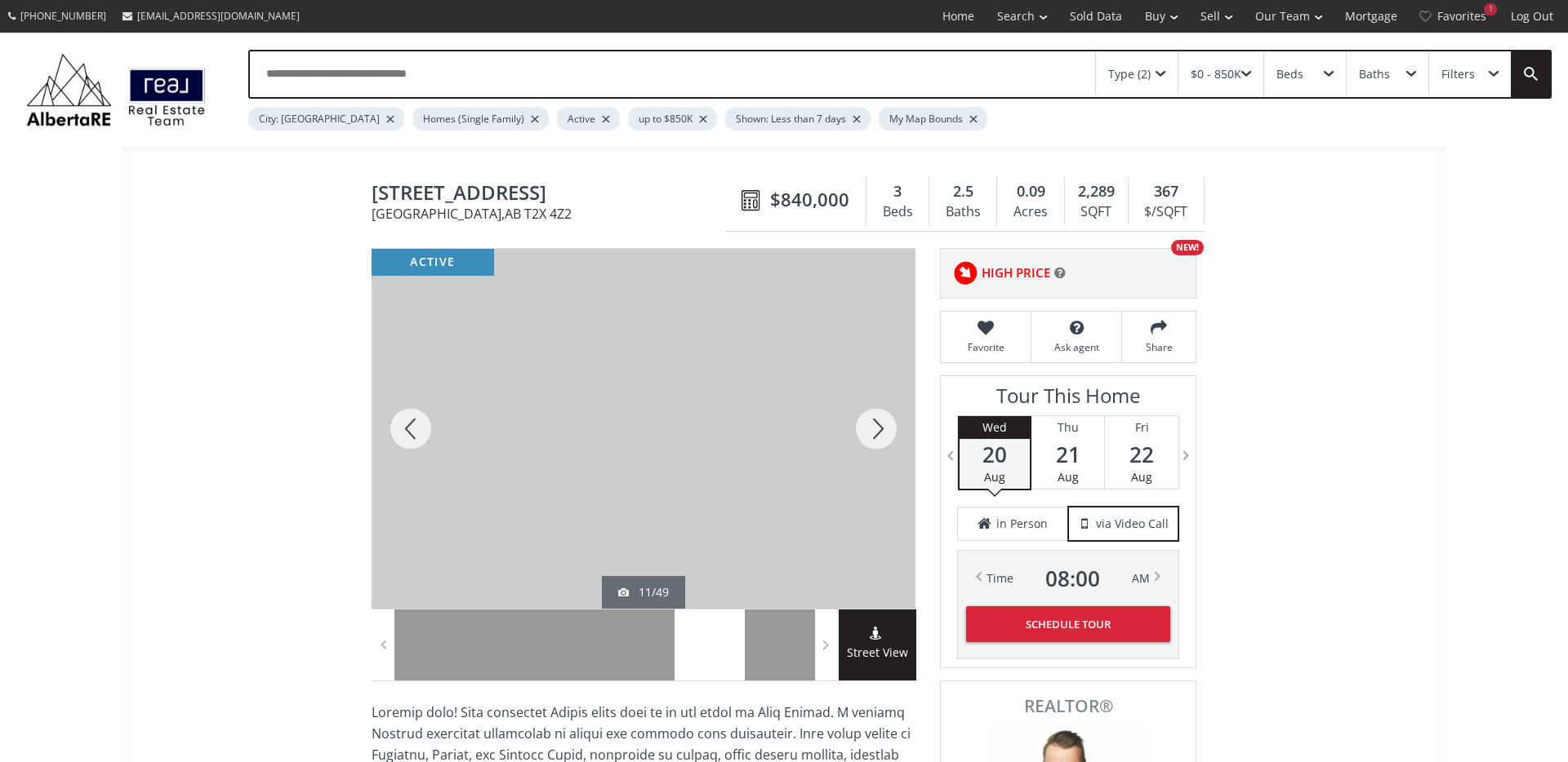
click at [882, 434] on div at bounding box center [877, 428] width 79 height 359
click at [879, 431] on div at bounding box center [877, 428] width 79 height 359
click at [402, 437] on div at bounding box center [410, 428] width 79 height 359
click at [880, 431] on div at bounding box center [877, 428] width 79 height 359
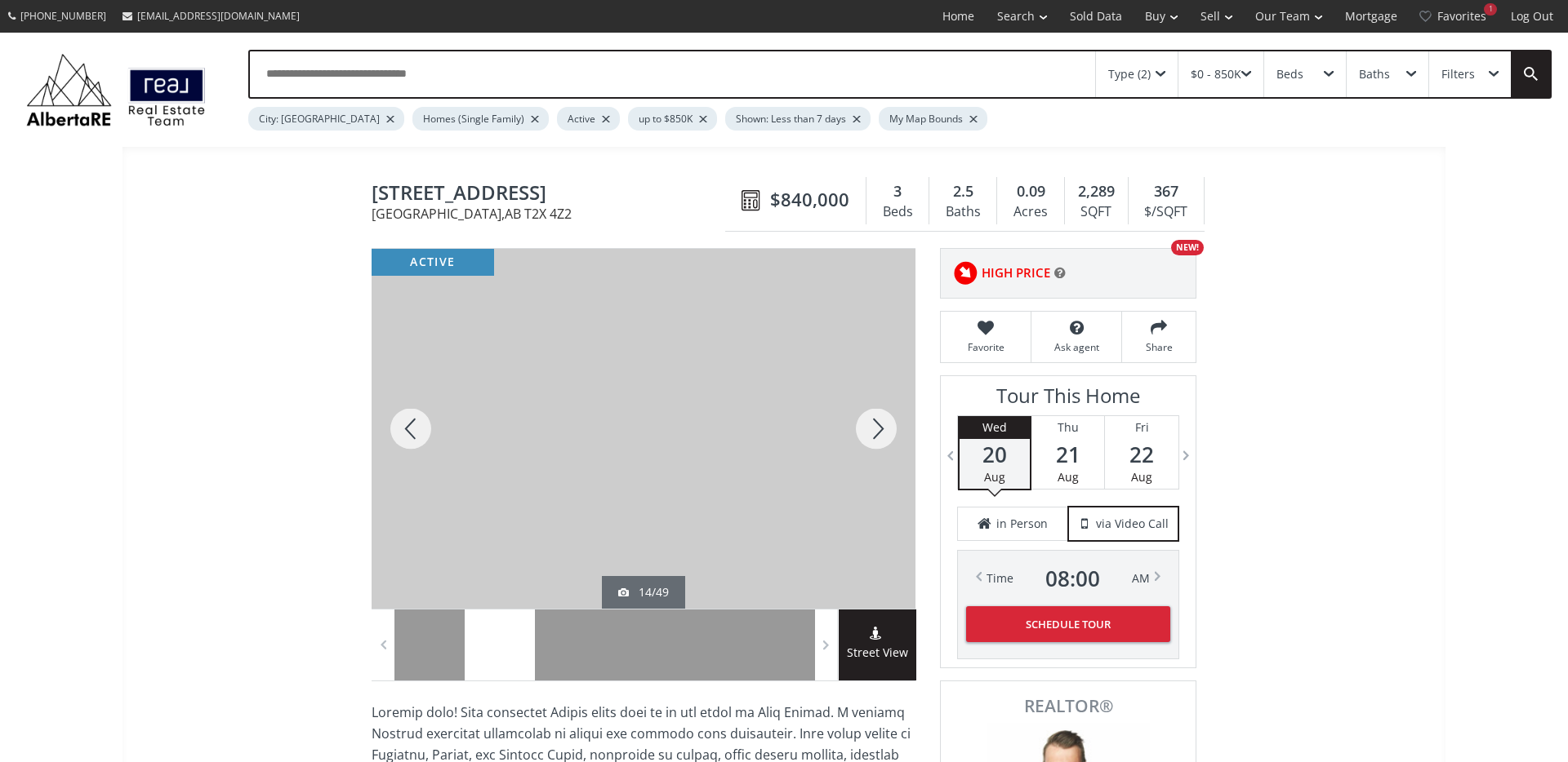
click at [880, 431] on div at bounding box center [877, 428] width 79 height 359
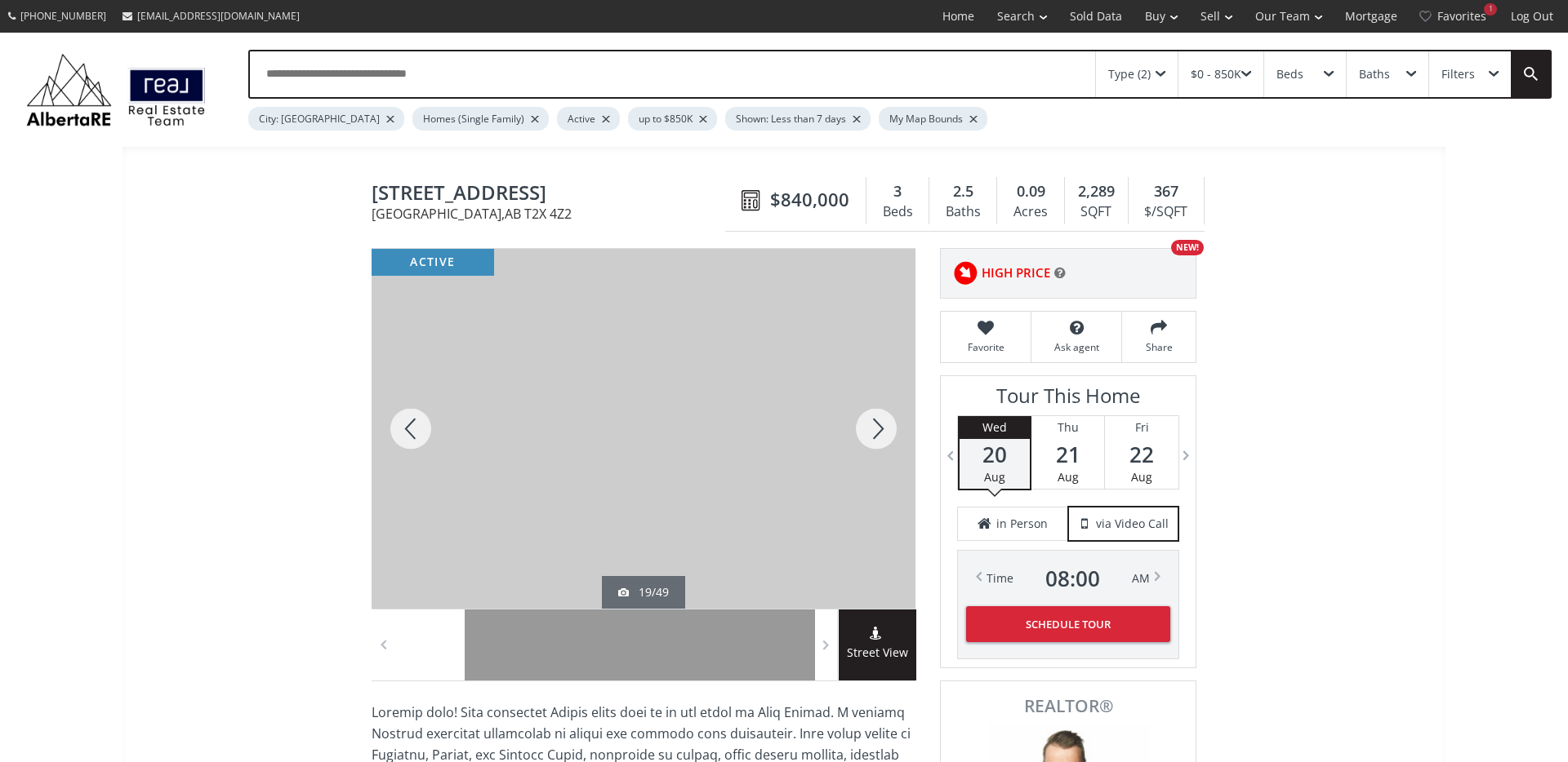
click at [880, 431] on div at bounding box center [877, 428] width 79 height 359
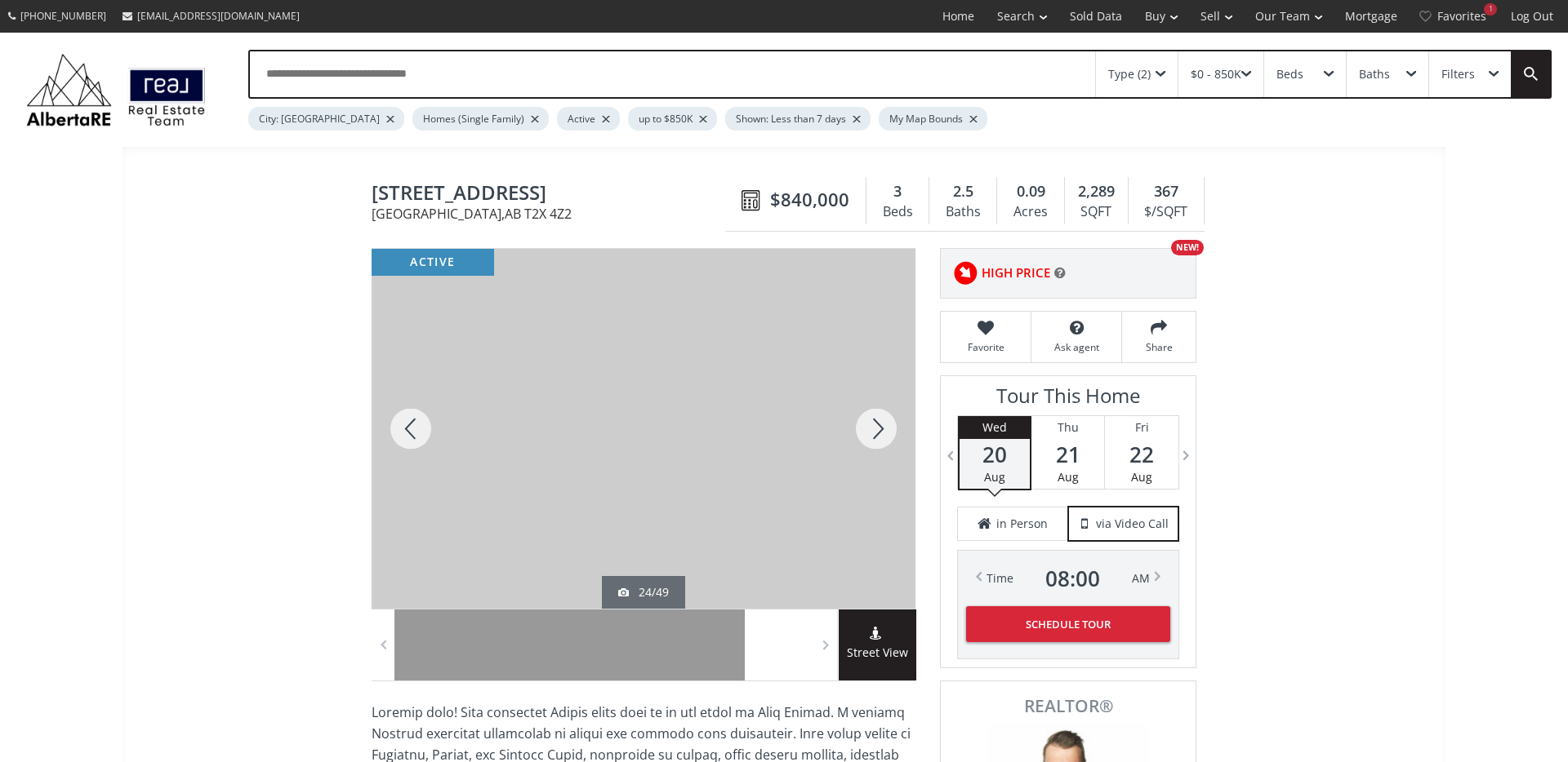
click at [880, 431] on div at bounding box center [877, 428] width 79 height 359
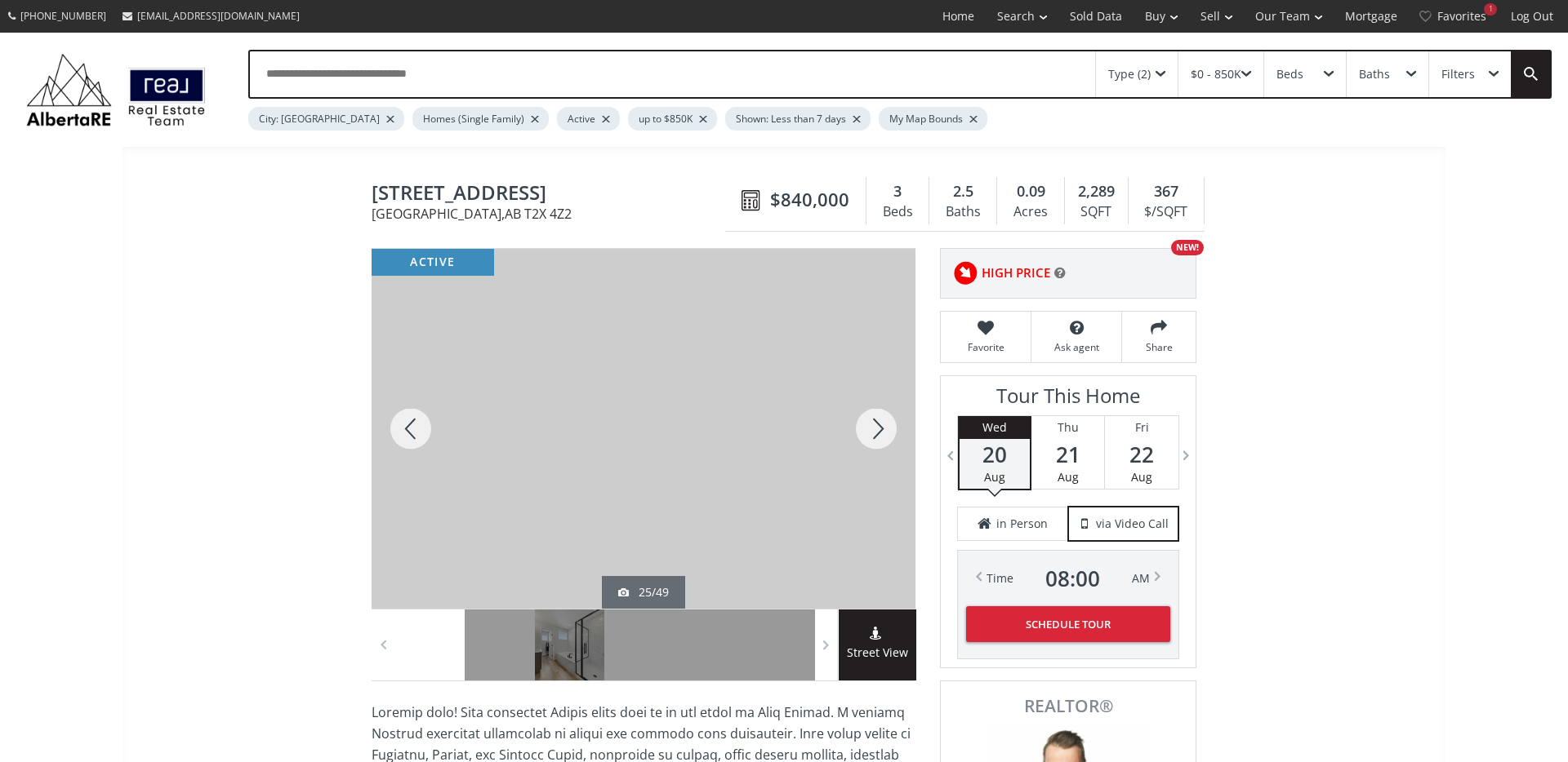
click at [880, 431] on div at bounding box center [877, 428] width 79 height 359
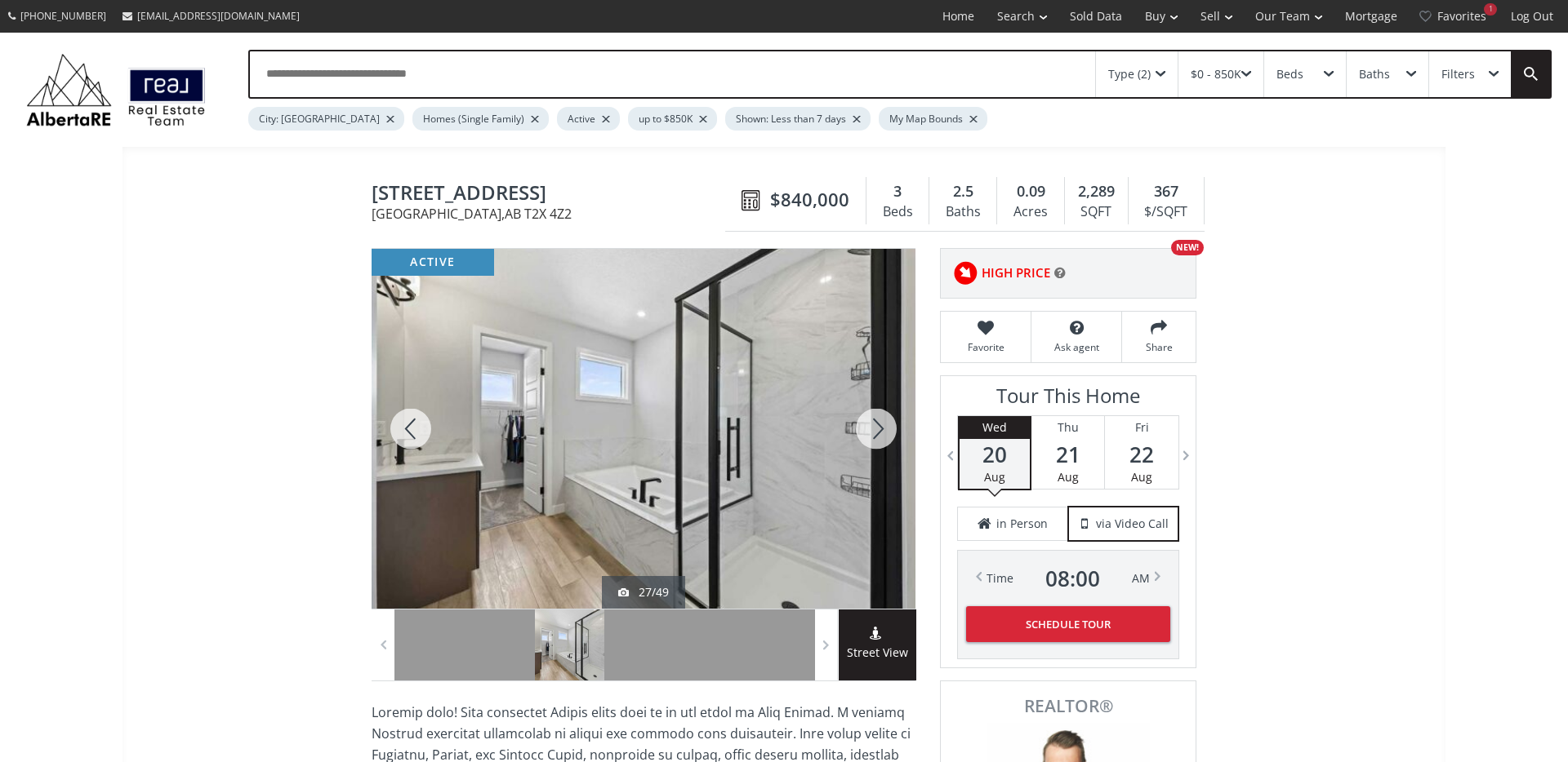
click at [408, 426] on div at bounding box center [410, 428] width 79 height 359
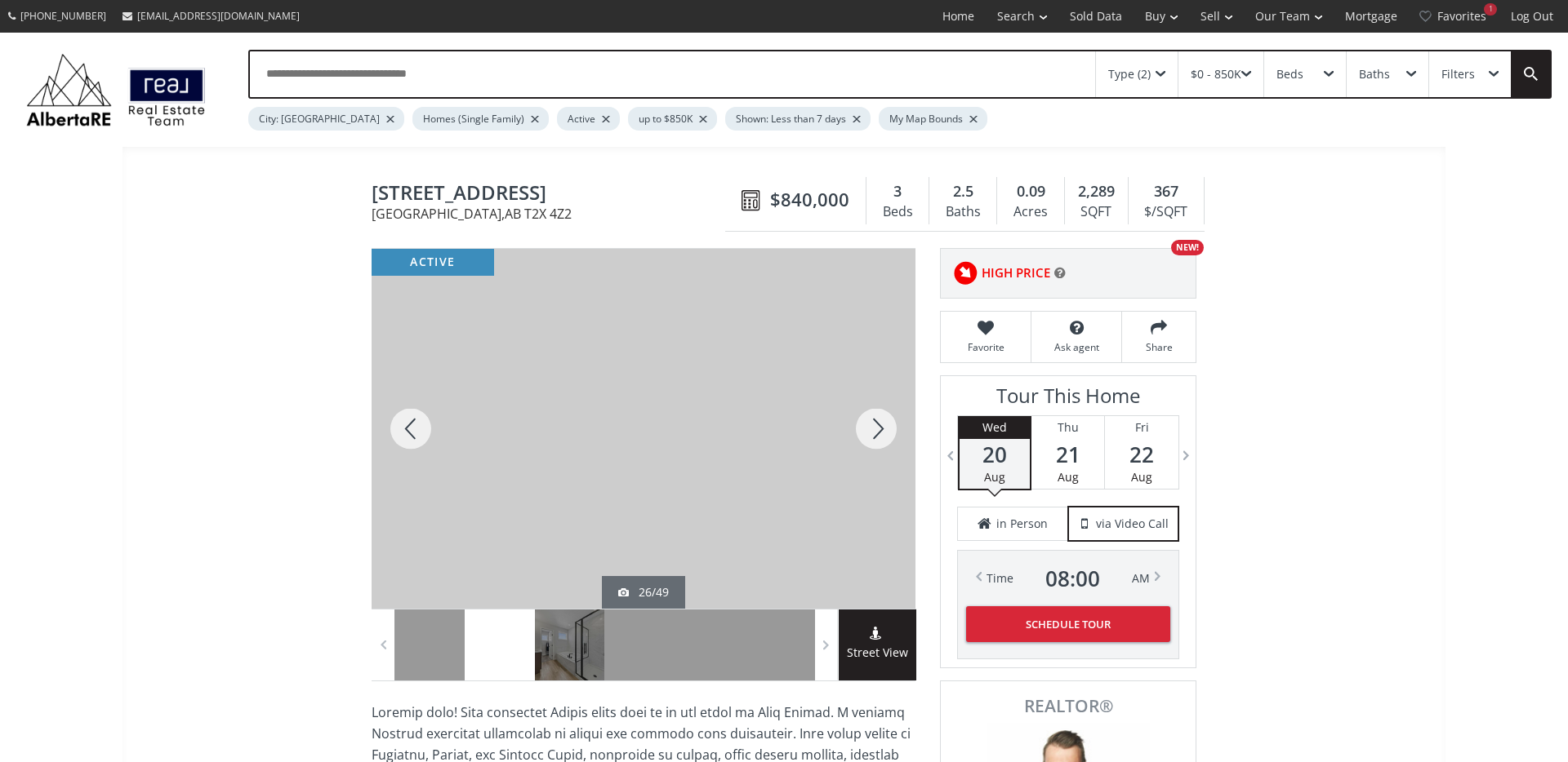
click at [870, 432] on div at bounding box center [877, 428] width 79 height 359
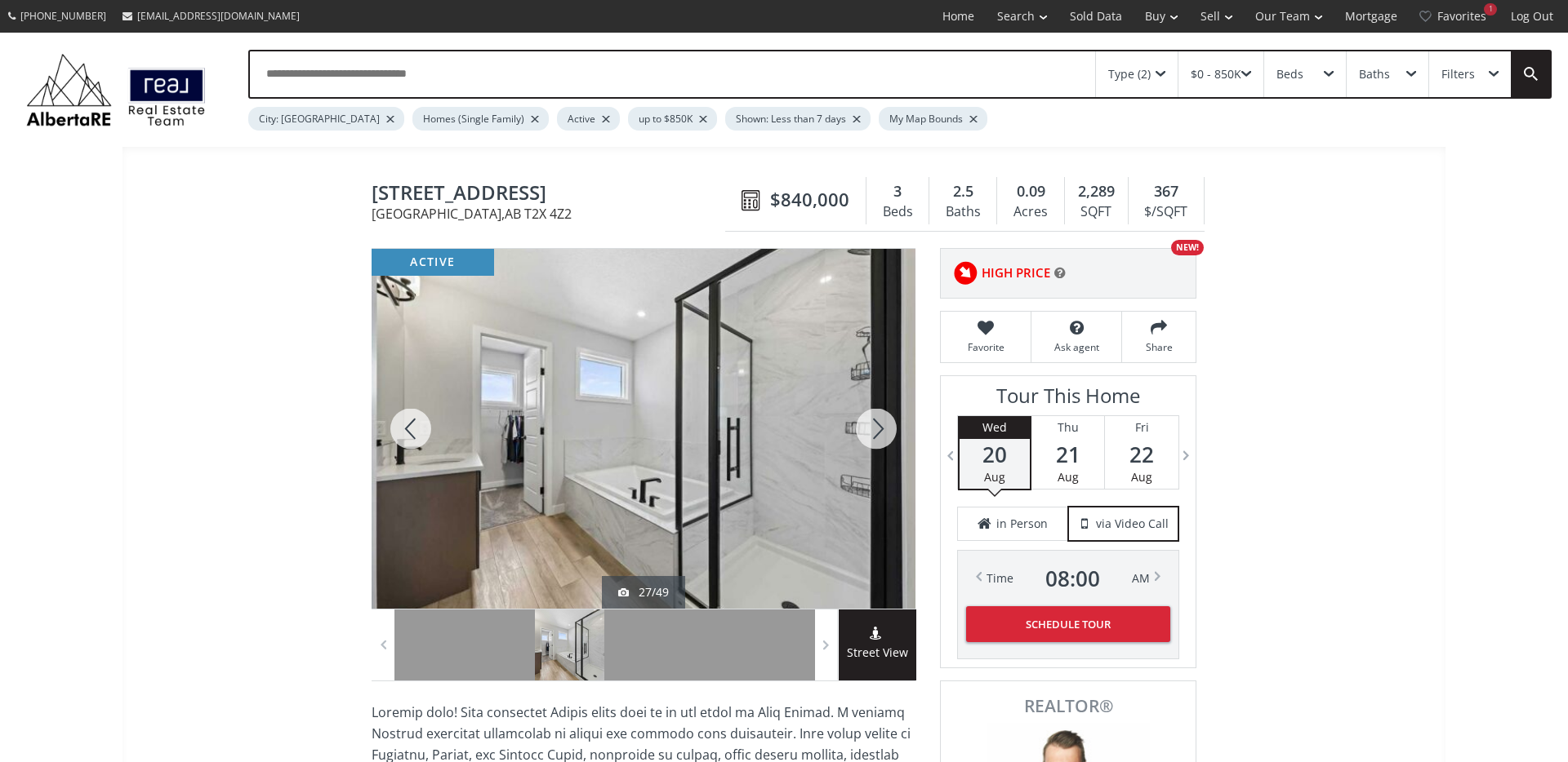
click at [870, 432] on div at bounding box center [877, 428] width 79 height 359
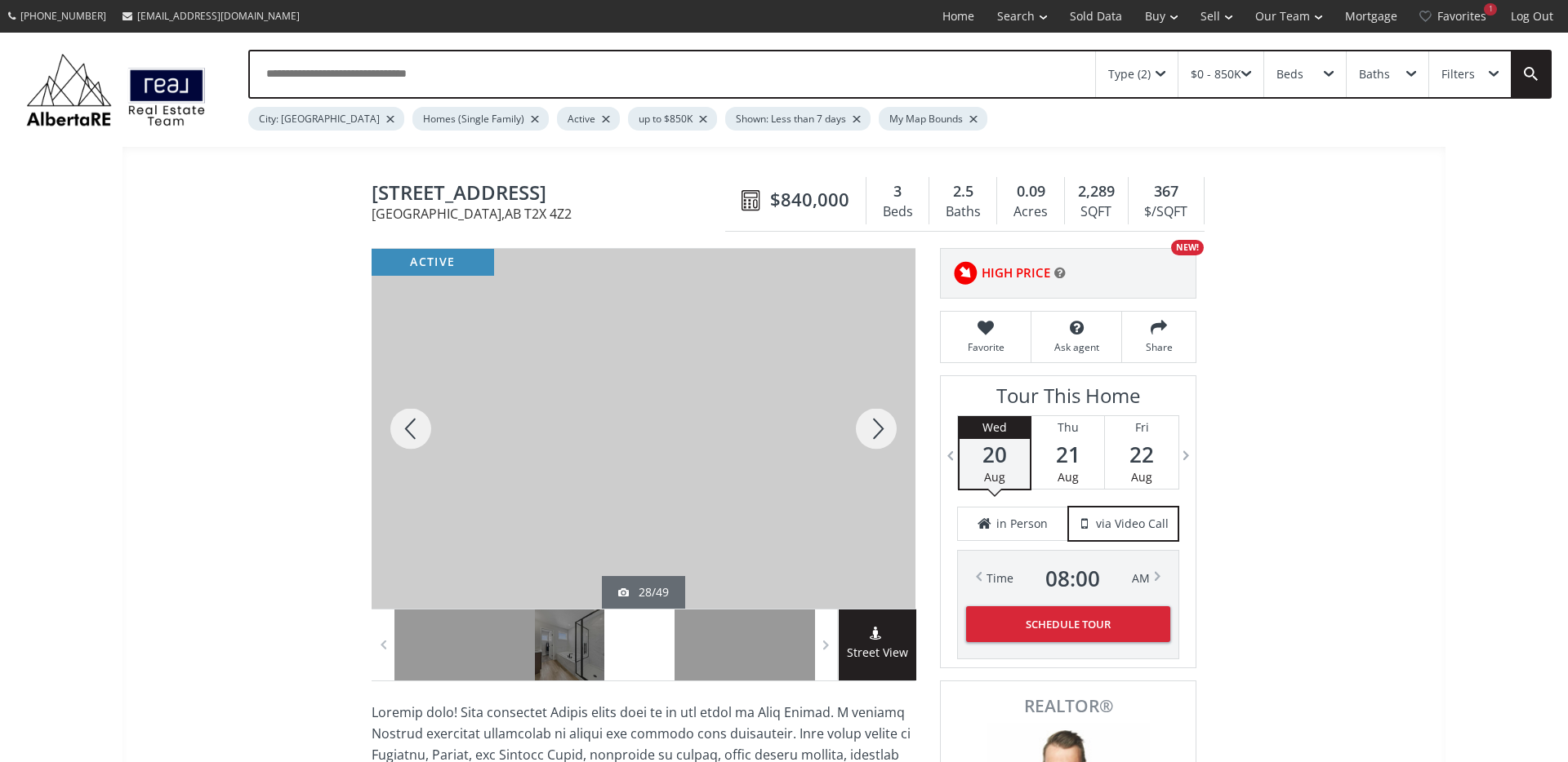
click at [870, 432] on div at bounding box center [877, 428] width 79 height 359
click at [887, 423] on div at bounding box center [877, 428] width 79 height 359
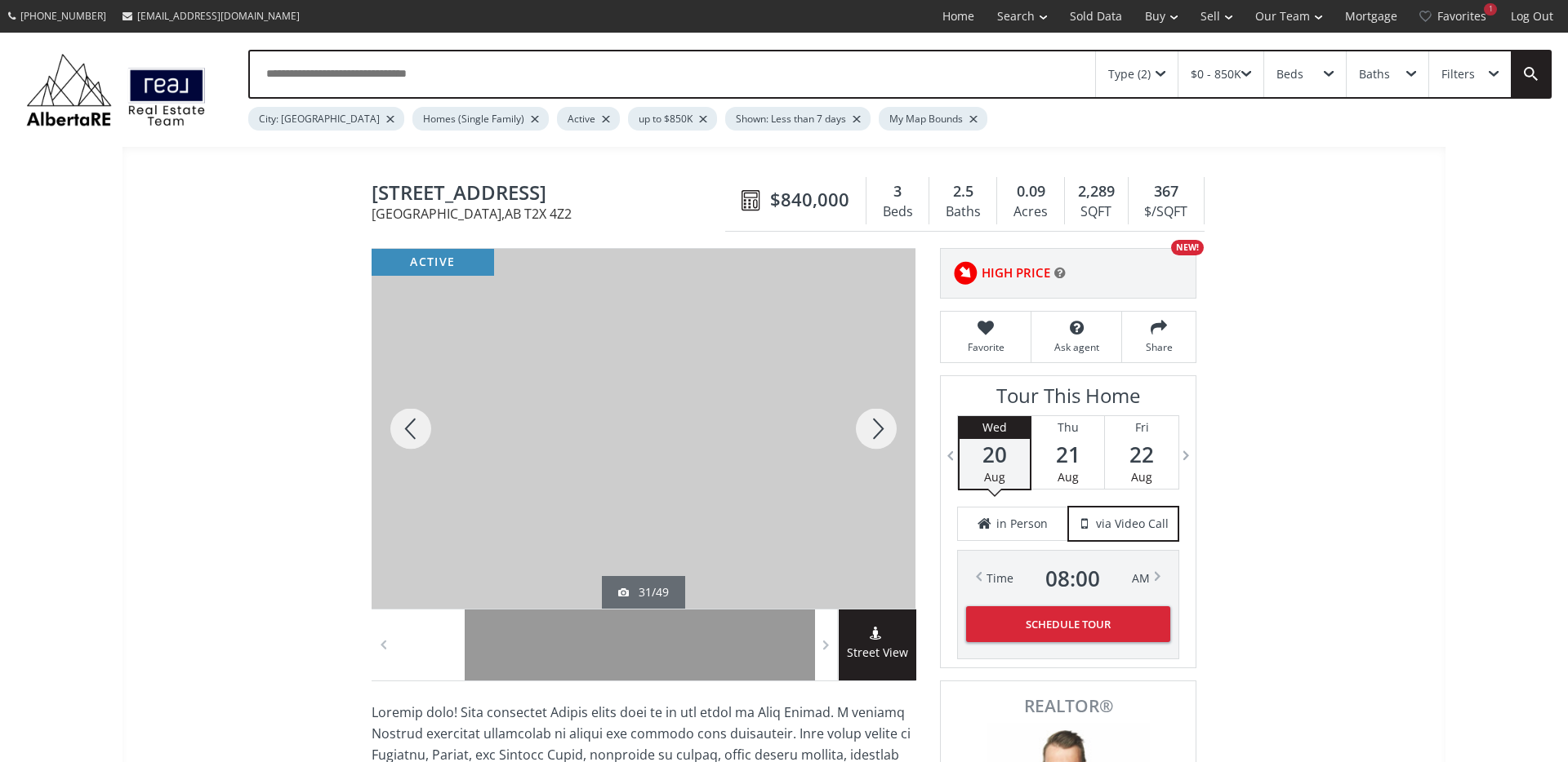
click at [887, 423] on div at bounding box center [877, 428] width 79 height 359
click at [860, 433] on div at bounding box center [877, 428] width 79 height 359
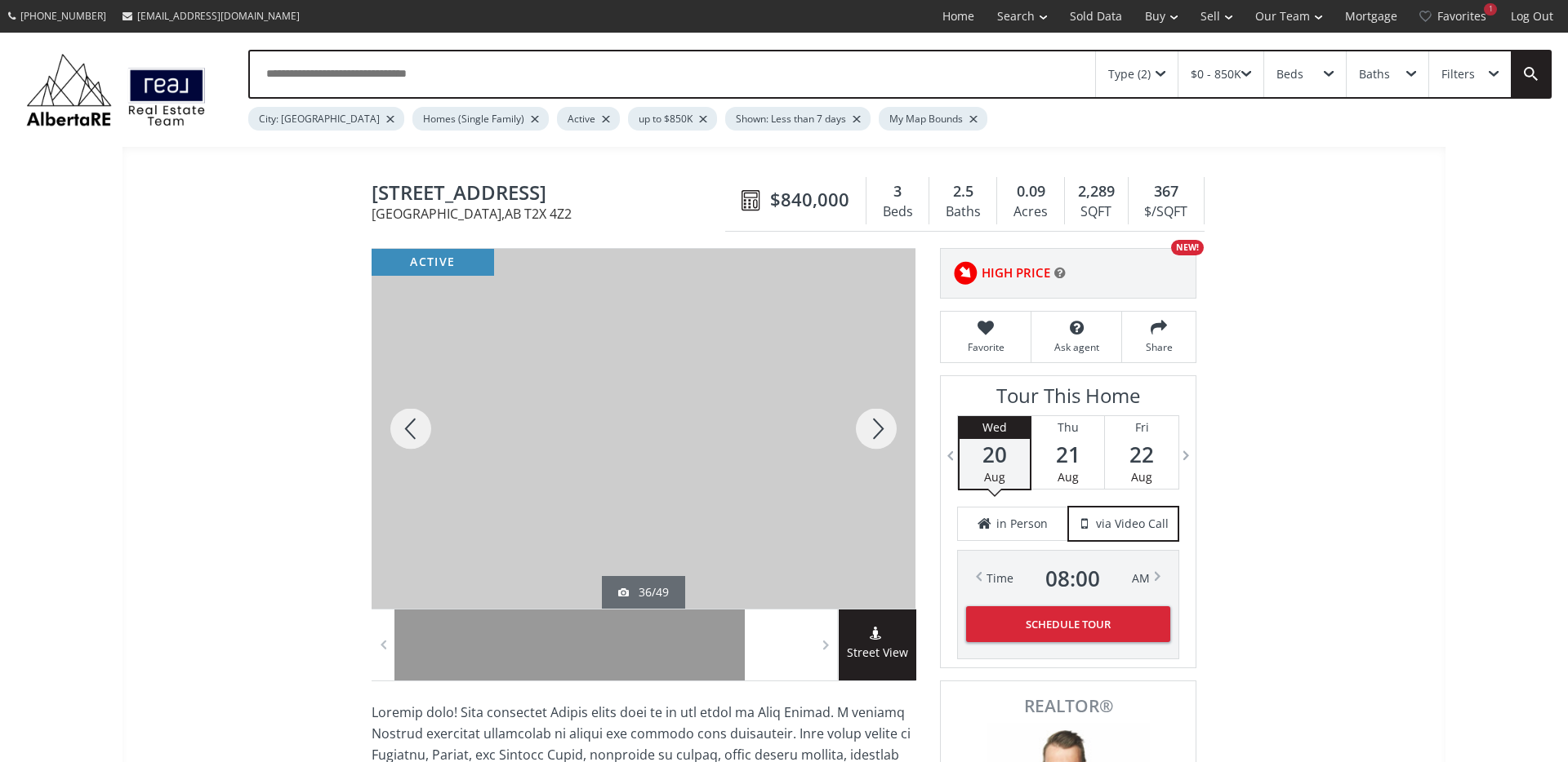
click at [860, 434] on div at bounding box center [877, 428] width 79 height 359
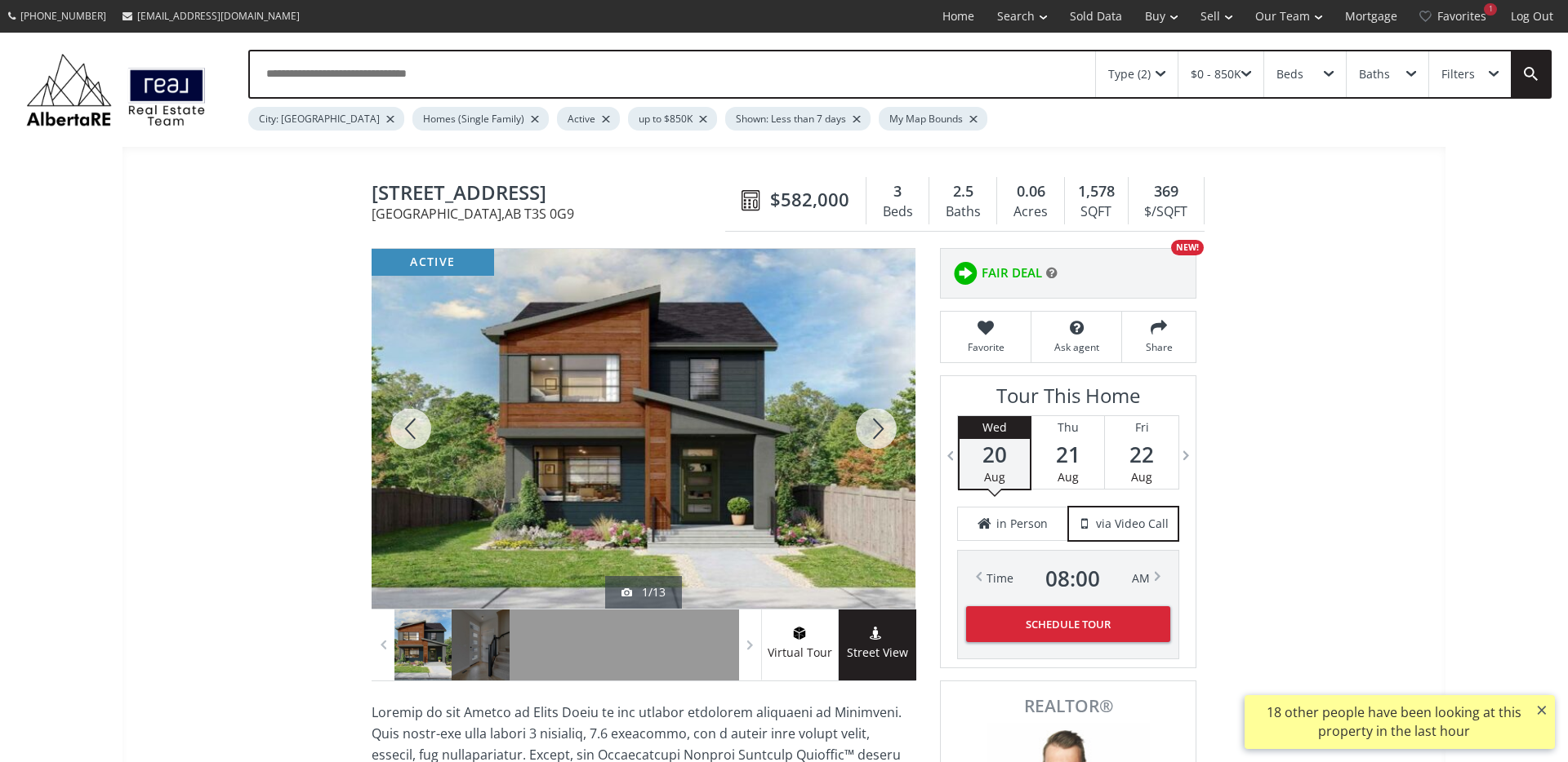
click at [880, 412] on div at bounding box center [877, 428] width 79 height 359
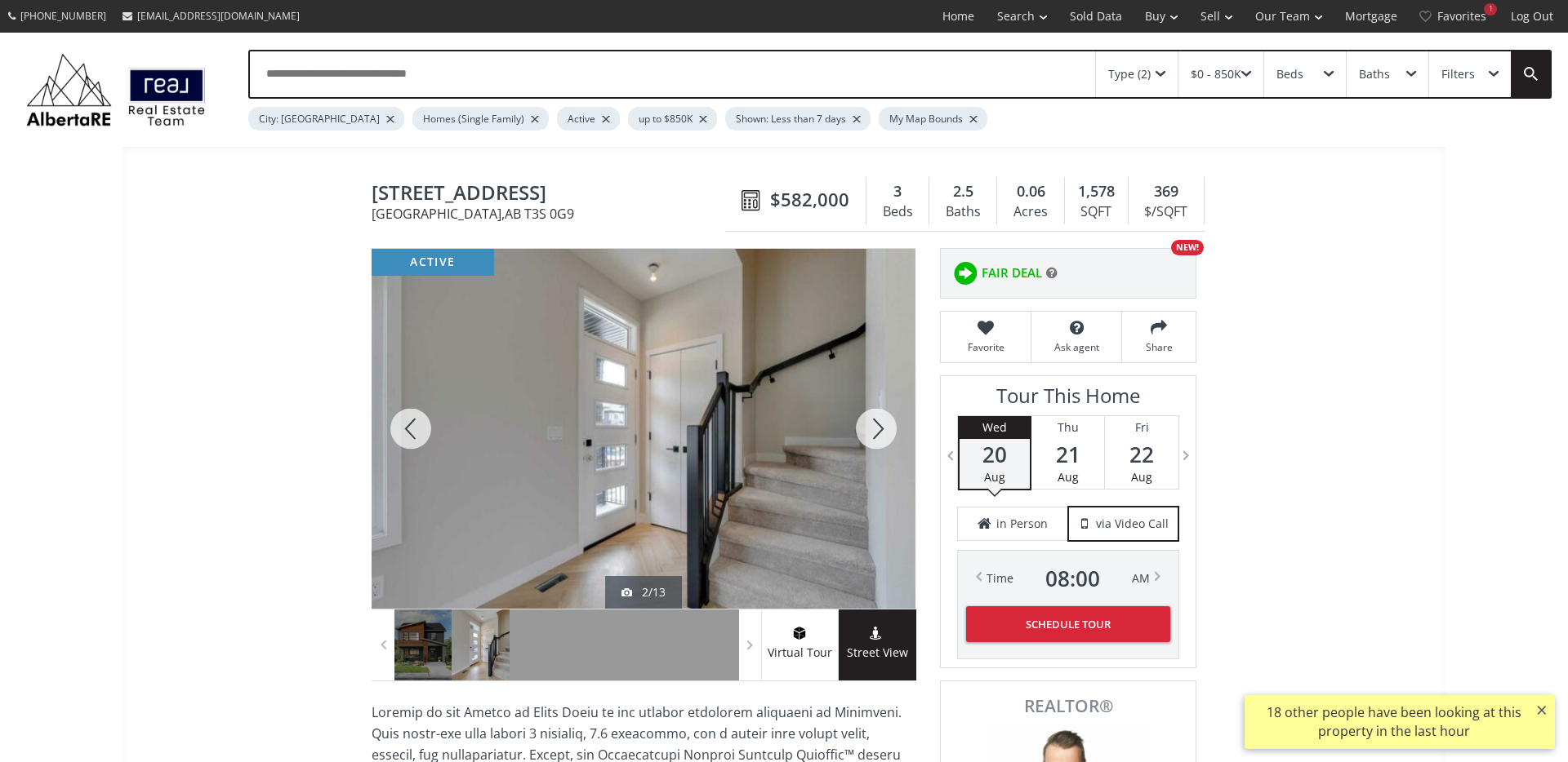
click at [880, 413] on div at bounding box center [877, 428] width 79 height 359
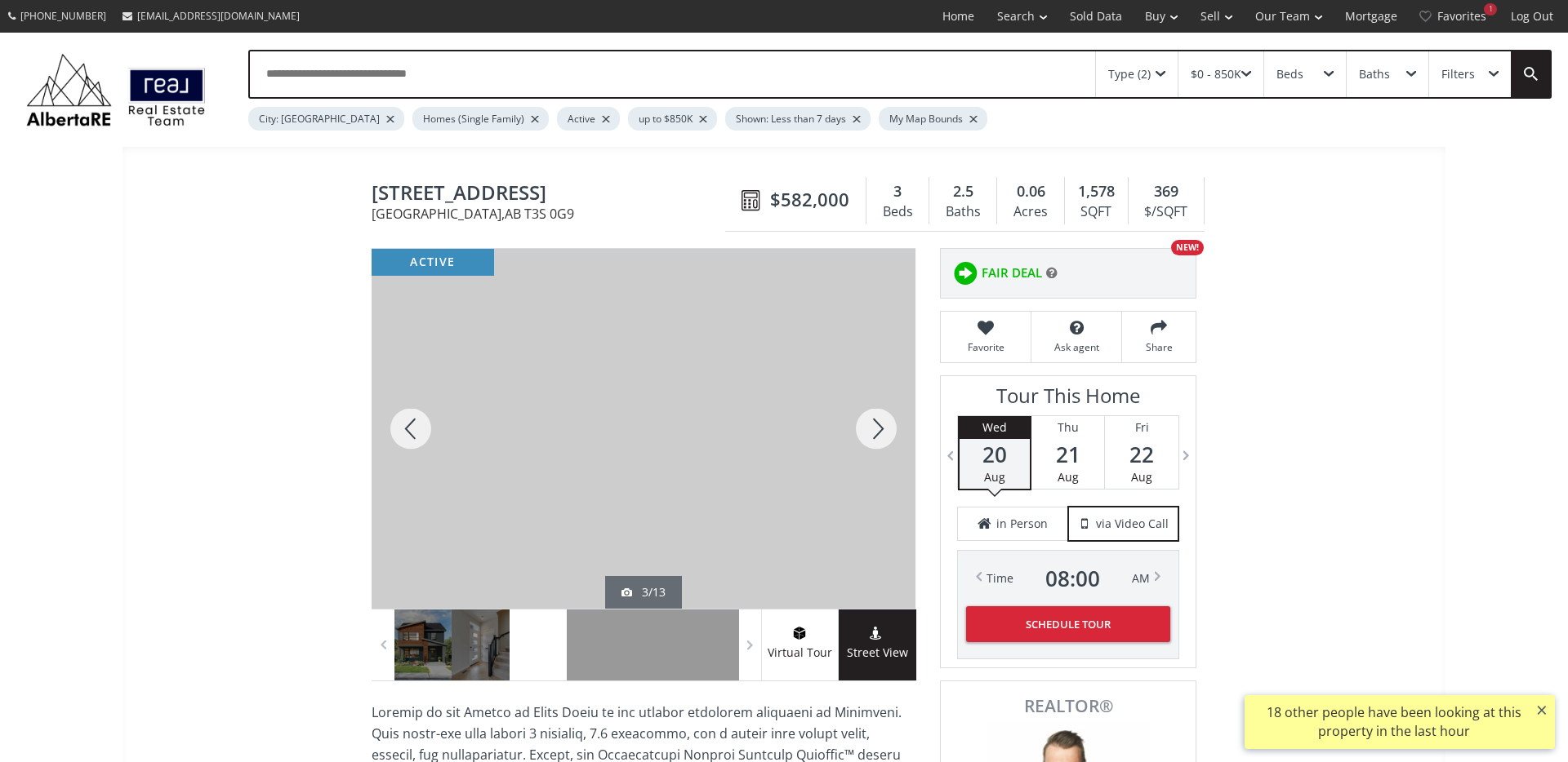
click at [880, 413] on div at bounding box center [877, 428] width 79 height 359
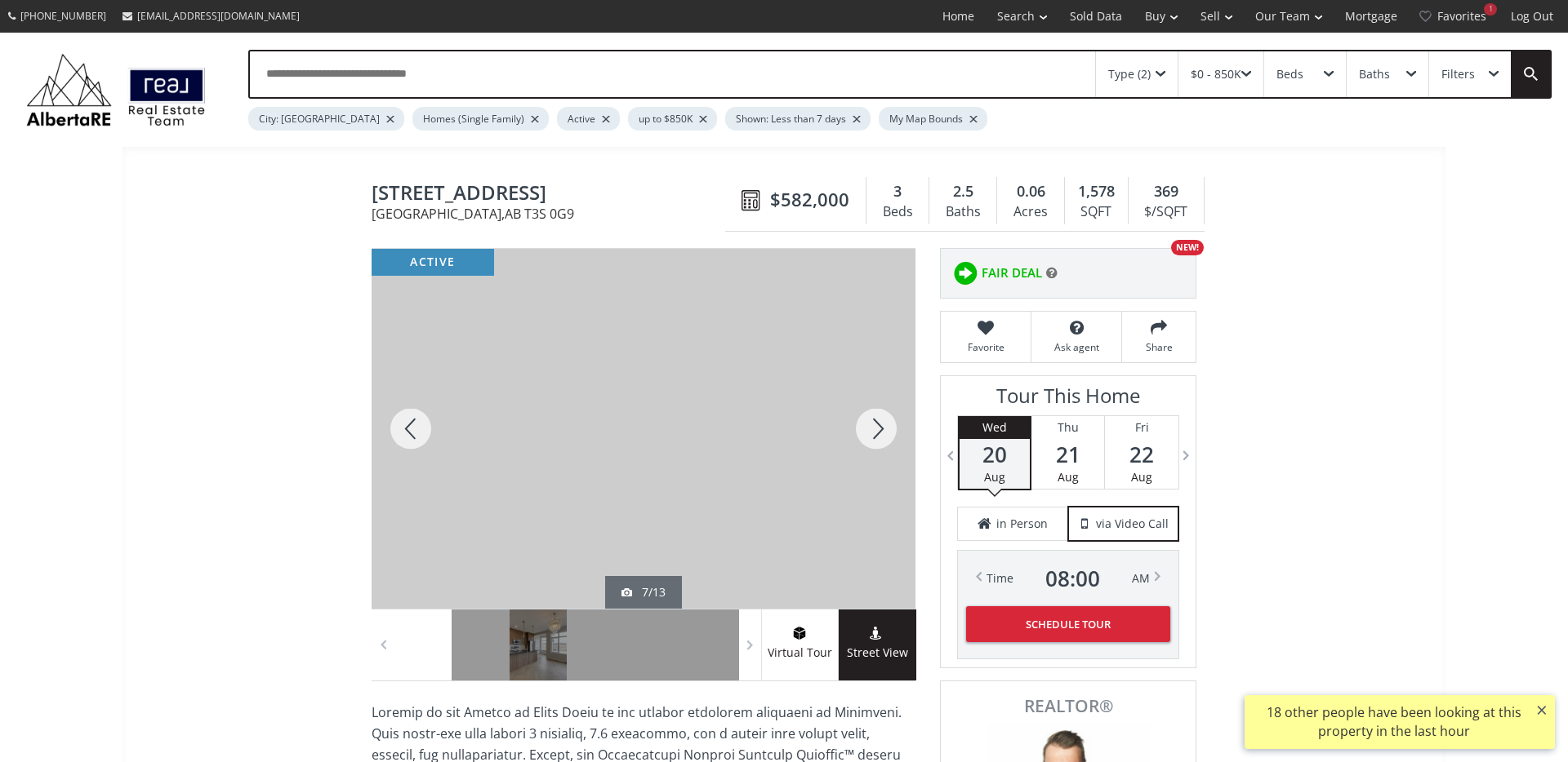
click at [880, 413] on div at bounding box center [877, 428] width 79 height 359
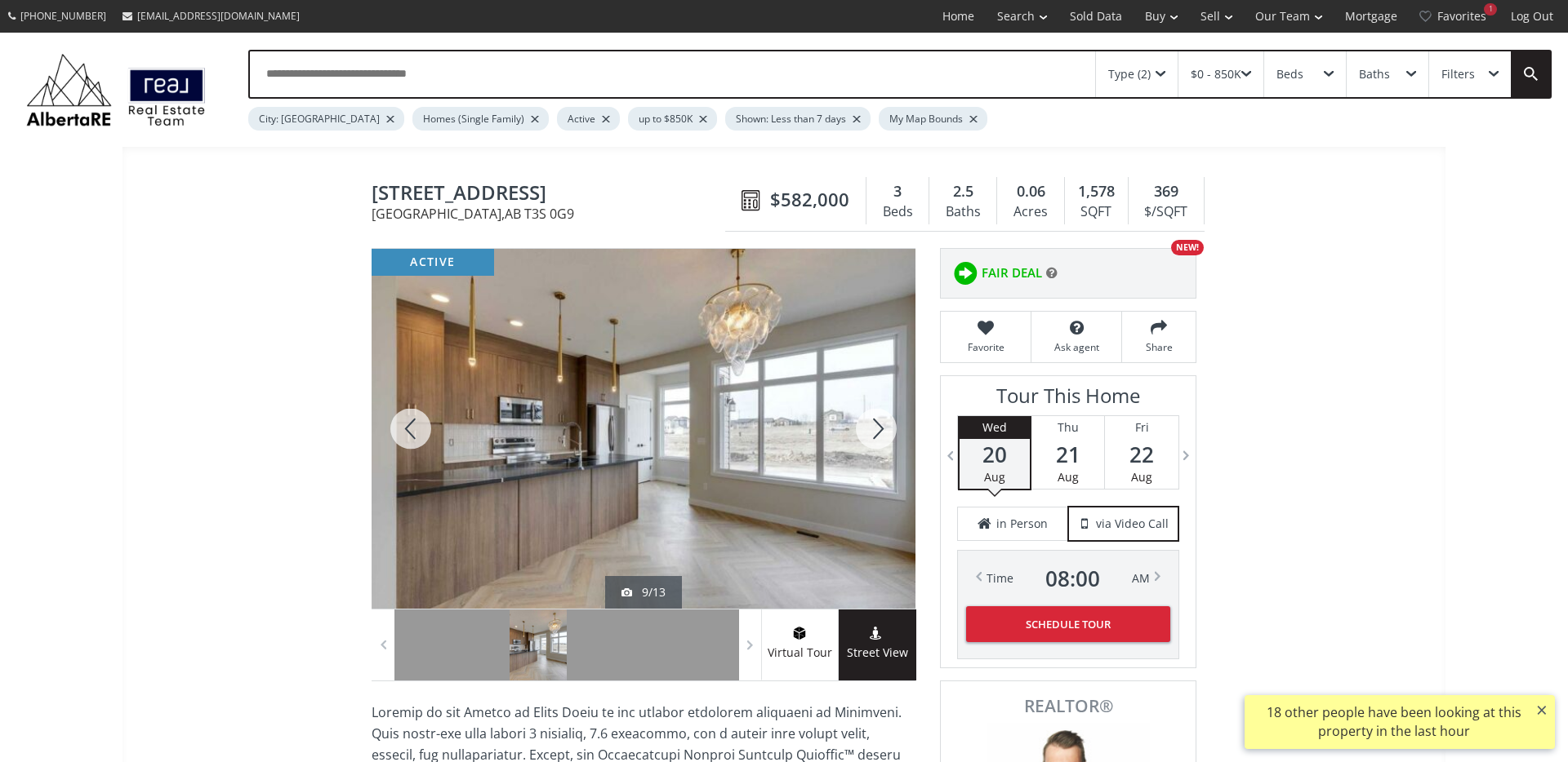
click at [880, 413] on div at bounding box center [877, 428] width 79 height 359
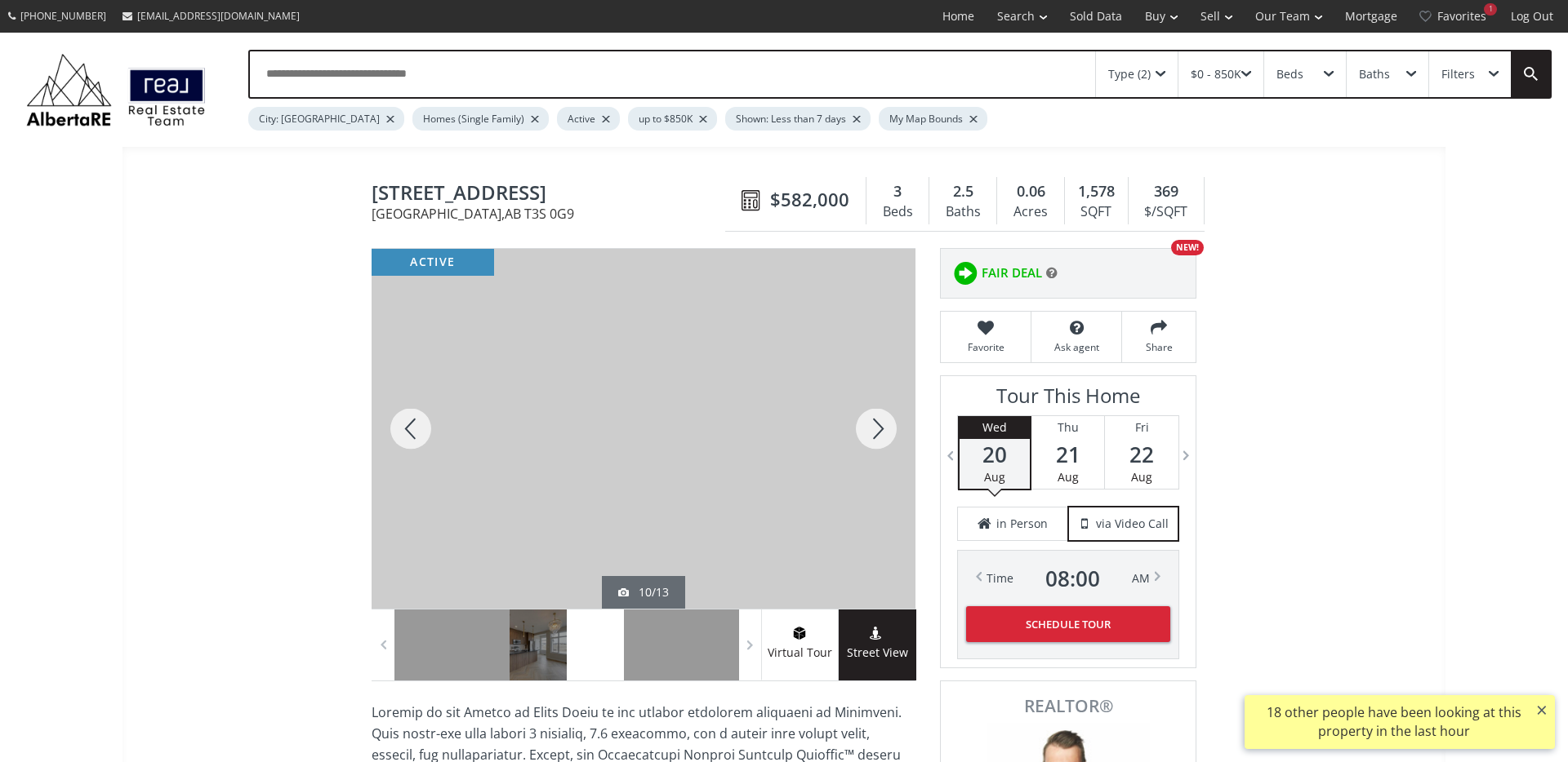
click at [880, 413] on div at bounding box center [877, 428] width 79 height 359
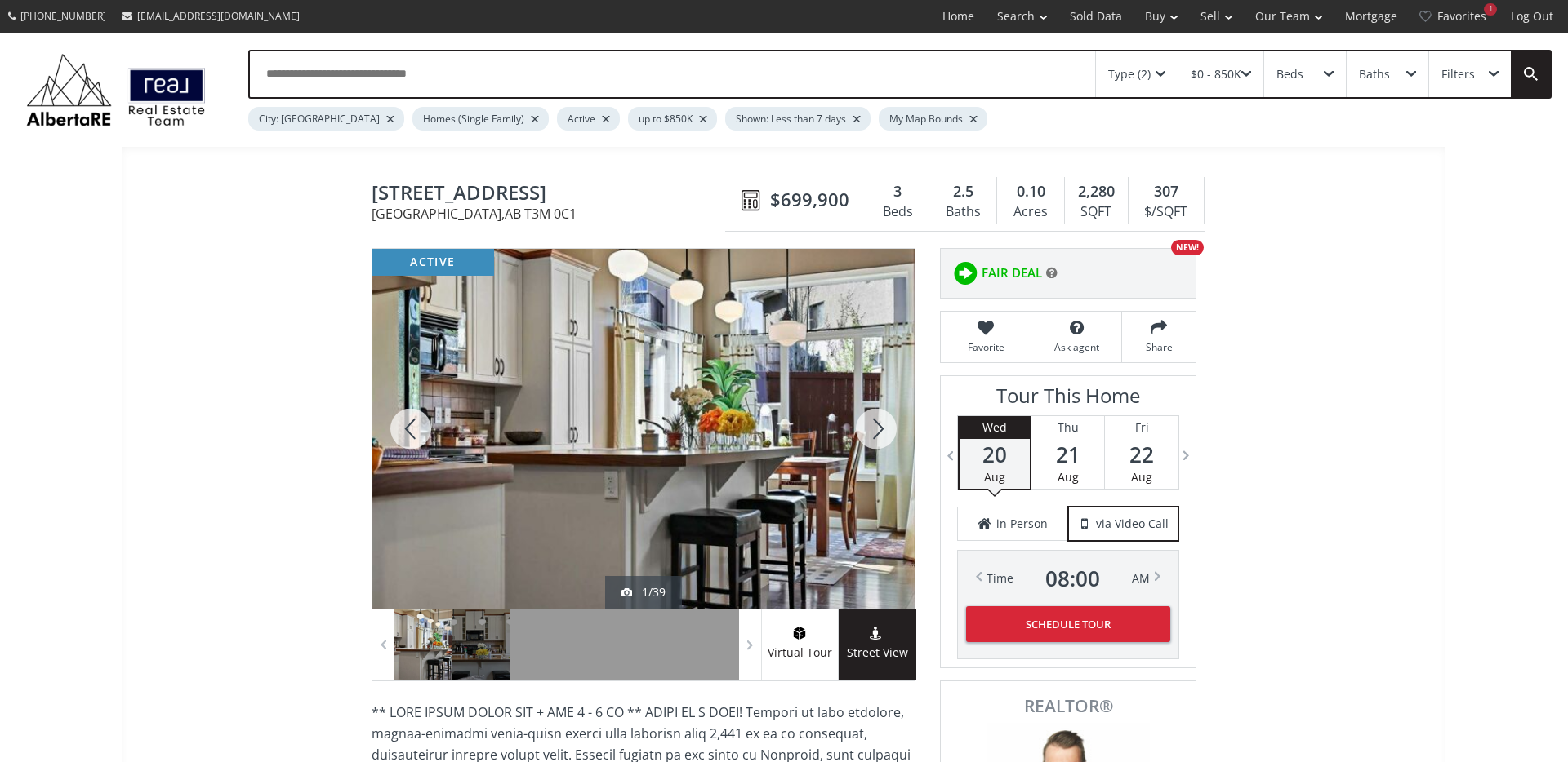
click at [877, 434] on div at bounding box center [877, 428] width 79 height 359
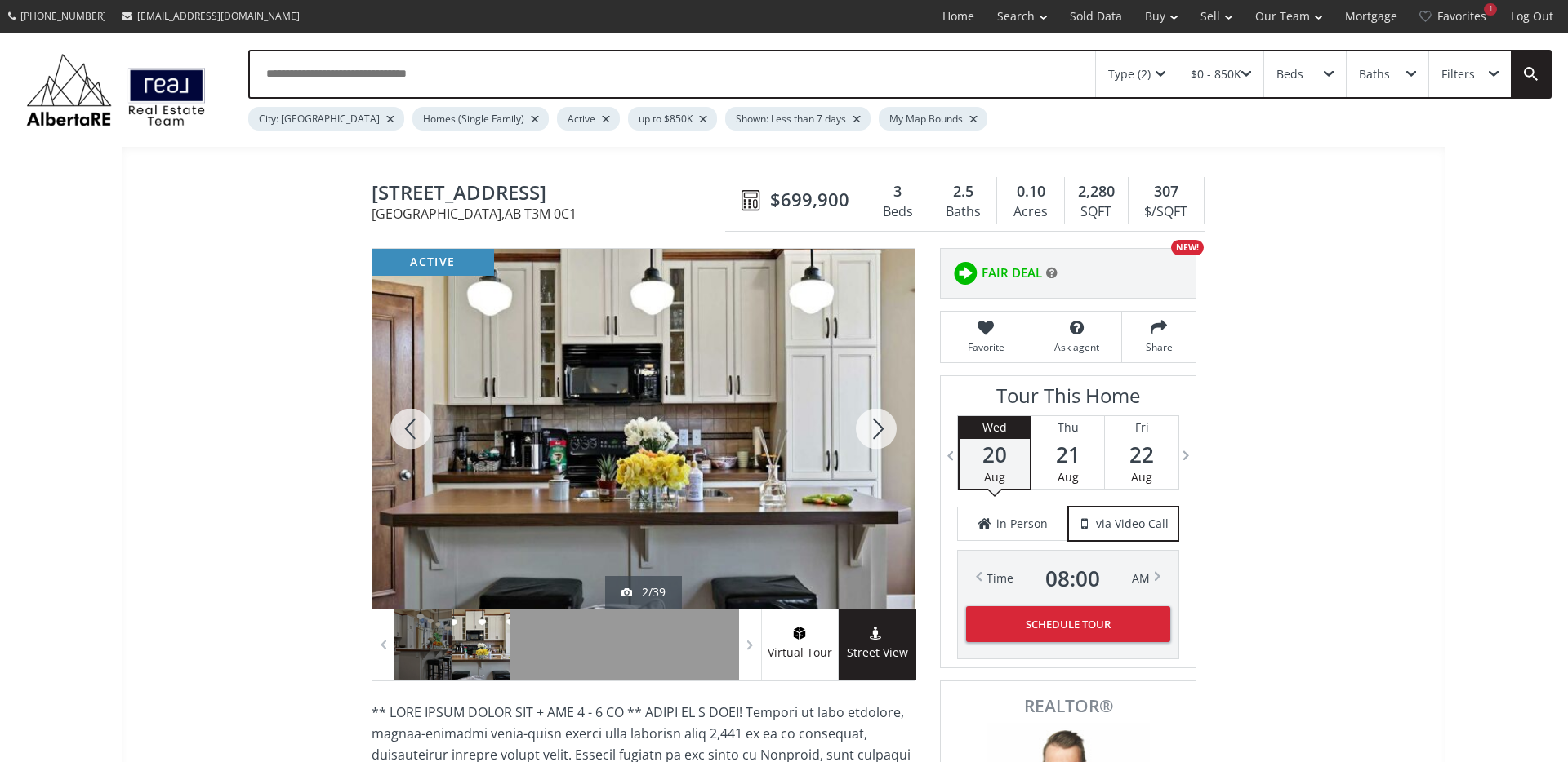
click at [876, 434] on div at bounding box center [877, 428] width 79 height 359
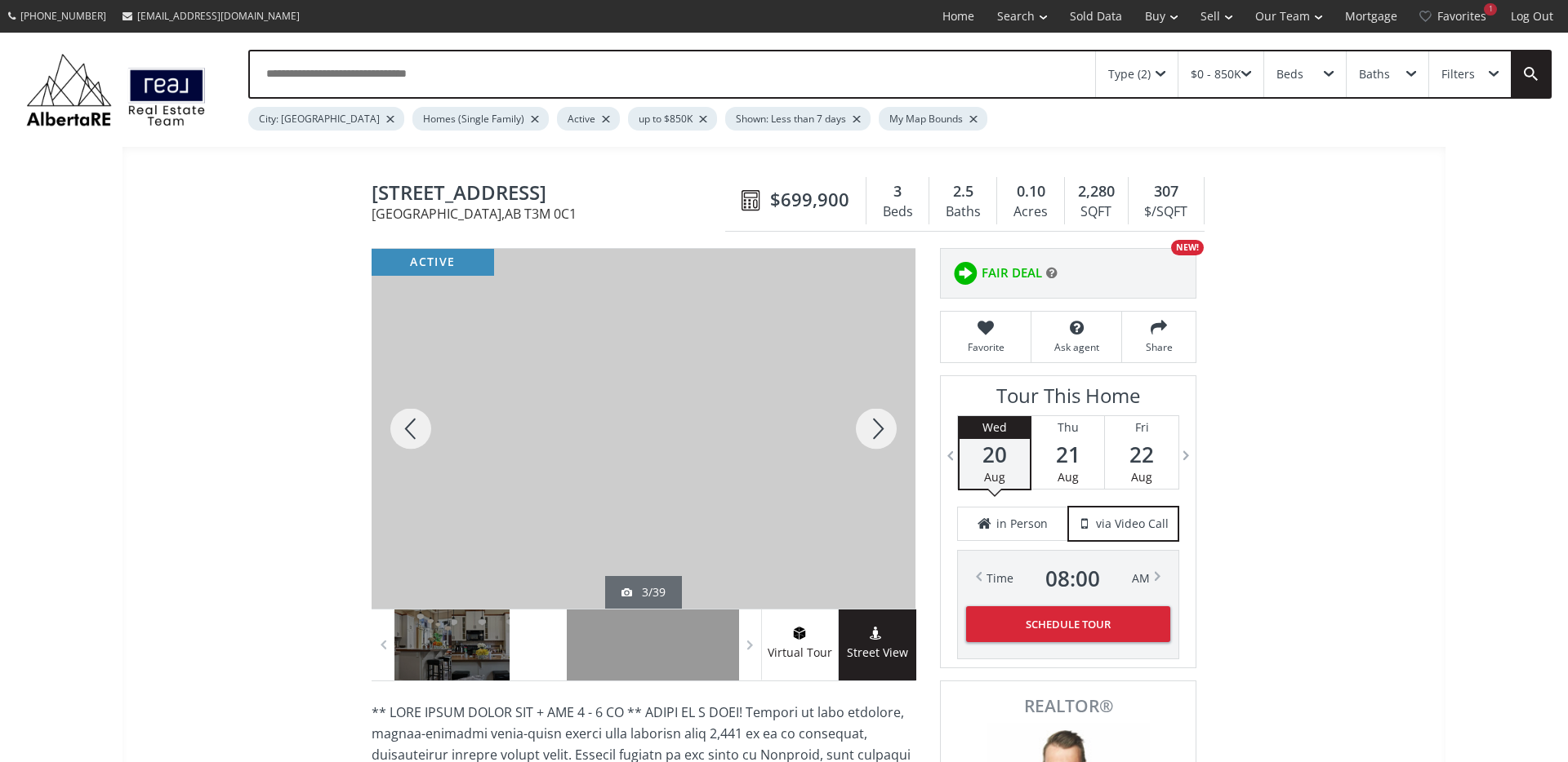
click at [873, 422] on div at bounding box center [877, 428] width 79 height 359
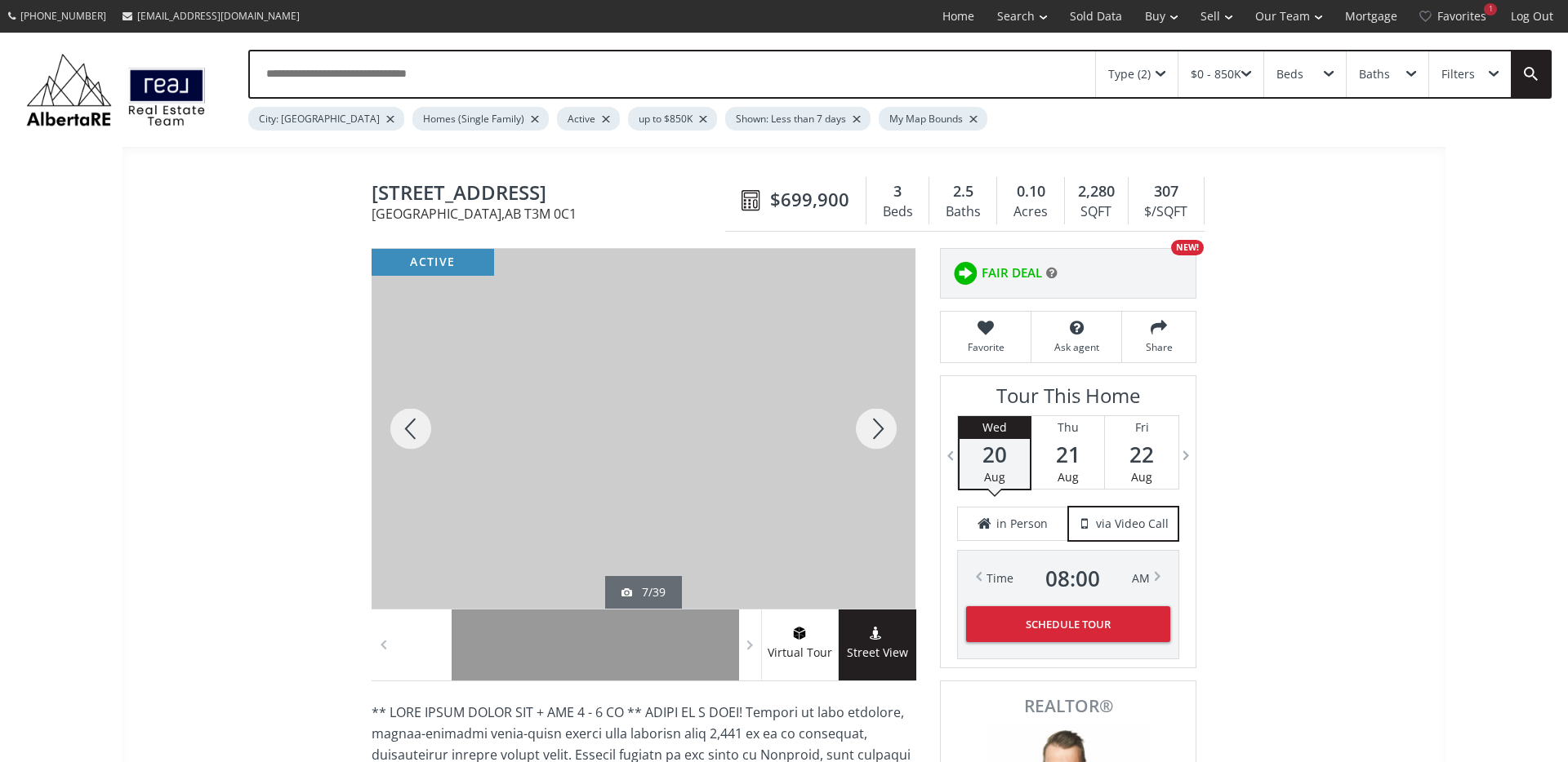
click at [873, 422] on div at bounding box center [877, 428] width 79 height 359
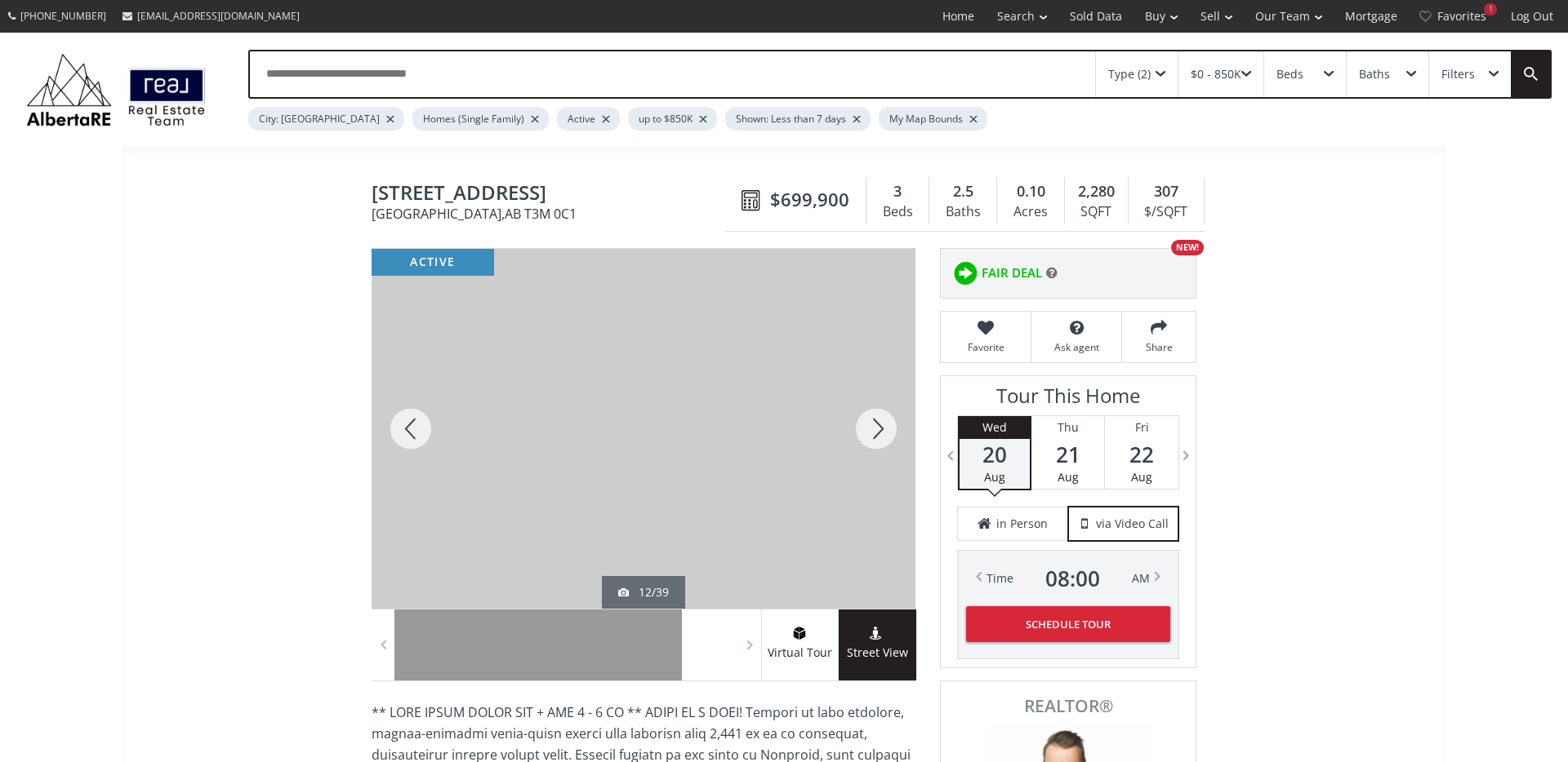
click at [873, 422] on div at bounding box center [877, 428] width 79 height 359
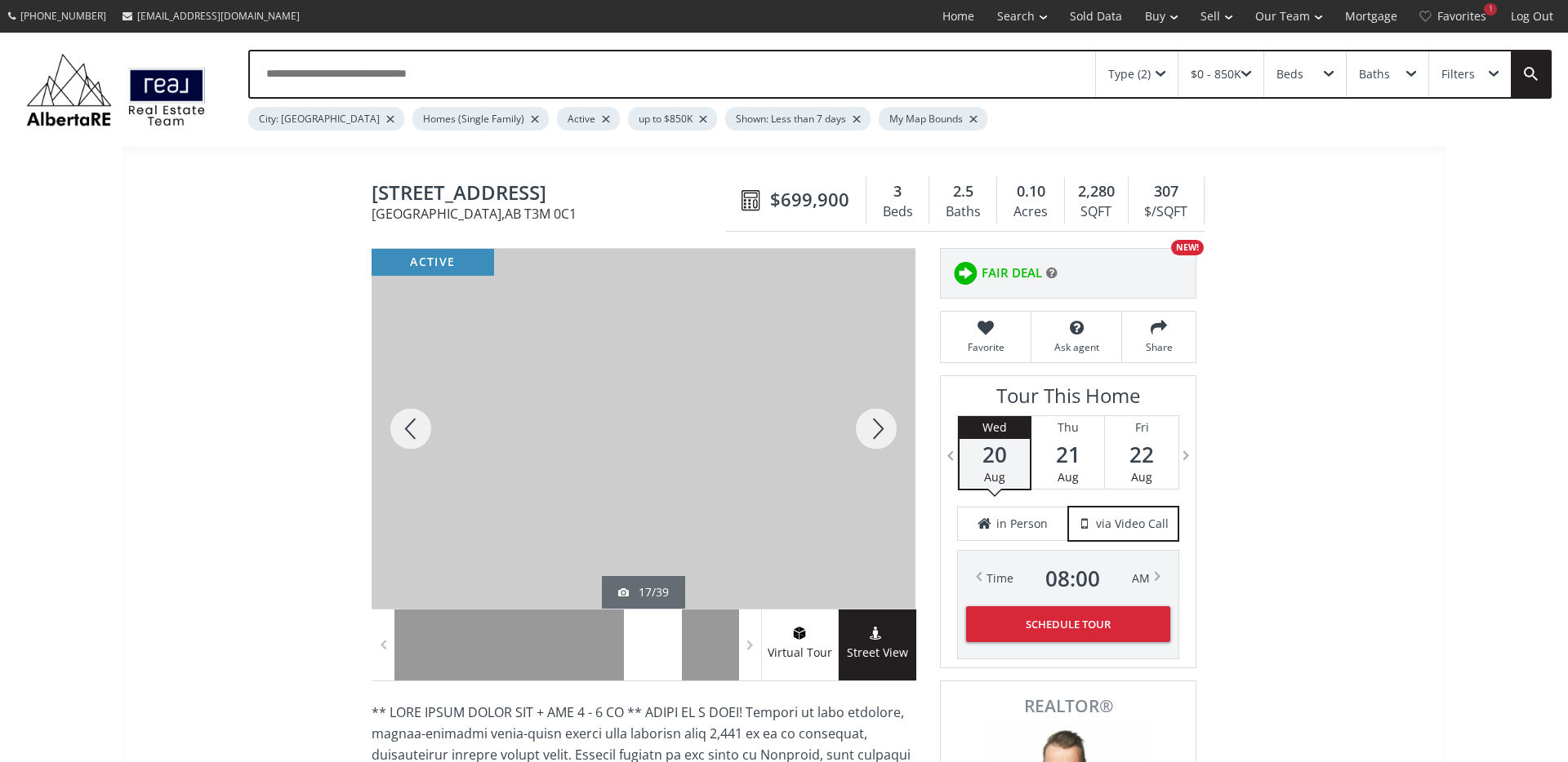
click at [873, 422] on div at bounding box center [877, 428] width 79 height 359
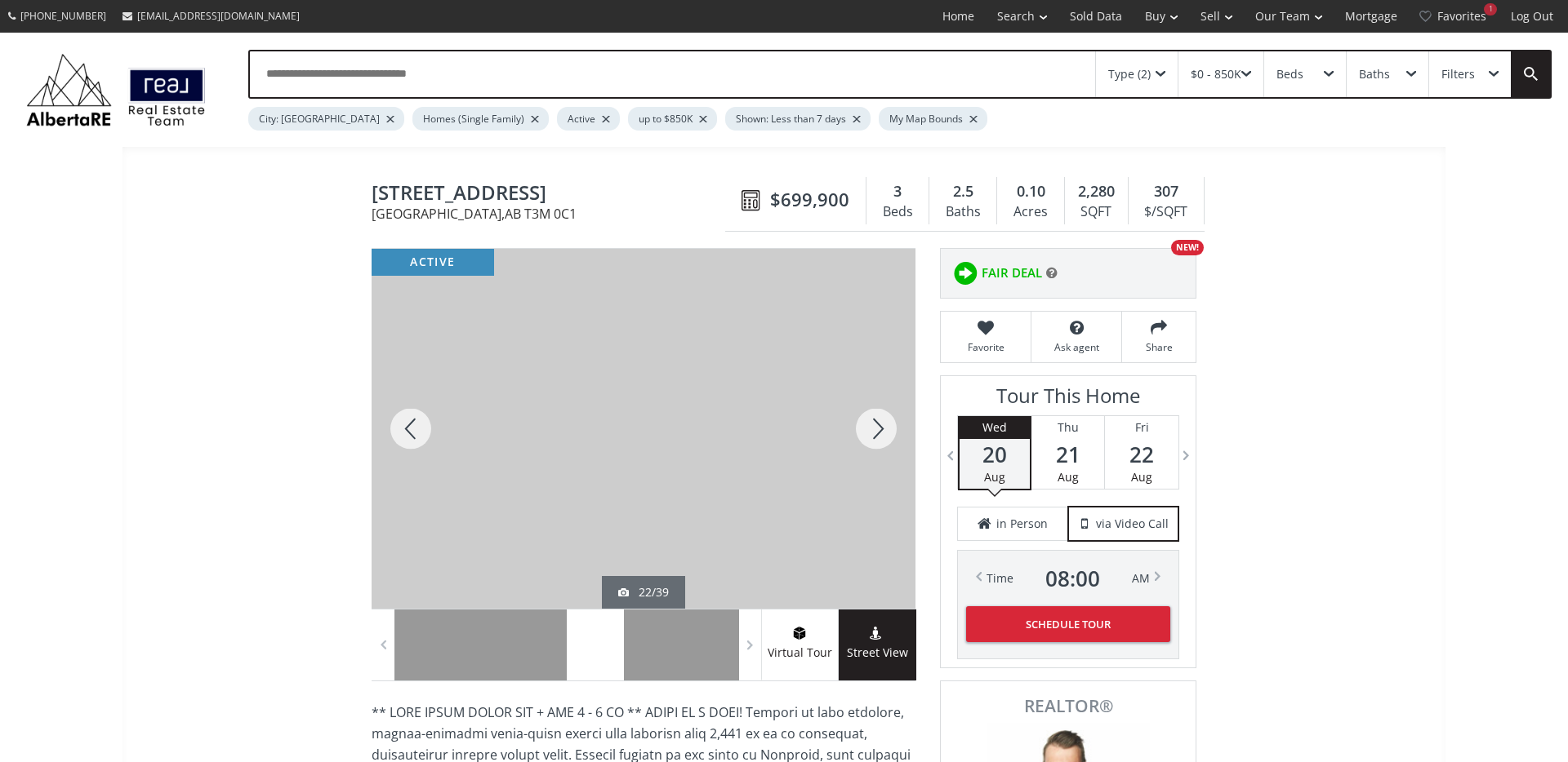
click at [873, 422] on div at bounding box center [877, 428] width 79 height 359
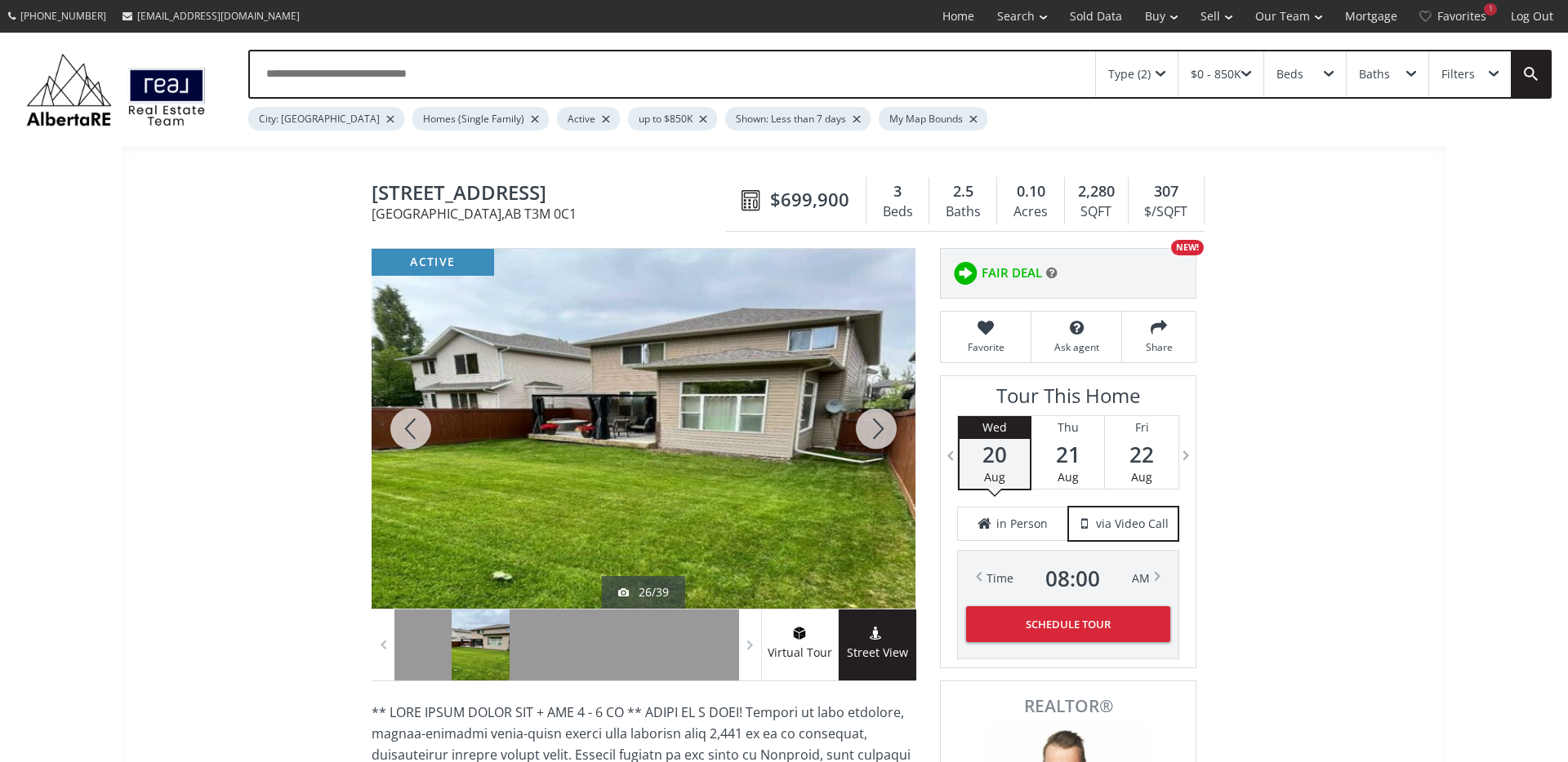
click at [873, 422] on div at bounding box center [877, 428] width 79 height 359
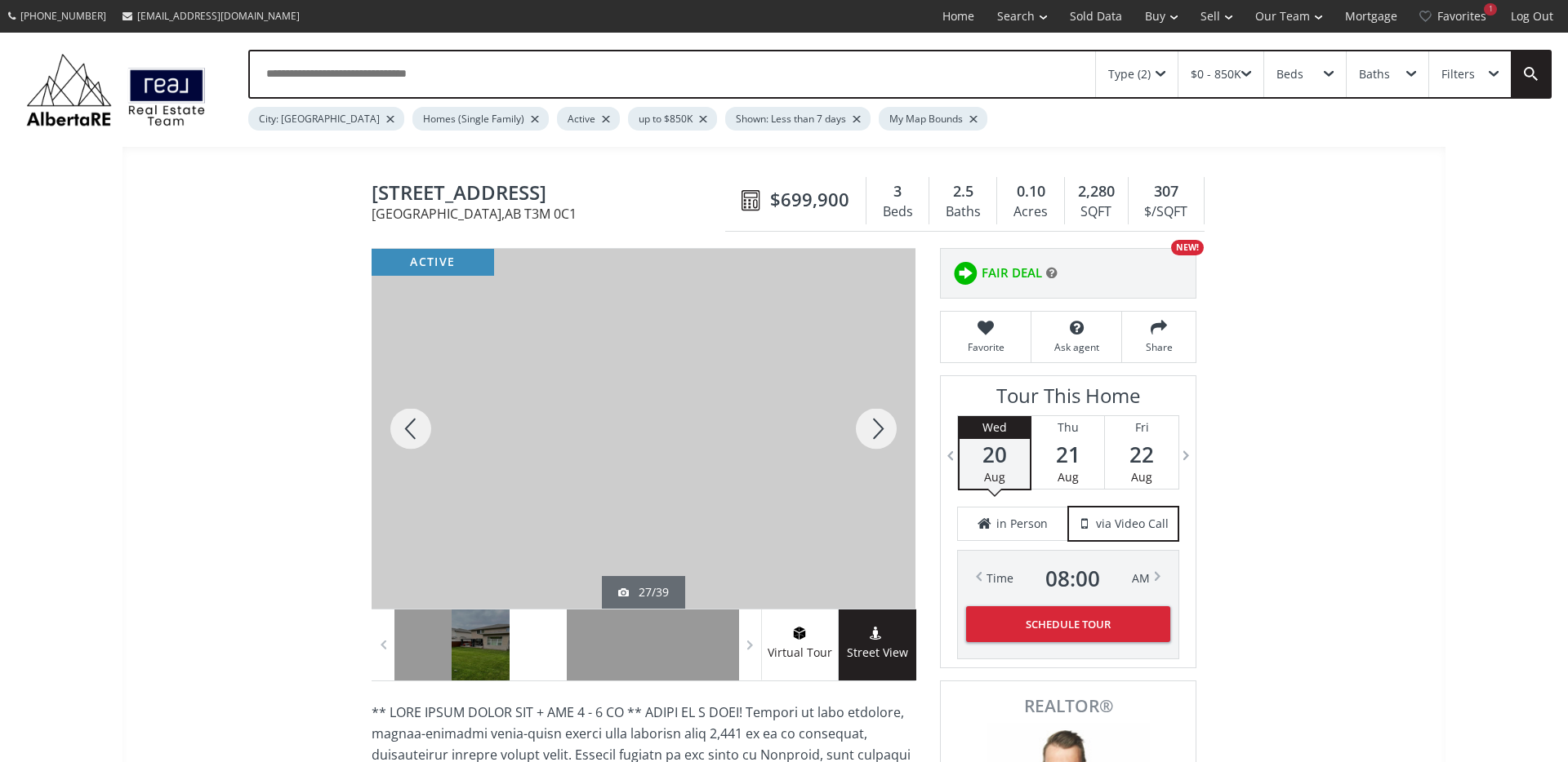
click at [873, 422] on div at bounding box center [877, 428] width 79 height 359
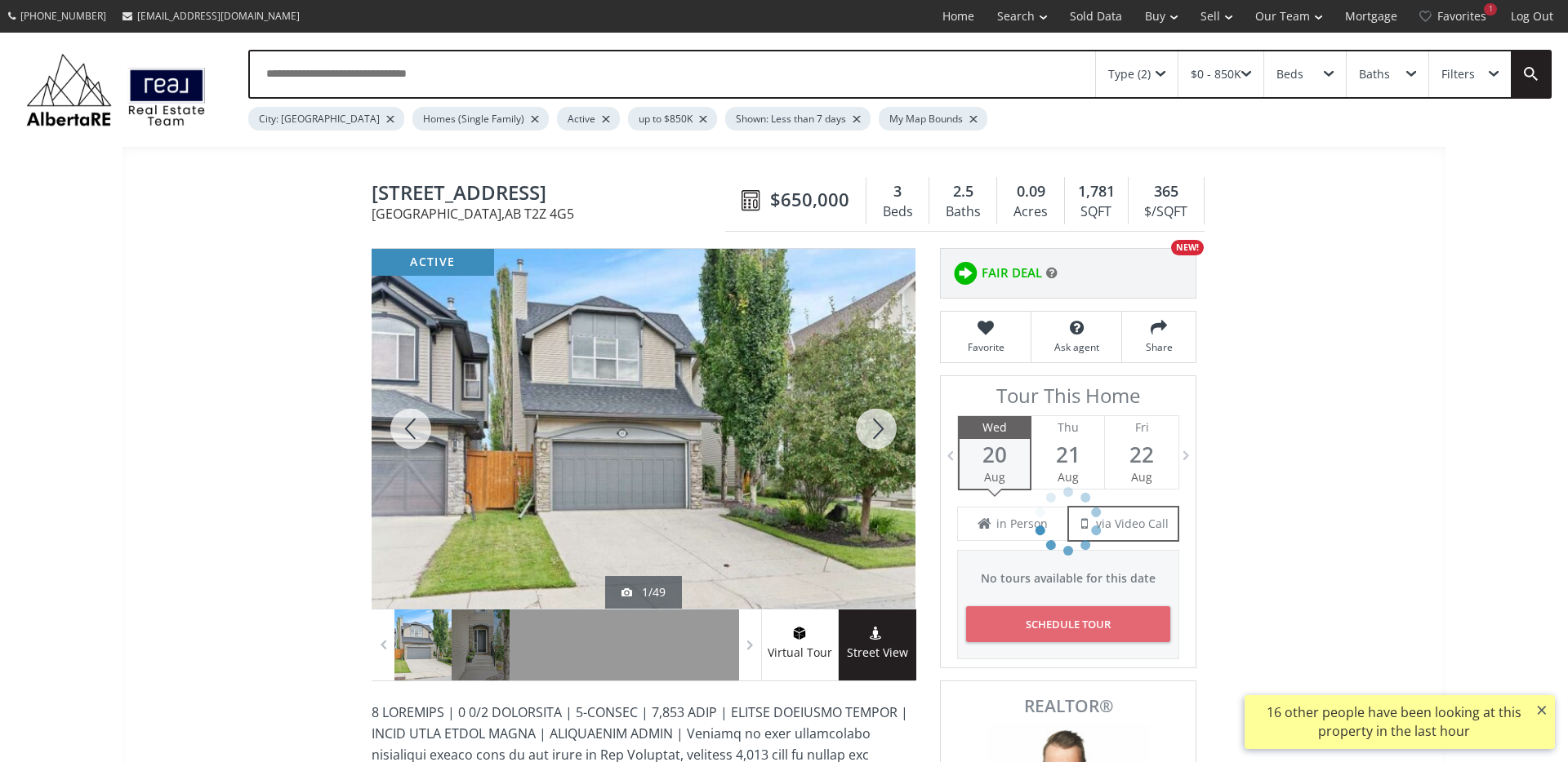
click at [874, 433] on div at bounding box center [877, 428] width 79 height 359
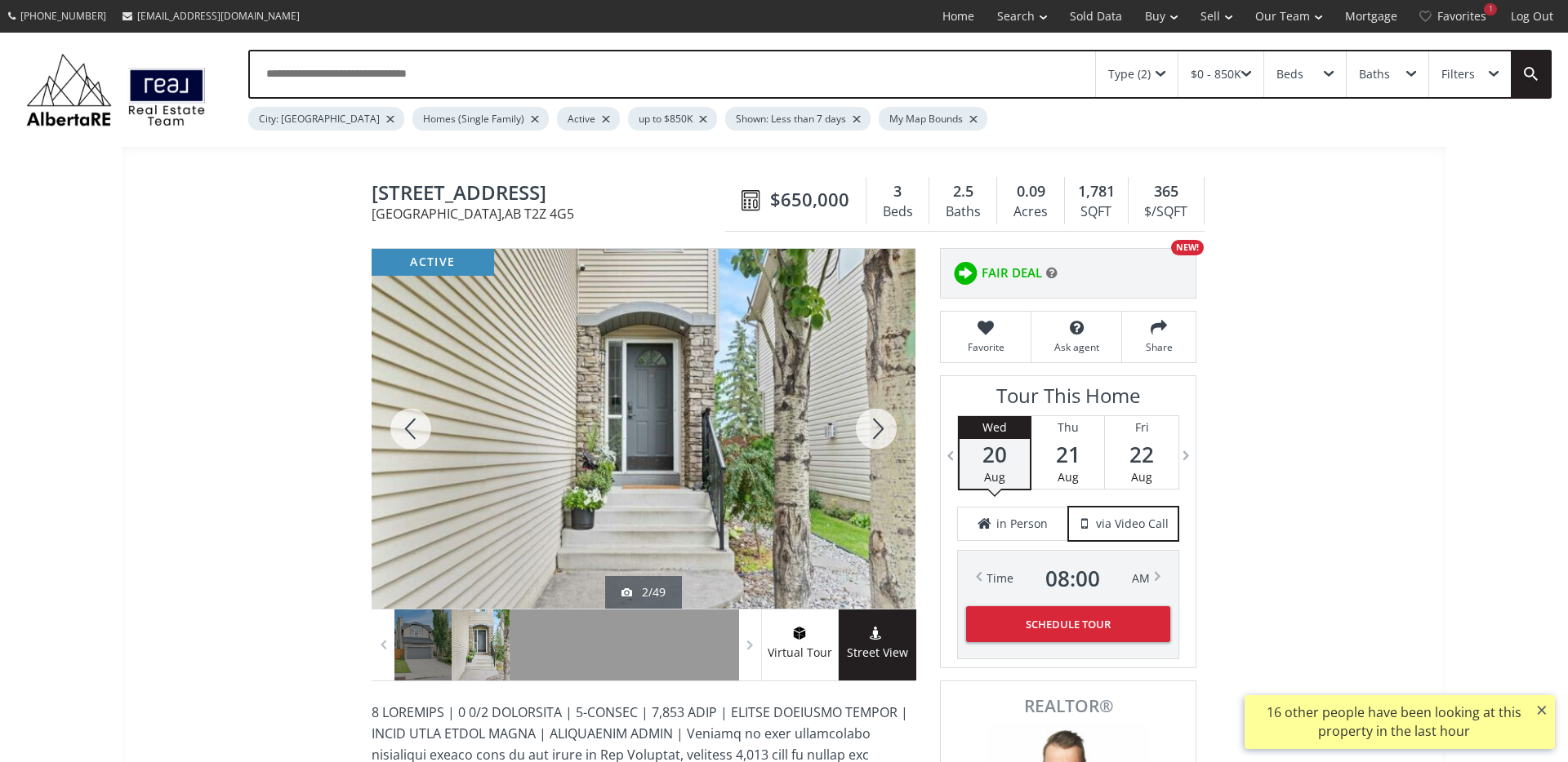
click at [875, 434] on div at bounding box center [877, 428] width 79 height 359
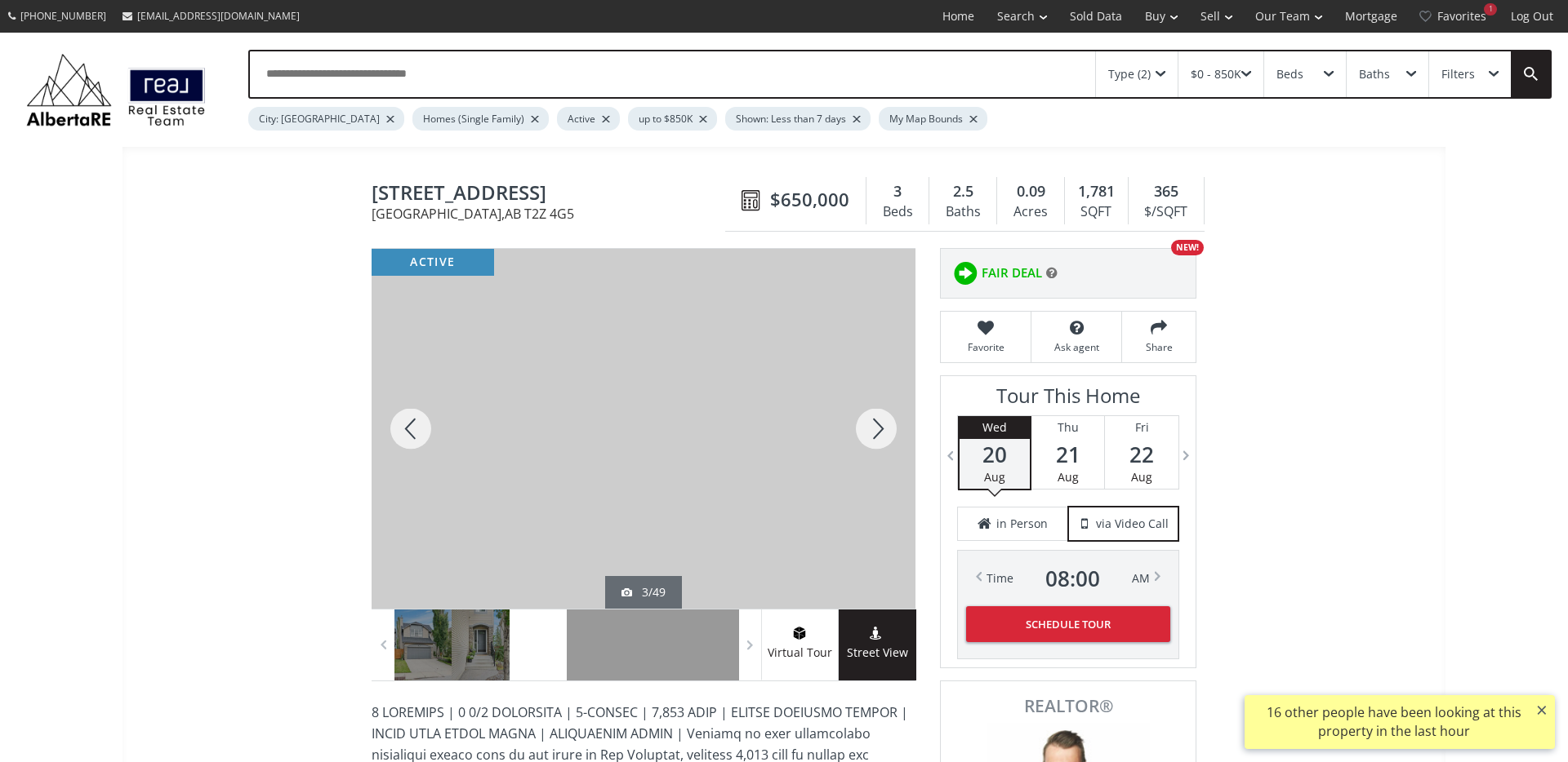
click at [875, 434] on div at bounding box center [877, 428] width 79 height 359
click at [875, 435] on div at bounding box center [877, 428] width 79 height 359
click at [874, 436] on div at bounding box center [877, 428] width 79 height 359
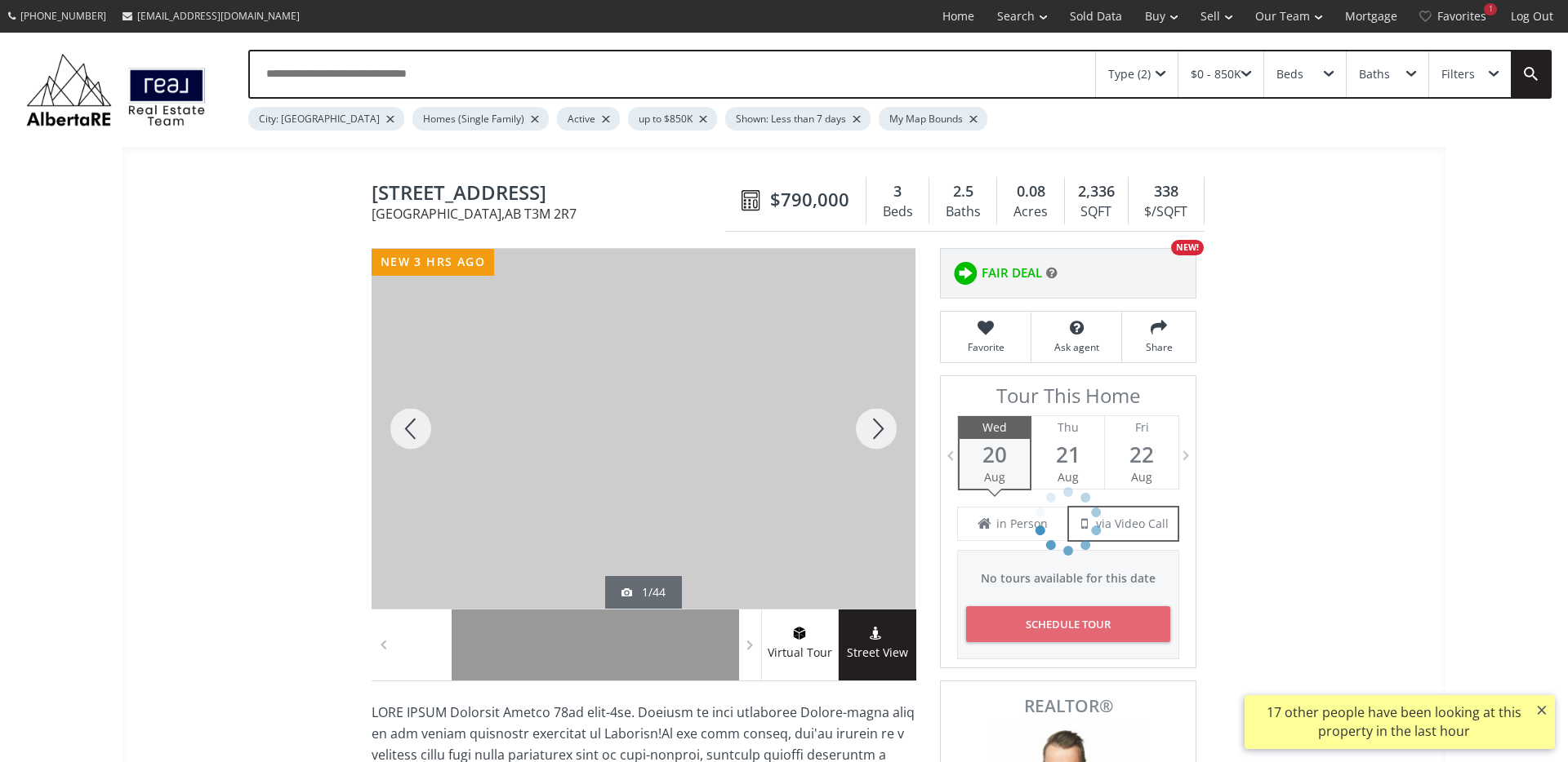
click at [871, 433] on div at bounding box center [877, 428] width 79 height 359
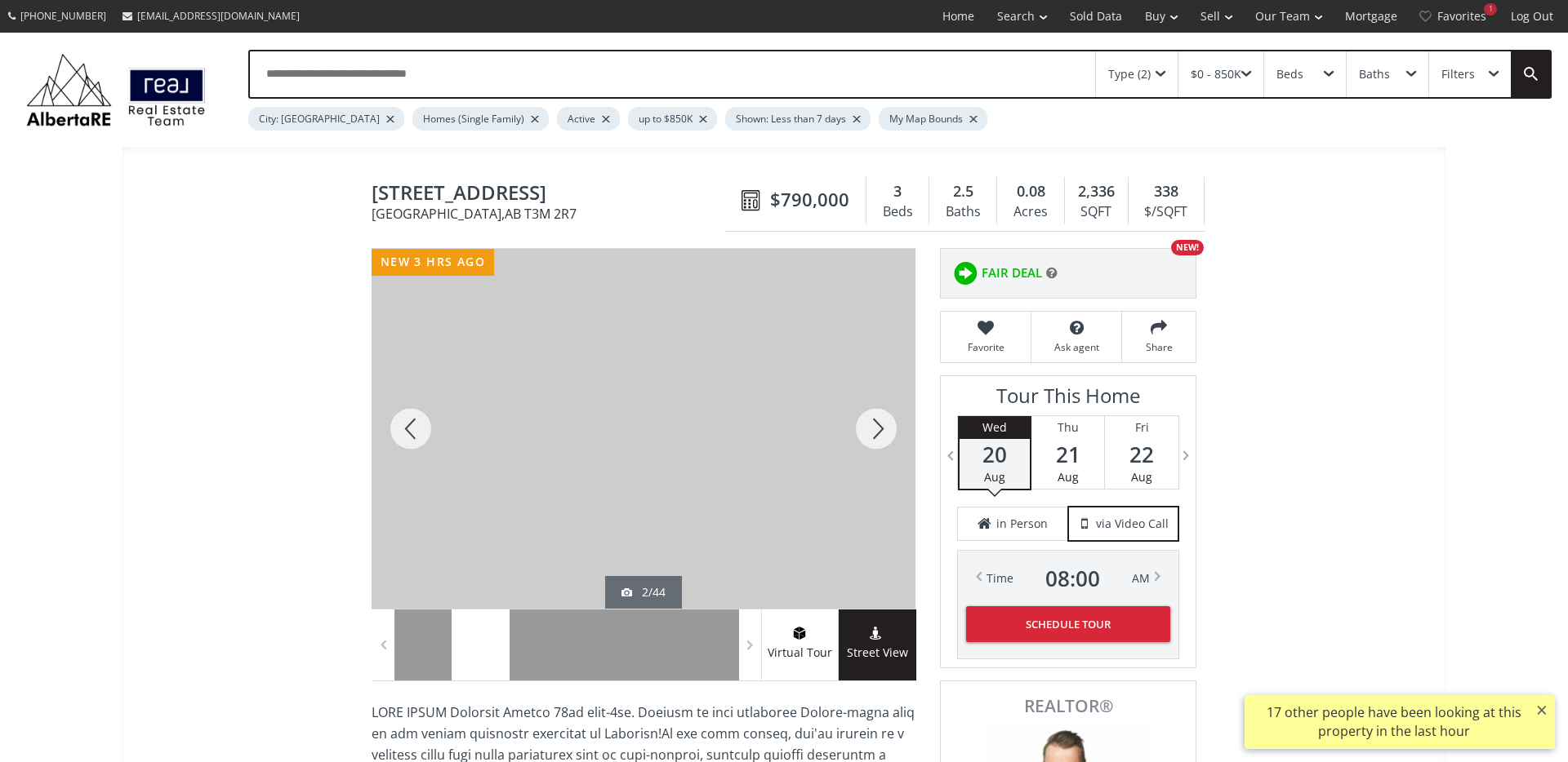
click at [871, 433] on div at bounding box center [877, 428] width 79 height 359
click at [870, 433] on div at bounding box center [877, 428] width 79 height 359
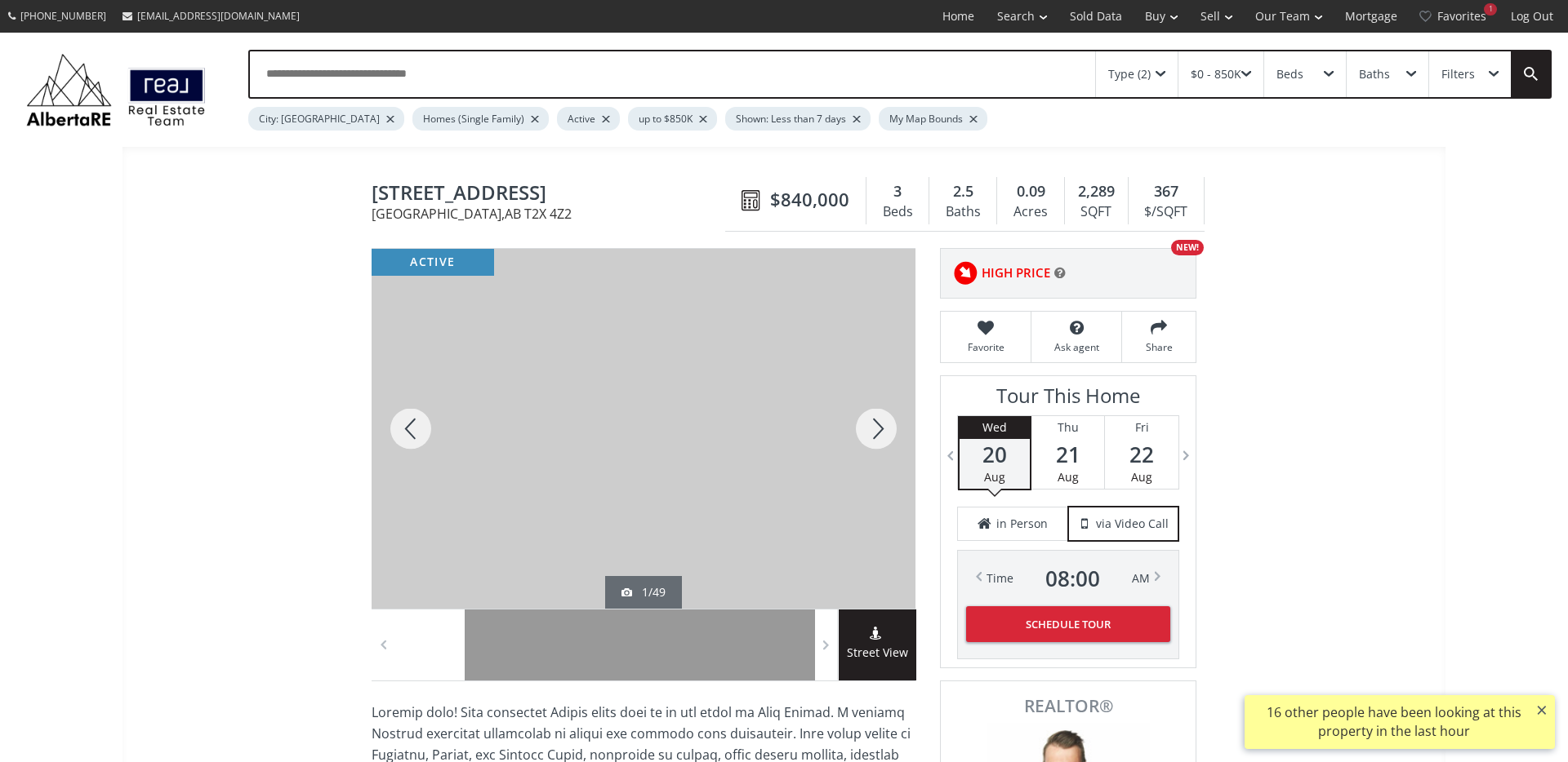
click at [884, 427] on div at bounding box center [877, 428] width 79 height 359
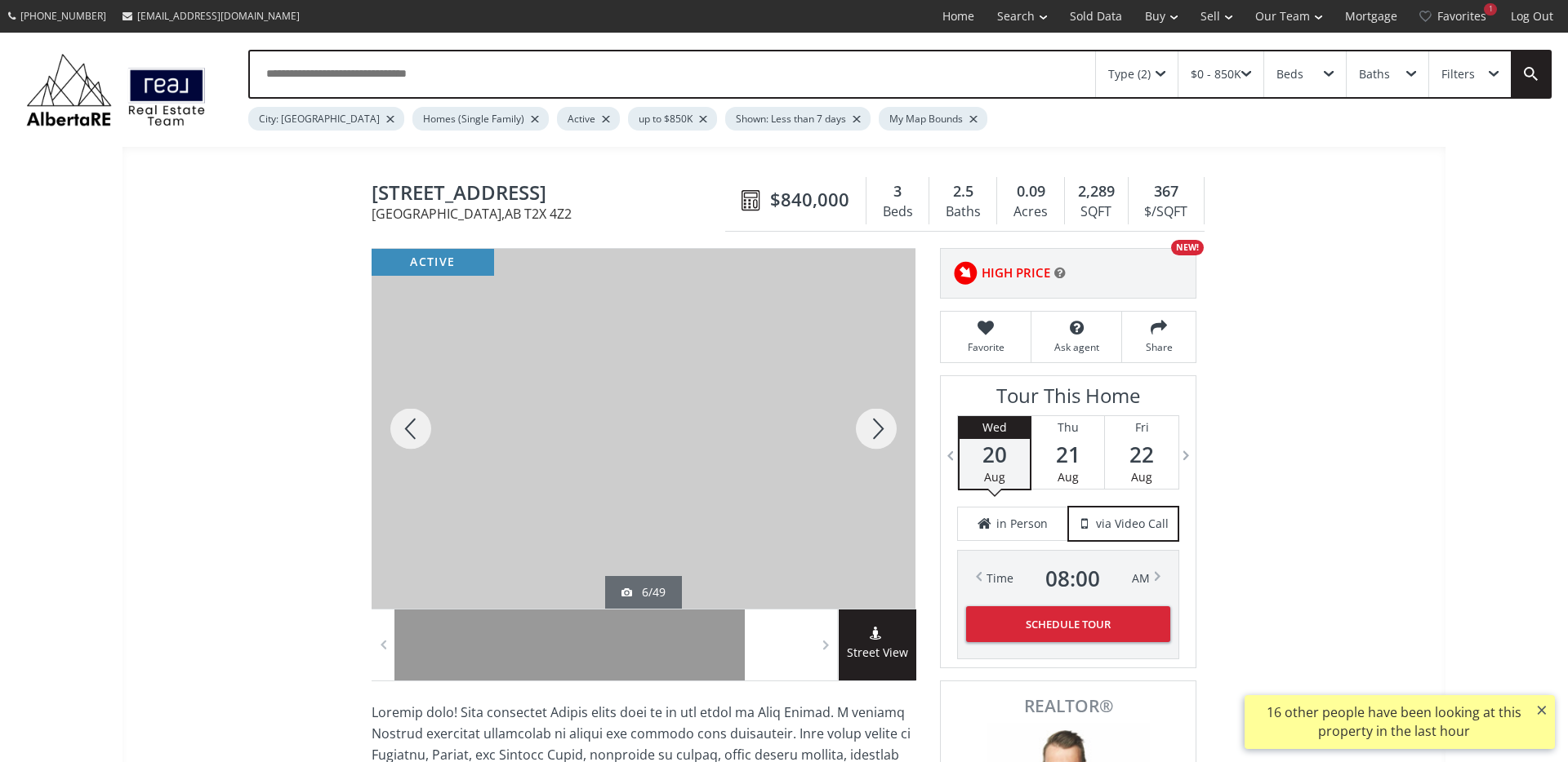
click at [884, 427] on div at bounding box center [877, 428] width 79 height 359
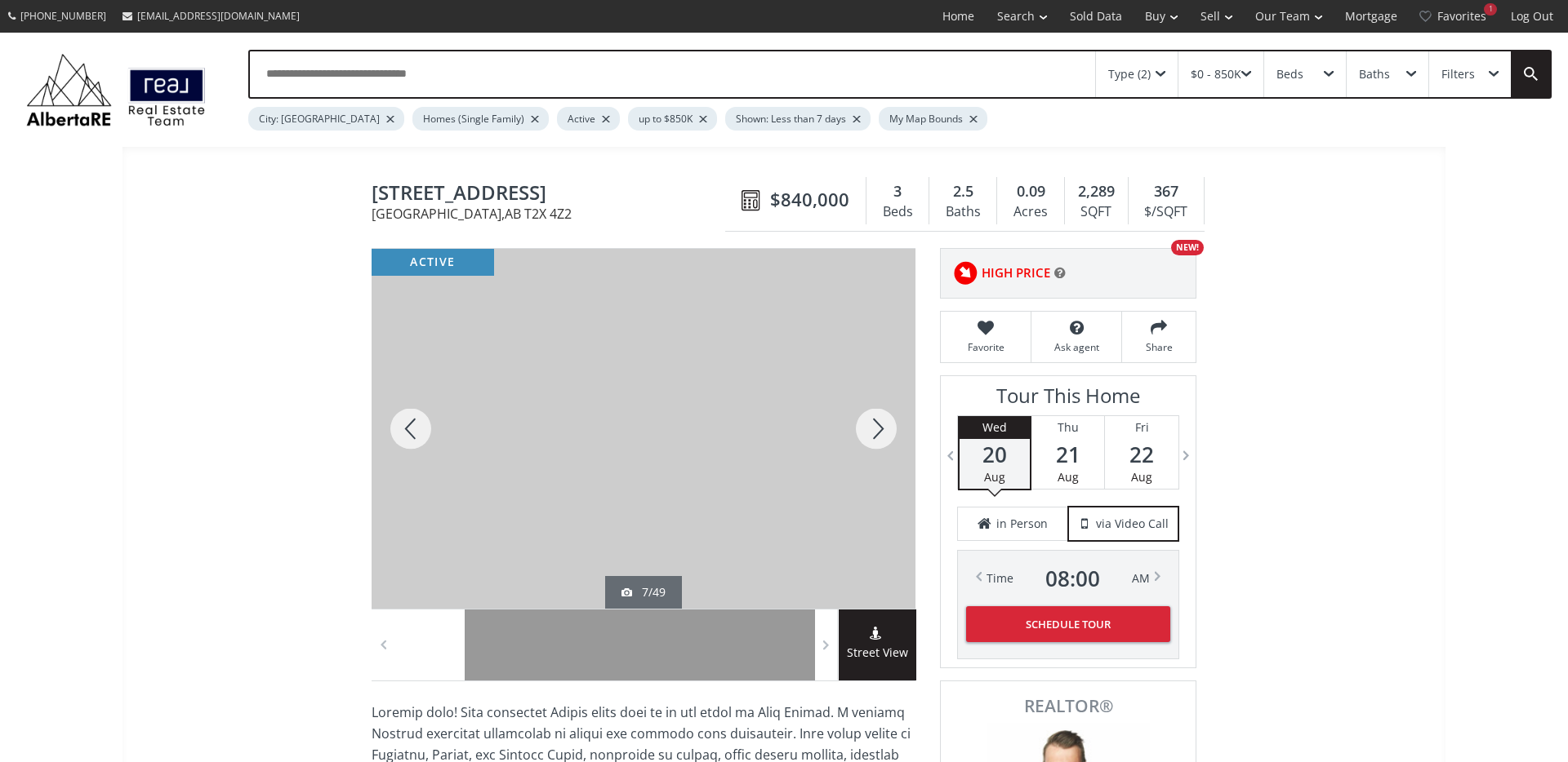
click at [884, 427] on div at bounding box center [877, 428] width 79 height 359
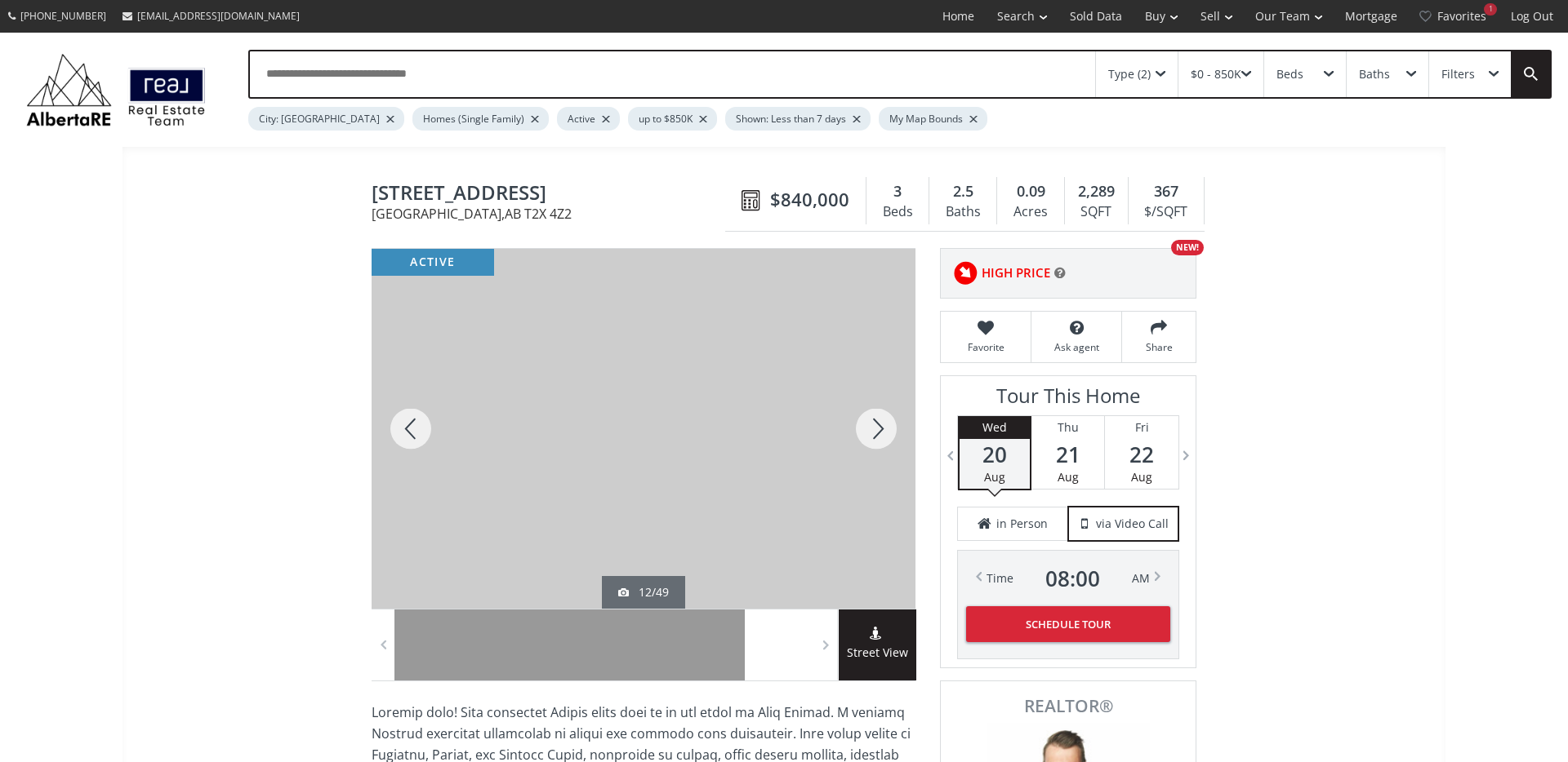
click at [884, 427] on div at bounding box center [877, 428] width 79 height 359
click at [887, 423] on div at bounding box center [877, 428] width 79 height 359
click at [872, 435] on div at bounding box center [877, 428] width 79 height 359
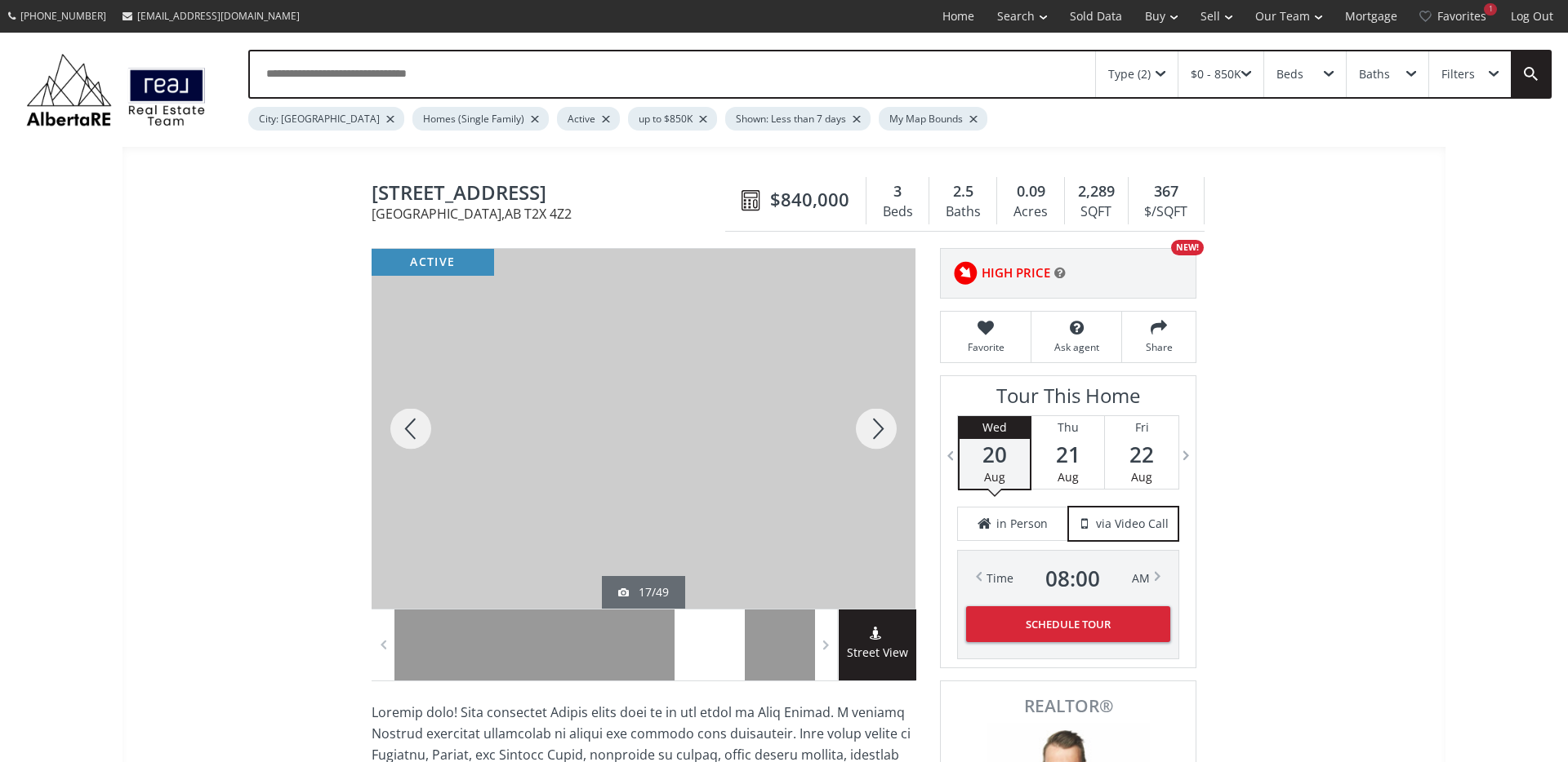
click at [872, 435] on div at bounding box center [877, 428] width 79 height 359
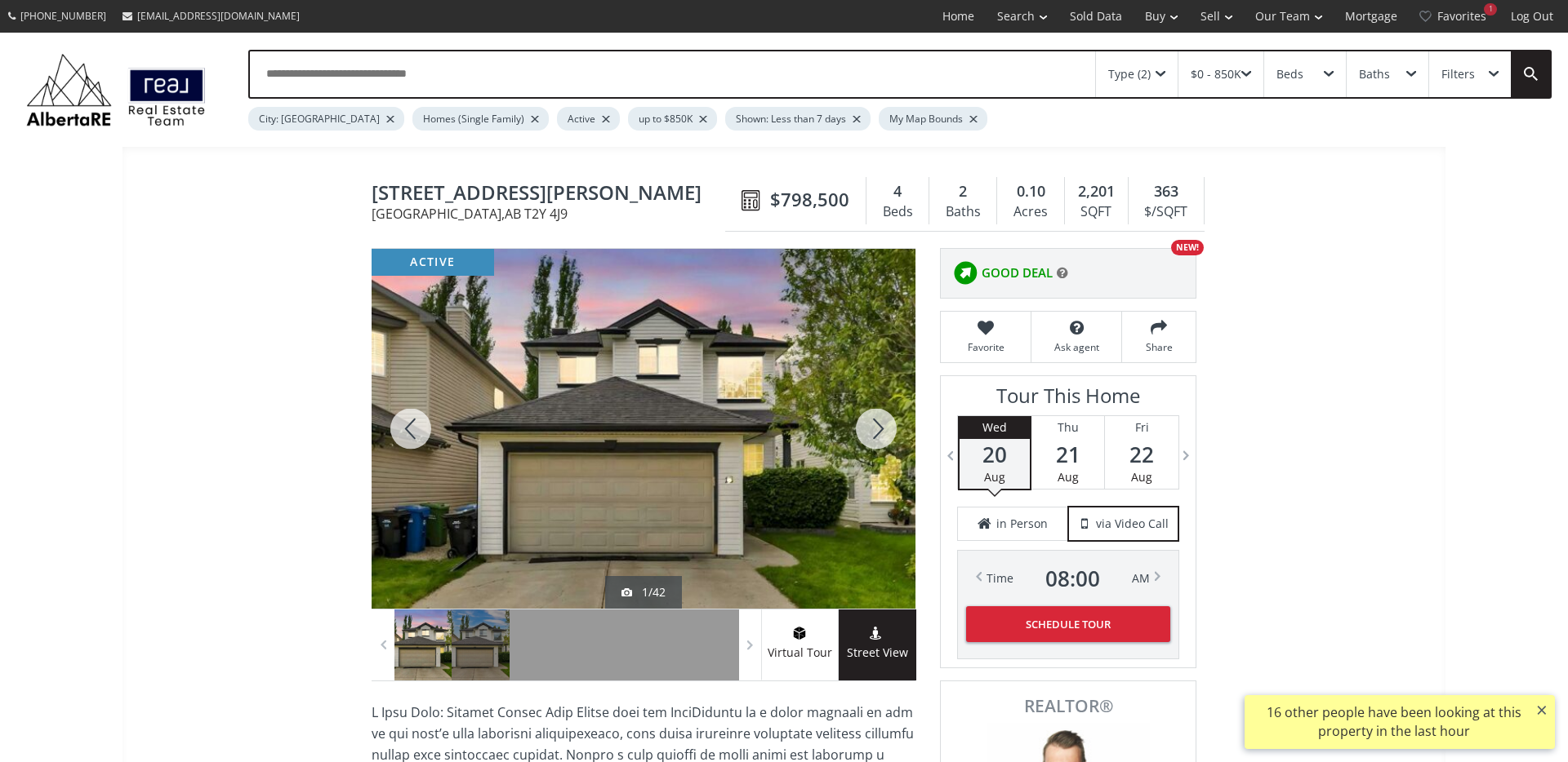
click at [878, 430] on div at bounding box center [877, 428] width 79 height 359
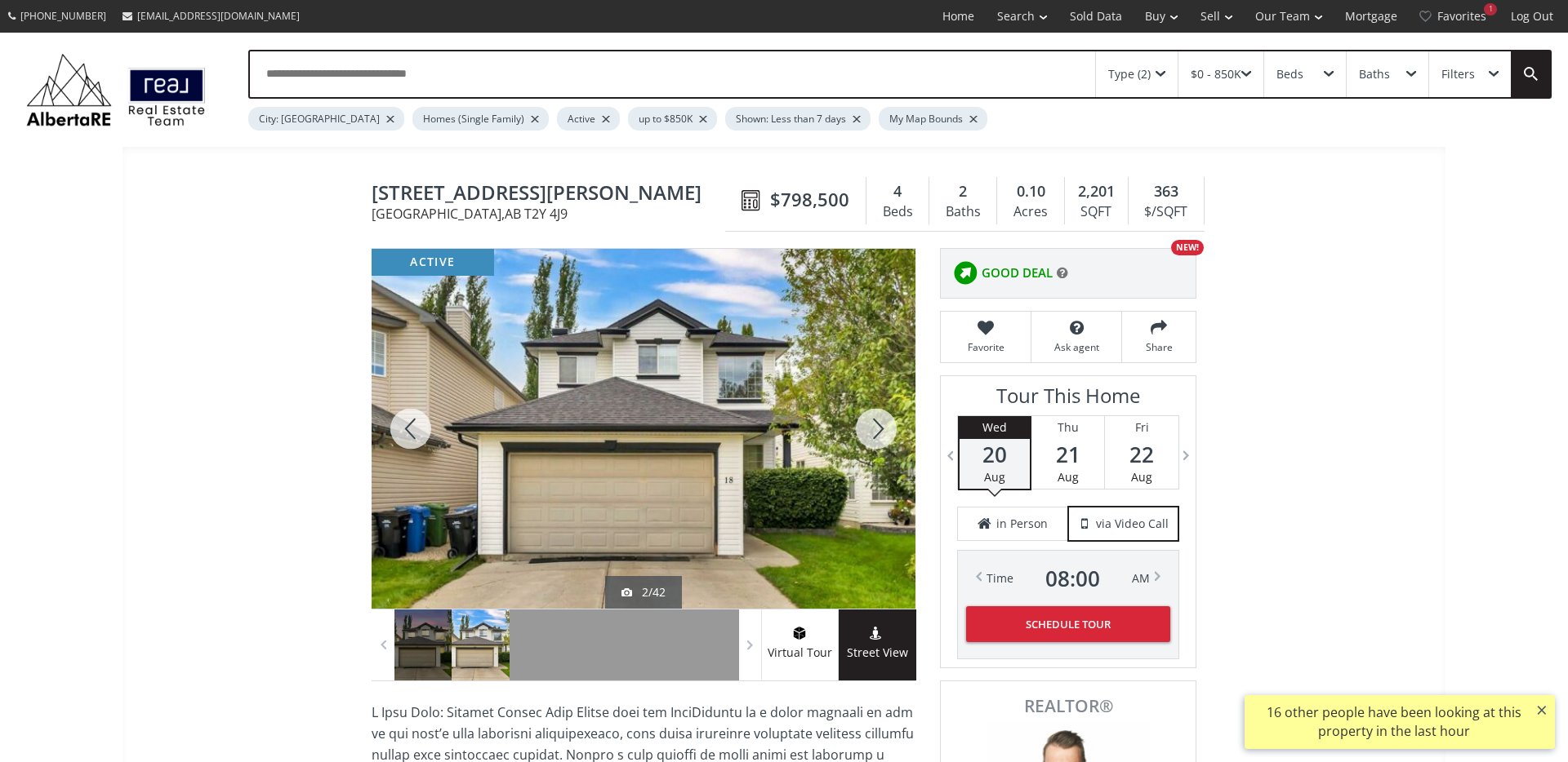
click at [878, 430] on div at bounding box center [877, 428] width 79 height 359
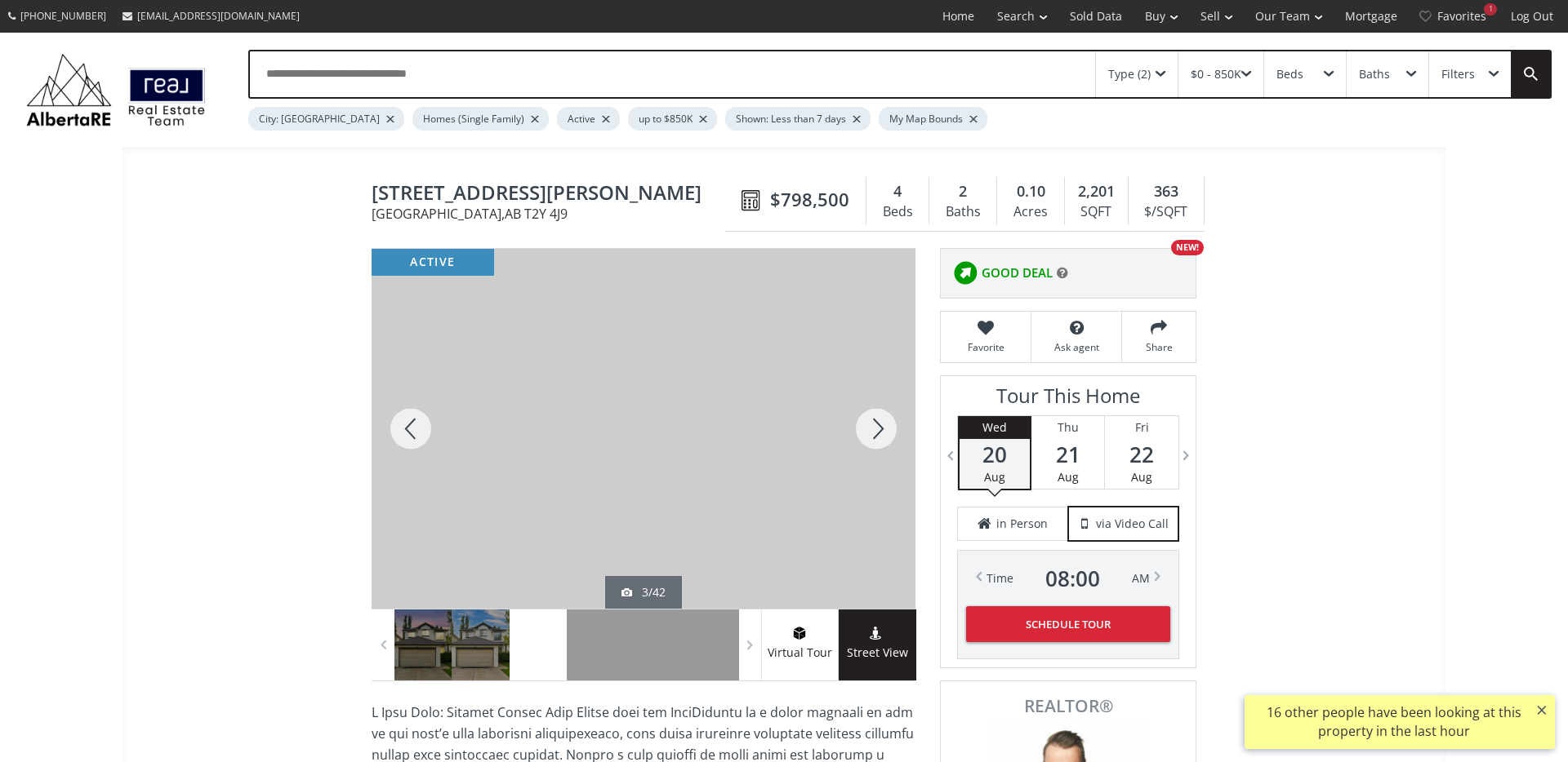
click at [878, 430] on div at bounding box center [877, 428] width 79 height 359
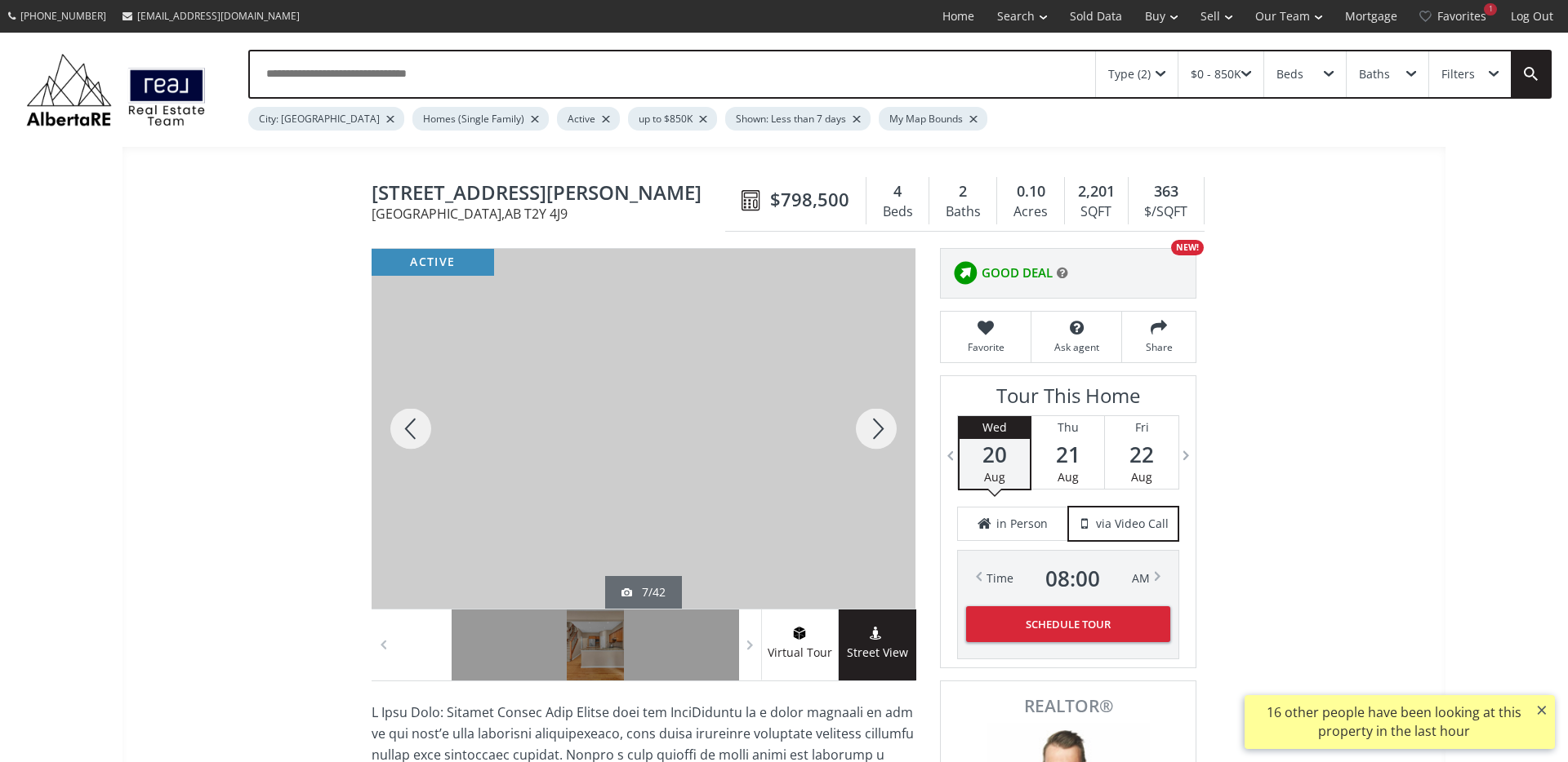
click at [878, 430] on div at bounding box center [877, 428] width 79 height 359
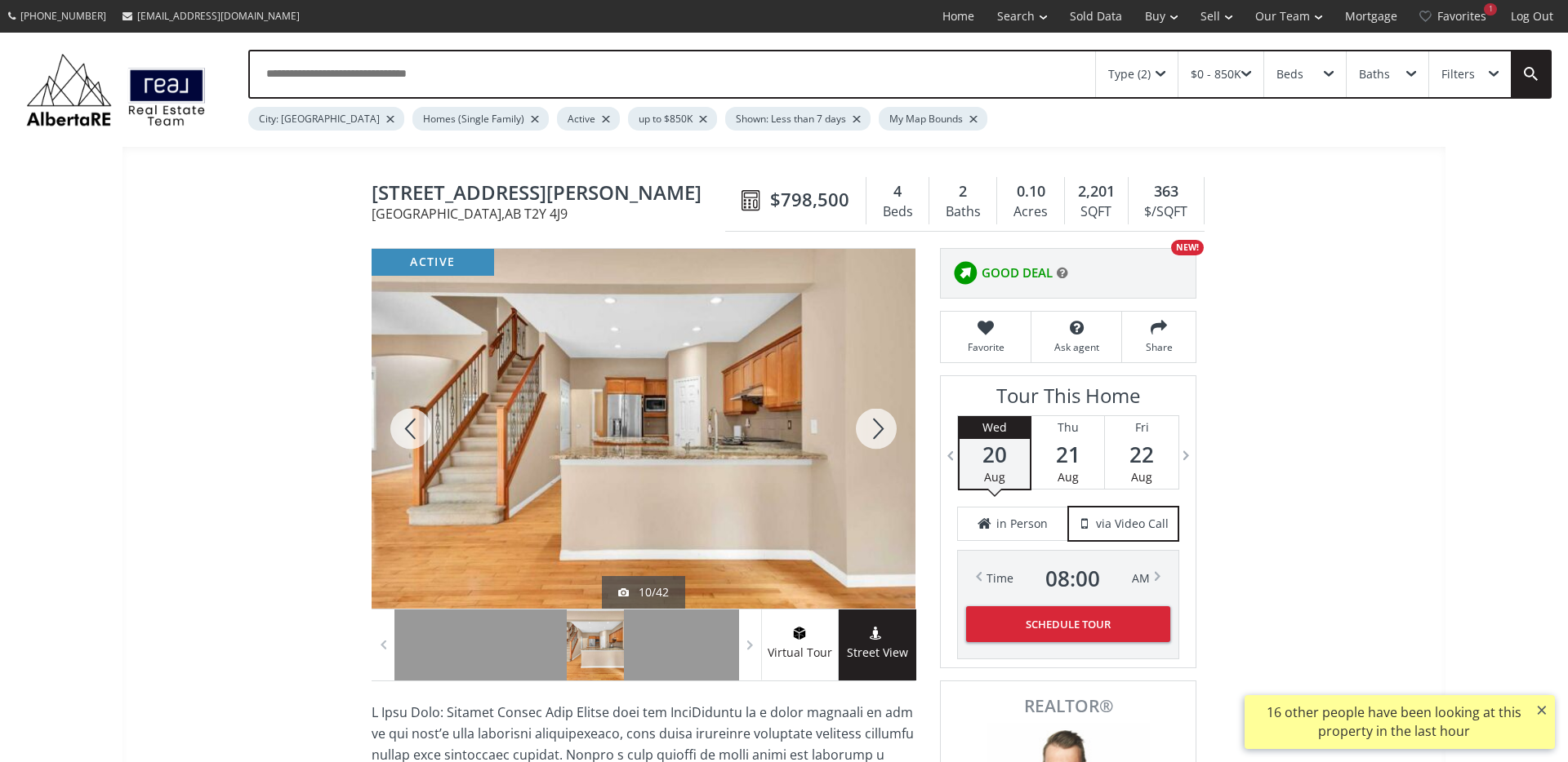
click at [878, 430] on div at bounding box center [877, 428] width 79 height 359
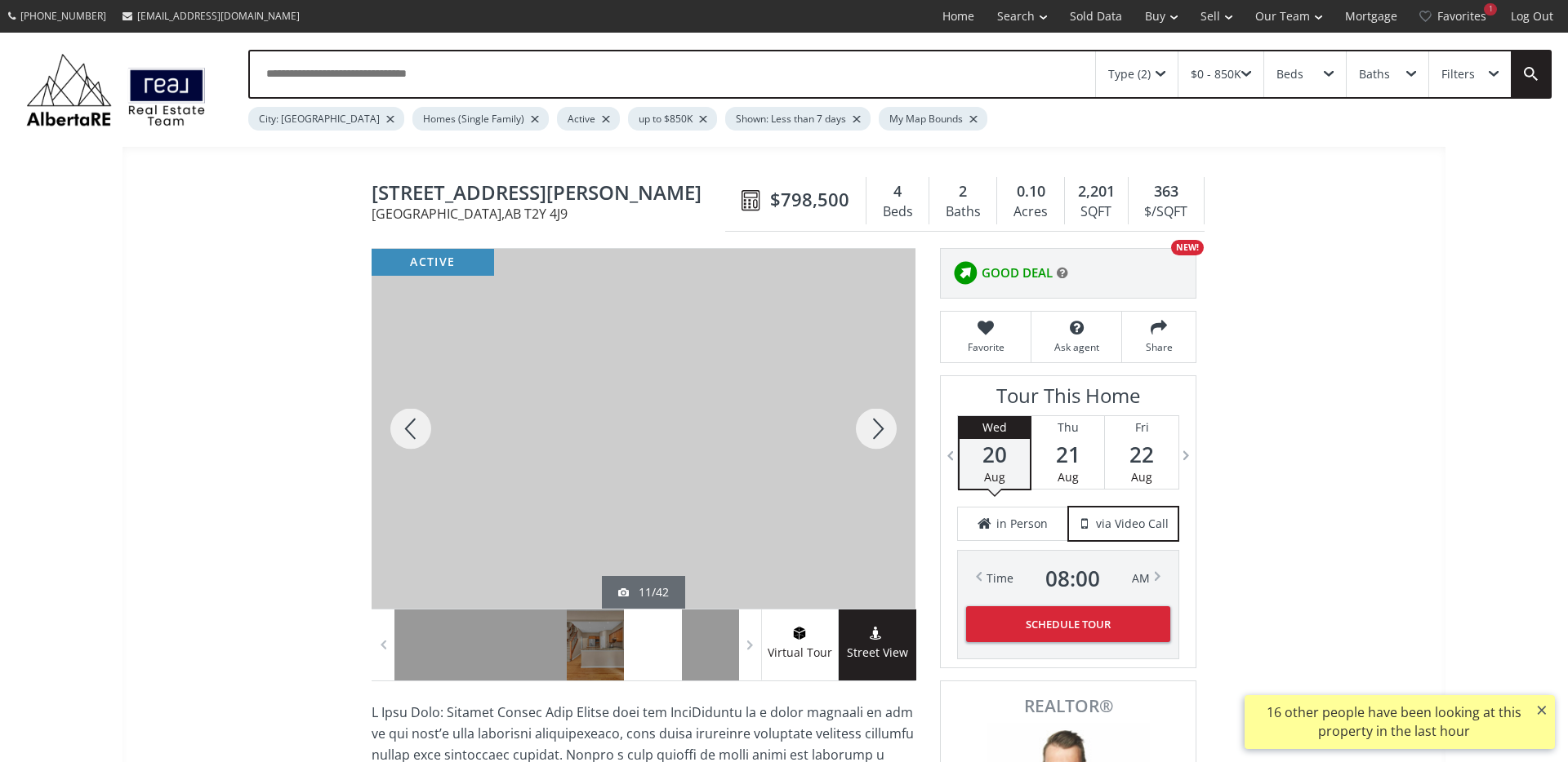
click at [878, 430] on div at bounding box center [877, 428] width 79 height 359
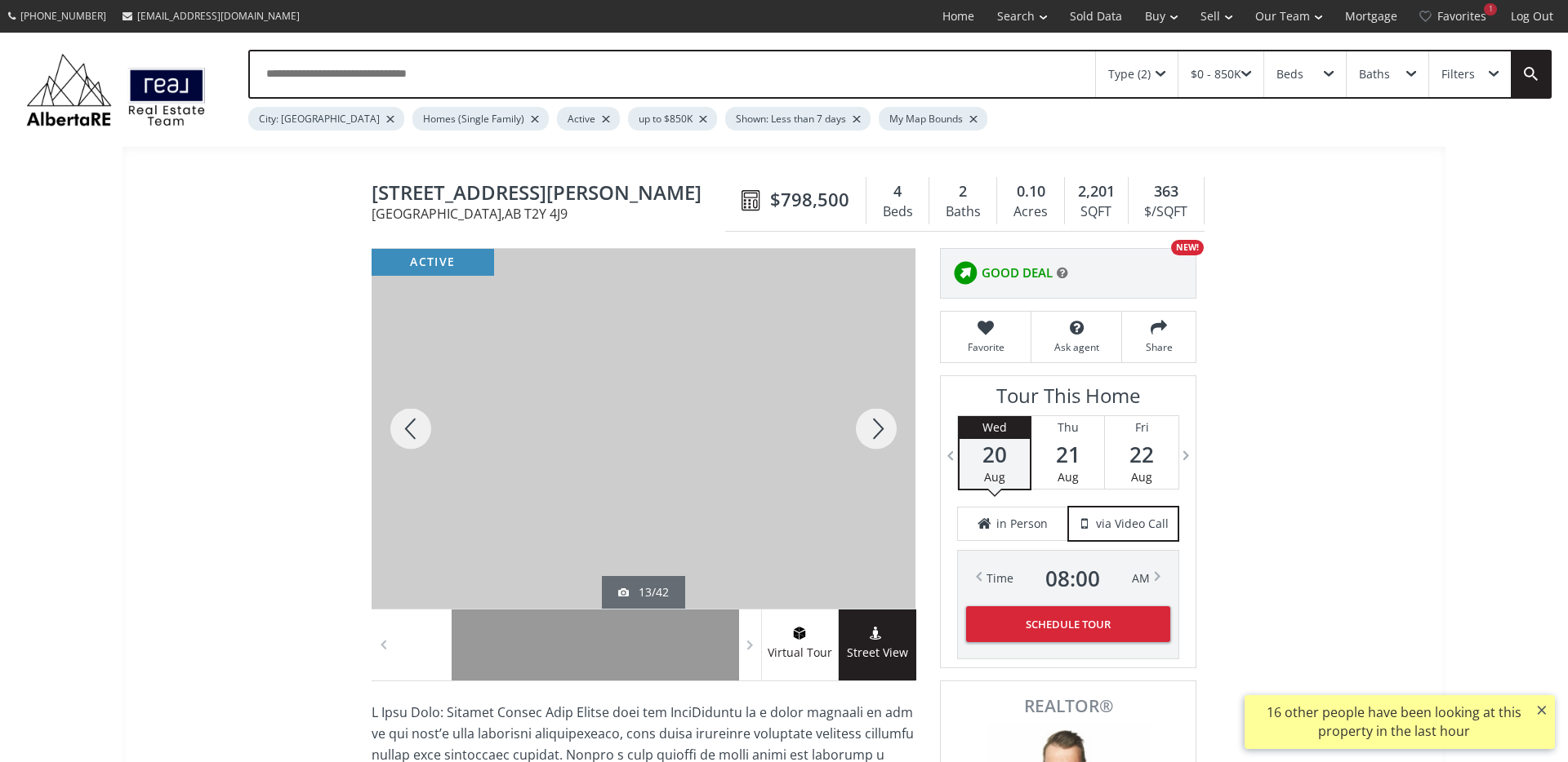
click at [878, 430] on div at bounding box center [877, 428] width 79 height 359
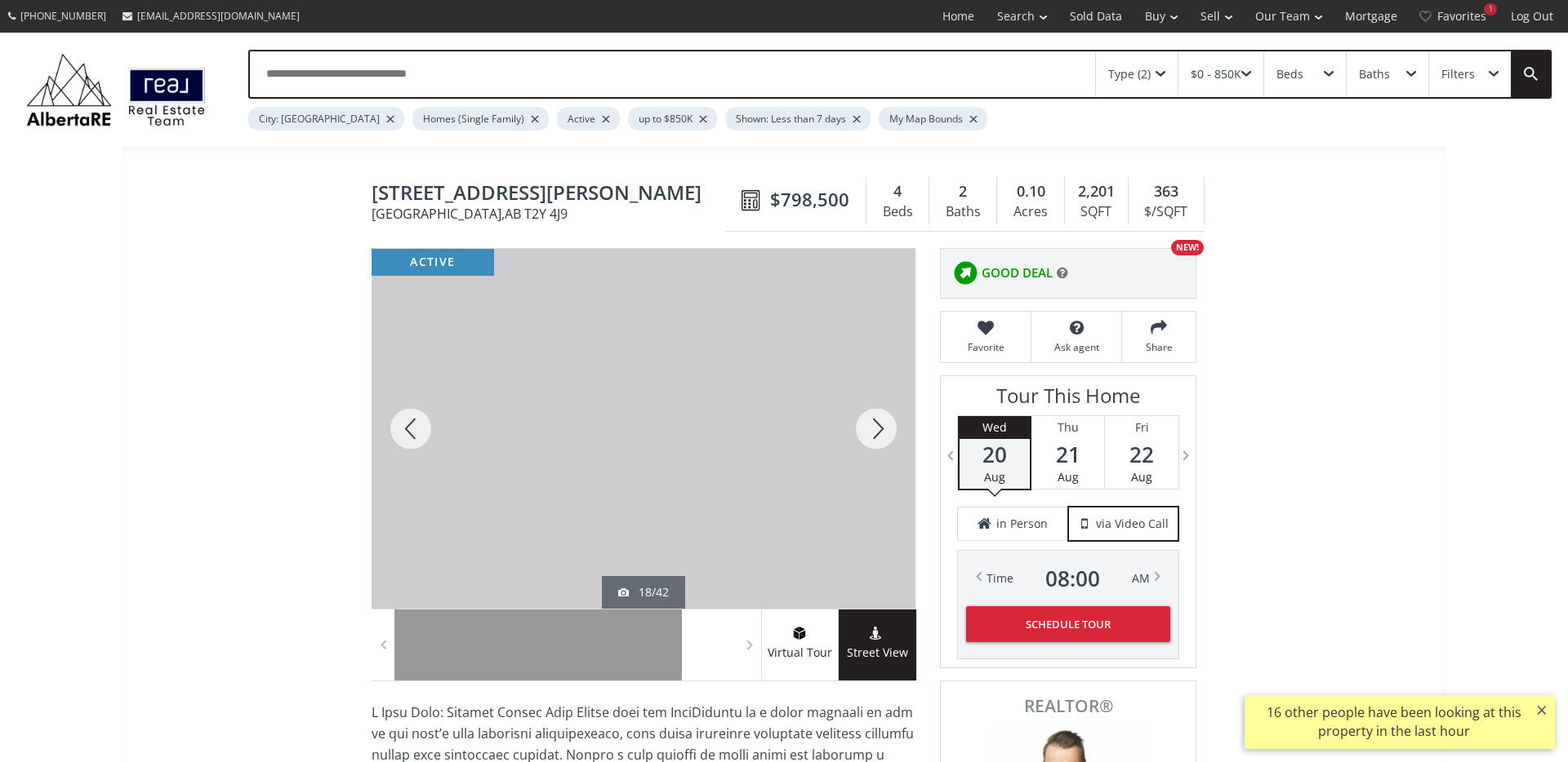
click at [878, 430] on div at bounding box center [877, 428] width 79 height 359
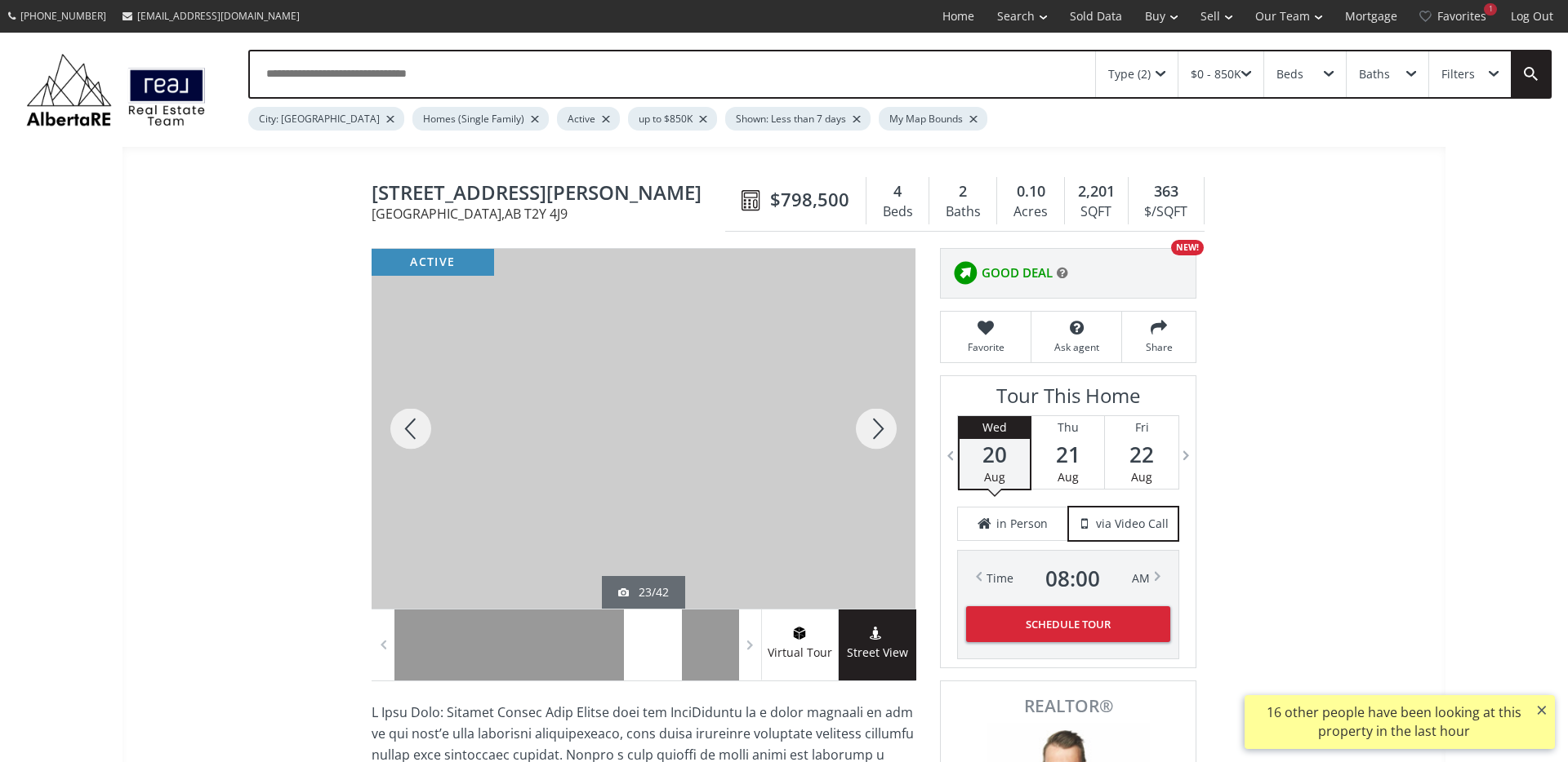
click at [878, 430] on div at bounding box center [877, 428] width 79 height 359
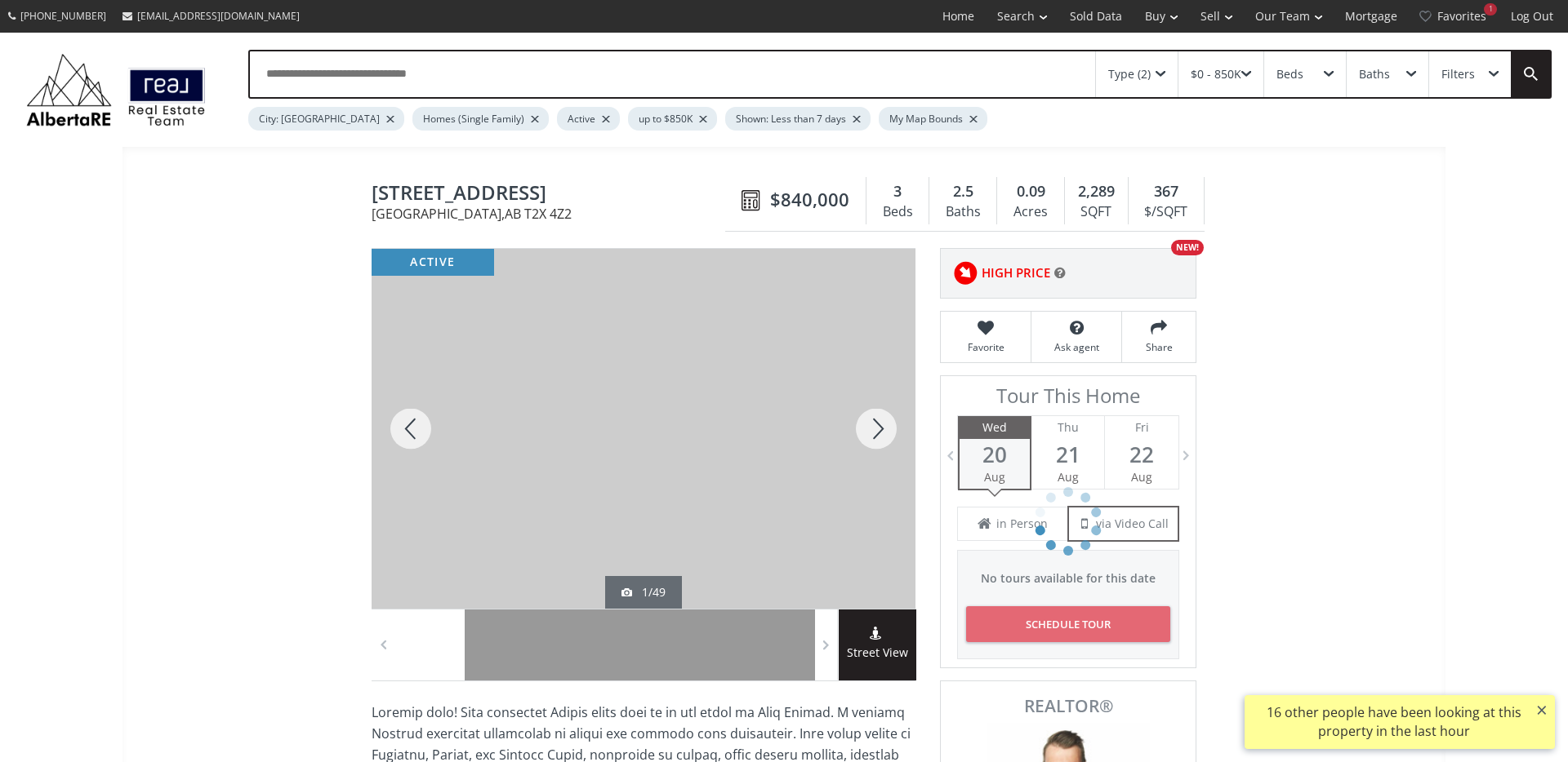
click at [879, 411] on div at bounding box center [877, 428] width 79 height 359
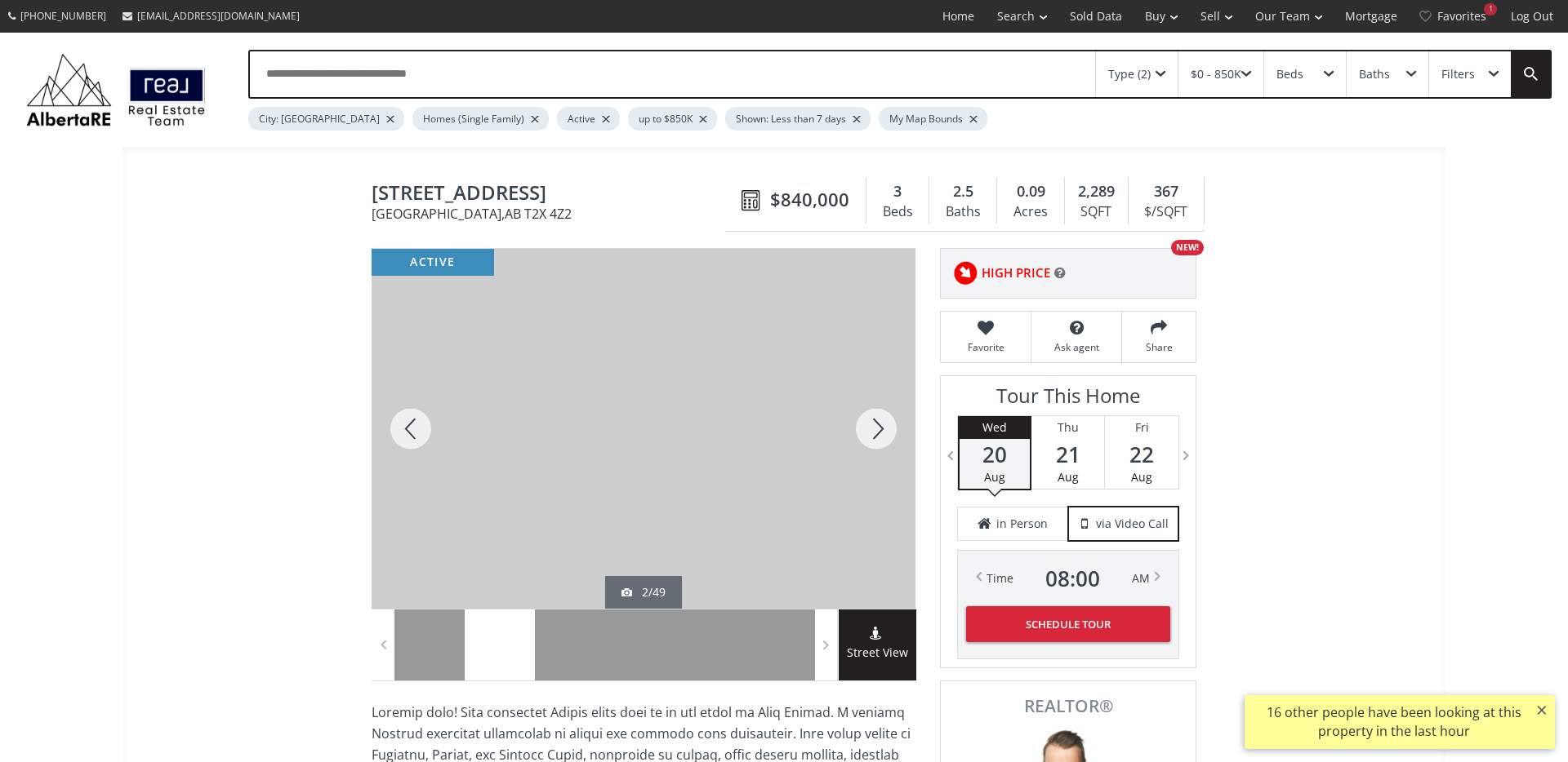
click at [879, 411] on div at bounding box center [877, 428] width 79 height 359
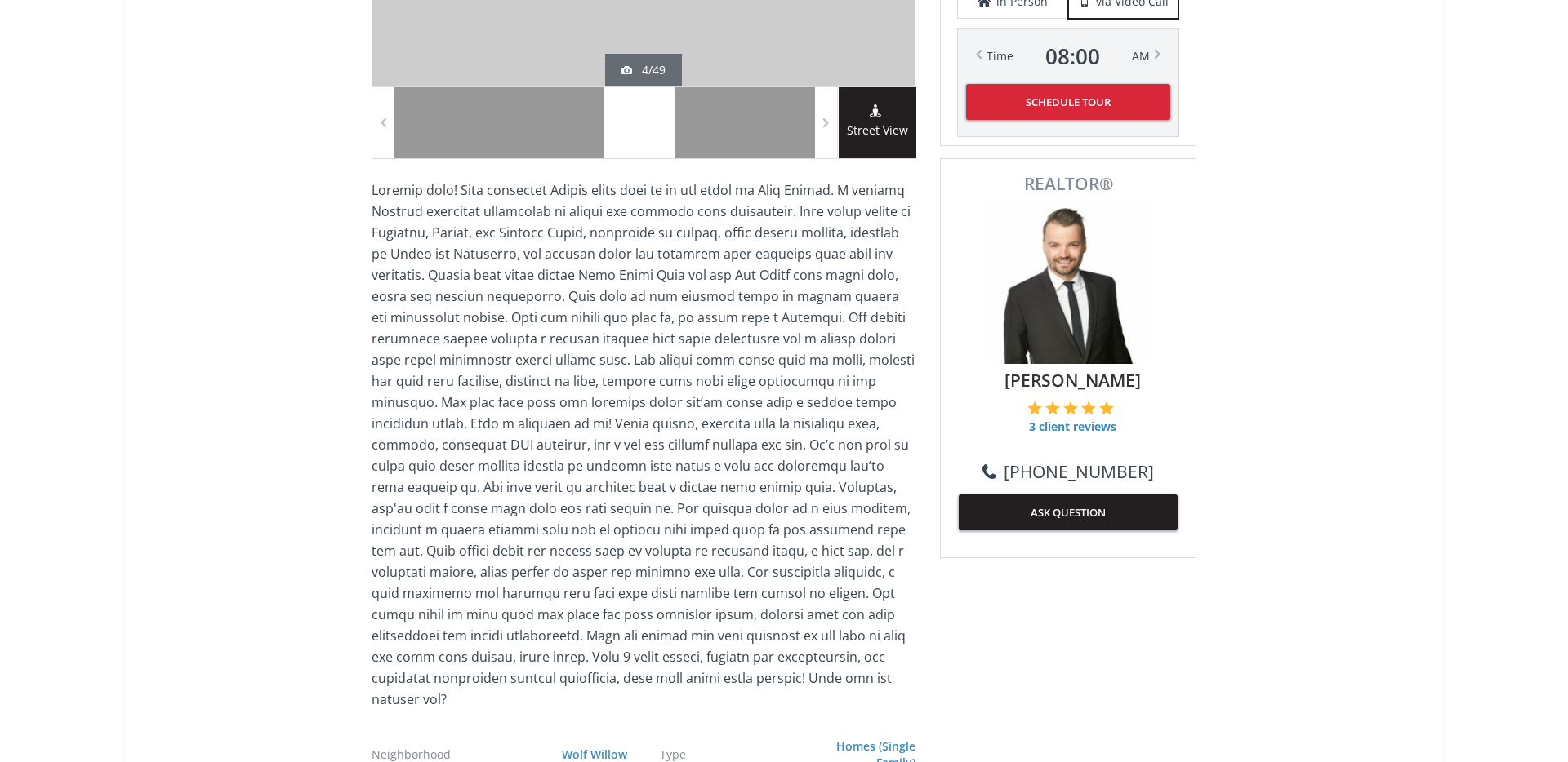
scroll to position [526, 0]
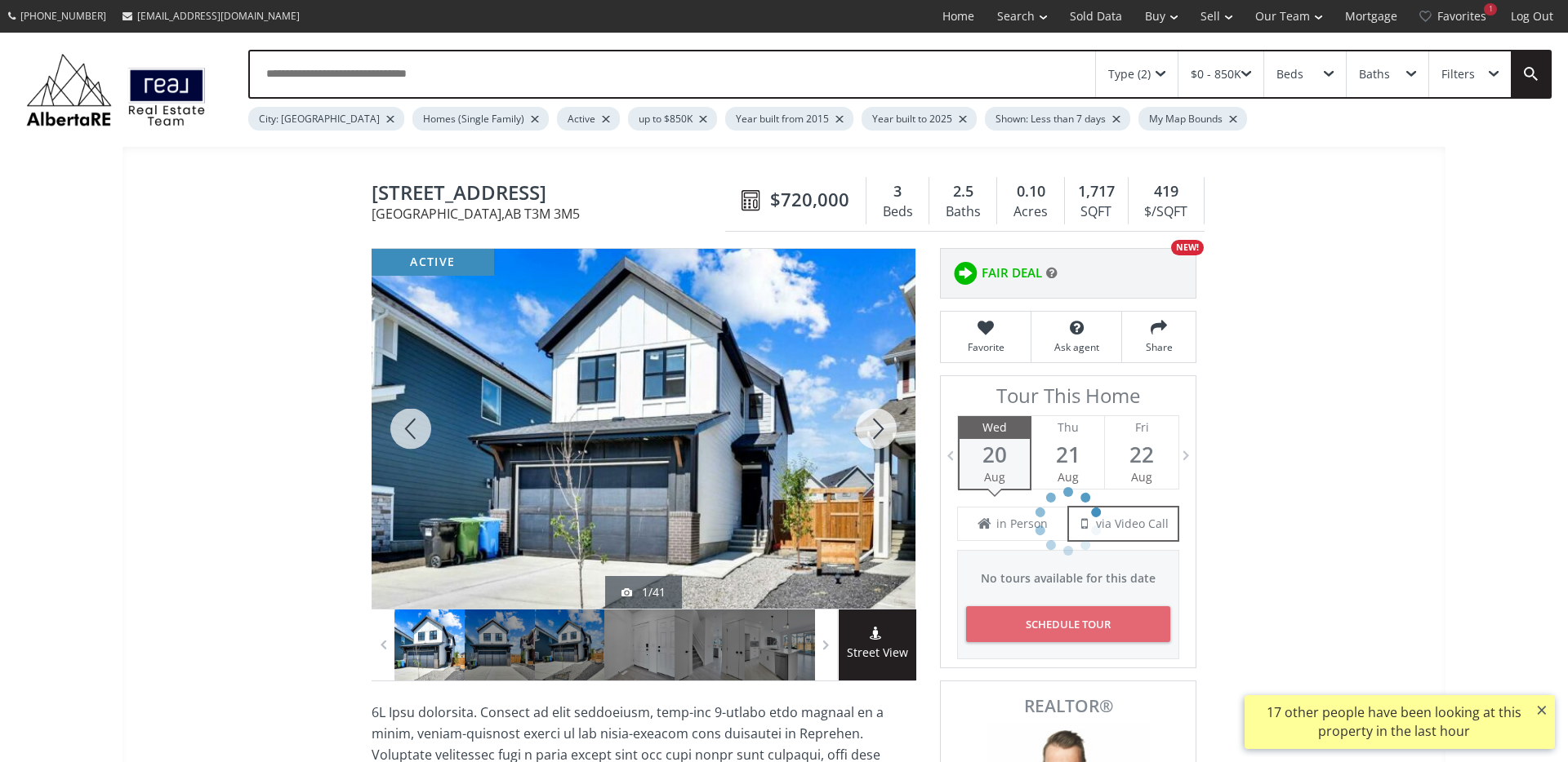
click at [854, 420] on div at bounding box center [877, 428] width 79 height 359
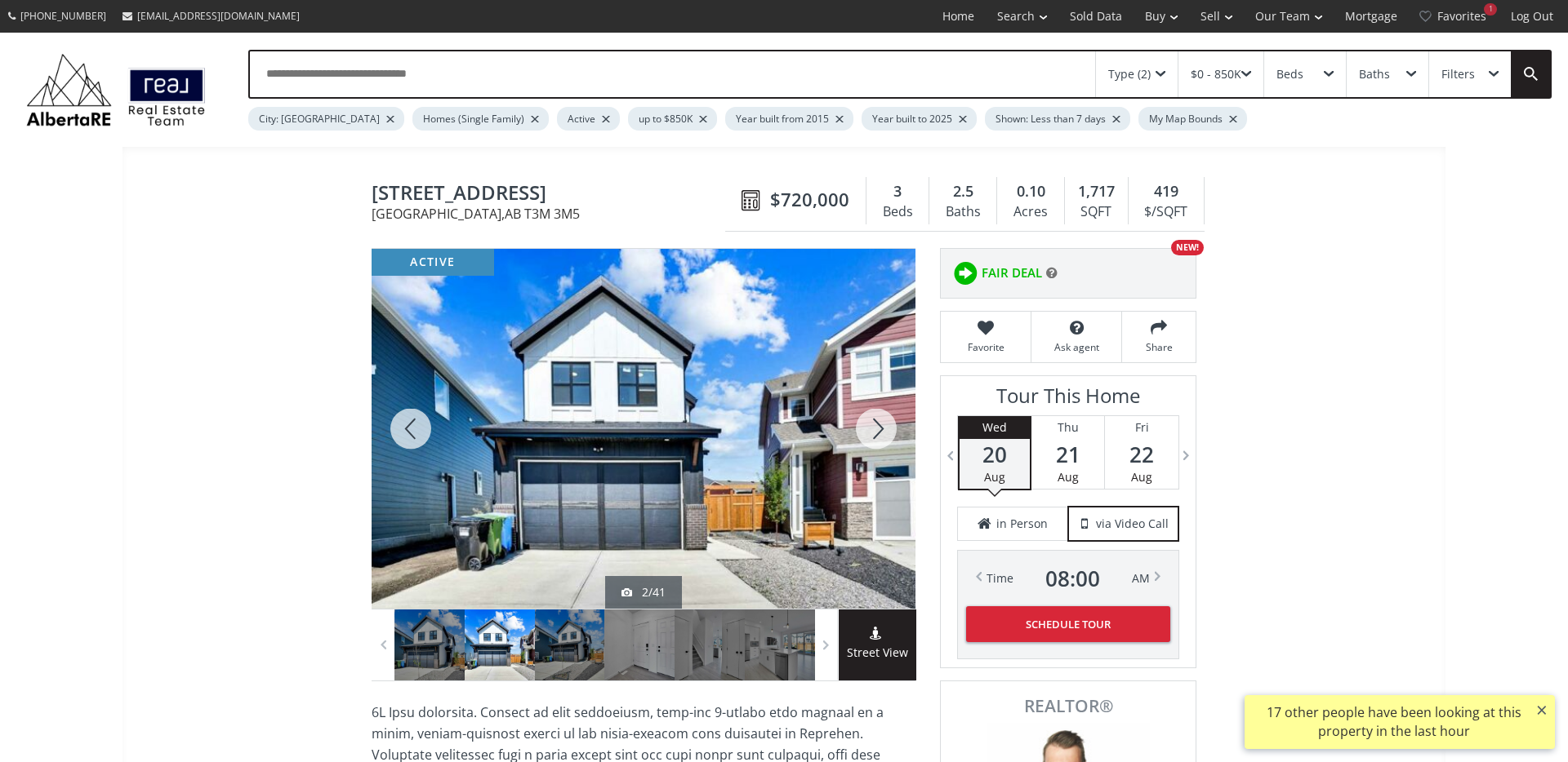
click at [867, 420] on div at bounding box center [877, 428] width 79 height 359
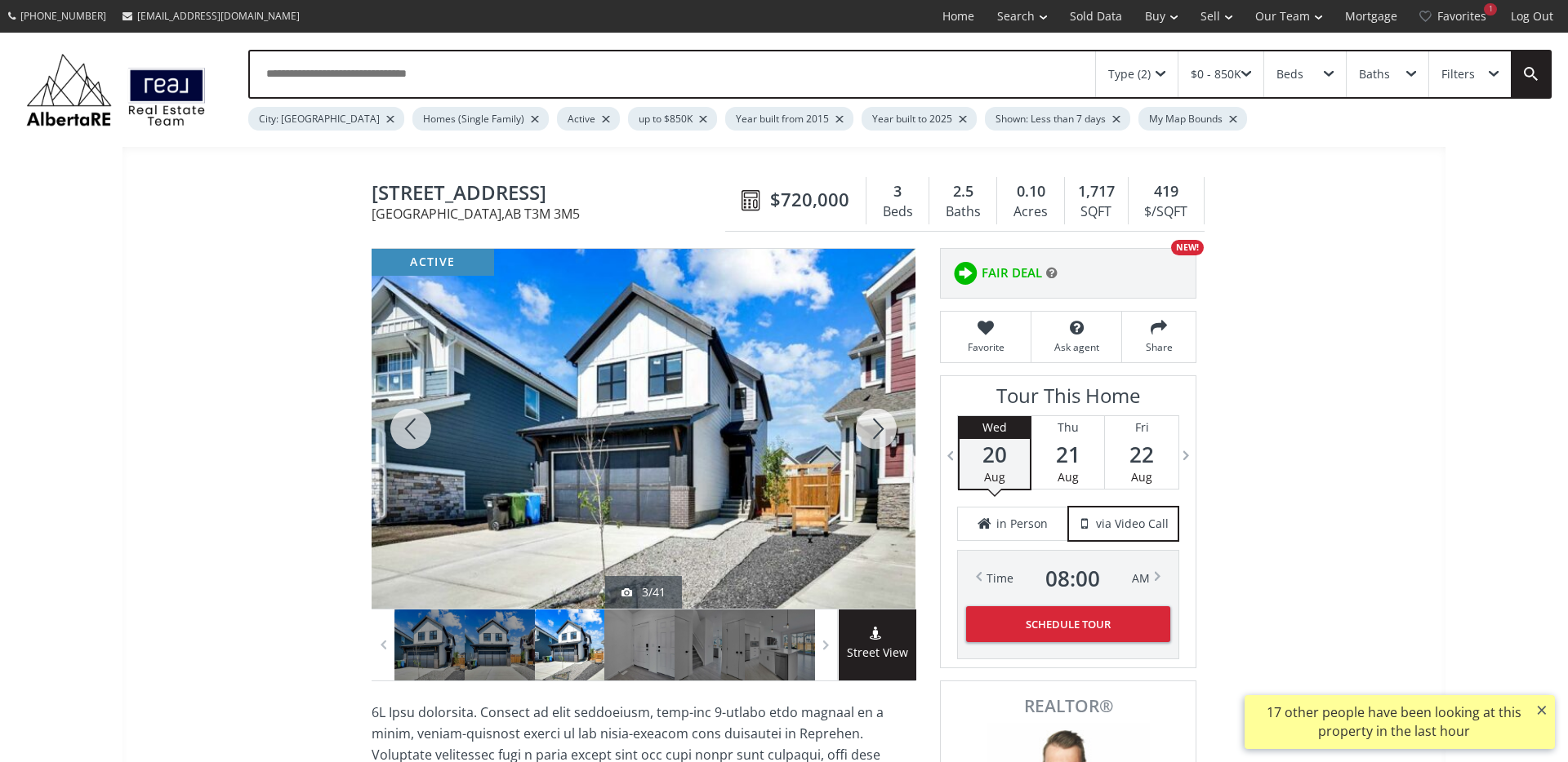
click at [867, 420] on div at bounding box center [877, 428] width 79 height 359
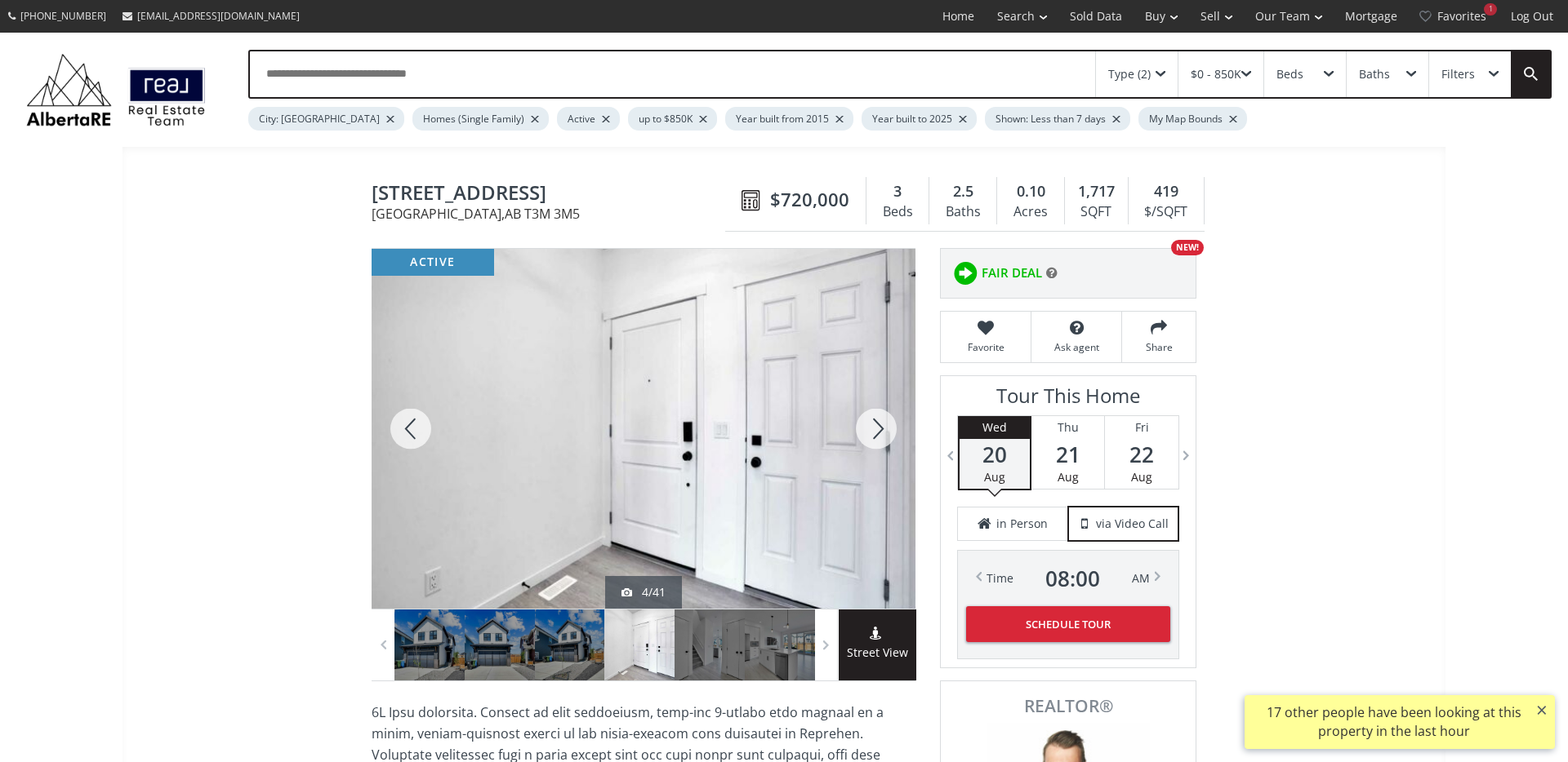
click at [867, 420] on div at bounding box center [877, 428] width 79 height 359
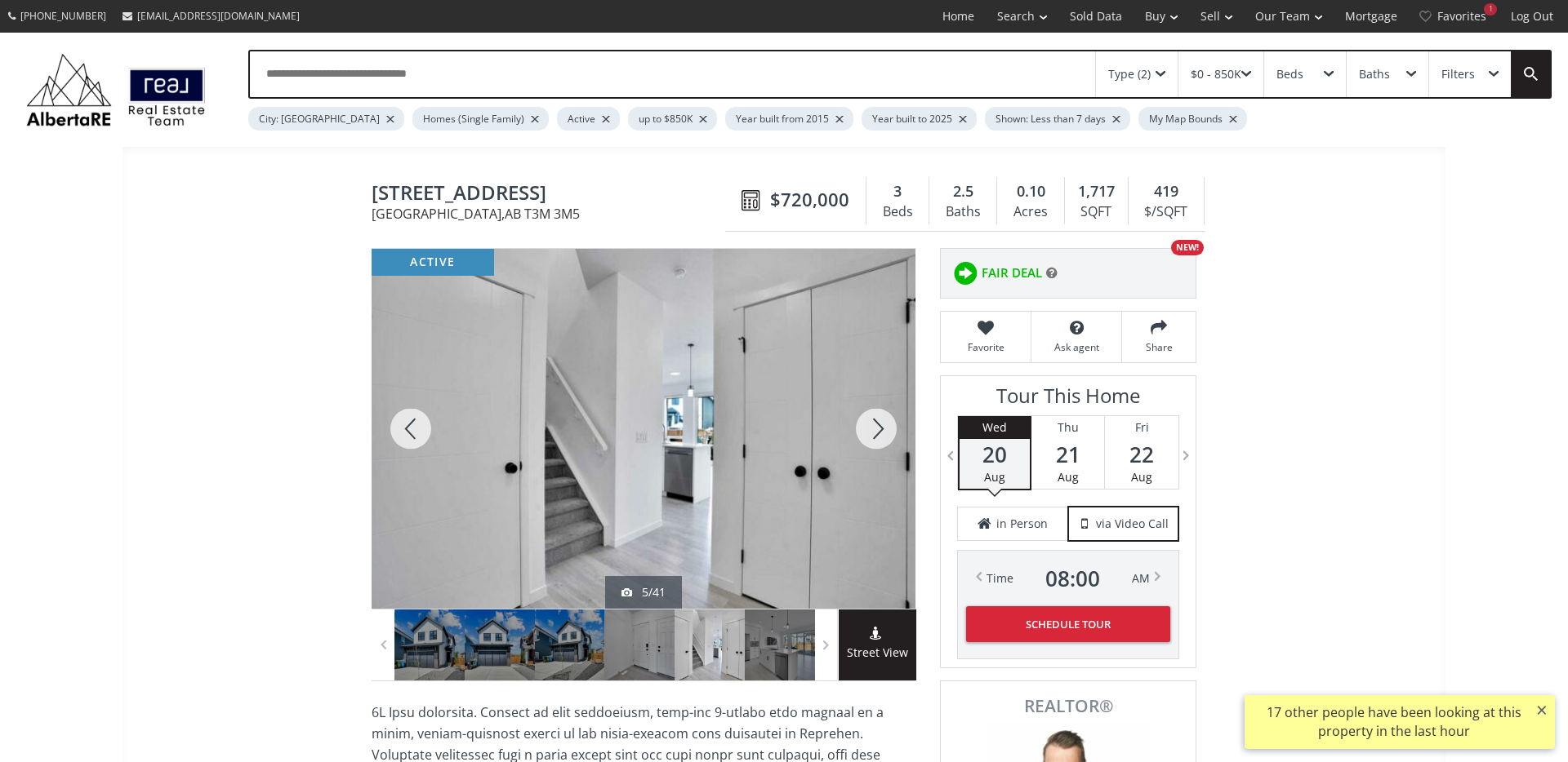
click at [867, 420] on div at bounding box center [877, 428] width 79 height 359
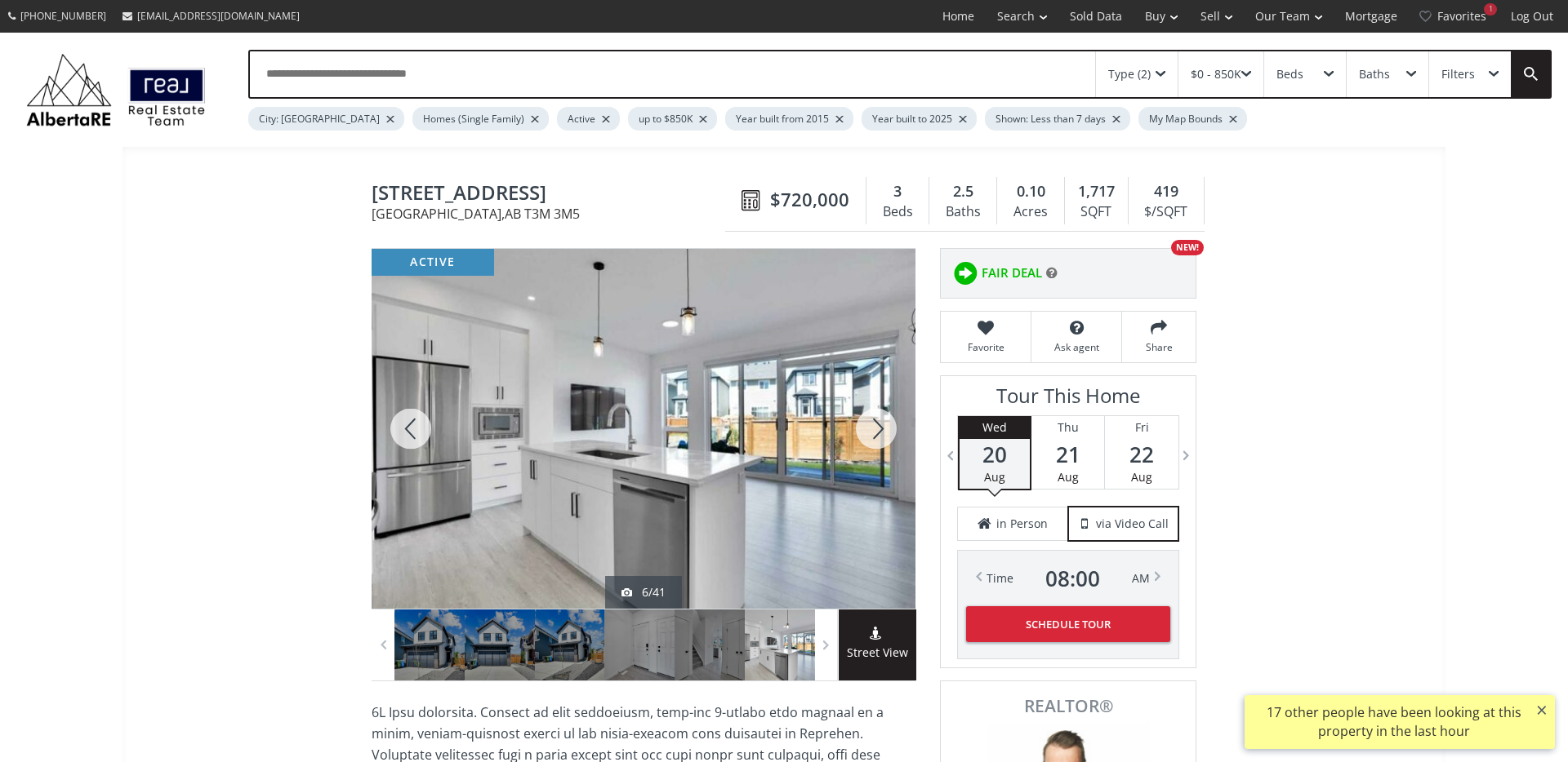
click at [867, 420] on div at bounding box center [877, 428] width 79 height 359
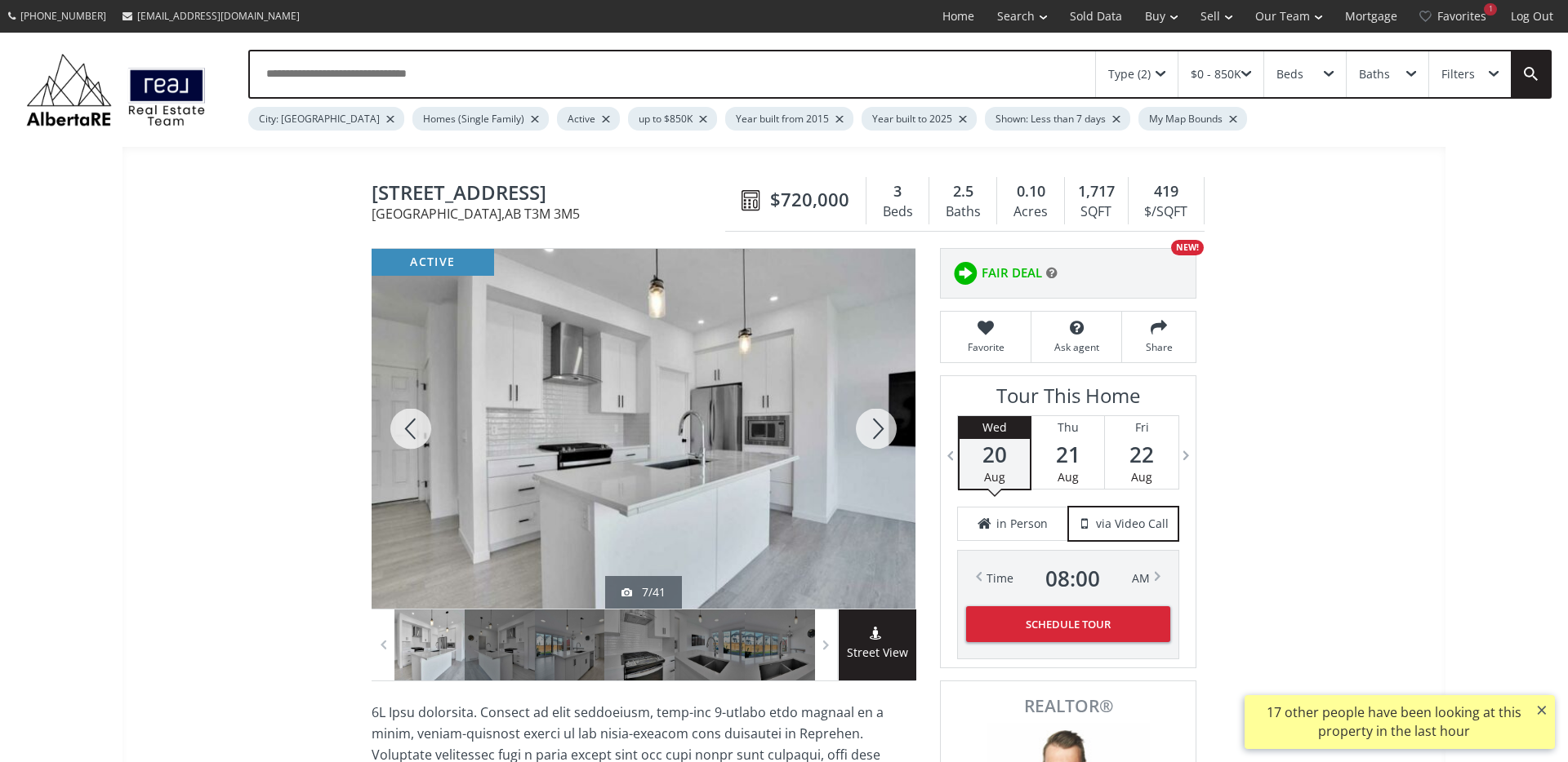
click at [399, 420] on div at bounding box center [410, 428] width 79 height 359
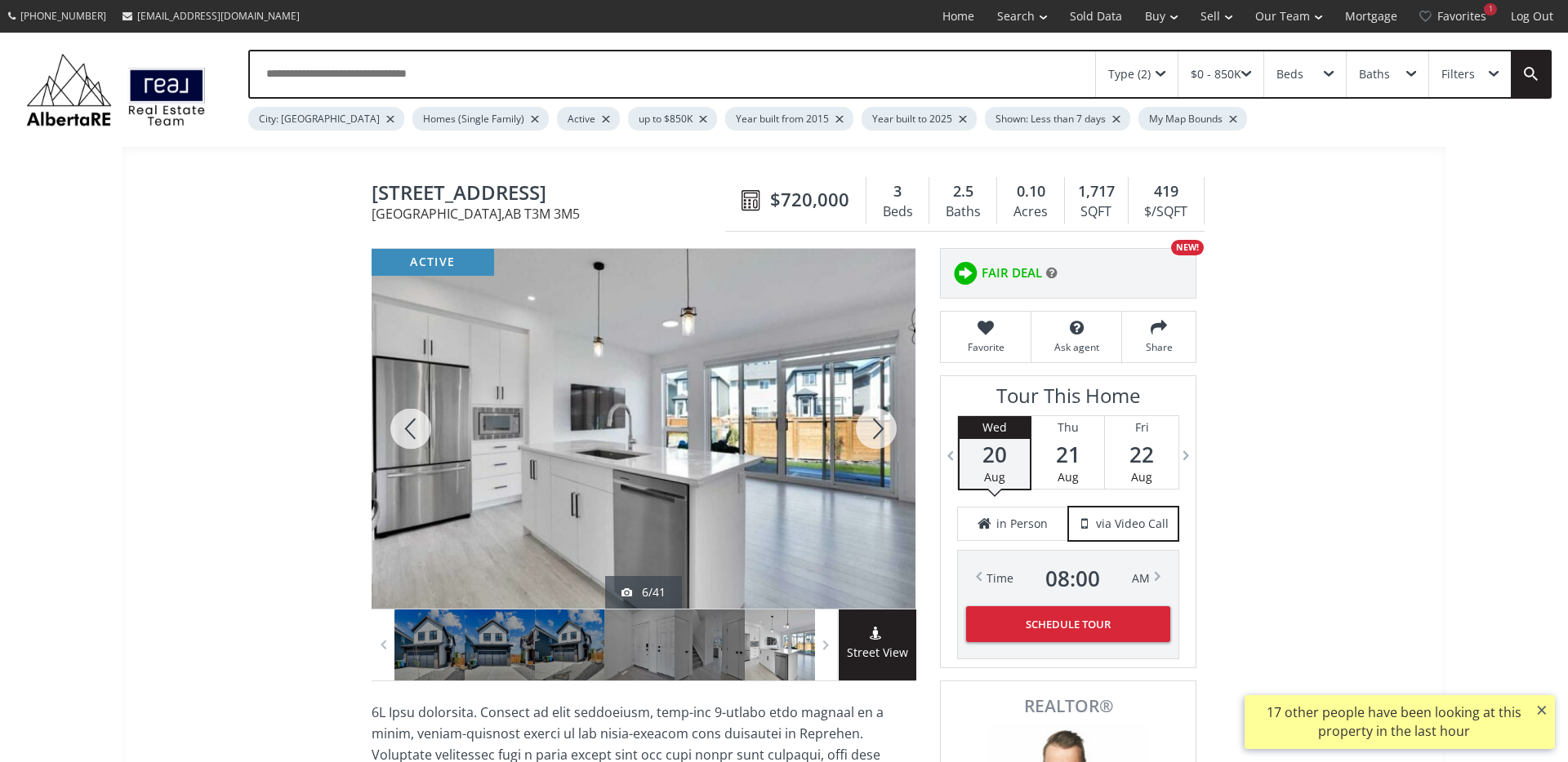
click at [871, 420] on div at bounding box center [877, 428] width 79 height 359
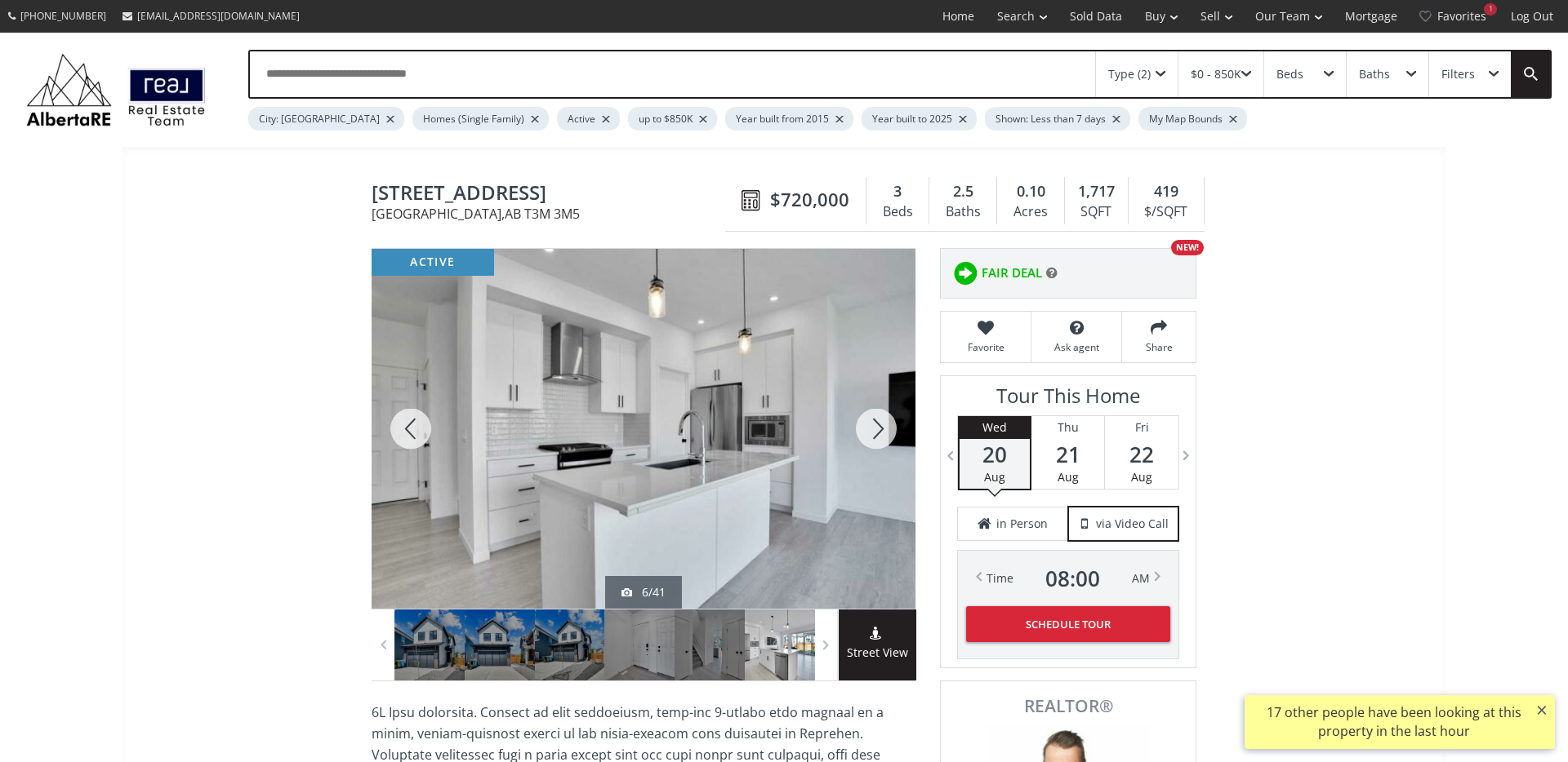
click at [871, 420] on div at bounding box center [877, 428] width 79 height 359
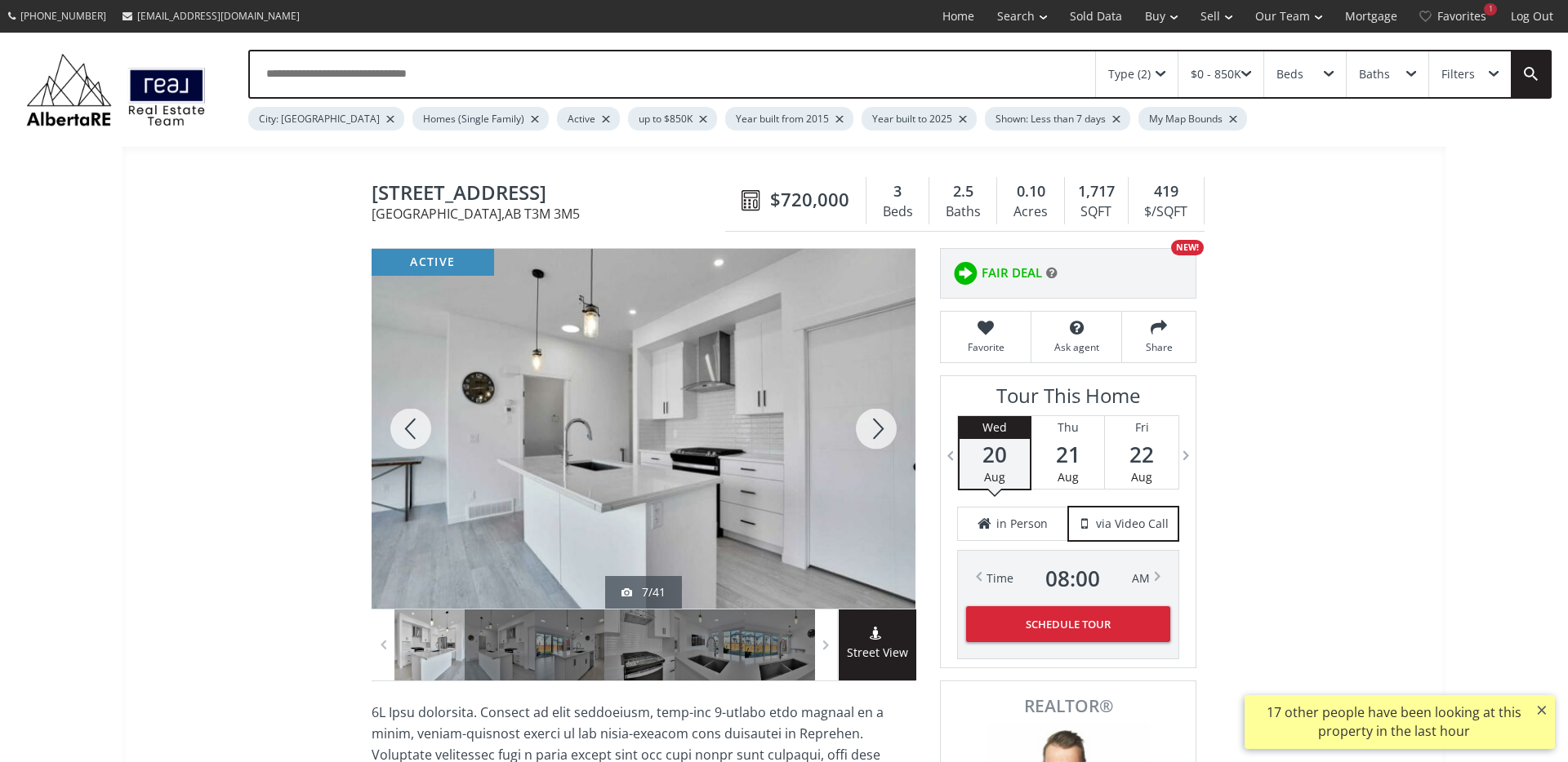
click at [871, 420] on div at bounding box center [877, 428] width 79 height 359
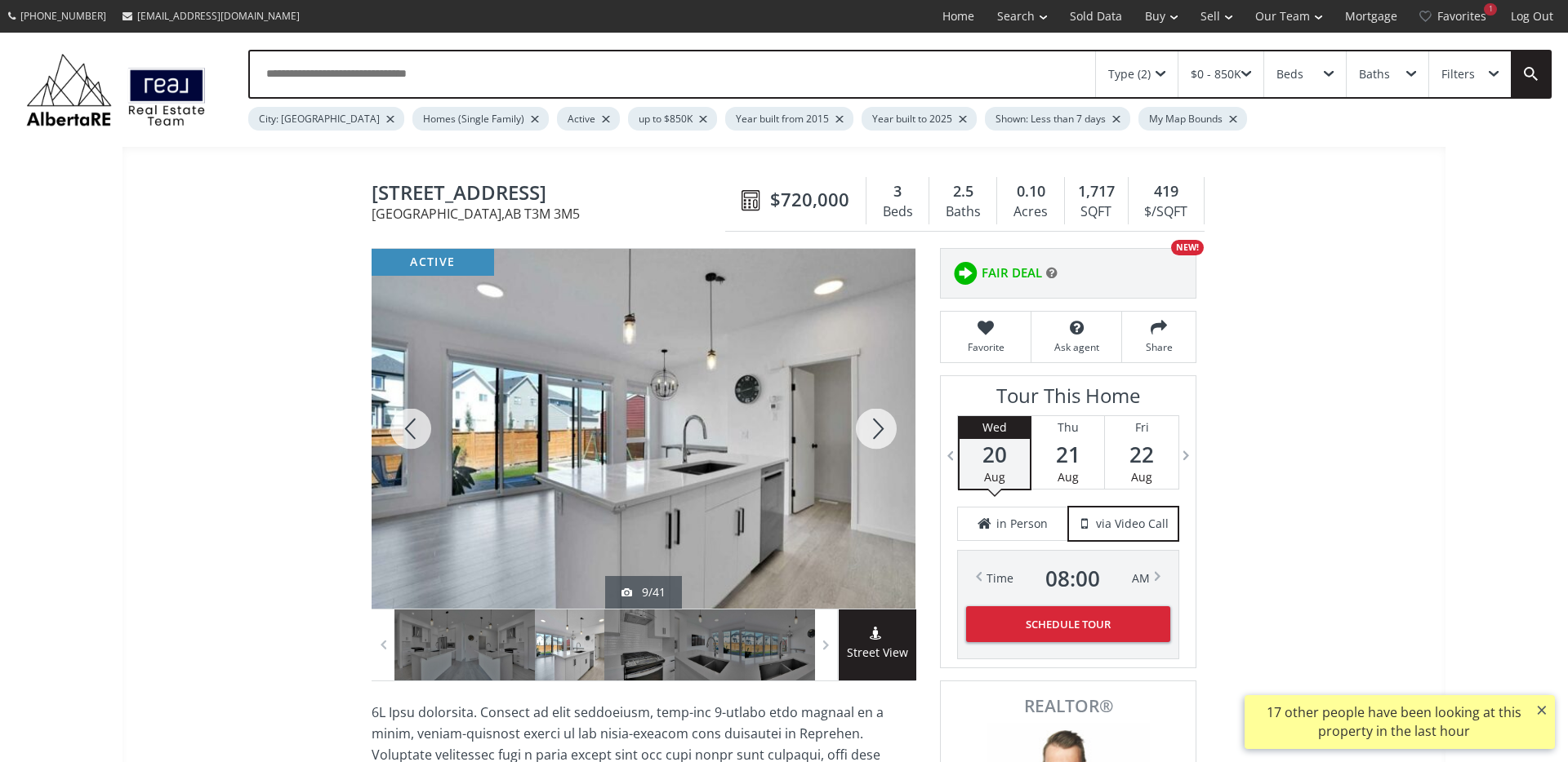
click at [871, 420] on div at bounding box center [877, 428] width 79 height 359
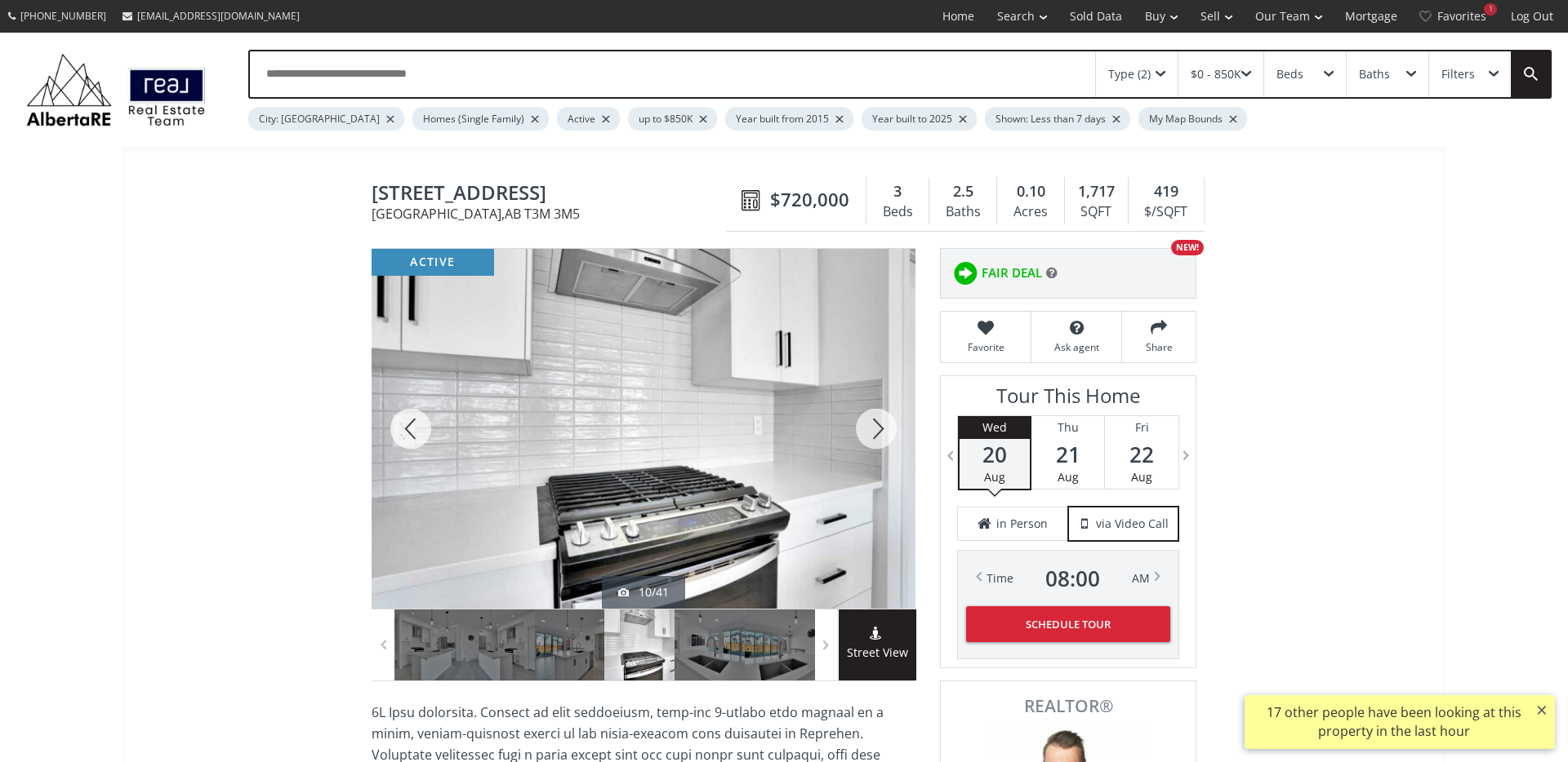
click at [871, 420] on div at bounding box center [877, 428] width 79 height 359
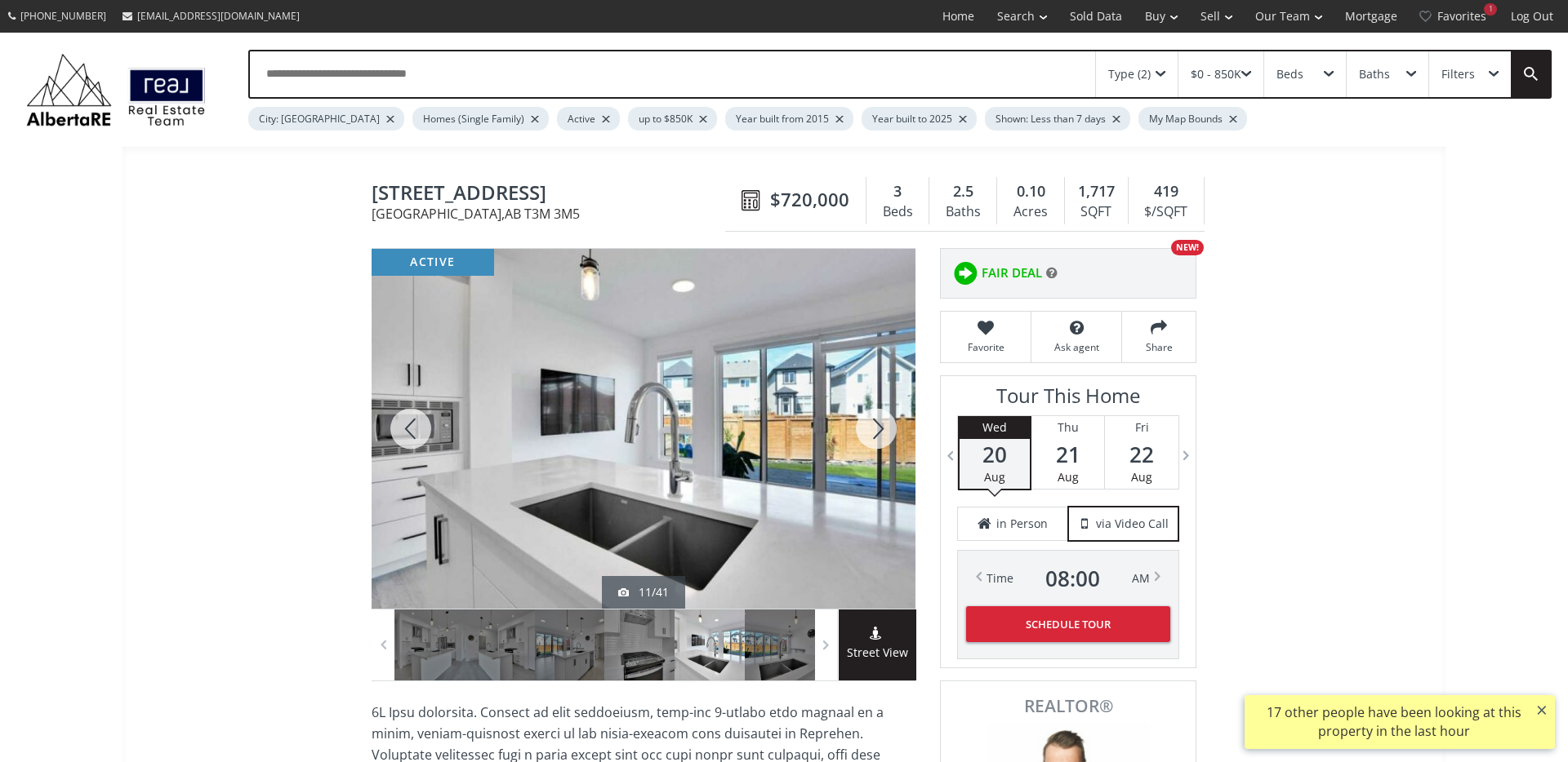
click at [871, 420] on div at bounding box center [877, 428] width 79 height 359
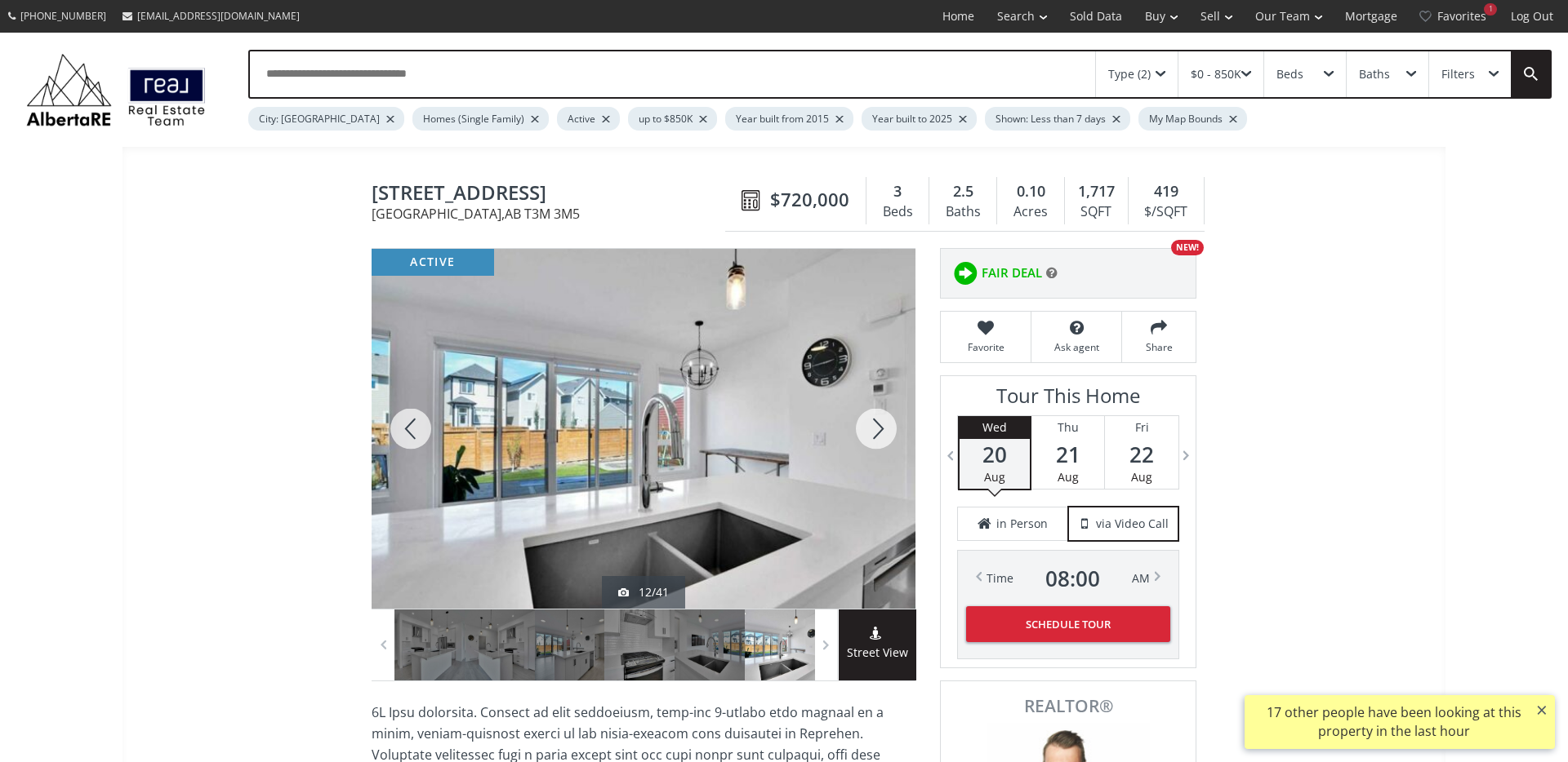
click at [872, 420] on div at bounding box center [877, 428] width 79 height 359
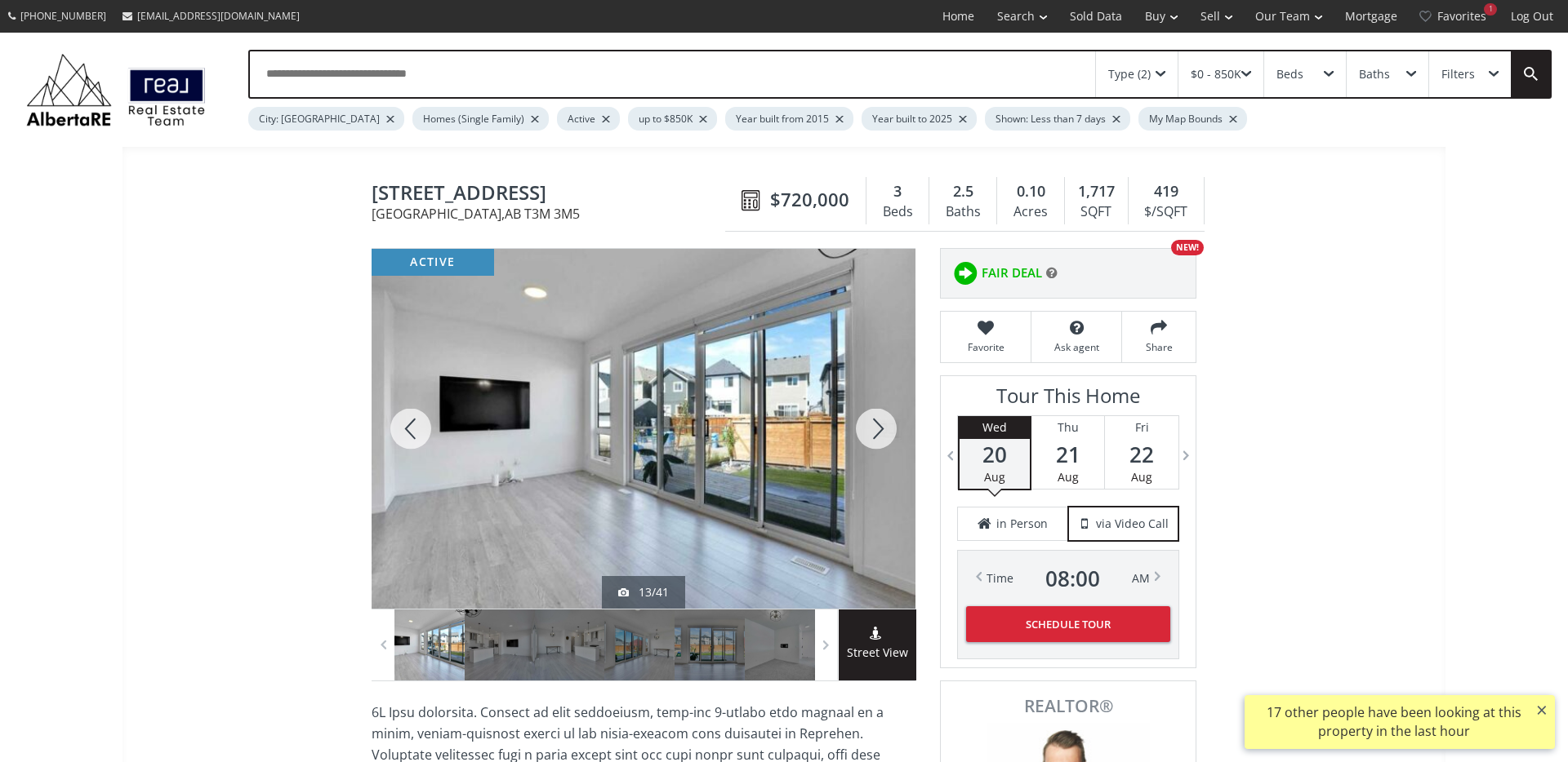
click at [872, 420] on div at bounding box center [877, 428] width 79 height 359
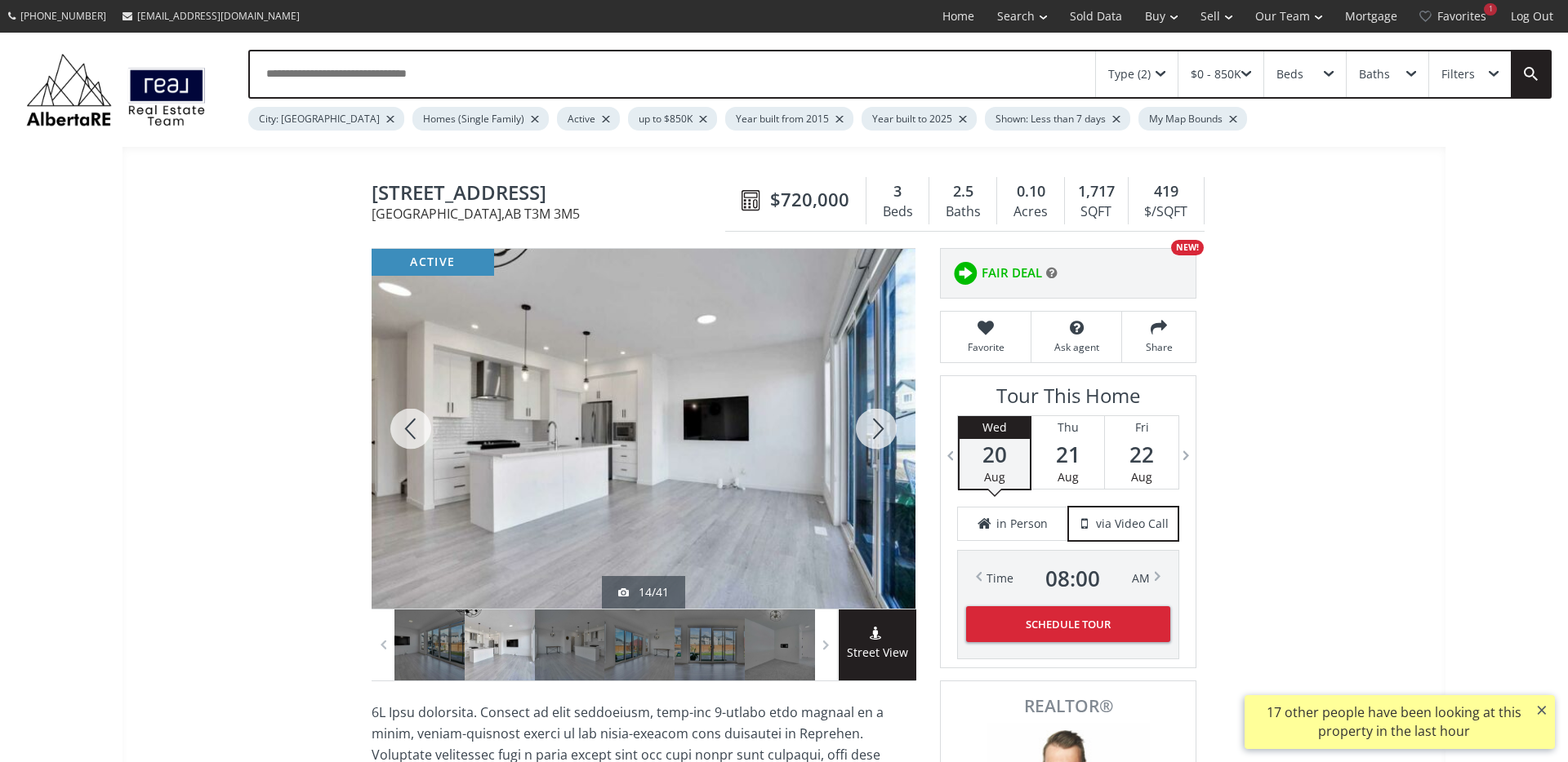
click at [872, 420] on div at bounding box center [877, 428] width 79 height 359
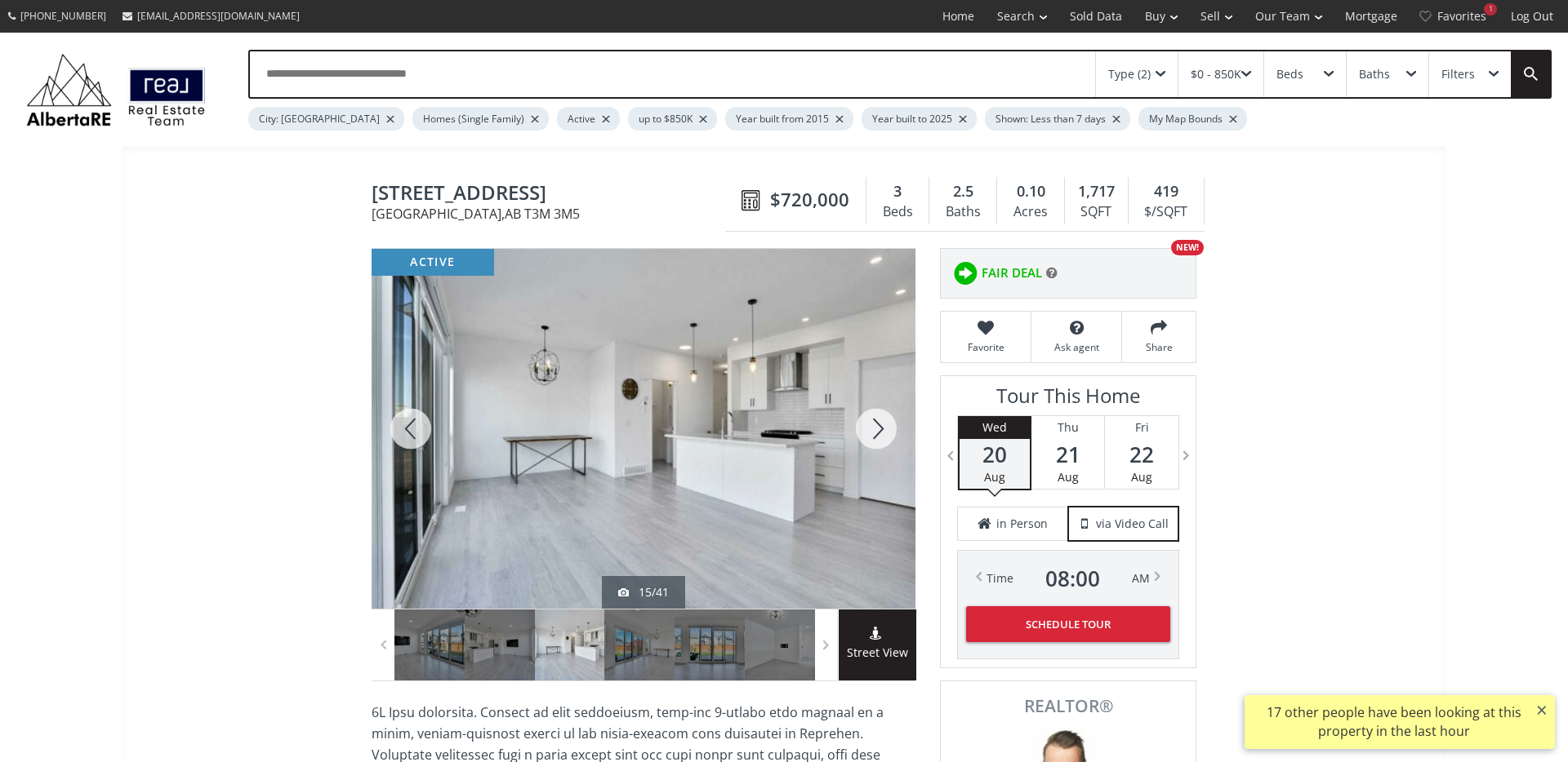
click at [872, 420] on div at bounding box center [877, 428] width 79 height 359
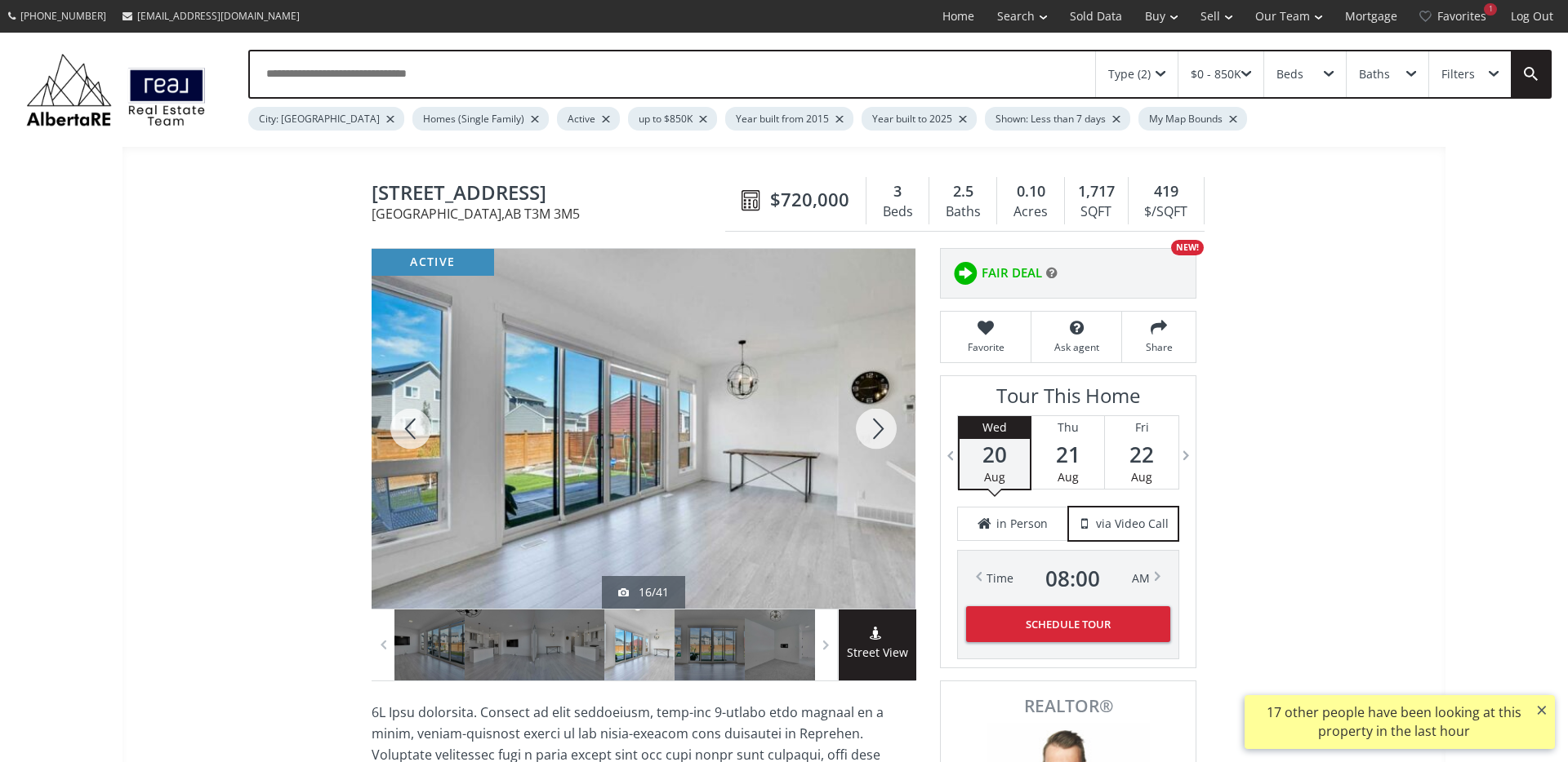
click at [872, 420] on div at bounding box center [877, 428] width 79 height 359
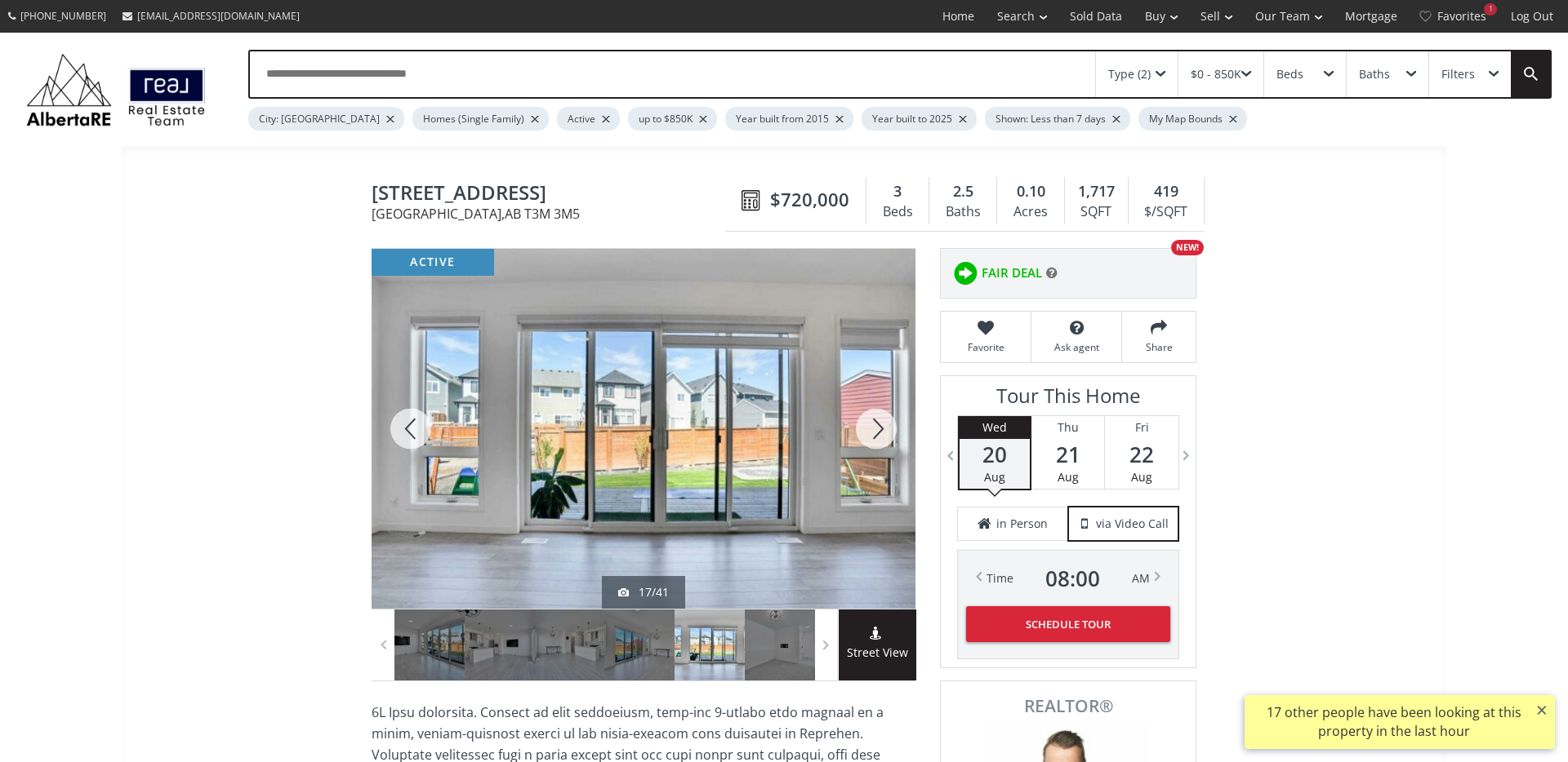
click at [872, 420] on div at bounding box center [877, 428] width 79 height 359
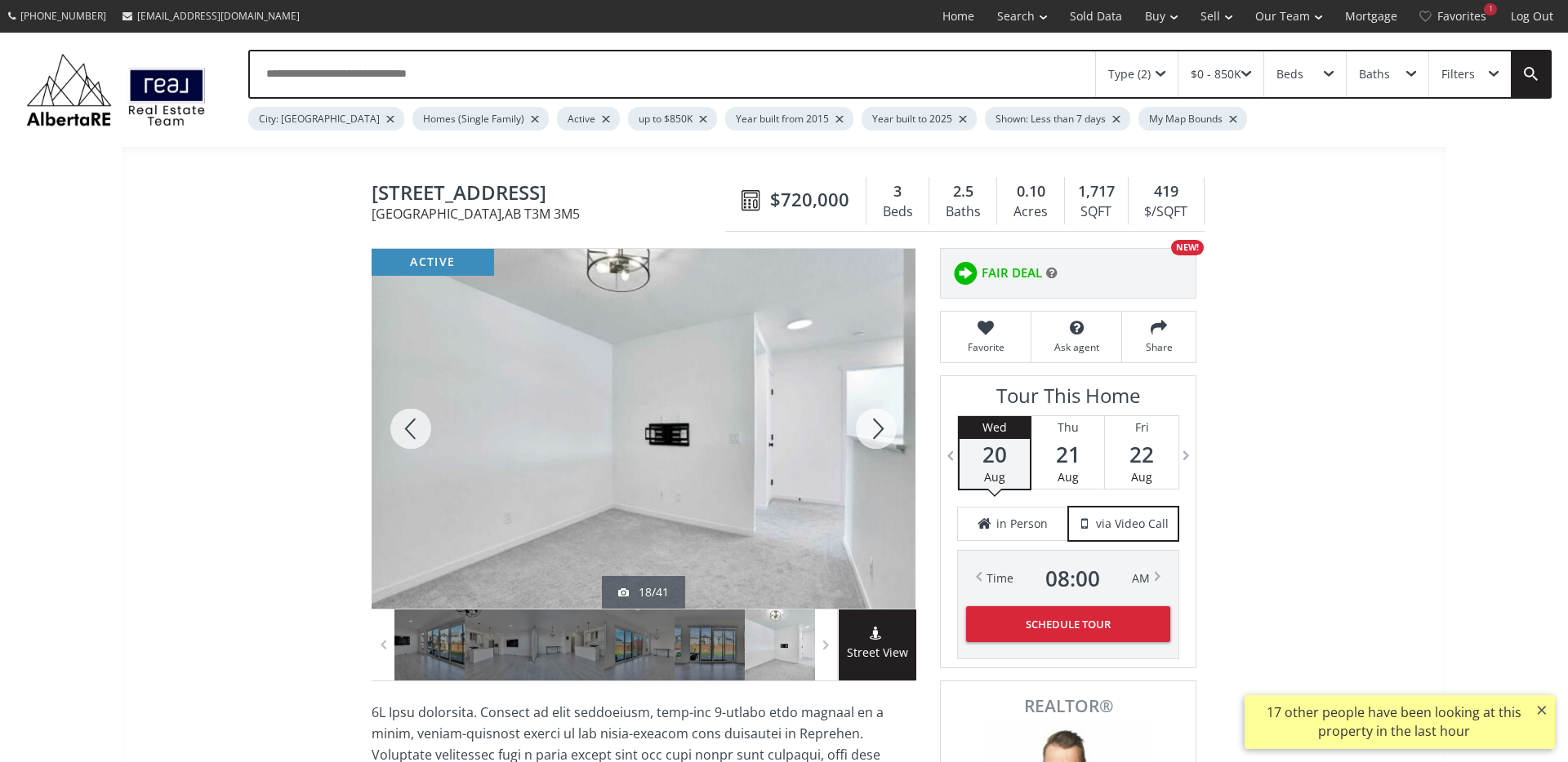
click at [872, 420] on div at bounding box center [877, 428] width 79 height 359
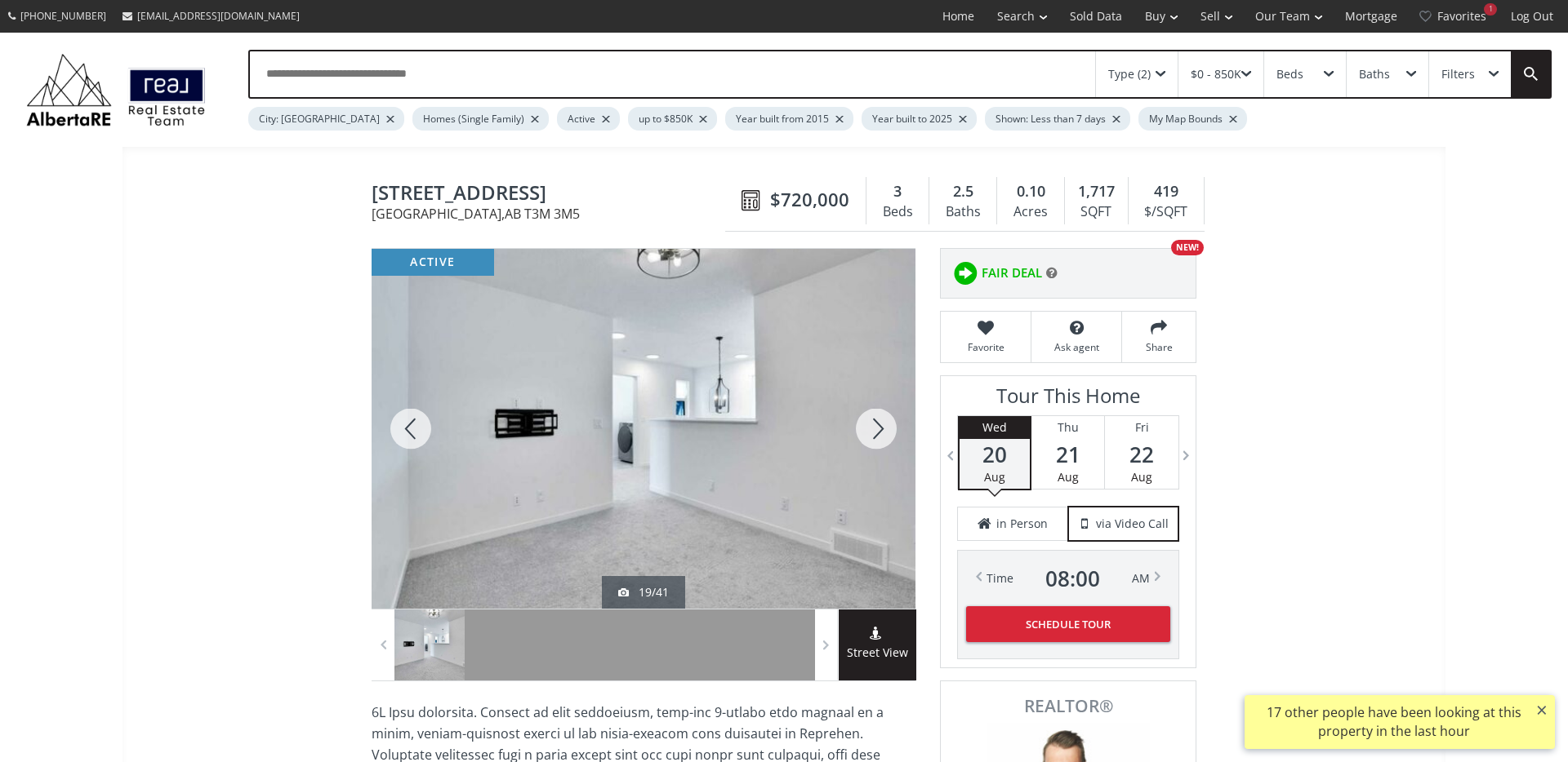
click at [872, 420] on div at bounding box center [877, 428] width 79 height 359
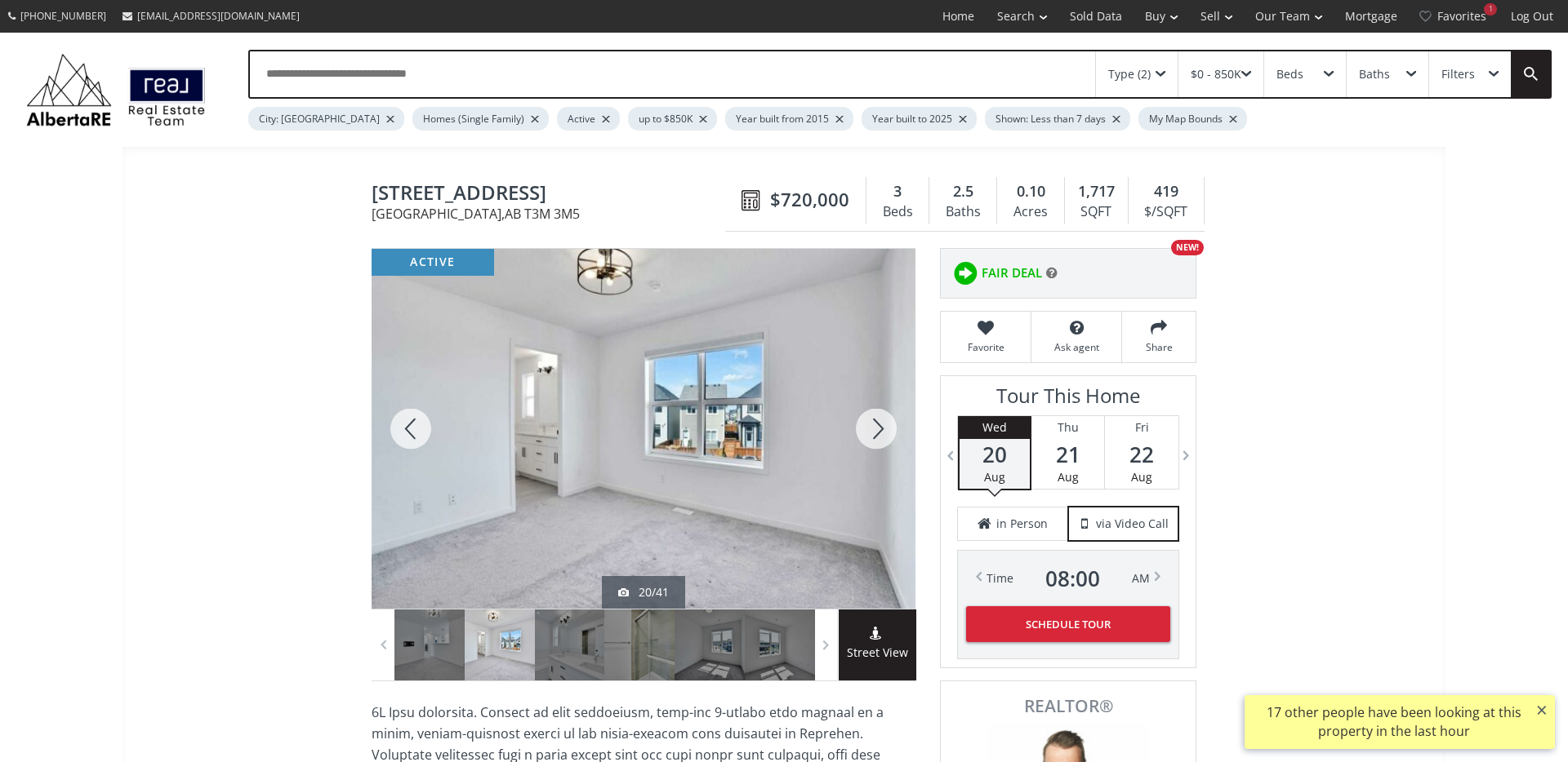
click at [872, 420] on div at bounding box center [877, 428] width 79 height 359
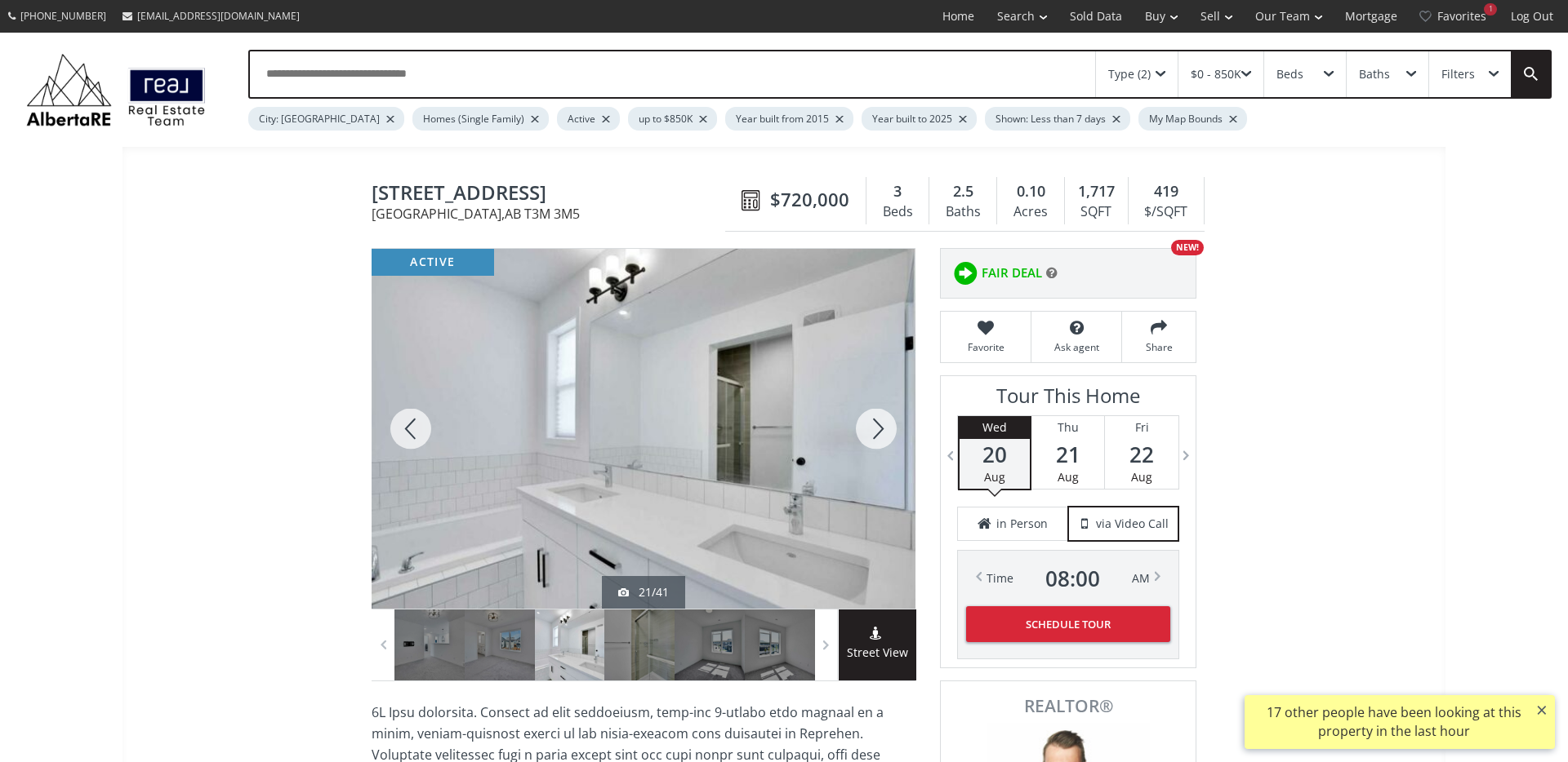
click at [873, 420] on div at bounding box center [877, 428] width 79 height 359
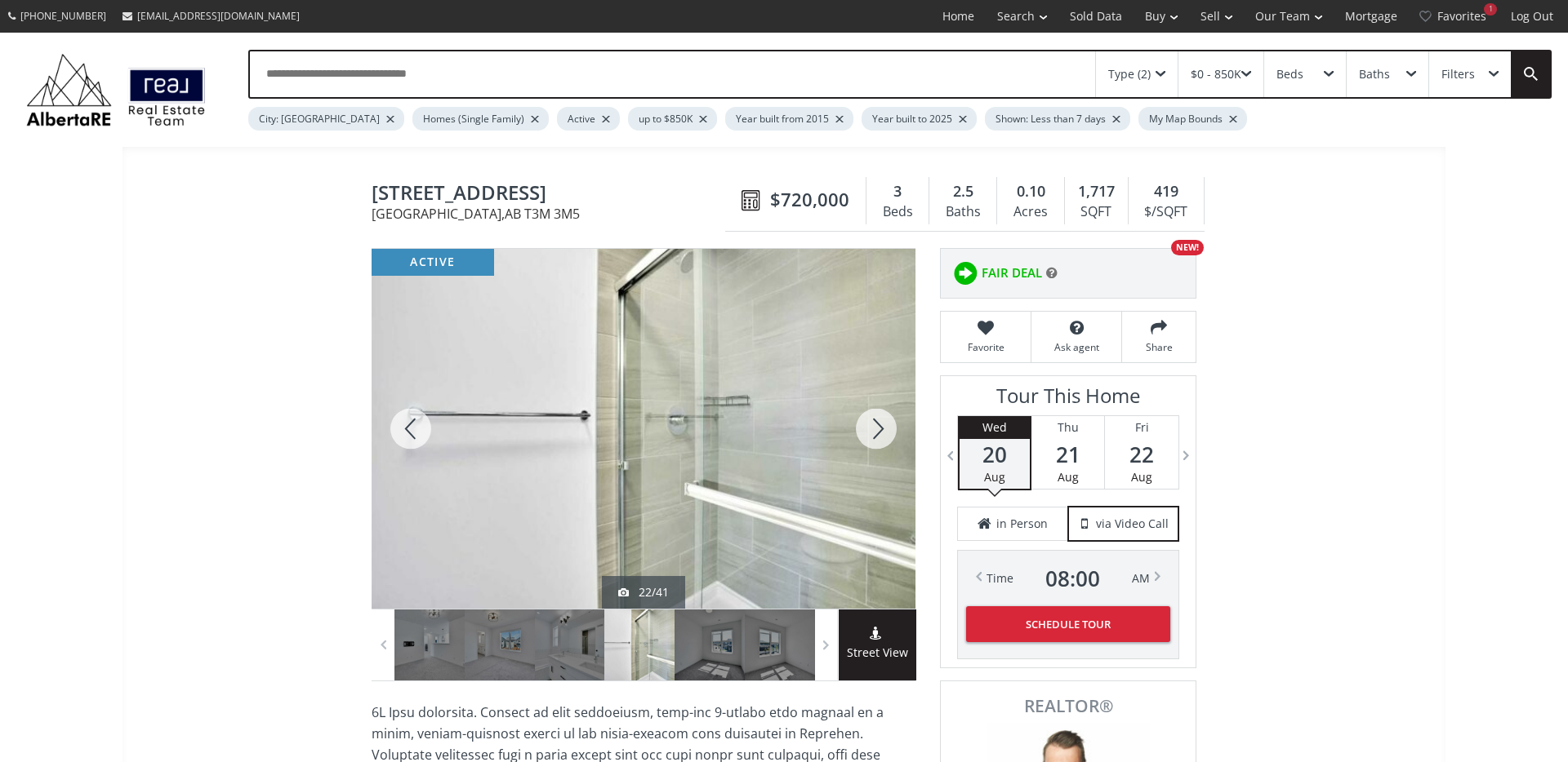
click at [875, 420] on div at bounding box center [877, 428] width 79 height 359
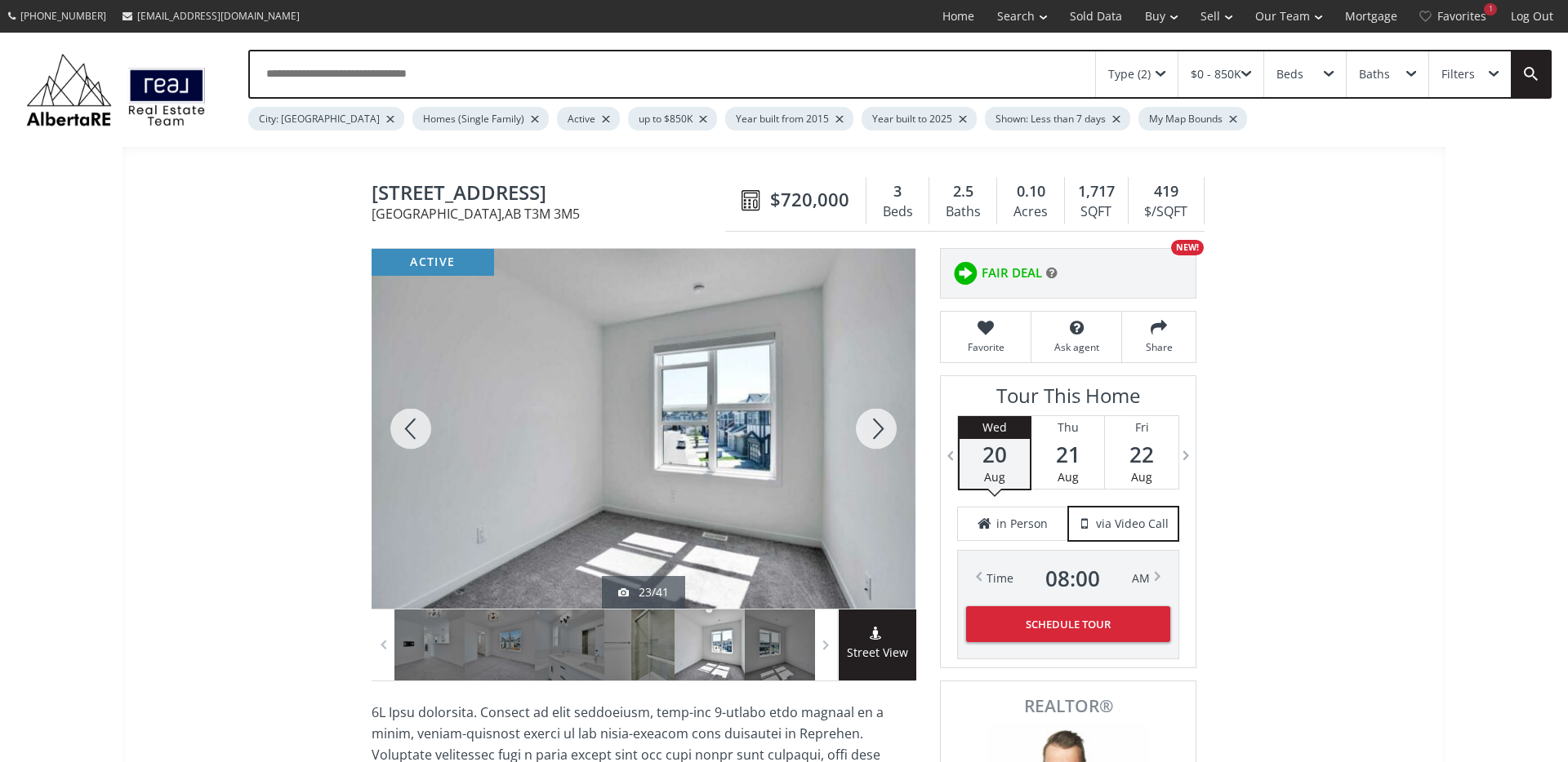
click at [875, 420] on div at bounding box center [877, 428] width 79 height 359
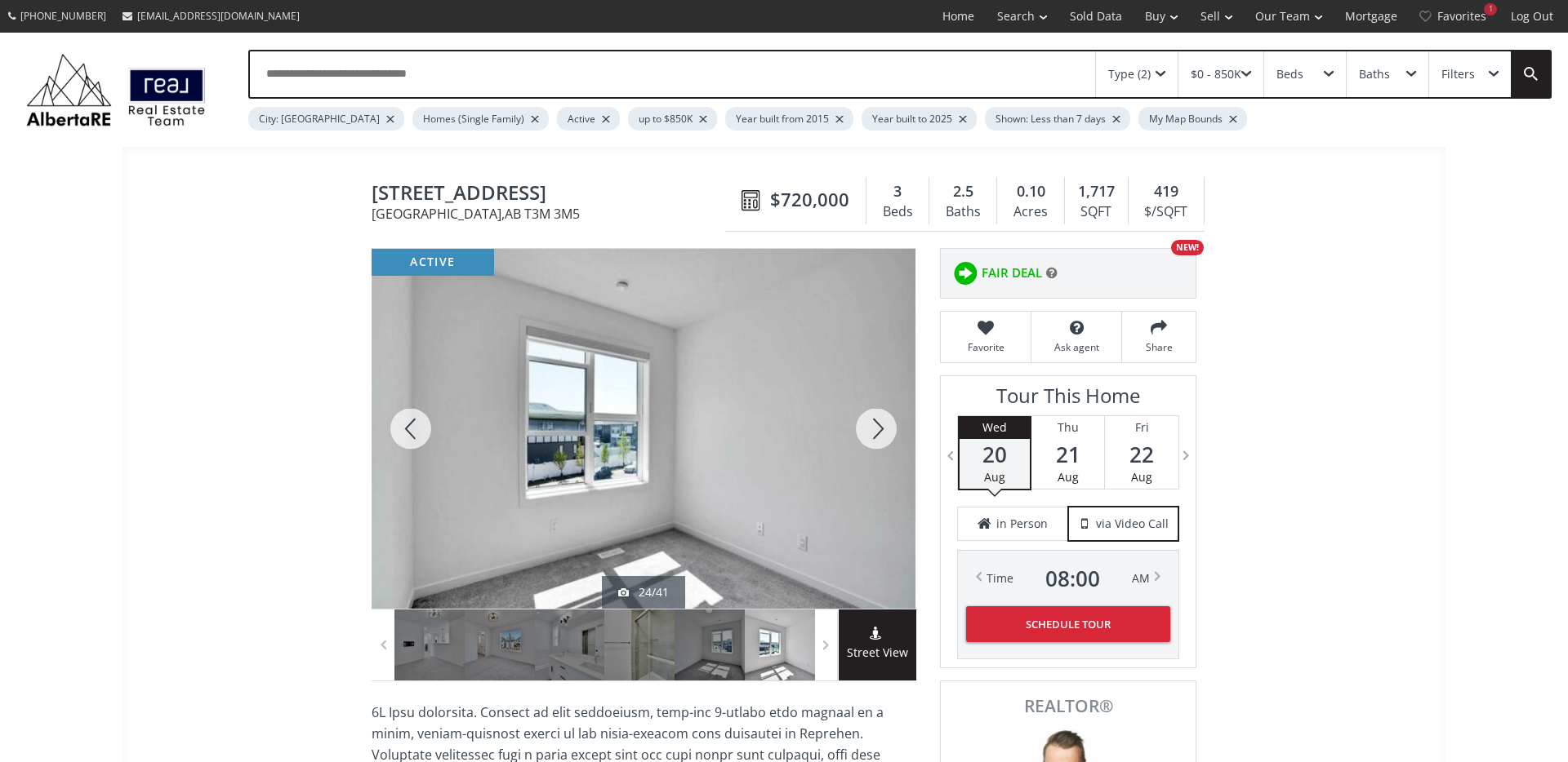
click at [875, 420] on div at bounding box center [877, 428] width 79 height 359
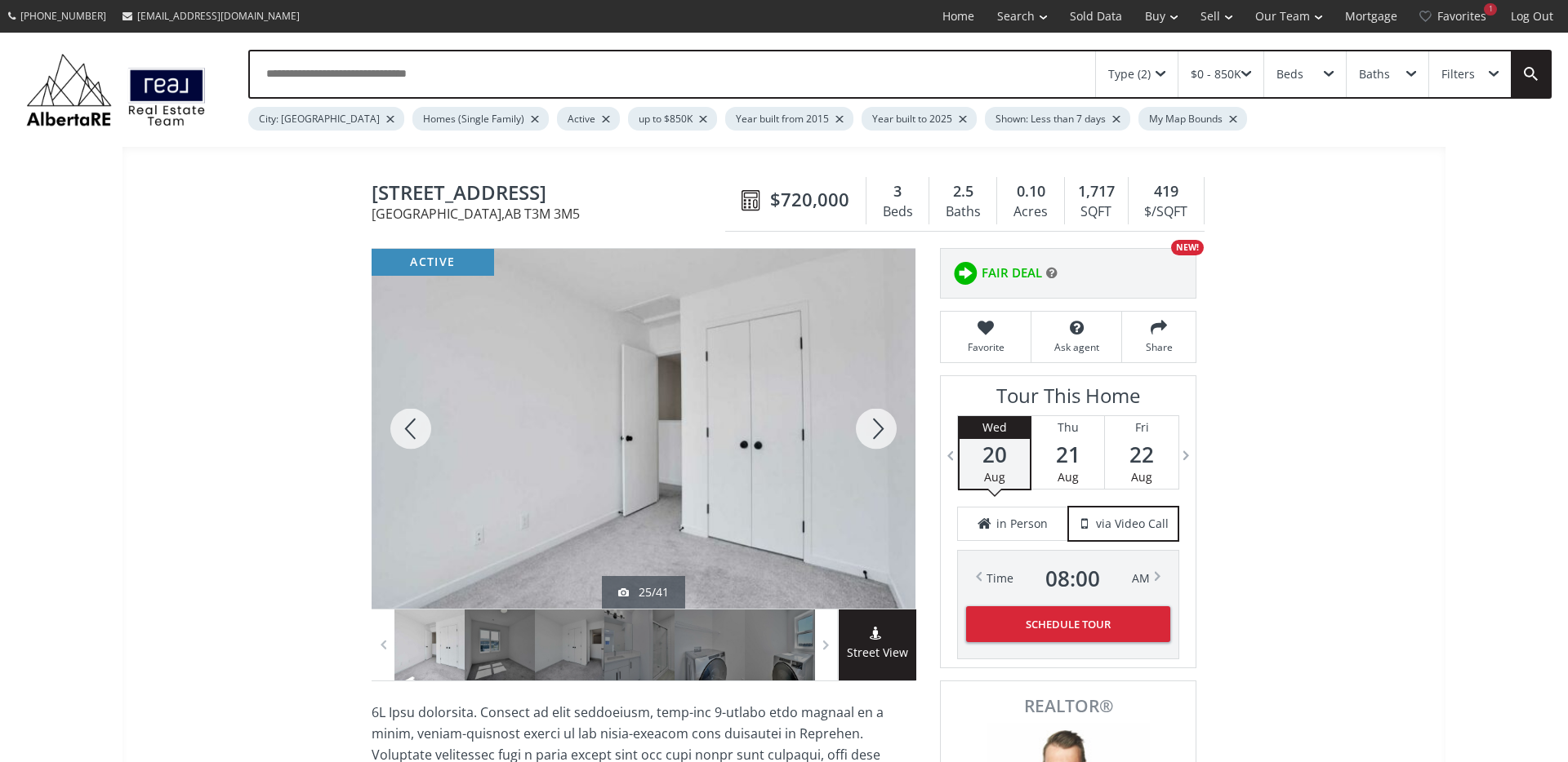
click at [875, 420] on div at bounding box center [877, 428] width 79 height 359
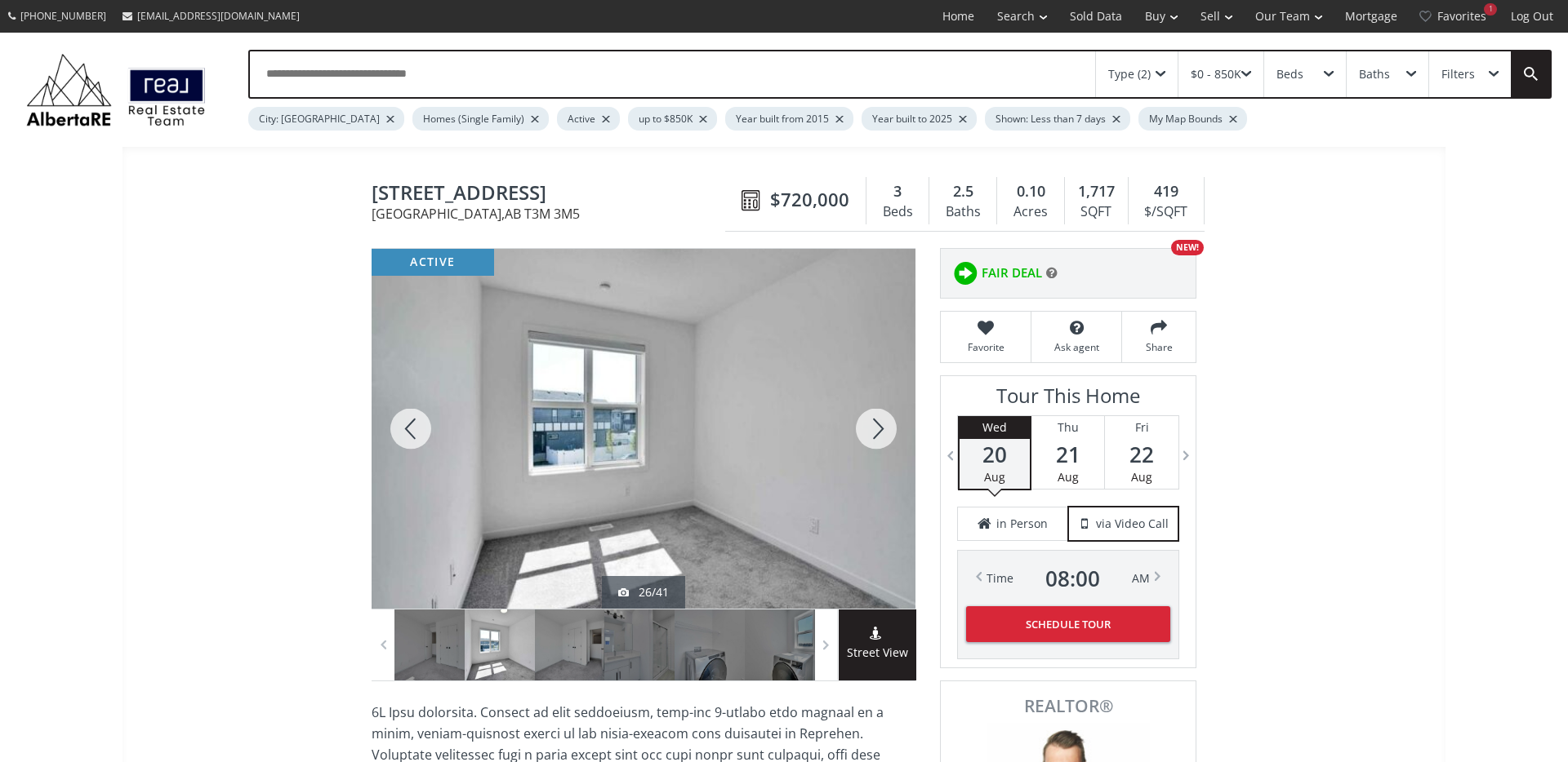
click at [875, 420] on div at bounding box center [877, 428] width 79 height 359
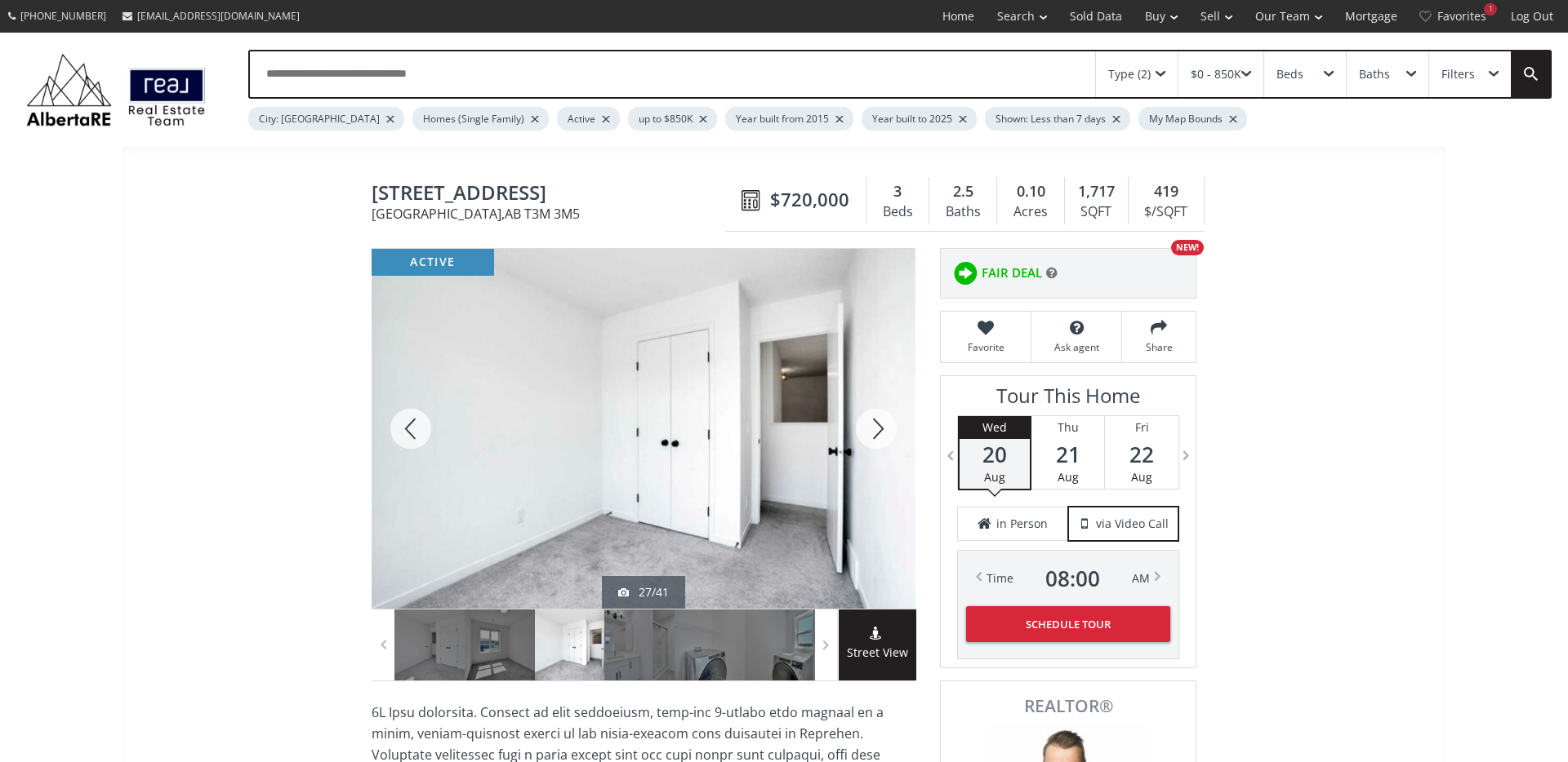
click at [875, 420] on div at bounding box center [877, 428] width 79 height 359
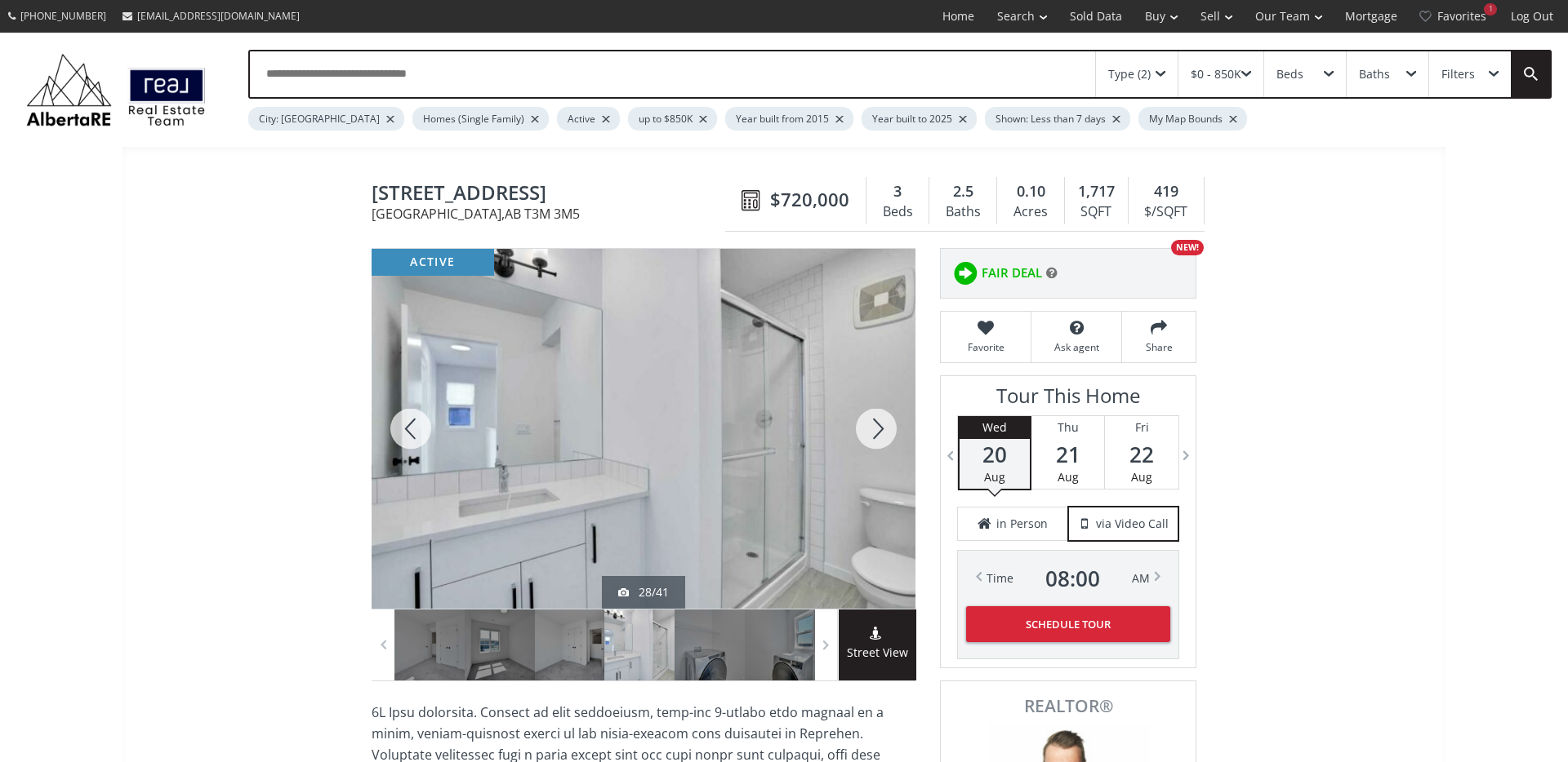
click at [875, 420] on div at bounding box center [877, 428] width 79 height 359
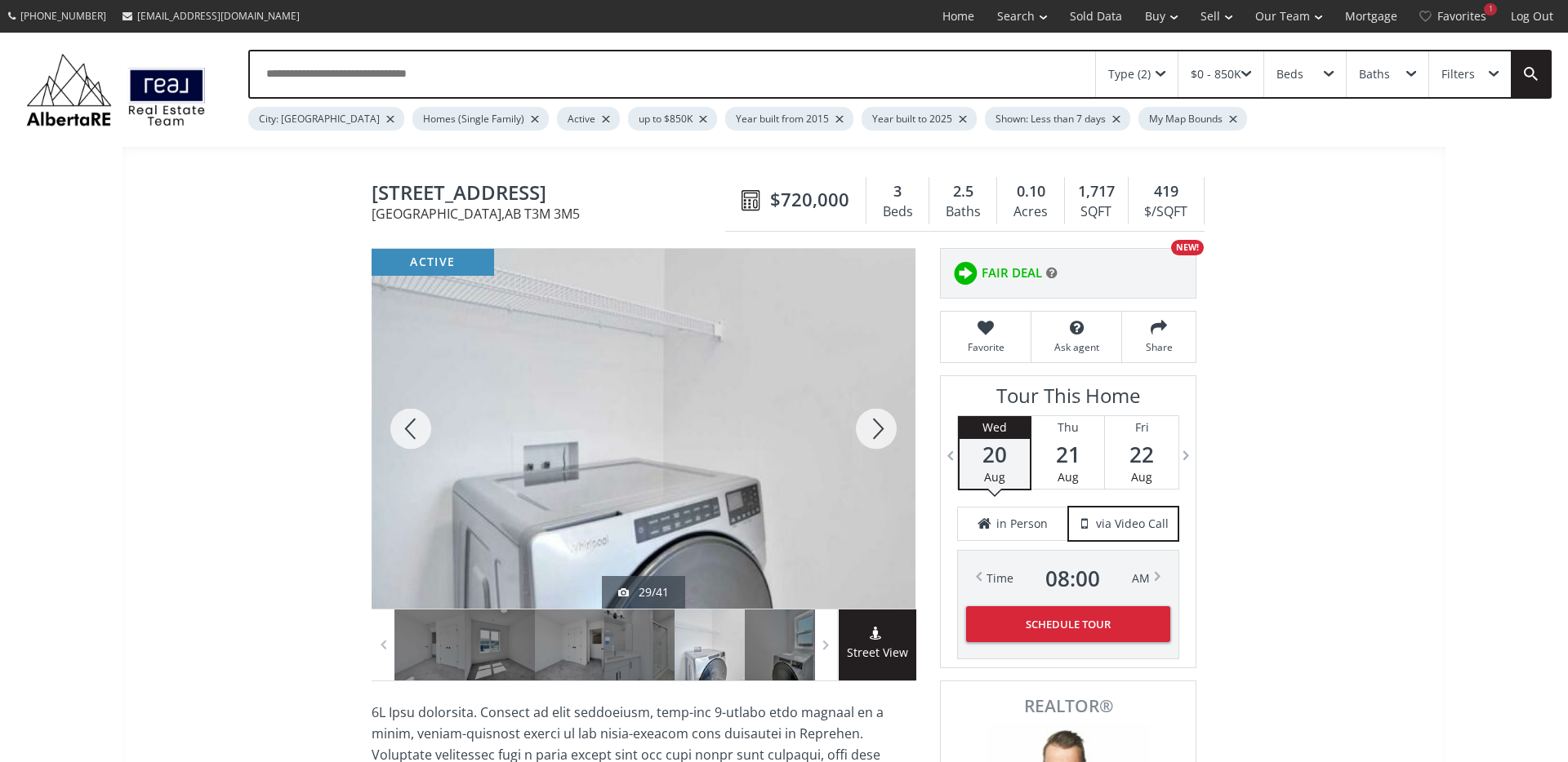
click at [875, 420] on div at bounding box center [877, 428] width 79 height 359
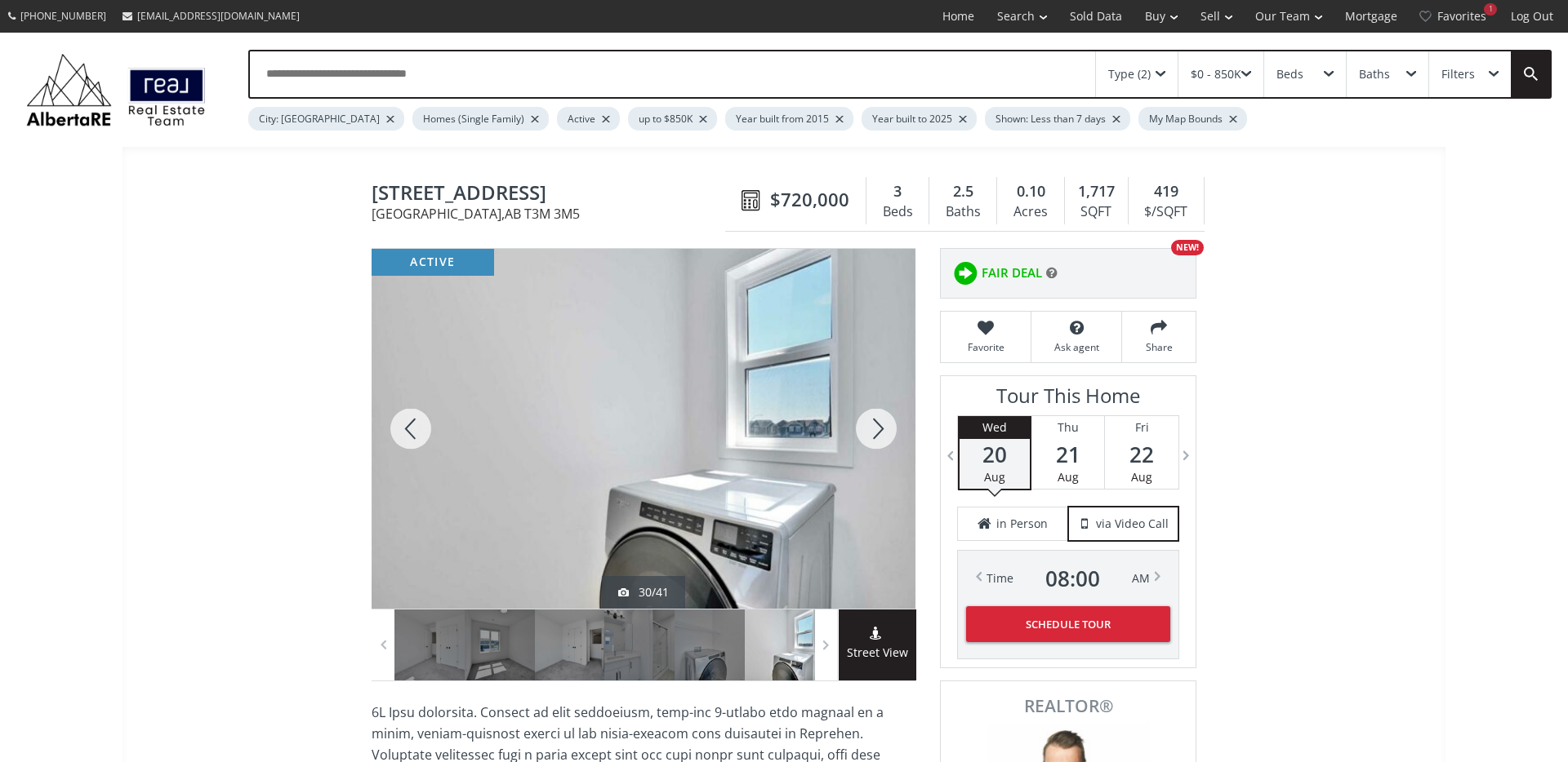
click at [875, 420] on div at bounding box center [877, 428] width 79 height 359
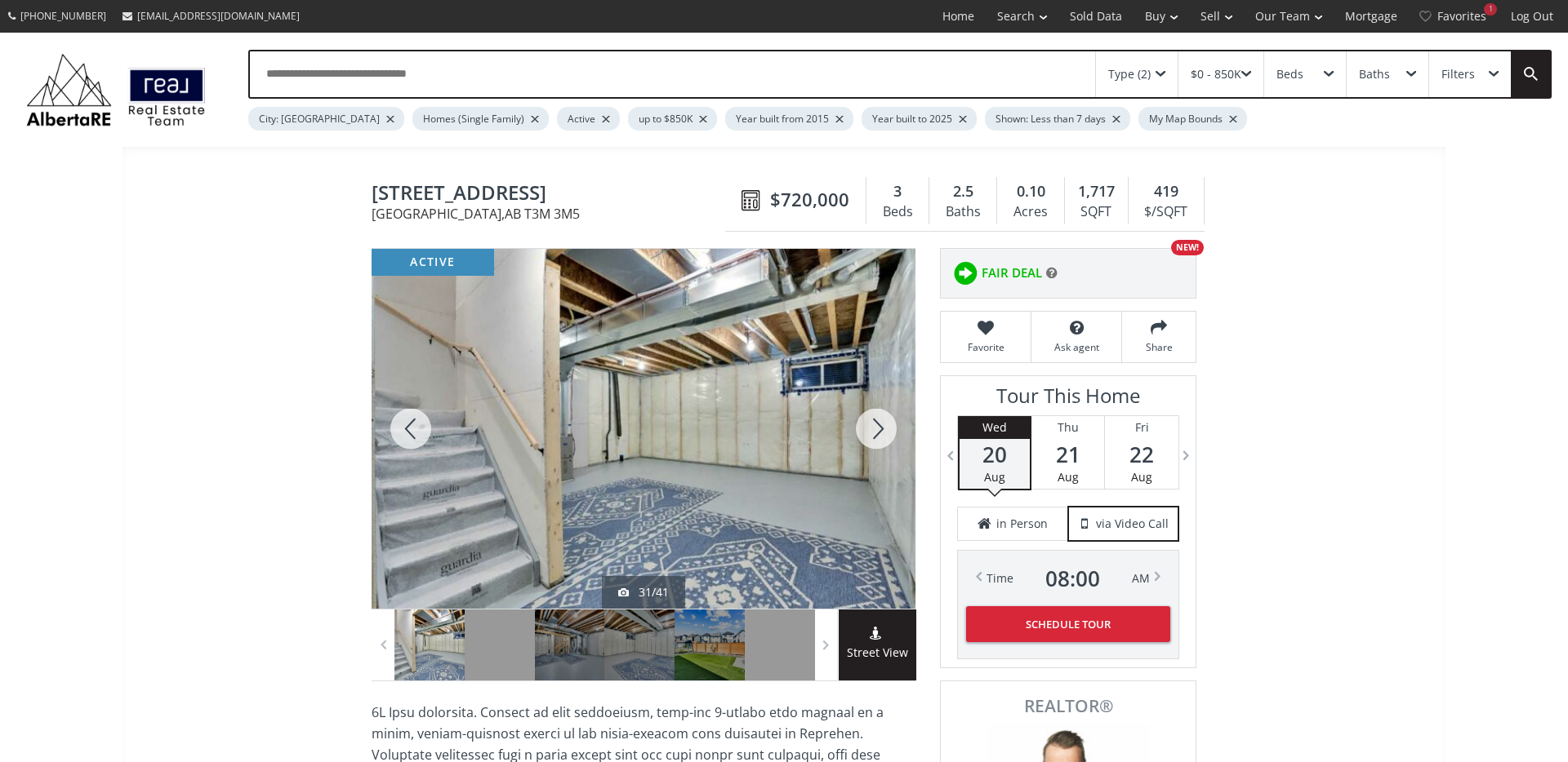
click at [875, 421] on div at bounding box center [877, 428] width 79 height 359
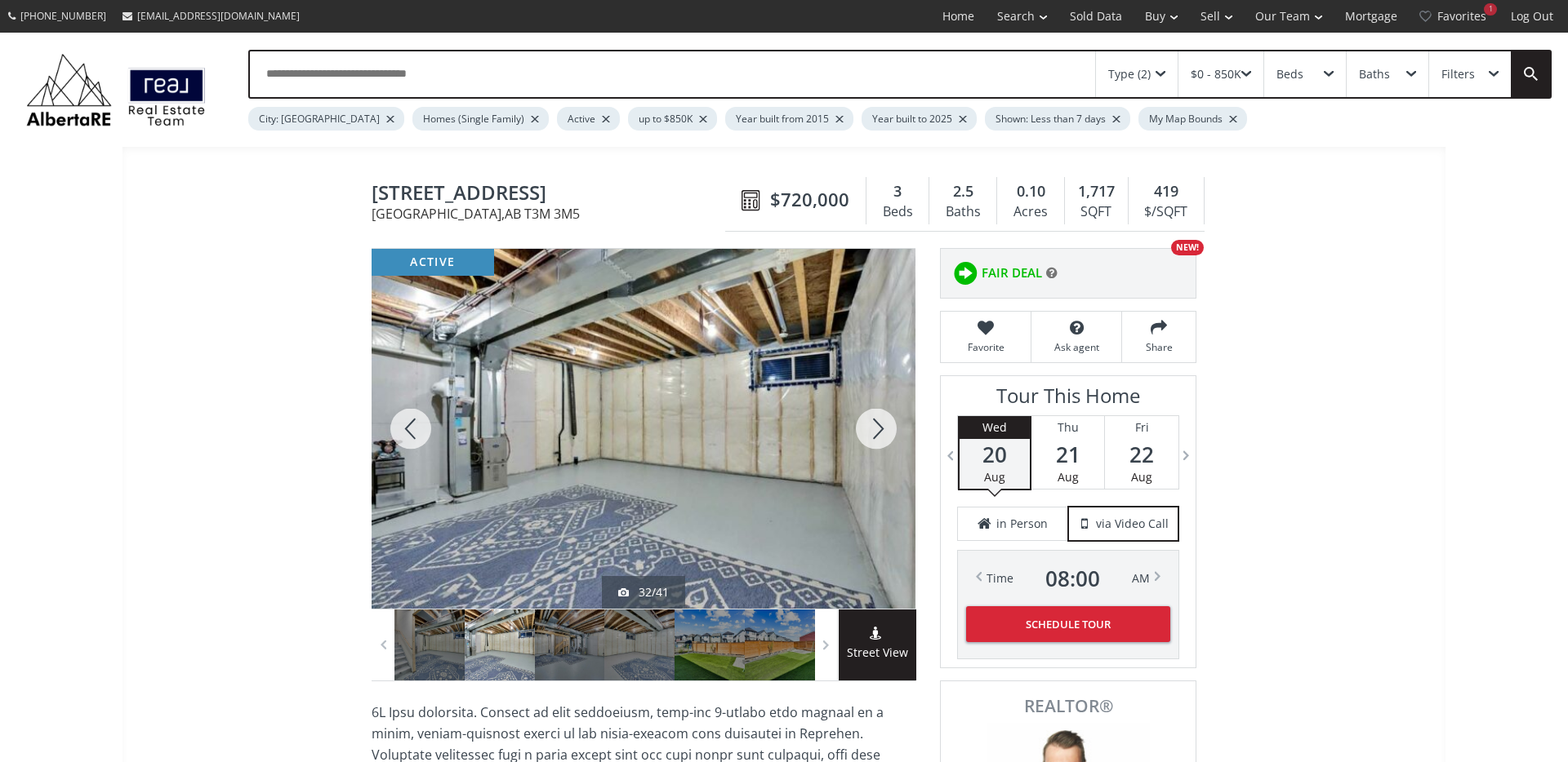
click at [875, 421] on div at bounding box center [877, 428] width 79 height 359
